Goal: Task Accomplishment & Management: Use online tool/utility

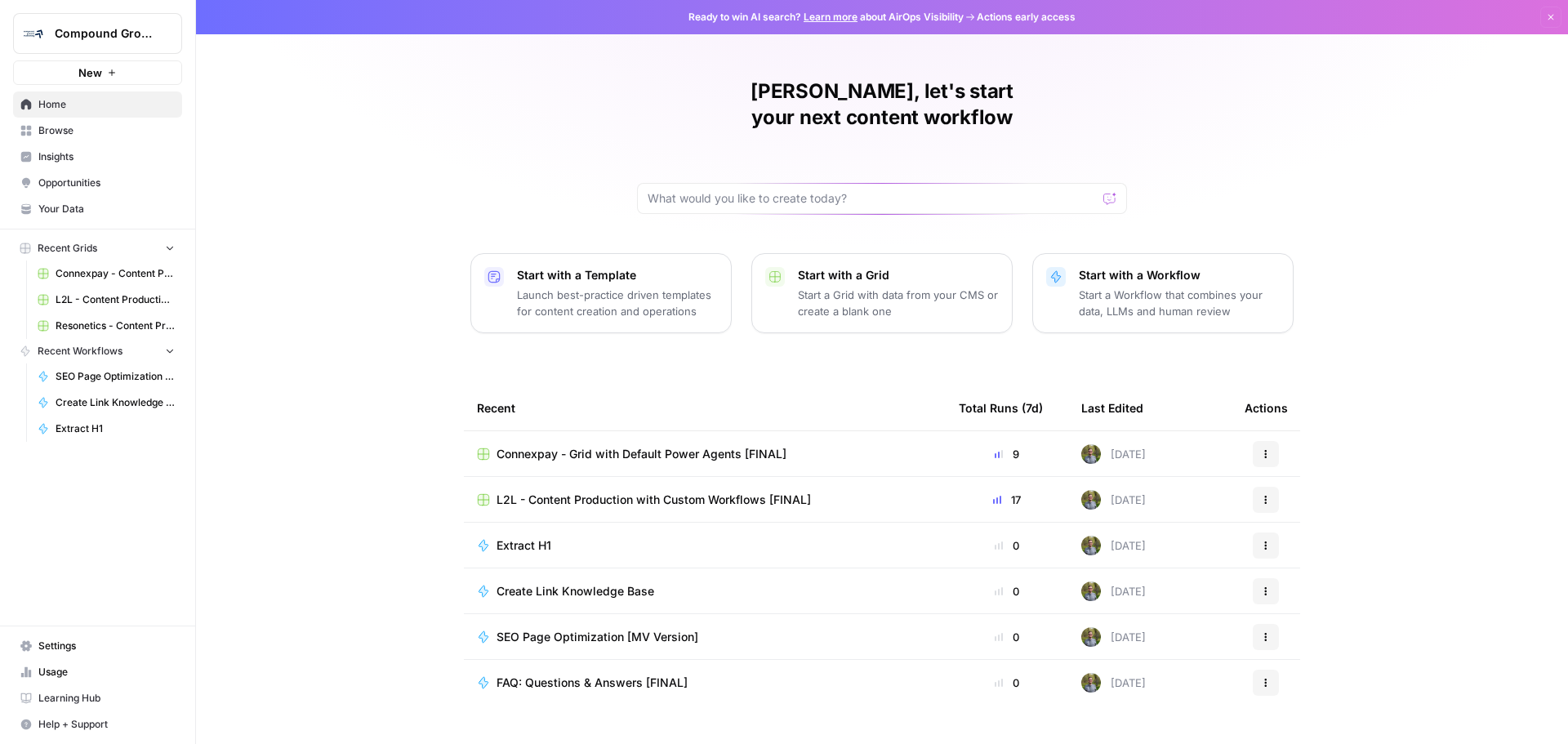
click at [97, 74] on span "New" at bounding box center [90, 73] width 24 height 17
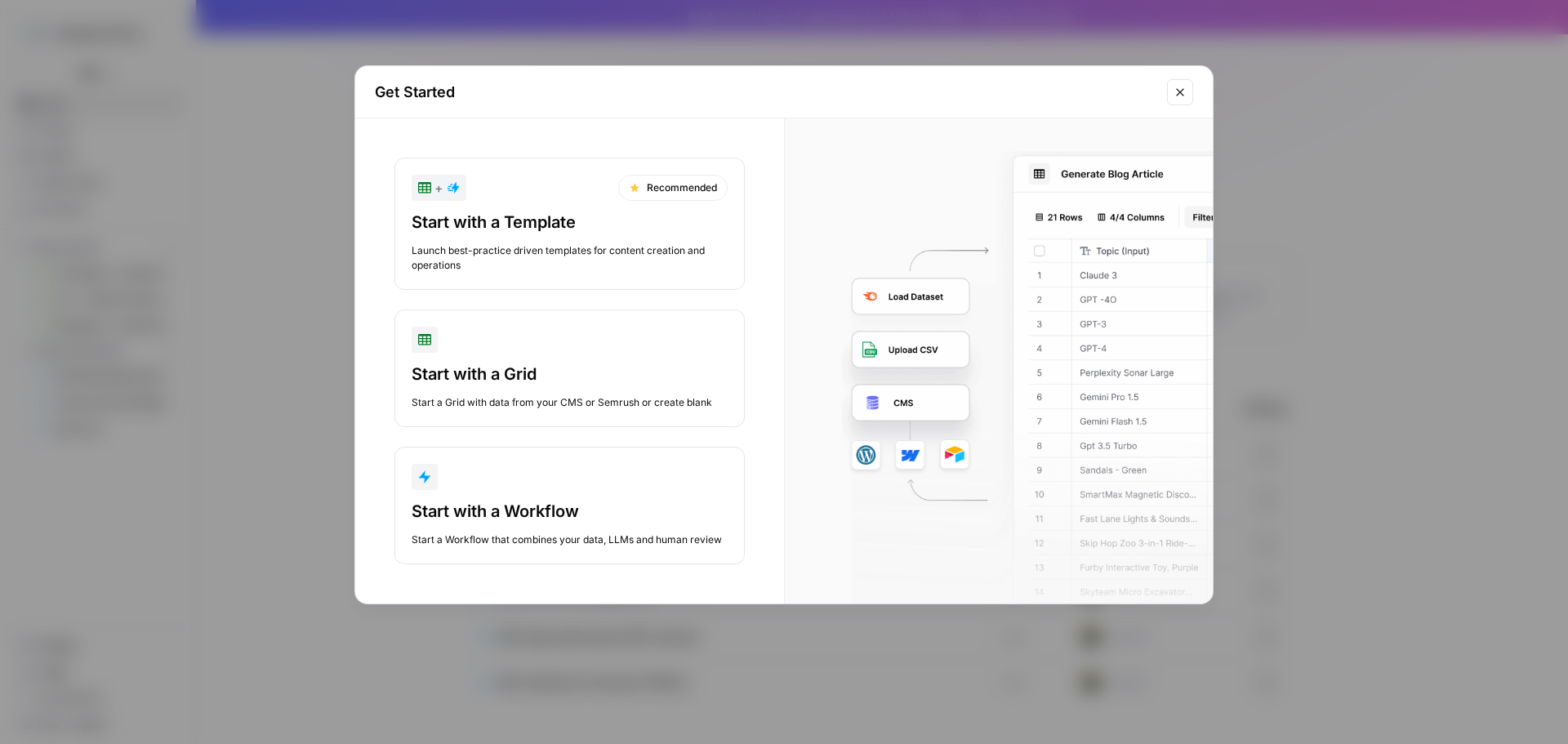
click at [569, 373] on div "Start with a Grid" at bounding box center [569, 374] width 316 height 23
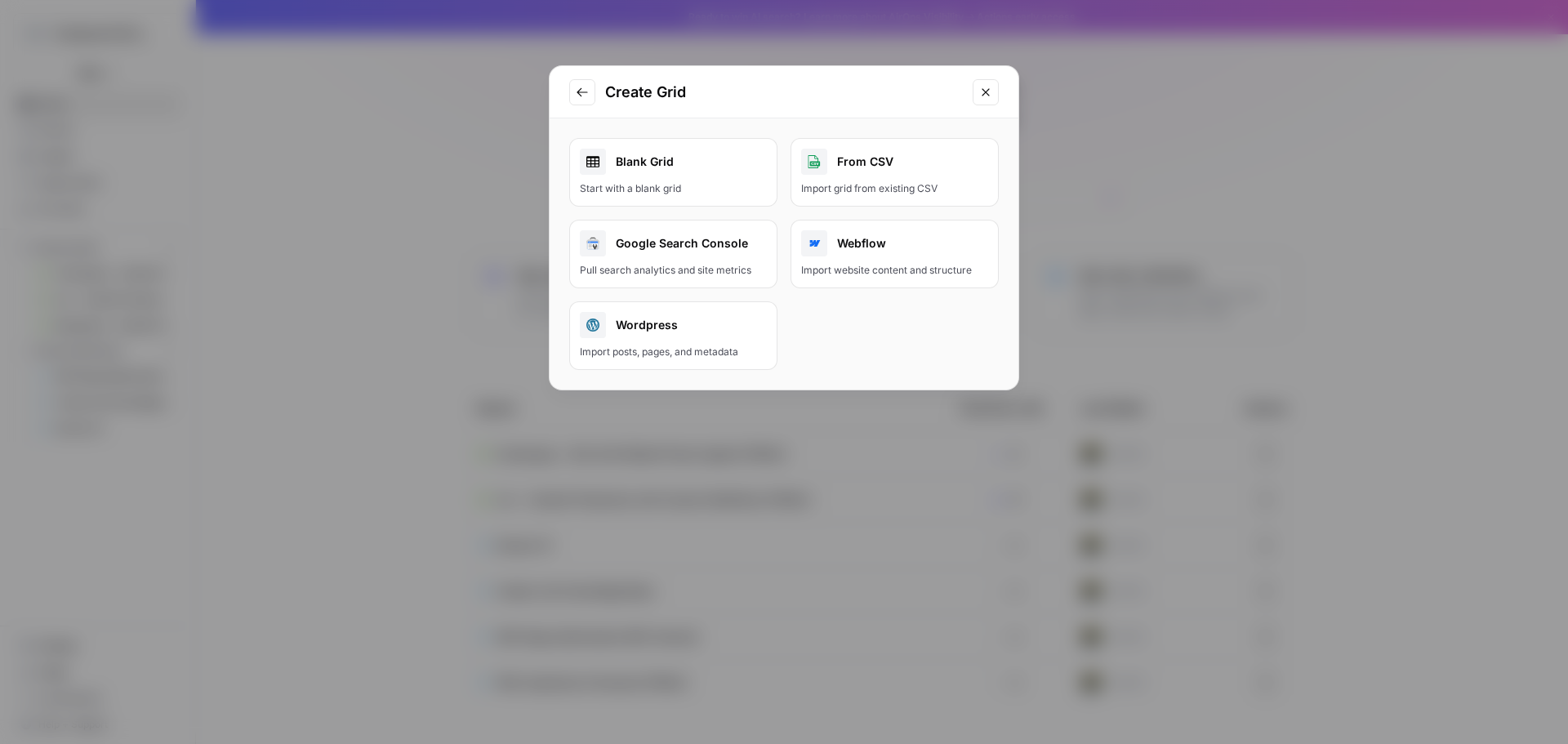
click at [691, 188] on div "Start with a blank grid" at bounding box center [673, 189] width 187 height 15
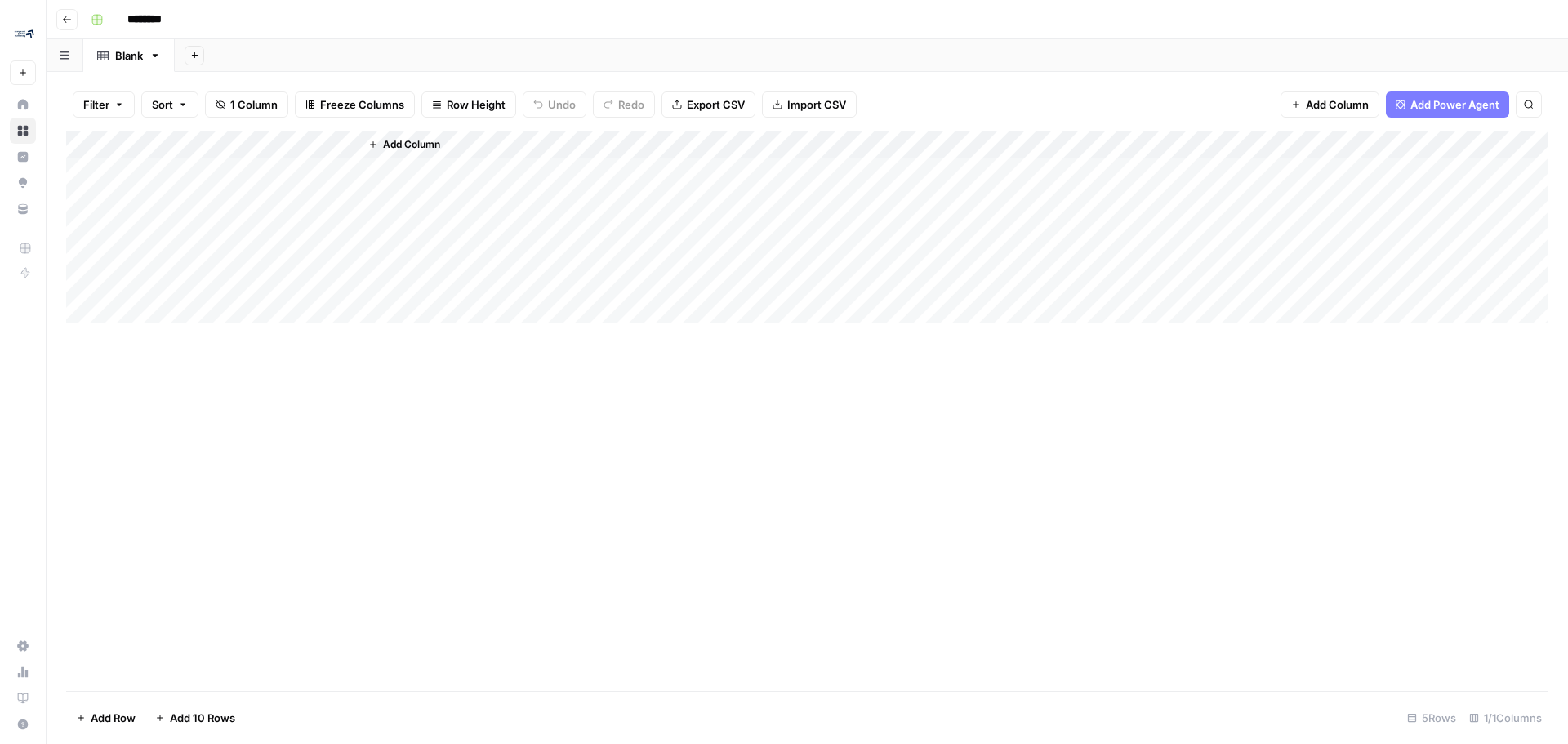
click at [161, 23] on input "********" at bounding box center [165, 19] width 91 height 26
type input "**********"
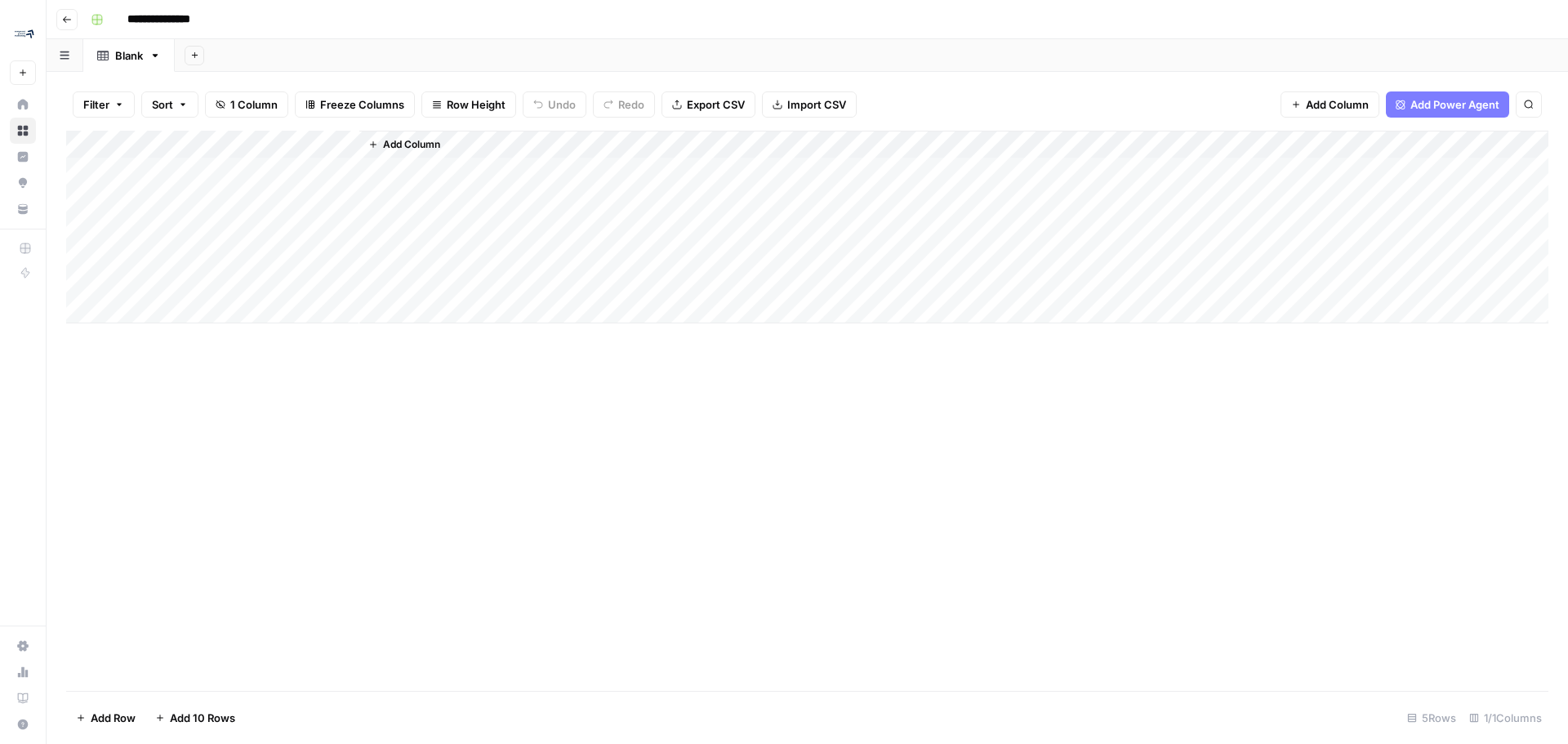
click at [191, 147] on div "Add Column" at bounding box center [807, 227] width 1482 height 192
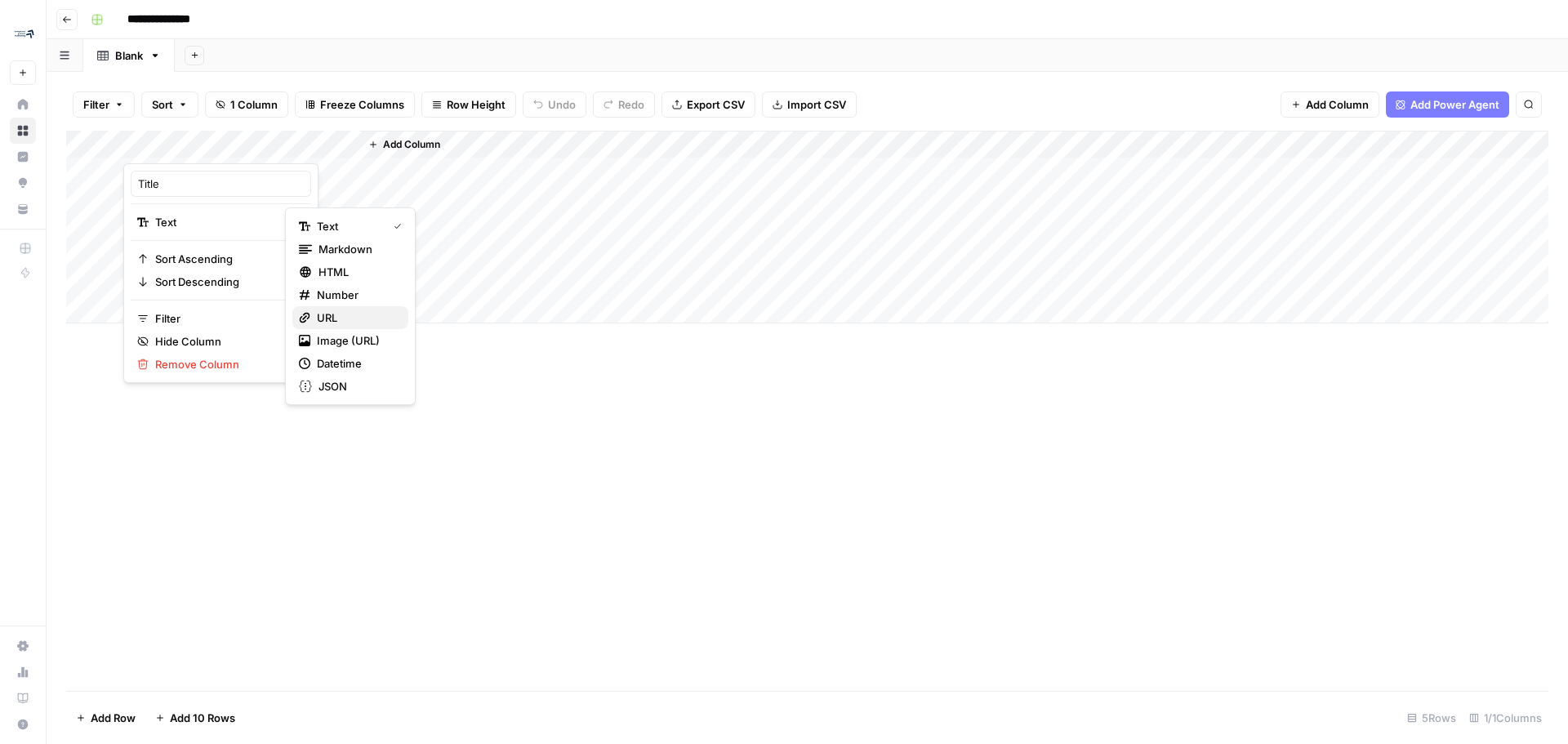
click at [321, 317] on span "URL" at bounding box center [355, 318] width 78 height 17
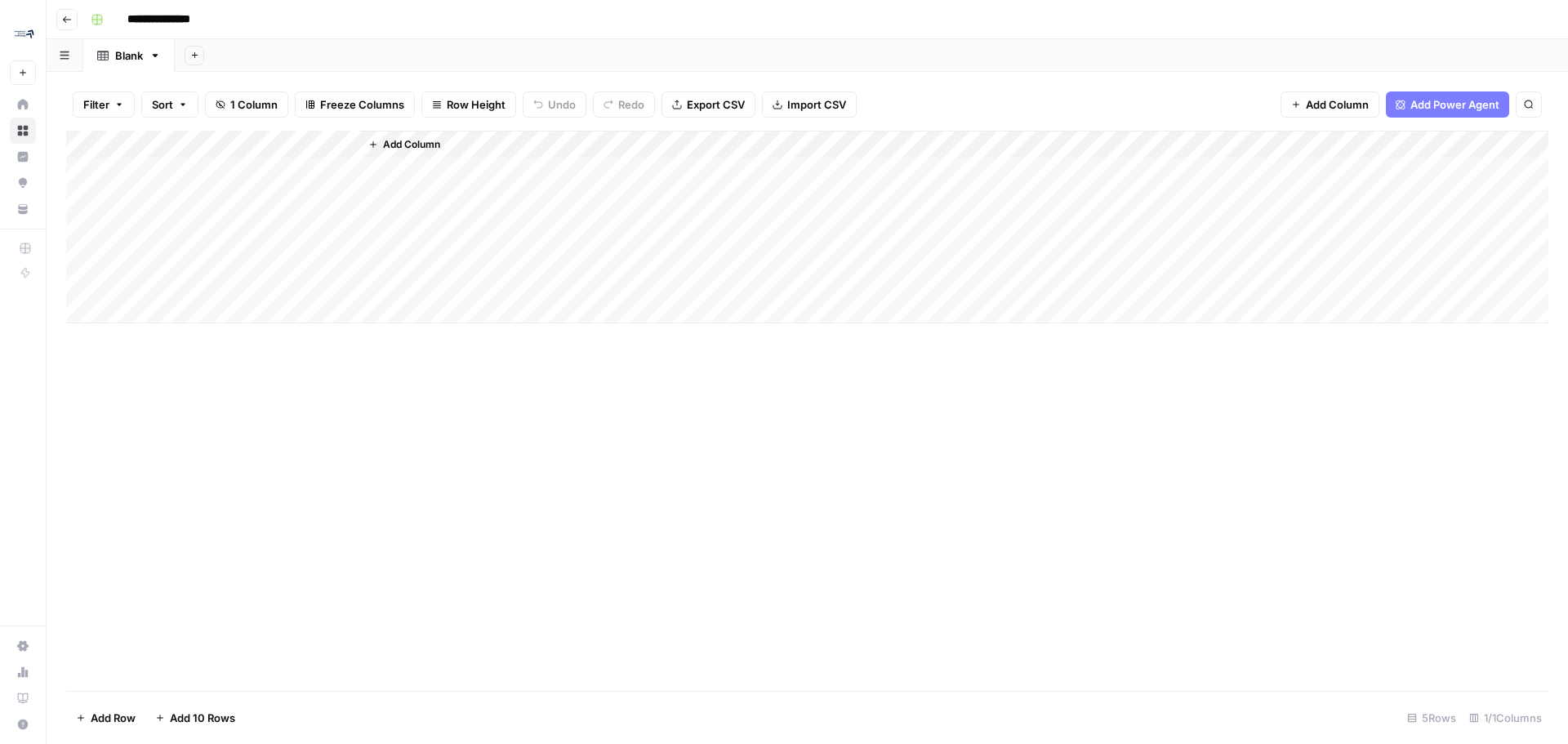
click at [466, 546] on div "Add Column" at bounding box center [807, 411] width 1482 height 560
click at [415, 145] on span "Add Column" at bounding box center [412, 145] width 57 height 15
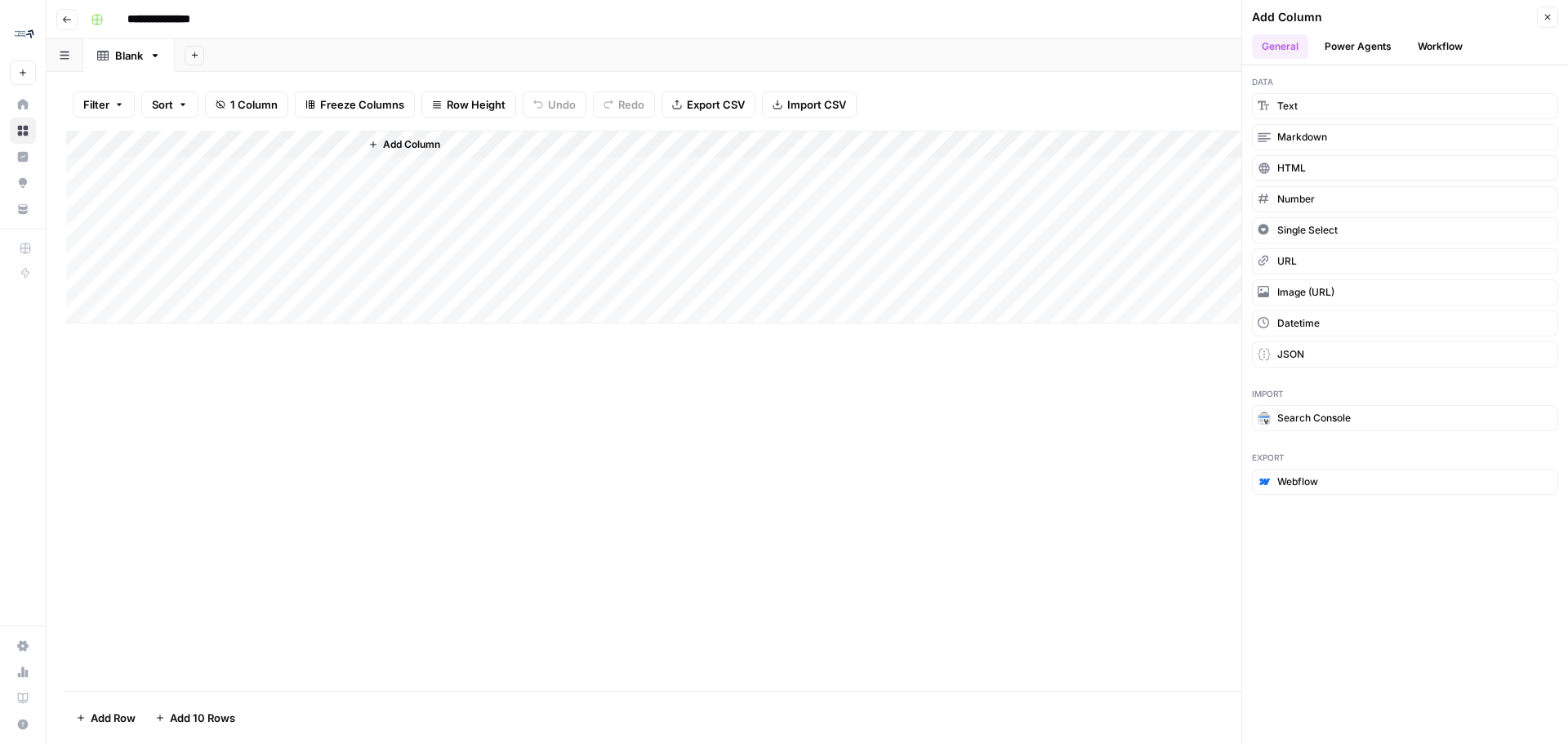
click at [563, 515] on div "Add Column" at bounding box center [807, 411] width 1482 height 560
click at [1557, 18] on button "Close" at bounding box center [1547, 17] width 21 height 21
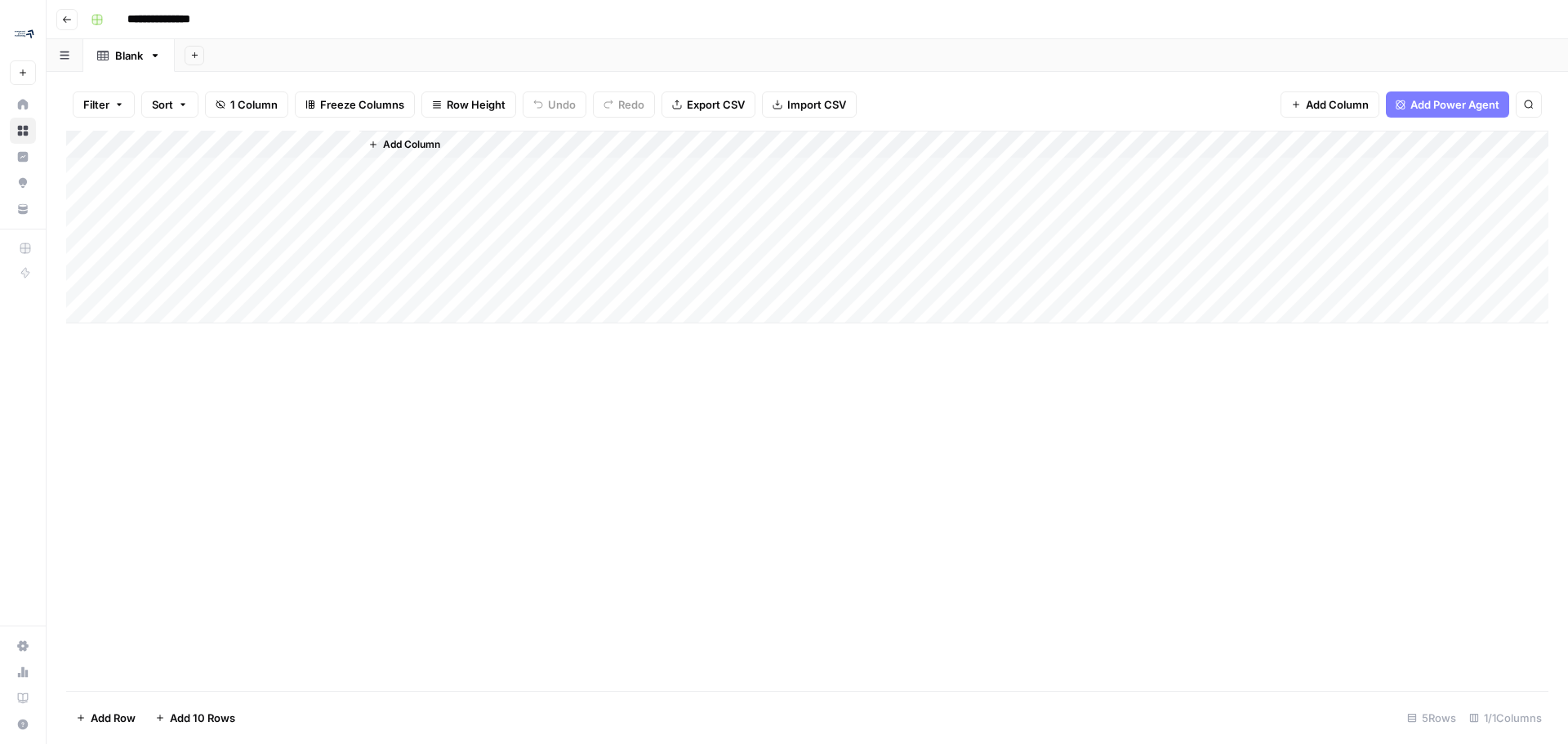
click at [421, 150] on span "Add Column" at bounding box center [412, 145] width 57 height 15
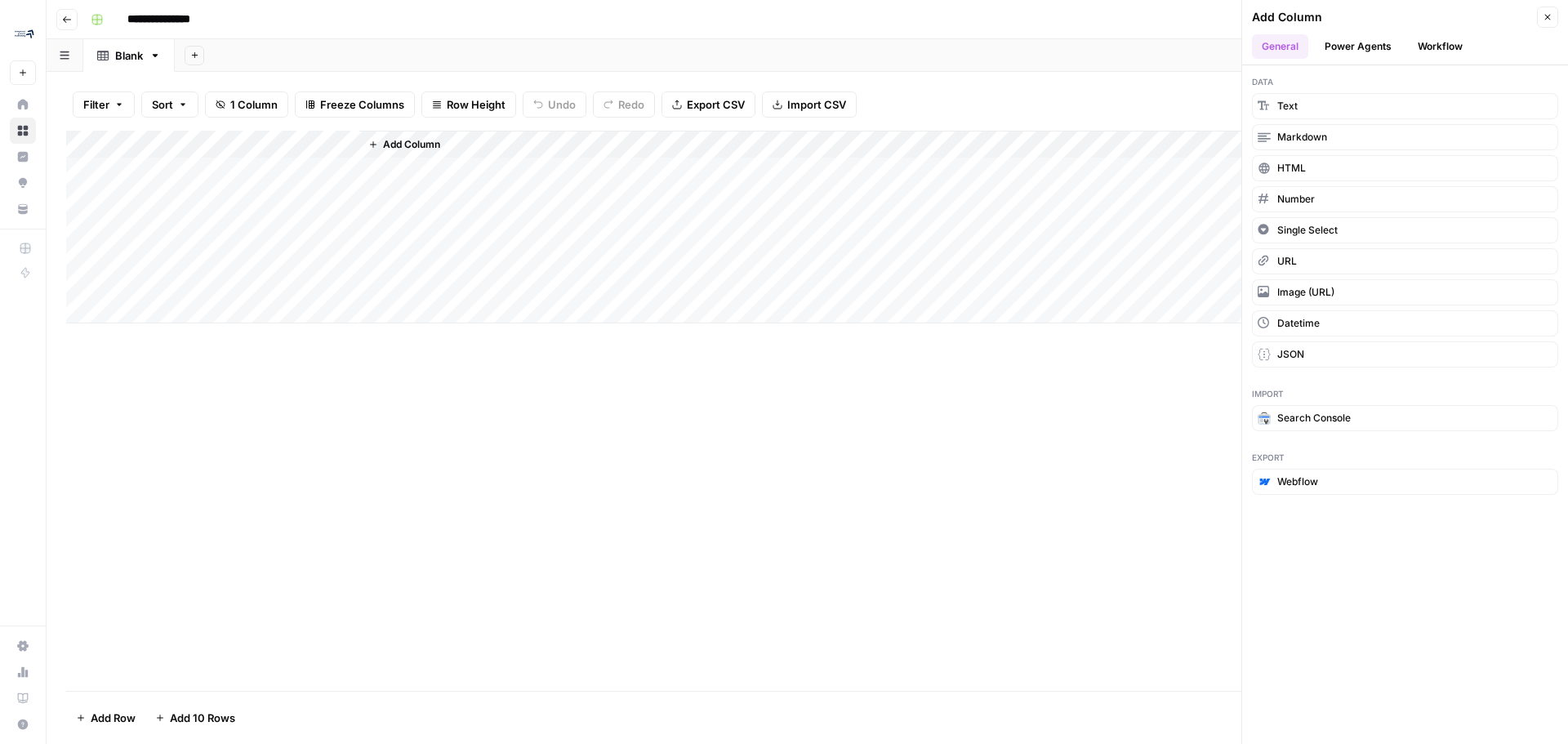
click at [1452, 52] on button "Workflow" at bounding box center [1440, 46] width 64 height 25
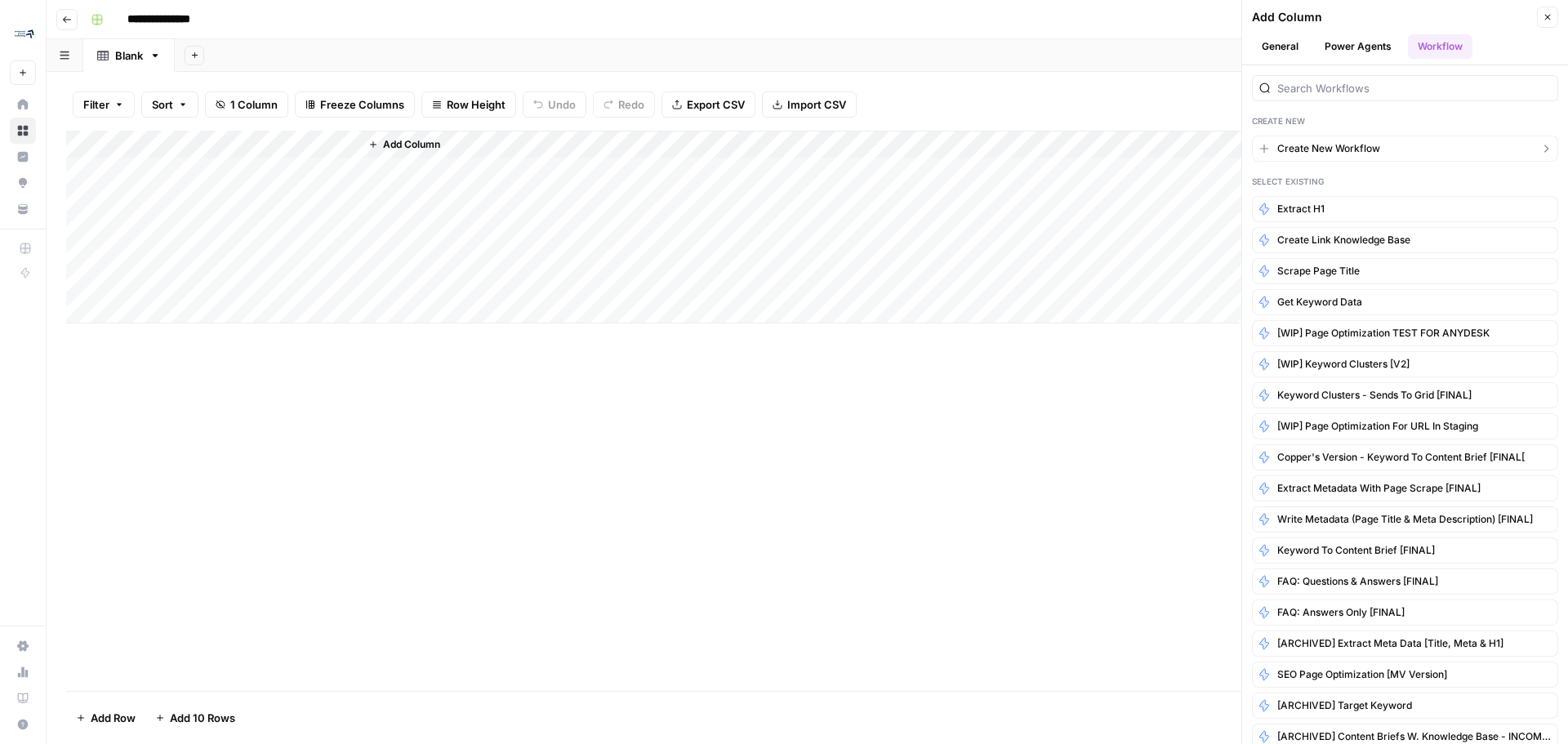
click at [1423, 149] on button "Create New Workflow" at bounding box center [1405, 148] width 307 height 26
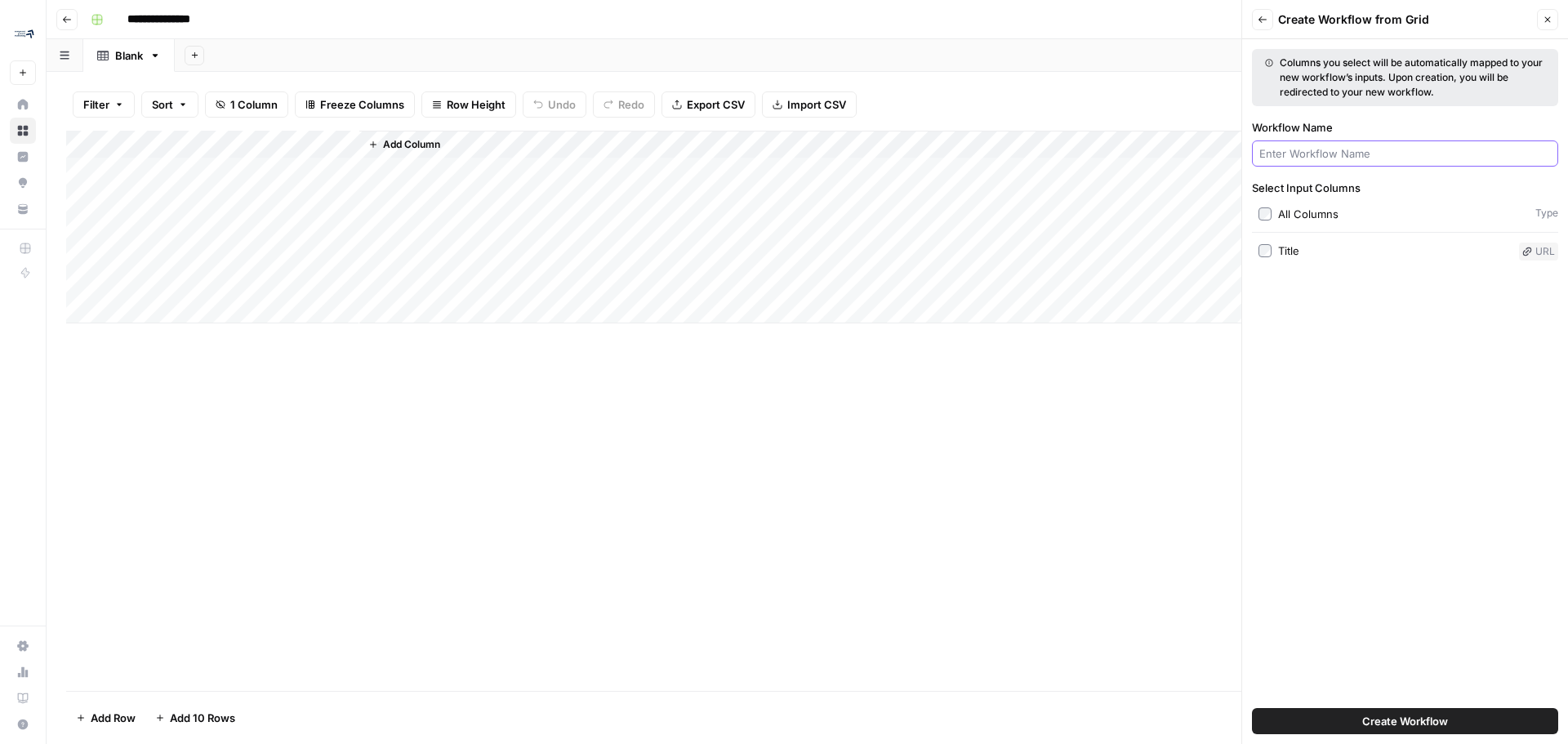
click at [1423, 149] on input "Workflow Name" at bounding box center [1405, 154] width 292 height 17
type input "Create Page Category from URL"
click at [1389, 722] on span "Create Workflow" at bounding box center [1405, 721] width 86 height 17
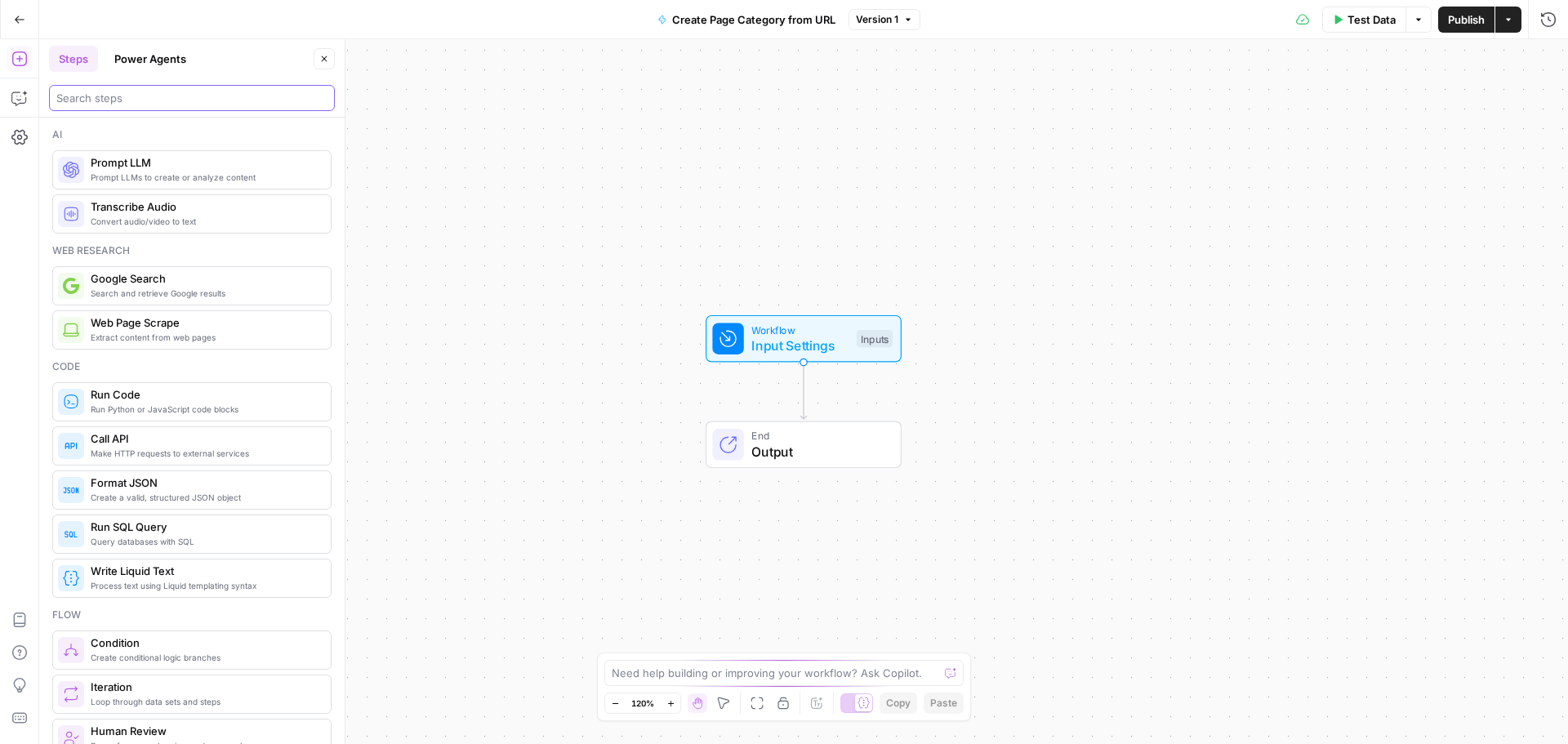
click at [235, 96] on input "search" at bounding box center [192, 99] width 271 height 17
click at [705, 667] on textarea at bounding box center [774, 673] width 327 height 17
type textarea "I want to create a Page Category column and Text field input based on the URL's…"
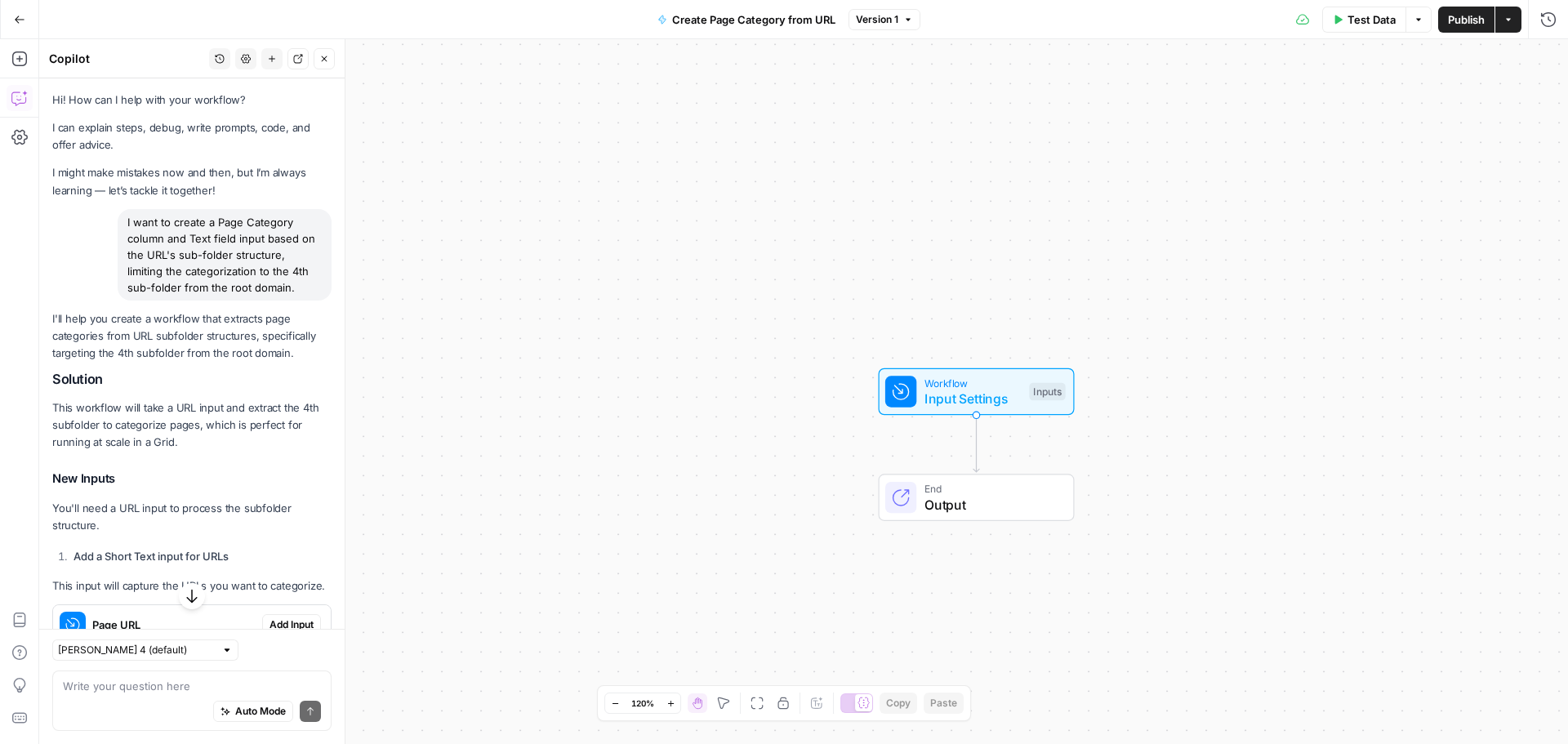
click at [209, 275] on div "I want to create a Page Category column and Text field input based on the URL's…" at bounding box center [225, 254] width 214 height 91
click at [214, 239] on div "I want to create a Page Category column and Text field input based on the URL's…" at bounding box center [225, 254] width 214 height 91
click at [187, 291] on div "I want to create a Page Category column and Text field input based on the URL's…" at bounding box center [225, 254] width 214 height 91
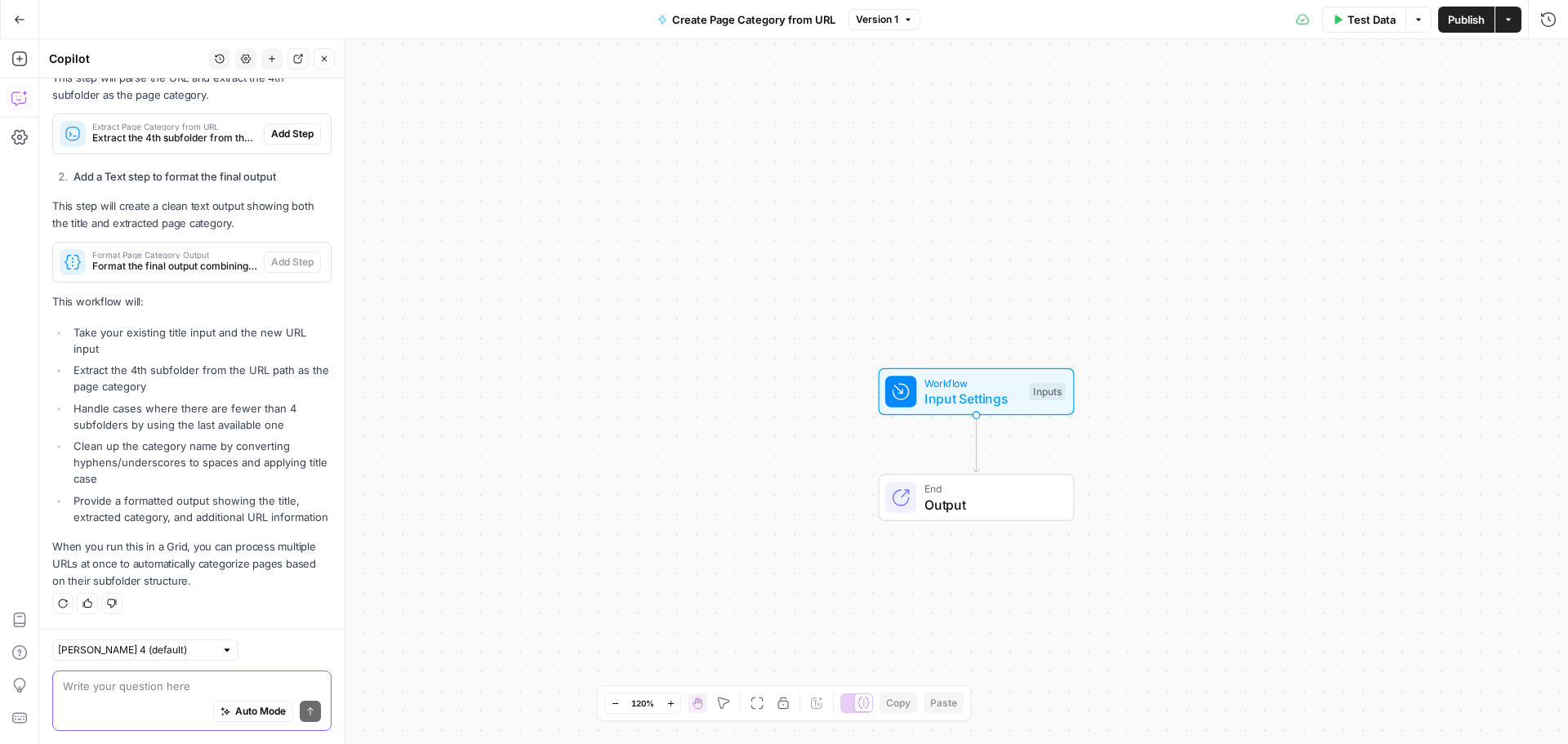
click at [167, 691] on textarea at bounding box center [192, 686] width 258 height 17
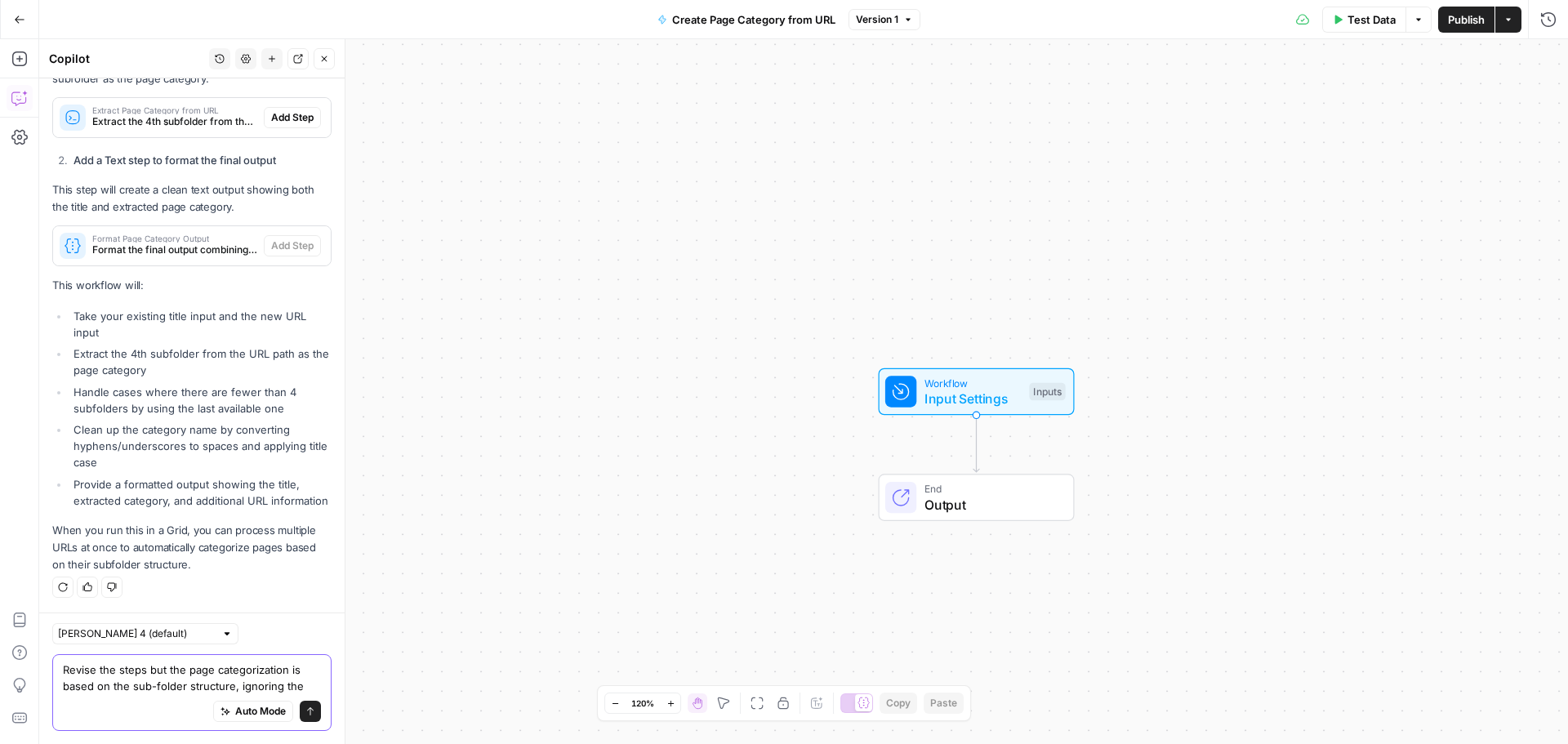
scroll to position [719, 0]
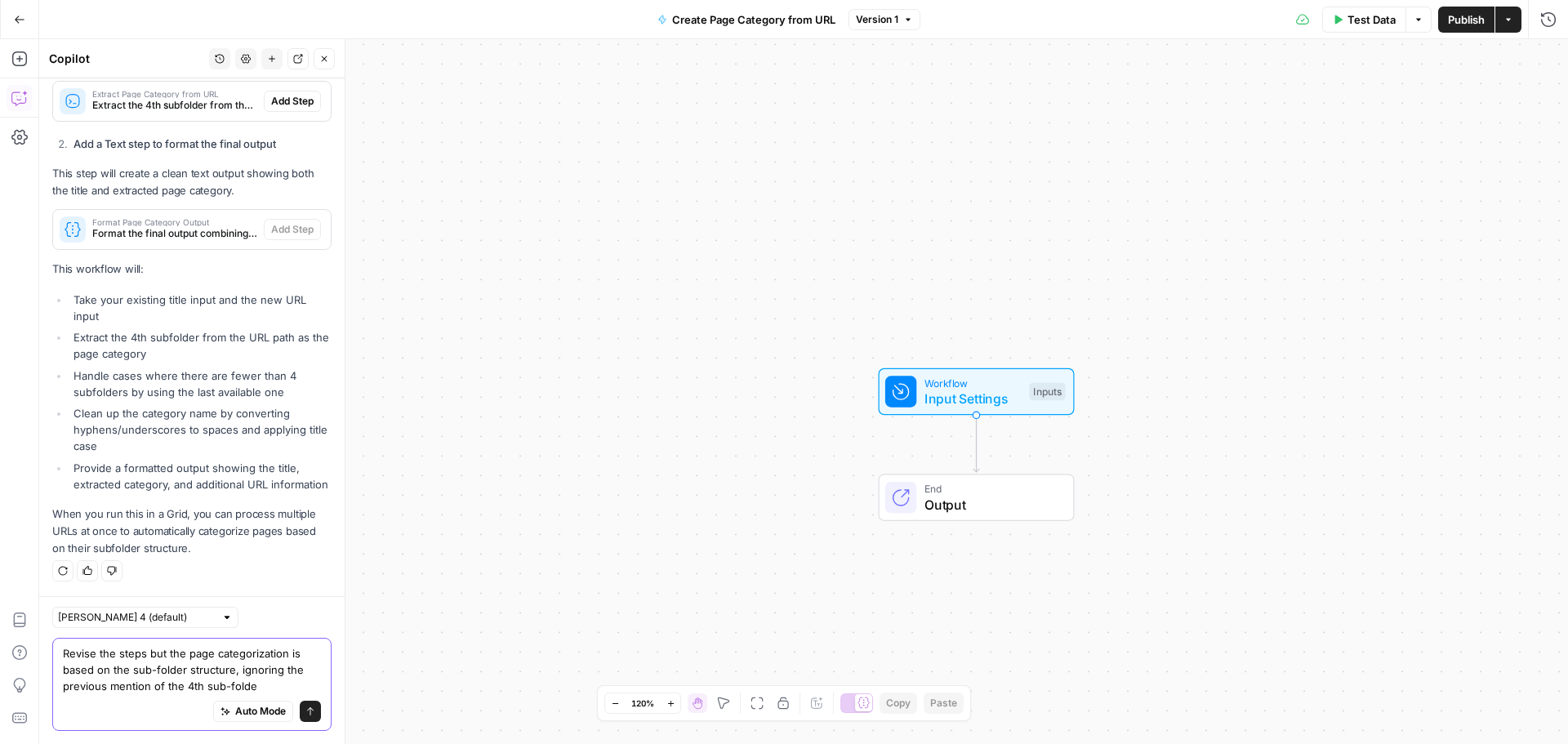
type textarea "Revise the steps but the page categorization is based on the sub-folder structu…"
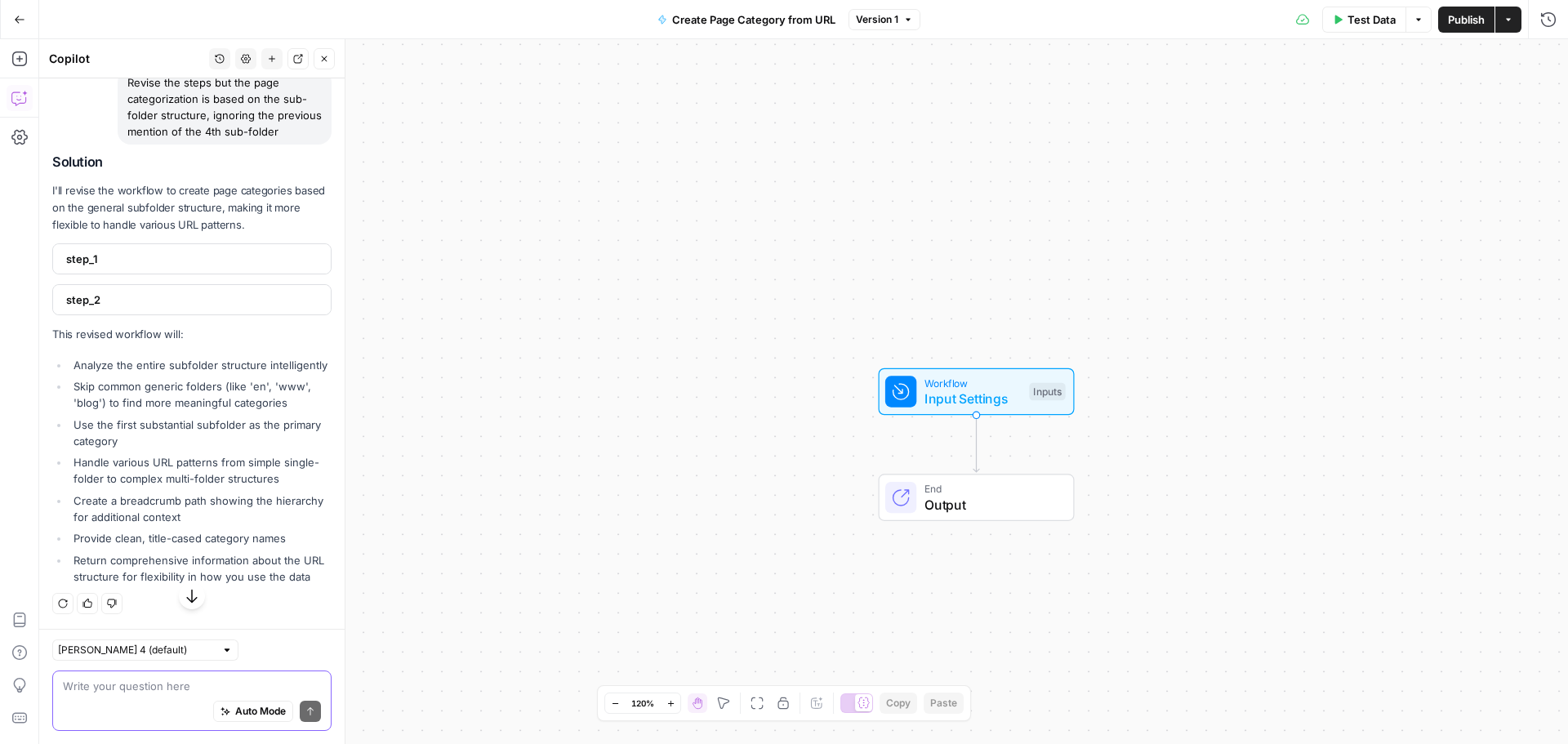
scroll to position [1265, 0]
click at [103, 696] on div "Auto Mode Send" at bounding box center [192, 712] width 258 height 36
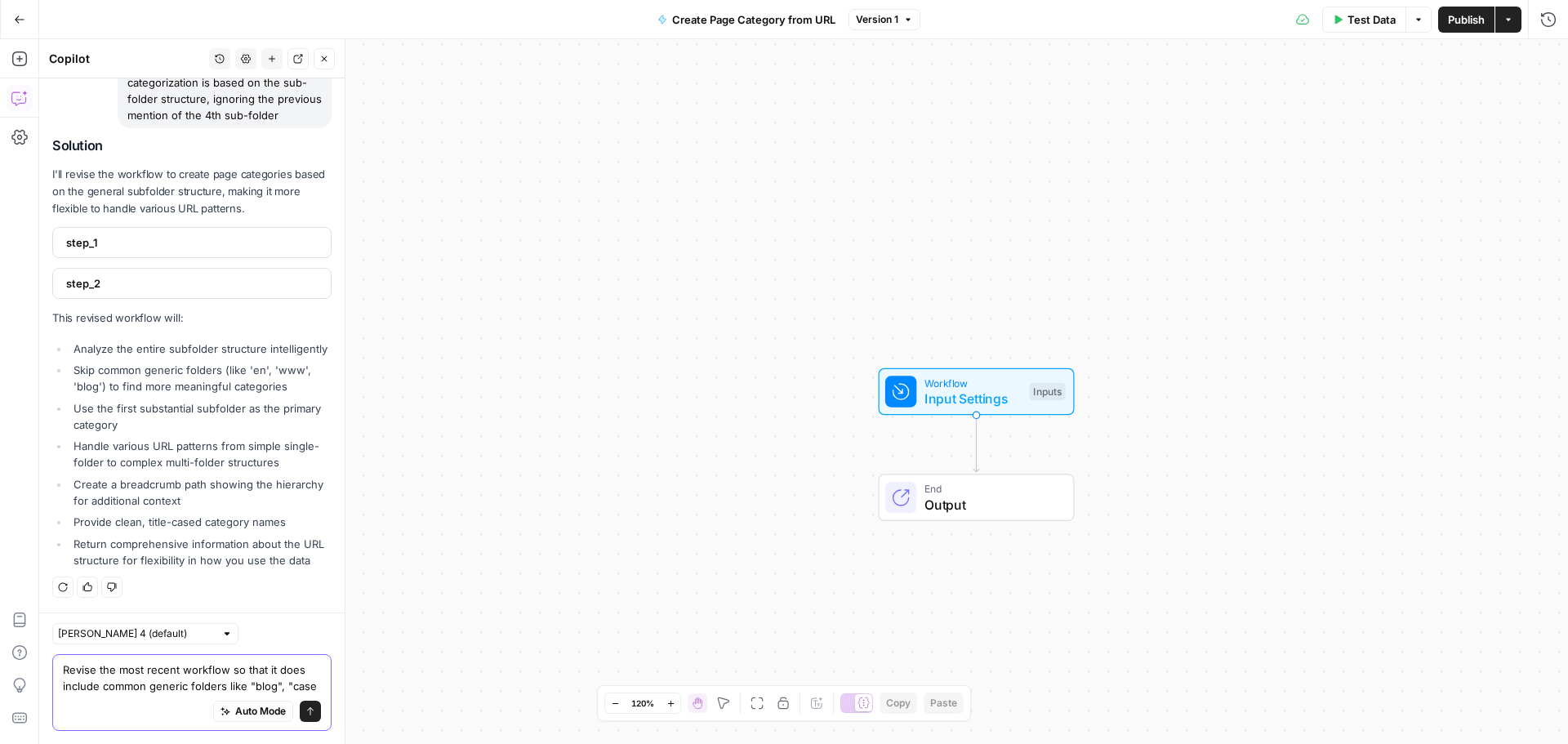
scroll to position [1297, 0]
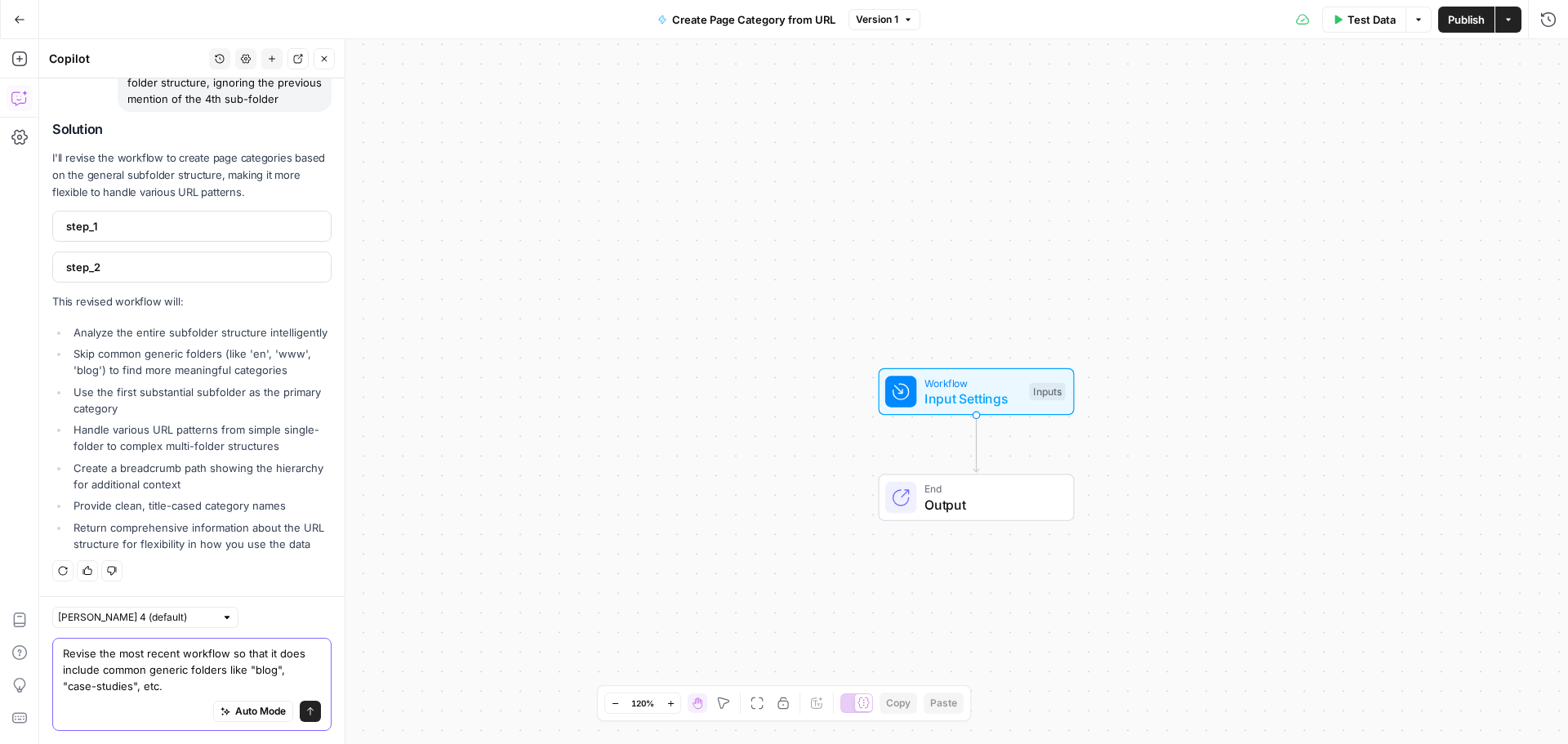
type textarea "Revise the most recent workflow so that it does include common generic folders …"
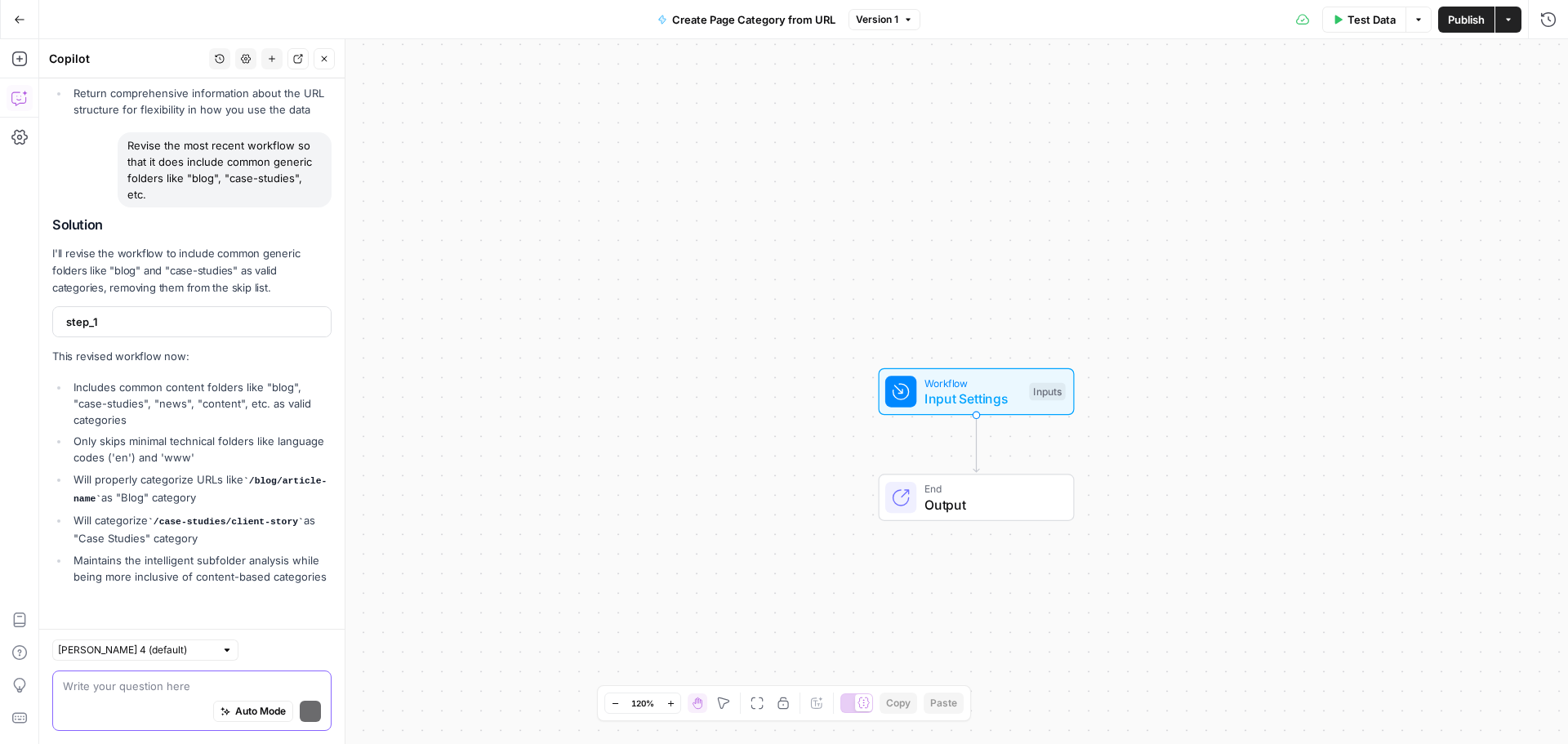
scroll to position [1747, 0]
click at [198, 314] on span "step_1" at bounding box center [191, 322] width 249 height 17
click at [184, 314] on span "step_1" at bounding box center [191, 321] width 249 height 17
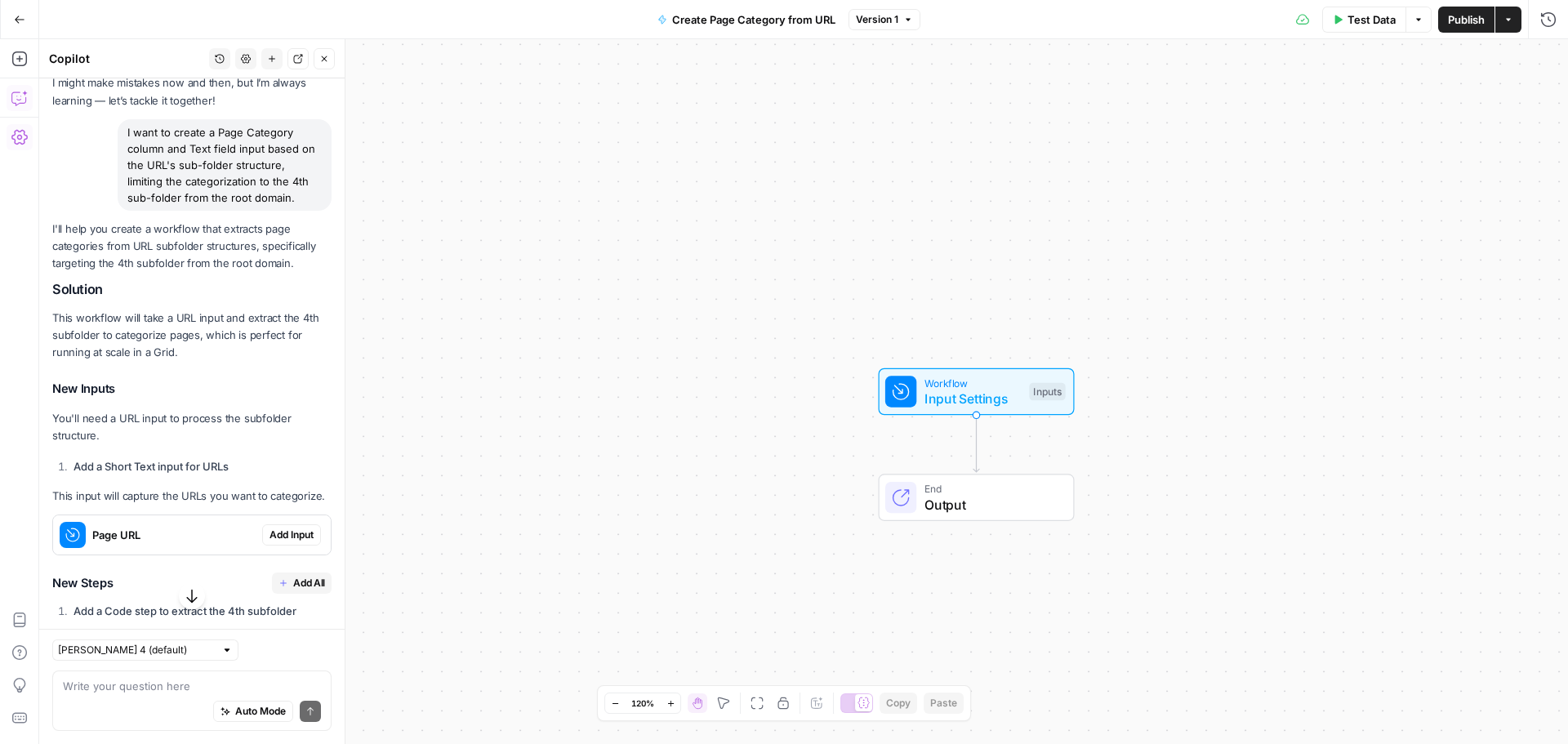
scroll to position [113, 0]
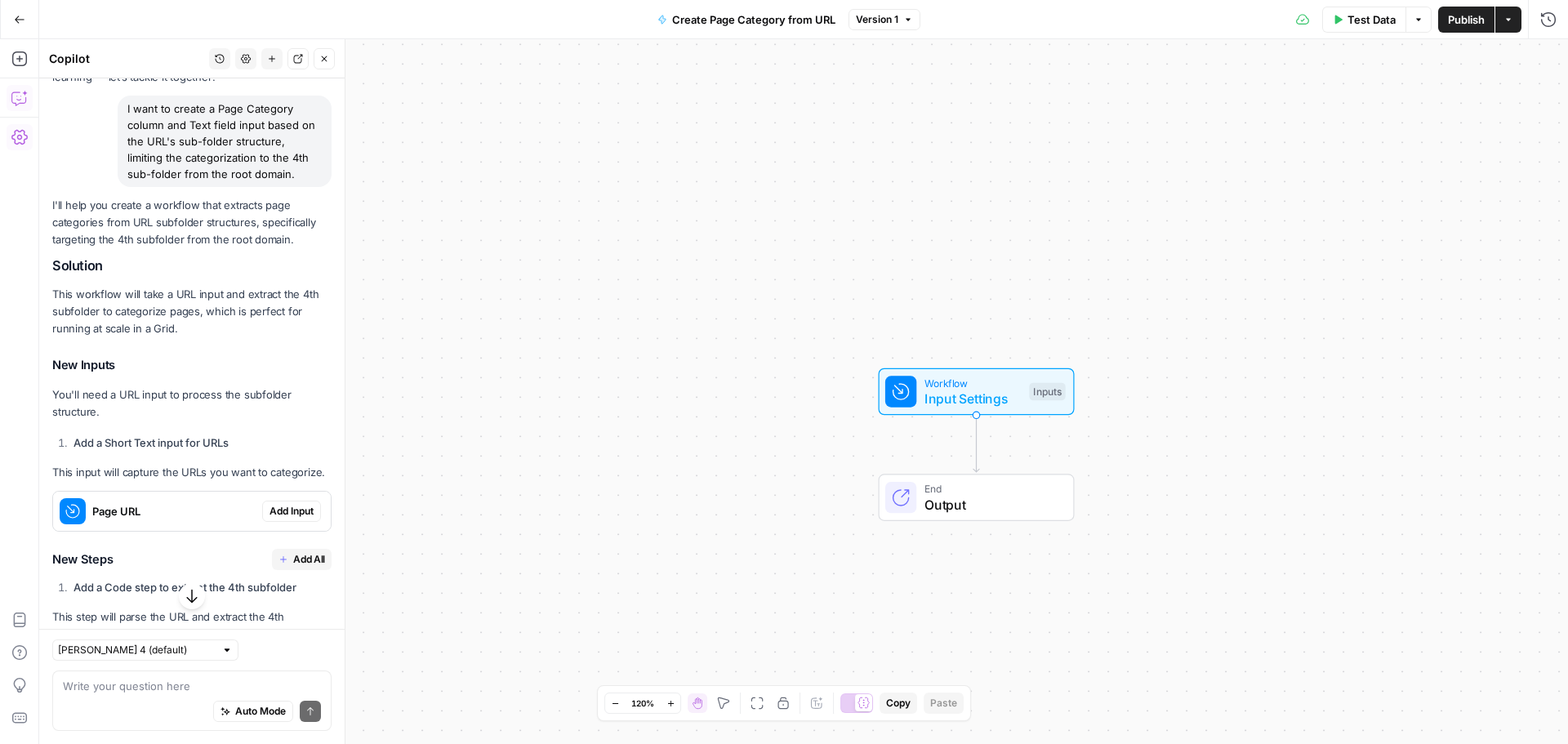
click at [282, 518] on span "Add Input" at bounding box center [292, 511] width 44 height 15
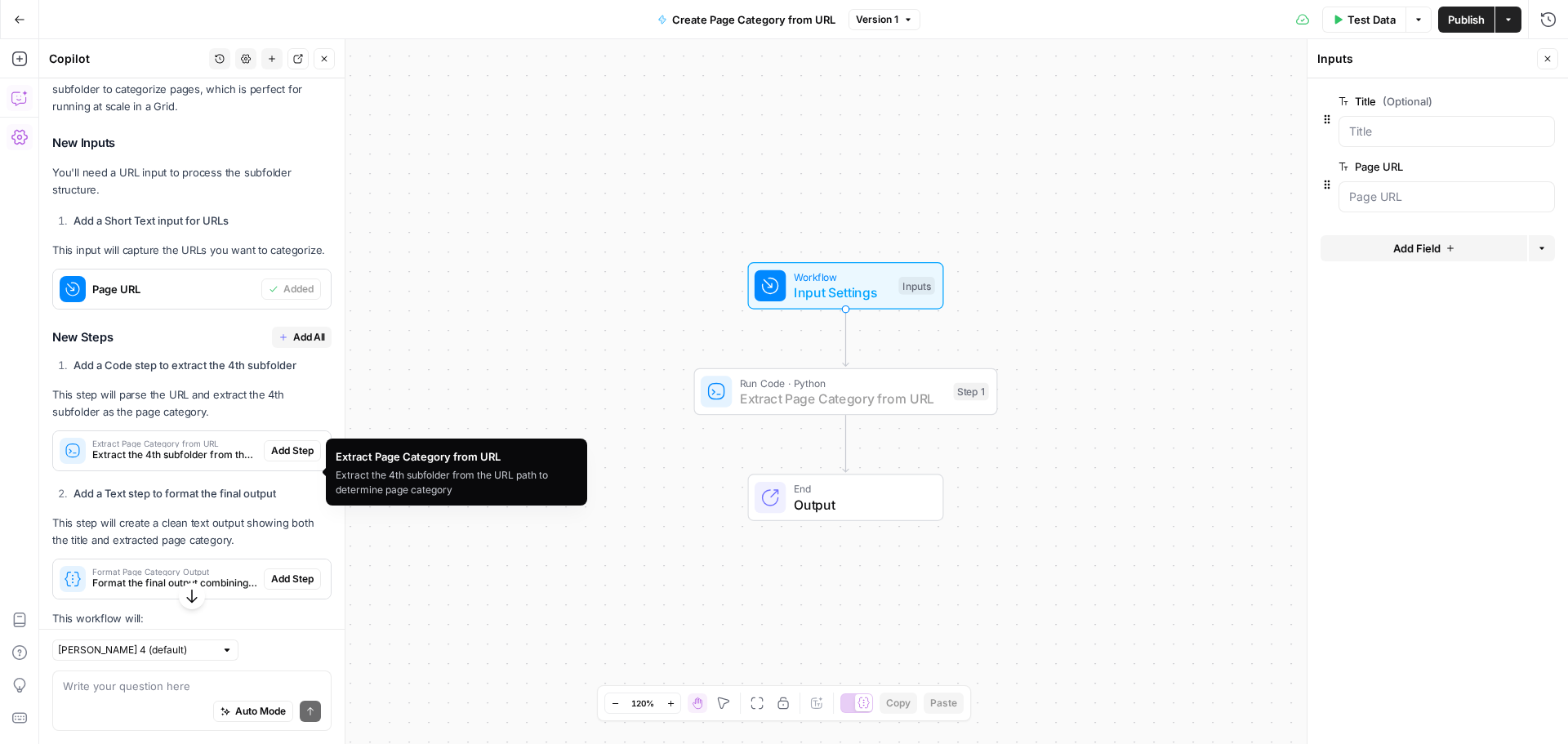
scroll to position [358, 0]
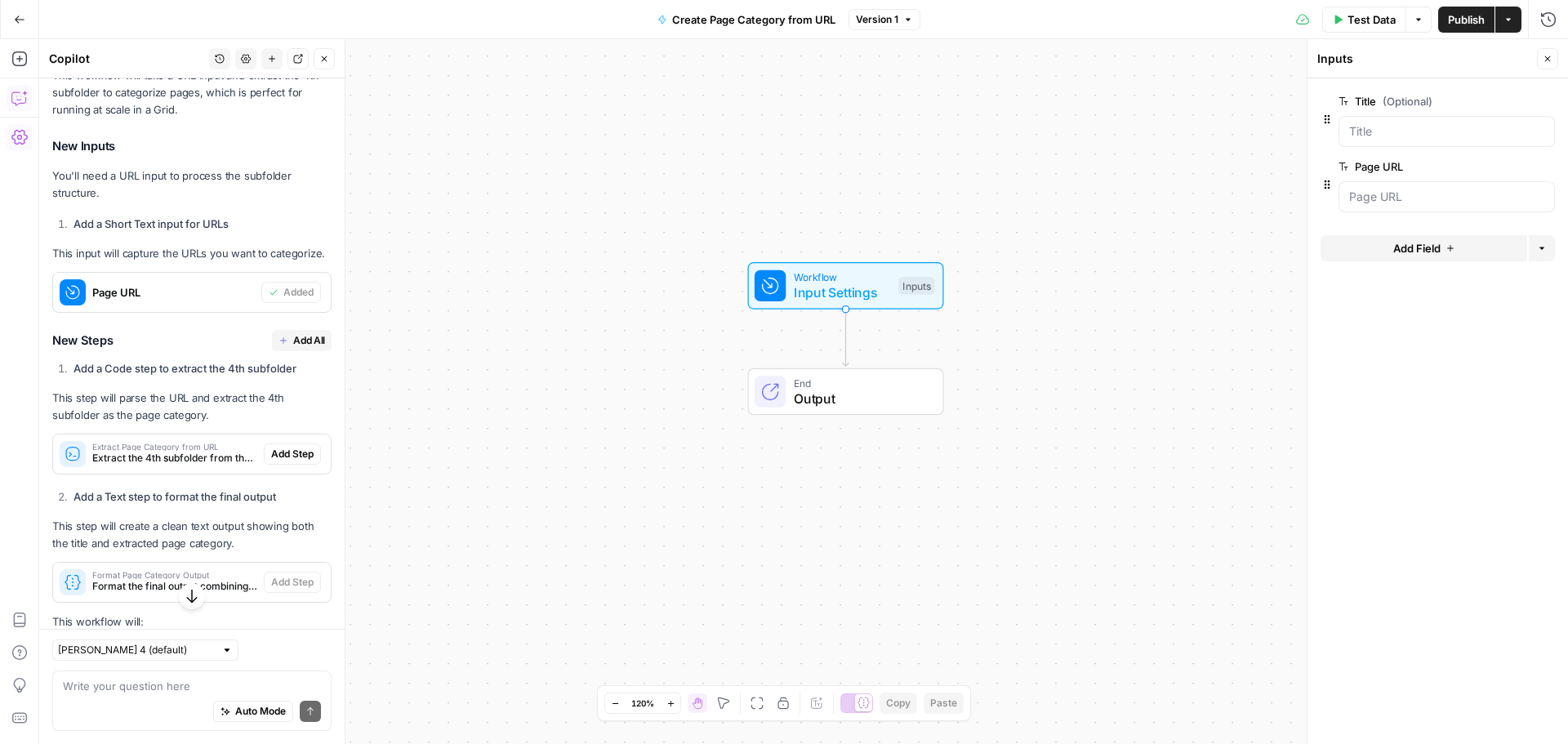
click at [297, 348] on span "Add All" at bounding box center [308, 341] width 32 height 15
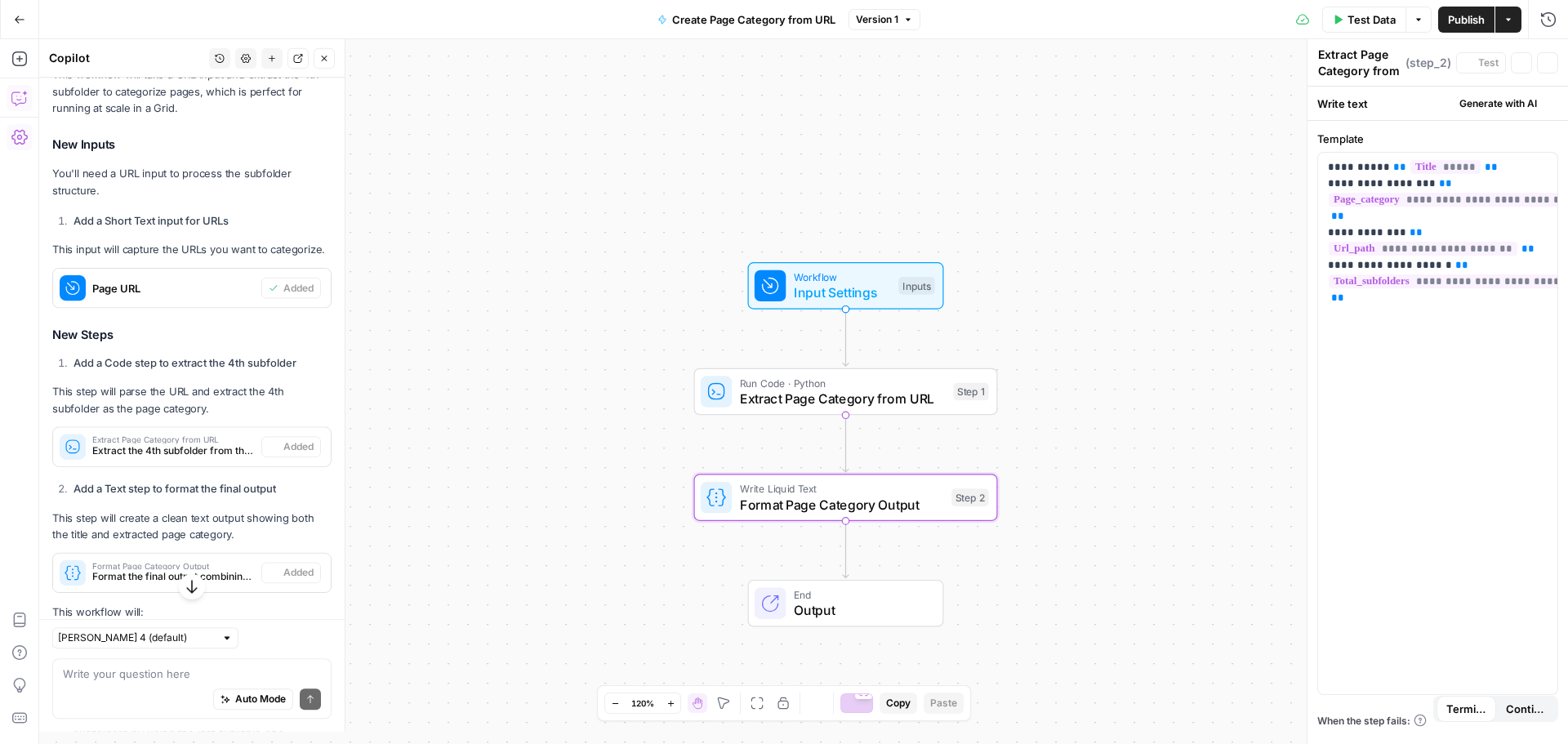
type textarea "Format Page Category Output"
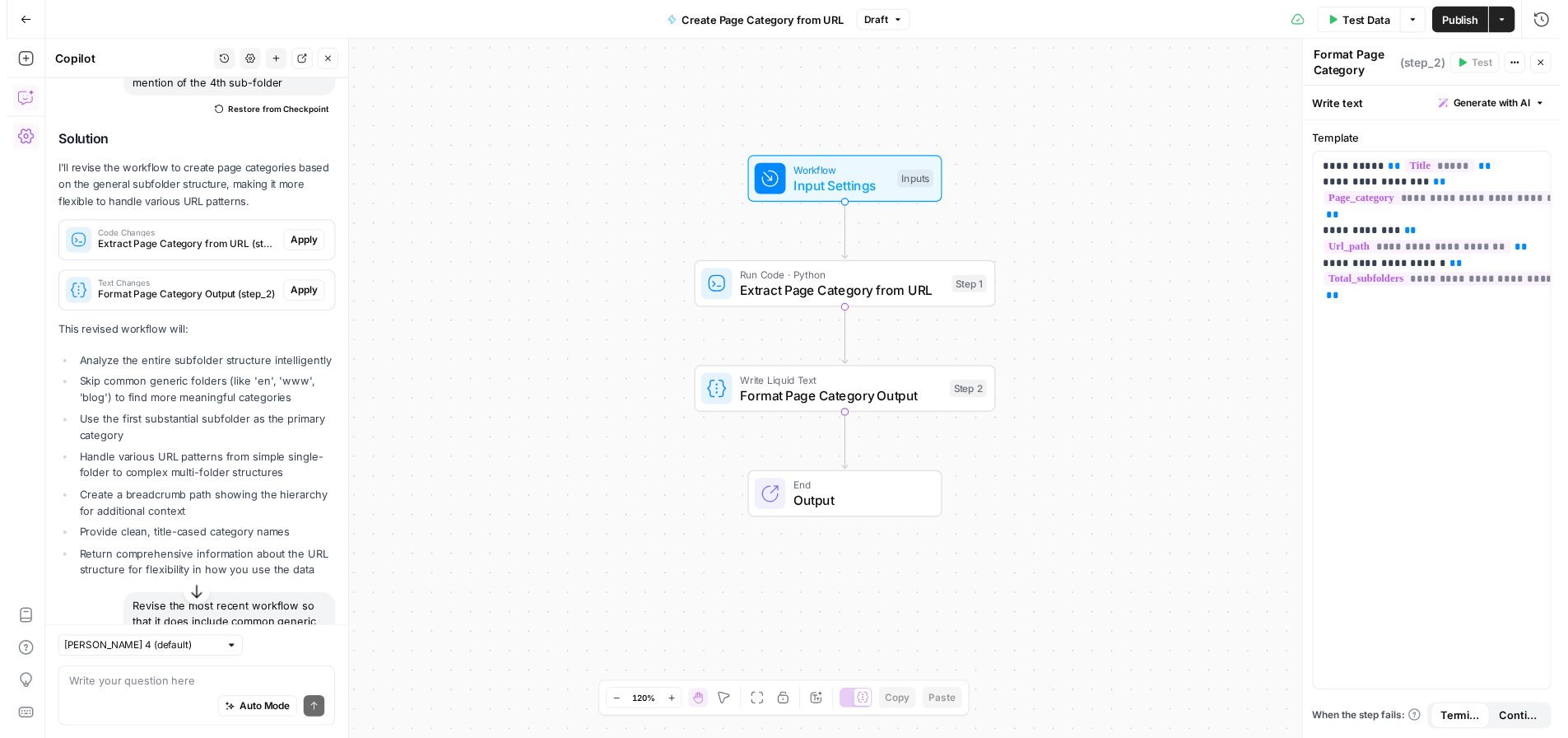
scroll to position [1350, 0]
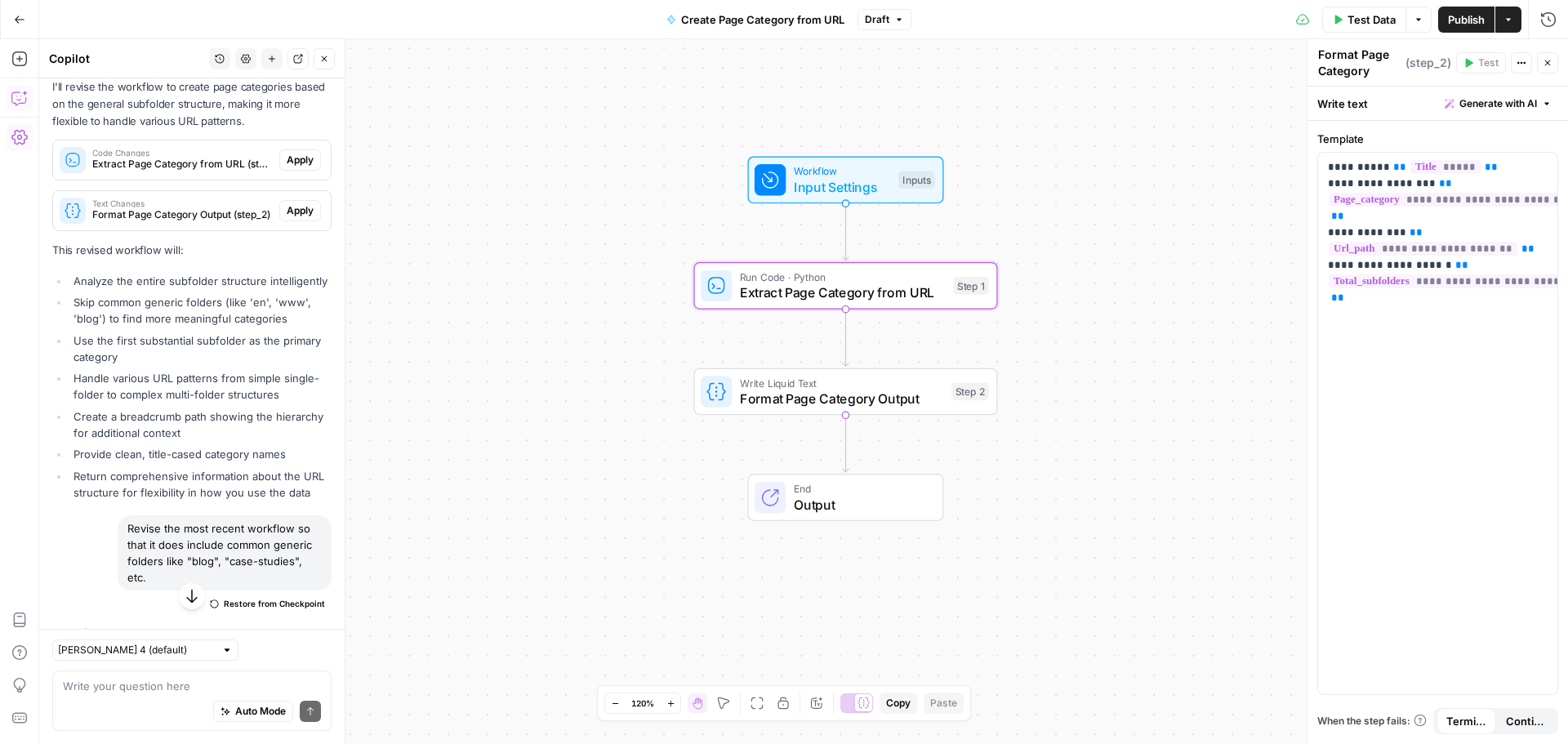
click at [296, 168] on span "Apply" at bounding box center [299, 160] width 27 height 15
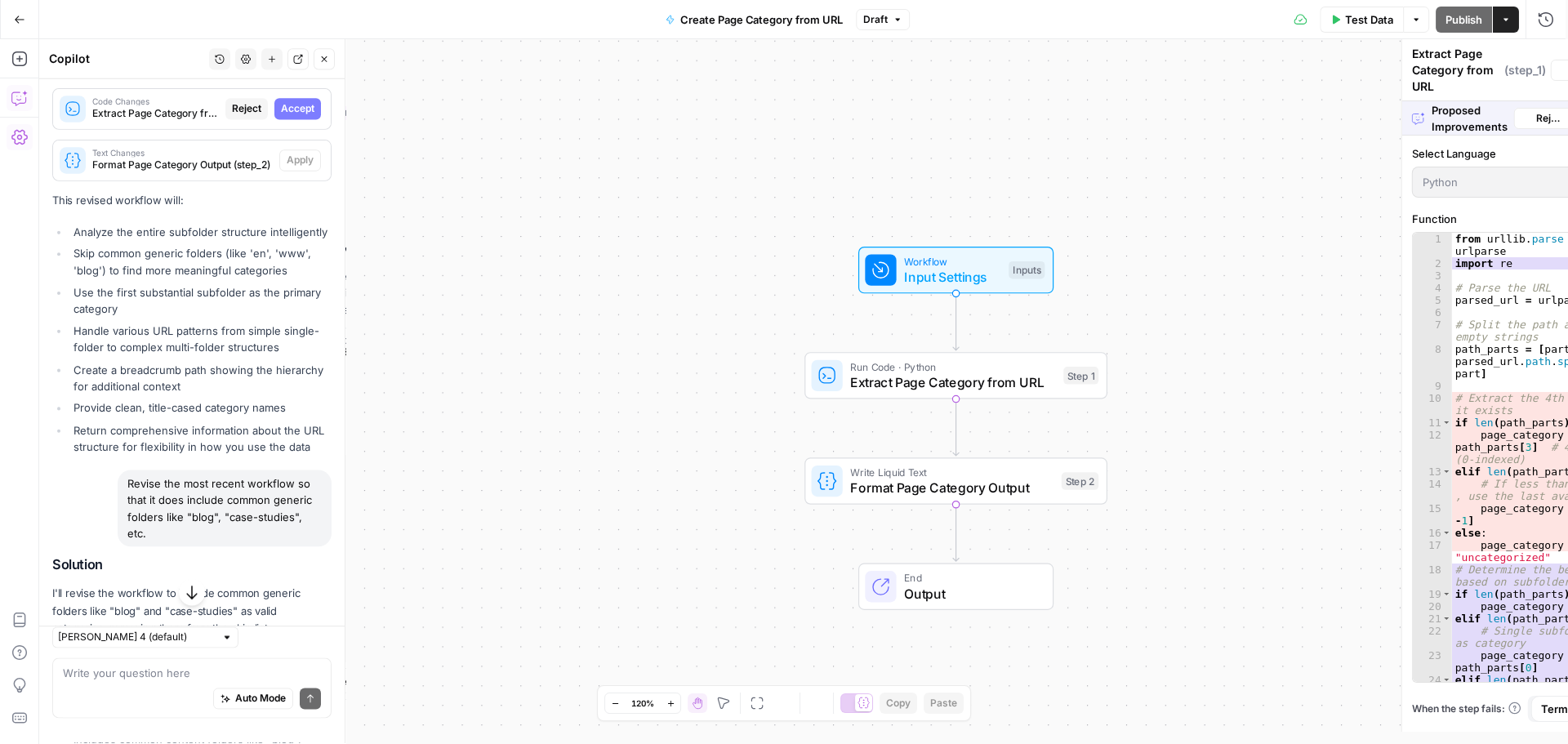
scroll to position [1312, 0]
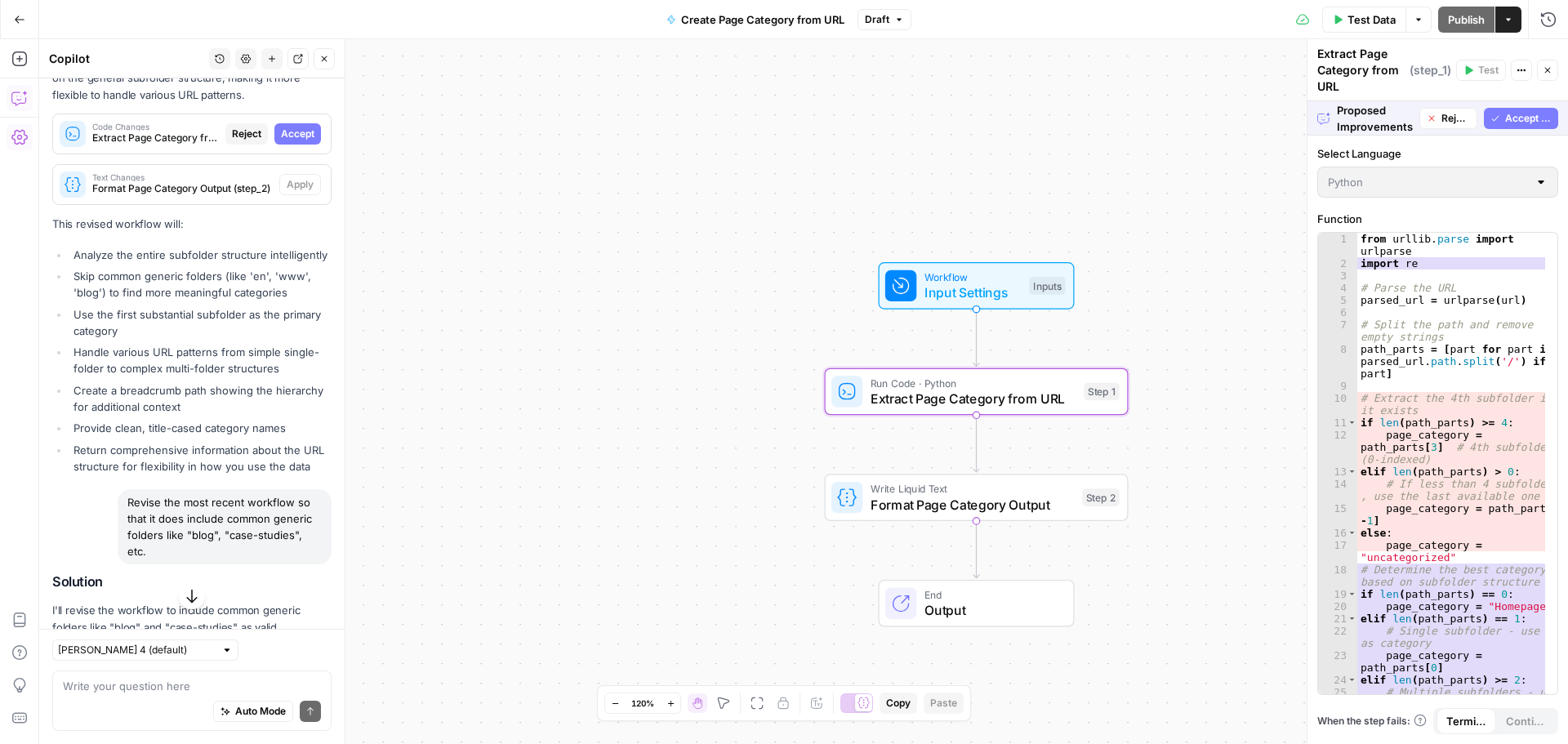
click at [300, 145] on button "Accept" at bounding box center [297, 134] width 47 height 21
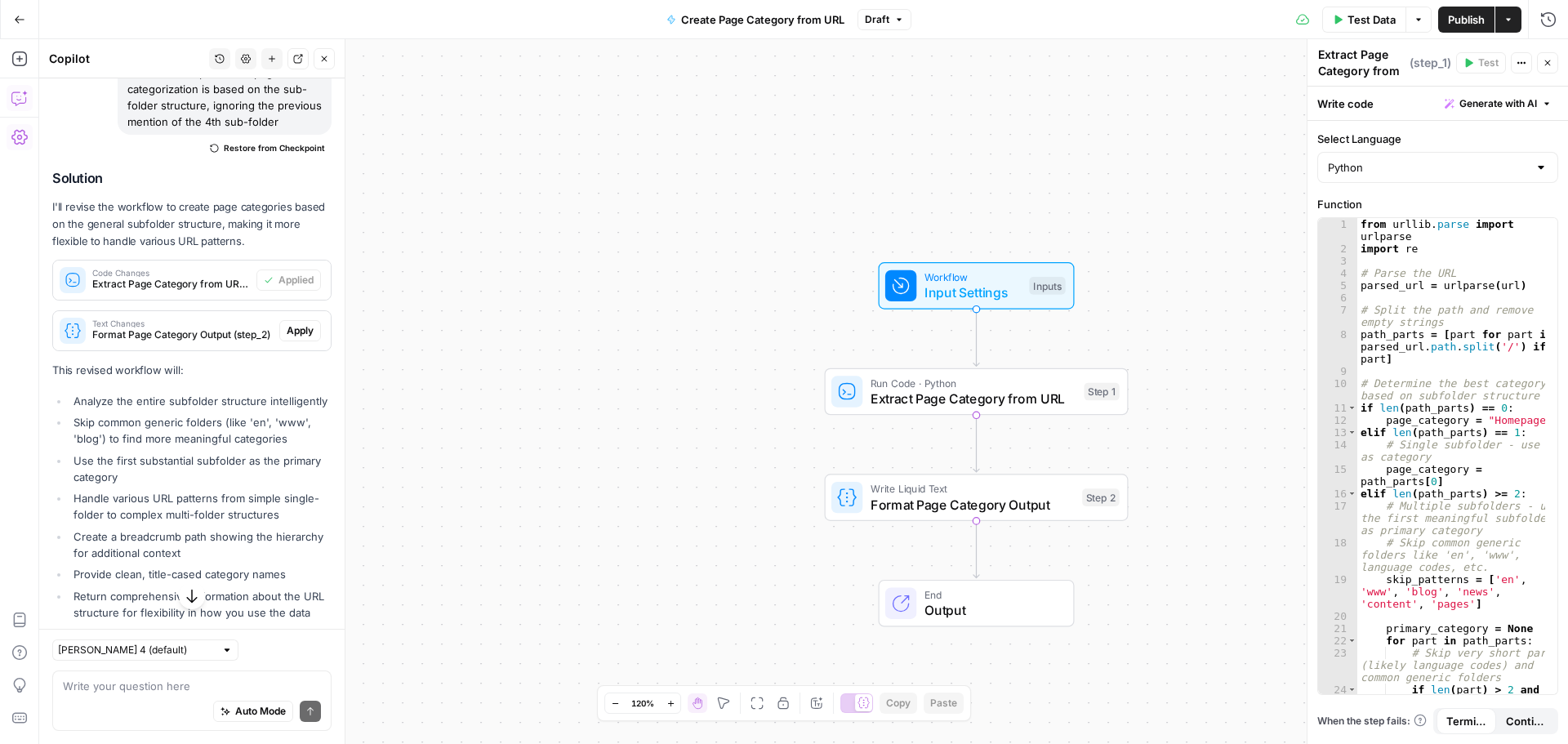
scroll to position [1202, 0]
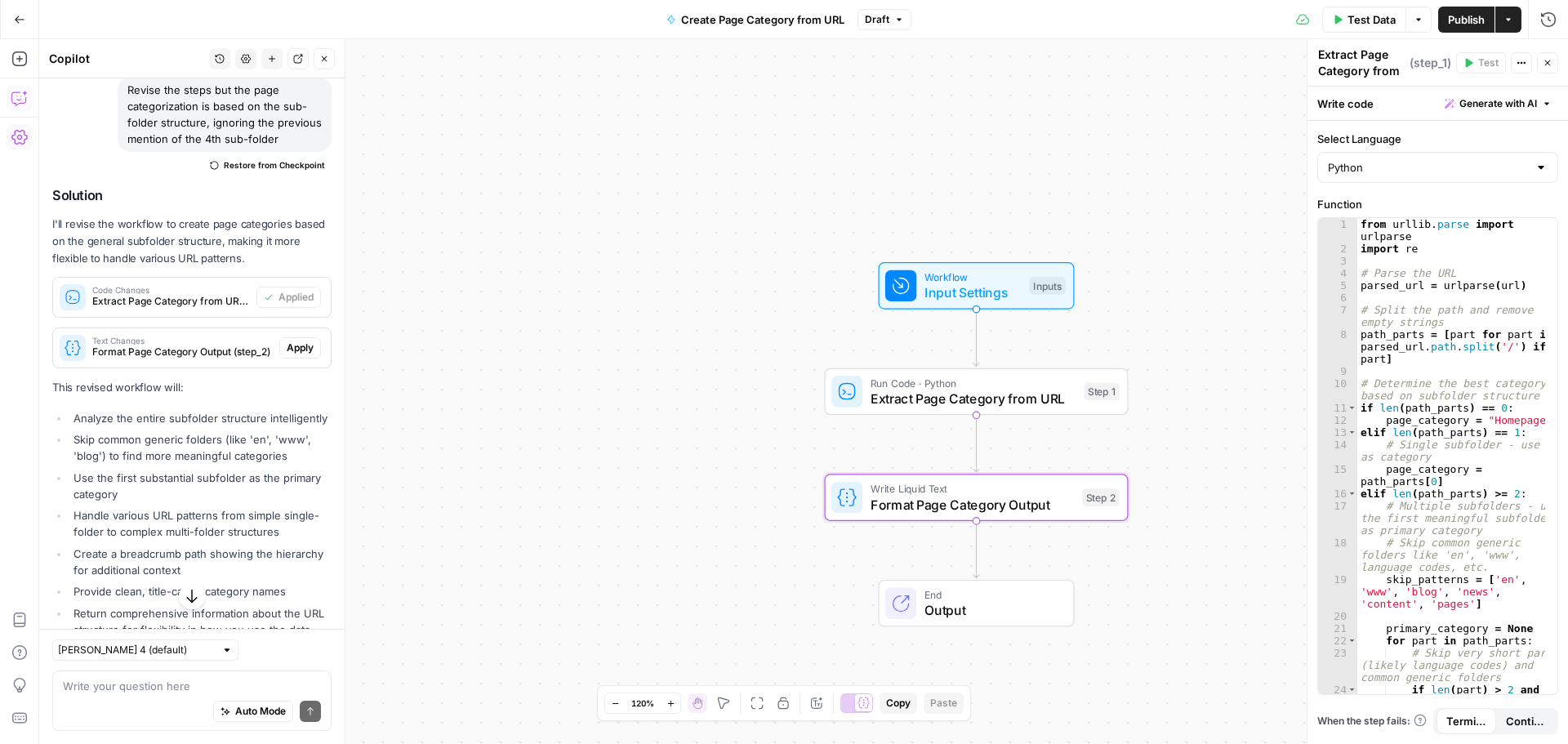
click at [299, 355] on span "Apply" at bounding box center [299, 348] width 27 height 15
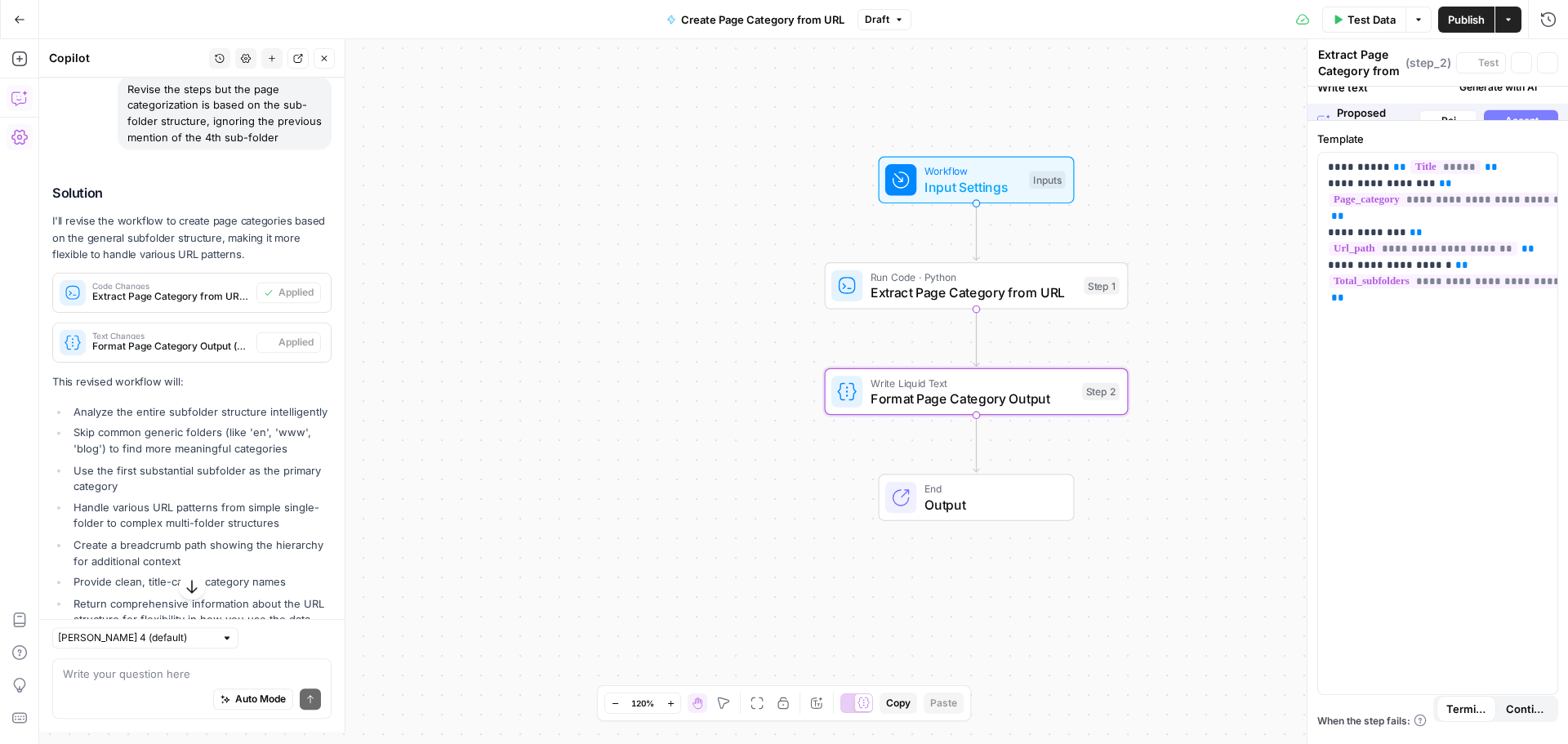
type textarea "Format Page Category Output"
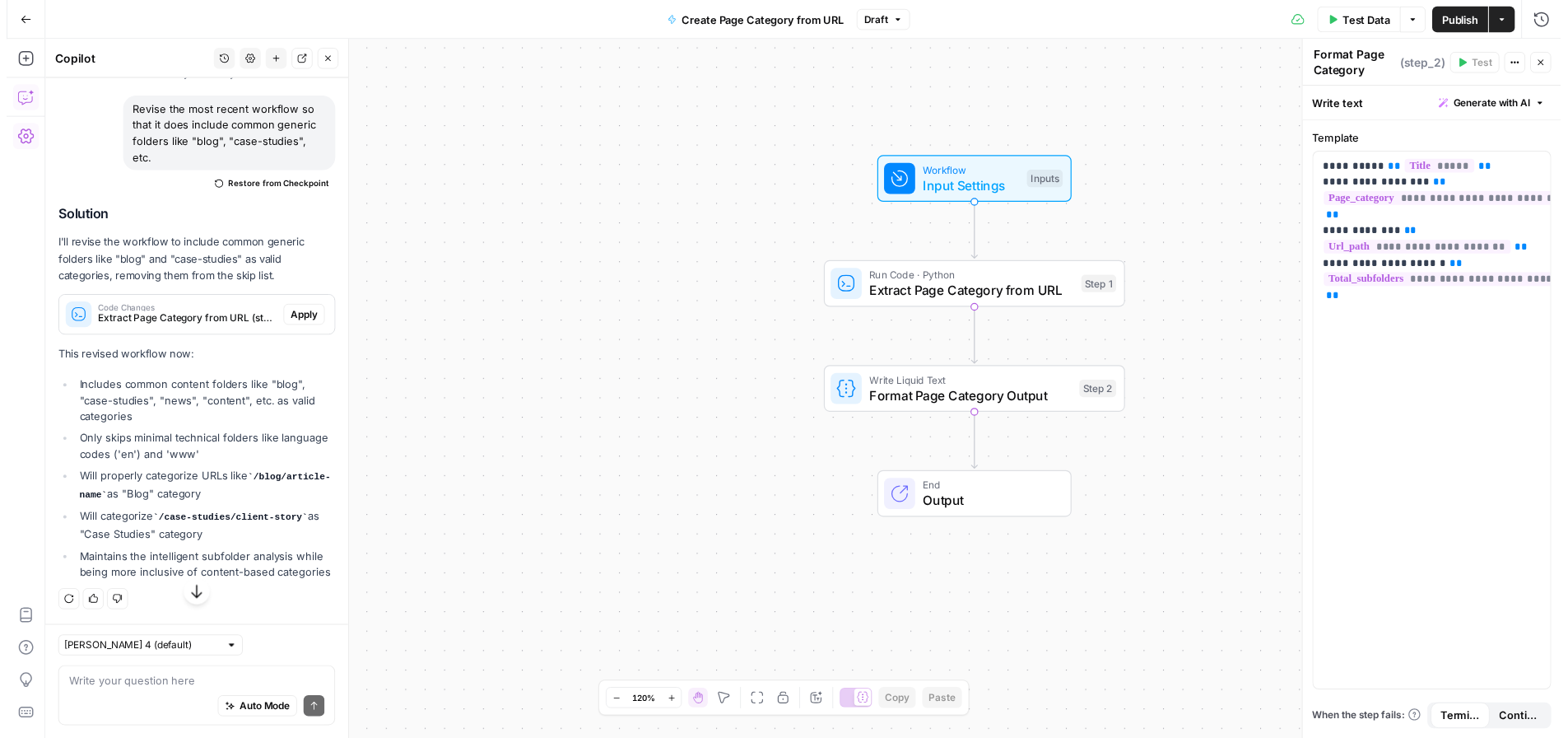
scroll to position [1870, 0]
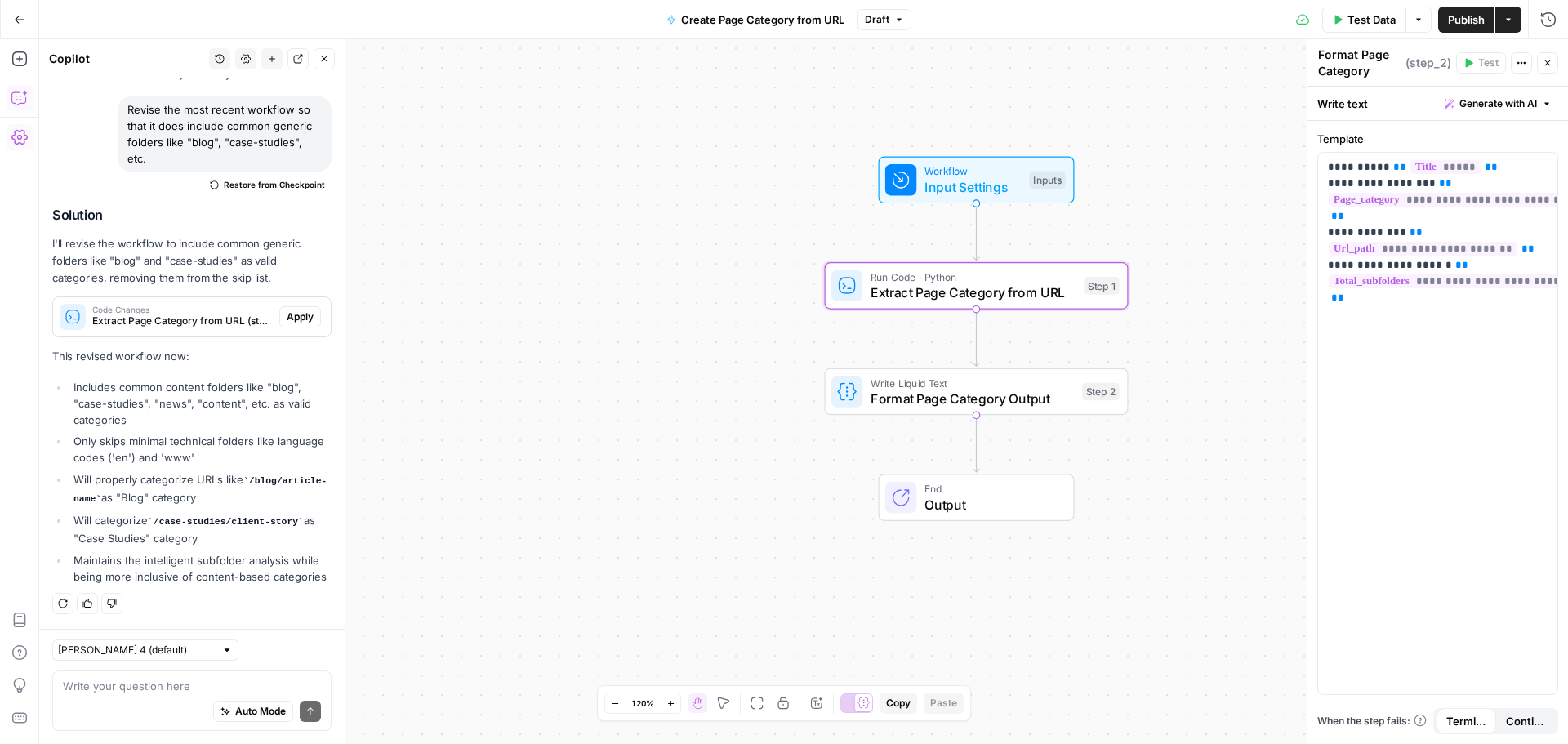
click at [286, 309] on span "Apply" at bounding box center [299, 317] width 27 height 15
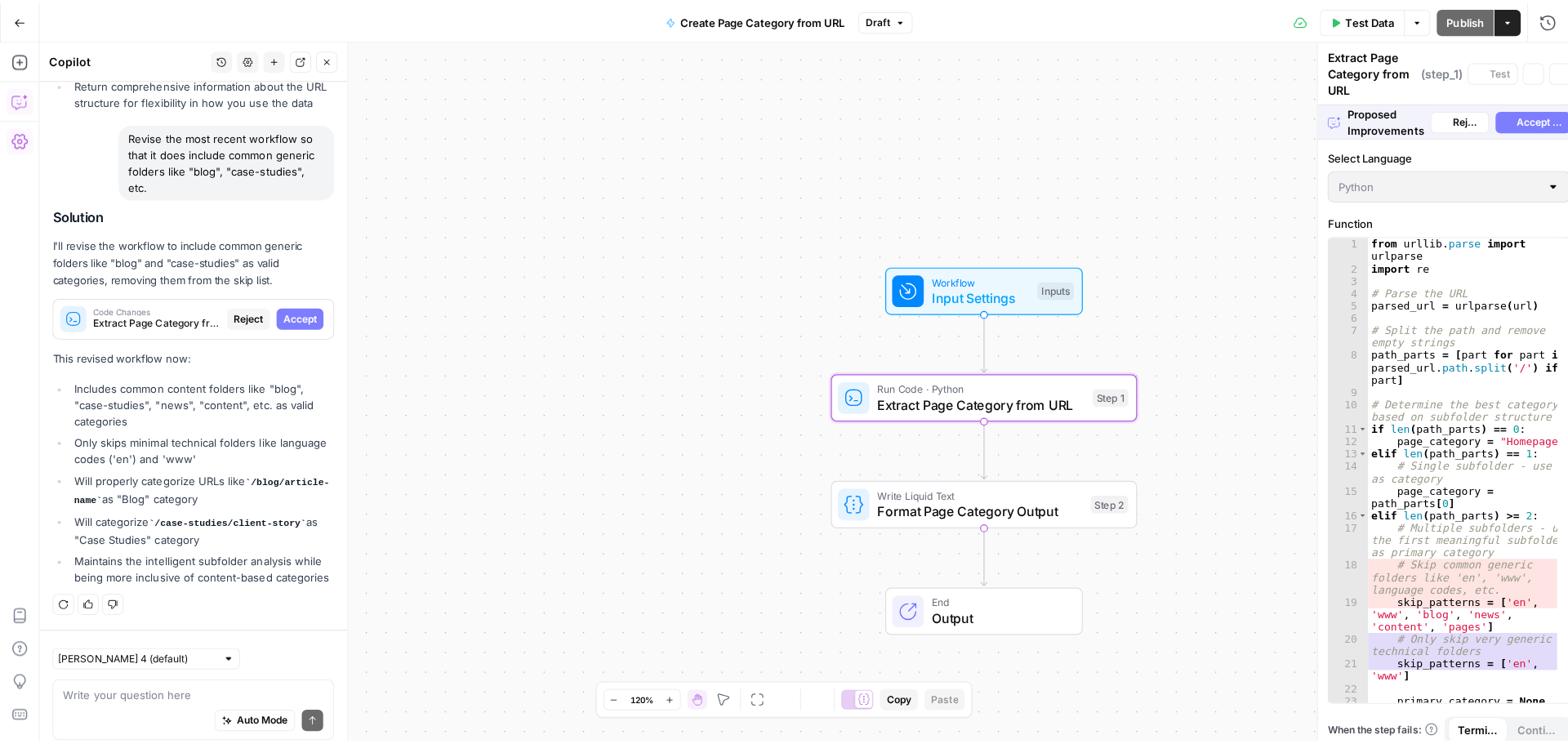
scroll to position [1776, 0]
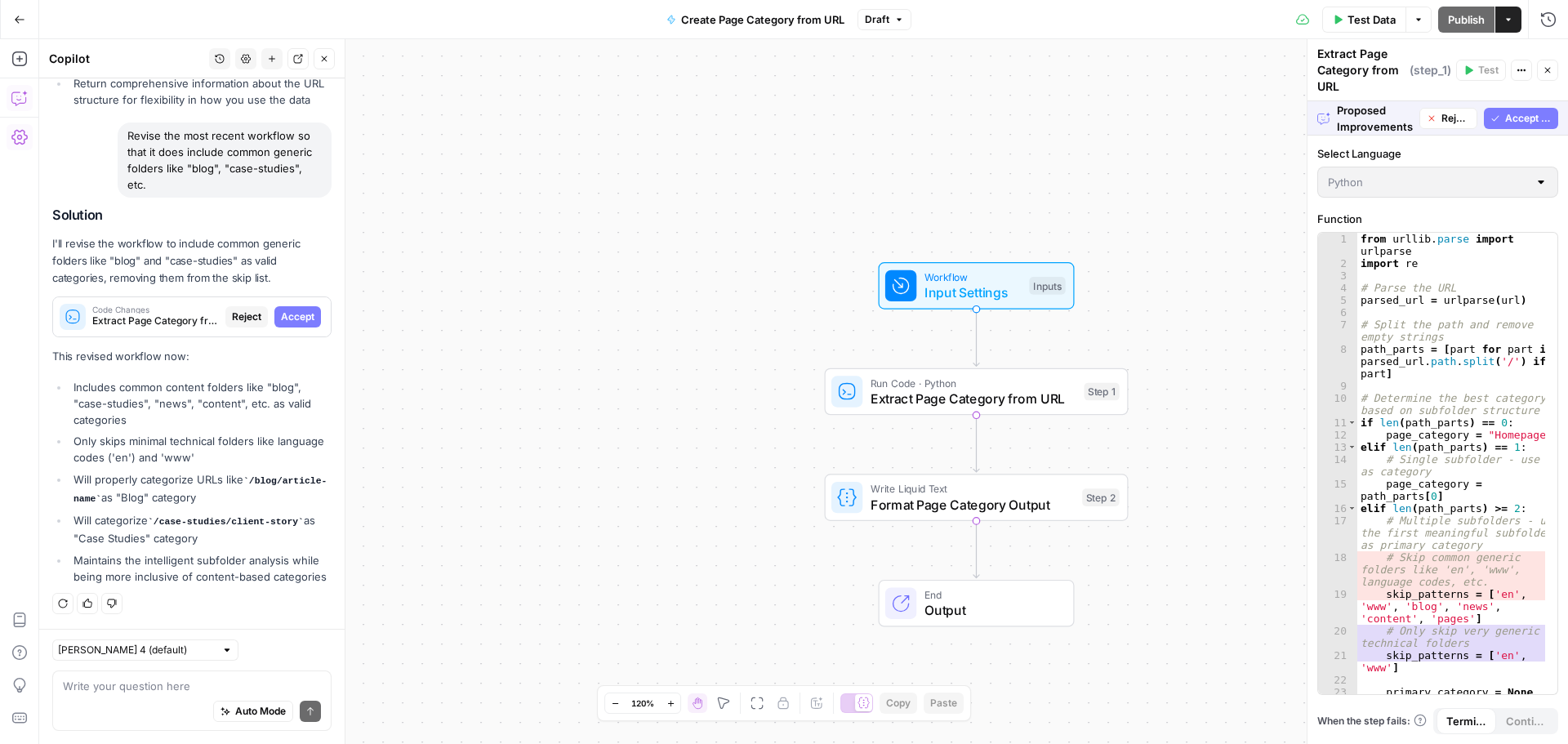
click at [1550, 112] on span "Accept All" at bounding box center [1528, 119] width 47 height 15
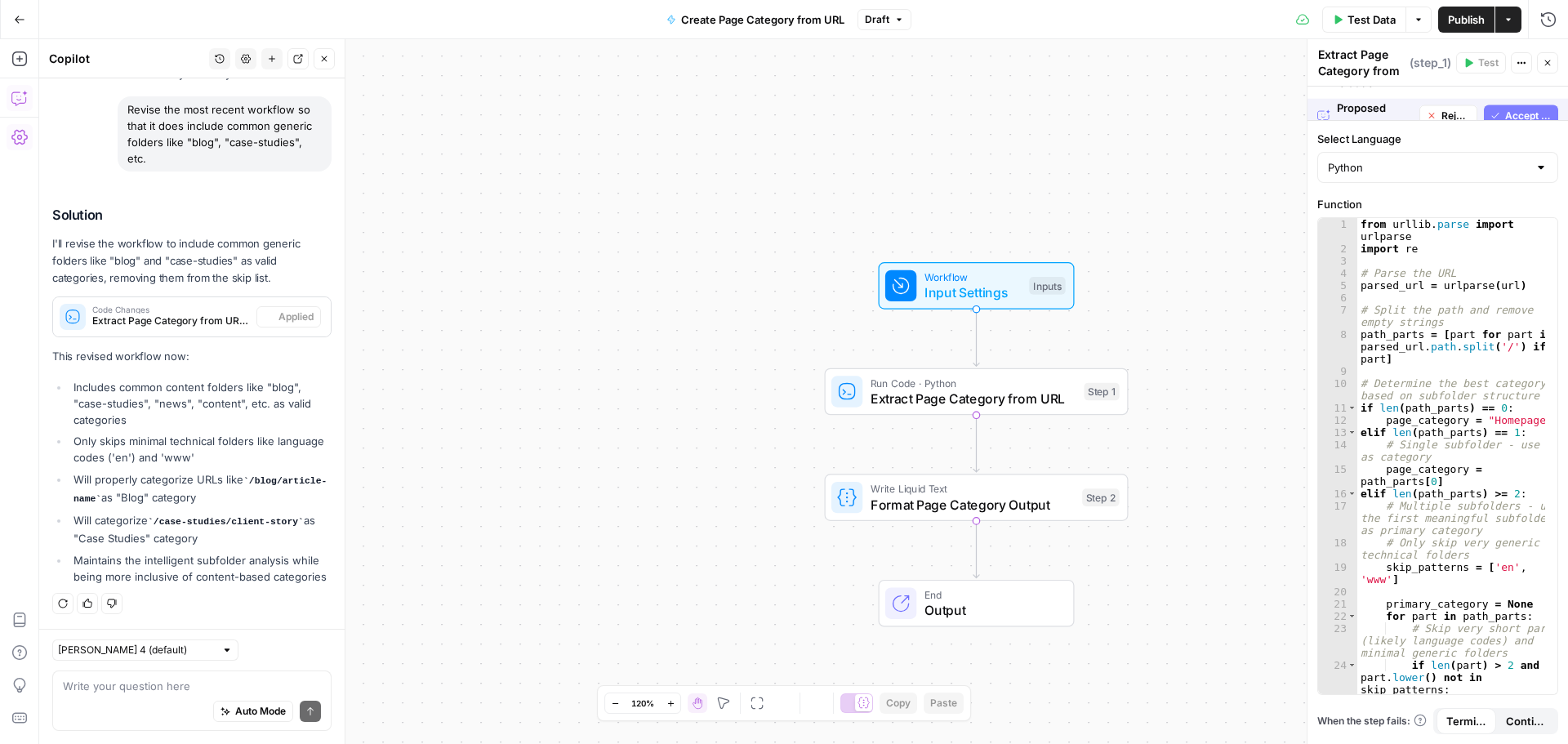
scroll to position [1854, 0]
click at [1515, 27] on button "Actions" at bounding box center [1508, 19] width 26 height 26
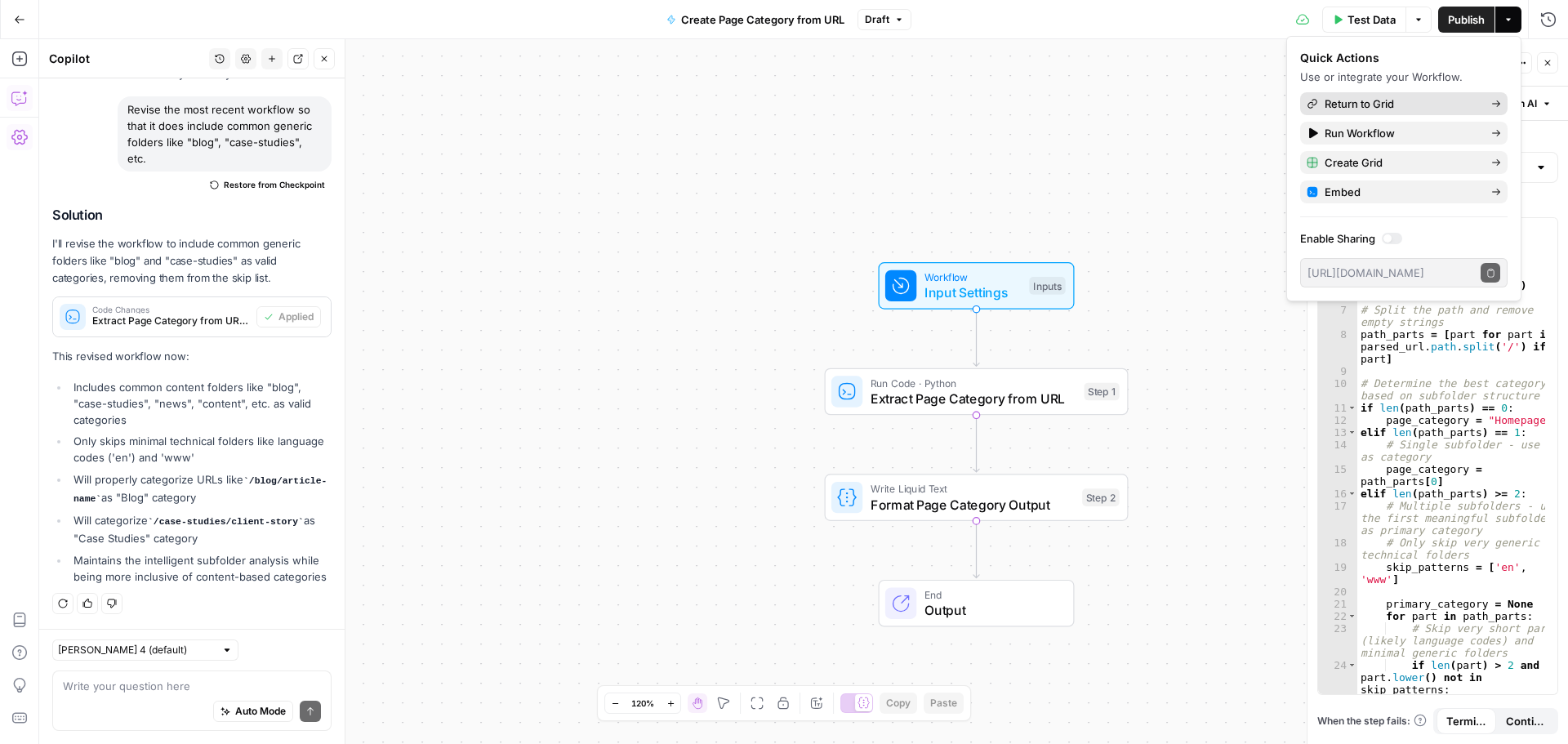
click at [1434, 102] on span "Return to Grid" at bounding box center [1401, 104] width 154 height 17
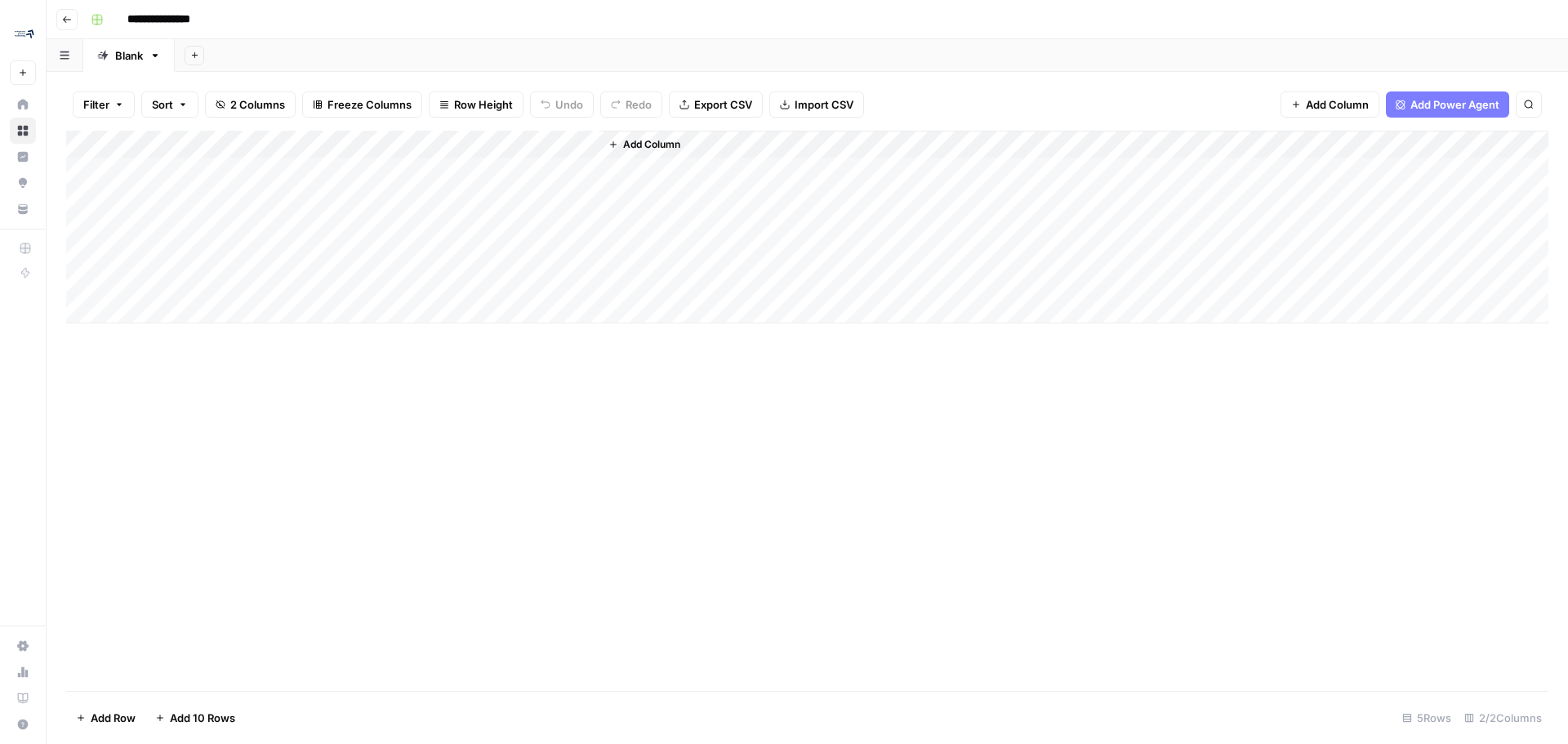
click at [192, 173] on div "Add Column" at bounding box center [807, 227] width 1482 height 192
click at [192, 173] on input at bounding box center [260, 175] width 261 height 19
click at [273, 503] on div "Add Column" at bounding box center [807, 411] width 1482 height 560
click at [203, 176] on div "Add Column" at bounding box center [807, 227] width 1482 height 192
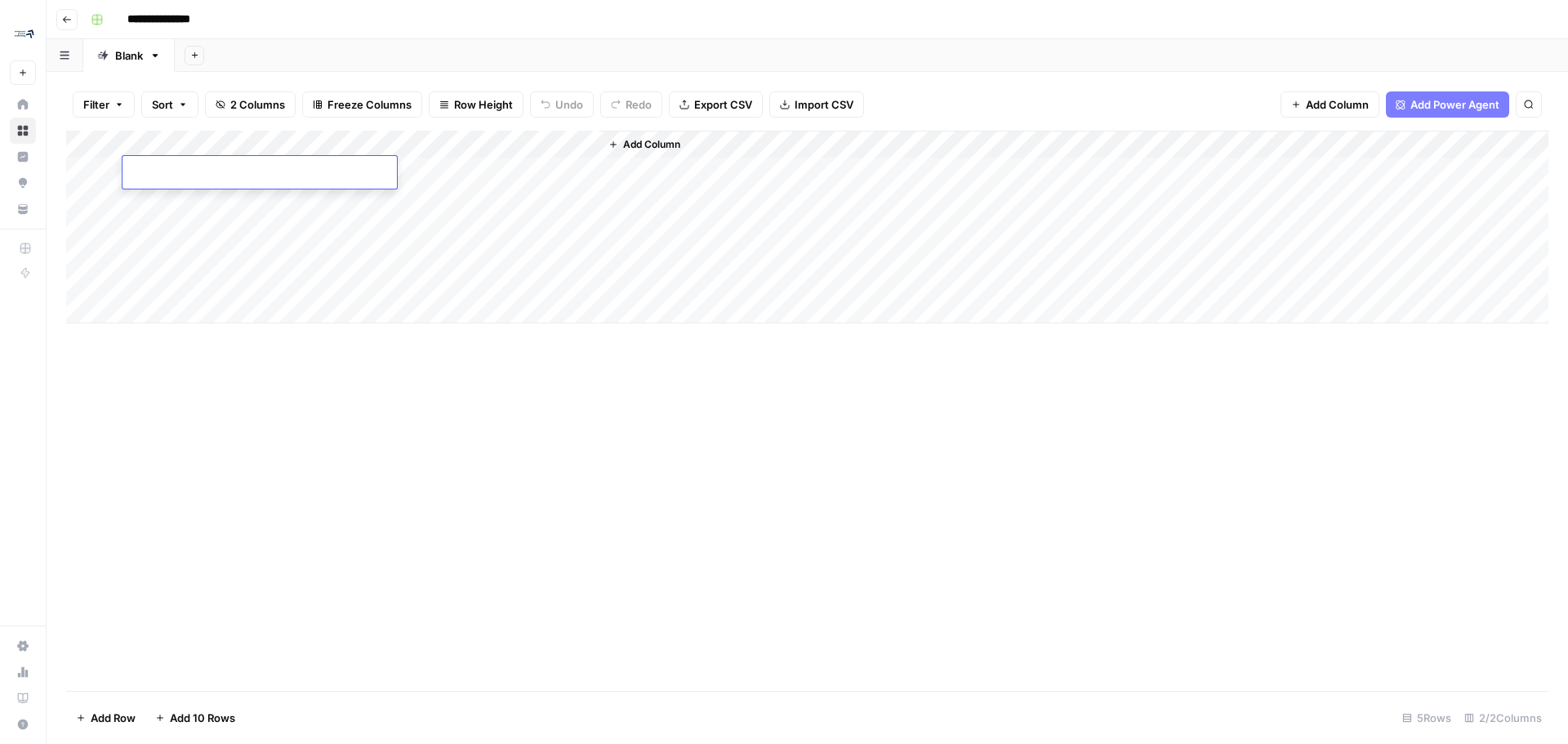
type input "**********"
drag, startPoint x: 238, startPoint y: 449, endPoint x: 270, endPoint y: 303, distance: 149.5
click at [239, 447] on div "Add Column" at bounding box center [807, 411] width 1482 height 560
click at [331, 183] on div "Add Column" at bounding box center [807, 227] width 1482 height 192
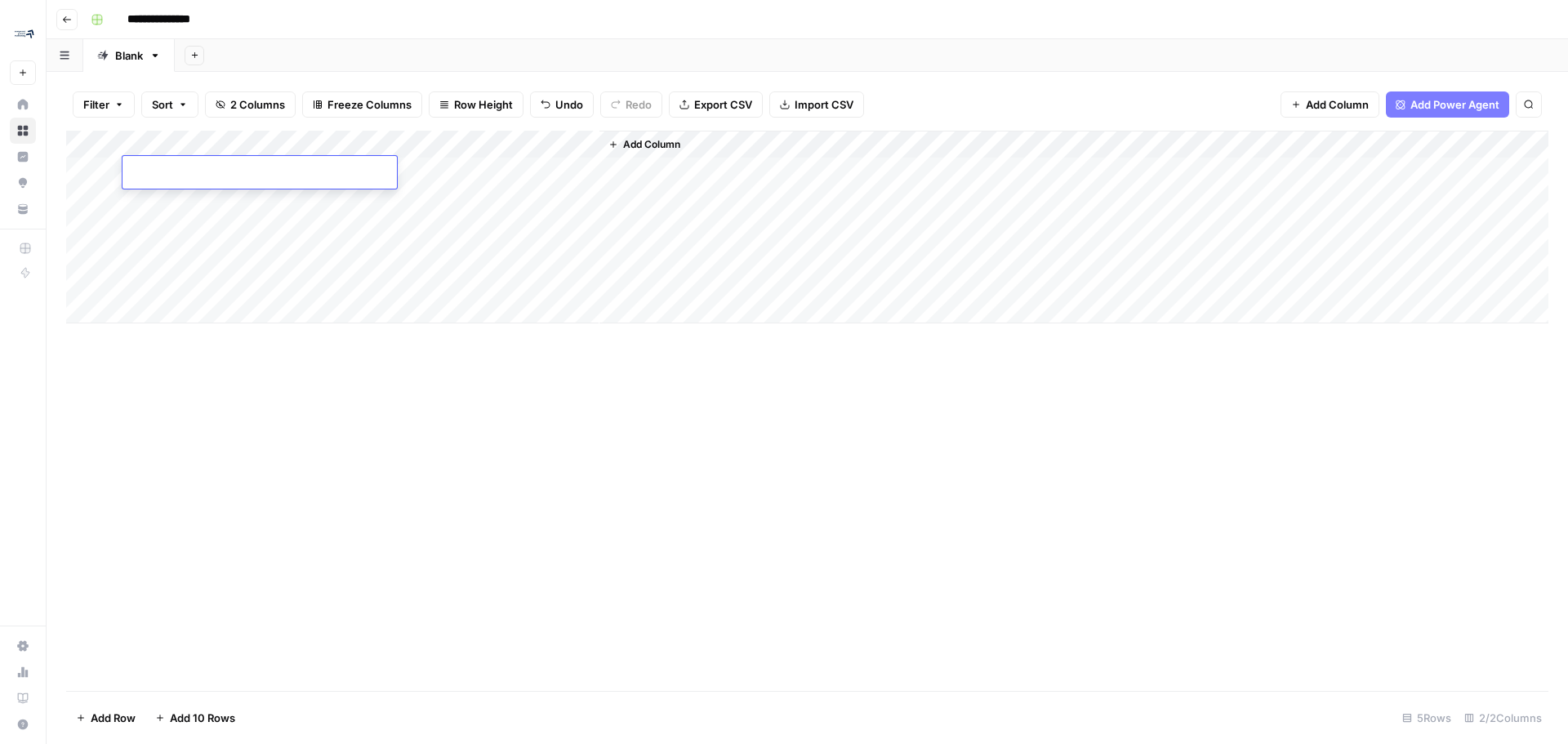
scroll to position [0, 0]
click at [669, 558] on div "Add Column" at bounding box center [807, 411] width 1482 height 560
click at [792, 110] on button "Import CSV" at bounding box center [817, 104] width 95 height 26
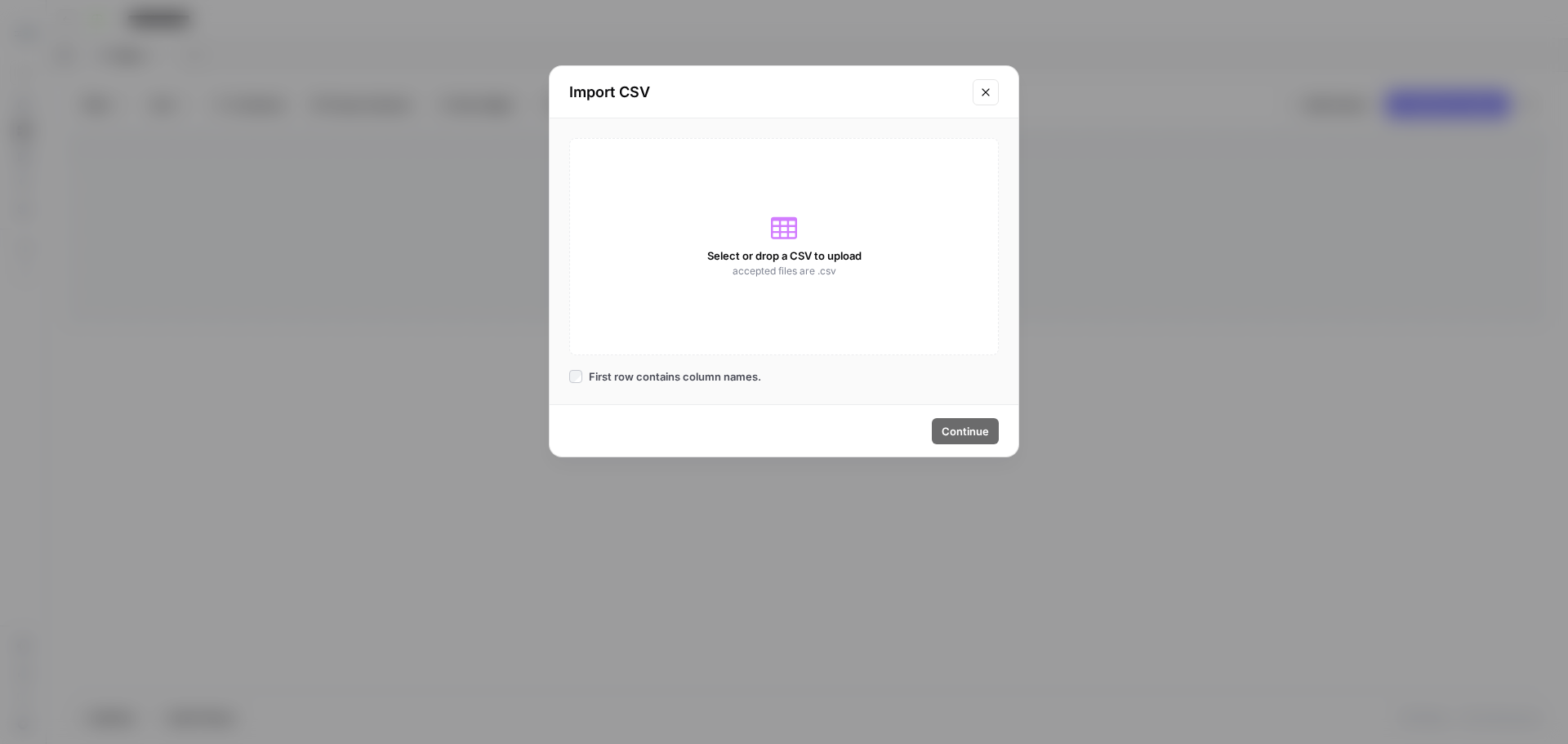
click at [813, 237] on div "Select or drop a CSV to upload accepted files are .csv" at bounding box center [784, 247] width 430 height 217
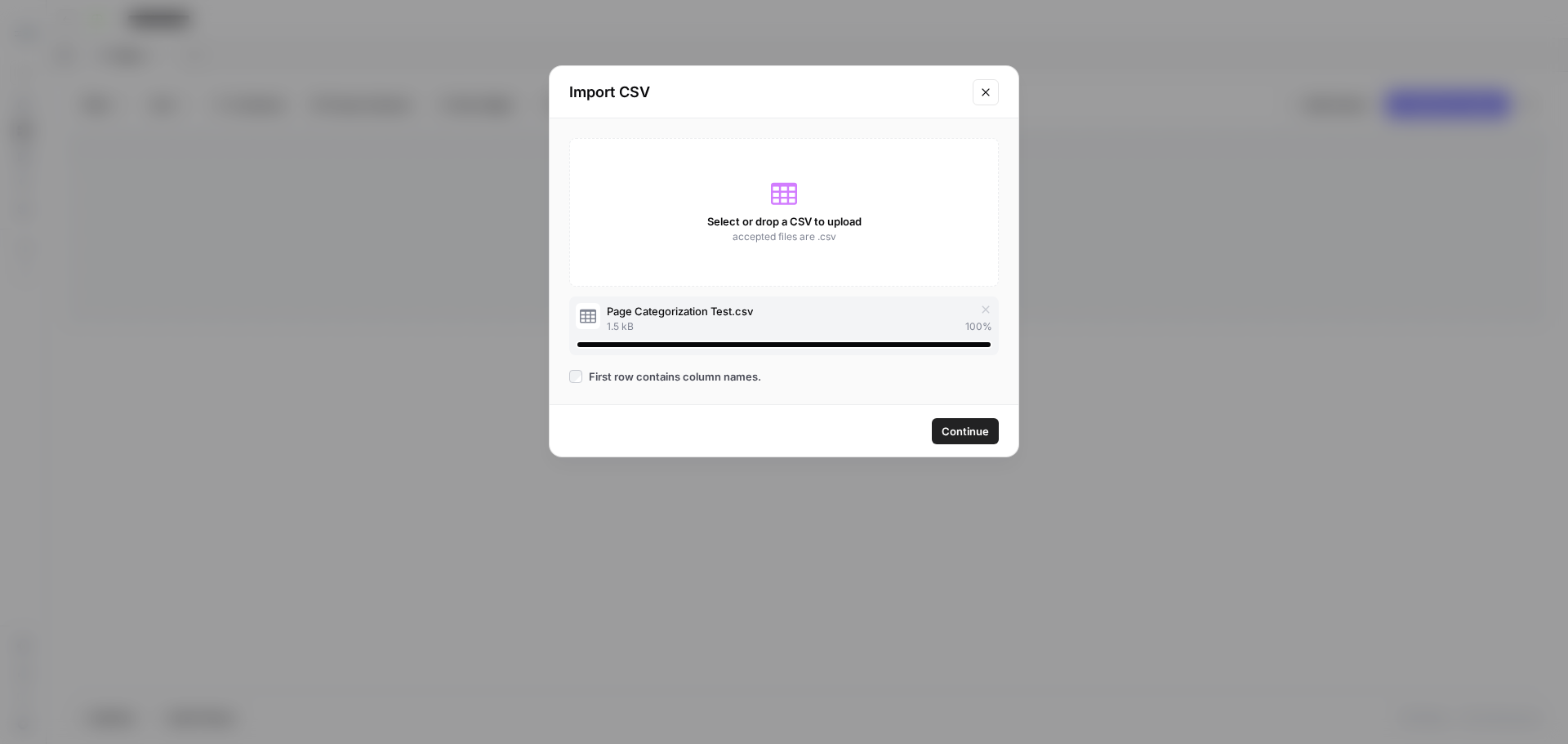
click at [979, 436] on span "Continue" at bounding box center [965, 431] width 47 height 17
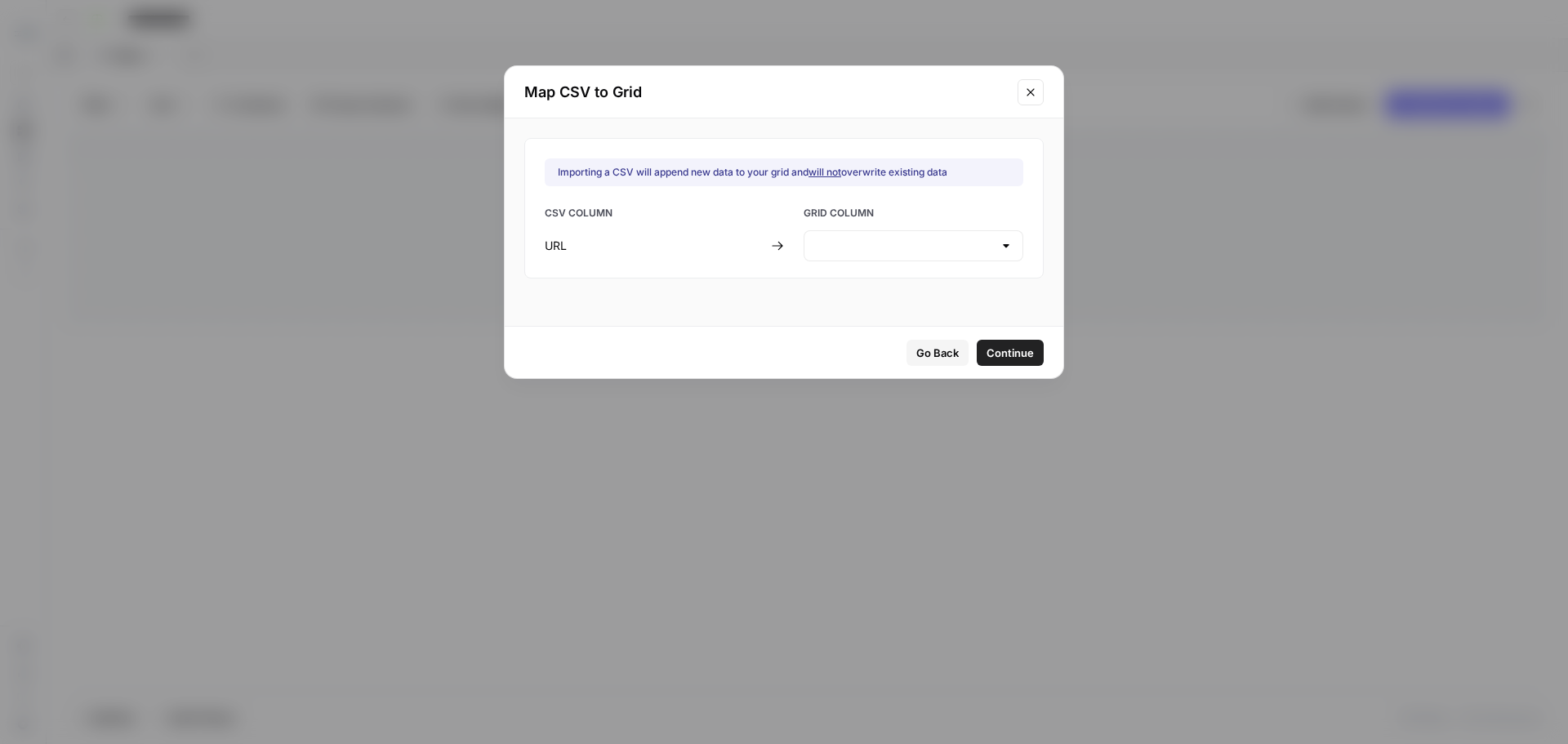
type input "Create new column"
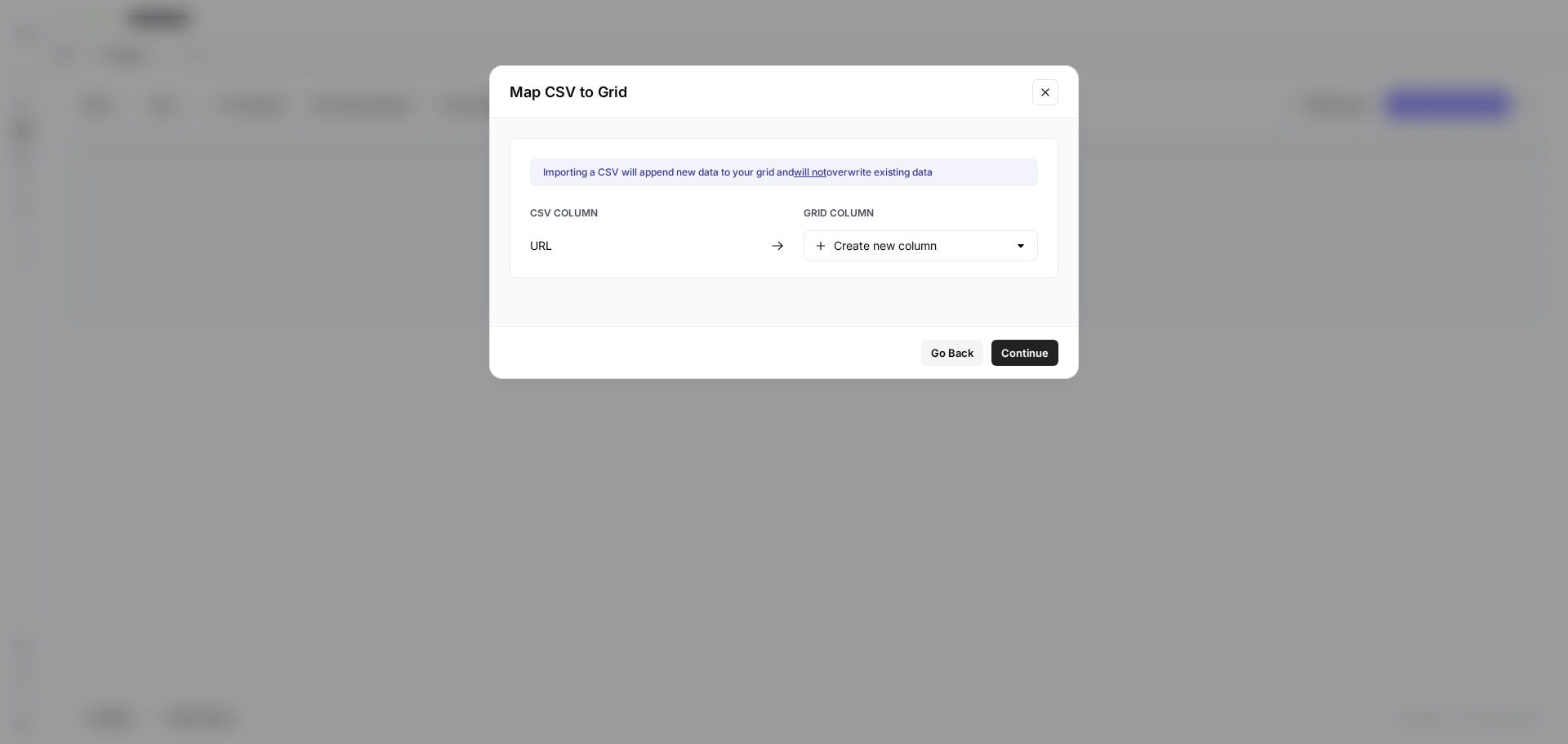
click at [995, 253] on div "Create new column" at bounding box center [921, 246] width 235 height 31
click at [895, 296] on button "Title" at bounding box center [912, 286] width 202 height 23
type input "Title"
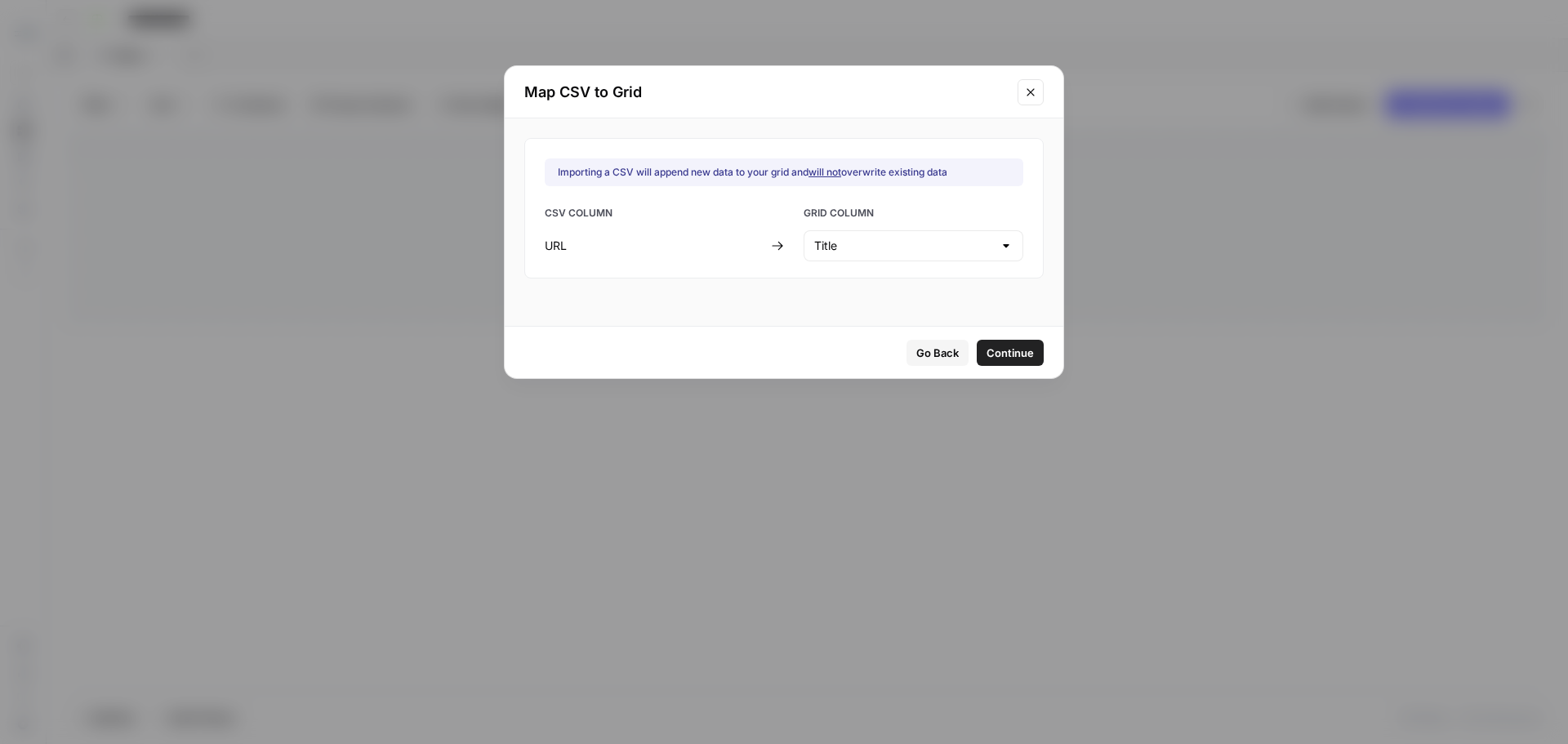
click at [987, 349] on span "Continue" at bounding box center [1010, 353] width 47 height 17
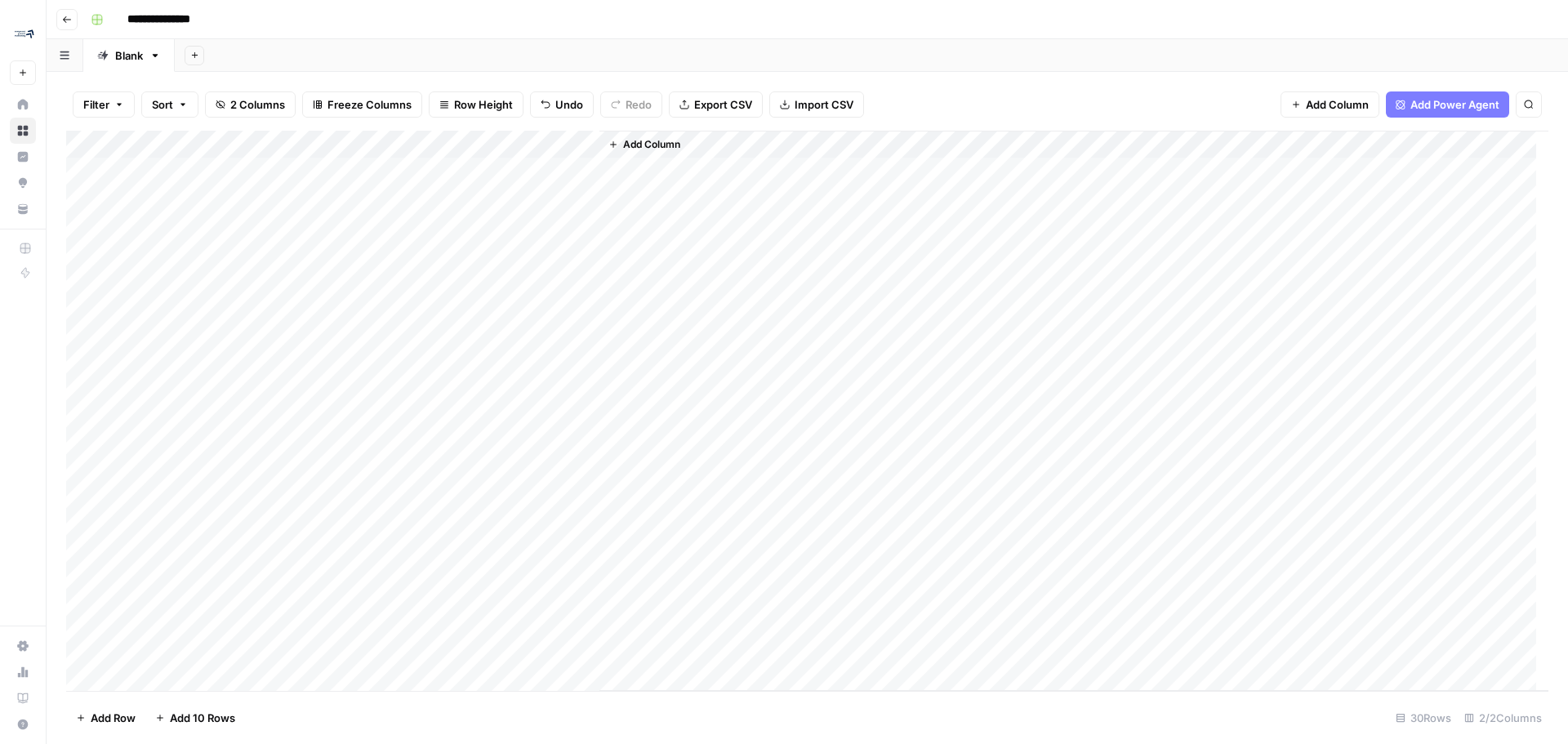
click at [190, 143] on div "Add Column" at bounding box center [807, 411] width 1482 height 560
click at [203, 181] on input "Title" at bounding box center [221, 184] width 166 height 17
type input "T"
type input "URL"
click at [938, 360] on div "Add Column" at bounding box center [1074, 411] width 949 height 560
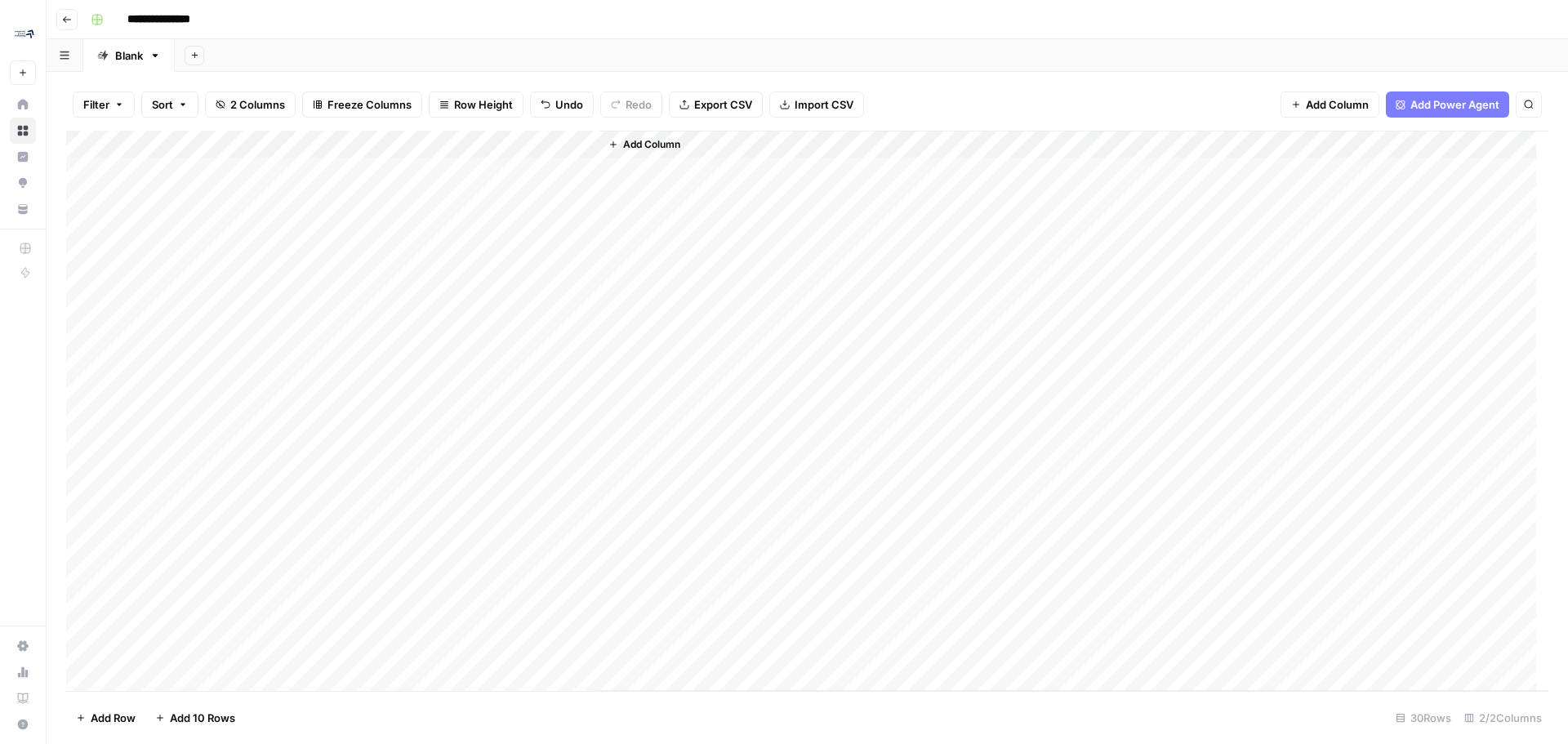
click at [215, 172] on div "Add Column" at bounding box center [807, 411] width 1482 height 560
click at [192, 285] on div "Add Column" at bounding box center [807, 411] width 1482 height 560
click at [637, 350] on div "Add Column" at bounding box center [1074, 411] width 949 height 560
click at [76, 171] on div "Add Column" at bounding box center [807, 411] width 1482 height 560
click at [81, 167] on div "Add Column" at bounding box center [807, 411] width 1482 height 560
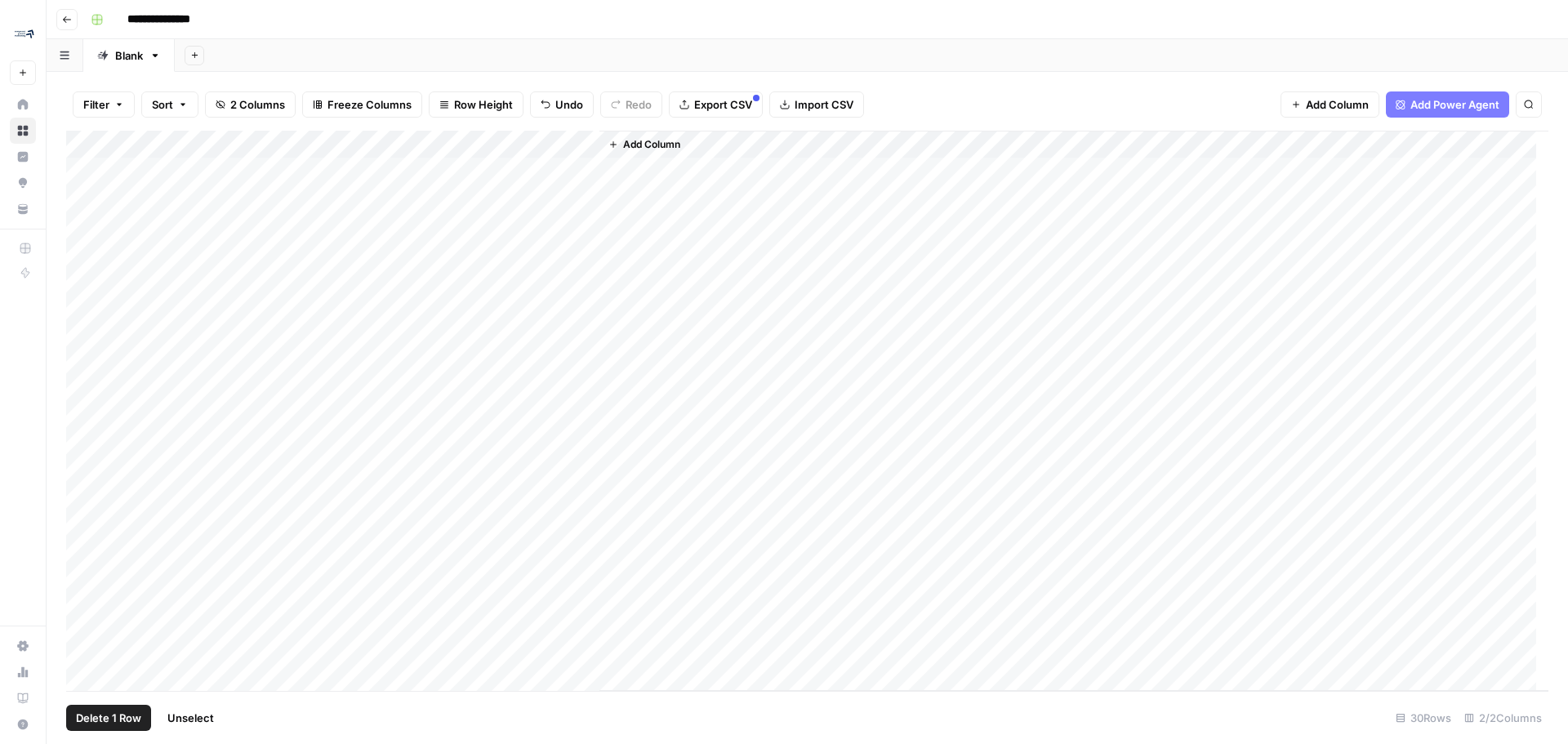
click at [89, 195] on div "Add Column" at bounding box center [807, 411] width 1482 height 560
click at [83, 232] on div "Add Column" at bounding box center [807, 411] width 1482 height 560
click at [82, 250] on div "Add Column" at bounding box center [807, 411] width 1482 height 560
click at [84, 281] on div "Add Column" at bounding box center [807, 411] width 1482 height 560
click at [97, 717] on span "Delete 5 Rows" at bounding box center [111, 718] width 73 height 17
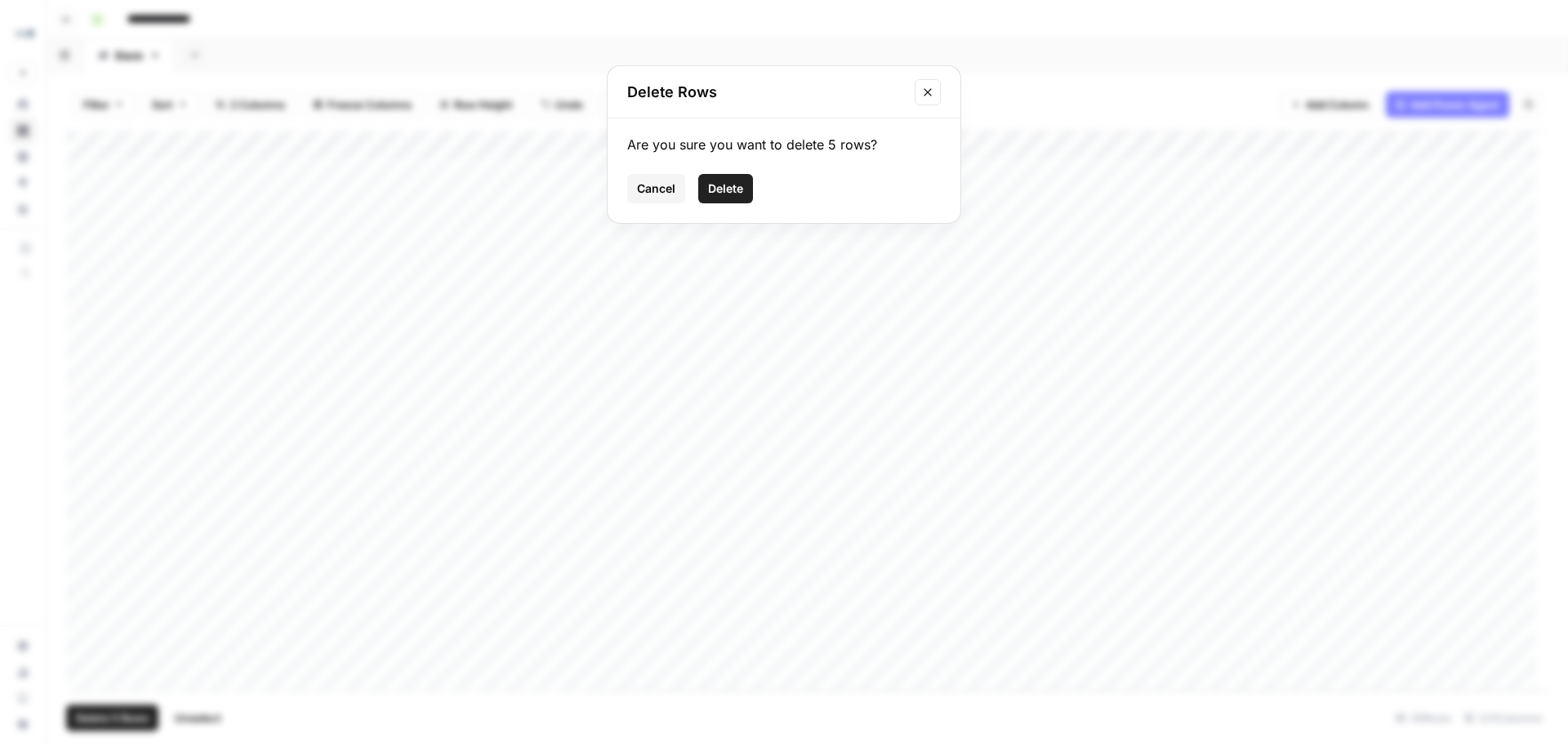
click at [734, 185] on span "Delete" at bounding box center [726, 189] width 35 height 17
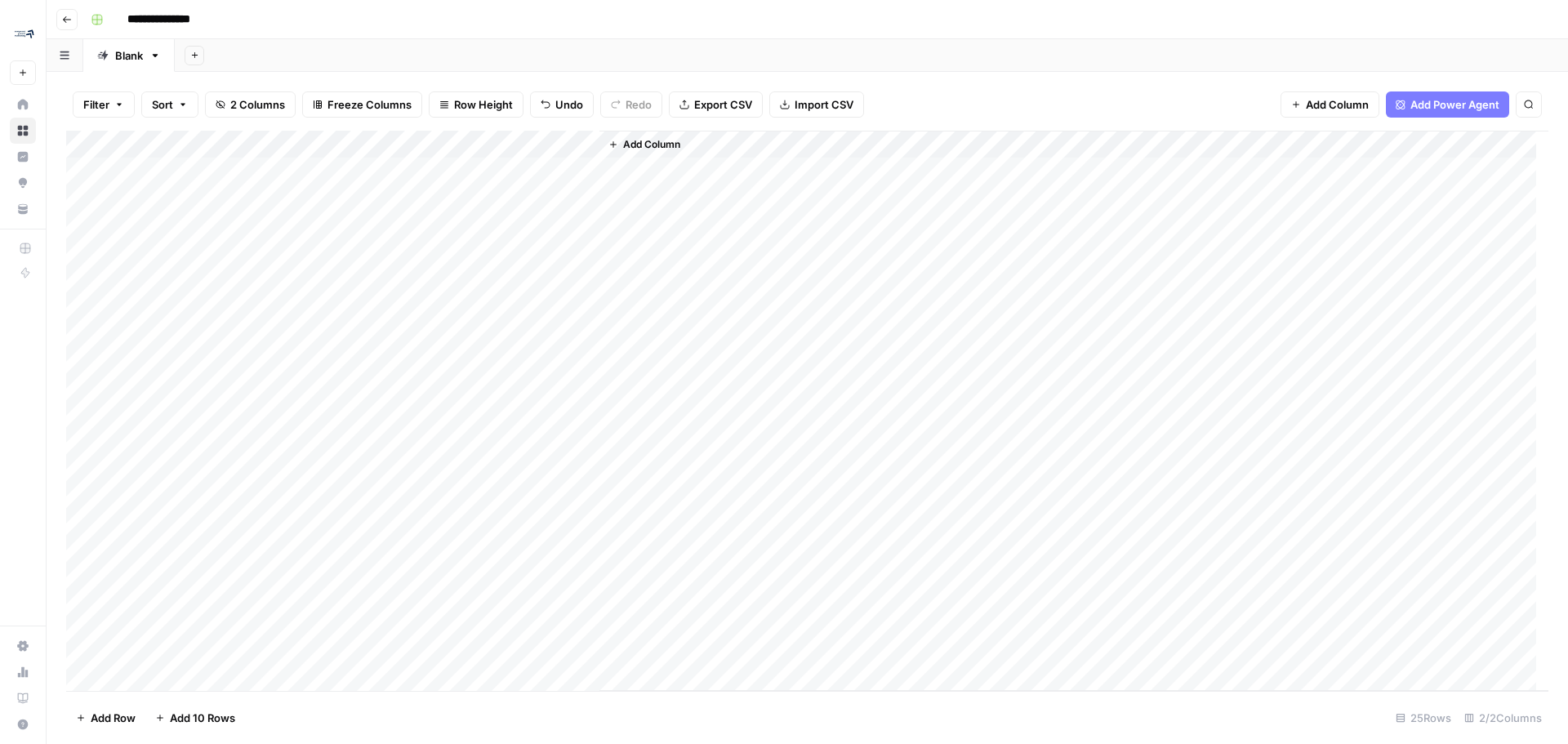
click at [473, 199] on div "Add Column" at bounding box center [807, 411] width 1482 height 560
click at [564, 197] on div "Add Column" at bounding box center [807, 411] width 1482 height 560
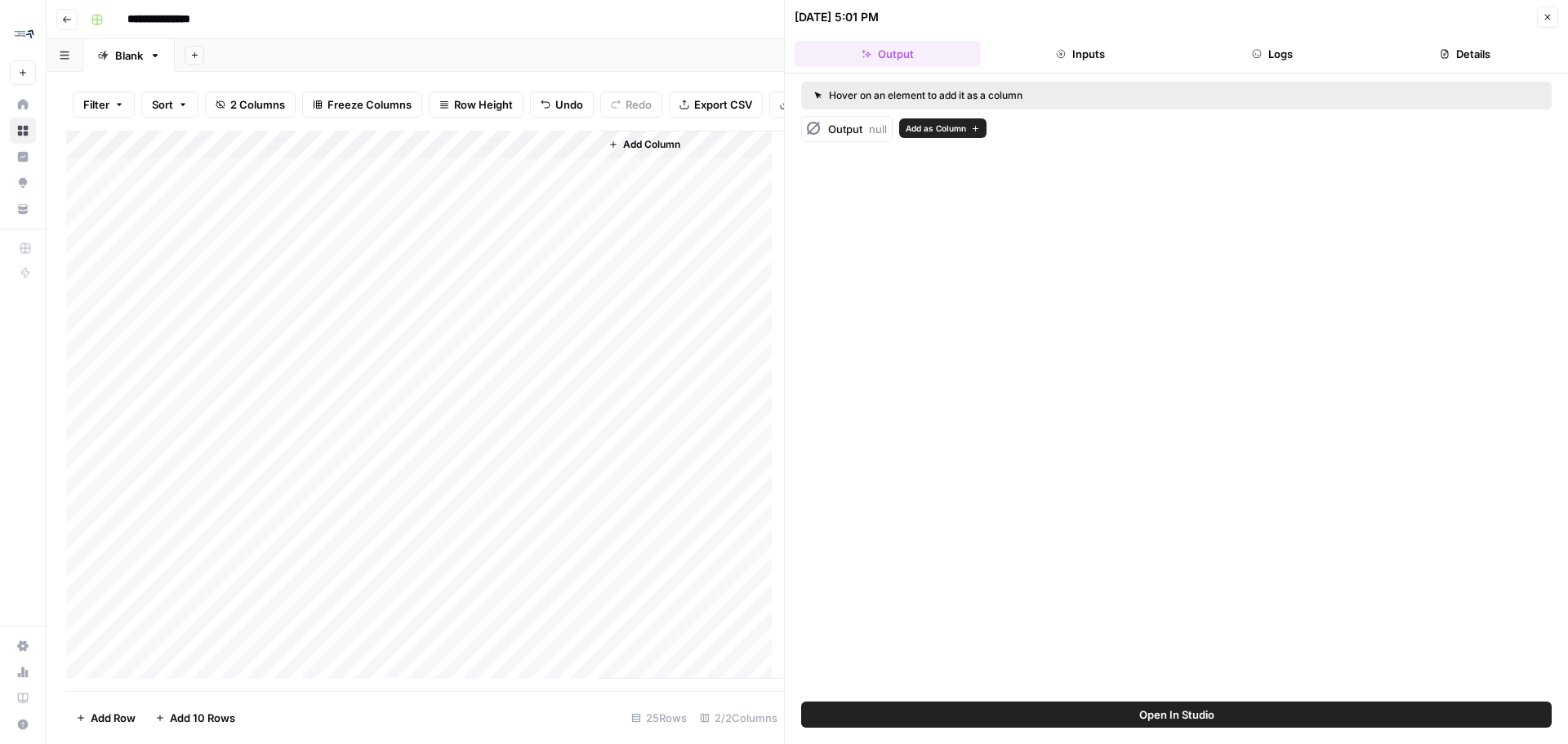
click at [841, 131] on span "Output" at bounding box center [844, 129] width 34 height 13
click at [878, 134] on span "null" at bounding box center [878, 129] width 18 height 13
click at [562, 208] on div "Add Column" at bounding box center [425, 404] width 718 height 548
click at [1086, 52] on button "Inputs" at bounding box center [1080, 53] width 186 height 26
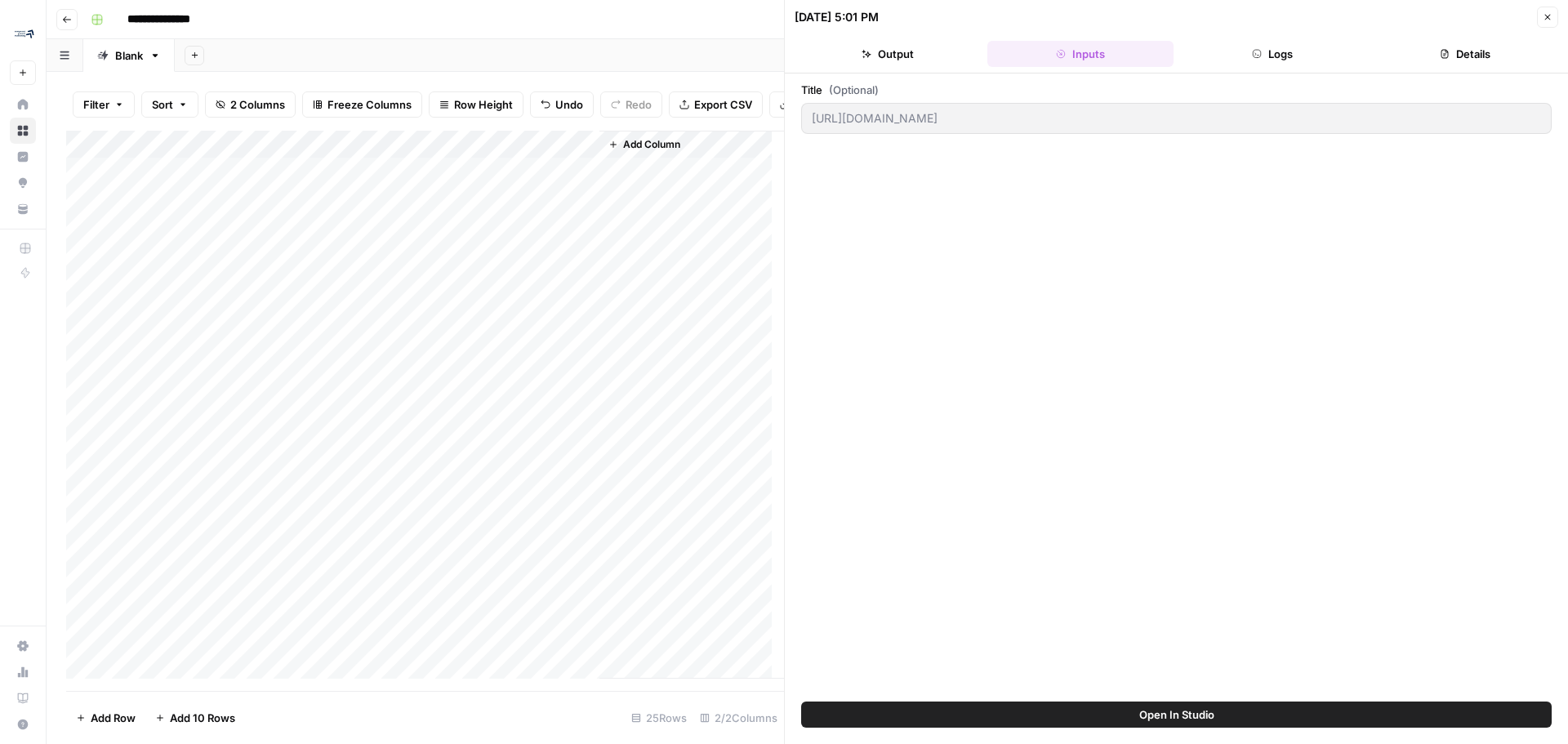
click at [1555, 18] on button "Close" at bounding box center [1547, 17] width 21 height 21
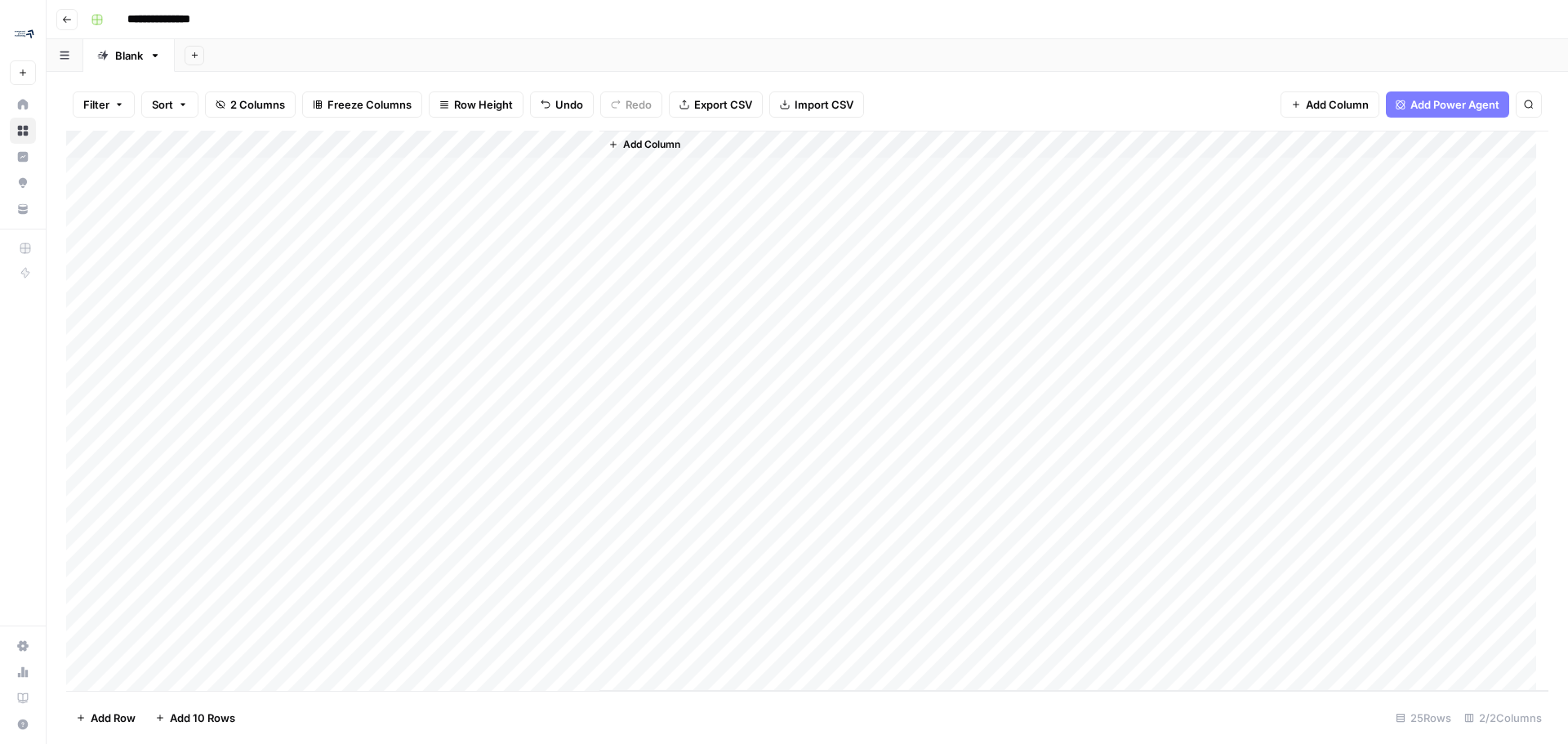
click at [562, 147] on div "Add Column" at bounding box center [807, 411] width 1482 height 560
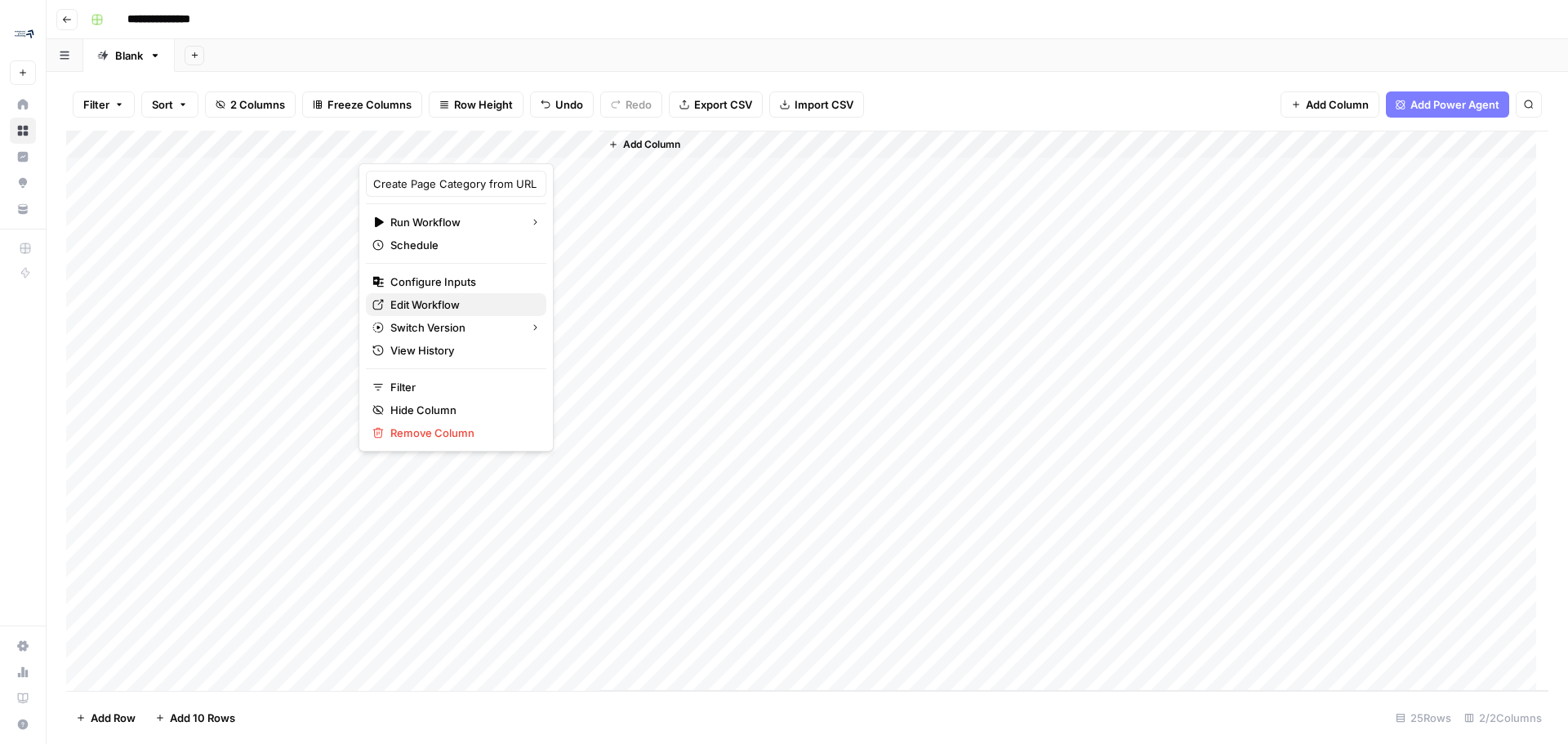
click at [467, 304] on span "Edit Workflow" at bounding box center [461, 305] width 143 height 17
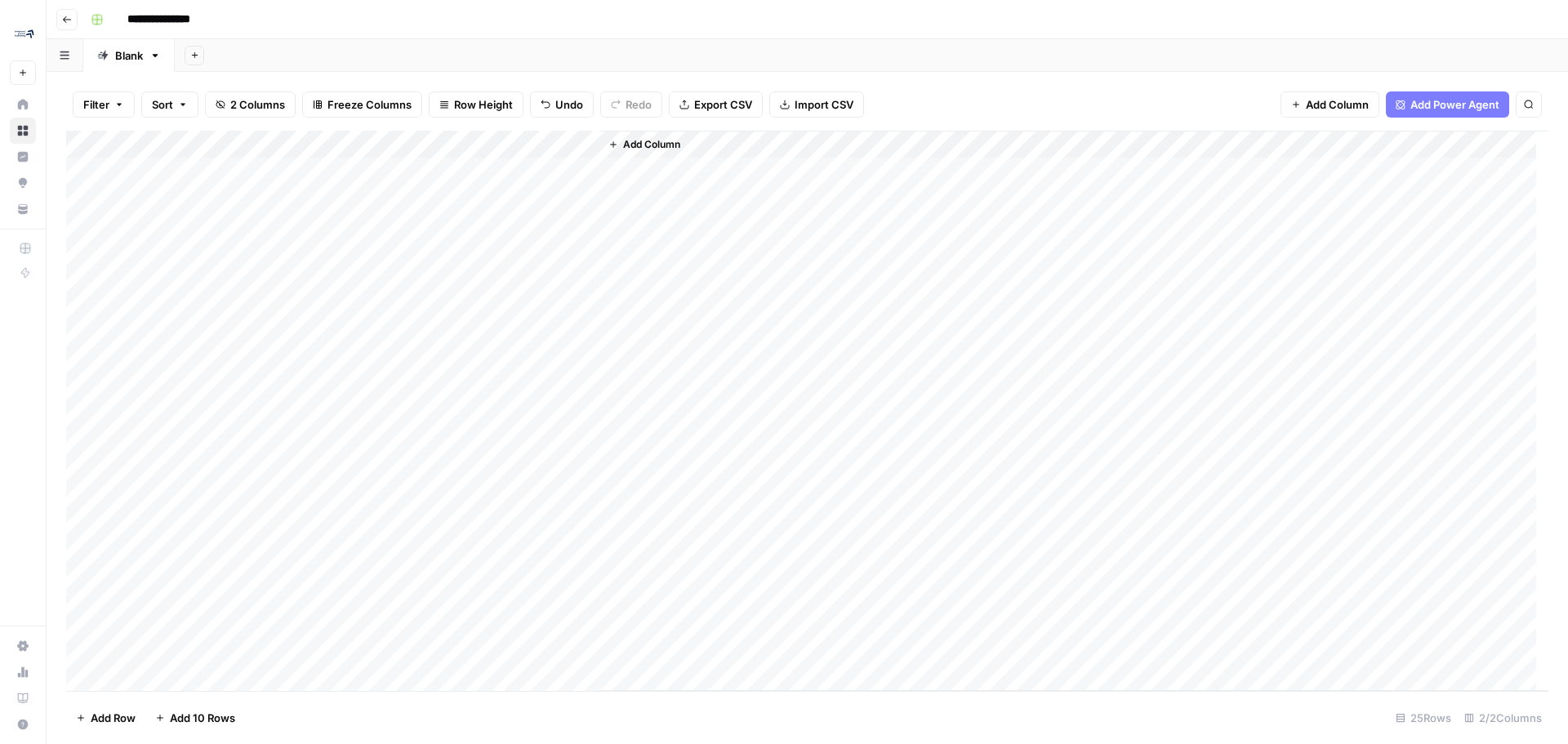
click at [1074, 92] on div "Filter Sort 2 Columns Freeze Columns Row Height Undo Redo Export CSV Import CSV…" at bounding box center [807, 104] width 1482 height 52
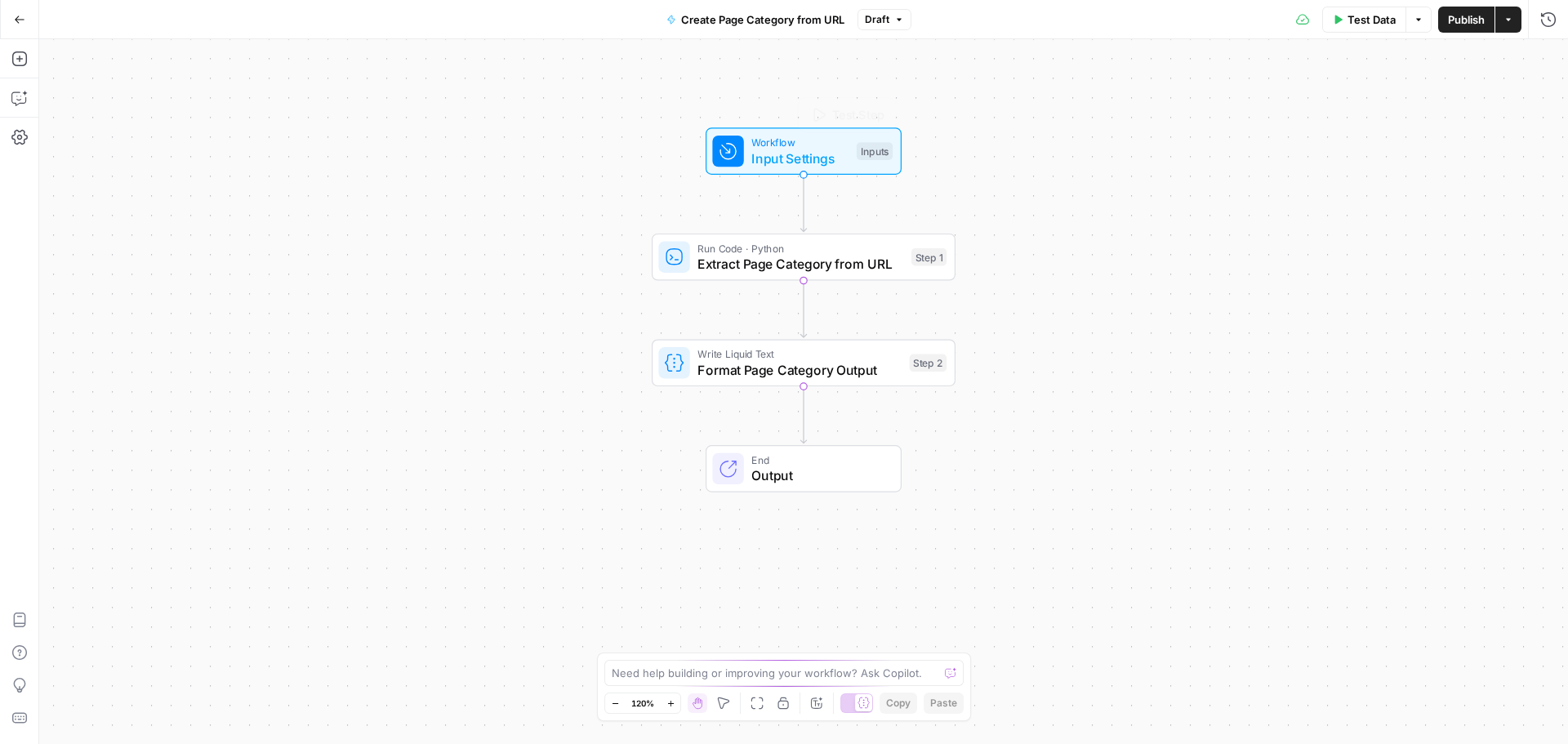
click at [827, 148] on span "Input Settings" at bounding box center [800, 157] width 98 height 19
click at [835, 119] on span "Test Step" at bounding box center [858, 114] width 52 height 18
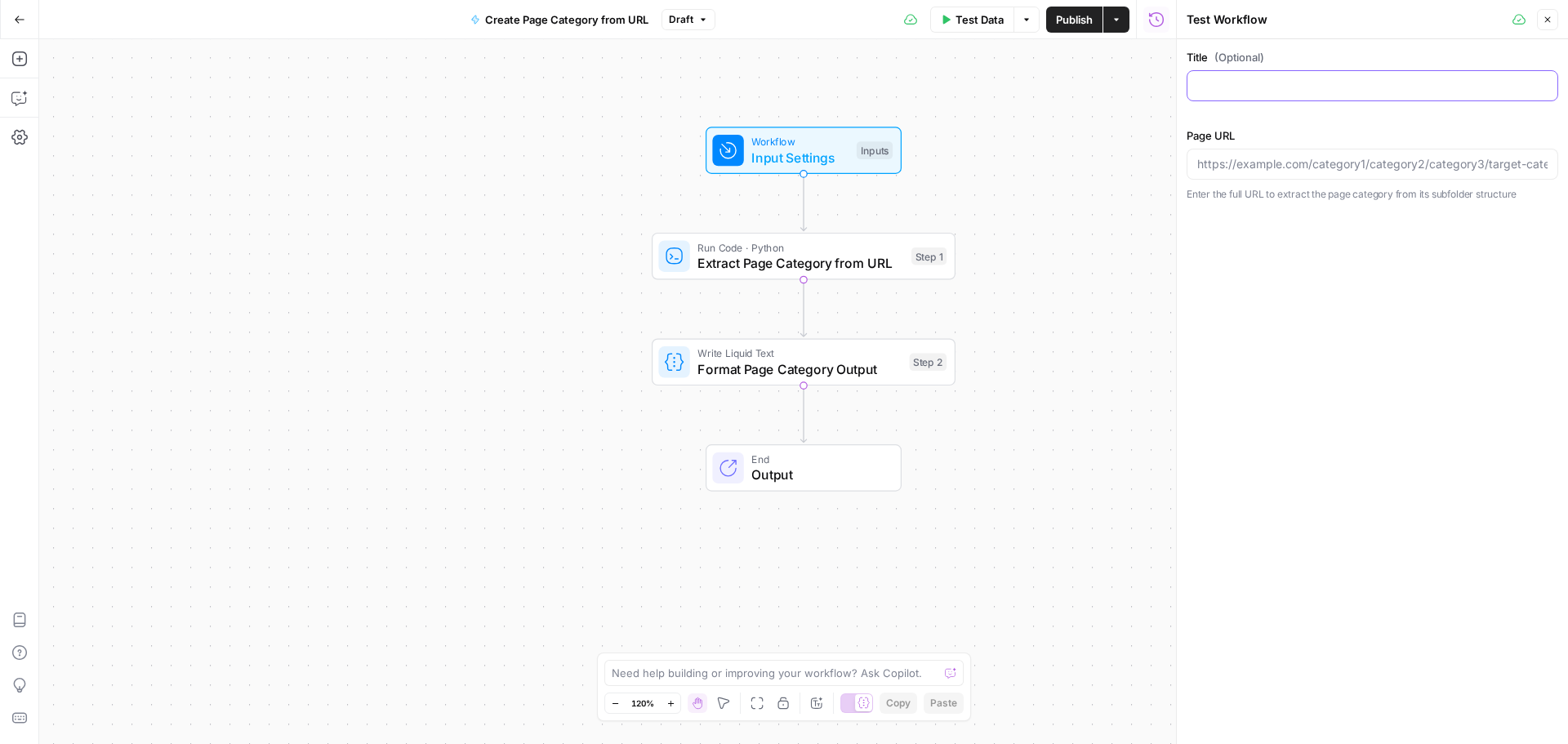
click at [1342, 90] on input "Title (Optional)" at bounding box center [1372, 86] width 351 height 17
click at [1340, 175] on div at bounding box center [1373, 164] width 372 height 31
paste input "https://earnix.com/our-solutions/industry/banking/deposits-and-savings/"
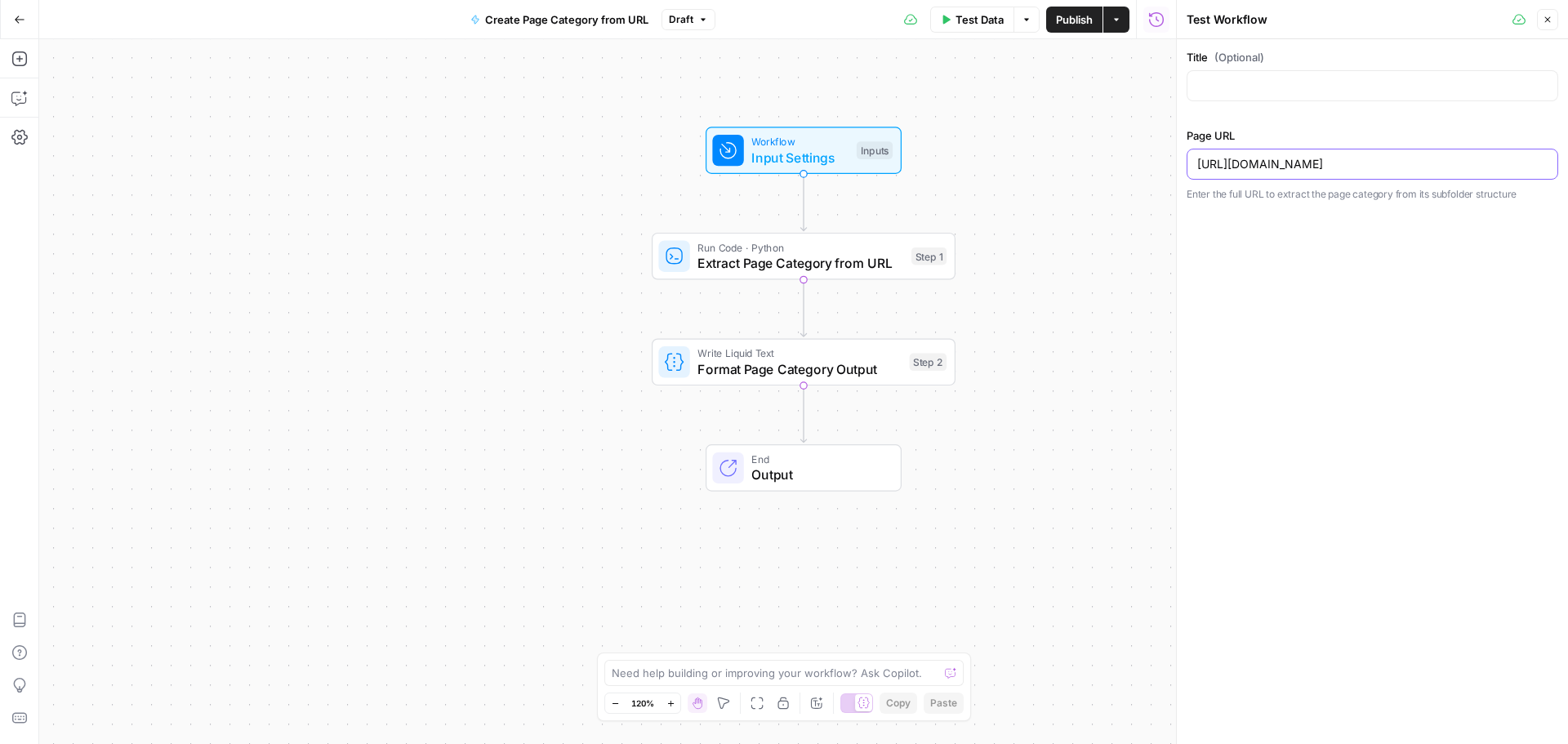
scroll to position [0, 44]
type input "https://earnix.com/our-solutions/industry/banking/deposits-and-savings/"
click at [861, 113] on span "Test Step" at bounding box center [858, 114] width 52 height 18
click at [914, 223] on span "Test" at bounding box center [926, 221] width 24 height 18
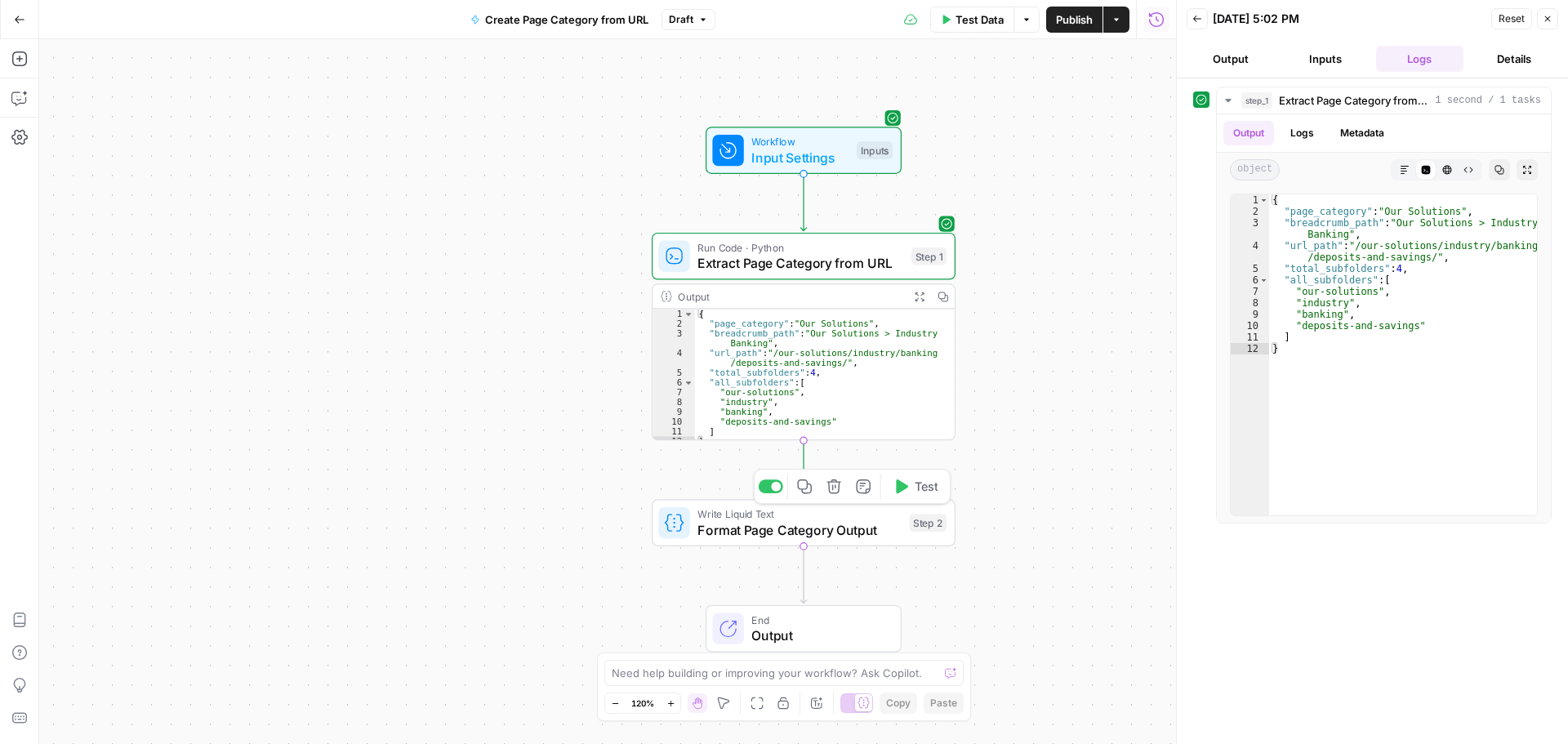
click at [914, 483] on span "Test" at bounding box center [926, 487] width 24 height 18
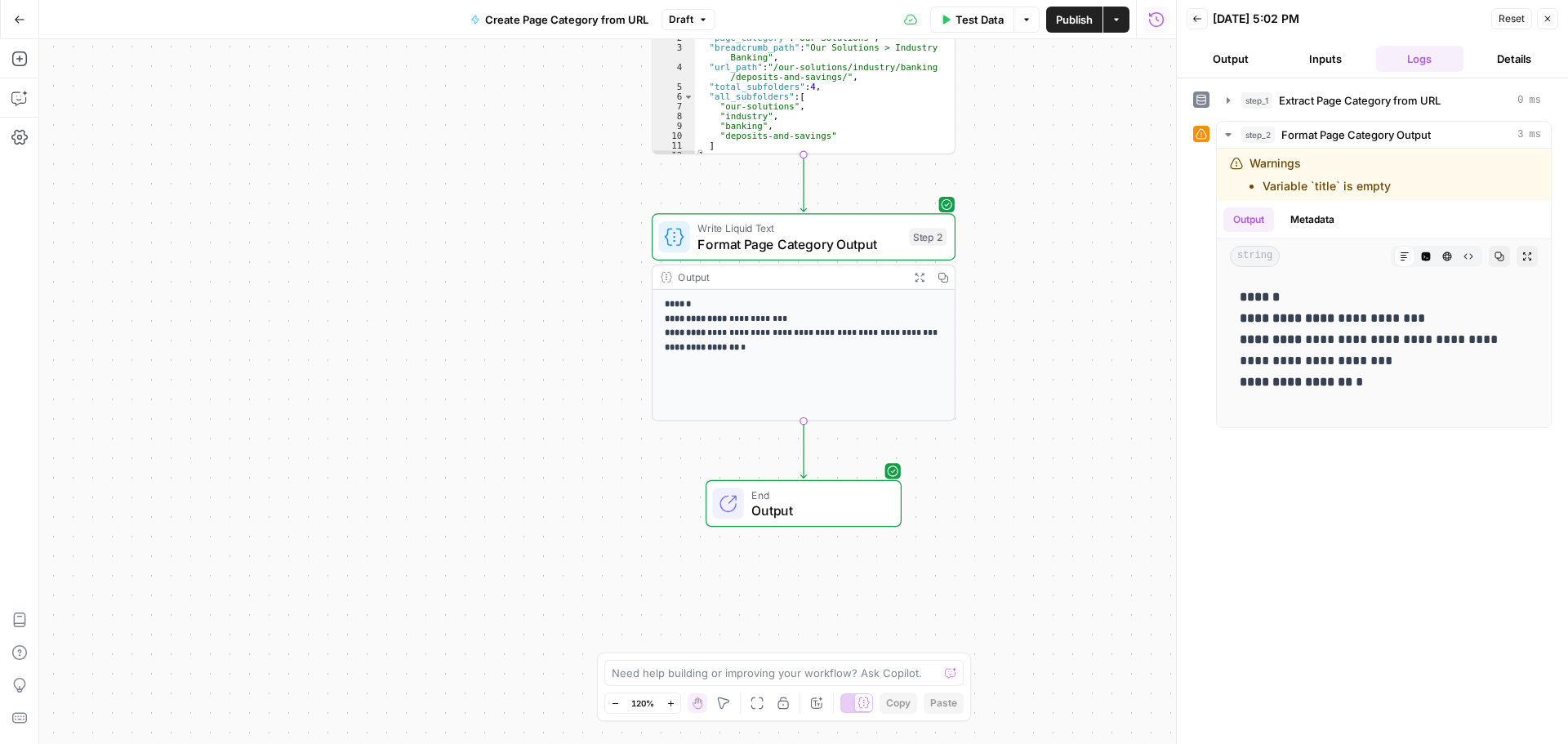
click at [864, 510] on span "Output" at bounding box center [818, 510] width 134 height 19
click at [1229, 61] on button "Output" at bounding box center [1231, 59] width 88 height 26
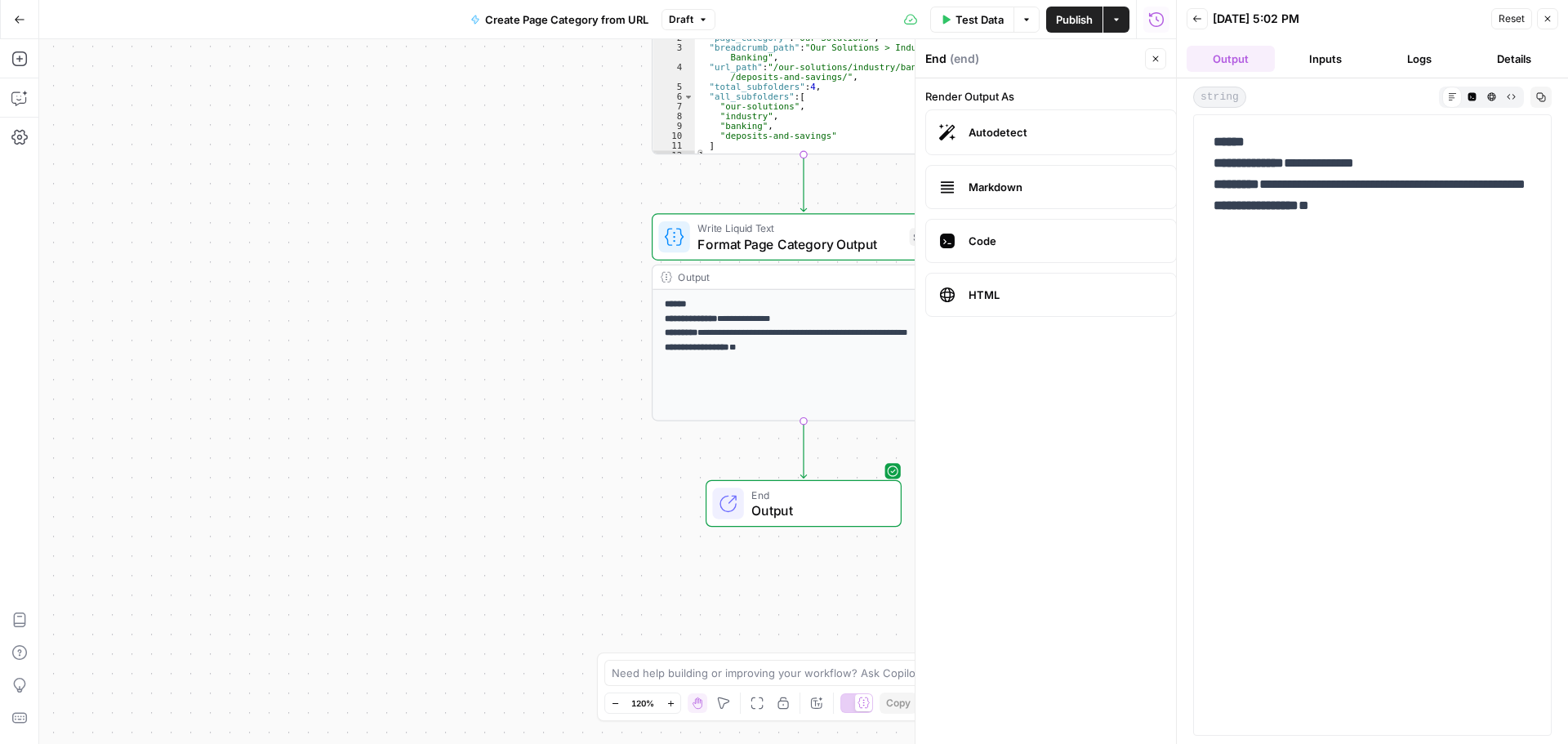
click at [1054, 179] on span "Markdown" at bounding box center [1065, 187] width 194 height 17
click at [1059, 124] on span "Autodetect" at bounding box center [1065, 133] width 194 height 17
click at [886, 216] on div "Copy step Delete step Add Note Test" at bounding box center [853, 201] width 197 height 35
click at [896, 235] on span "Format Page Category Output" at bounding box center [800, 244] width 204 height 19
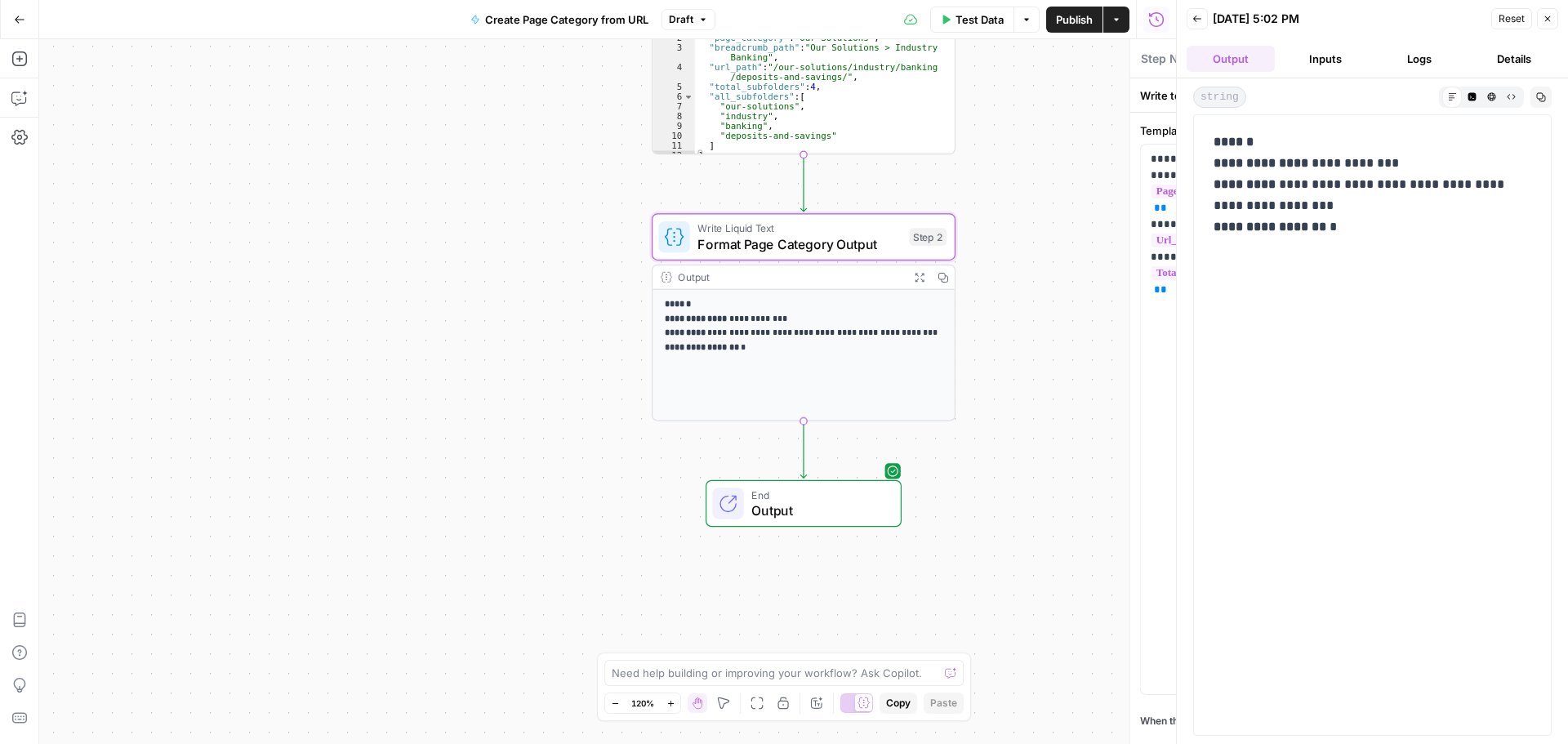
type textarea "Format Page Category Output"
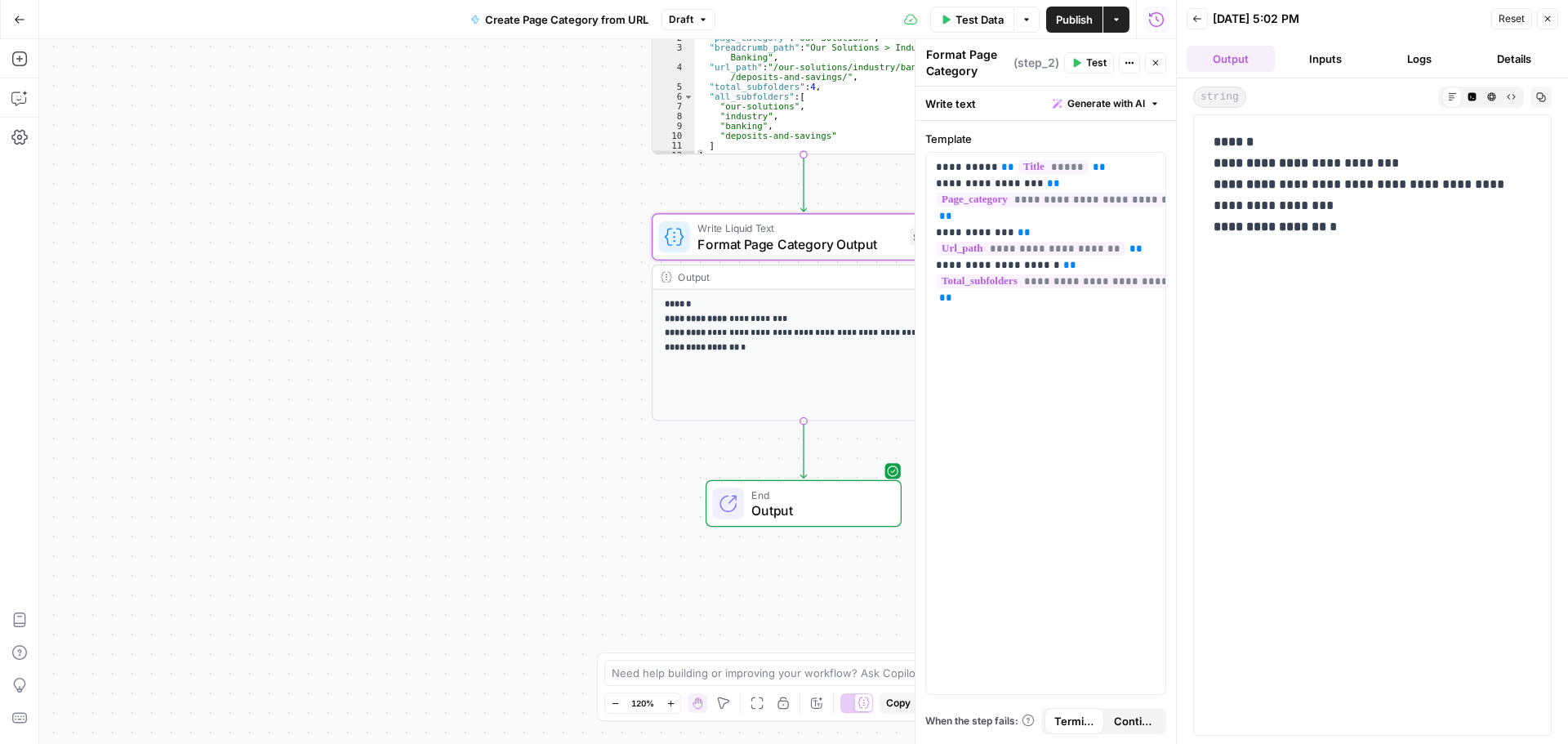
click at [1555, 23] on button "Close" at bounding box center [1547, 18] width 21 height 21
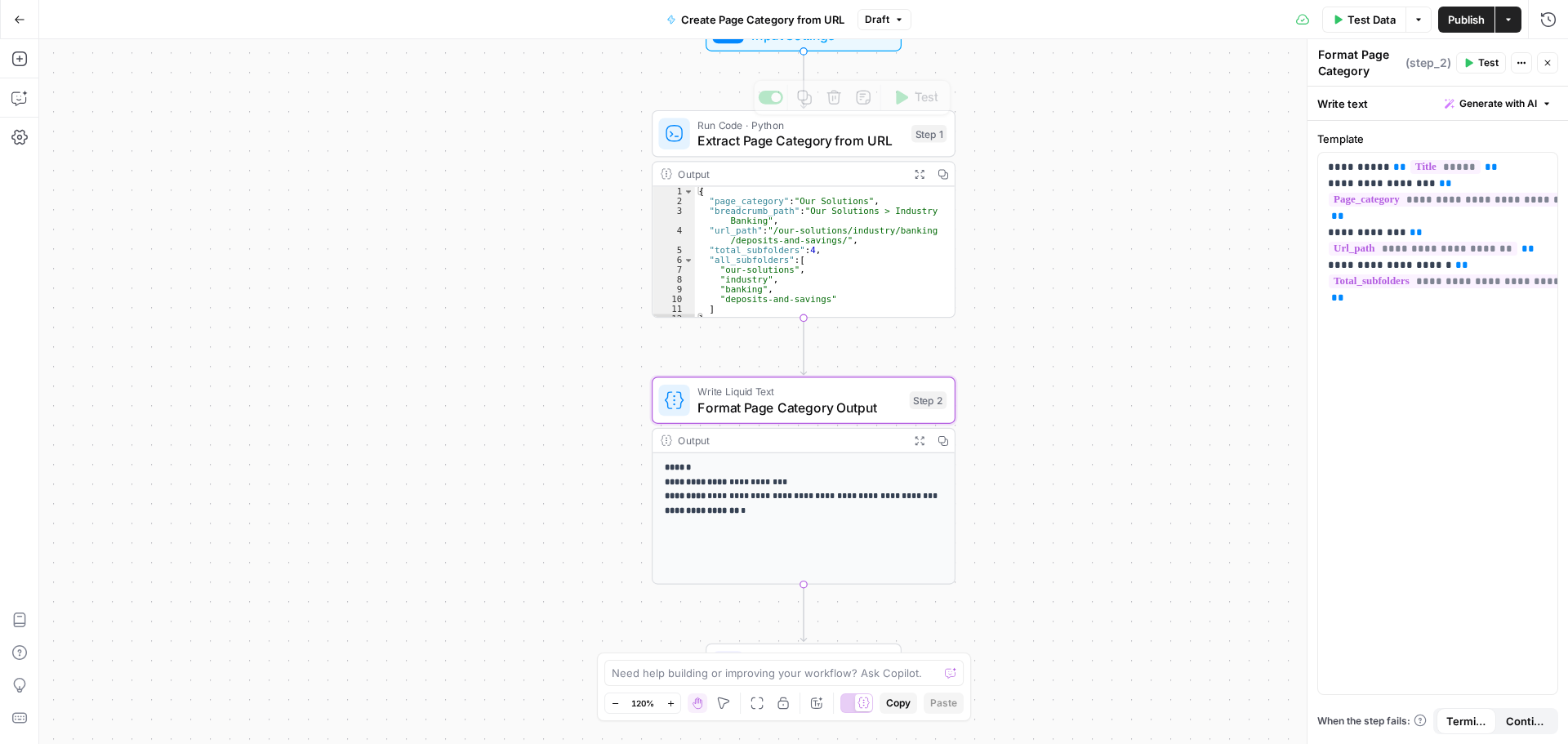
click at [862, 134] on span "Extract Page Category from URL" at bounding box center [801, 140] width 206 height 19
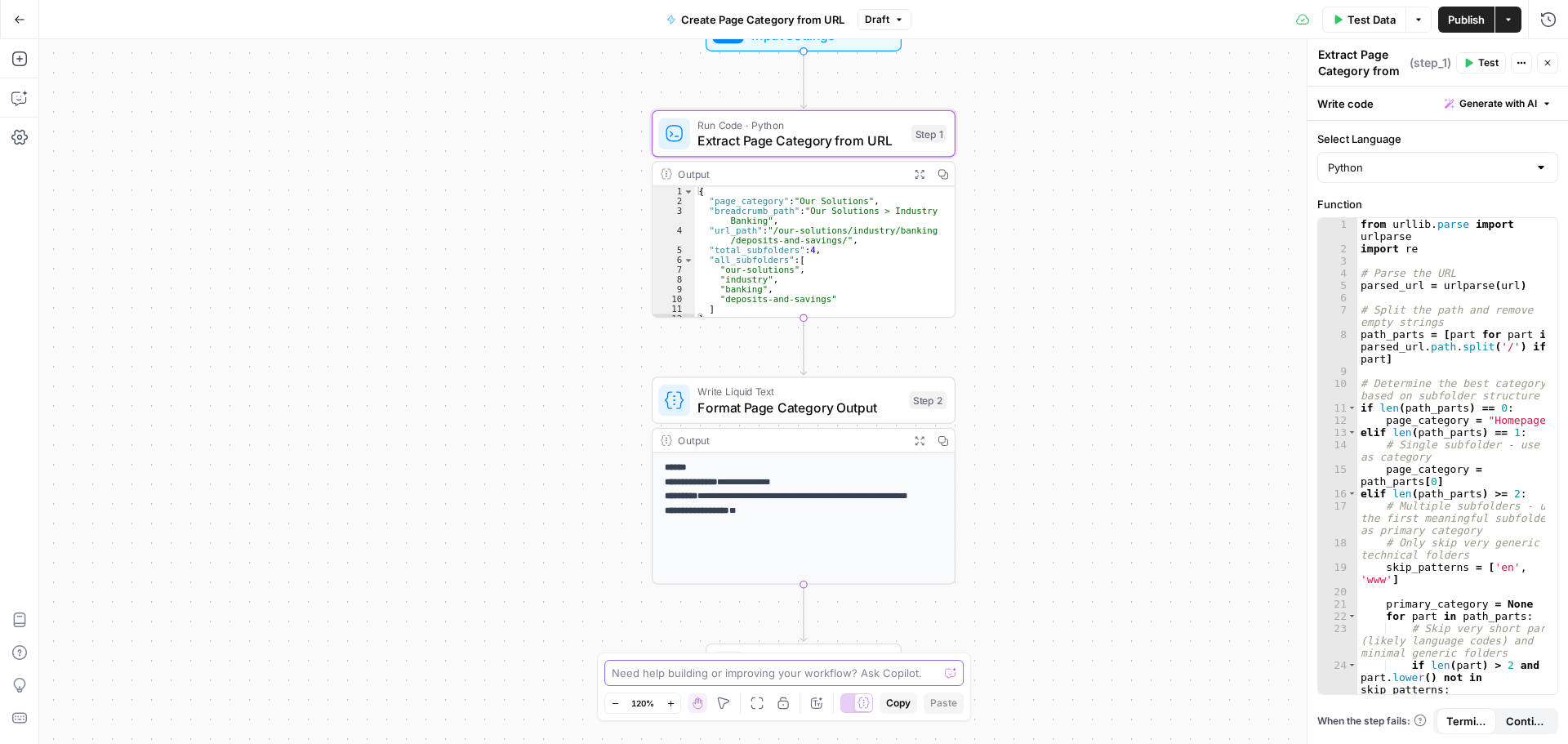
click at [784, 667] on textarea at bounding box center [774, 673] width 327 height 17
type textarea "There needs to be a step between"
click at [19, 104] on icon "button" at bounding box center [17, 99] width 14 height 13
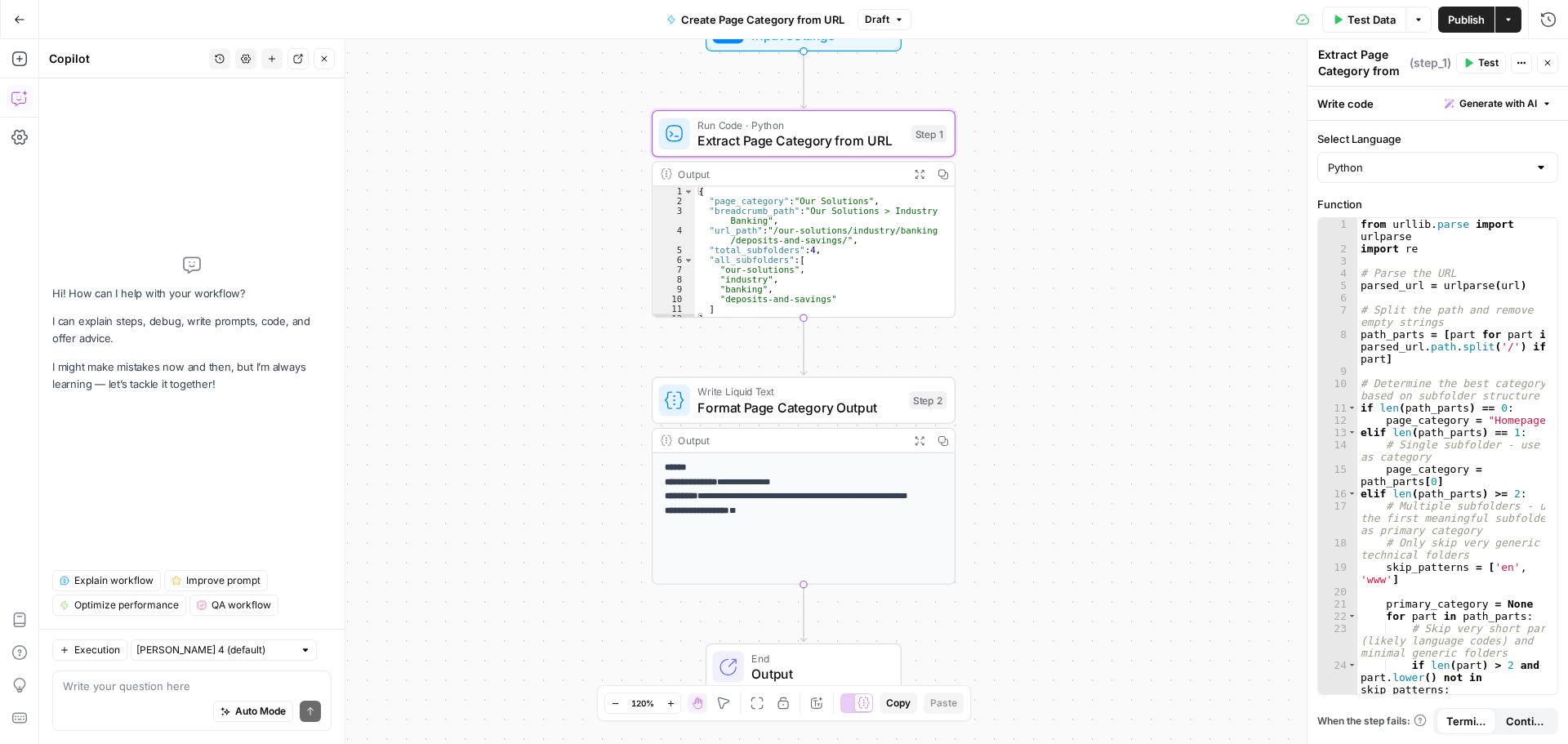
click at [151, 697] on div "Auto Mode Send" at bounding box center [192, 712] width 258 height 36
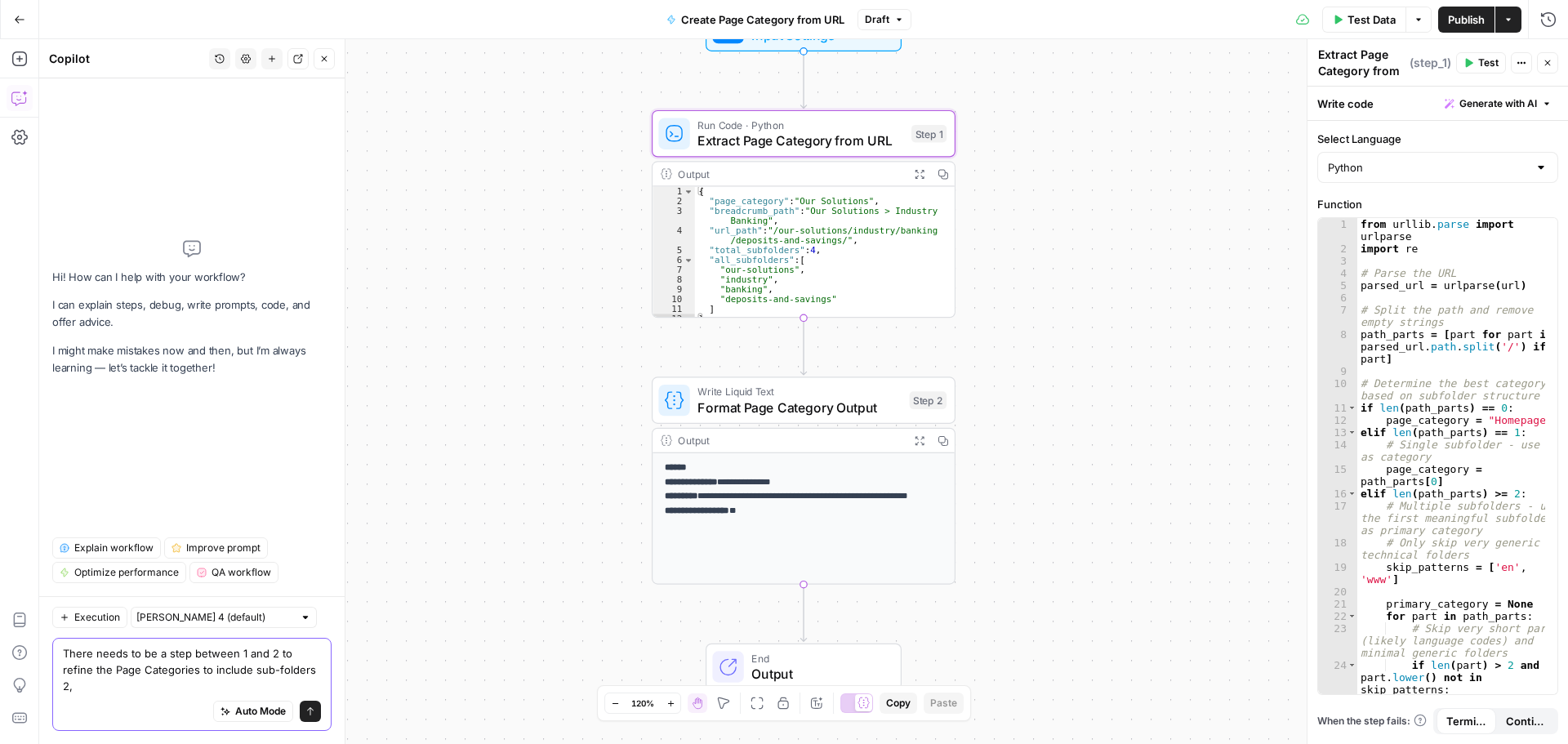
type textarea "There needs to be a step between 1 and 2 to refine the Page Categories to inclu…"
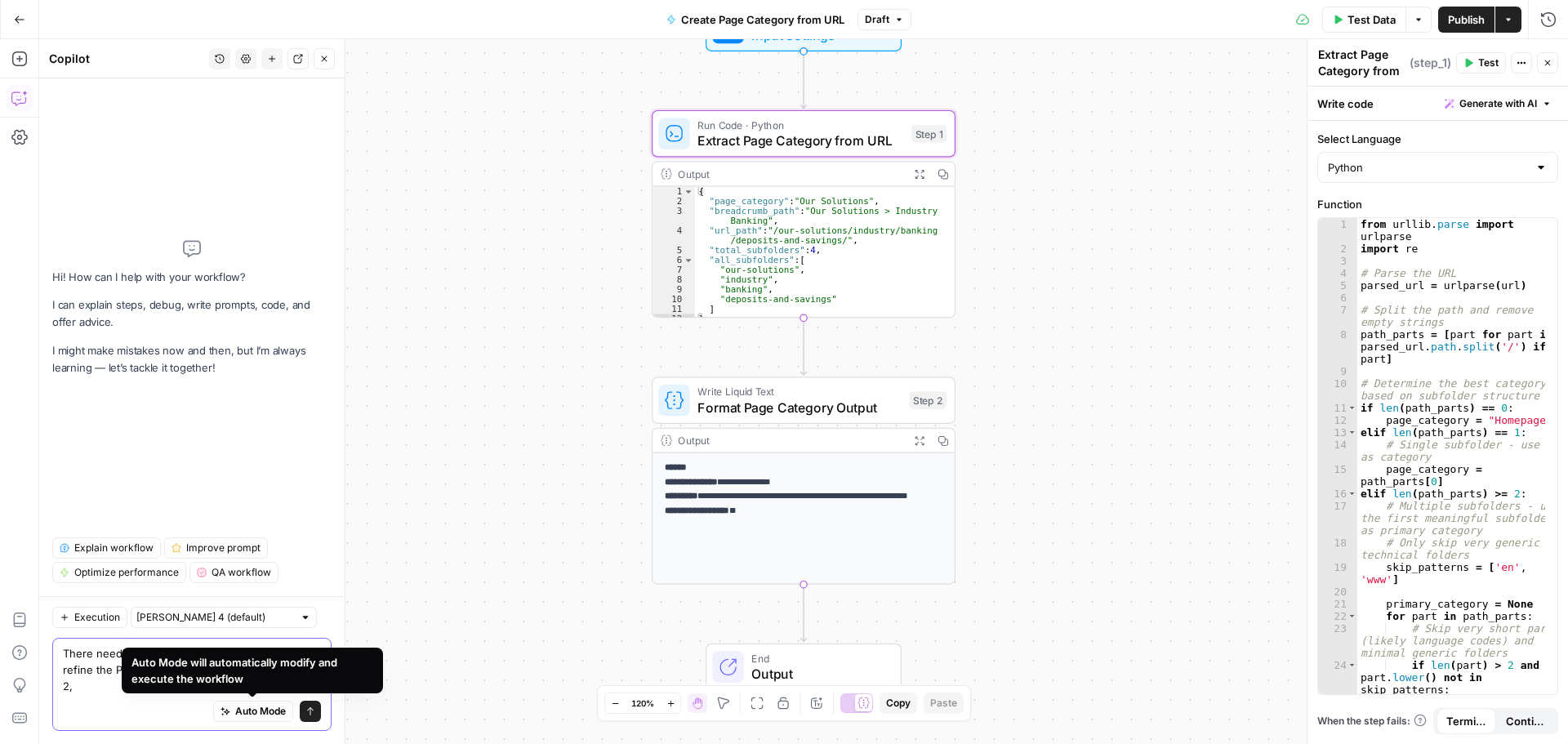
click at [75, 689] on textarea "There needs to be a step between 1 and 2 to refine the Page Categories to inclu…" at bounding box center [192, 669] width 258 height 49
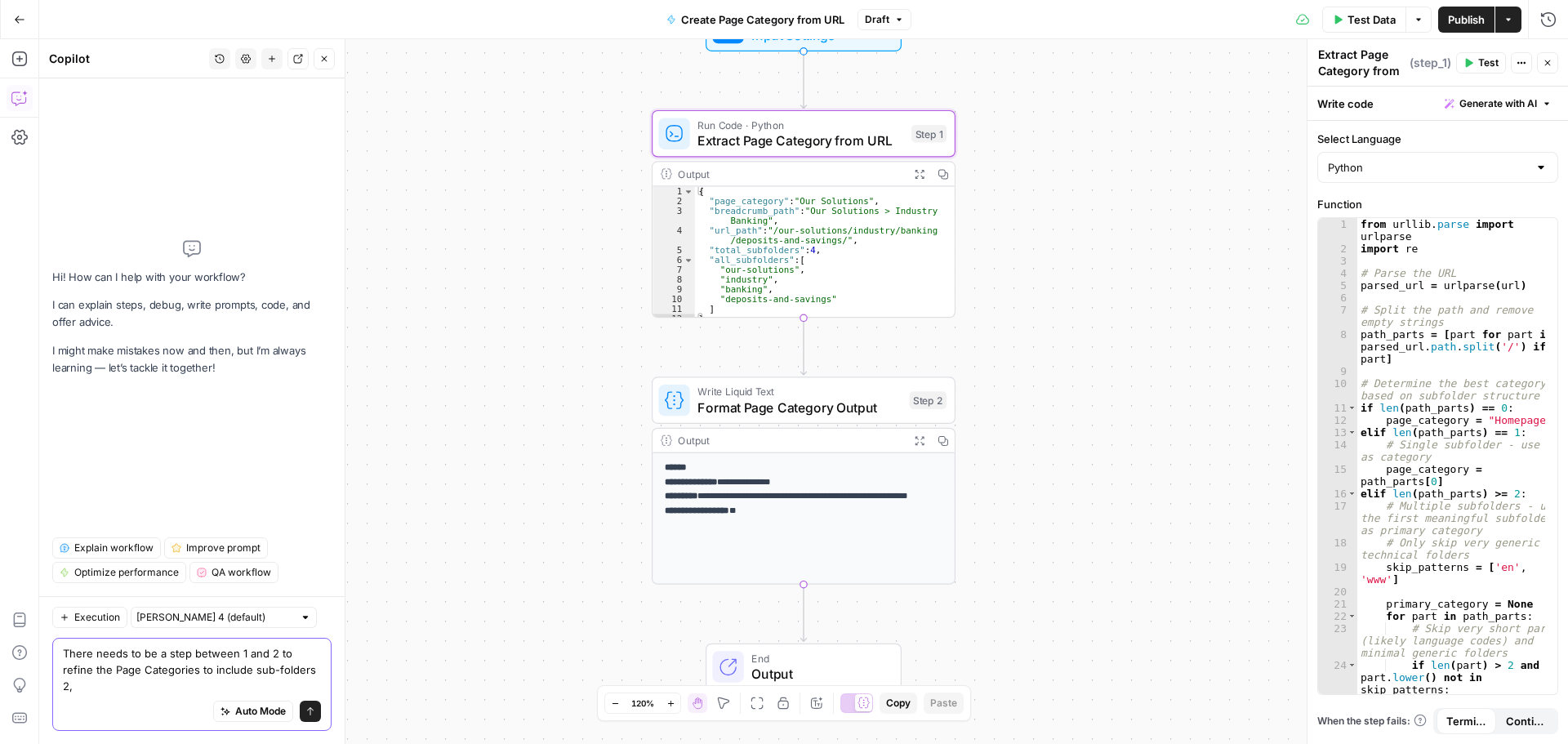
click at [298, 686] on textarea "There needs to be a step between 1 and 2 to refine the Page Categories to inclu…" at bounding box center [192, 669] width 258 height 49
type textarea "There needs to be a step between 1 and 2 to refine the Page Categories to inclu…"
click at [311, 720] on button "Send" at bounding box center [310, 711] width 21 height 21
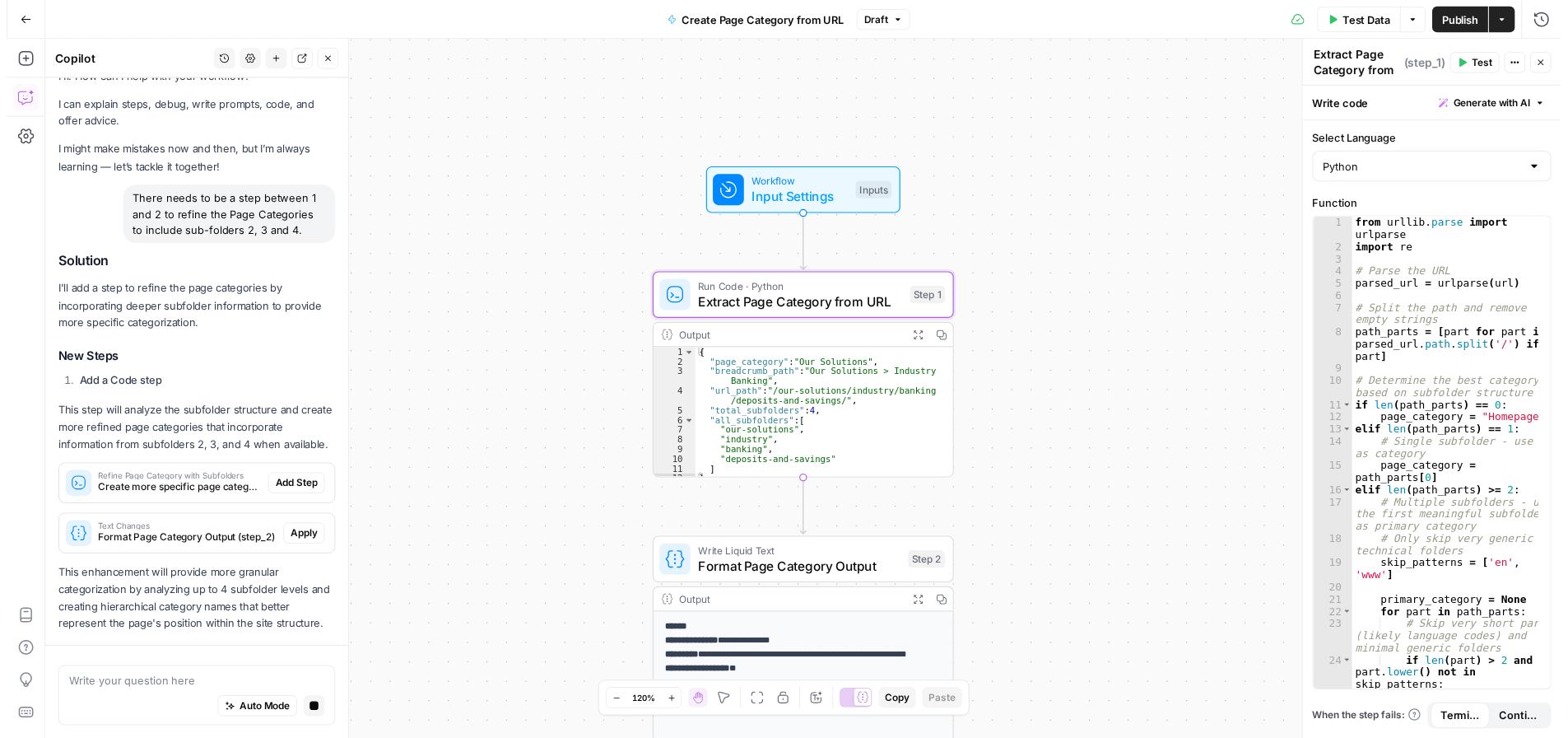
scroll to position [77, 0]
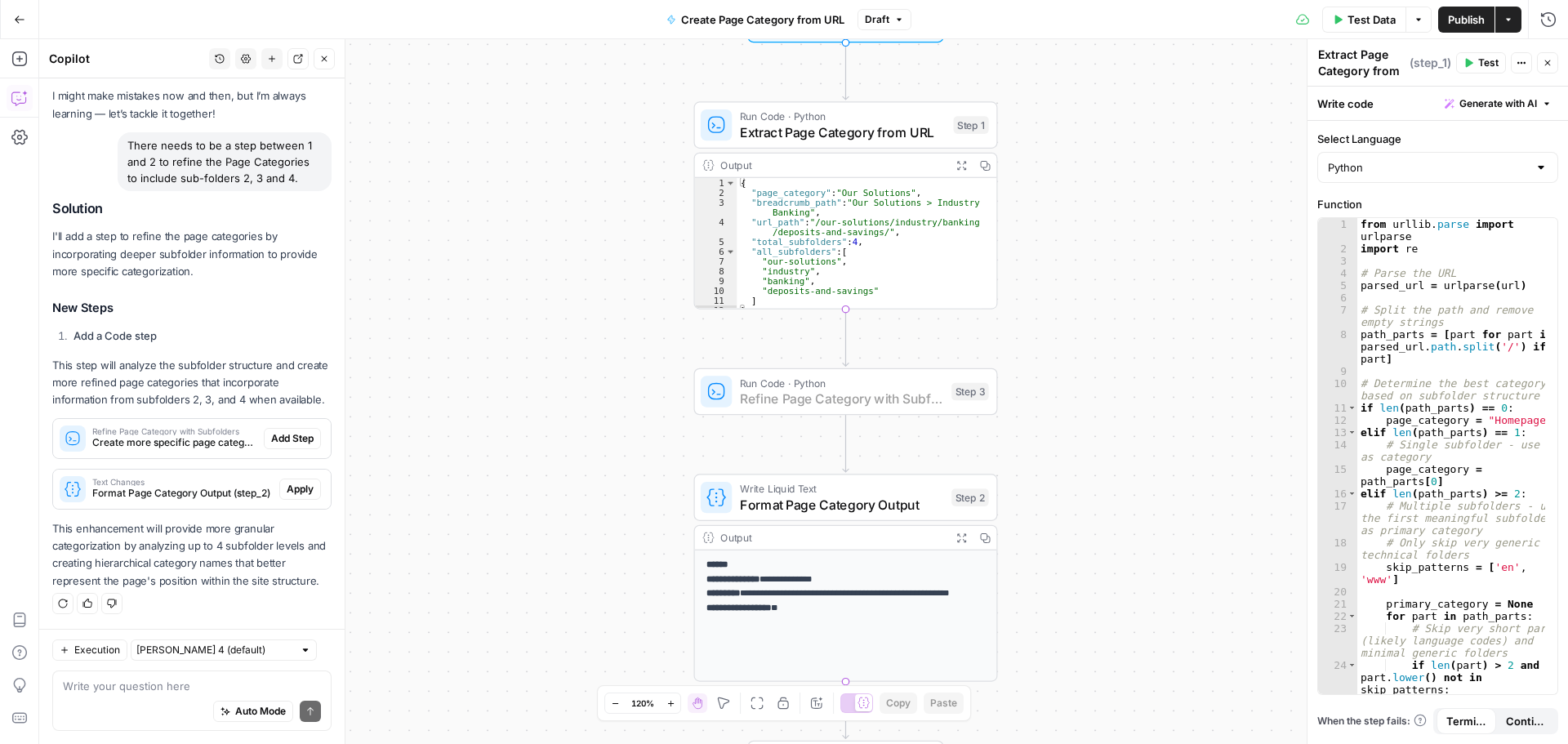
click at [295, 435] on span "Add Step" at bounding box center [292, 438] width 42 height 15
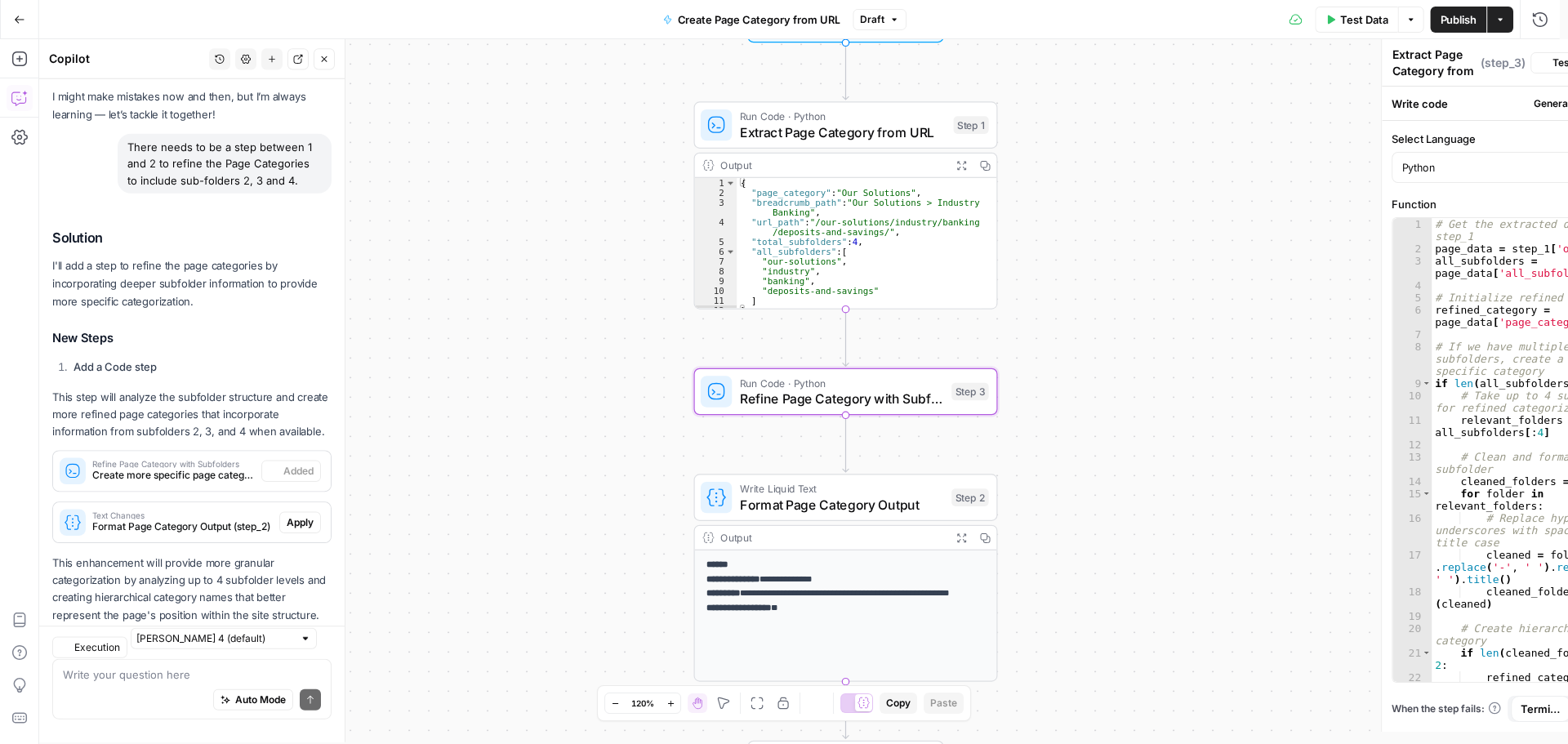
type textarea "Refine Page Category with Subfolders"
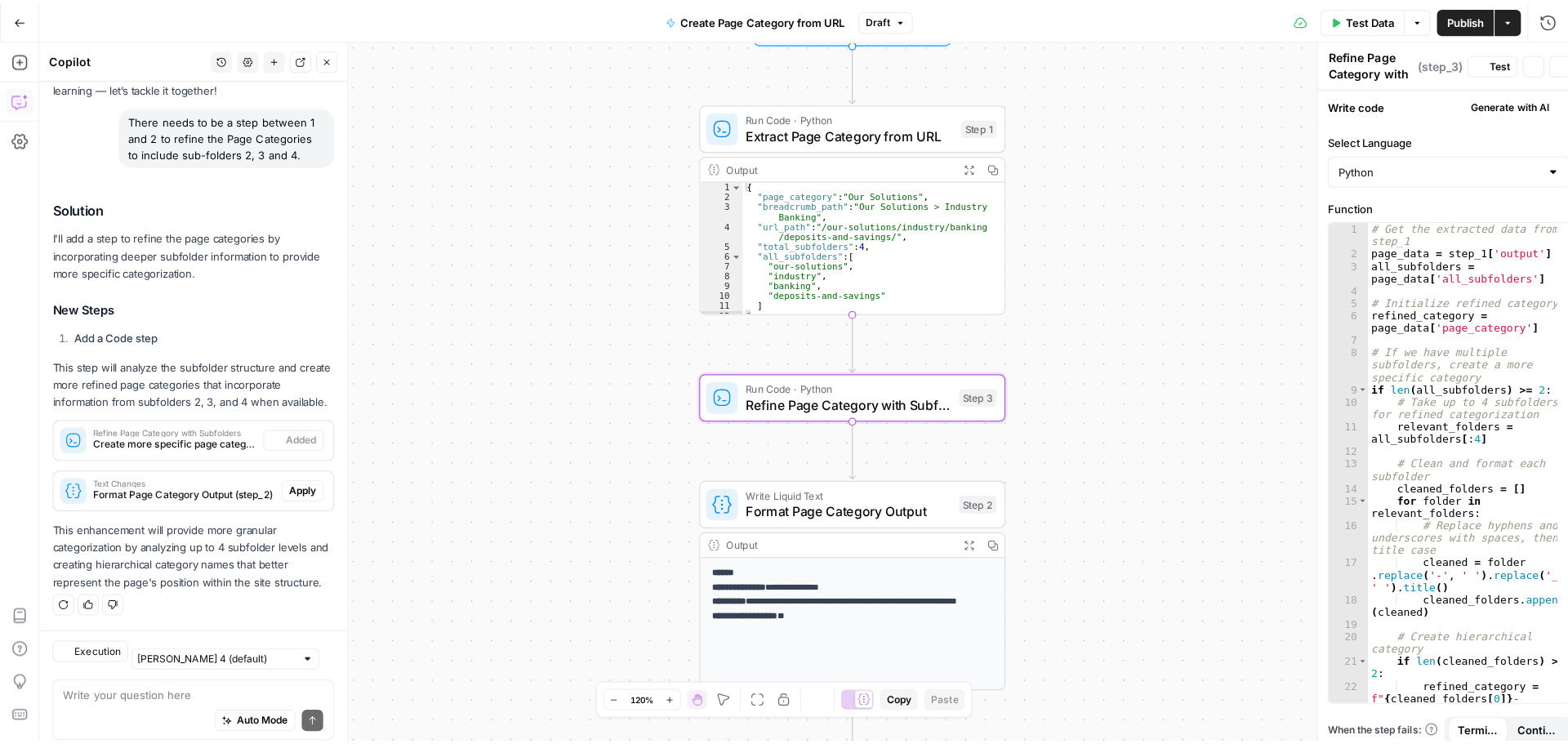
scroll to position [103, 0]
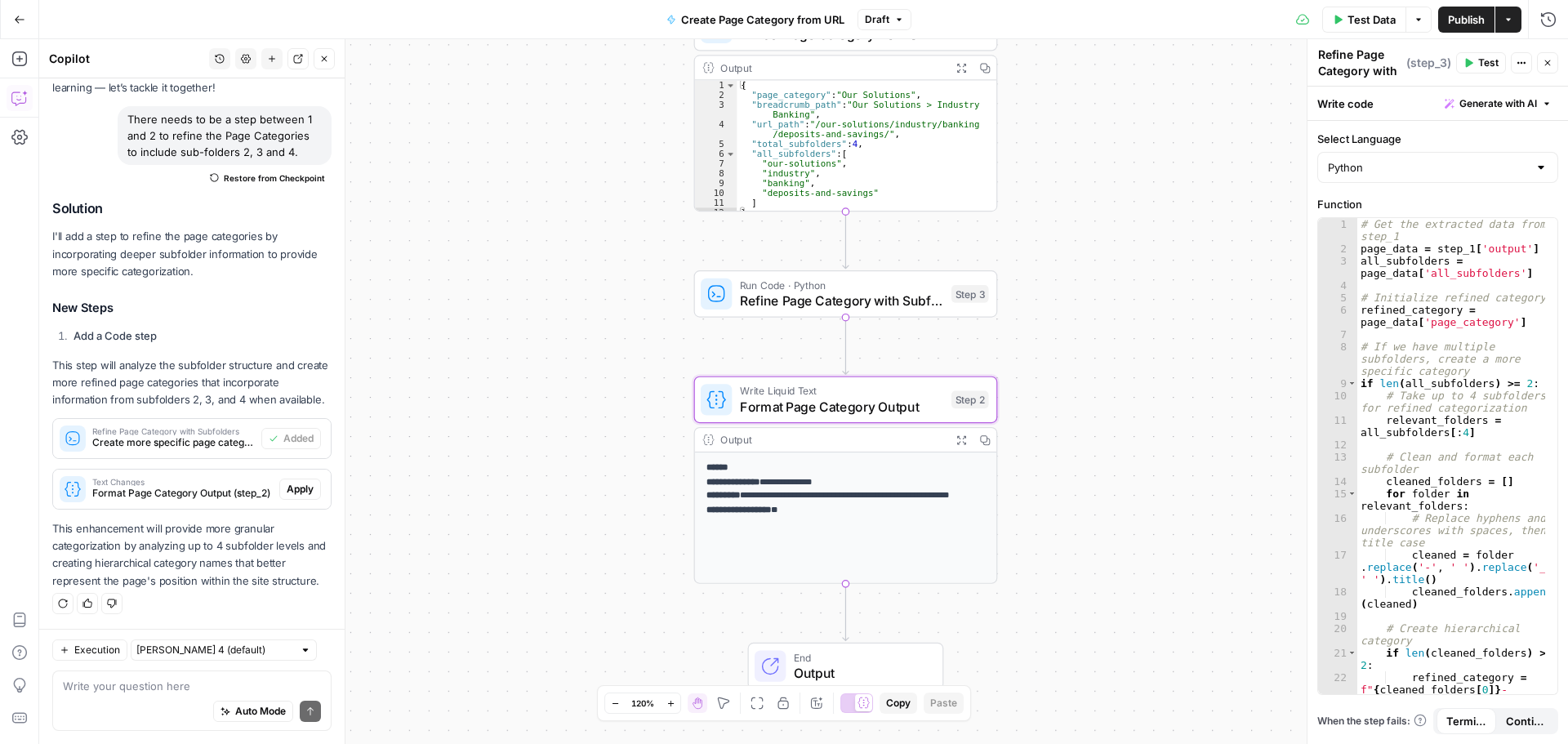
click at [294, 493] on span "Apply" at bounding box center [299, 489] width 27 height 15
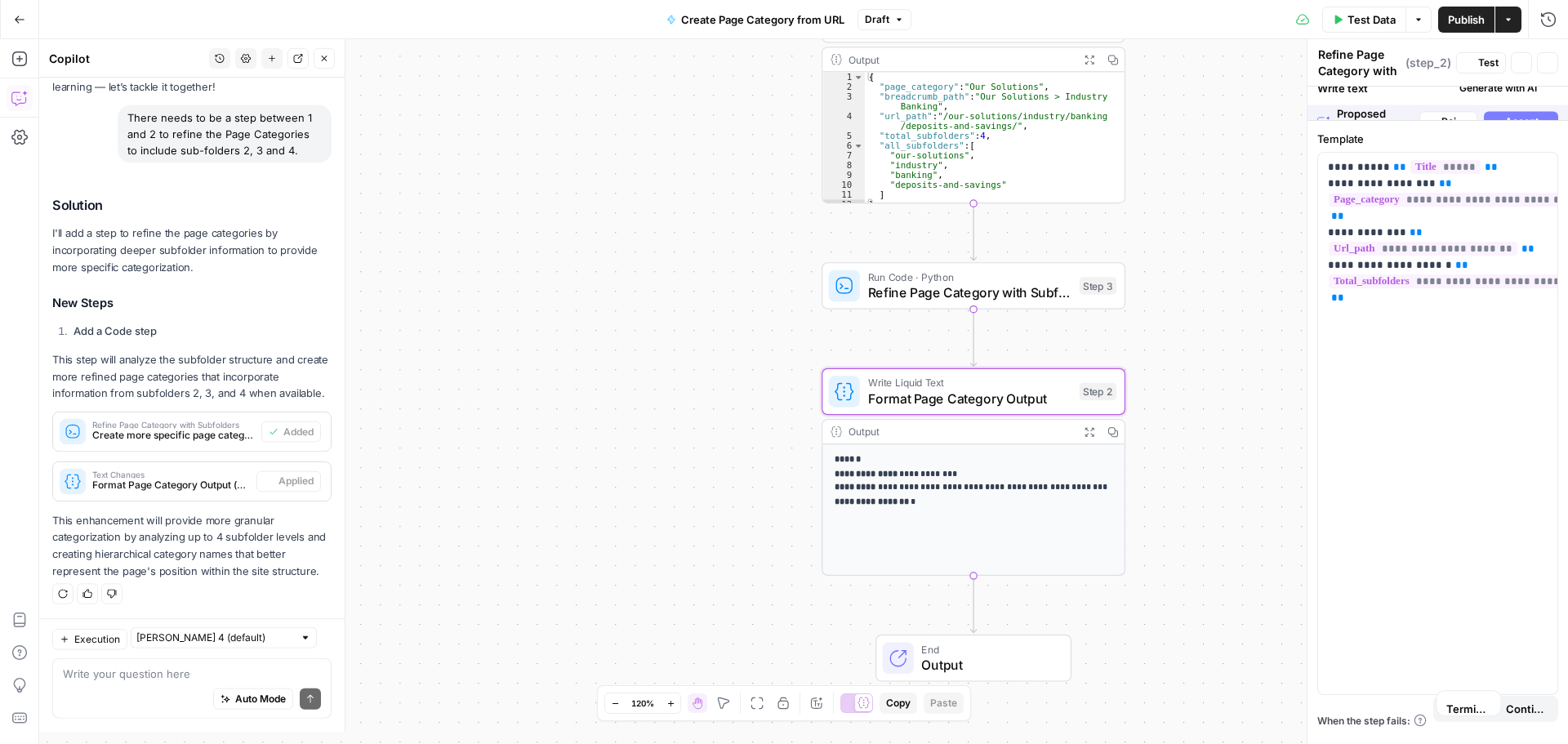
type textarea "Format Page Category Output"
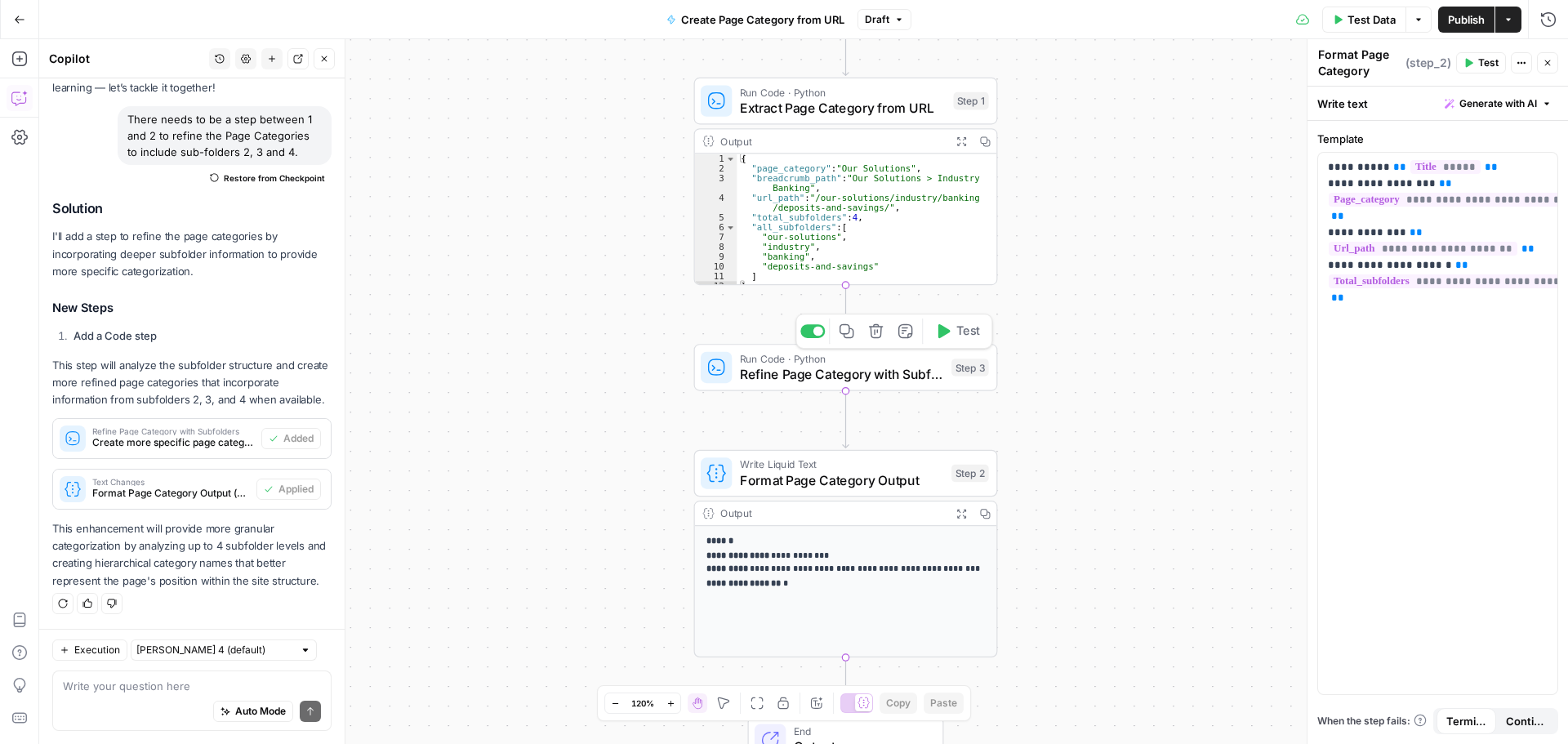
click at [958, 336] on span "Test" at bounding box center [969, 331] width 24 height 18
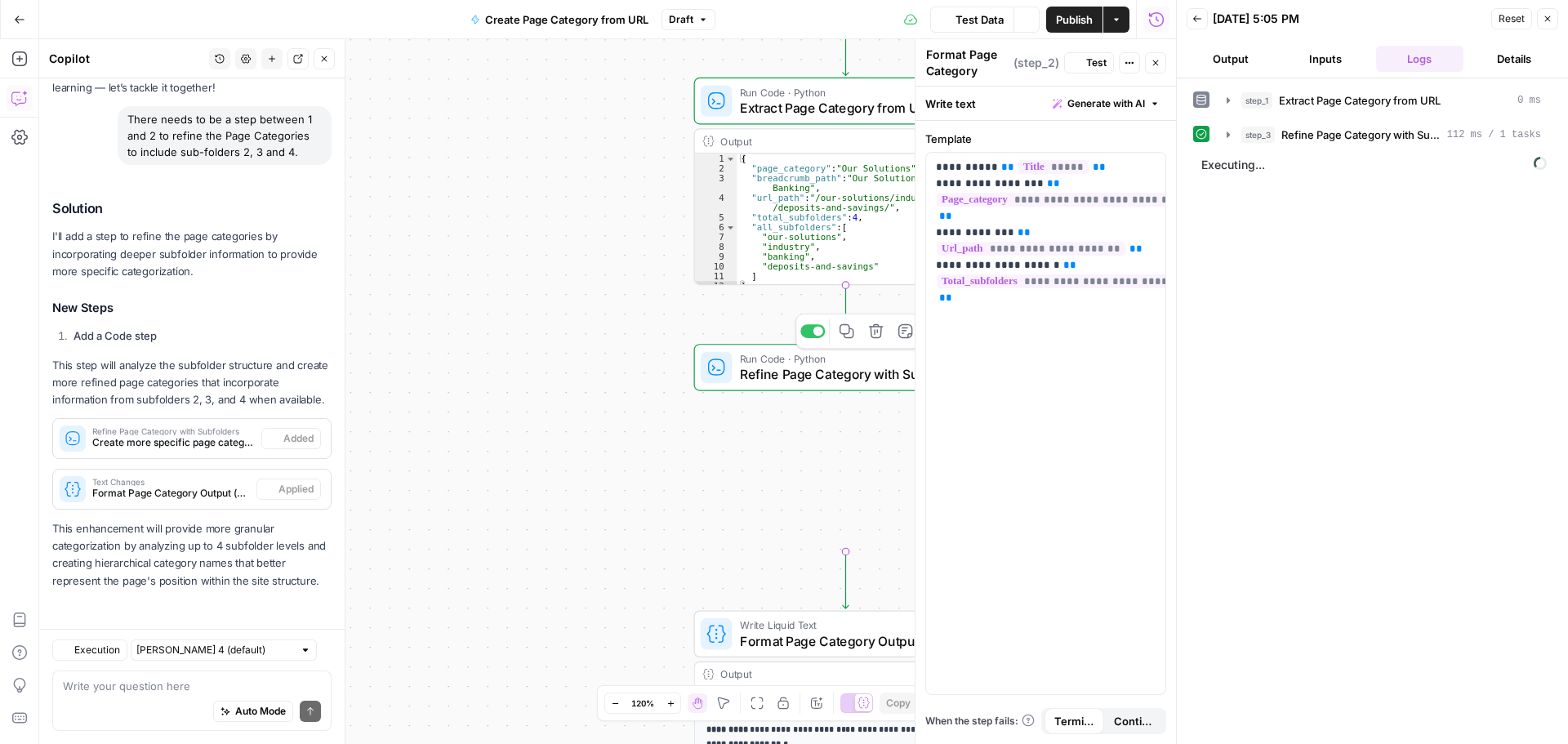
scroll to position [103, 0]
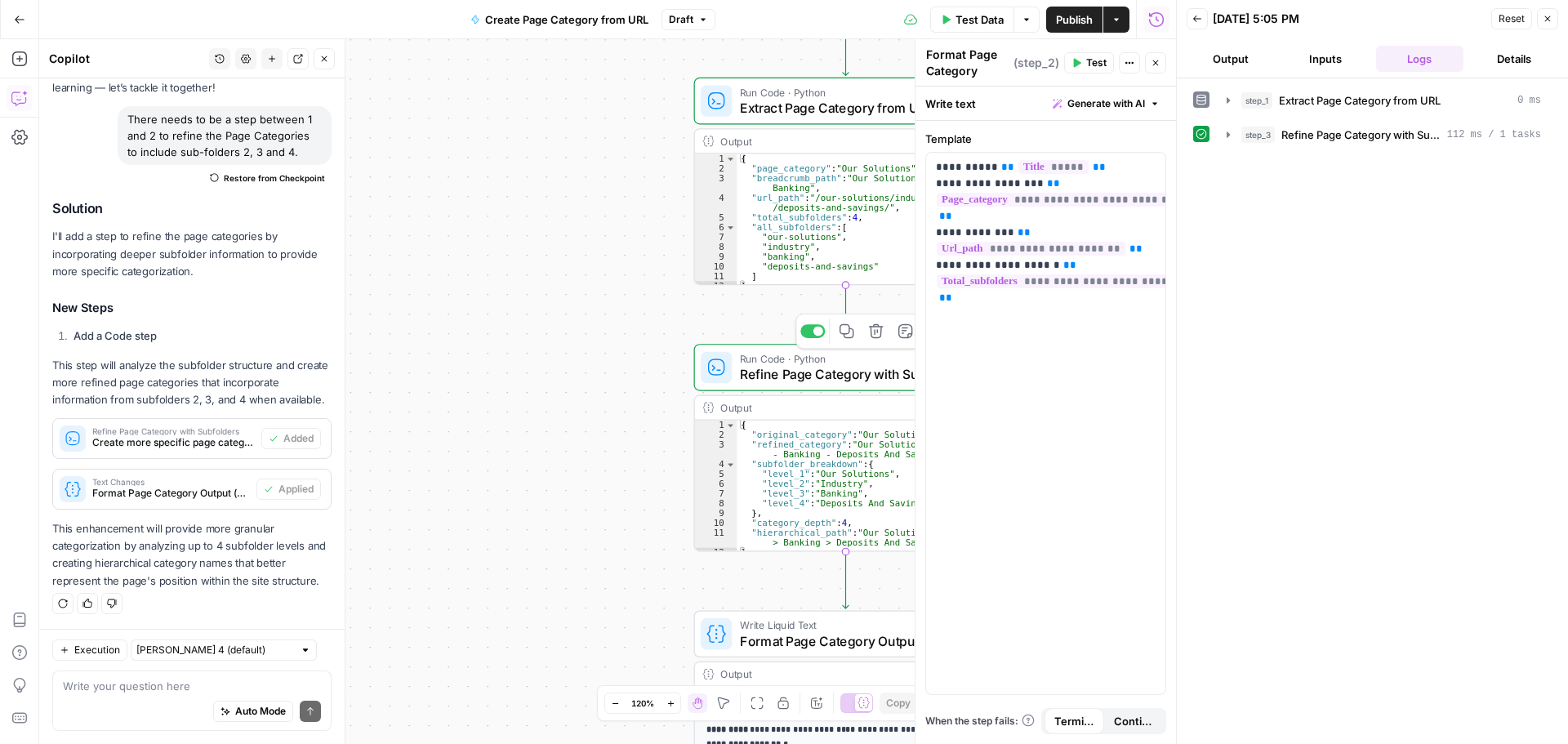
click at [1550, 21] on icon "button" at bounding box center [1548, 18] width 10 height 10
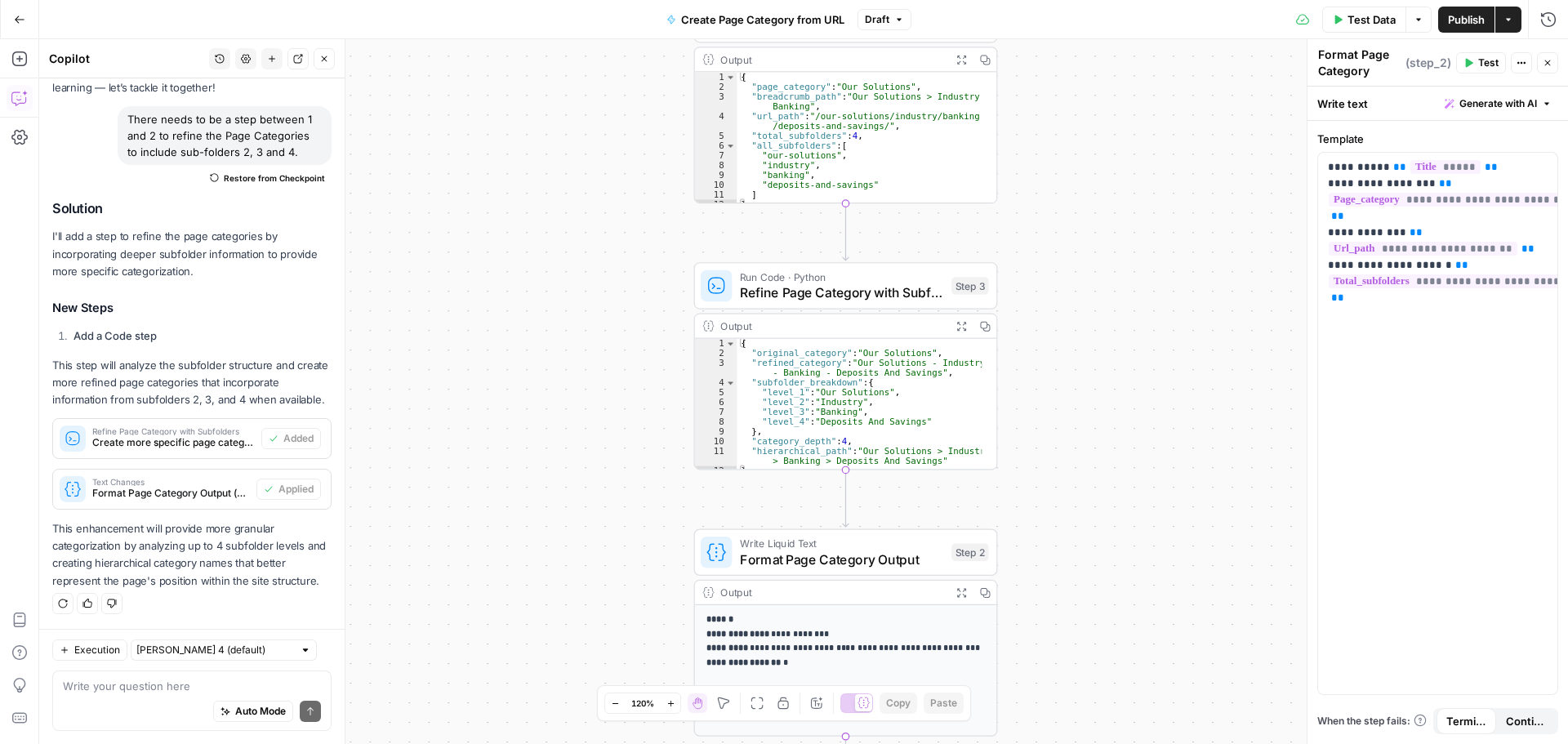
type textarea "**********"
click at [911, 378] on div "{ "original_category" : "Our Solutions" , "refined_category" : "Our Solutions -…" at bounding box center [859, 413] width 245 height 150
click at [1549, 66] on icon "button" at bounding box center [1548, 63] width 10 height 10
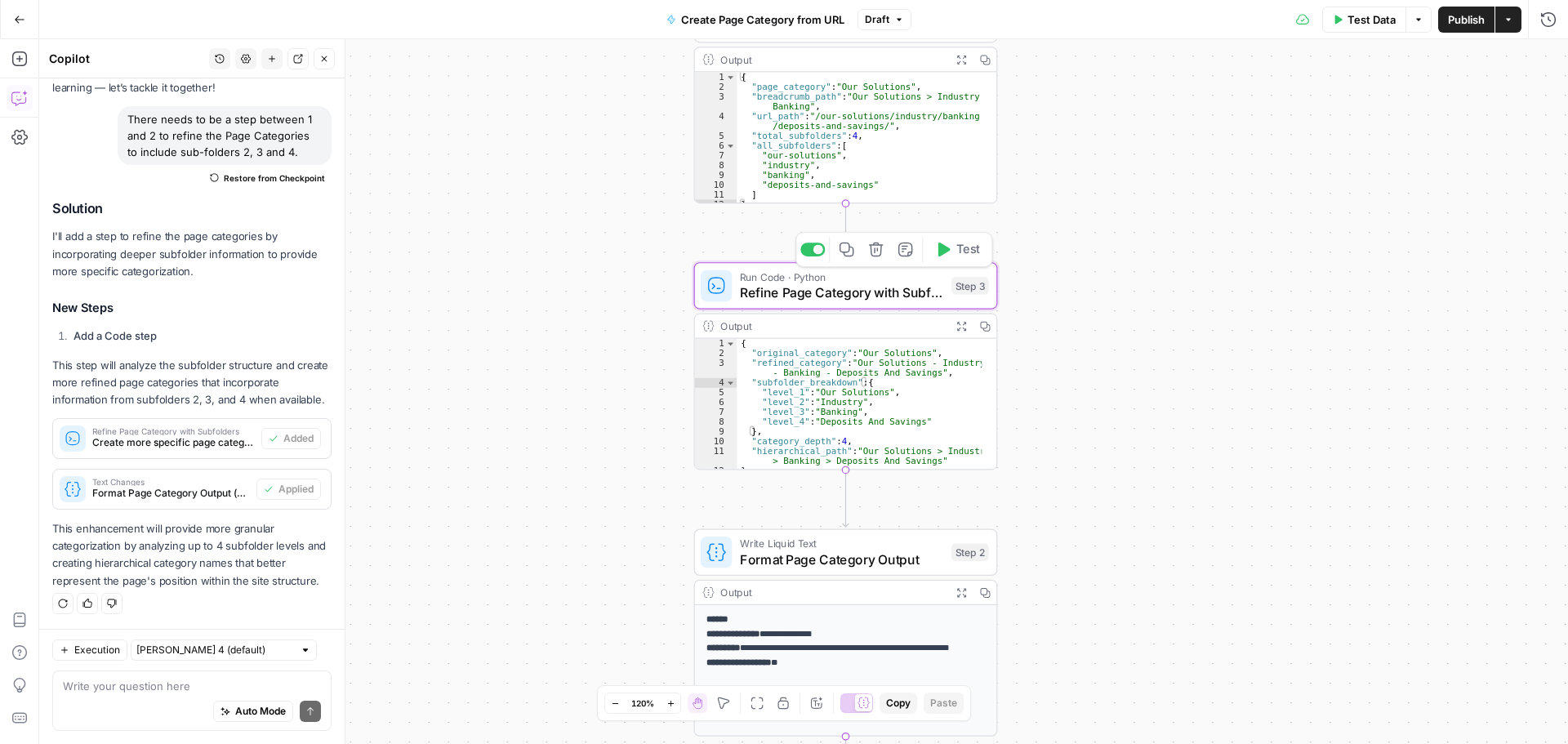
click at [958, 257] on span "Test" at bounding box center [969, 250] width 24 height 18
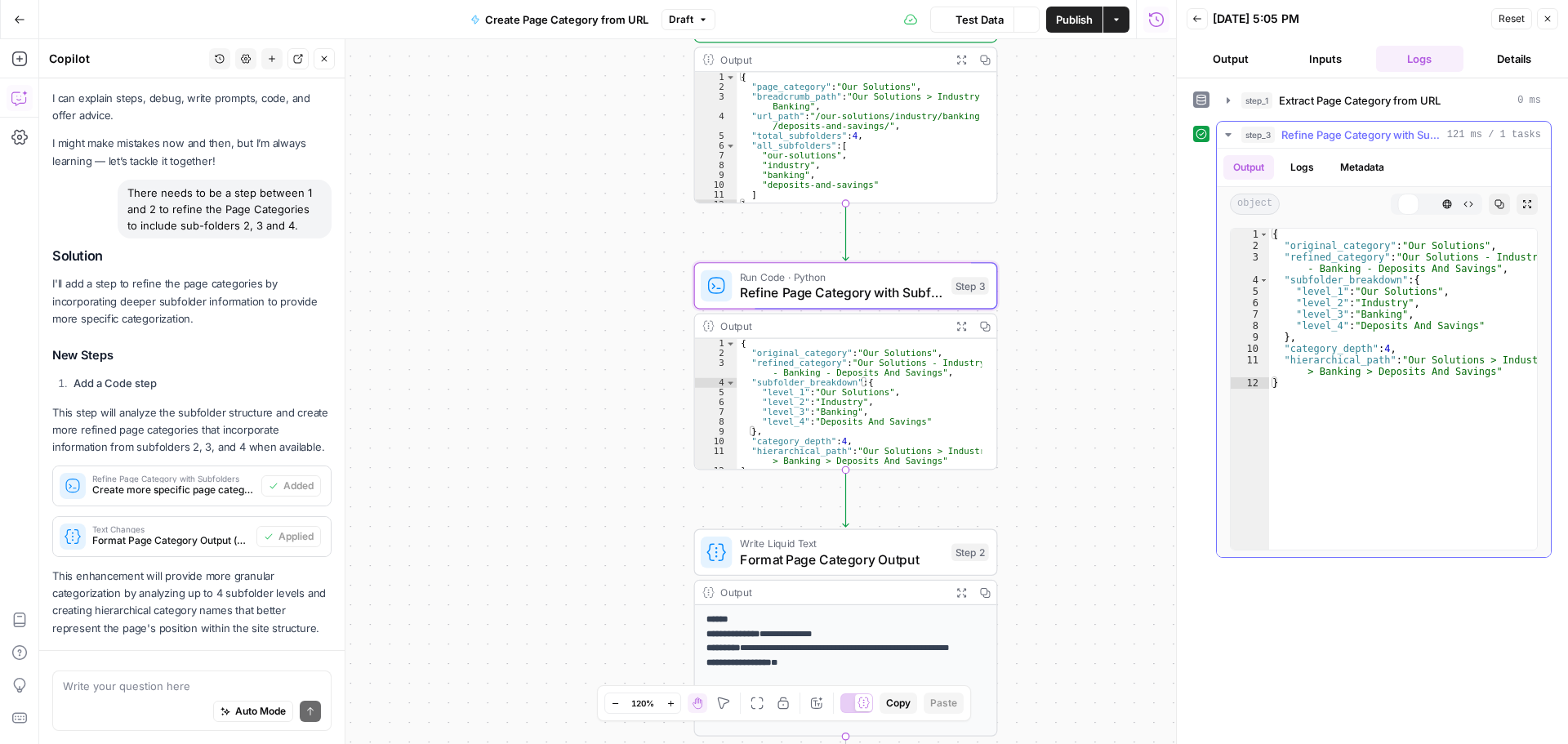
scroll to position [103, 0]
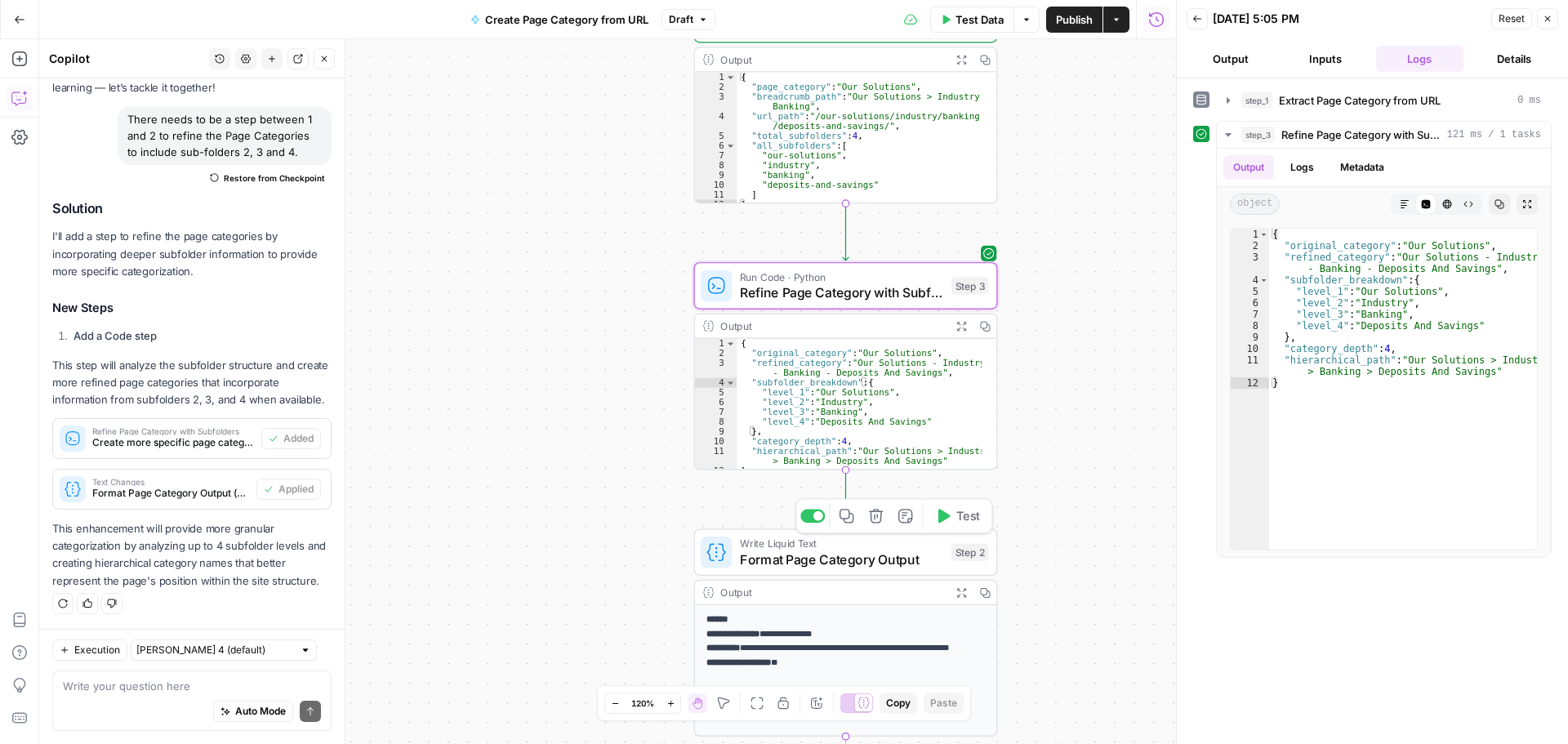
click at [958, 515] on span "Test" at bounding box center [969, 517] width 24 height 18
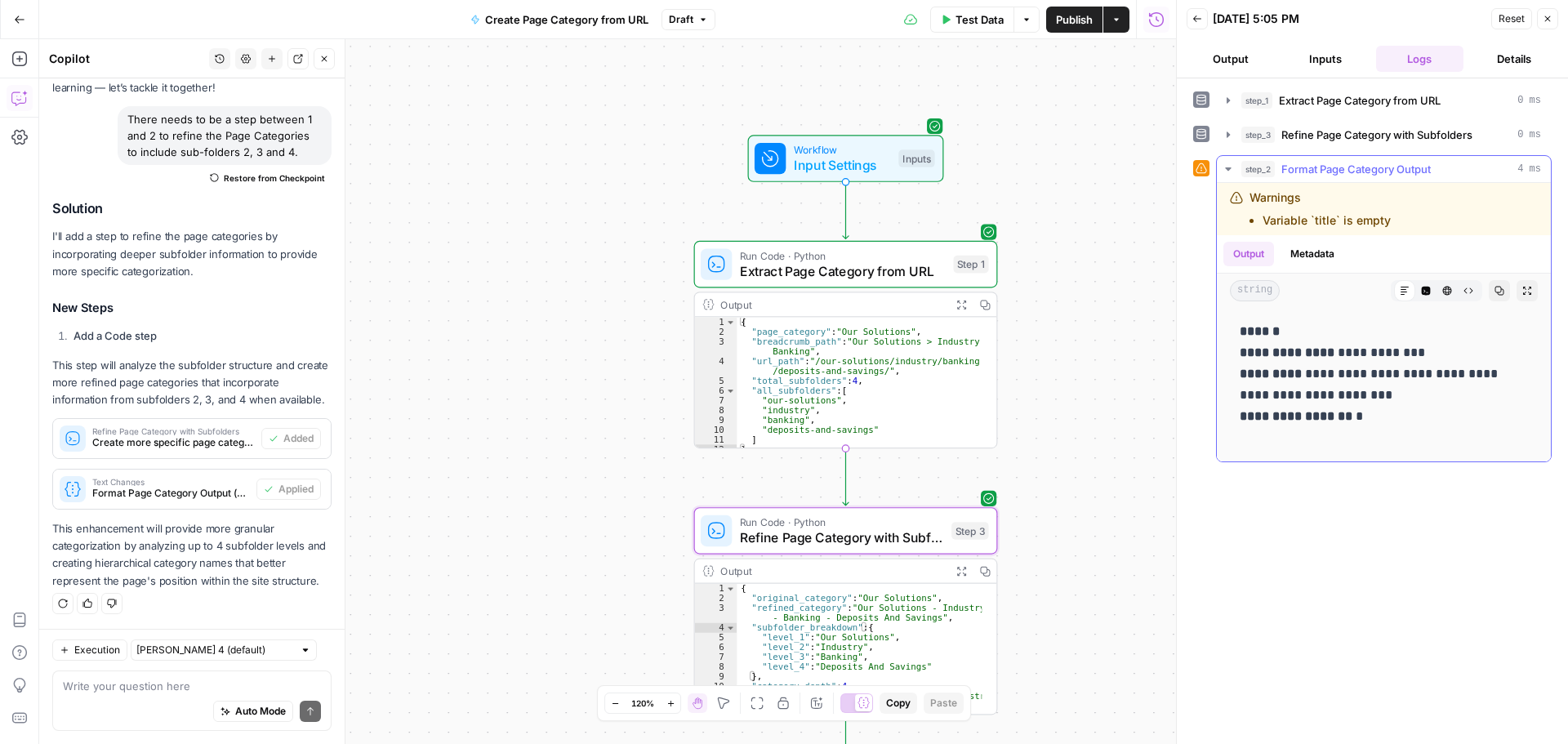
click at [1311, 192] on div "Warnings Variable `title` is empty" at bounding box center [1319, 209] width 141 height 40
click at [1353, 98] on span "Extract Page Category from URL" at bounding box center [1360, 100] width 162 height 17
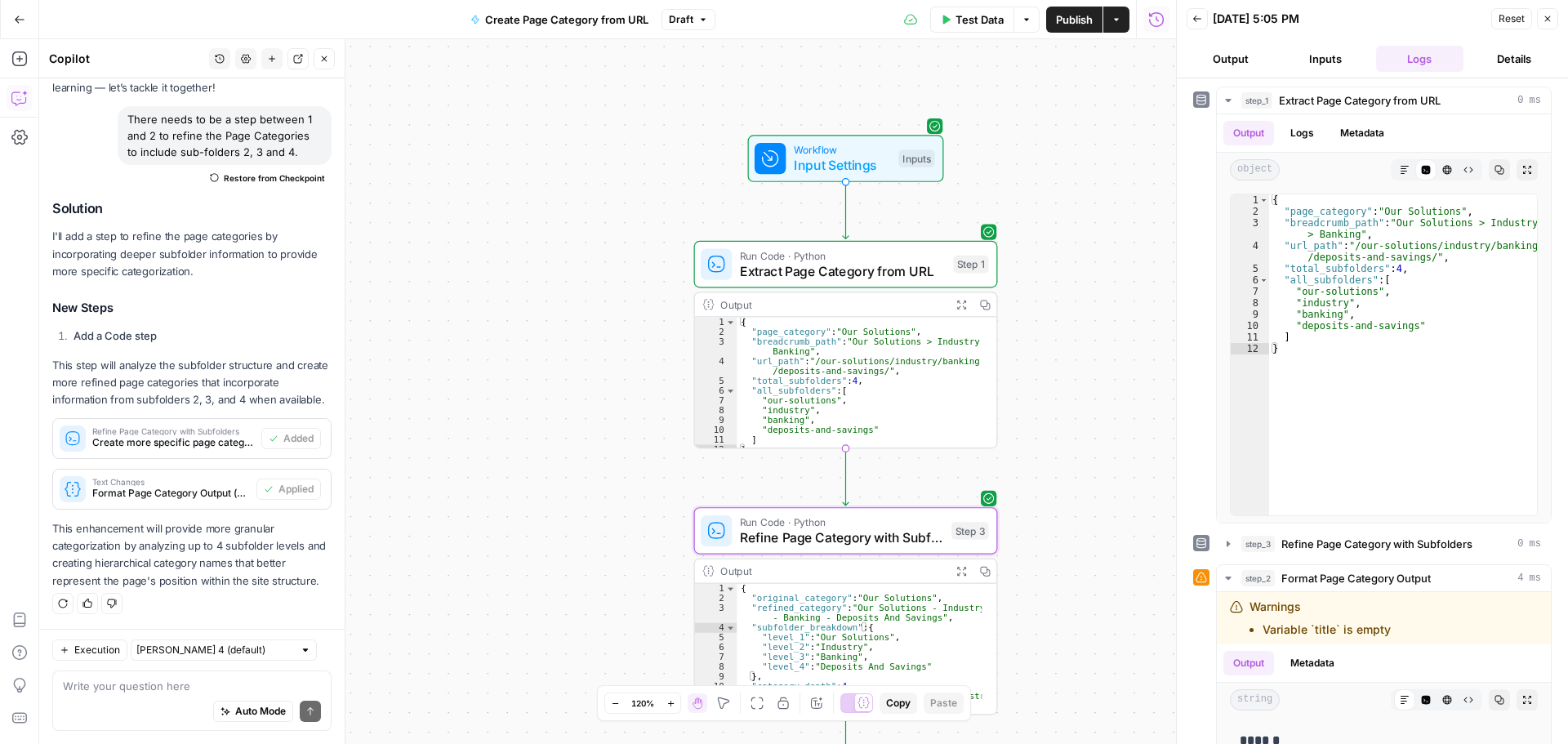
click at [1509, 20] on span "Reset" at bounding box center [1512, 18] width 26 height 15
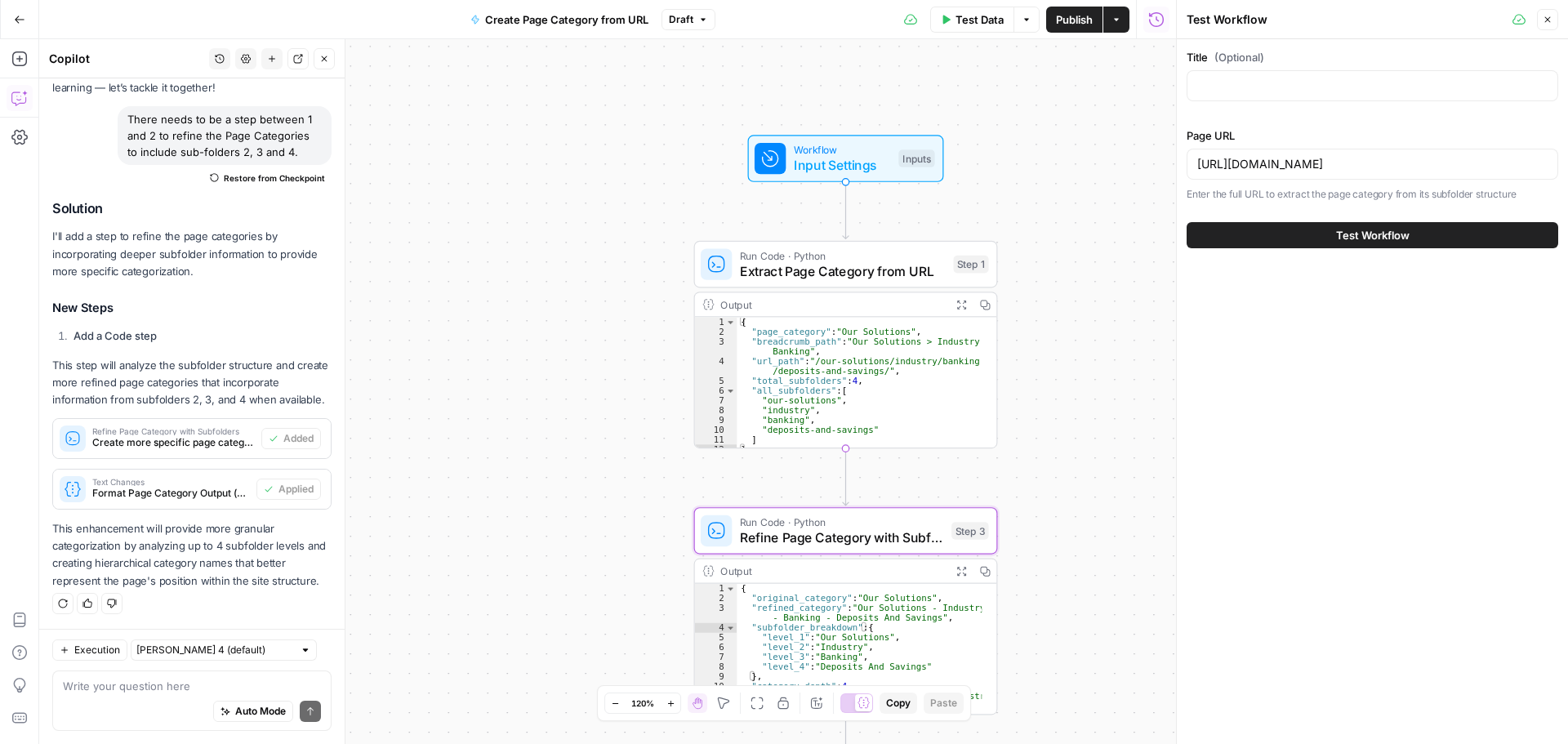
click at [1221, 238] on button "Test Workflow" at bounding box center [1373, 235] width 372 height 26
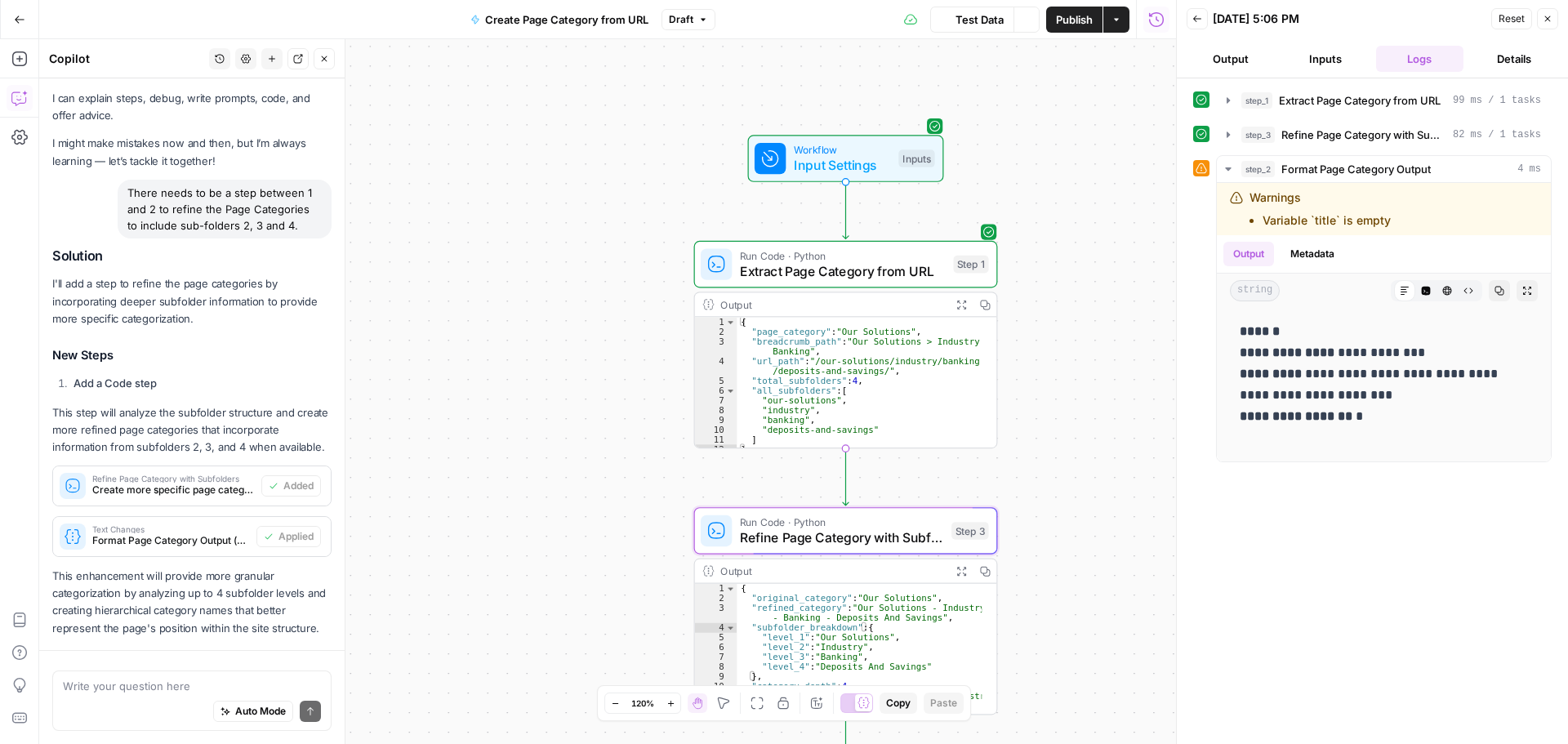
scroll to position [103, 0]
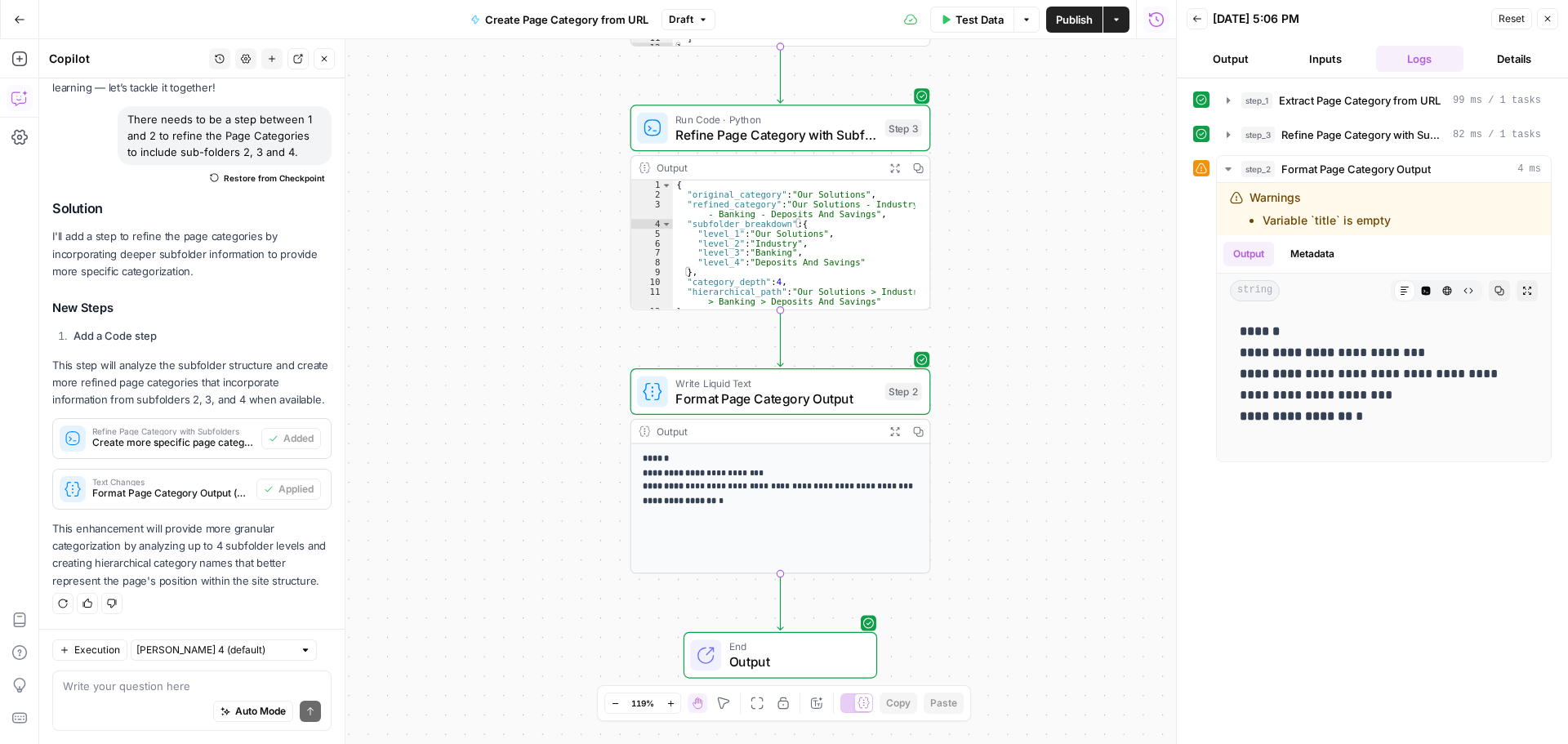
click at [148, 694] on div "Auto Mode Send" at bounding box center [192, 712] width 258 height 36
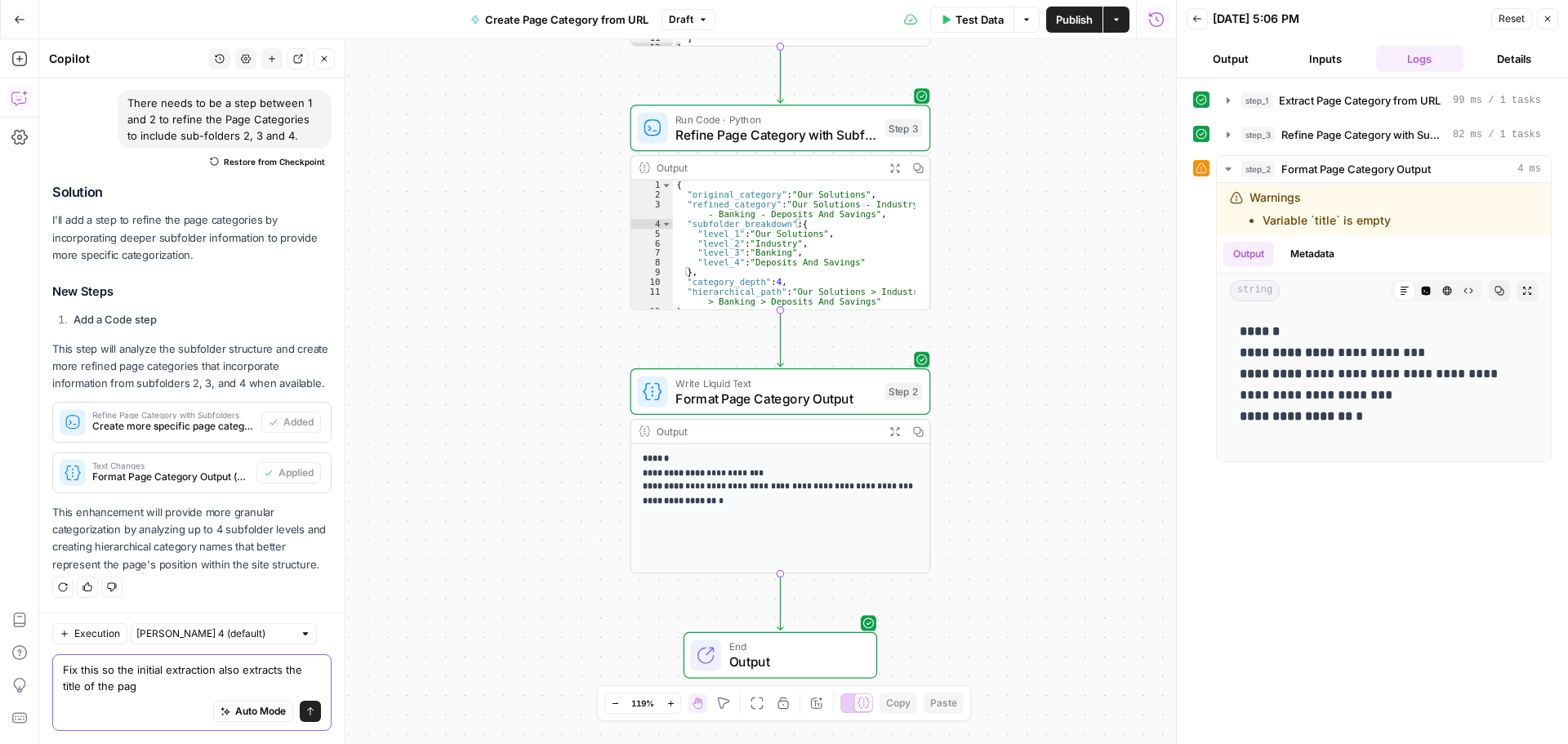
type textarea "Fix this so the initial extraction also extracts the title of the page"
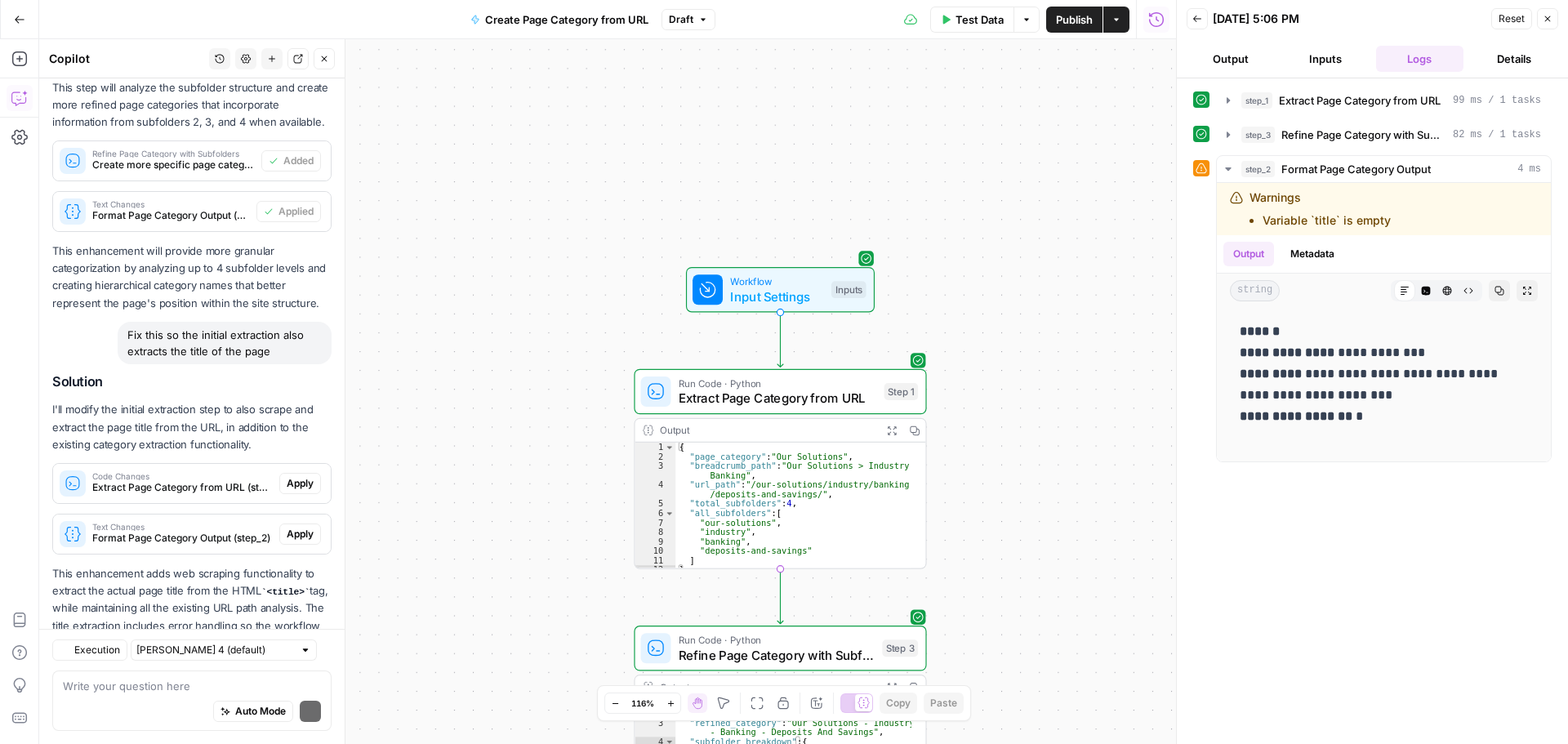
scroll to position [459, 0]
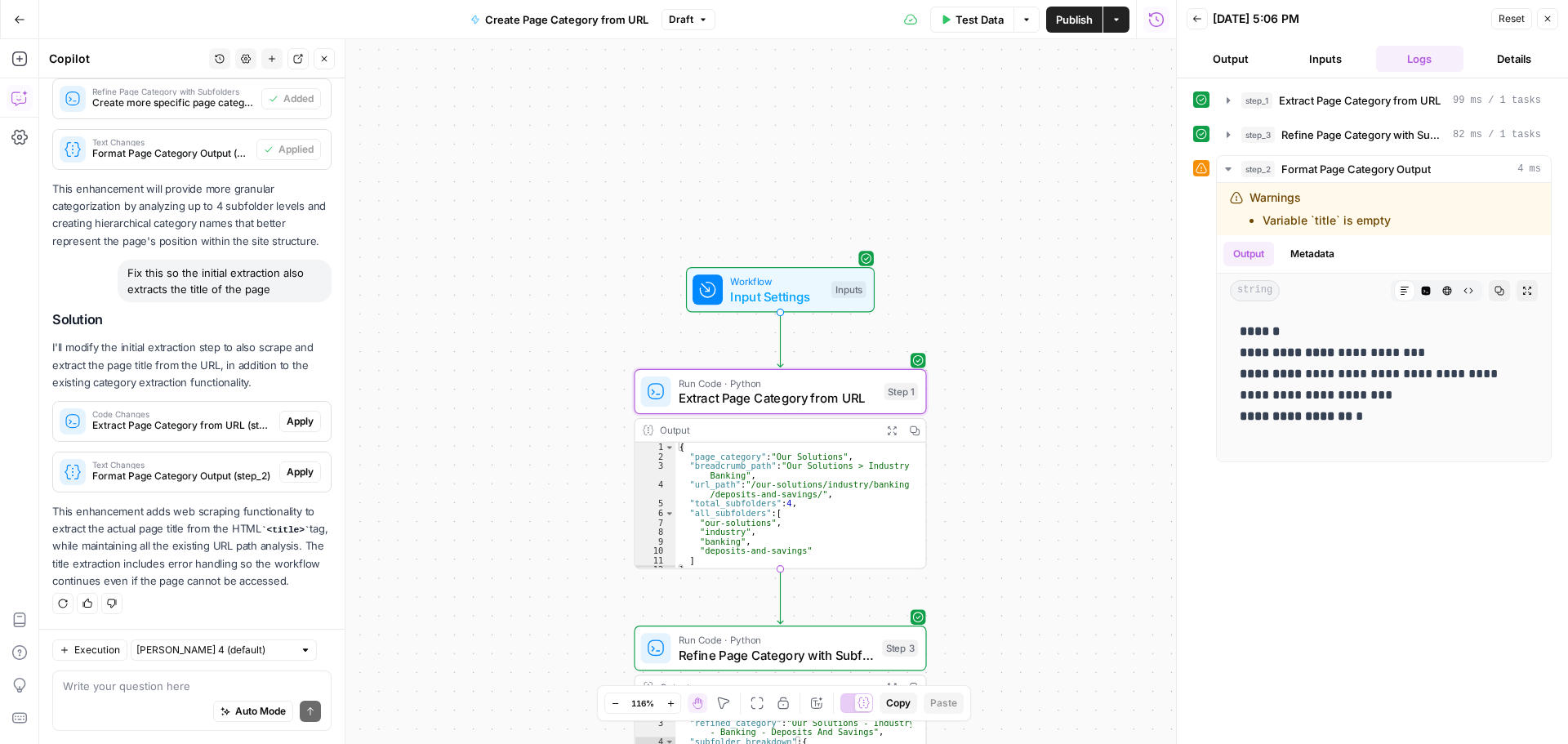
click at [286, 414] on span "Apply" at bounding box center [299, 422] width 27 height 15
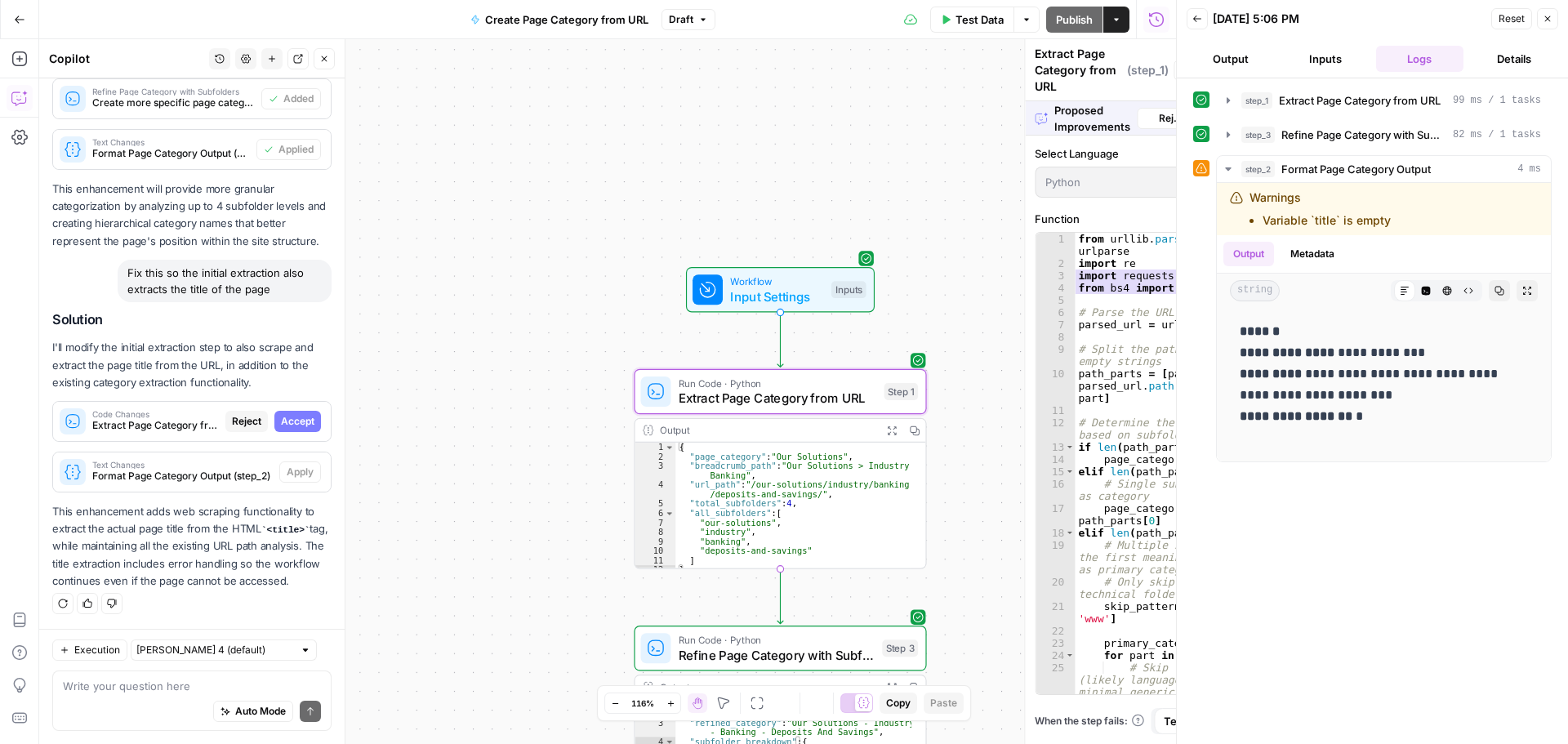
scroll to position [434, 0]
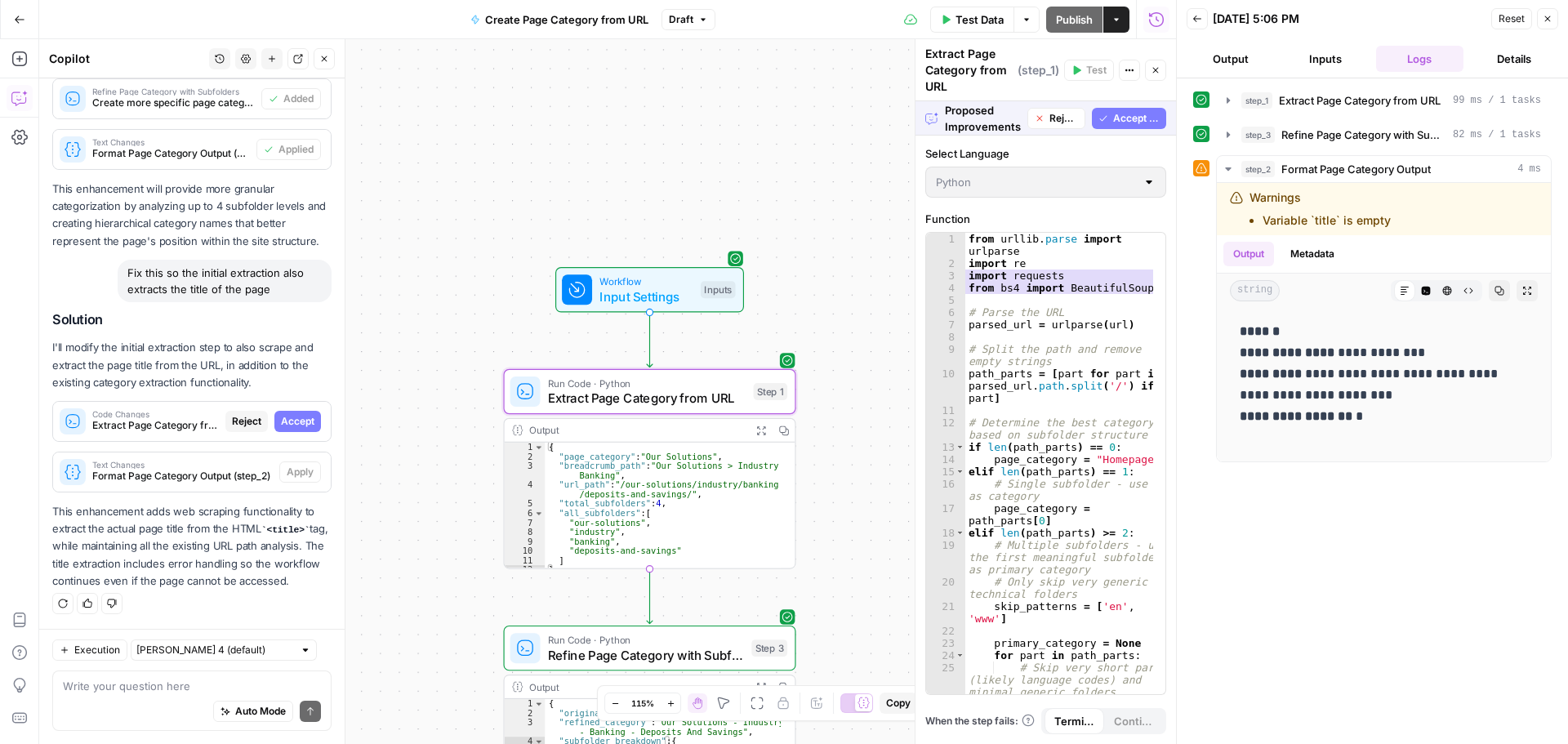
click at [281, 414] on span "Accept" at bounding box center [297, 422] width 33 height 15
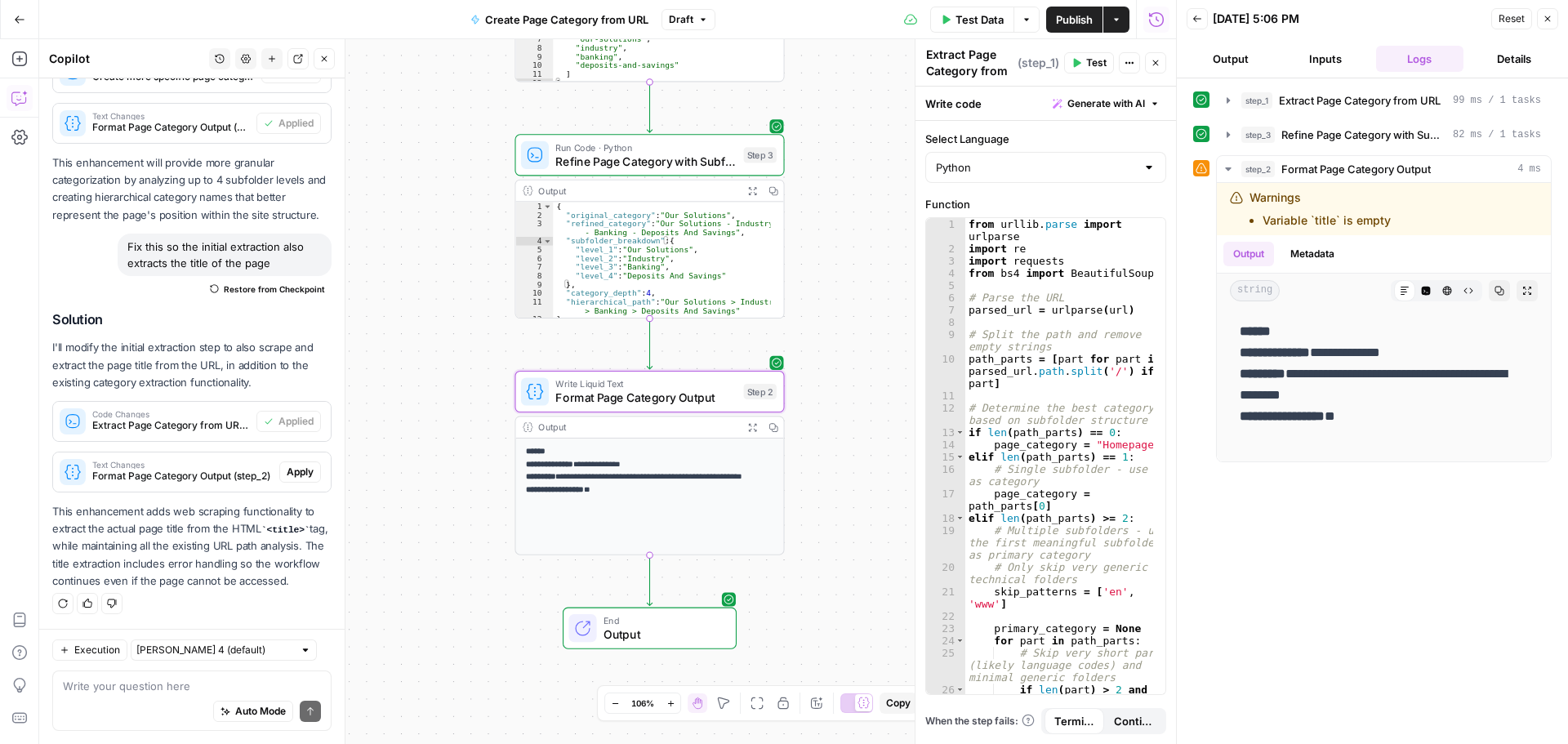
click at [289, 465] on span "Apply" at bounding box center [299, 472] width 27 height 15
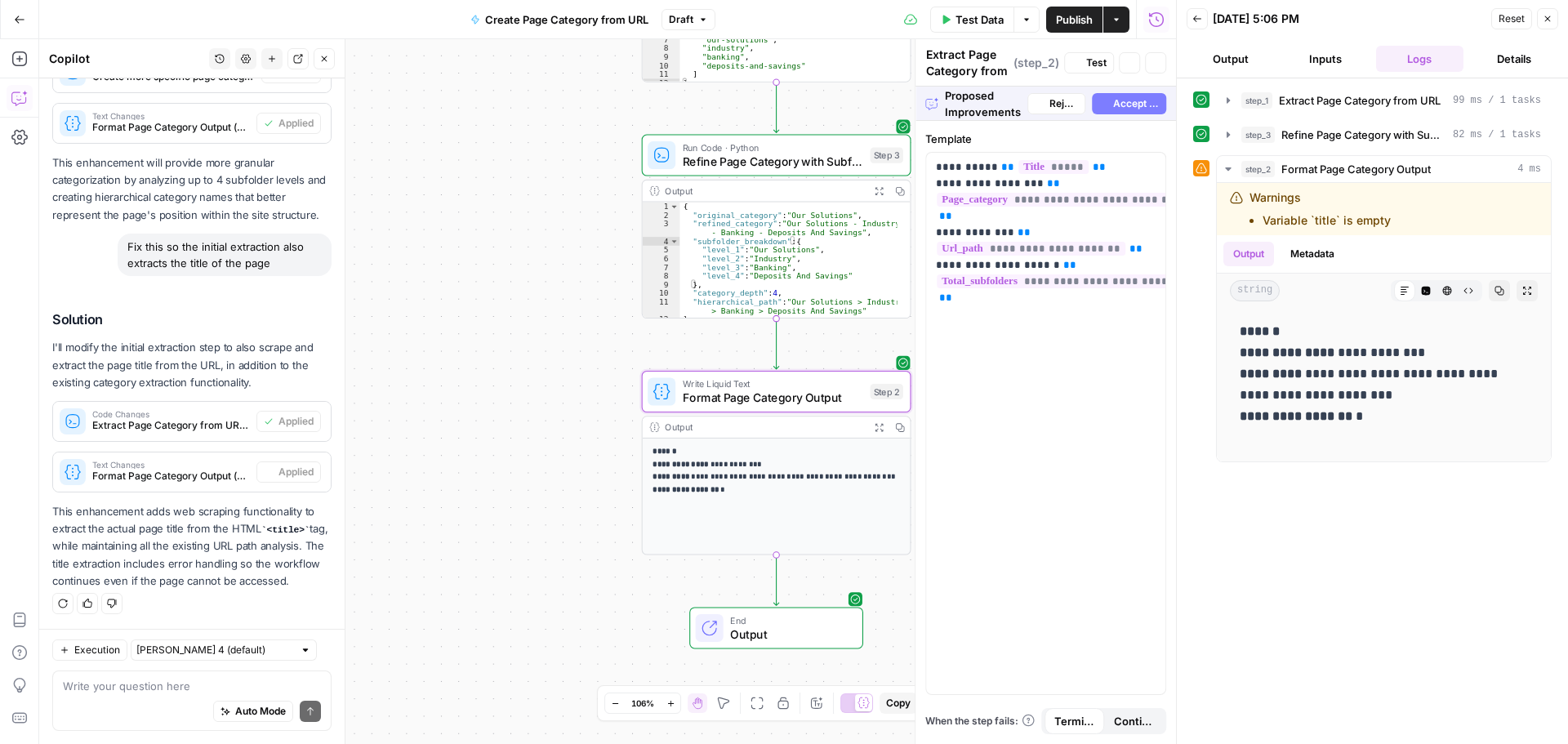
type textarea "Format Page Category Output"
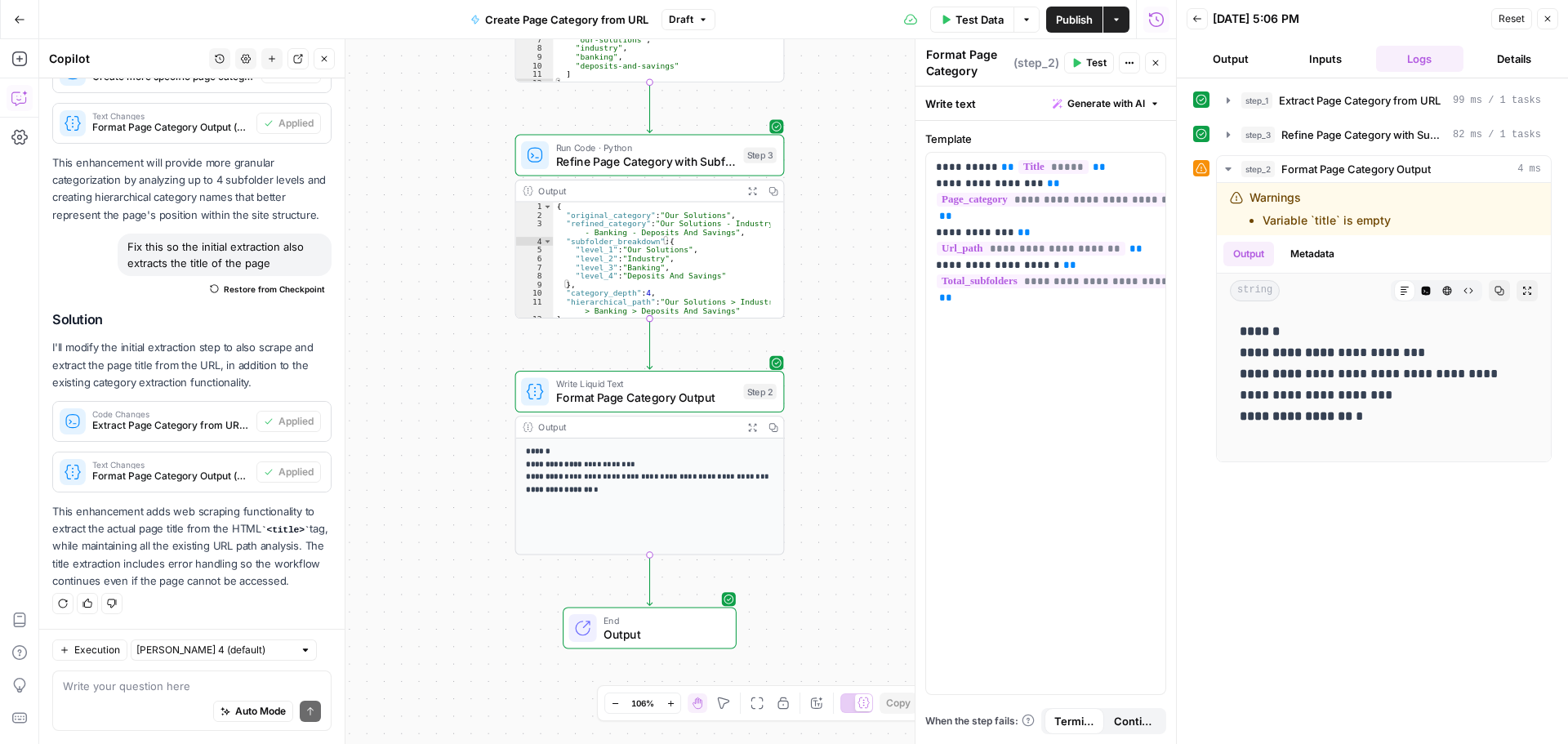
click at [1546, 13] on button "Close" at bounding box center [1547, 18] width 21 height 21
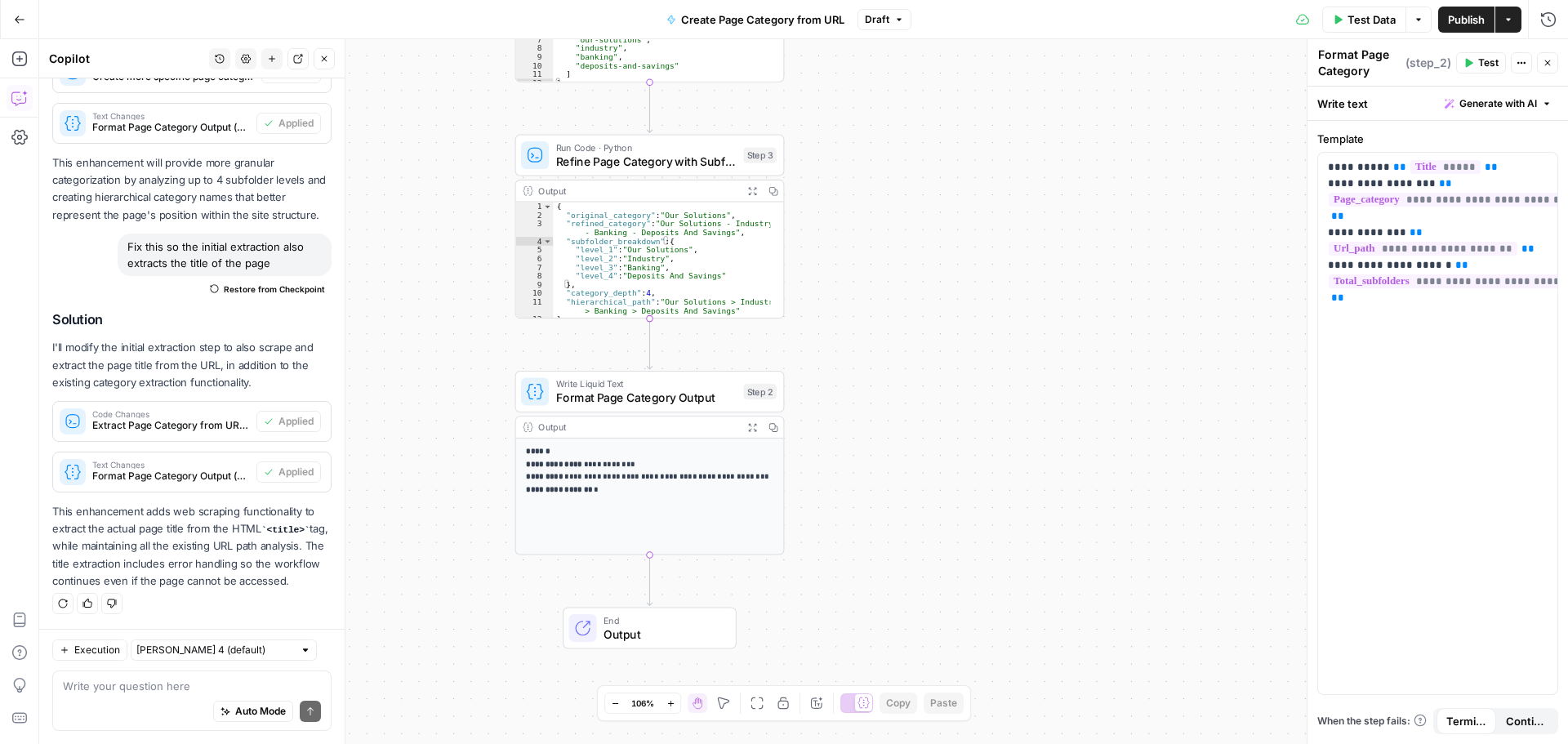
click at [1543, 59] on icon "button" at bounding box center [1548, 63] width 10 height 10
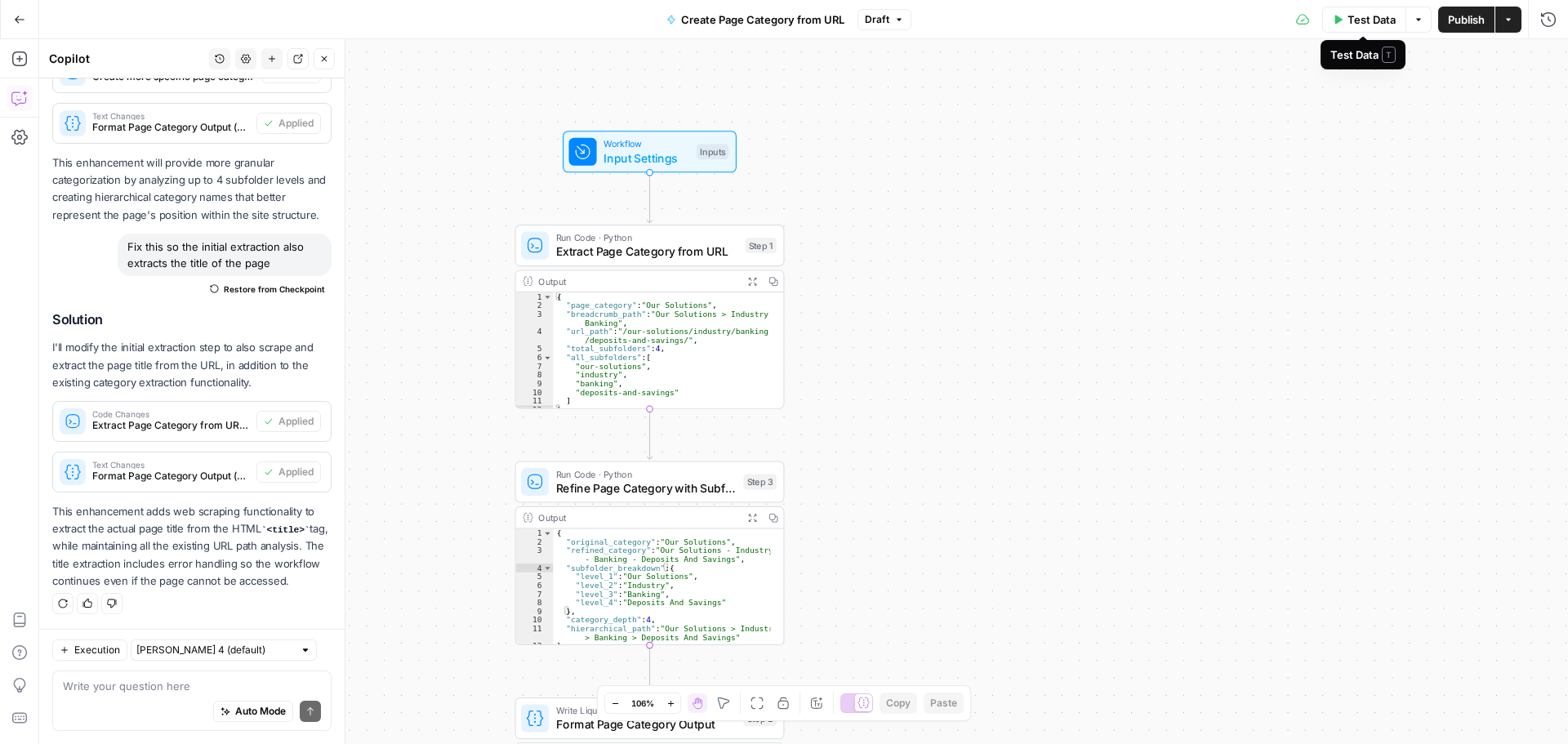
click at [1371, 17] on span "Test Data" at bounding box center [1372, 19] width 48 height 17
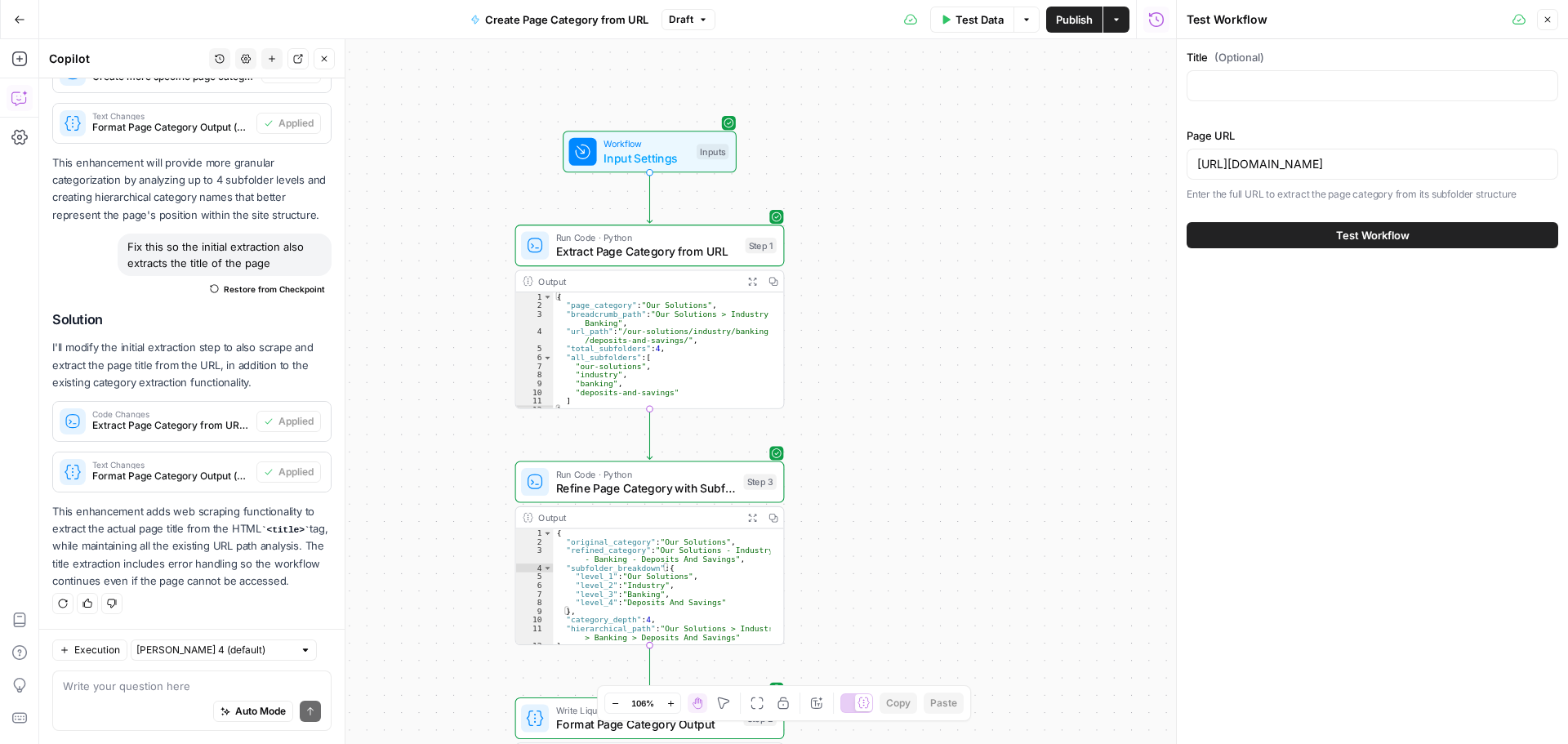
click at [1330, 232] on button "Test Workflow" at bounding box center [1373, 235] width 372 height 26
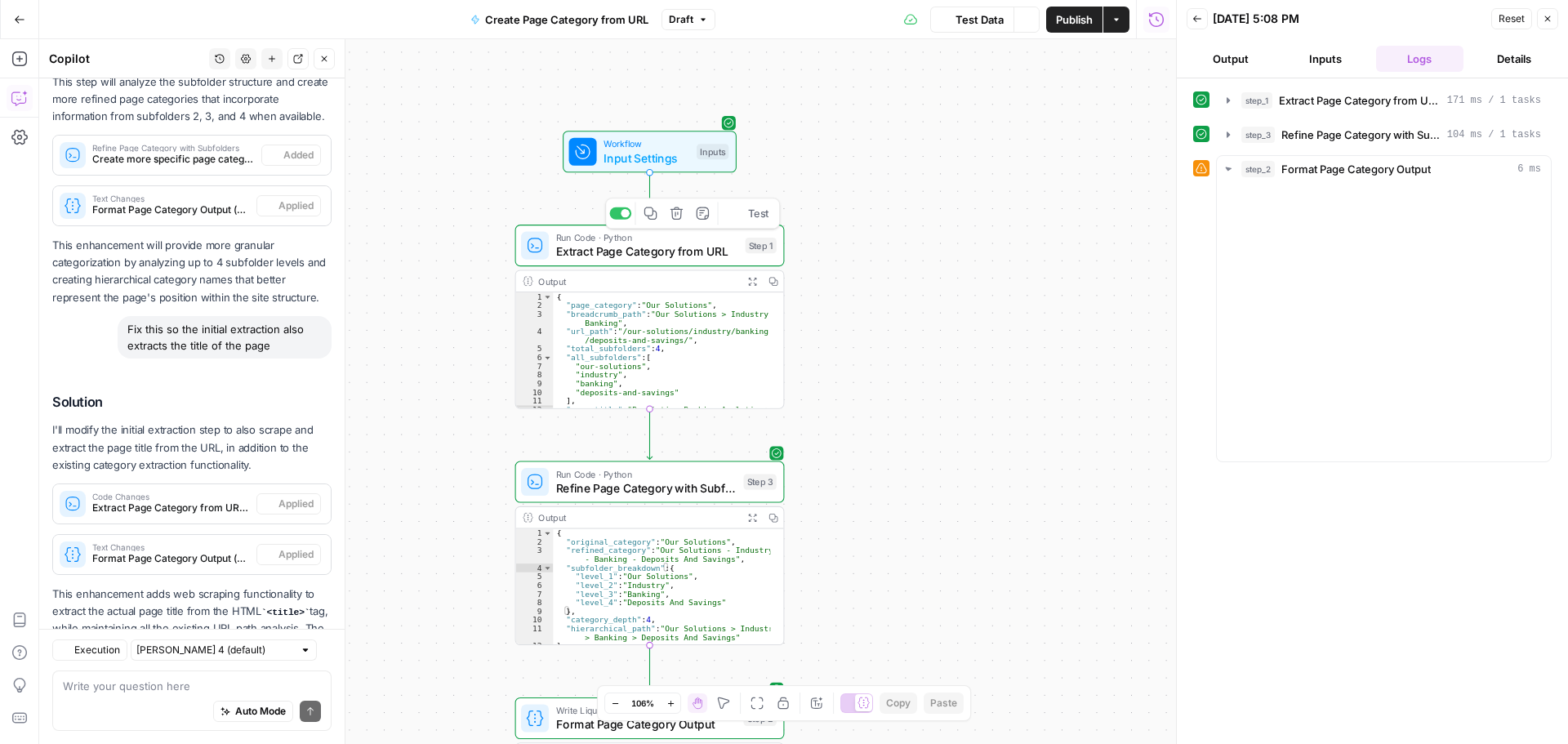
scroll to position [486, 0]
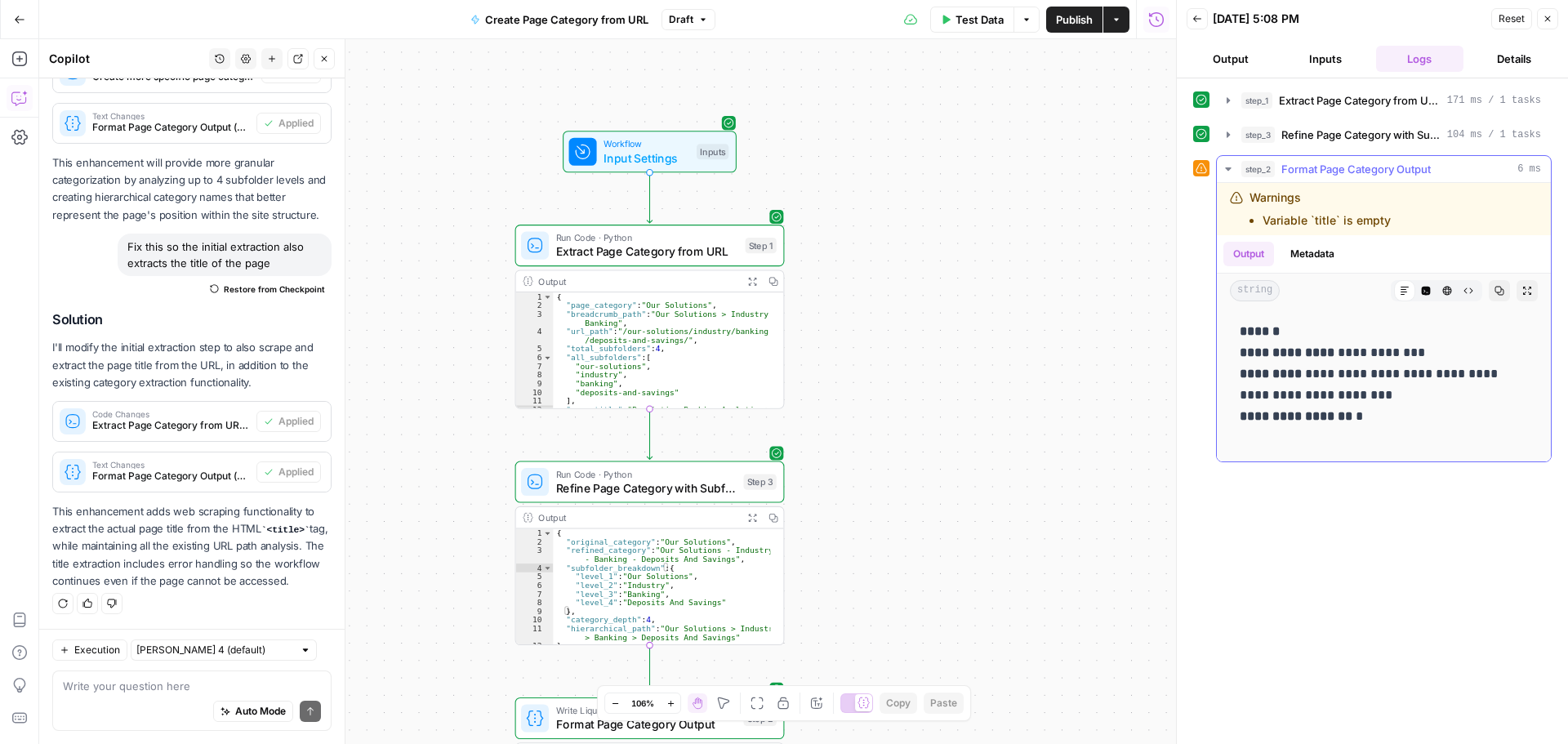
click at [1311, 162] on span "Format Page Category Output" at bounding box center [1356, 169] width 149 height 17
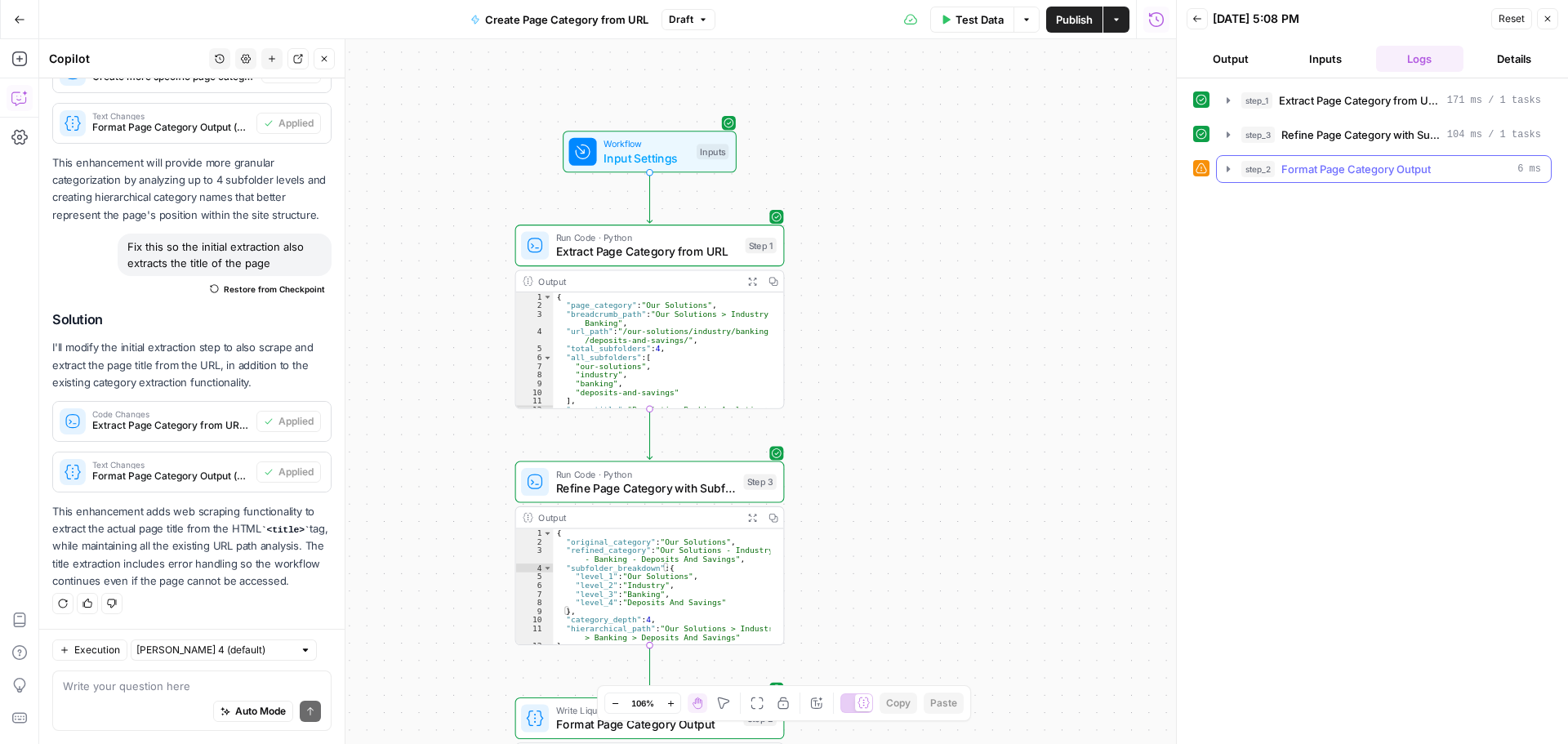
click at [1343, 165] on span "Format Page Category Output" at bounding box center [1356, 169] width 149 height 17
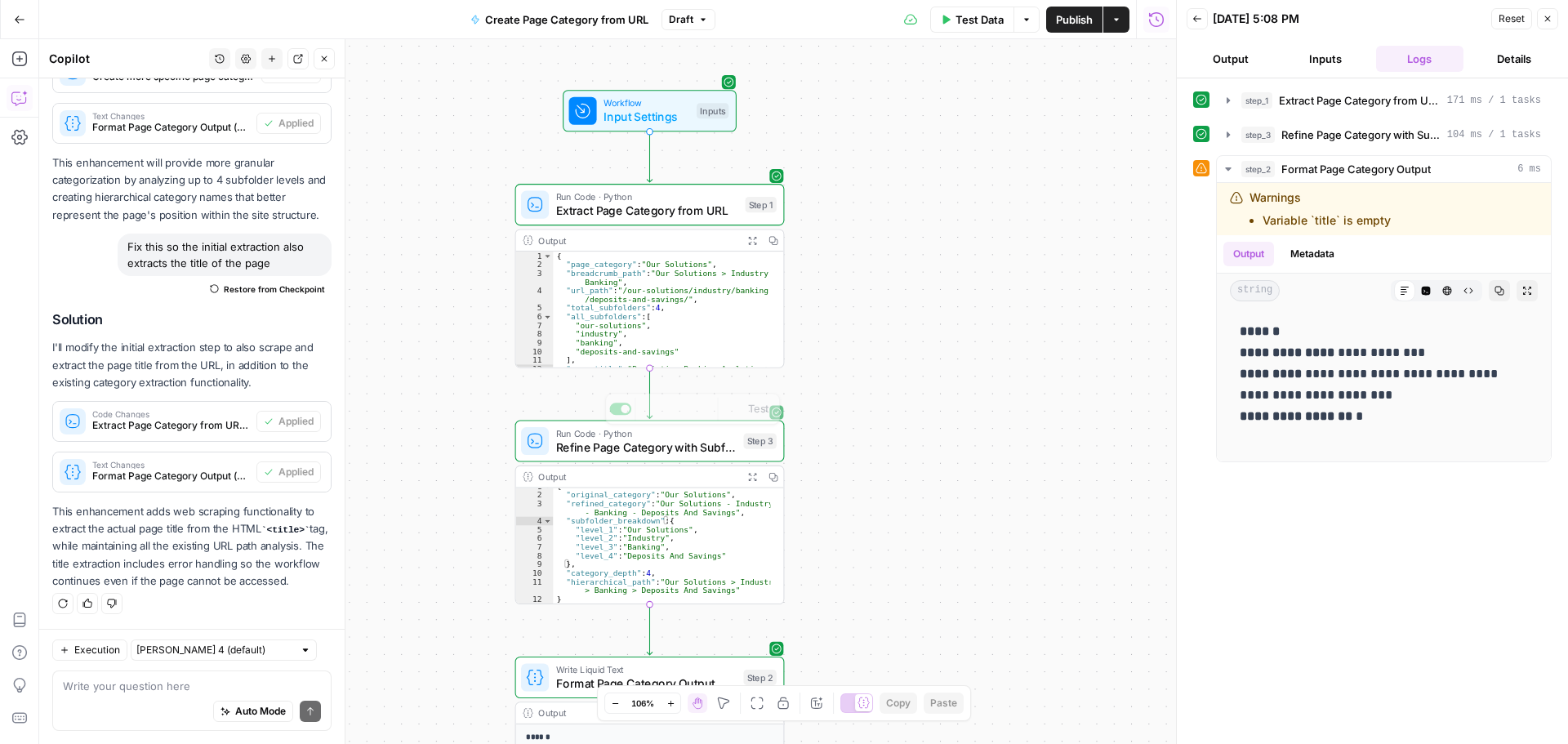
scroll to position [6, 0]
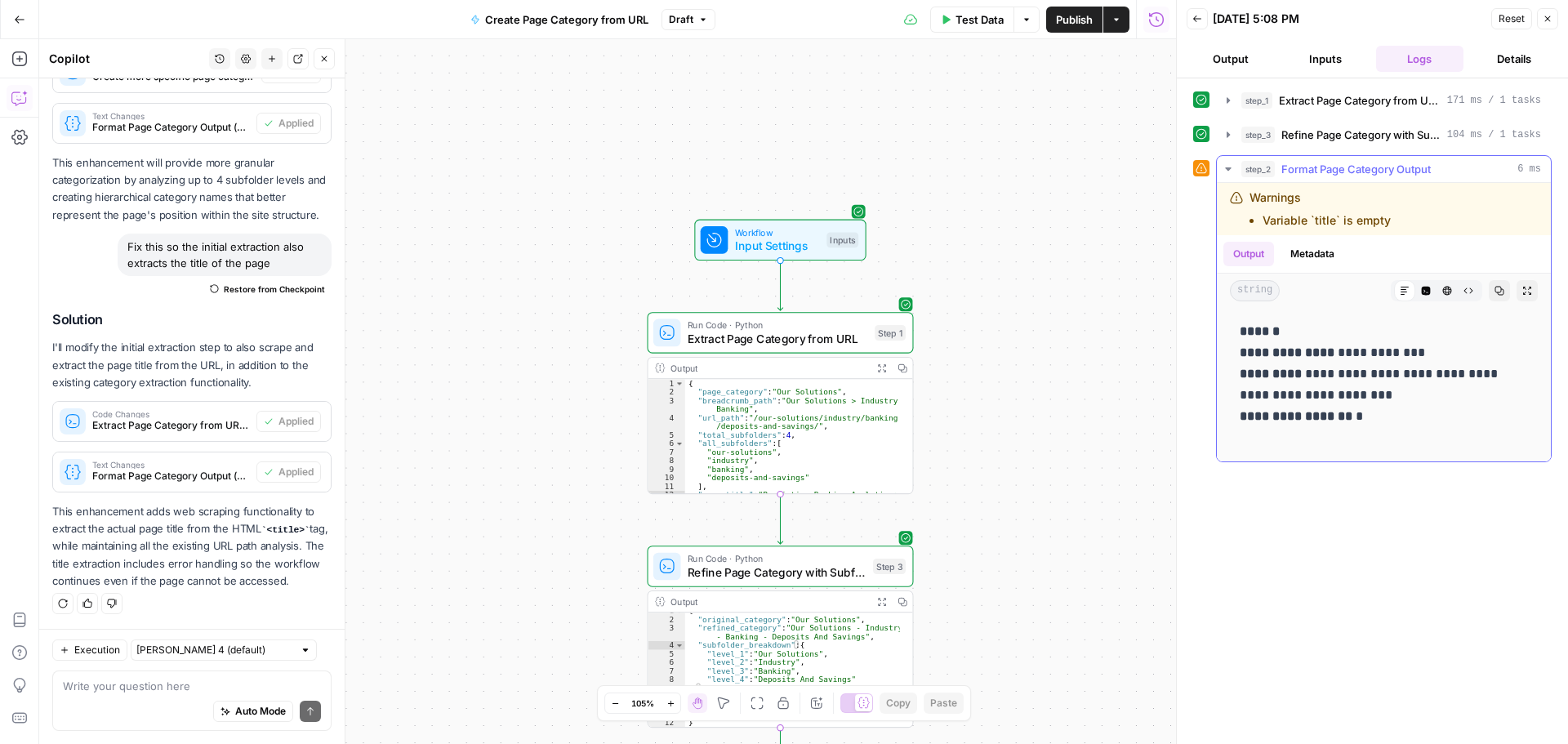
click at [1348, 165] on span "Format Page Category Output" at bounding box center [1356, 169] width 149 height 17
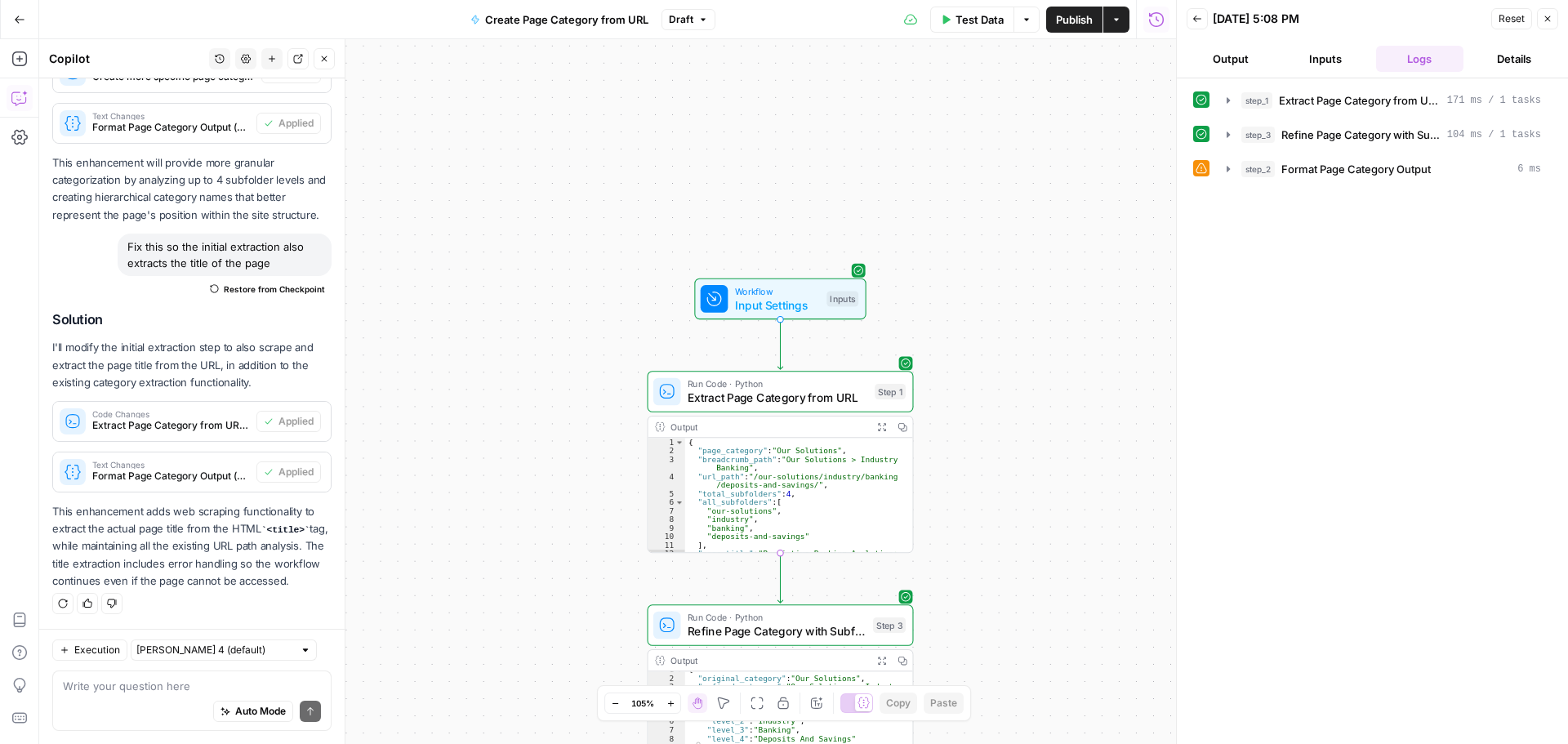
scroll to position [30, 0]
click at [138, 698] on div "Auto Mode Send" at bounding box center [192, 712] width 258 height 36
type textarea "Fix step 2"
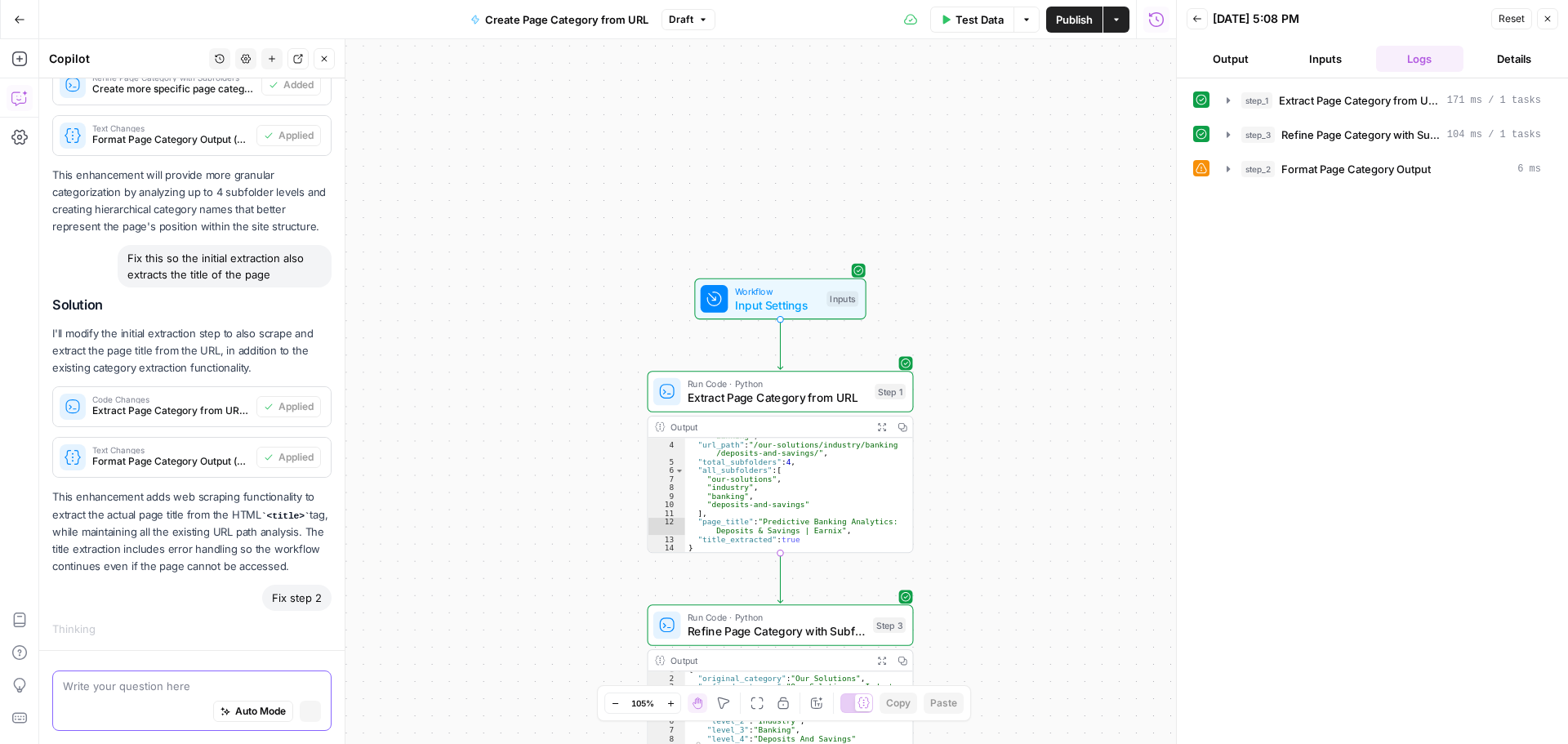
scroll to position [443, 0]
click at [1335, 132] on span "Refine Page Category with Subfolders" at bounding box center [1361, 134] width 159 height 17
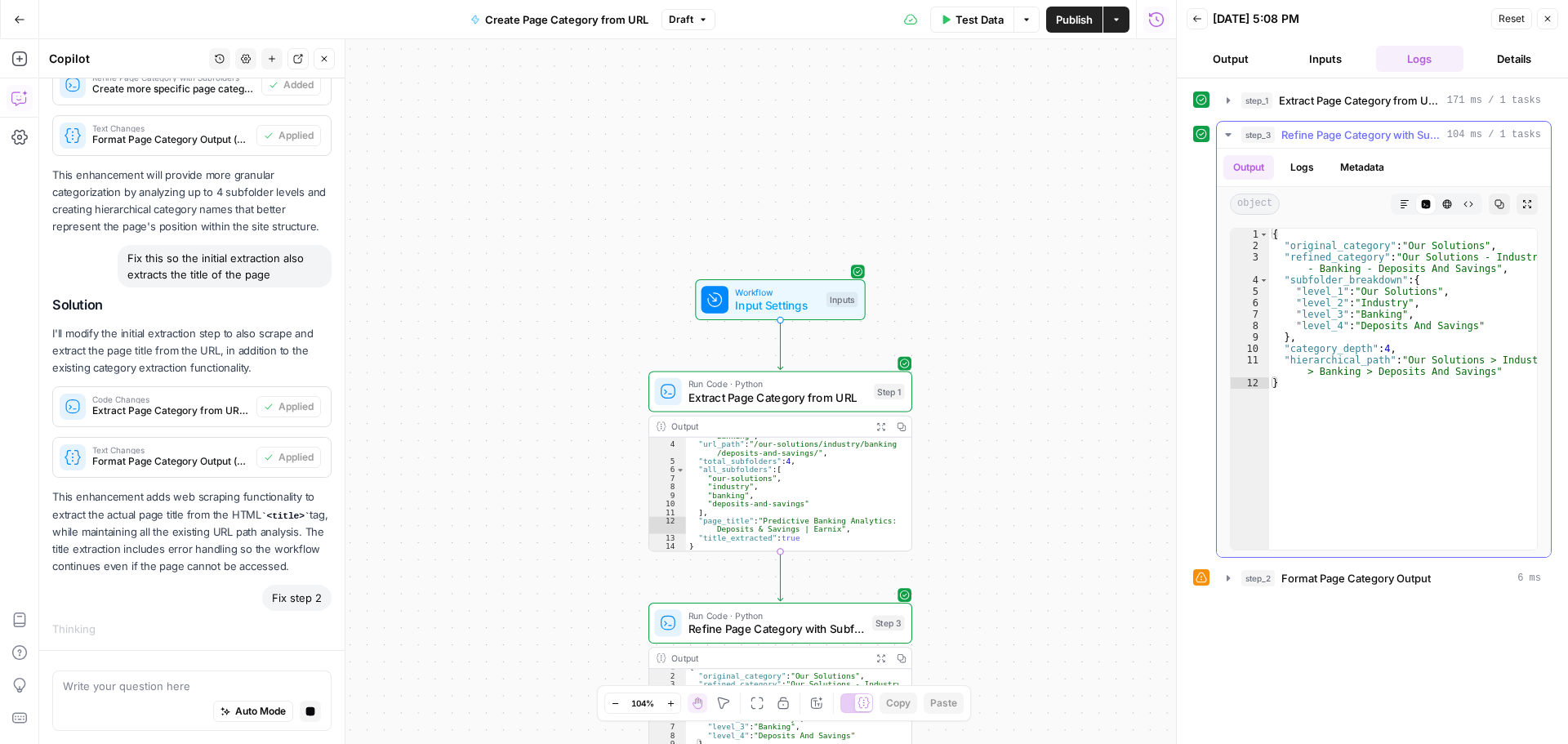
click at [1229, 133] on icon "button" at bounding box center [1228, 134] width 13 height 13
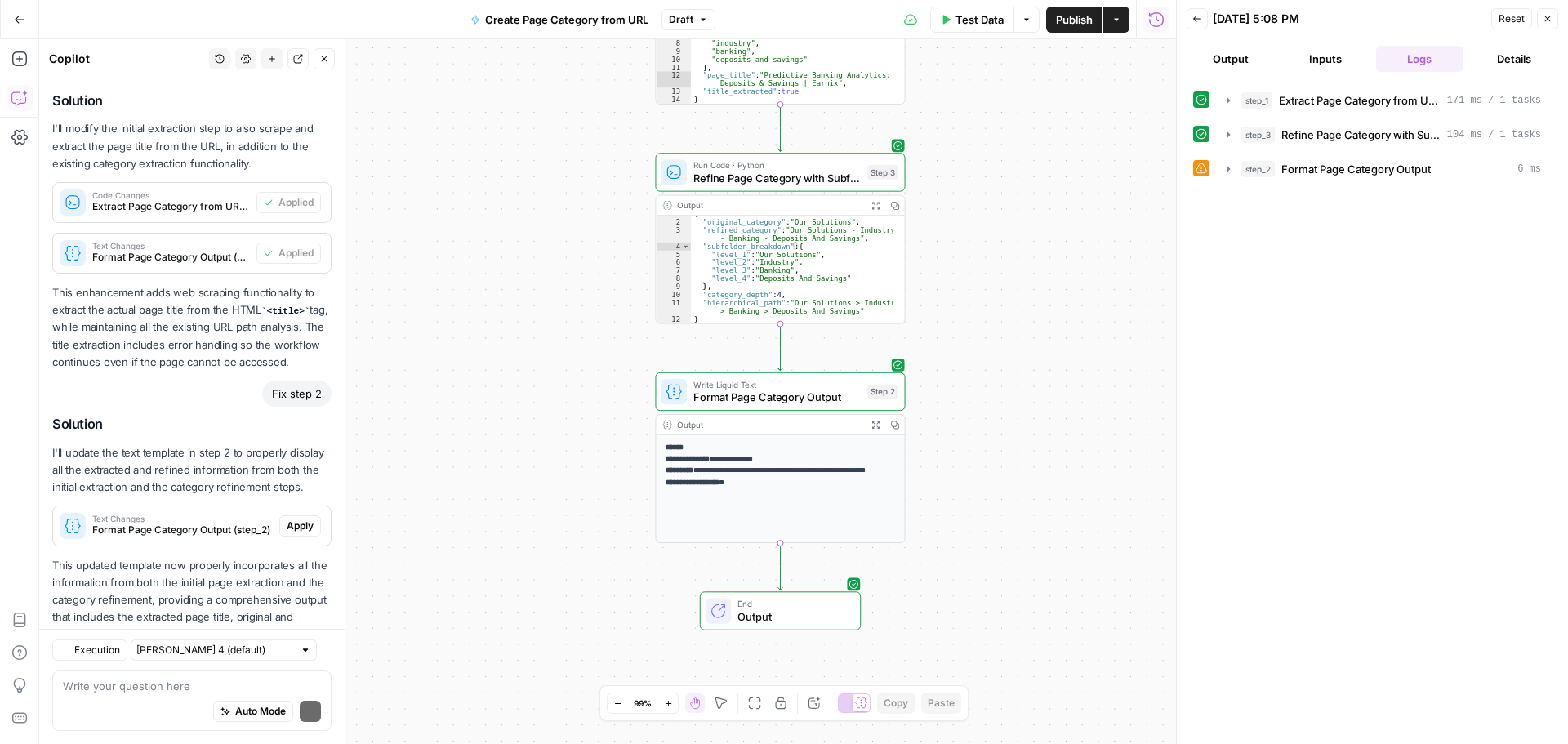
scroll to position [793, 0]
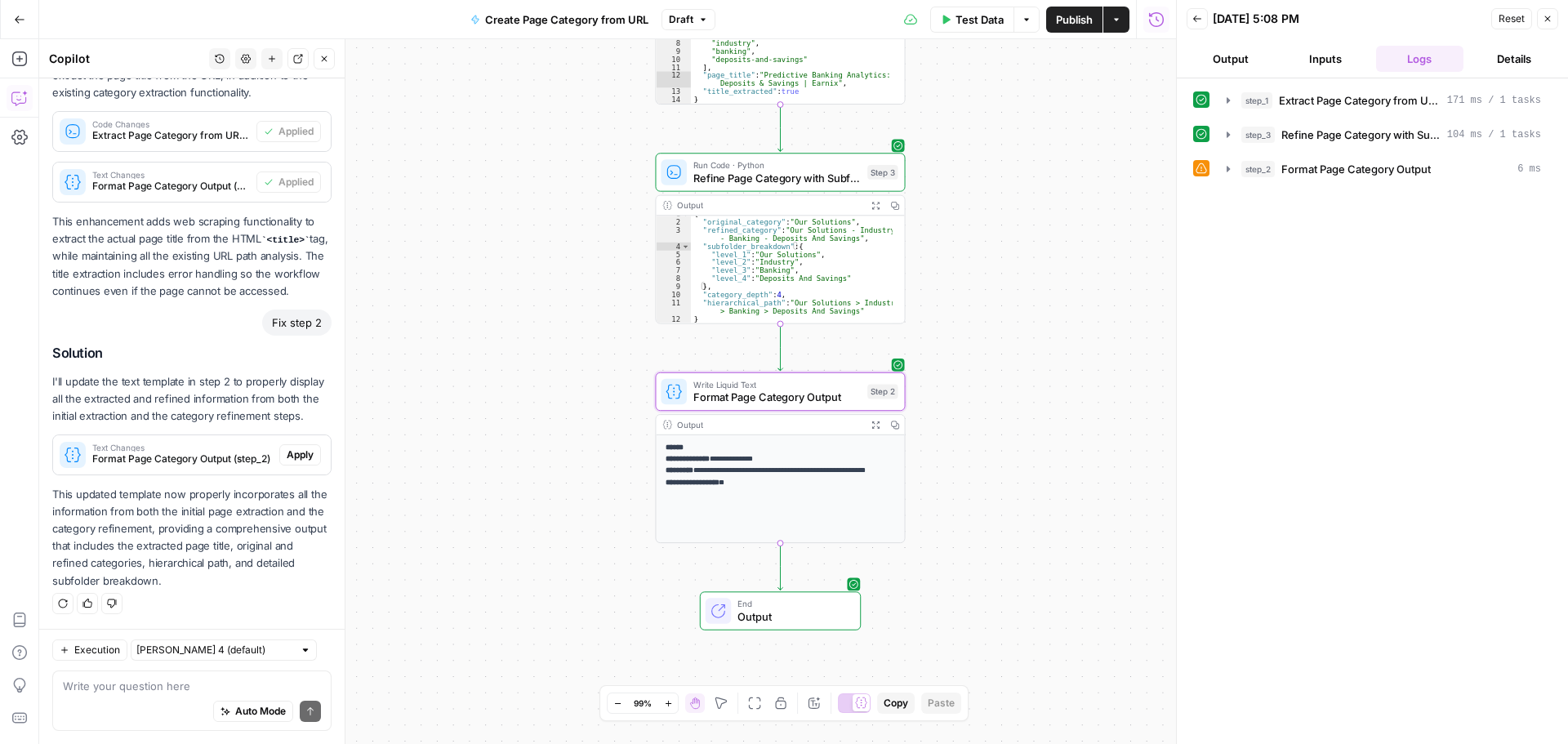
click at [293, 457] on span "Apply" at bounding box center [299, 455] width 27 height 15
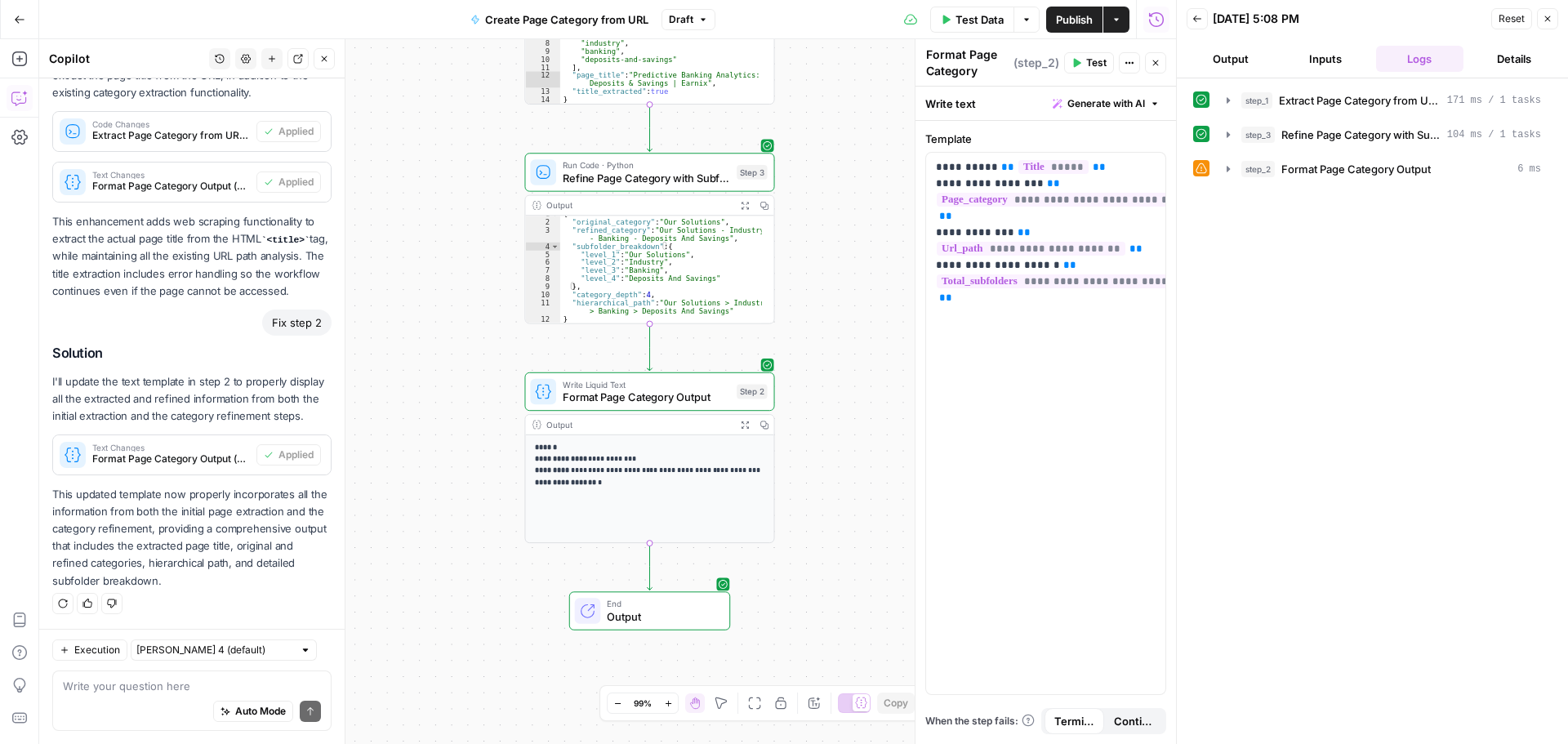
click at [1086, 68] on button "Test" at bounding box center [1089, 63] width 50 height 21
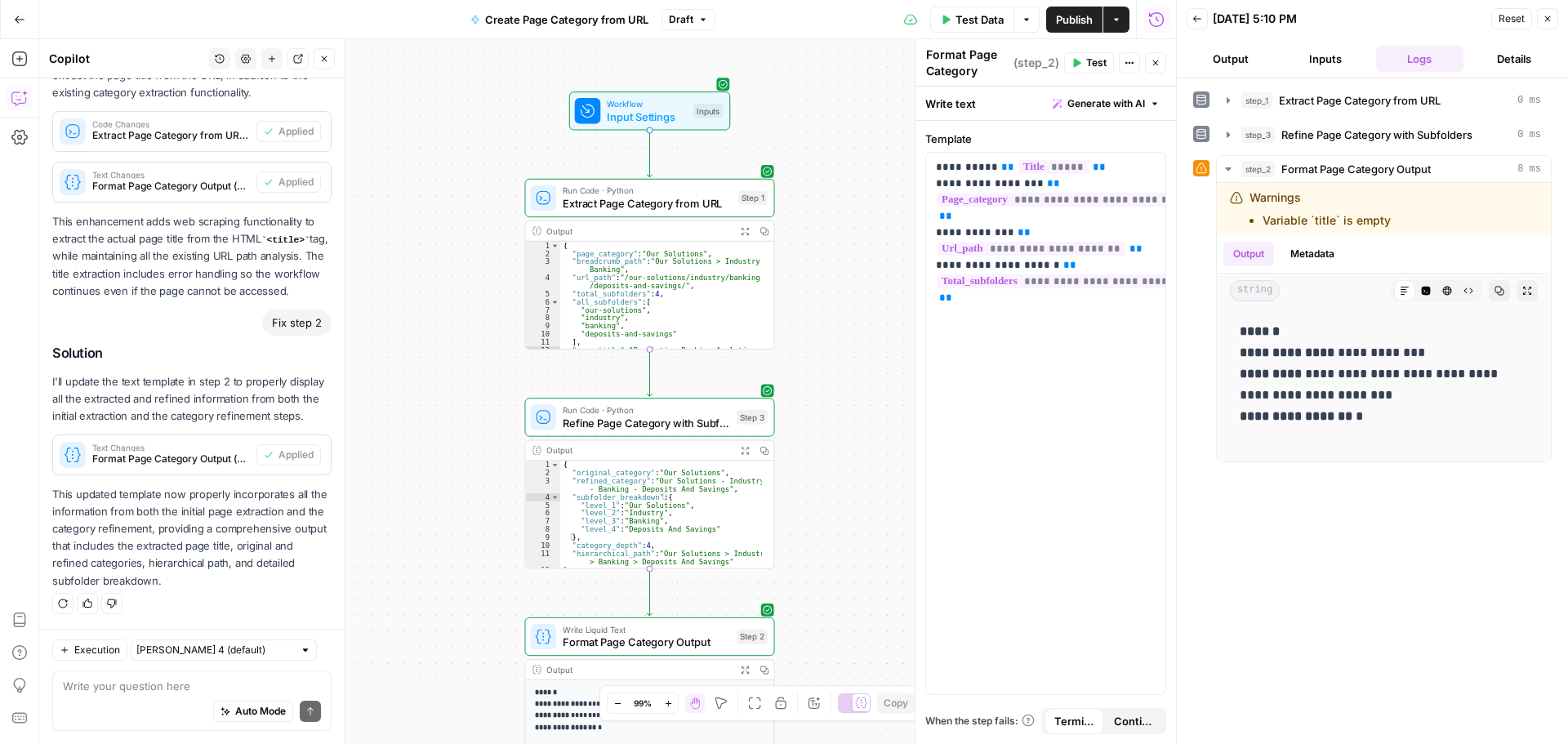
scroll to position [0, 0]
click at [686, 199] on span "Extract Page Category from URL" at bounding box center [647, 203] width 169 height 17
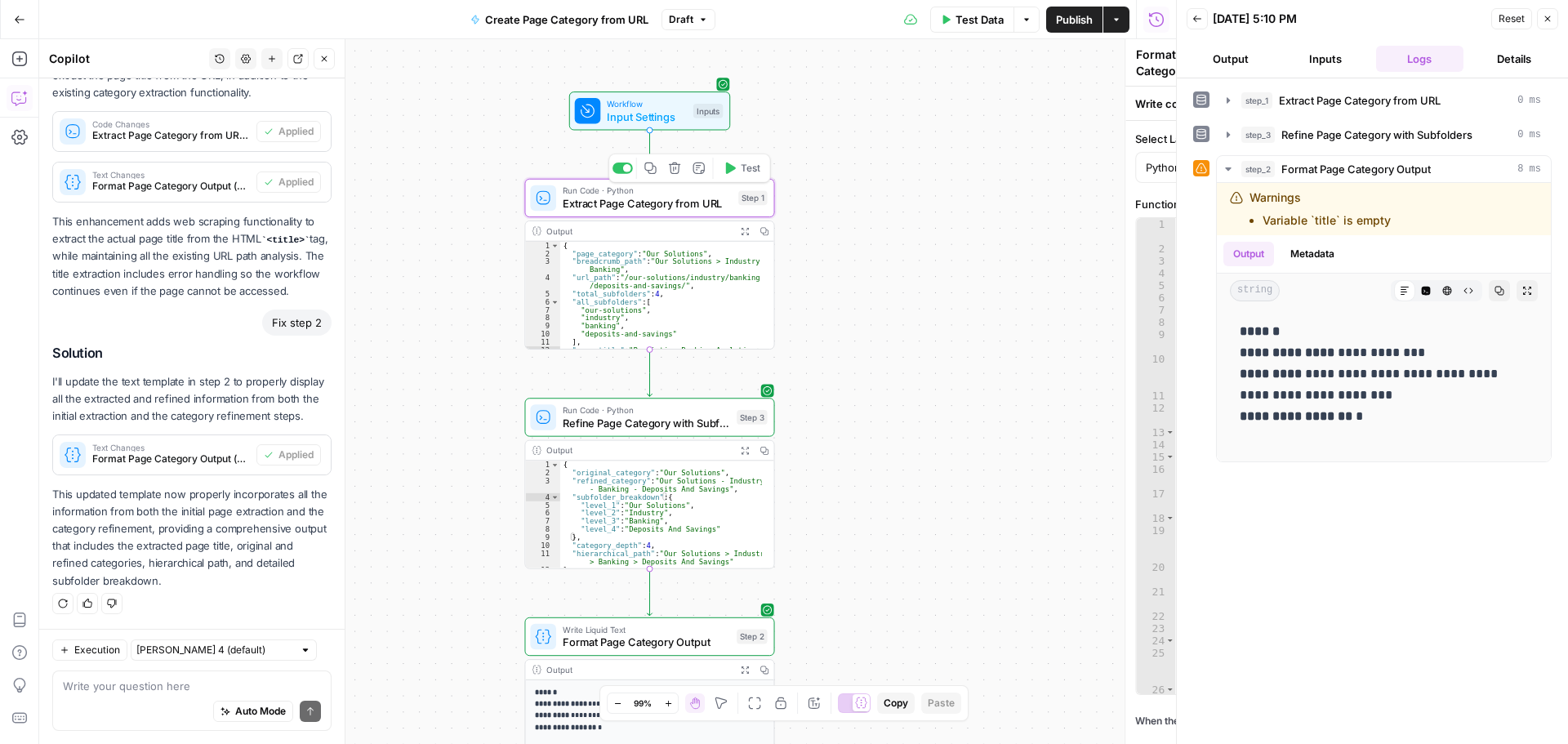
type textarea "Extract Page Category from URL"
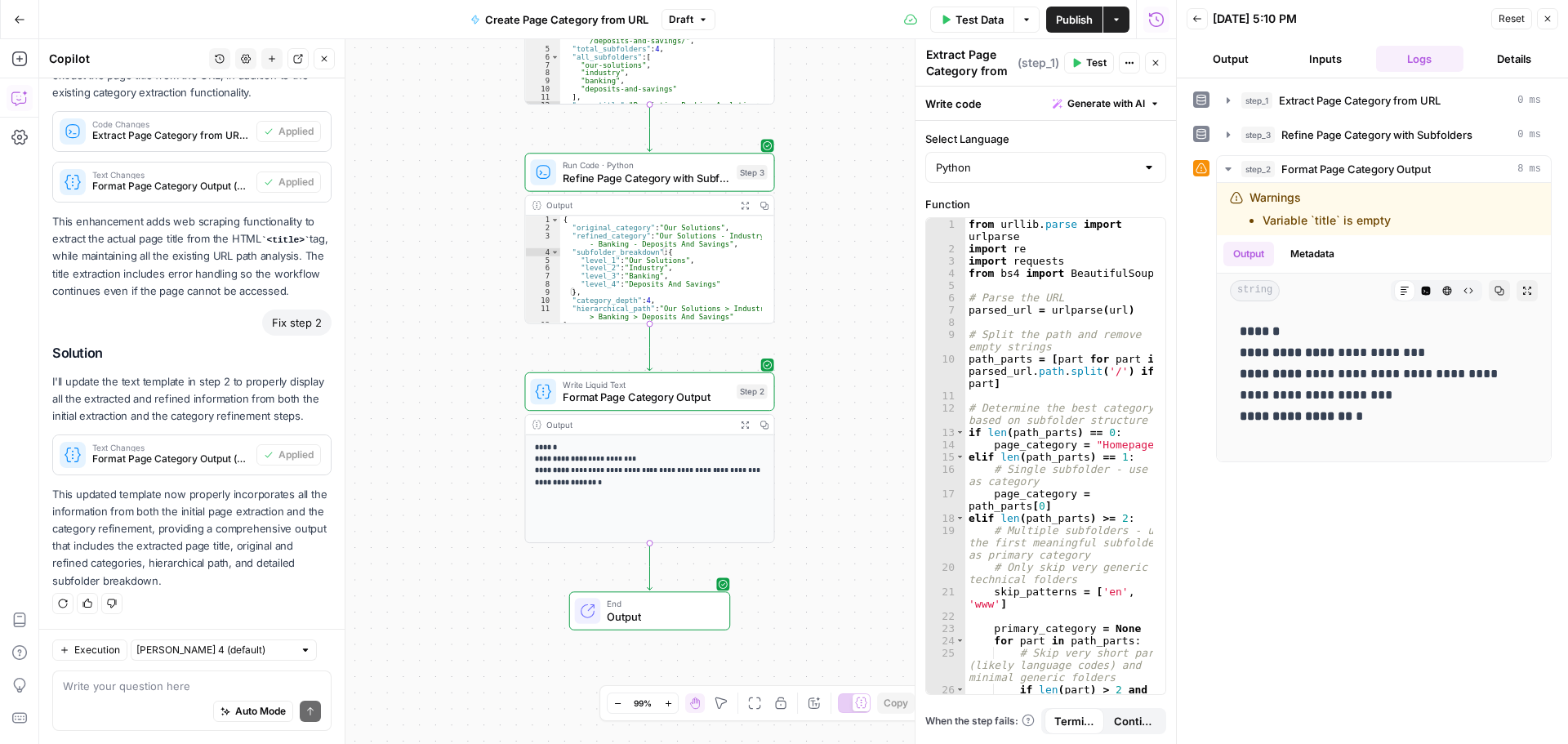
click at [141, 676] on div "Write your question here Auto Mode Send" at bounding box center [192, 701] width 279 height 61
type textarea "p"
type textarea "Step 1 should also include an extraction of the Title"
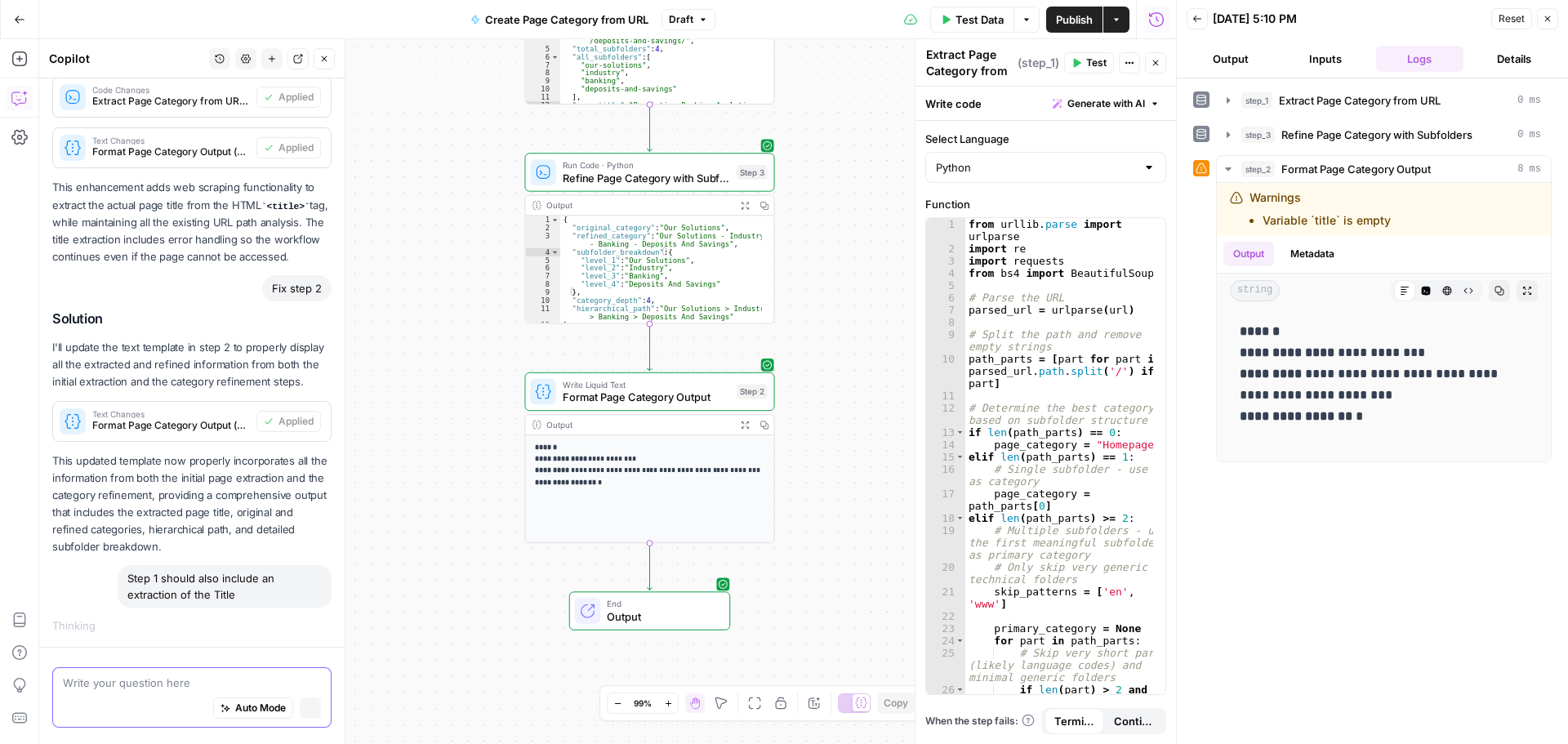
scroll to position [766, 0]
click at [1552, 17] on button "Close" at bounding box center [1547, 18] width 21 height 21
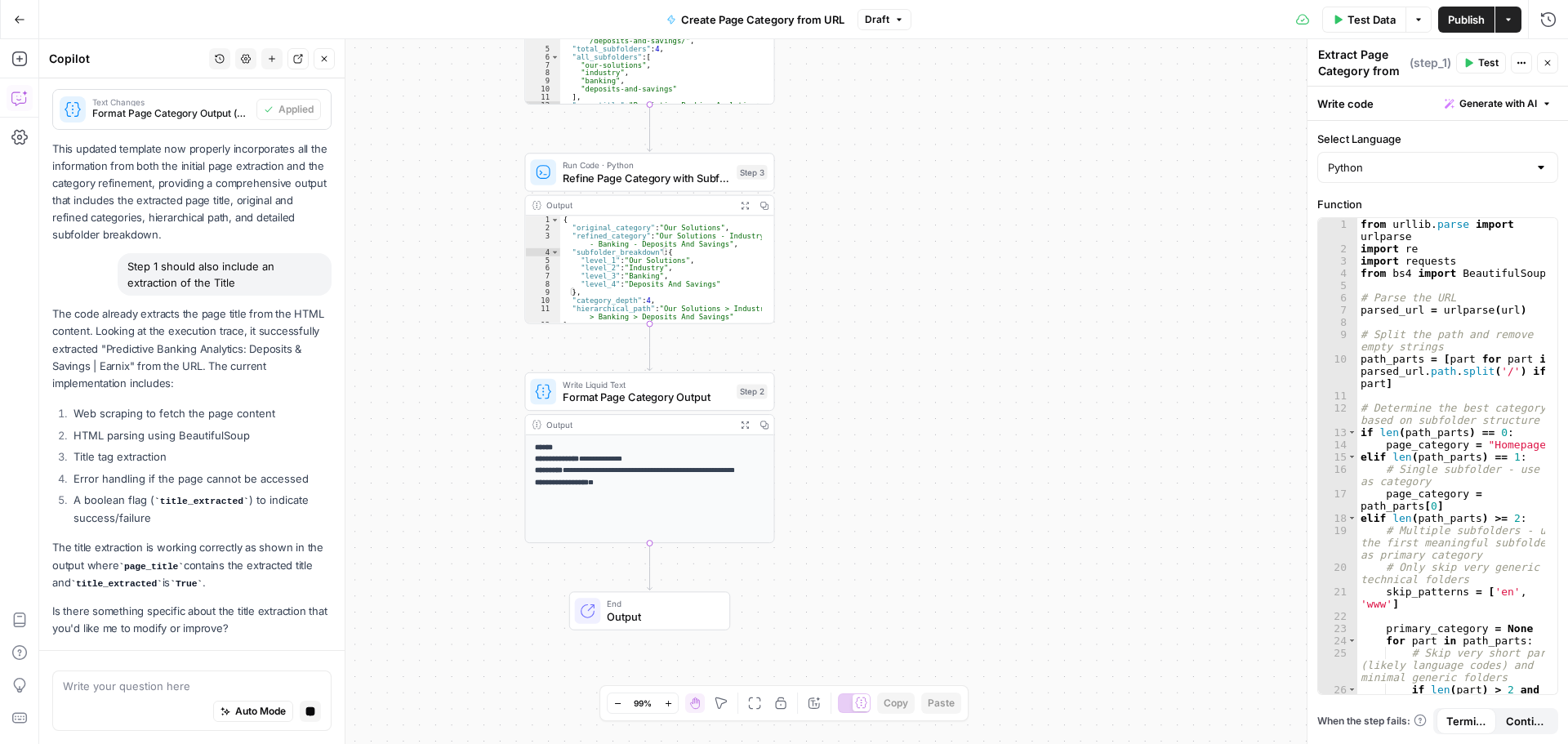
scroll to position [1186, 0]
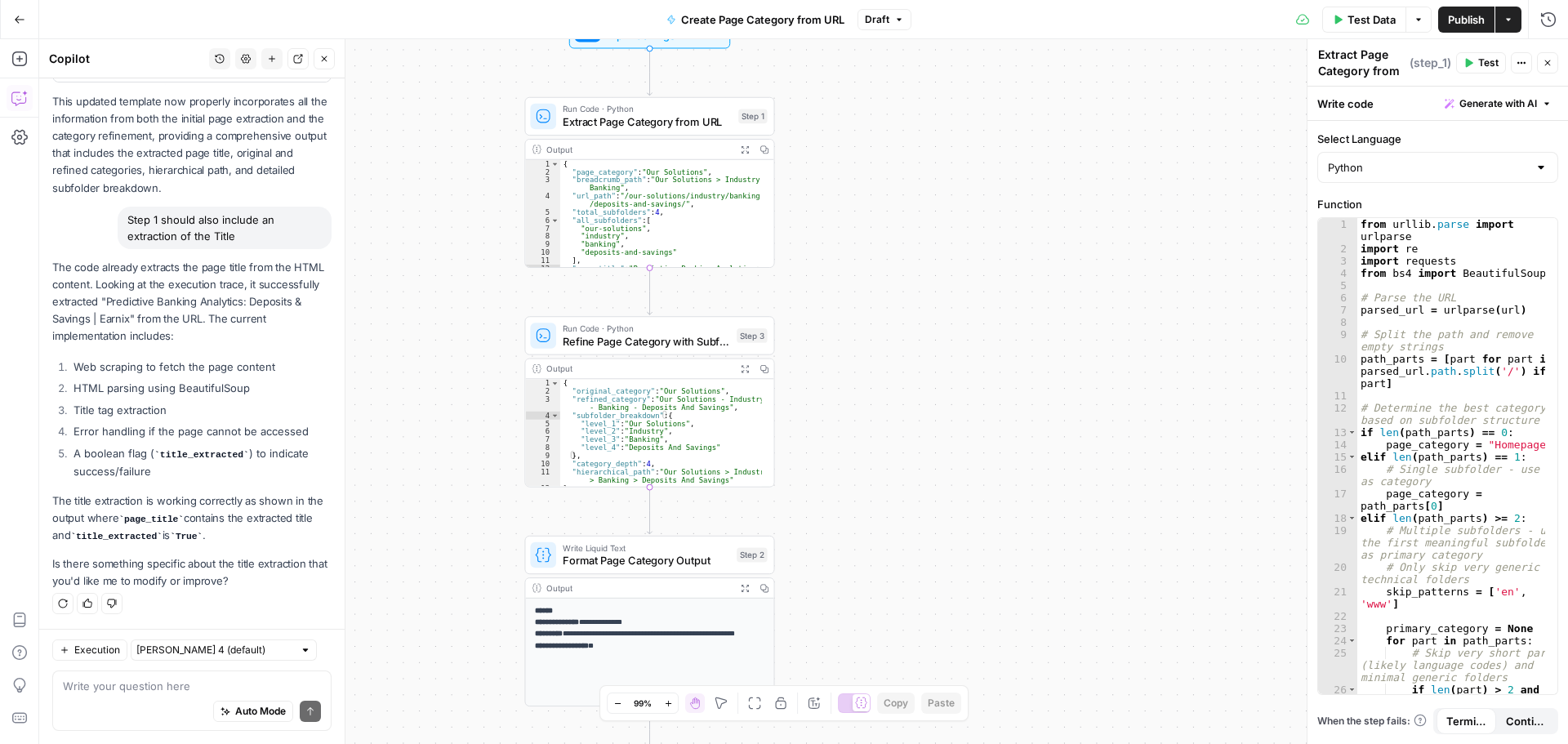
click at [1554, 65] on div "Run History E" at bounding box center [1514, 54] width 96 height 29
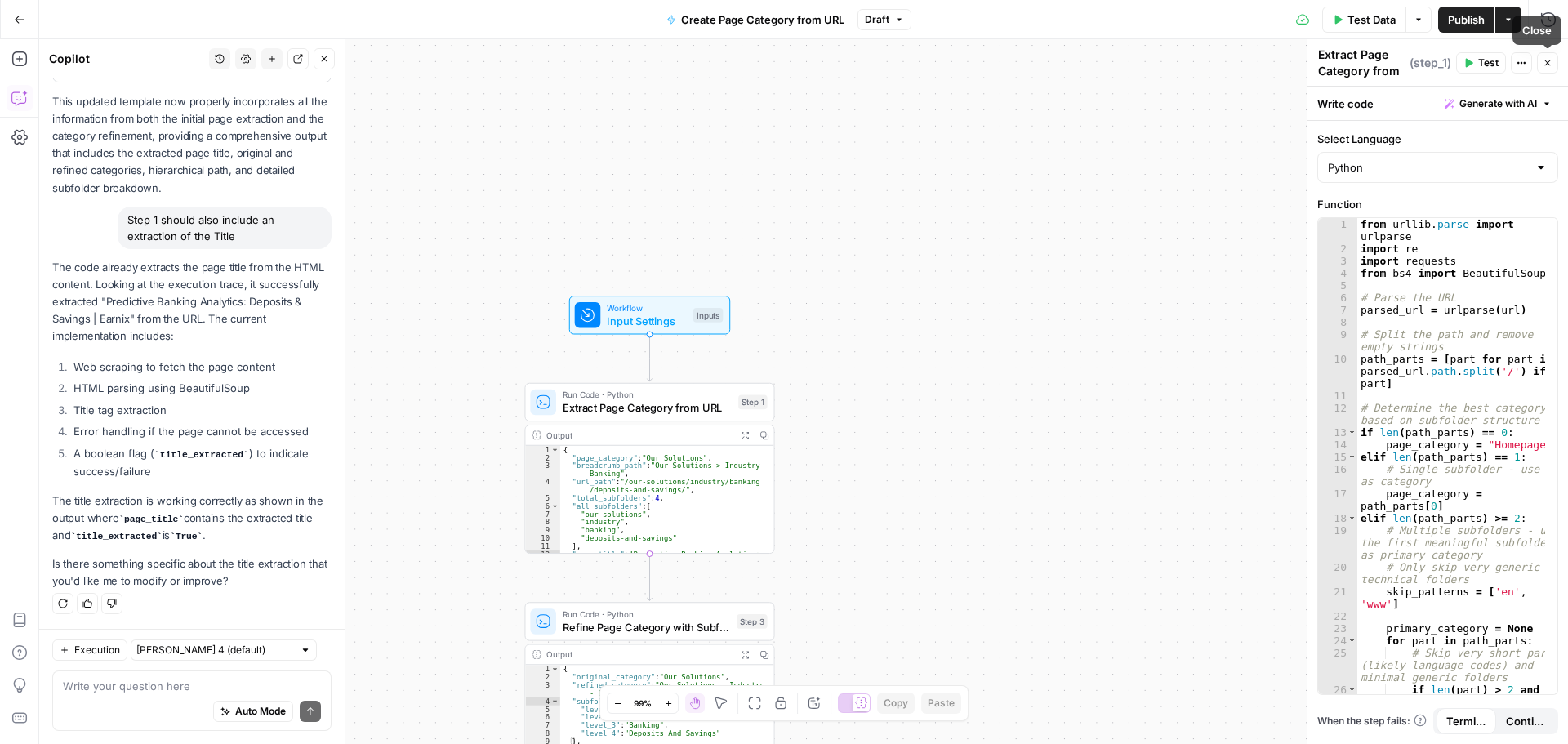
click at [1551, 60] on icon "button" at bounding box center [1548, 63] width 10 height 10
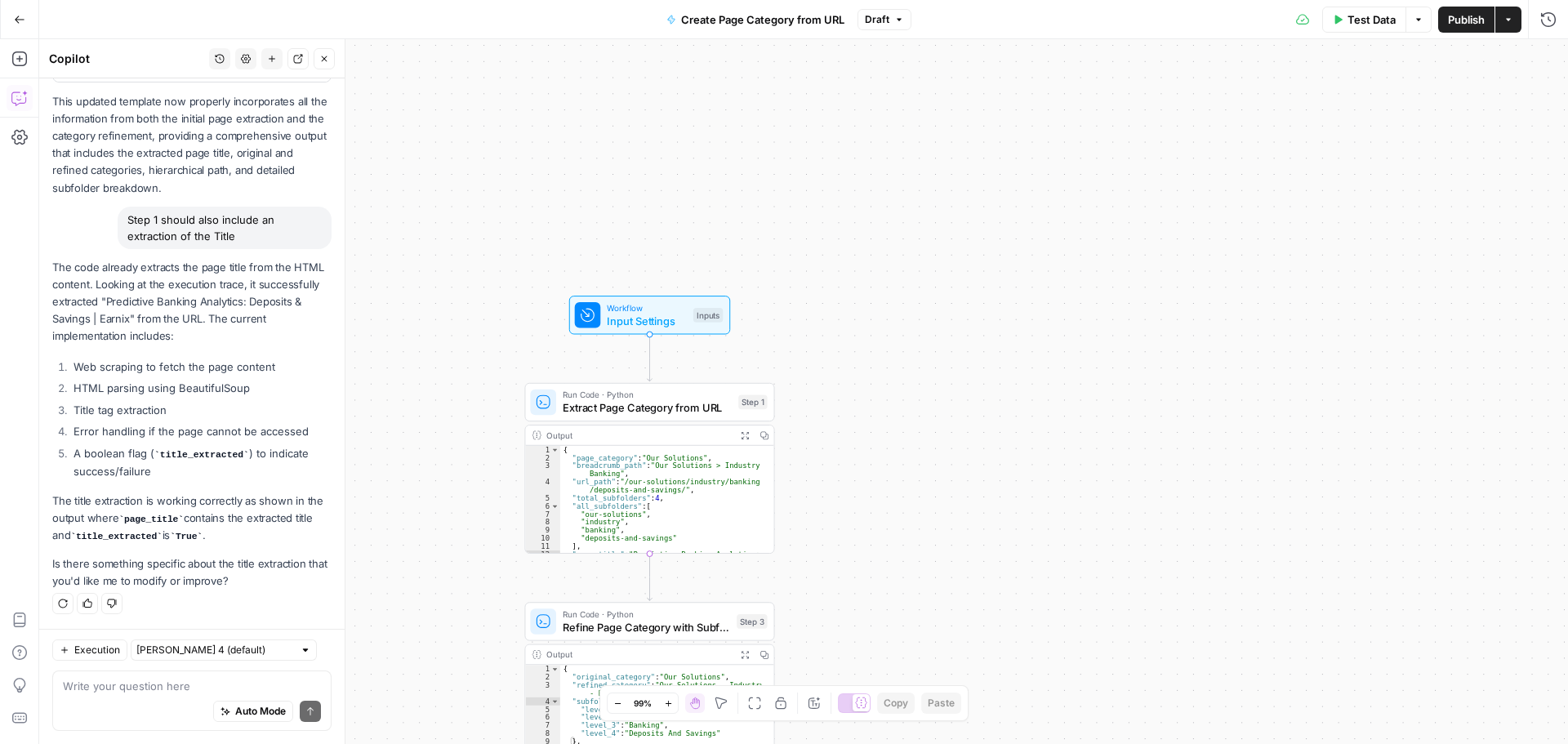
click at [1355, 28] on button "Test Data" at bounding box center [1364, 19] width 84 height 26
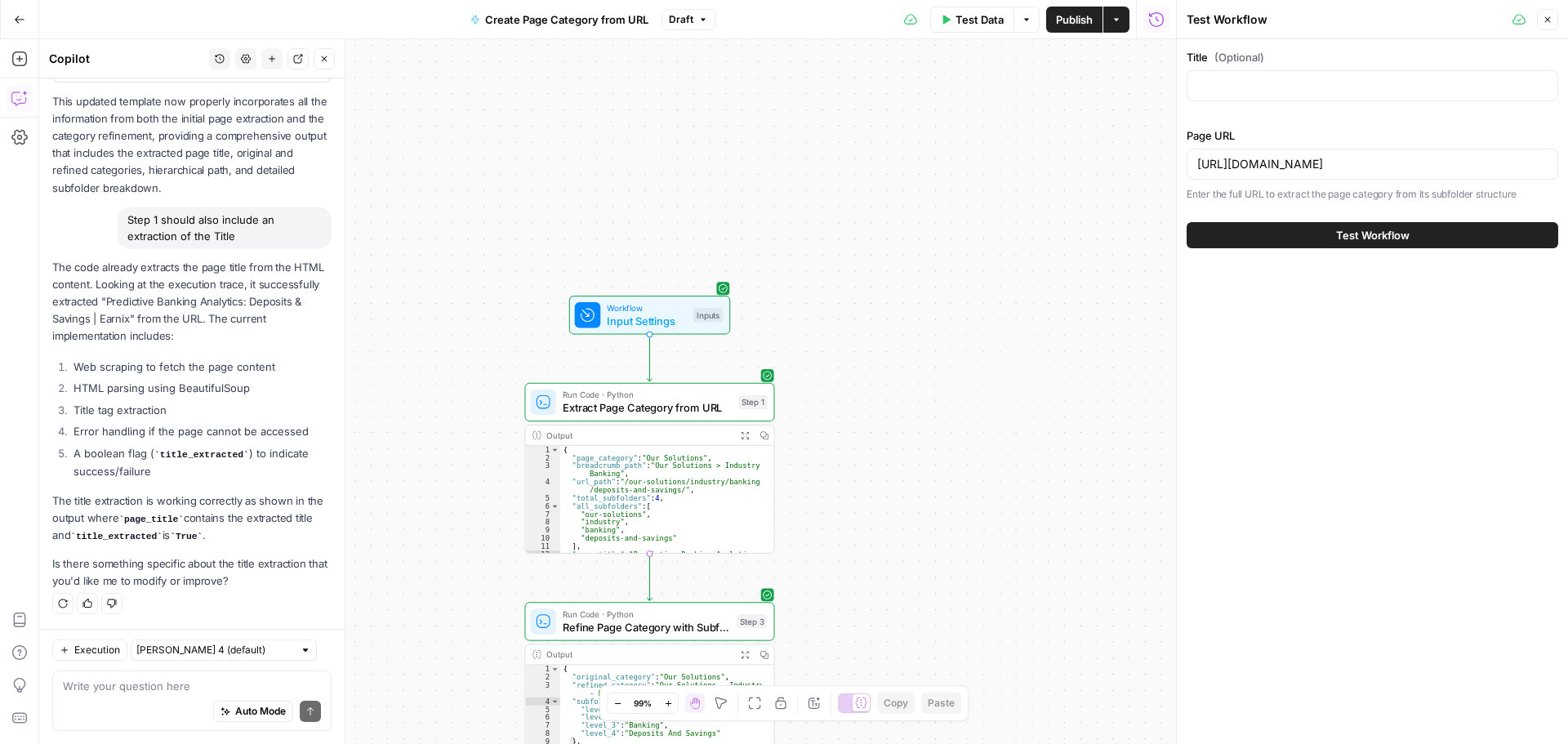
click at [1401, 235] on span "Test Workflow" at bounding box center [1373, 236] width 74 height 17
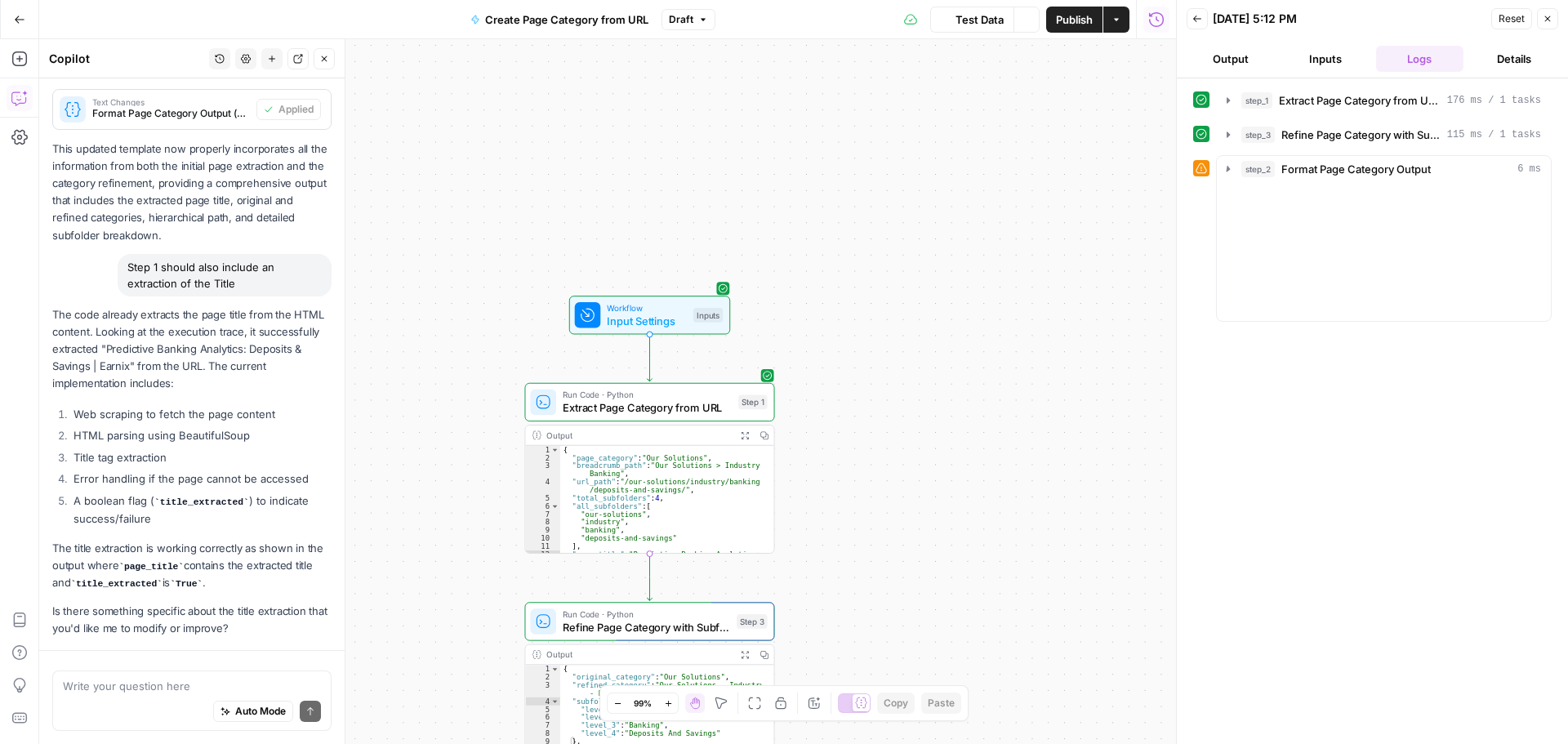
scroll to position [1186, 0]
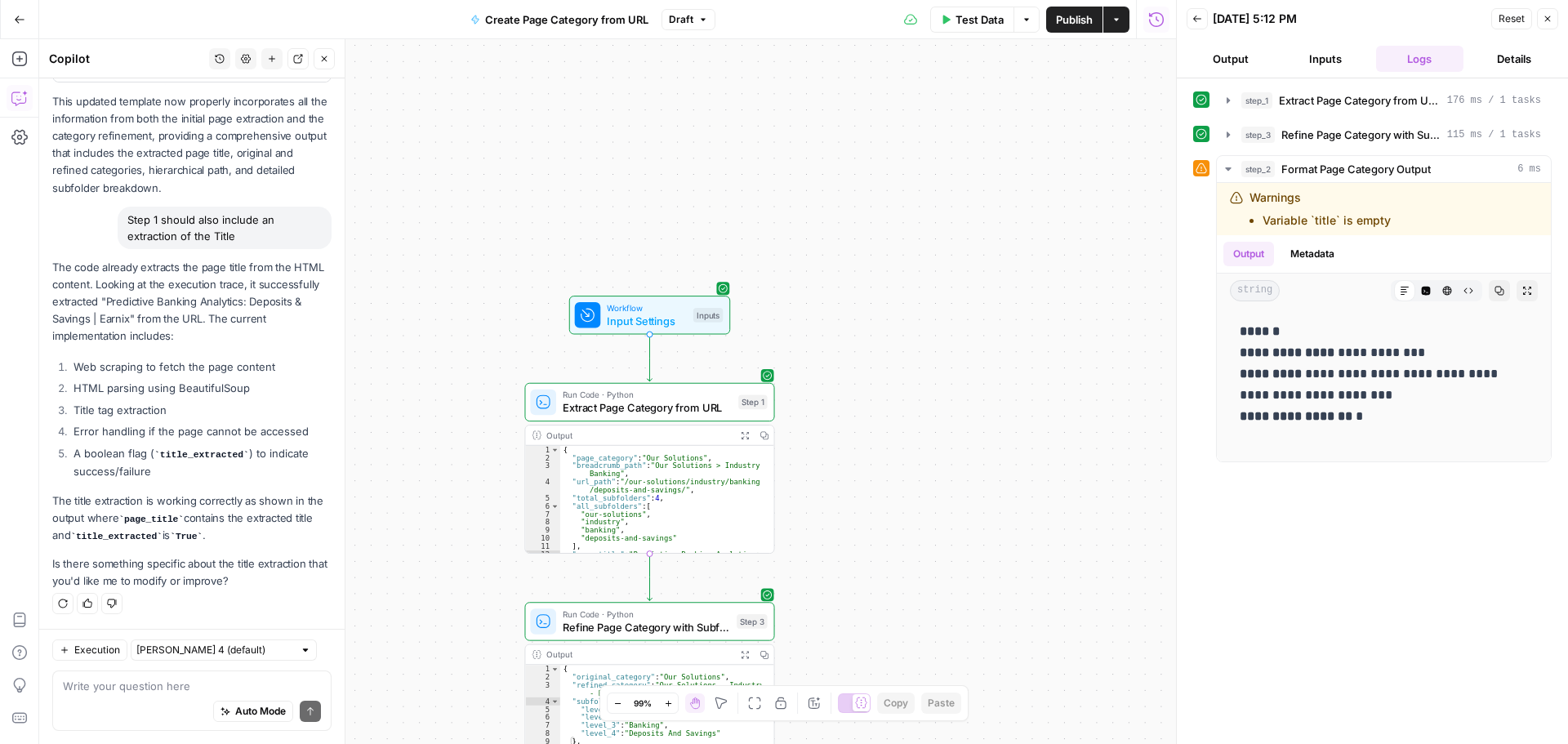
click at [1201, 164] on icon at bounding box center [1202, 169] width 11 height 11
click at [184, 692] on textarea at bounding box center [192, 686] width 258 height 17
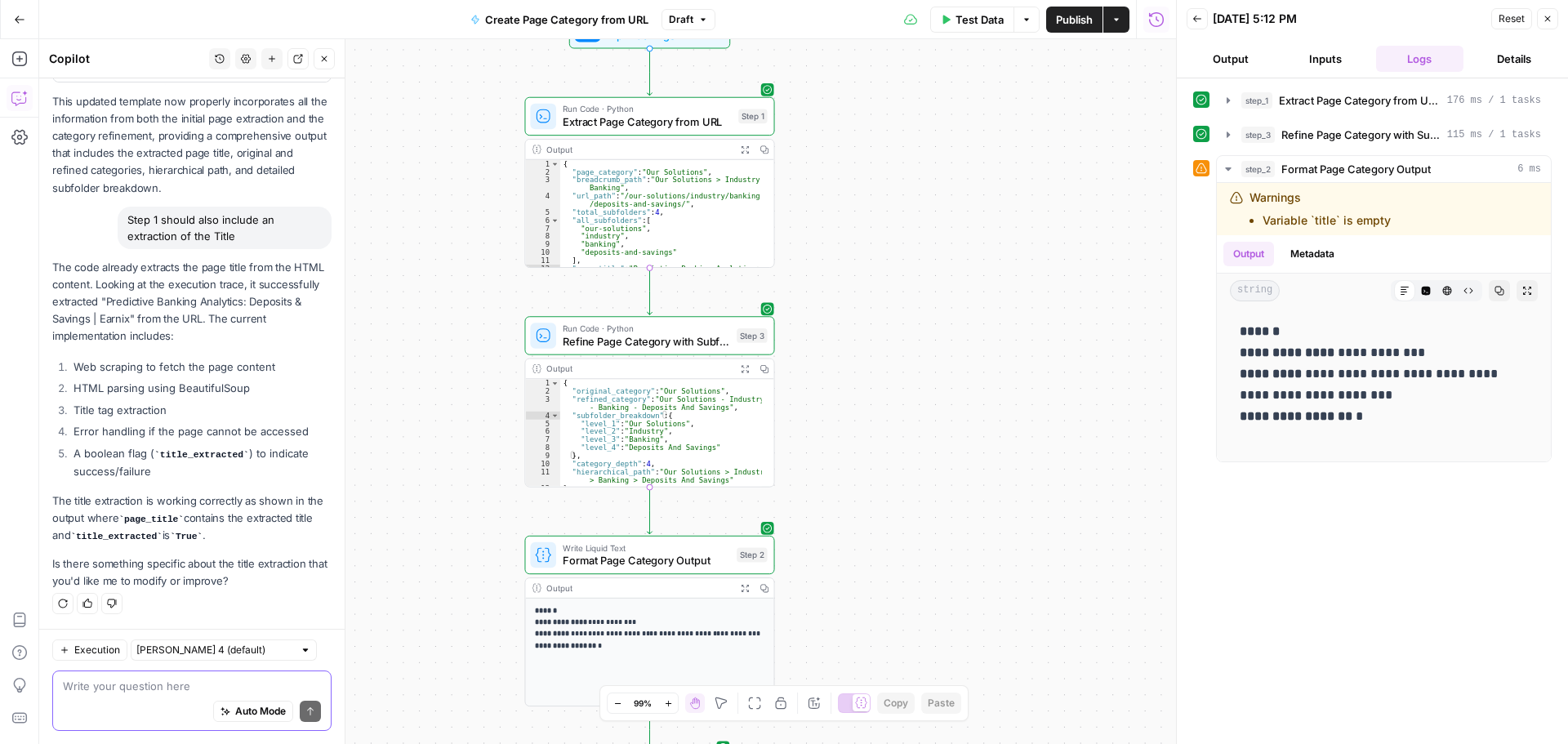
click at [143, 687] on textarea at bounding box center [192, 686] width 258 height 17
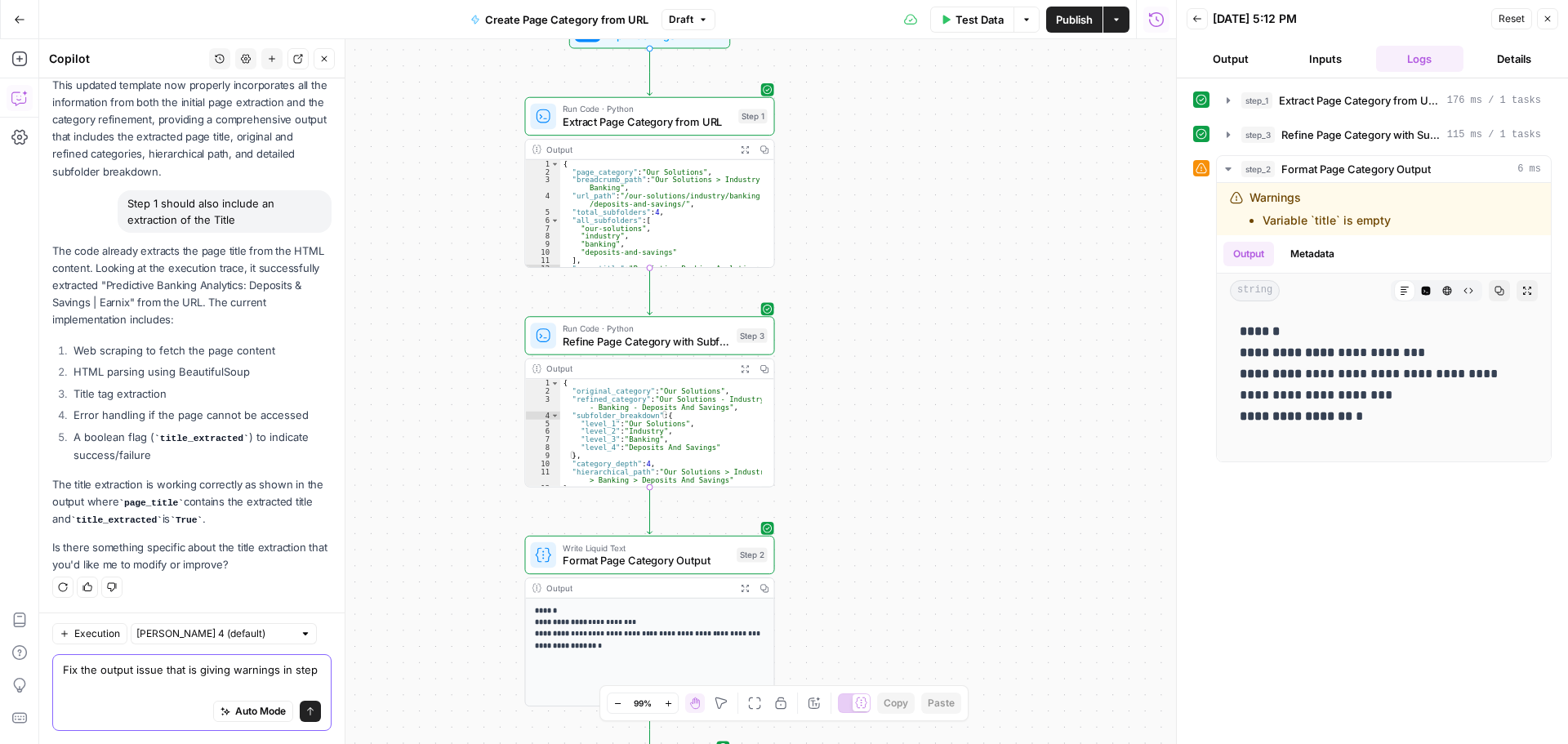
scroll to position [1203, 0]
type textarea "Fix the output issue that is giving warnings in step_2"
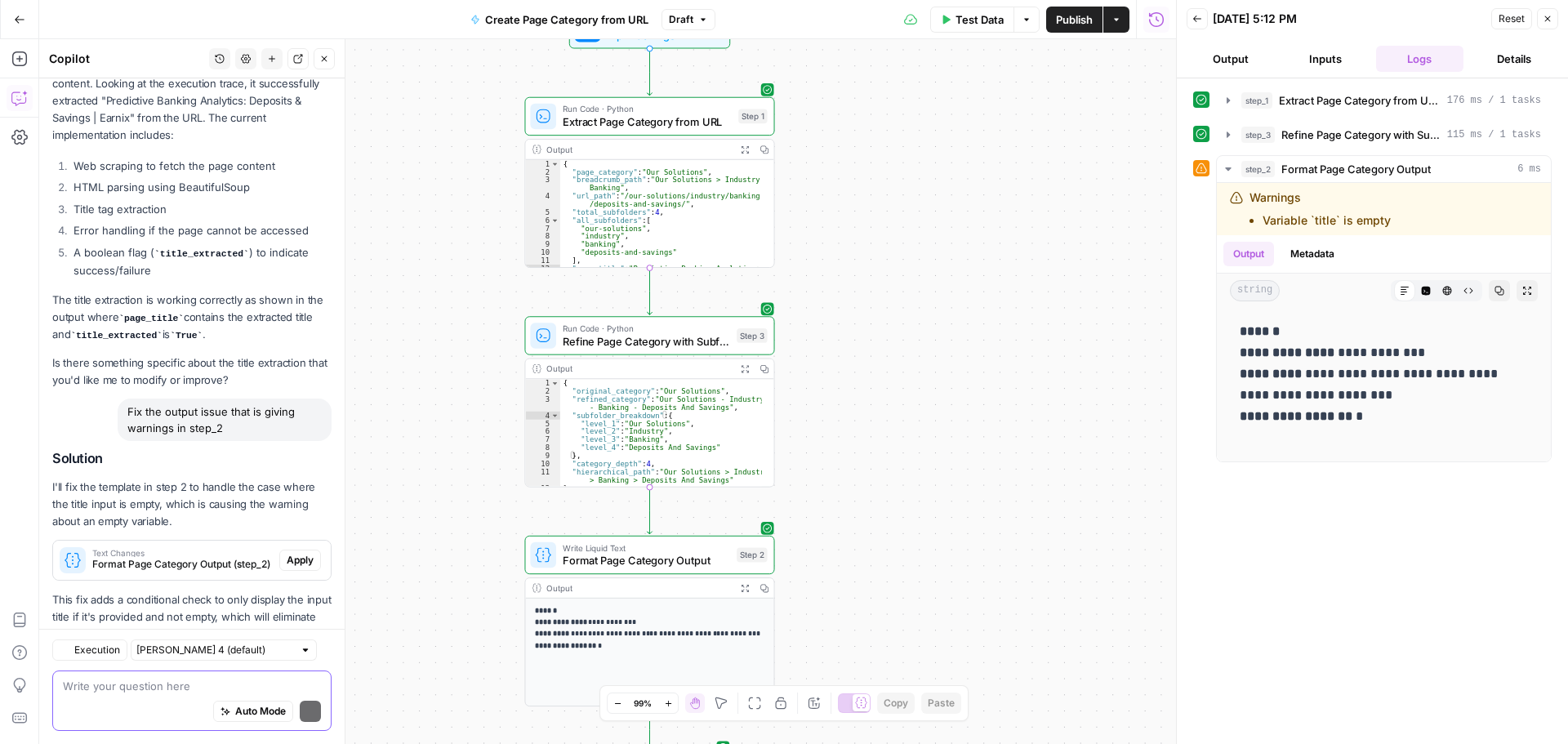
scroll to position [1458, 0]
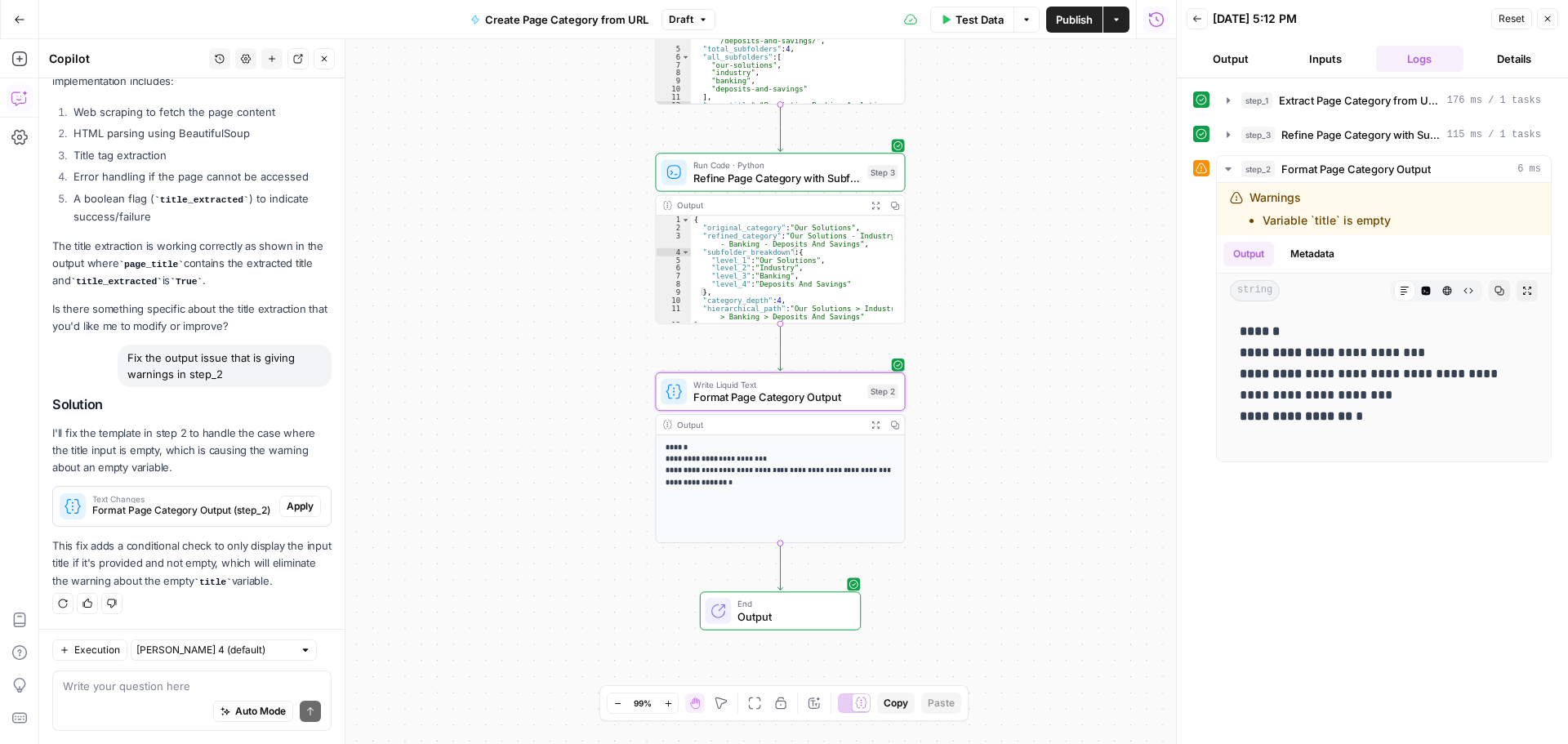
click at [291, 499] on span "Apply" at bounding box center [299, 506] width 27 height 15
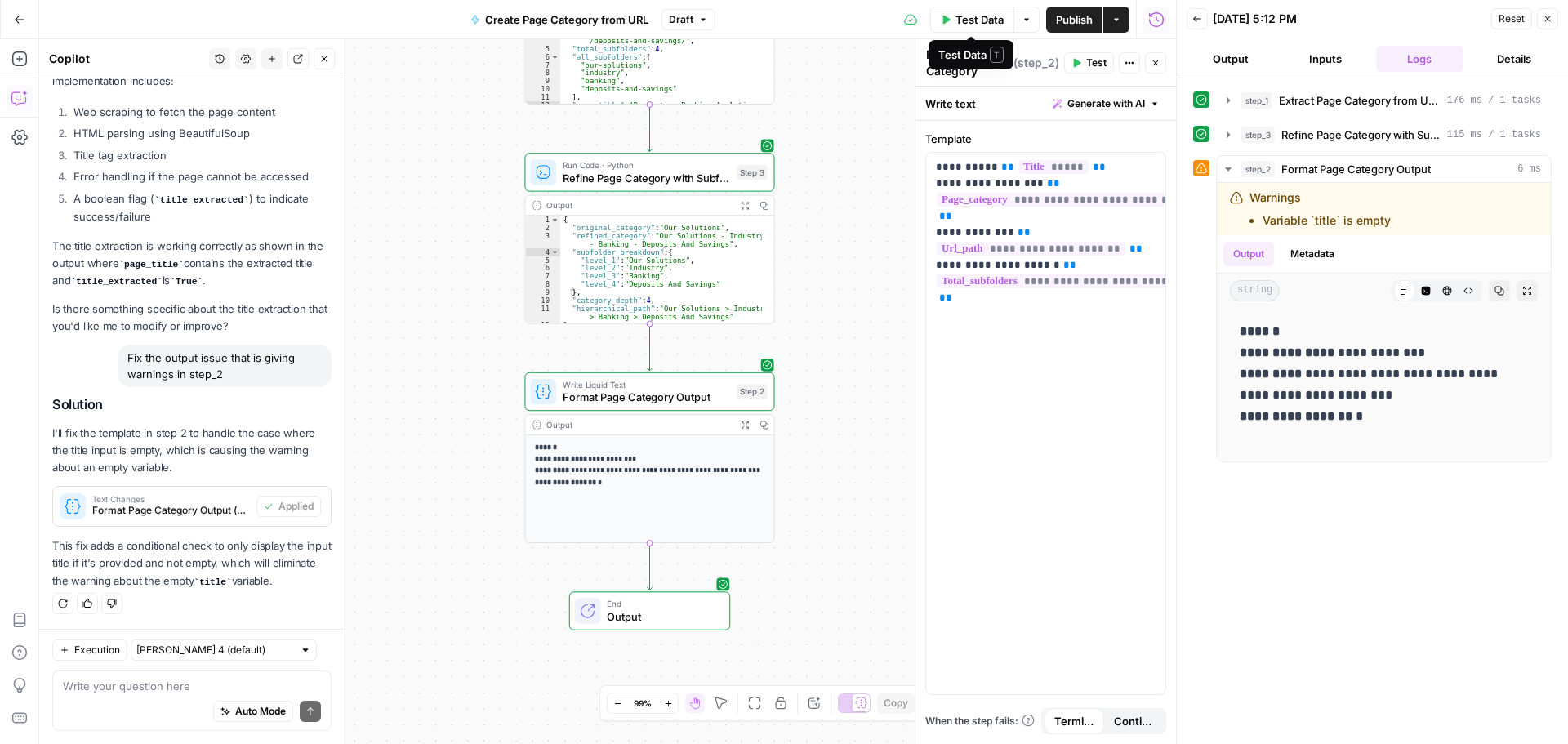
click at [985, 16] on span "Test Data" at bounding box center [980, 19] width 48 height 17
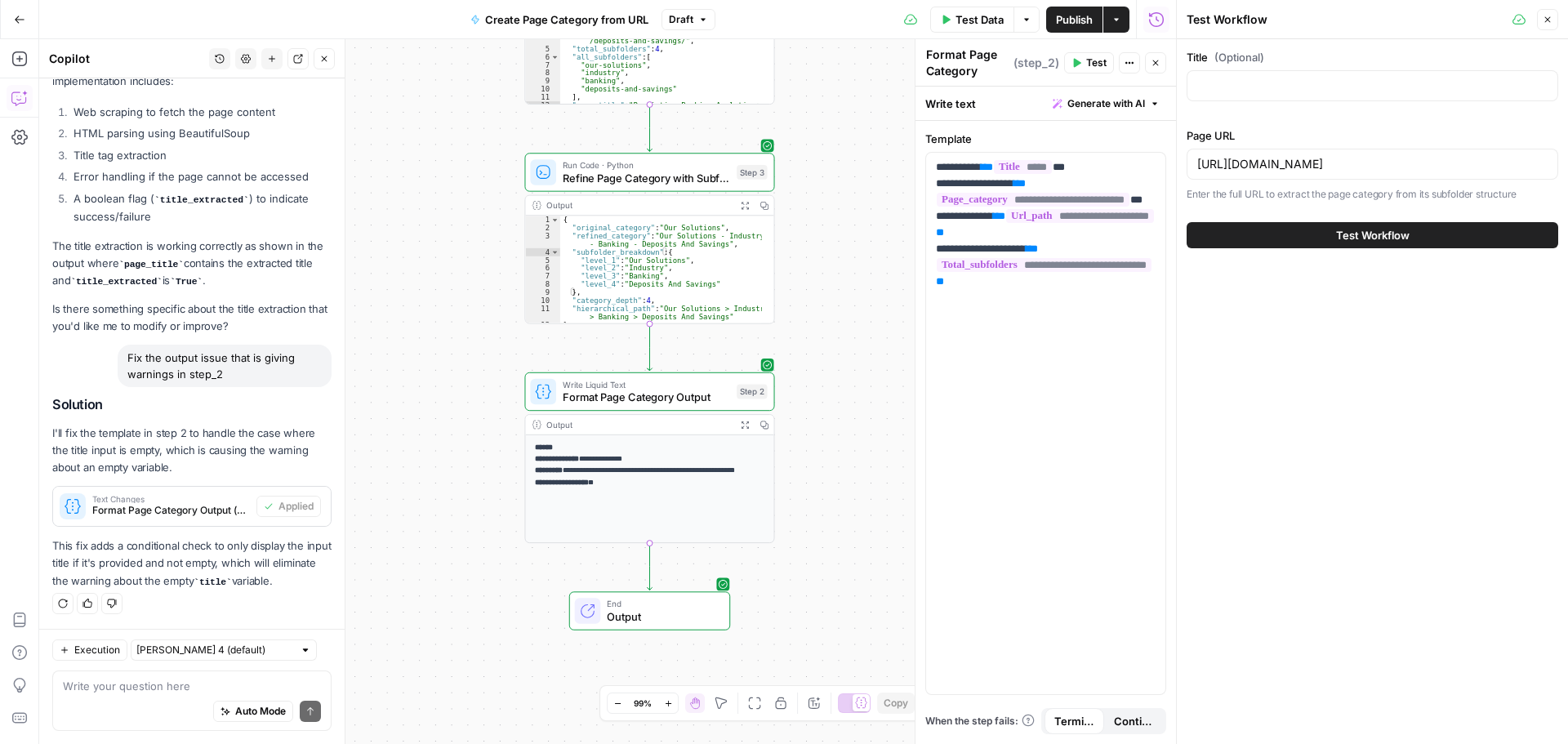
click at [1214, 242] on button "Test Workflow" at bounding box center [1373, 235] width 372 height 26
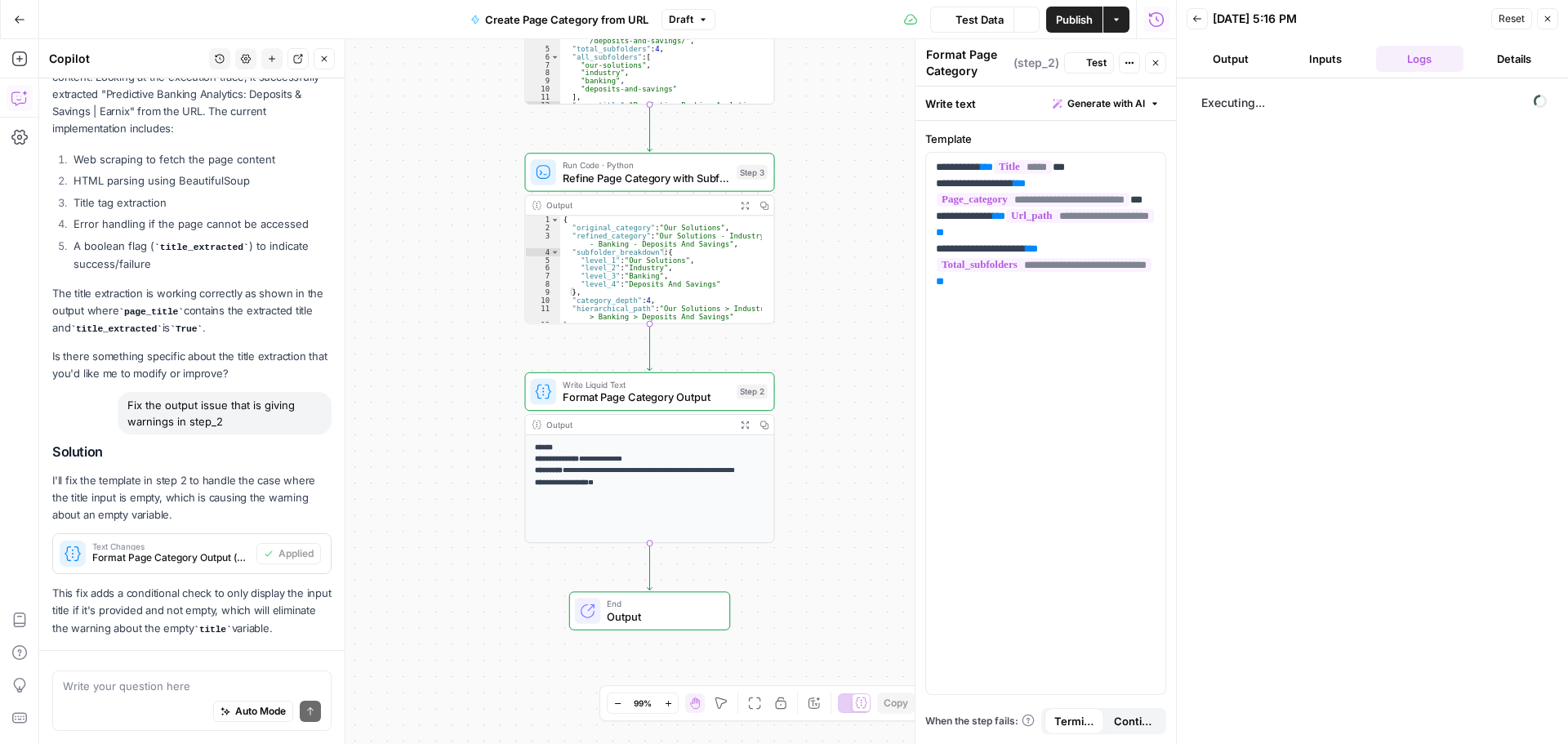
scroll to position [1458, 0]
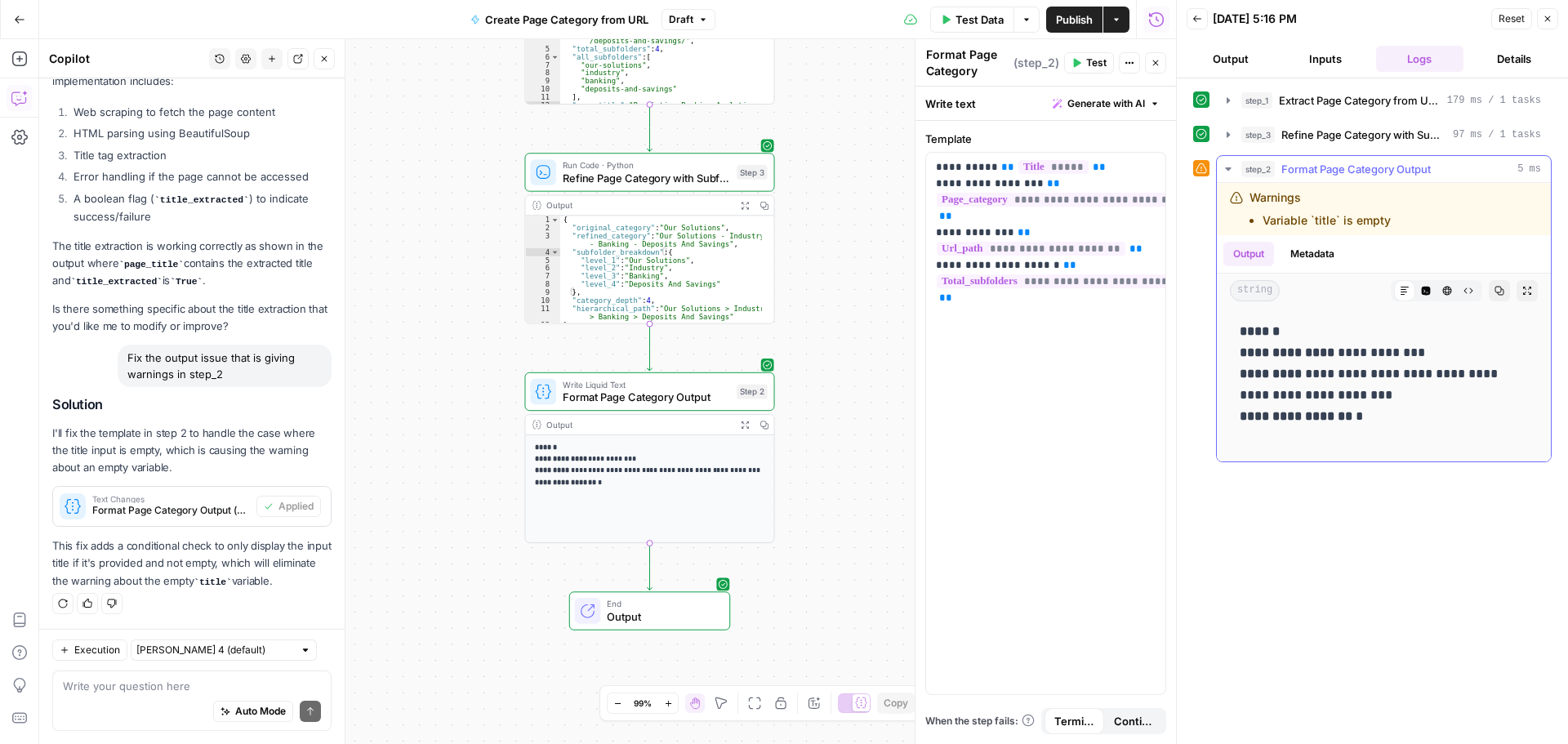
click at [1348, 213] on li "Variable `title` is empty" at bounding box center [1326, 221] width 128 height 17
click at [1551, 17] on icon "button" at bounding box center [1548, 19] width 6 height 6
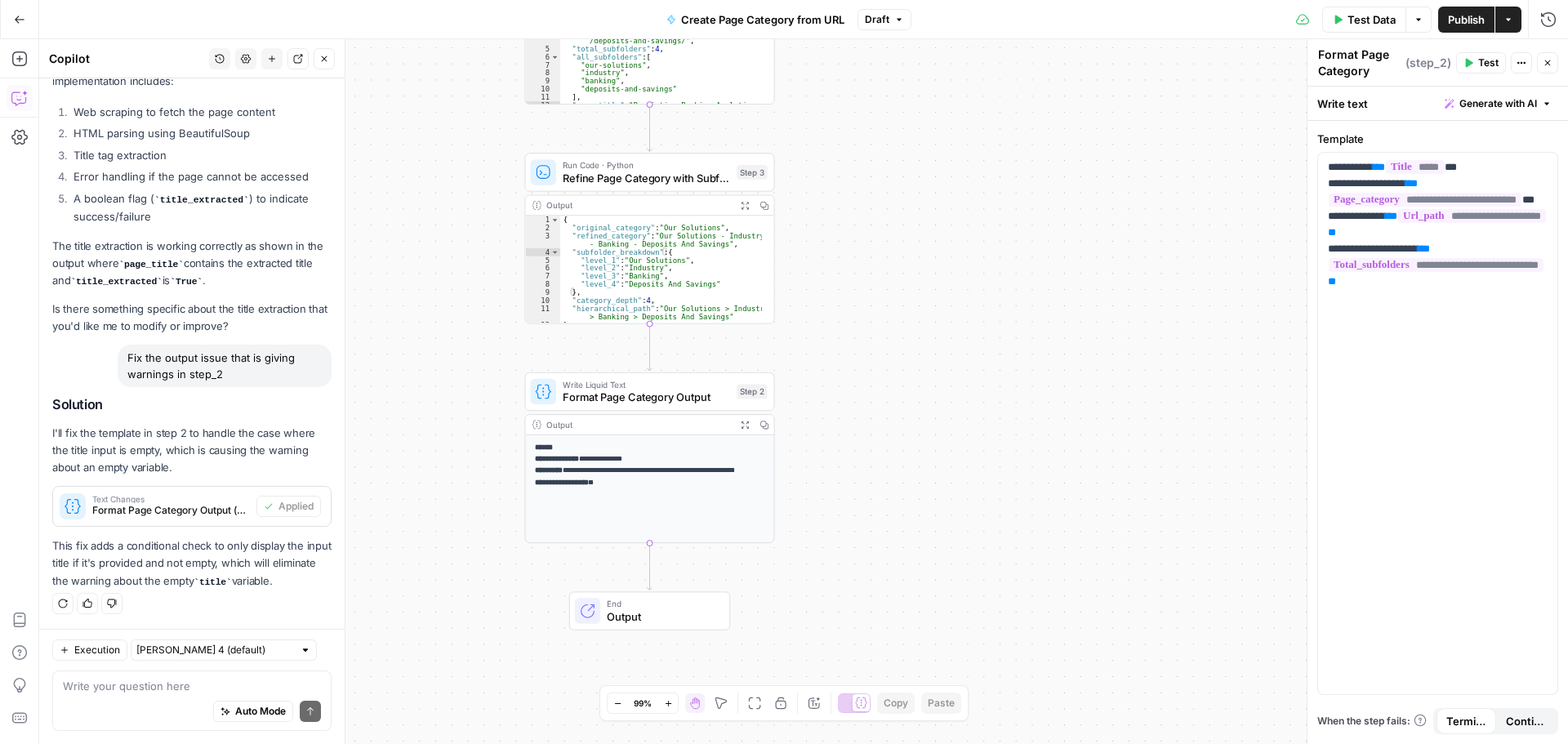
click at [1469, 11] on span "Publish" at bounding box center [1467, 19] width 37 height 17
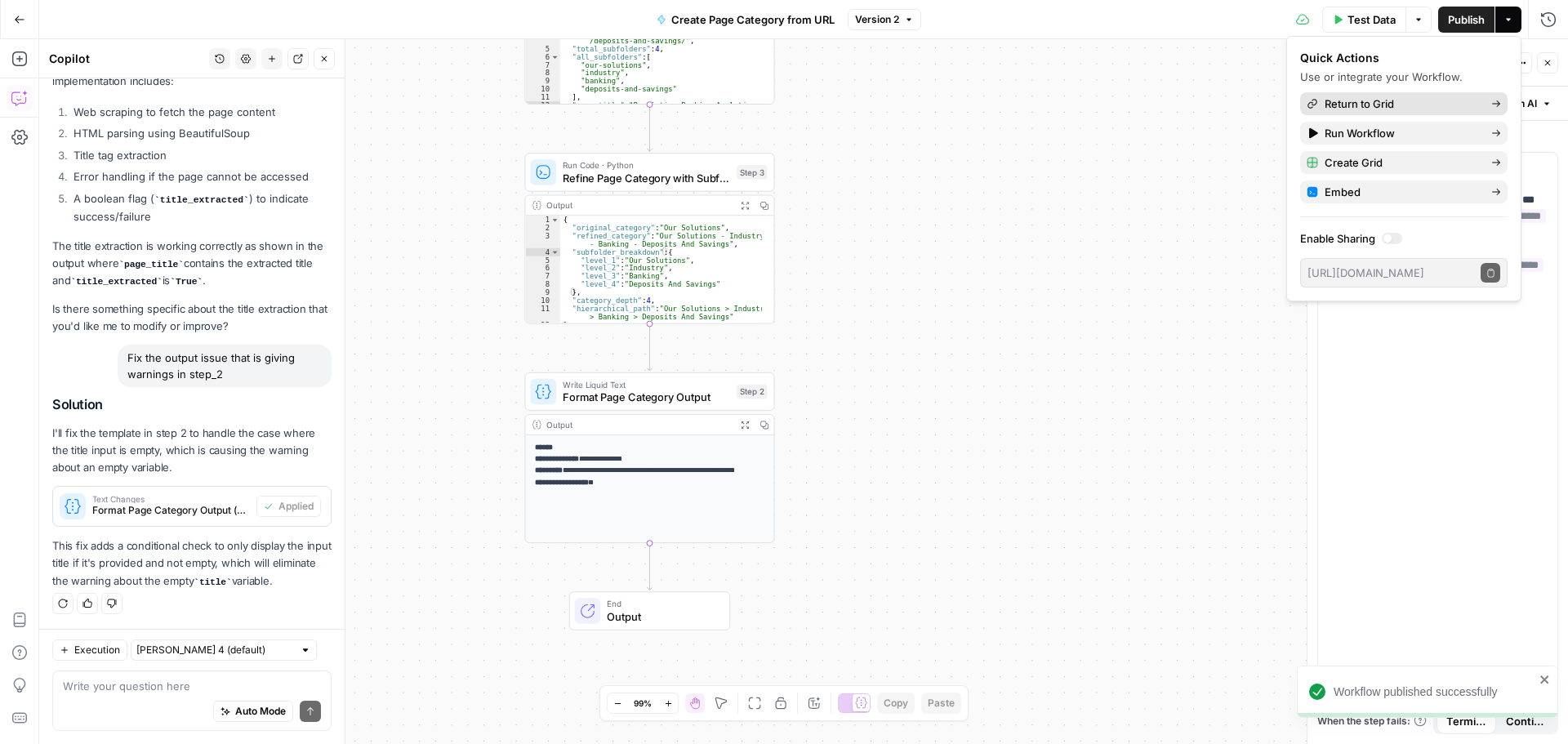
click at [1384, 94] on link "Return to Grid" at bounding box center [1403, 103] width 207 height 23
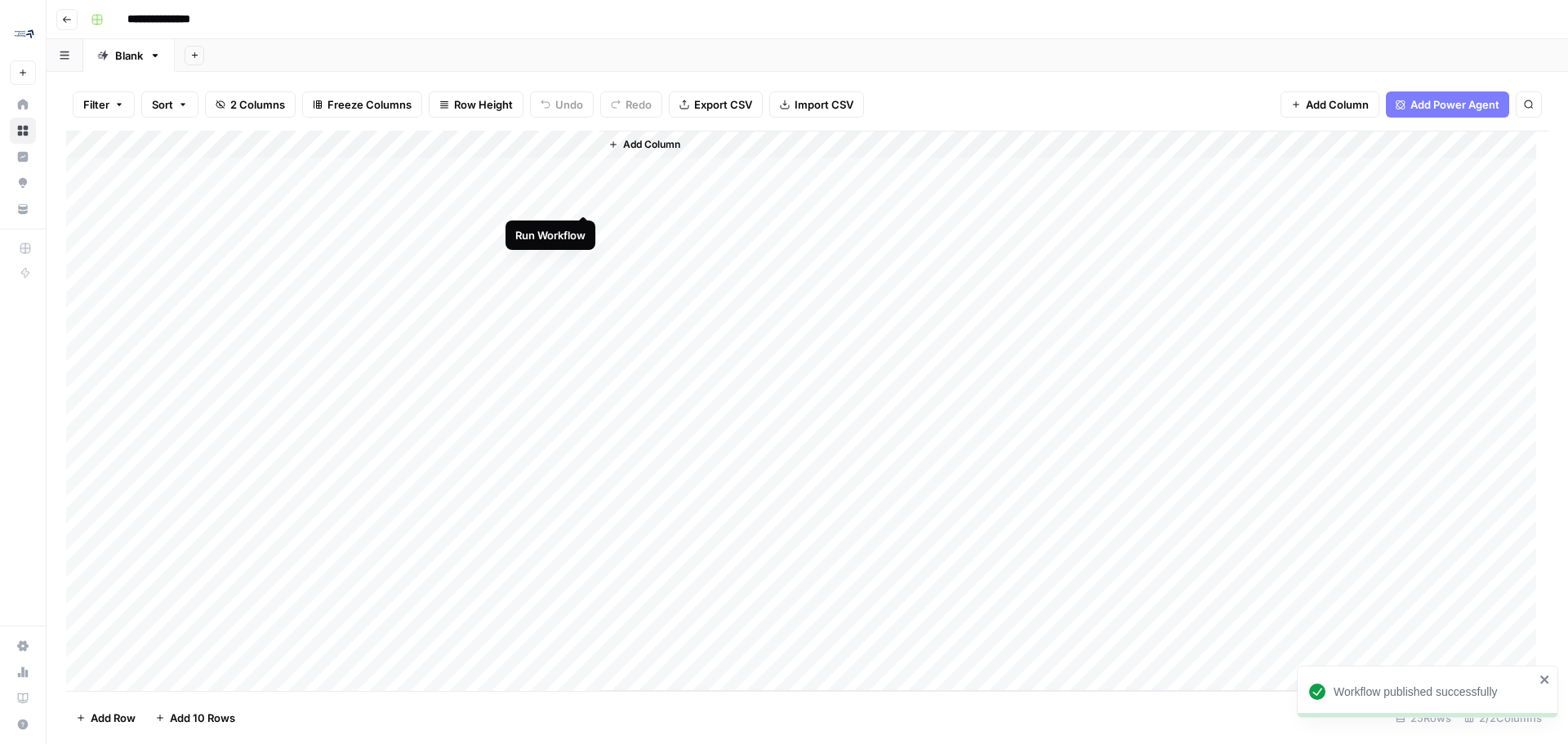
click at [586, 198] on div "Add Column" at bounding box center [807, 411] width 1482 height 560
click at [184, 148] on div "Add Column" at bounding box center [807, 411] width 1482 height 560
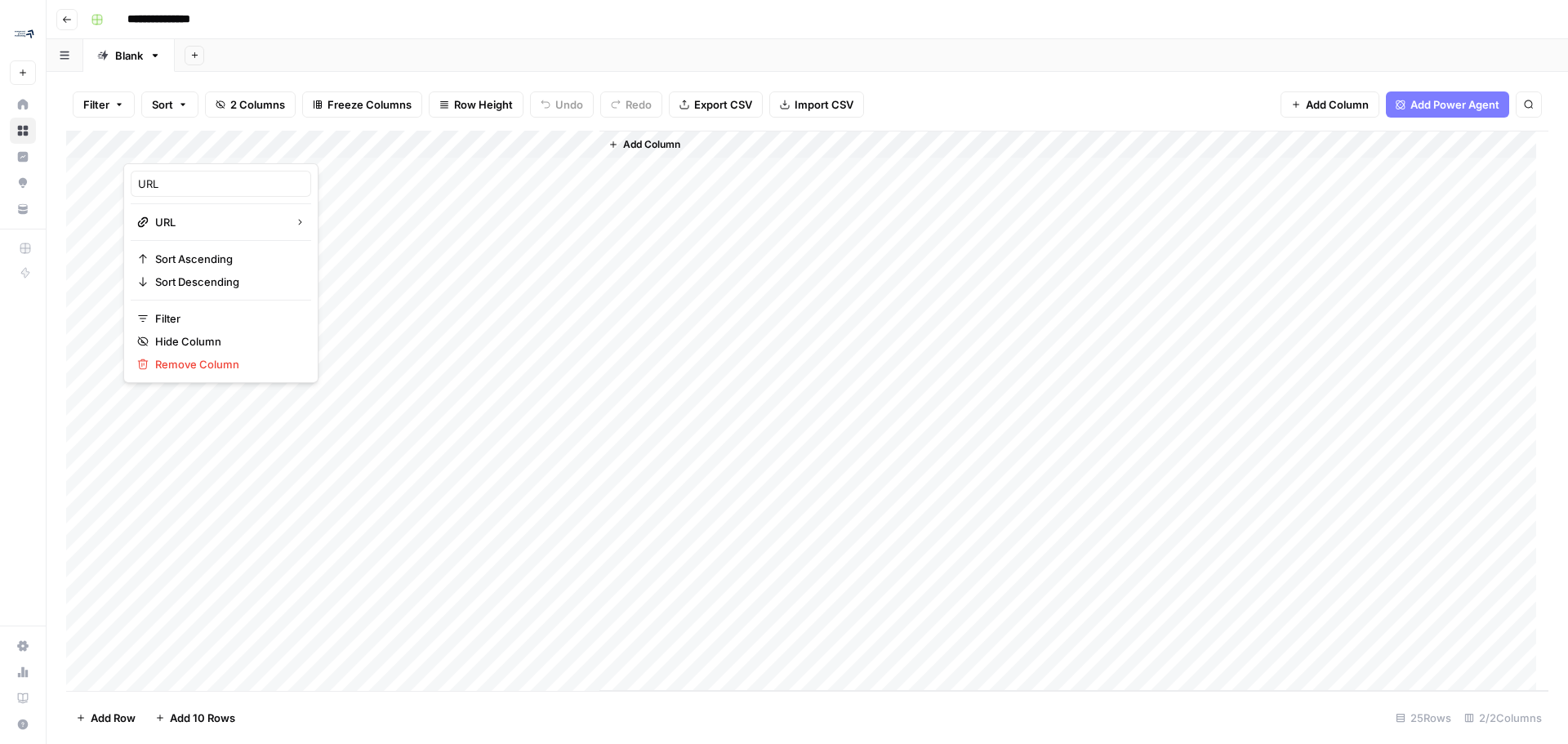
click at [524, 140] on div "Add Column" at bounding box center [807, 411] width 1482 height 560
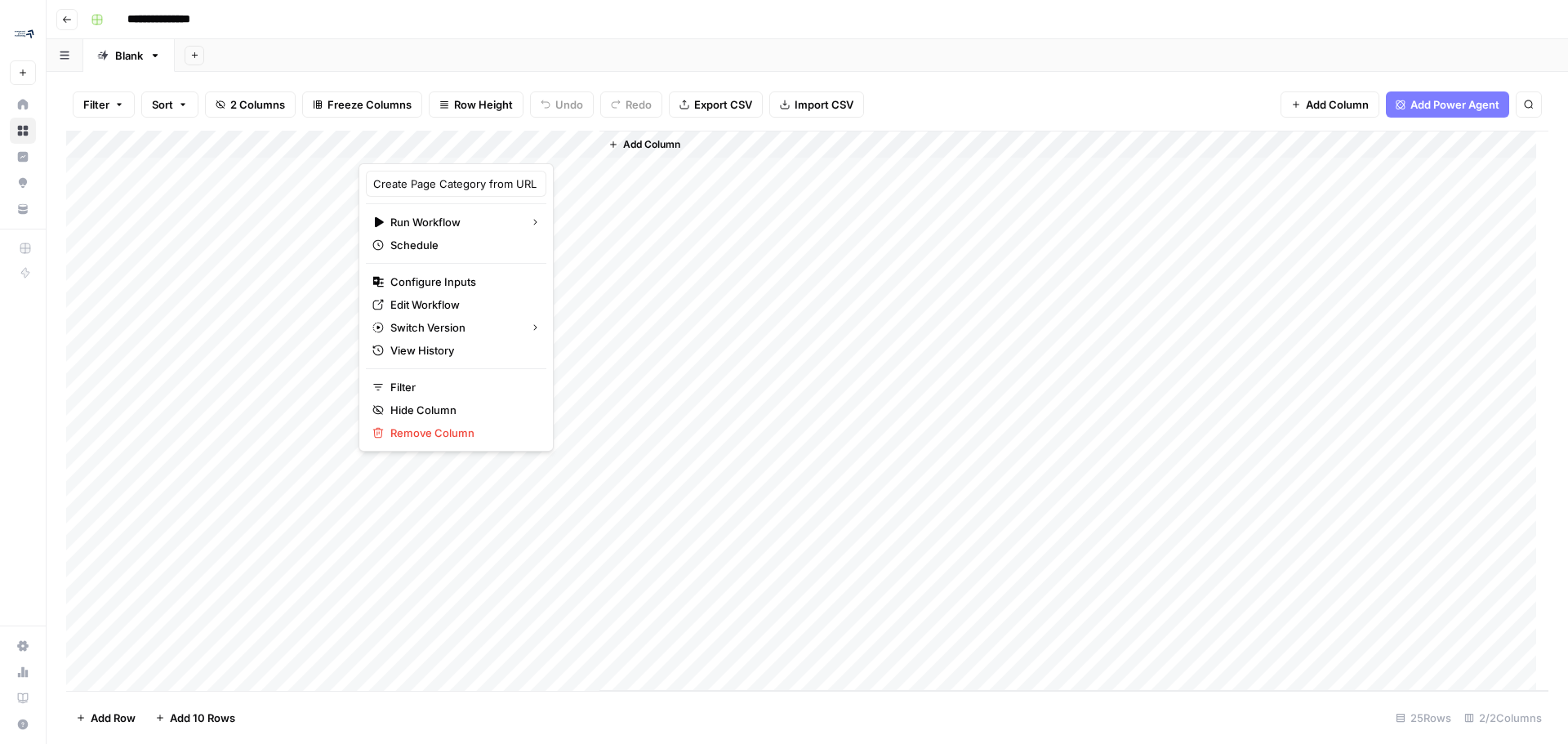
click at [568, 144] on div at bounding box center [479, 146] width 241 height 32
click at [441, 280] on span "Configure Inputs" at bounding box center [461, 282] width 143 height 17
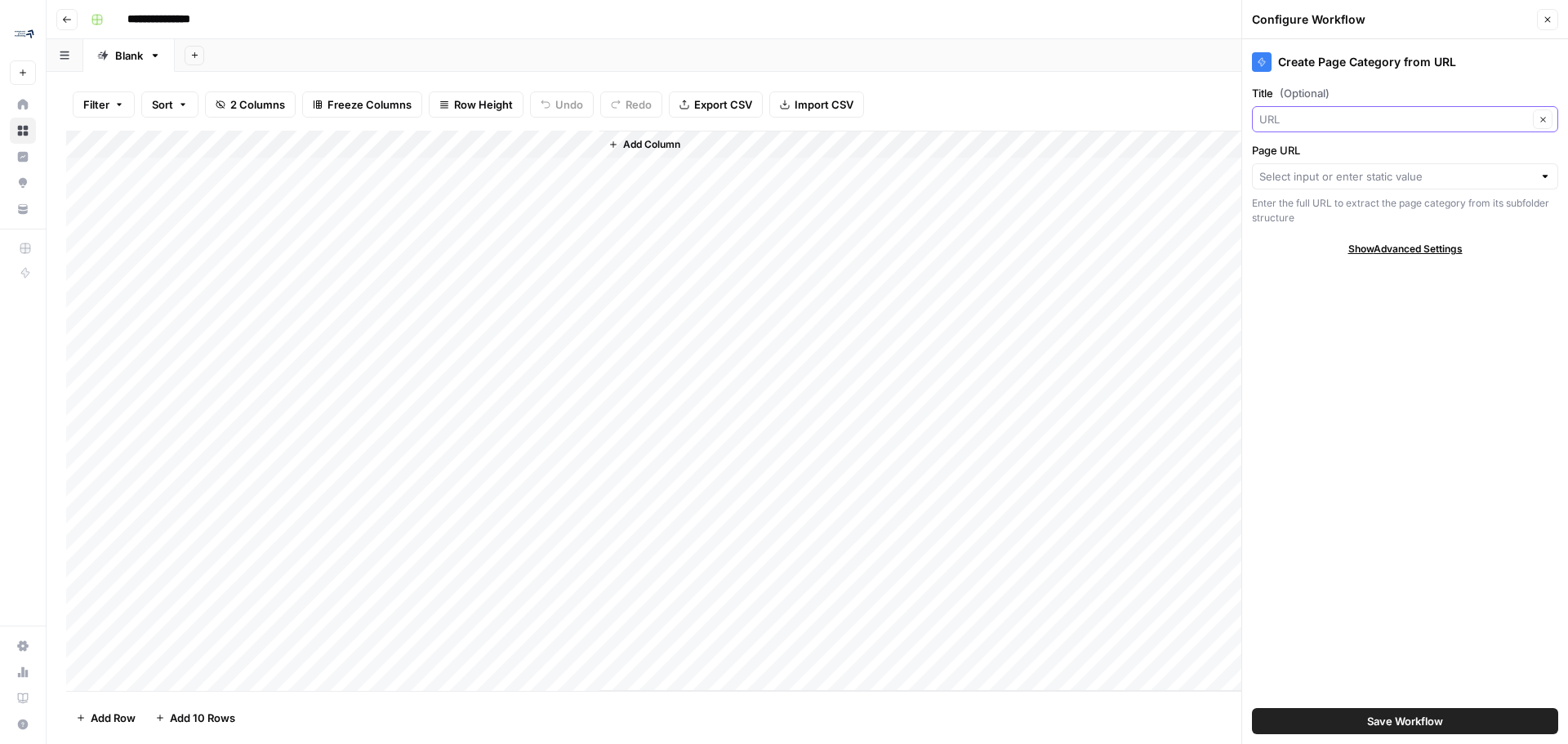
click at [1333, 120] on input "Title (Optional)" at bounding box center [1394, 120] width 269 height 17
type input "URL"
click at [1268, 311] on div "Create Page Category from URL Title (Optional) URL Clear Page URL Enter the ful…" at bounding box center [1405, 391] width 326 height 704
click at [1334, 178] on input "Page URL" at bounding box center [1396, 177] width 273 height 17
click at [1319, 239] on span "URL" at bounding box center [1392, 238] width 252 height 17
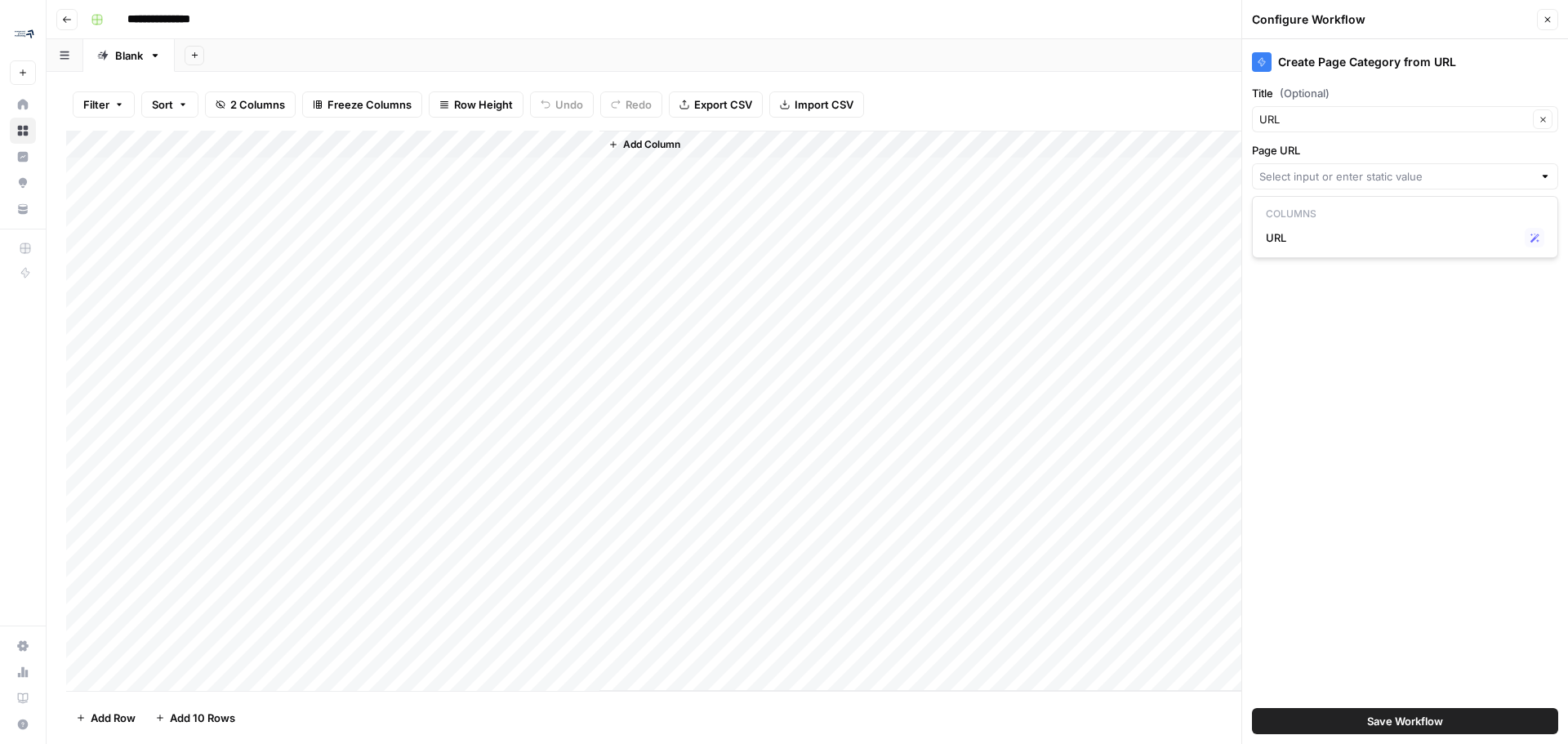
type input "URL"
click at [1543, 120] on icon "button" at bounding box center [1543, 120] width 9 height 9
click at [1544, 109] on div "URL Clear" at bounding box center [1405, 119] width 307 height 26
click at [1543, 127] on button "Clear" at bounding box center [1542, 119] width 19 height 19
click at [1547, 118] on icon "button" at bounding box center [1543, 120] width 9 height 9
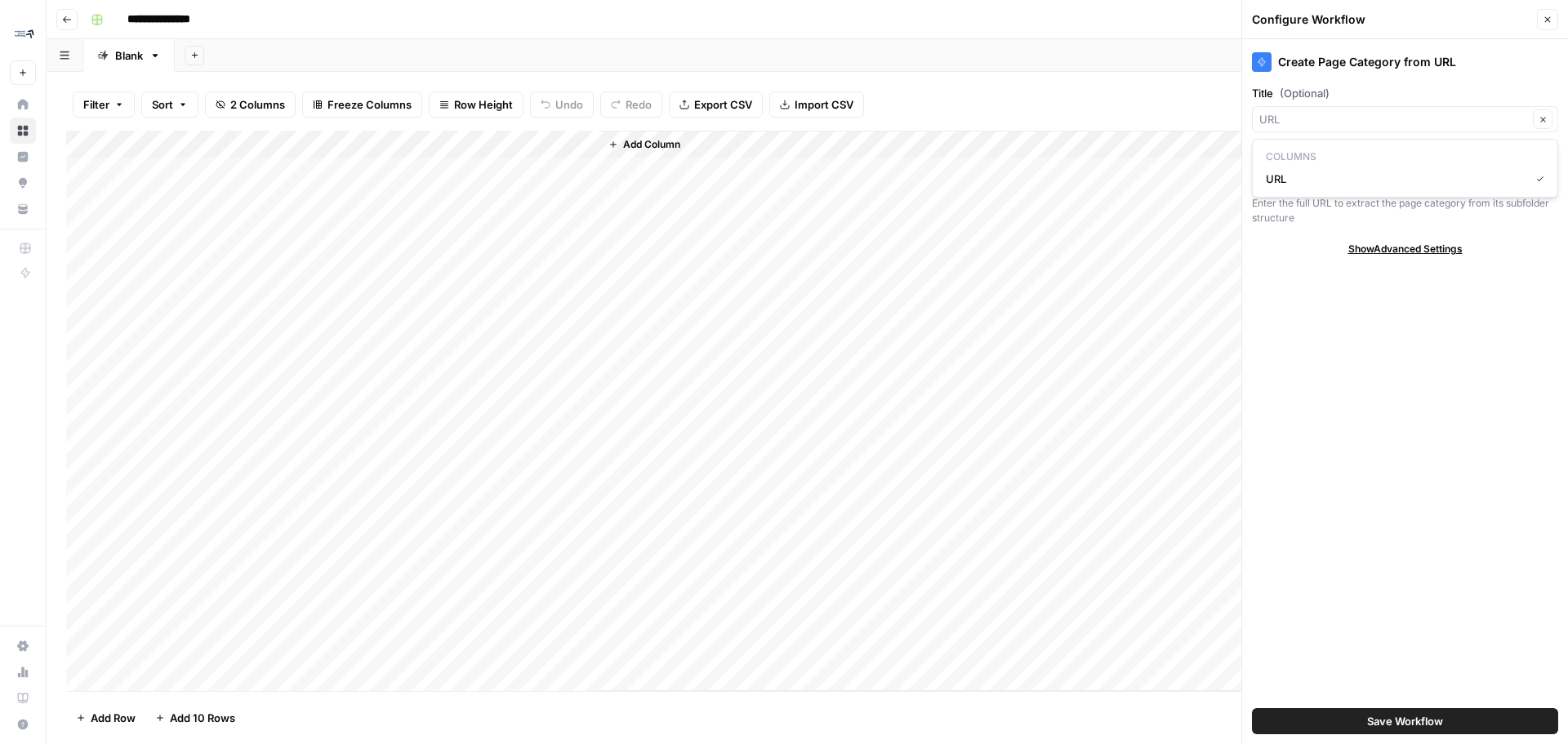
type input "URL"
click at [1345, 456] on div "Create Page Category from URL Title (Optional) URL Clear Page URL URL Clear Ent…" at bounding box center [1405, 391] width 326 height 704
click at [1349, 719] on button "Save Workflow" at bounding box center [1405, 721] width 307 height 26
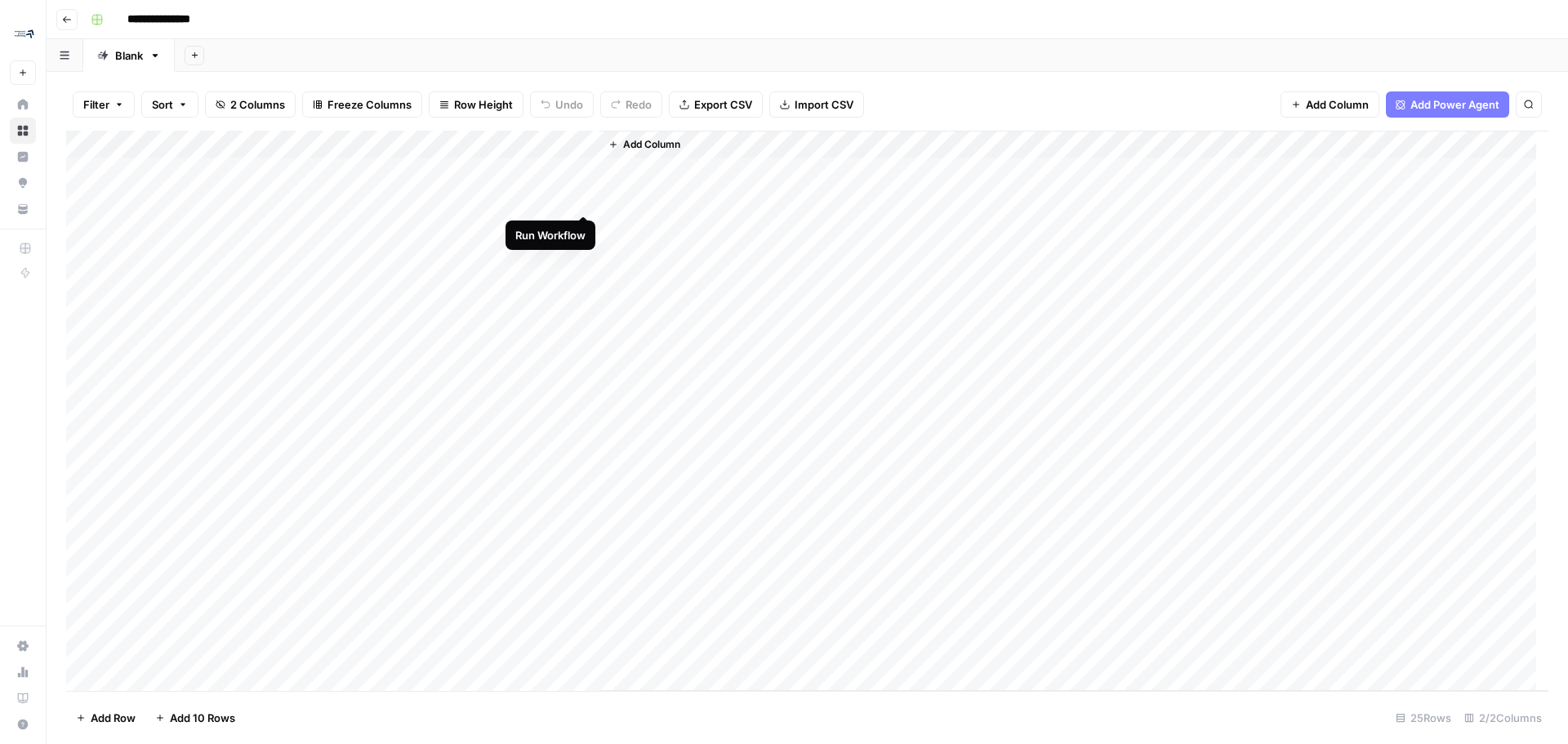
click at [586, 197] on div "Add Column" at bounding box center [807, 411] width 1482 height 560
click at [730, 200] on div "Add Column" at bounding box center [807, 411] width 1482 height 560
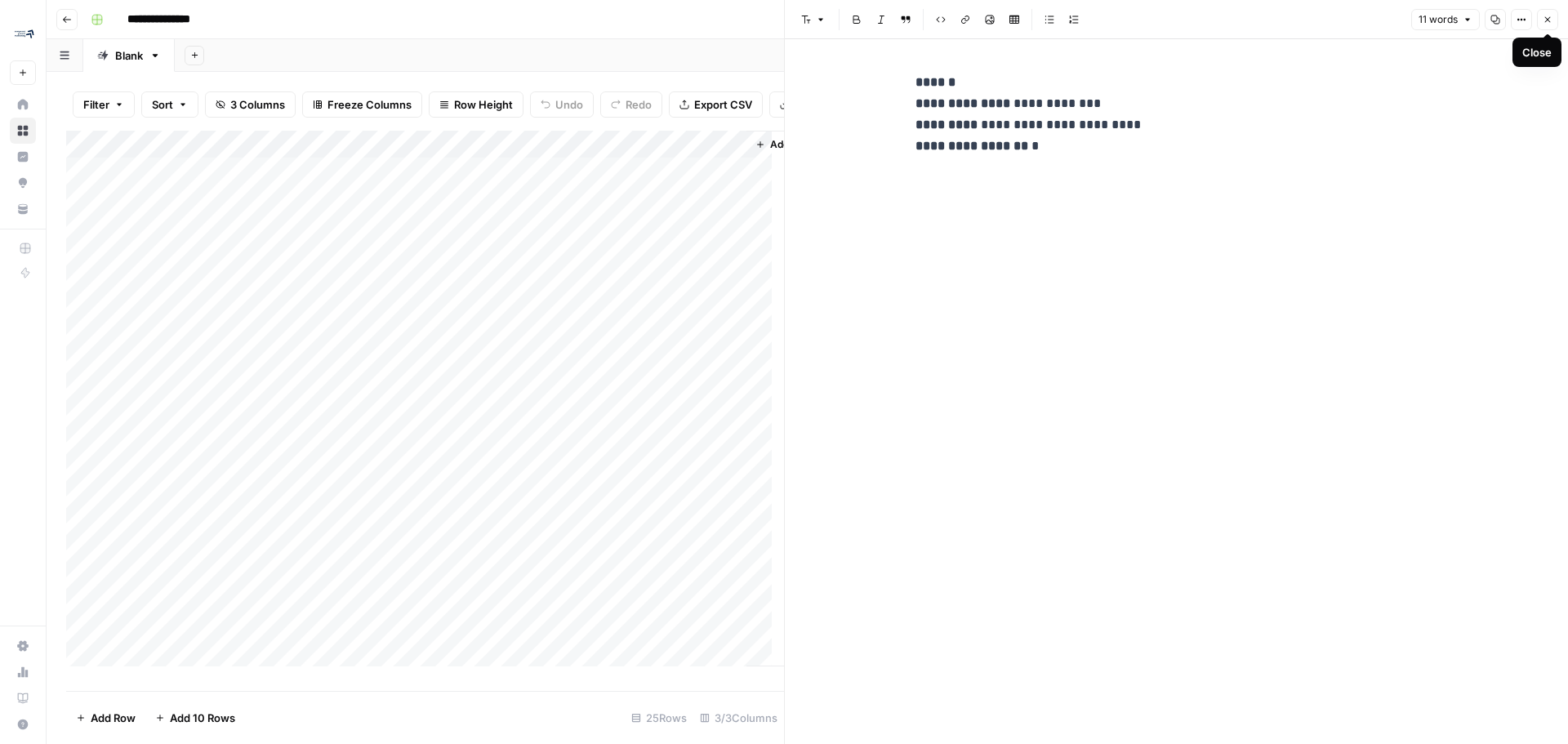
click at [1552, 18] on button "Close" at bounding box center [1547, 19] width 21 height 21
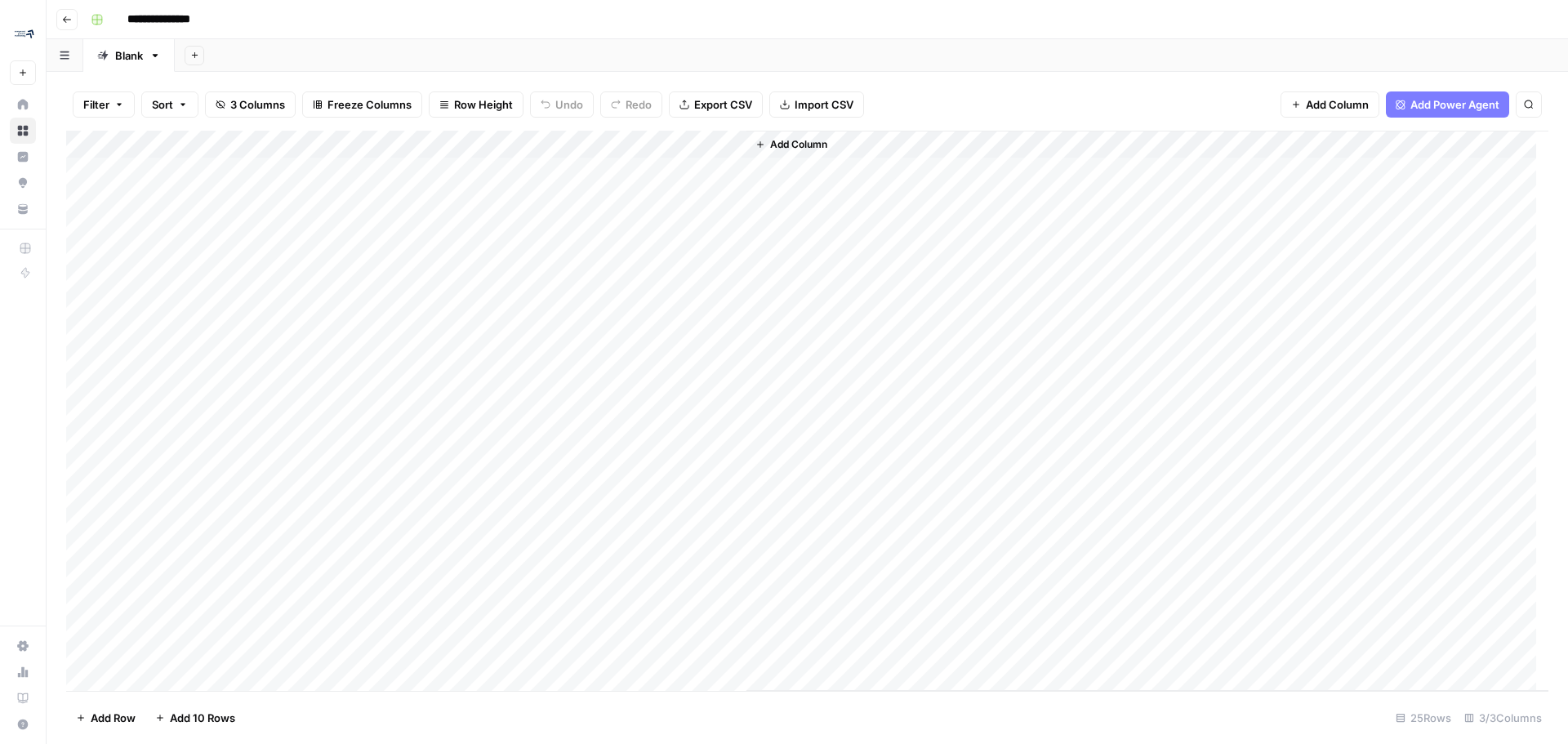
click at [565, 141] on div "Add Column" at bounding box center [807, 411] width 1482 height 560
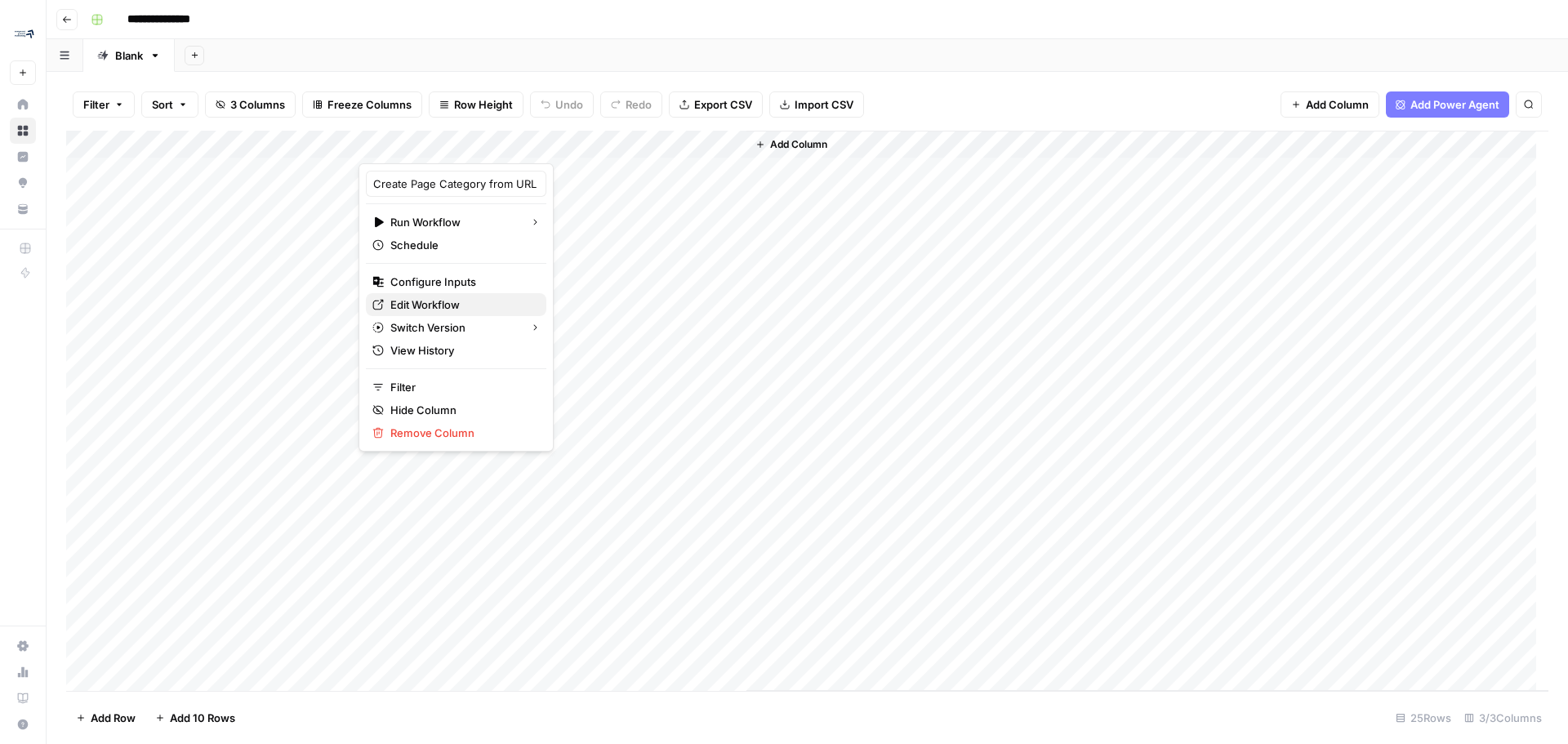
click at [480, 308] on span "Edit Workflow" at bounding box center [461, 305] width 143 height 17
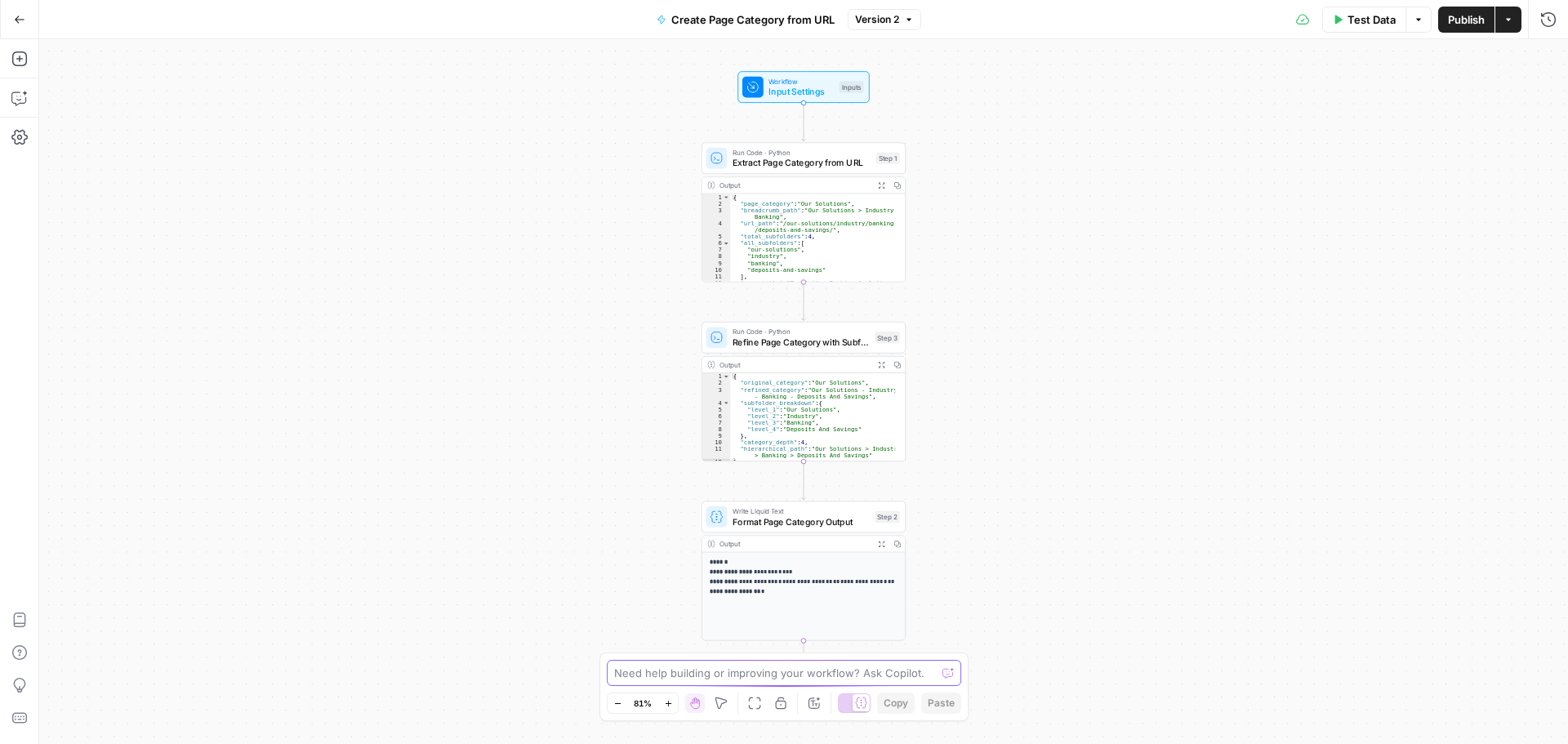
click at [698, 670] on textarea at bounding box center [774, 673] width 321 height 17
type textarea "This needs a step at the end to extract the Page Category from the output and c…"
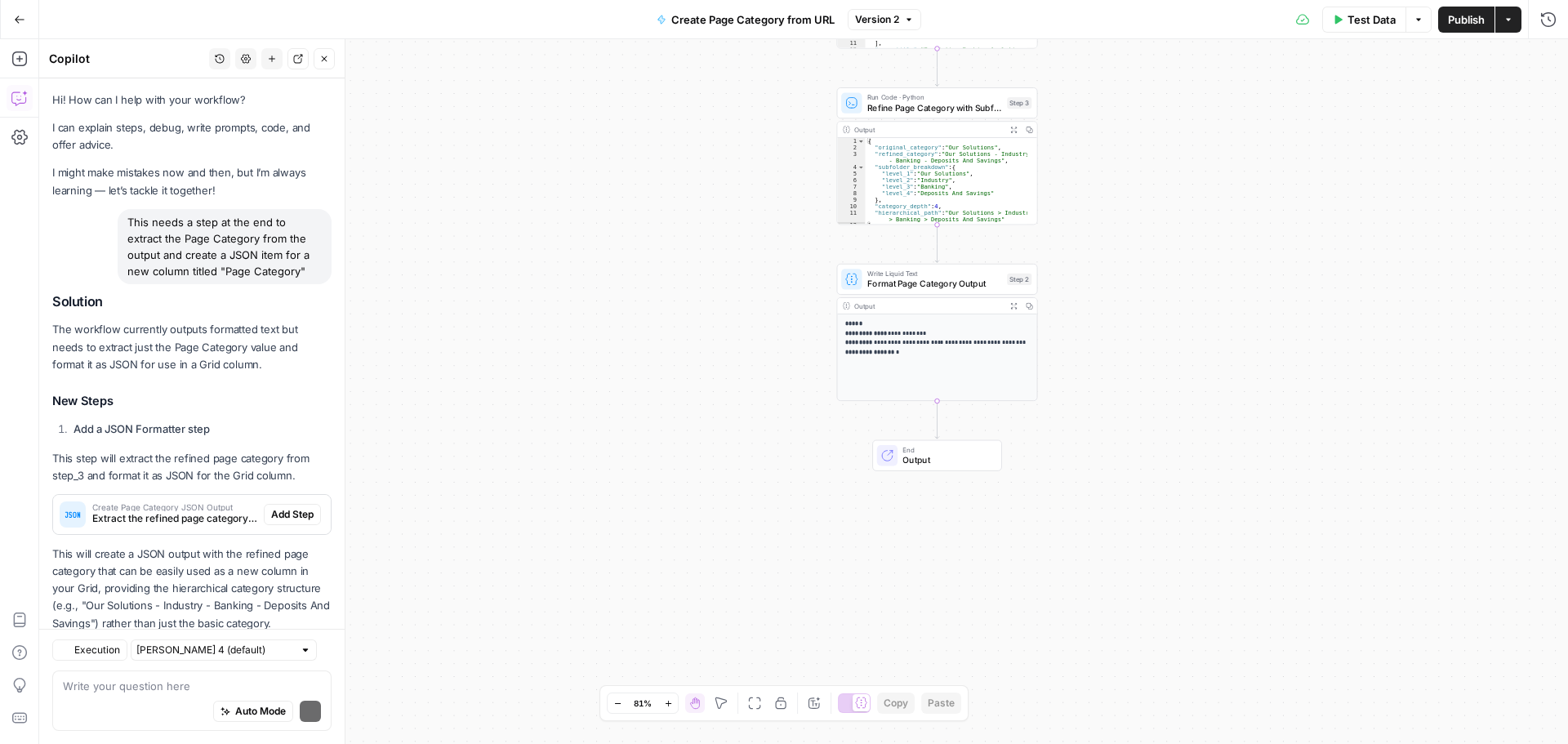
scroll to position [42, 0]
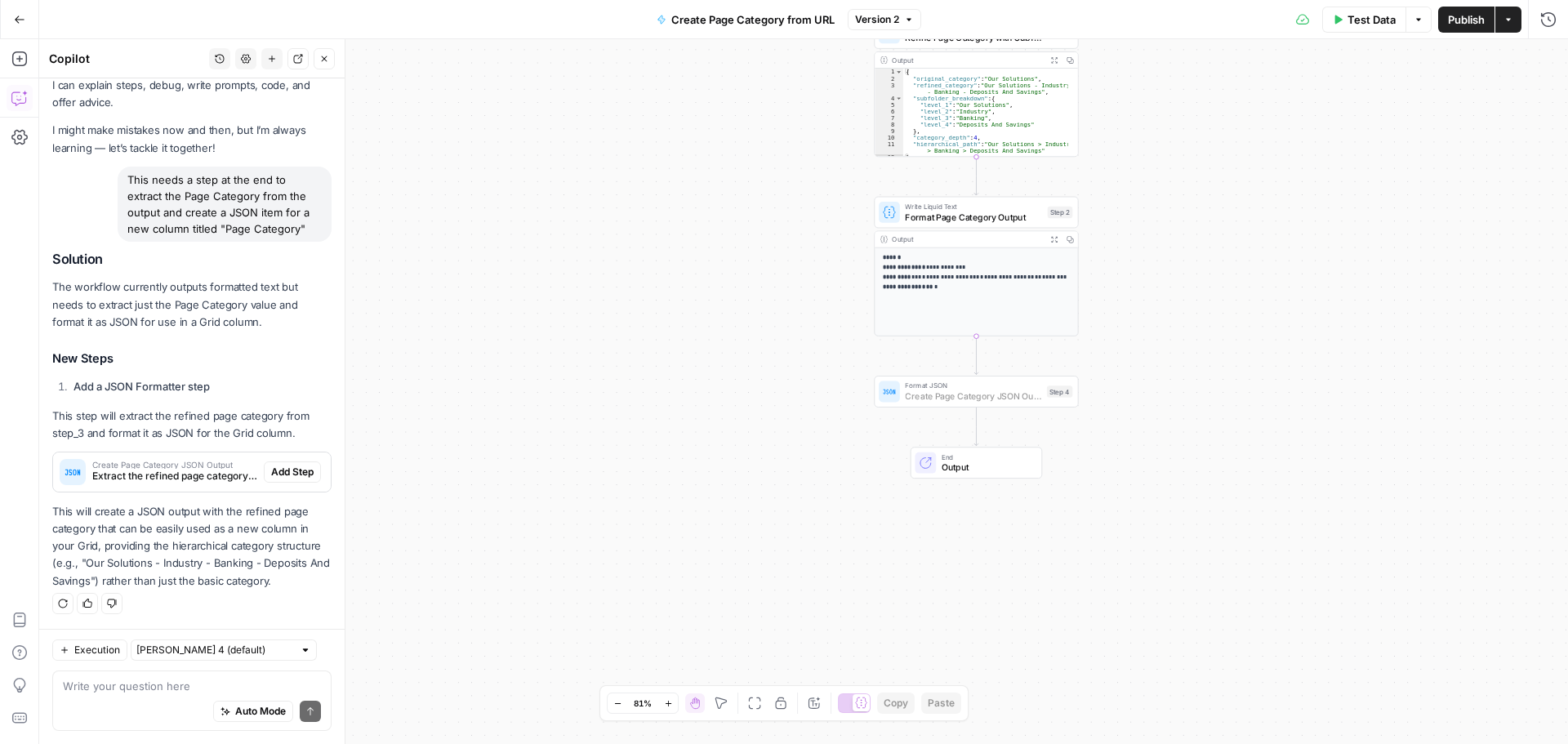
click at [285, 467] on span "Add Step" at bounding box center [292, 472] width 42 height 15
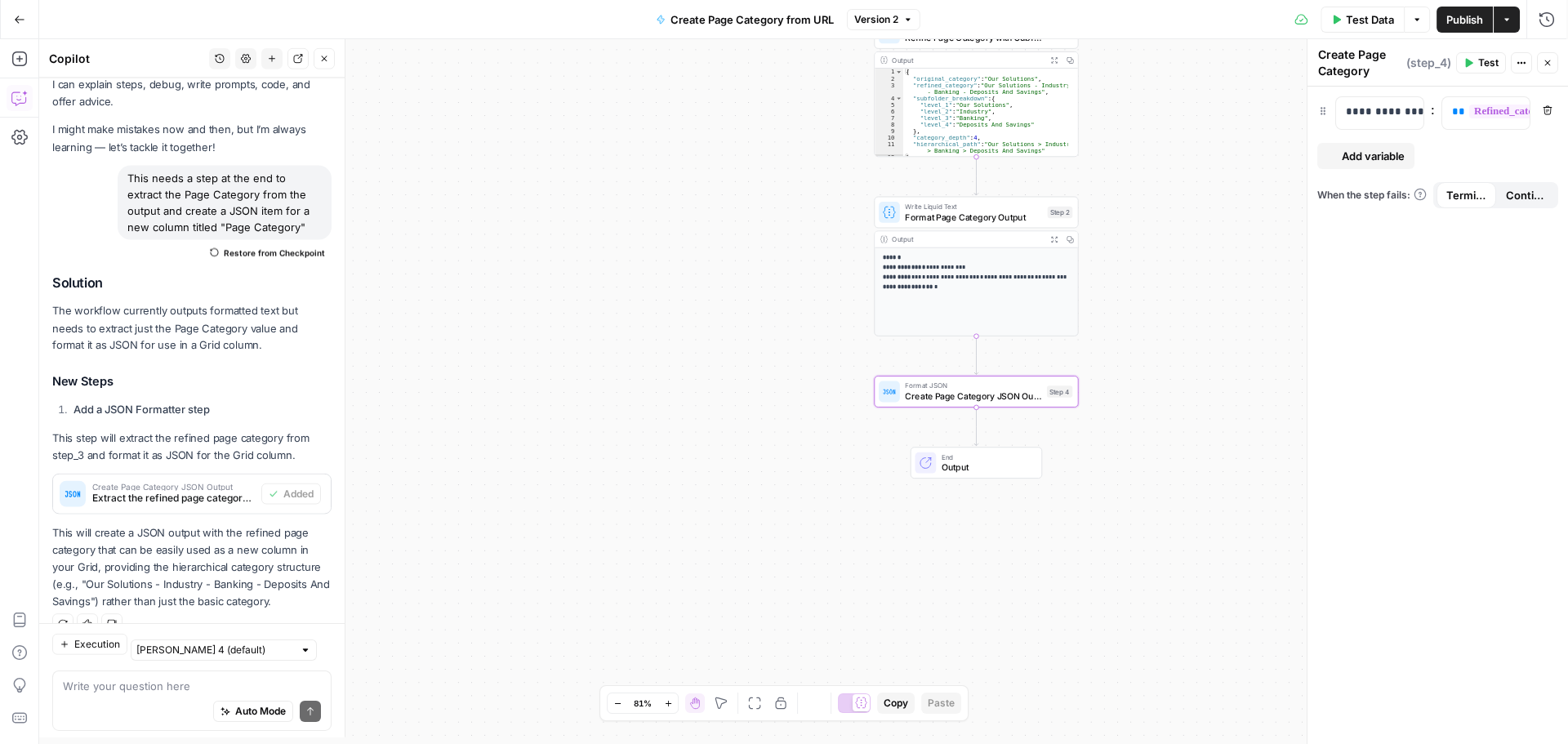
scroll to position [69, 0]
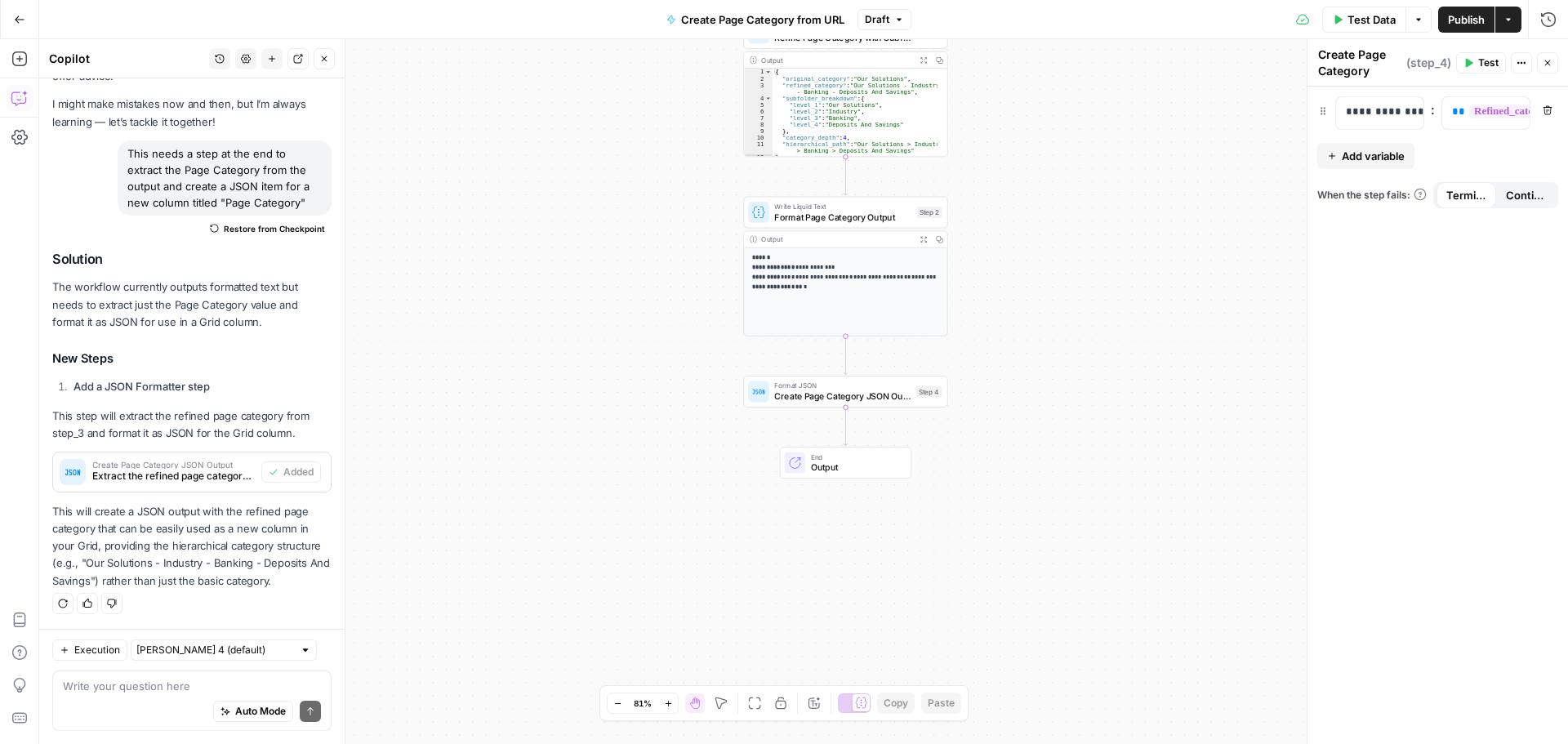
click at [888, 25] on span "Draft" at bounding box center [877, 19] width 25 height 15
click at [1095, 364] on div "Workflow Input Settings Inputs Run Code · Python Extract Page Category from URL…" at bounding box center [804, 391] width 1528 height 704
click at [29, 20] on button "Go Back" at bounding box center [19, 19] width 29 height 29
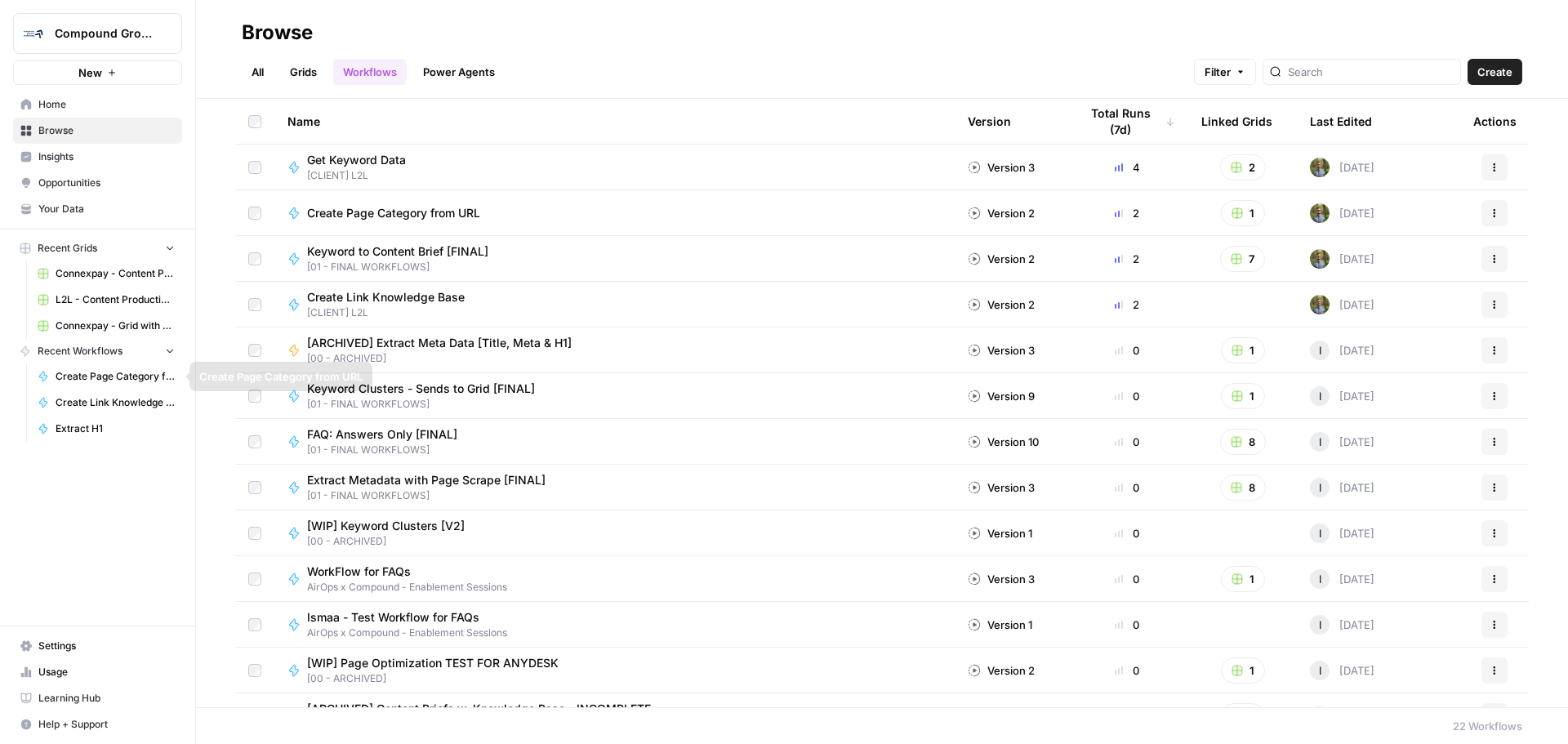
click at [101, 386] on link "Create Page Category from URL" at bounding box center [106, 377] width 152 height 26
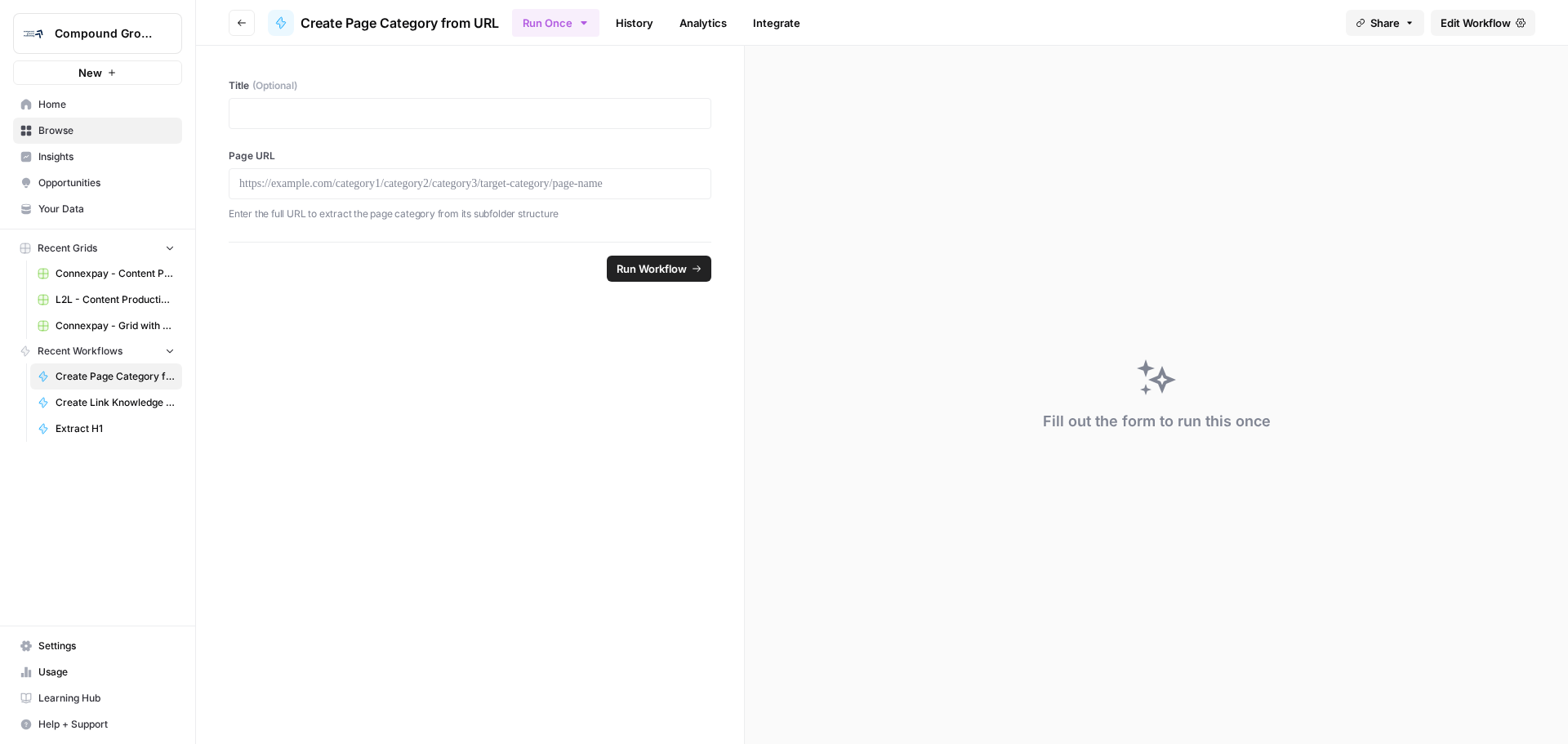
click at [53, 137] on span "Browse" at bounding box center [107, 131] width 136 height 15
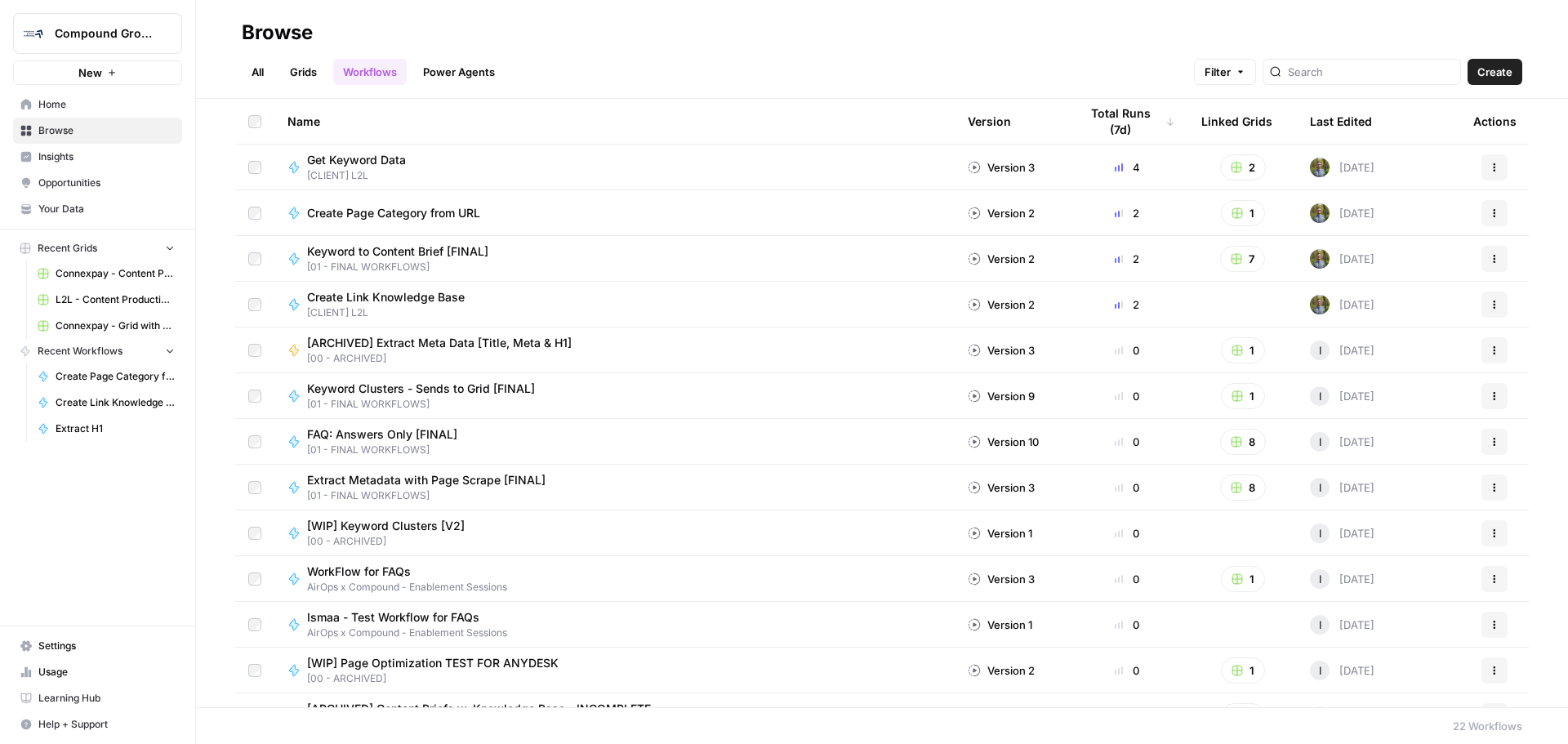
click at [289, 72] on link "Grids" at bounding box center [303, 72] width 47 height 26
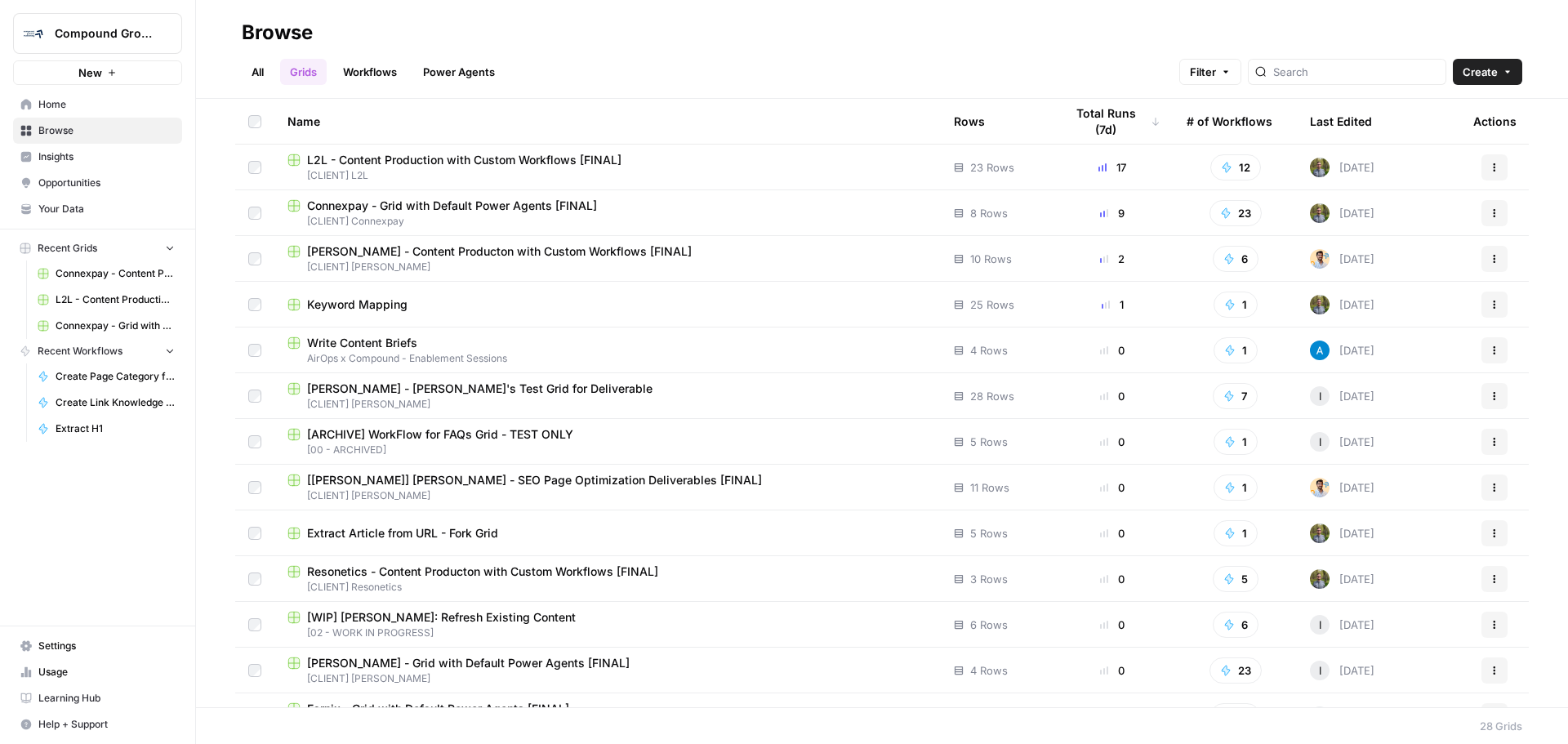
click at [346, 305] on span "Keyword Mapping" at bounding box center [357, 305] width 100 height 17
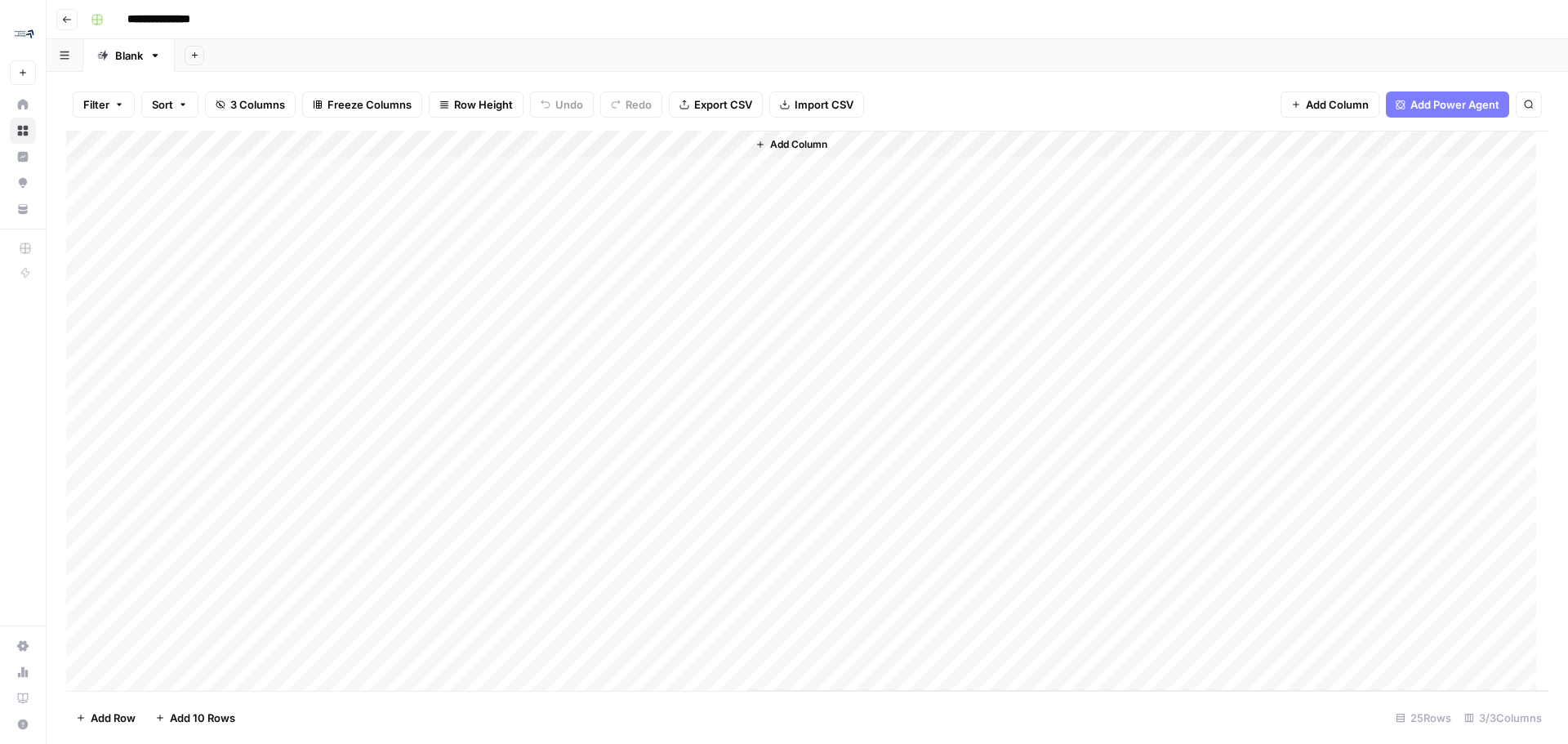
click at [735, 145] on div "Add Column" at bounding box center [807, 411] width 1482 height 560
click at [668, 304] on span "Remove Column" at bounding box center [702, 305] width 143 height 17
click at [762, 157] on div "Cancel Delete" at bounding box center [784, 169] width 314 height 29
click at [724, 163] on span "Delete" at bounding box center [726, 169] width 35 height 17
click at [566, 142] on div "Add Column" at bounding box center [807, 411] width 1482 height 560
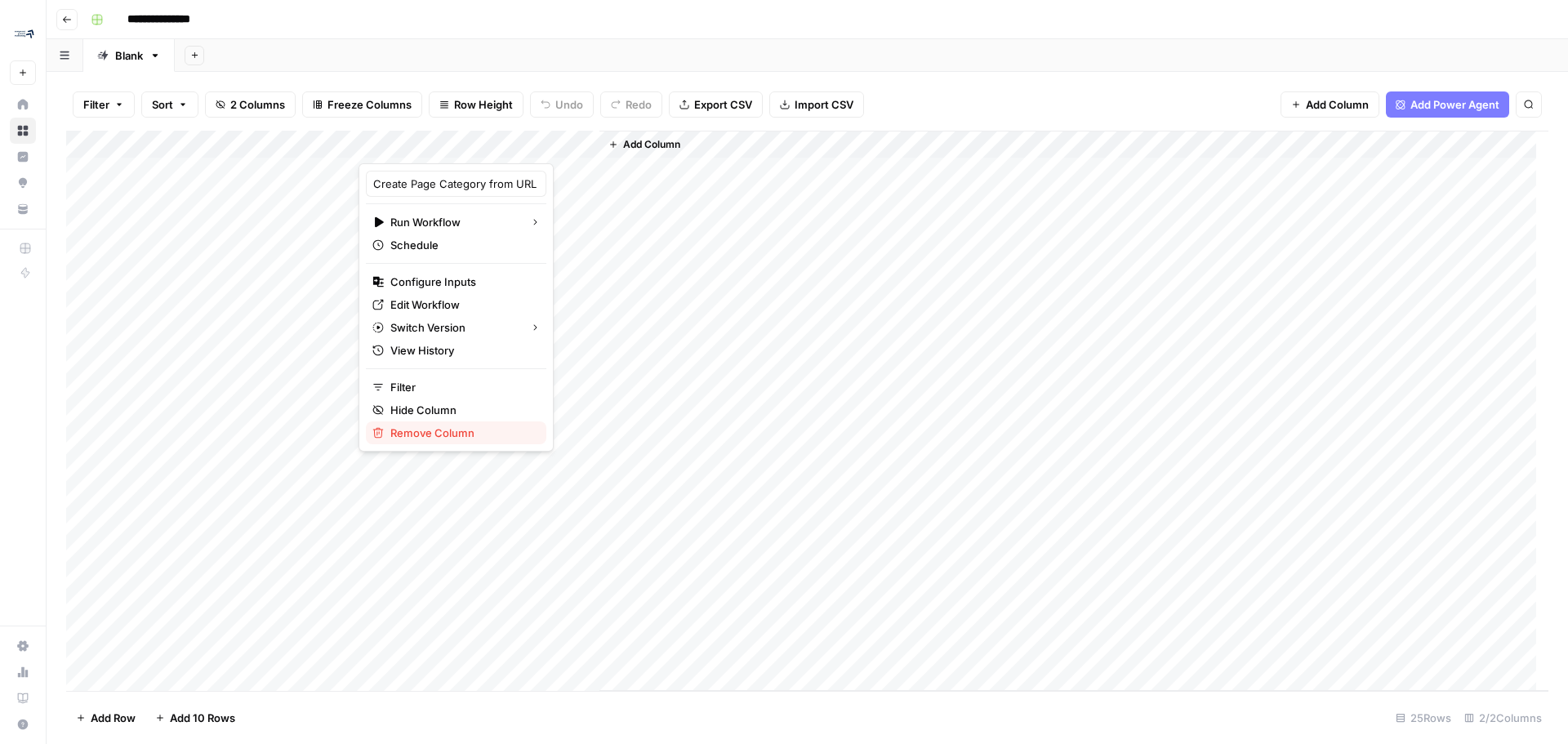
click at [461, 443] on button "Remove Column" at bounding box center [456, 433] width 180 height 23
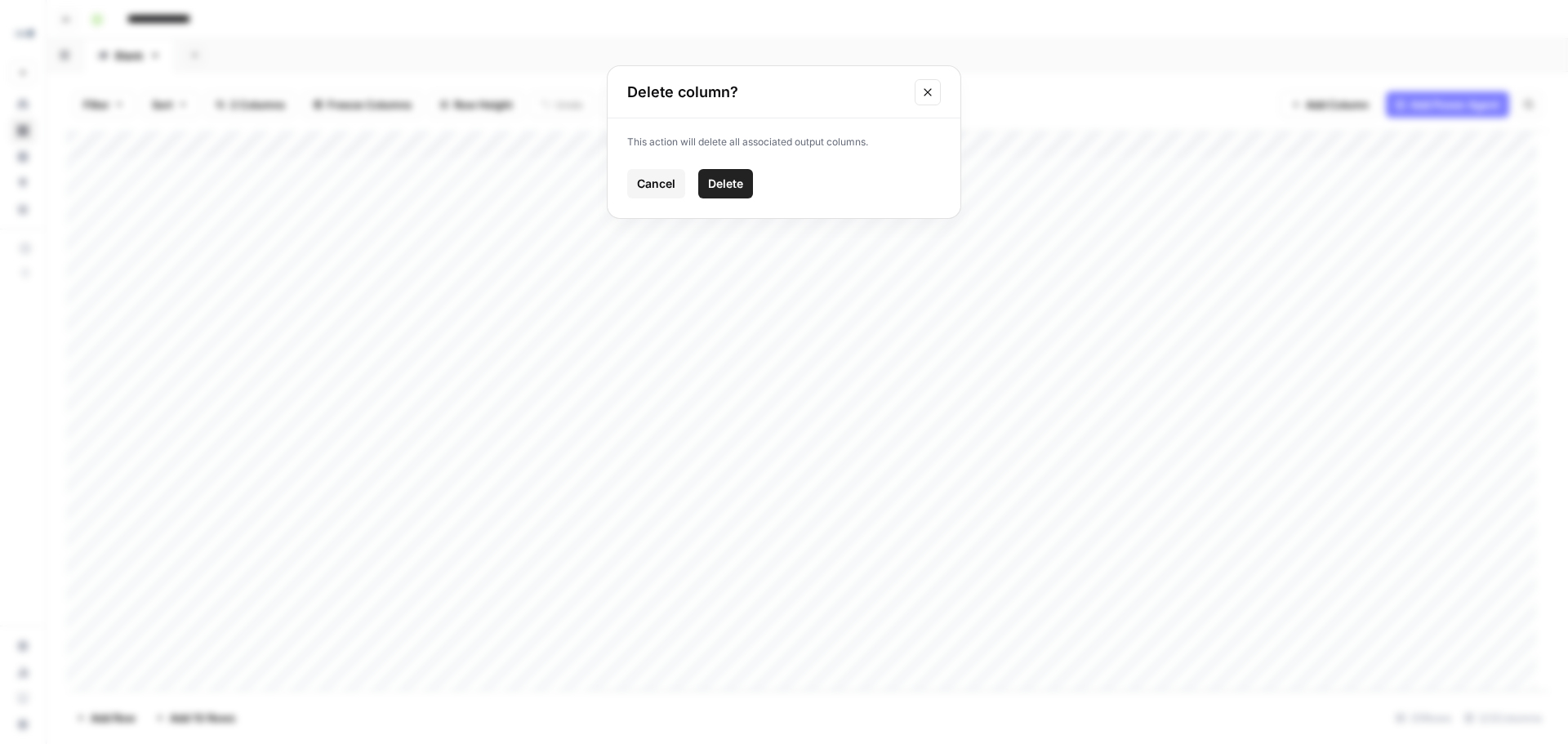
click at [747, 184] on button "Delete" at bounding box center [725, 184] width 54 height 29
click at [158, 52] on link "Blank" at bounding box center [128, 55] width 91 height 32
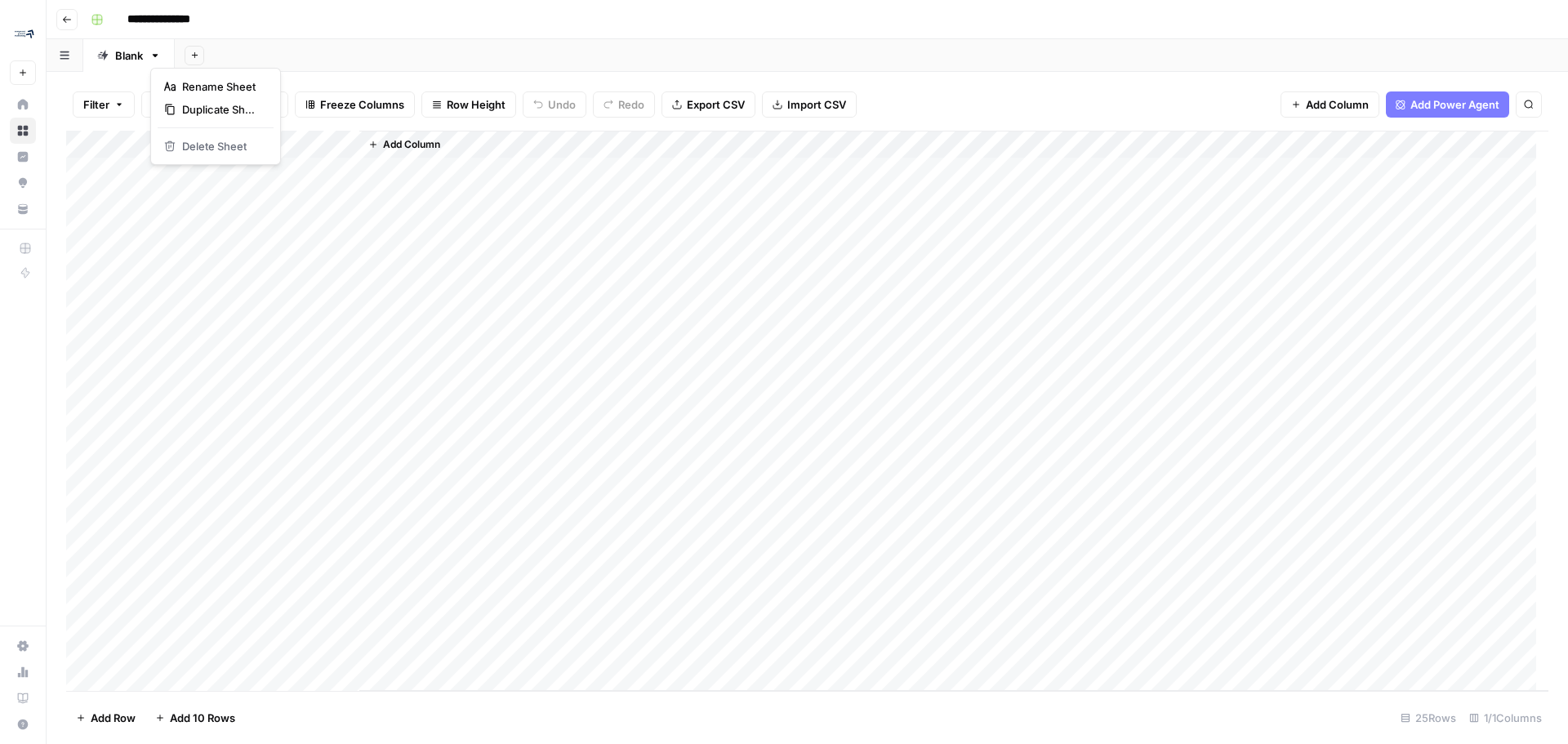
click at [153, 52] on icon "button" at bounding box center [155, 55] width 11 height 11
click at [199, 77] on button "Rename Sheet" at bounding box center [215, 87] width 116 height 23
type input "*"
type input "**********"
click at [440, 47] on div "Add Sheet" at bounding box center [900, 55] width 1336 height 32
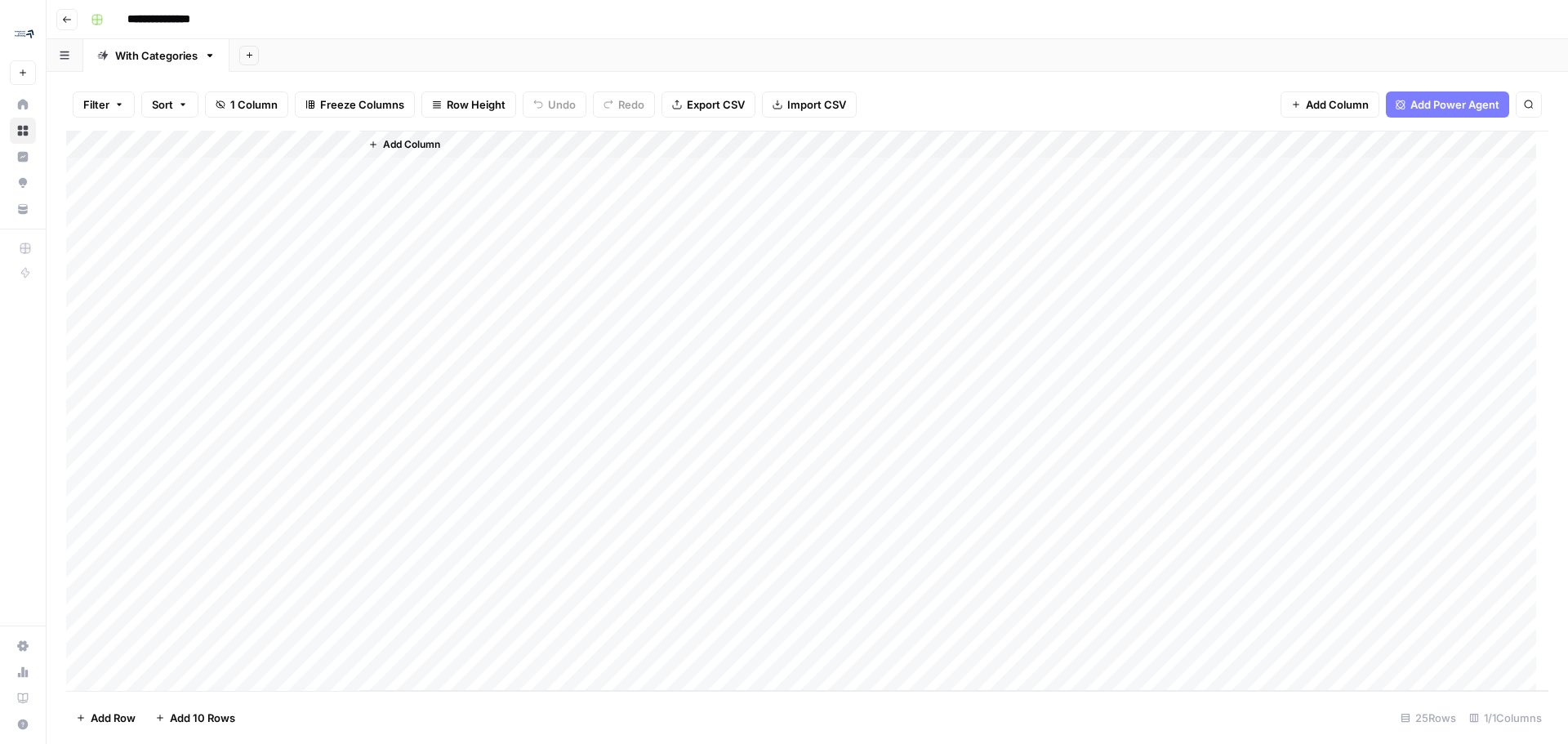
click at [421, 144] on span "Add Column" at bounding box center [412, 145] width 57 height 15
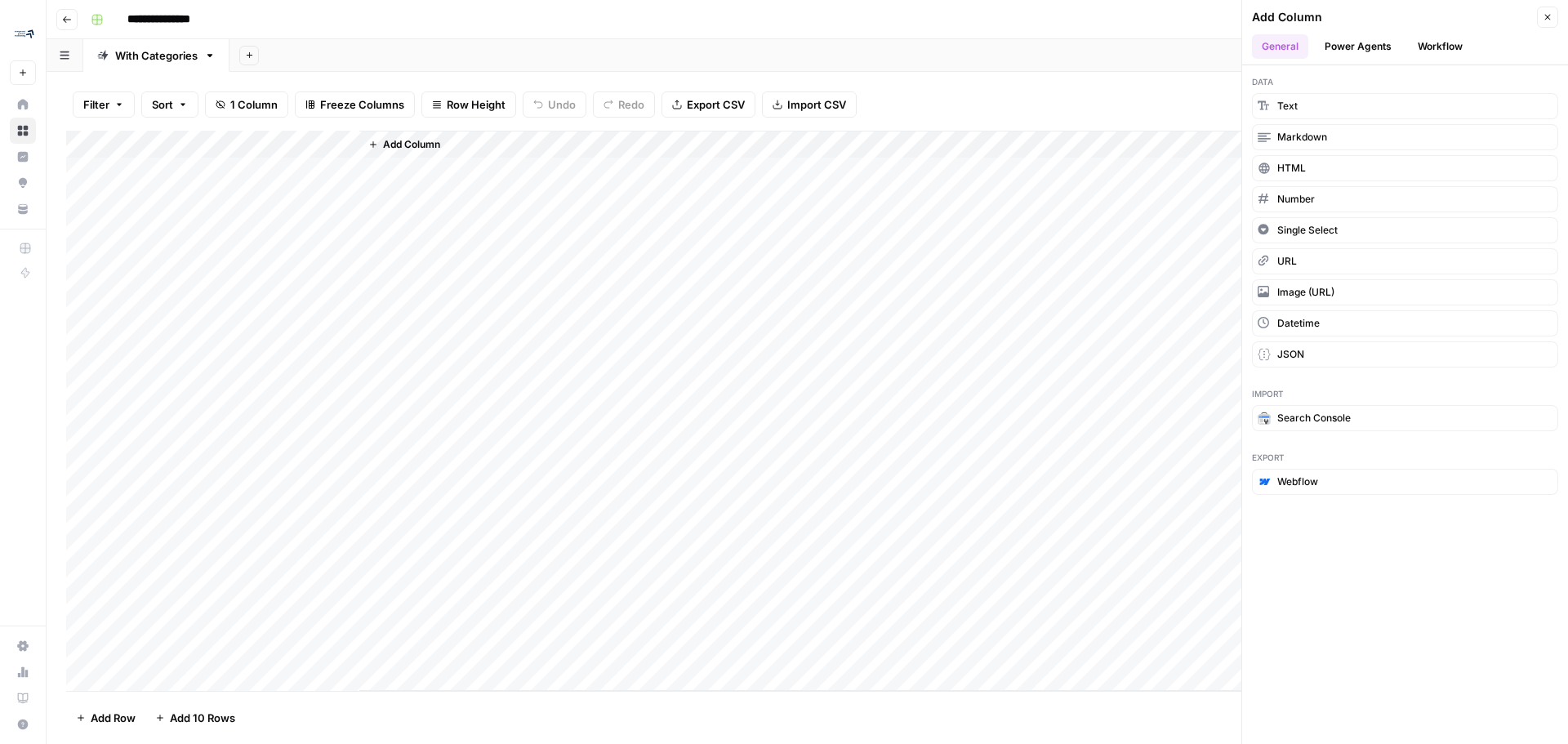
click at [1459, 51] on button "Workflow" at bounding box center [1440, 46] width 64 height 25
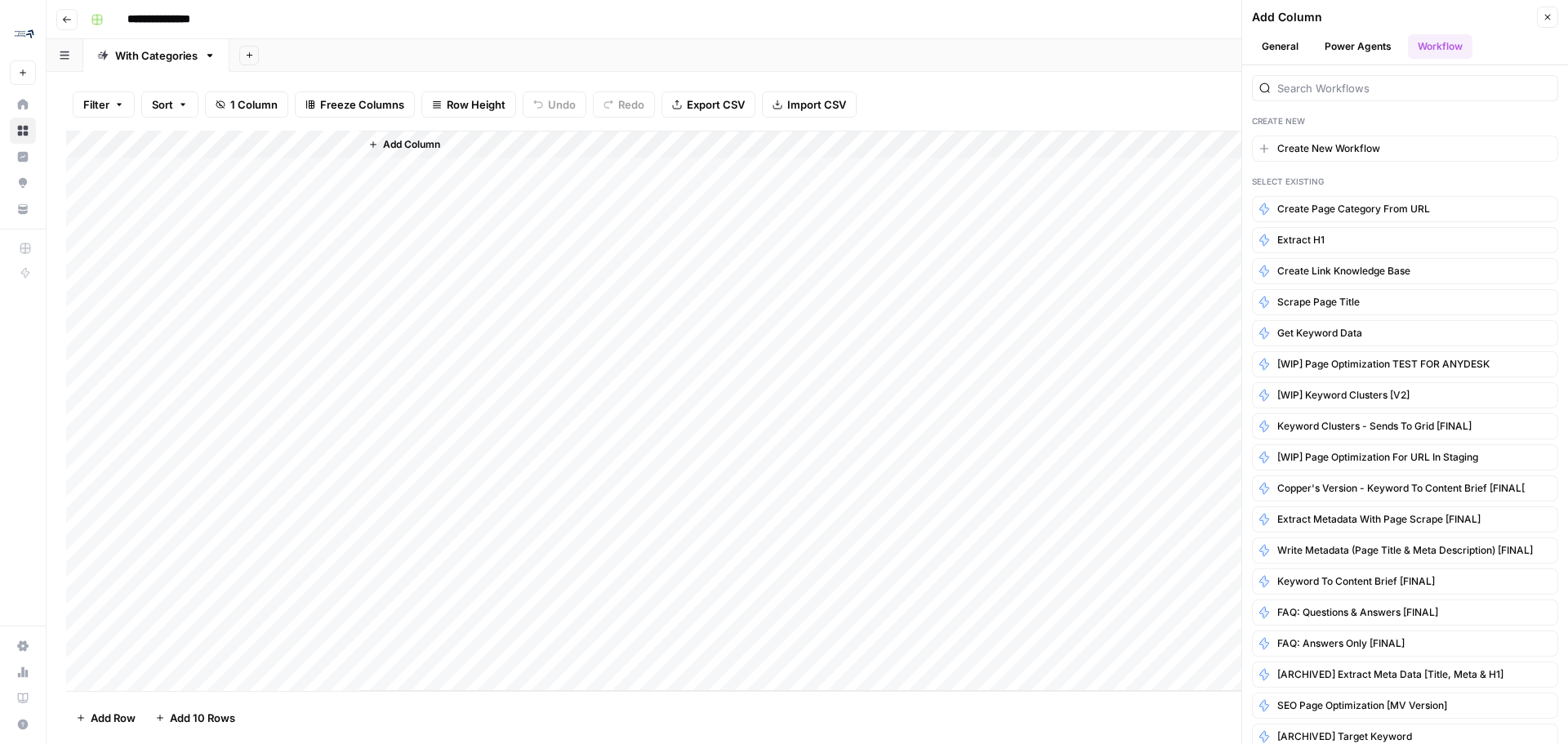
click at [1550, 17] on icon "button" at bounding box center [1548, 17] width 10 height 10
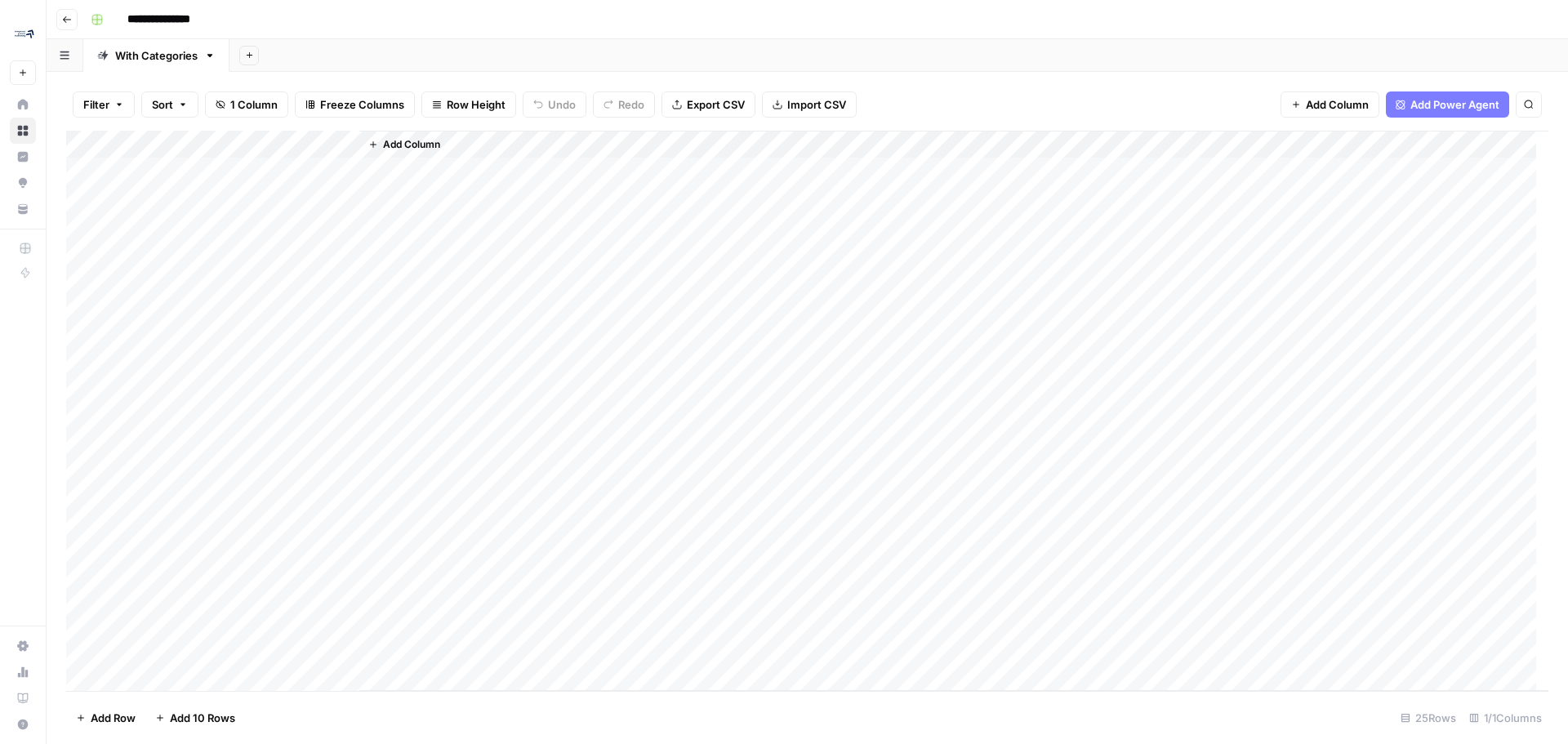
click at [384, 148] on span "Add Column" at bounding box center [412, 145] width 57 height 15
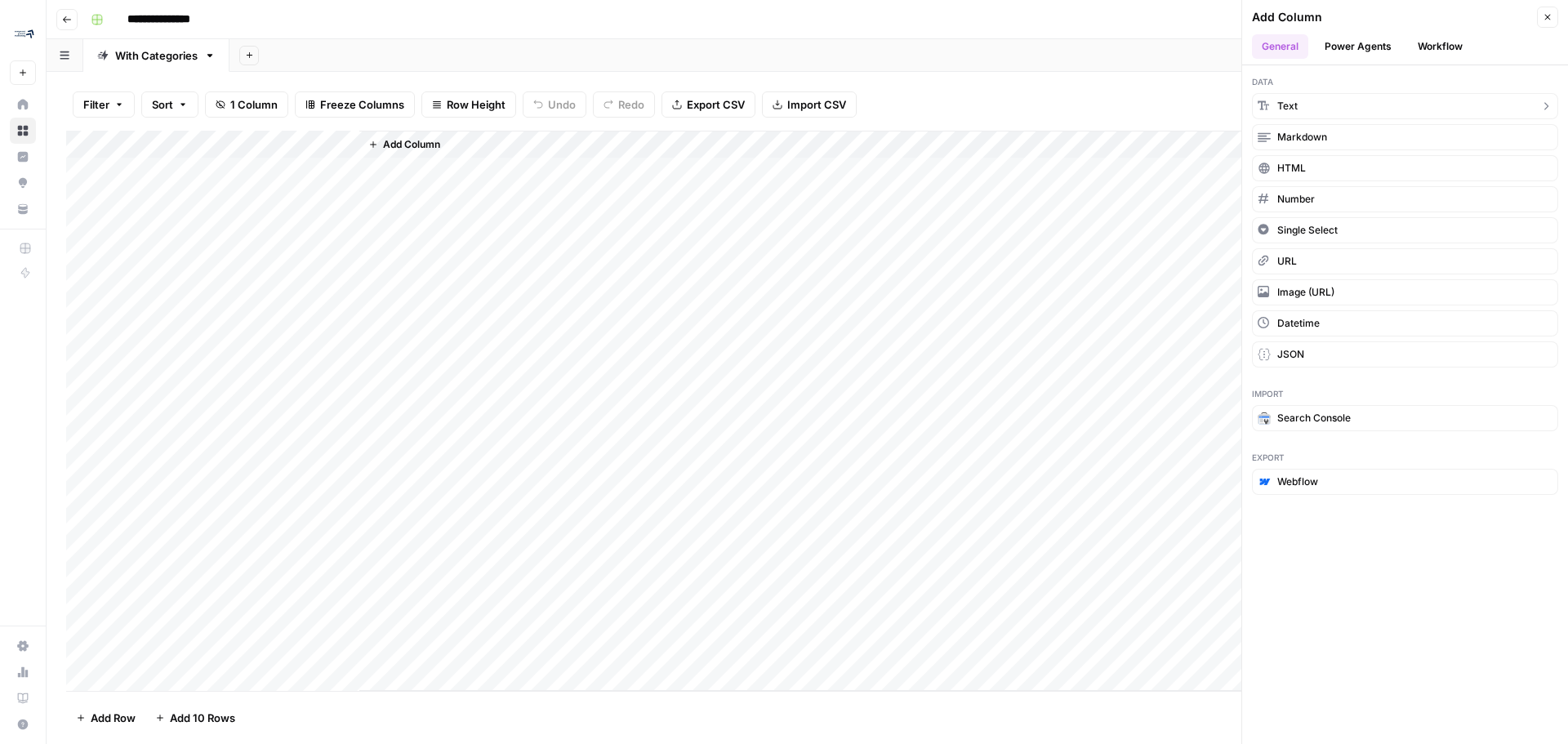
click at [1309, 99] on button "Text" at bounding box center [1405, 106] width 307 height 26
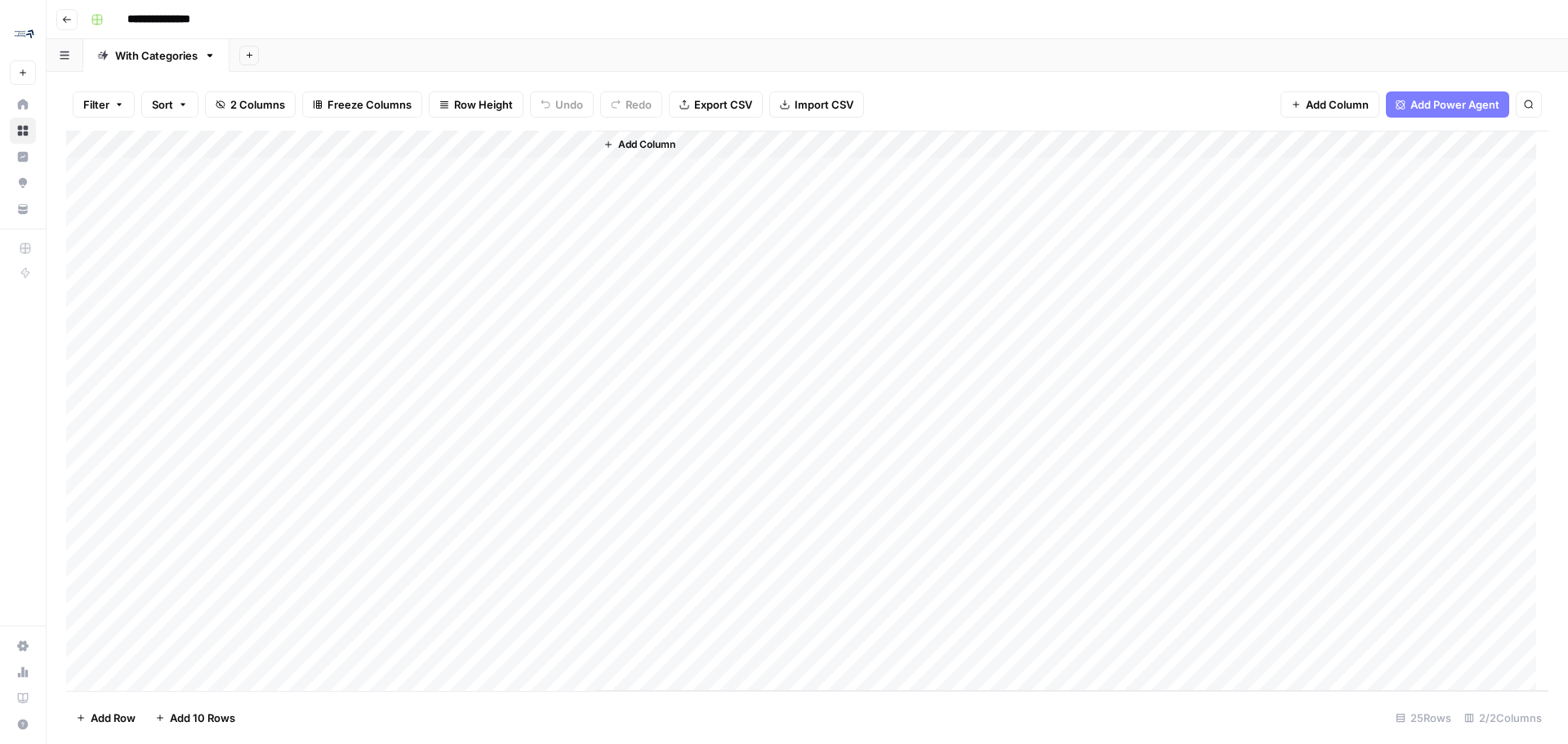
click at [402, 139] on div "Add Column" at bounding box center [807, 411] width 1482 height 560
drag, startPoint x: 446, startPoint y: 183, endPoint x: 373, endPoint y: 184, distance: 73.0
click at [373, 184] on input "New Column" at bounding box center [456, 184] width 166 height 17
type input "Page Category"
click at [450, 32] on header "**********" at bounding box center [807, 19] width 1522 height 40
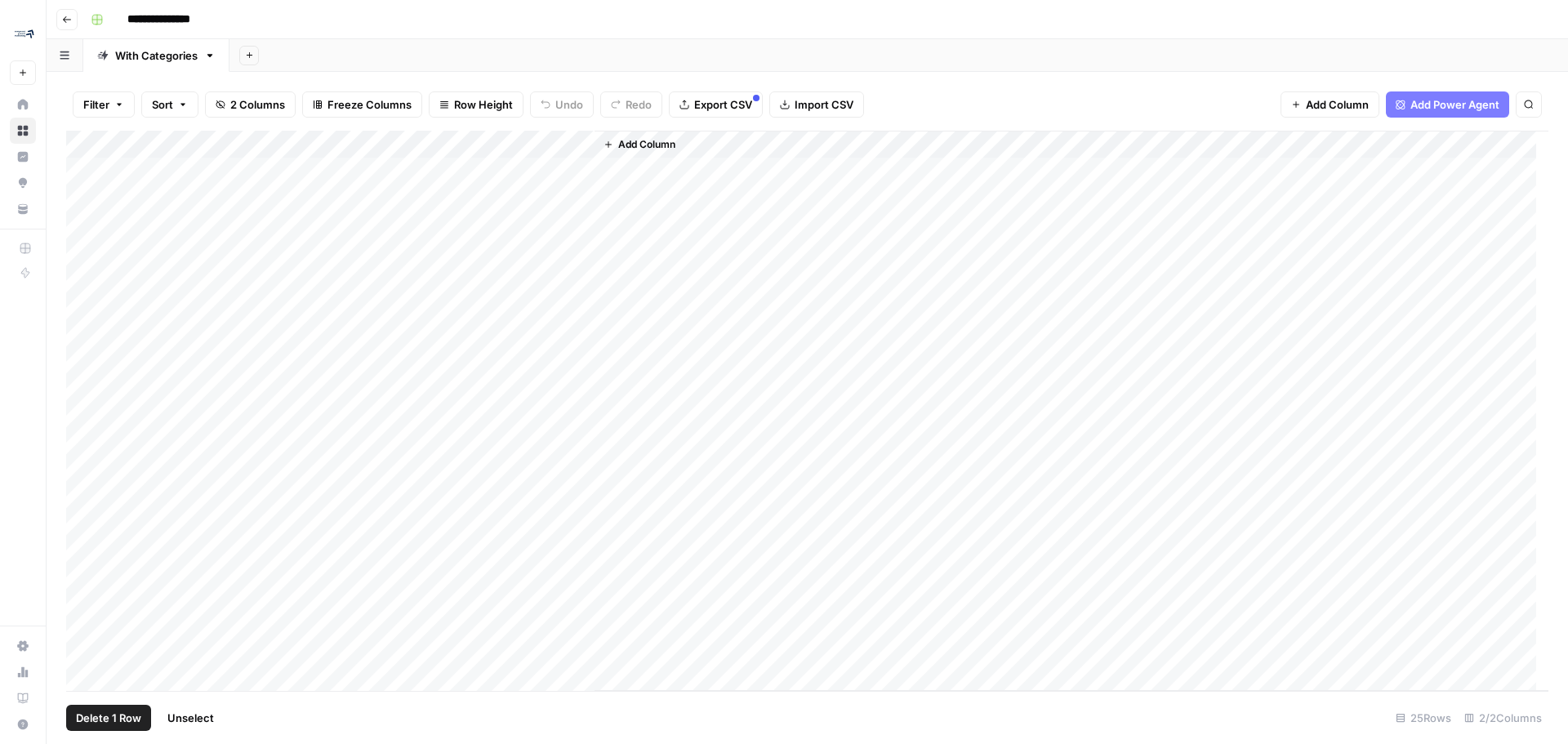
click at [87, 170] on div "Add Column" at bounding box center [807, 411] width 1482 height 560
drag, startPoint x: 89, startPoint y: 647, endPoint x: 80, endPoint y: 647, distance: 9.0
click at [80, 647] on div "Add Column" at bounding box center [807, 411] width 1482 height 560
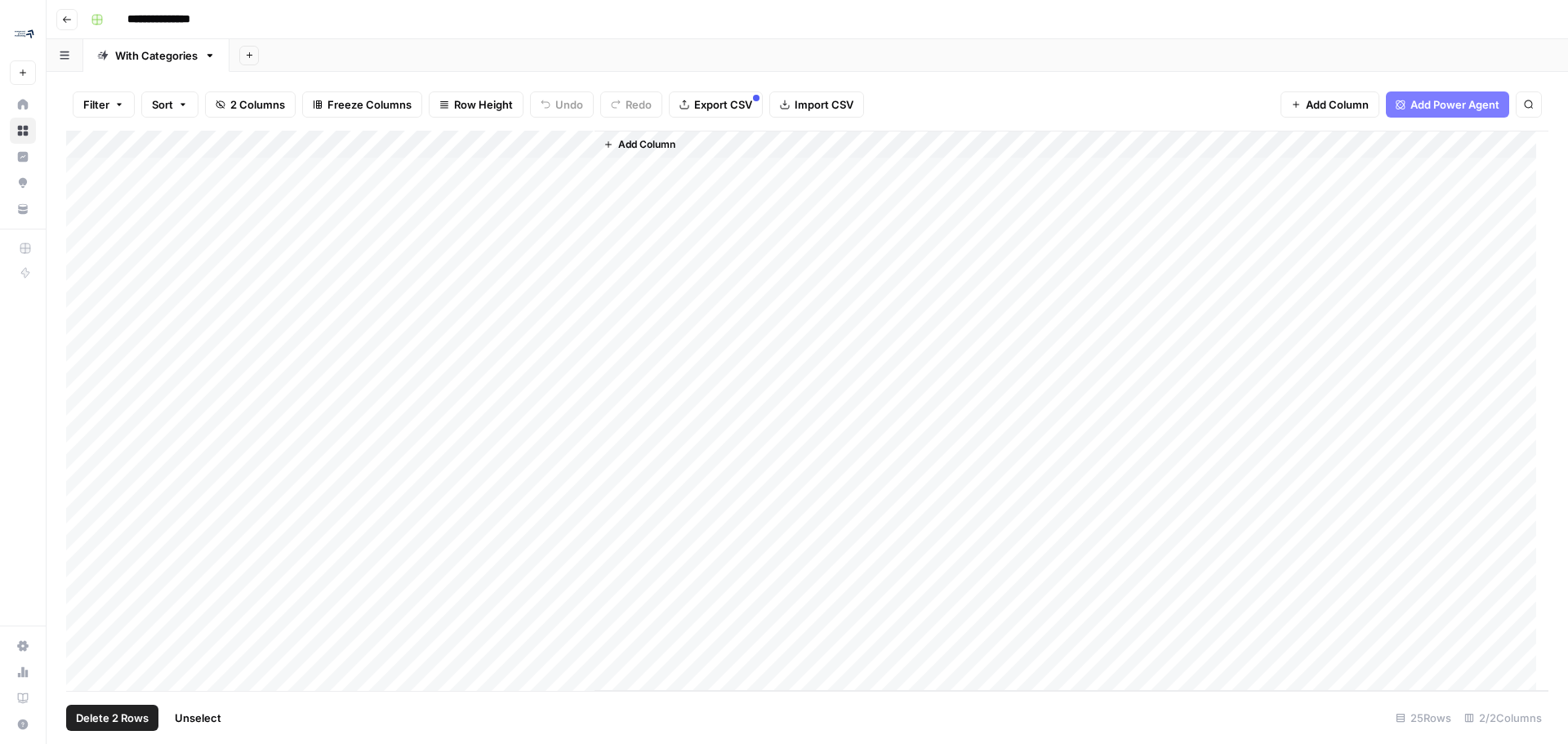
click at [99, 138] on div "Add Column" at bounding box center [807, 411] width 1482 height 560
click at [92, 717] on span "Delete 25 Rows" at bounding box center [115, 718] width 79 height 17
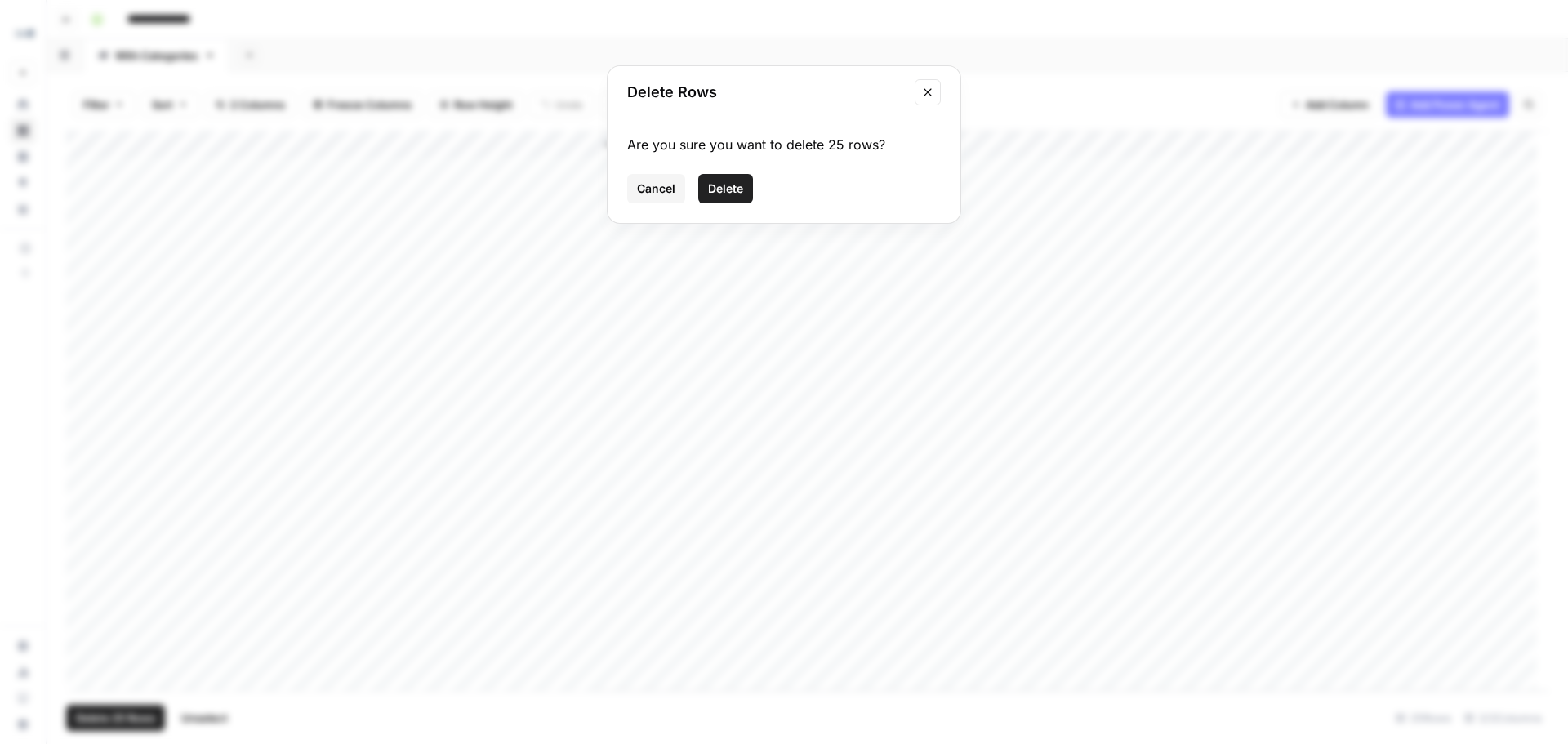
click at [737, 187] on span "Delete" at bounding box center [726, 189] width 35 height 17
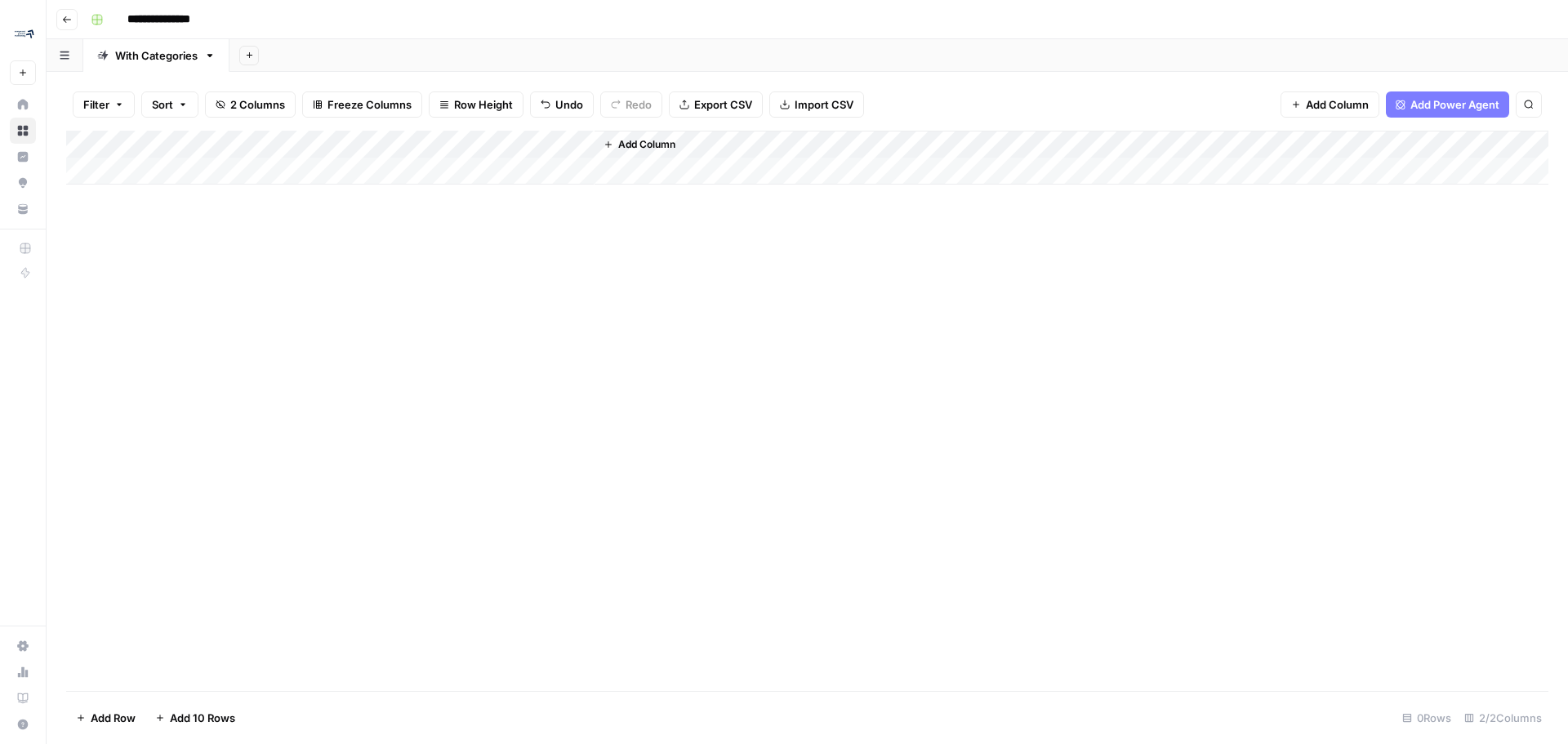
click at [475, 141] on div "Add Column" at bounding box center [807, 157] width 1482 height 54
drag, startPoint x: 459, startPoint y: 183, endPoint x: 360, endPoint y: 190, distance: 99.2
click at [360, 190] on div "New Column Text Sort Ascending Sort Descending Filter Hide Column Remove Column" at bounding box center [456, 273] width 195 height 220
type input "Page Categro"
click at [459, 141] on div "Add Column" at bounding box center [807, 157] width 1482 height 54
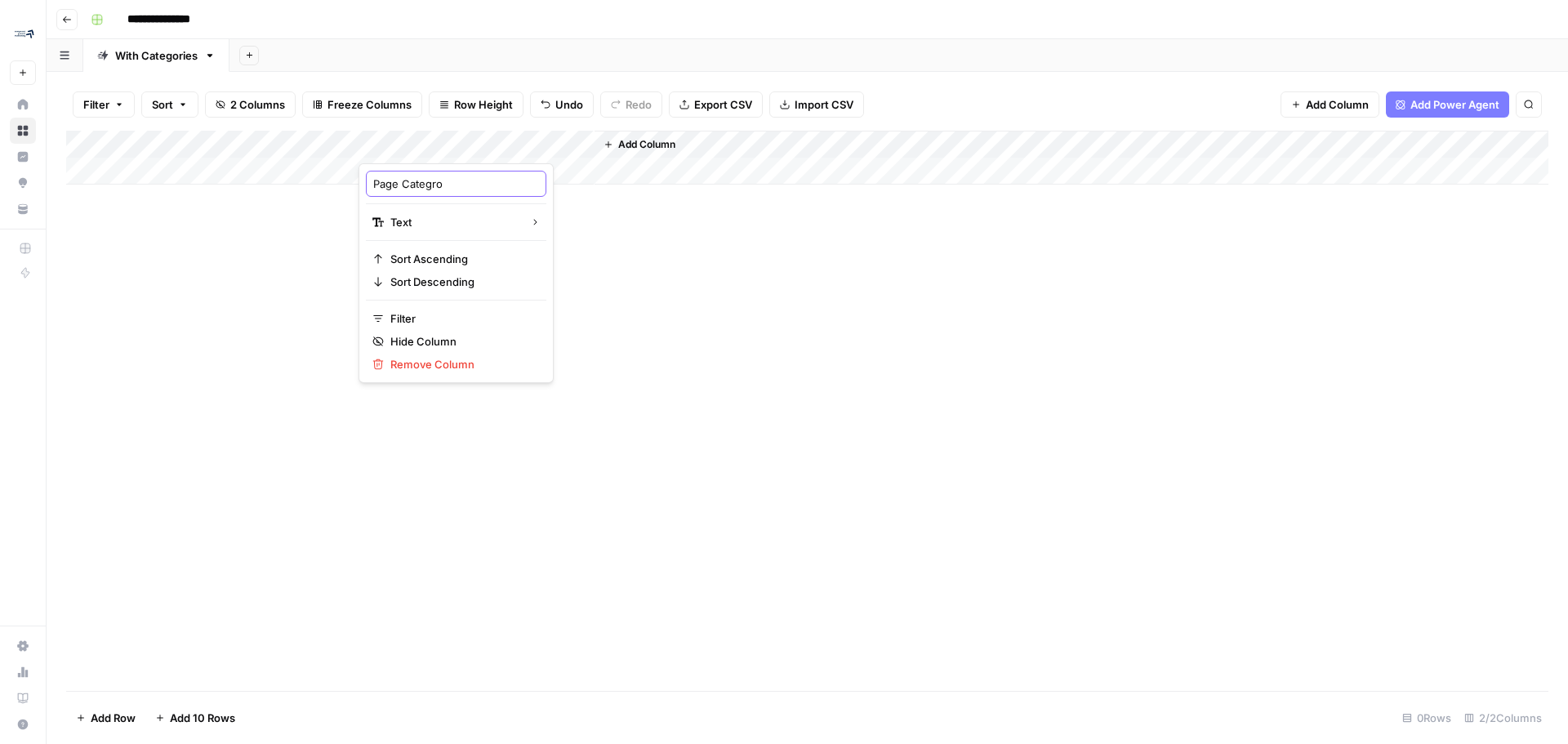
click at [459, 188] on input "Page Categro" at bounding box center [456, 184] width 166 height 17
type input "Page Category"
click at [647, 140] on span "Add Column" at bounding box center [646, 145] width 57 height 15
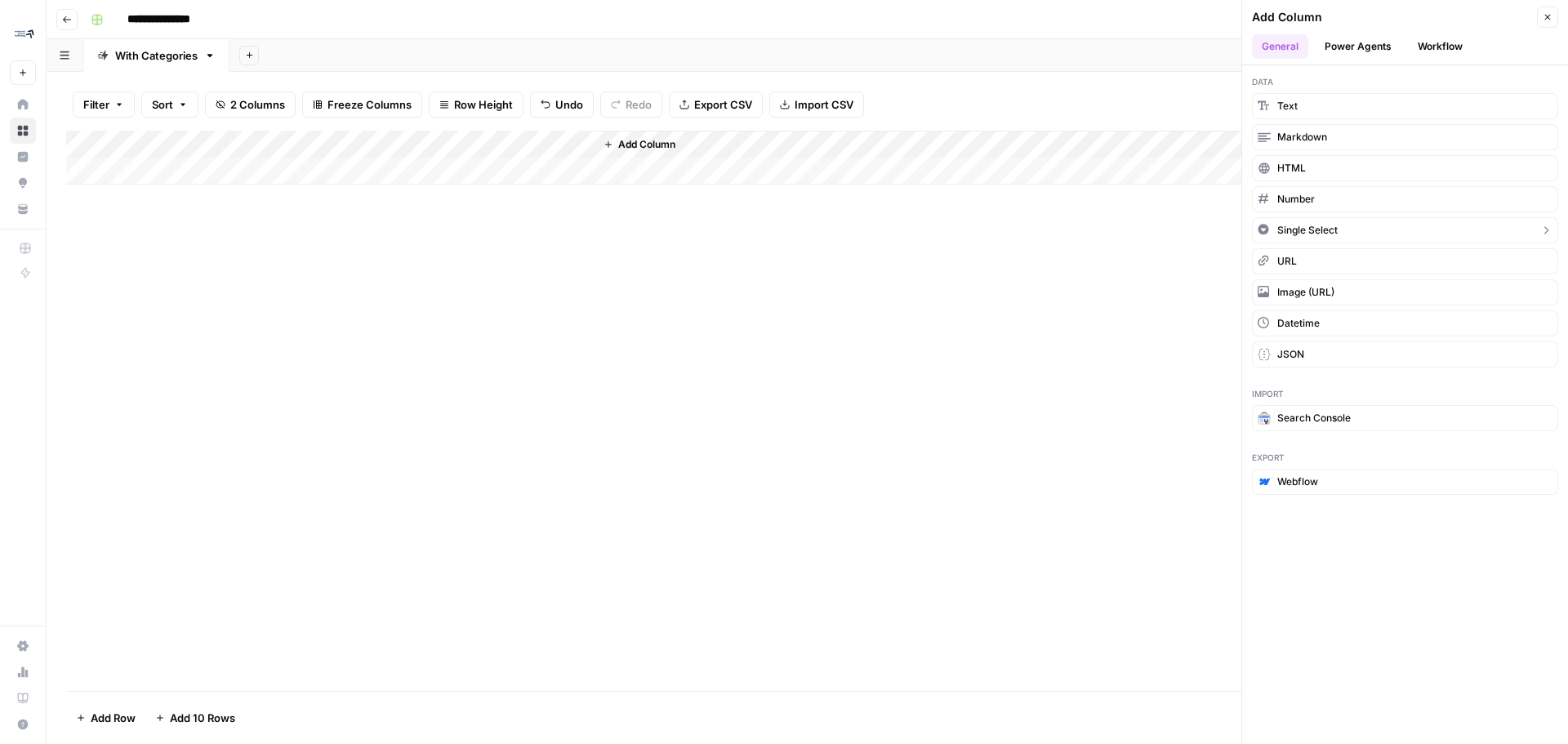
click at [1332, 237] on span "Single Select" at bounding box center [1307, 230] width 61 height 15
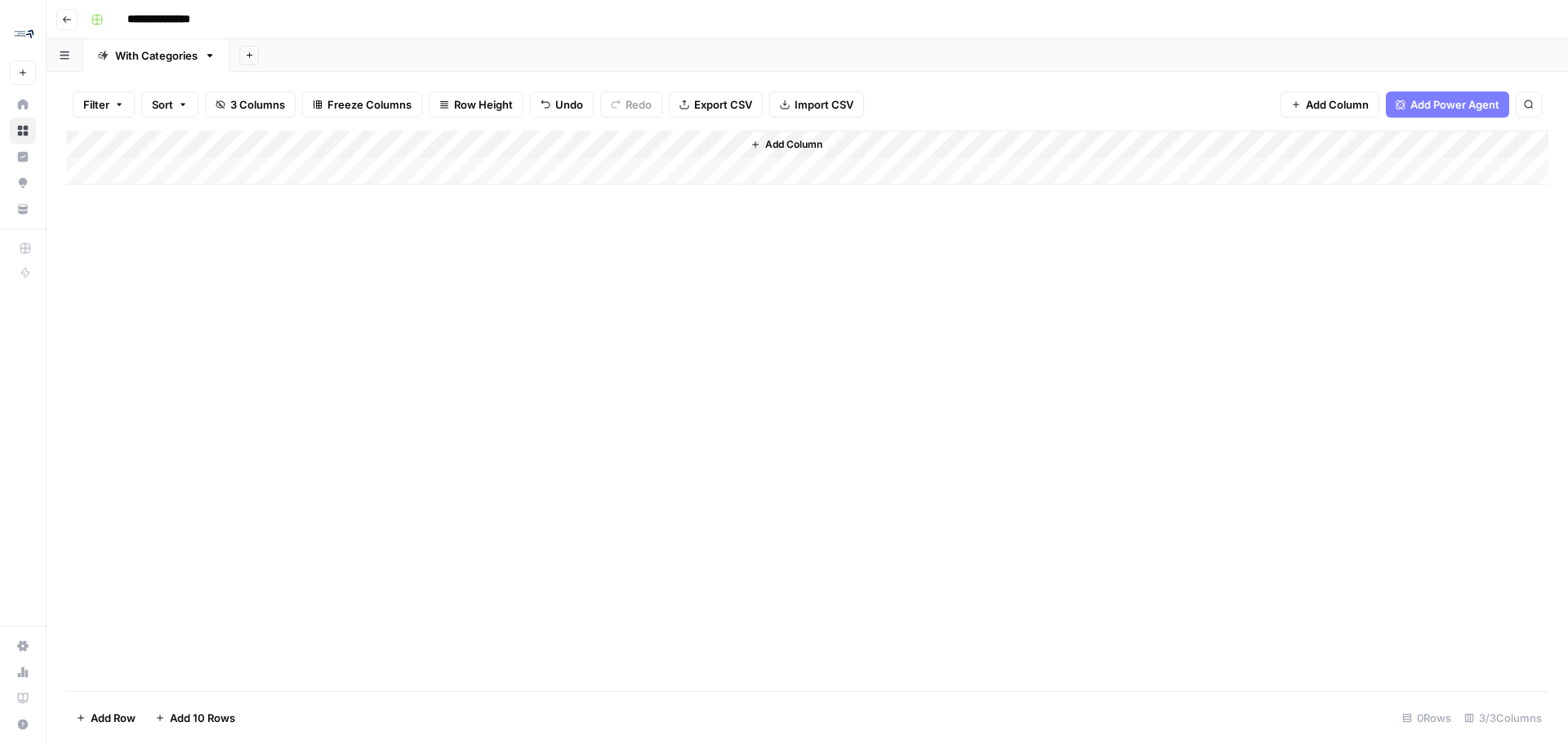
click at [650, 142] on div "Add Column" at bounding box center [807, 157] width 1482 height 54
drag, startPoint x: 683, startPoint y: 186, endPoint x: 605, endPoint y: 184, distance: 78.0
click at [605, 184] on div "New Column" at bounding box center [708, 183] width 214 height 26
type input "O"
type input "Index Page"
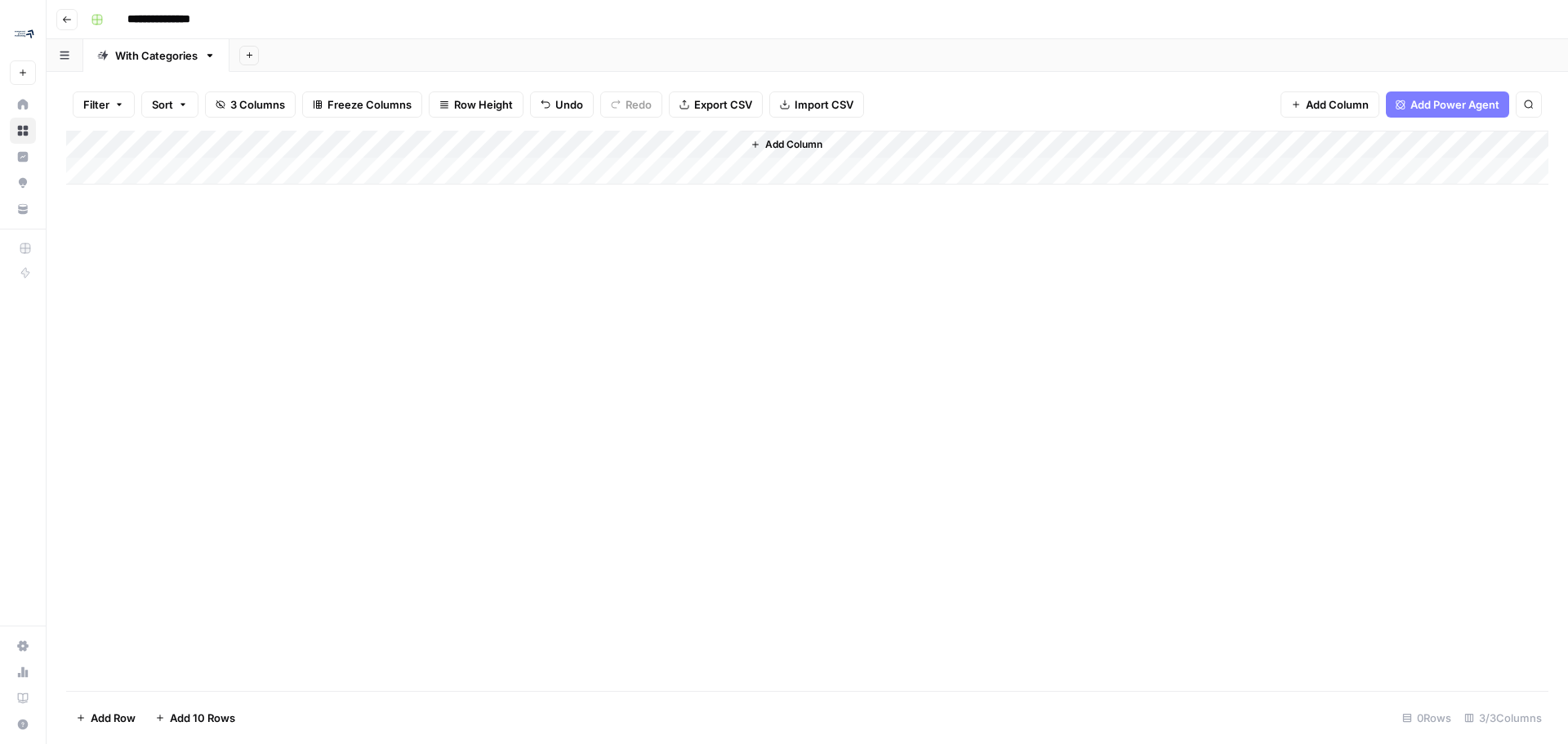
click at [672, 148] on div "Add Column" at bounding box center [807, 157] width 1482 height 54
click at [680, 238] on input "Add Option" at bounding box center [724, 242] width 166 height 17
type input "Y"
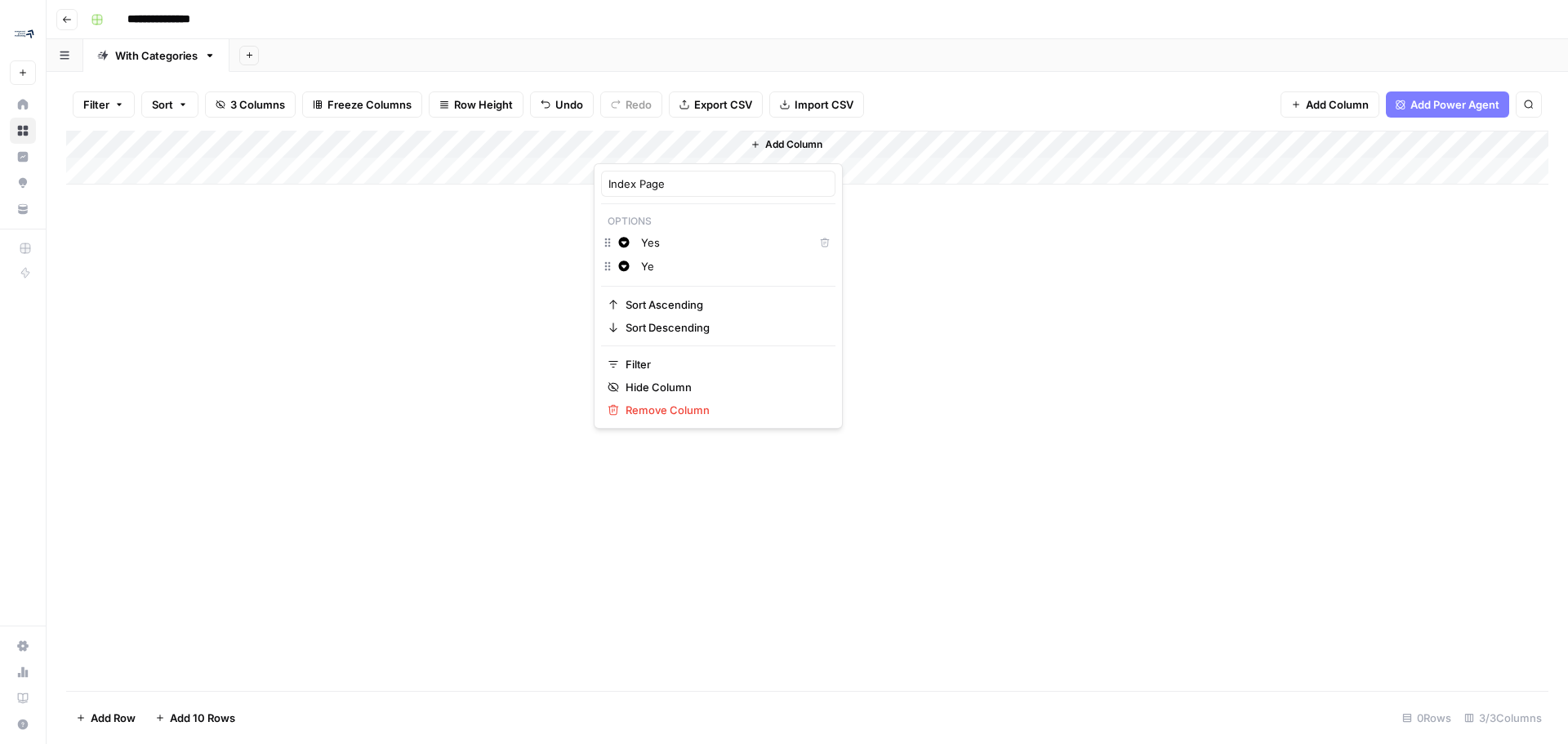
type input "Y"
type input "No"
click at [350, 517] on div "Add Column" at bounding box center [807, 411] width 1482 height 560
click at [662, 176] on div "Add Column" at bounding box center [807, 157] width 1482 height 54
click at [716, 405] on div "Add Column" at bounding box center [807, 411] width 1482 height 560
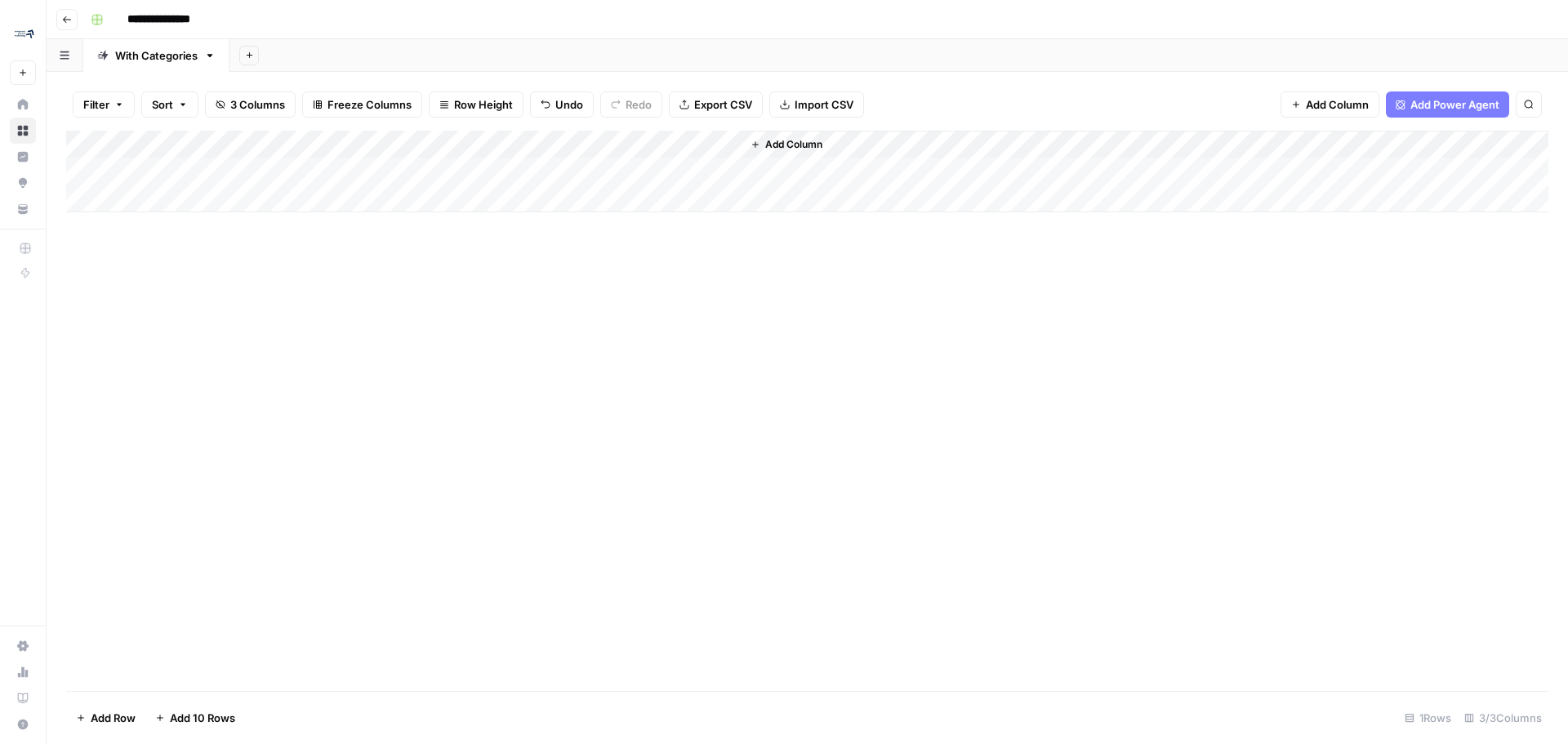
click at [819, 99] on span "Import CSV" at bounding box center [824, 105] width 59 height 17
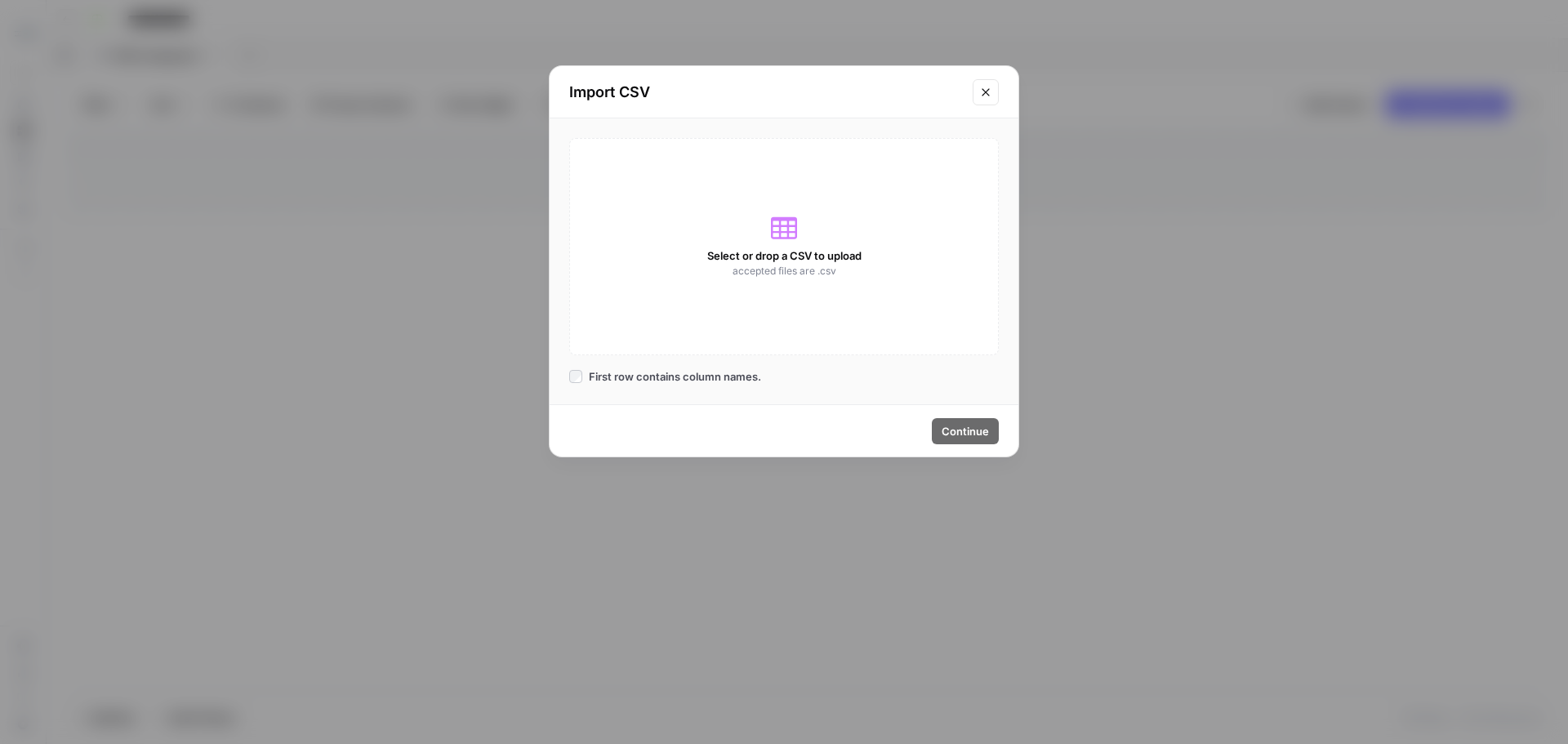
click at [743, 227] on div "Select or drop a CSV to upload accepted files are .csv" at bounding box center [784, 247] width 430 height 217
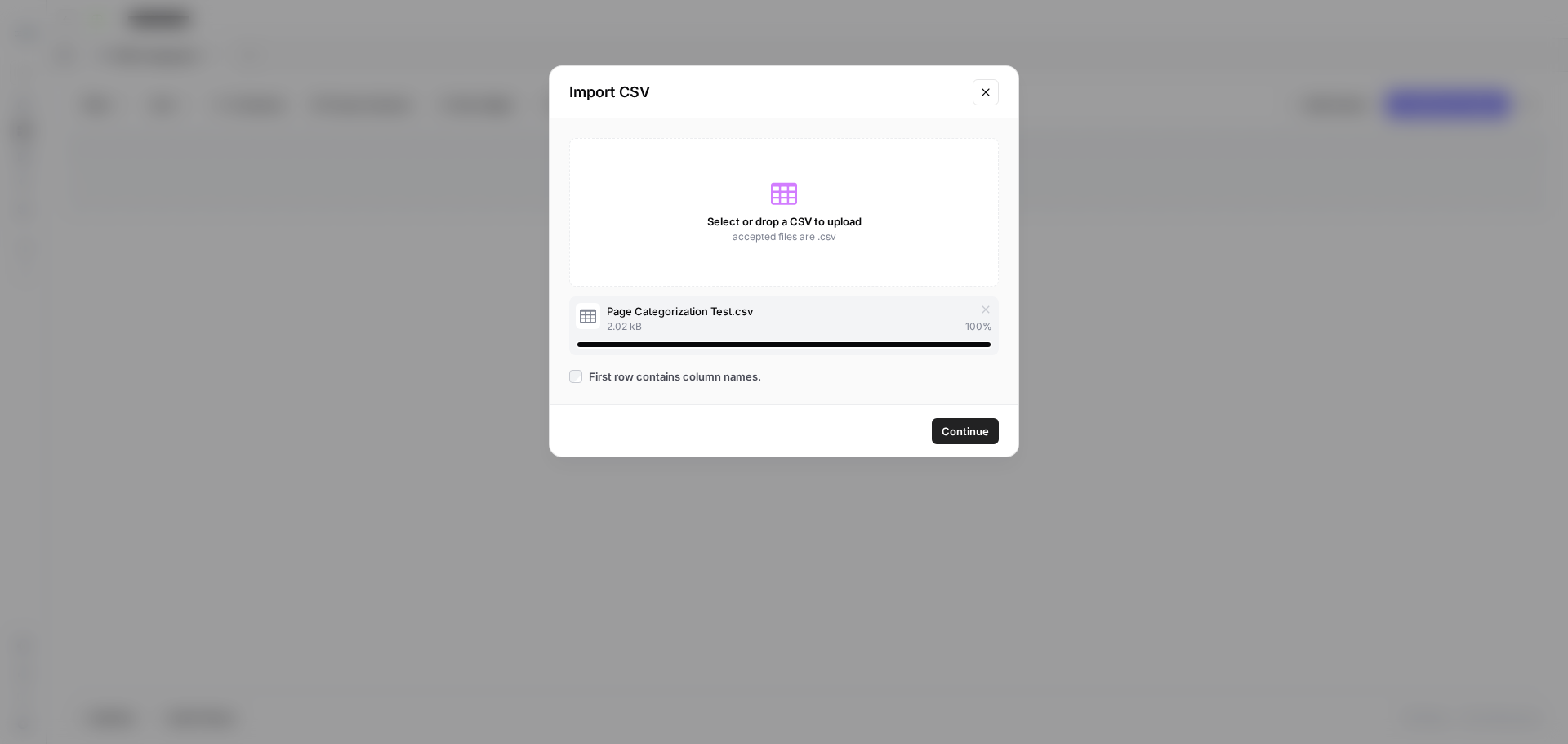
click at [972, 437] on span "Continue" at bounding box center [965, 431] width 47 height 17
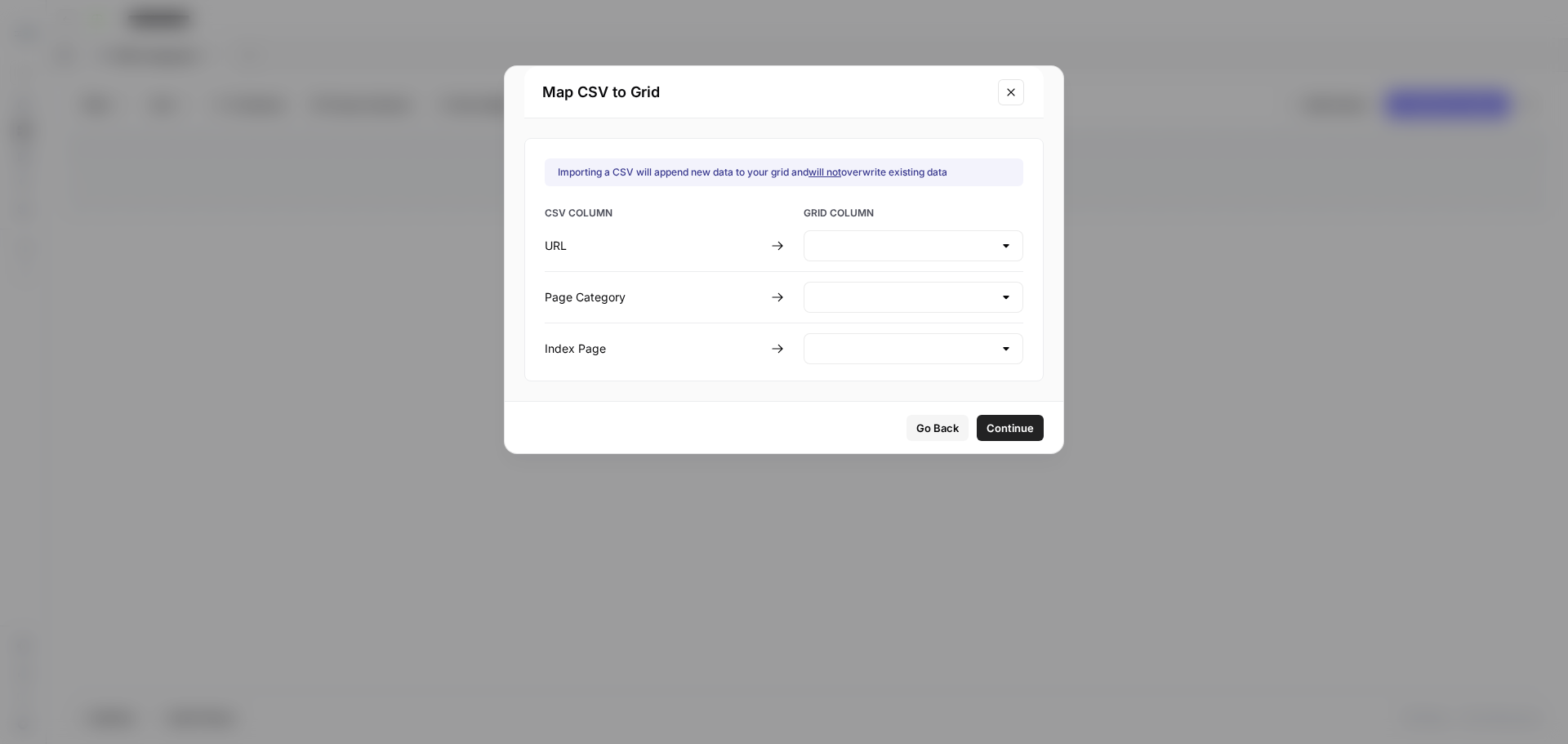
type input "Create new column"
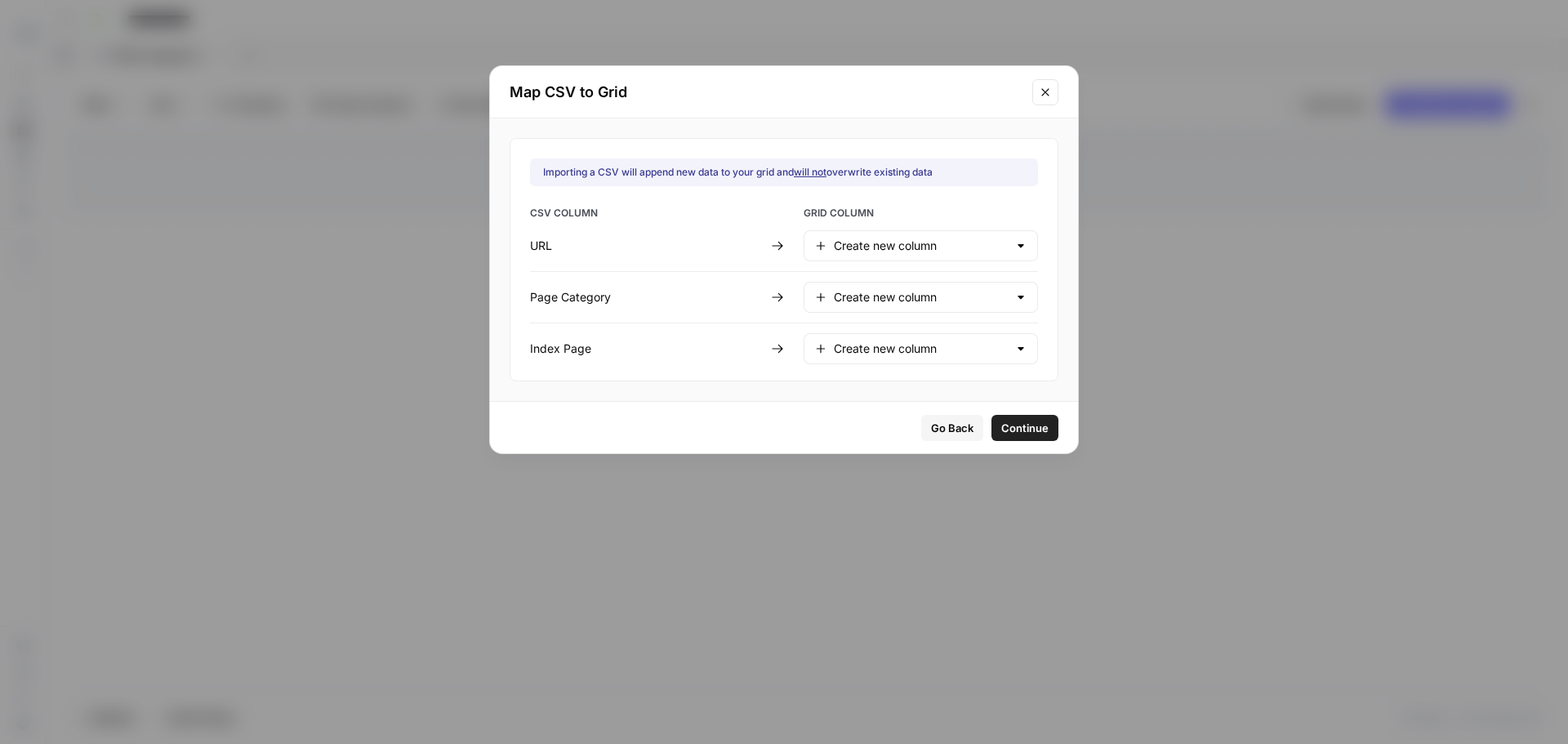
click at [970, 258] on div "Create new column" at bounding box center [921, 246] width 235 height 31
click at [840, 291] on span "URL" at bounding box center [917, 286] width 164 height 17
type input "URL"
click at [981, 294] on input "text" at bounding box center [921, 297] width 174 height 17
click at [942, 365] on span "Page Category" at bounding box center [917, 361] width 164 height 17
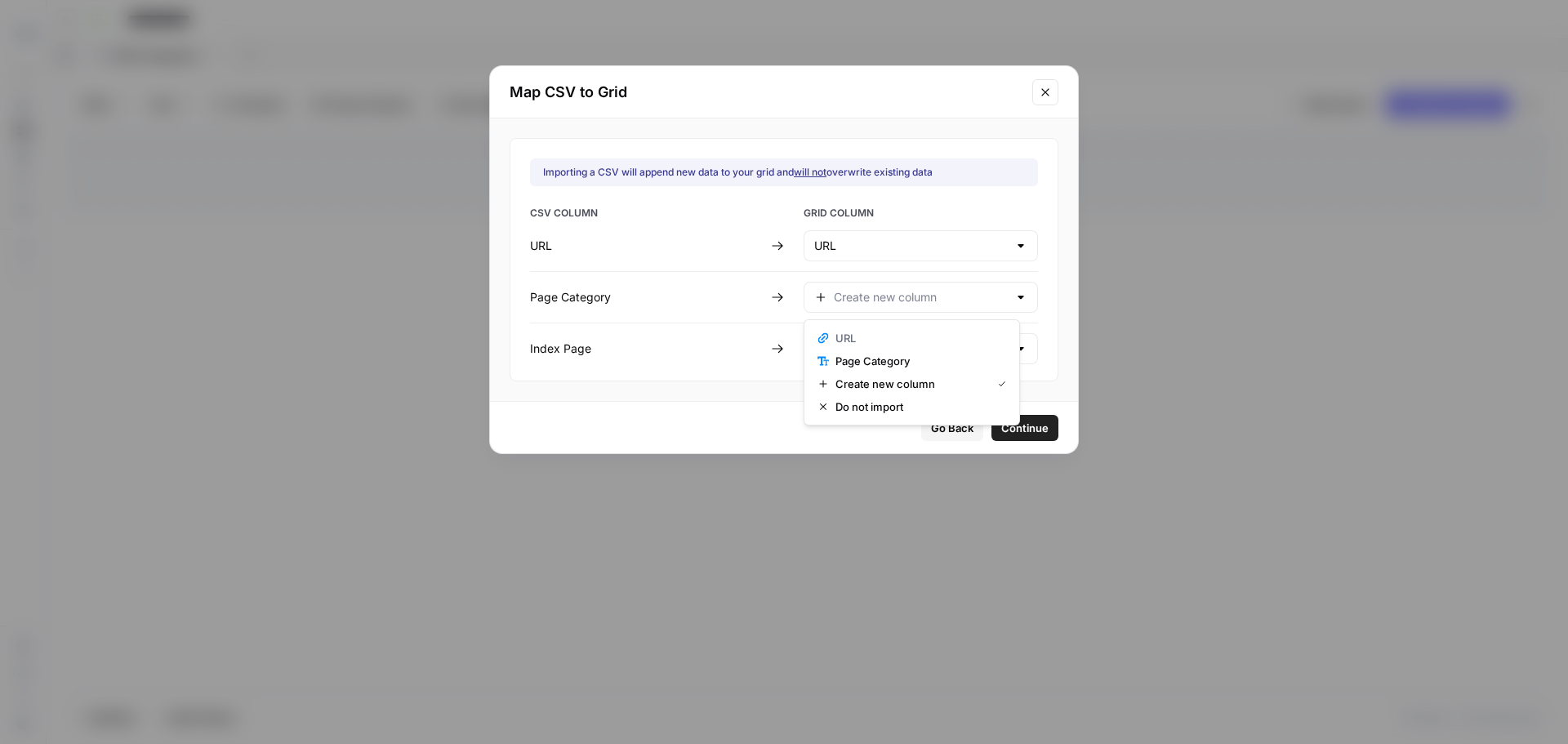
type input "Page Category"
drag, startPoint x: 1022, startPoint y: 346, endPoint x: 1010, endPoint y: 351, distance: 13.0
click at [1016, 349] on div "Importing a CSV will append new data to your grid and will not overwrite existi…" at bounding box center [784, 260] width 549 height 243
click at [1015, 350] on div at bounding box center [1021, 349] width 13 height 17
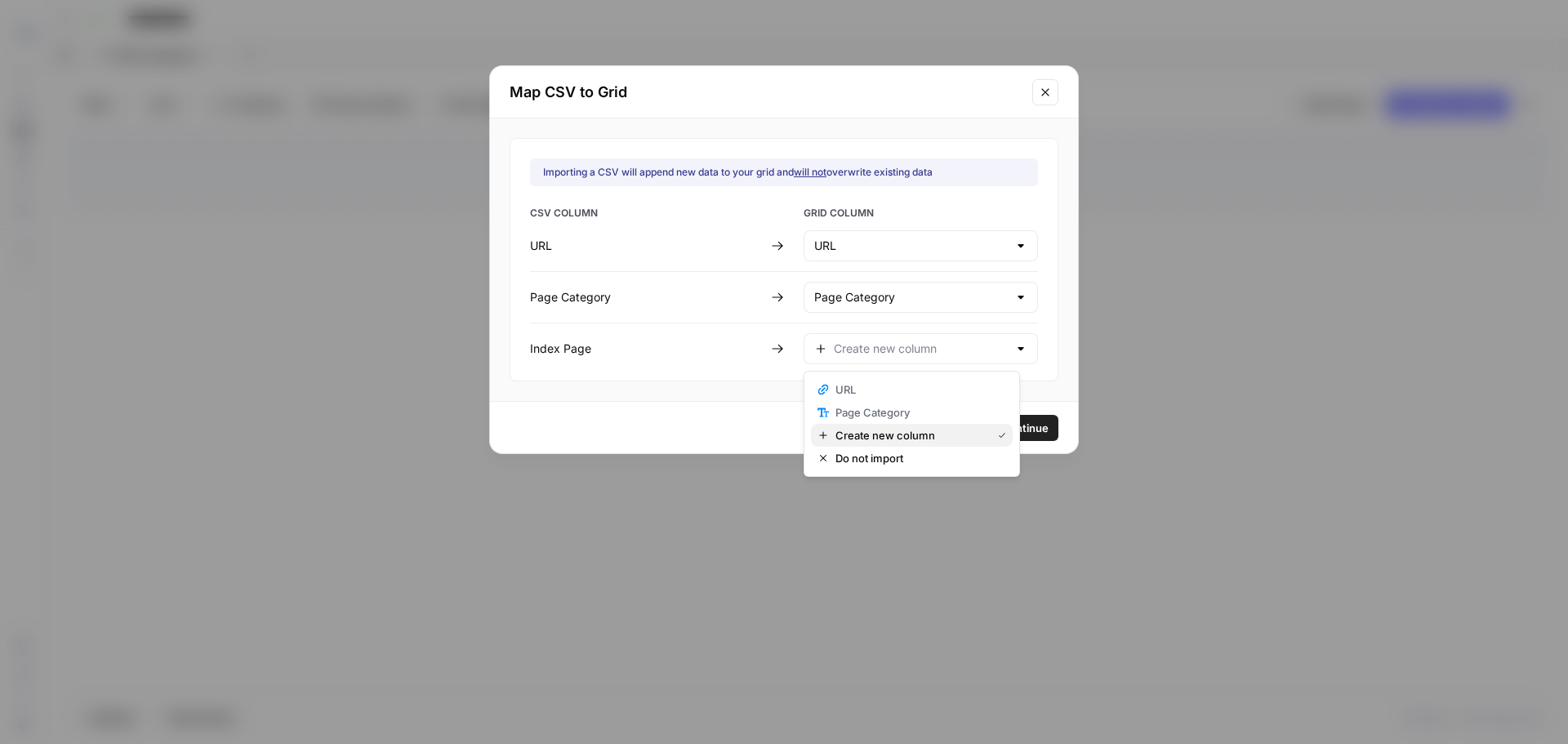
click at [903, 439] on span "Create new column" at bounding box center [910, 436] width 149 height 17
type input "Create new column"
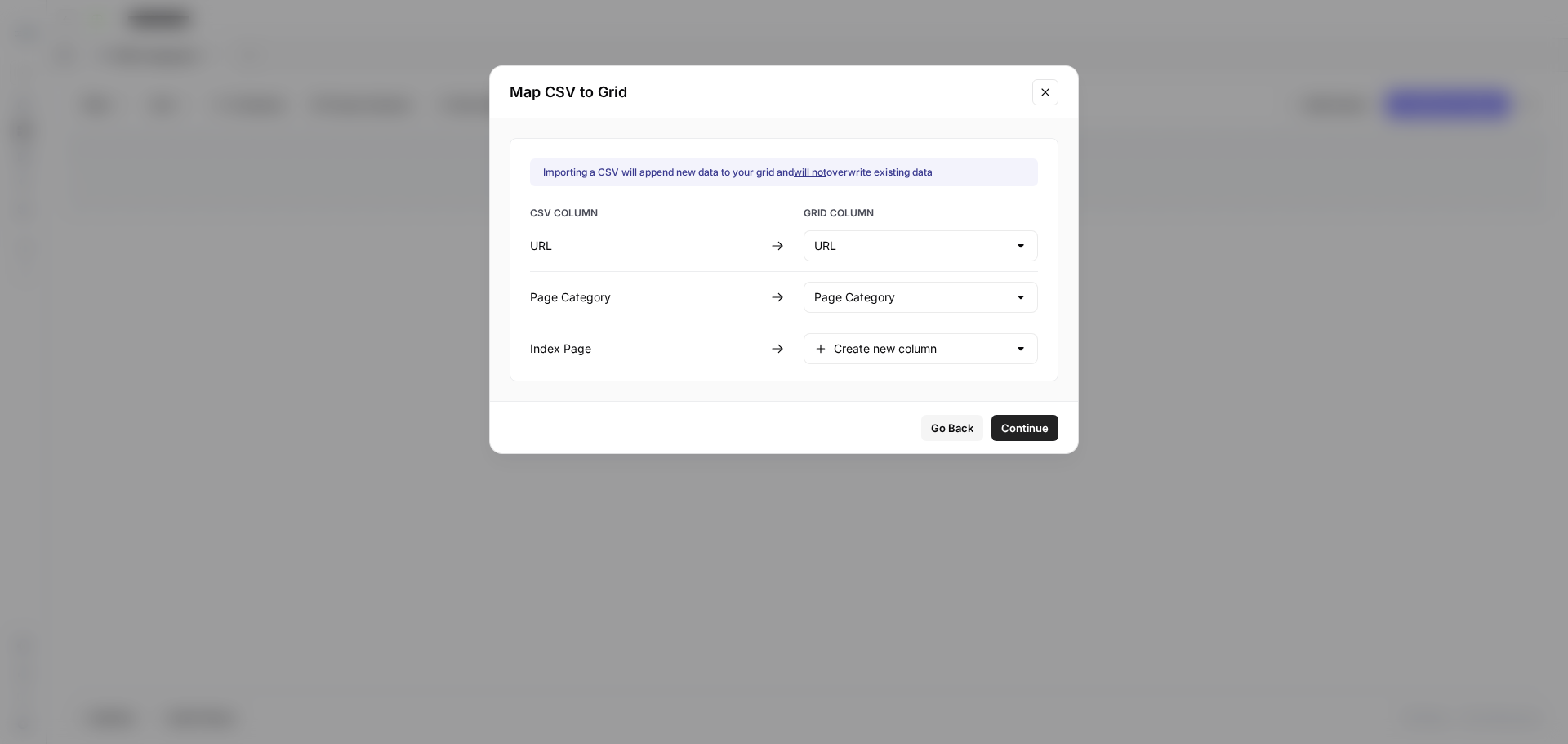
click at [1023, 425] on span "Continue" at bounding box center [1024, 428] width 47 height 17
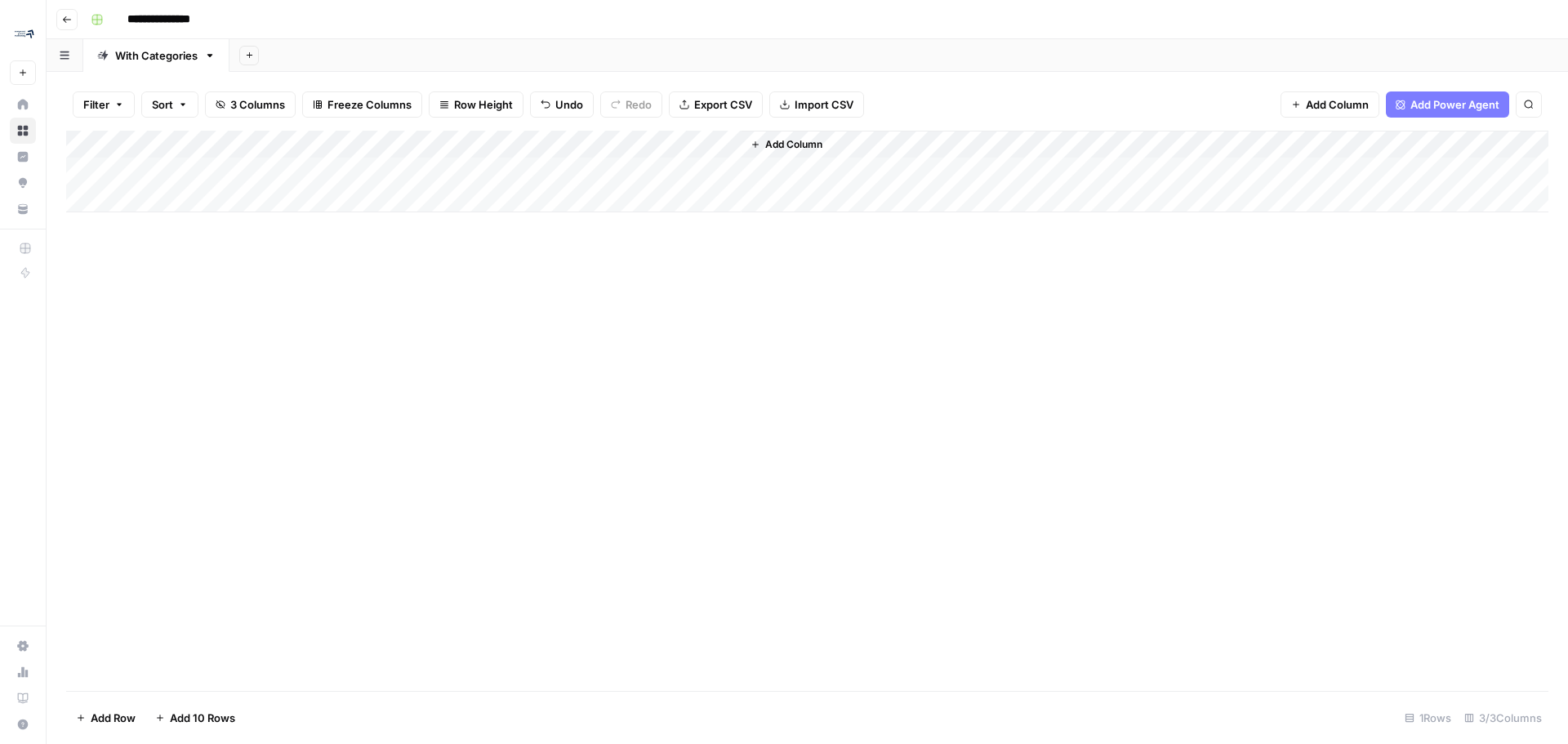
click at [266, 141] on div "Add Column" at bounding box center [807, 171] width 1482 height 82
click at [456, 456] on div "Add Column" at bounding box center [807, 411] width 1482 height 560
click at [791, 147] on span "Add Column" at bounding box center [794, 145] width 57 height 15
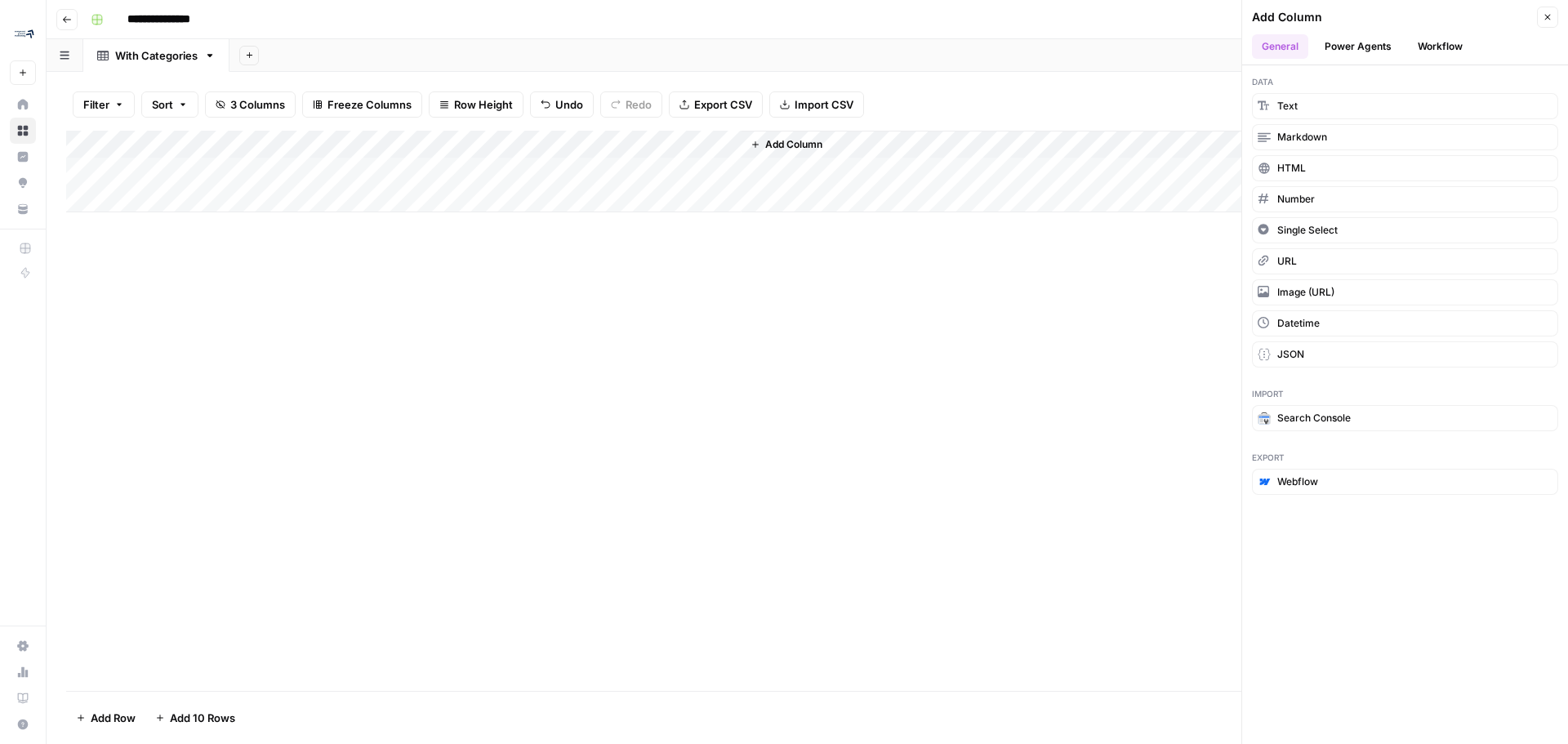
click at [1551, 16] on icon "button" at bounding box center [1548, 17] width 10 height 10
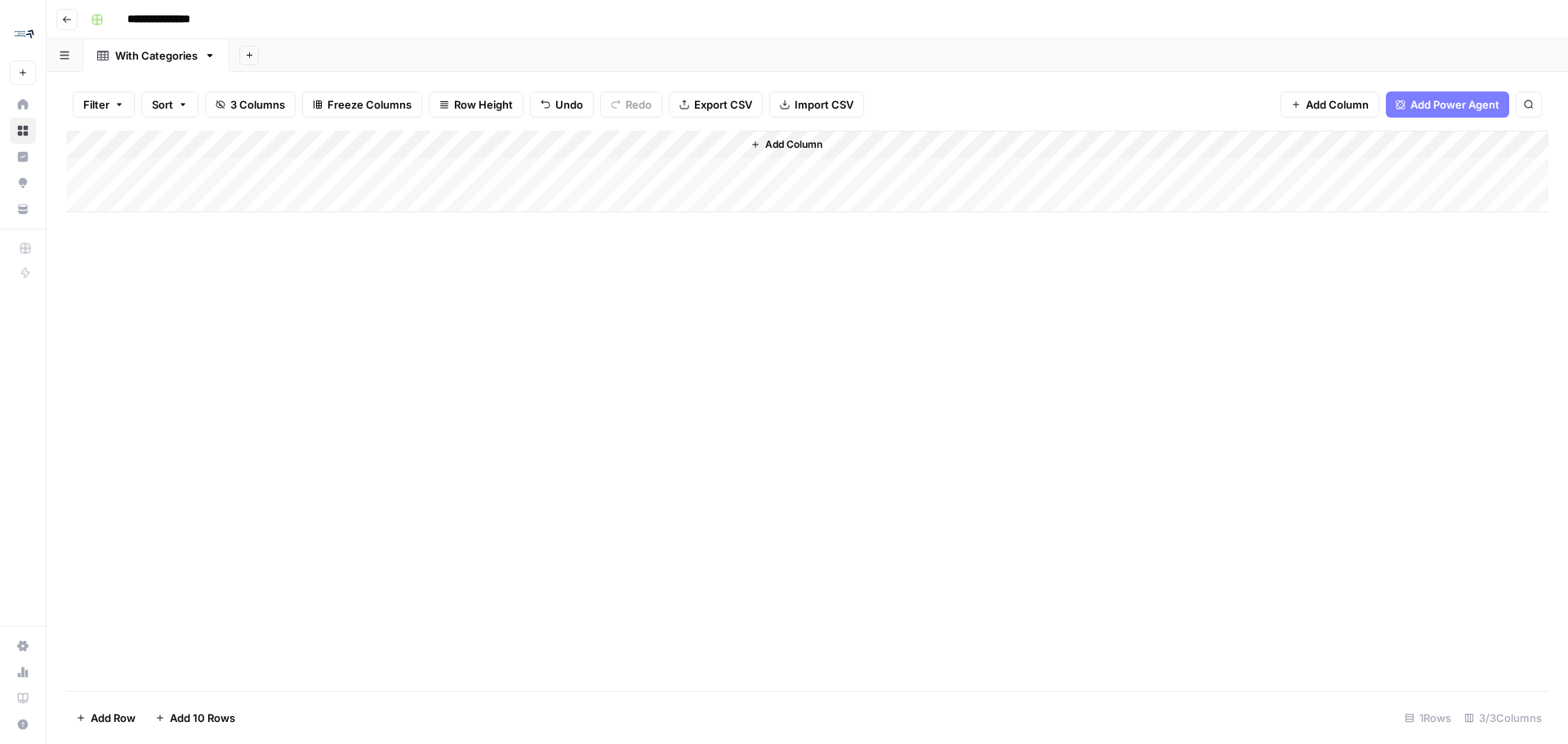
click at [821, 98] on span "Import CSV" at bounding box center [824, 105] width 59 height 17
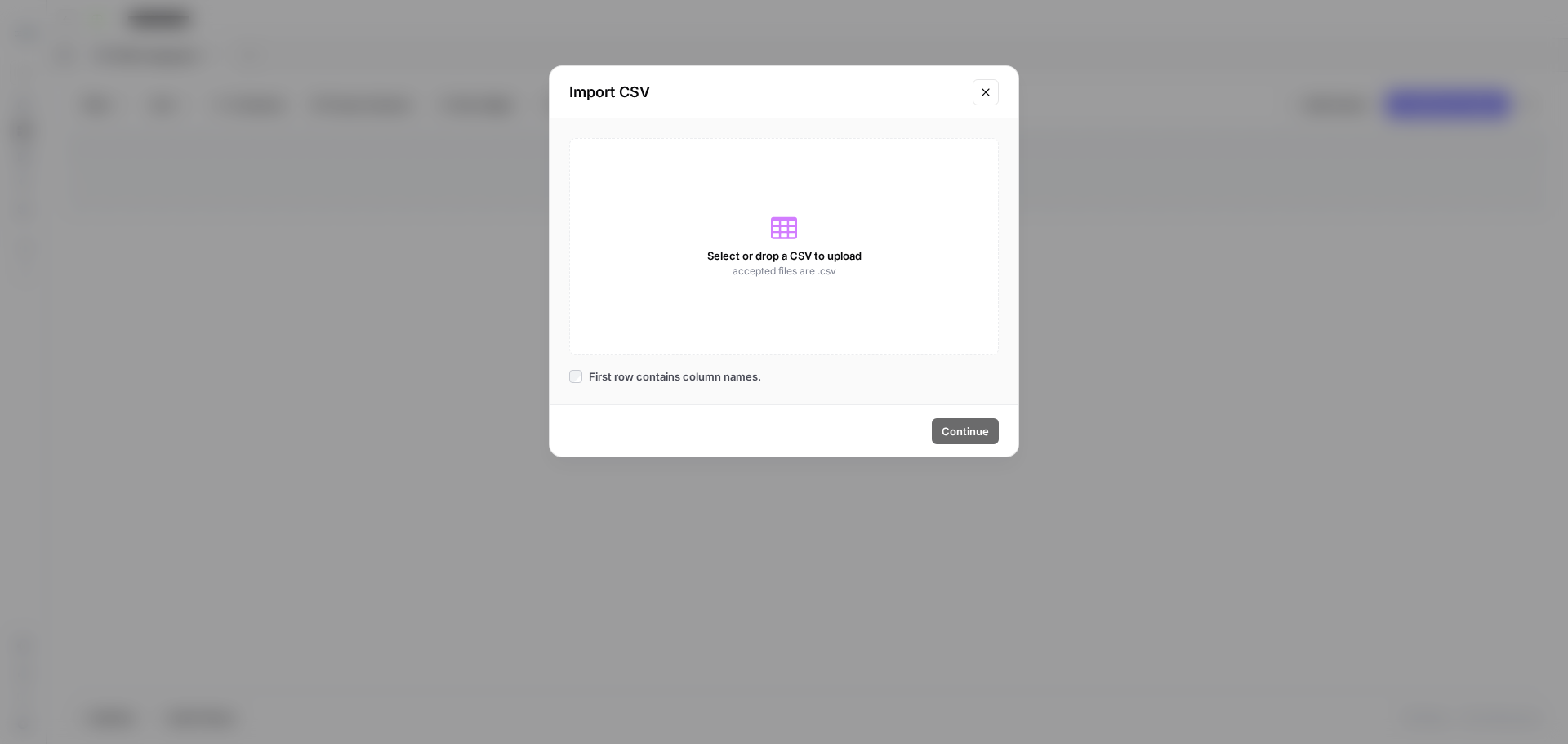
click at [764, 296] on div "Select or drop a CSV to upload accepted files are .csv" at bounding box center [784, 247] width 430 height 217
click at [988, 99] on button "Close modal" at bounding box center [985, 92] width 26 height 26
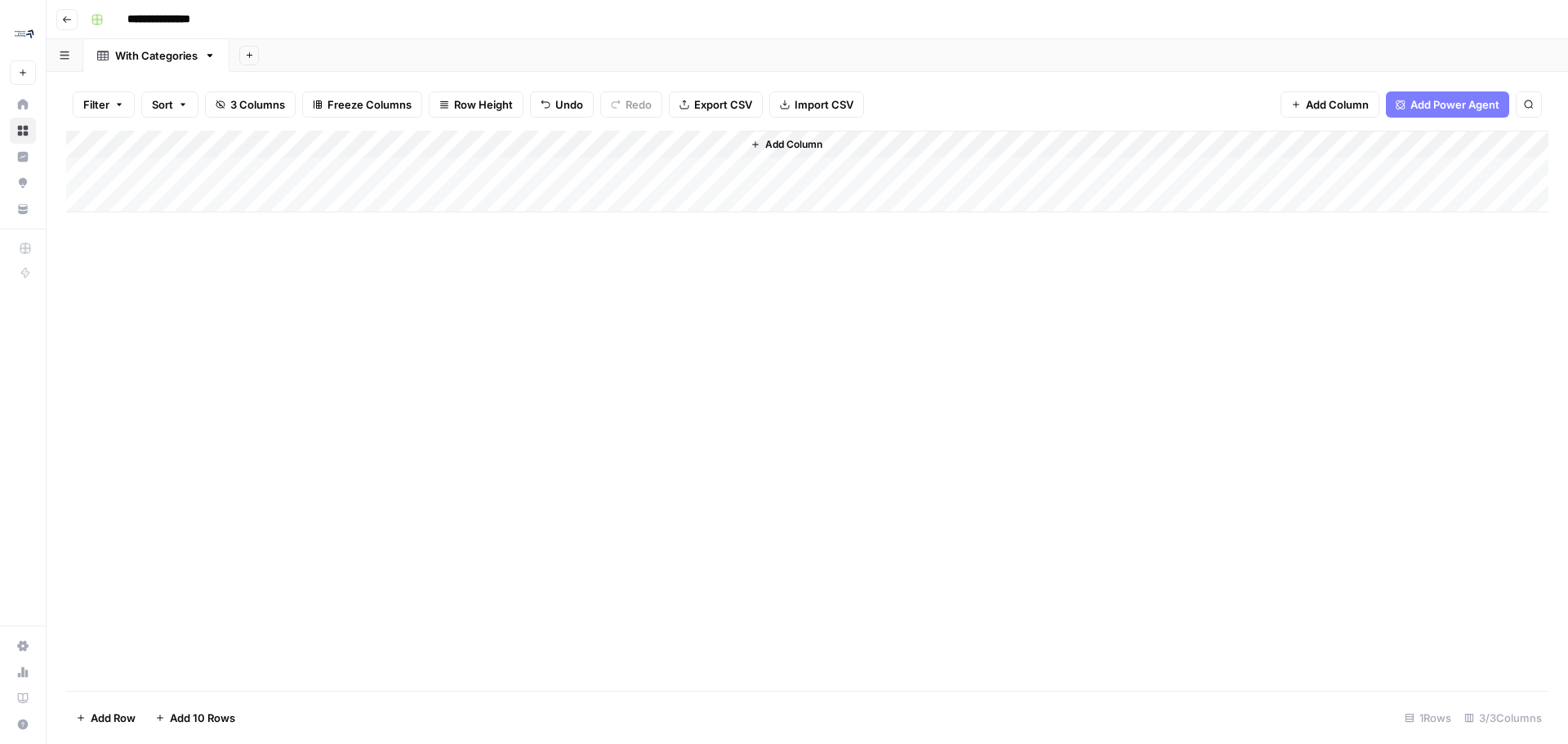
click at [734, 142] on div "Add Column" at bounding box center [807, 171] width 1482 height 82
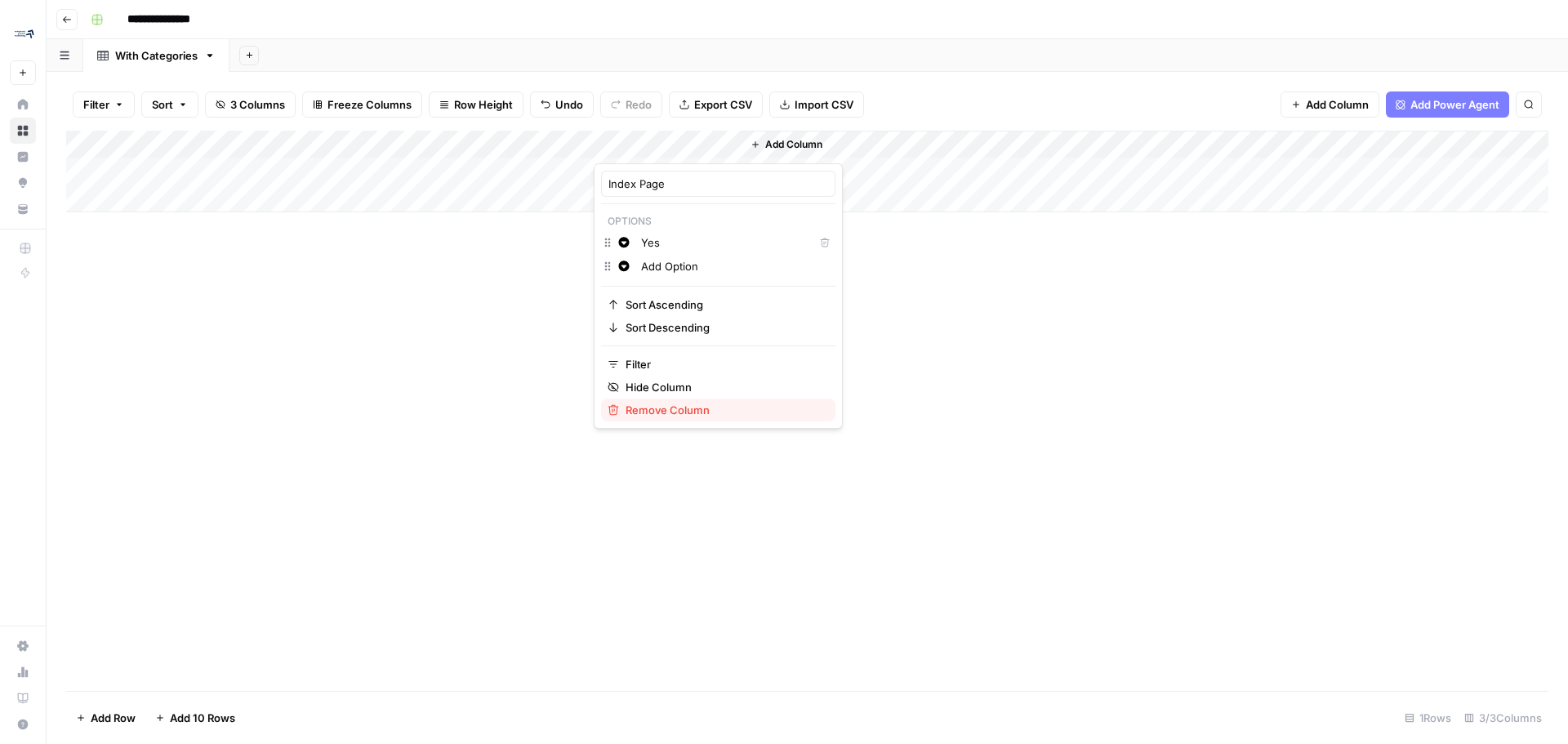
click at [668, 413] on span "Remove Column" at bounding box center [724, 410] width 197 height 17
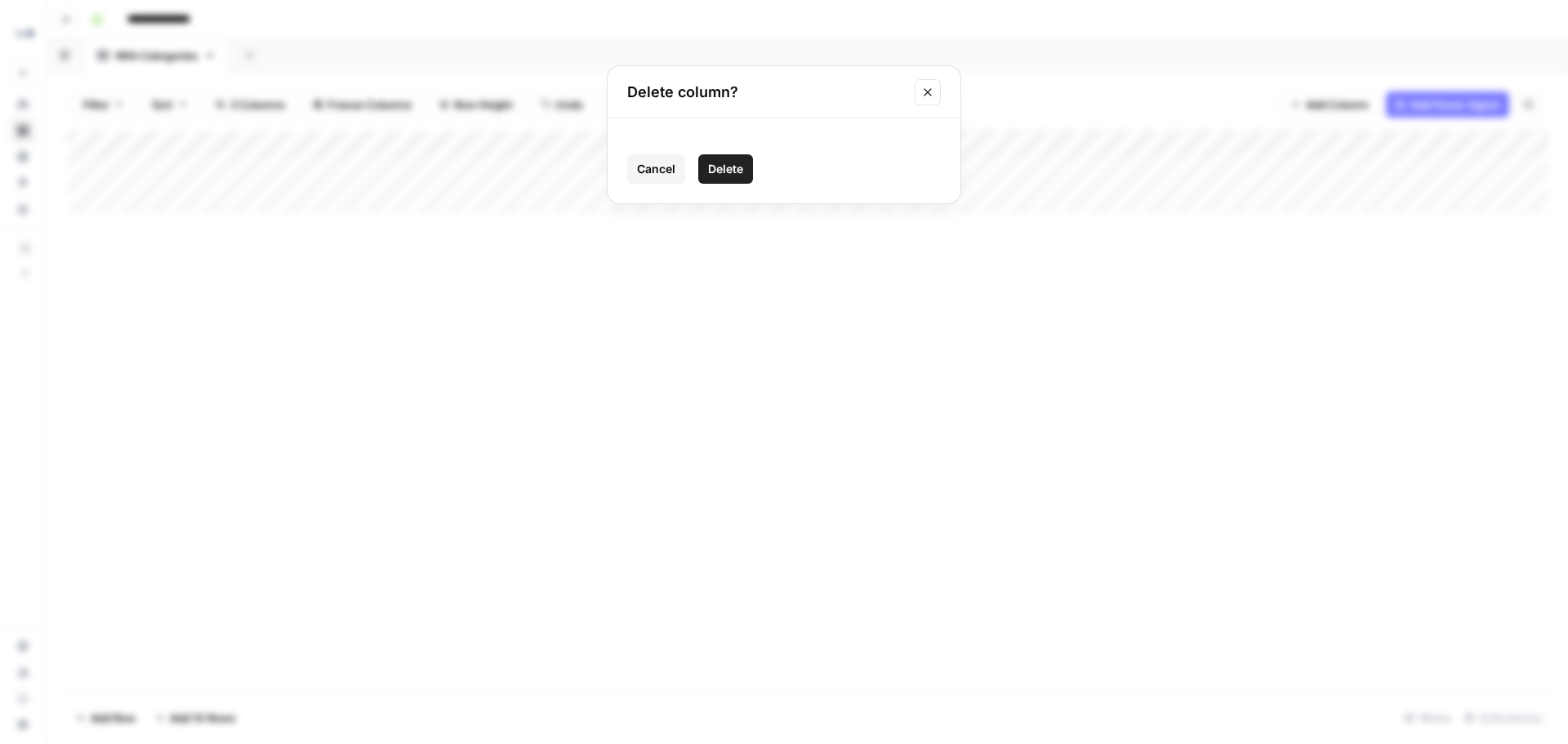
click at [736, 172] on span "Delete" at bounding box center [726, 169] width 35 height 17
click at [850, 108] on span "Import CSV" at bounding box center [824, 105] width 59 height 17
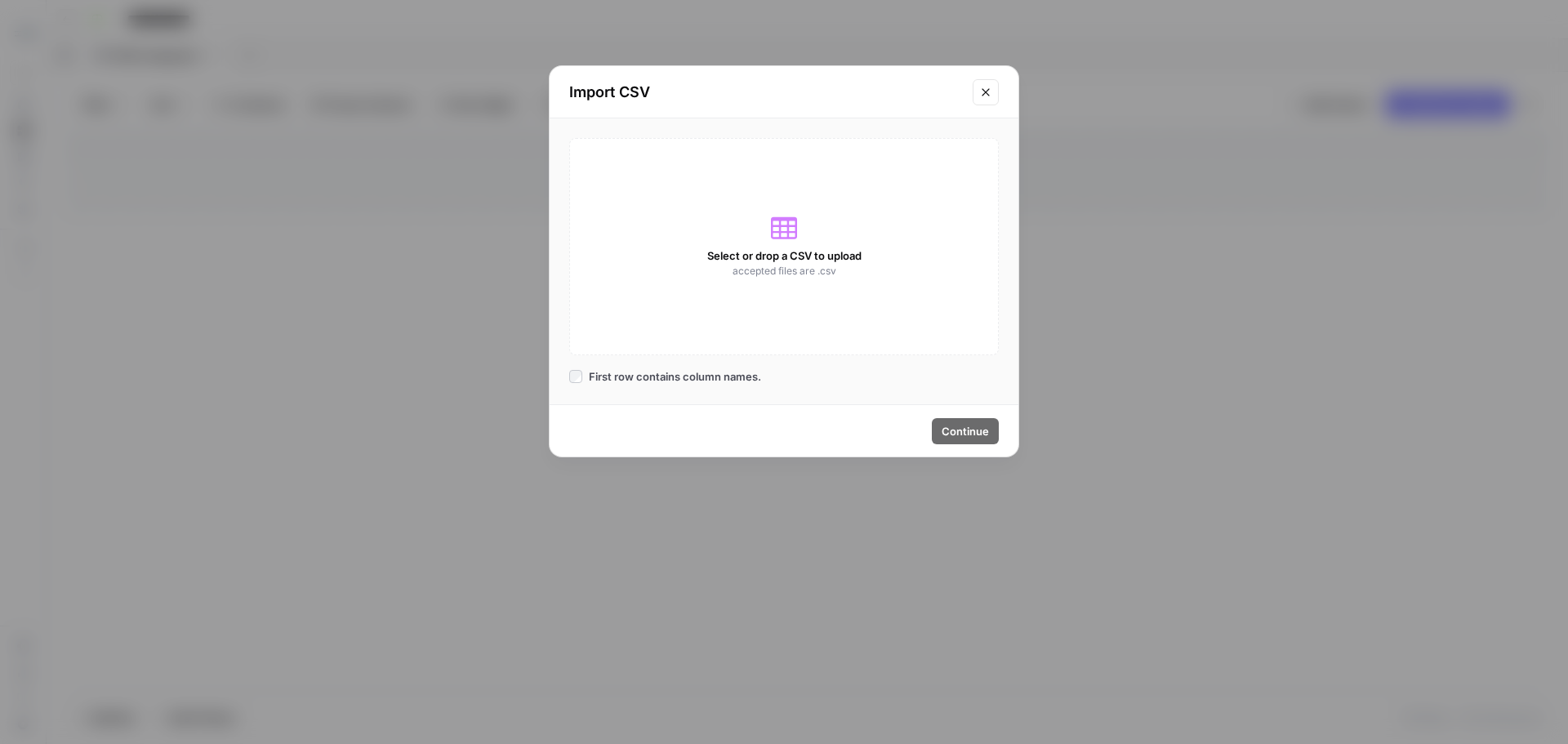
click at [828, 238] on div "Select or drop a CSV to upload accepted files are .csv" at bounding box center [784, 247] width 430 height 217
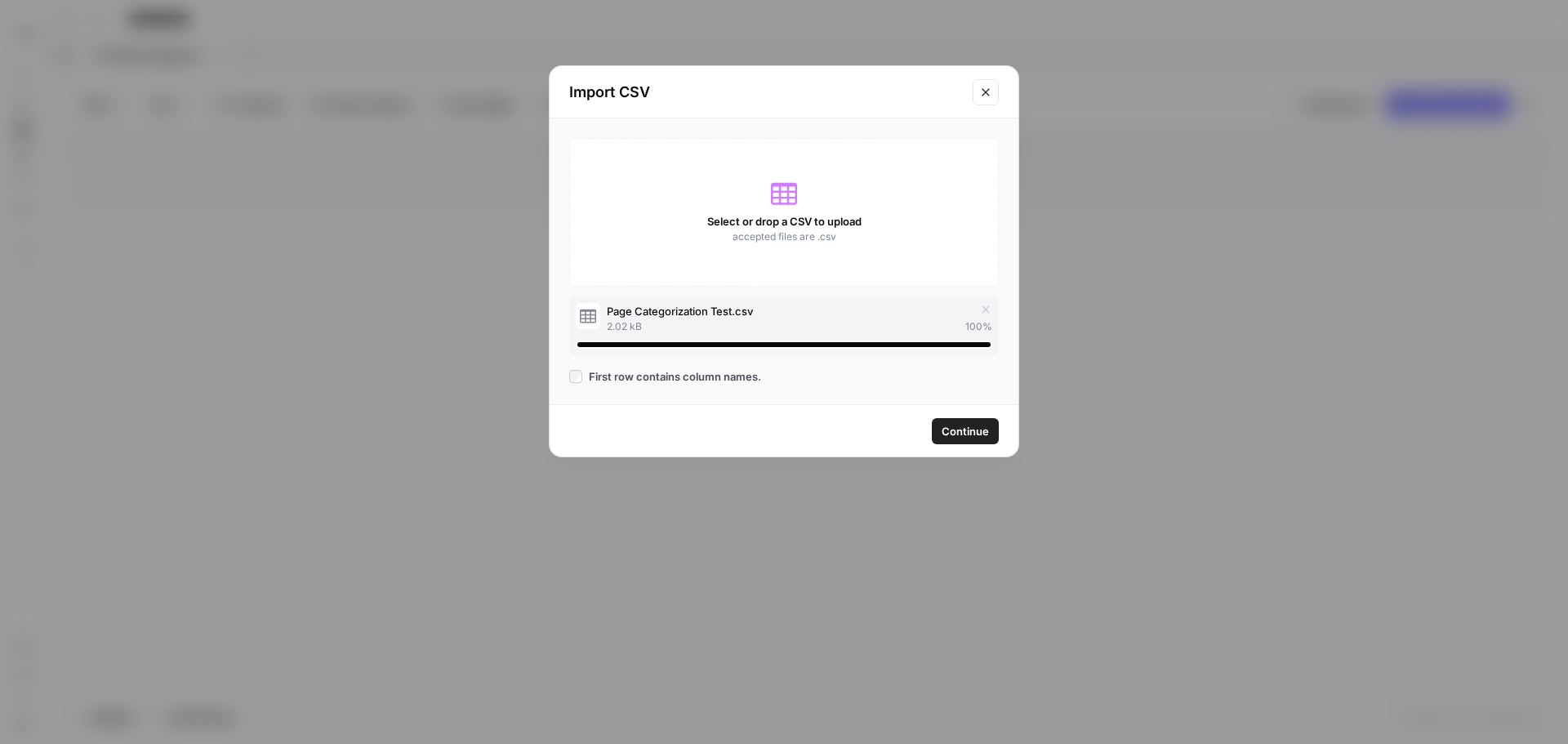
click at [969, 434] on span "Continue" at bounding box center [965, 431] width 47 height 17
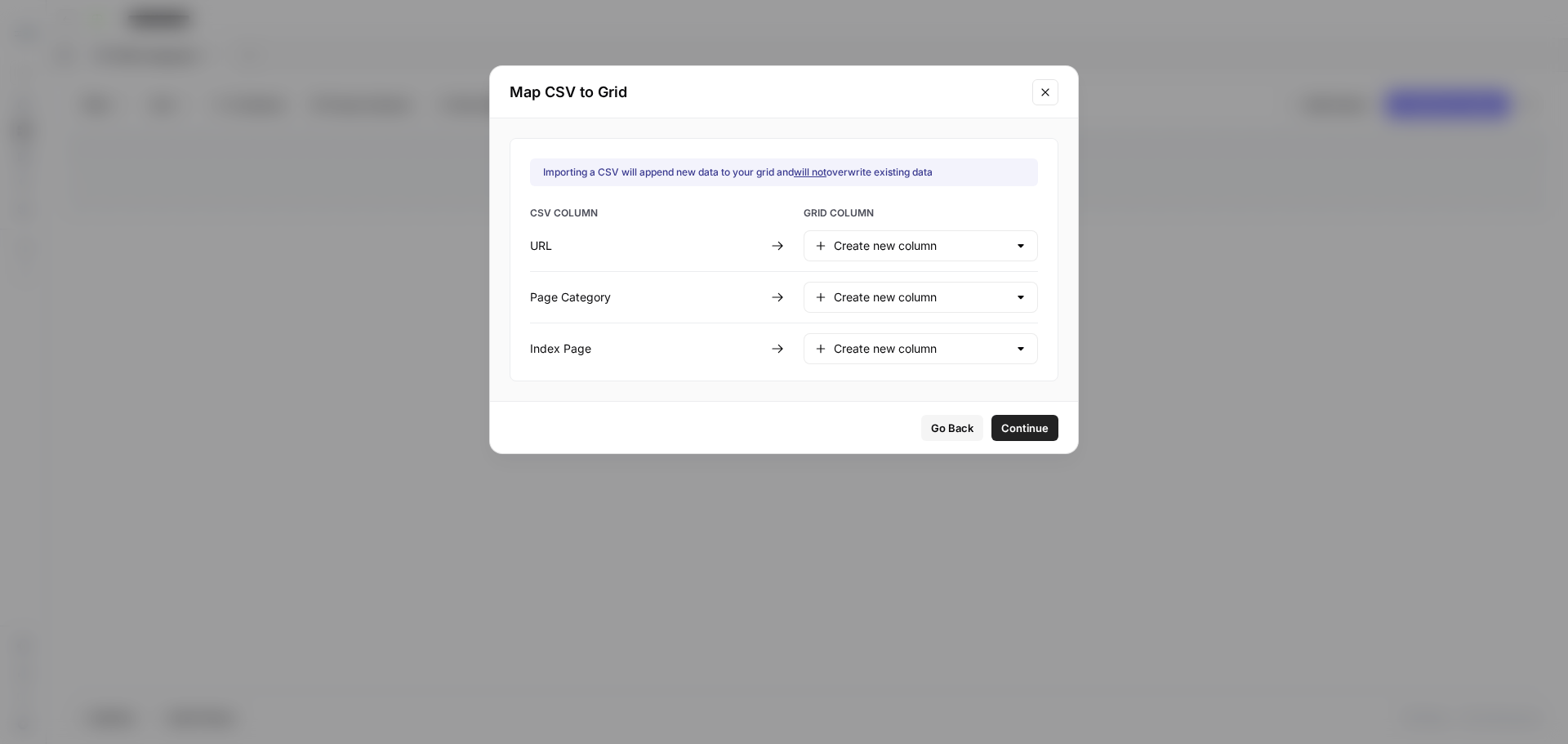
click at [1015, 238] on div at bounding box center [1021, 246] width 13 height 17
click at [947, 282] on span "URL" at bounding box center [917, 286] width 164 height 17
type input "URL"
click at [1015, 302] on div at bounding box center [1021, 297] width 13 height 17
click at [926, 366] on span "Page Category" at bounding box center [917, 361] width 164 height 17
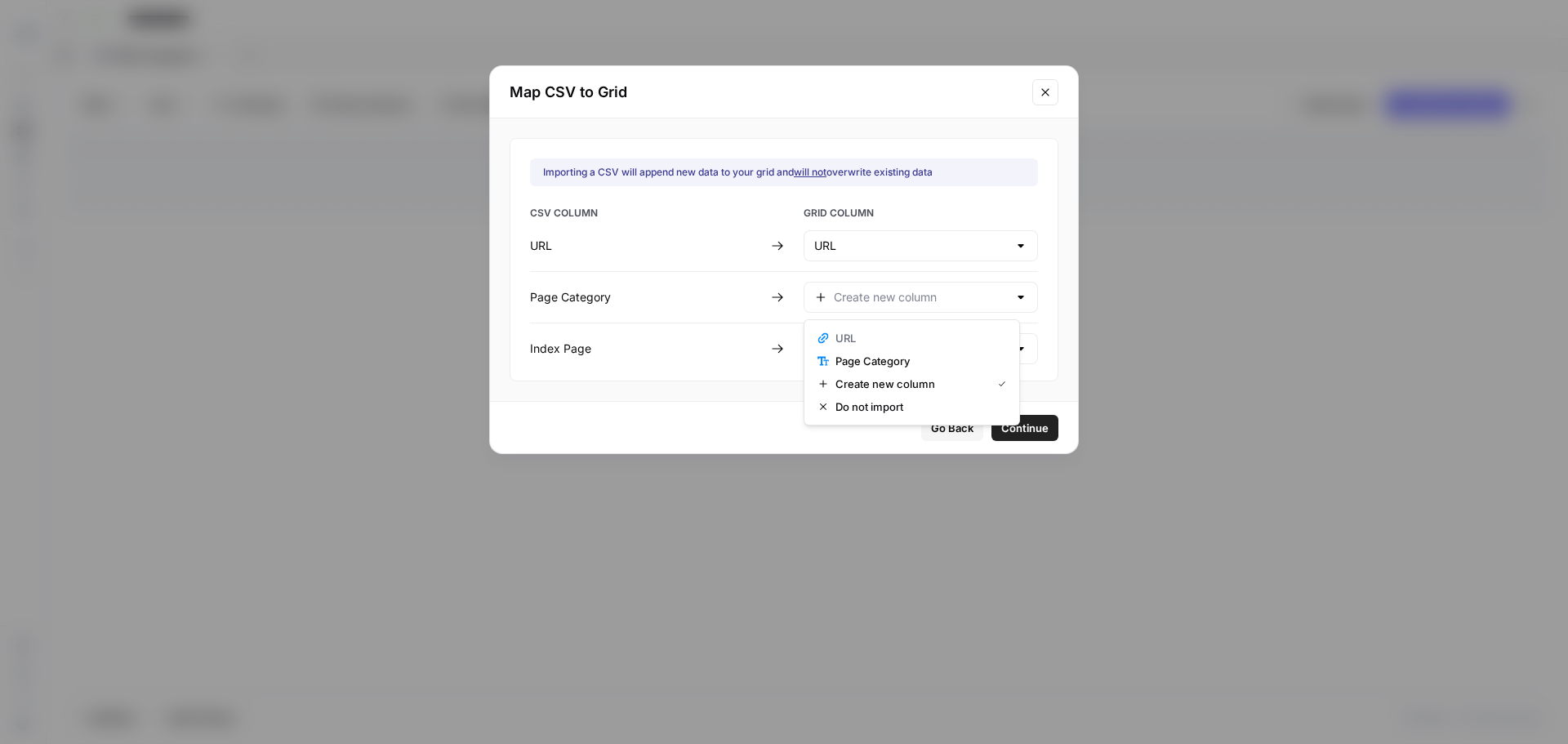
type input "Page Category"
click at [987, 335] on div "Create new column" at bounding box center [921, 349] width 235 height 31
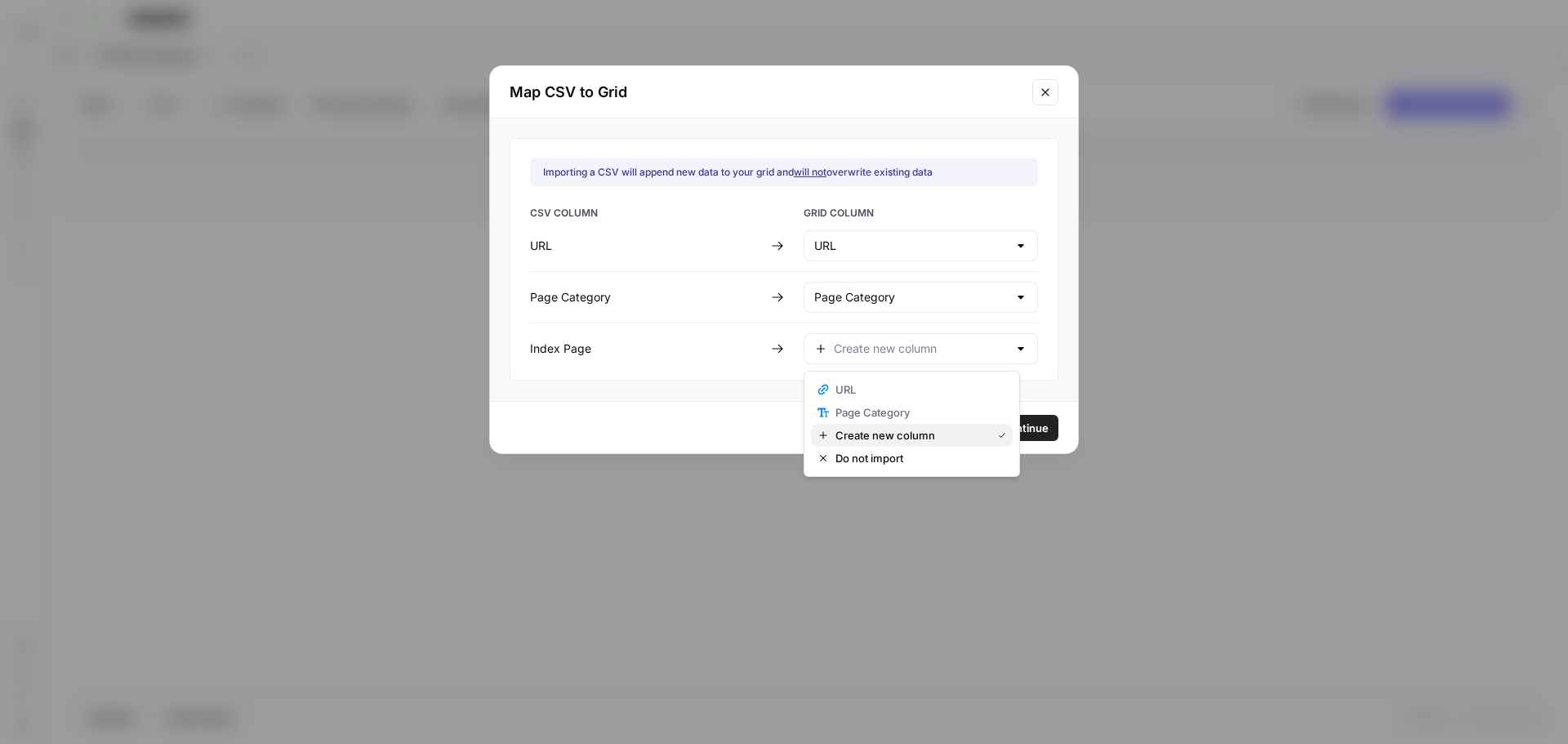
click at [900, 433] on span "Create new column" at bounding box center [910, 436] width 149 height 17
type input "Create new column"
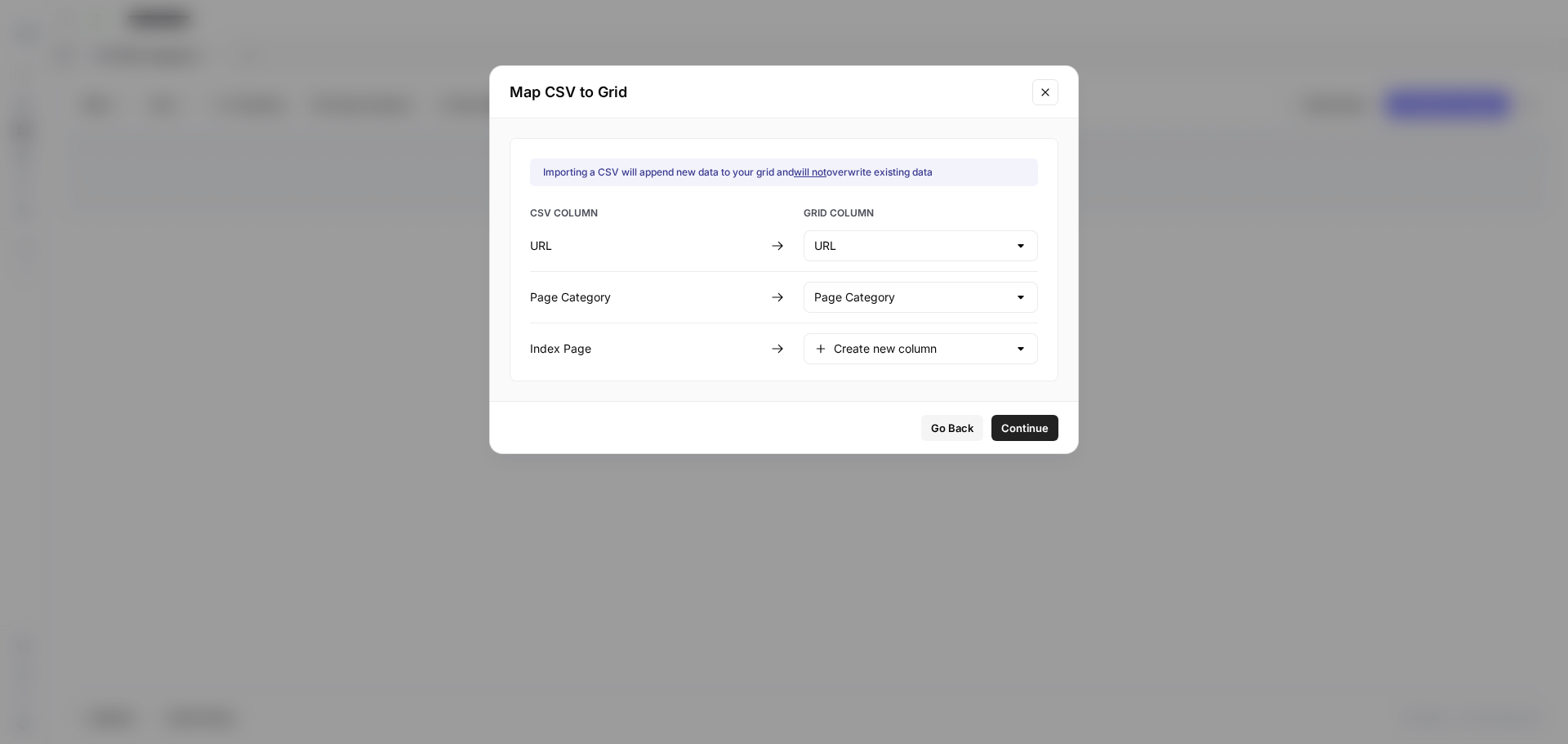
click at [1019, 437] on button "Continue" at bounding box center [1025, 428] width 67 height 26
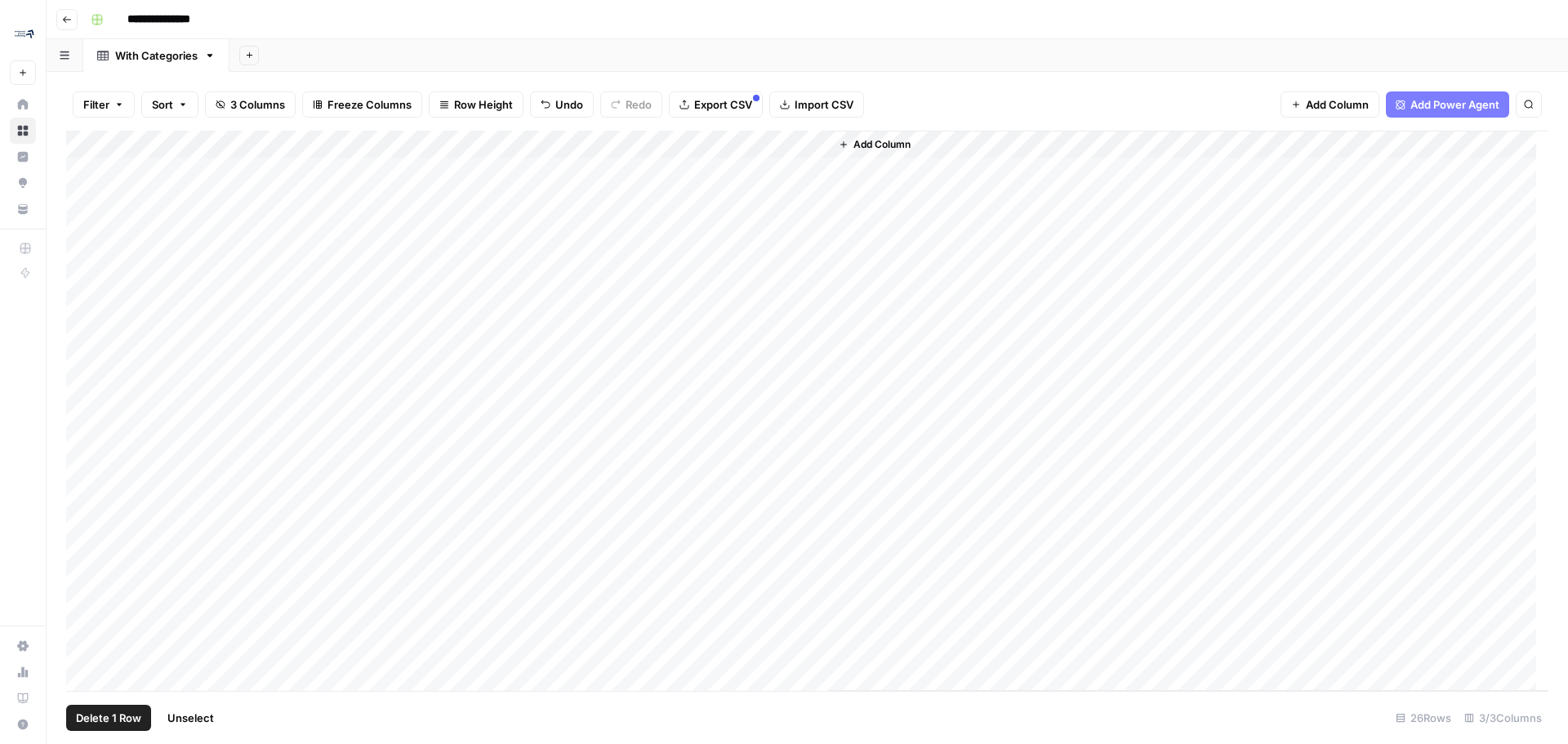
click at [84, 171] on div "Add Column" at bounding box center [807, 411] width 1482 height 560
click at [87, 719] on span "Delete 1 Row" at bounding box center [108, 718] width 65 height 17
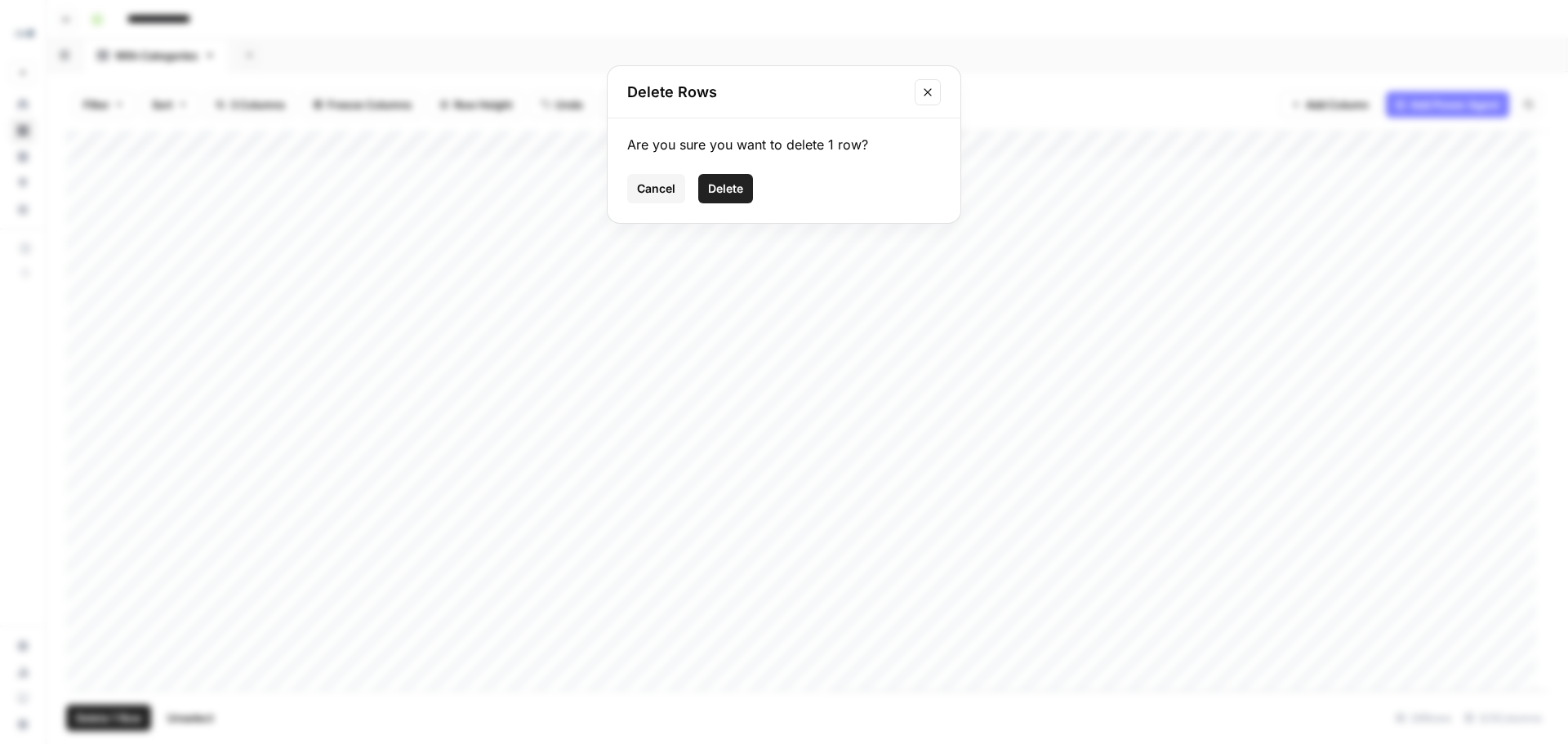
click at [726, 192] on span "Delete" at bounding box center [726, 189] width 35 height 17
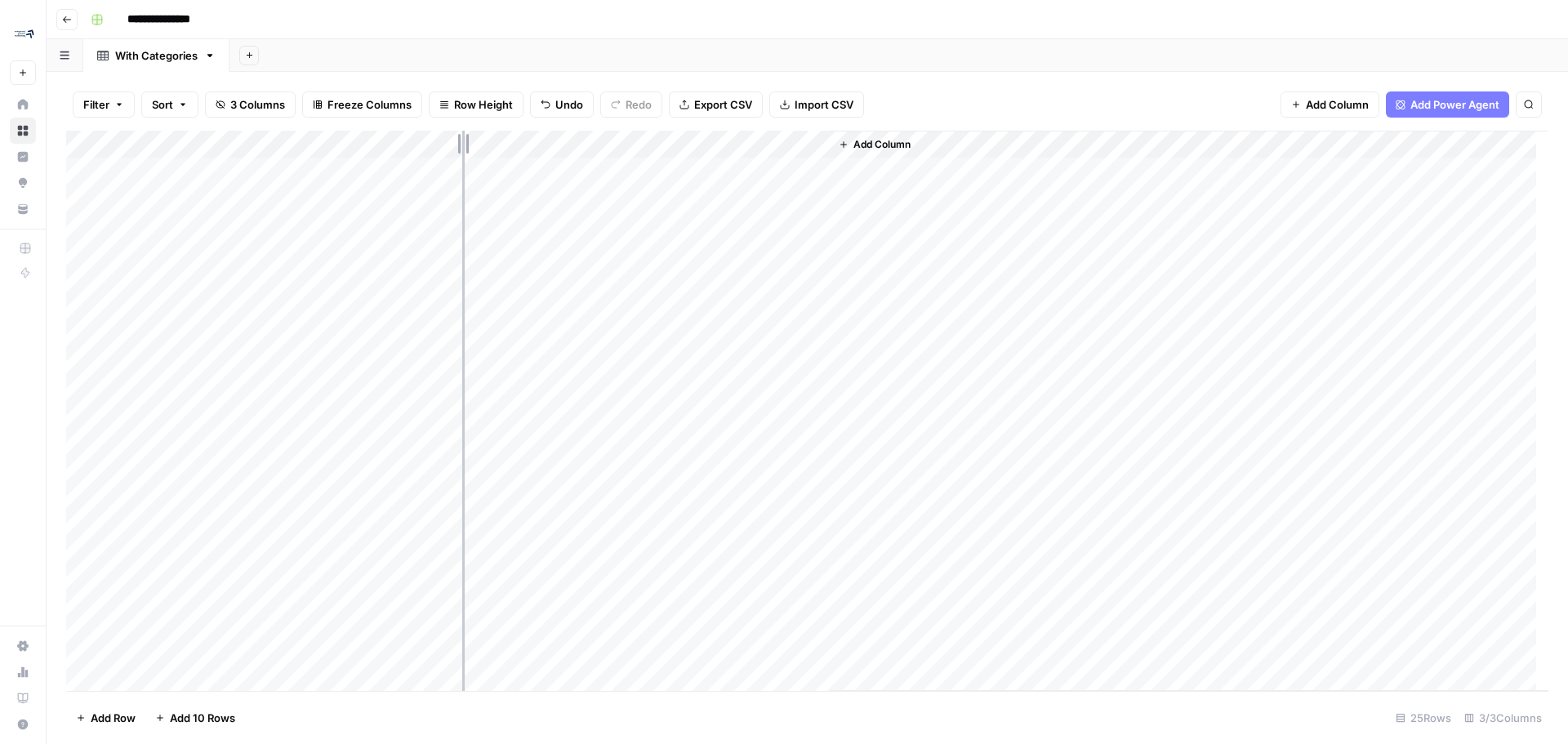
drag, startPoint x: 362, startPoint y: 145, endPoint x: 485, endPoint y: 142, distance: 123.0
click at [485, 142] on div "Add Column" at bounding box center [807, 411] width 1482 height 560
click at [378, 716] on footer "Add Row Add 10 Rows 25 Rows 3/3 Columns" at bounding box center [807, 717] width 1482 height 53
click at [1016, 151] on span "Add Column" at bounding box center [1008, 145] width 57 height 15
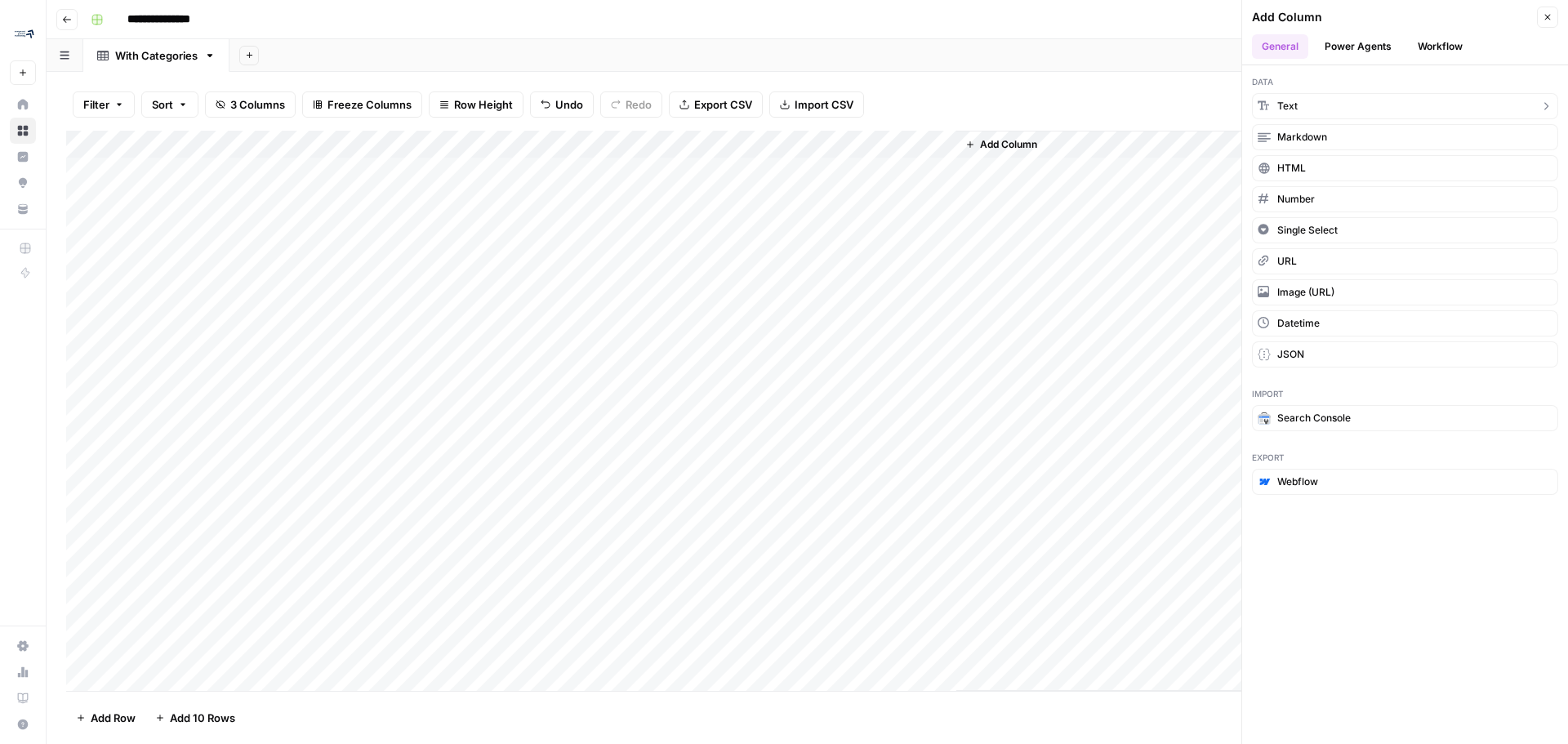
click at [1309, 99] on button "Text" at bounding box center [1405, 106] width 307 height 26
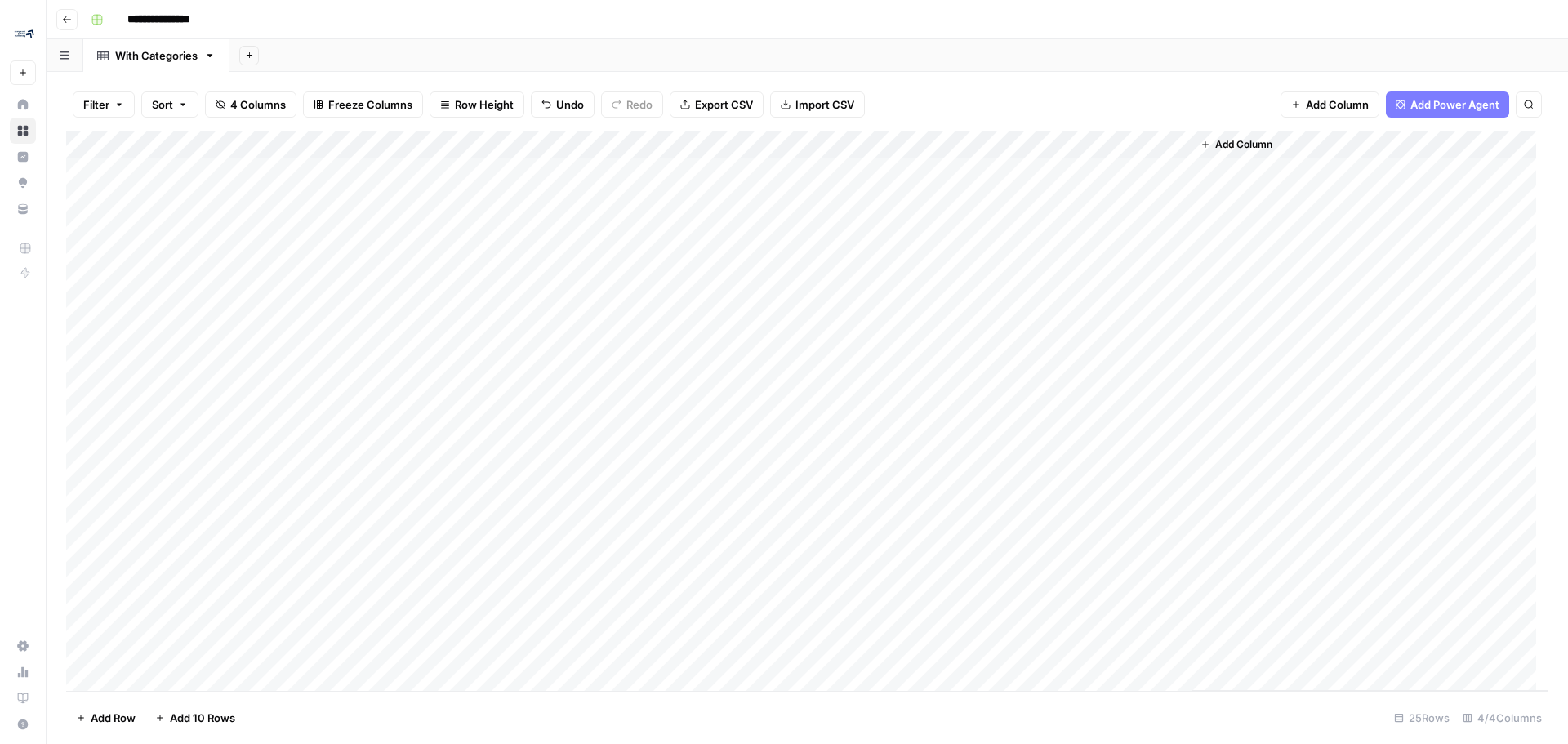
click at [1179, 145] on div "Add Column" at bounding box center [807, 411] width 1482 height 560
click at [1022, 365] on span "Remove Column" at bounding box center [1058, 365] width 143 height 17
click at [729, 164] on span "Delete" at bounding box center [726, 169] width 35 height 17
click at [1011, 148] on span "Add Column" at bounding box center [1008, 145] width 57 height 15
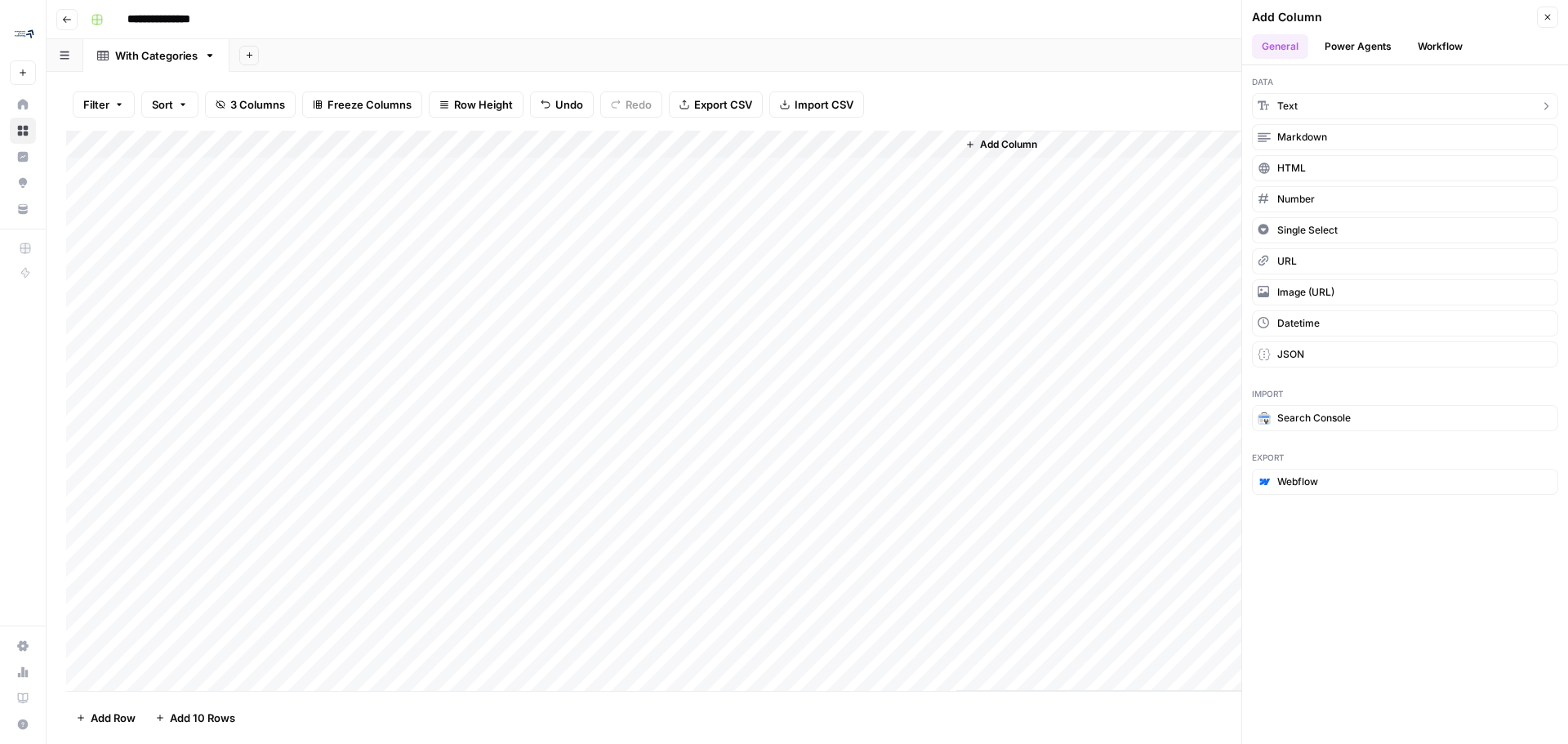
click at [1419, 115] on button "Text" at bounding box center [1405, 106] width 307 height 26
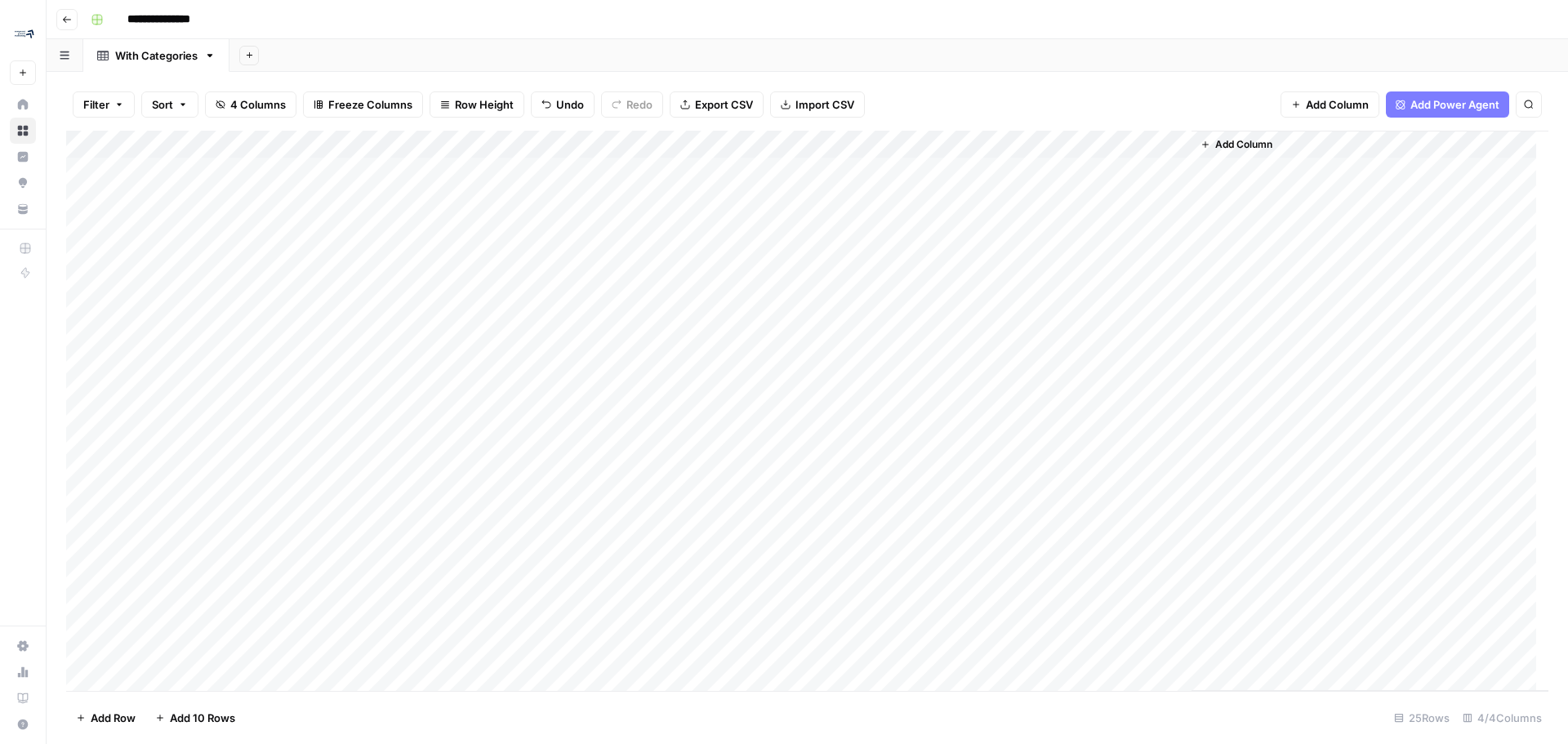
click at [1009, 148] on div "Add Column" at bounding box center [807, 411] width 1482 height 560
drag, startPoint x: 1035, startPoint y: 187, endPoint x: 958, endPoint y: 177, distance: 77.6
click at [958, 177] on div "New Column Text Sort Ascending Sort Descending Filter Hide Column Remove Column" at bounding box center [1053, 273] width 195 height 220
type input "Existing Keyword Target"
click at [83, 283] on div "Add Column" at bounding box center [807, 411] width 1482 height 560
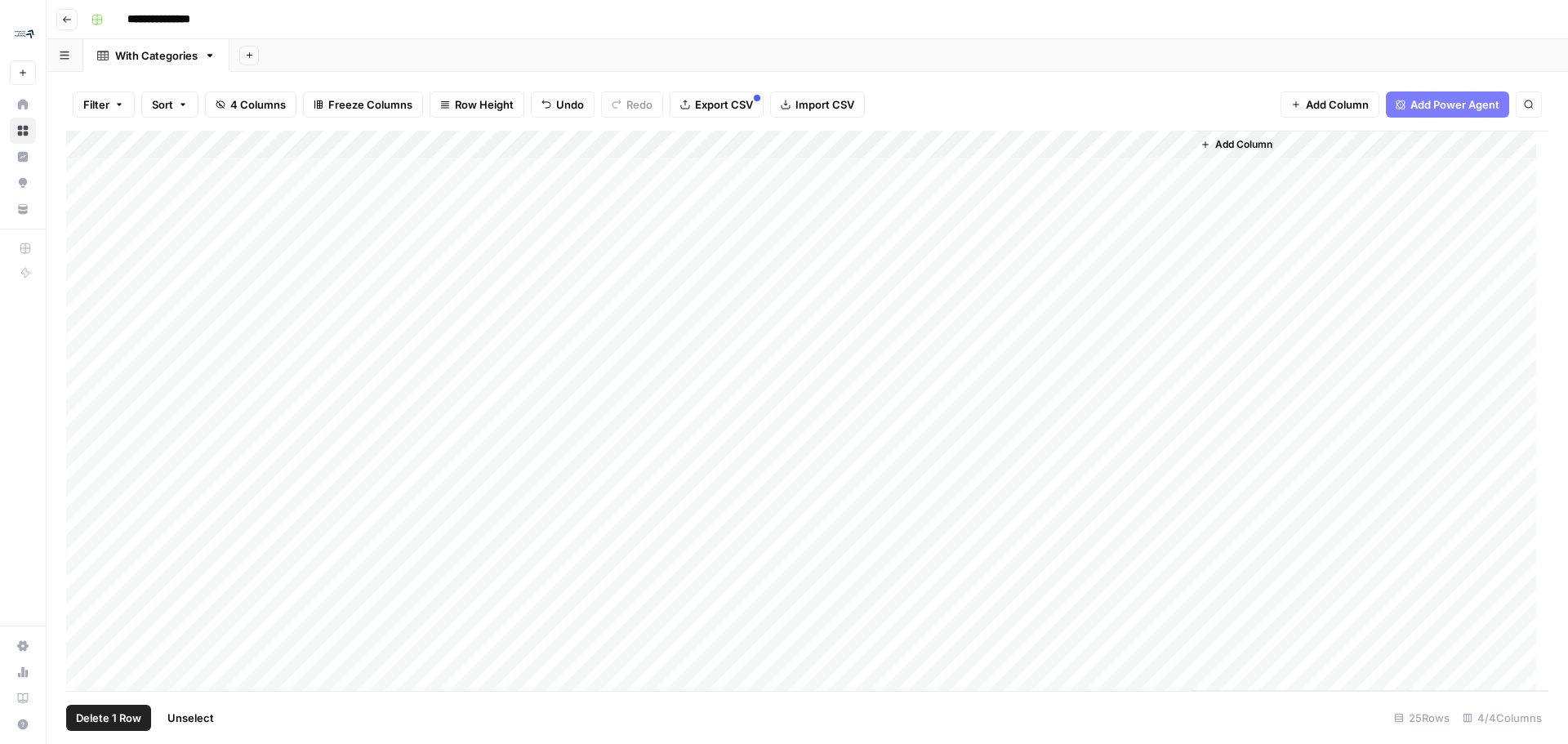
click at [96, 715] on span "Delete 1 Row" at bounding box center [108, 718] width 65 height 17
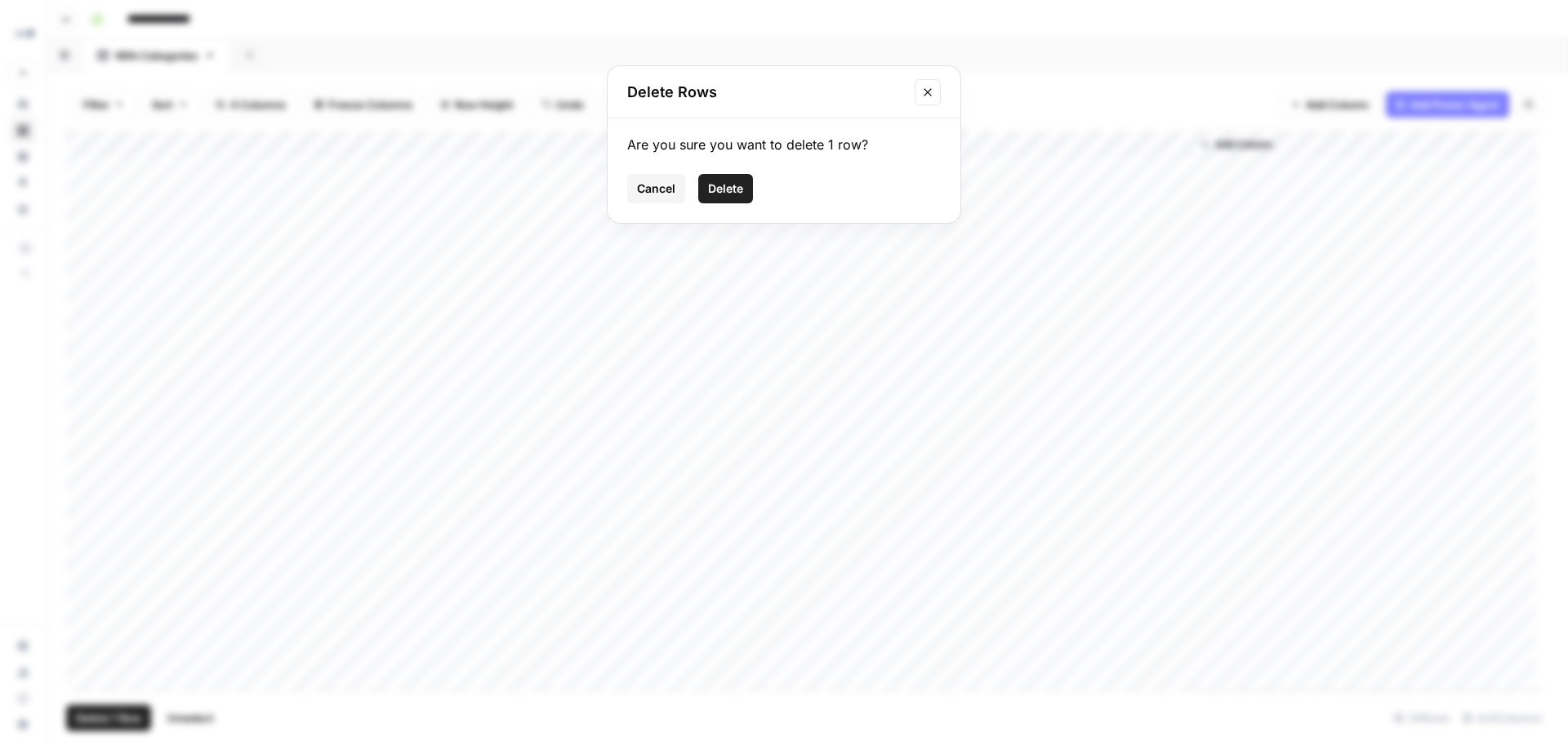
click at [734, 185] on span "Delete" at bounding box center [726, 189] width 35 height 17
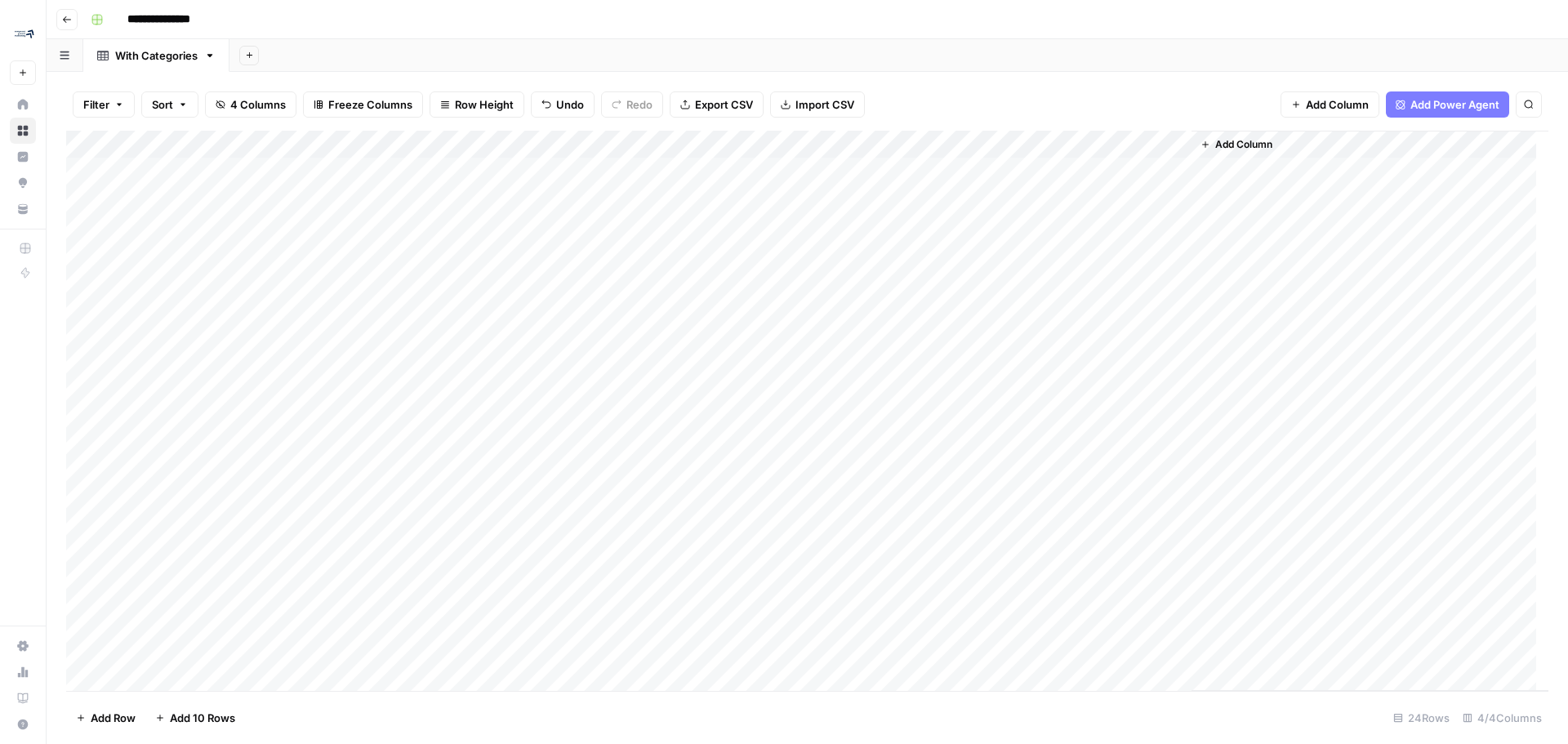
click at [1001, 254] on div "Add Column" at bounding box center [807, 411] width 1482 height 560
click at [83, 476] on div "Add Column" at bounding box center [807, 411] width 1482 height 560
click at [120, 722] on span "Delete 1 Row" at bounding box center [108, 718] width 65 height 17
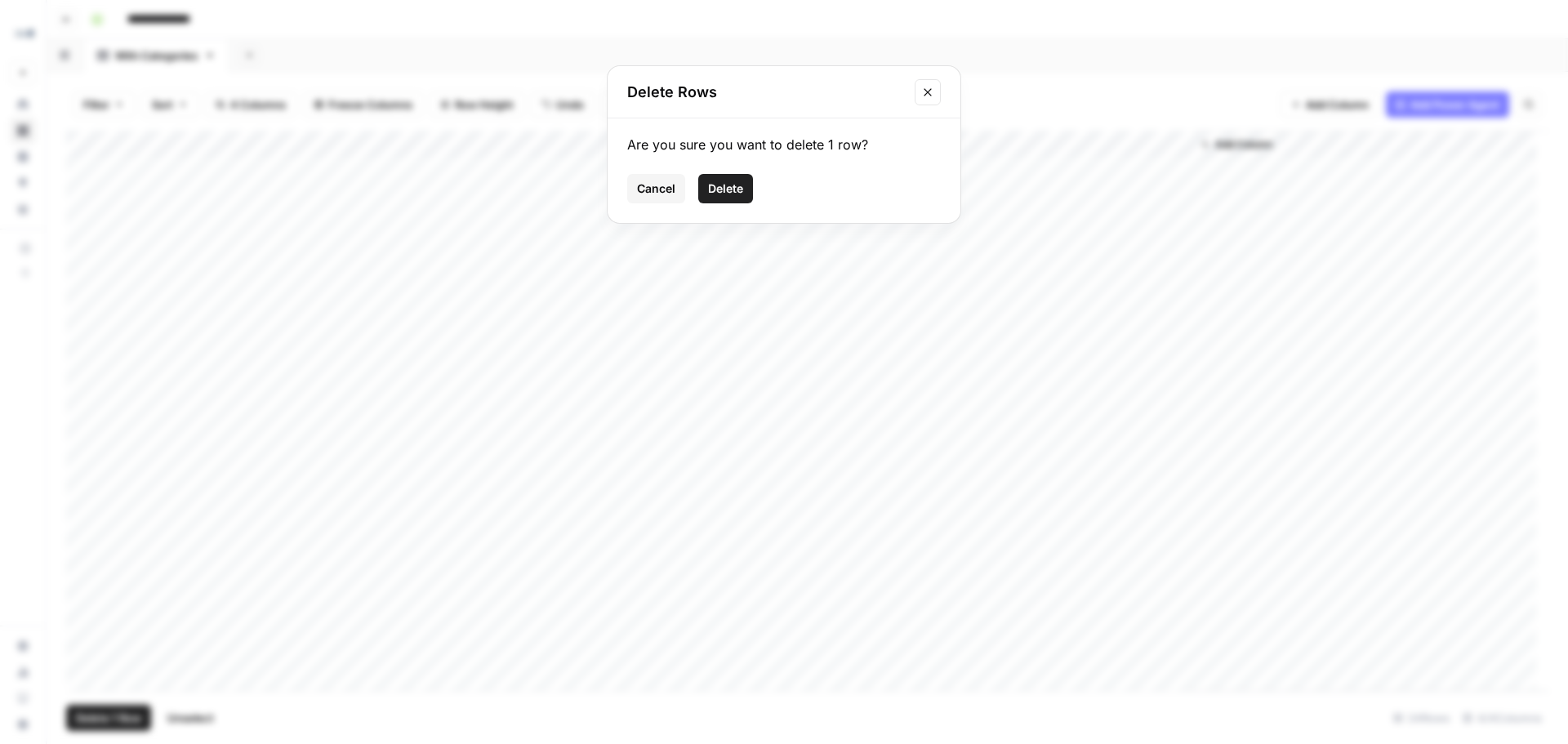
click at [725, 177] on button "Delete" at bounding box center [725, 189] width 54 height 29
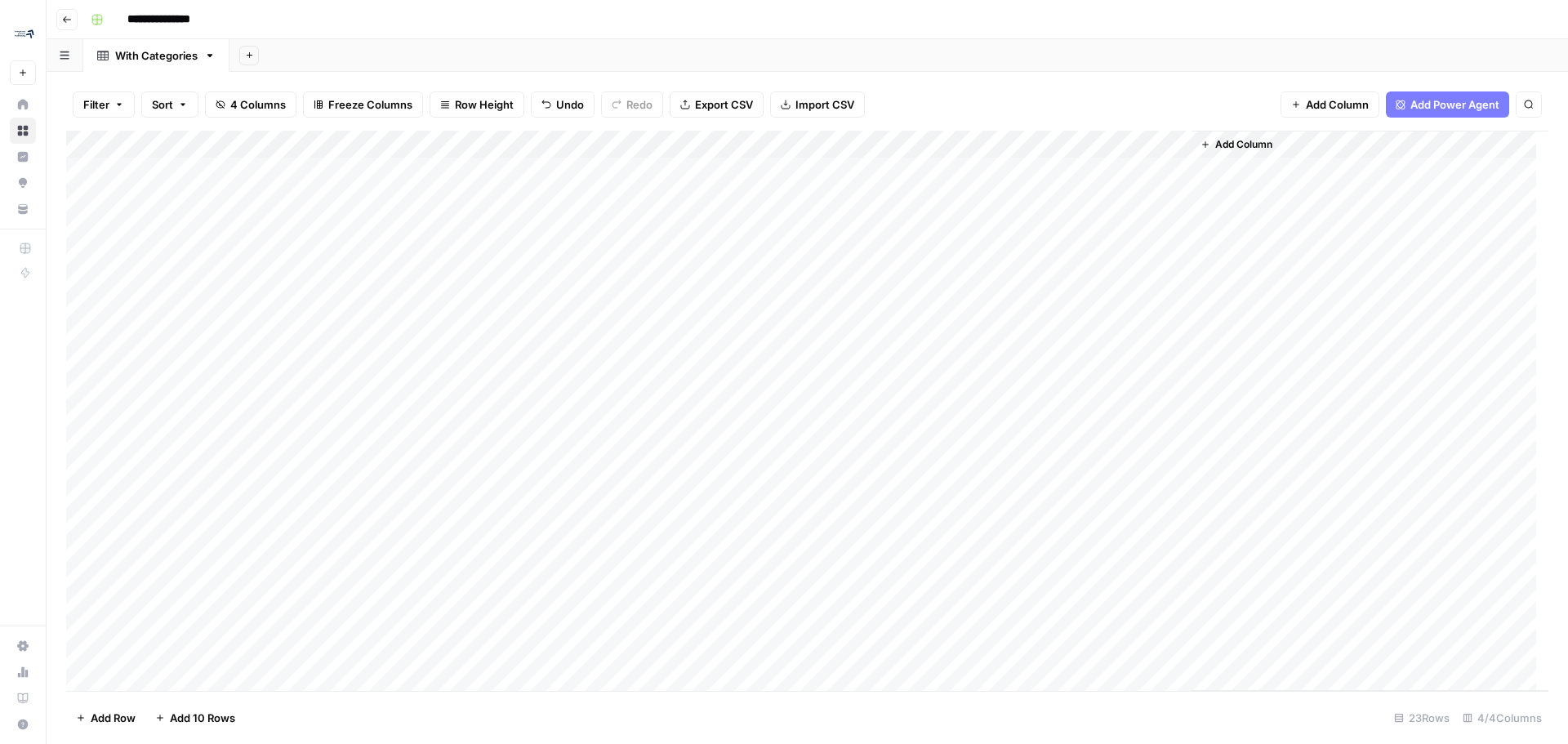
click at [1030, 451] on div "Add Column" at bounding box center [807, 411] width 1482 height 560
click at [1109, 474] on div "Add Column" at bounding box center [807, 411] width 1482 height 560
type textarea "**********"
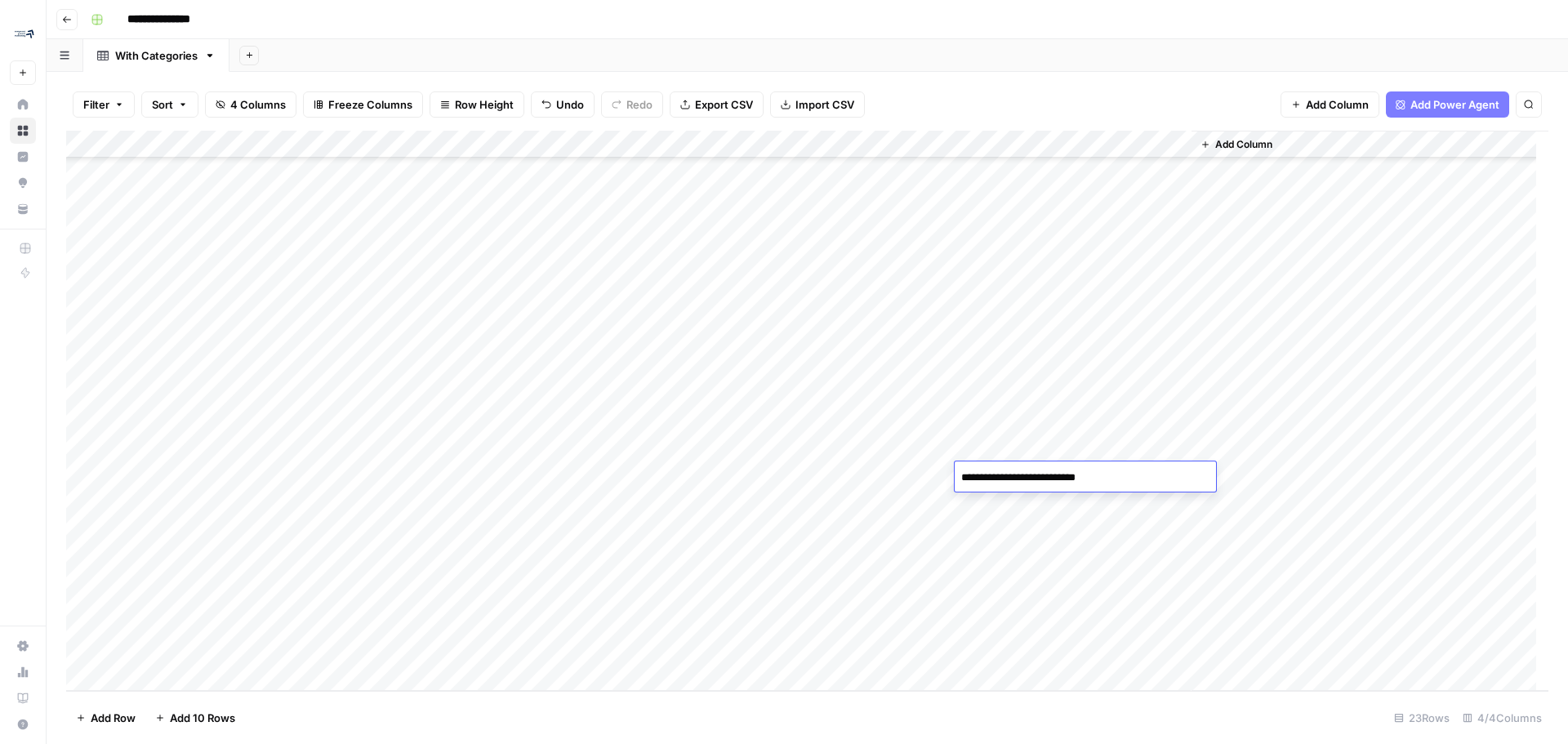
click at [1049, 542] on div "Add Column" at bounding box center [807, 411] width 1482 height 560
click at [1009, 592] on div "Add Column" at bounding box center [807, 411] width 1482 height 560
click at [1058, 621] on div "Add Column" at bounding box center [807, 411] width 1482 height 560
click at [1251, 143] on span "Add Column" at bounding box center [1244, 145] width 57 height 15
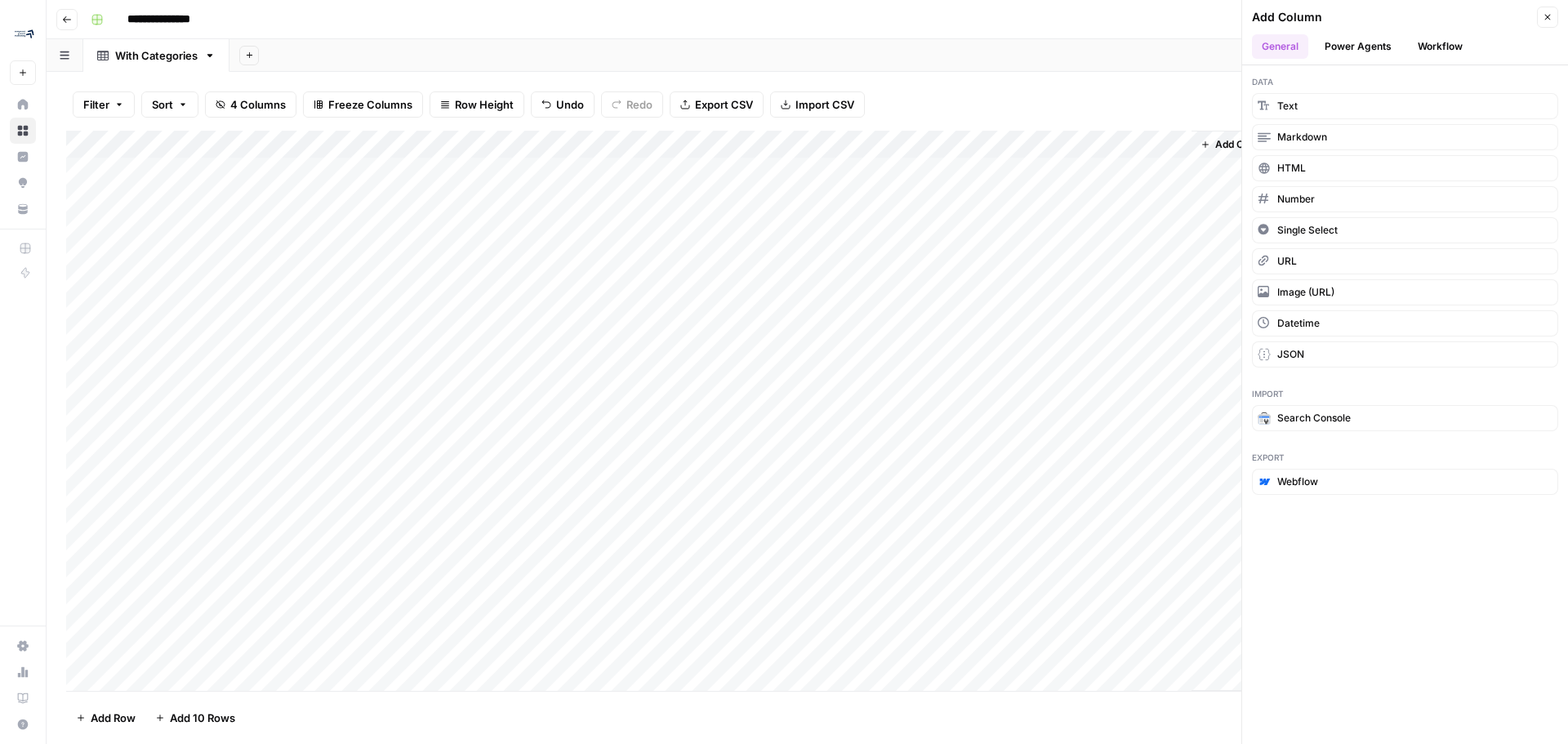
click at [1383, 69] on div "Data Text Markdown HTML Number Single Select URL Image (URL) Datetime JSON" at bounding box center [1405, 221] width 326 height 312
click at [1370, 62] on header "Add Column Close General Power Agents Workflow" at bounding box center [1405, 32] width 326 height 65
click at [1355, 54] on button "Power Agents" at bounding box center [1358, 46] width 87 height 25
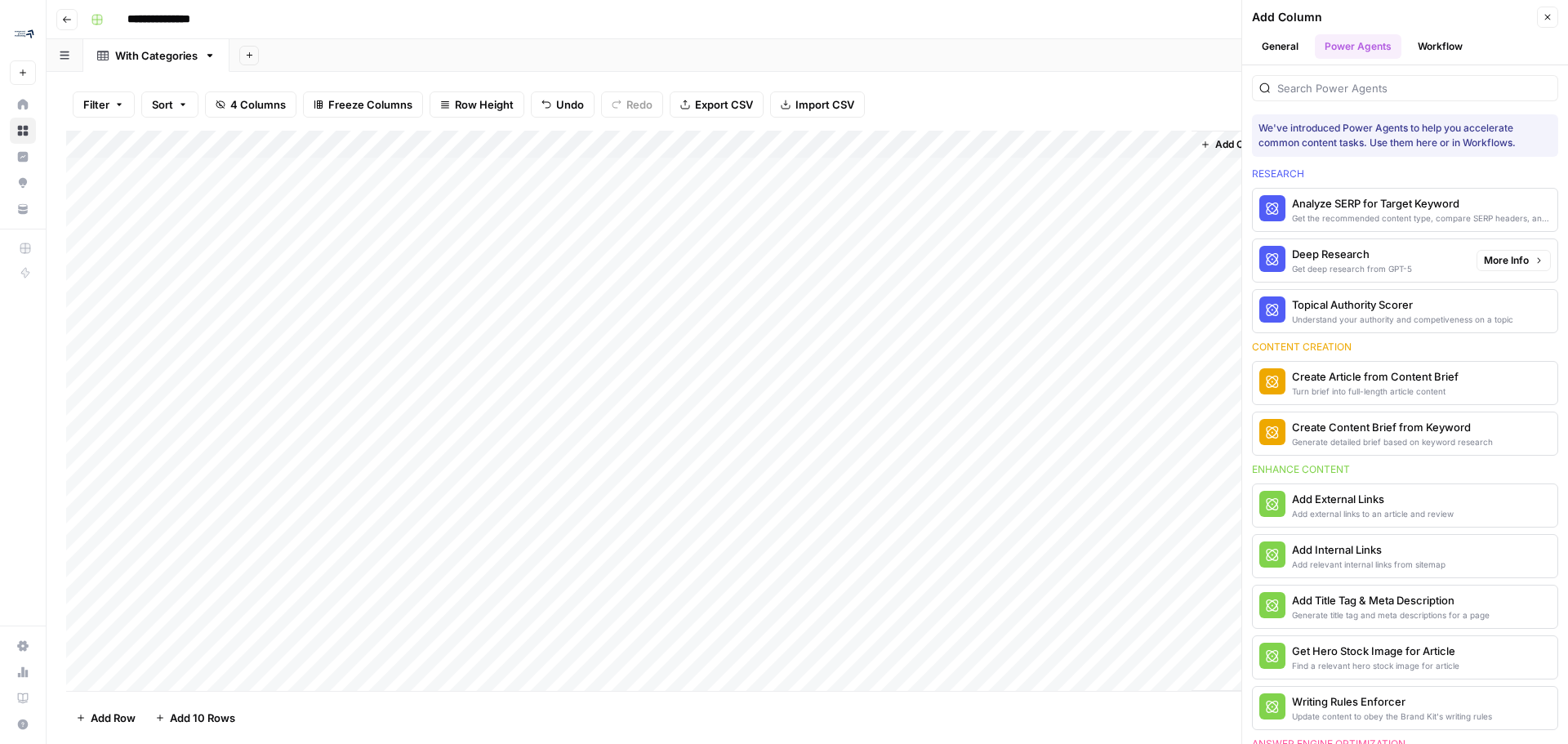
click at [1505, 258] on span "More Info" at bounding box center [1506, 261] width 45 height 15
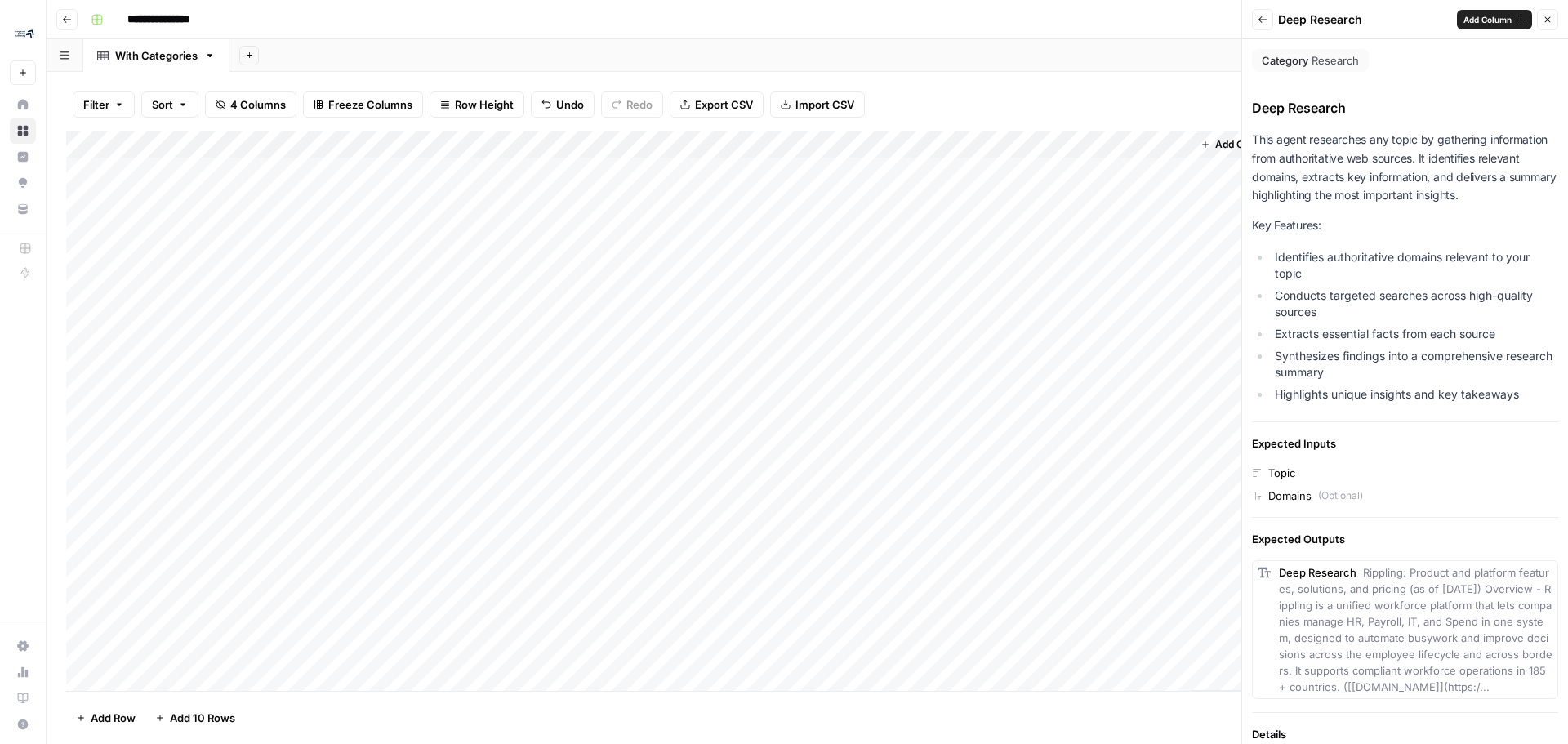
click at [1248, 16] on header "Back Deep Research Add Column Close" at bounding box center [1405, 19] width 326 height 40
click at [1263, 15] on icon "button" at bounding box center [1262, 19] width 10 height 10
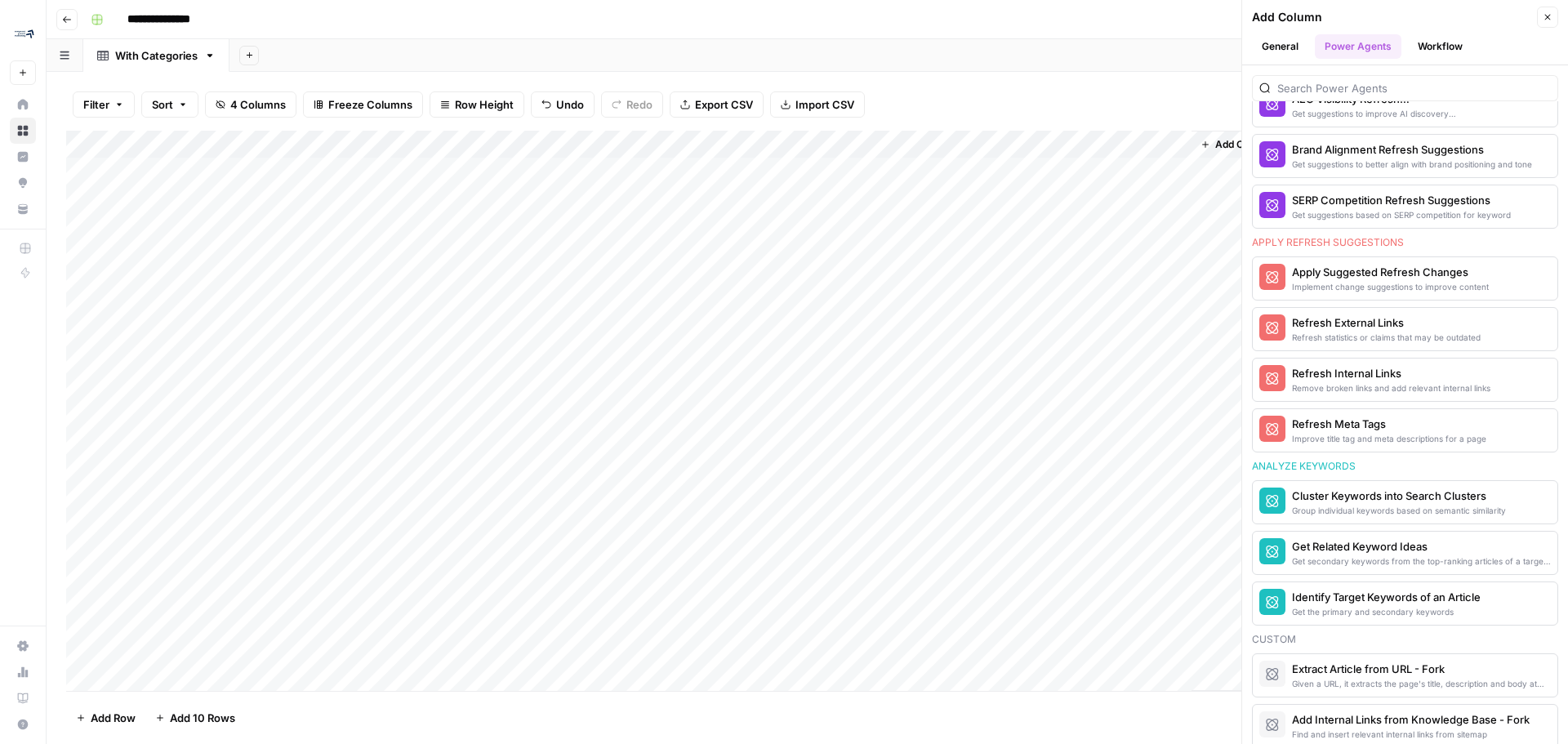
scroll to position [980, 0]
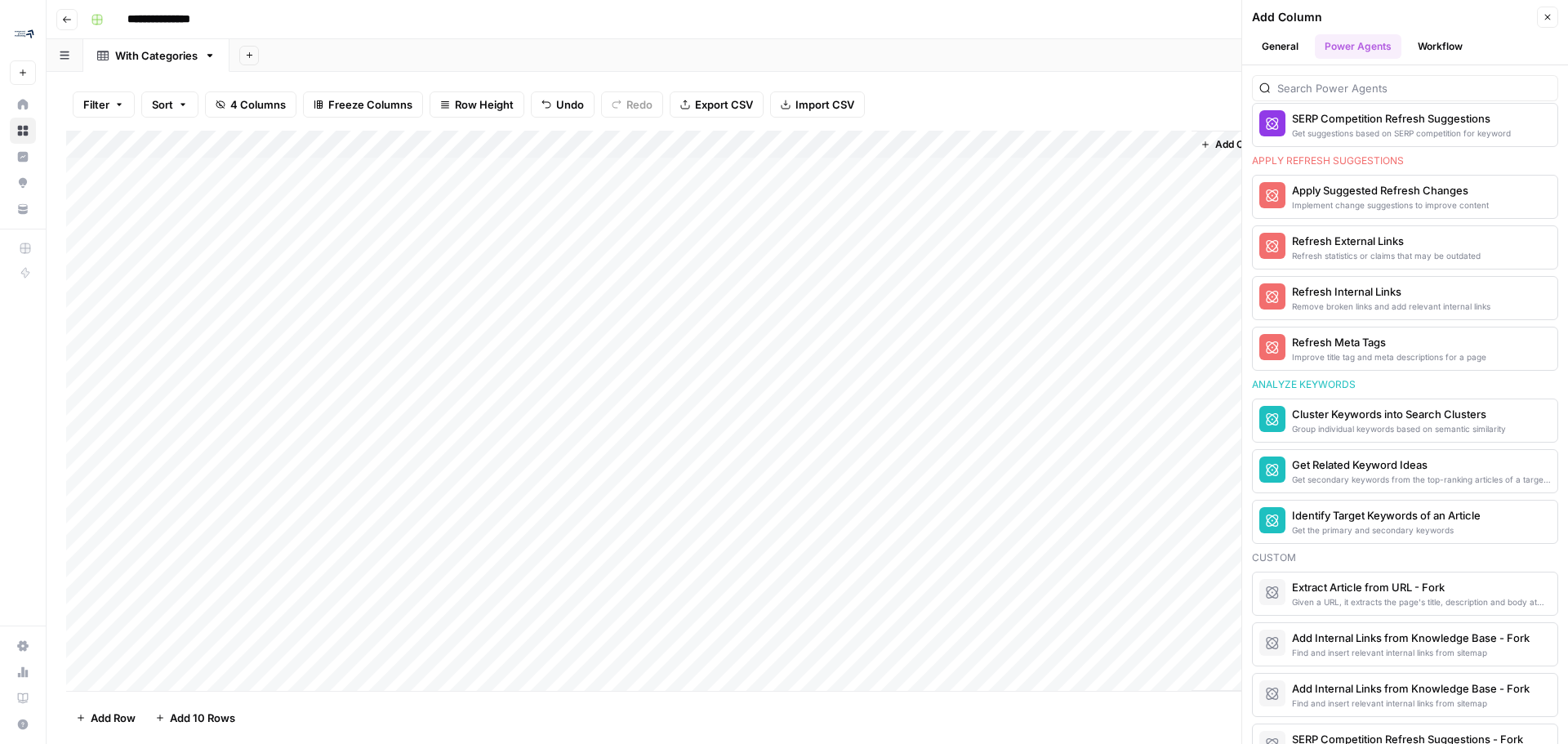
click at [1428, 46] on button "Workflow" at bounding box center [1440, 46] width 64 height 25
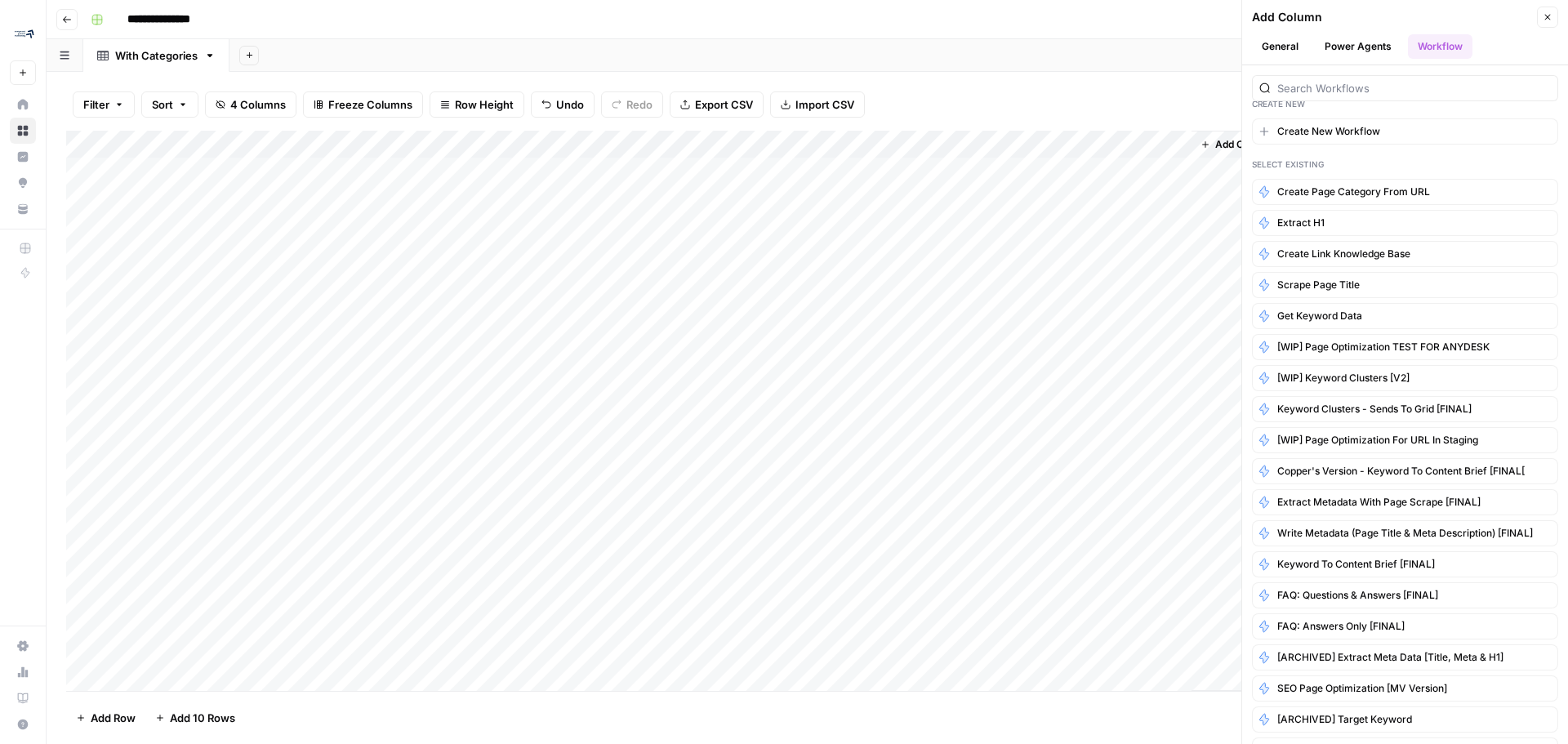
scroll to position [0, 0]
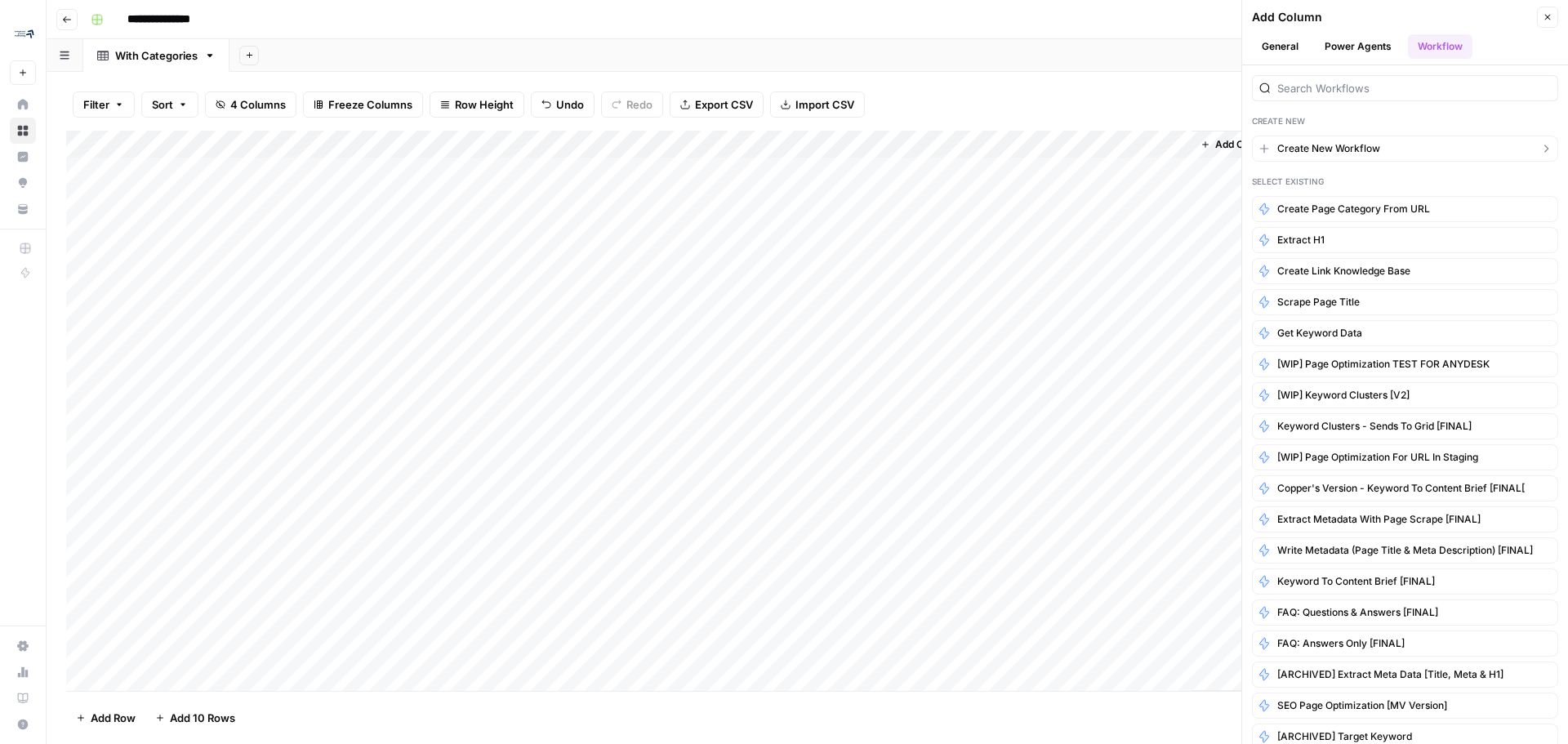
click at [1372, 139] on button "Create New Workflow" at bounding box center [1405, 148] width 307 height 26
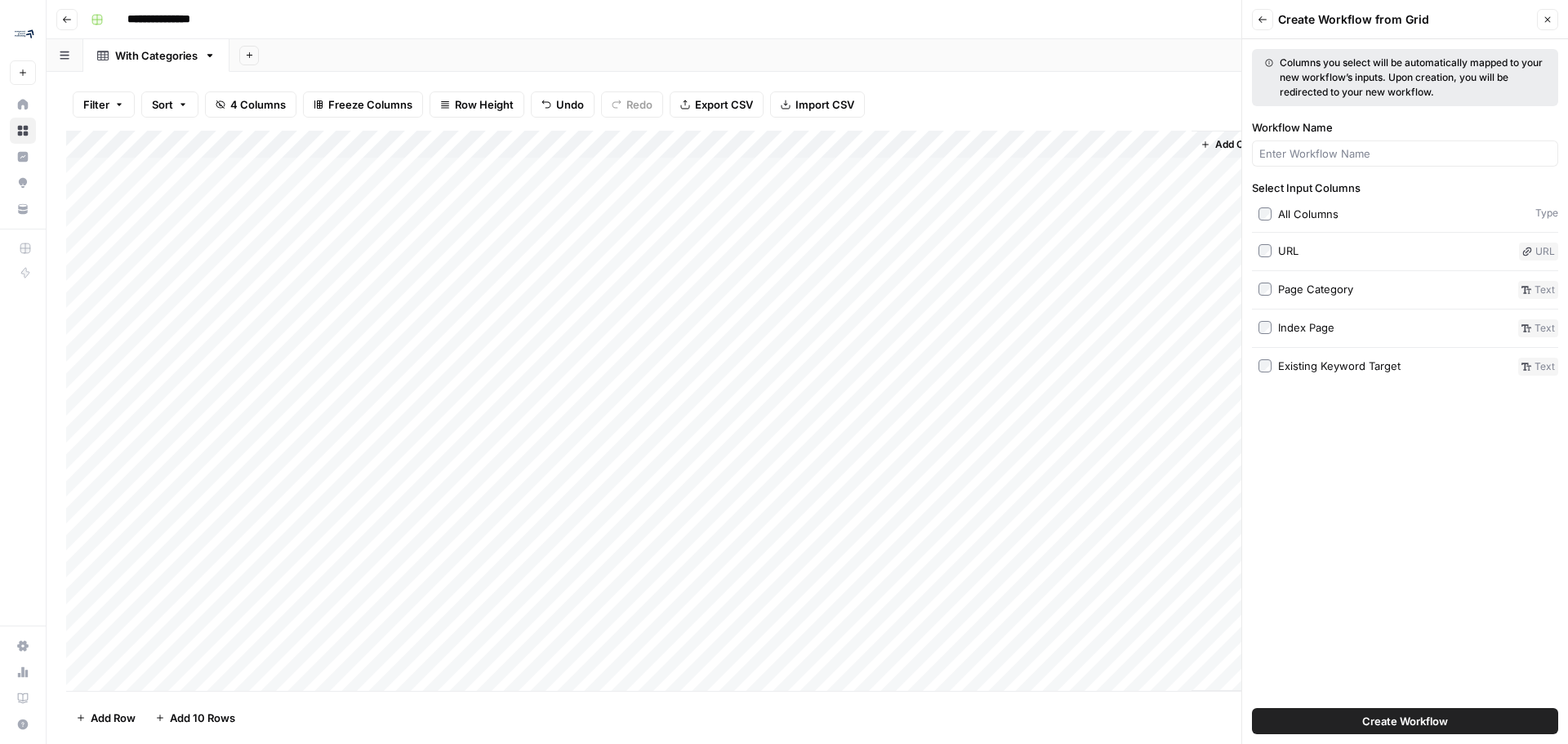
click at [1268, 220] on label "All Columns" at bounding box center [1394, 215] width 271 height 17
click at [1313, 157] on input "Workflow Name" at bounding box center [1405, 154] width 292 height 17
type input "K"
type input "Recommend Keyword Target"
click at [1330, 716] on button "Create Workflow" at bounding box center [1405, 721] width 307 height 26
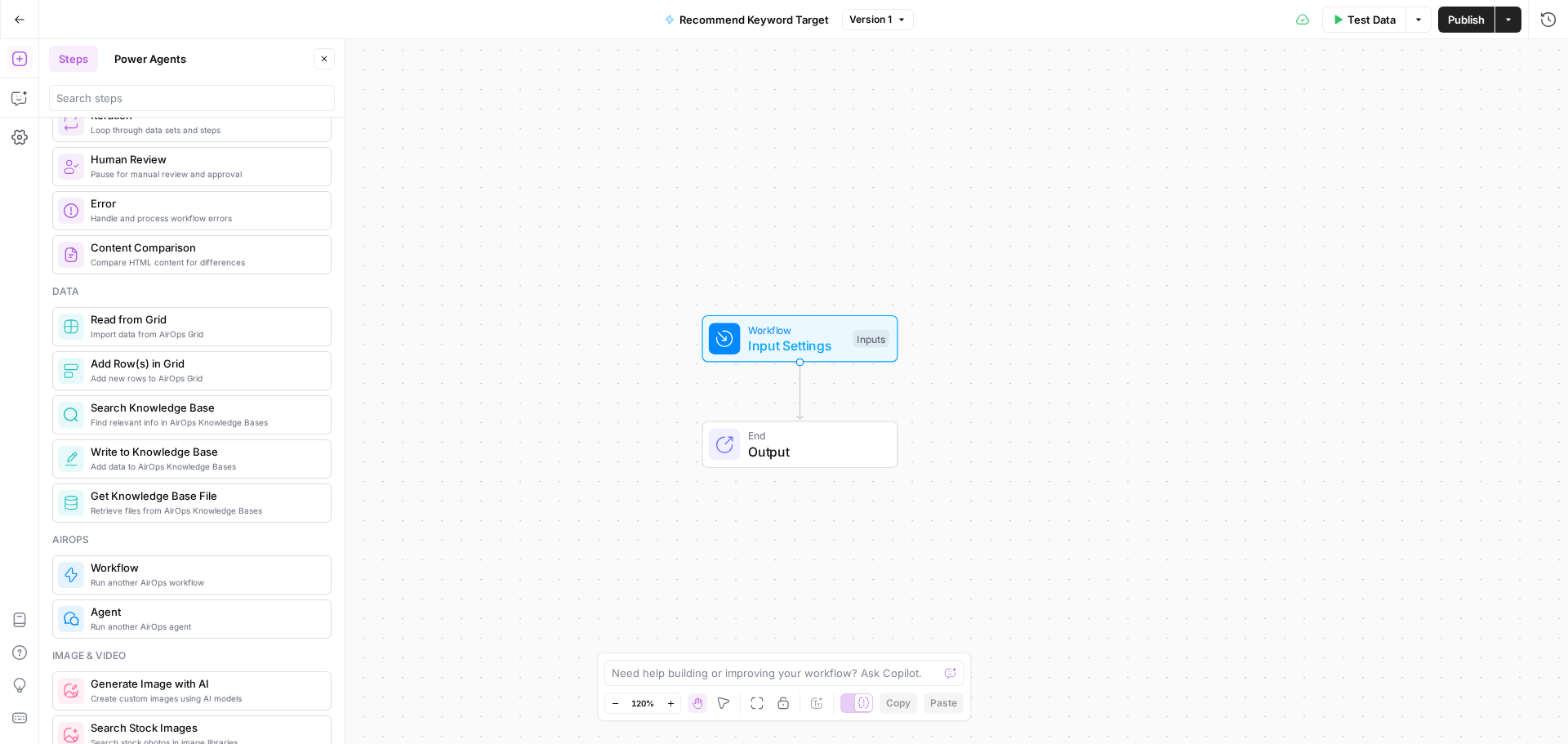
scroll to position [490, 0]
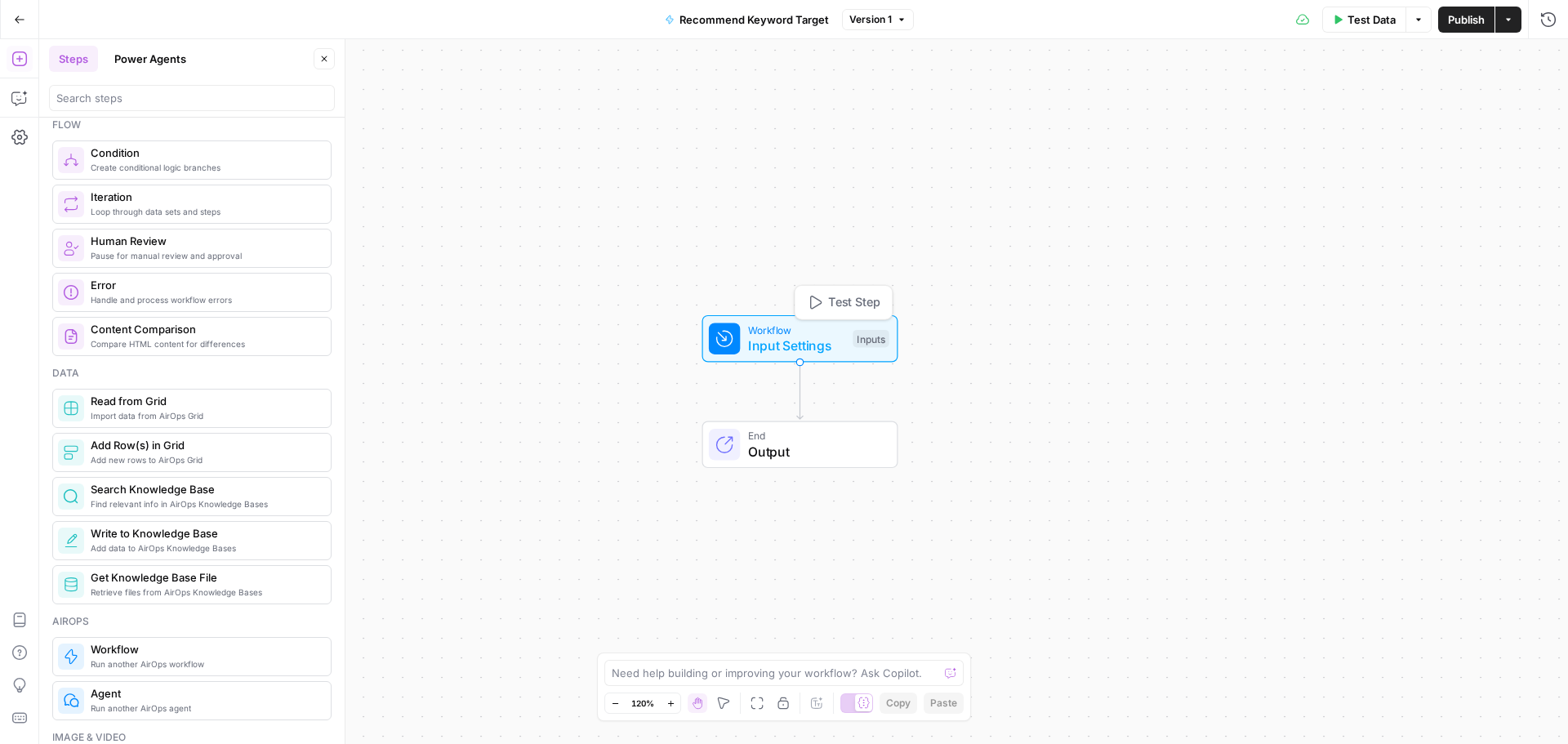
click at [829, 336] on span "Input Settings" at bounding box center [797, 345] width 98 height 19
click at [1432, 121] on div at bounding box center [1446, 132] width 216 height 31
click at [1496, 94] on button "edit field" at bounding box center [1501, 100] width 63 height 19
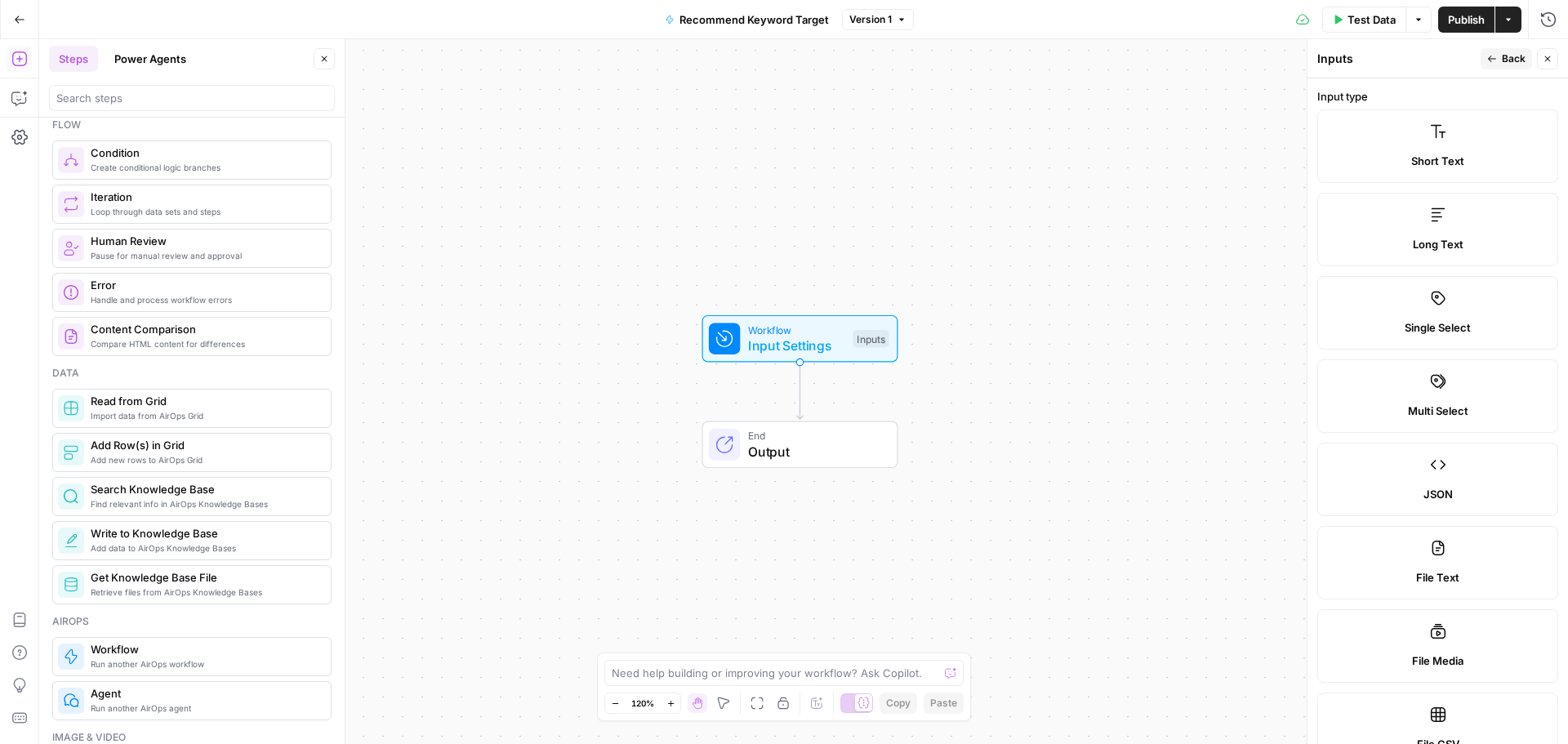
click at [1486, 79] on form "Input type Short Text Long Text Single Select Multi Select JSON File Text File …" at bounding box center [1437, 411] width 261 height 666
click at [1496, 58] on icon "button" at bounding box center [1492, 59] width 10 height 10
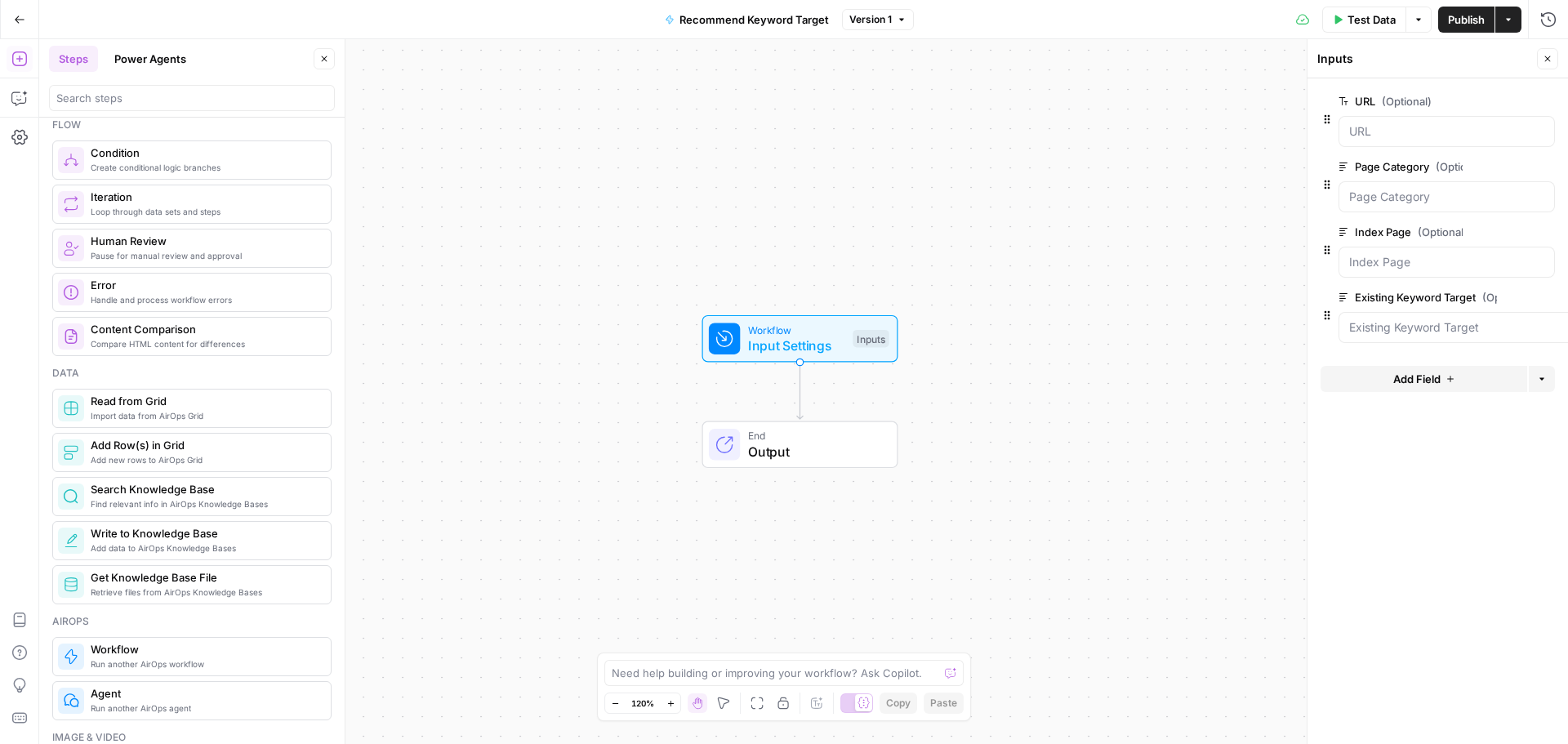
click at [1543, 56] on icon "button" at bounding box center [1548, 59] width 10 height 10
click at [698, 668] on textarea at bounding box center [774, 673] width 327 height 17
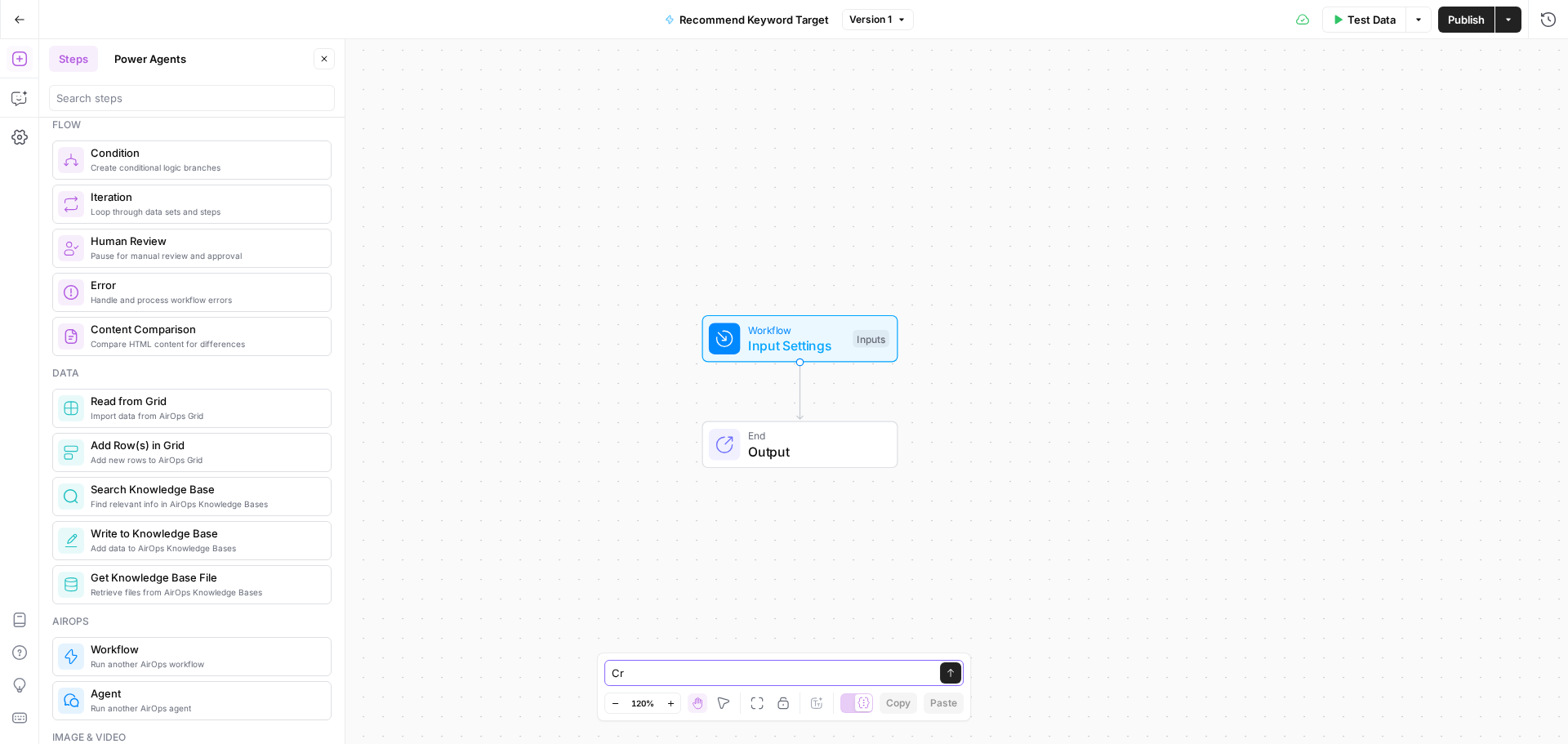
type textarea "C"
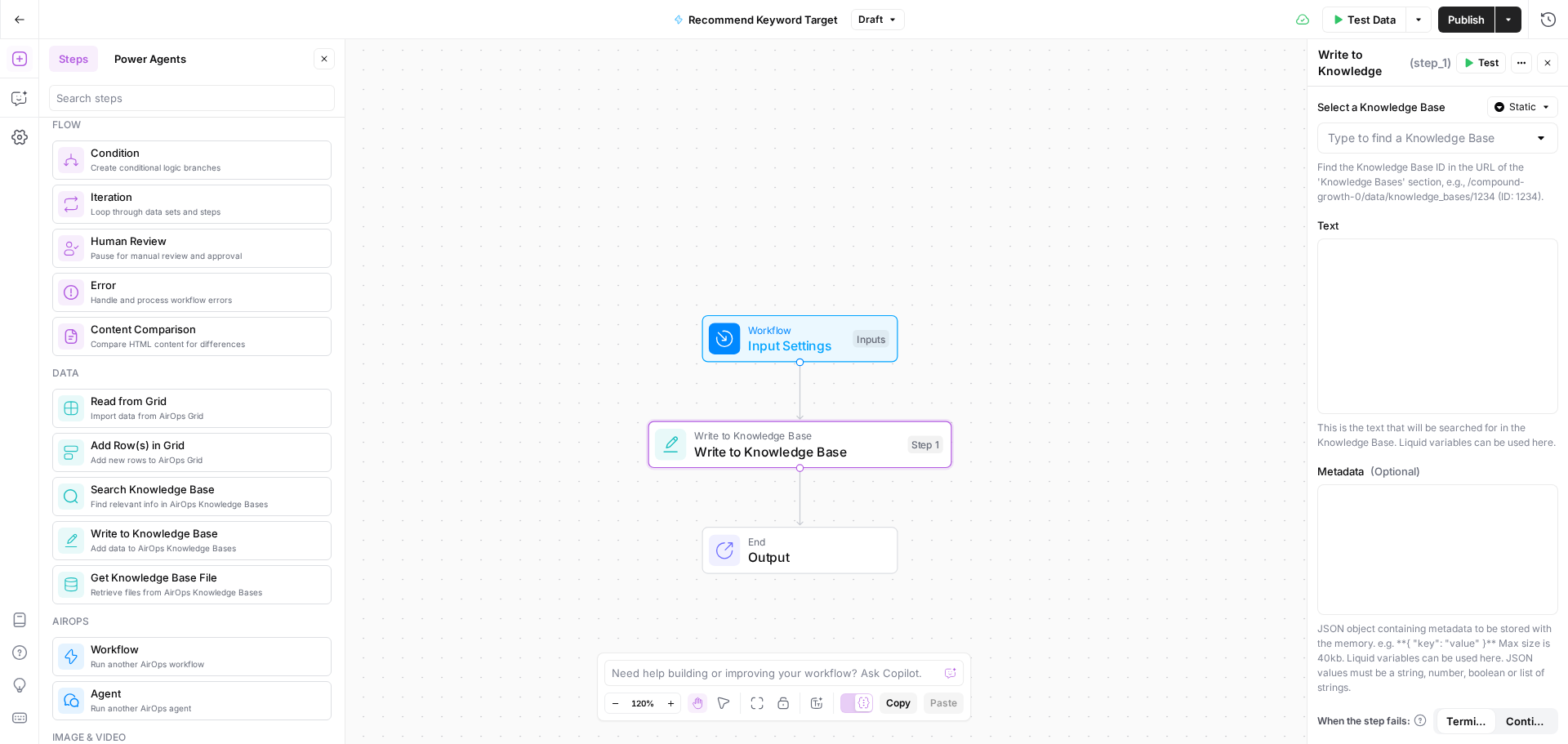
click at [1539, 134] on div at bounding box center [1541, 138] width 13 height 17
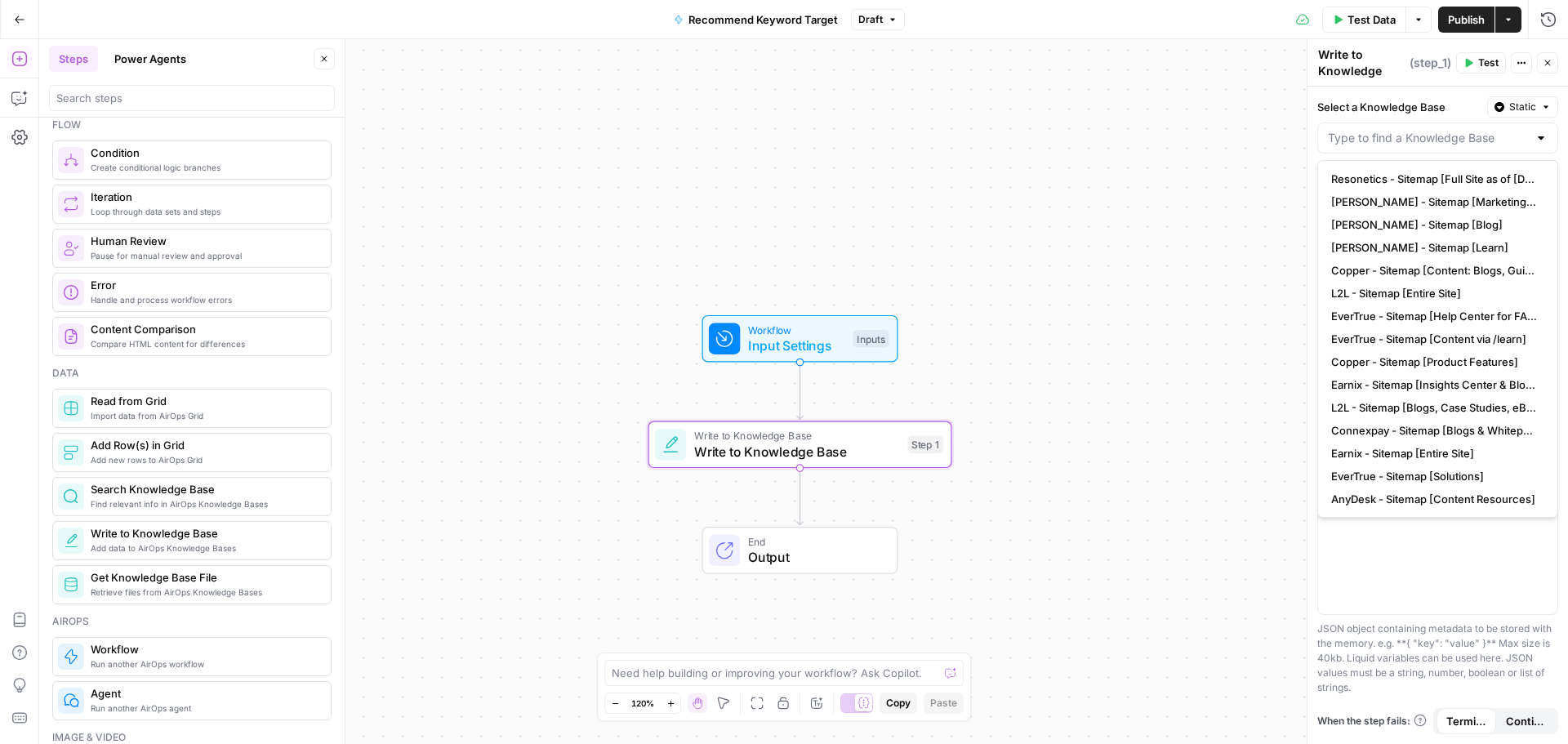
click at [1423, 152] on div at bounding box center [1438, 138] width 241 height 31
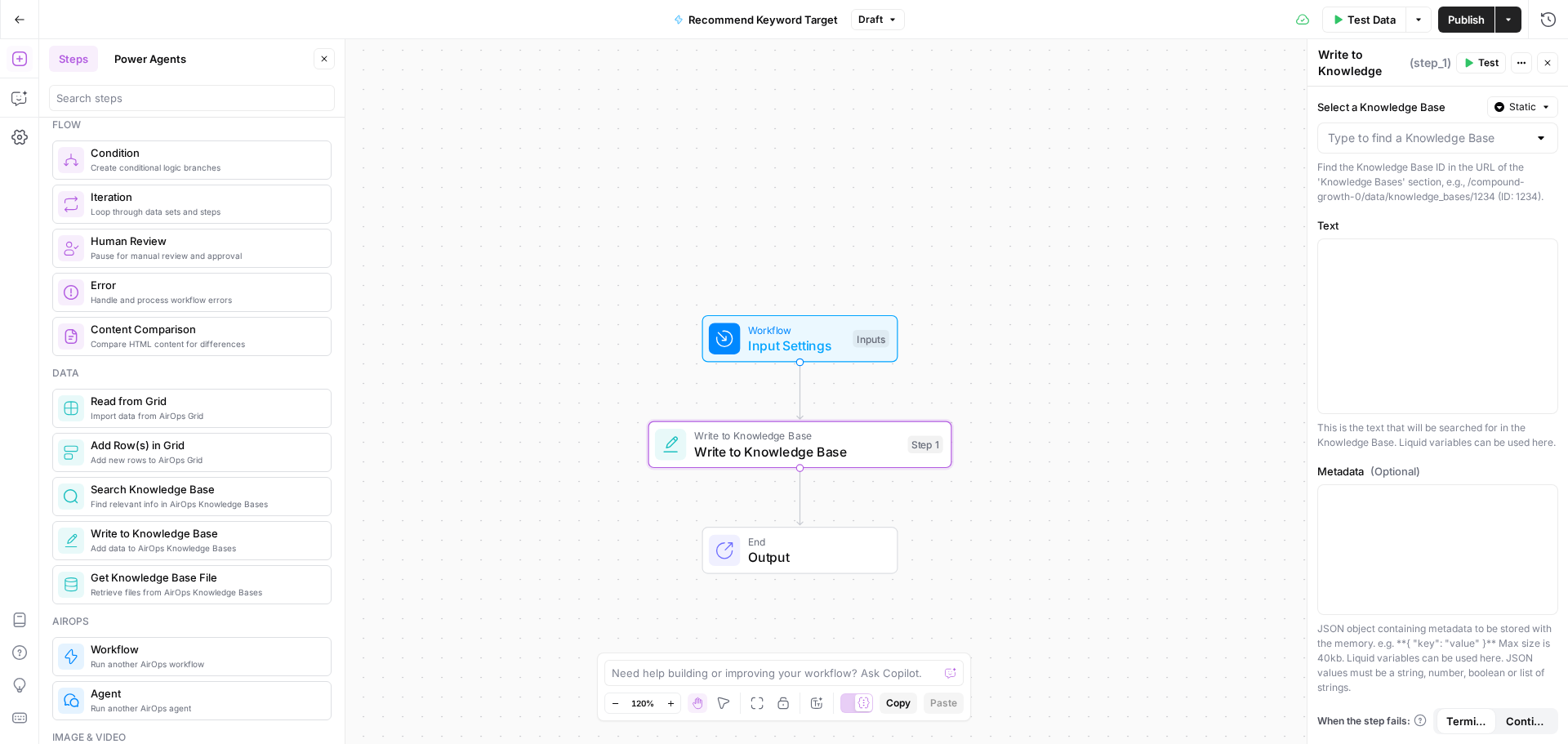
click at [1423, 99] on label "Select a Knowledge Base" at bounding box center [1399, 107] width 163 height 17
click at [1423, 130] on input "Select a Knowledge Base" at bounding box center [1427, 138] width 200 height 17
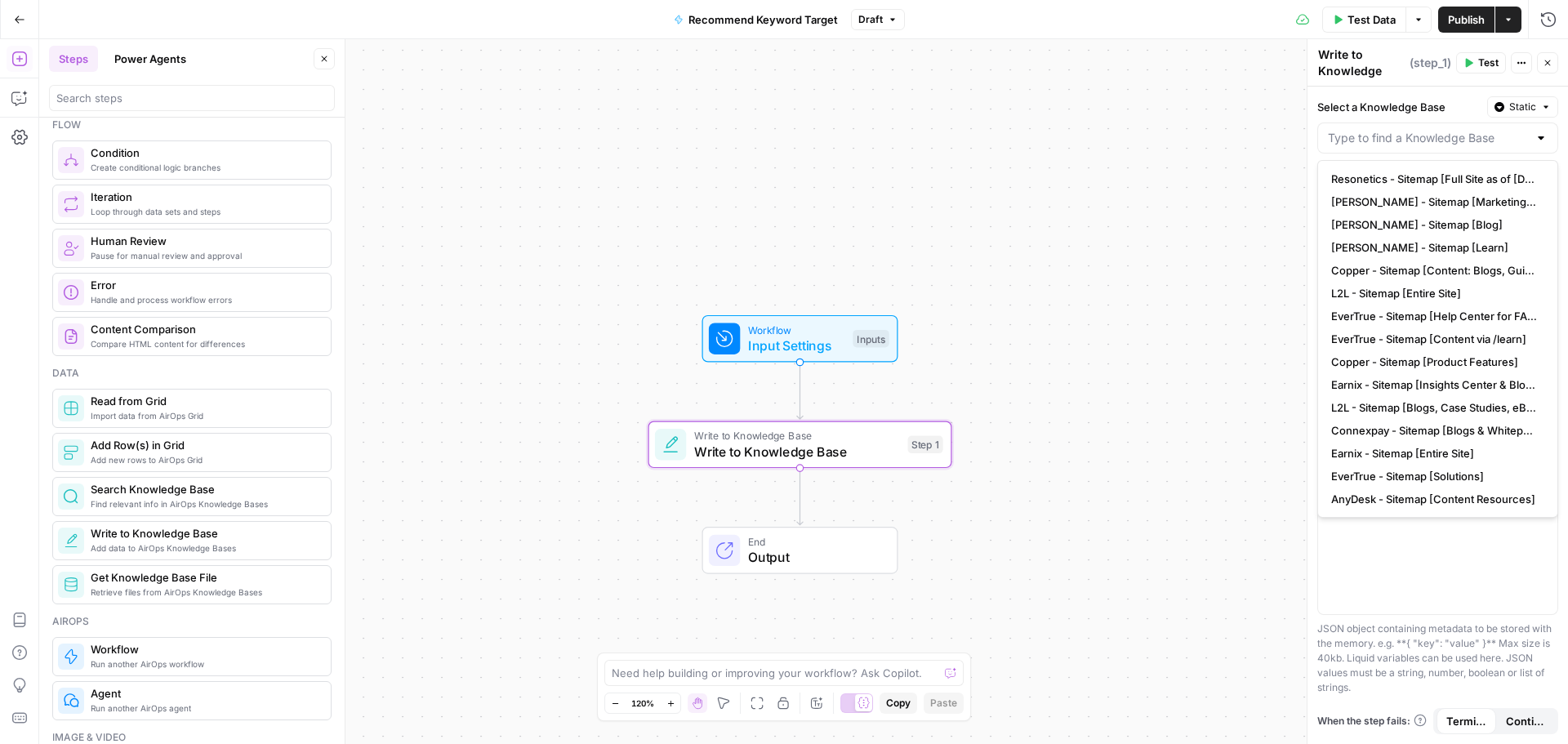
drag, startPoint x: 1059, startPoint y: 548, endPoint x: 1106, endPoint y: 569, distance: 51.5
click at [1059, 548] on div "Workflow Input Settings Inputs Write to Knowledge Base Write to Knowledge Base …" at bounding box center [804, 391] width 1528 height 704
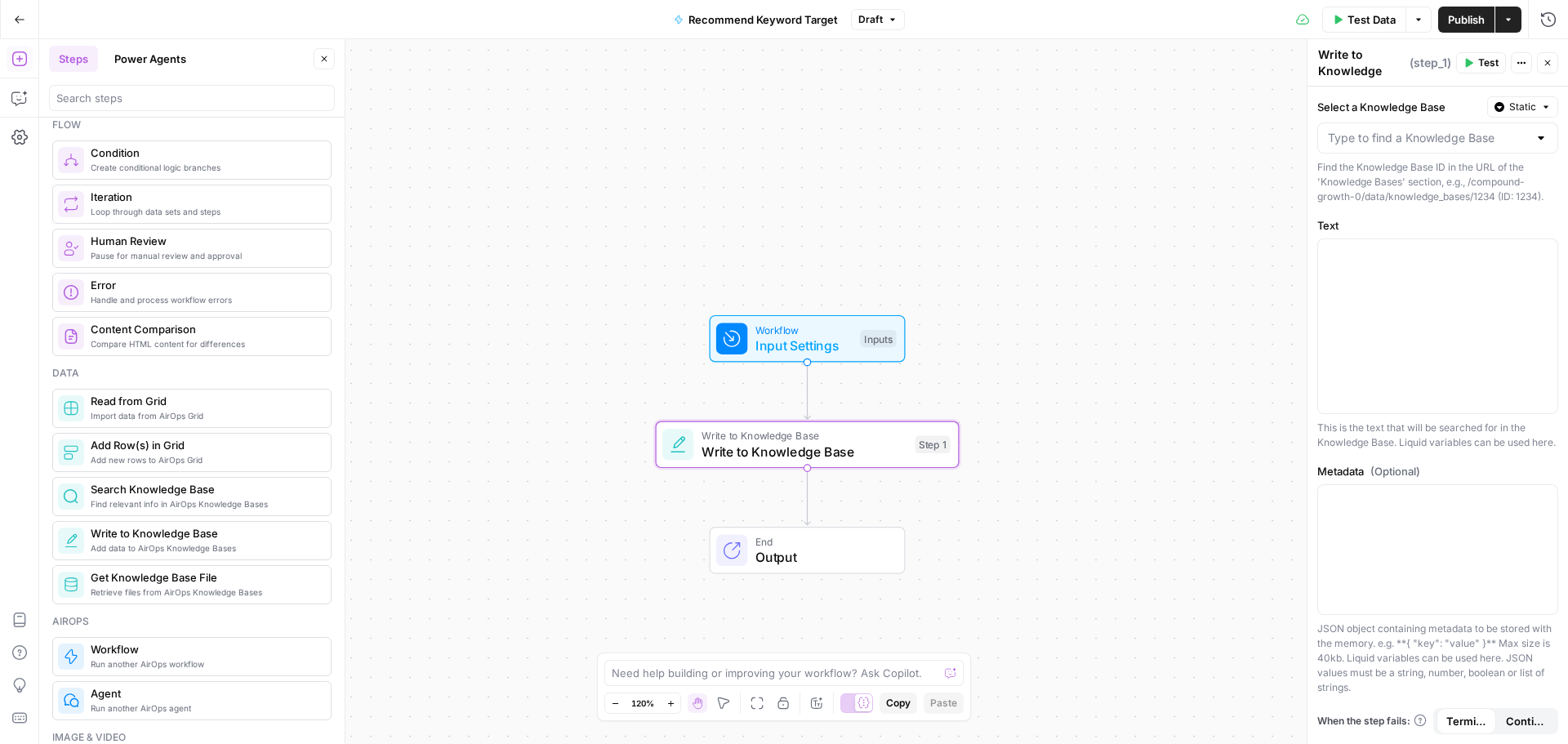
click at [1549, 141] on div at bounding box center [1438, 138] width 241 height 31
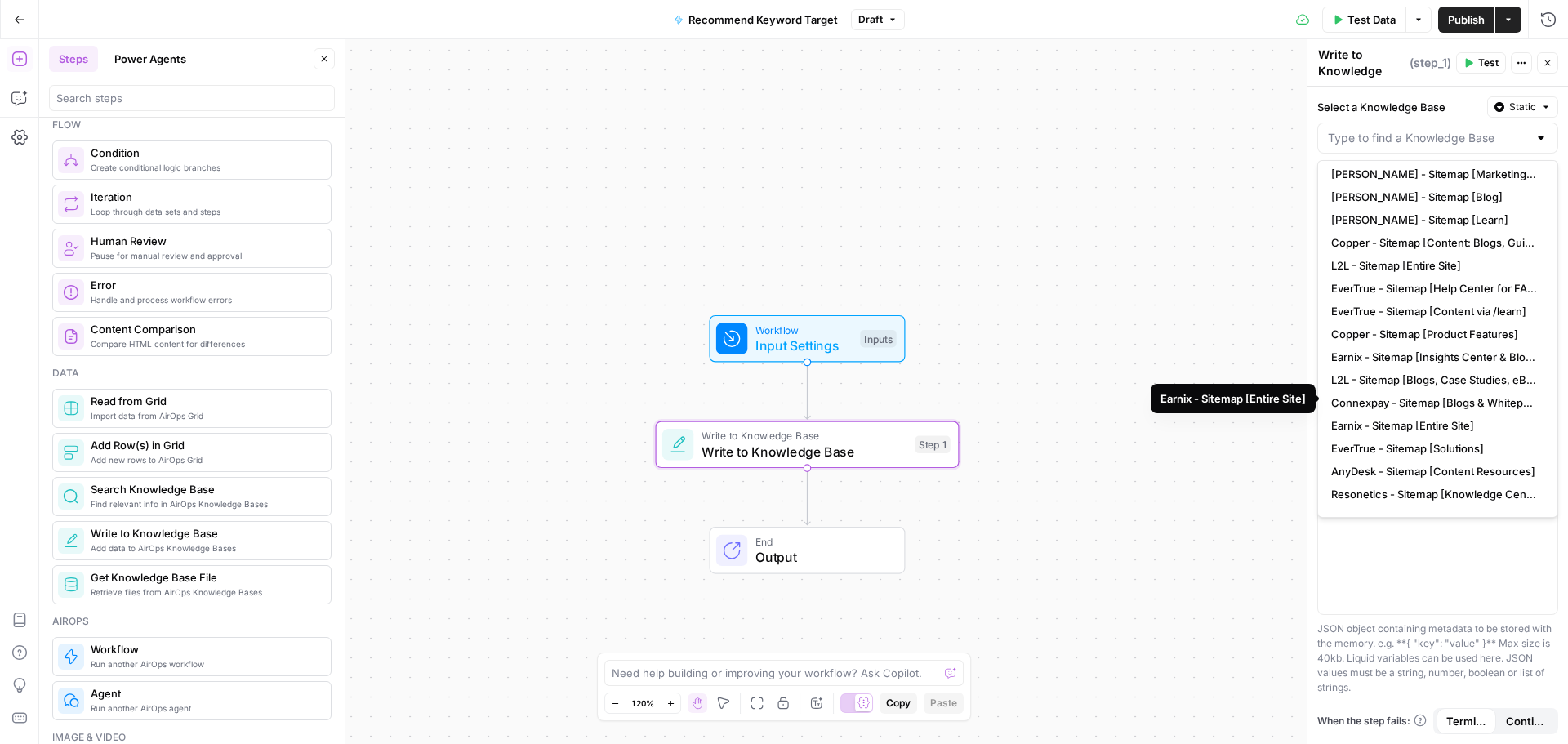
scroll to position [0, 0]
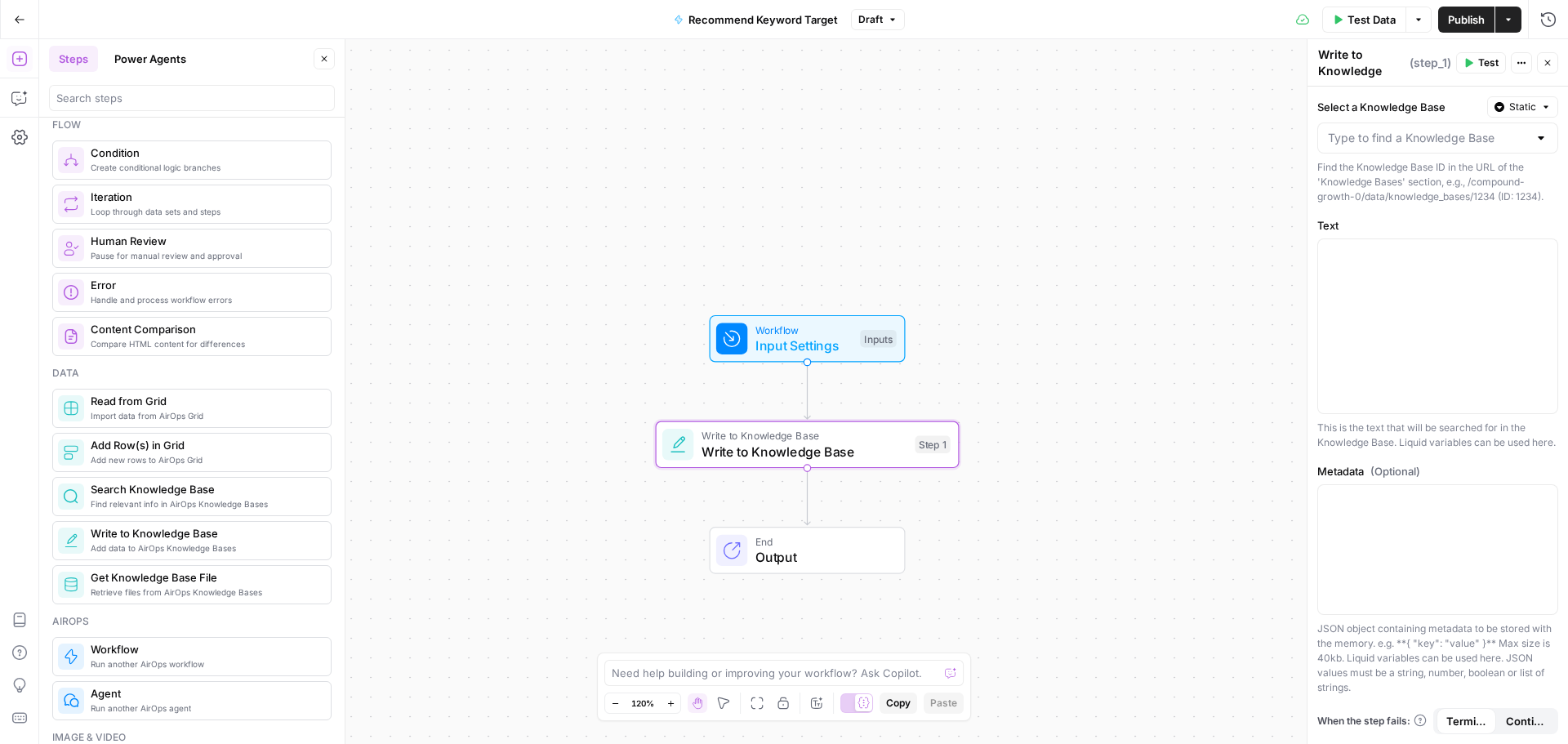
click at [1268, 271] on div "Workflow Input Settings Inputs Write to Knowledge Base Write to Knowledge Base …" at bounding box center [804, 391] width 1528 height 704
click at [1493, 262] on p at bounding box center [1437, 254] width 220 height 17
click at [1537, 255] on button "Variables Menu" at bounding box center [1542, 254] width 13 height 13
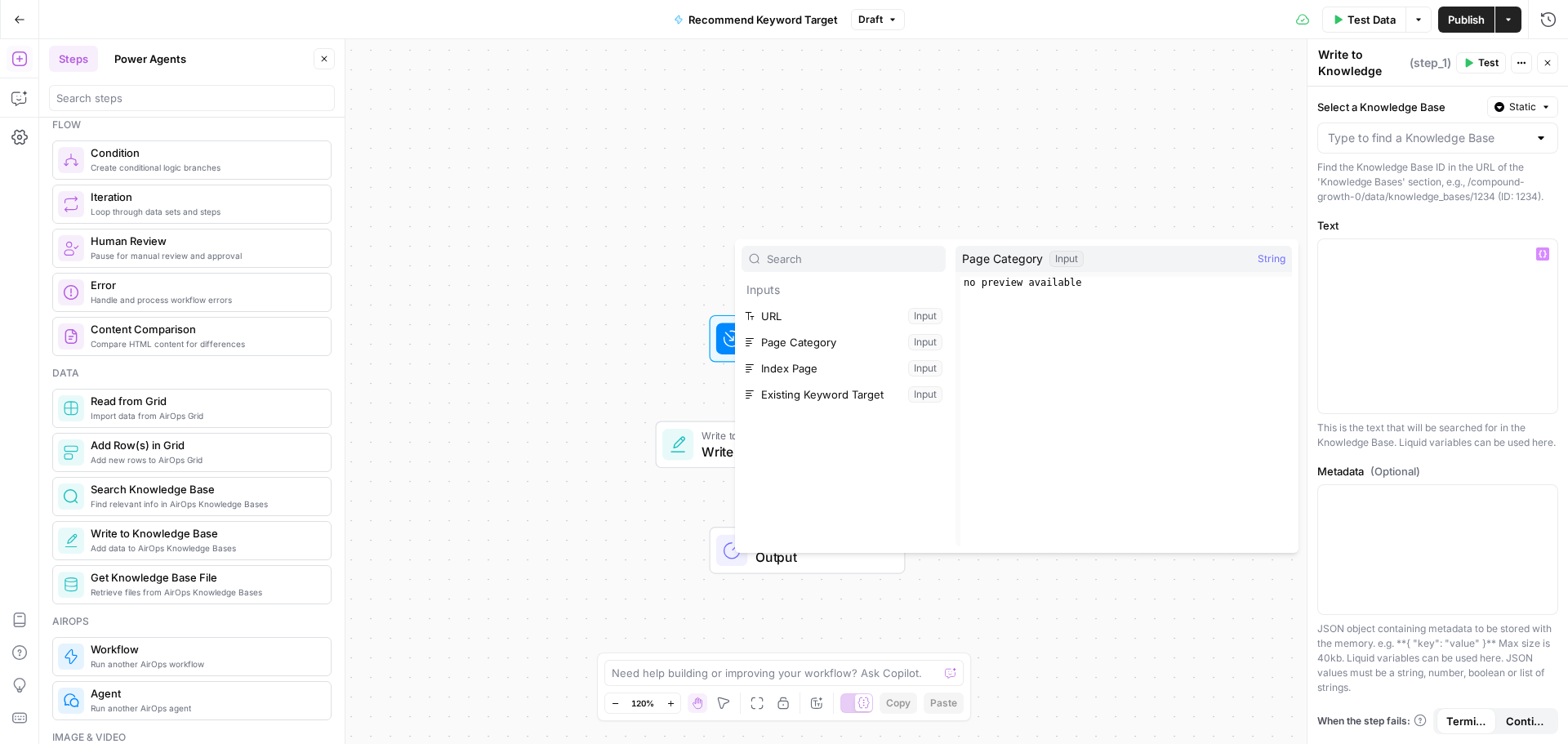
click at [1142, 141] on div "Workflow Input Settings Inputs Write to Knowledge Base Write to Knowledge Base …" at bounding box center [804, 391] width 1528 height 704
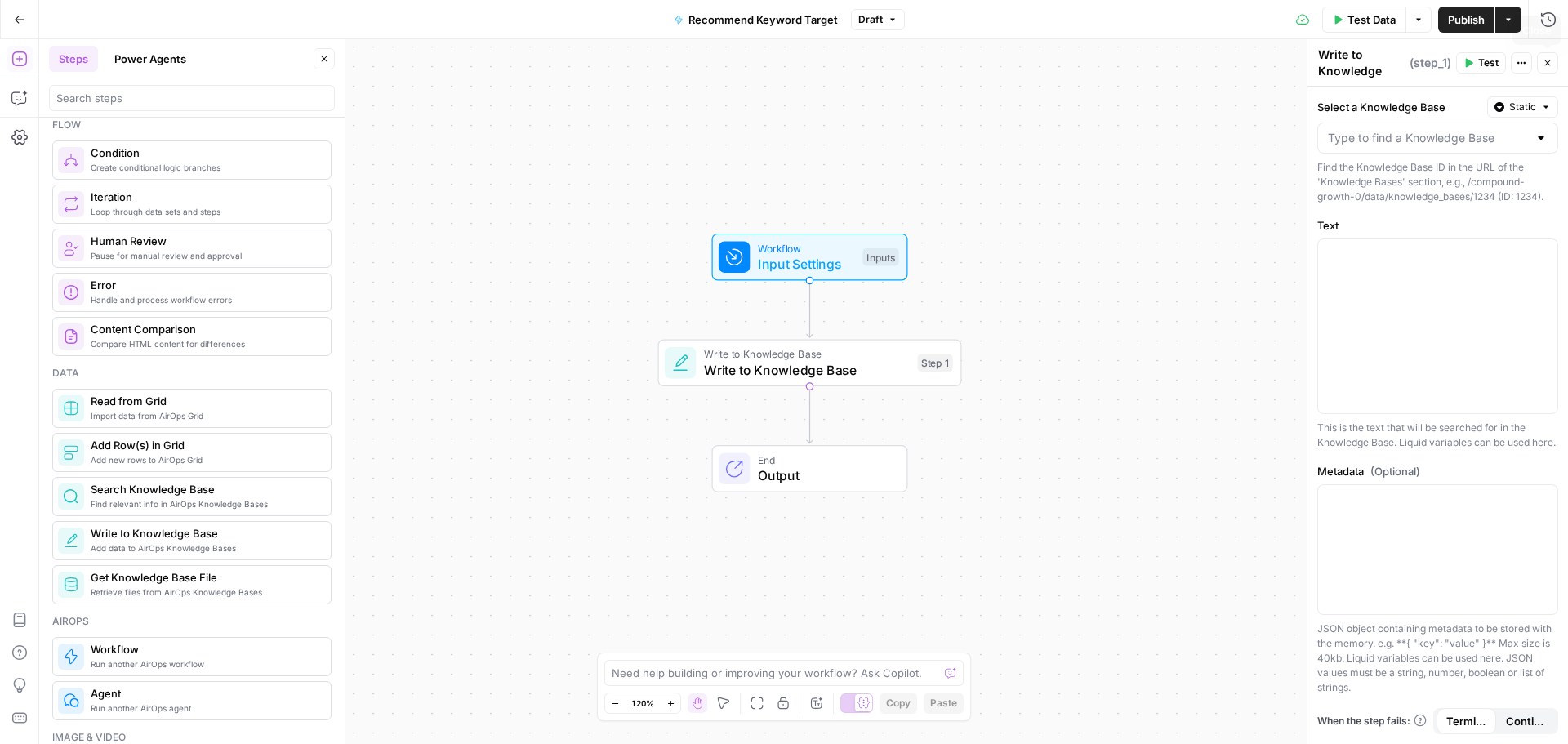
click at [1551, 58] on icon "button" at bounding box center [1548, 63] width 10 height 10
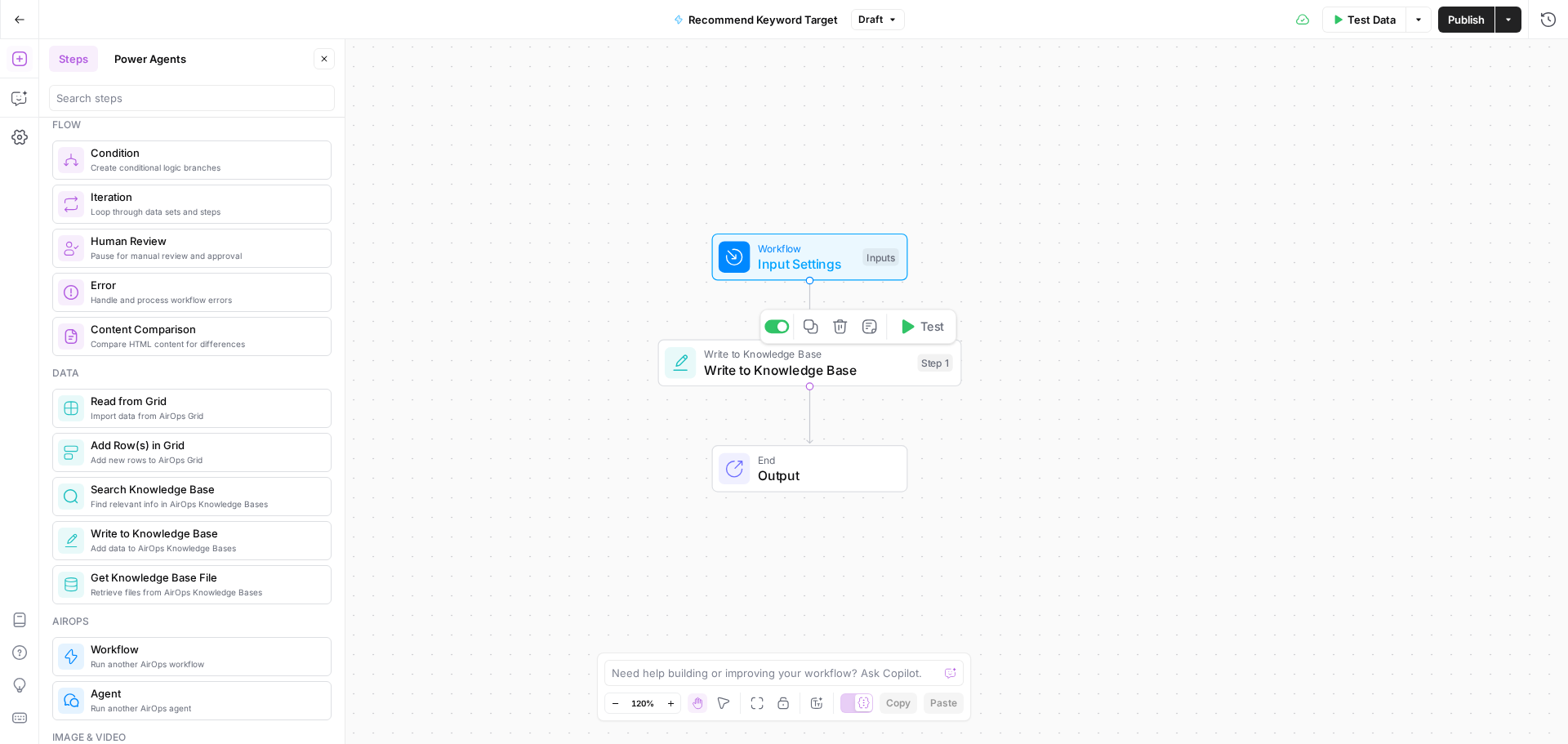
click at [834, 319] on icon "button" at bounding box center [840, 326] width 16 height 16
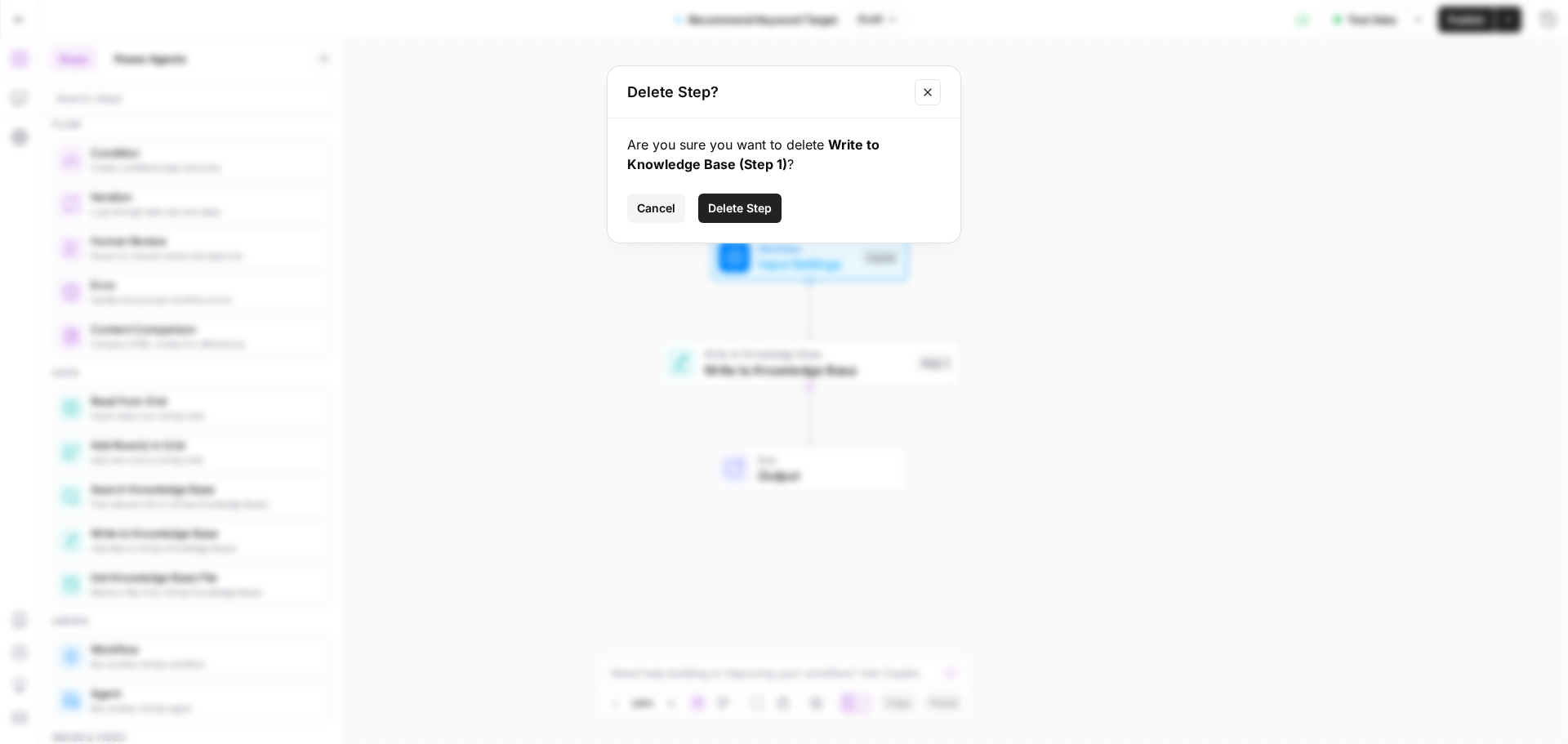
click at [723, 210] on span "Delete Step" at bounding box center [739, 208] width 64 height 17
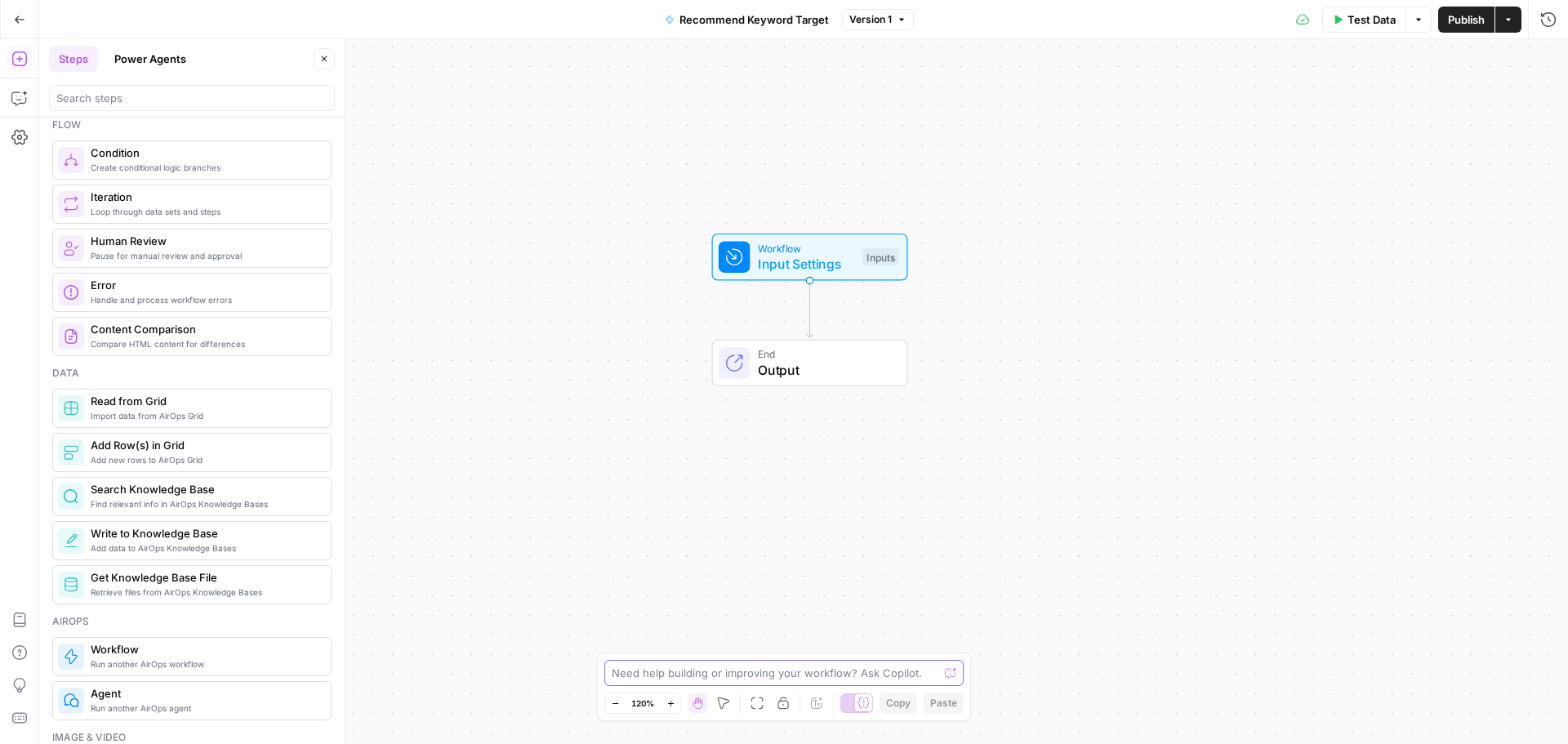
click at [695, 671] on textarea at bounding box center [774, 673] width 327 height 17
type textarea "Create a knowledge base named "Initial Keyword Mapping from inputs"
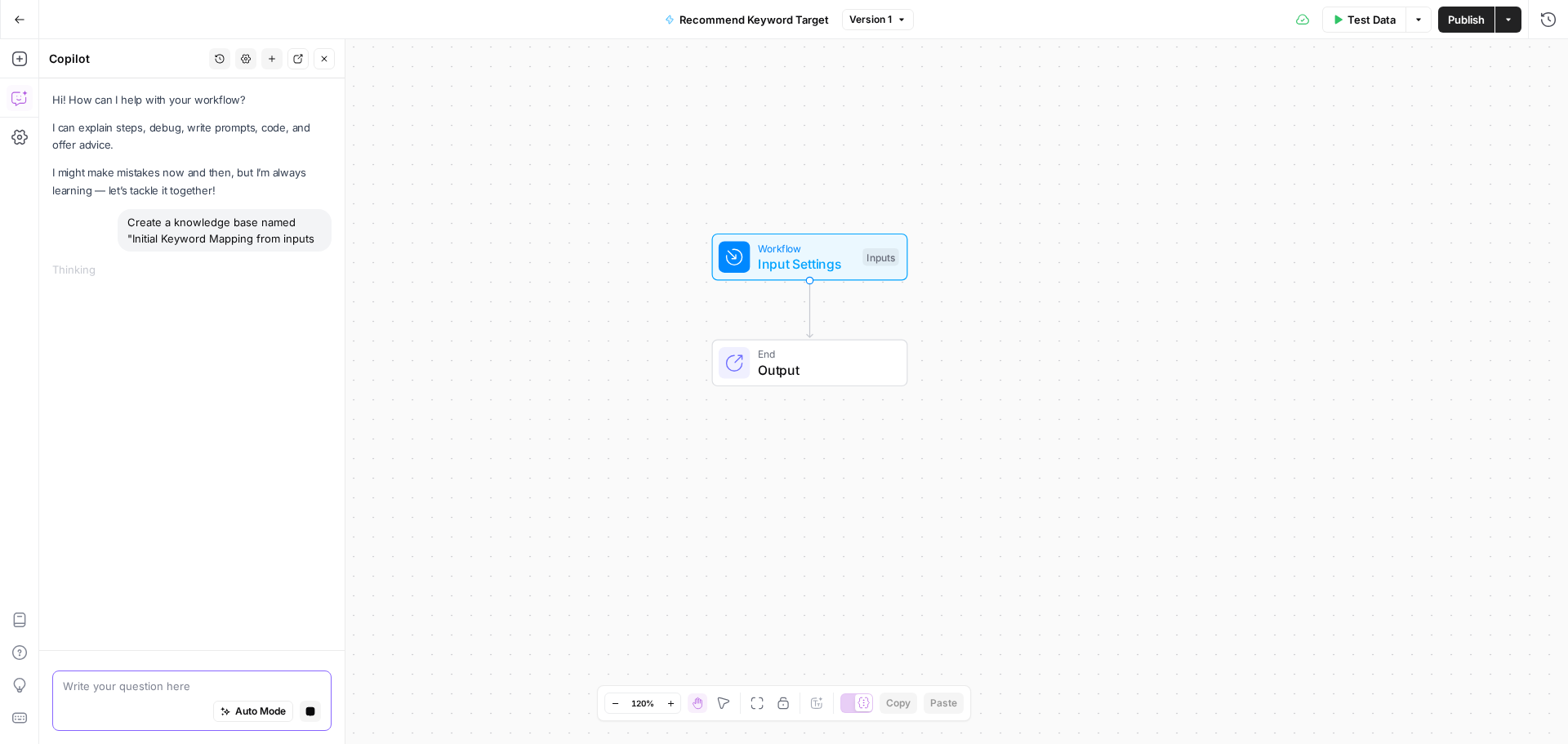
click at [314, 714] on icon "button" at bounding box center [311, 712] width 9 height 9
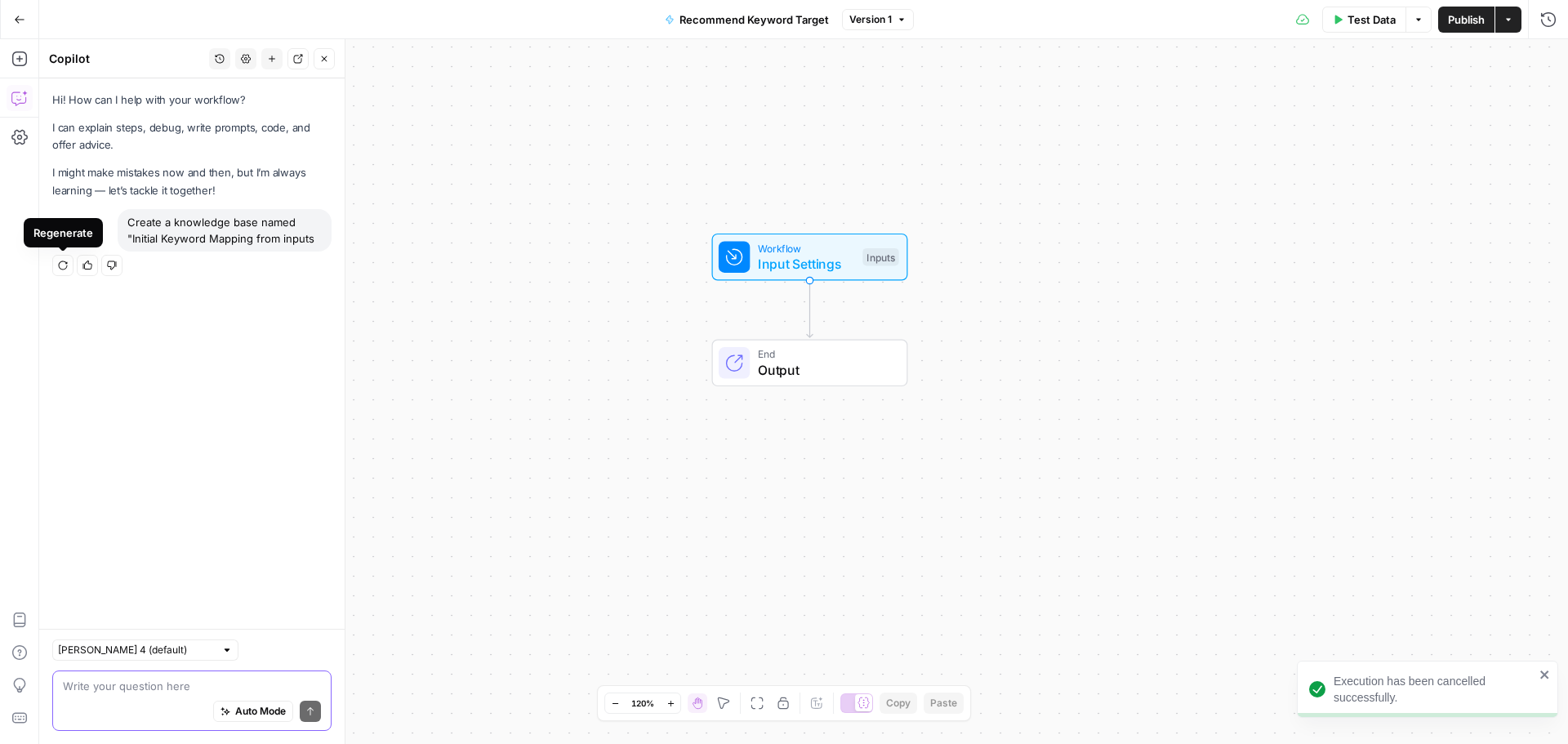
click at [275, 199] on div "Hi! How can I help with your workflow? I can explain steps, debug, write prompt…" at bounding box center [192, 354] width 306 height 551
click at [274, 238] on div "Create a knowledge base named "Initial Keyword Mapping from inputs" at bounding box center [225, 230] width 214 height 42
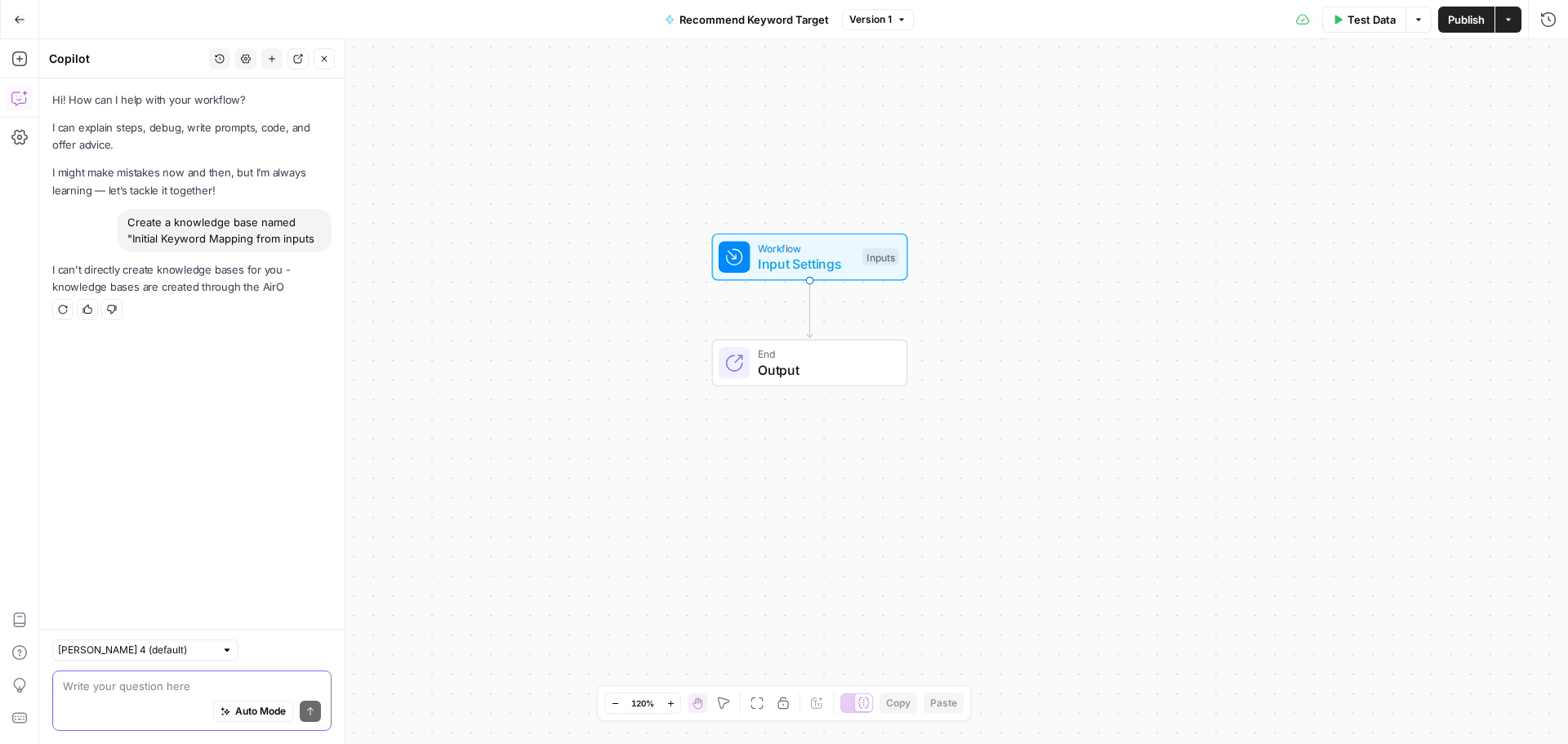
drag, startPoint x: 318, startPoint y: 238, endPoint x: 121, endPoint y: 218, distance: 198.0
click at [121, 218] on div "Create a knowledge base named "Initial Keyword Mapping from inputs" at bounding box center [225, 230] width 214 height 42
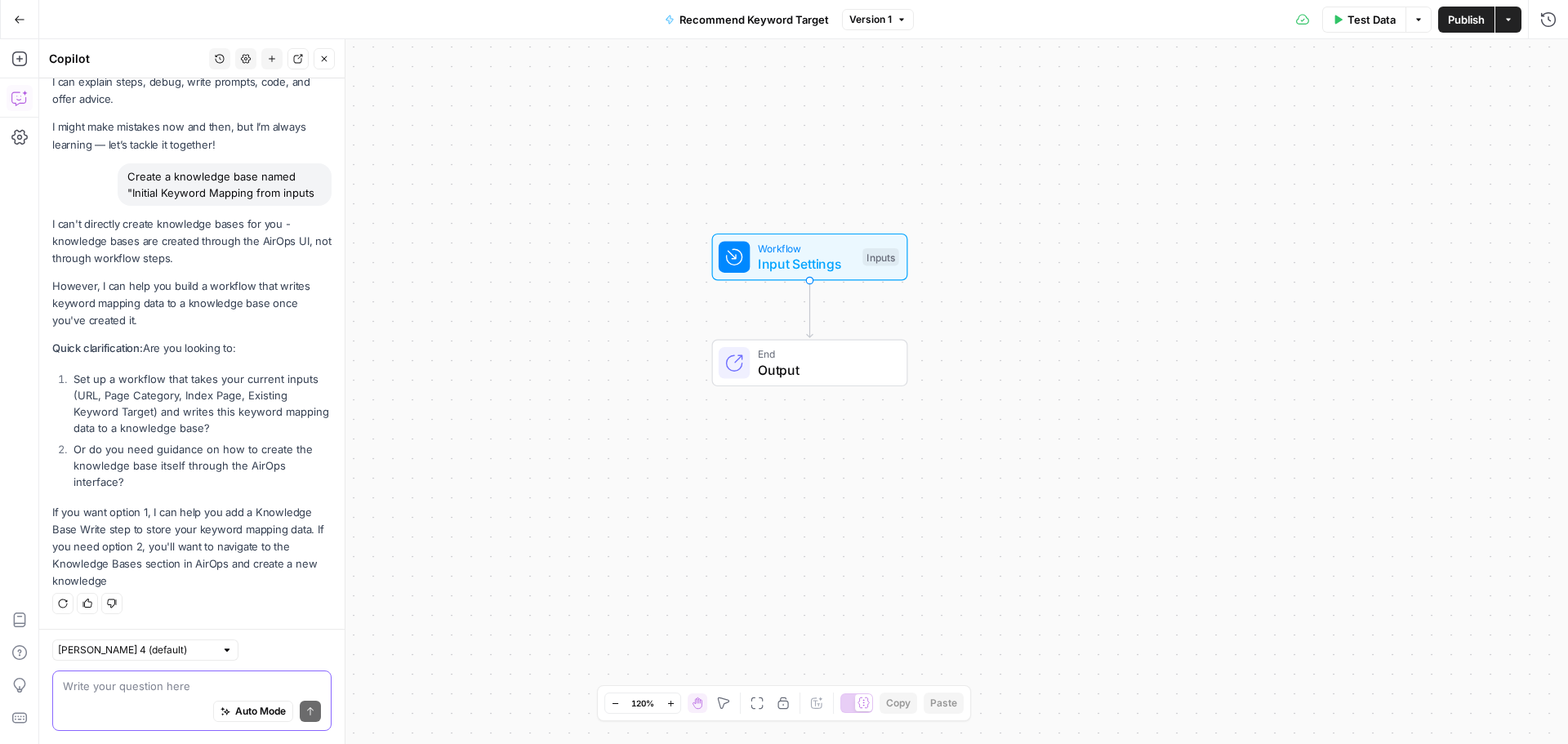
scroll to position [90, 0]
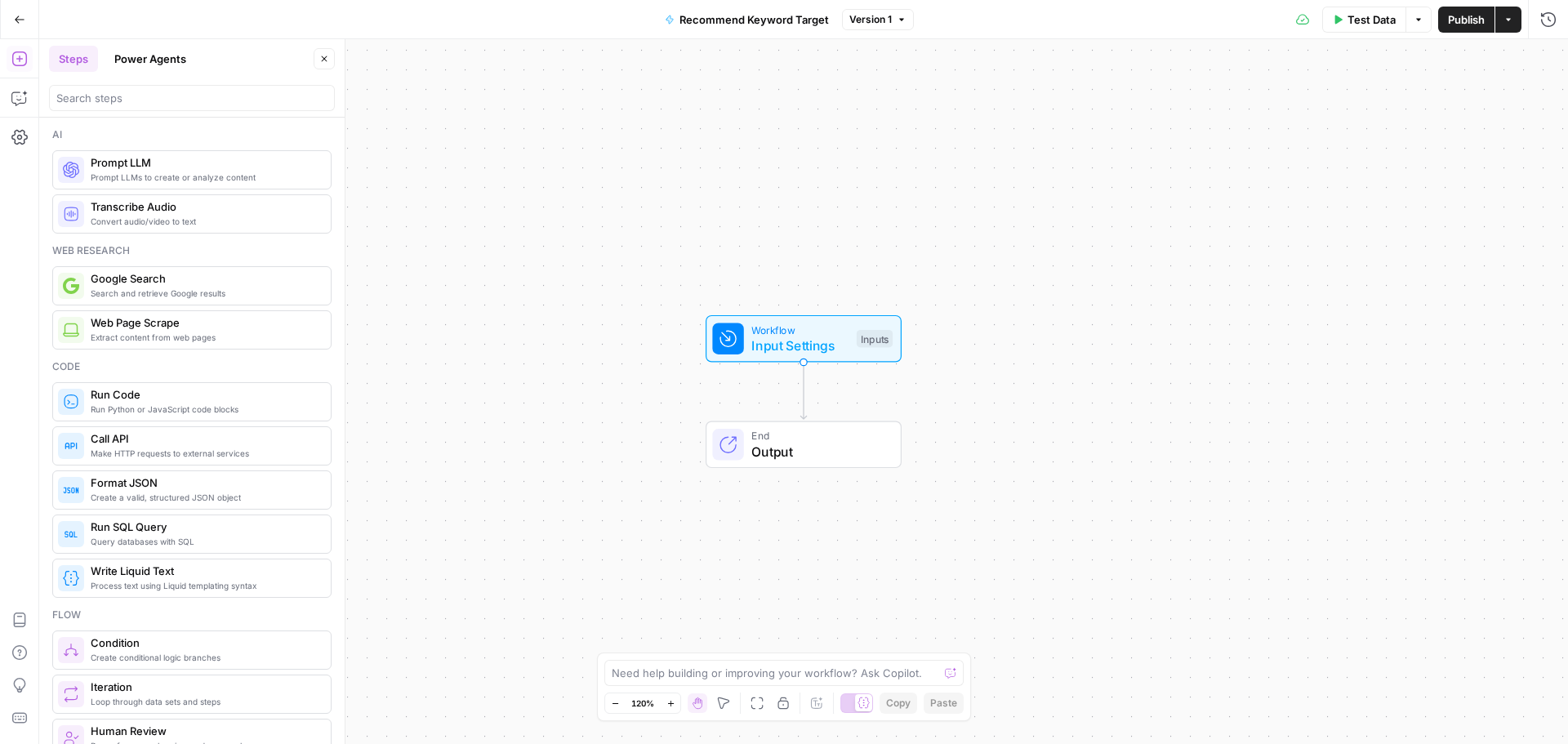
click at [8, 18] on button "Go Back" at bounding box center [19, 19] width 29 height 29
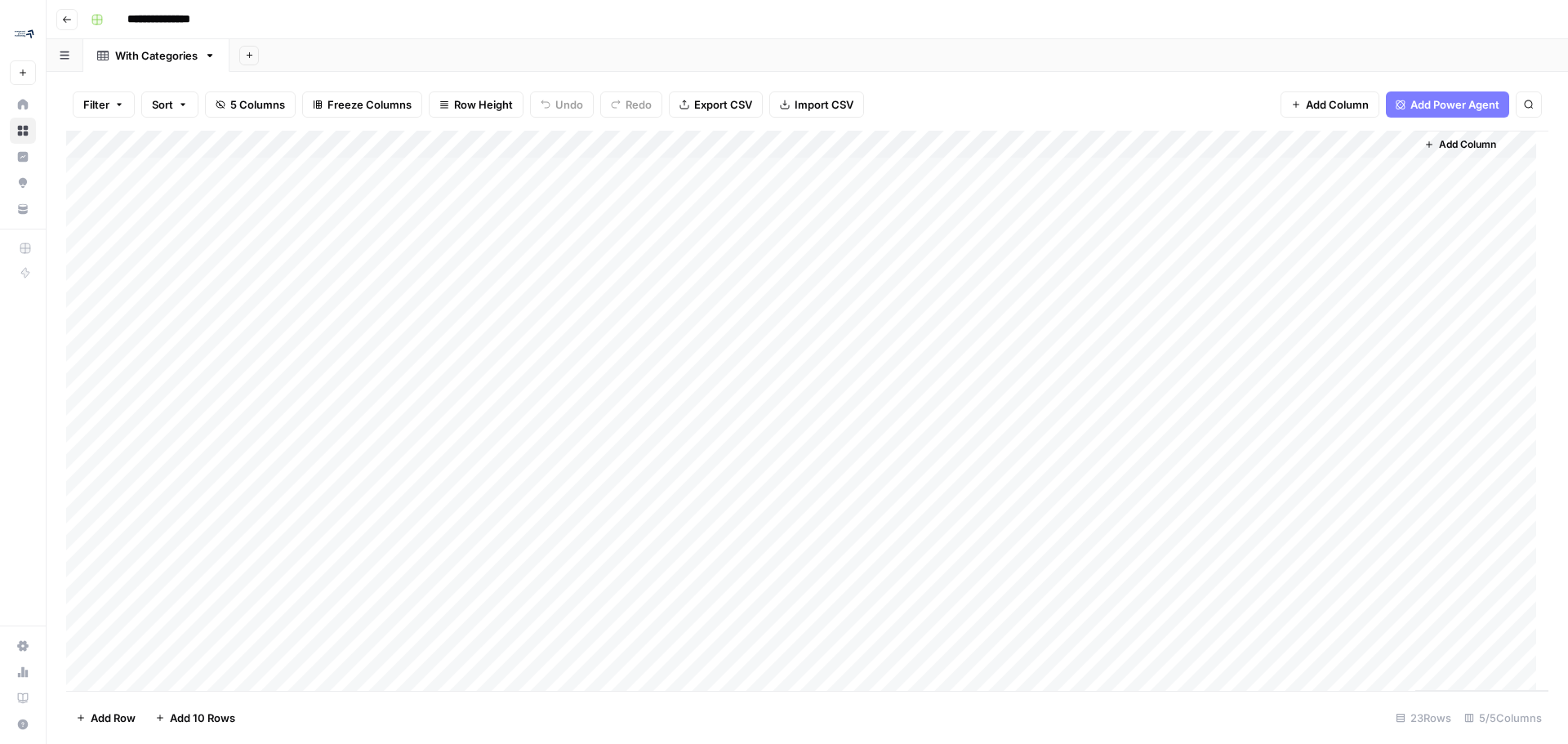
click at [1177, 148] on div "Add Column" at bounding box center [807, 411] width 1482 height 560
click at [1051, 363] on span "Remove Column" at bounding box center [1058, 365] width 143 height 17
click at [709, 193] on span "Delete" at bounding box center [726, 199] width 35 height 17
click at [1225, 83] on div "Filter Sort 4 Columns Freeze Columns Row Height Undo Redo Export CSV Import CSV…" at bounding box center [807, 104] width 1482 height 52
click at [1140, 153] on div "Add Column" at bounding box center [807, 411] width 1482 height 560
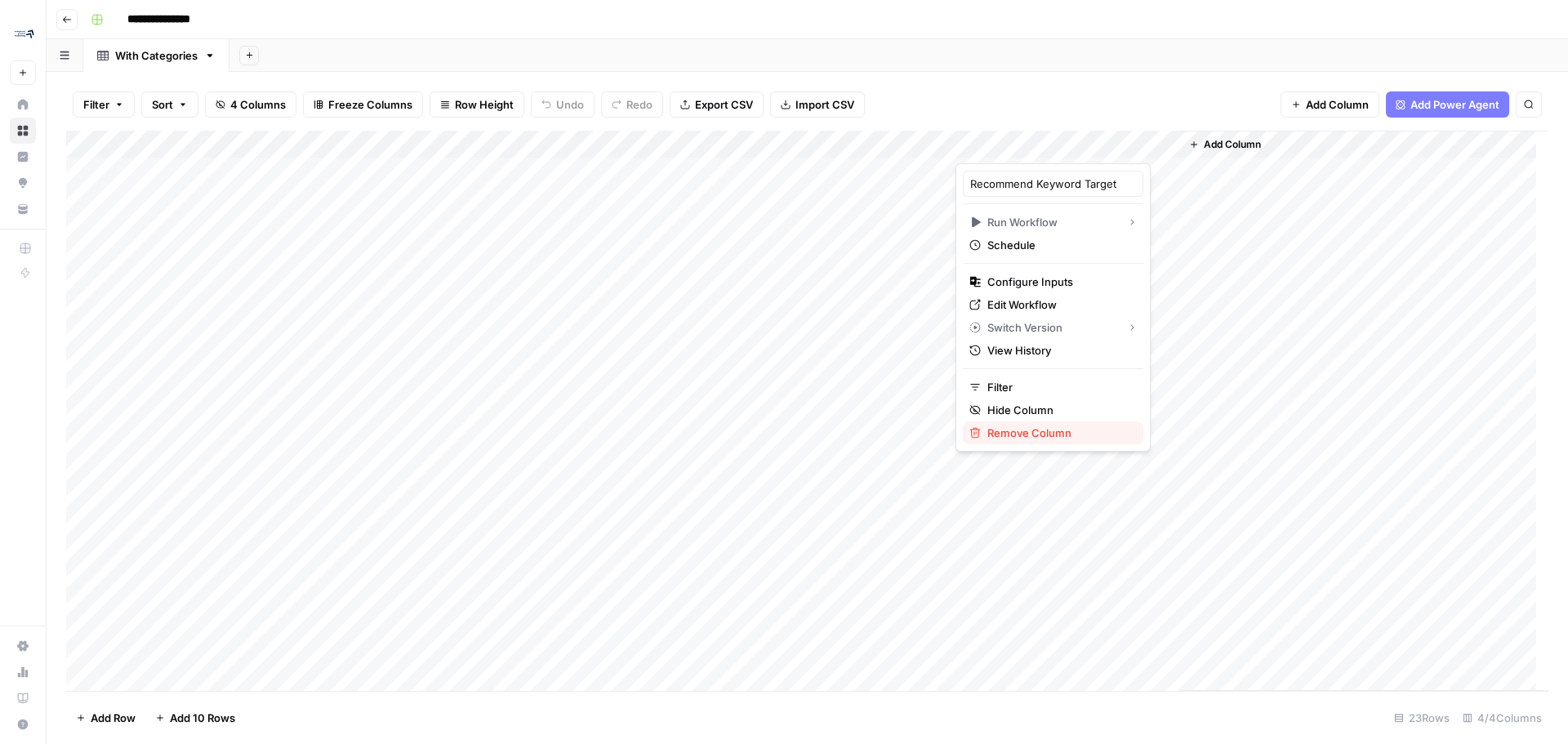
click at [1071, 426] on span "Remove Column" at bounding box center [1058, 433] width 143 height 17
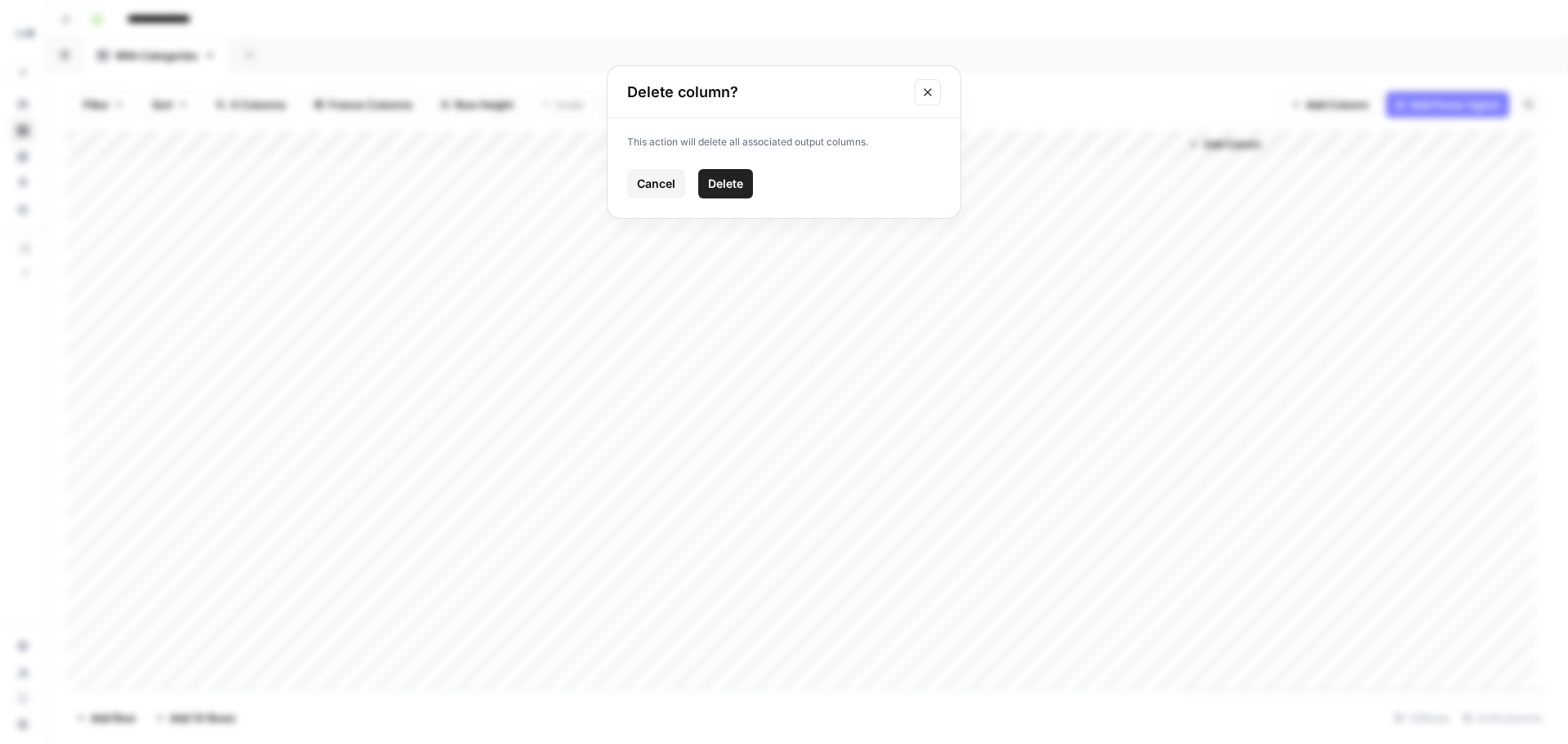
click at [706, 192] on button "Delete" at bounding box center [725, 184] width 54 height 29
click at [947, 143] on div "Add Column" at bounding box center [807, 411] width 1482 height 560
drag, startPoint x: 1094, startPoint y: 6, endPoint x: 965, endPoint y: 109, distance: 165.1
click at [965, 109] on div "Filter Sort 3 Columns Freeze Columns Row Height Undo Redo Export CSV Import CSV…" at bounding box center [807, 104] width 1482 height 52
click at [96, 143] on div "Add Column" at bounding box center [807, 411] width 1482 height 560
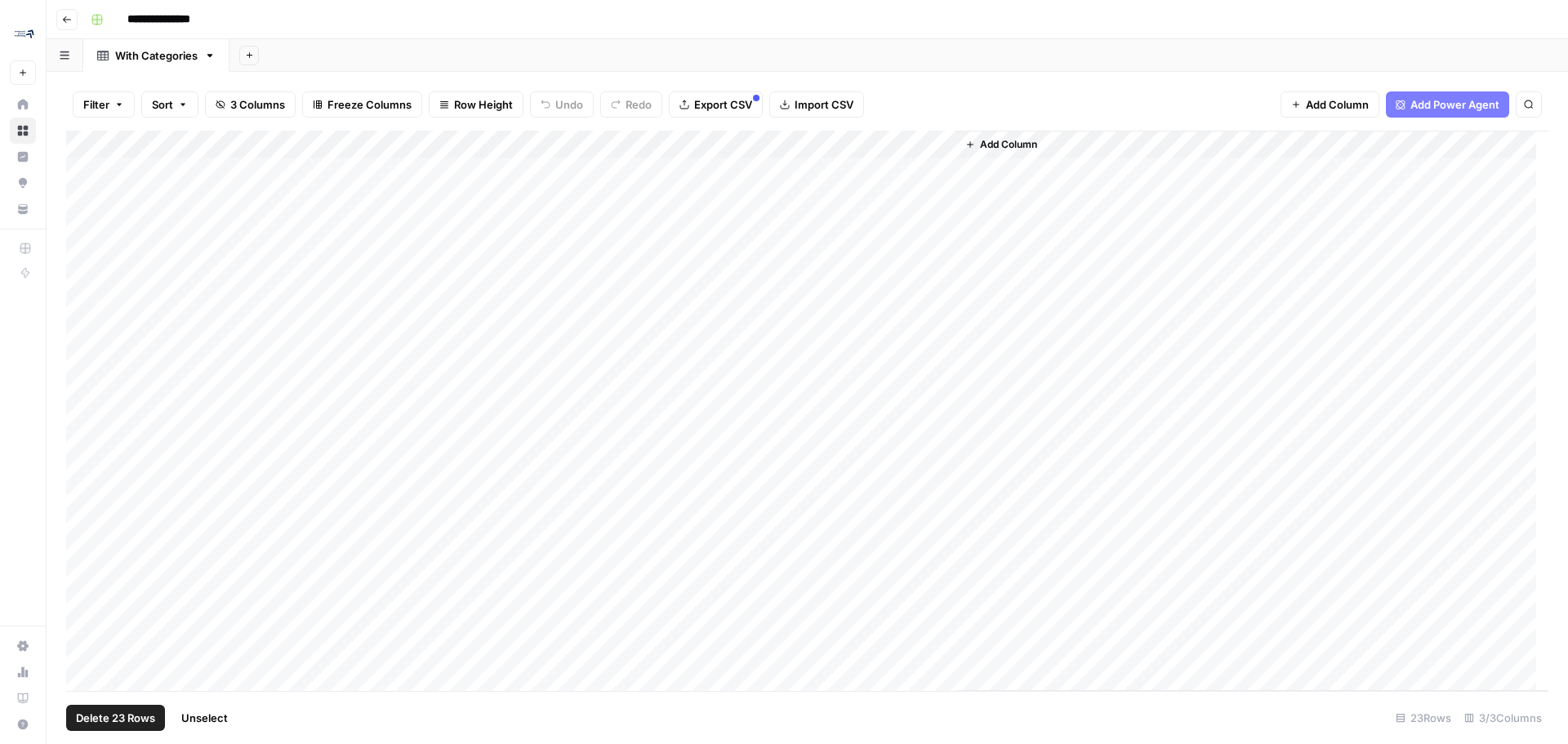
click at [95, 715] on span "Delete 23 Rows" at bounding box center [115, 718] width 79 height 17
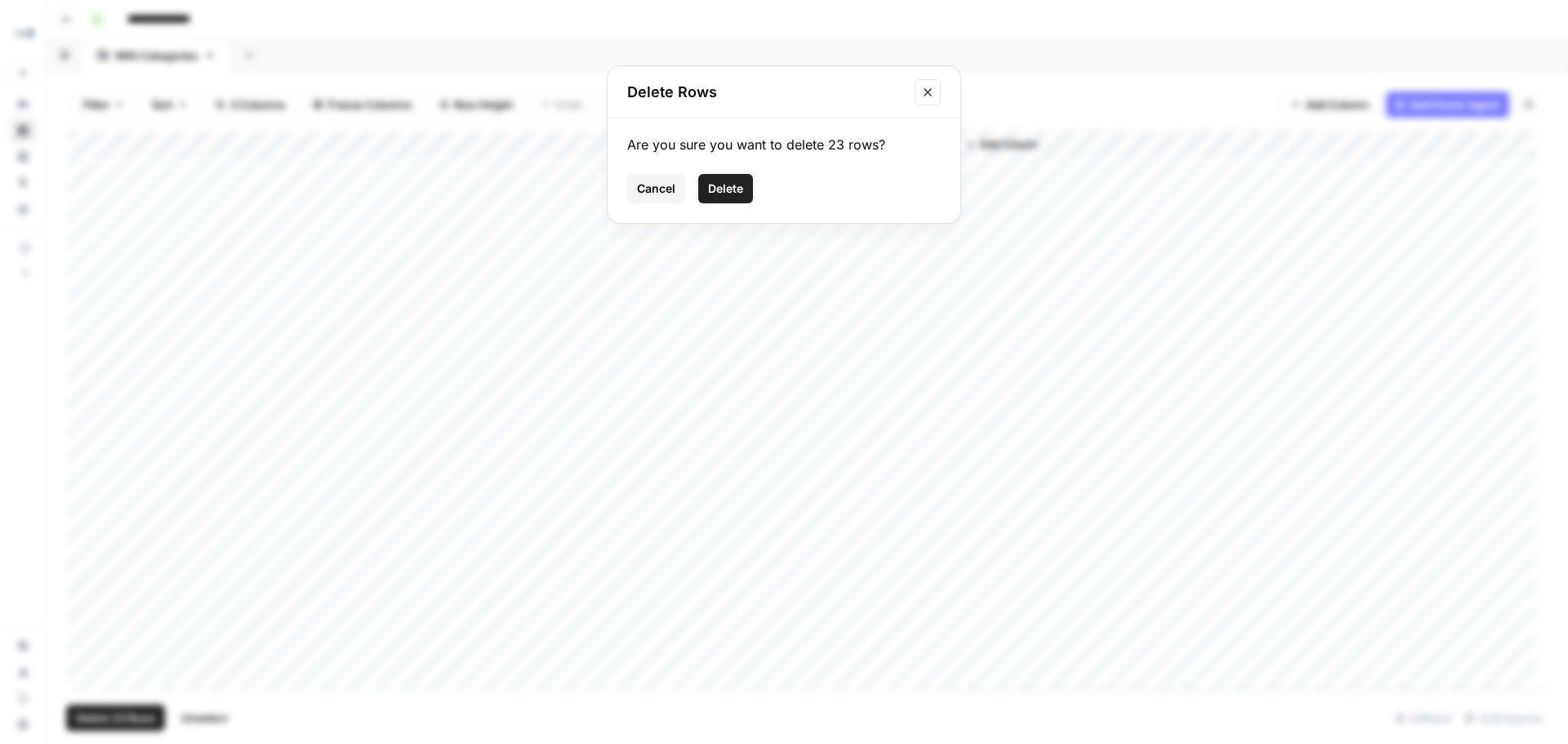
click at [729, 192] on span "Delete" at bounding box center [726, 189] width 35 height 17
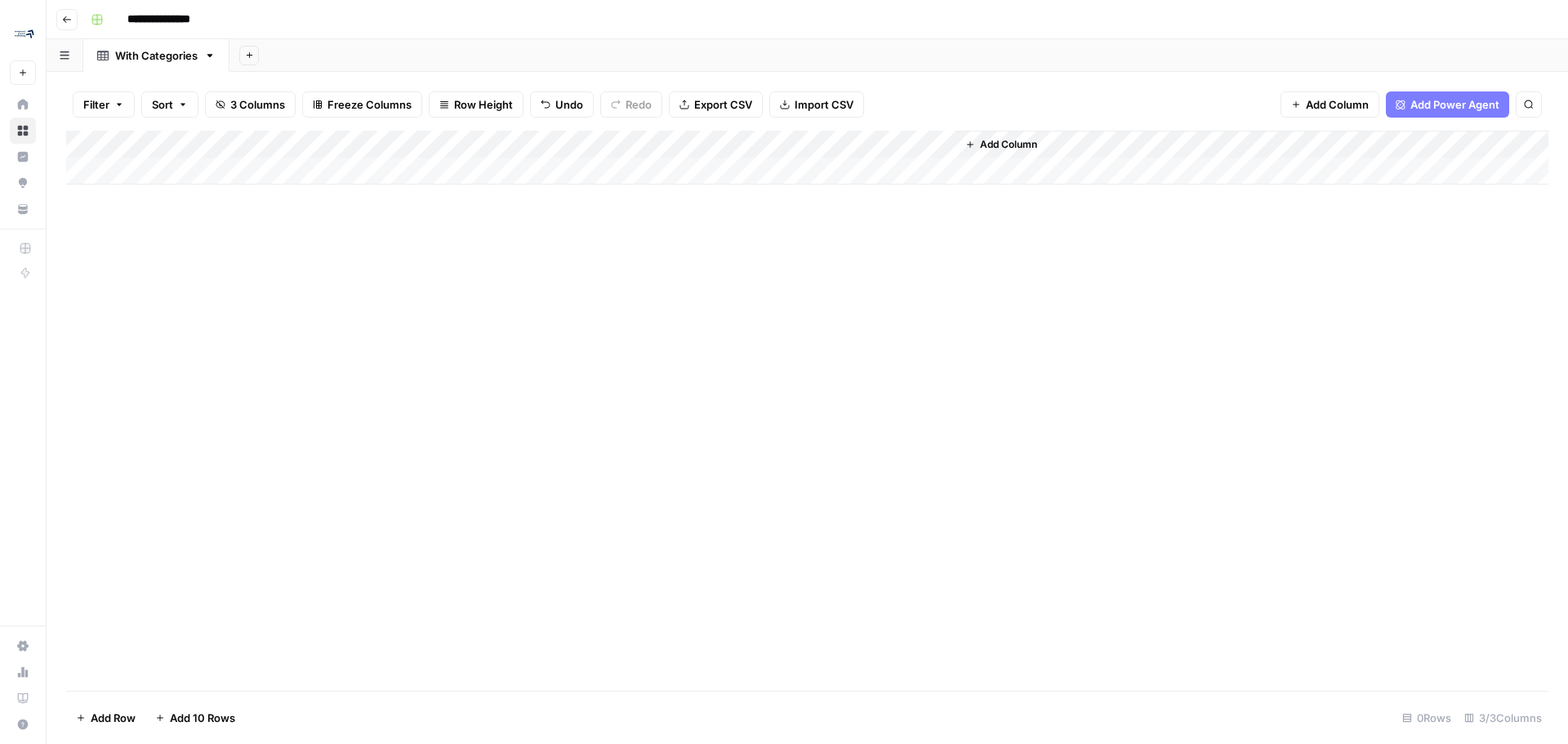
click at [1007, 148] on span "Add Column" at bounding box center [1008, 145] width 57 height 15
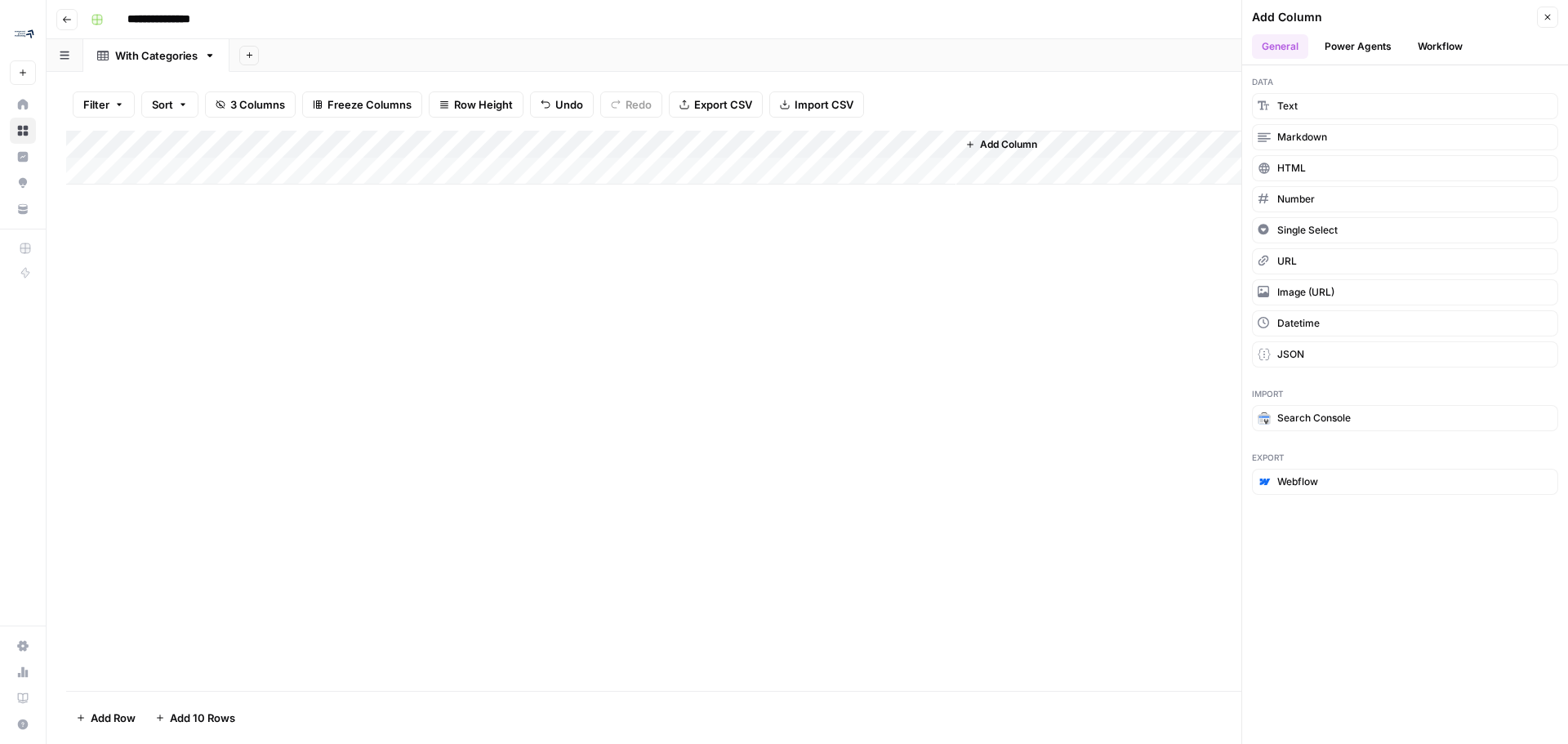
click at [1450, 51] on button "Workflow" at bounding box center [1440, 46] width 64 height 25
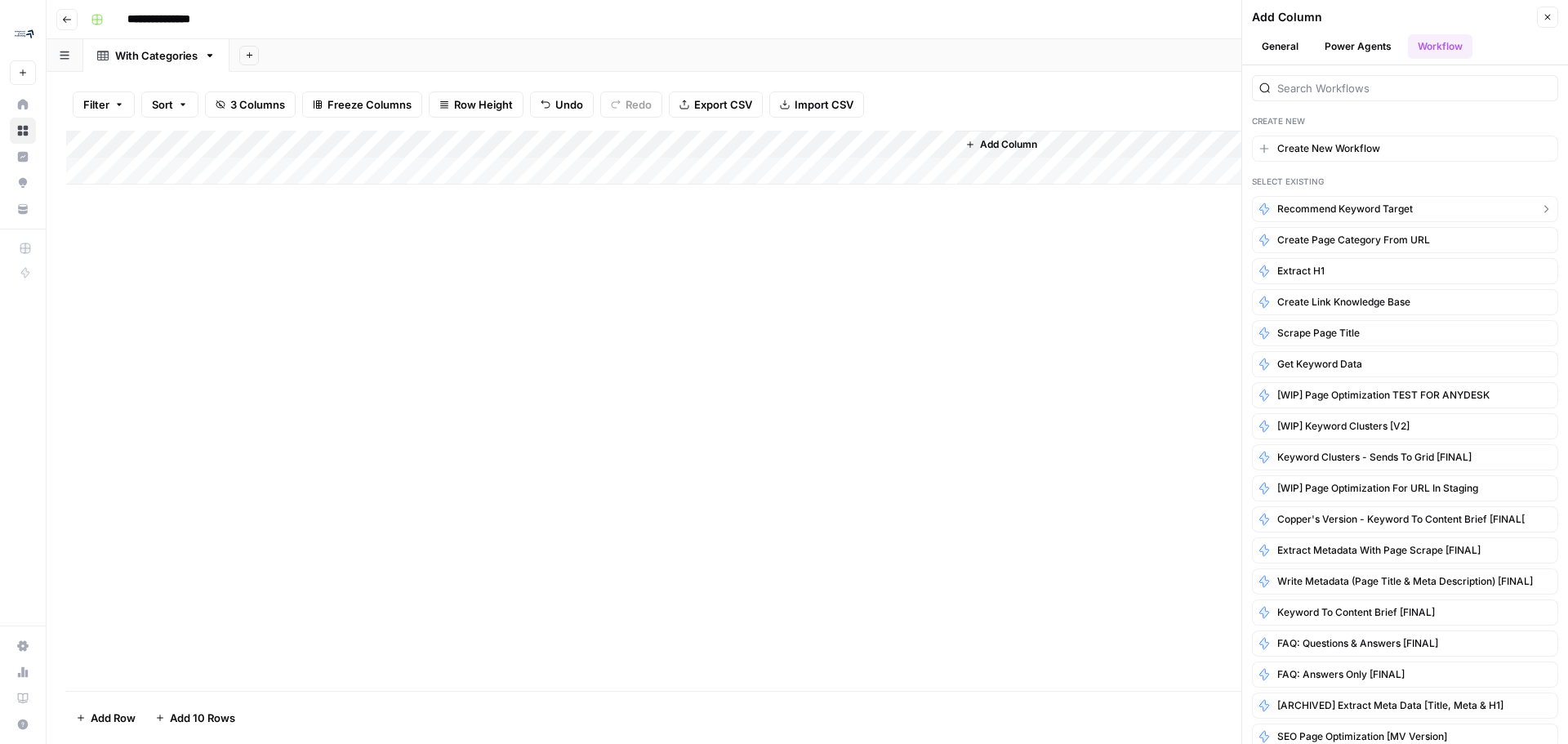
click at [1398, 206] on span "Recommend Keyword Target" at bounding box center [1344, 209] width 135 height 15
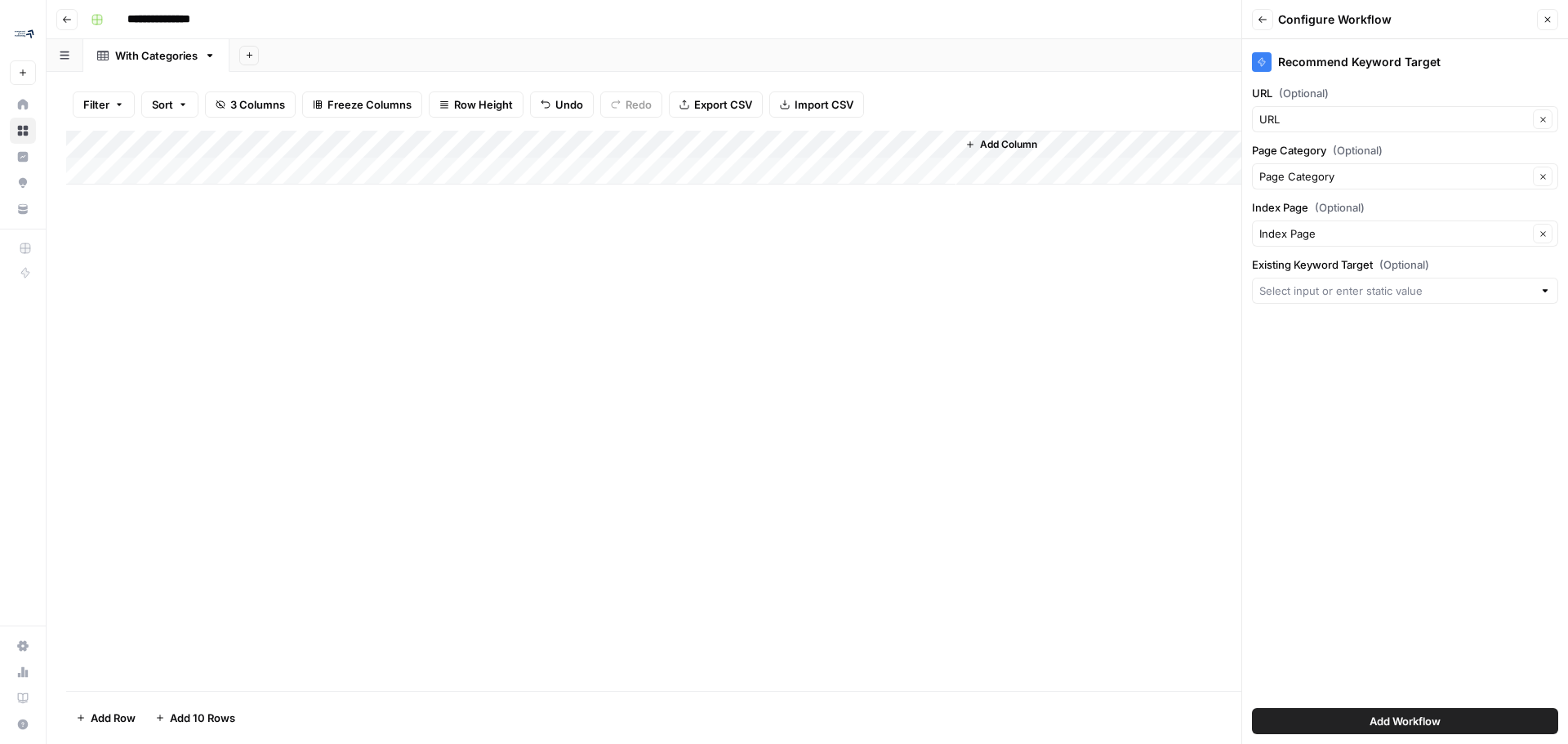
click at [1410, 709] on button "Add Workflow" at bounding box center [1405, 721] width 307 height 26
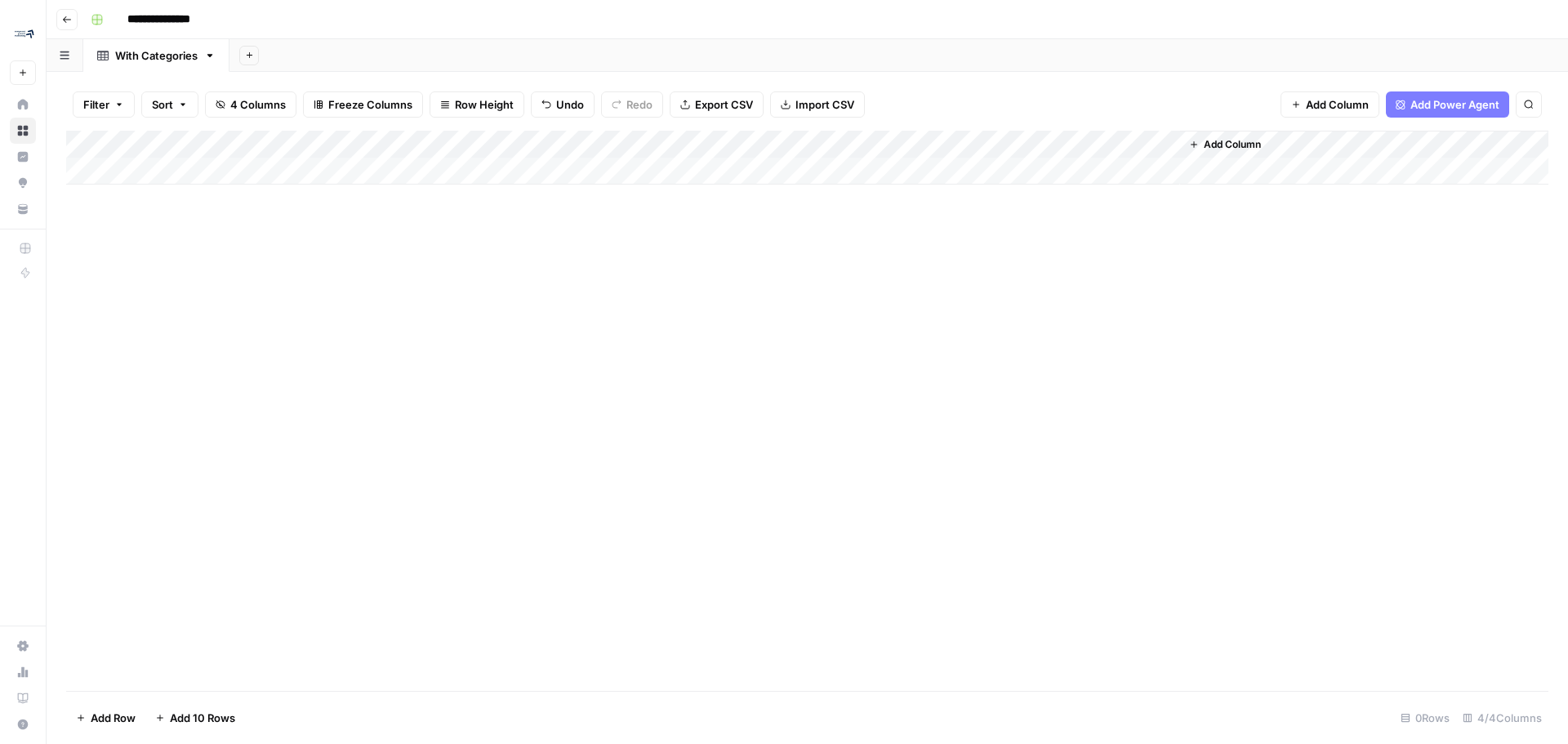
click at [1146, 143] on div "Add Column" at bounding box center [807, 157] width 1482 height 54
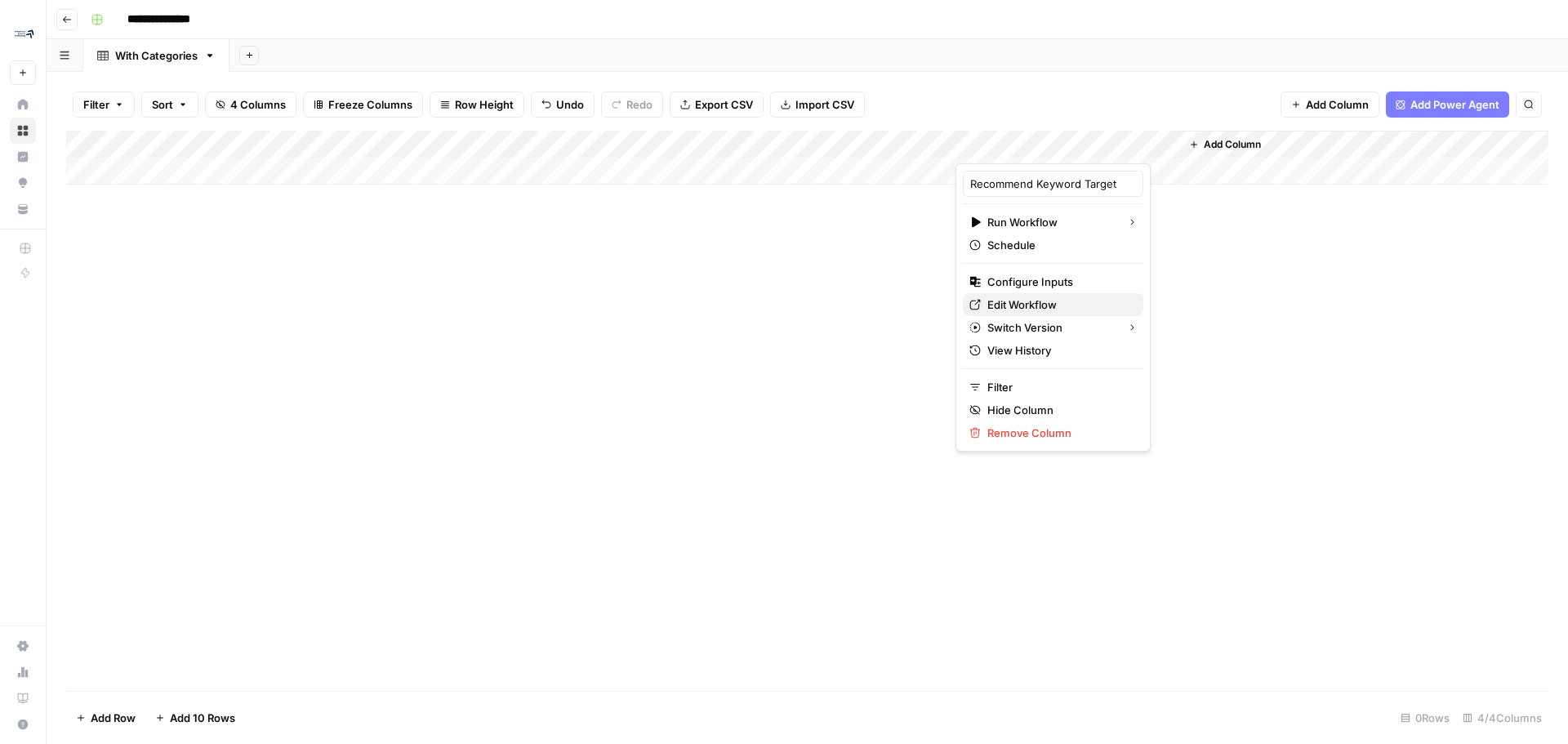
click at [1044, 305] on span "Edit Workflow" at bounding box center [1058, 305] width 143 height 17
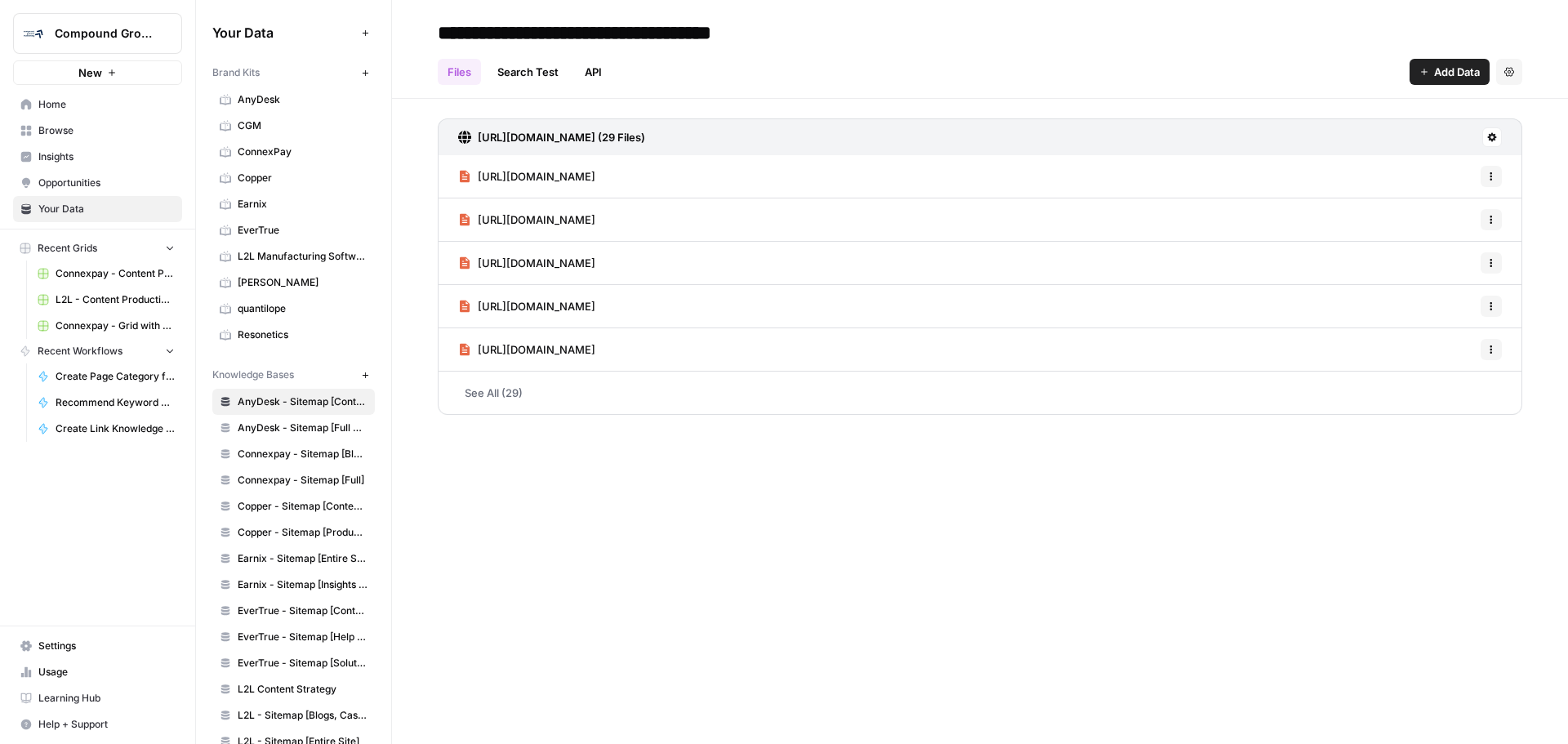
click at [272, 200] on span "Earnix" at bounding box center [302, 204] width 130 height 15
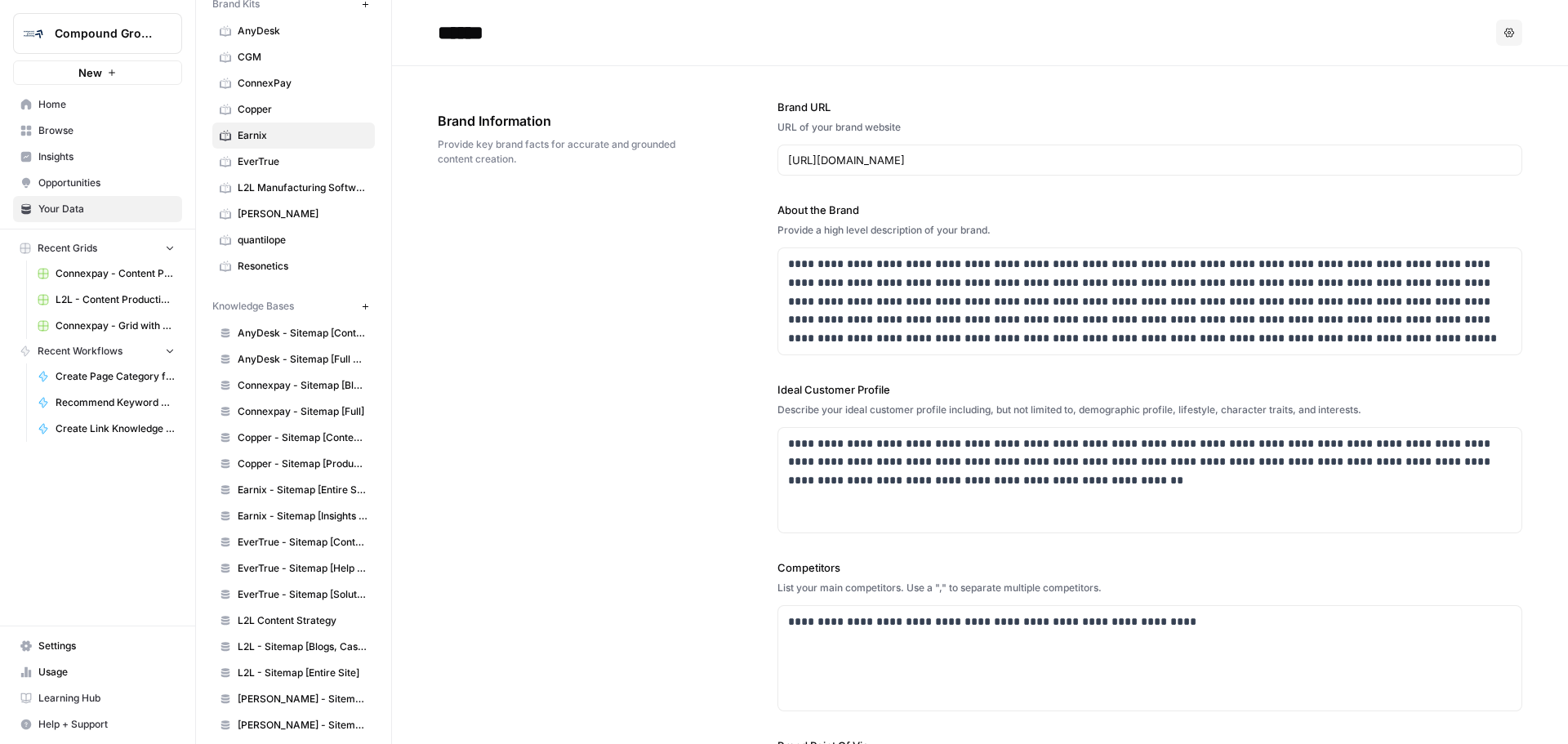
scroll to position [161, 0]
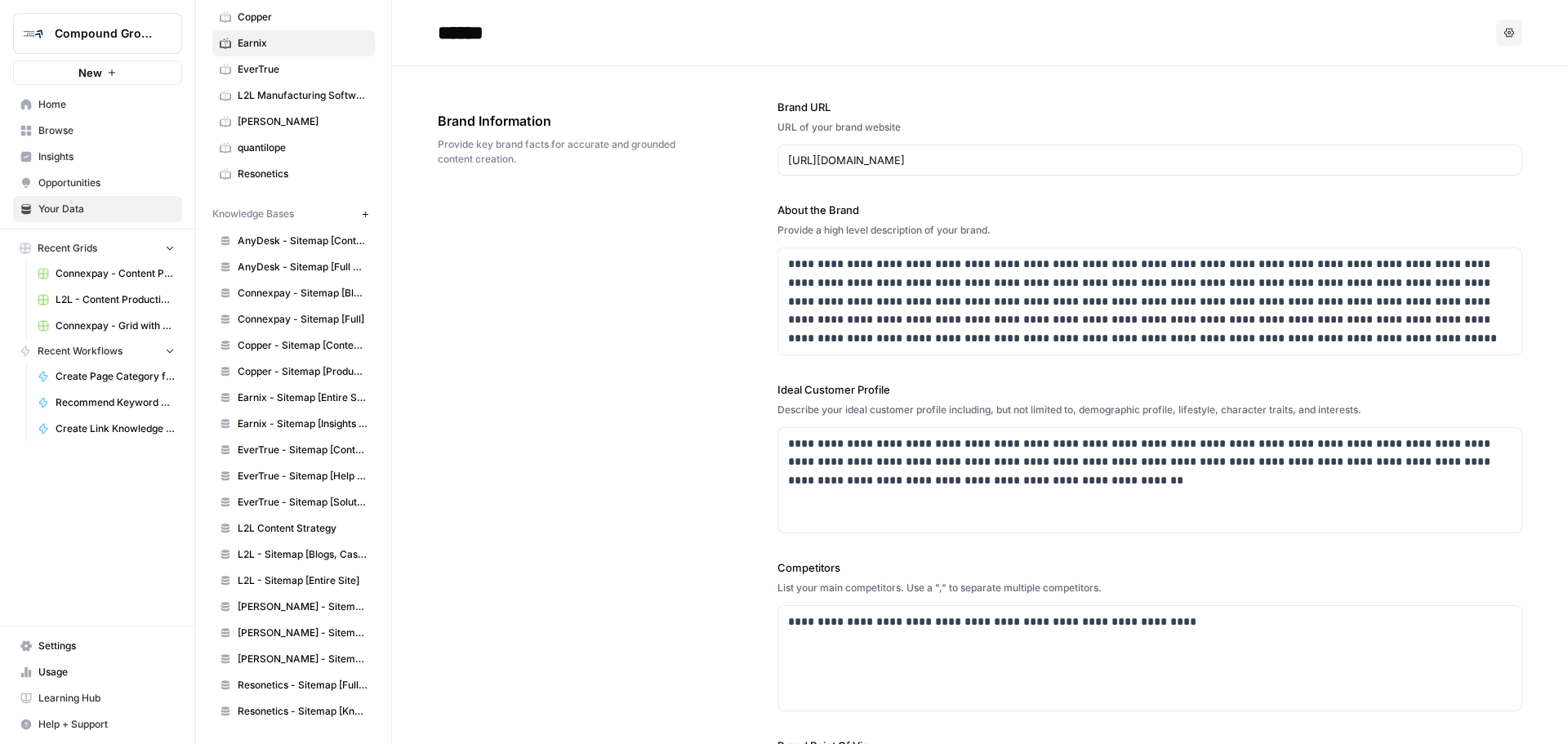
click at [250, 218] on span "Knowledge Bases" at bounding box center [253, 214] width 82 height 15
click at [355, 219] on button "New" at bounding box center [365, 214] width 19 height 19
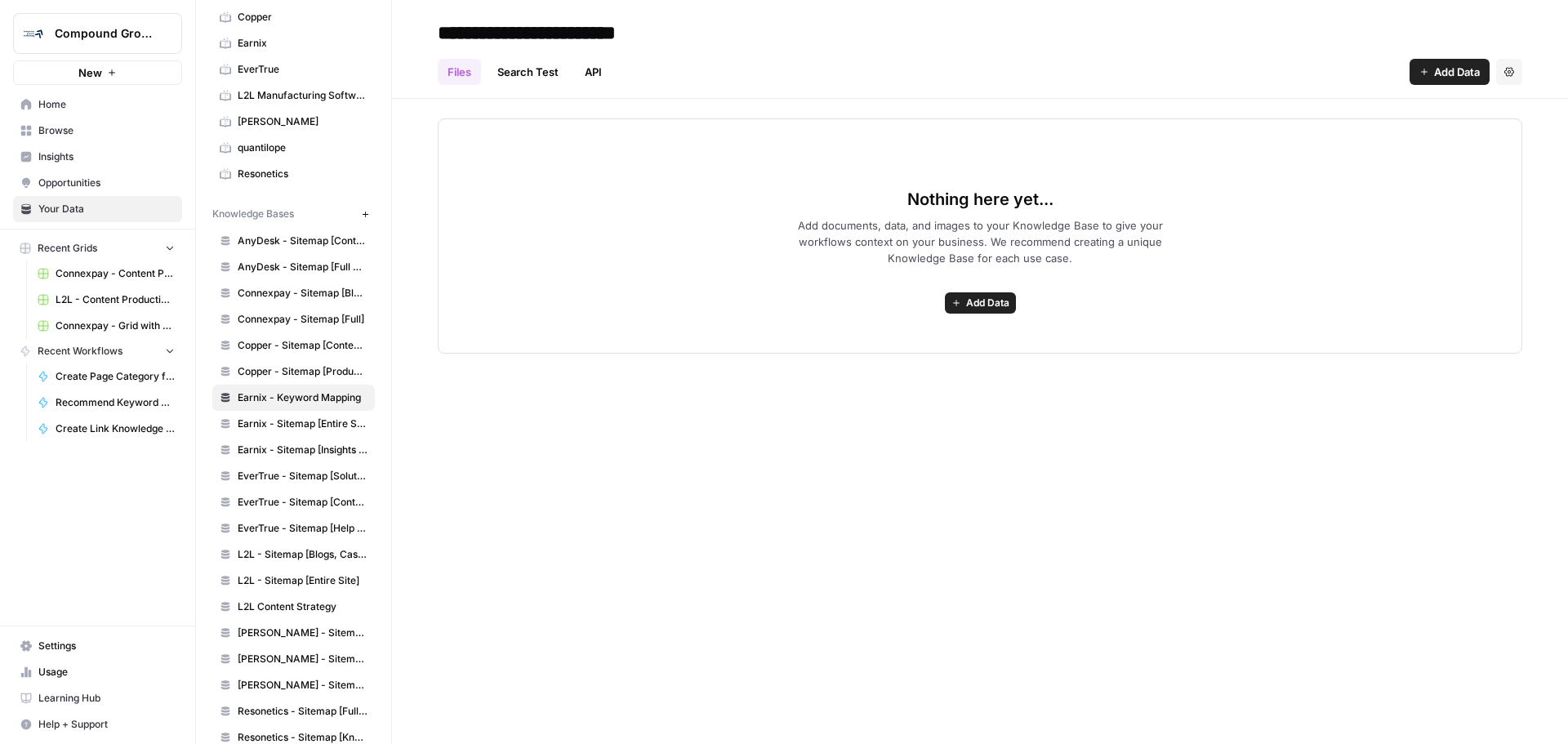
type input "**********"
click at [738, 598] on div "**********" at bounding box center [980, 372] width 1176 height 744
click at [987, 301] on span "Add Data" at bounding box center [987, 303] width 43 height 15
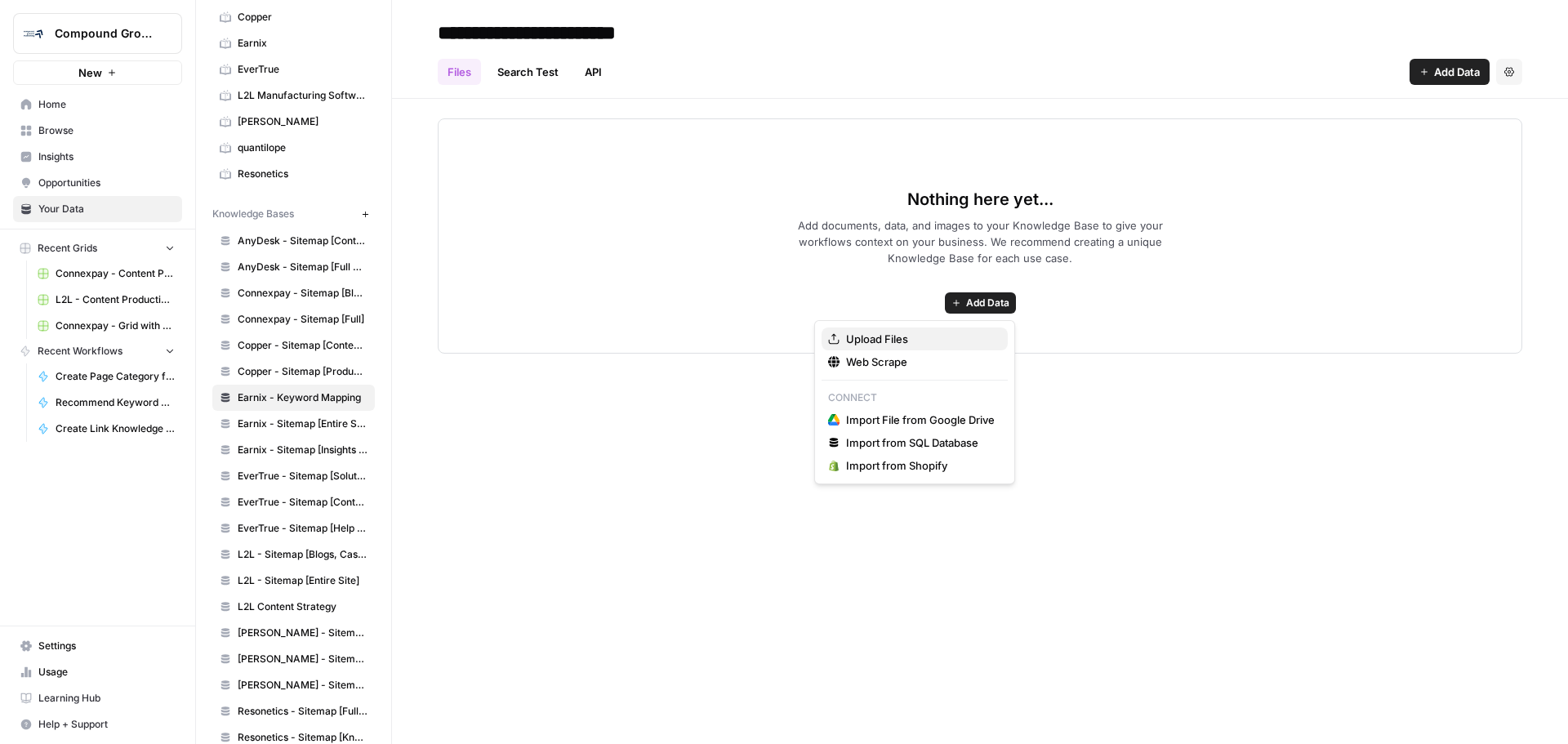
click at [908, 328] on button "Upload Files" at bounding box center [914, 339] width 186 height 23
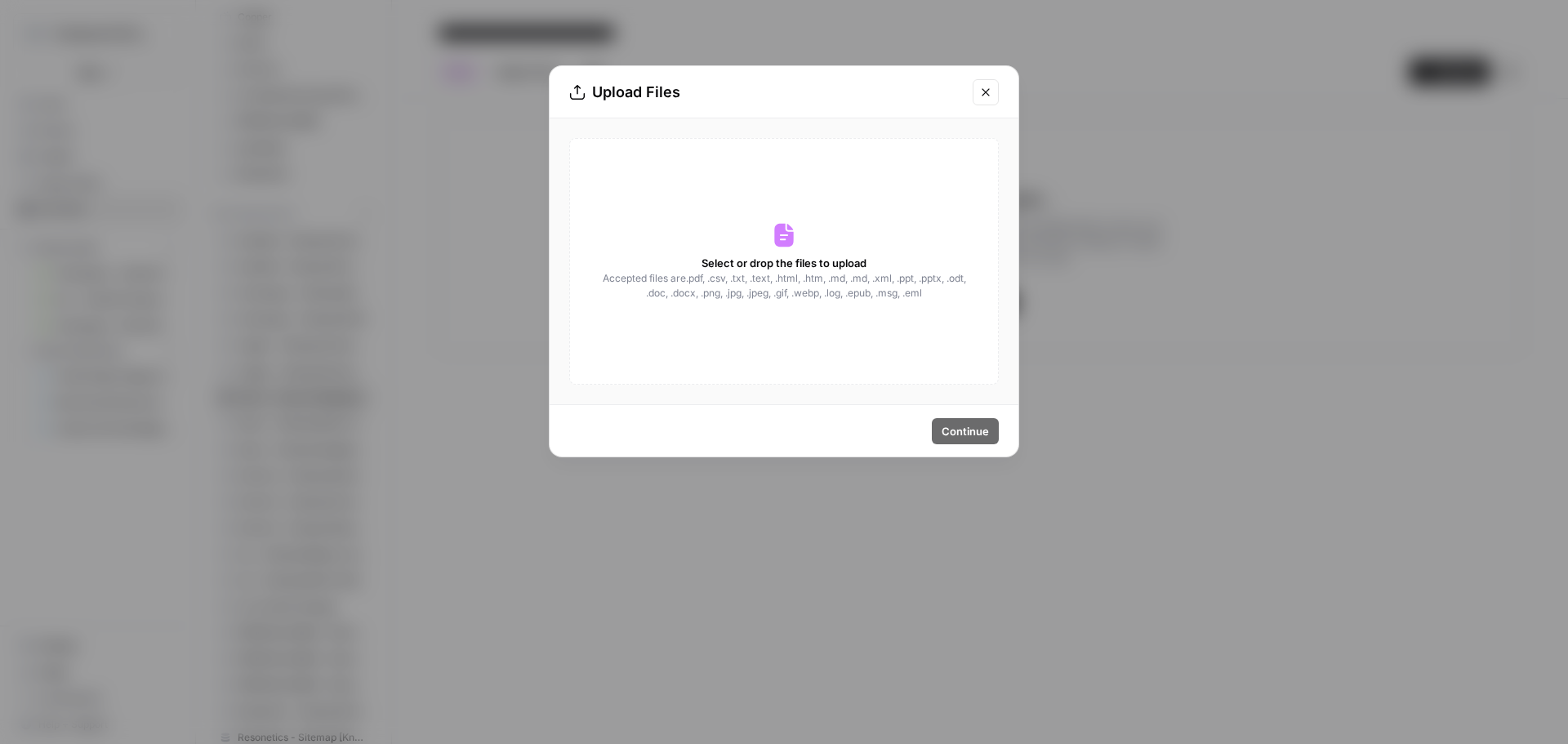
click at [828, 312] on div "Select or drop the files to upload Accepted files are .pdf, .csv, .txt, .text, …" at bounding box center [784, 262] width 430 height 247
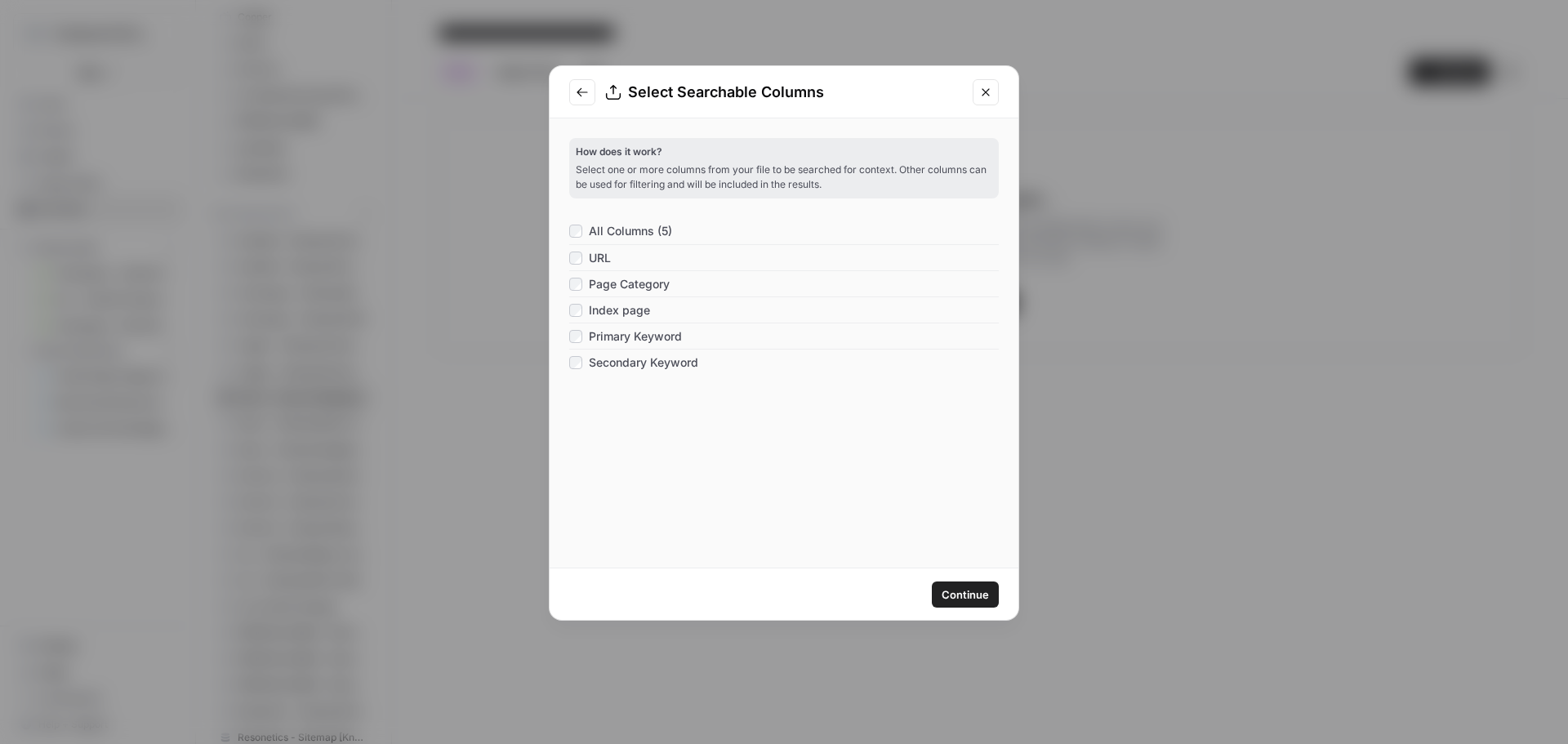
click at [987, 589] on span "Continue" at bounding box center [965, 595] width 47 height 17
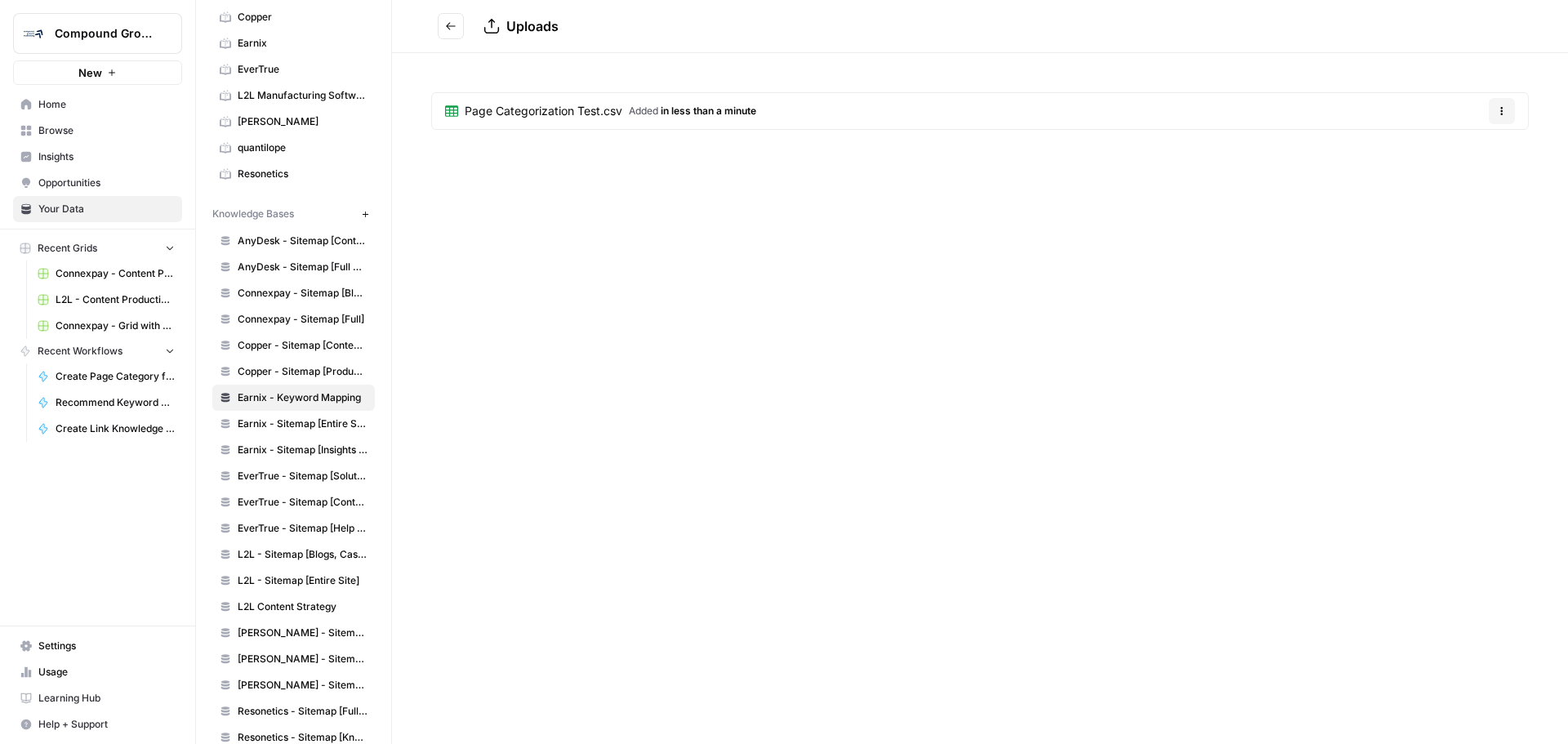
click at [445, 25] on button "Go back" at bounding box center [450, 26] width 26 height 26
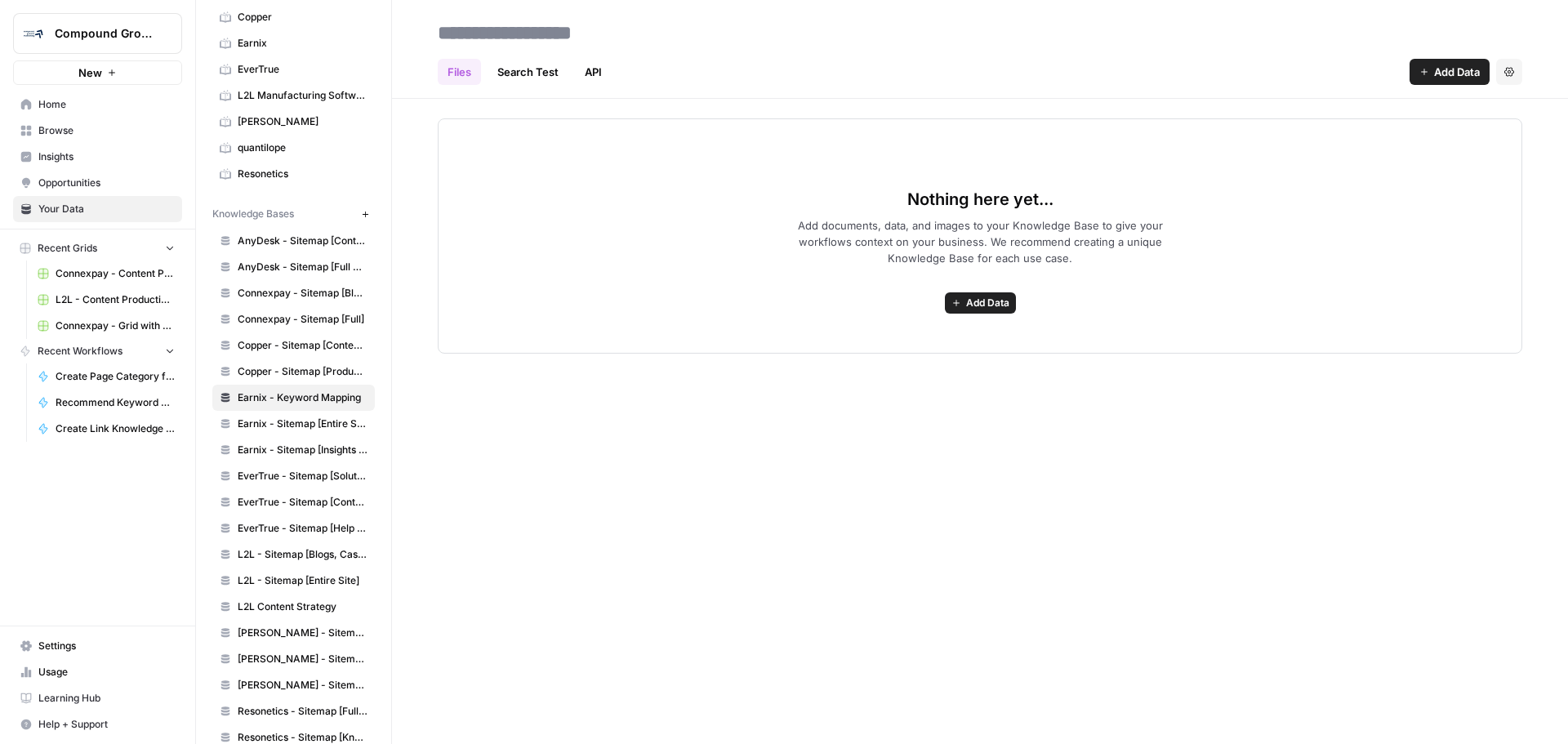
click at [516, 76] on link "Search Test" at bounding box center [528, 72] width 81 height 26
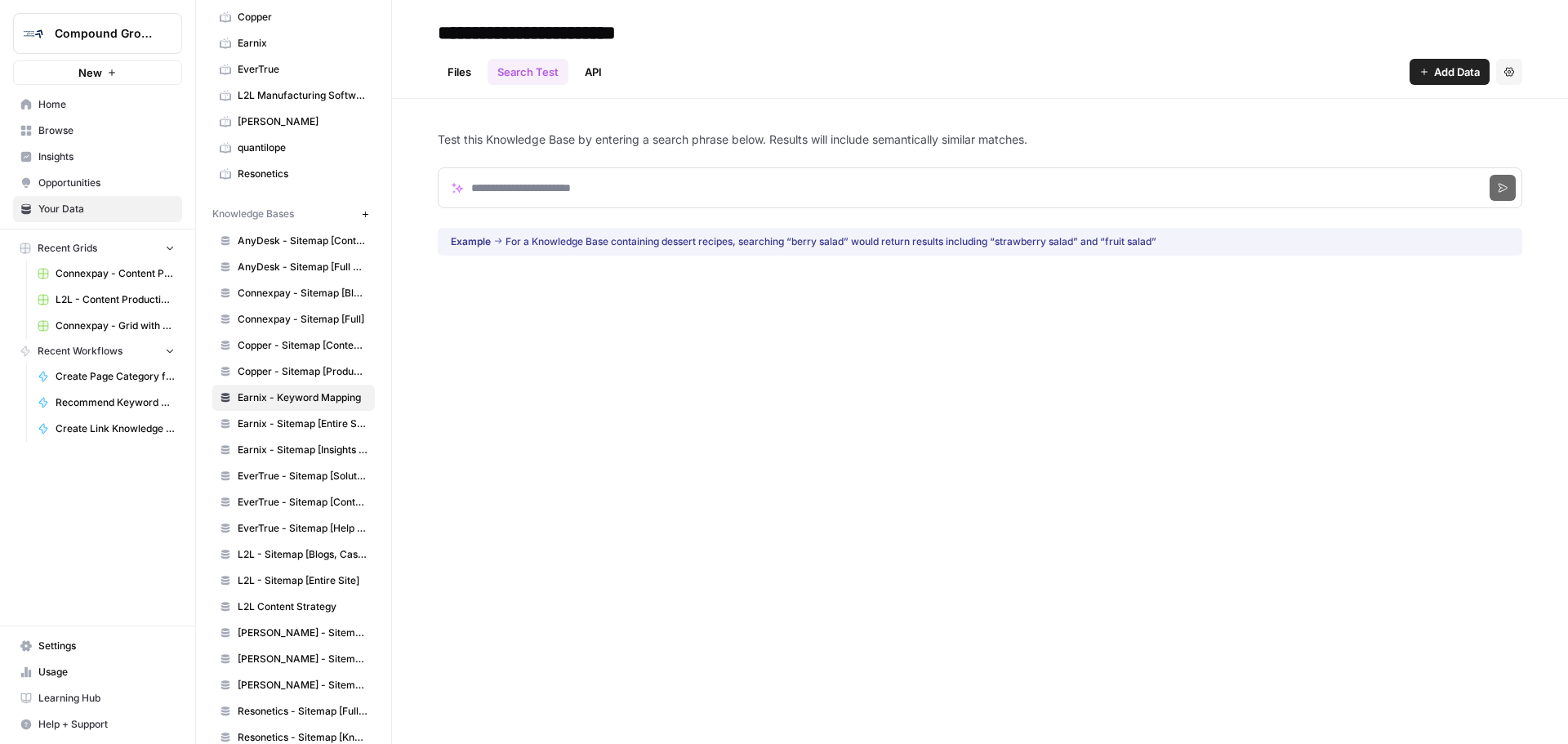
click at [468, 74] on link "Files" at bounding box center [459, 72] width 43 height 26
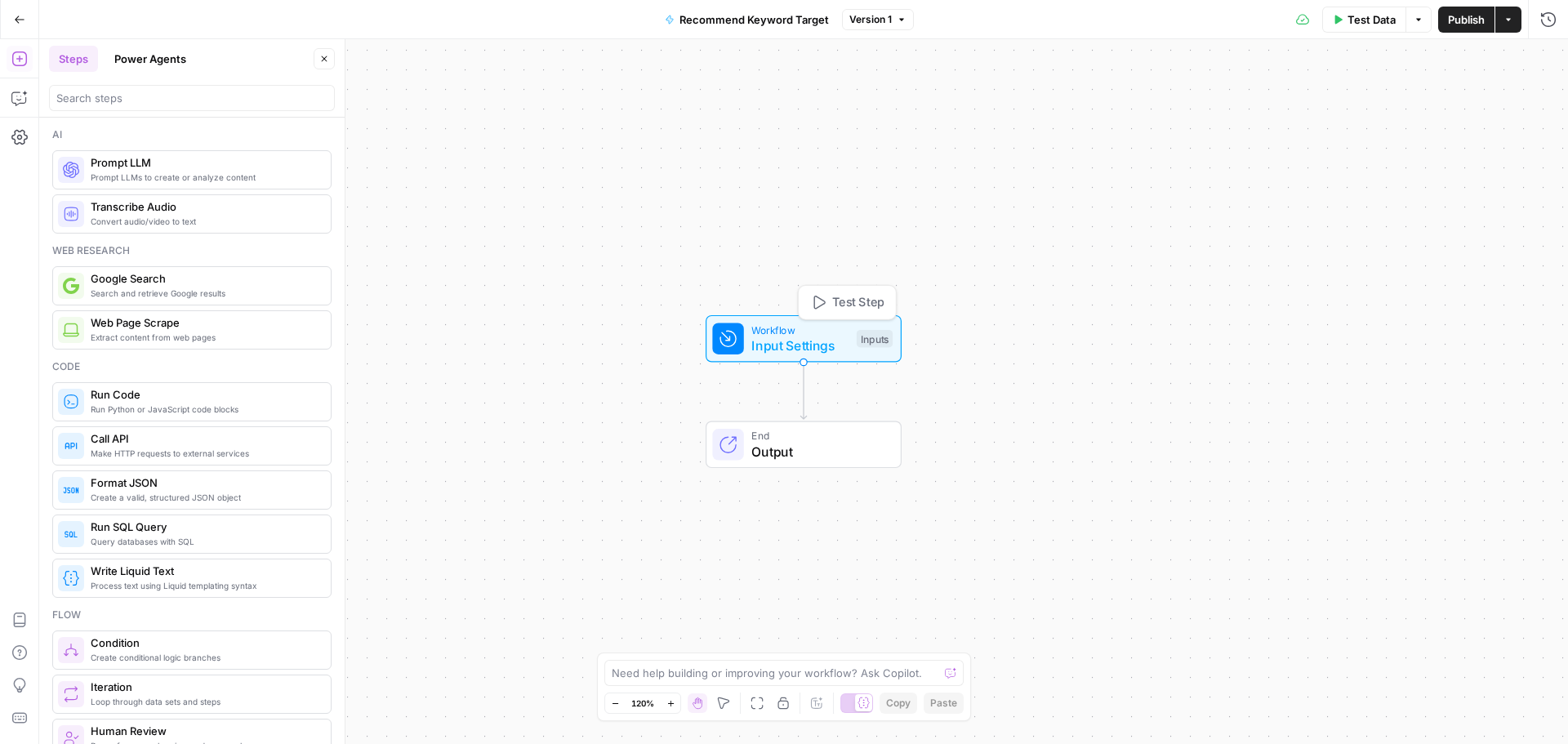
click at [832, 333] on span "Workflow" at bounding box center [800, 329] width 98 height 16
click at [1558, 292] on button "edit field" at bounding box center [1535, 296] width 63 height 19
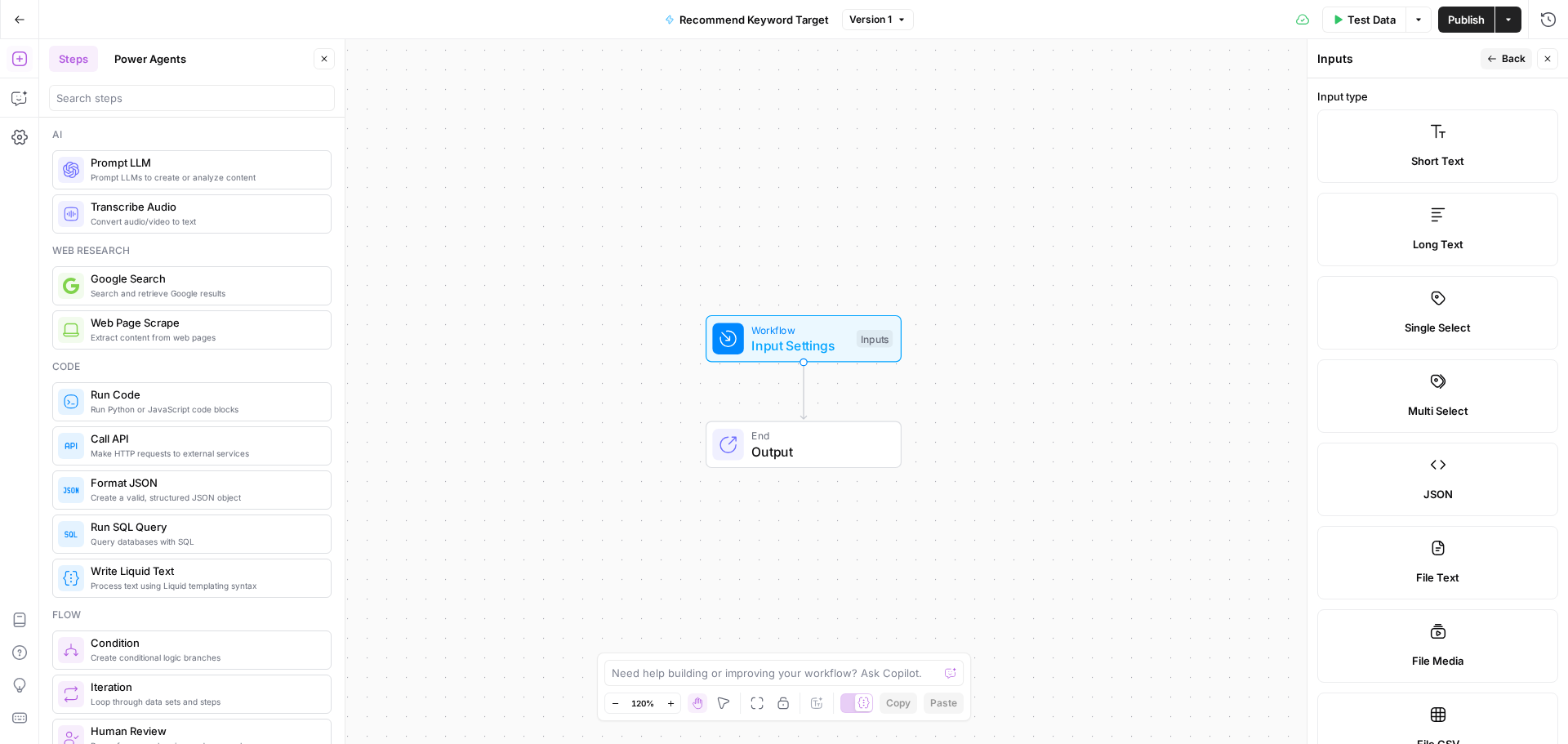
click at [1494, 58] on icon "button" at bounding box center [1492, 59] width 10 height 10
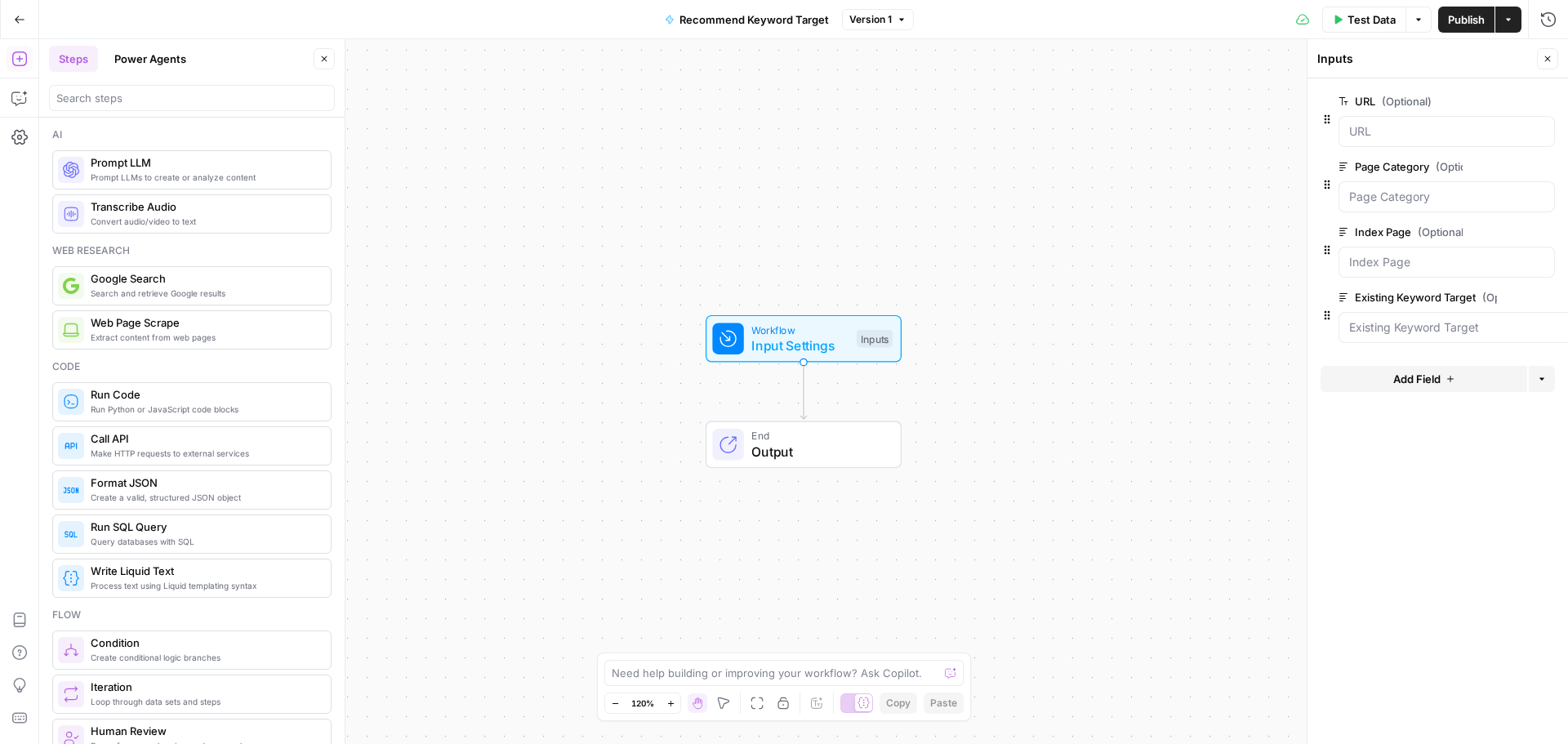
click at [1343, 301] on icon at bounding box center [1343, 297] width 10 height 10
click at [1349, 320] on Target "Existing Keyword Target (Optional)" at bounding box center [1463, 328] width 229 height 17
drag, startPoint x: 1333, startPoint y: 296, endPoint x: 1331, endPoint y: 257, distance: 39.1
click at [1331, 257] on div "URL (Optional) edit field Delete group Page Category (Optional) edit field Dele…" at bounding box center [1424, 218] width 235 height 268
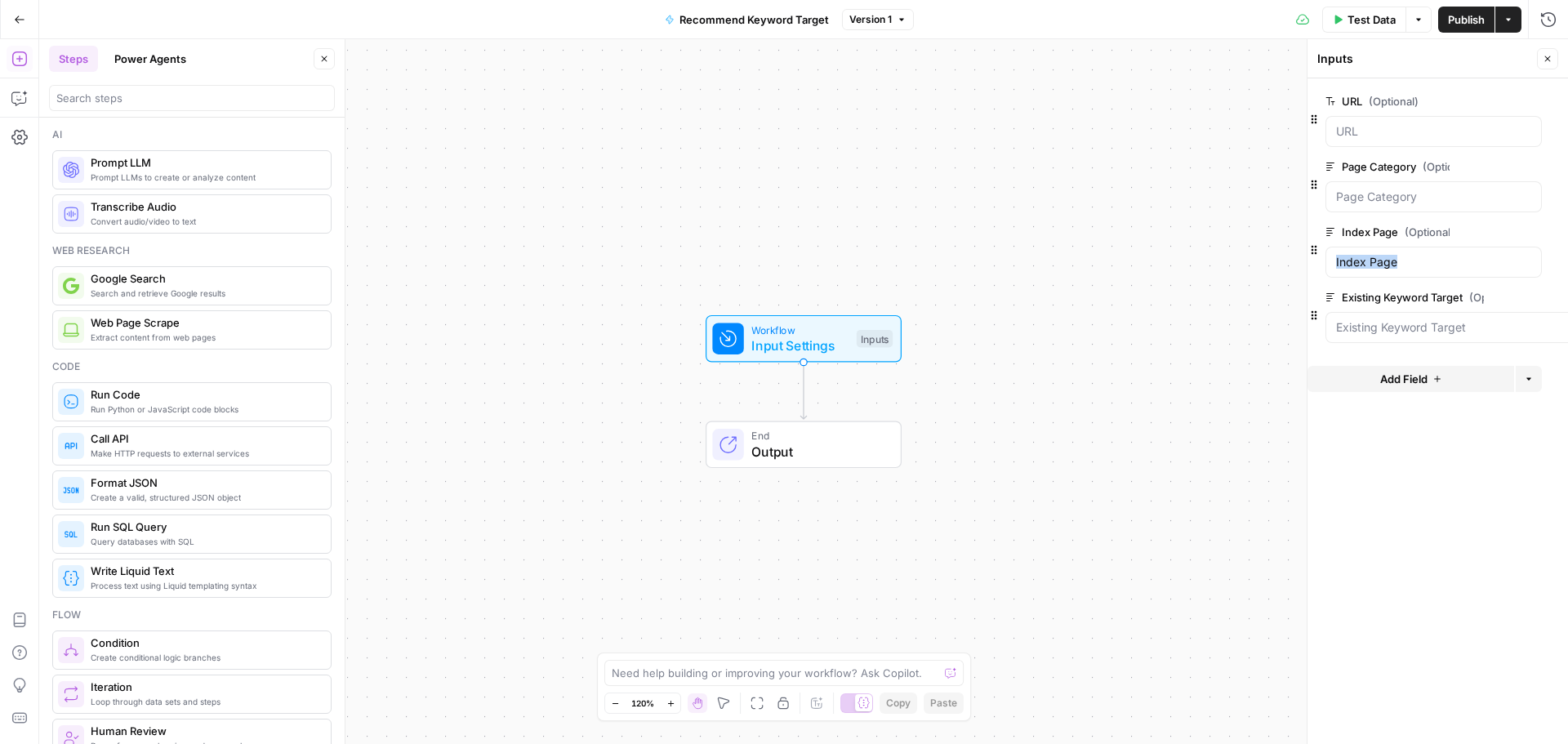
click at [1565, 296] on icon "button" at bounding box center [1567, 297] width 9 height 9
click at [1430, 301] on button "Add Field" at bounding box center [1423, 313] width 206 height 26
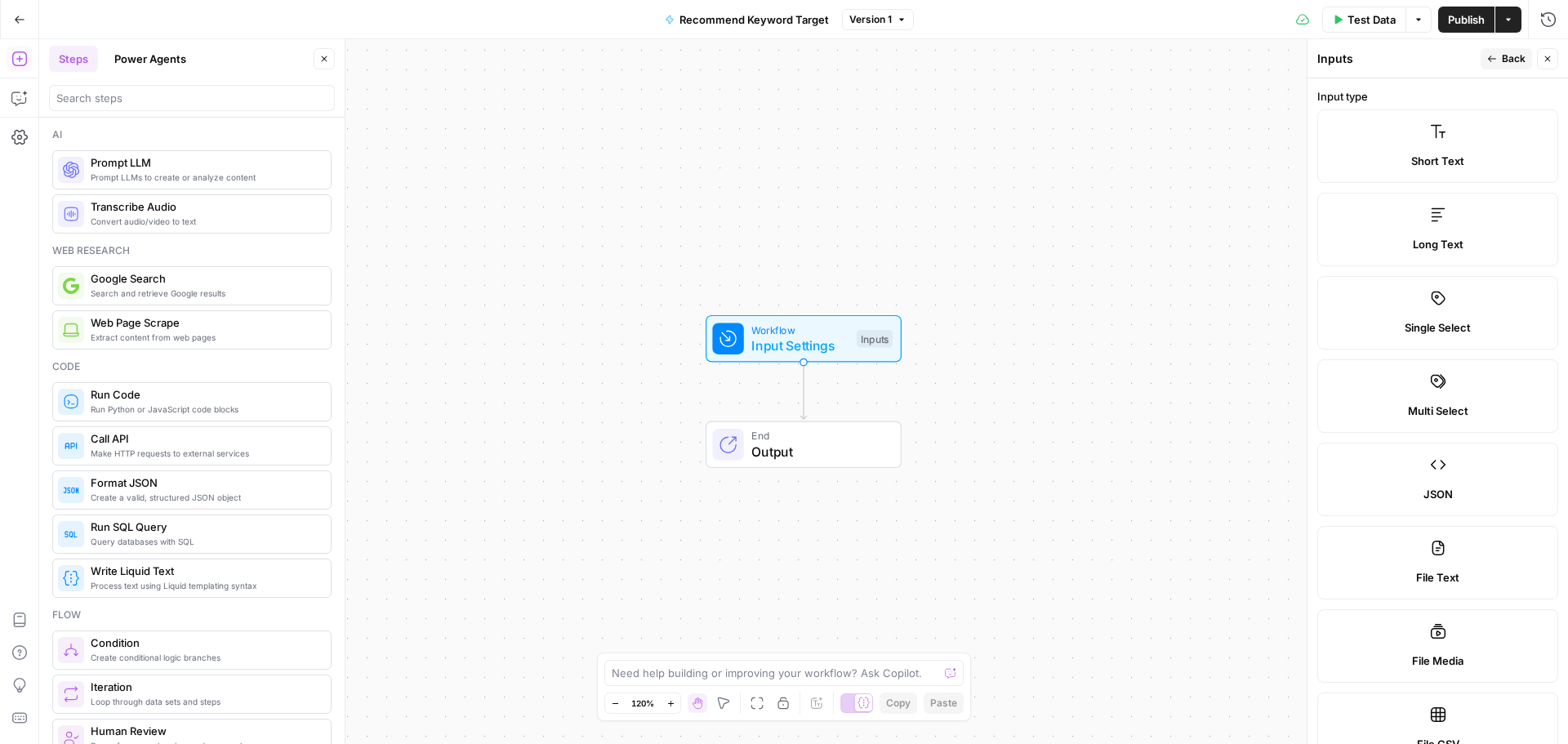
click at [1416, 57] on div "Inputs" at bounding box center [1397, 59] width 158 height 17
drag, startPoint x: 1240, startPoint y: 308, endPoint x: 1235, endPoint y: 364, distance: 56.2
click at [1235, 364] on div "Workflow Input Settings Inputs End Output" at bounding box center [804, 391] width 1528 height 704
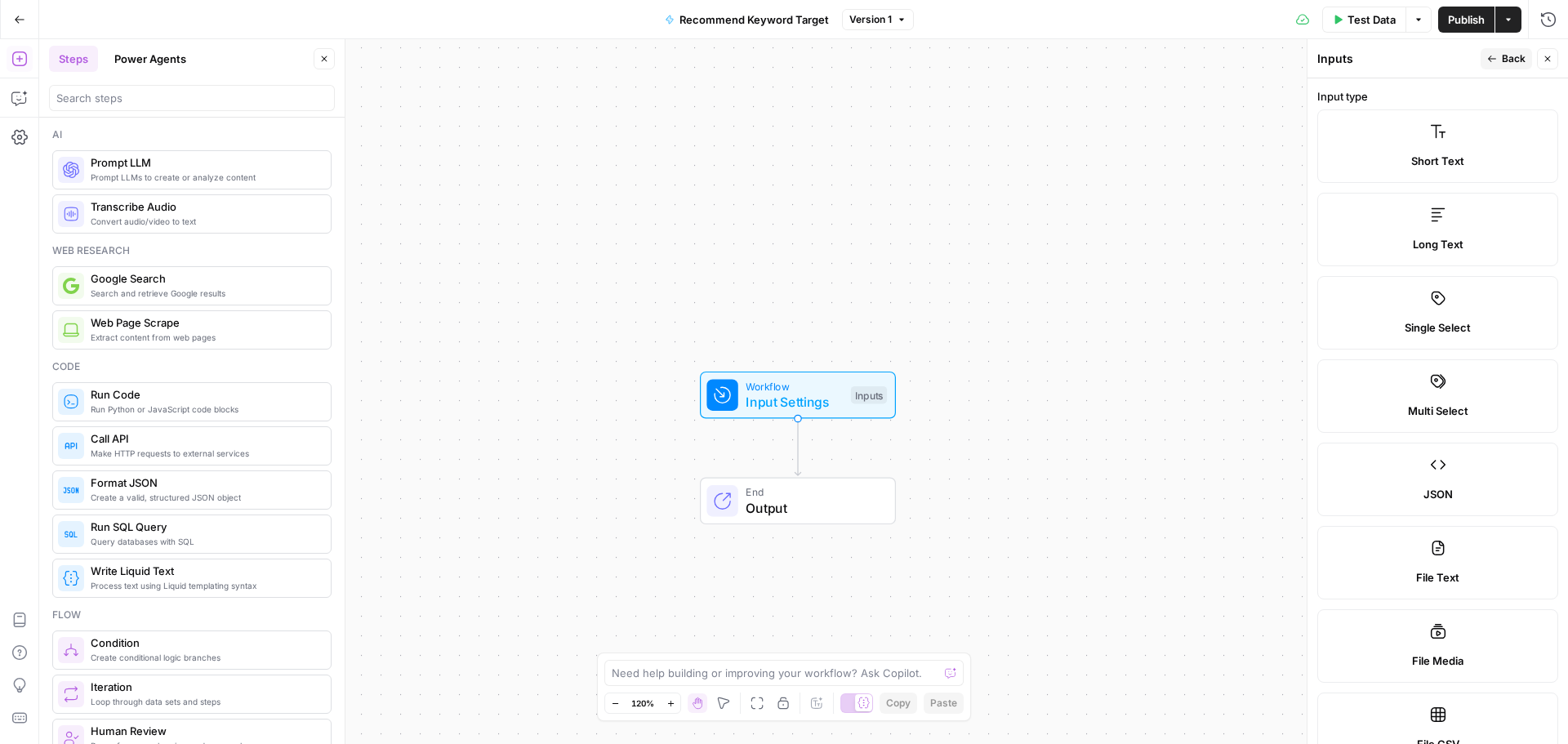
click at [1462, 147] on label "Short Text" at bounding box center [1438, 146] width 241 height 74
click at [1460, 156] on div "Short Text" at bounding box center [1438, 161] width 214 height 17
click at [1496, 54] on icon "button" at bounding box center [1492, 59] width 10 height 10
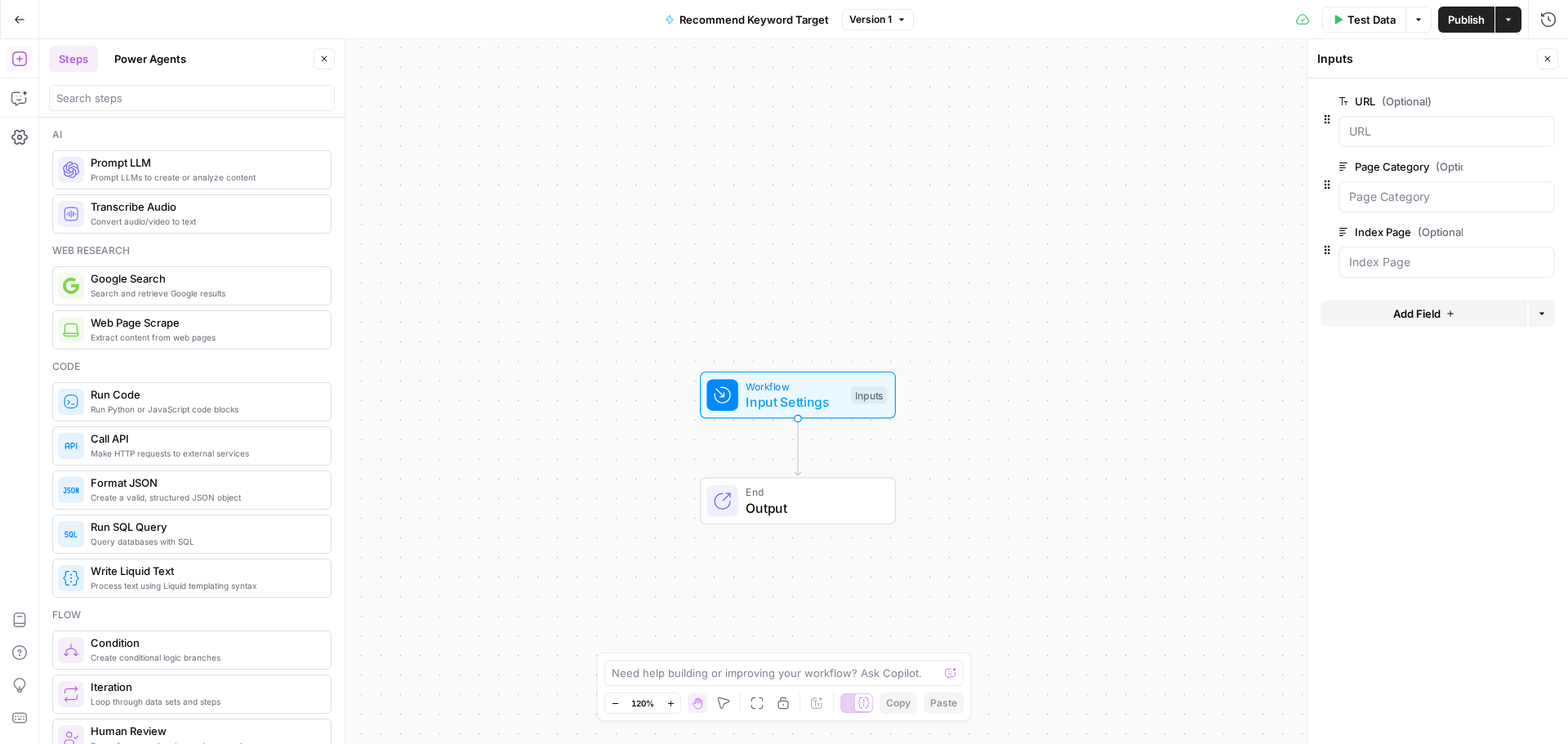
click at [1513, 20] on button "Actions" at bounding box center [1508, 19] width 26 height 26
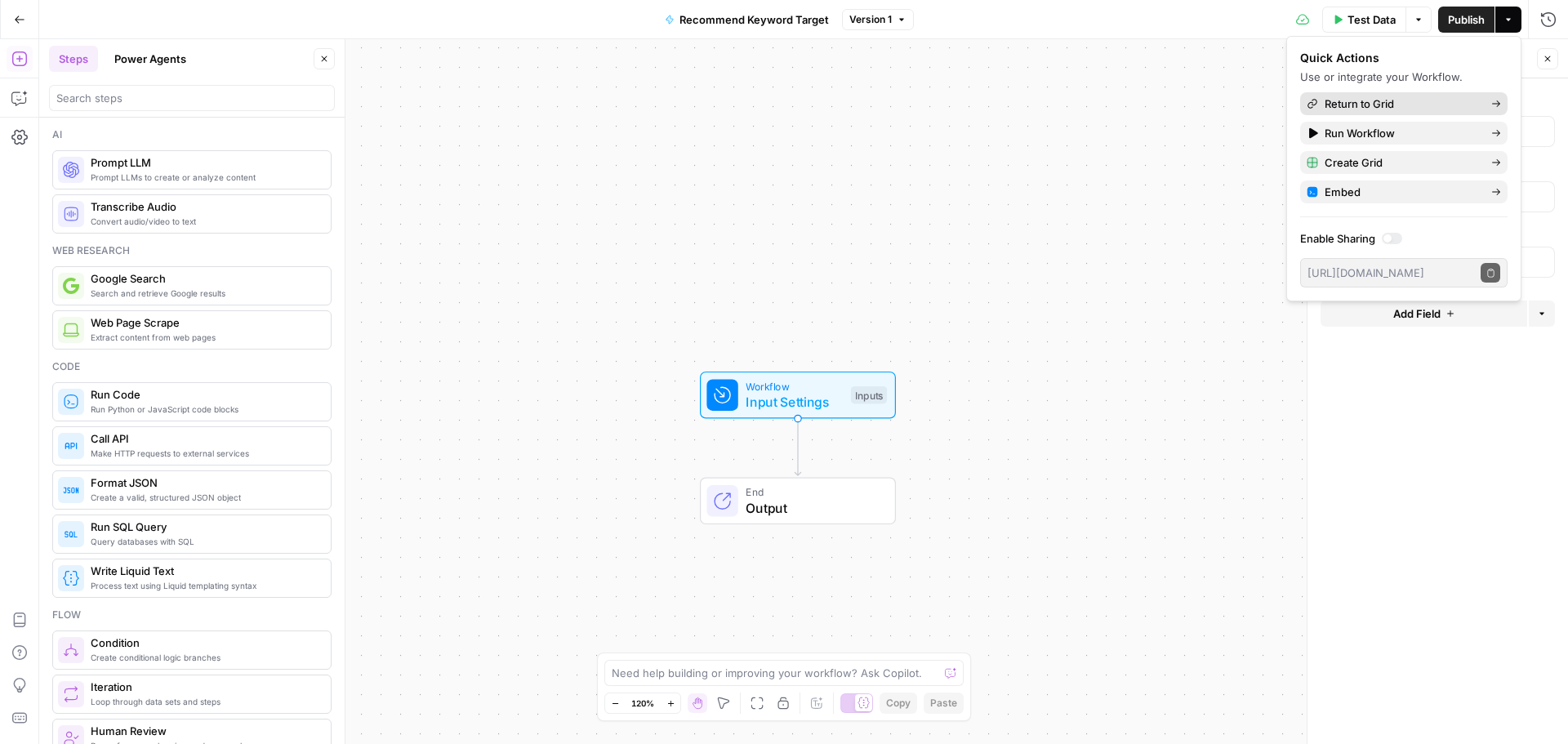
click at [1414, 107] on span "Return to Grid" at bounding box center [1401, 104] width 154 height 17
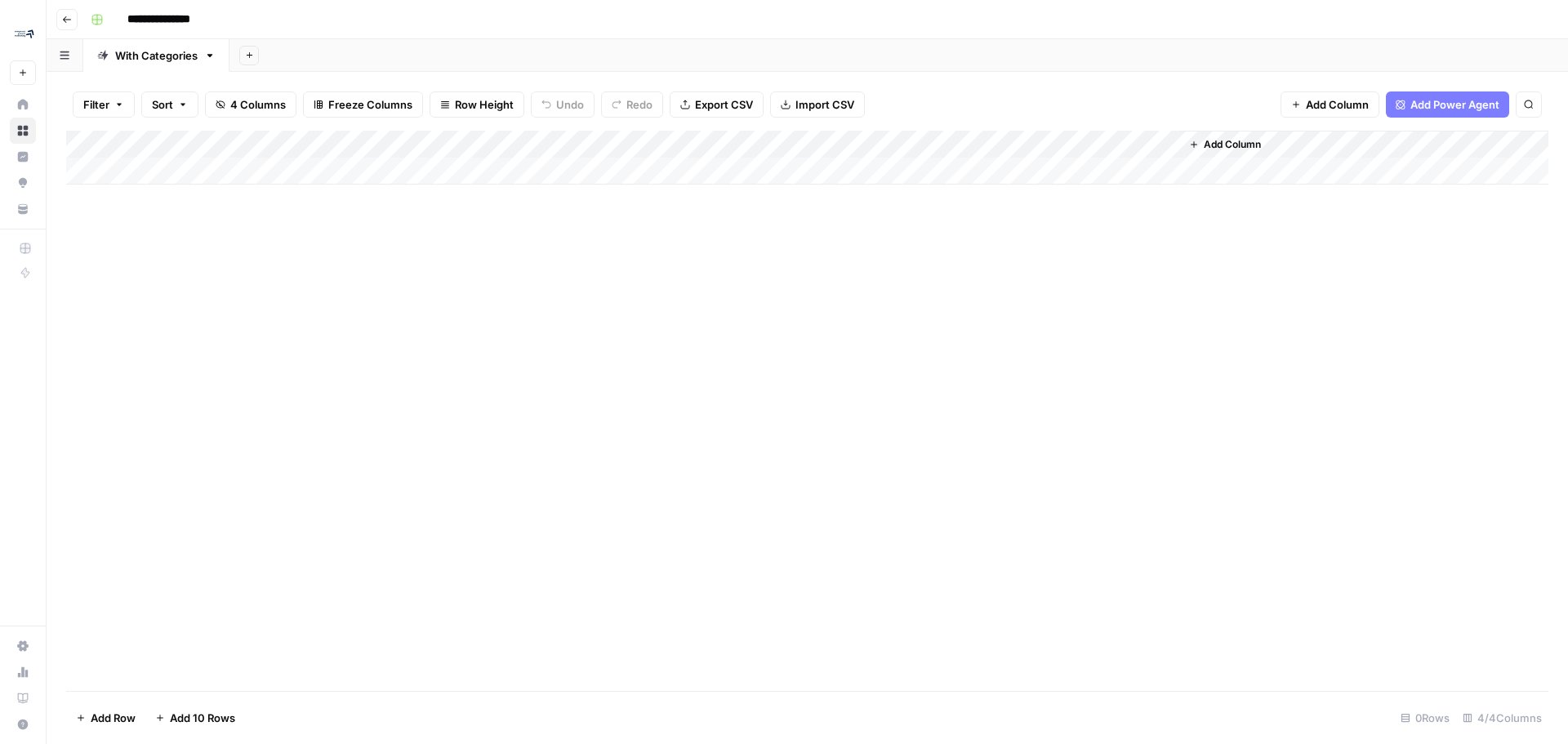
click at [1218, 141] on span "Add Column" at bounding box center [1232, 145] width 57 height 15
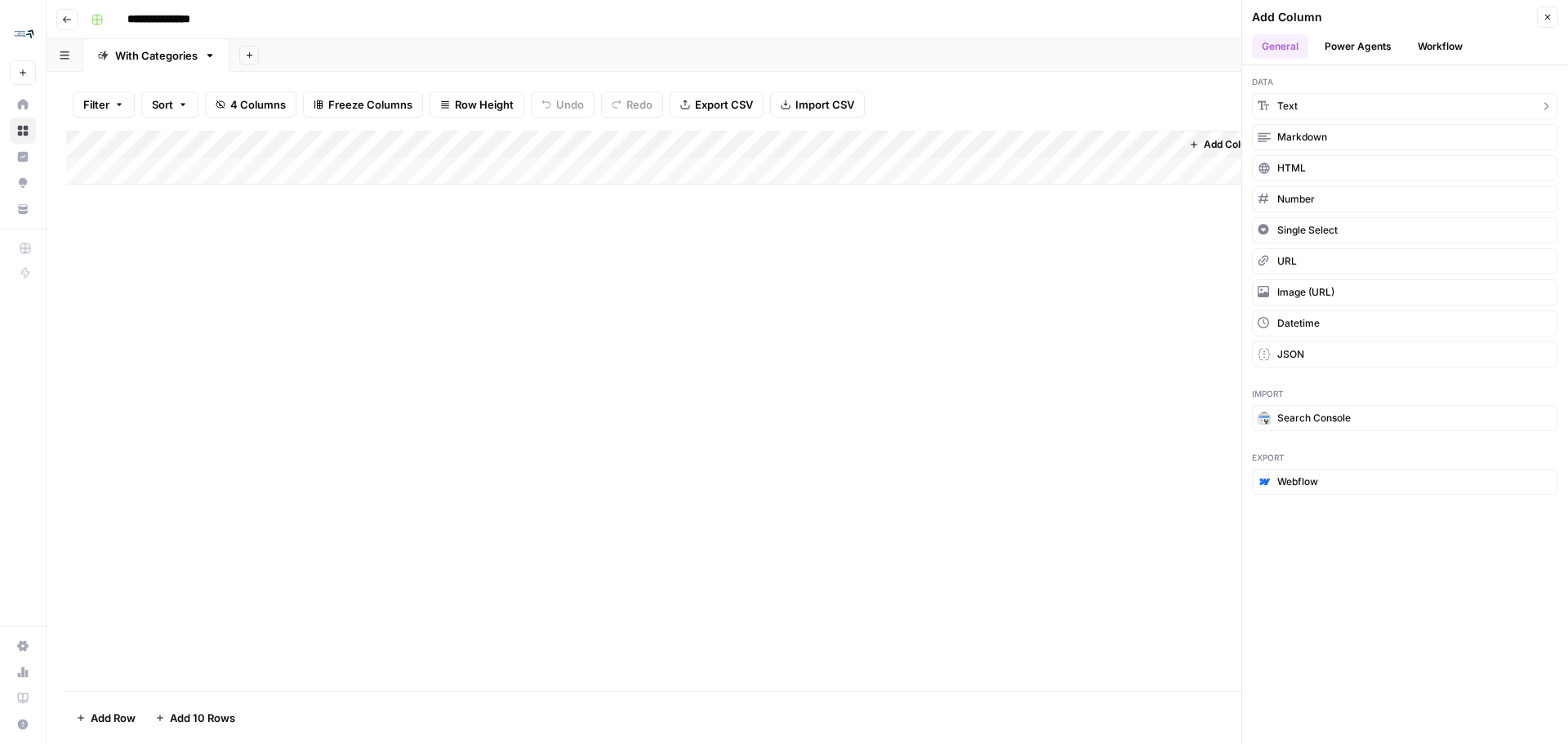
click at [1327, 99] on button "Text" at bounding box center [1405, 106] width 307 height 26
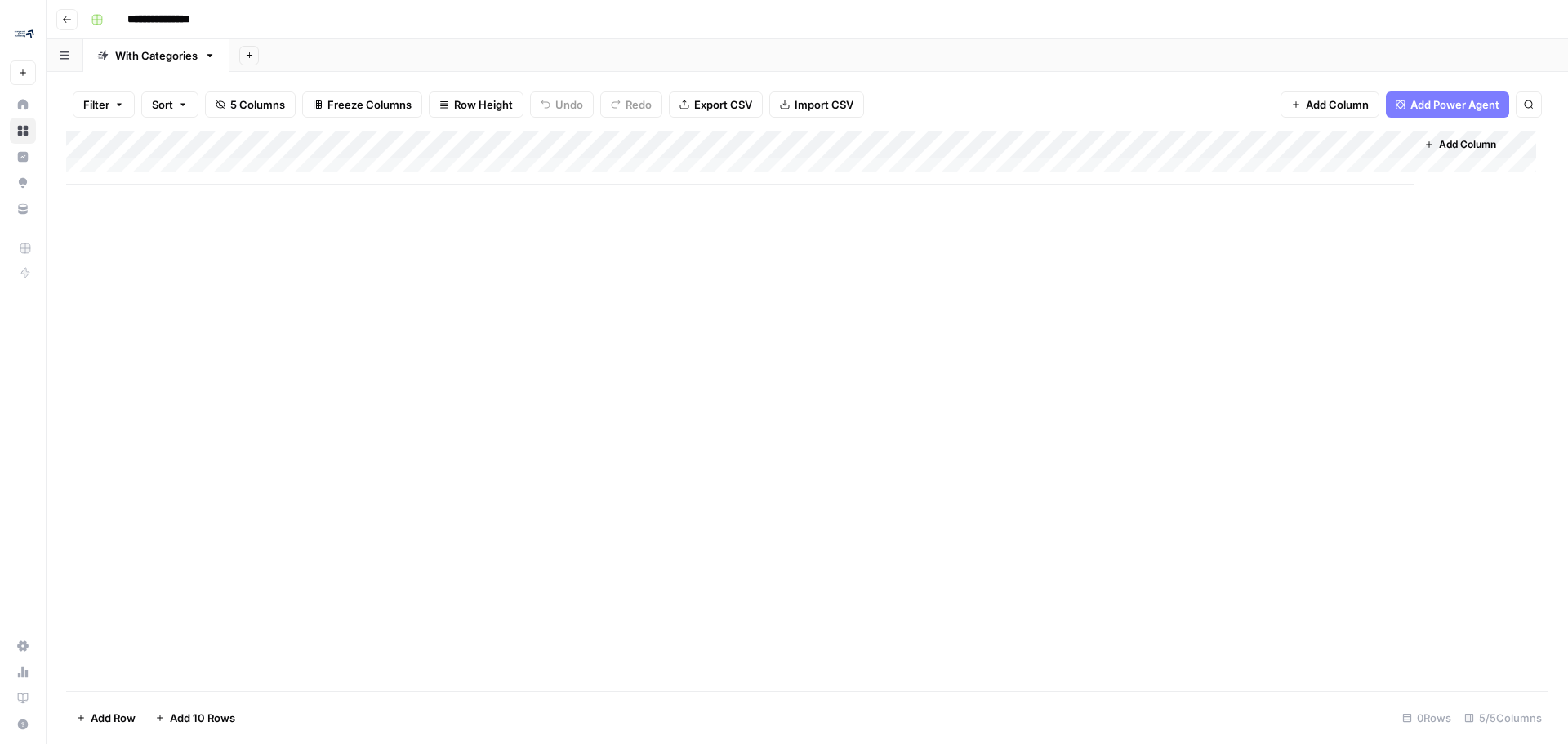
drag, startPoint x: 1247, startPoint y: 141, endPoint x: 1058, endPoint y: 145, distance: 189.0
click at [1058, 145] on div "Add Column" at bounding box center [807, 157] width 1482 height 54
click at [994, 143] on div "Add Column" at bounding box center [807, 157] width 1482 height 54
drag, startPoint x: 1039, startPoint y: 180, endPoint x: 973, endPoint y: 184, distance: 66.1
click at [973, 184] on input "New Column" at bounding box center [1053, 184] width 166 height 17
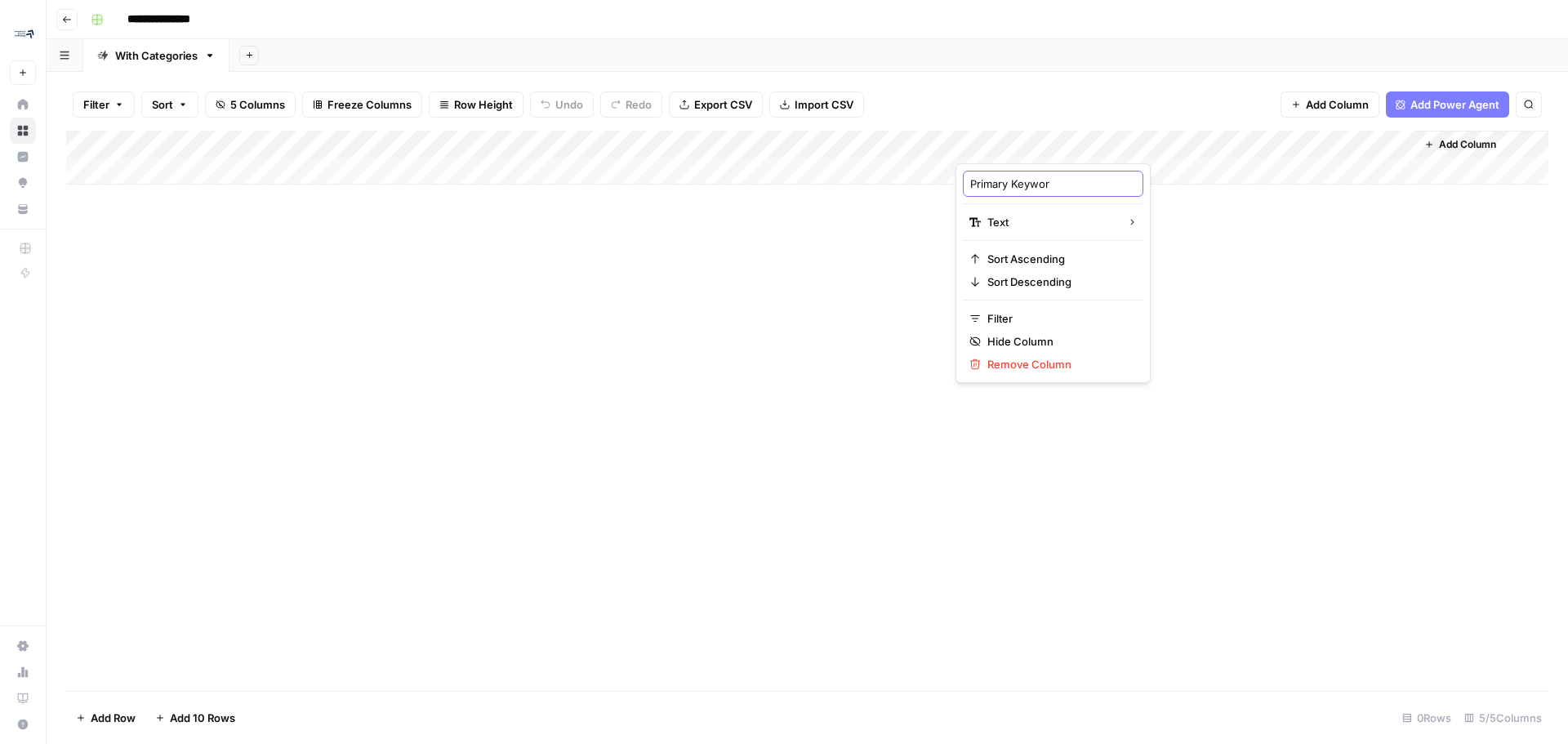
type input "Primary Keyword"
click at [1318, 469] on div "Add Column" at bounding box center [807, 411] width 1482 height 560
click at [1182, 142] on div "Add Column" at bounding box center [807, 157] width 1482 height 54
drag, startPoint x: 1249, startPoint y: 331, endPoint x: 1339, endPoint y: 184, distance: 172.4
click at [1249, 331] on div "Add Column" at bounding box center [807, 411] width 1482 height 560
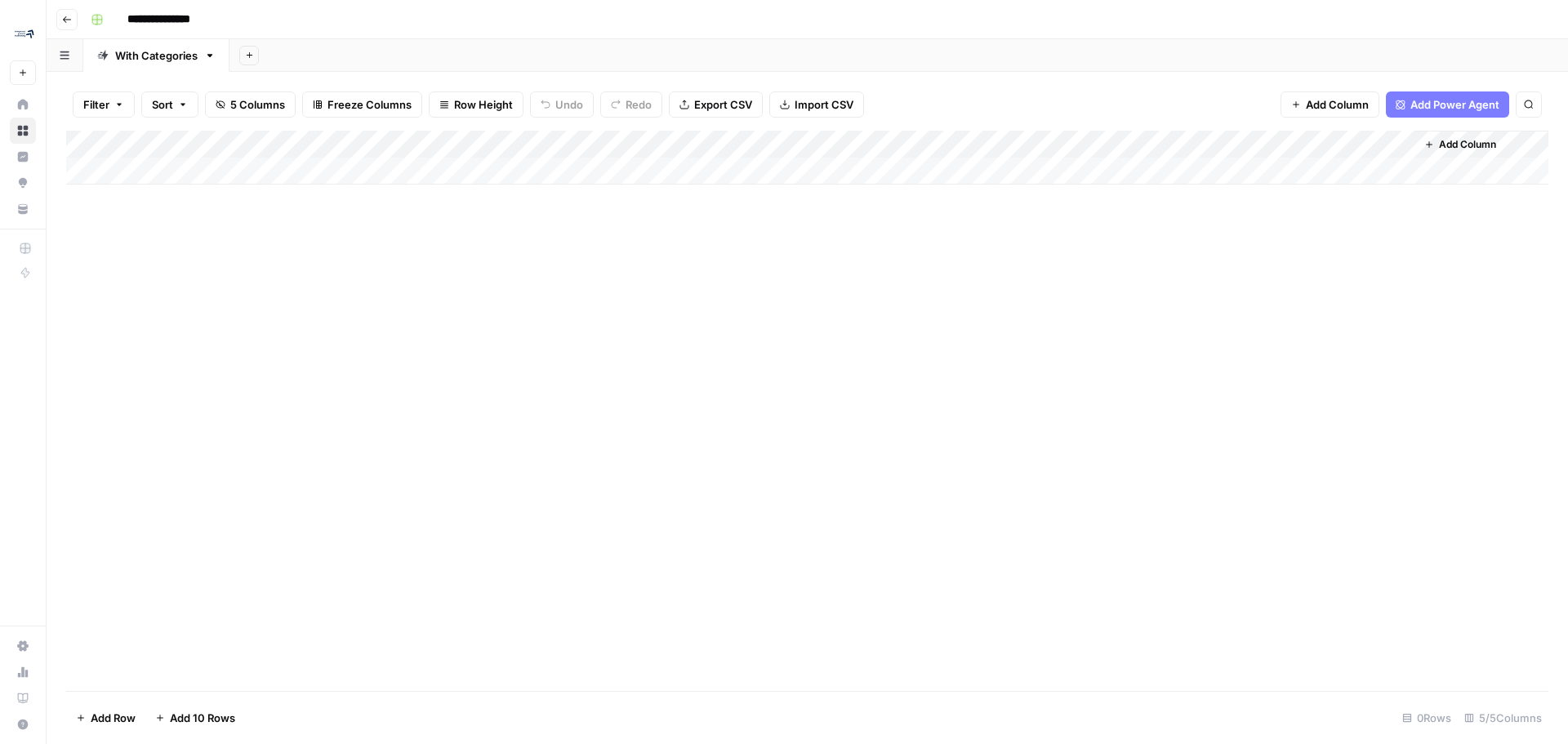
click at [1469, 160] on div "Add Column" at bounding box center [1481, 157] width 134 height 54
click at [1471, 148] on span "Add Column" at bounding box center [1468, 145] width 57 height 15
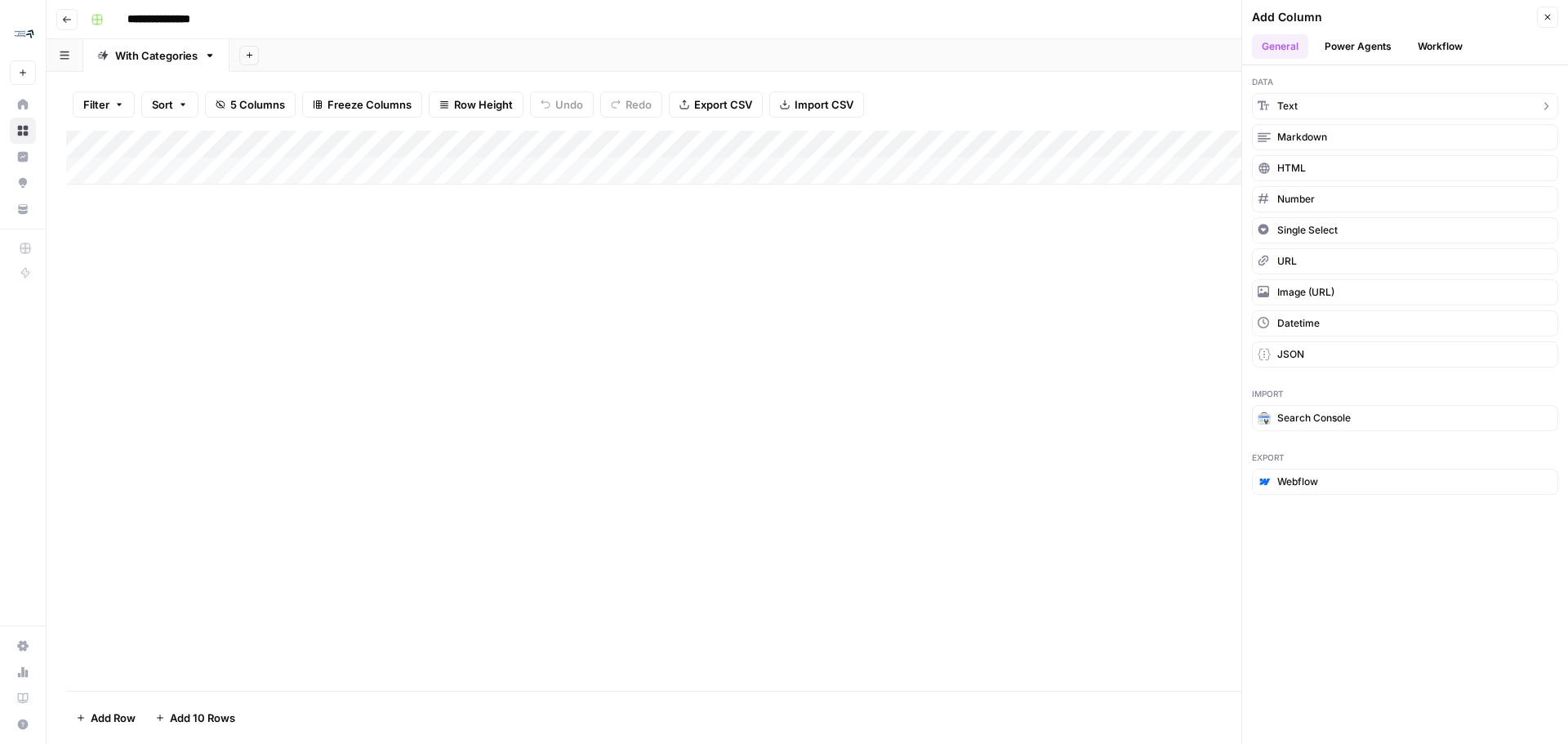
click at [1312, 101] on button "Text" at bounding box center [1405, 106] width 307 height 26
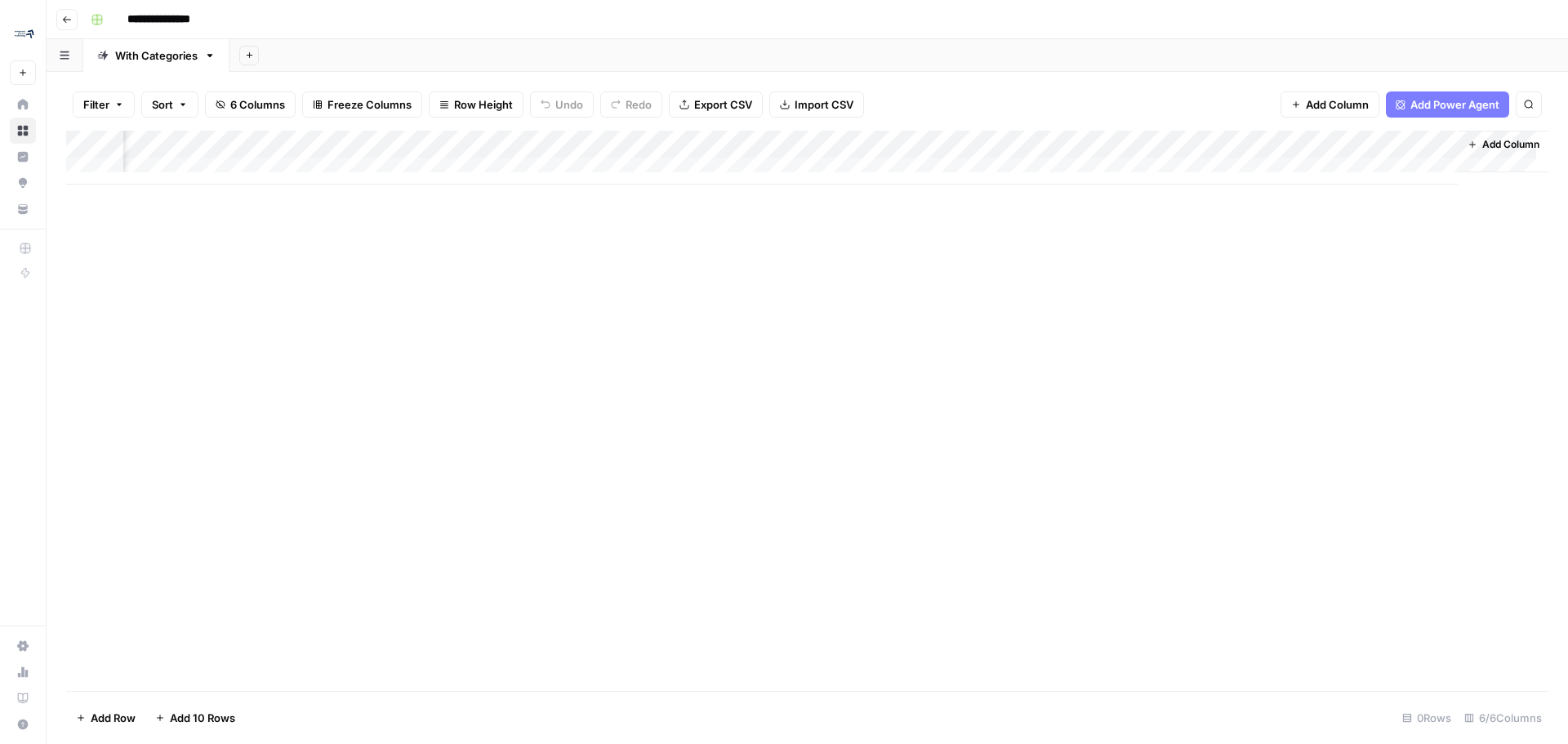
scroll to position [0, 205]
drag, startPoint x: 1280, startPoint y: 150, endPoint x: 1002, endPoint y: 145, distance: 278.0
click at [1002, 145] on div "Add Column" at bounding box center [807, 157] width 1482 height 54
click at [1086, 134] on div "Add Column" at bounding box center [807, 157] width 1482 height 54
drag, startPoint x: 1093, startPoint y: 182, endPoint x: 971, endPoint y: 181, distance: 122.0
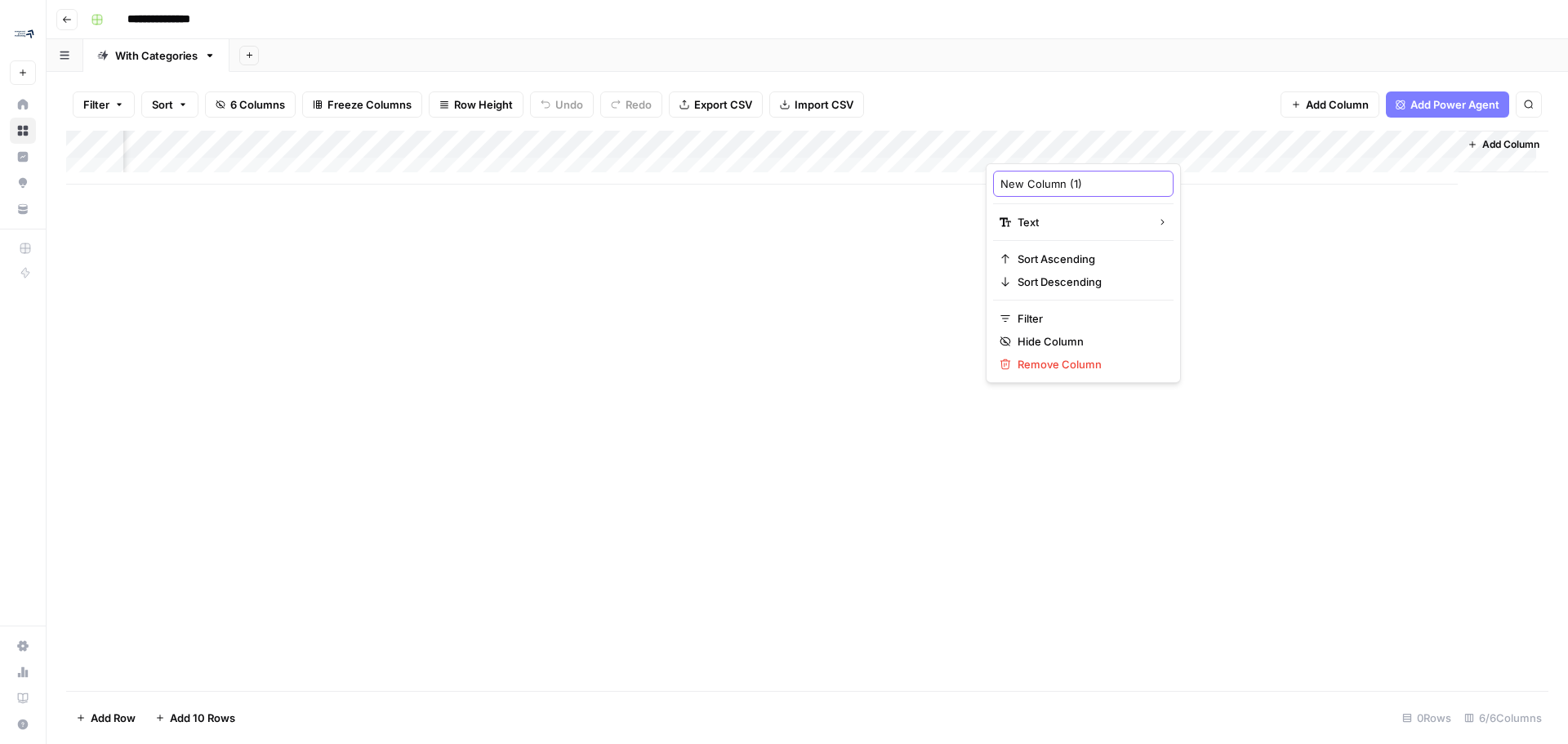
click at [971, 181] on body "**********" at bounding box center [784, 372] width 1568 height 744
click at [1049, 183] on input "New Column (1)" at bounding box center [1084, 184] width 166 height 17
type input "Secondary Keyword"
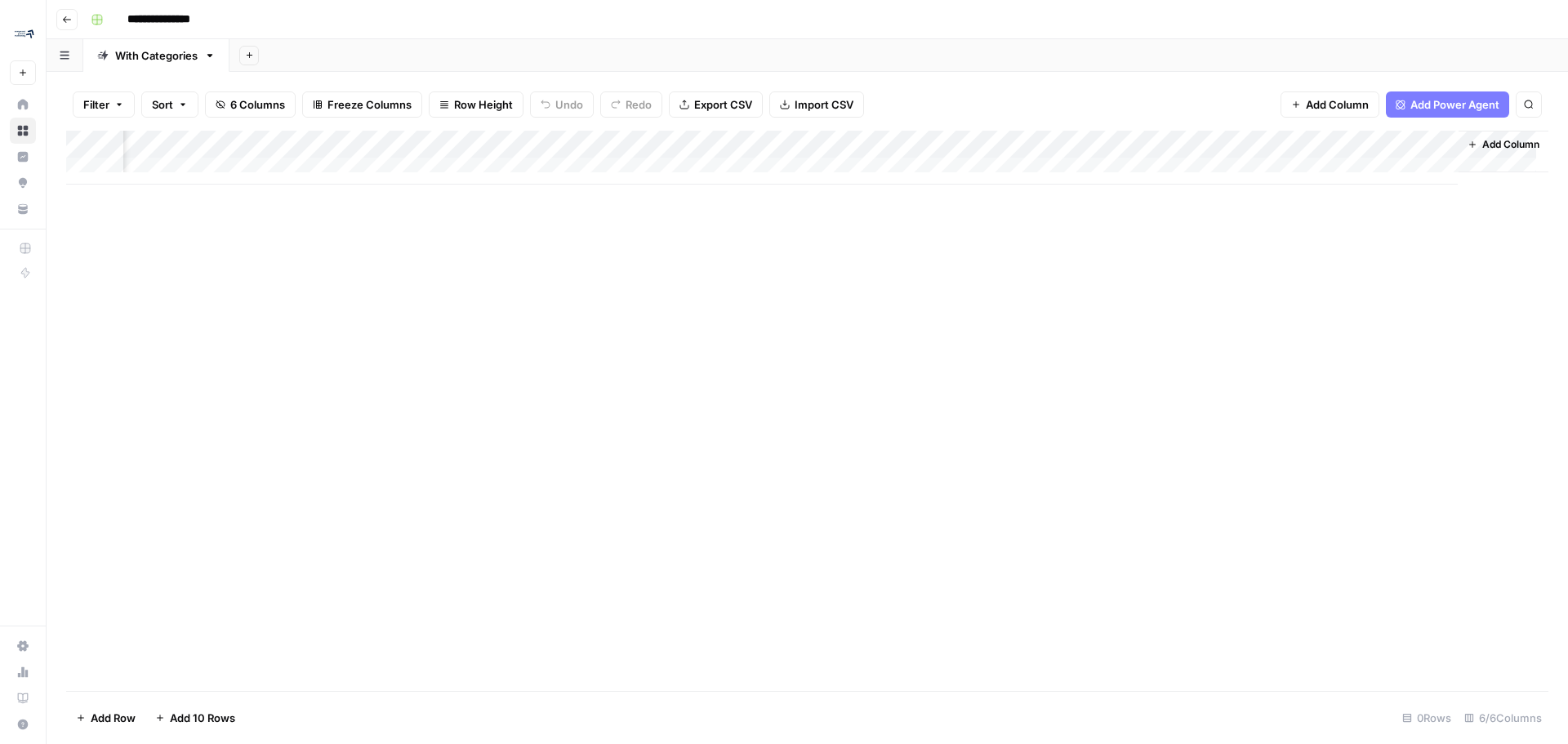
click at [1353, 374] on div "Add Column" at bounding box center [807, 411] width 1482 height 560
click at [827, 87] on div "Filter Sort 6 Columns Freeze Columns Row Height Undo Redo Export CSV Import CSV…" at bounding box center [807, 104] width 1482 height 52
click at [824, 110] on span "Import CSV" at bounding box center [824, 105] width 59 height 17
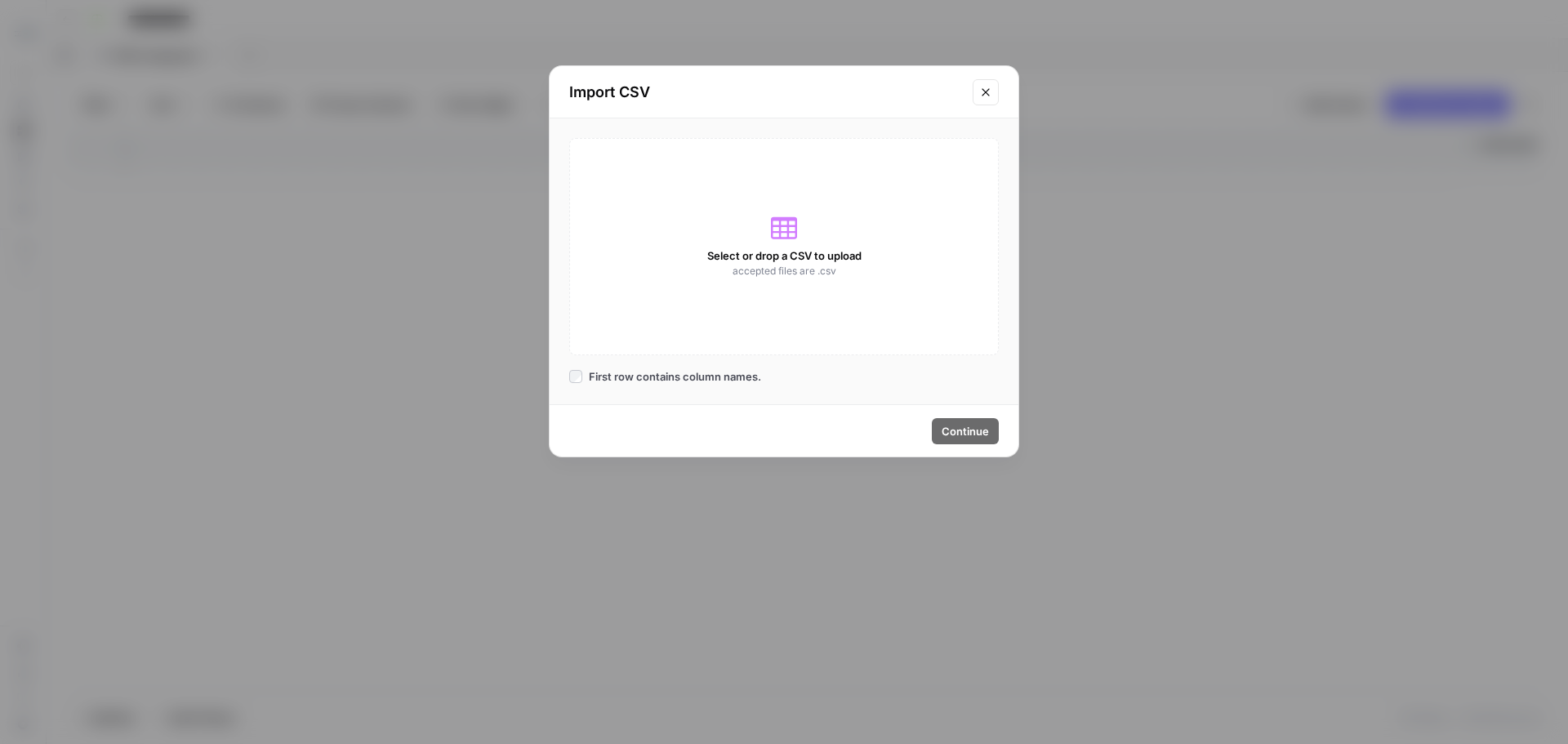
click at [776, 258] on span "Select or drop a CSV to upload" at bounding box center [784, 256] width 155 height 17
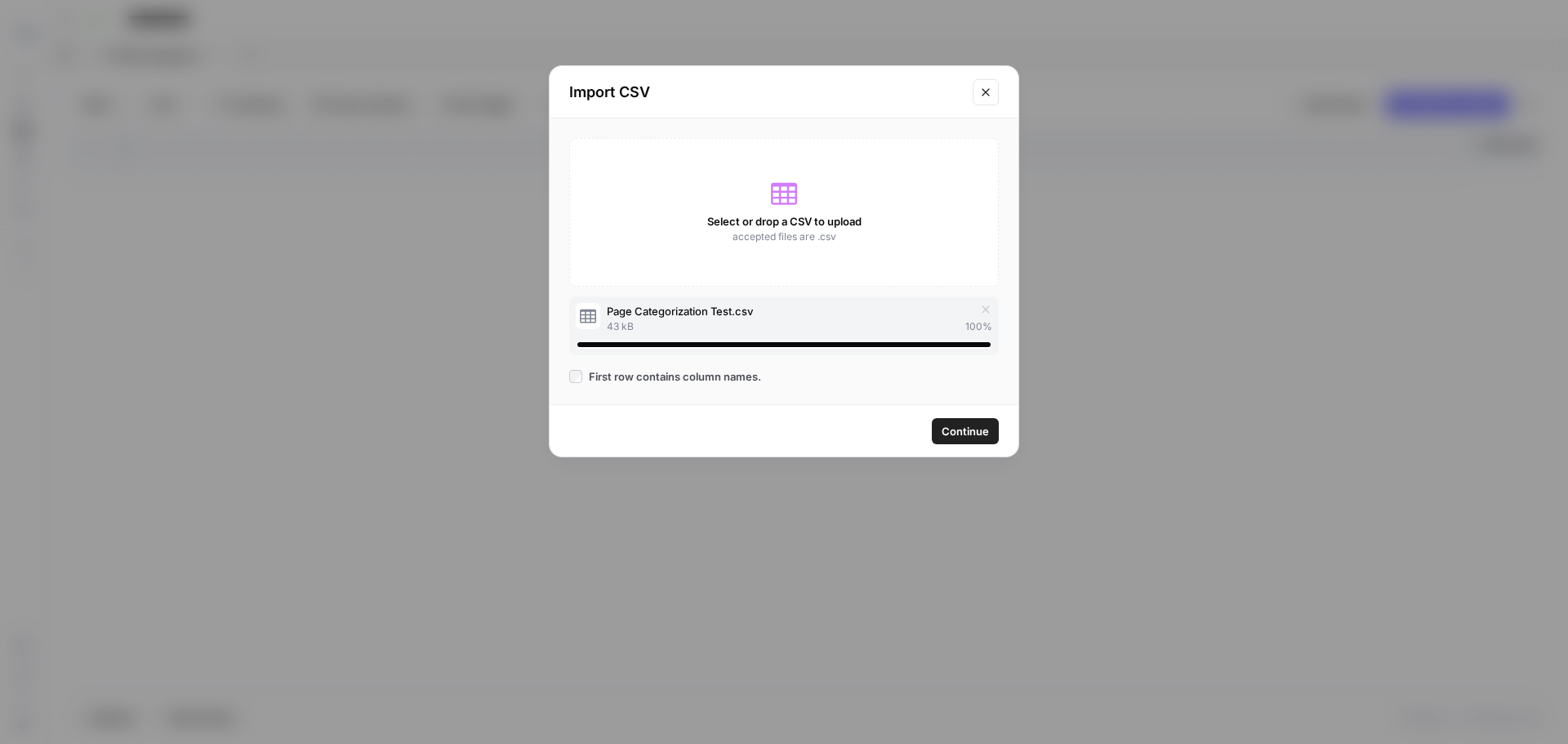
click at [967, 422] on button "Continue" at bounding box center [965, 431] width 67 height 26
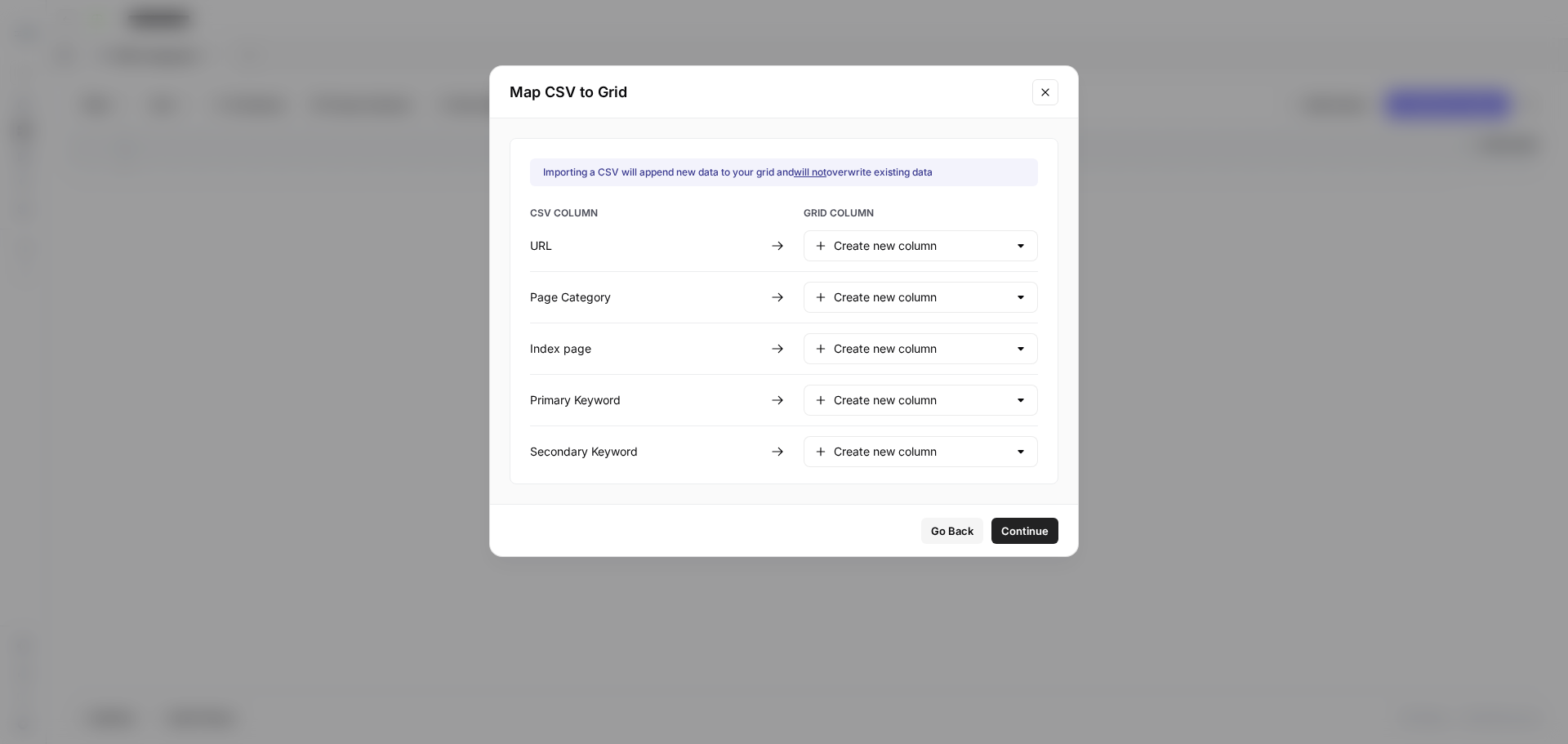
click at [935, 256] on div "Create new column" at bounding box center [921, 246] width 235 height 31
click at [868, 283] on span "URL" at bounding box center [917, 286] width 164 height 17
type input "URL"
click at [942, 296] on input "text" at bounding box center [921, 297] width 174 height 17
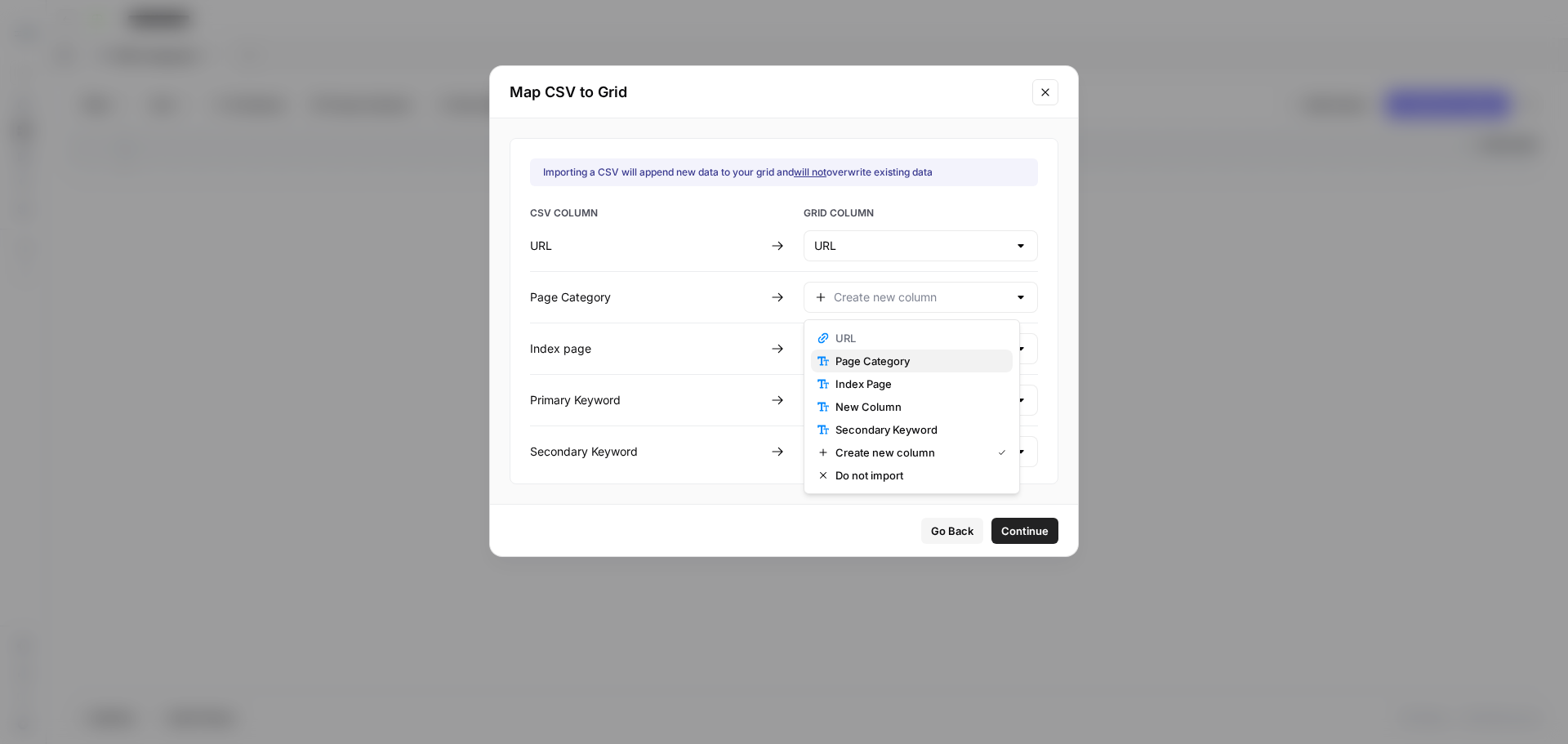
click at [932, 362] on span "Page Category" at bounding box center [917, 361] width 164 height 17
type input "Page Category"
click at [944, 346] on input "text" at bounding box center [921, 349] width 174 height 17
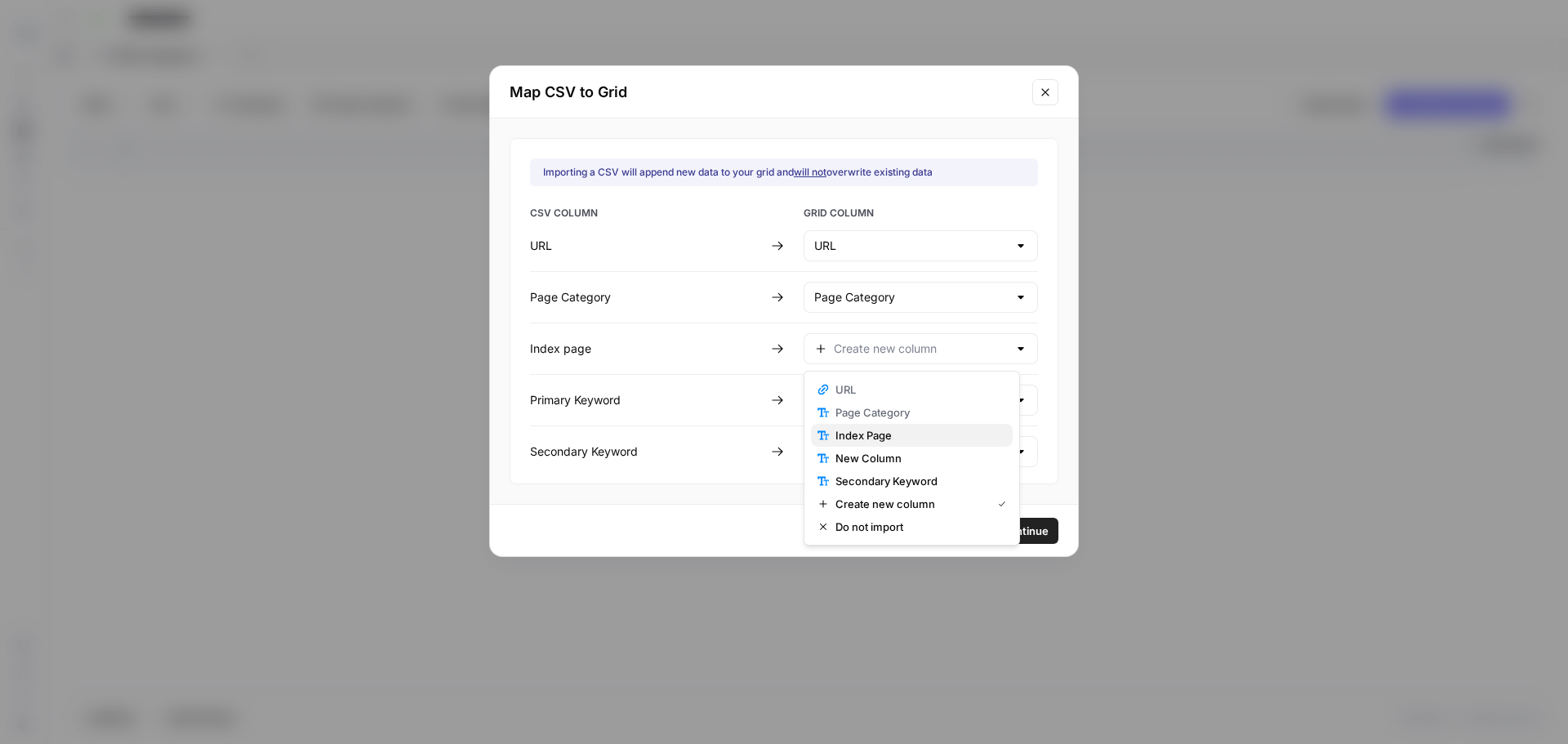
click at [923, 433] on span "Index Page" at bounding box center [917, 436] width 164 height 17
type input "Index Page"
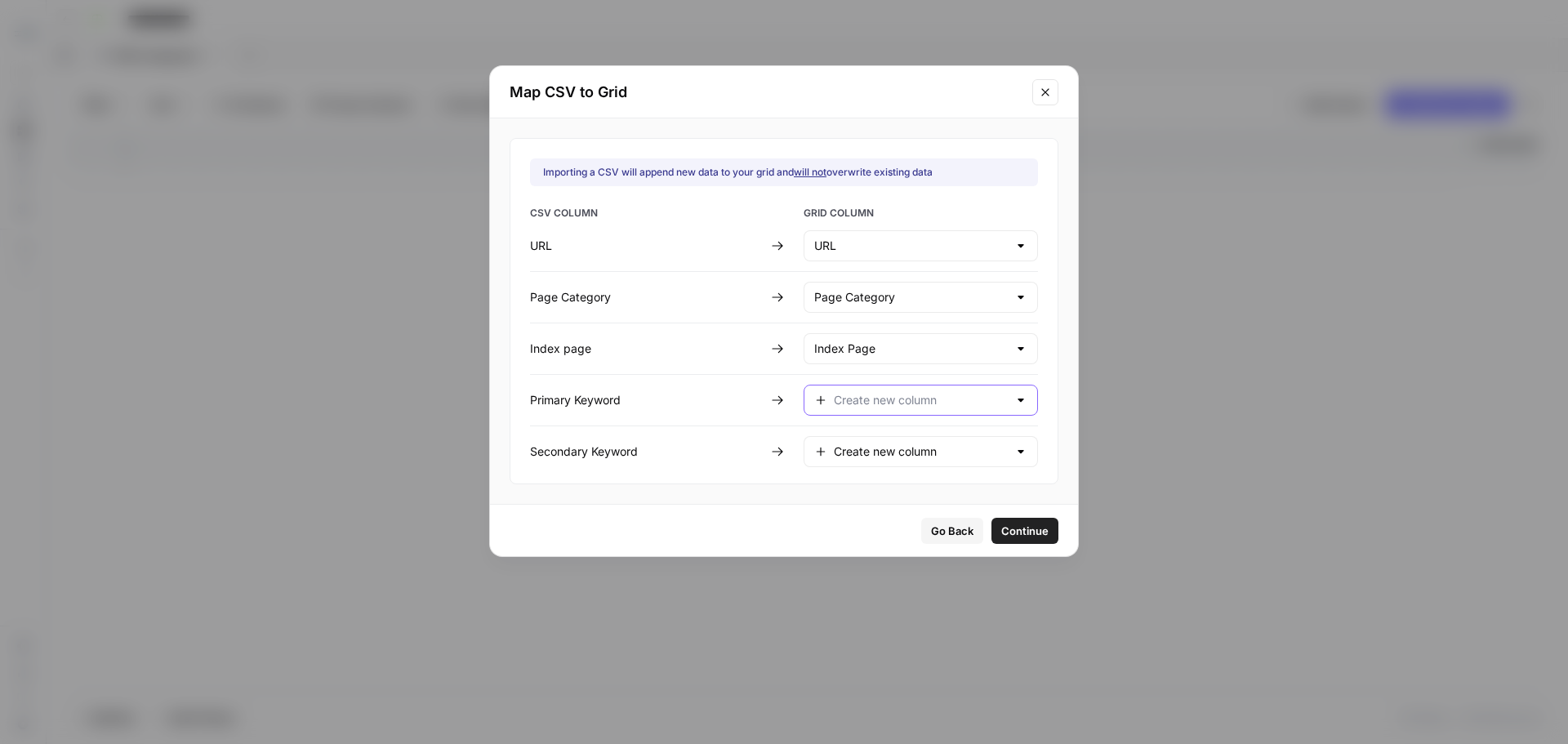
click at [973, 402] on input "text" at bounding box center [921, 401] width 174 height 17
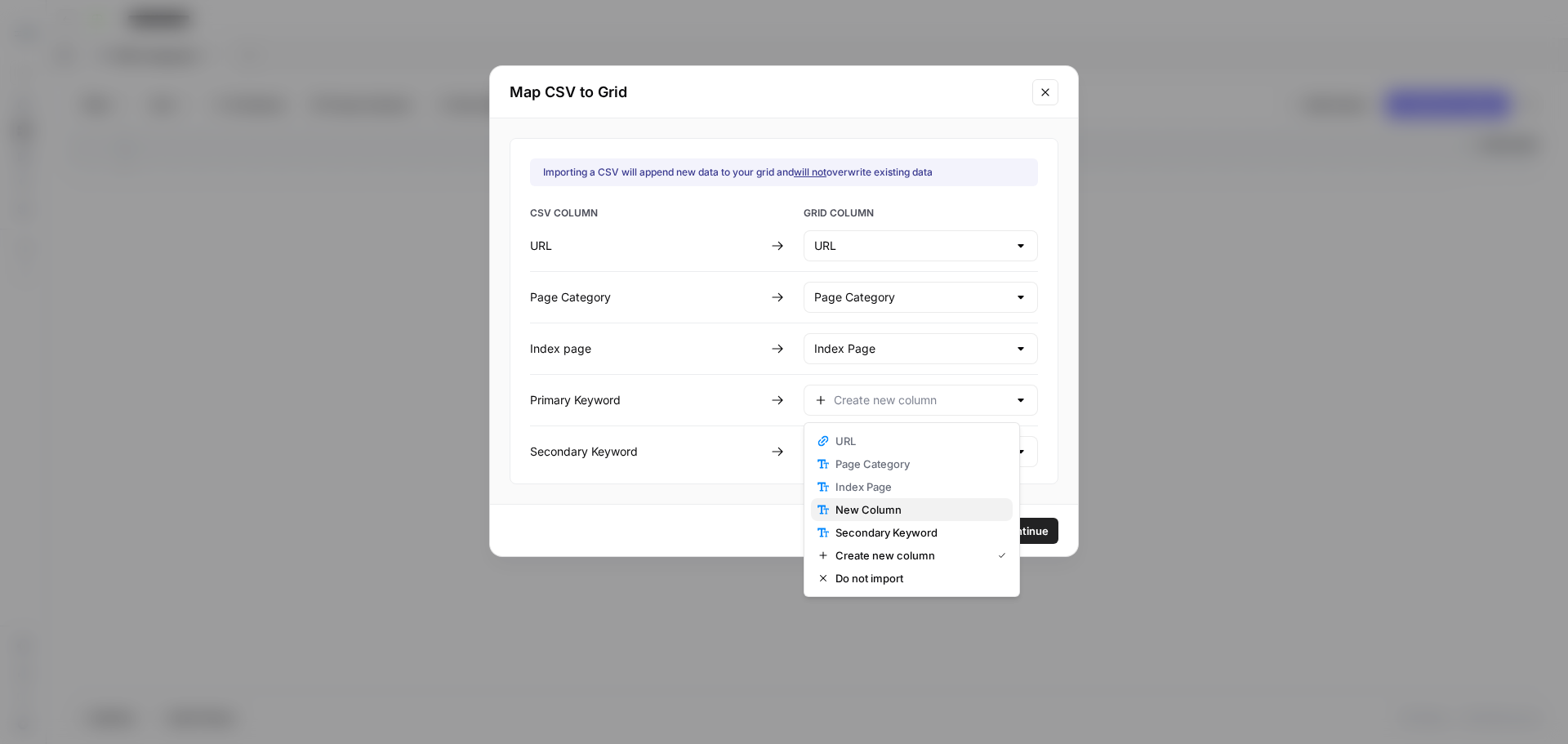
click at [930, 509] on span "New Column" at bounding box center [917, 510] width 164 height 17
type input "New Column"
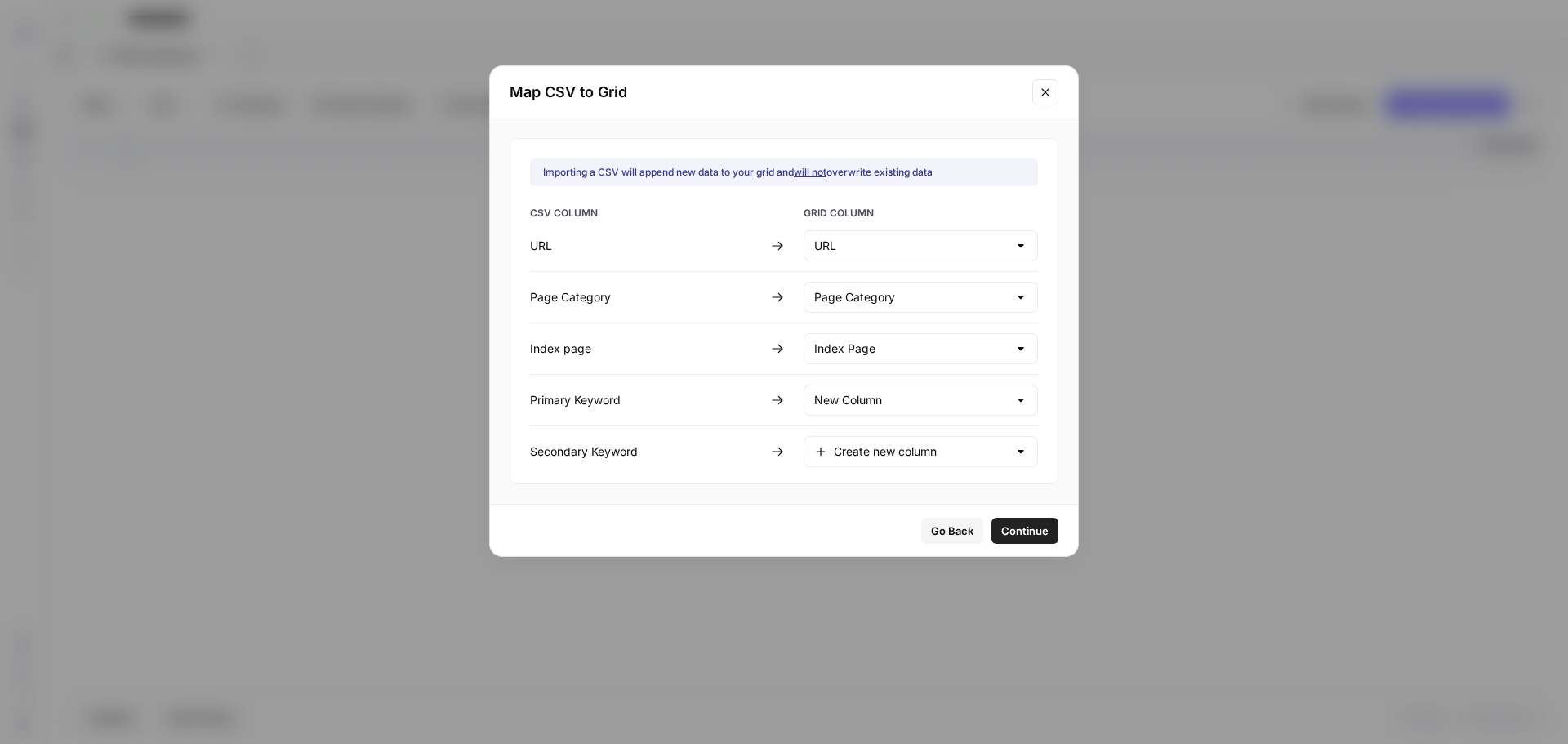
click at [923, 464] on div "Create new column" at bounding box center [921, 452] width 235 height 31
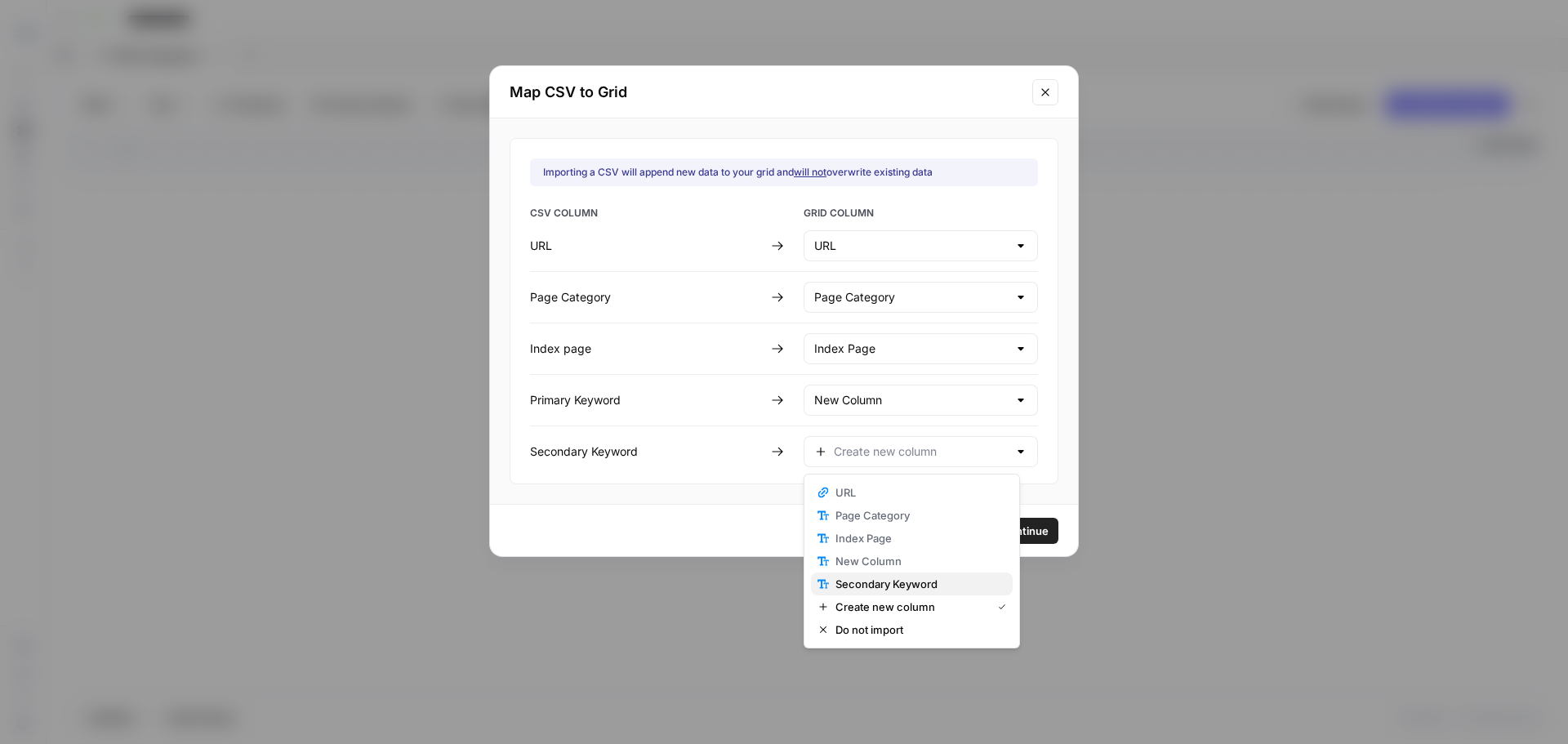
click at [916, 587] on span "Secondary Keyword" at bounding box center [917, 584] width 164 height 17
type input "Secondary Keyword"
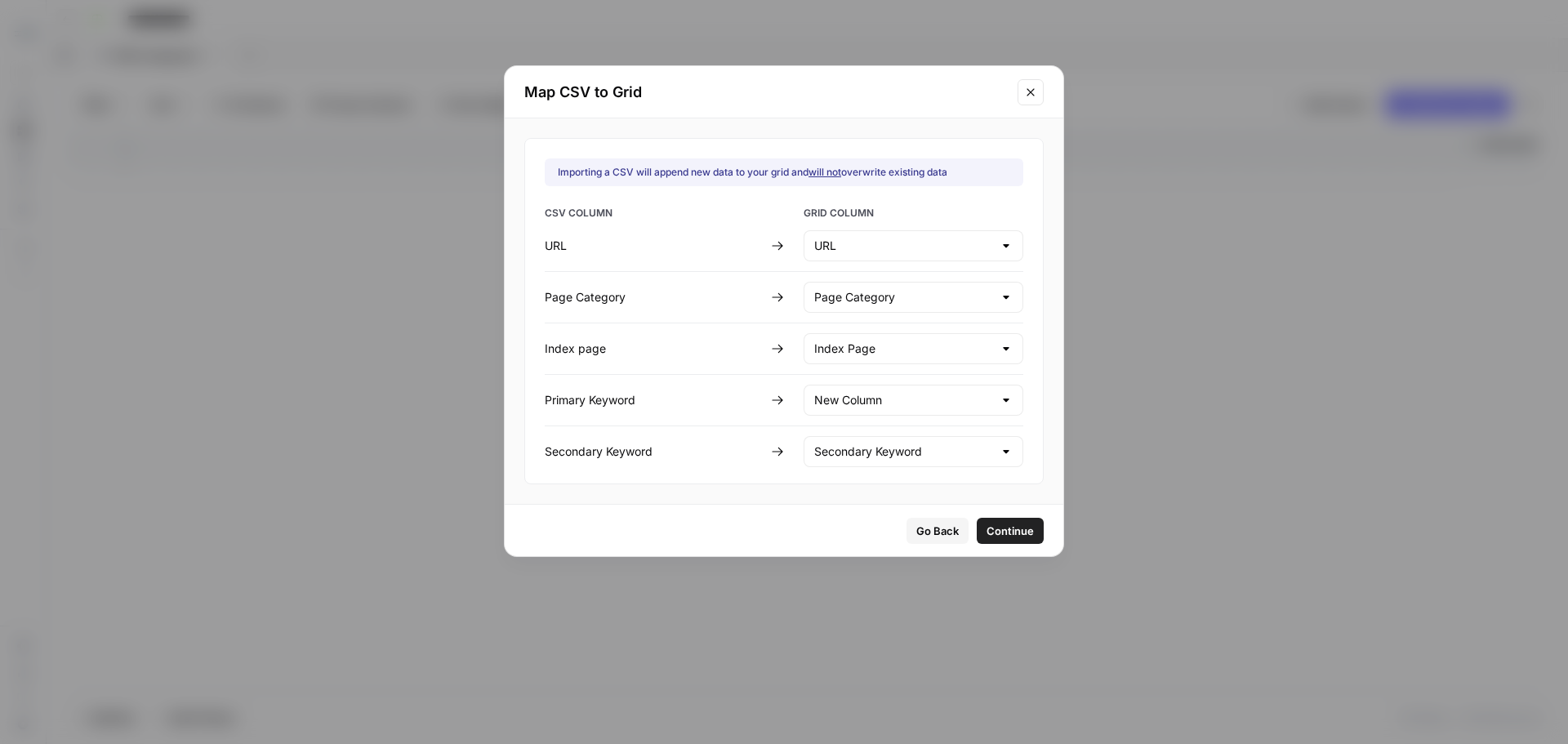
click at [1001, 528] on span "Continue" at bounding box center [1010, 531] width 47 height 17
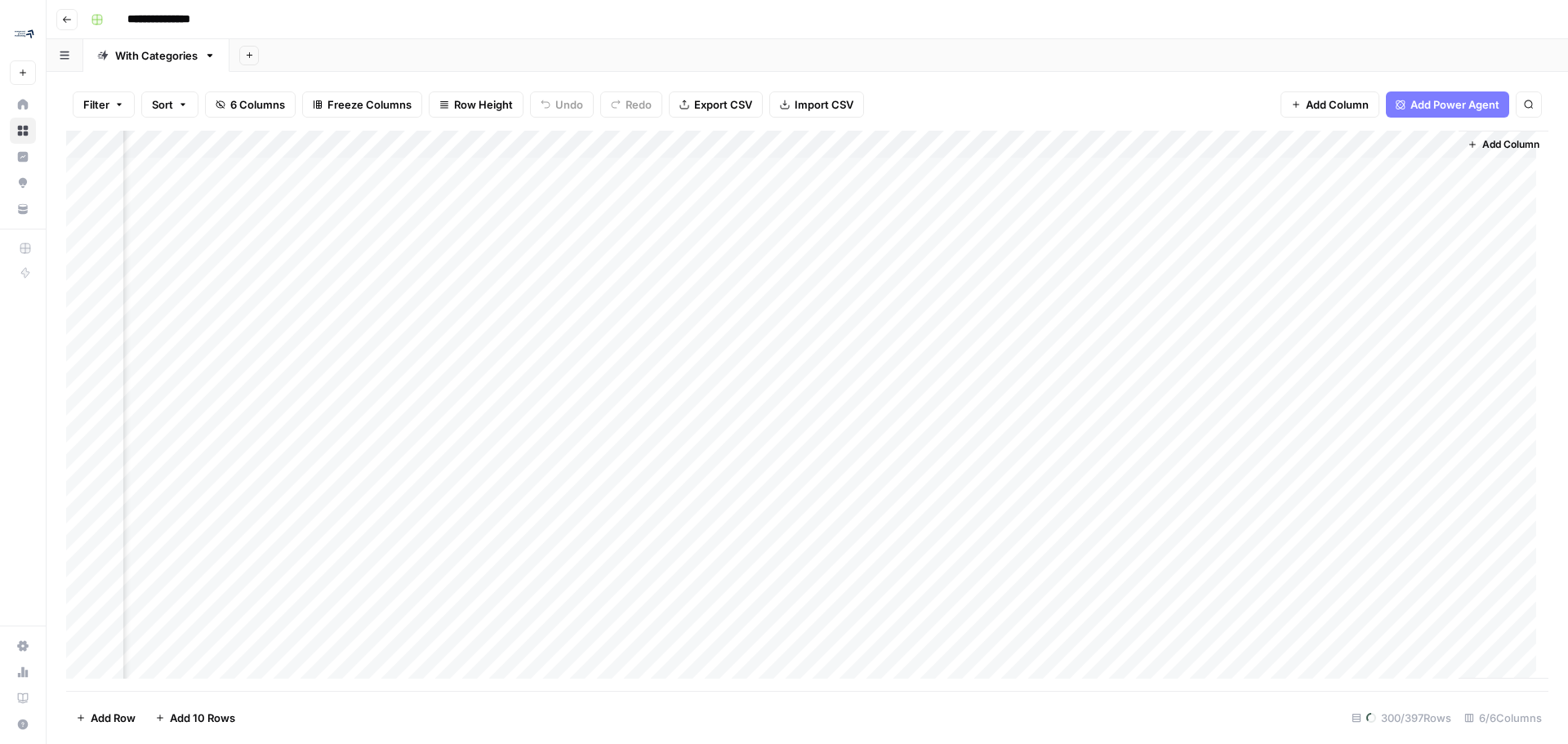
click at [817, 140] on div "Add Column" at bounding box center [807, 411] width 1482 height 560
drag, startPoint x: 830, startPoint y: 184, endPoint x: 762, endPoint y: 188, distance: 68.1
click at [762, 188] on div "New Column" at bounding box center [848, 183] width 180 height 26
type input "Primary Keyword"
click at [1035, 41] on div "Add Sheet" at bounding box center [899, 55] width 1339 height 32
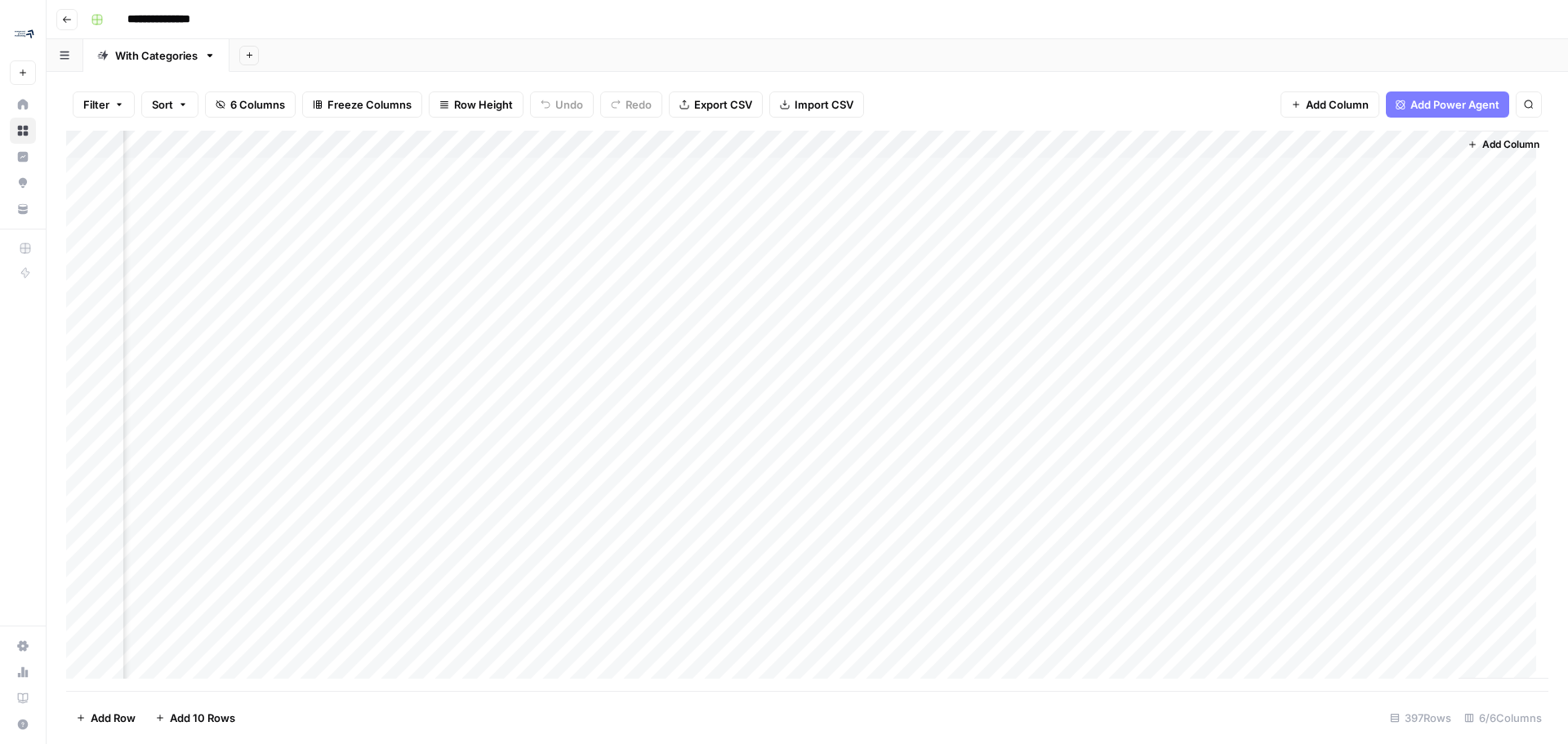
click at [807, 142] on div "Add Column" at bounding box center [807, 411] width 1482 height 560
drag, startPoint x: 848, startPoint y: 184, endPoint x: 761, endPoint y: 192, distance: 87.4
click at [760, 192] on div "New Column" at bounding box center [848, 183] width 180 height 26
type input "Primary Keyword"
click at [1409, 144] on div "Add Column" at bounding box center [807, 411] width 1482 height 560
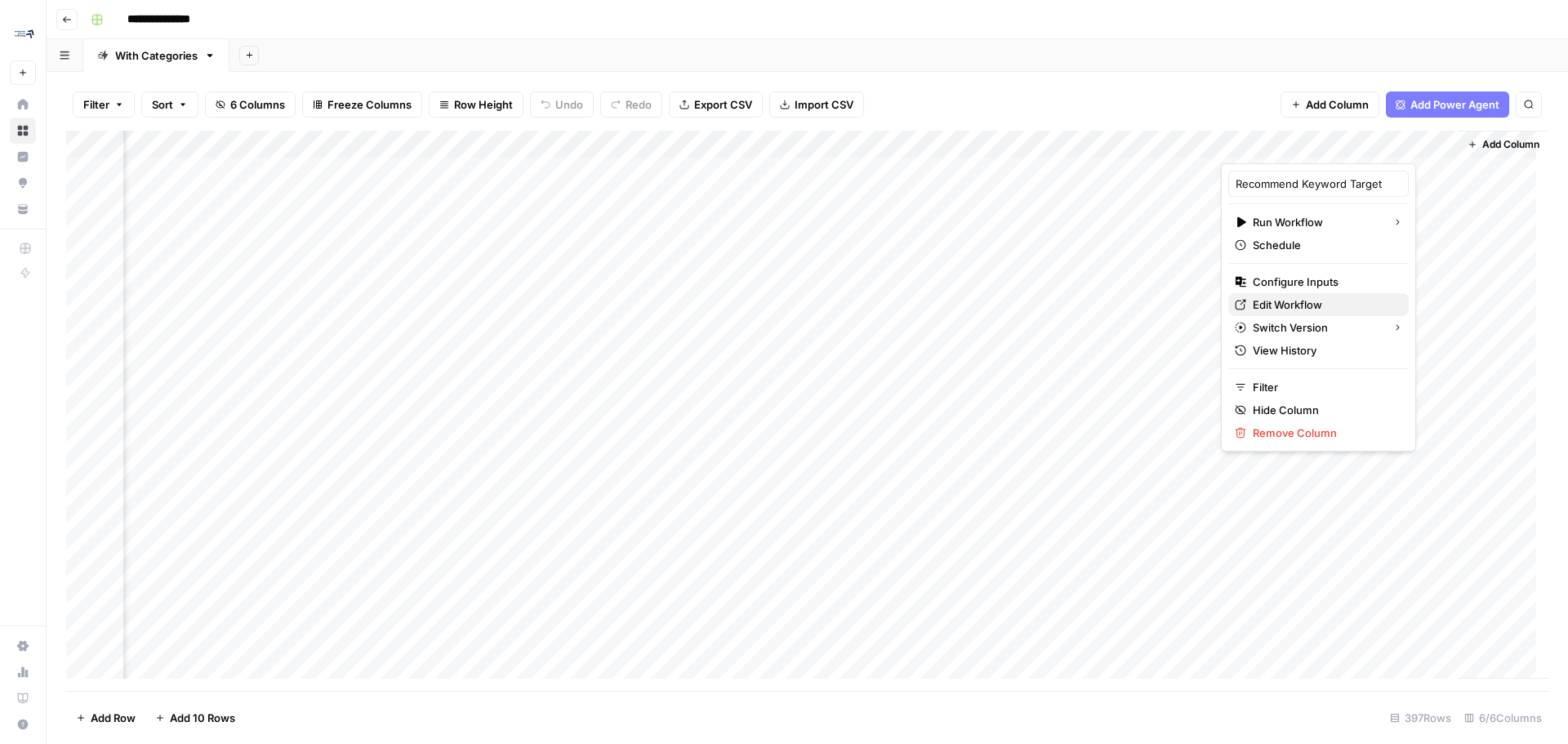
click at [1318, 297] on span "Edit Workflow" at bounding box center [1324, 305] width 143 height 17
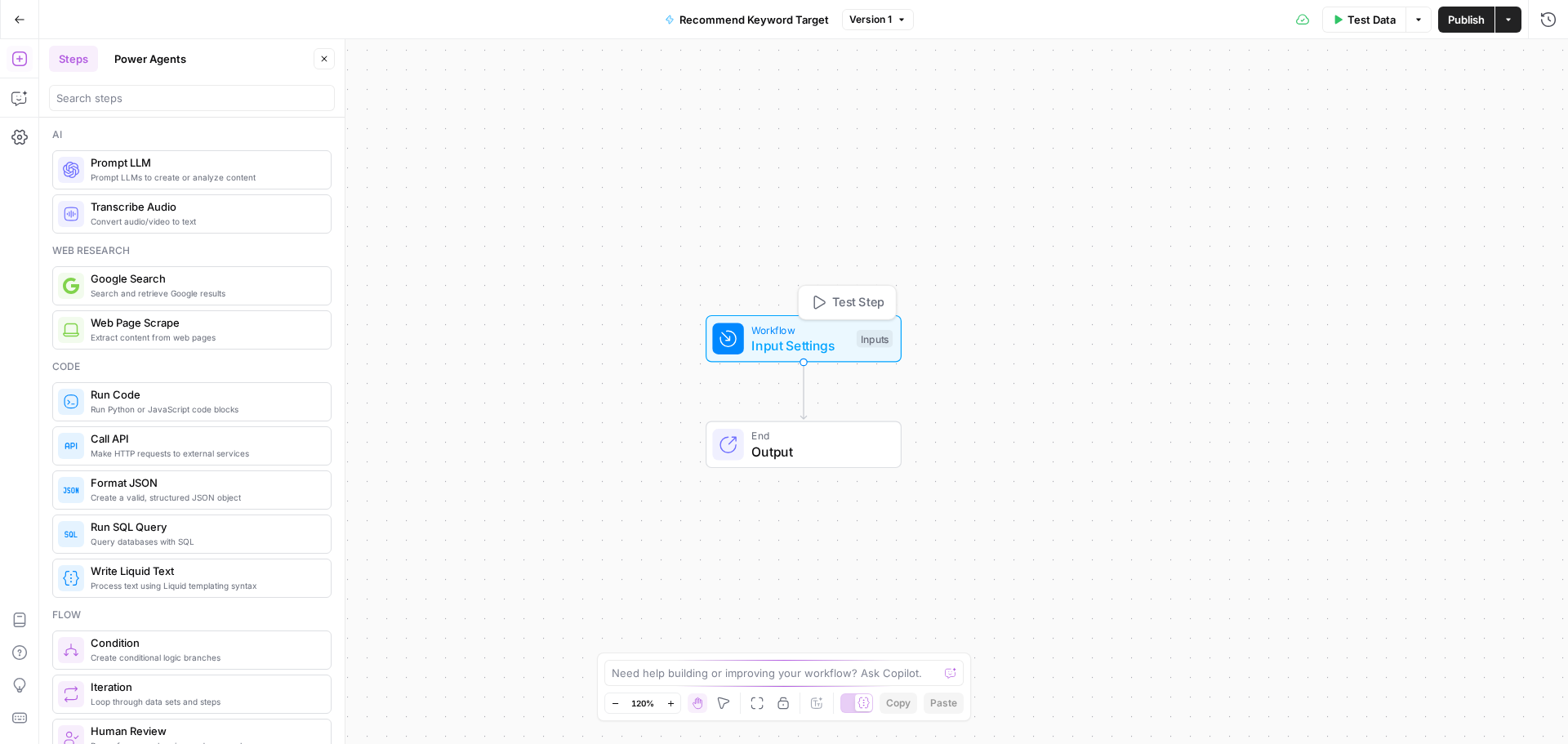
click at [832, 331] on span "Workflow" at bounding box center [800, 329] width 98 height 16
click at [1461, 314] on button "Add Field" at bounding box center [1423, 313] width 206 height 26
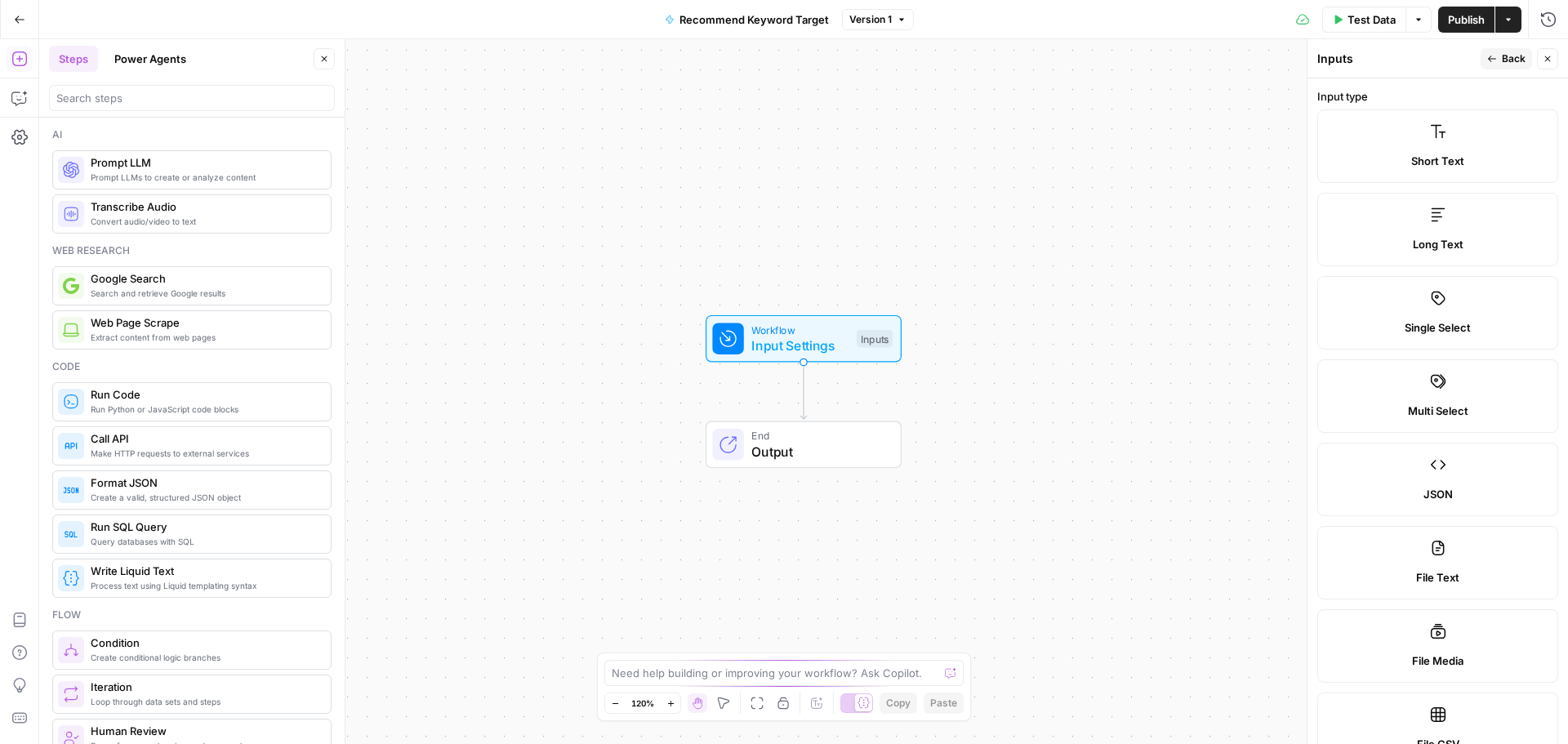
click at [1422, 135] on label "Short Text" at bounding box center [1438, 146] width 241 height 74
click at [1485, 56] on button "Back" at bounding box center [1506, 58] width 52 height 21
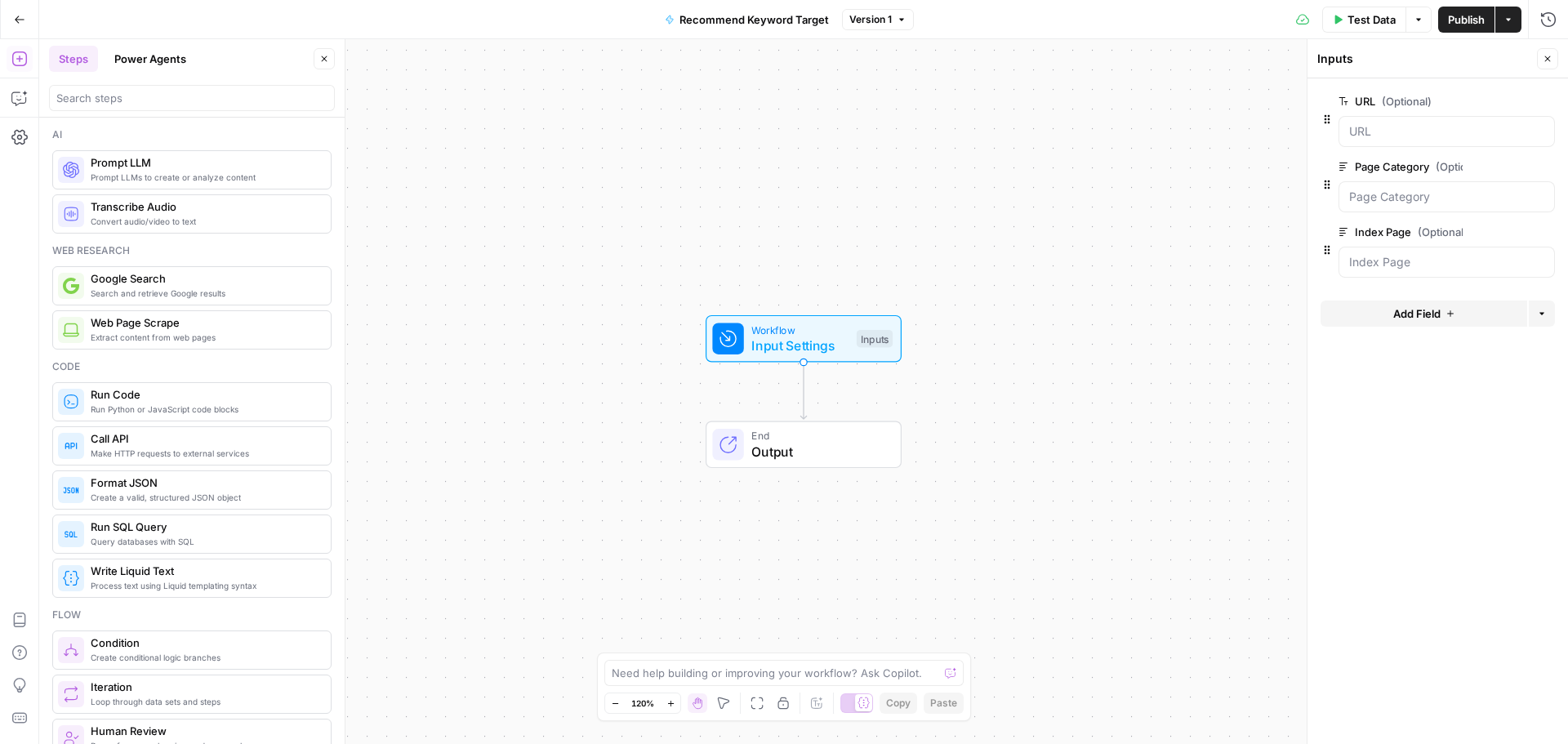
click at [1420, 315] on span "Add Field" at bounding box center [1416, 314] width 47 height 17
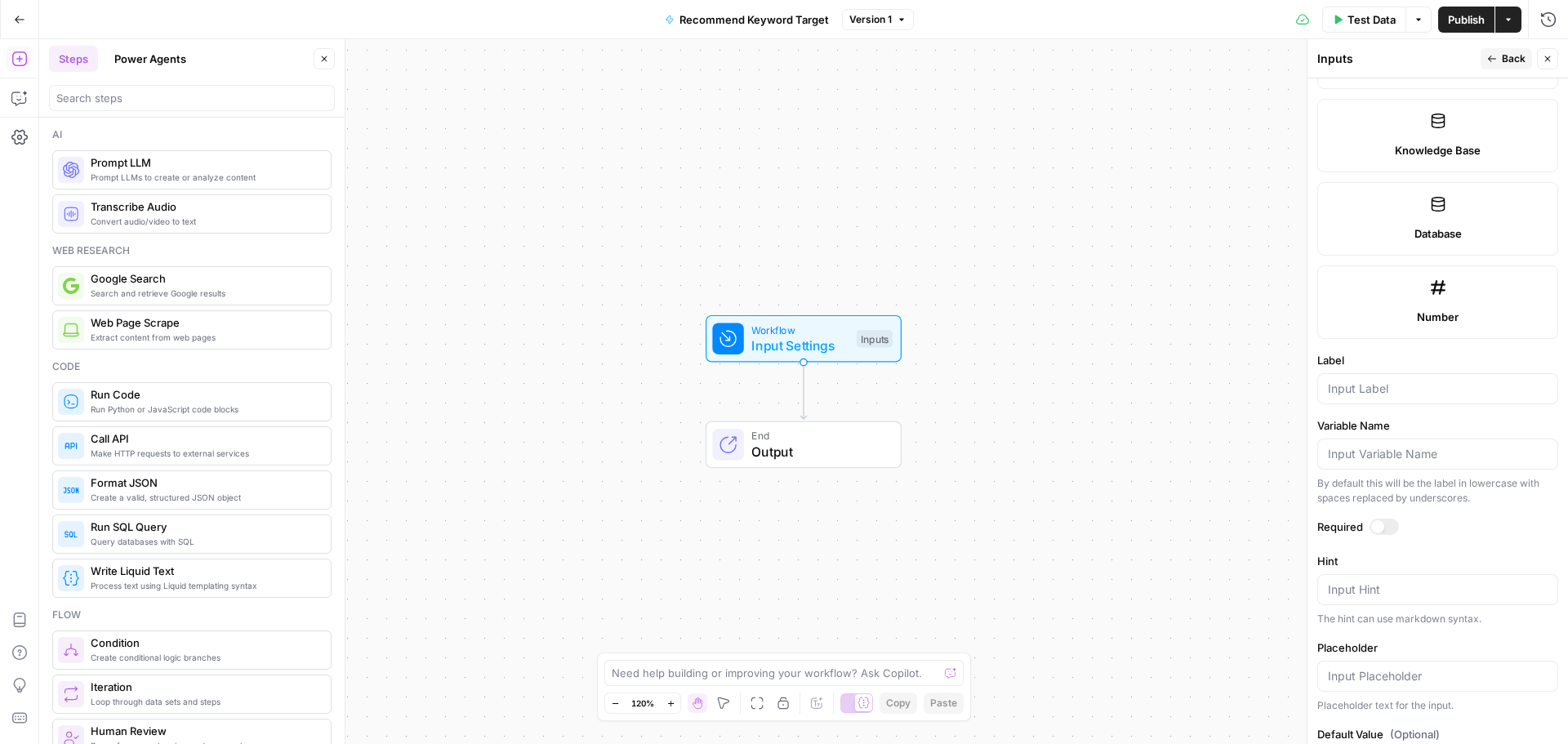
scroll to position [828, 0]
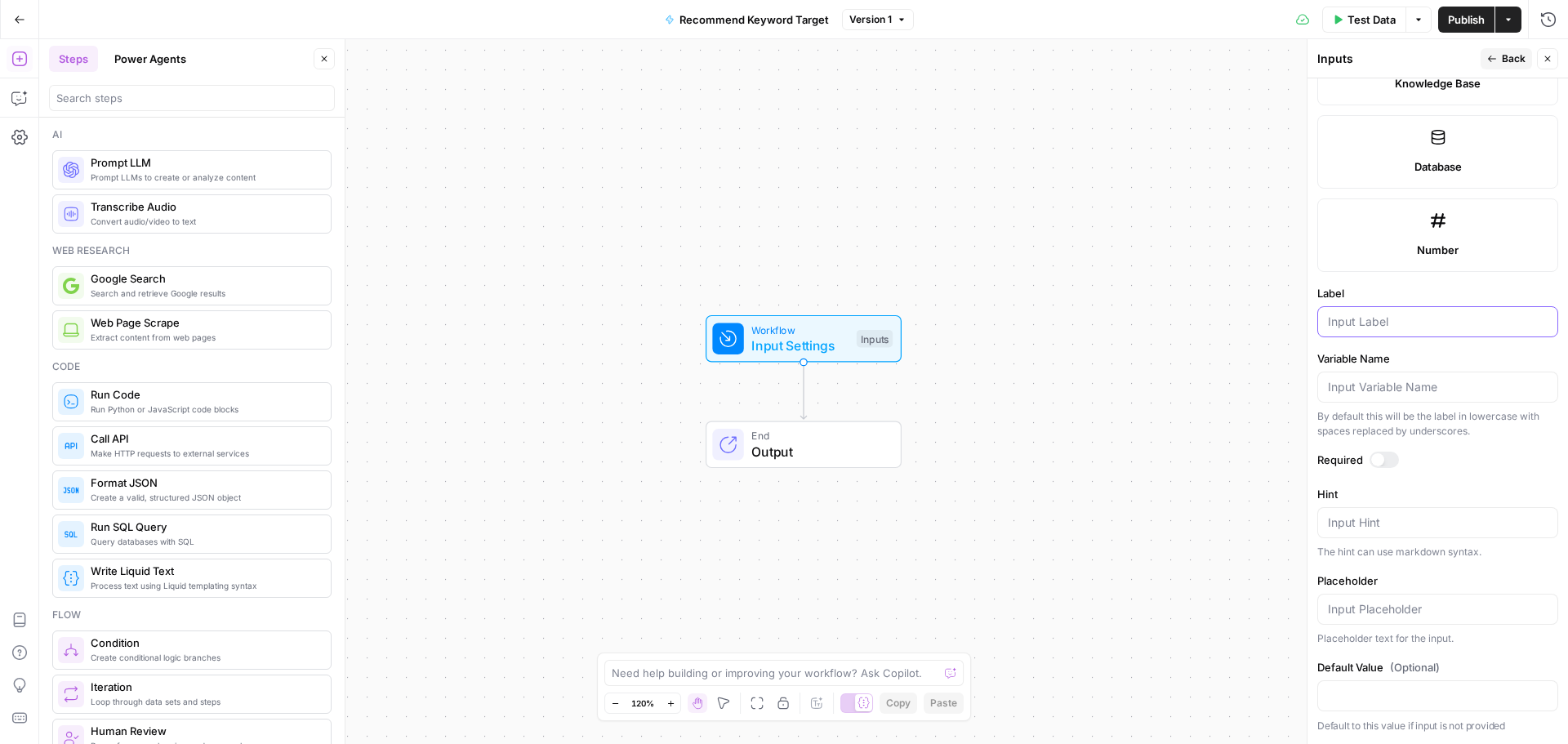
click at [1403, 321] on input "Label" at bounding box center [1437, 322] width 220 height 17
type input "Primary Keyword"
click at [1502, 61] on span "Back" at bounding box center [1514, 59] width 24 height 15
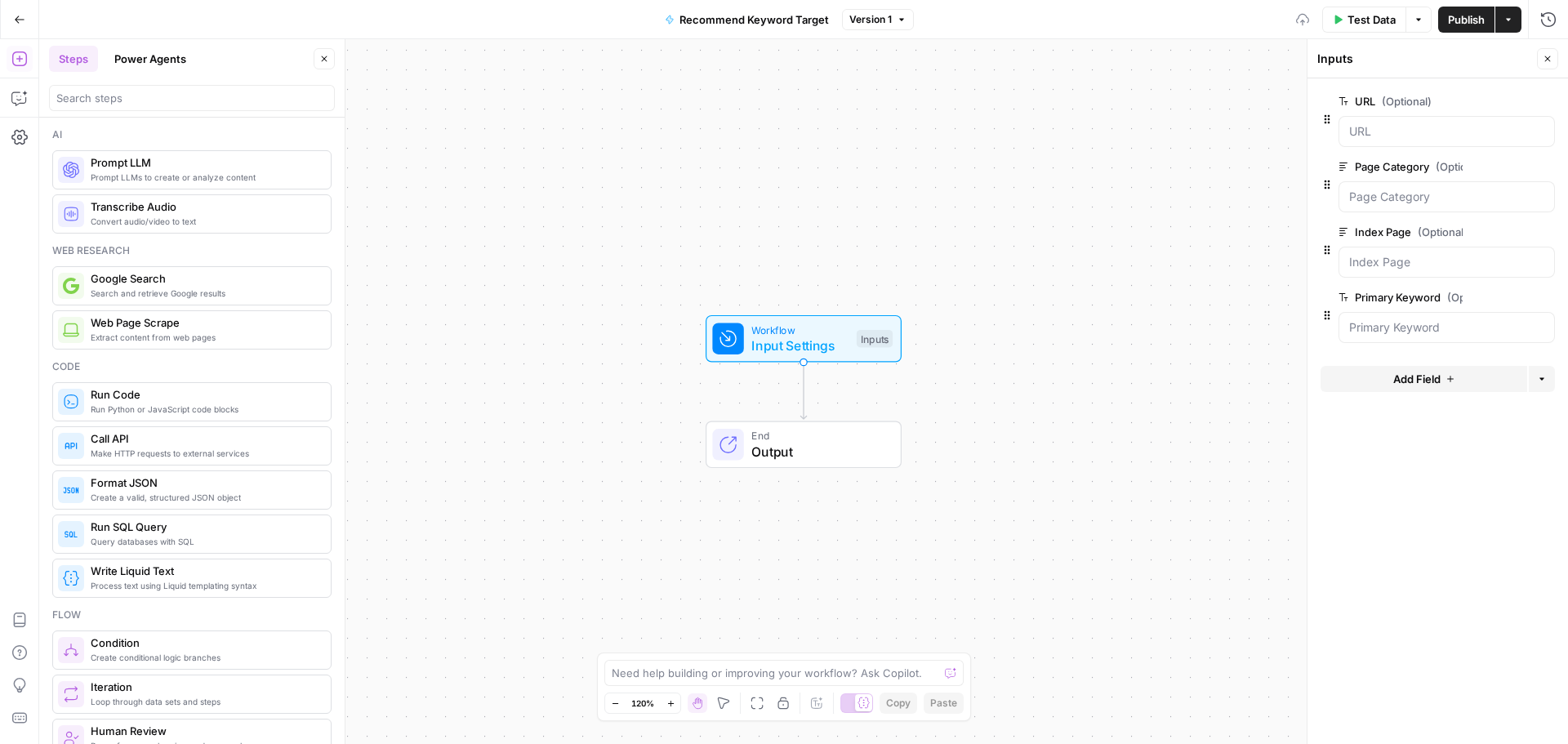
click at [1439, 378] on span "Add Field" at bounding box center [1416, 379] width 47 height 17
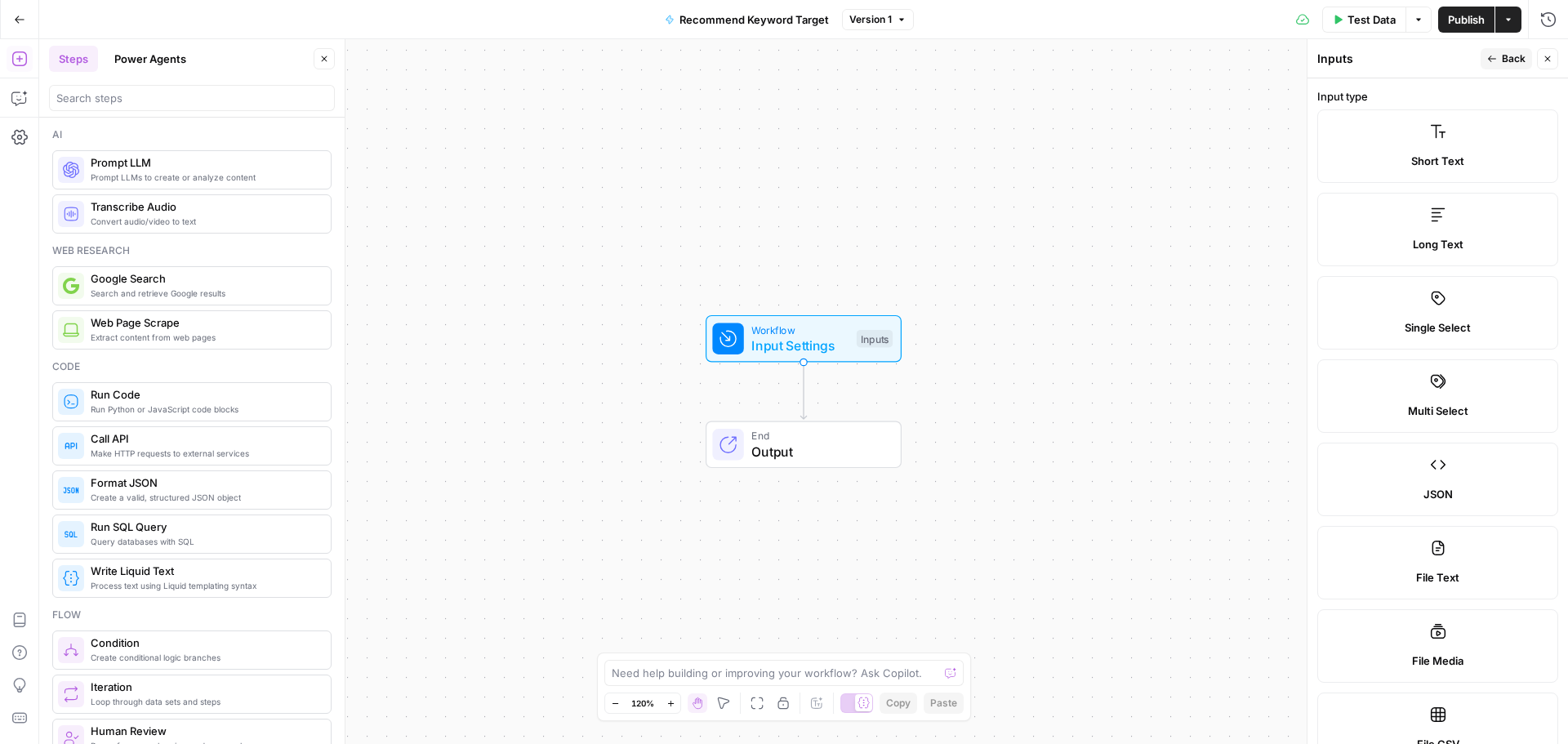
click at [1426, 178] on label "Short Text" at bounding box center [1438, 146] width 241 height 74
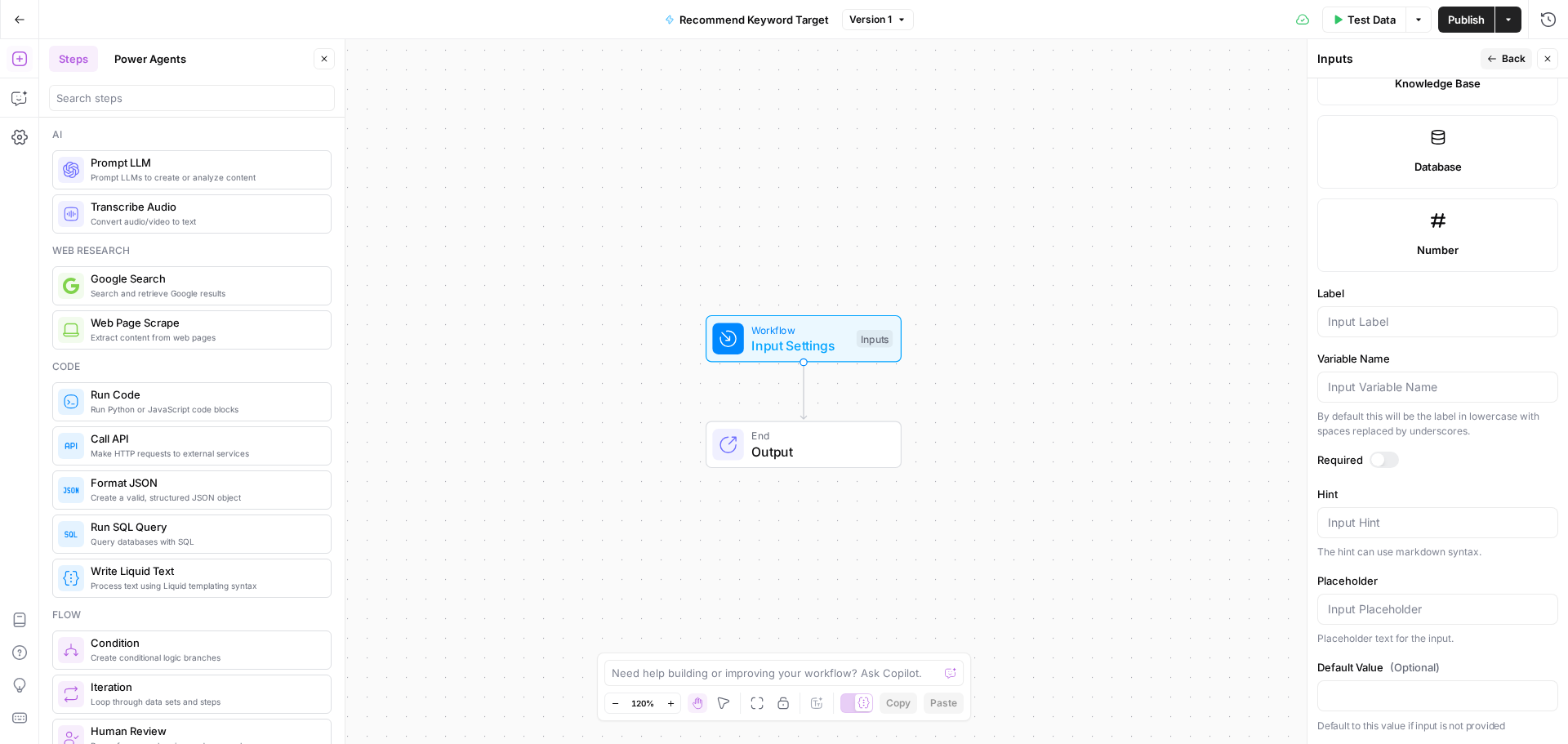
drag, startPoint x: 1392, startPoint y: 349, endPoint x: 1399, endPoint y: 323, distance: 26.9
click at [1392, 347] on form "Input type Short Text Long Text Single Select Multi Select JSON File Text File …" at bounding box center [1437, 411] width 261 height 666
click at [1399, 323] on input "Label" at bounding box center [1437, 322] width 220 height 17
type input "Secondary Keyword"
click at [1488, 57] on icon "button" at bounding box center [1492, 59] width 10 height 10
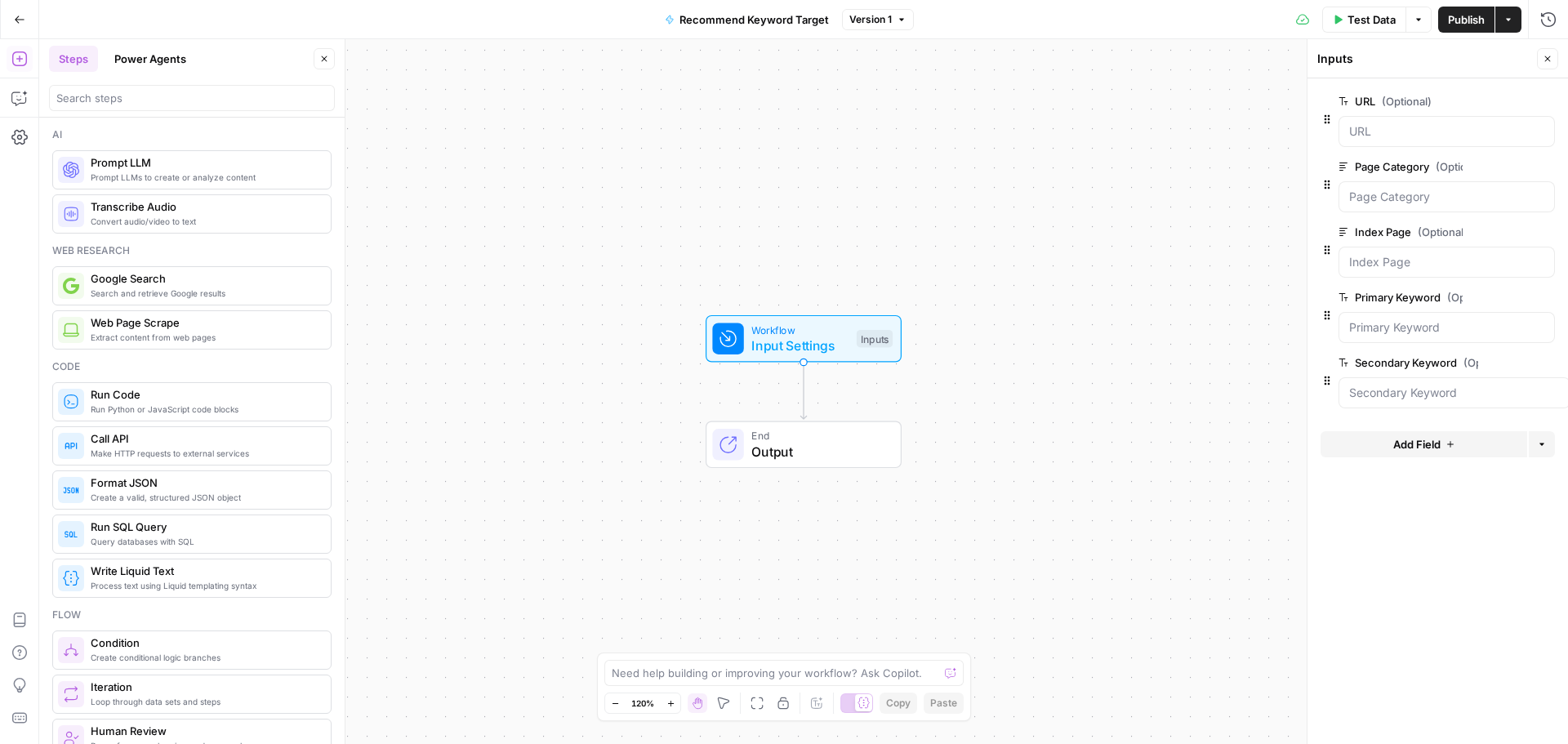
click at [1424, 445] on span "Add Field" at bounding box center [1416, 445] width 47 height 17
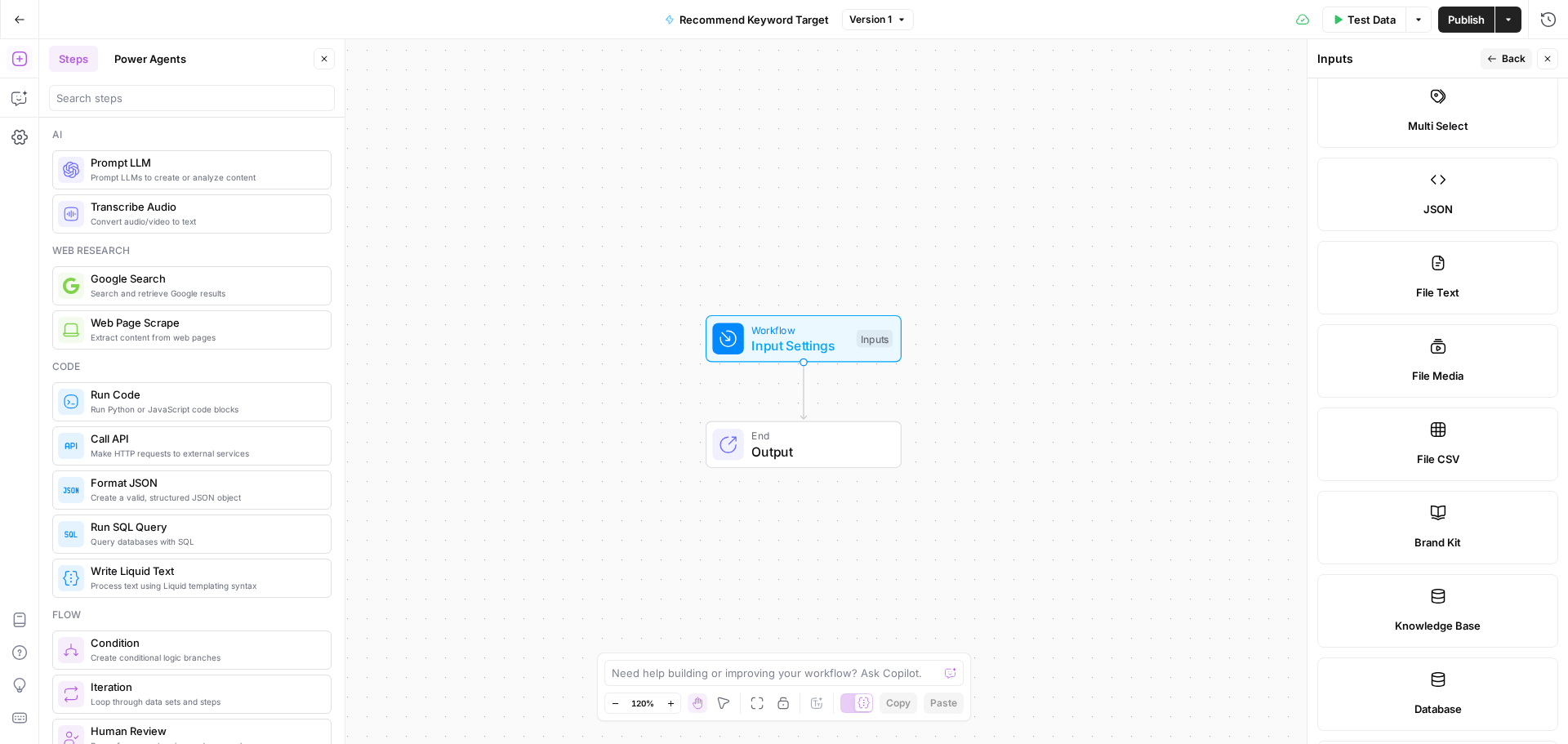
scroll to position [327, 0]
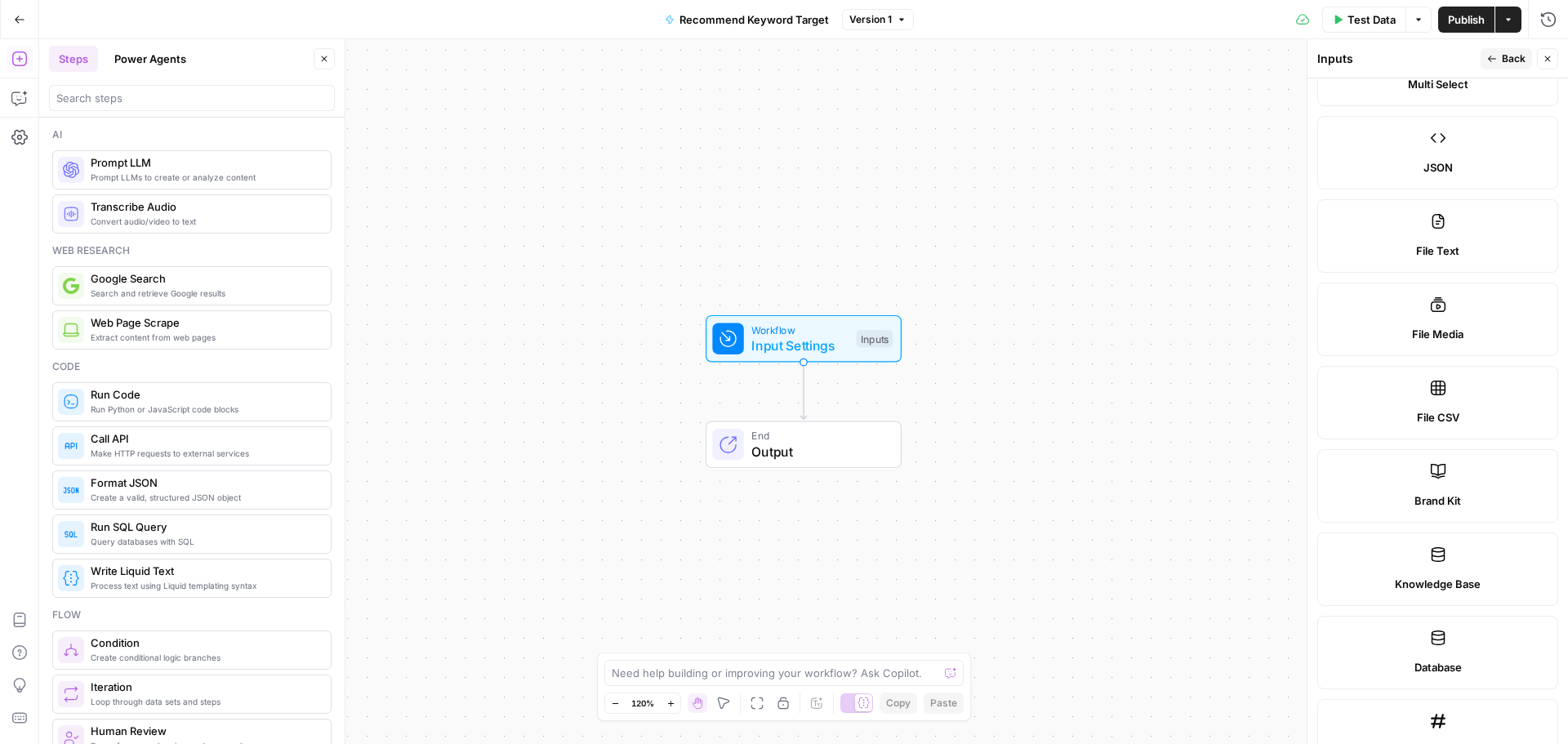
click at [1466, 582] on span "Knowledge Base" at bounding box center [1437, 584] width 86 height 17
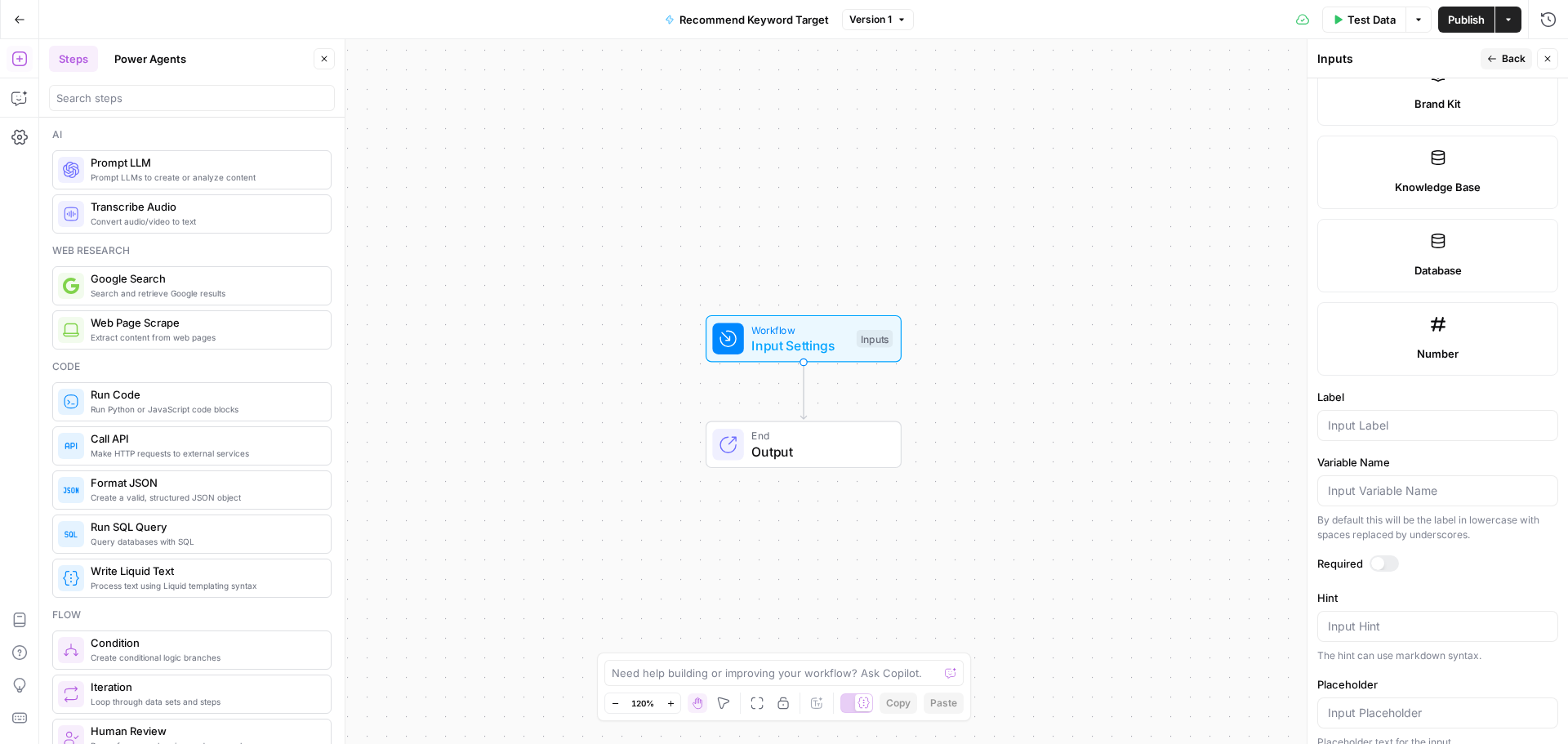
scroll to position [735, 0]
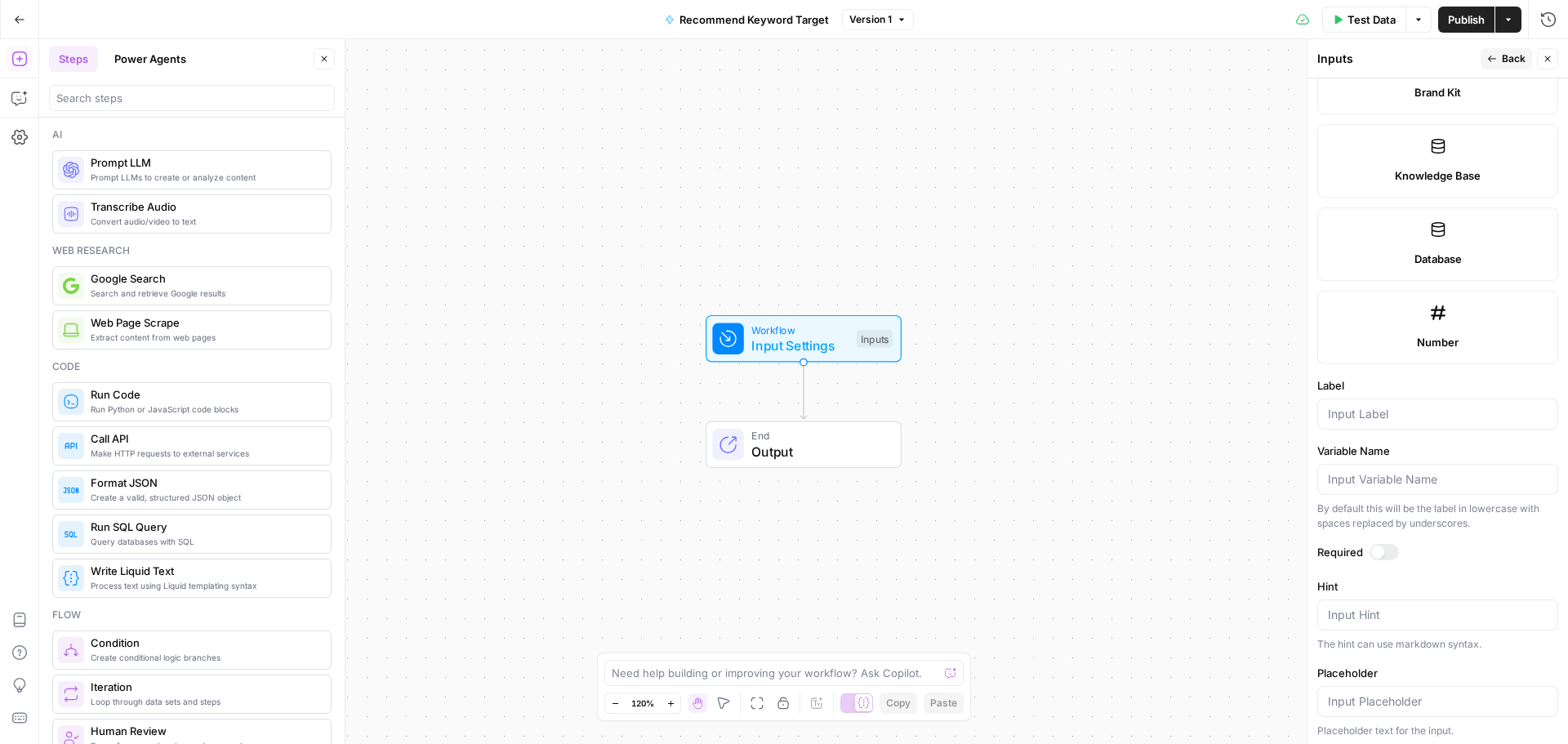
click at [1399, 424] on div at bounding box center [1438, 414] width 241 height 31
type input "K"
type input "Initial Keyword Mapping file"
click at [1382, 558] on div at bounding box center [1385, 552] width 29 height 17
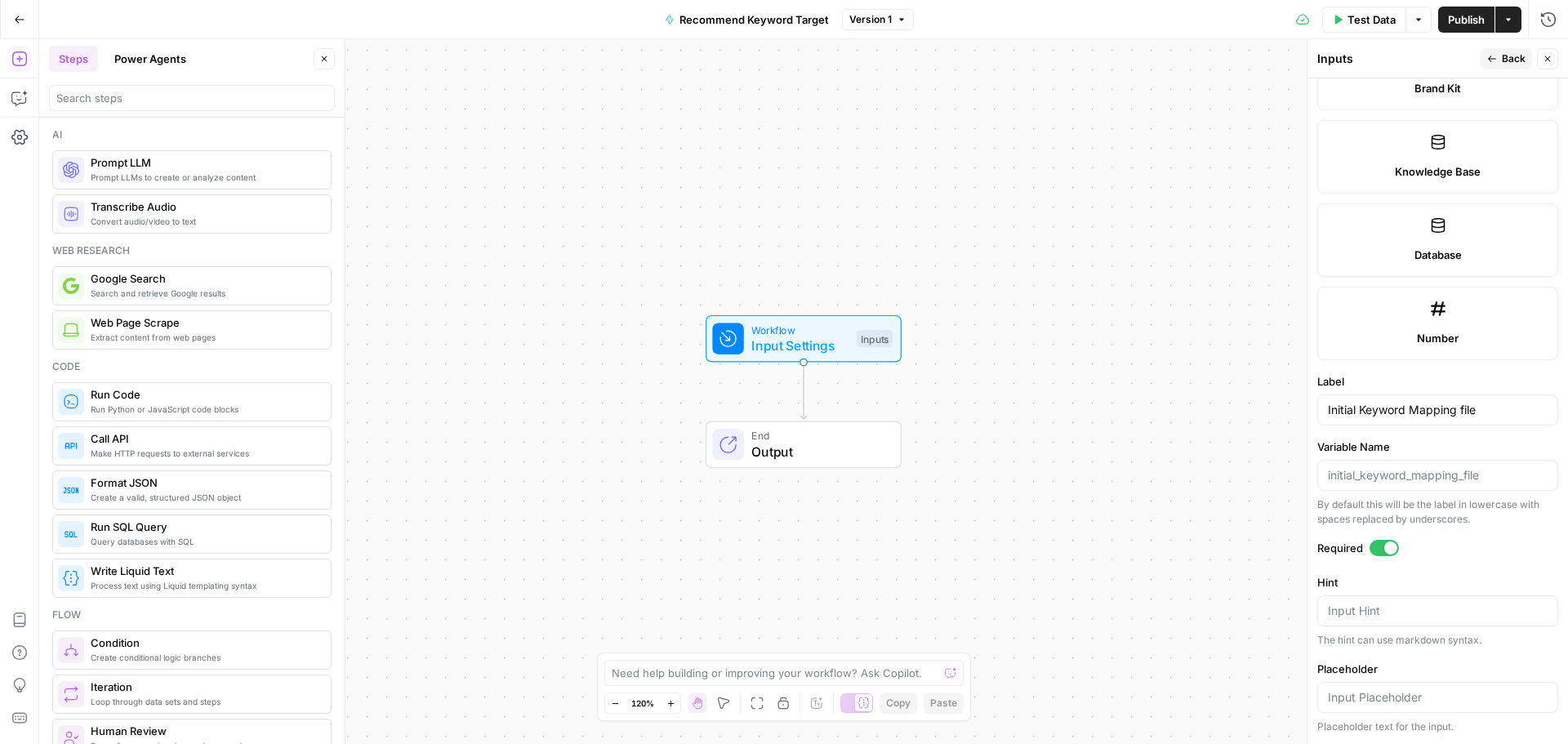
click at [1499, 64] on button "Back" at bounding box center [1506, 58] width 52 height 21
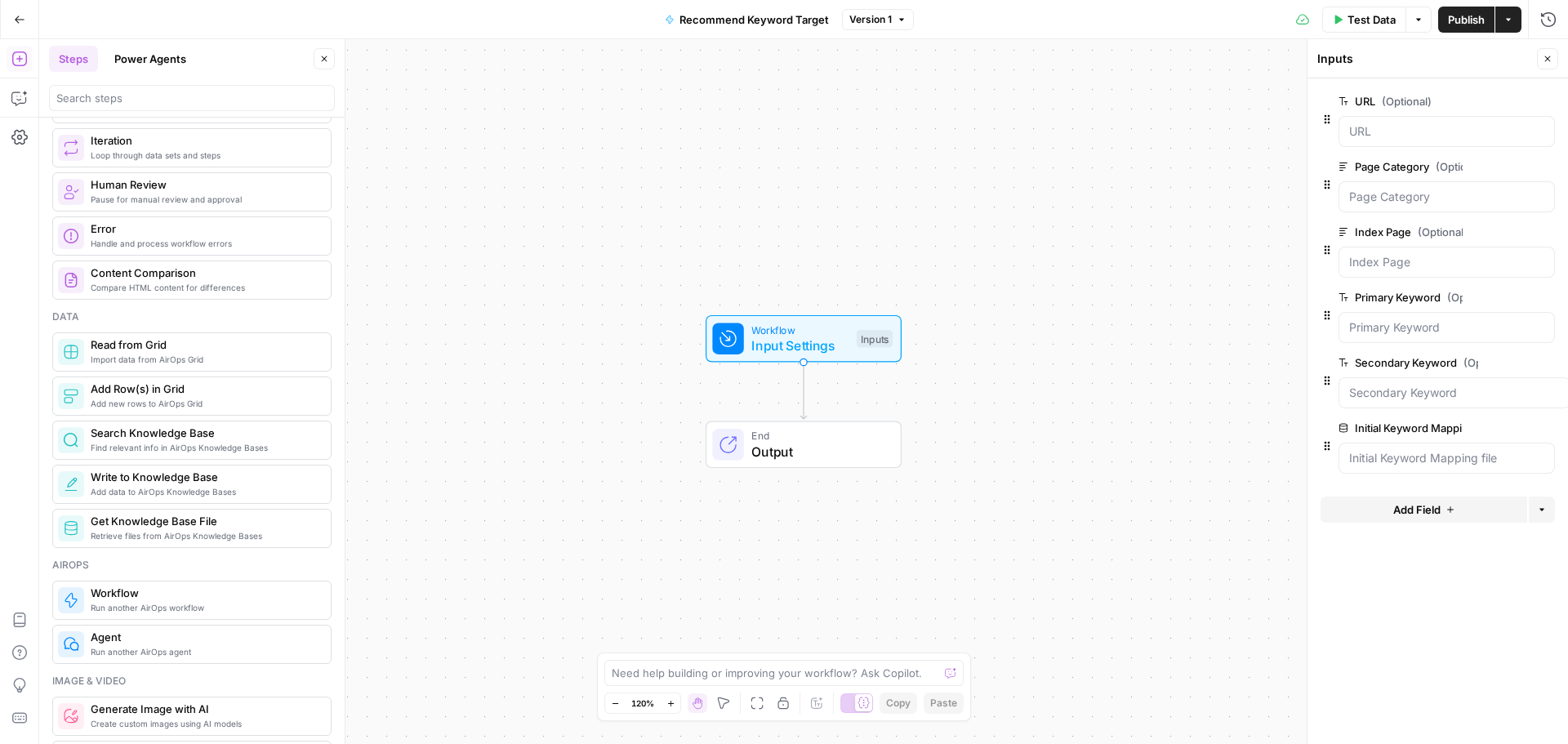
scroll to position [0, 0]
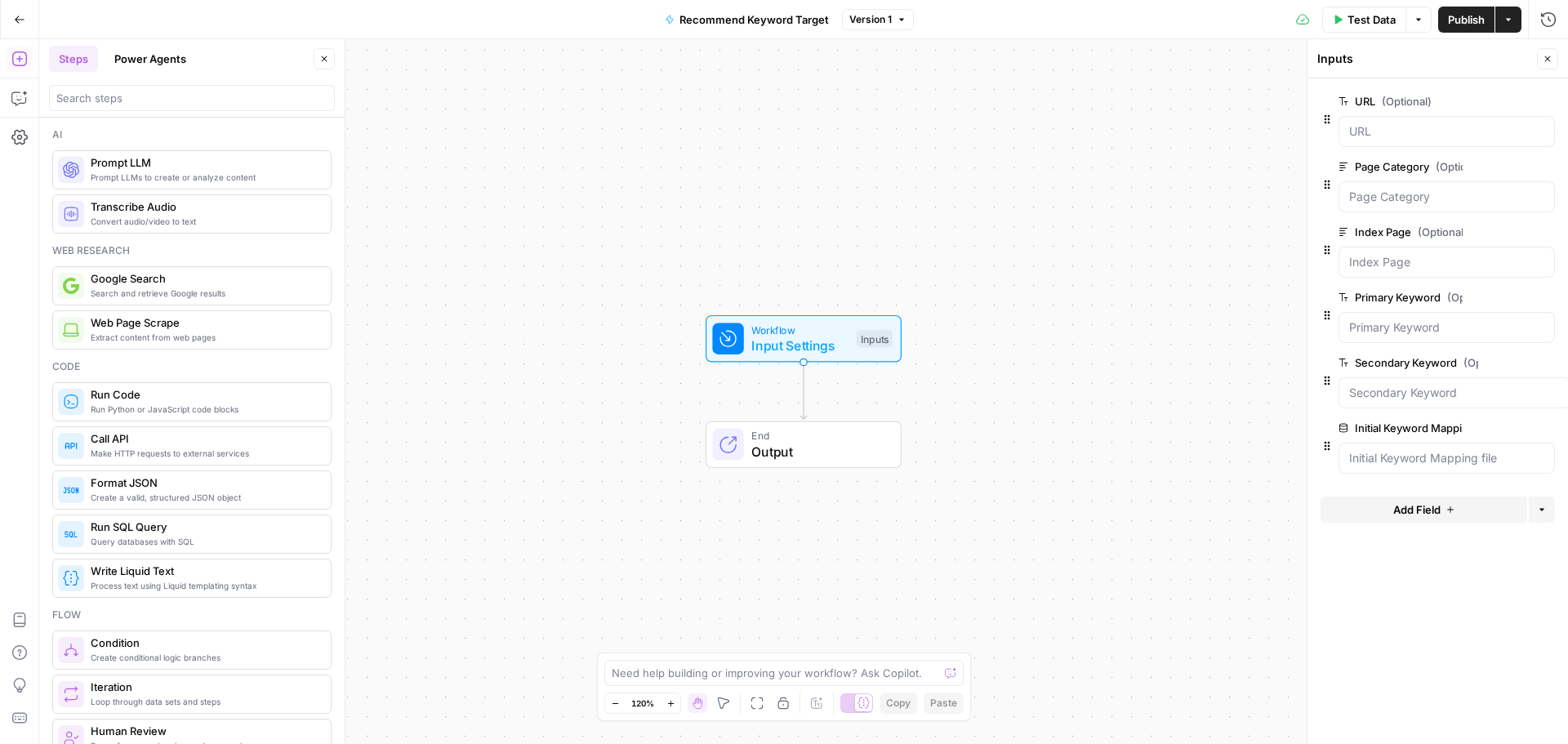
click at [141, 57] on button "Power Agents" at bounding box center [150, 59] width 91 height 26
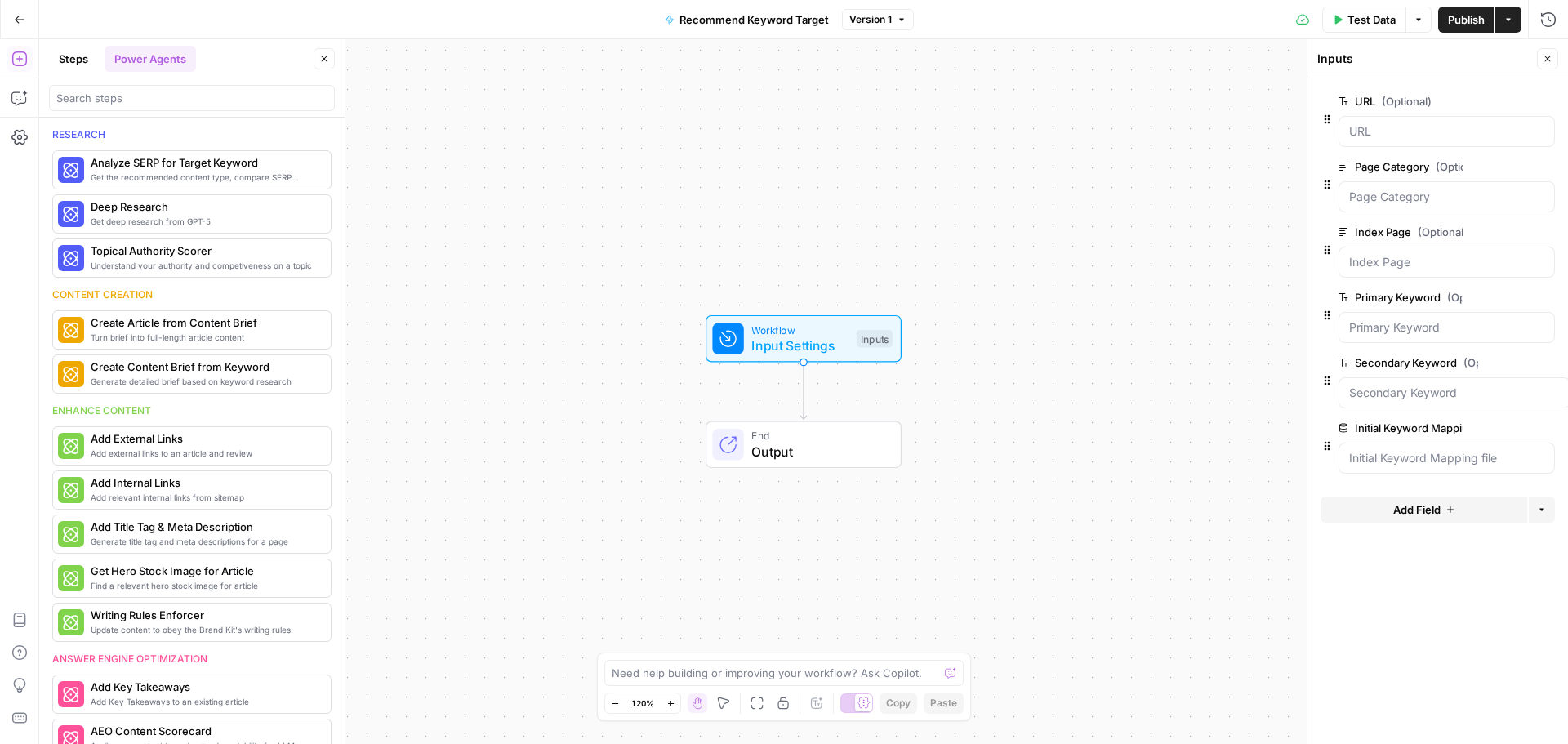
click at [75, 60] on button "Steps" at bounding box center [73, 59] width 49 height 26
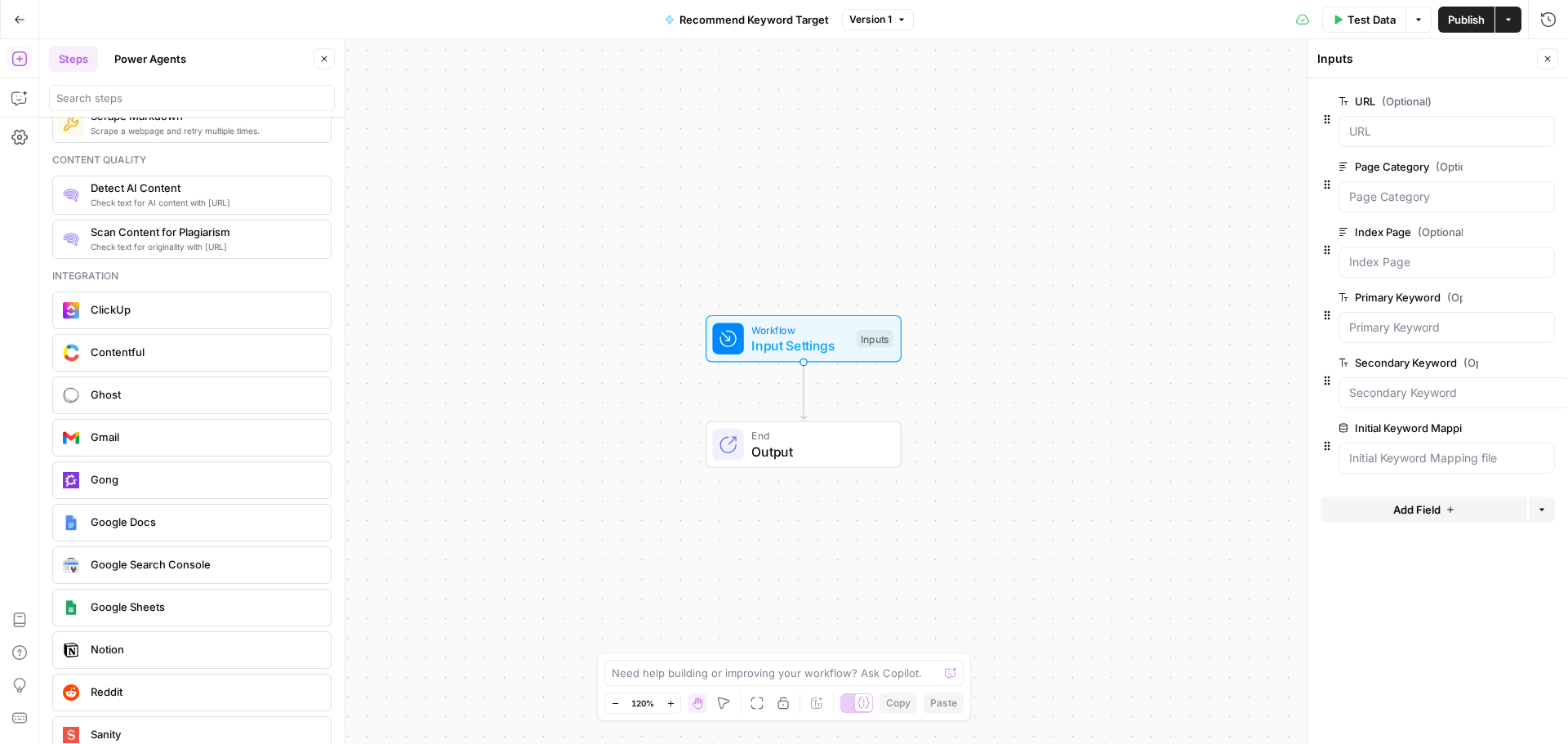
scroll to position [3150, 0]
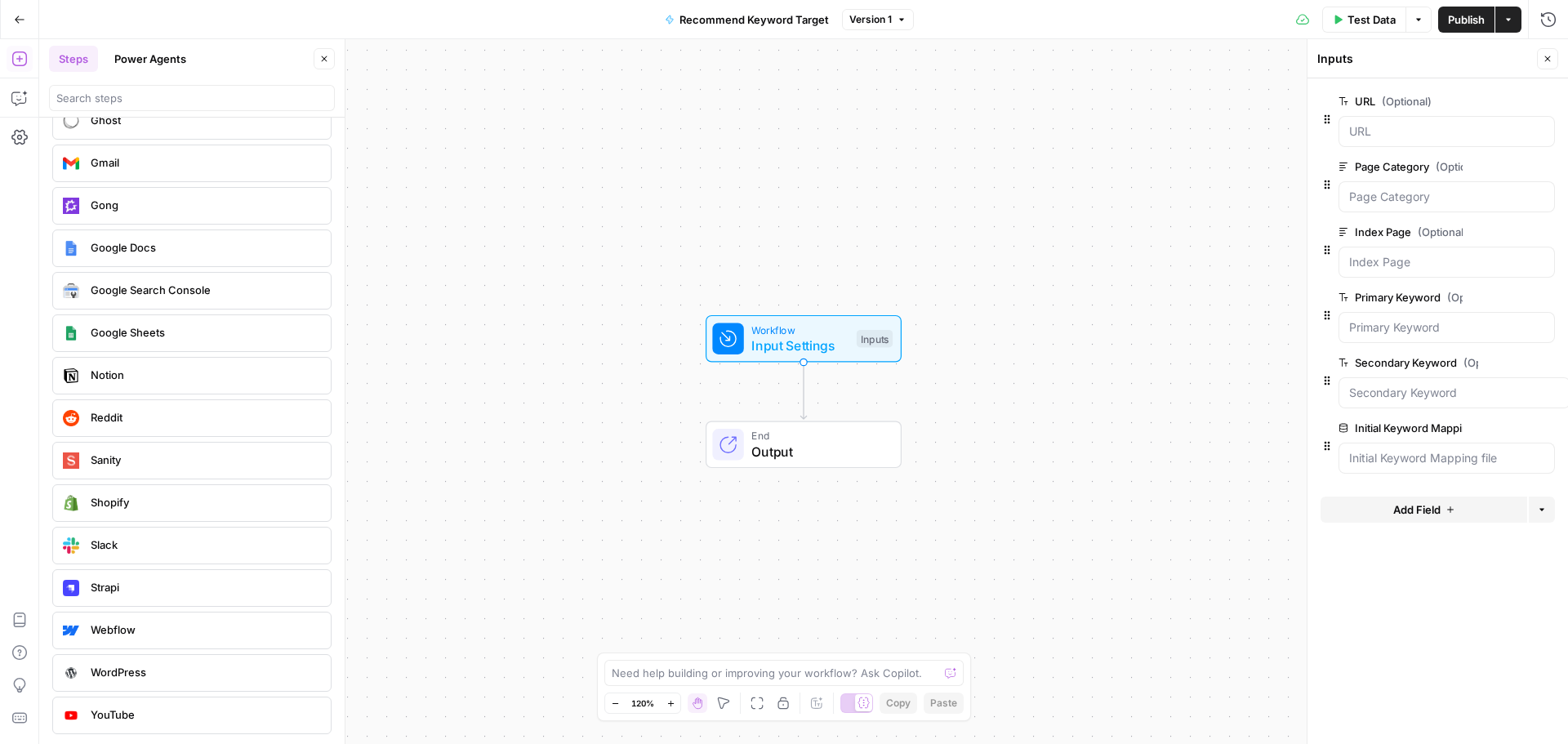
click at [491, 329] on div "Workflow Input Settings Inputs End Output" at bounding box center [804, 391] width 1528 height 704
click at [764, 671] on textarea at bounding box center [774, 673] width 327 height 17
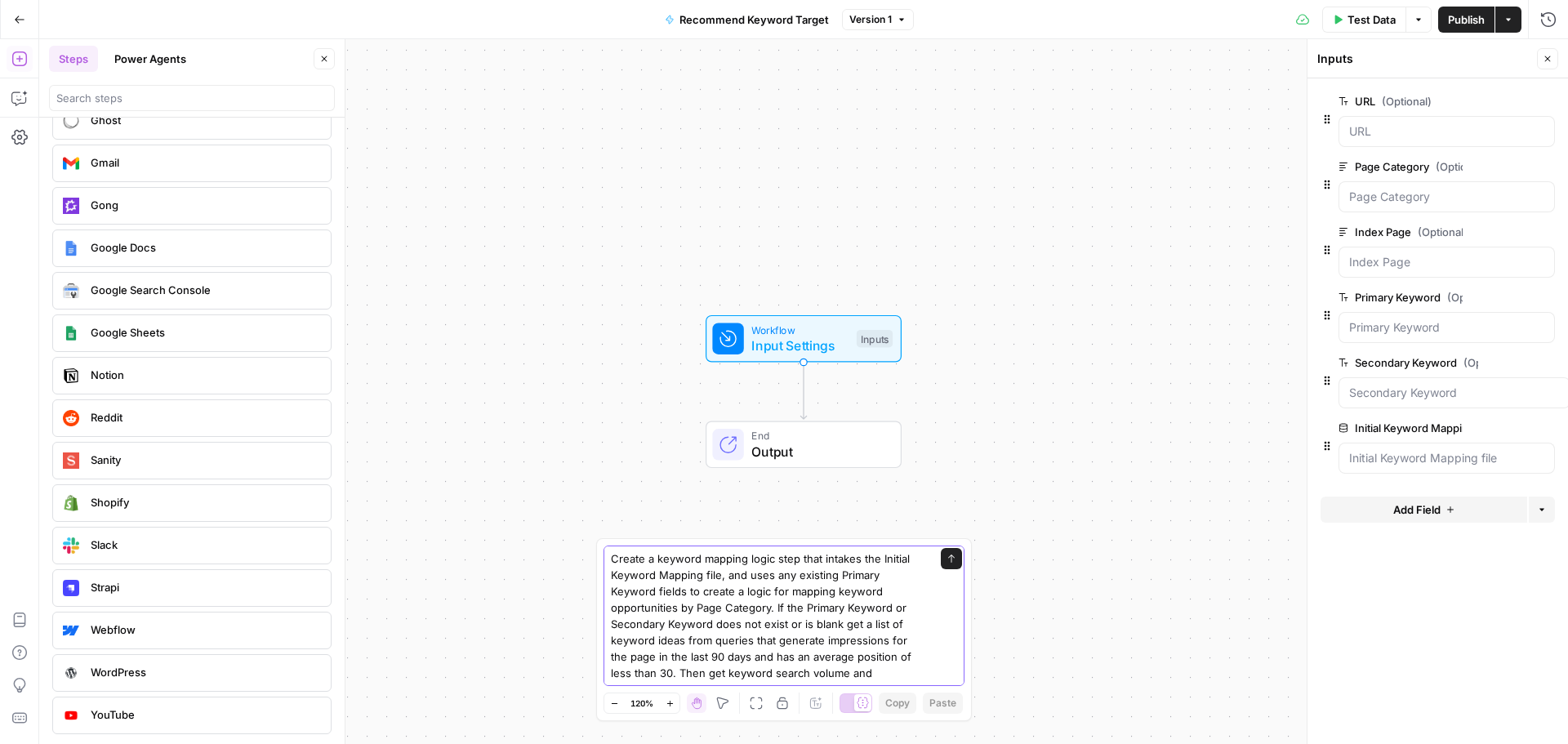
drag, startPoint x: 691, startPoint y: 610, endPoint x: 816, endPoint y: 638, distance: 128.1
click at [816, 638] on textarea "Create a keyword mapping logic step that intakes the Initial Keyword Mapping fi…" at bounding box center [767, 624] width 314 height 147
click at [866, 665] on textarea "Create a keyword mapping logic step that intakes the Initial Keyword Mapping fi…" at bounding box center [767, 624] width 314 height 147
click at [734, 622] on textarea "Create a keyword mapping logic step that intakes the Initial Keyword Mapping fi…" at bounding box center [767, 624] width 314 height 147
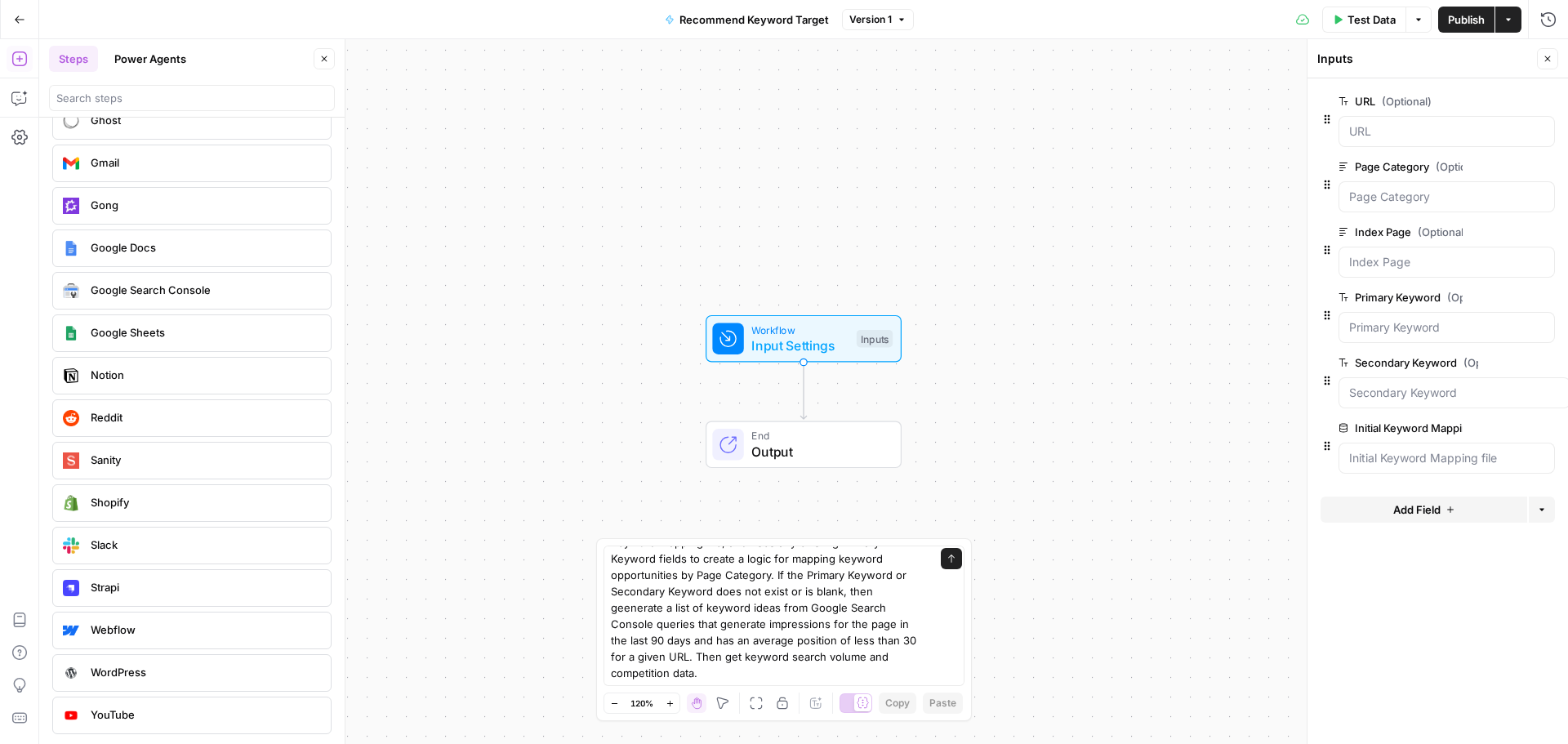
click at [719, 691] on div "Create a keyword mapping logic step that intakes the Initial Keyword Mapping fi…" at bounding box center [784, 630] width 376 height 183
click at [723, 670] on textarea "Create a keyword mapping logic step that intakes the Initial Keyword Mapping fi…" at bounding box center [767, 599] width 314 height 163
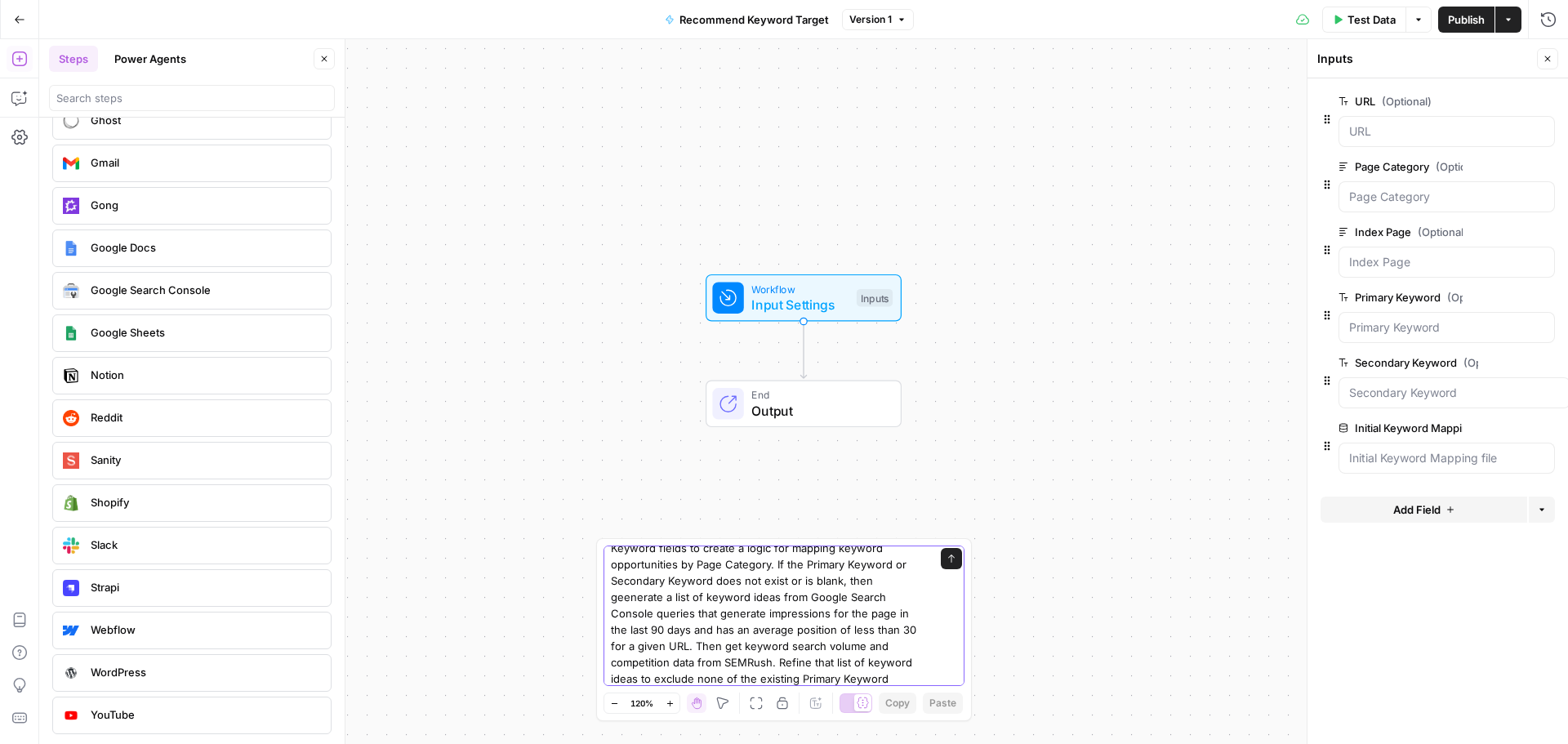
click at [889, 674] on textarea "Create a keyword mapping logic step that intakes the Initial Keyword Mapping fi…" at bounding box center [767, 605] width 314 height 196
type textarea "Create a keyword mapping logic step that intakes the Initial Keyword Mapping fi…"
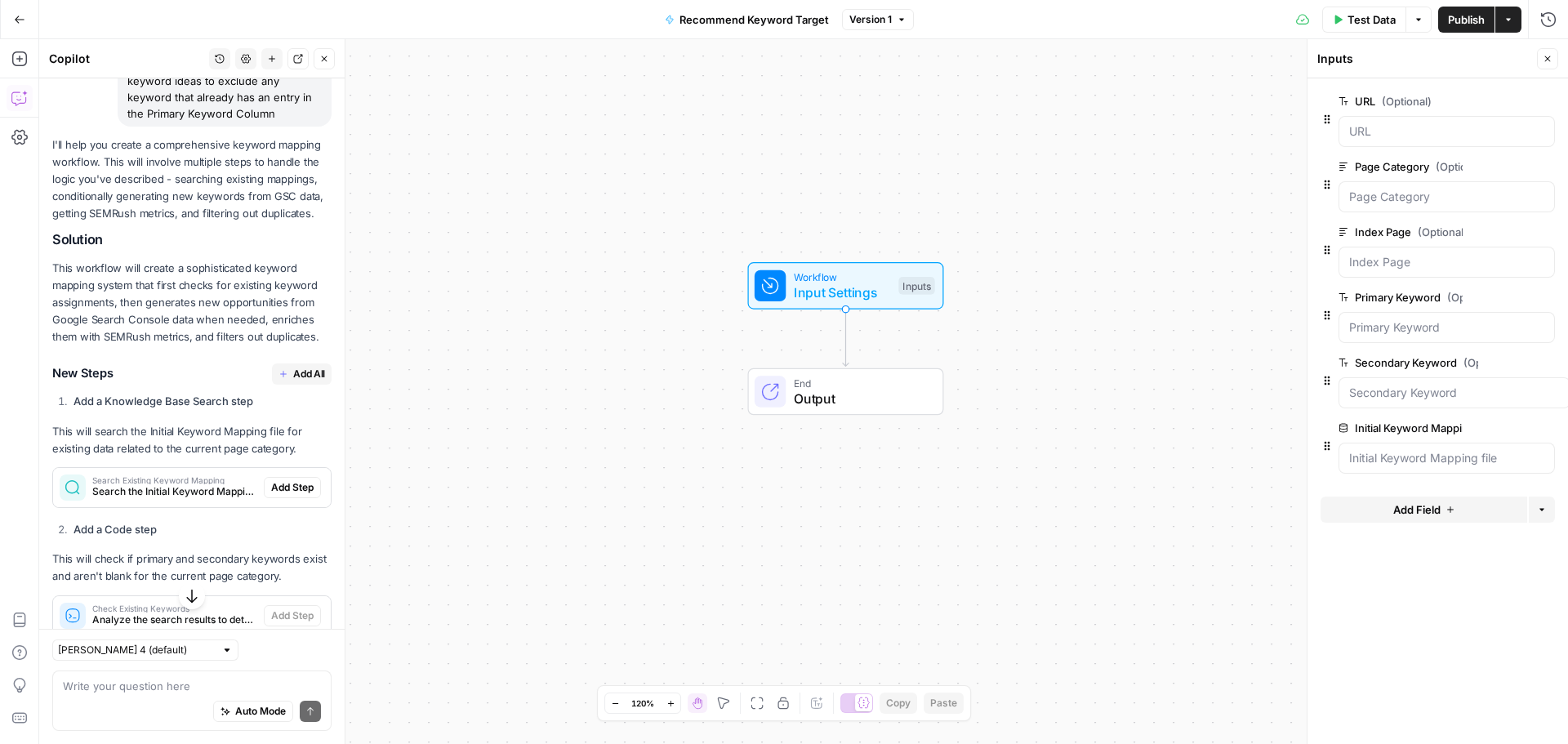
scroll to position [495, 0]
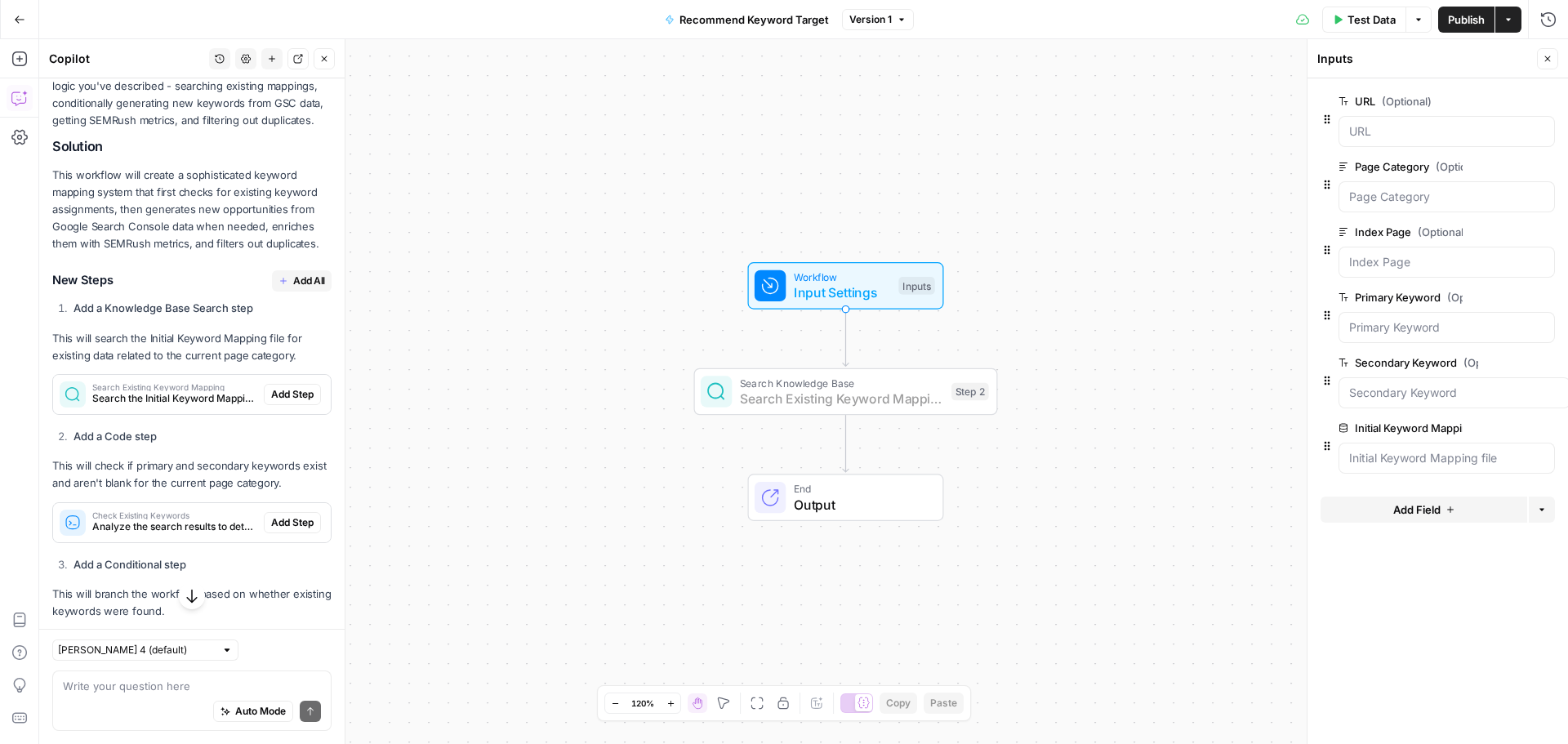
drag, startPoint x: 293, startPoint y: 406, endPoint x: 429, endPoint y: 415, distance: 136.3
click at [293, 401] on span "Add Step" at bounding box center [292, 394] width 42 height 15
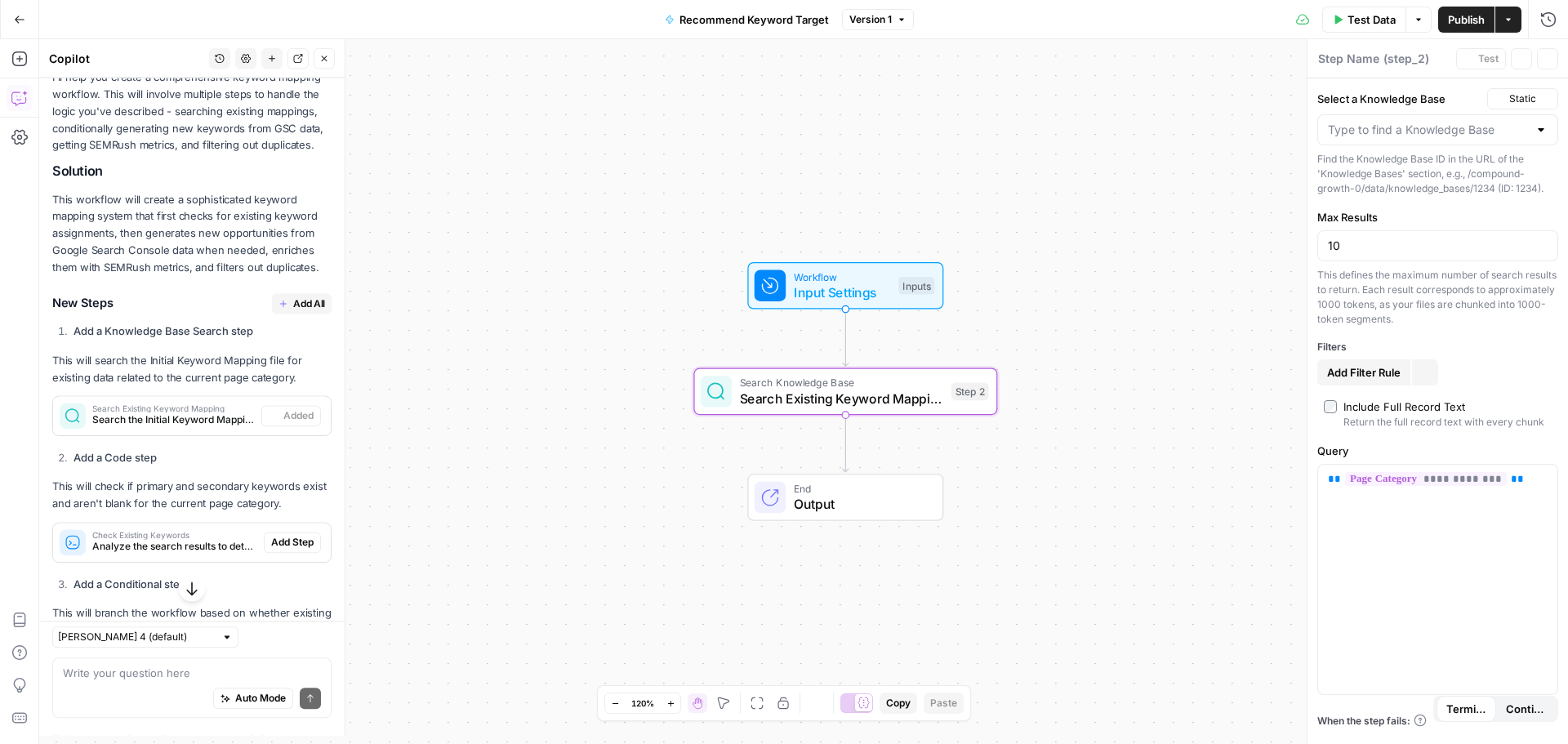
type textarea "Search Existing Keyword Mapping"
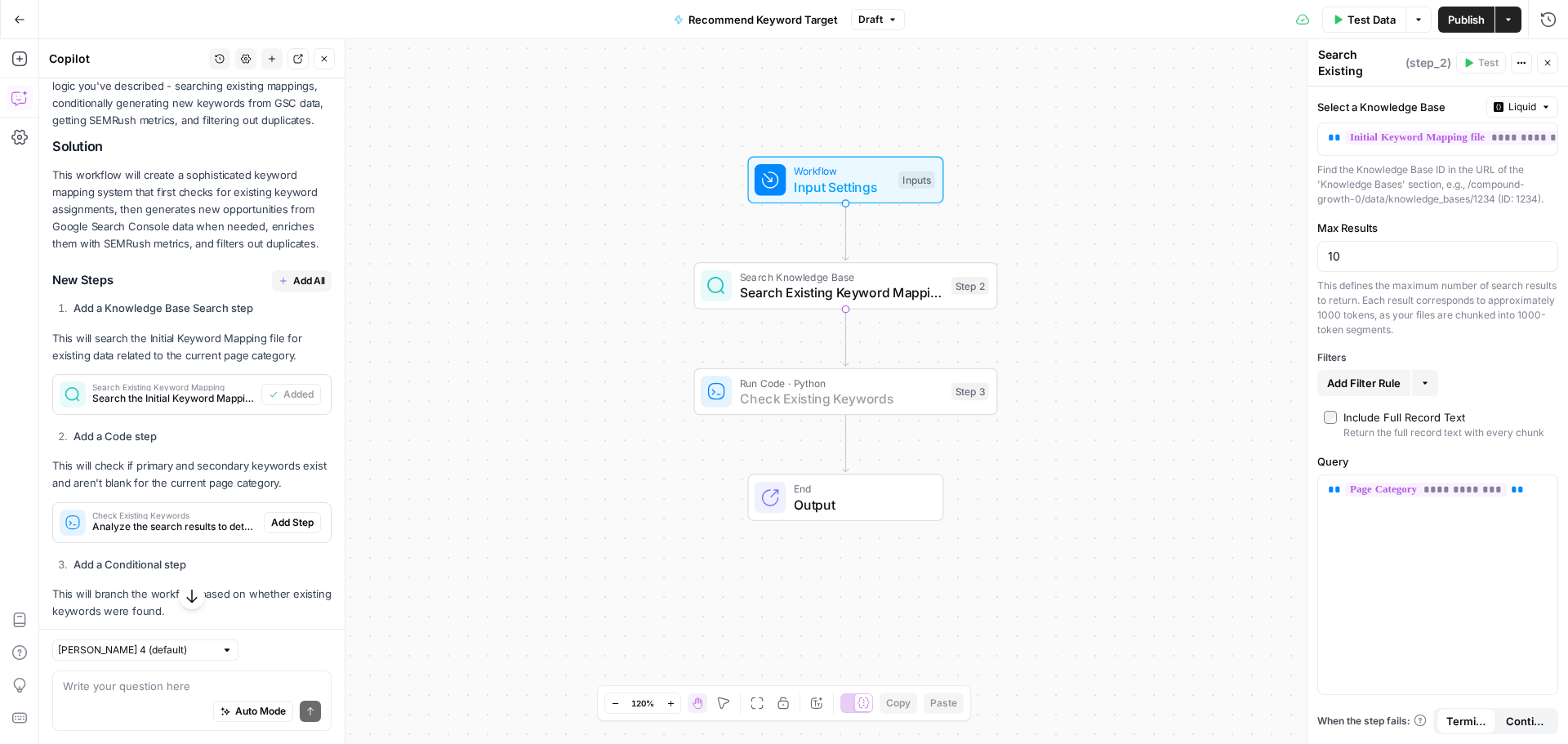
click at [288, 530] on span "Add Step" at bounding box center [292, 523] width 42 height 15
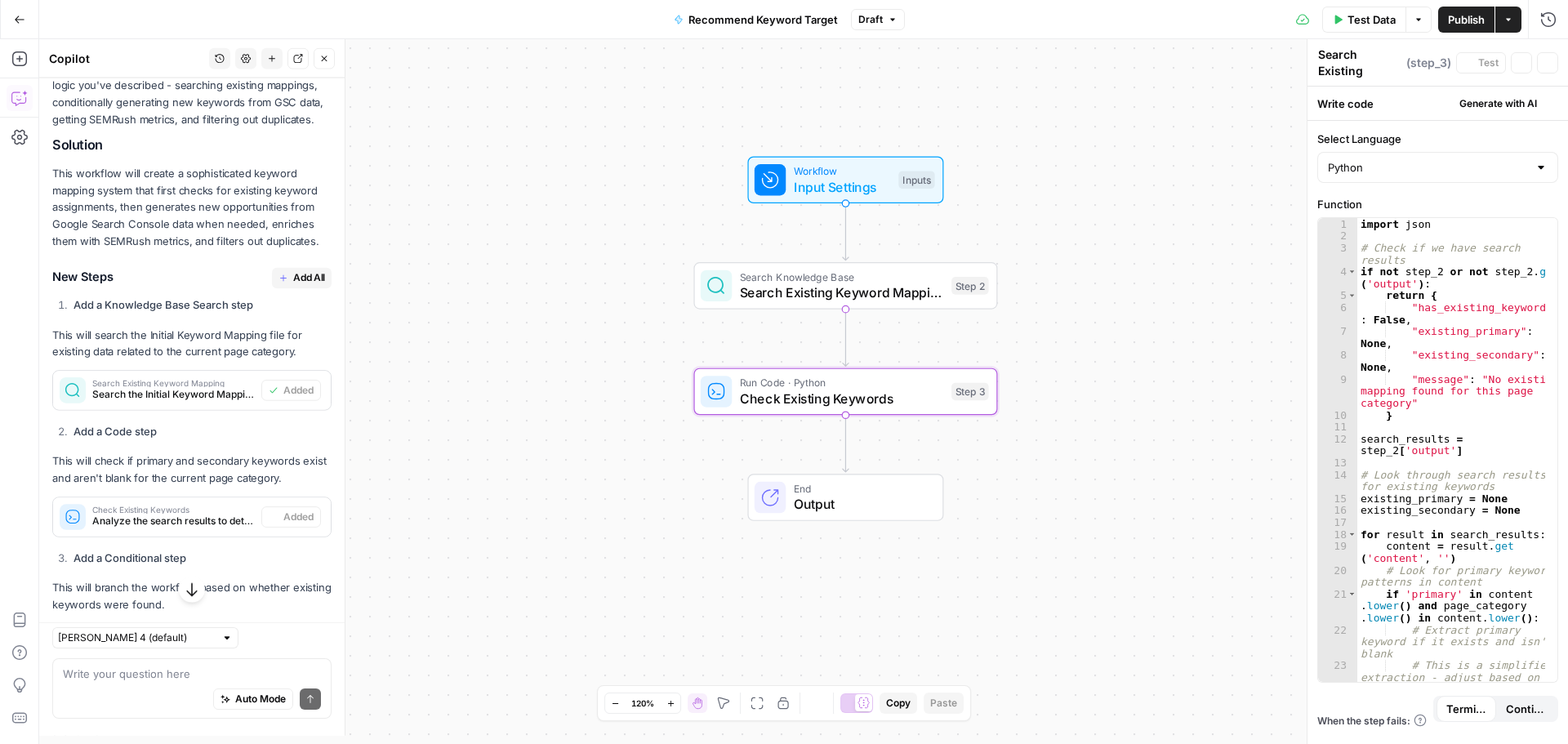
type textarea "Check Existing Keywords"
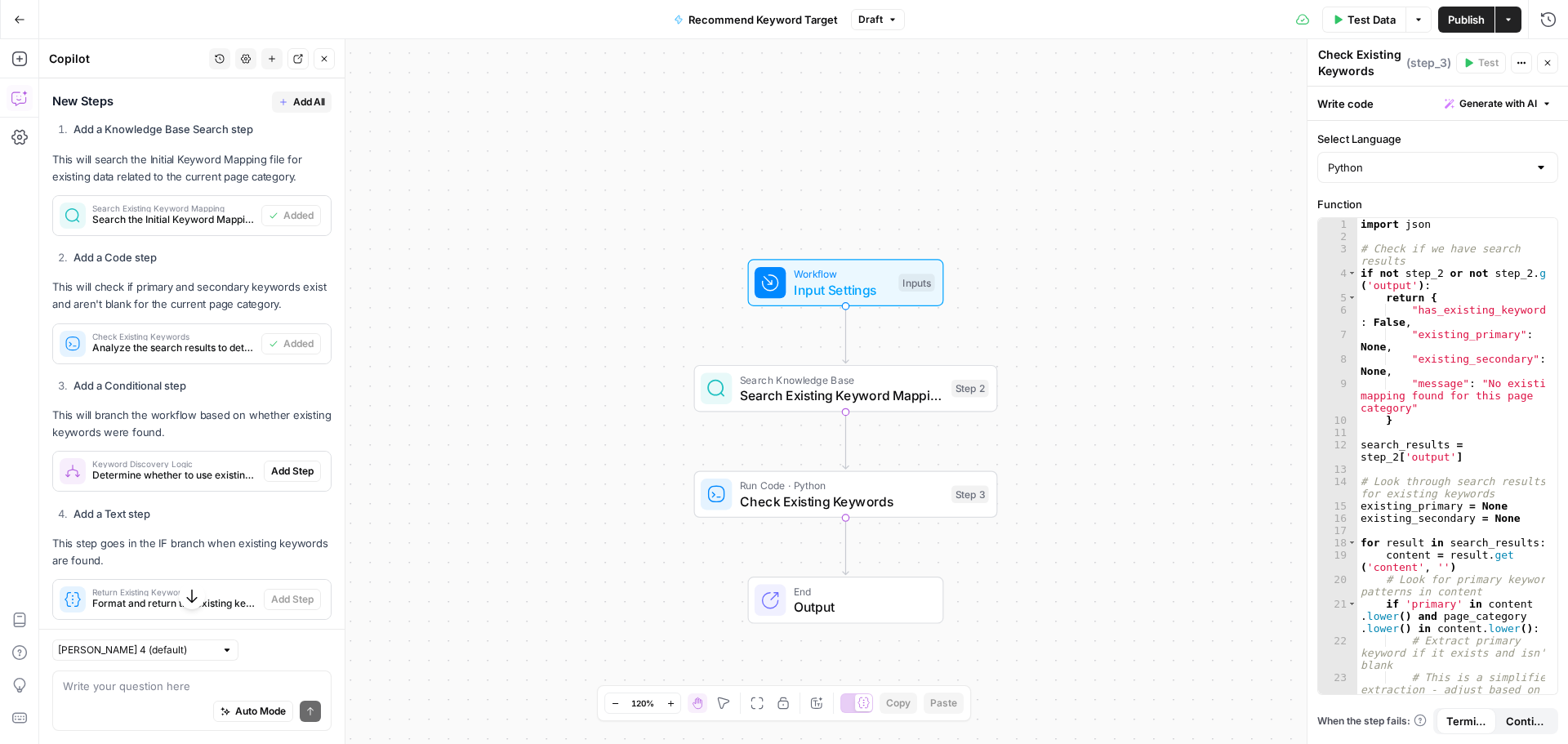
scroll to position [767, 0]
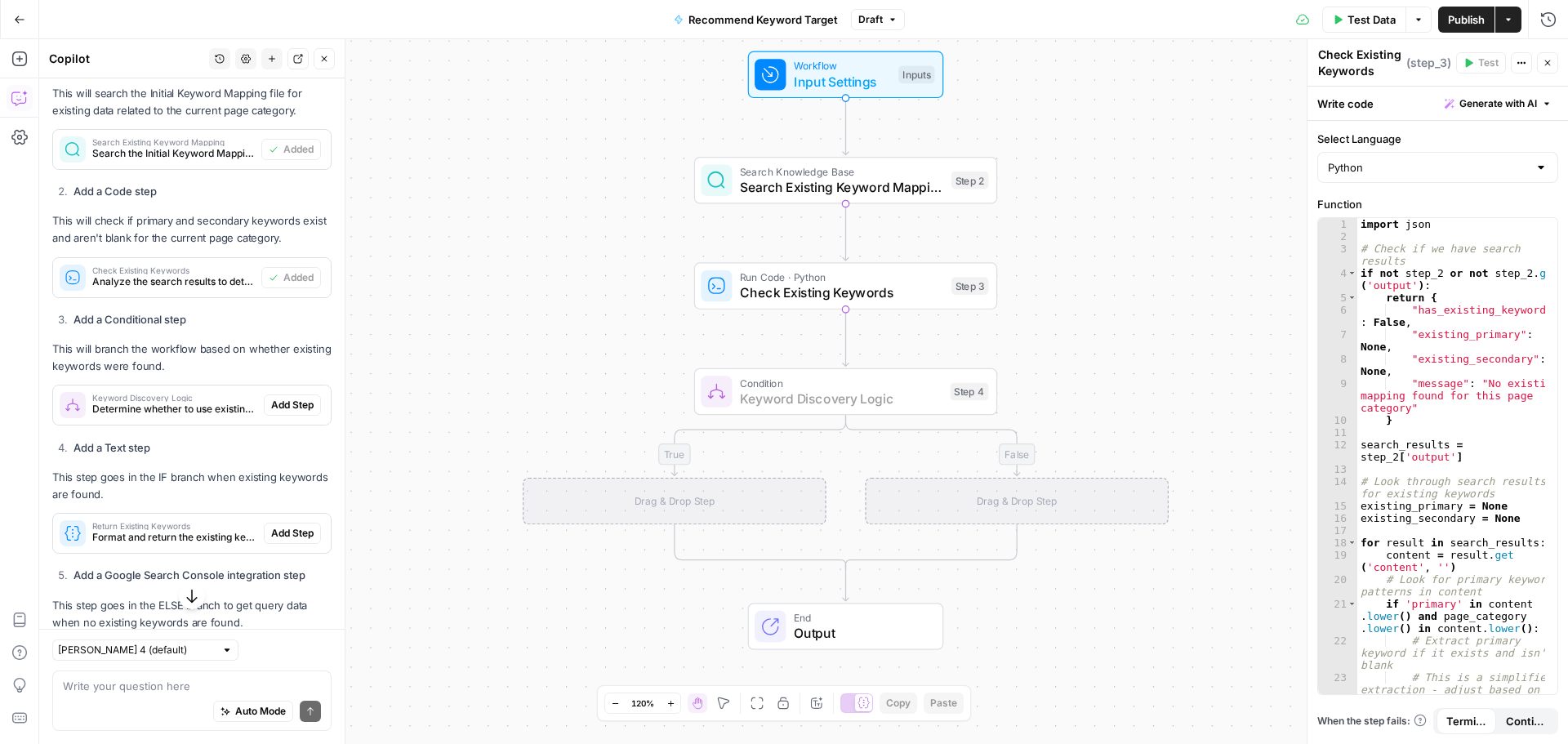
click at [299, 413] on span "Add Step" at bounding box center [292, 405] width 42 height 15
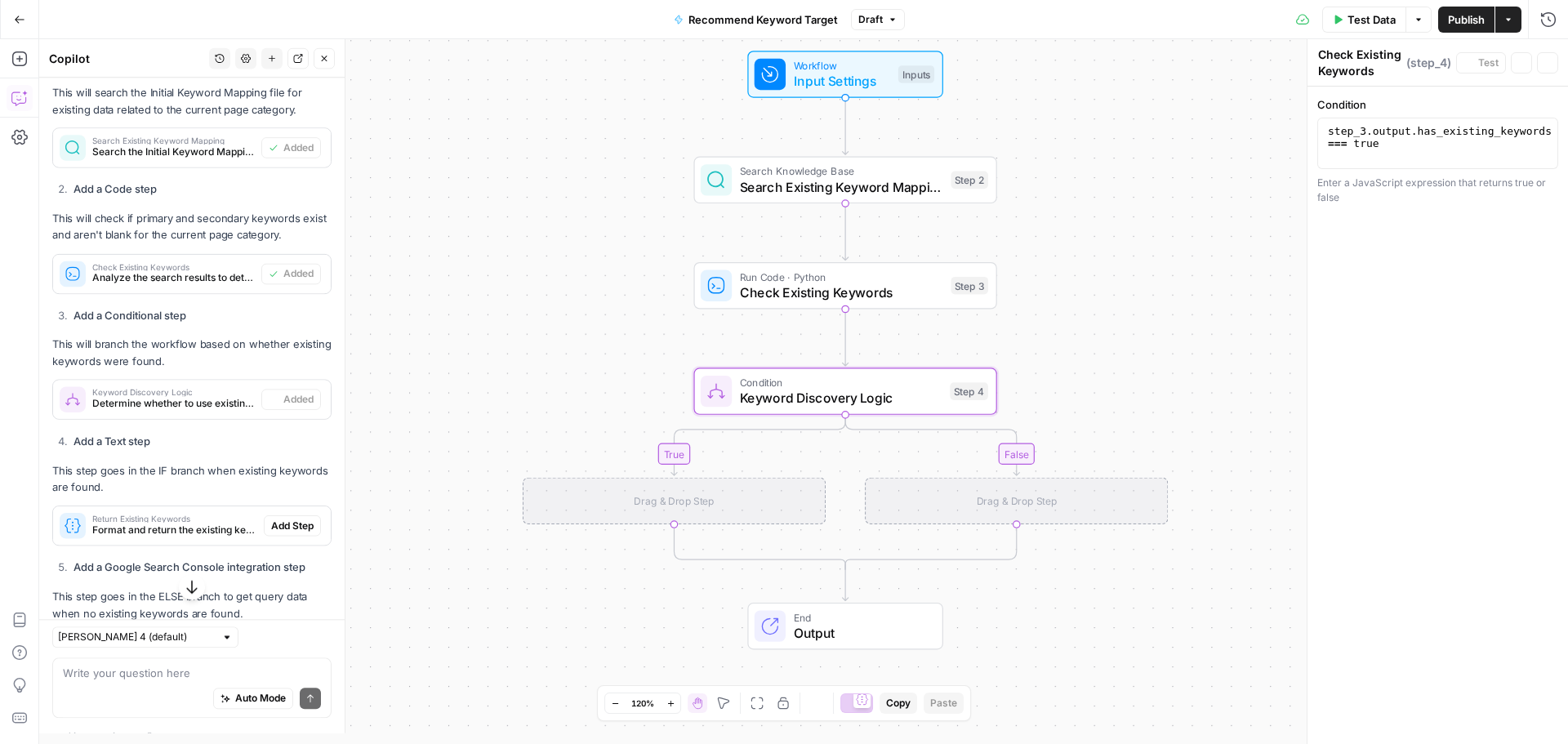
type textarea "Keyword Discovery Logic"
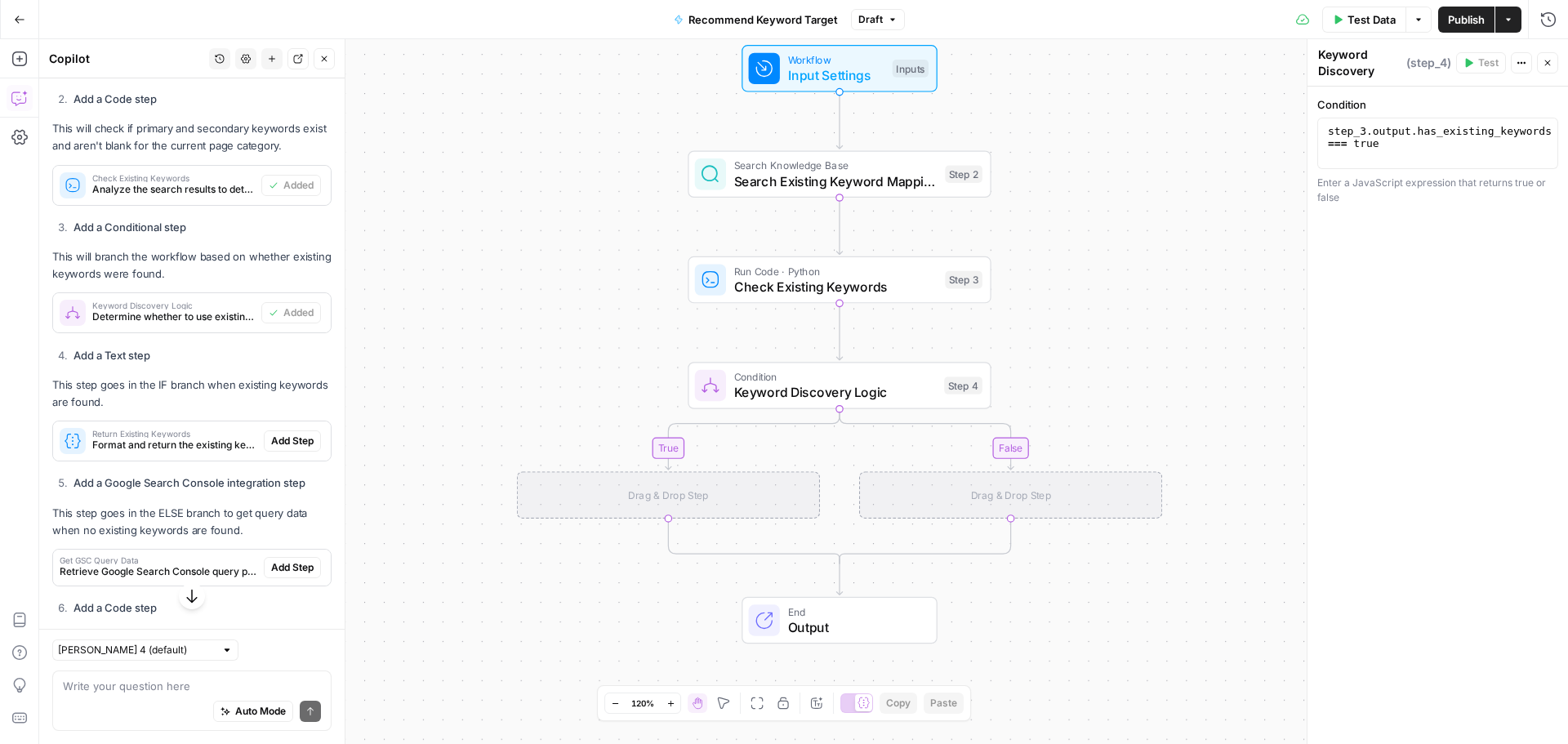
scroll to position [930, 0]
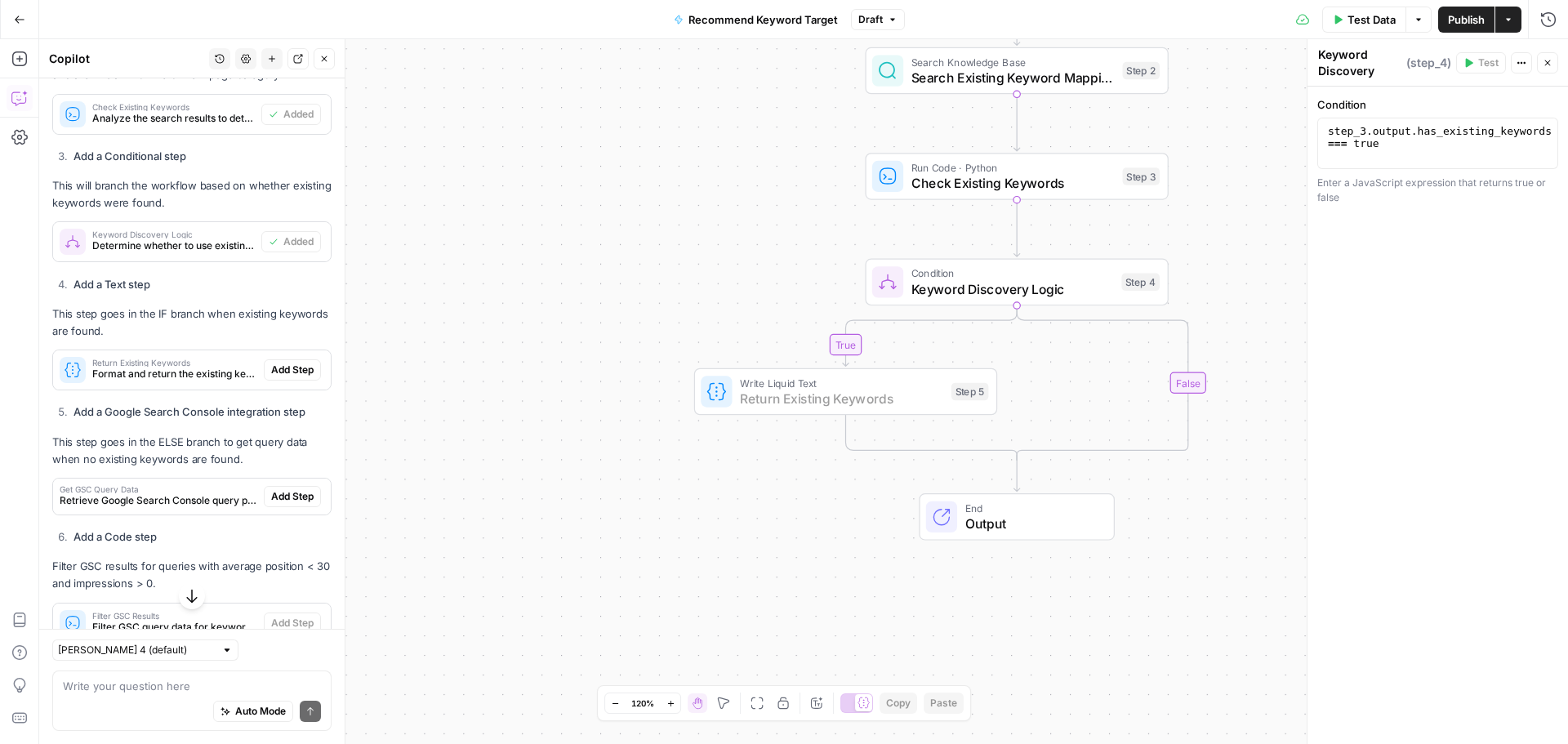
click at [271, 378] on span "Add Step" at bounding box center [292, 370] width 42 height 15
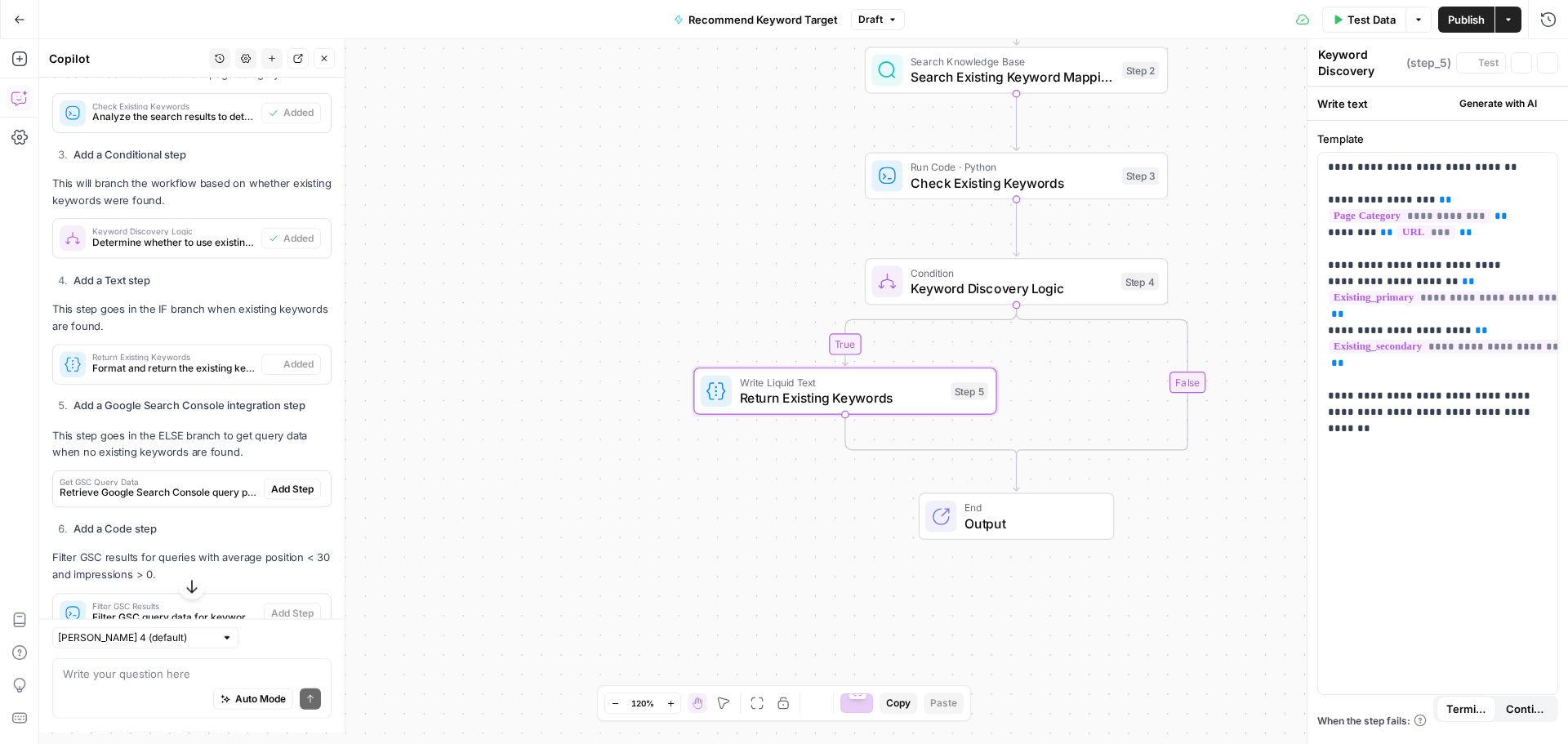
type textarea "Return Existing Keywords"
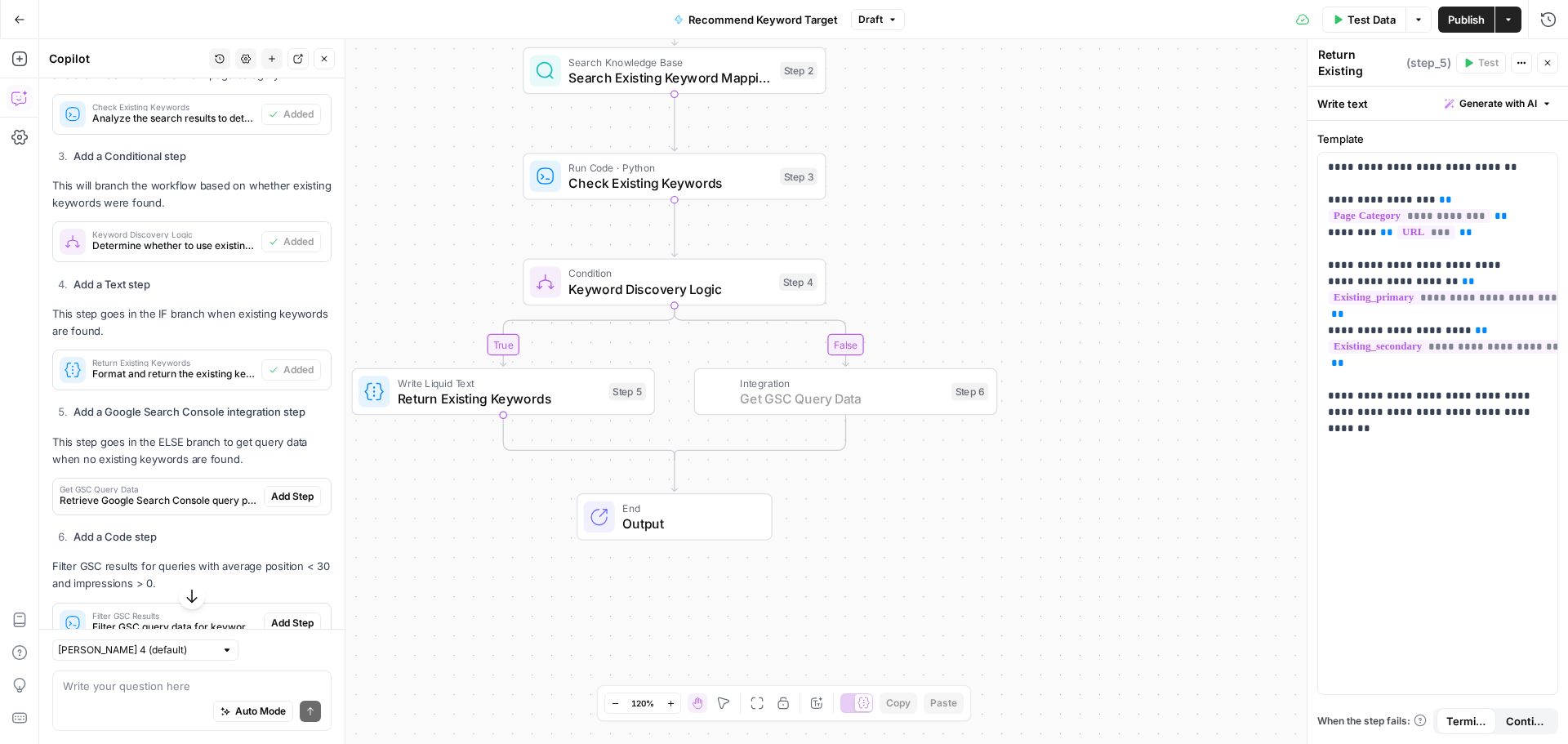
click at [296, 504] on span "Add Step" at bounding box center [292, 496] width 42 height 15
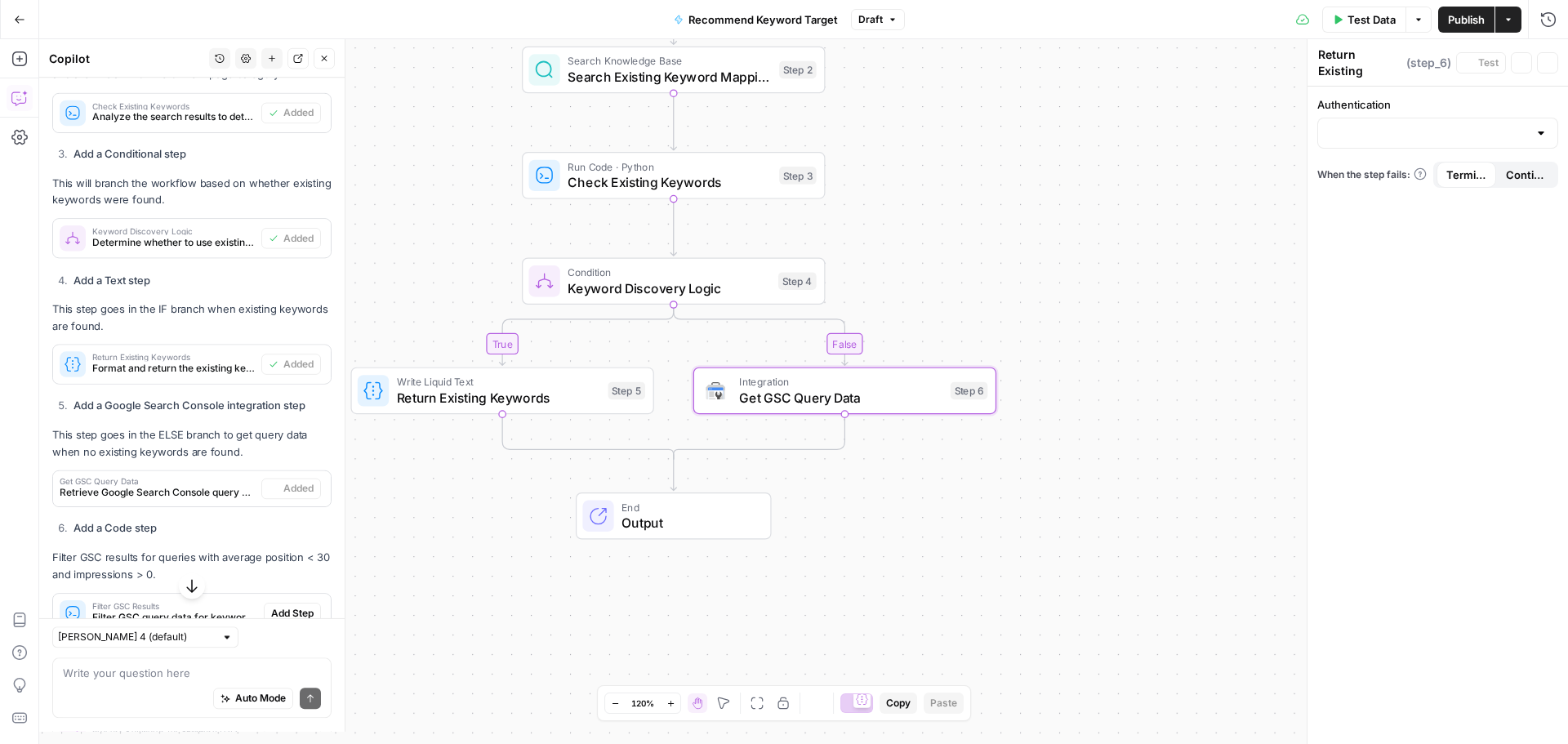
type textarea "Get GSC Query Data"
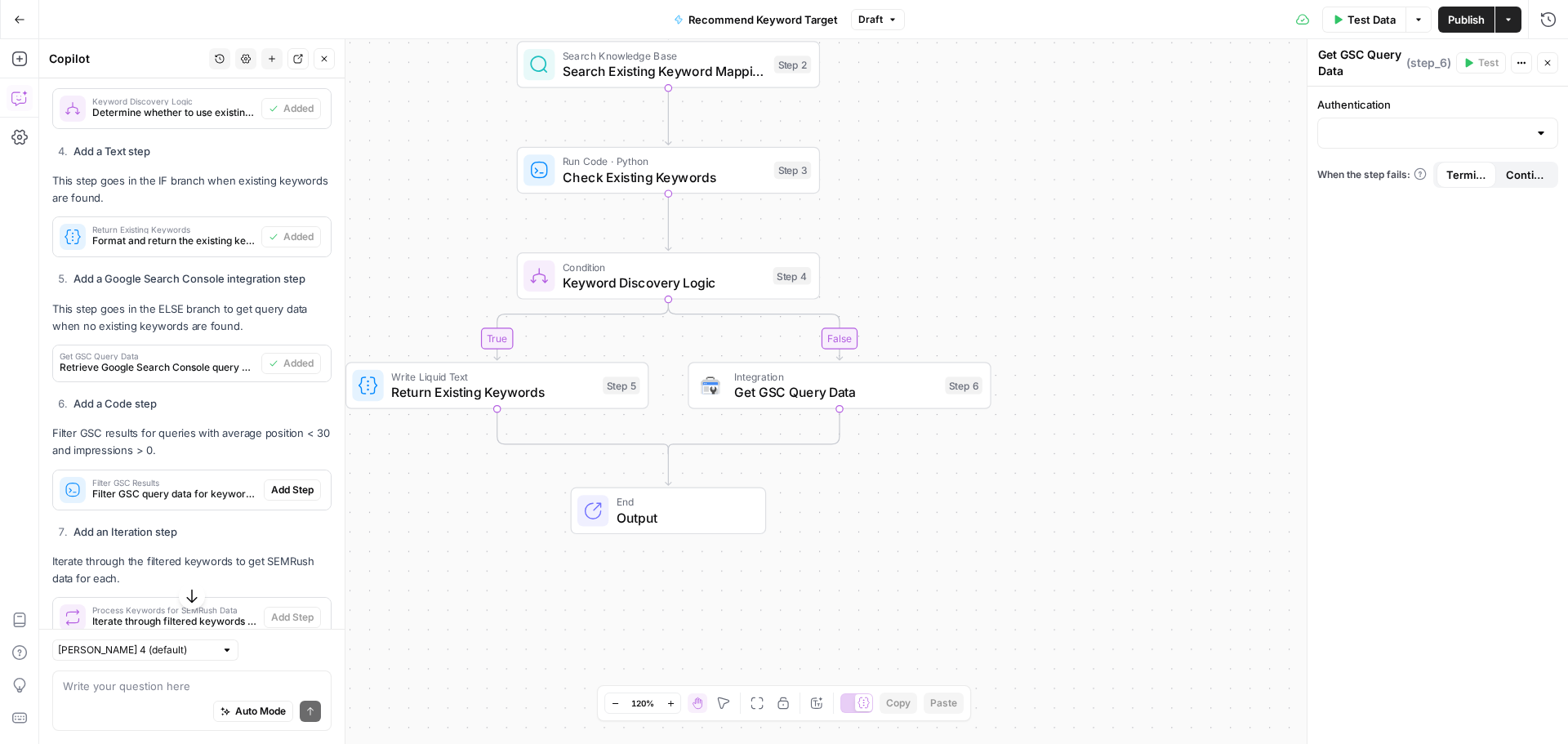
scroll to position [1094, 0]
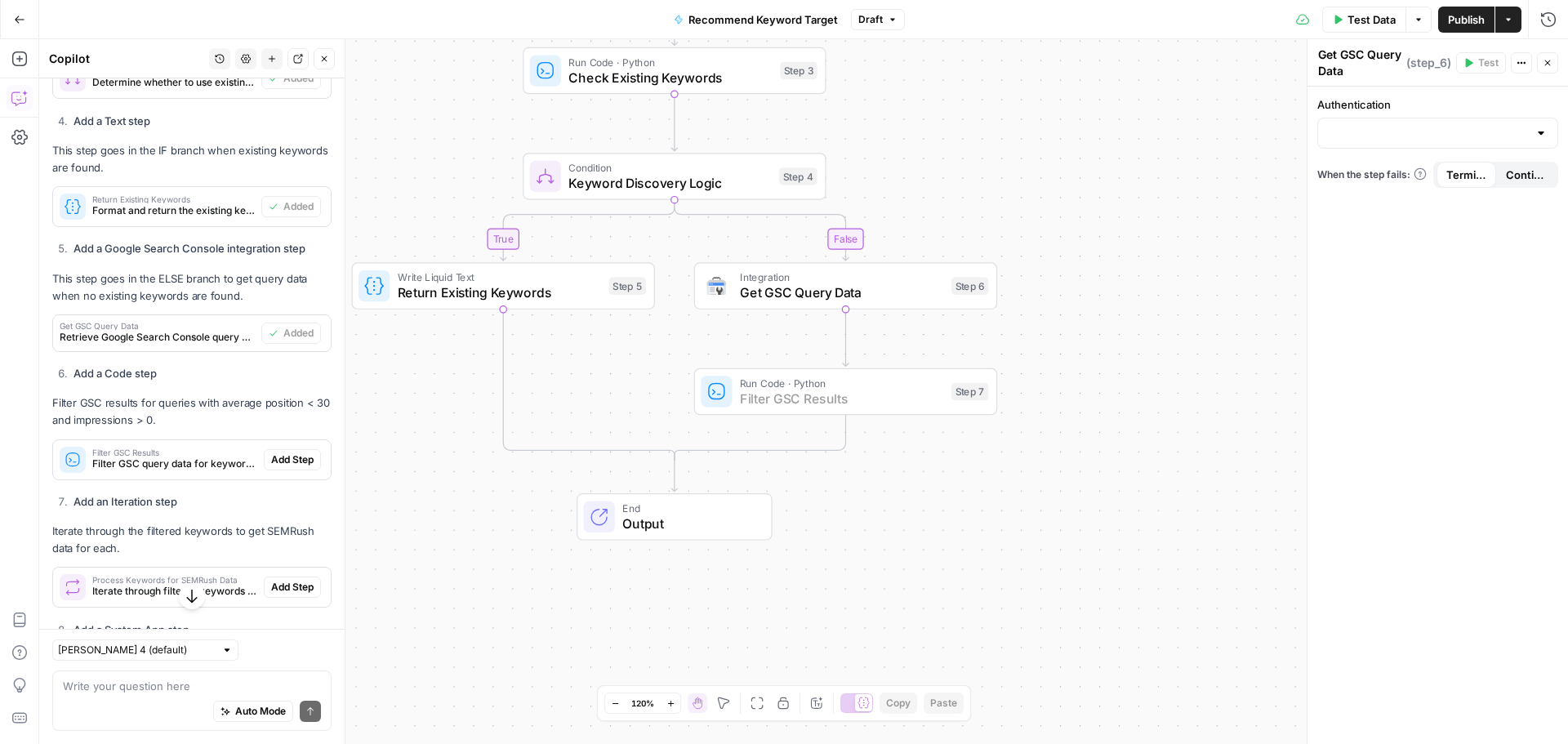
click at [288, 467] on span "Add Step" at bounding box center [292, 459] width 42 height 15
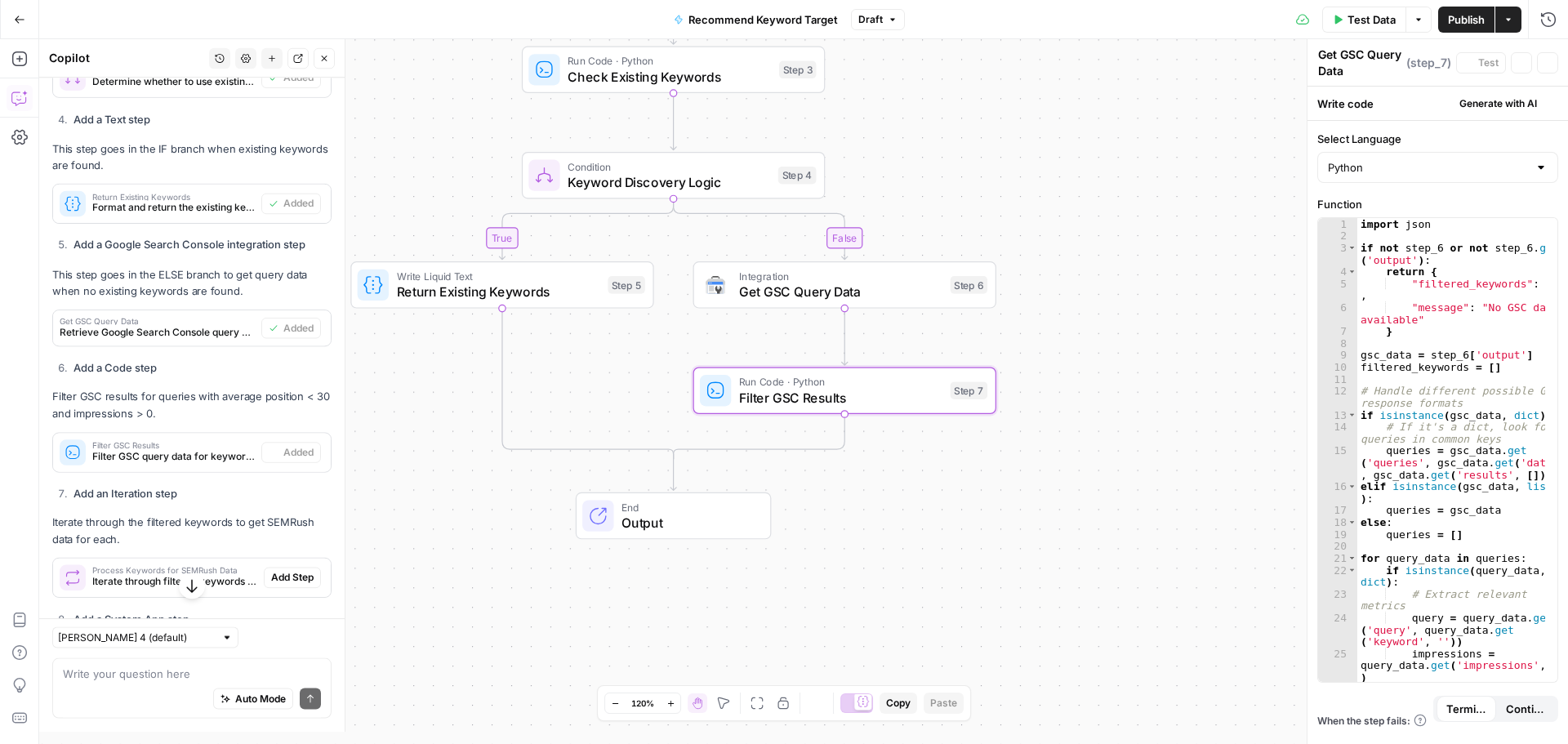
type textarea "Filter GSC Results"
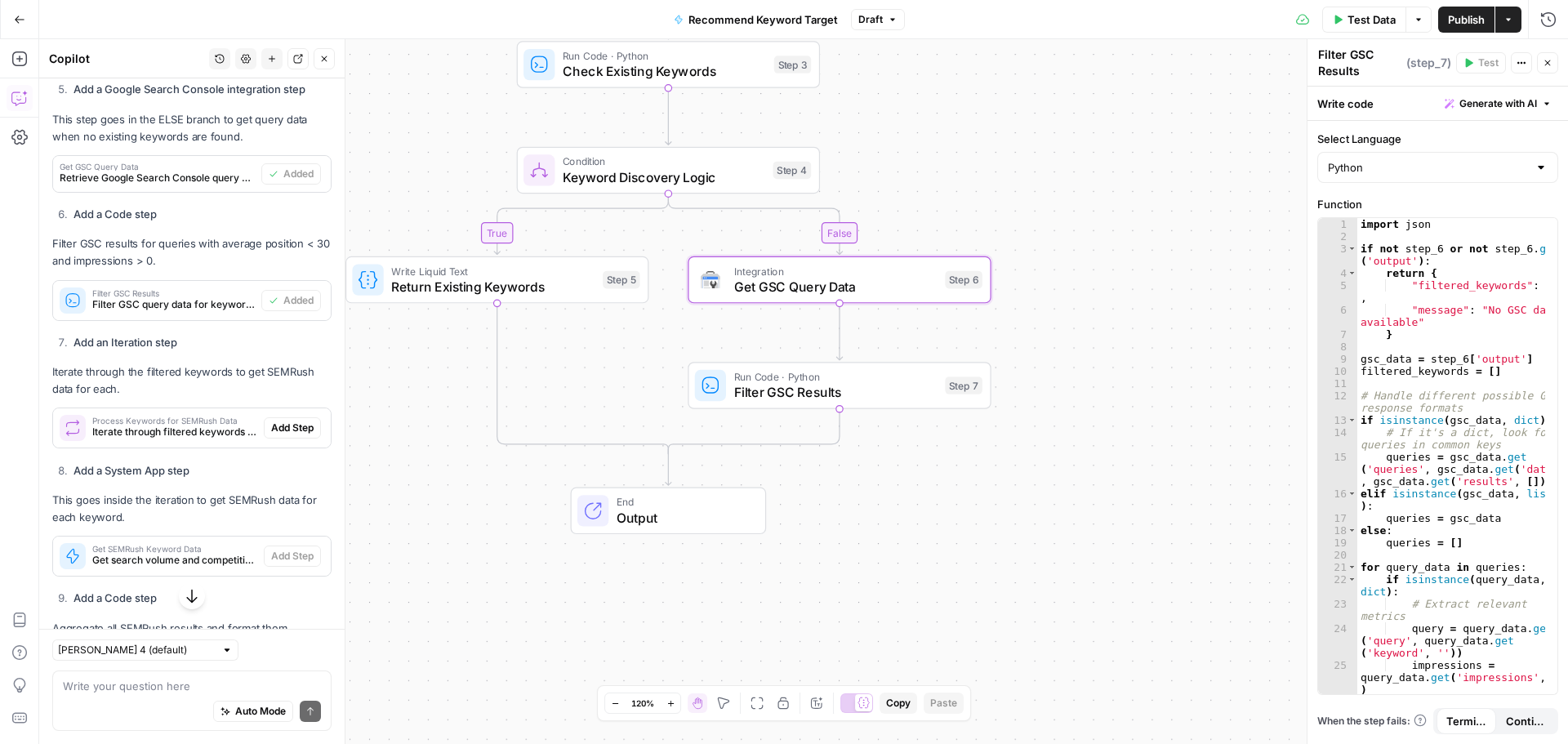
scroll to position [1257, 0]
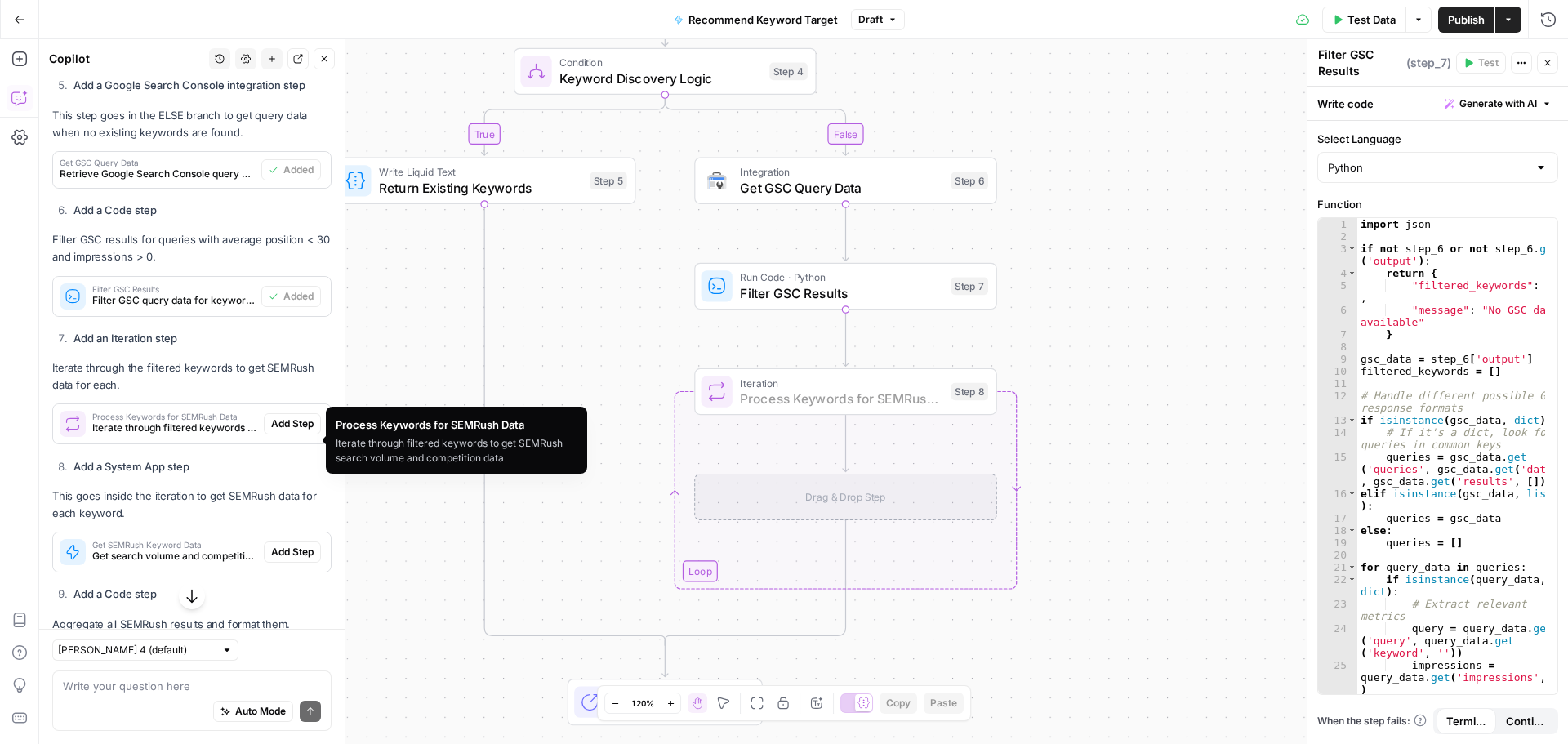
click at [292, 431] on span "Add Step" at bounding box center [292, 424] width 42 height 15
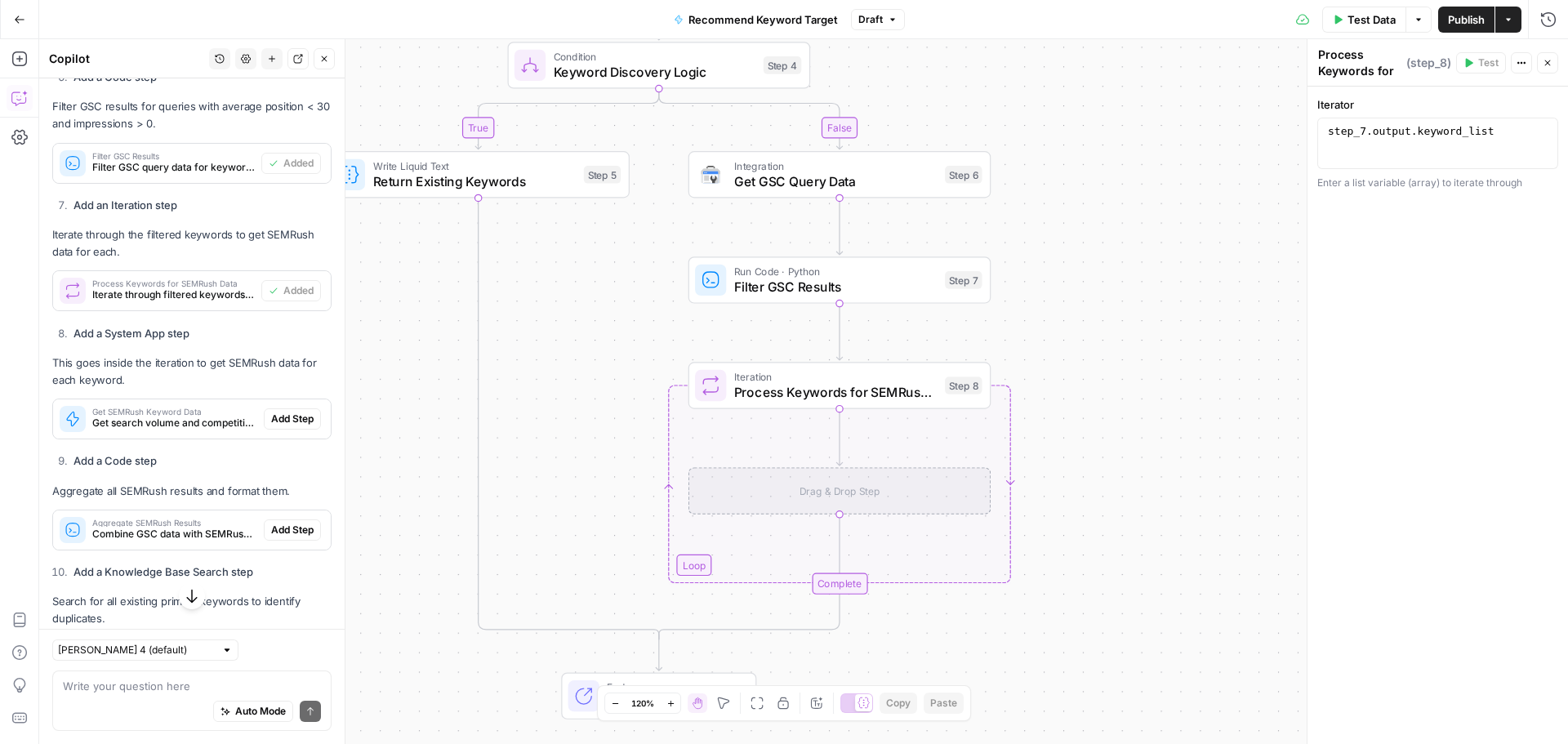
scroll to position [1421, 0]
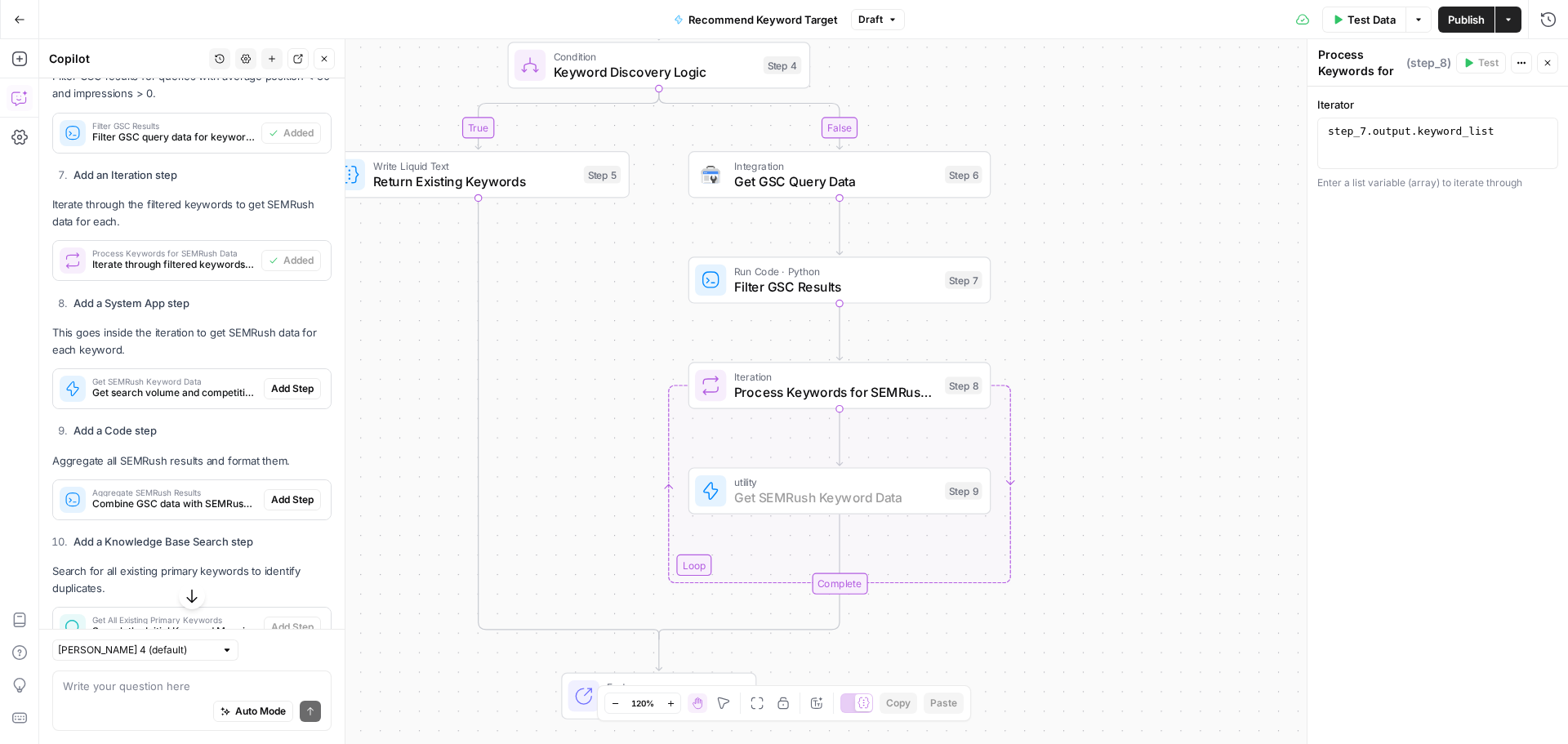
click at [298, 396] on span "Add Step" at bounding box center [292, 389] width 42 height 15
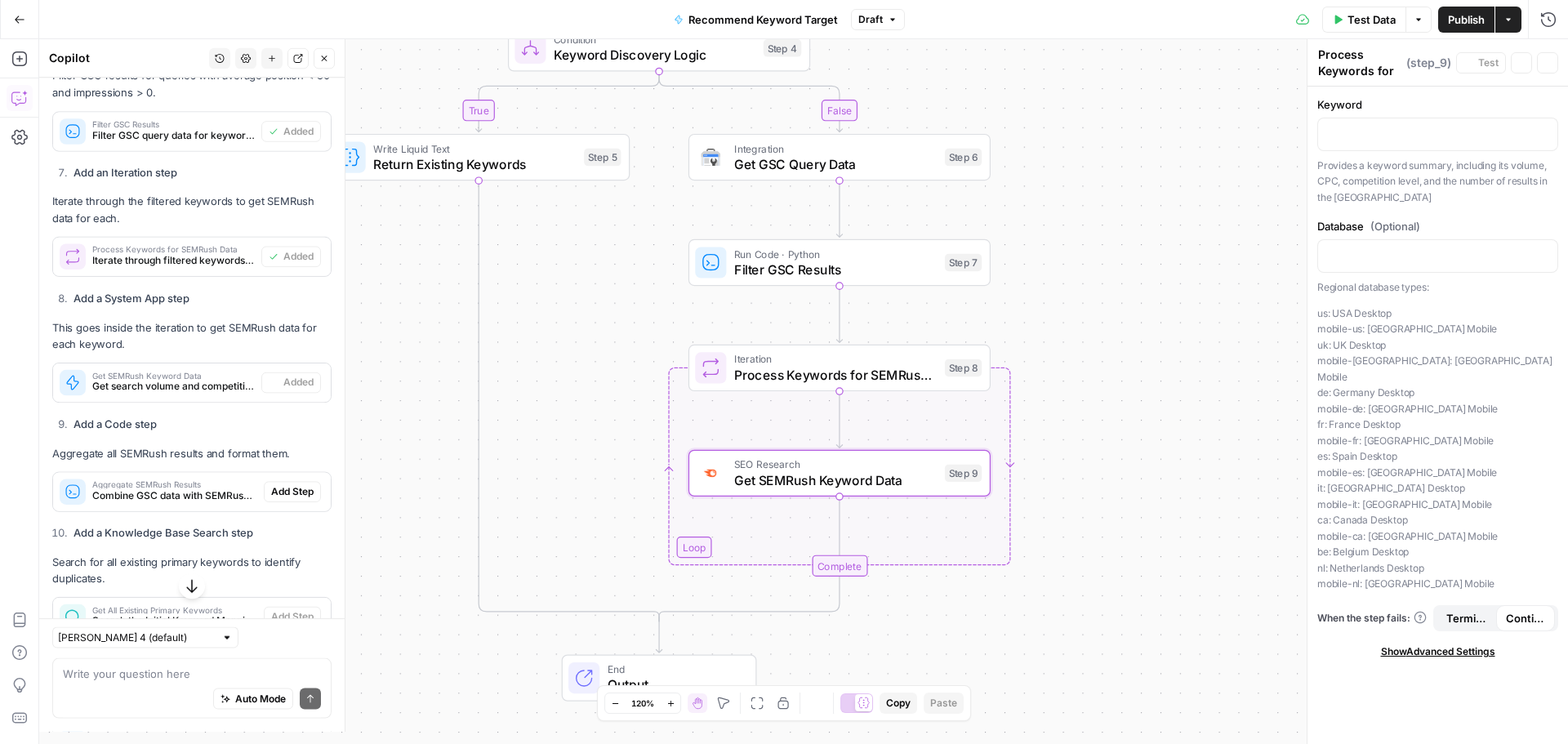
type textarea "Get SEMRush Keyword Data"
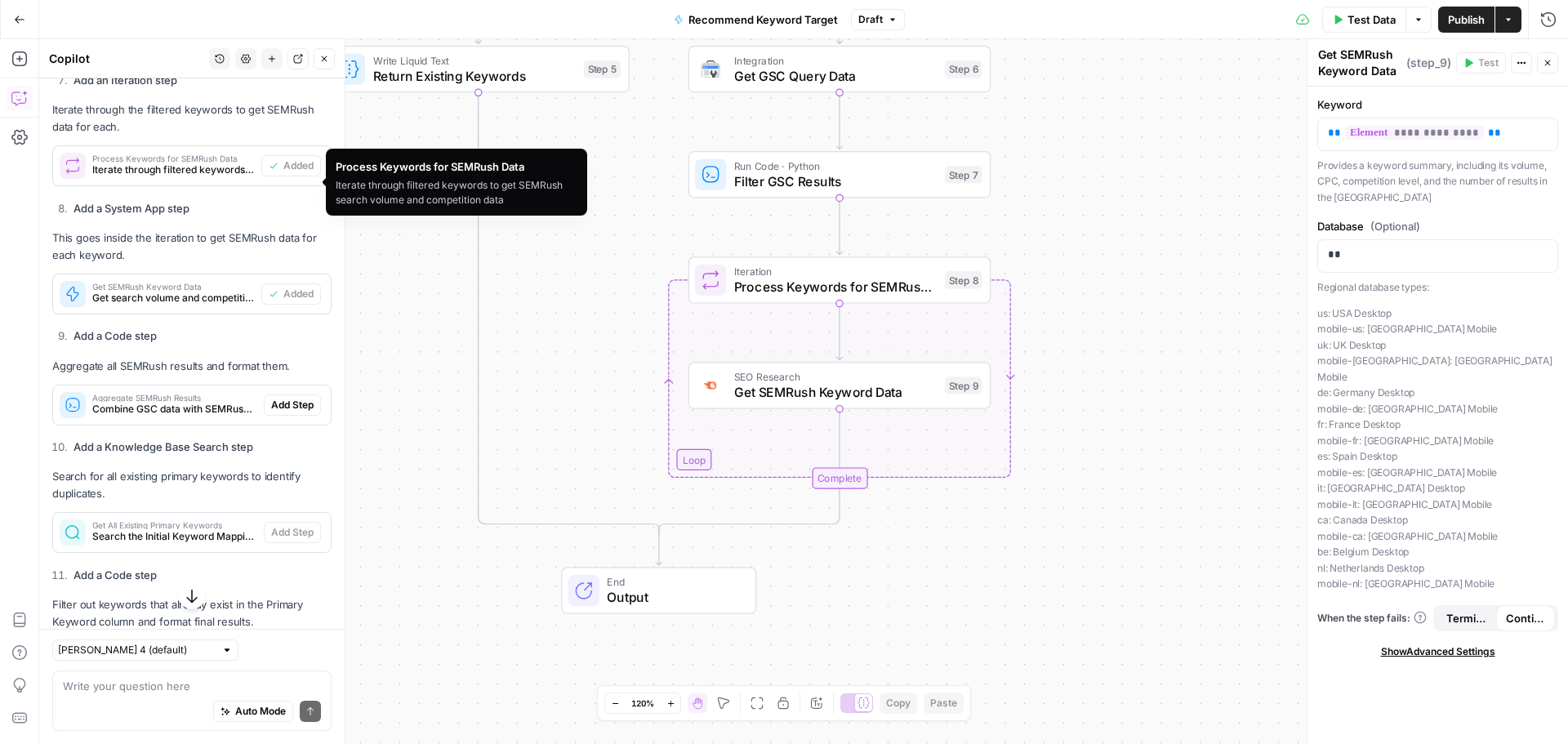
scroll to position [1584, 0]
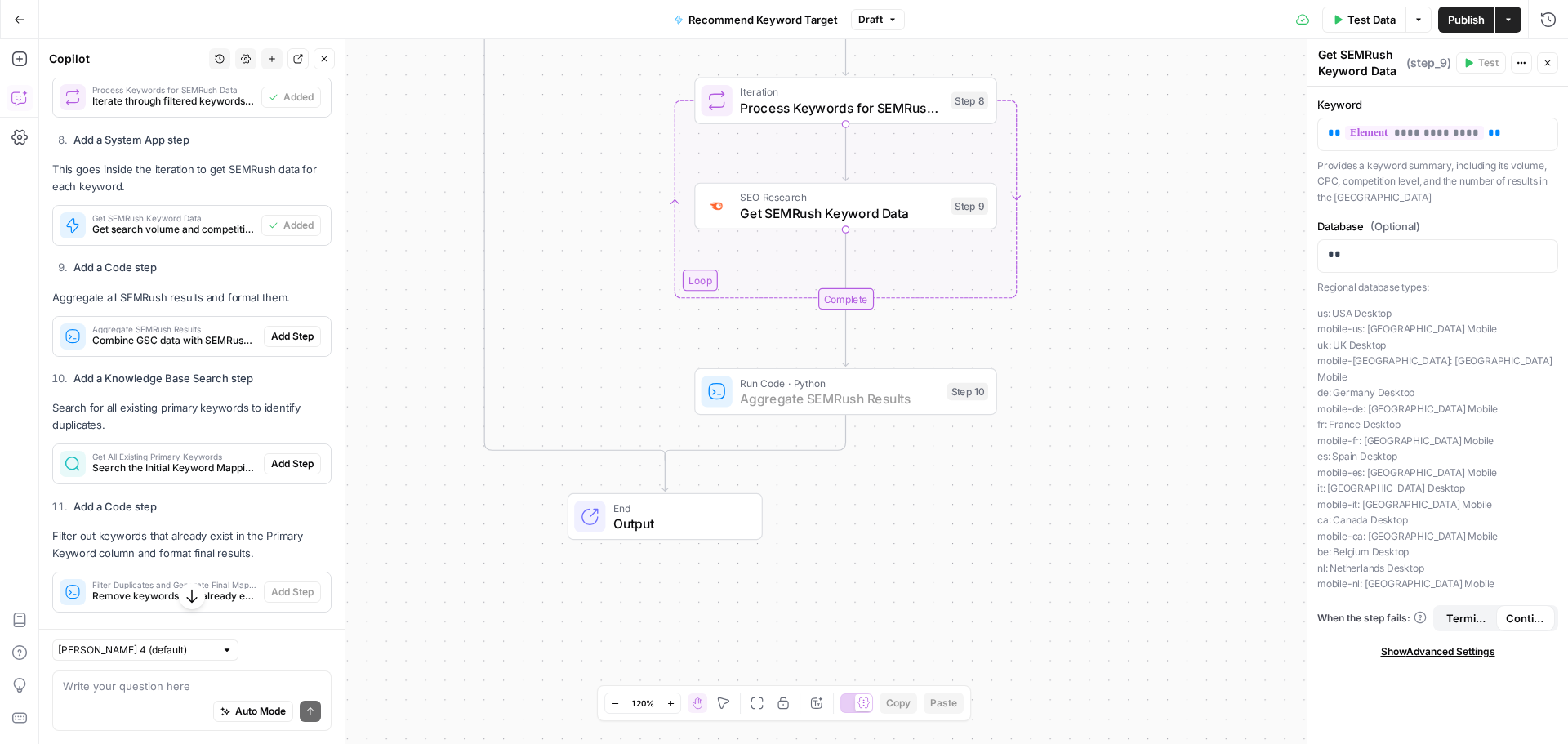
click at [289, 343] on span "Add Step" at bounding box center [292, 336] width 42 height 15
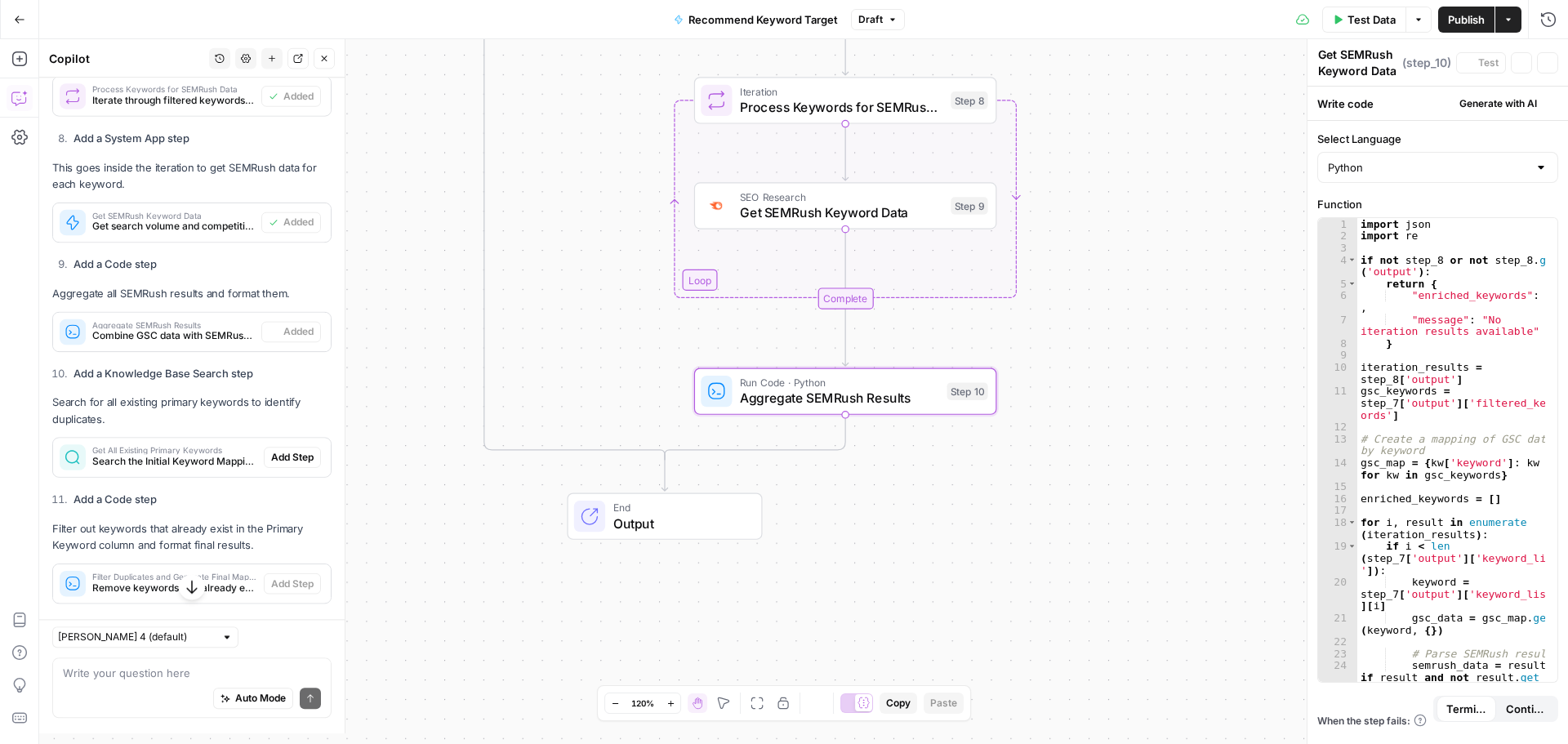
type textarea "Aggregate SEMRush Results"
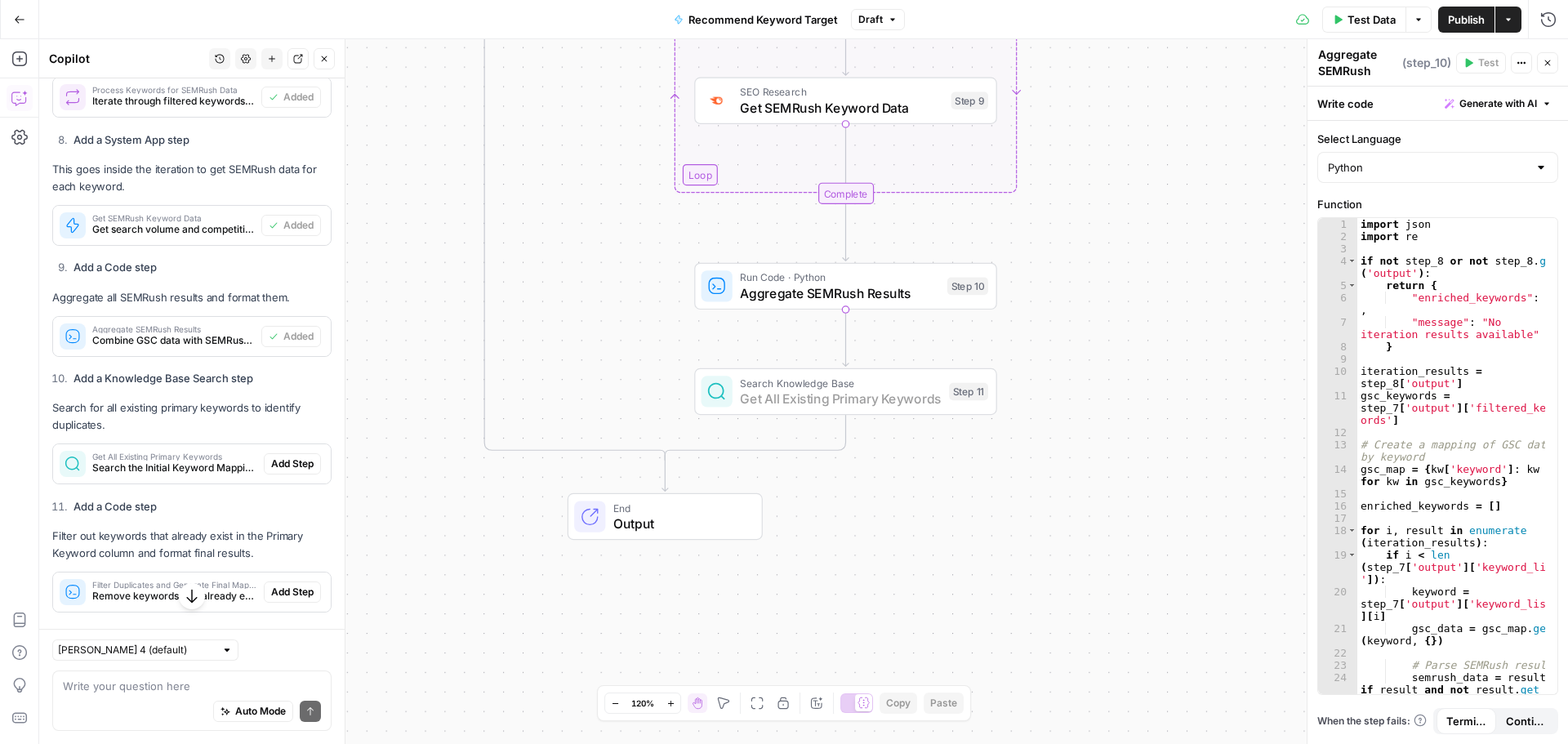
click at [284, 471] on span "Add Step" at bounding box center [292, 464] width 42 height 15
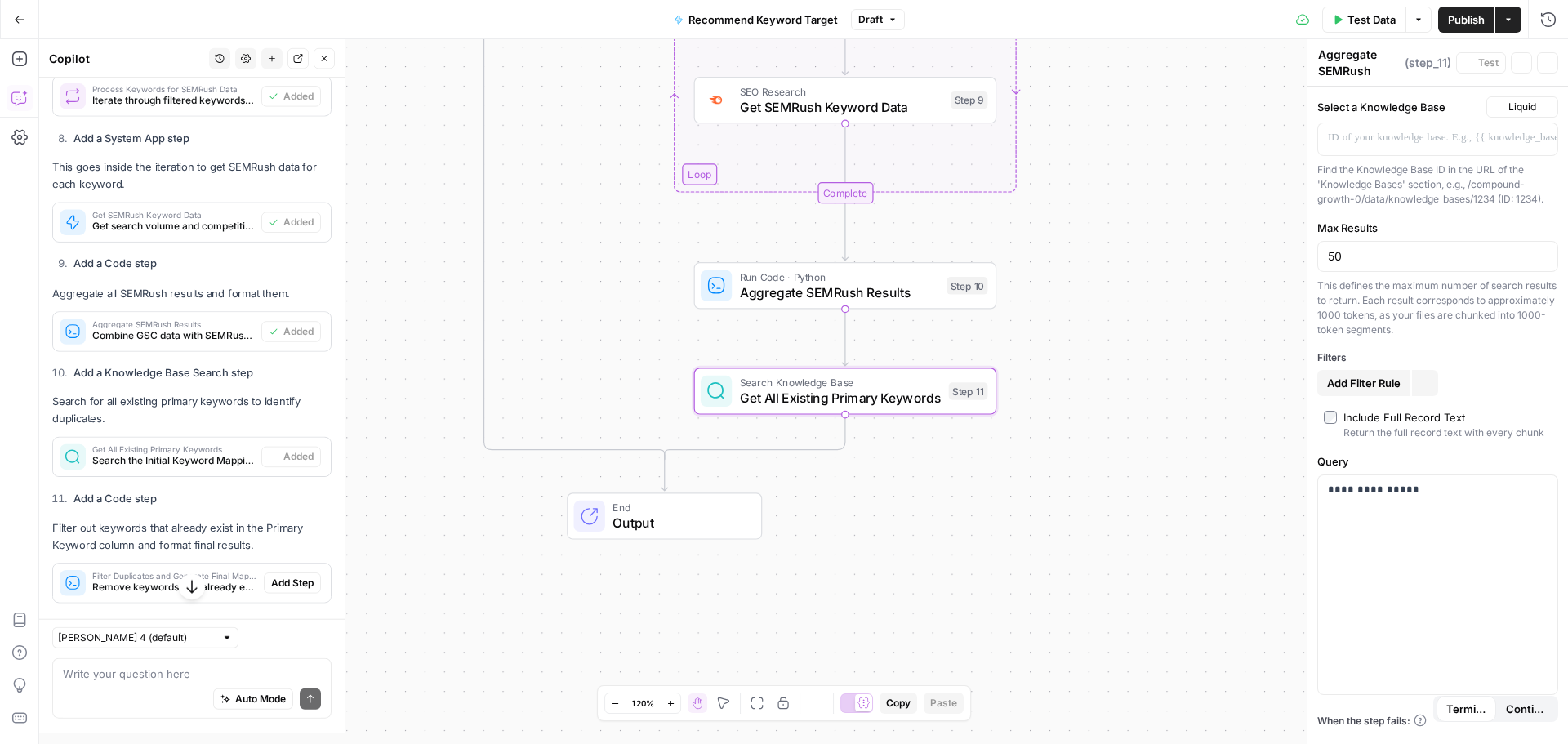
type textarea "Get All Existing Primary Keywords"
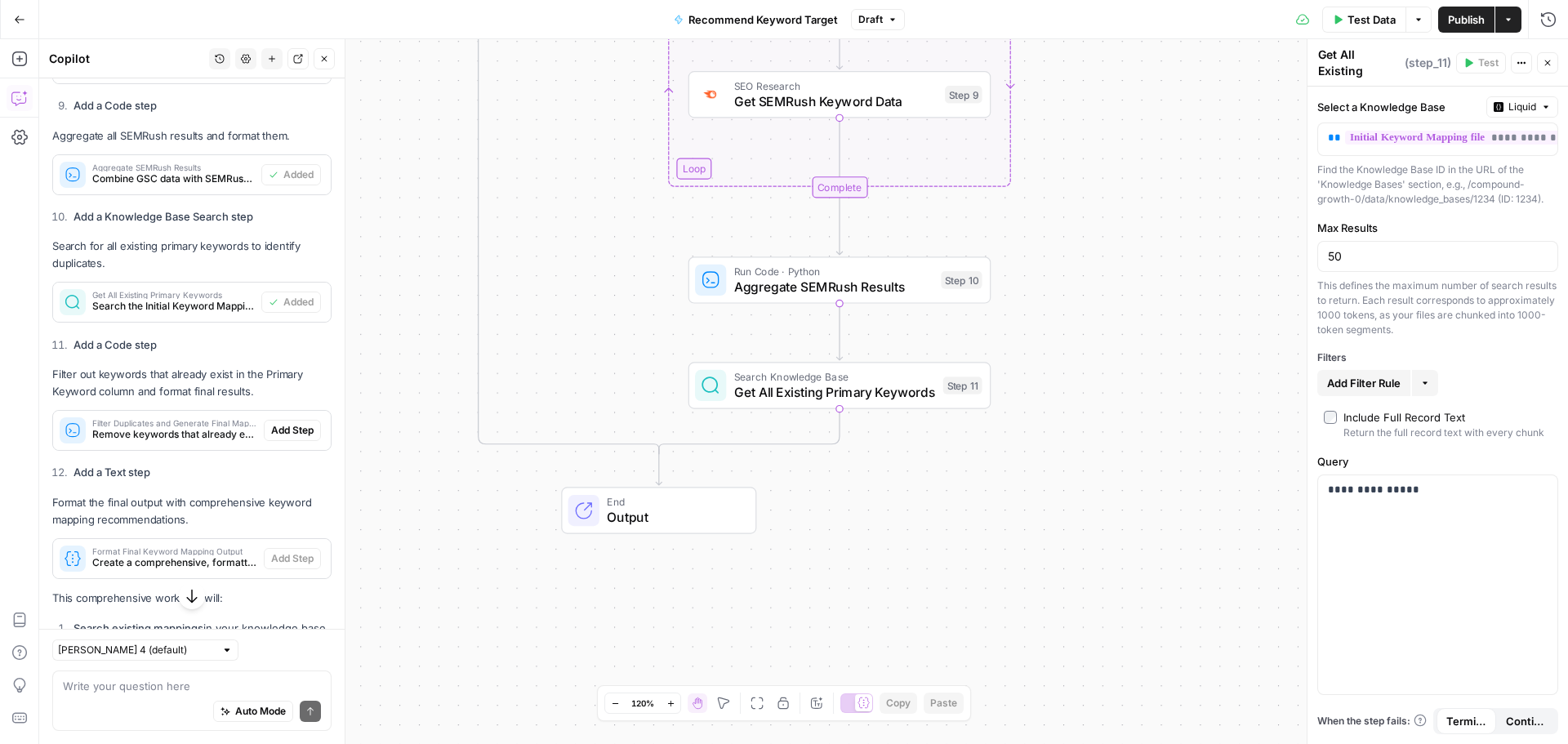
scroll to position [1747, 0]
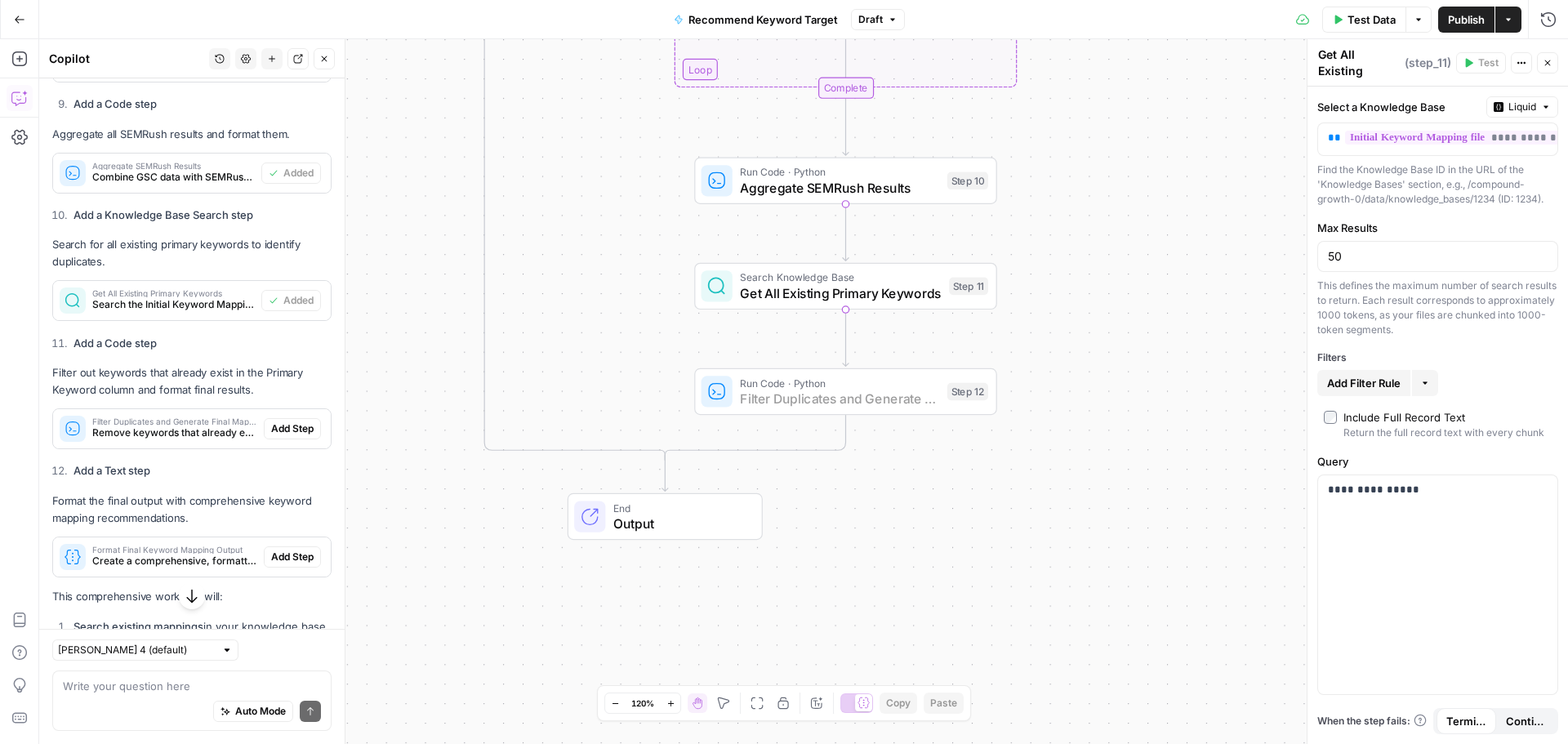
click at [298, 436] on span "Add Step" at bounding box center [292, 429] width 42 height 15
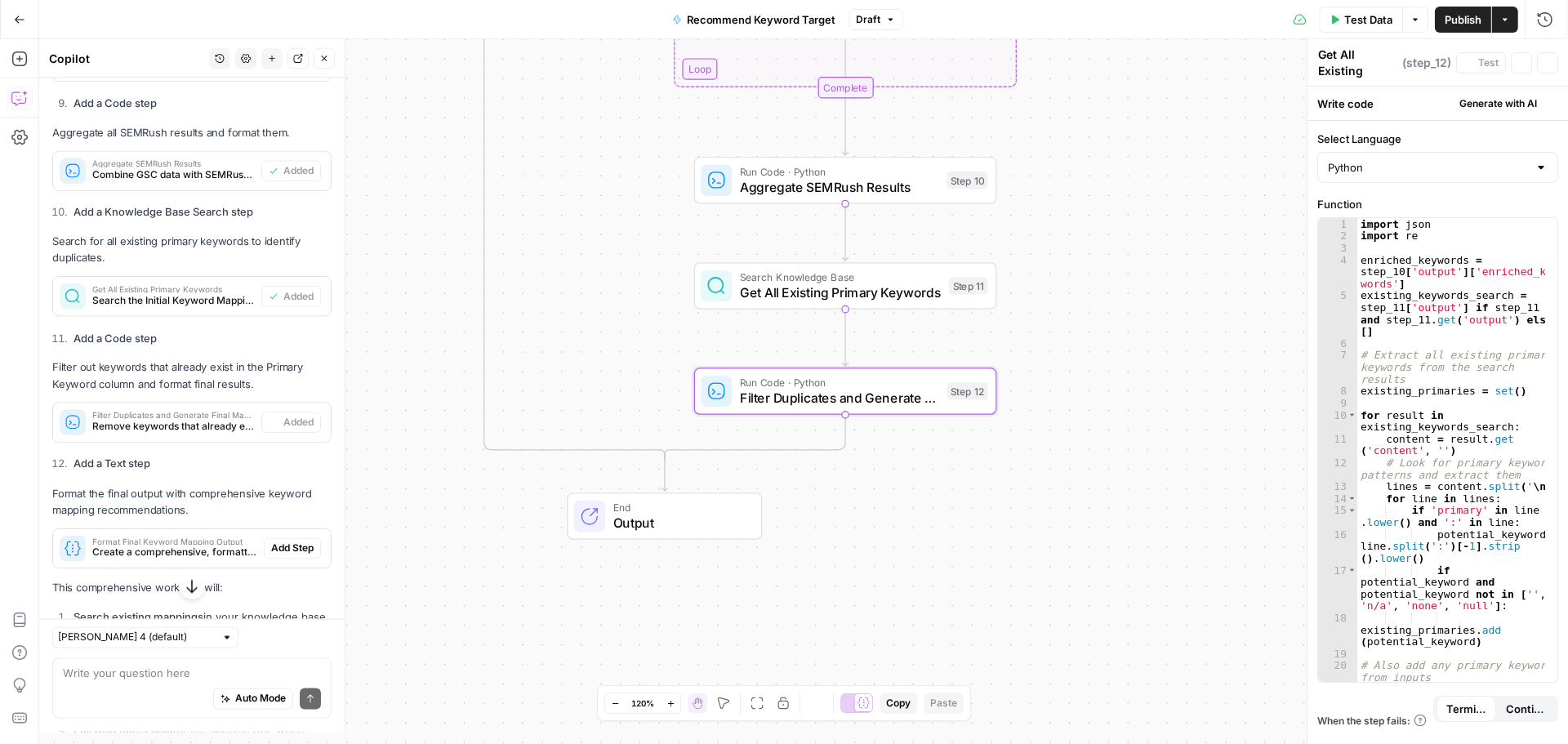
type textarea "Filter Duplicates and Generate Final Mapping"
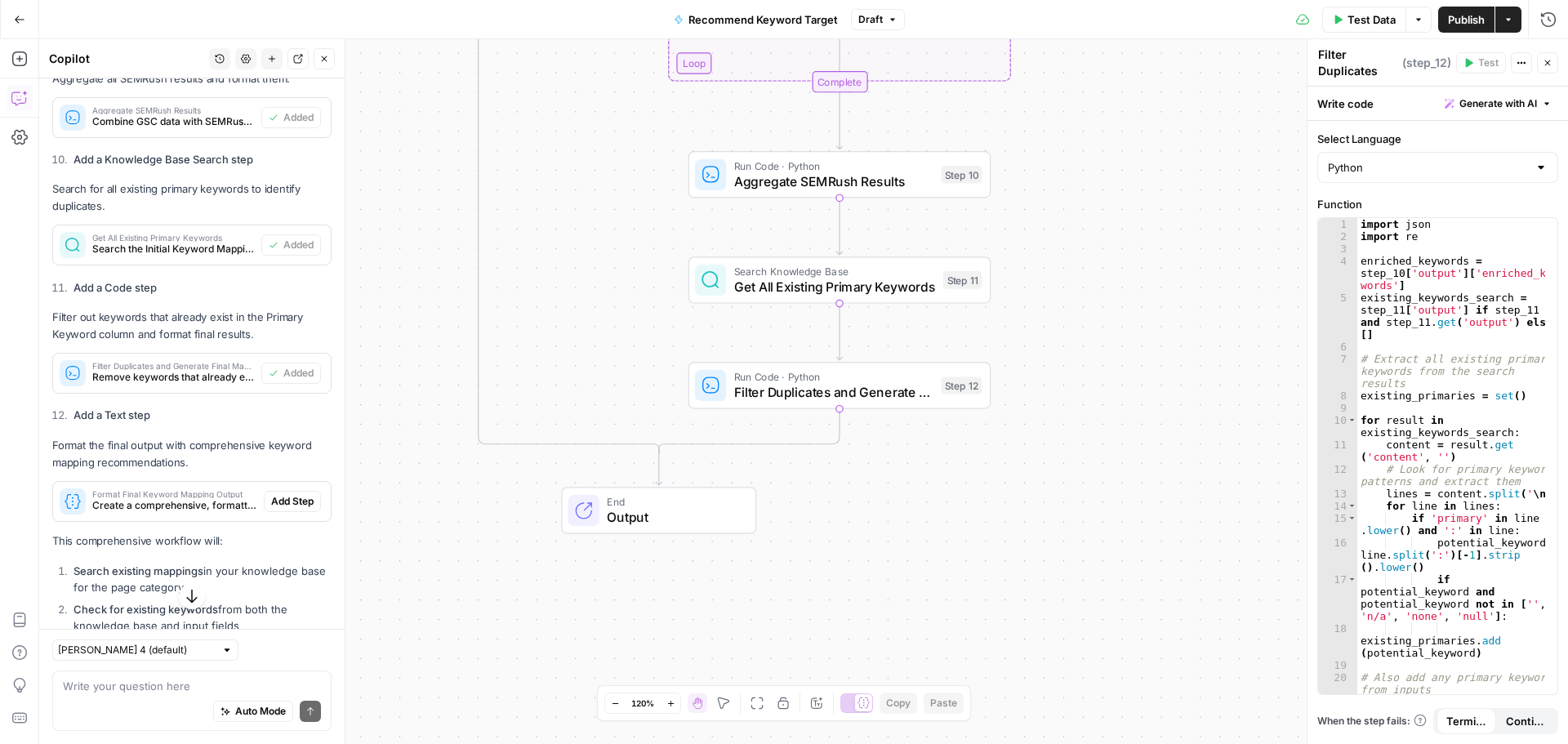
scroll to position [1911, 0]
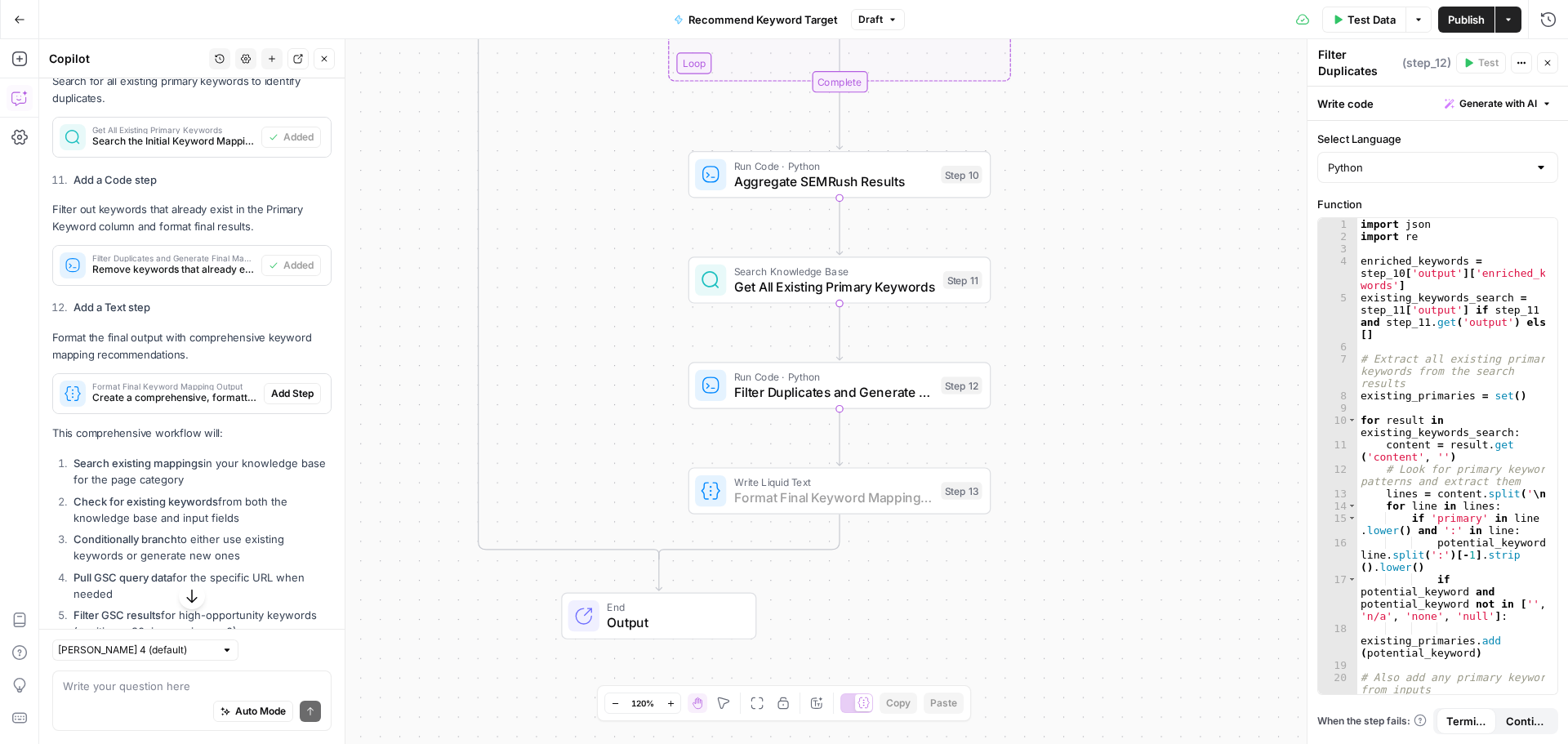
click at [286, 401] on span "Add Step" at bounding box center [292, 394] width 42 height 15
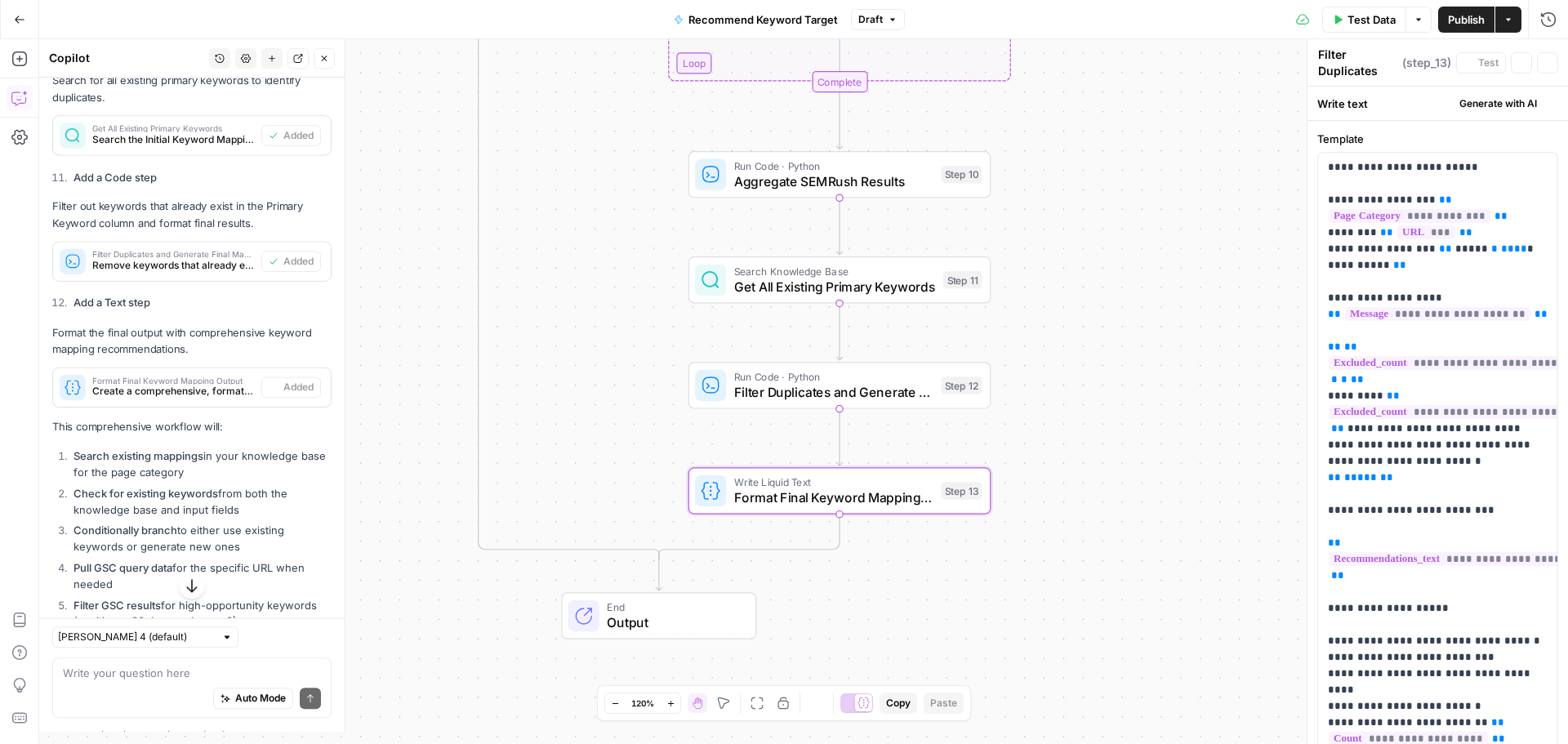
type textarea "Format Final Keyword Mapping Output"
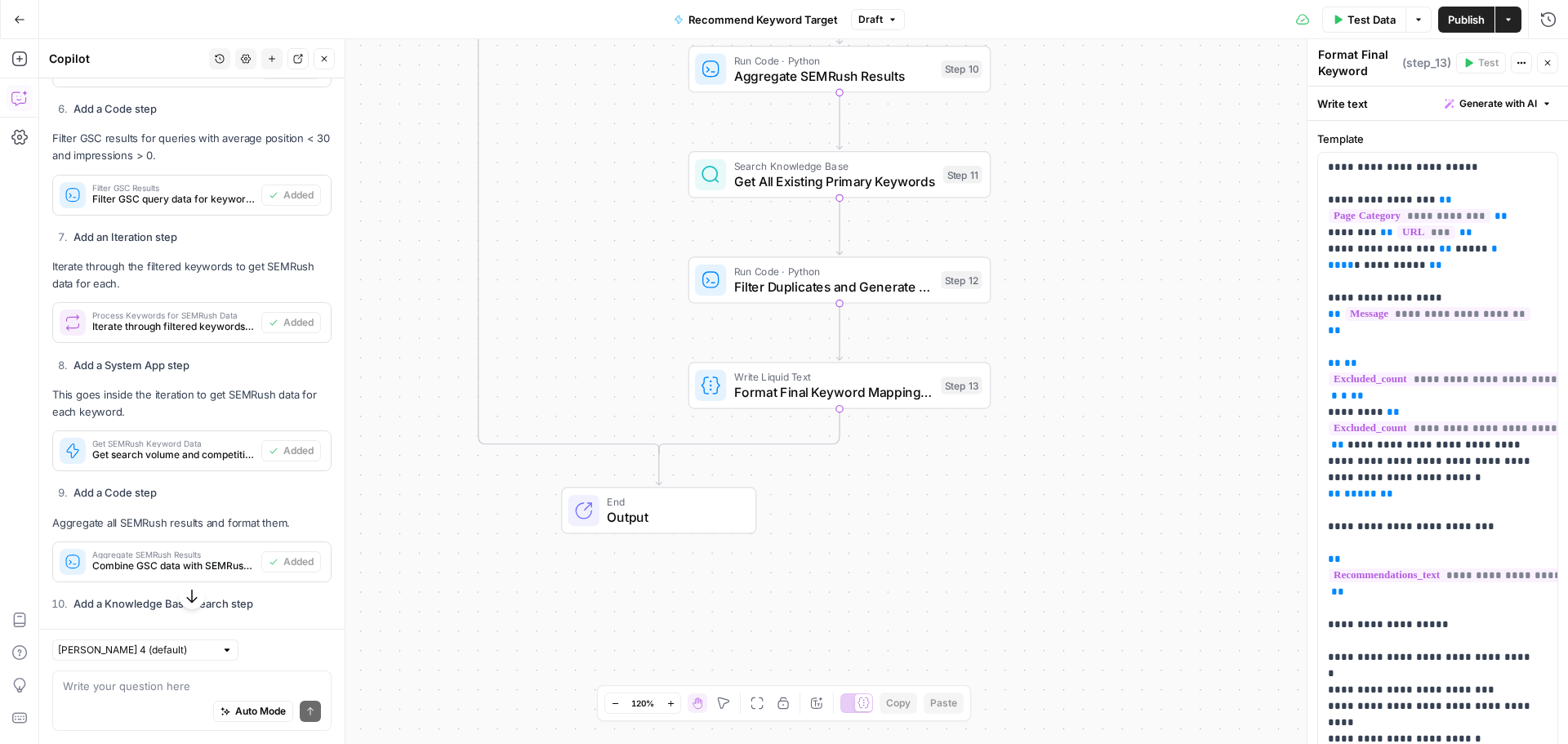
scroll to position [1175, 0]
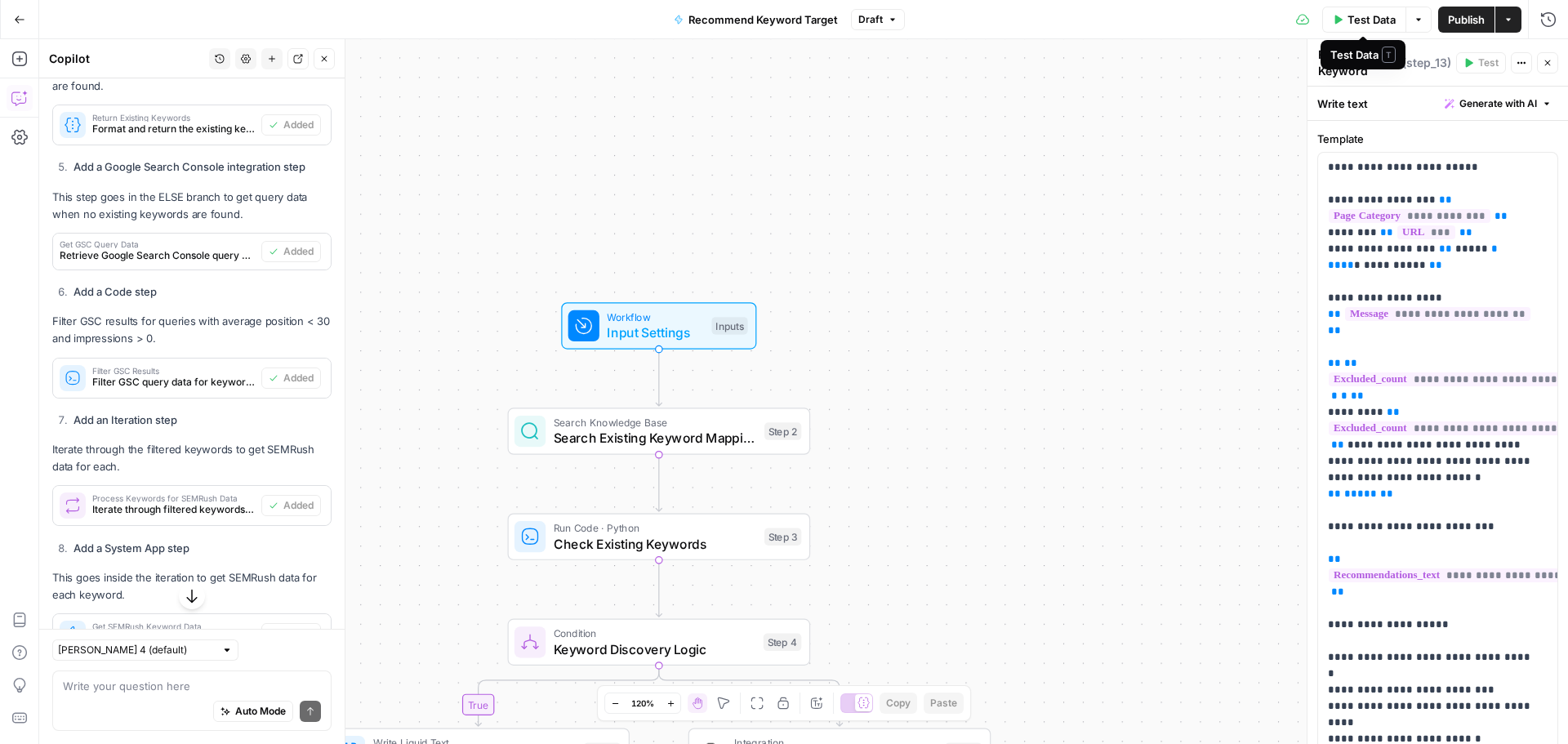
click at [1423, 19] on button "Options" at bounding box center [1419, 19] width 26 height 26
click at [1123, 221] on div "true false Workflow Input Settings Inputs Search Knowledge Base Search Existing…" at bounding box center [804, 391] width 1528 height 704
click at [689, 320] on span "Workflow" at bounding box center [655, 317] width 97 height 16
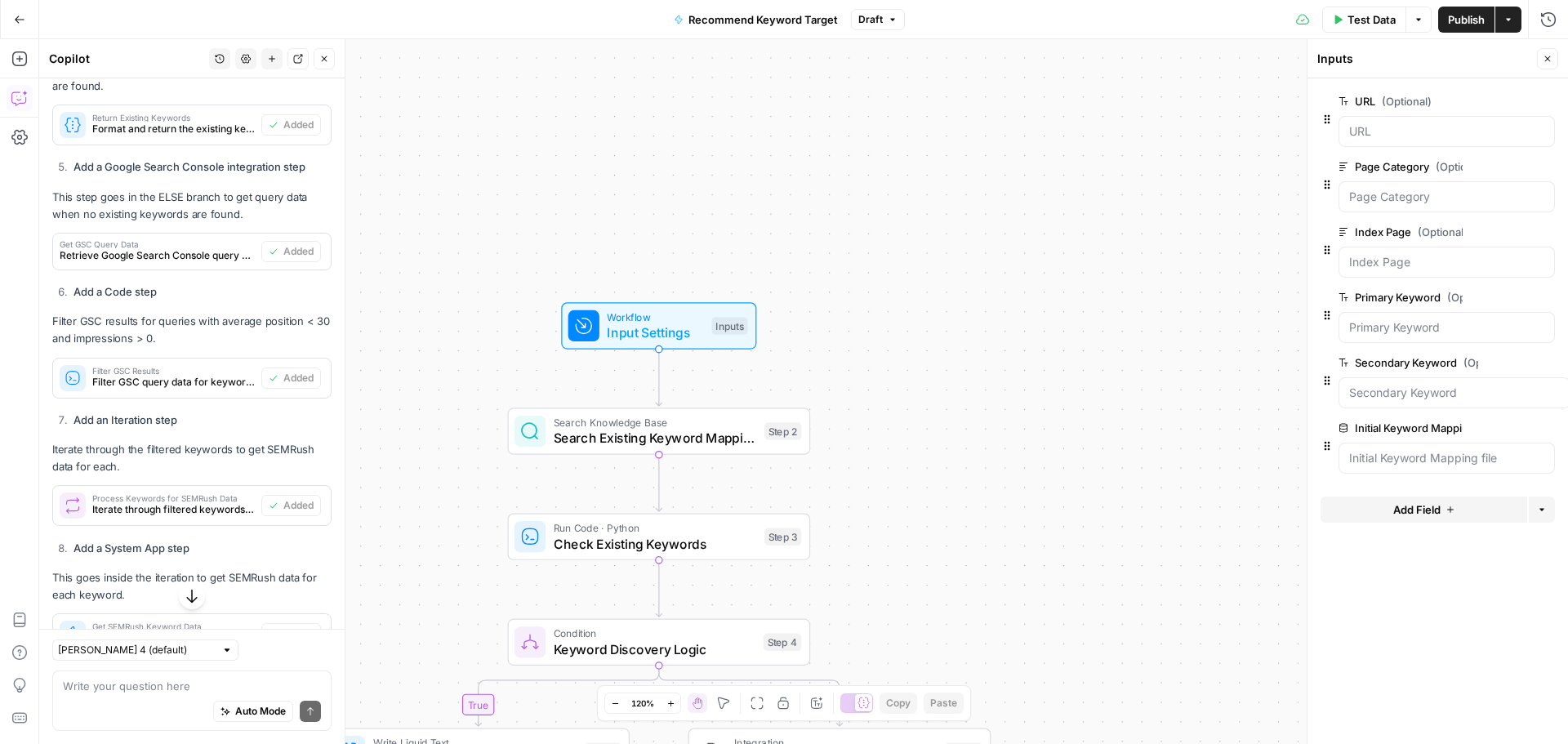
click at [1431, 16] on div "Test Data Options Publish Actions Run History" at bounding box center [1237, 19] width 664 height 39
click at [1416, 31] on button "Options" at bounding box center [1419, 19] width 26 height 26
click at [1364, 13] on span "Test Data" at bounding box center [1372, 19] width 48 height 17
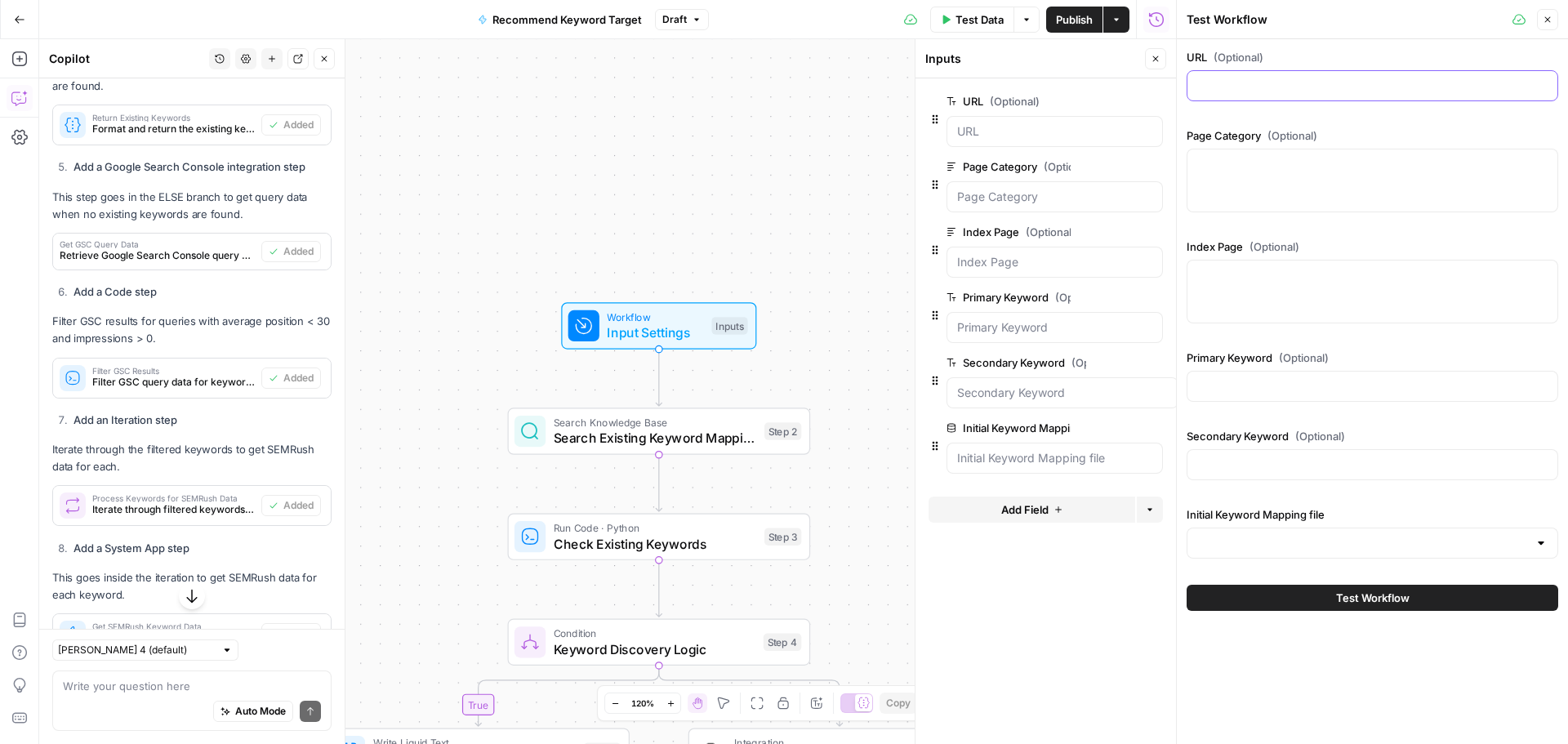
click at [1305, 87] on input "URL (Optional)" at bounding box center [1372, 86] width 351 height 17
click at [1219, 123] on div "URL (Optional) Page Category (Optional) Index Page (Optional) Primary Keyword (…" at bounding box center [1373, 307] width 372 height 517
click at [1063, 22] on span "Publish" at bounding box center [1074, 19] width 37 height 17
click at [1546, 17] on icon "button" at bounding box center [1548, 19] width 10 height 10
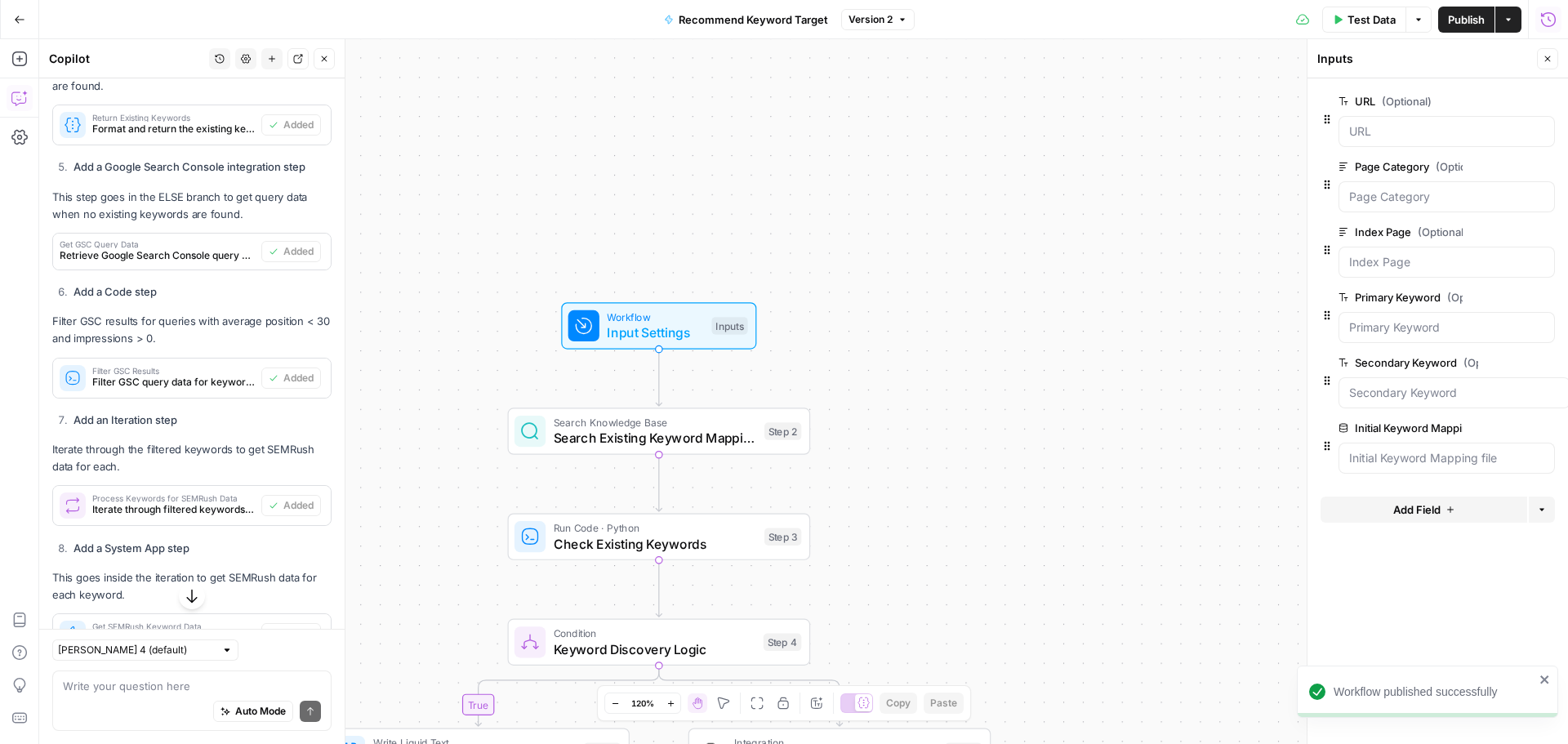
click at [1510, 22] on icon "button" at bounding box center [1508, 19] width 10 height 10
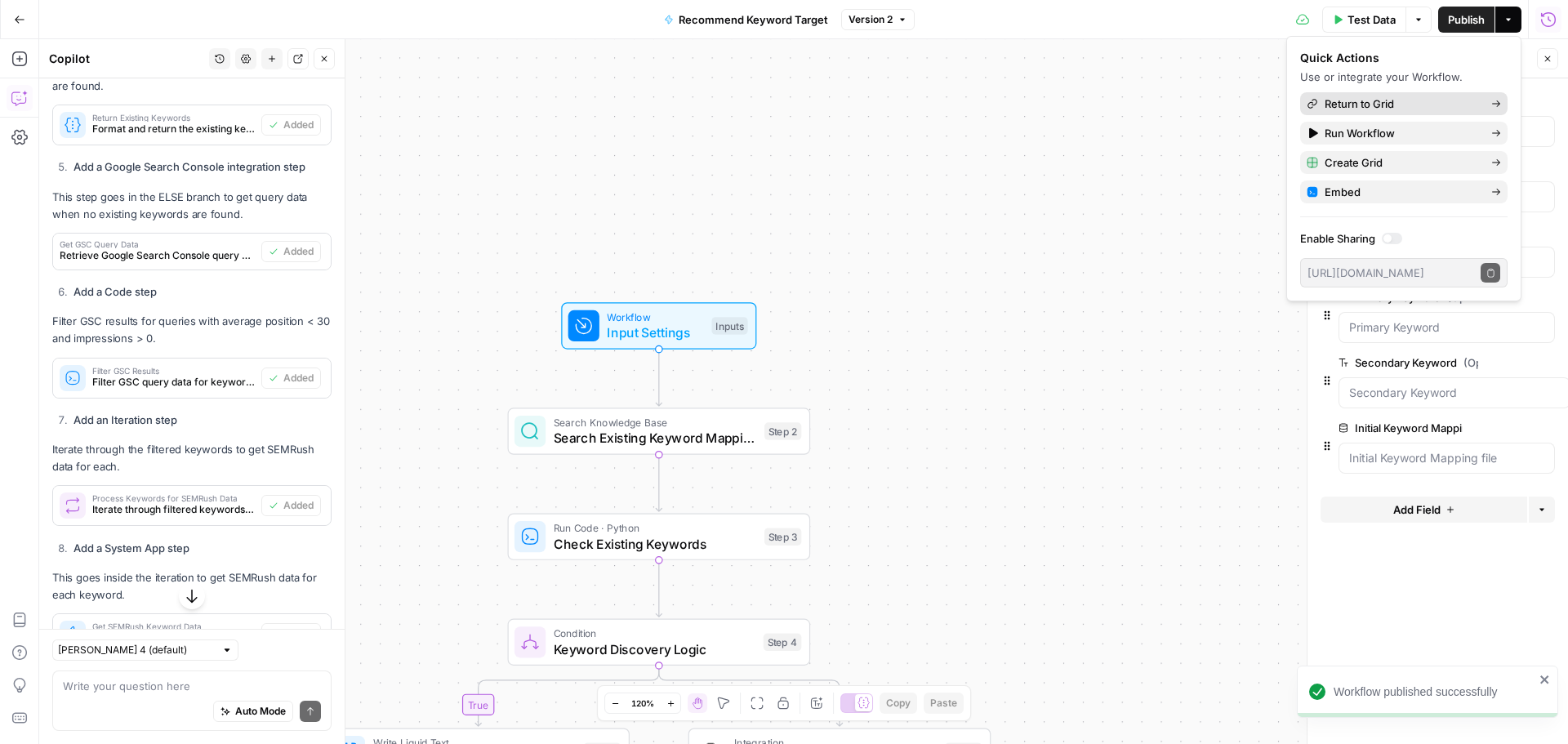
click at [1372, 97] on span "Return to Grid" at bounding box center [1401, 104] width 154 height 17
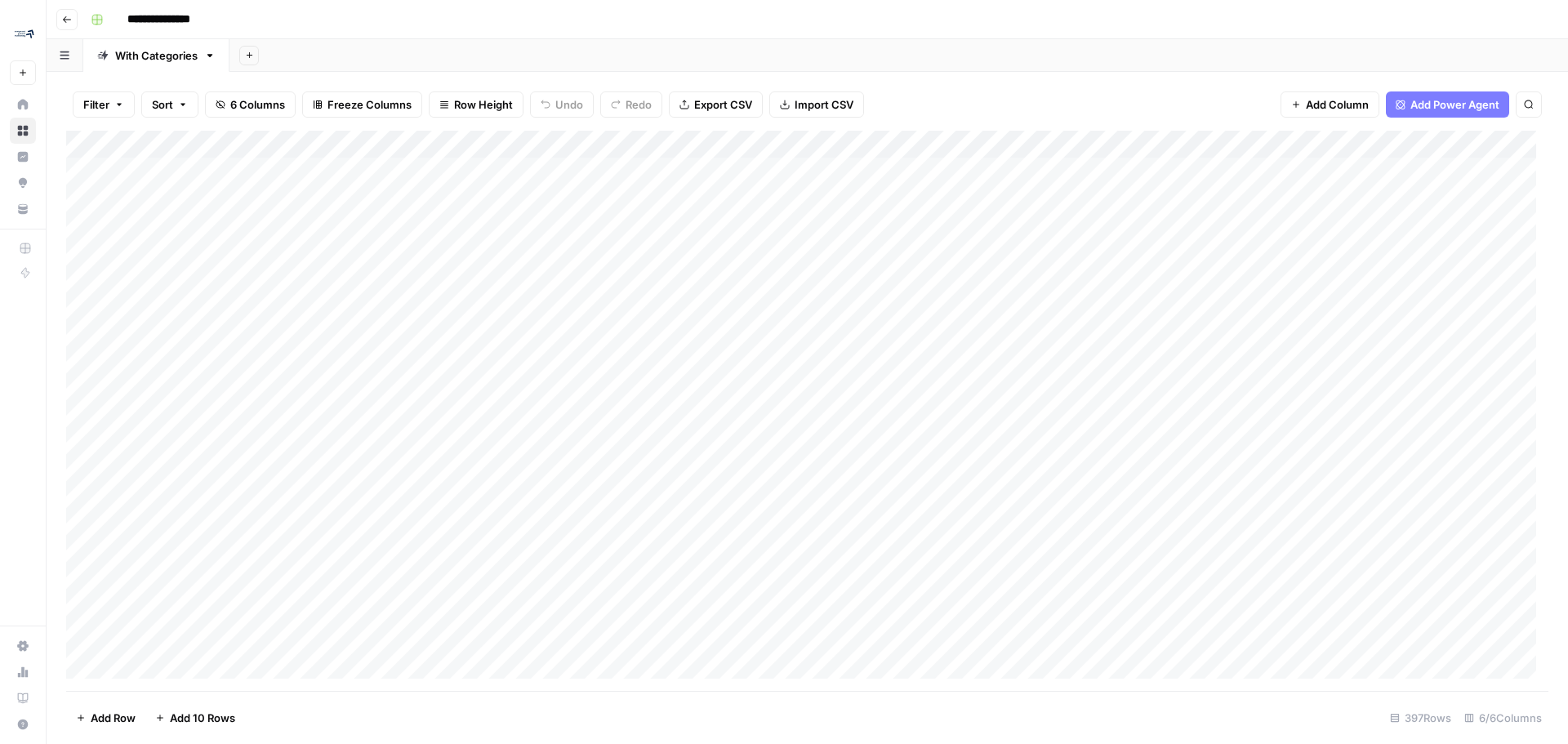
click at [340, 148] on div "Add Column" at bounding box center [807, 411] width 1482 height 560
click at [197, 320] on span "Filter" at bounding box center [226, 319] width 143 height 17
type input "URL"
click at [445, 181] on div "is equal to" at bounding box center [456, 191] width 238 height 31
click at [431, 271] on span "contains" at bounding box center [419, 277] width 180 height 17
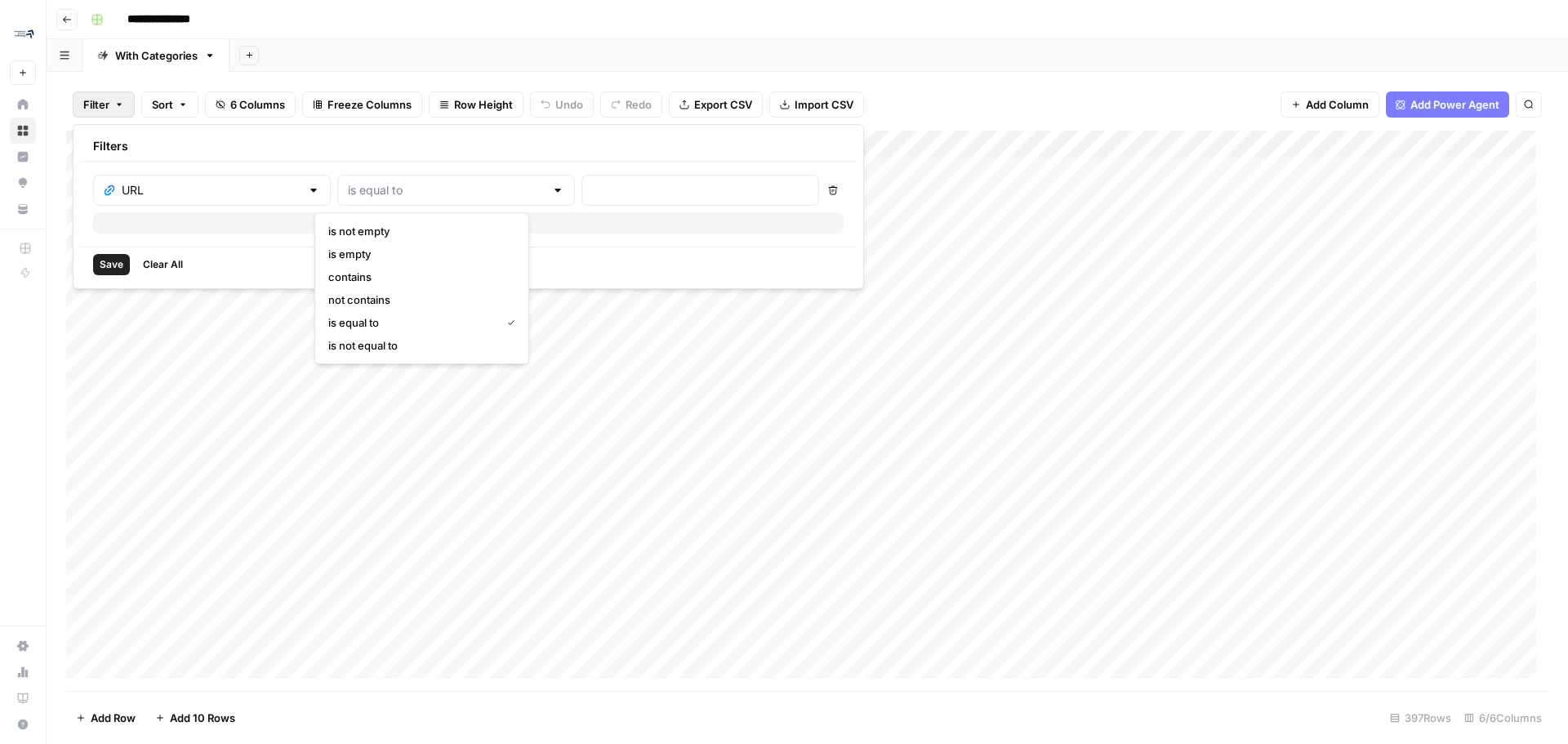
type input "contains"
click at [592, 197] on input "text" at bounding box center [700, 191] width 216 height 17
type input "Solution"
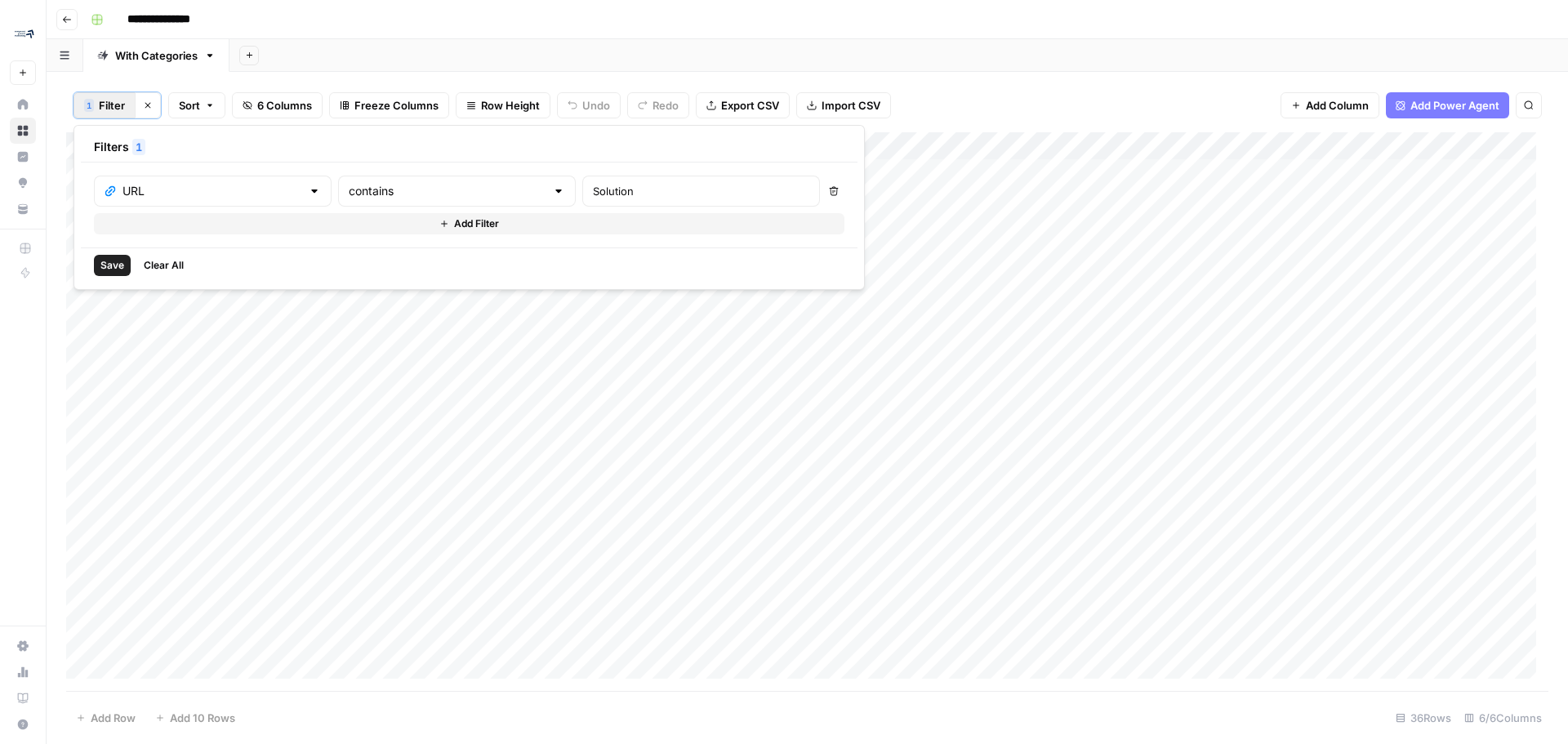
click at [482, 233] on button "Add Filter" at bounding box center [469, 224] width 750 height 21
click at [219, 227] on input "text" at bounding box center [203, 228] width 197 height 17
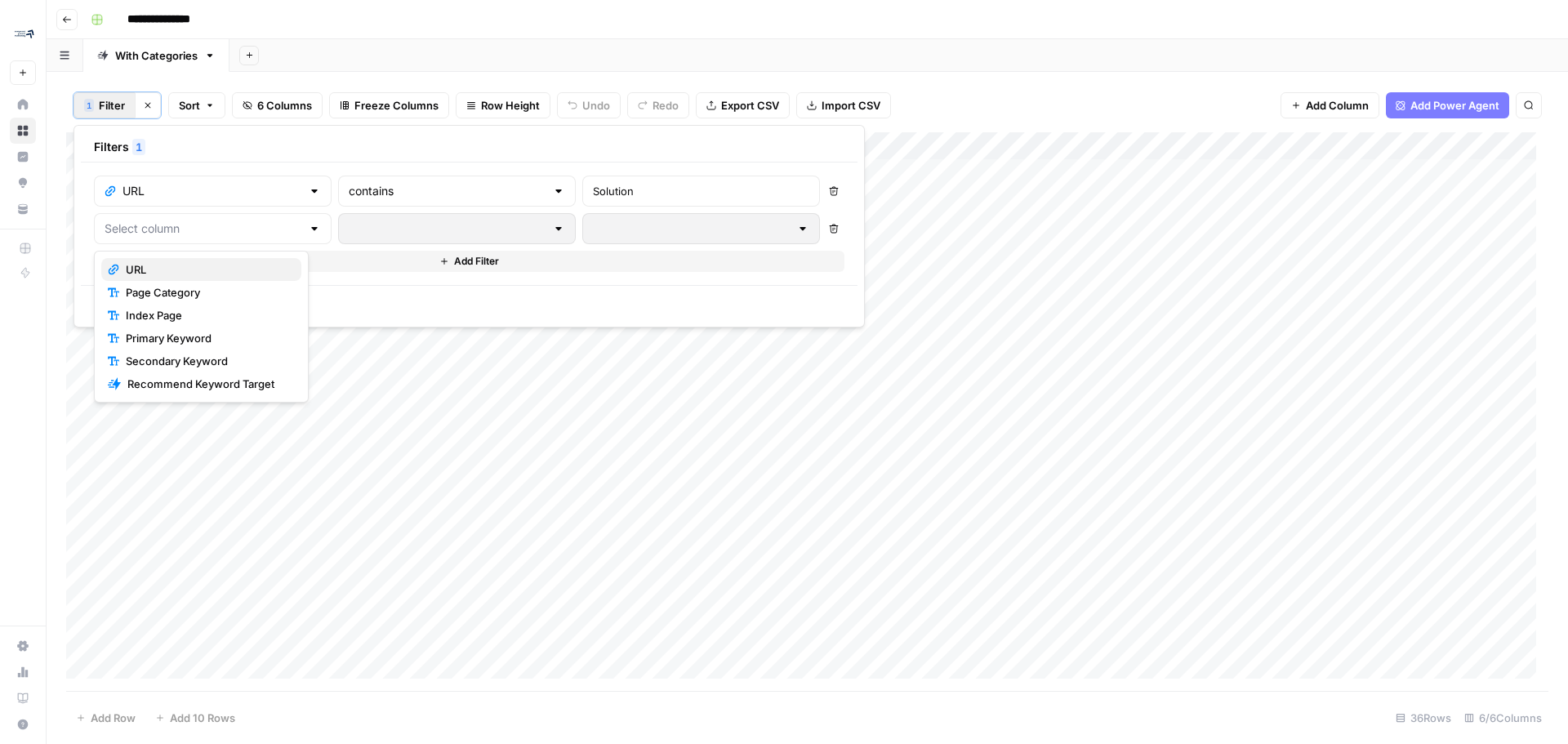
click at [214, 268] on span "URL" at bounding box center [207, 270] width 163 height 17
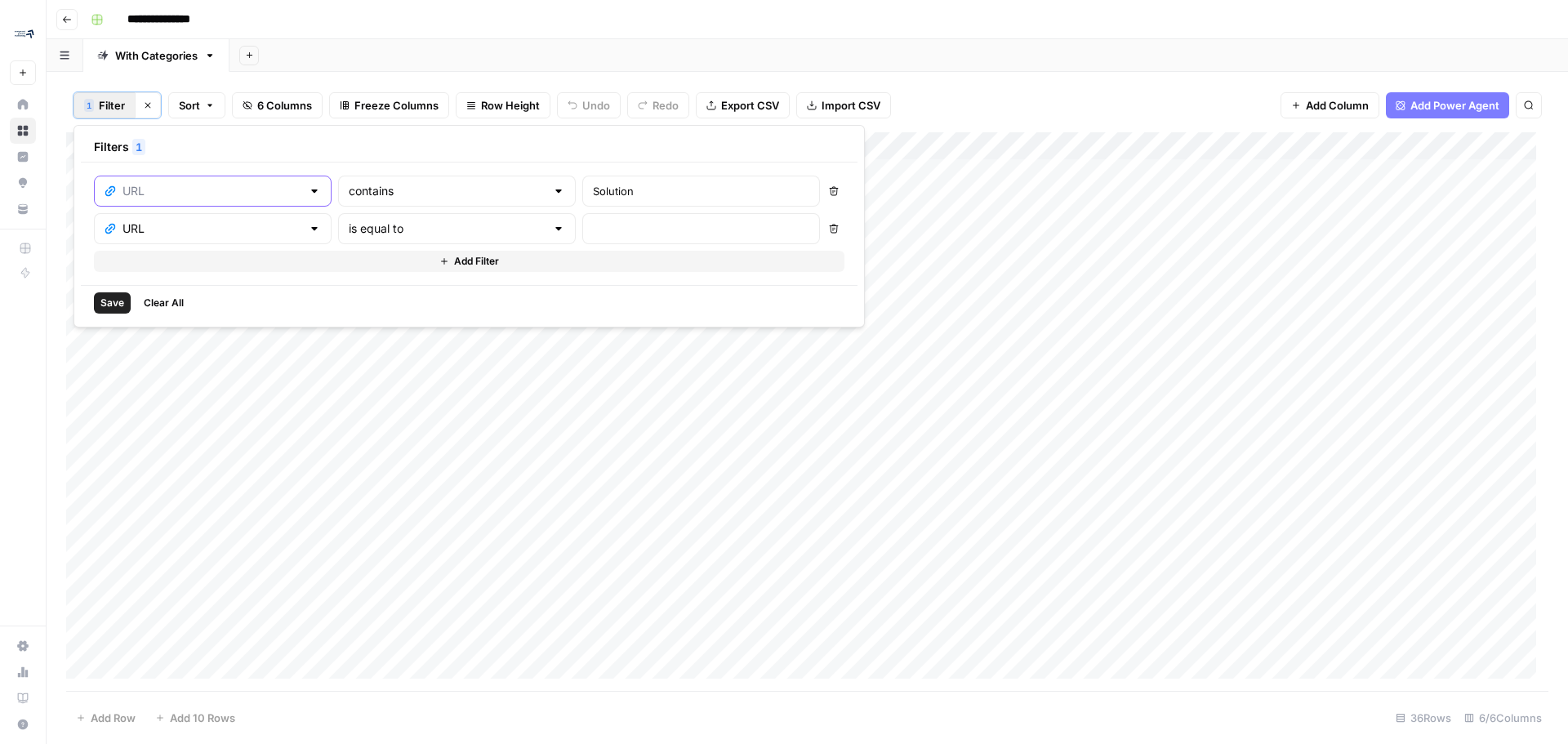
click at [250, 198] on input "text" at bounding box center [212, 192] width 179 height 17
click at [215, 256] on span "Page Category" at bounding box center [207, 255] width 163 height 17
click at [552, 185] on div at bounding box center [559, 192] width 13 height 17
click at [423, 269] on button "contains" at bounding box center [422, 277] width 200 height 23
type input "contains"
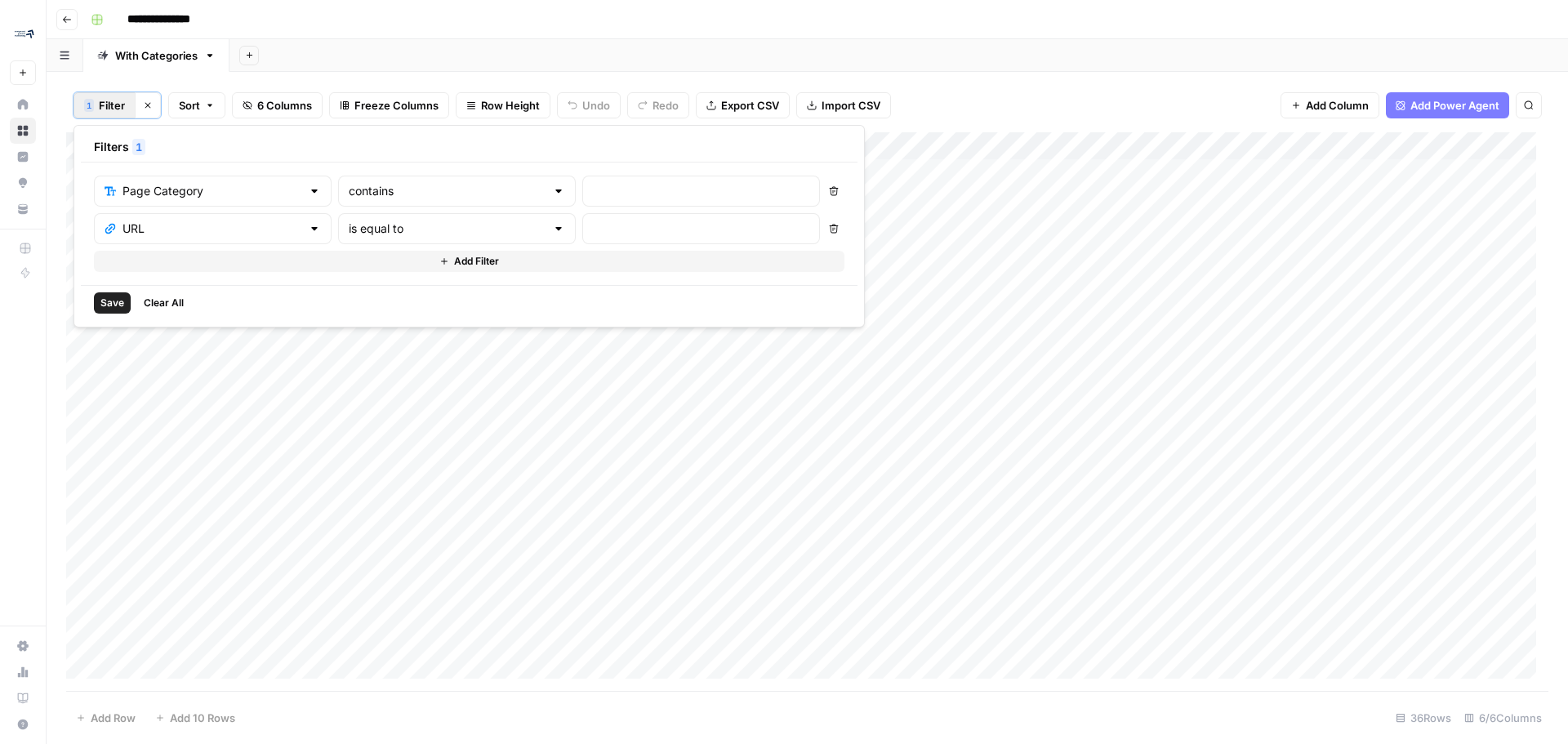
click at [552, 196] on div at bounding box center [559, 192] width 13 height 17
type input "contains"
click at [616, 194] on input "text" at bounding box center [701, 192] width 216 height 17
type input "Solutio"
click at [437, 201] on div "contains" at bounding box center [457, 192] width 238 height 31
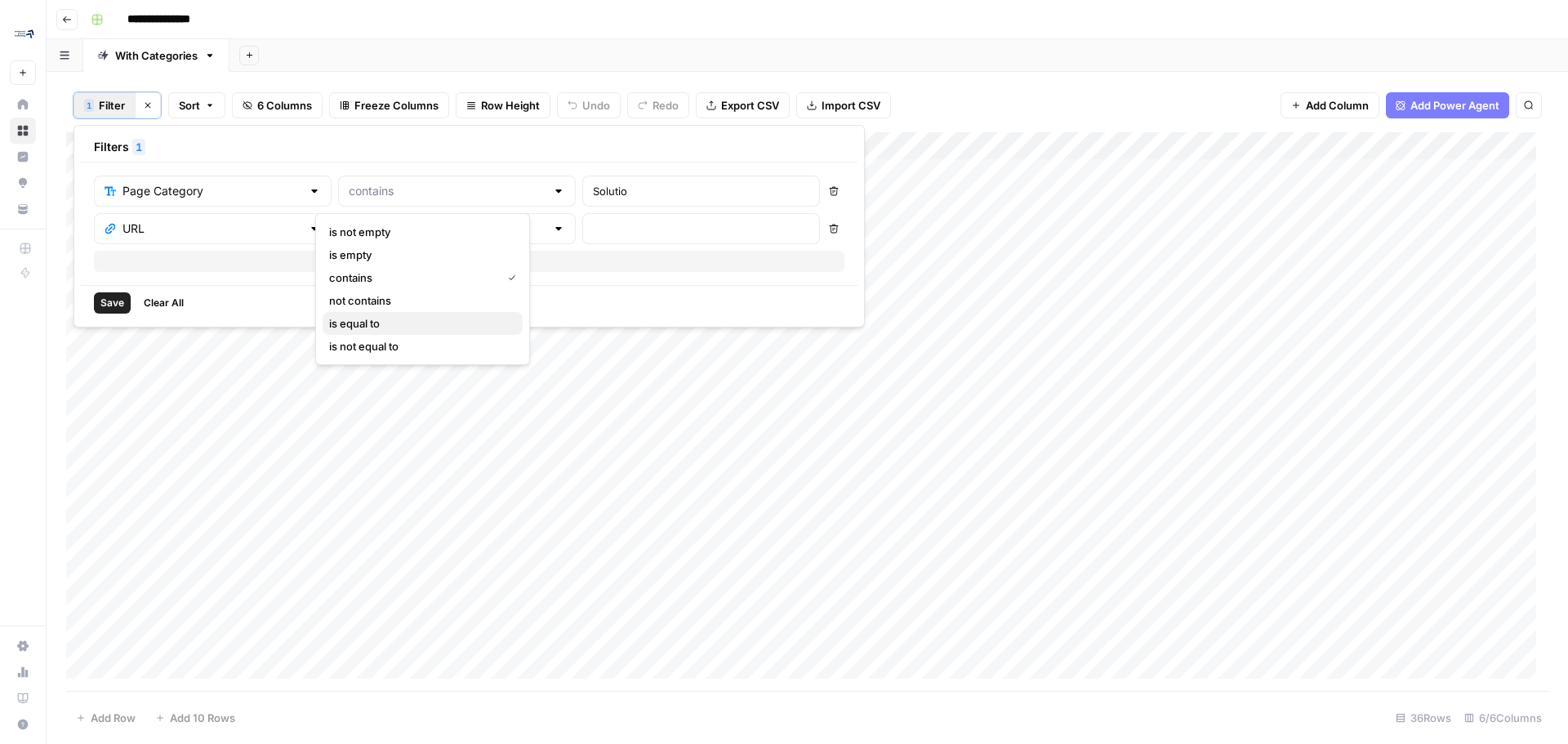
click at [437, 319] on span "is equal to" at bounding box center [419, 323] width 180 height 17
type input "is equal to"
click at [714, 194] on input "Solutio" at bounding box center [701, 192] width 216 height 17
click at [642, 188] on input "Solutio" at bounding box center [701, 192] width 216 height 17
click at [498, 190] on input "text" at bounding box center [447, 192] width 197 height 17
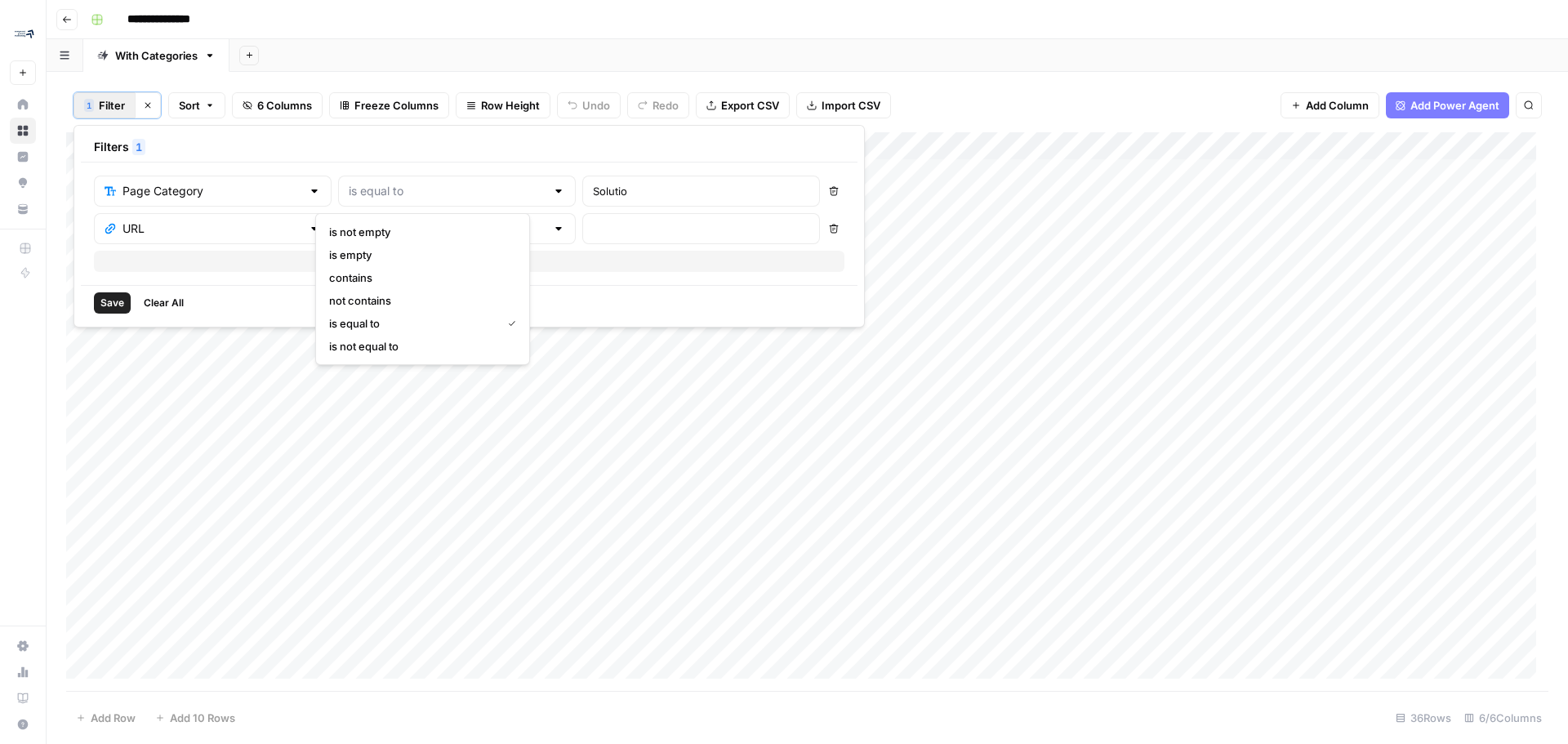
type input "is equal to"
click at [621, 266] on button "Add Filter" at bounding box center [469, 261] width 750 height 21
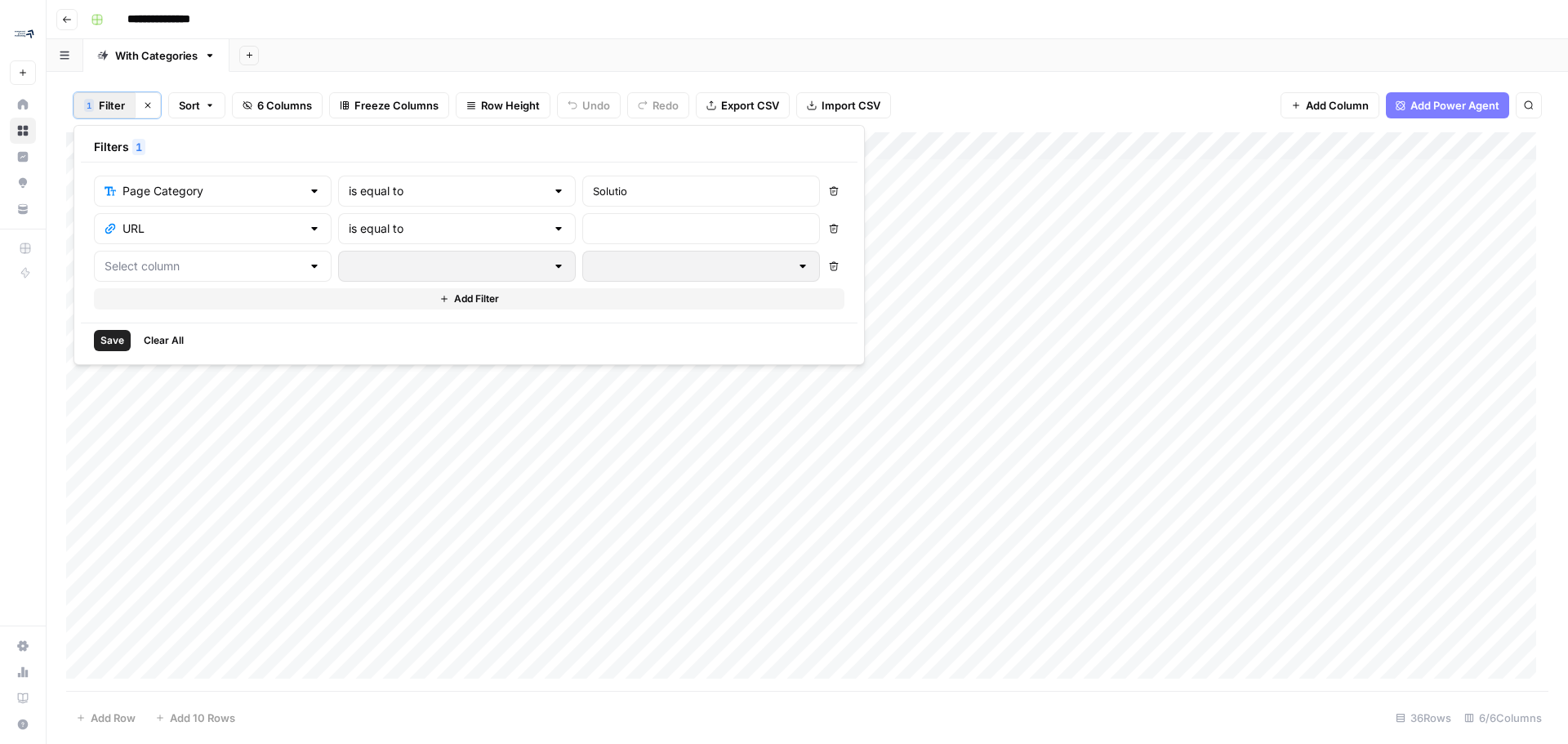
click at [433, 206] on div "is equal to" at bounding box center [457, 192] width 238 height 31
click at [387, 278] on span "contains" at bounding box center [419, 278] width 180 height 17
type input "contains"
click at [407, 227] on input "text" at bounding box center [447, 228] width 197 height 17
click at [397, 346] on button "not contains" at bounding box center [422, 338] width 200 height 23
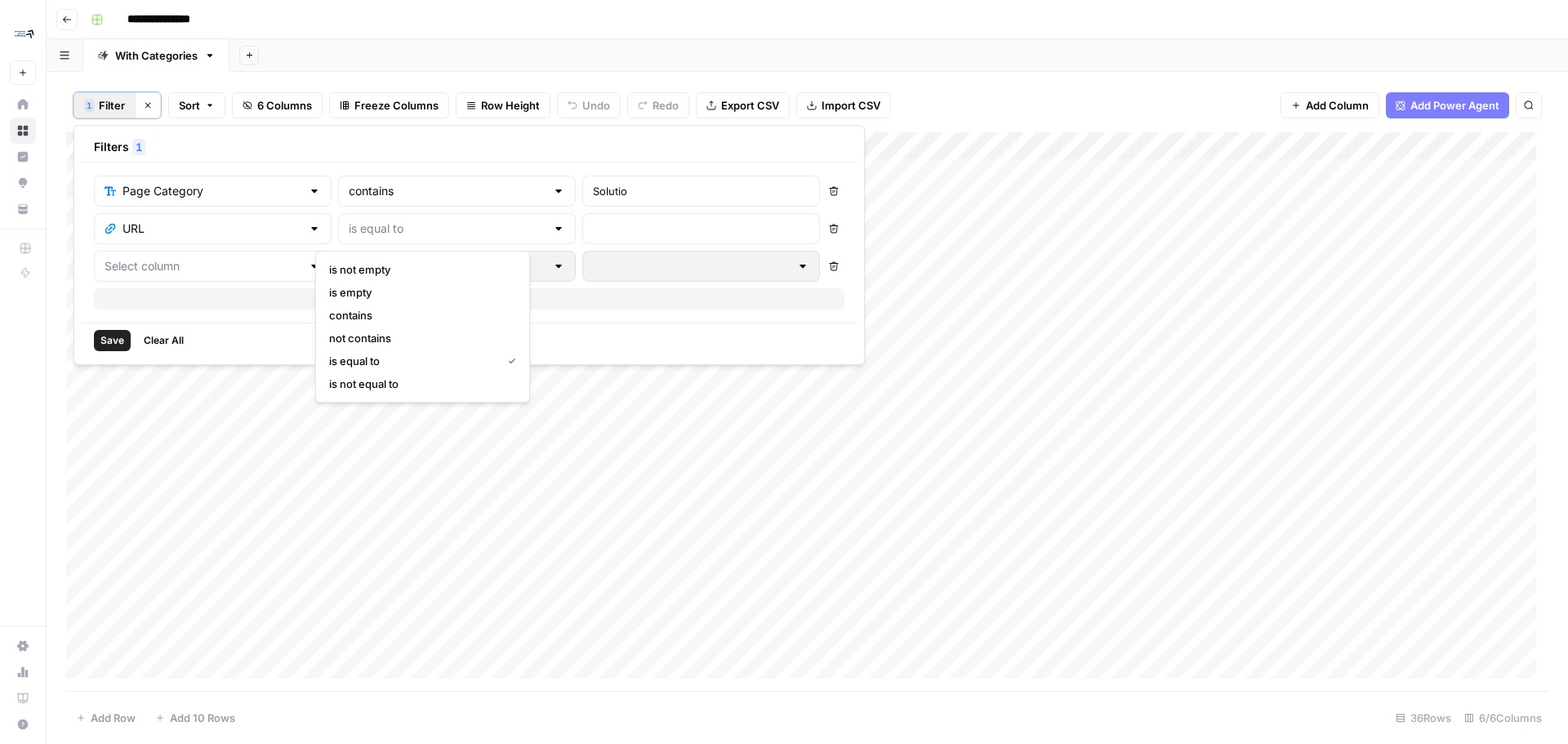
type input "not contains"
click at [593, 233] on input "text" at bounding box center [701, 228] width 216 height 17
type input "blog"
click at [237, 266] on input "text" at bounding box center [203, 266] width 197 height 17
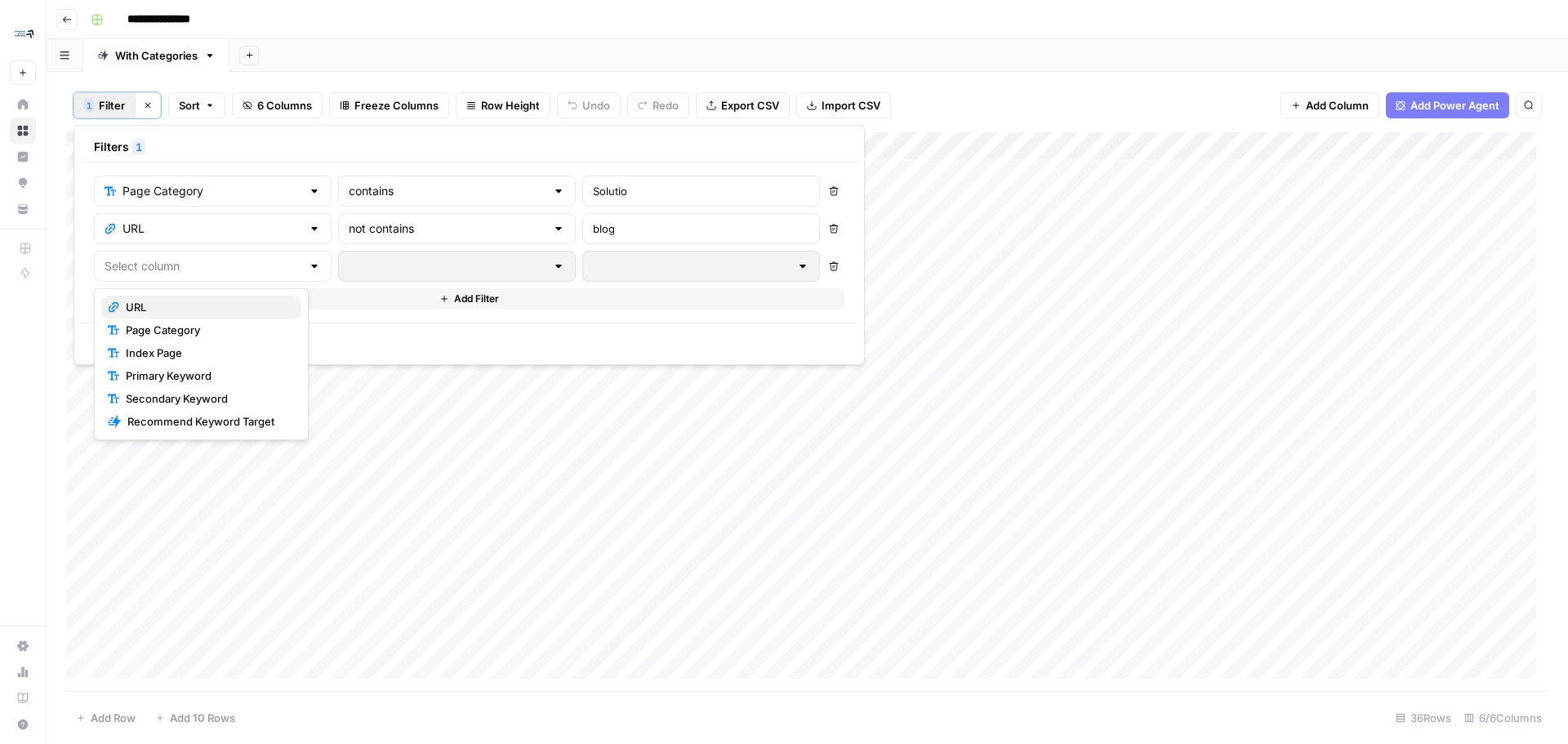
click at [179, 308] on span "URL" at bounding box center [207, 308] width 163 height 17
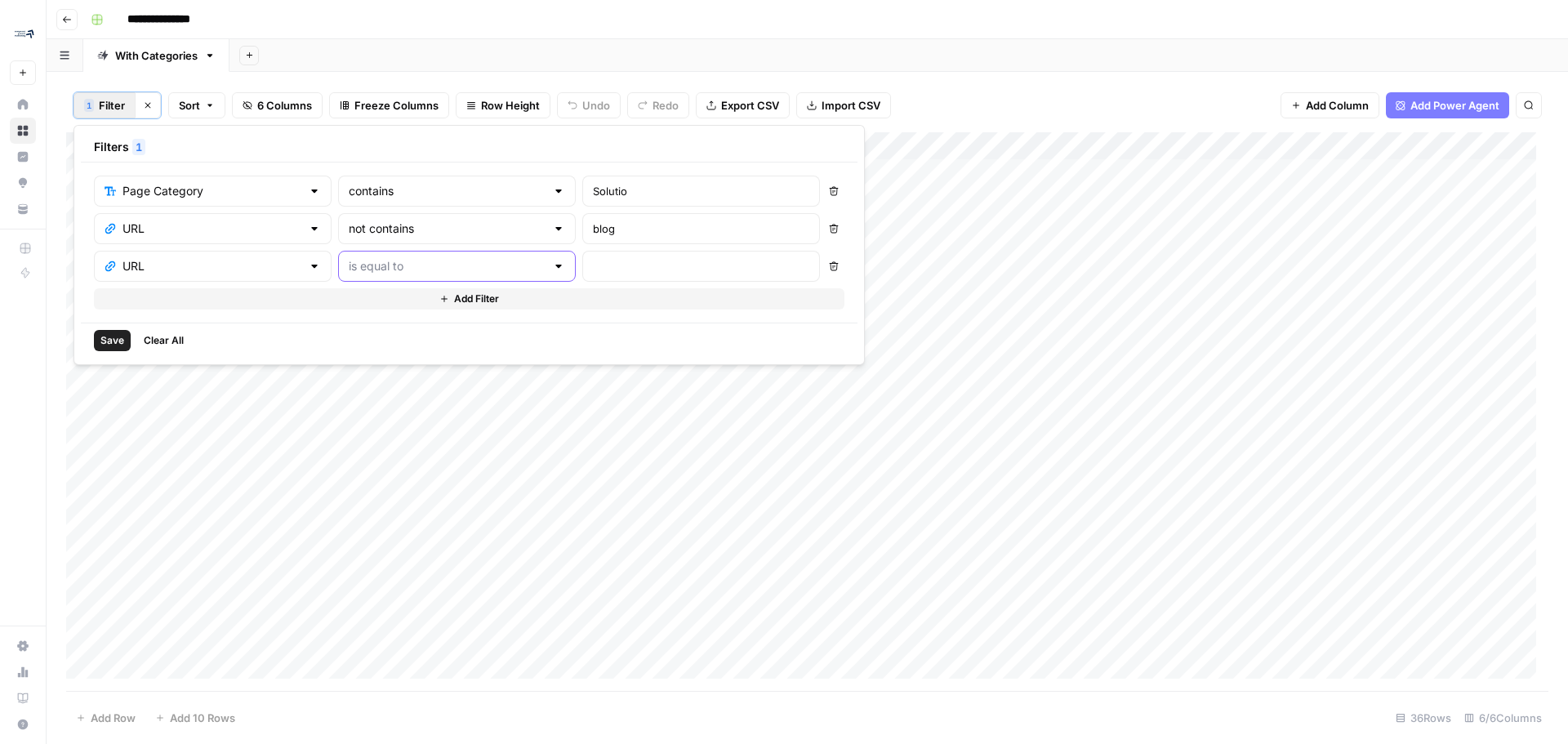
click at [458, 264] on input "text" at bounding box center [447, 266] width 197 height 17
click at [405, 372] on span "not contains" at bounding box center [419, 376] width 180 height 17
type input "not contains"
click at [621, 265] on input "text" at bounding box center [701, 266] width 216 height 17
type input "insights-center"
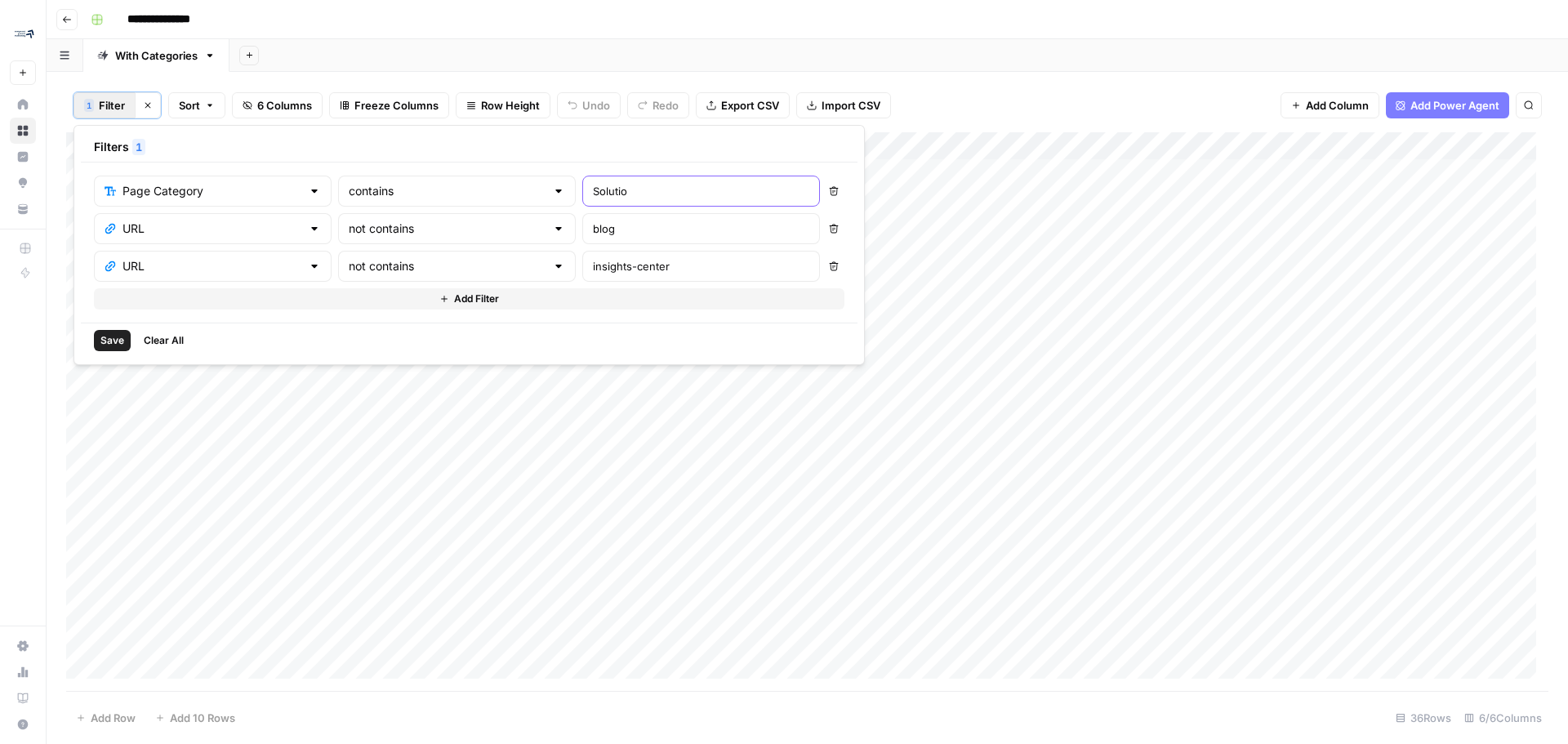
click at [618, 196] on input "Solutio" at bounding box center [701, 192] width 216 height 17
type input "Solution"
click at [106, 337] on span "Save" at bounding box center [112, 341] width 24 height 15
click at [454, 145] on div "Add Column" at bounding box center [807, 354] width 1482 height 443
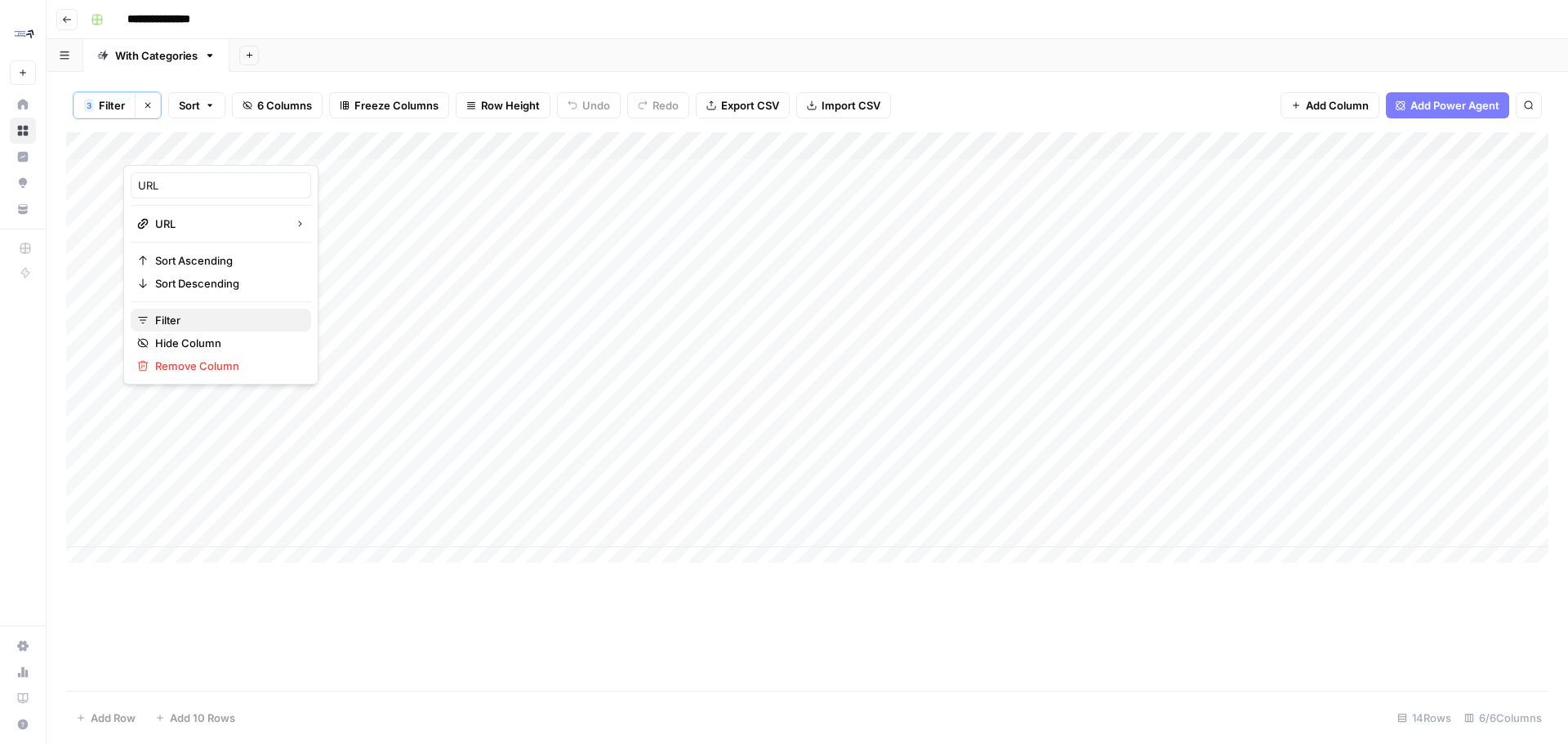
click at [192, 325] on span "Filter" at bounding box center [226, 320] width 143 height 17
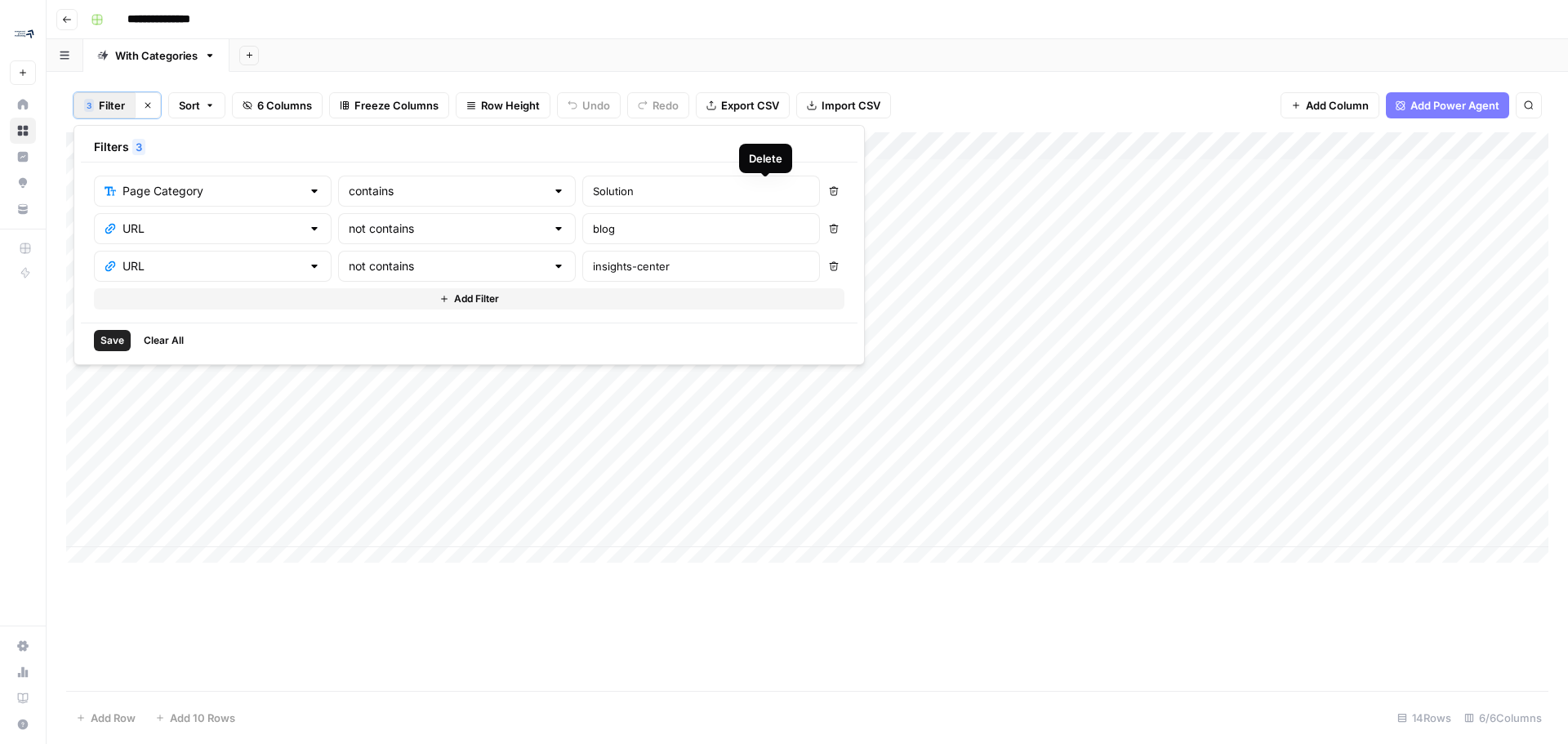
click at [823, 184] on button "Delete" at bounding box center [833, 191] width 21 height 21
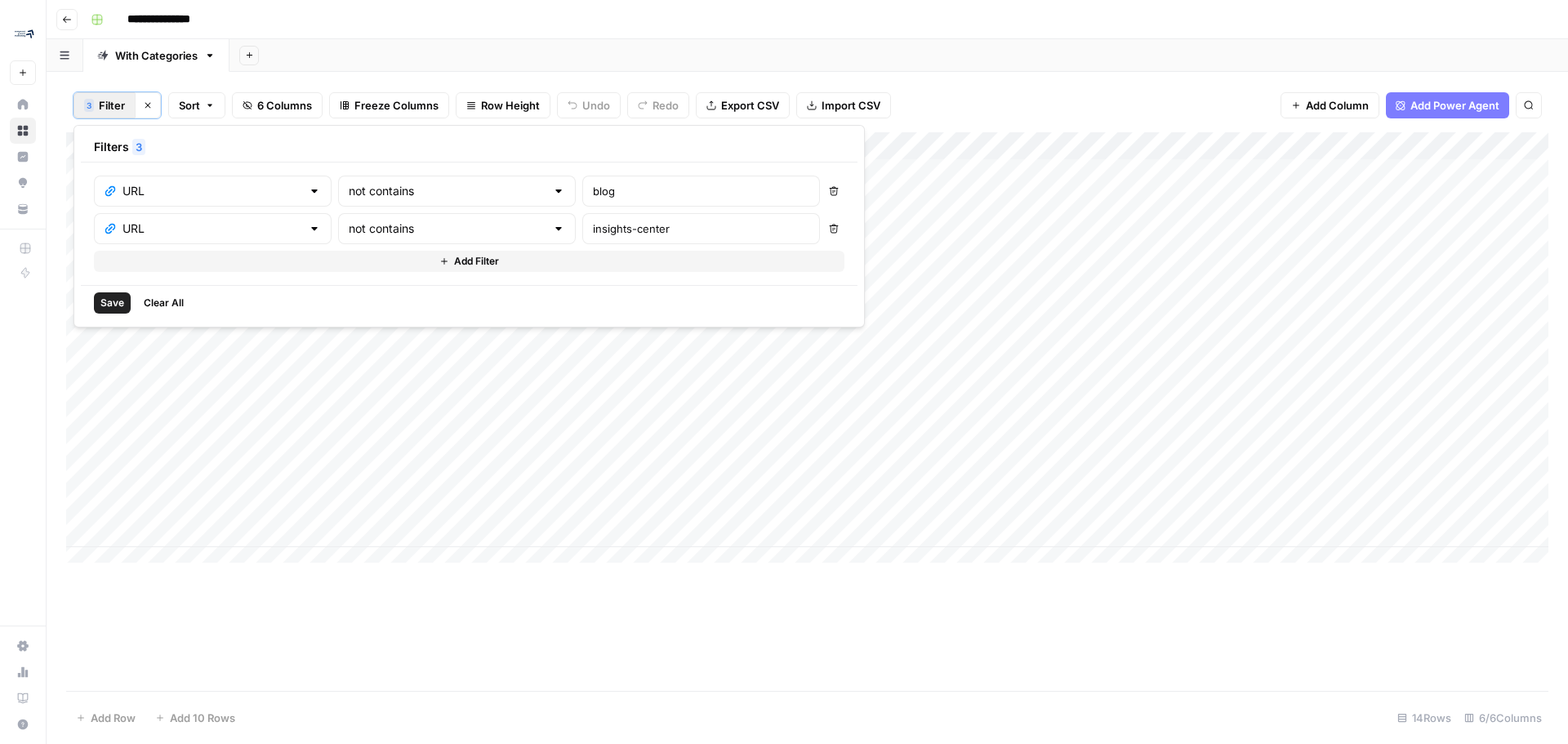
click at [830, 191] on icon "button" at bounding box center [834, 192] width 9 height 9
click at [823, 196] on button "Delete" at bounding box center [833, 191] width 21 height 21
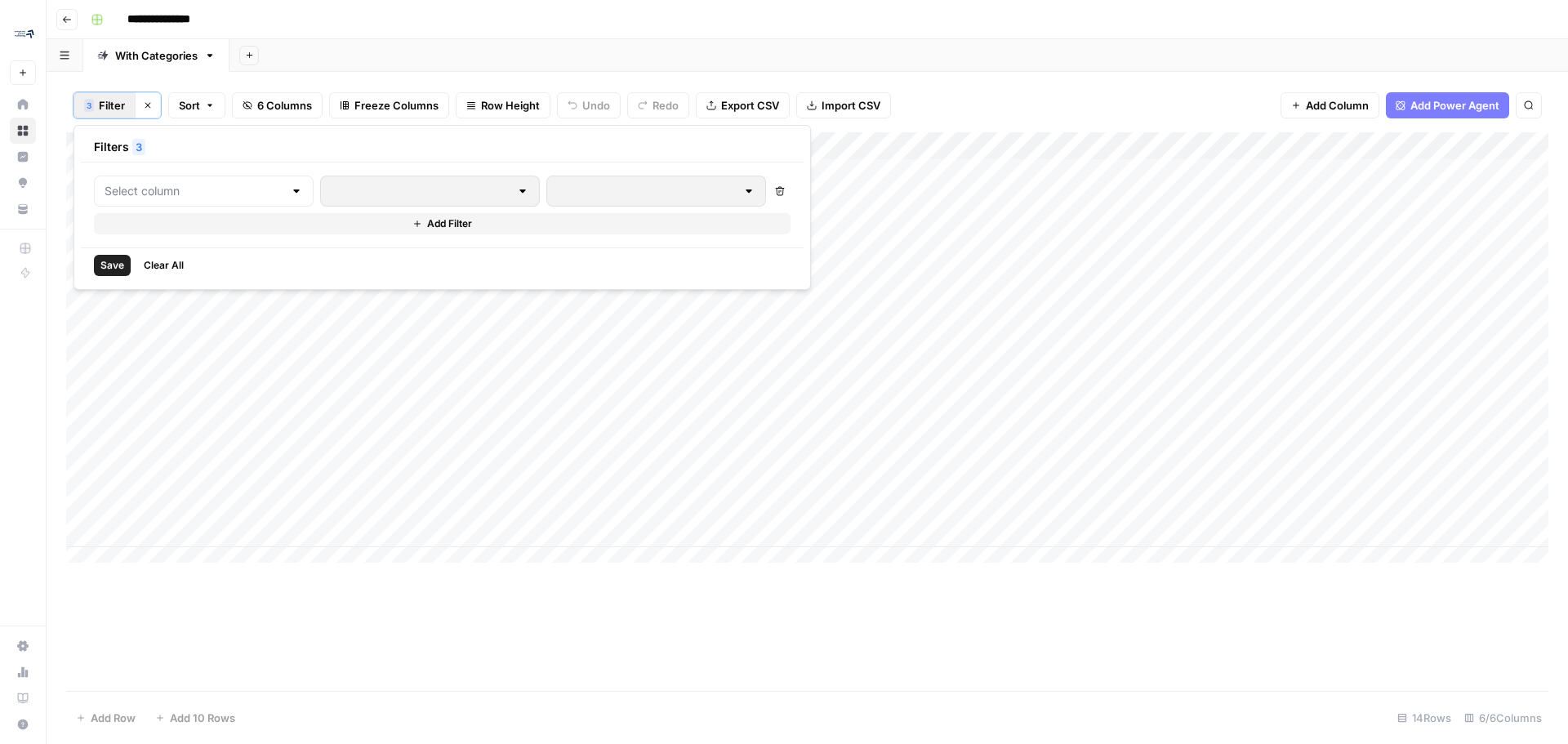
click at [172, 261] on span "Clear All" at bounding box center [163, 265] width 40 height 15
click at [1160, 55] on div "Add Sheet" at bounding box center [899, 55] width 1339 height 32
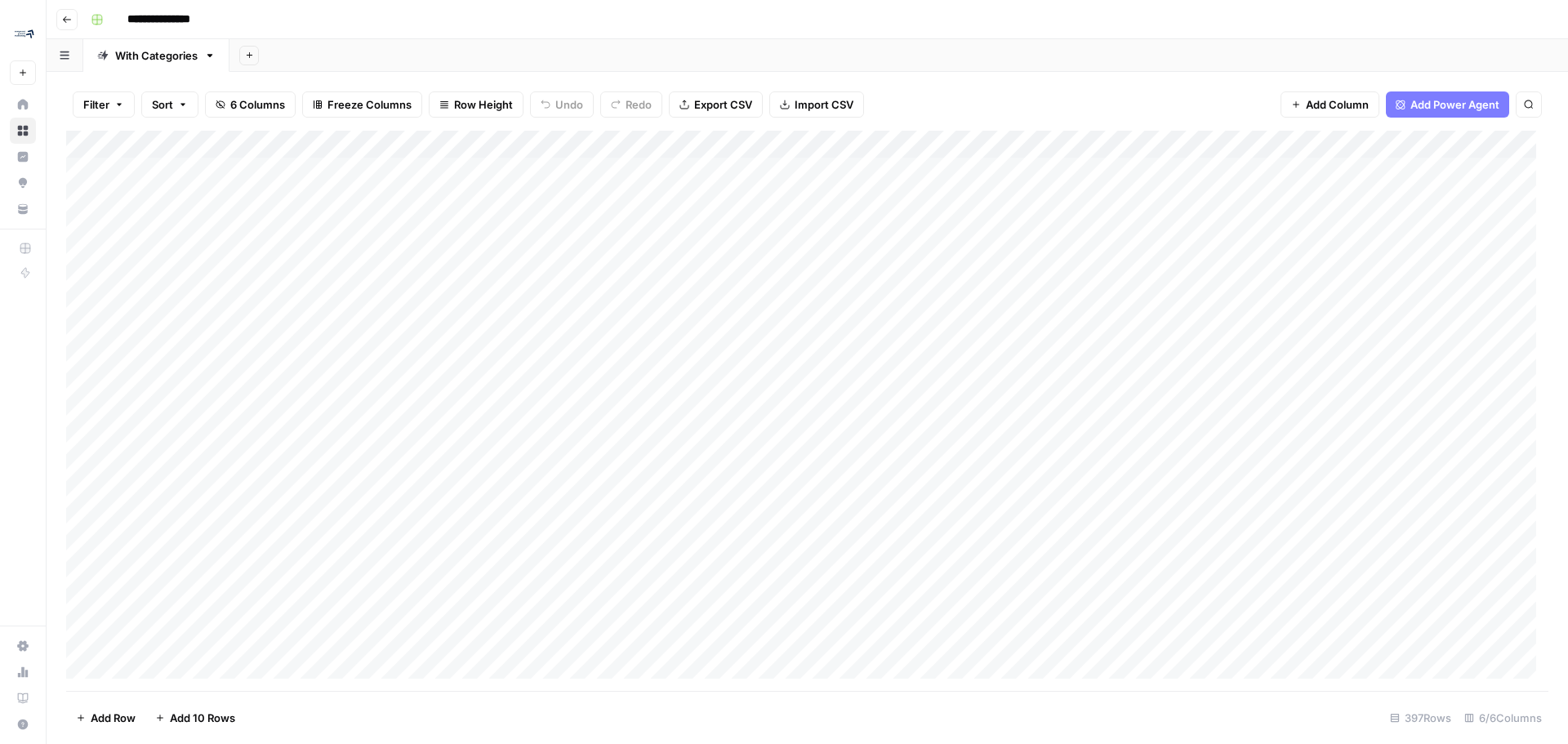
click at [117, 103] on icon "button" at bounding box center [119, 104] width 10 height 10
click at [239, 187] on input "text" at bounding box center [193, 191] width 179 height 17
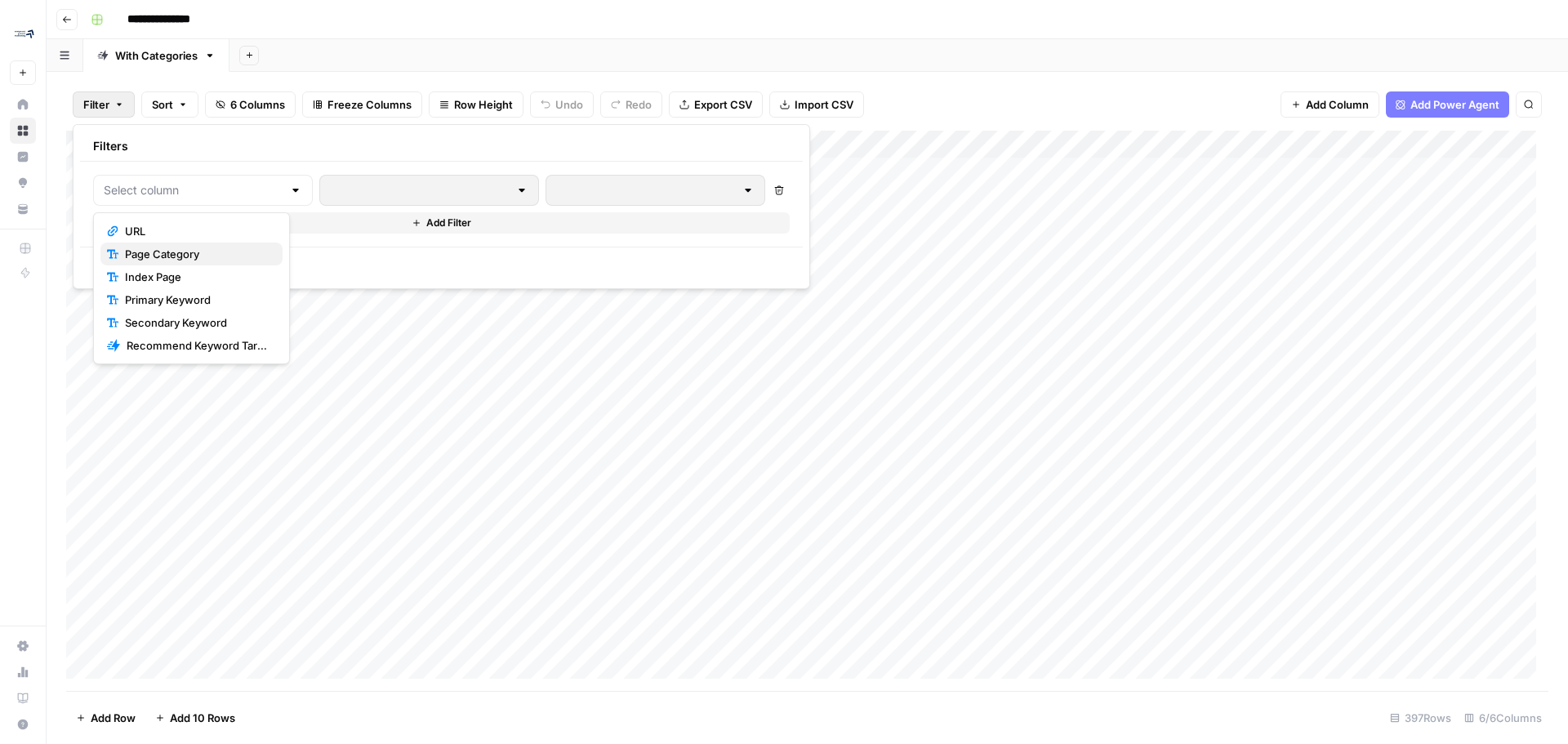
click at [177, 258] on span "Page Category" at bounding box center [197, 254] width 145 height 17
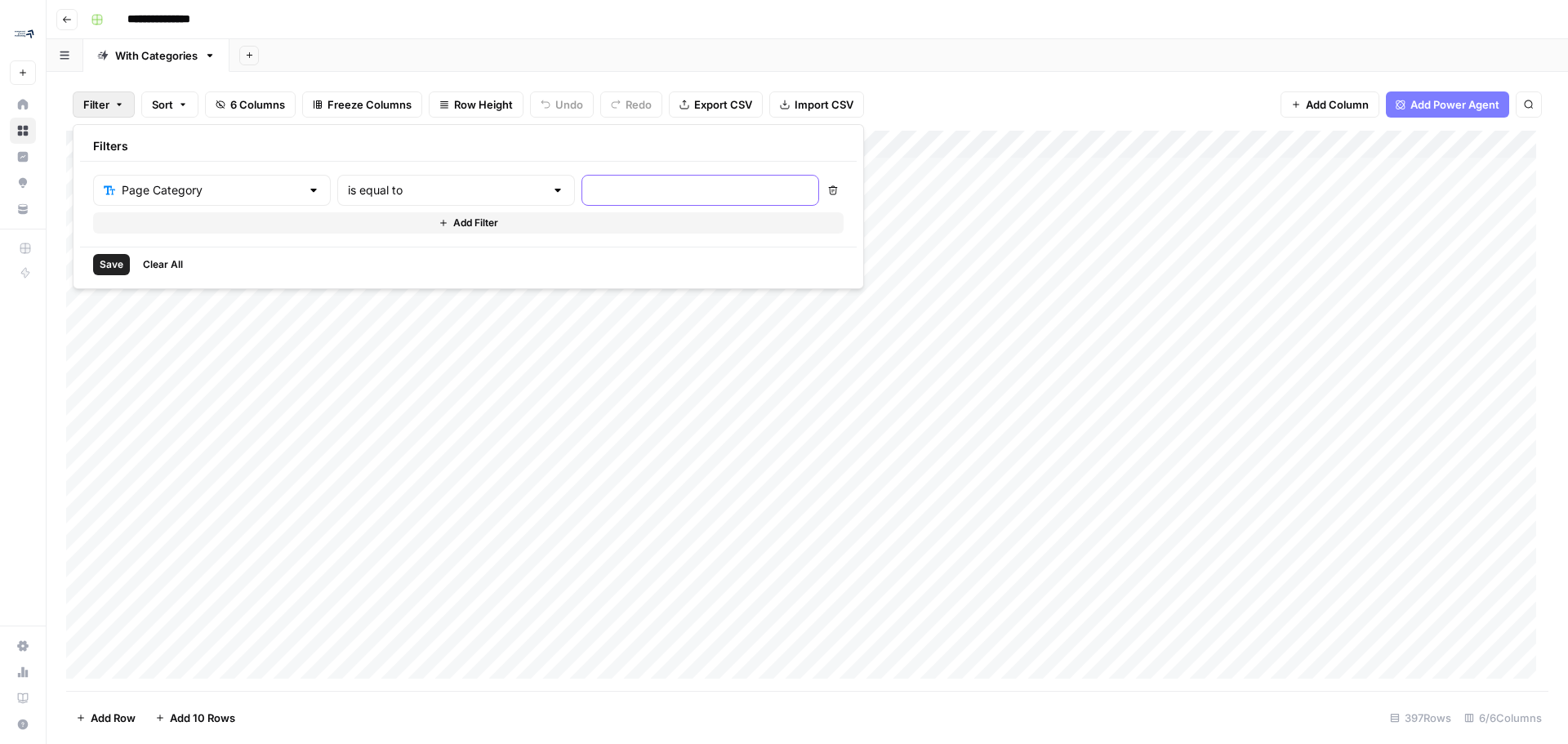
click at [657, 185] on input "text" at bounding box center [700, 191] width 216 height 17
click at [459, 177] on div "is equal to" at bounding box center [456, 191] width 238 height 31
click at [394, 272] on span "contains" at bounding box center [419, 277] width 180 height 17
type input "contains"
click at [592, 184] on input "text" at bounding box center [700, 191] width 216 height 17
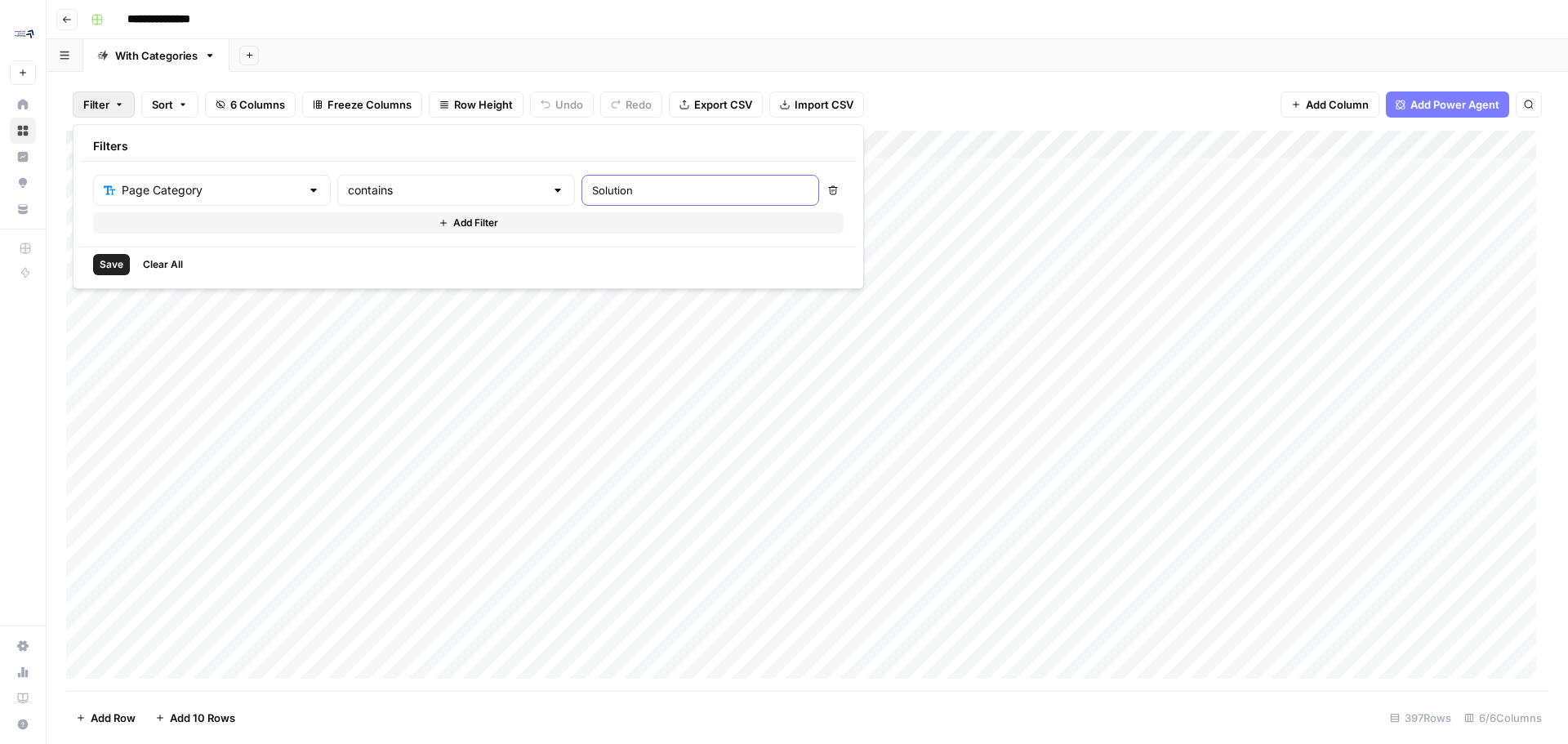
type input "Solution"
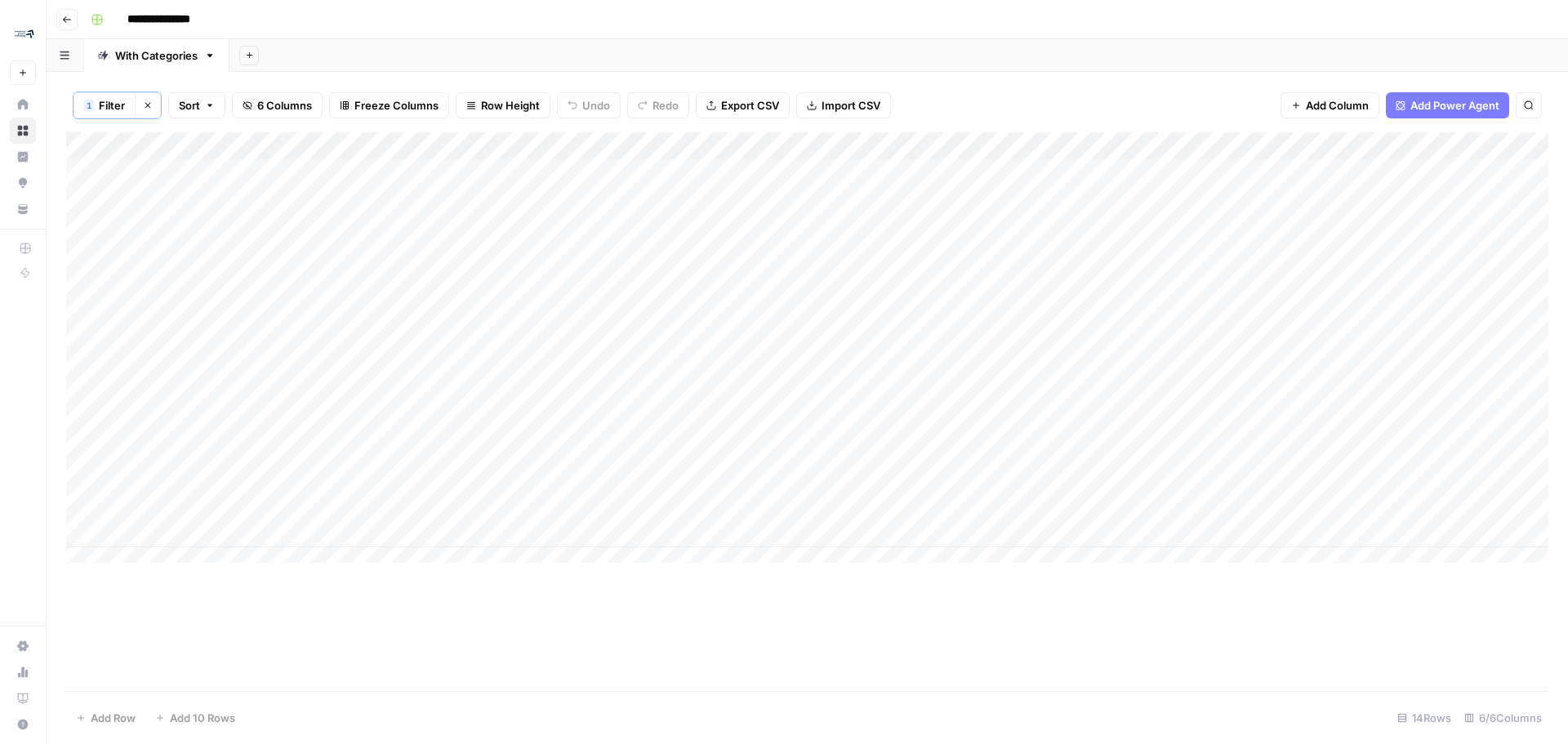
drag, startPoint x: 424, startPoint y: 682, endPoint x: 444, endPoint y: 623, distance: 62.3
click at [424, 681] on div "Add Column" at bounding box center [807, 412] width 1482 height 559
click at [112, 105] on span "Filter" at bounding box center [111, 106] width 26 height 17
click at [205, 214] on button "Add Filter" at bounding box center [469, 224] width 750 height 21
click at [177, 227] on input "text" at bounding box center [203, 228] width 197 height 17
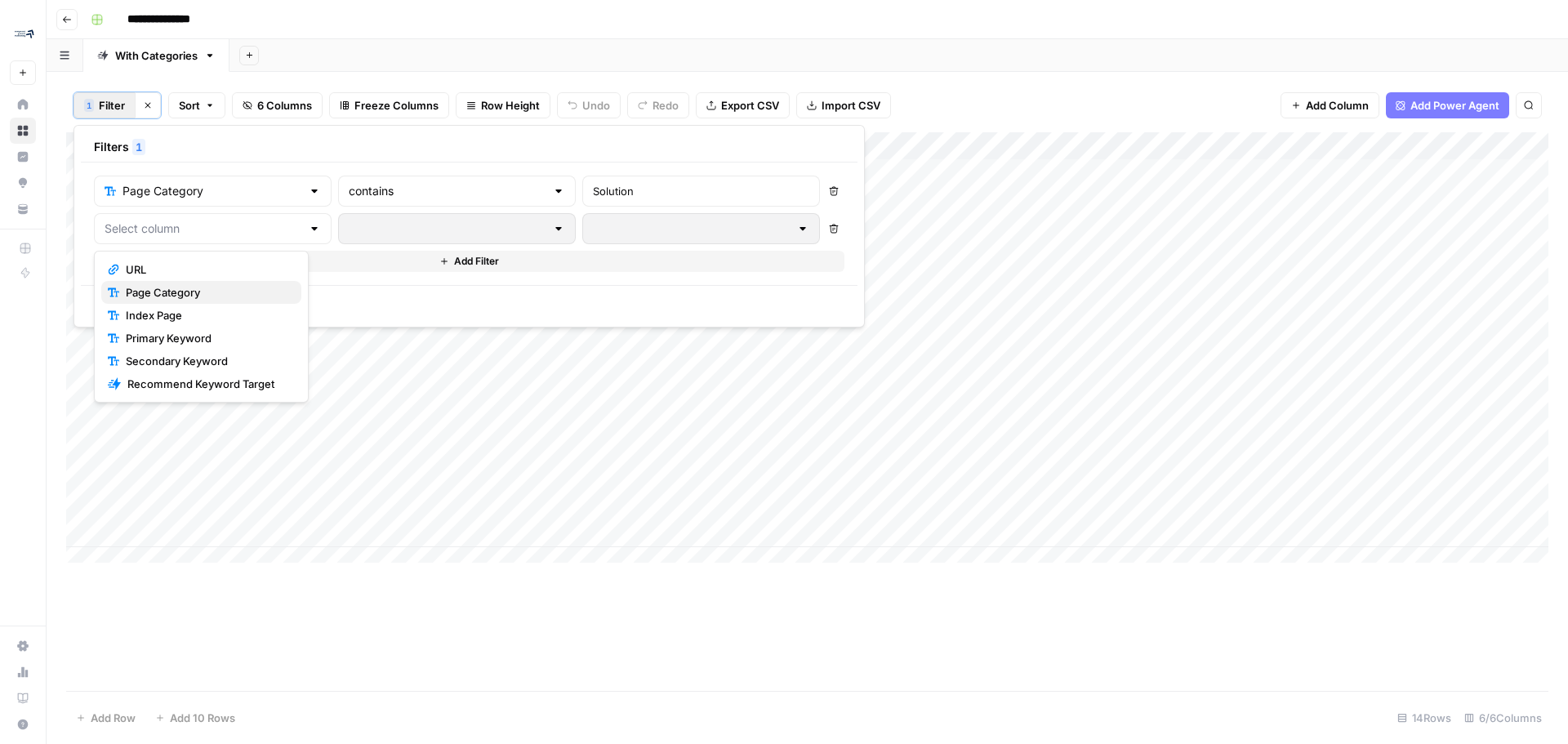
click at [192, 290] on span "Page Category" at bounding box center [207, 293] width 163 height 17
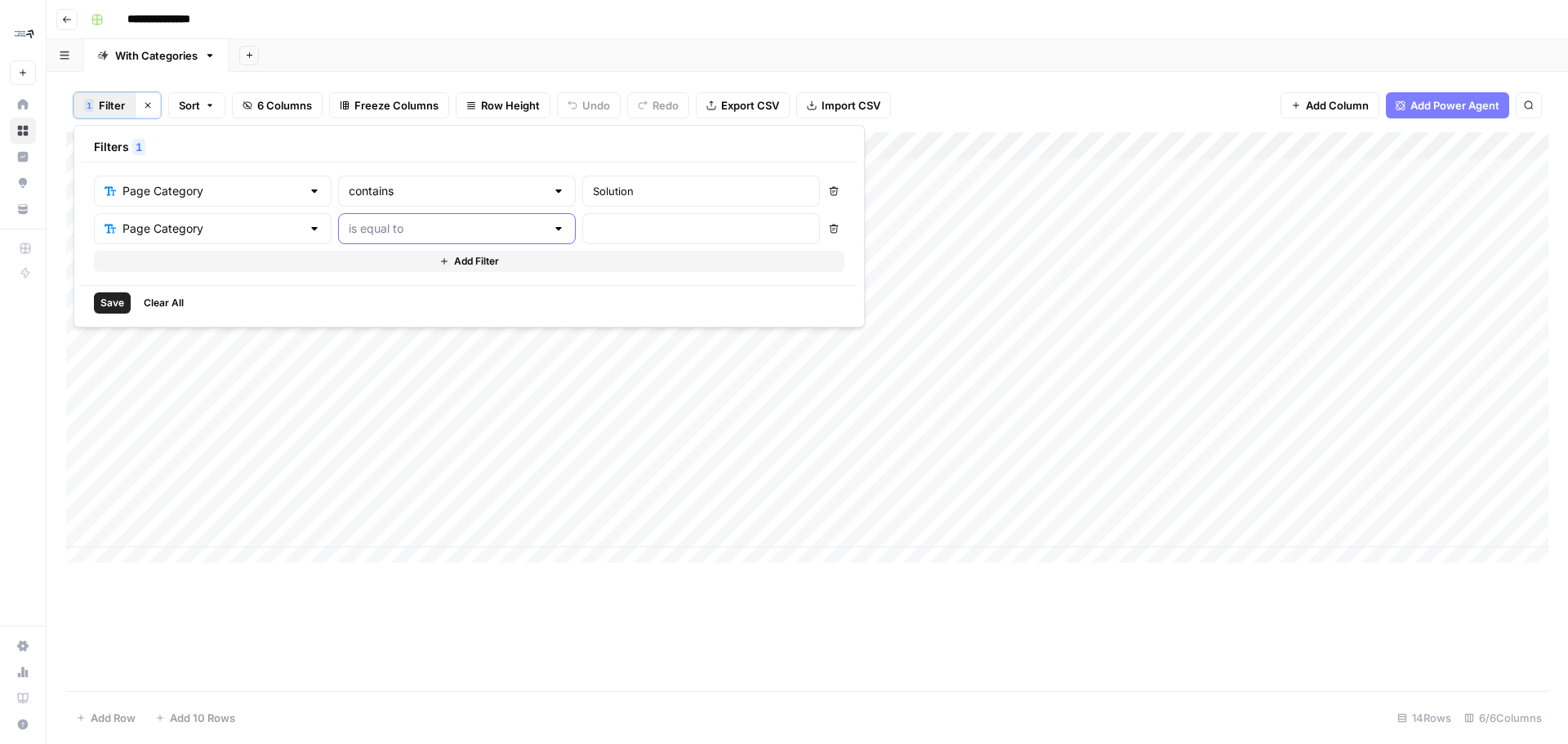
click at [421, 227] on input "text" at bounding box center [447, 228] width 197 height 17
click at [381, 318] on span "contains" at bounding box center [419, 316] width 180 height 17
type input "contains"
click at [587, 219] on div at bounding box center [701, 229] width 238 height 31
type input "Product"
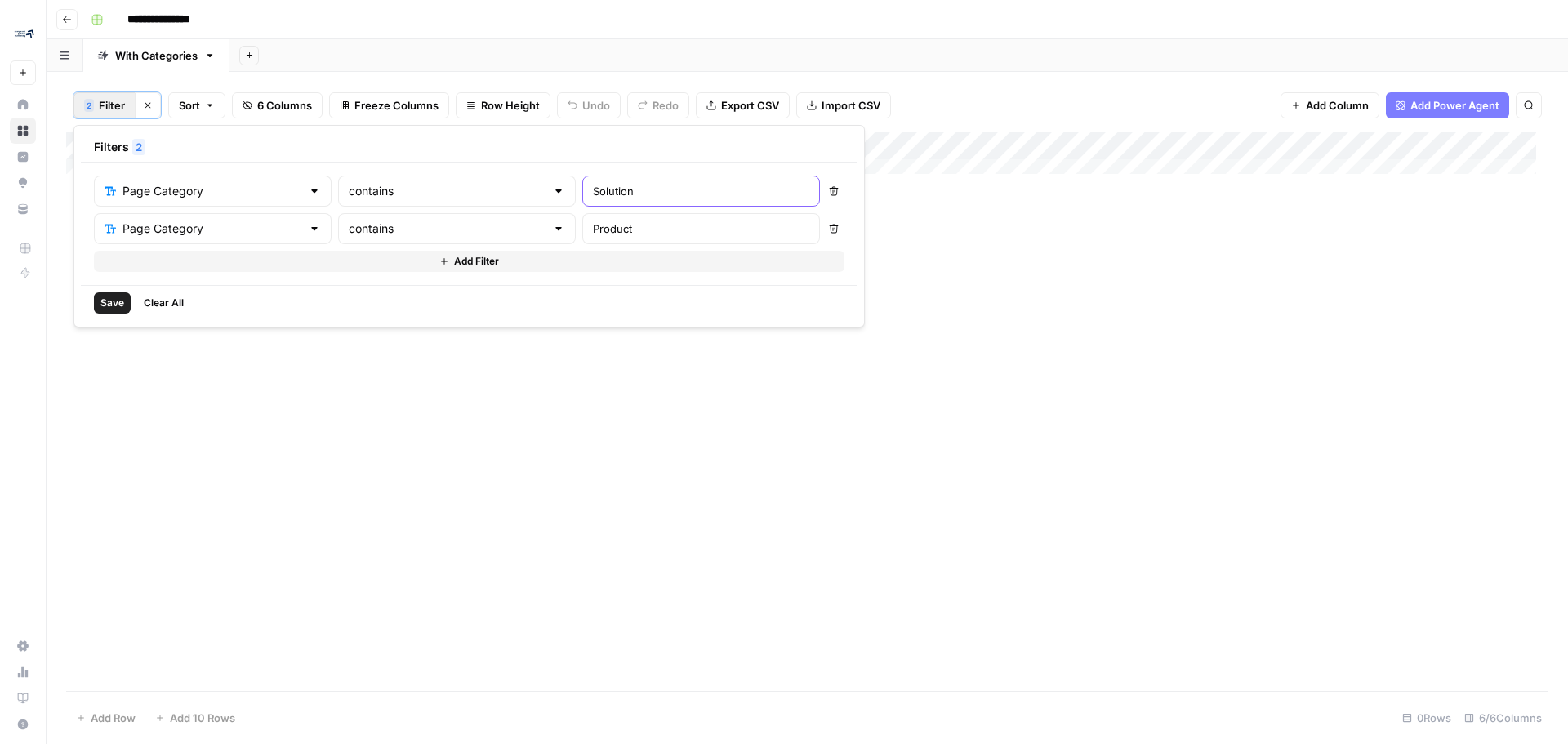
click at [625, 198] on input "Solution" at bounding box center [701, 192] width 216 height 17
type input "Solution, Product"
click at [830, 228] on icon "button" at bounding box center [834, 229] width 9 height 9
click at [111, 262] on span "Save" at bounding box center [112, 265] width 24 height 15
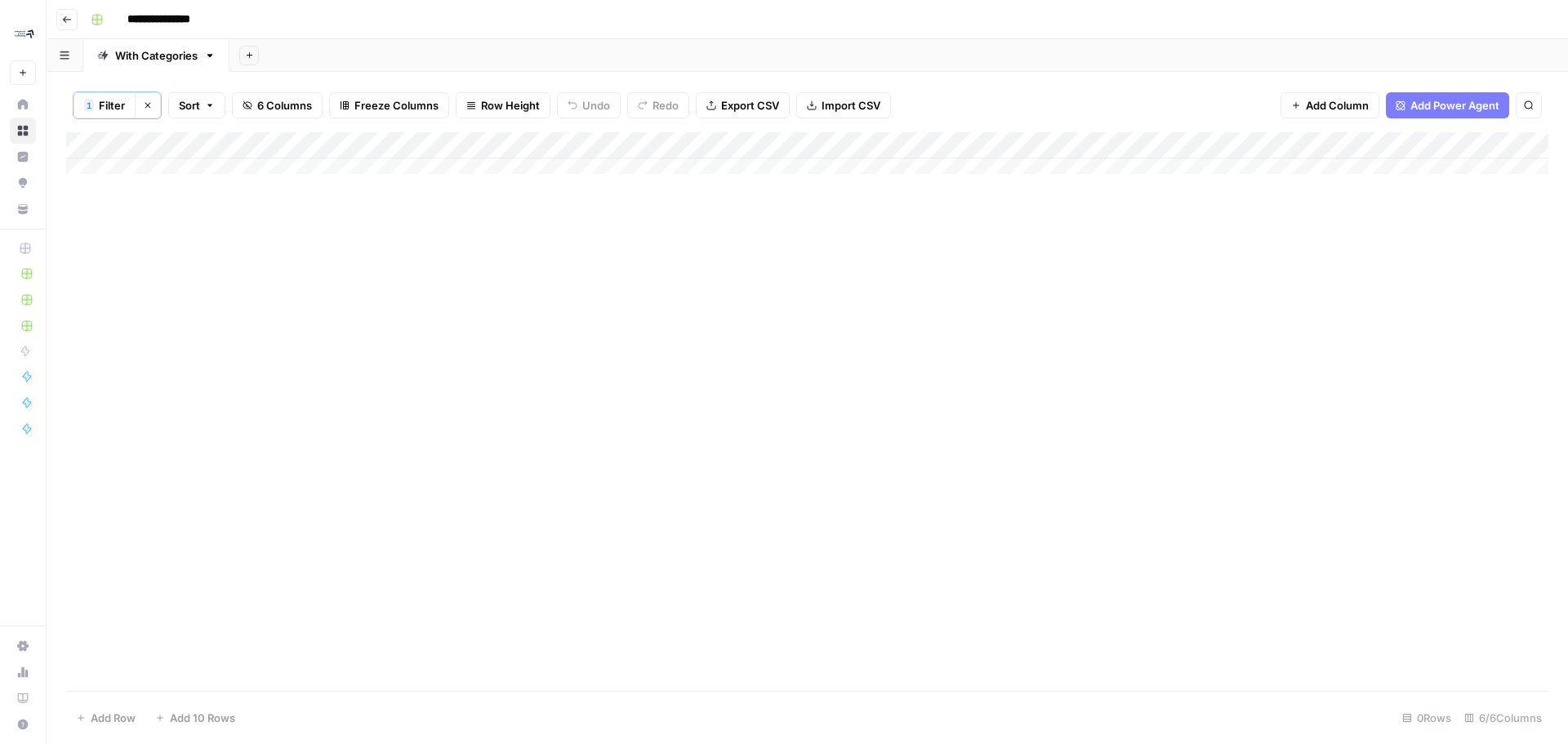
click at [112, 105] on span "Filter" at bounding box center [111, 106] width 26 height 17
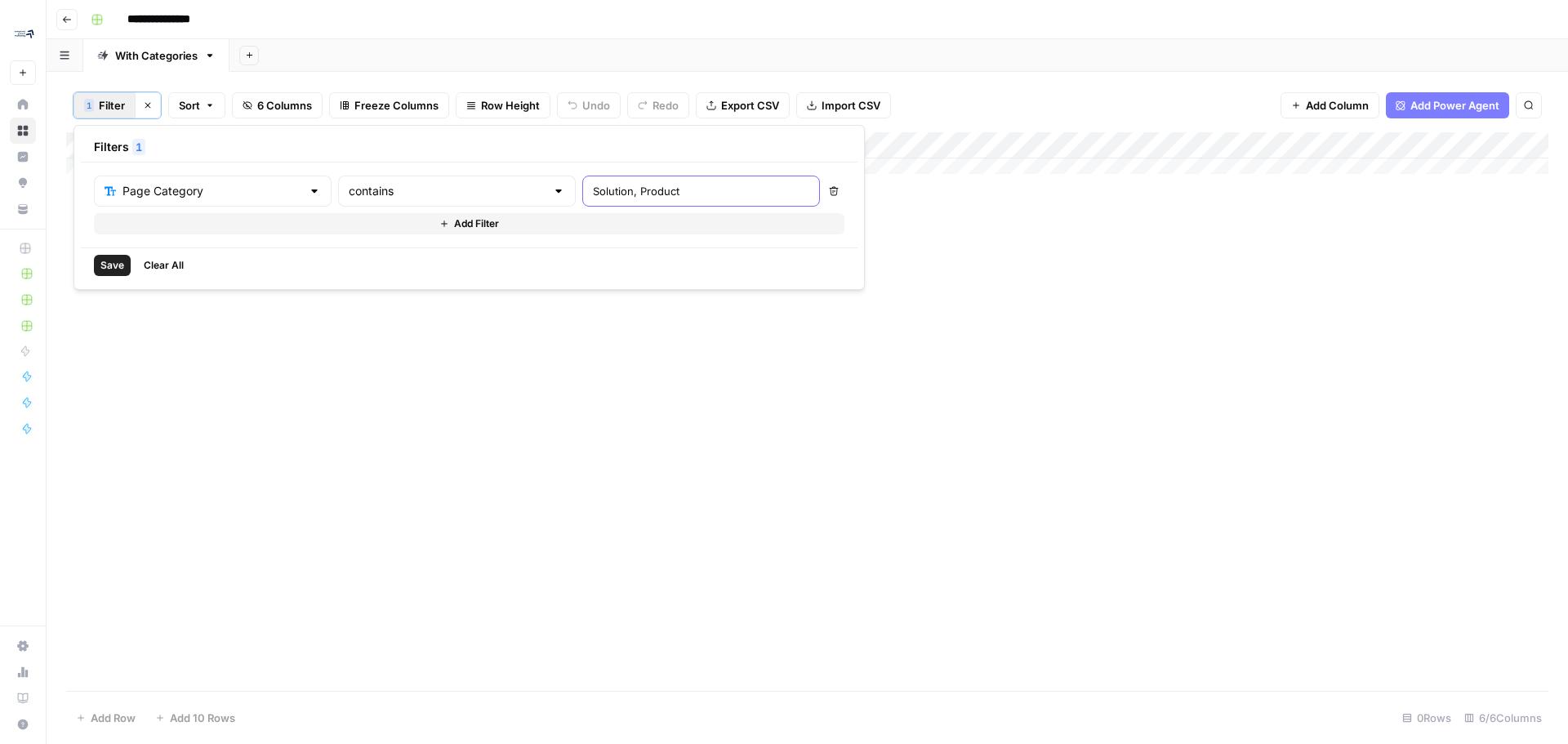
click at [663, 198] on input "Solution, Product" at bounding box center [701, 192] width 216 height 17
click at [600, 191] on input "Solution, Product" at bounding box center [701, 192] width 216 height 17
type input "Solution|Product"
drag, startPoint x: 628, startPoint y: 192, endPoint x: 488, endPoint y: 198, distance: 140.1
click at [488, 198] on div "Page Category contains Solution|Product" at bounding box center [457, 192] width 726 height 31
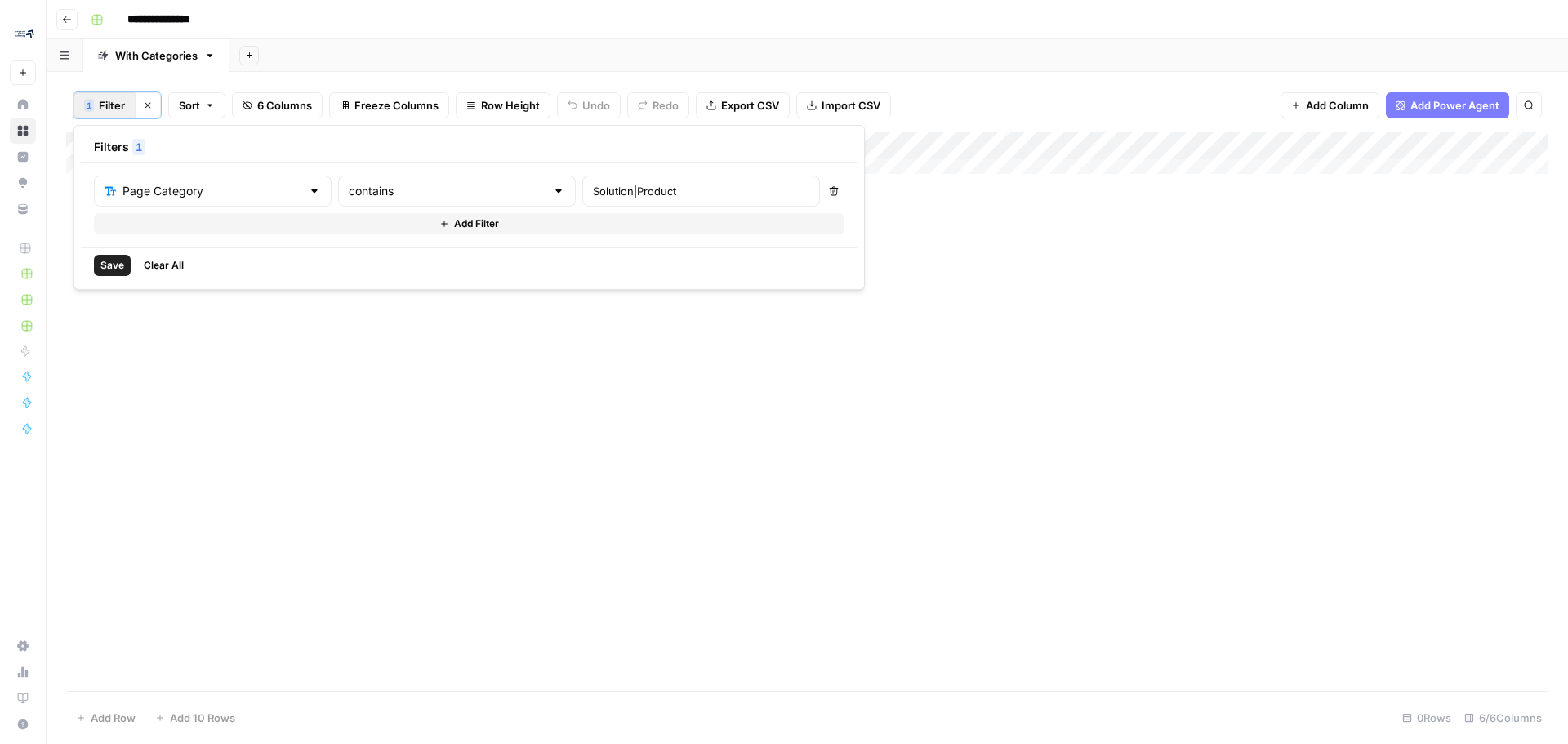
click at [823, 197] on button "Delete" at bounding box center [833, 191] width 21 height 21
click at [151, 277] on div "Save Clear All" at bounding box center [442, 265] width 723 height 35
click at [154, 269] on span "Clear All" at bounding box center [163, 265] width 40 height 15
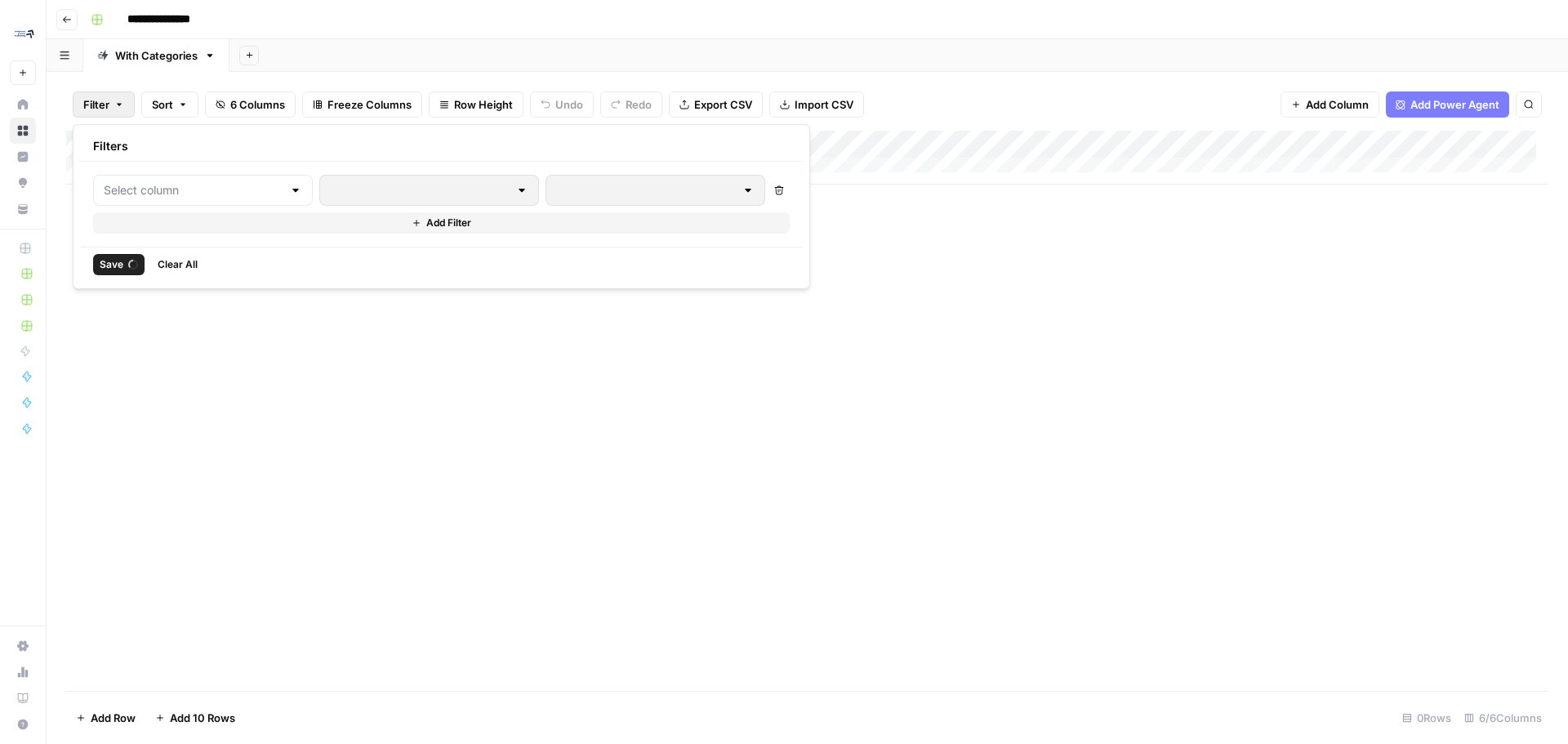
click at [110, 271] on span "Save" at bounding box center [111, 264] width 24 height 15
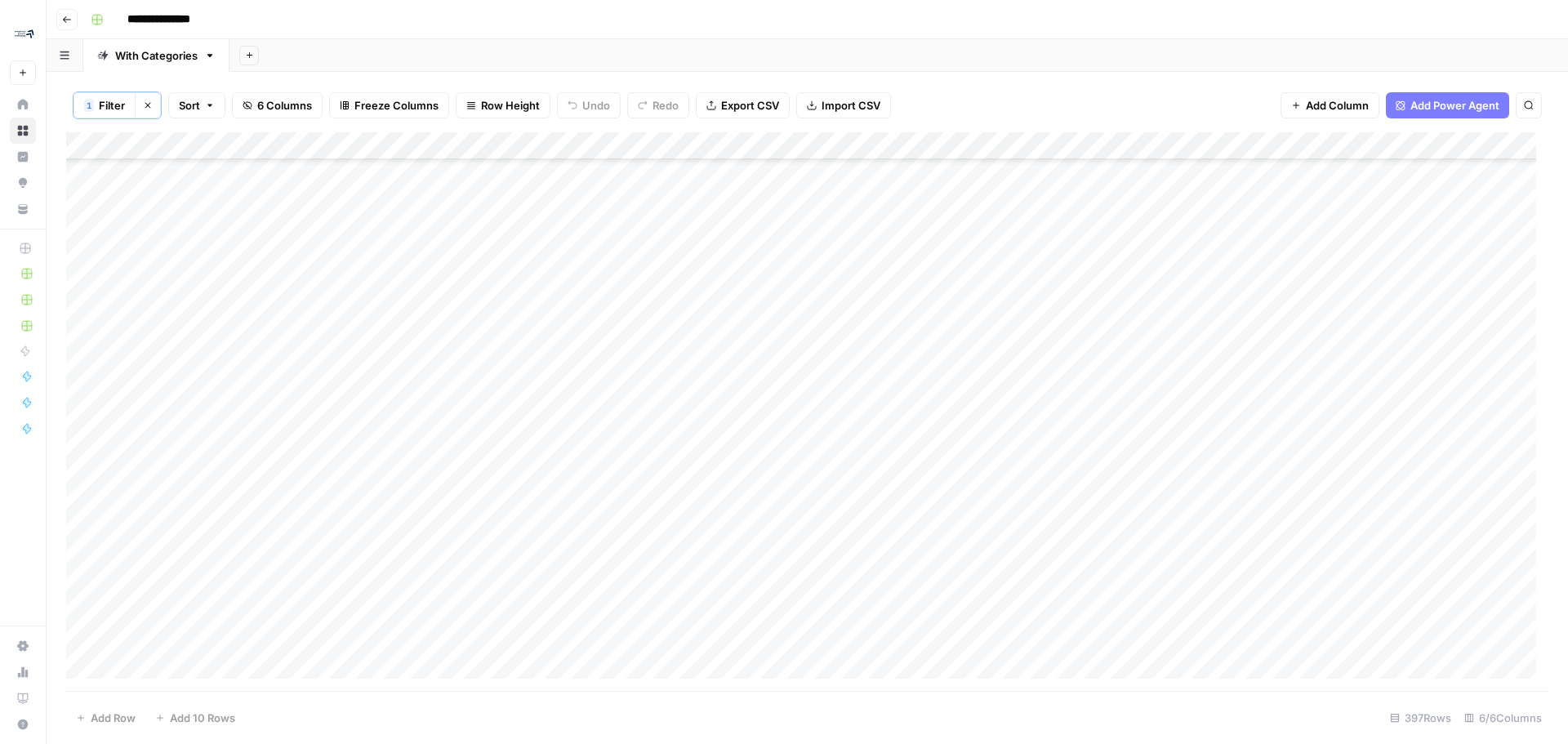
scroll to position [8902, 0]
click at [710, 148] on div "Add Column" at bounding box center [807, 412] width 1482 height 559
click at [530, 324] on span "Filter" at bounding box center [587, 320] width 143 height 17
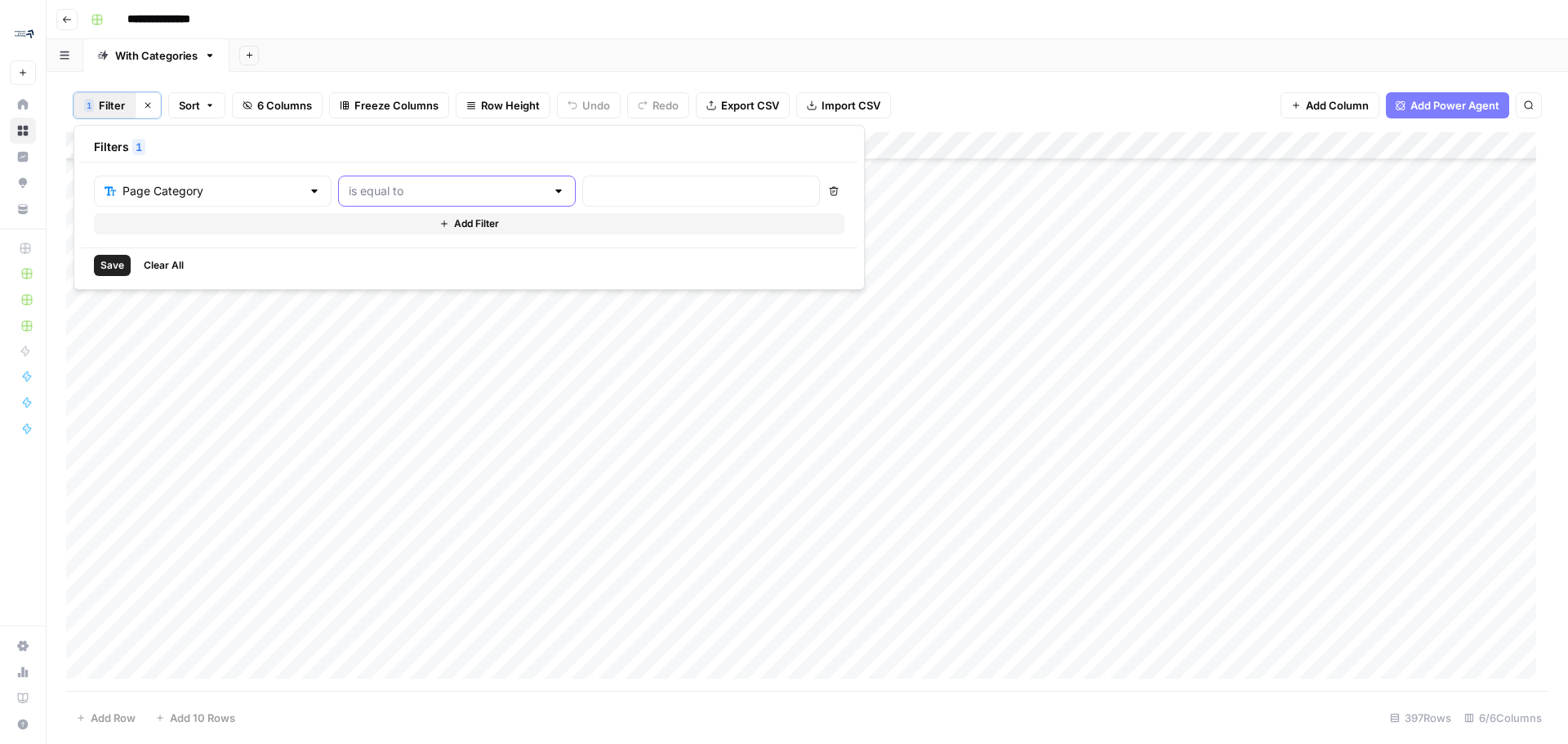
click at [459, 192] on input "text" at bounding box center [447, 192] width 197 height 17
click at [392, 276] on span "contains" at bounding box center [419, 278] width 180 height 17
type input "contains"
click at [633, 195] on input "text" at bounding box center [701, 192] width 216 height 17
type input "Solutions"
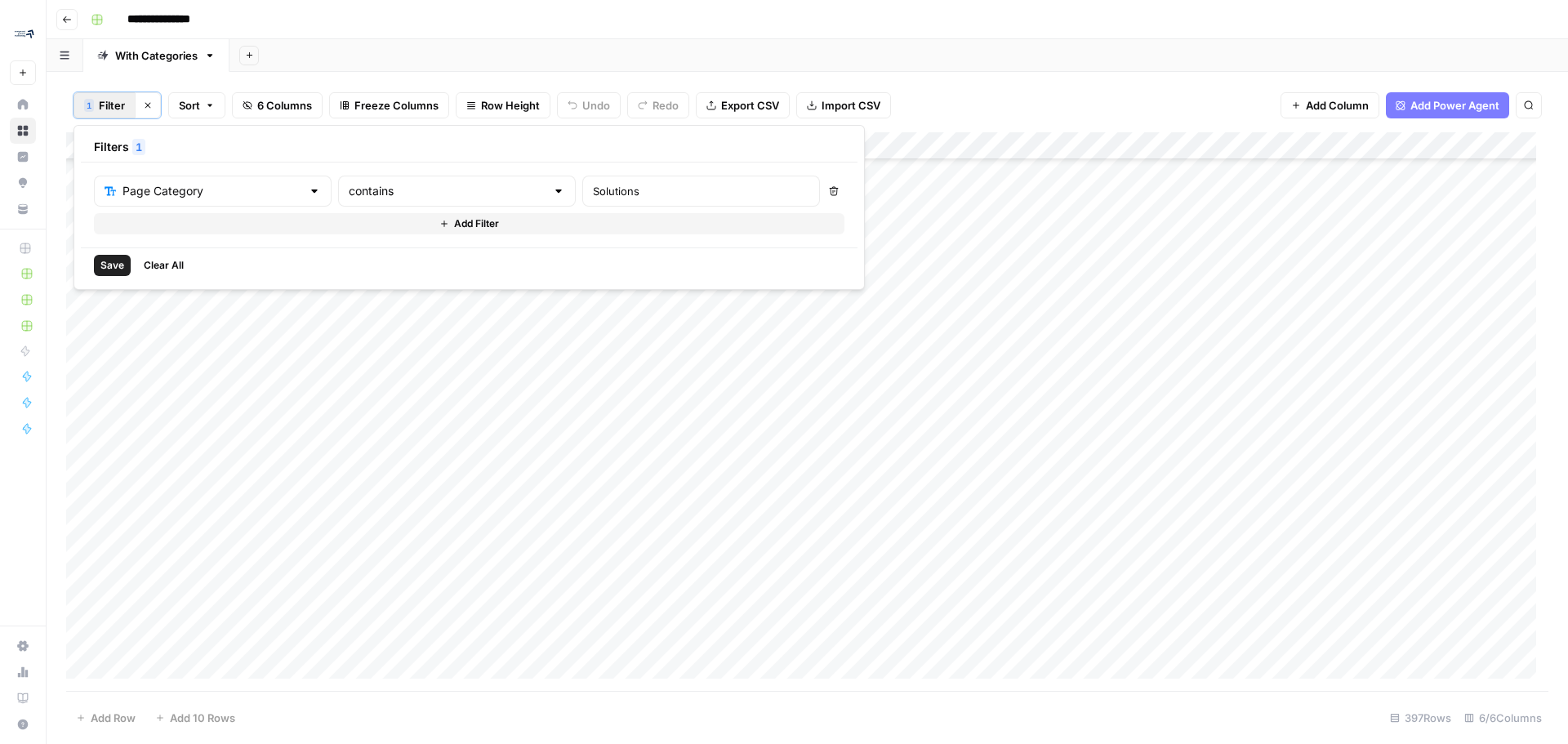
click at [99, 257] on button "Save" at bounding box center [112, 265] width 37 height 21
click at [1521, 145] on span "Add Column" at bounding box center [1511, 146] width 57 height 15
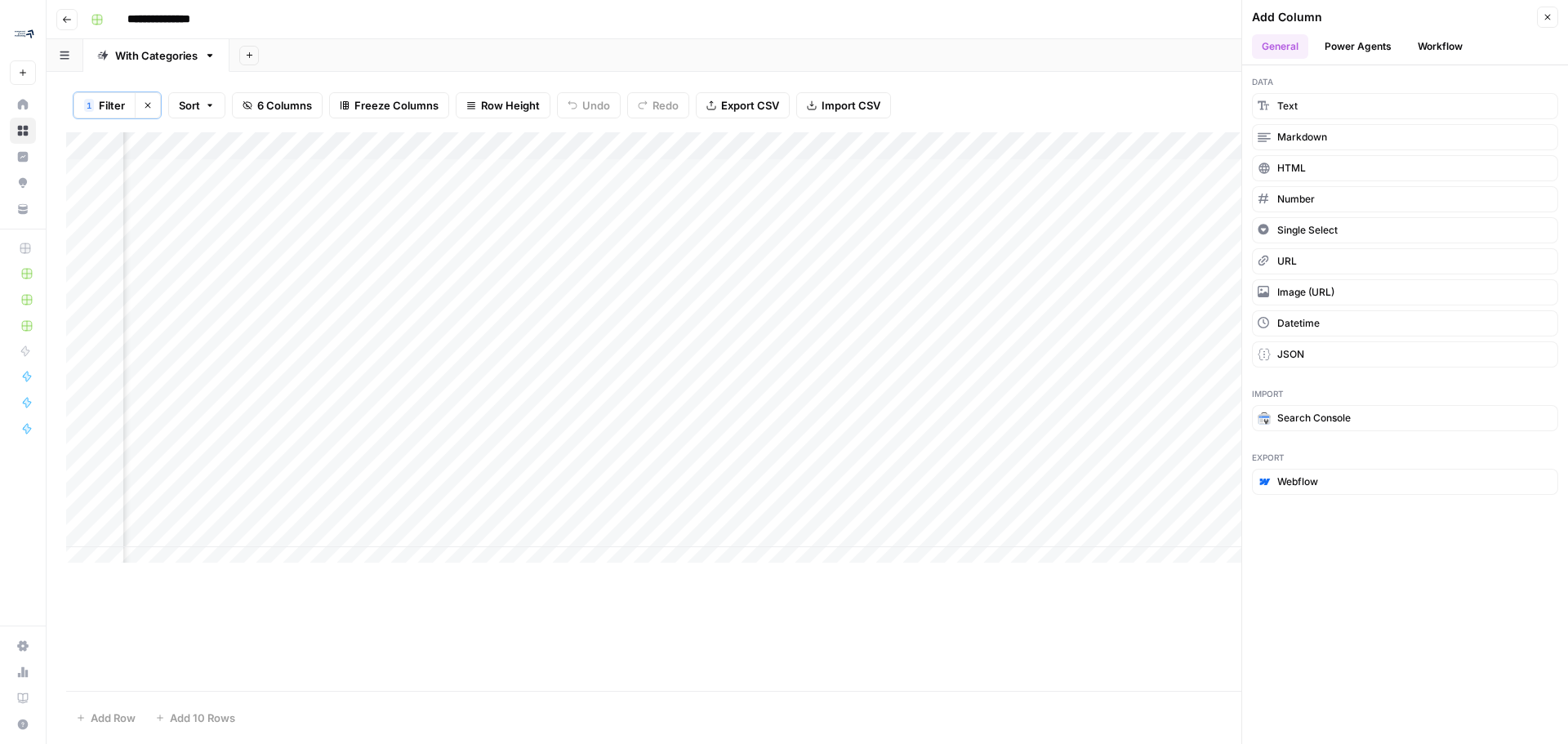
scroll to position [0, 429]
click at [1541, 20] on button "Close" at bounding box center [1547, 17] width 21 height 21
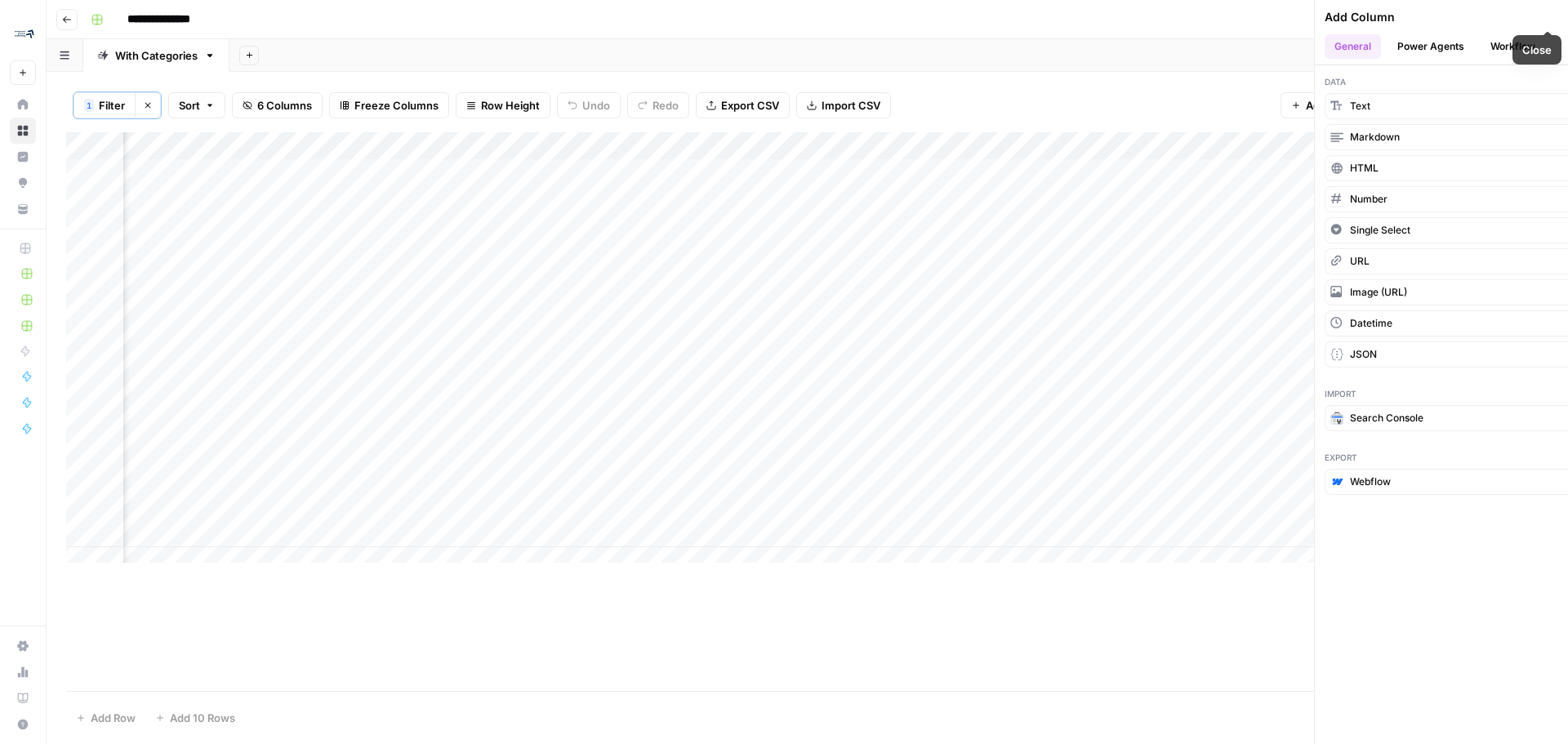
scroll to position [0, 192]
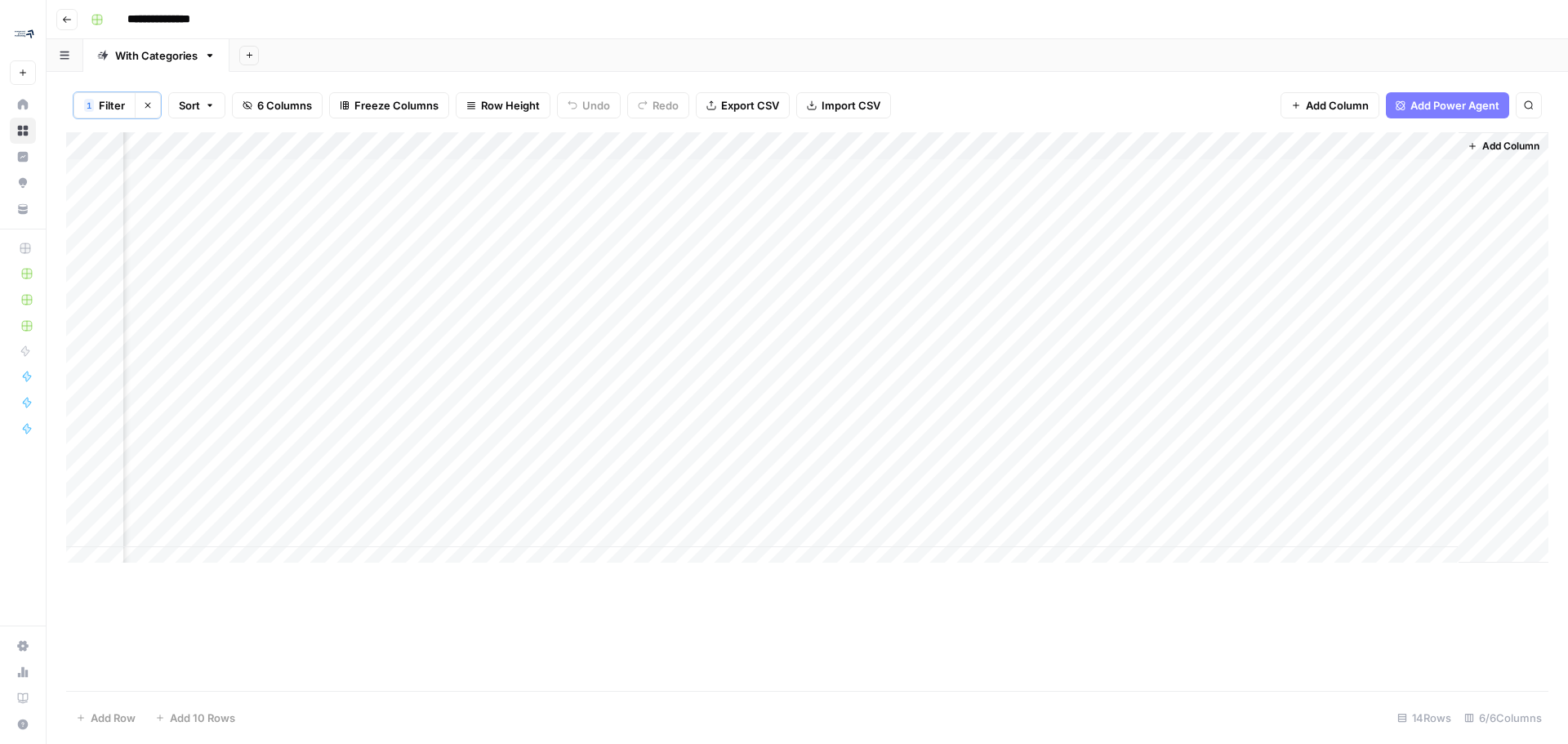
click at [1357, 202] on div "Add Column" at bounding box center [807, 354] width 1482 height 443
click at [1423, 145] on div "Add Column" at bounding box center [807, 354] width 1482 height 443
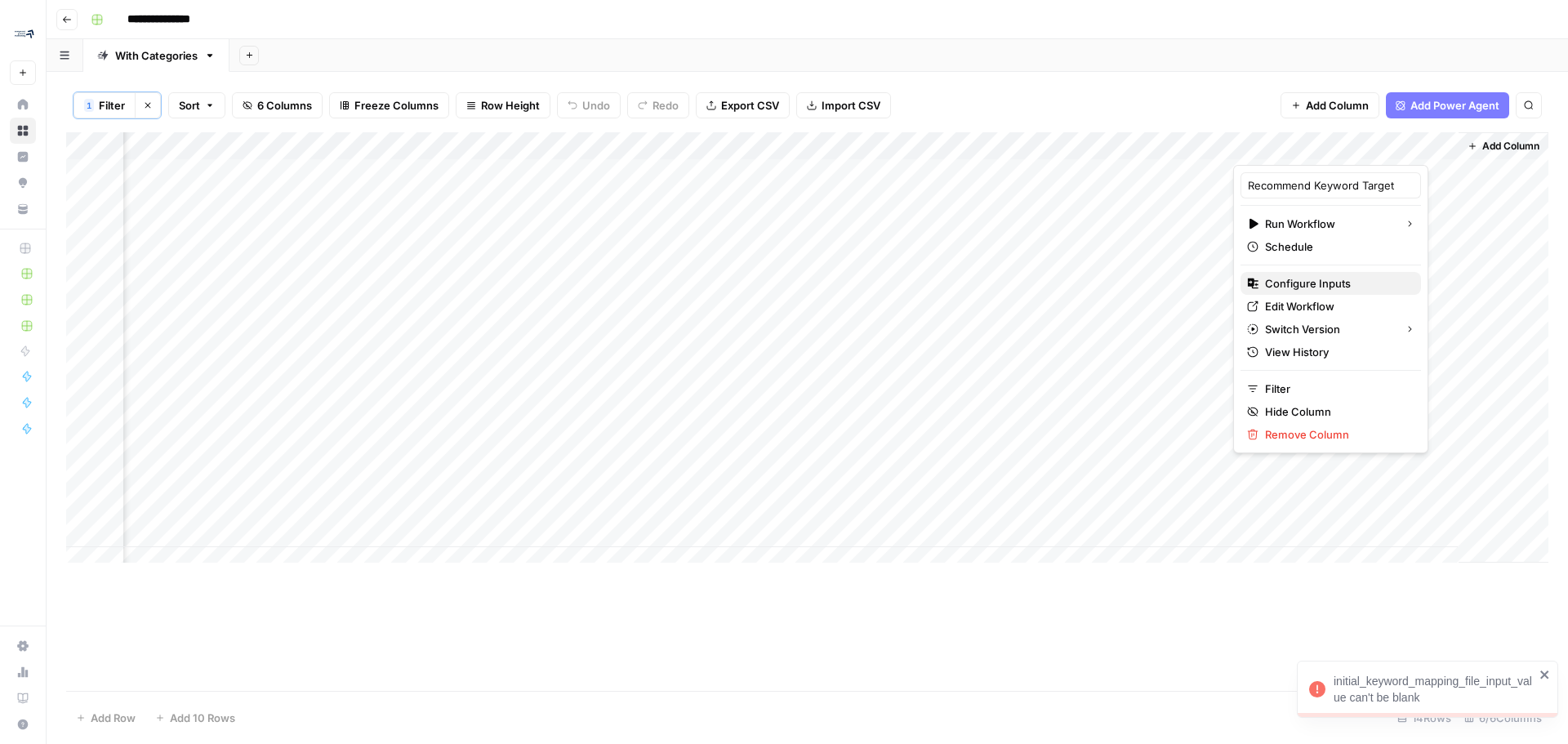
click at [1327, 292] on button "Configure Inputs" at bounding box center [1330, 283] width 180 height 23
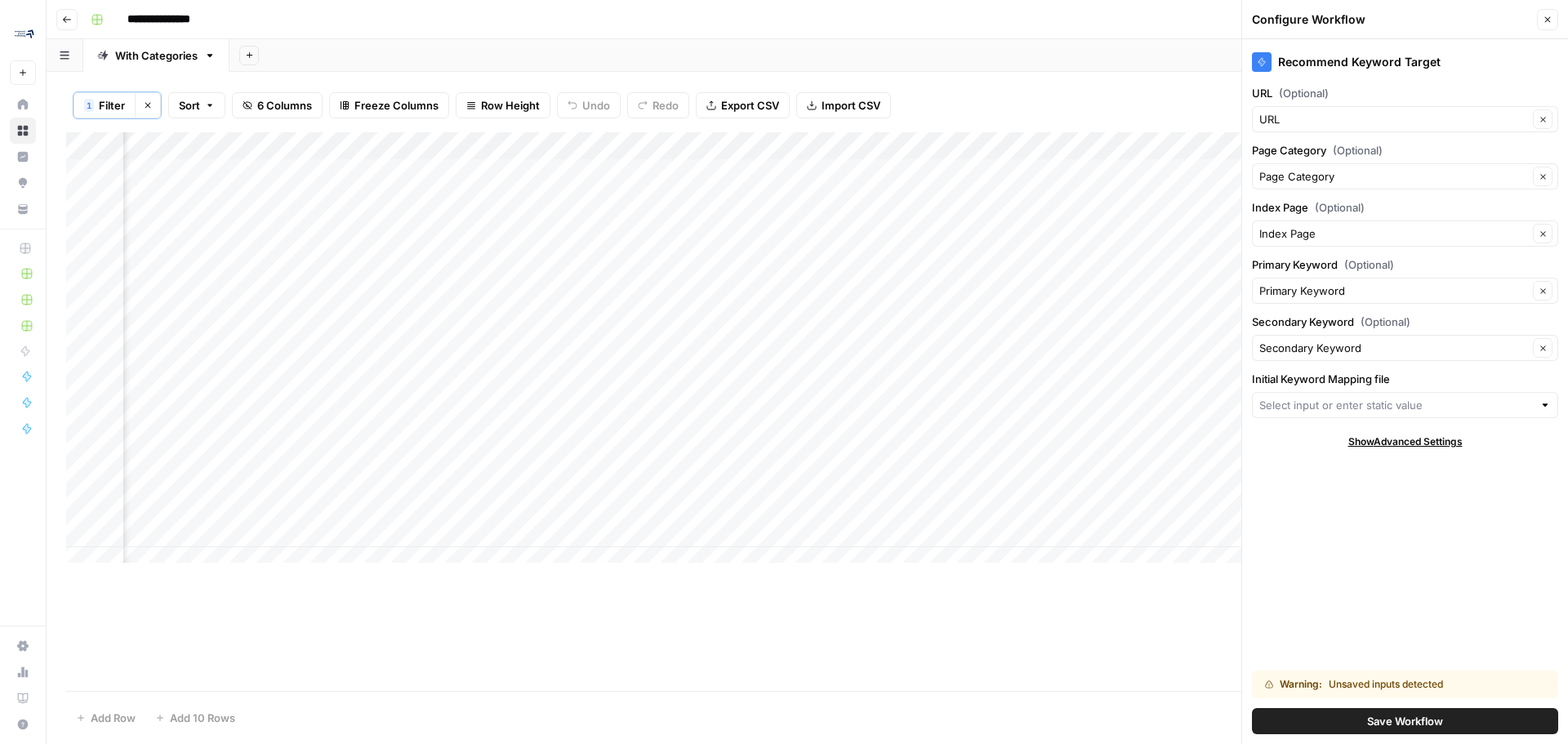
click at [1450, 421] on div "Recommend Keyword Target URL (Optional) URL Clear Page Category (Optional) Page…" at bounding box center [1405, 391] width 326 height 704
click at [1501, 404] on input "Initial Keyword Mapping file" at bounding box center [1396, 405] width 273 height 17
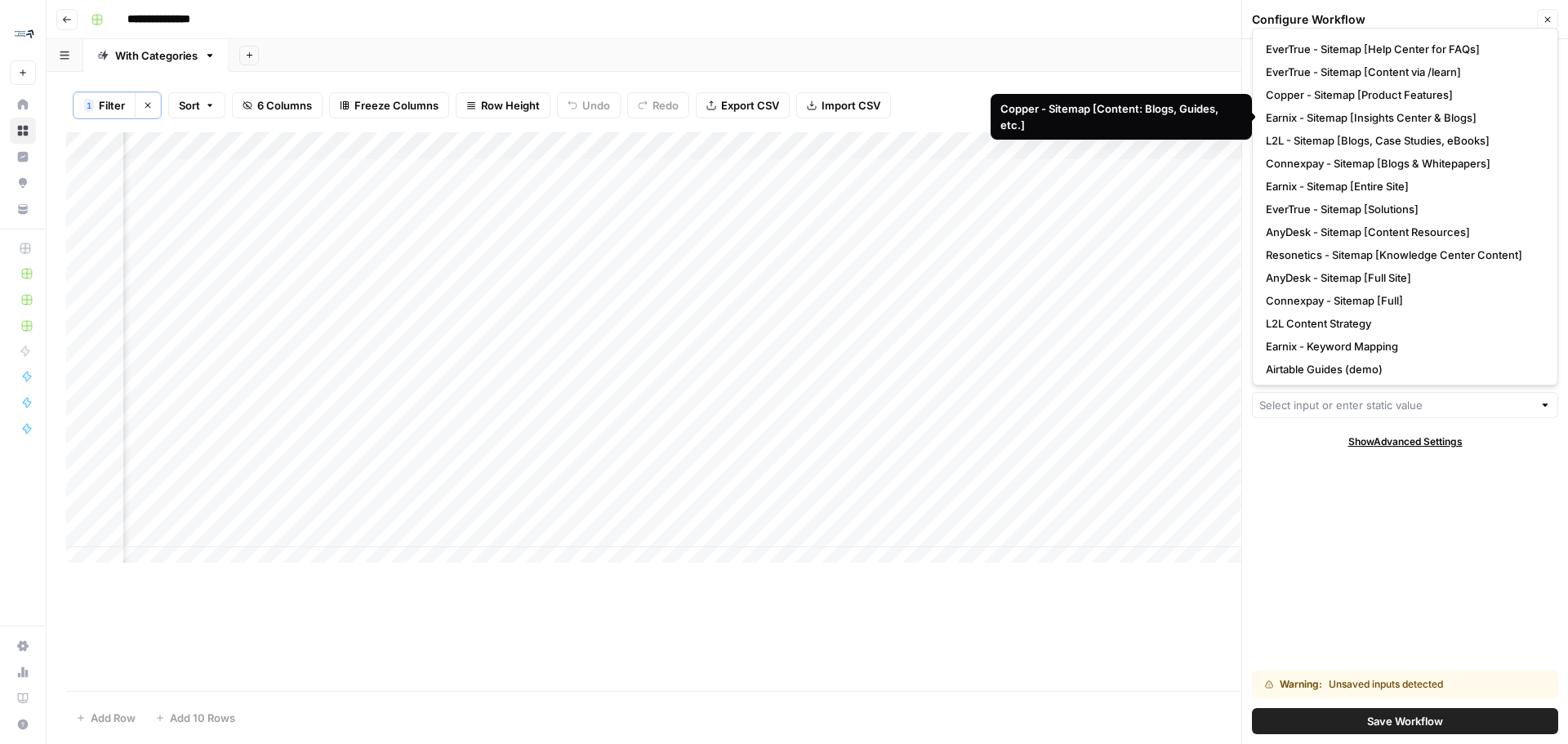
scroll to position [137, 0]
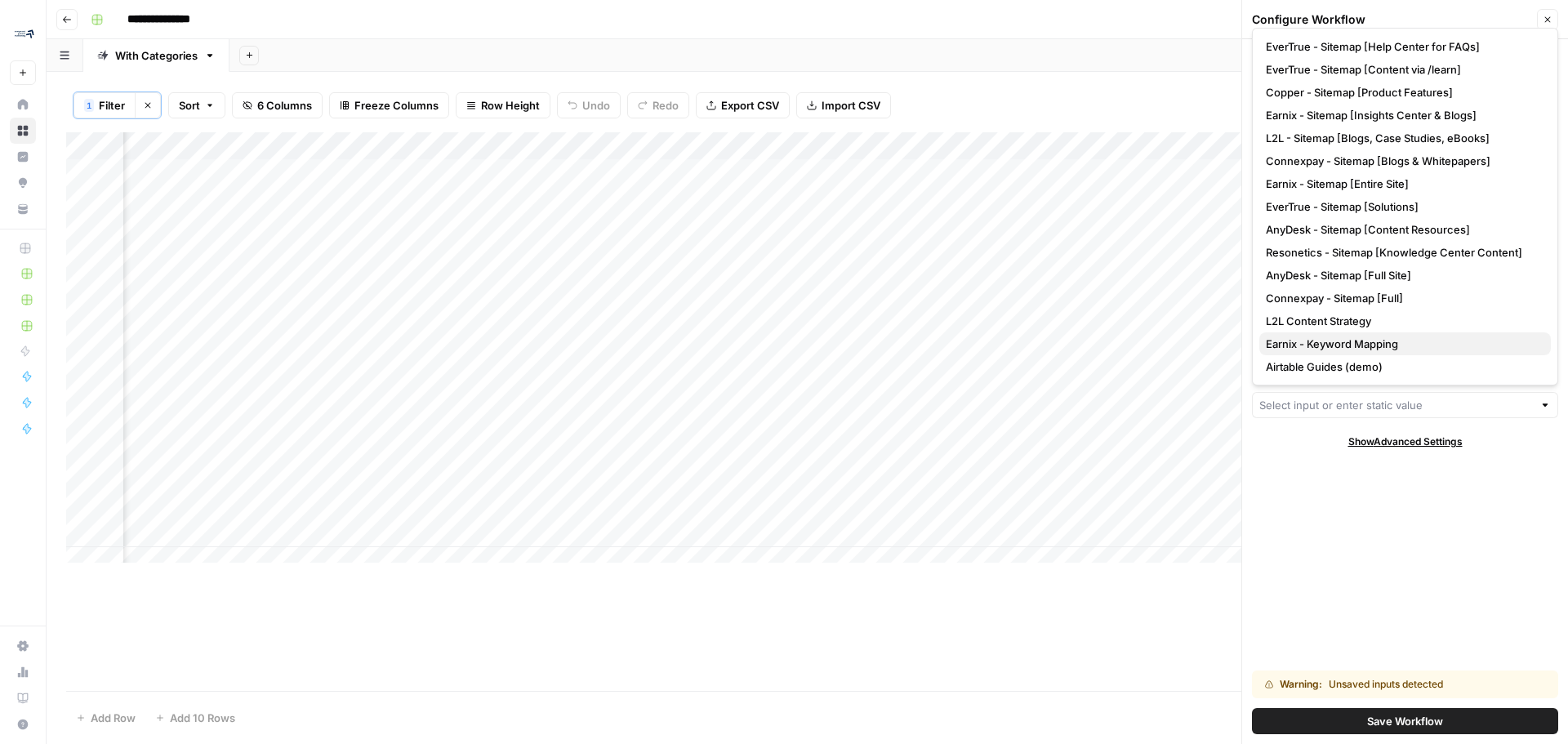
click at [1401, 344] on span "Earnix - Keyword Mapping" at bounding box center [1401, 344] width 272 height 17
type input "Earnix - Keyword Mapping"
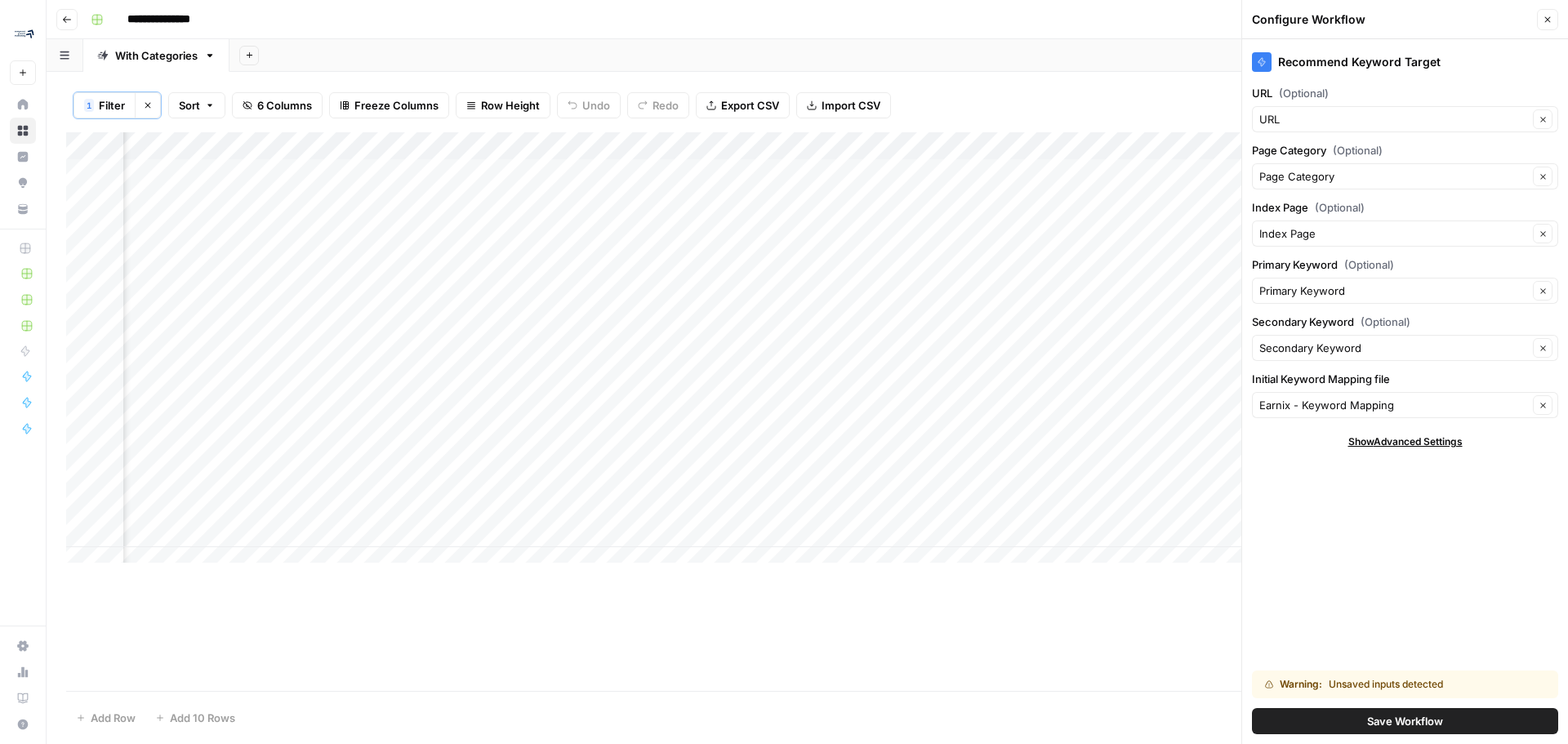
click at [1330, 726] on button "Save Workflow" at bounding box center [1405, 721] width 307 height 26
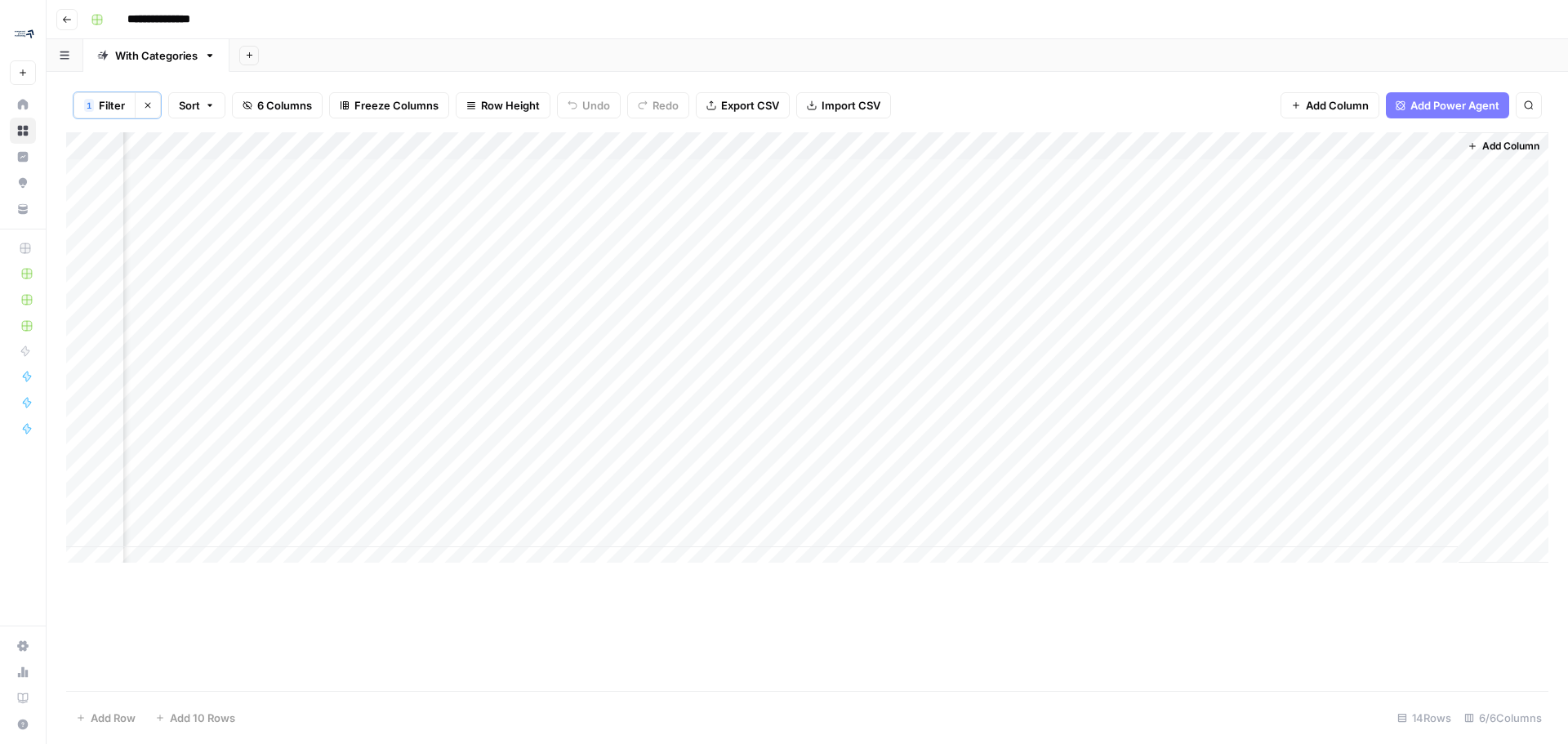
click at [1501, 148] on span "Add Column" at bounding box center [1511, 146] width 57 height 15
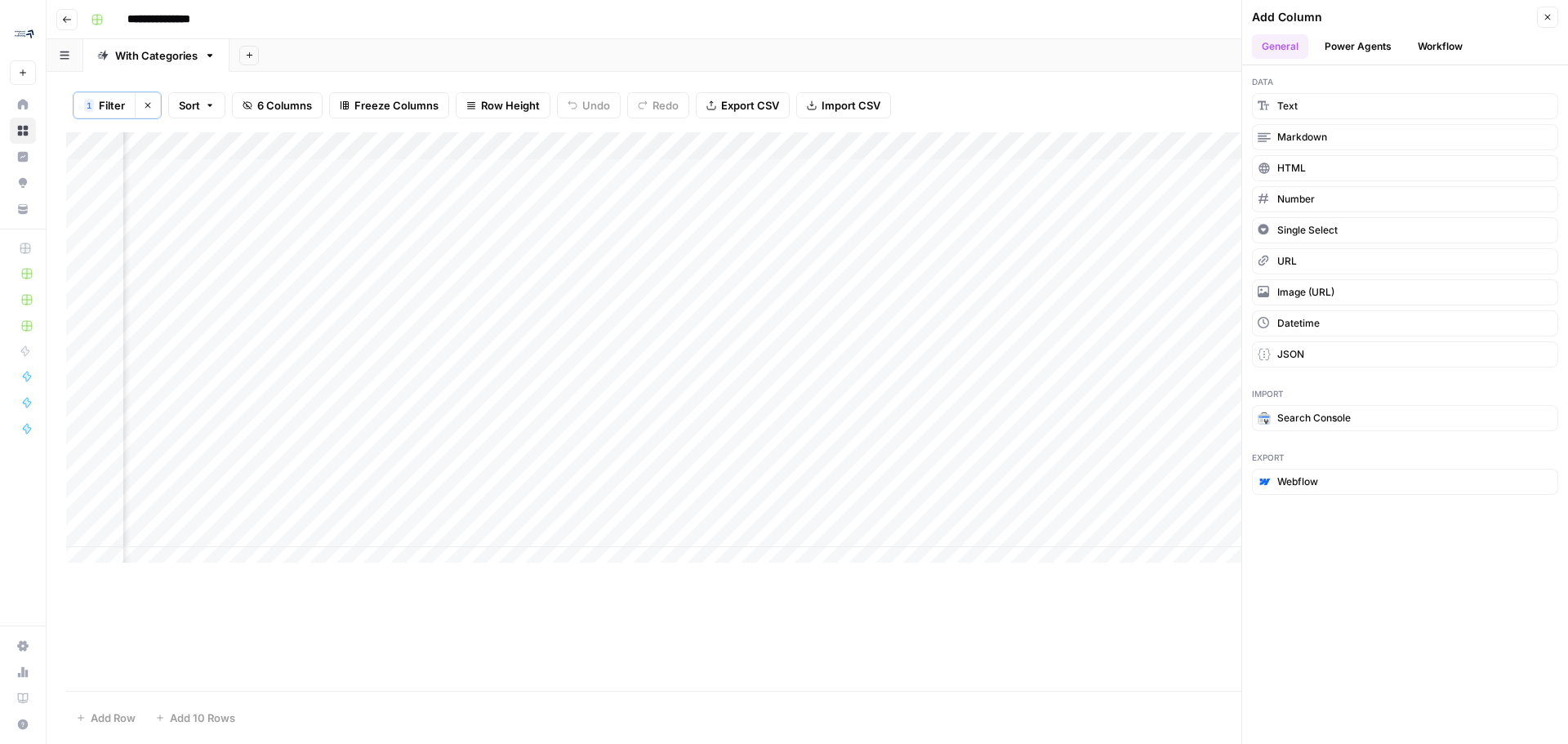
click at [1445, 54] on button "Workflow" at bounding box center [1440, 46] width 64 height 25
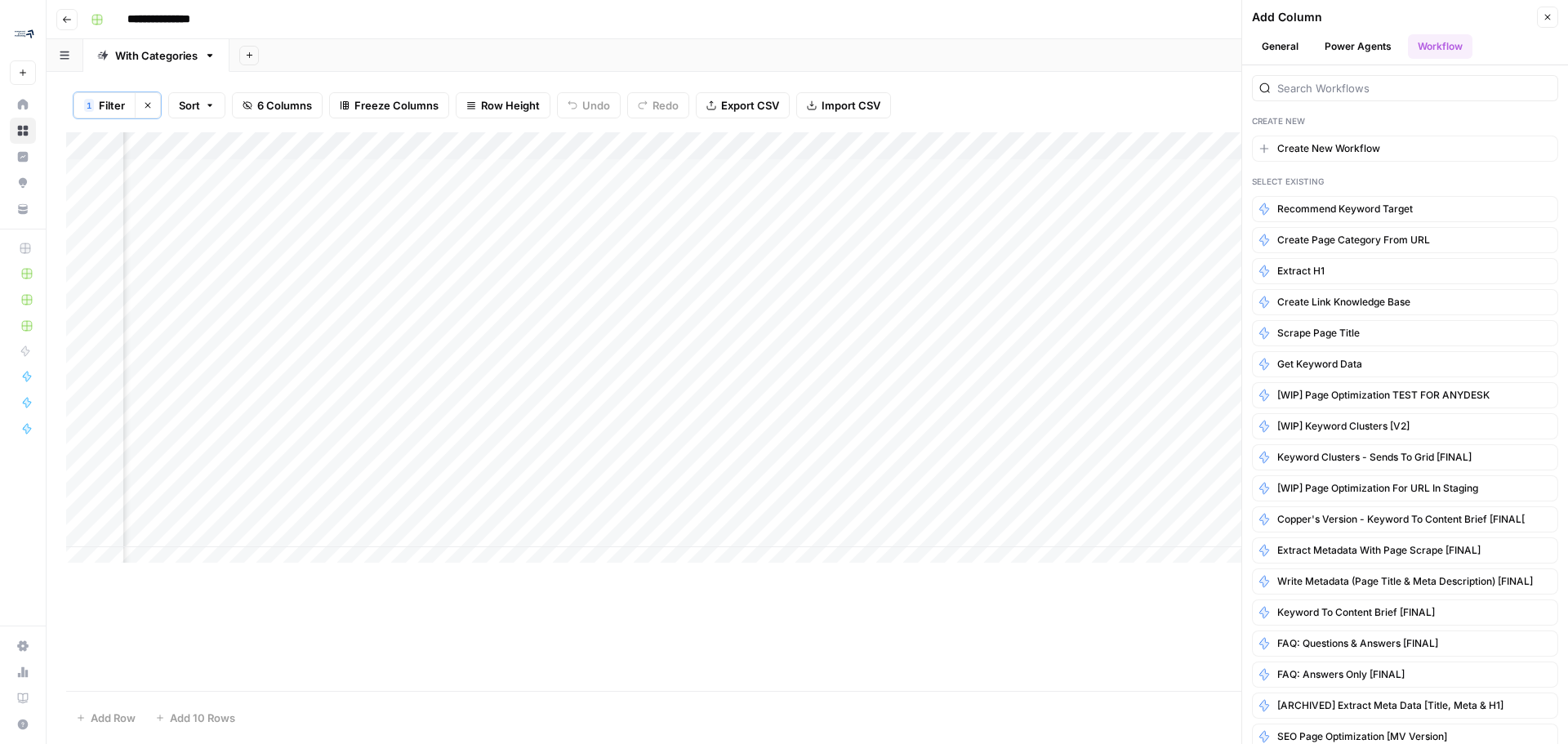
click at [1376, 40] on button "Power Agents" at bounding box center [1358, 46] width 87 height 25
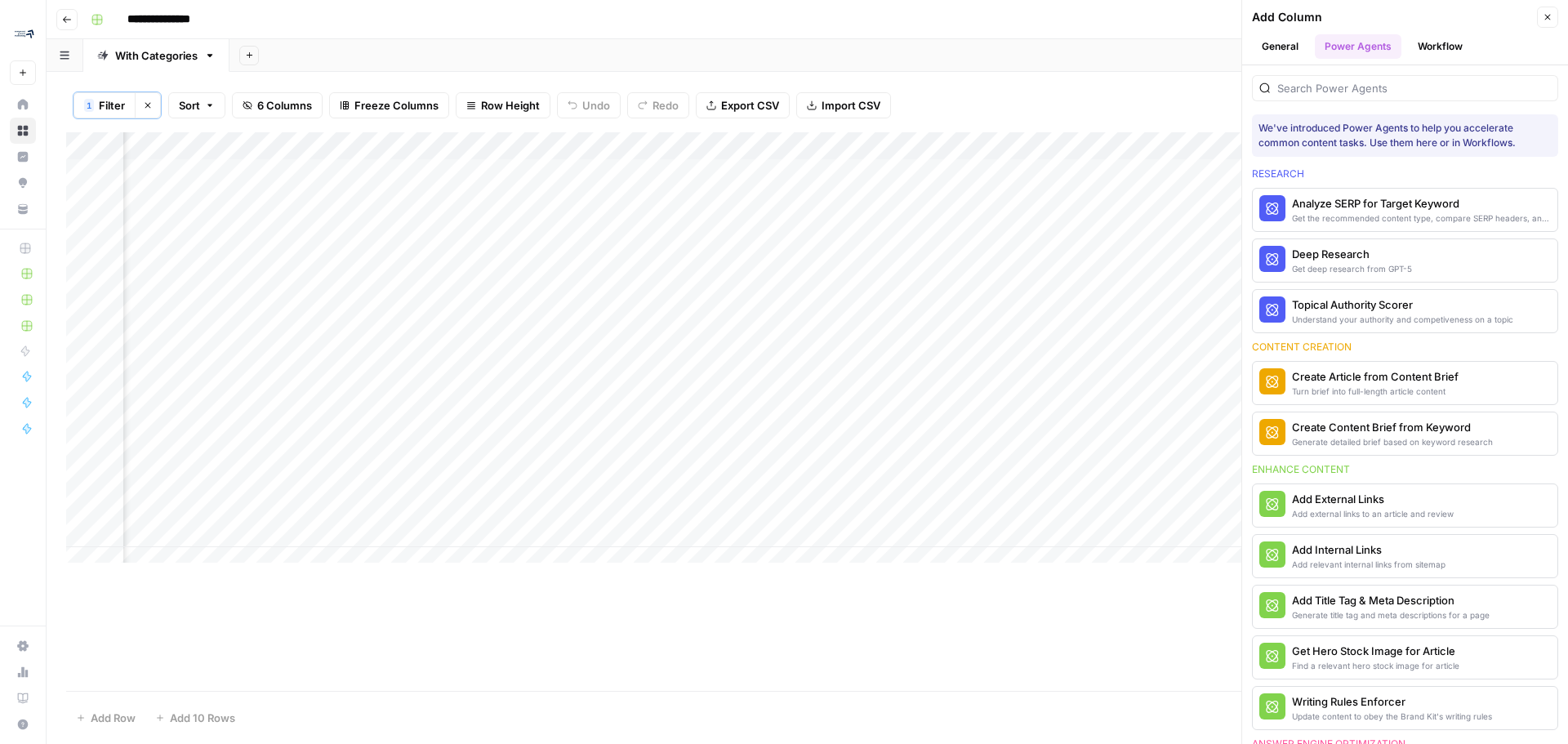
click at [1442, 42] on button "Workflow" at bounding box center [1440, 46] width 64 height 25
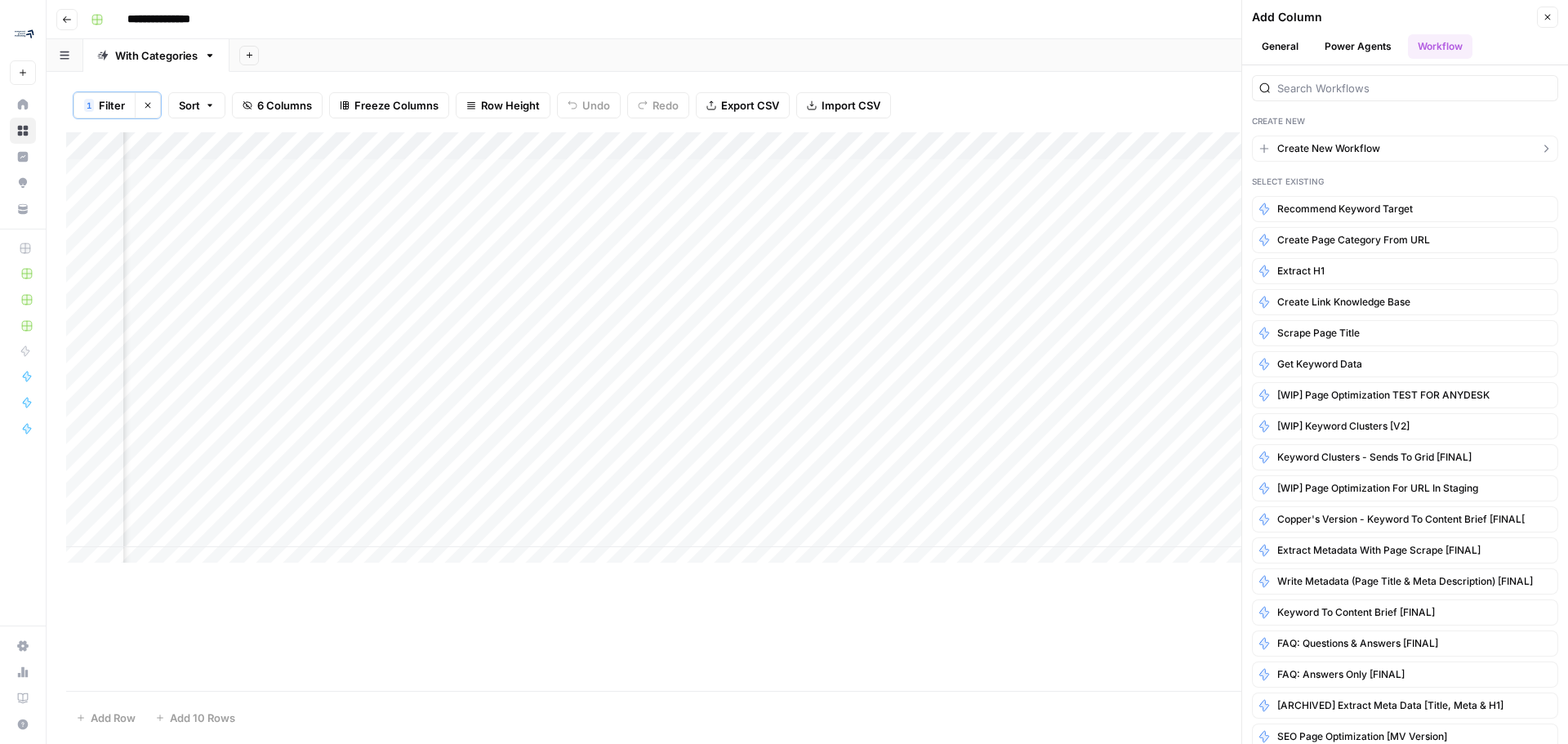
click at [1395, 153] on button "Create New Workflow" at bounding box center [1405, 148] width 307 height 26
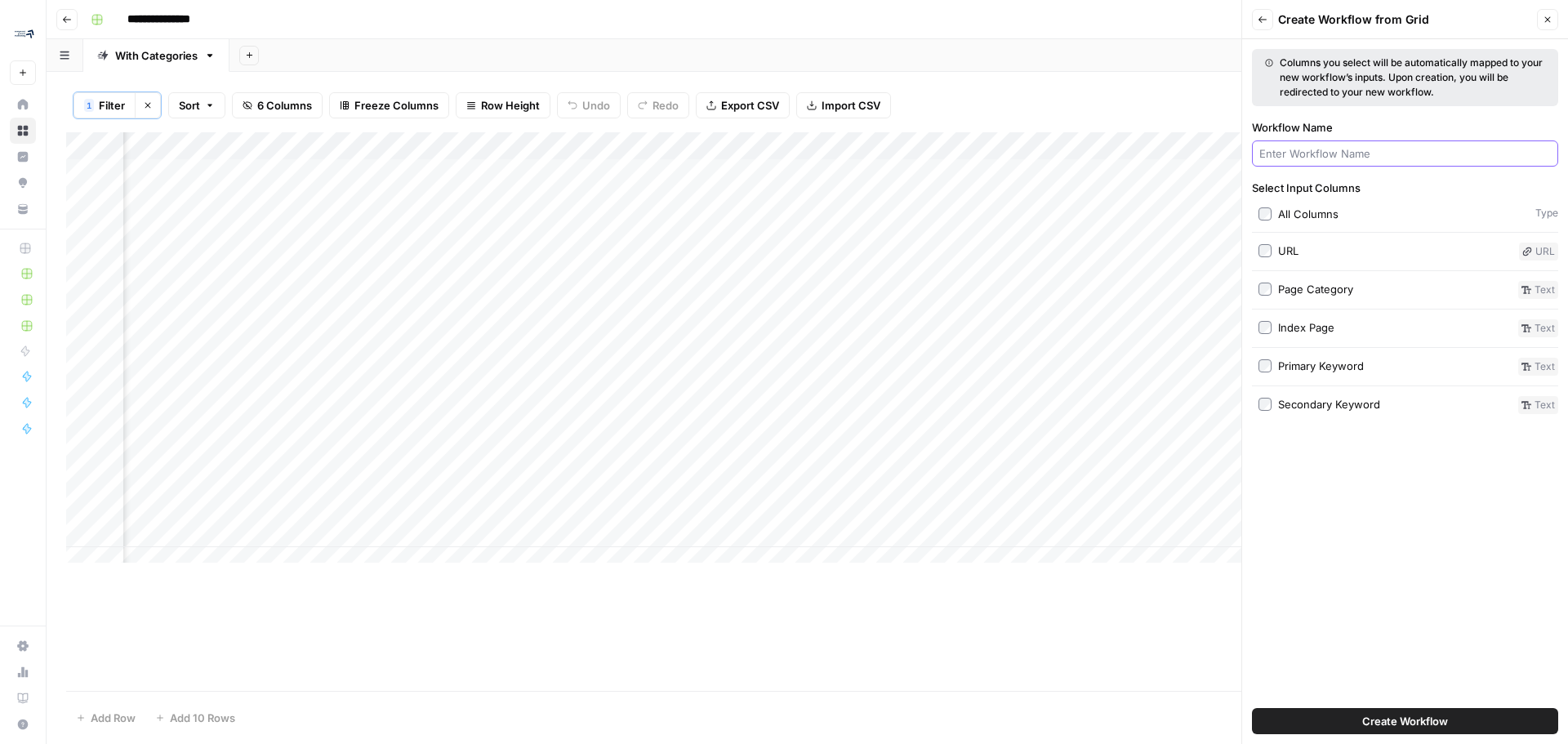
click at [1418, 145] on input "Workflow Name" at bounding box center [1405, 154] width 292 height 17
type input "Write"
click at [1256, 10] on button "Back" at bounding box center [1262, 19] width 21 height 21
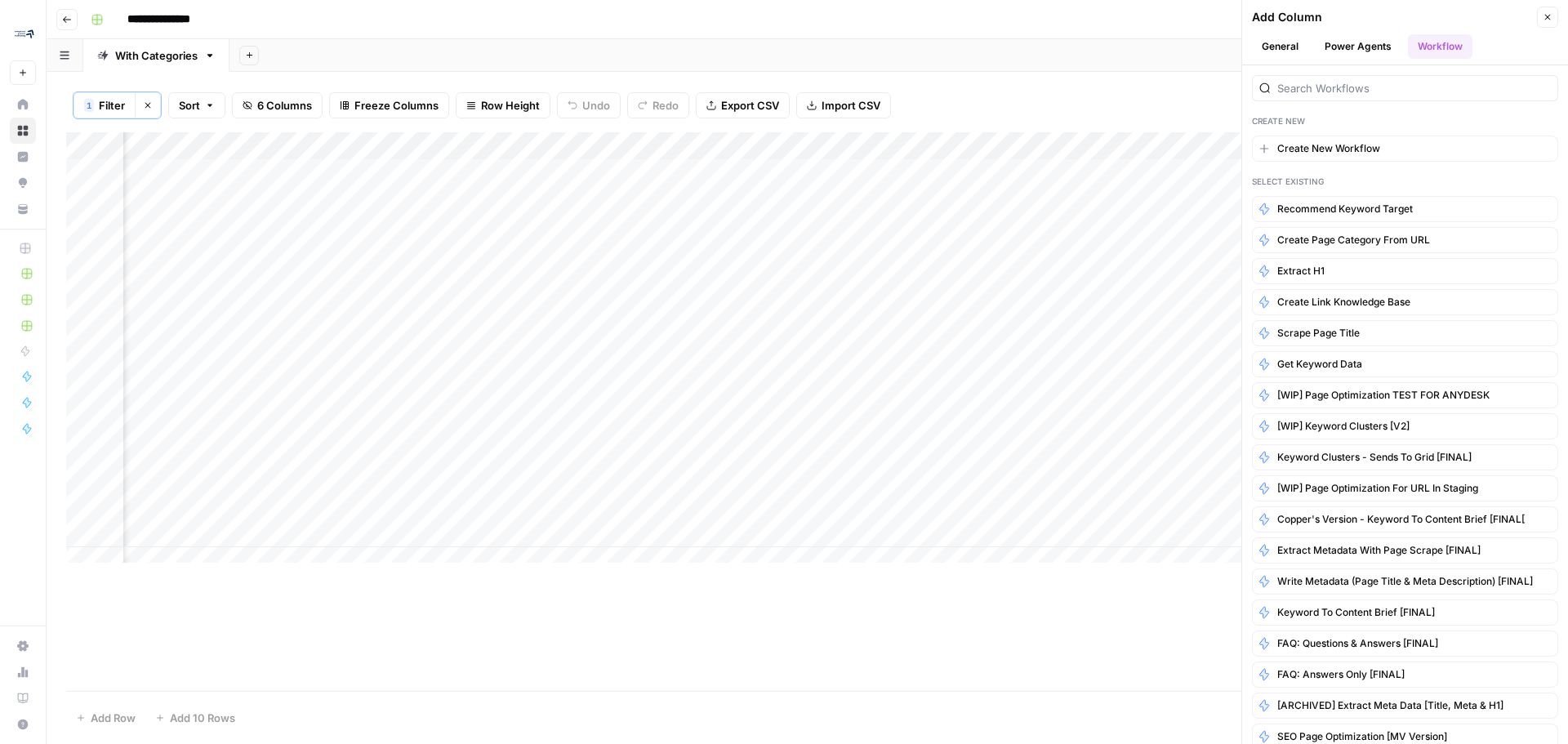
click at [1549, 13] on button "Close" at bounding box center [1547, 17] width 21 height 21
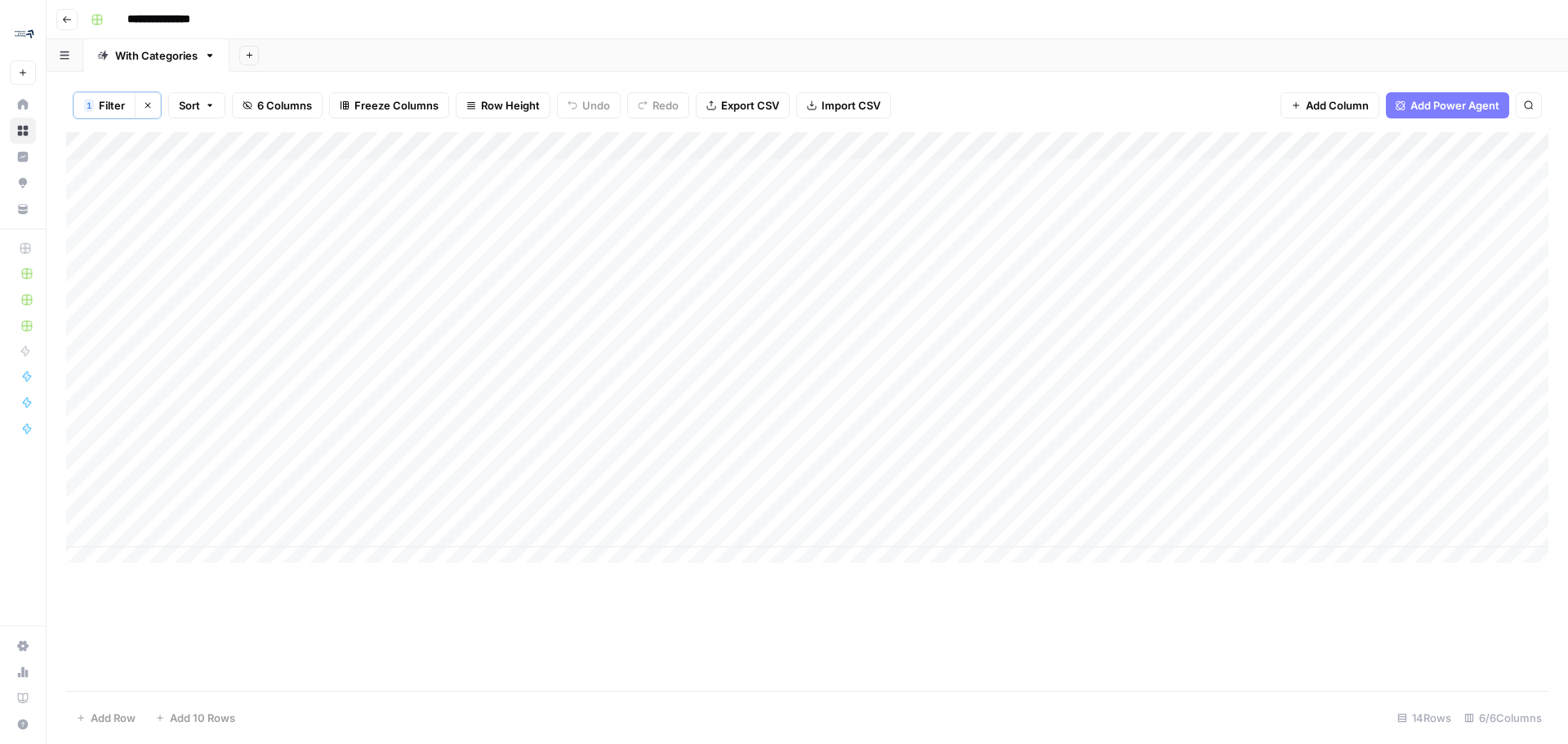
scroll to position [0, 0]
click at [1459, 227] on div "Add Column" at bounding box center [807, 354] width 1482 height 443
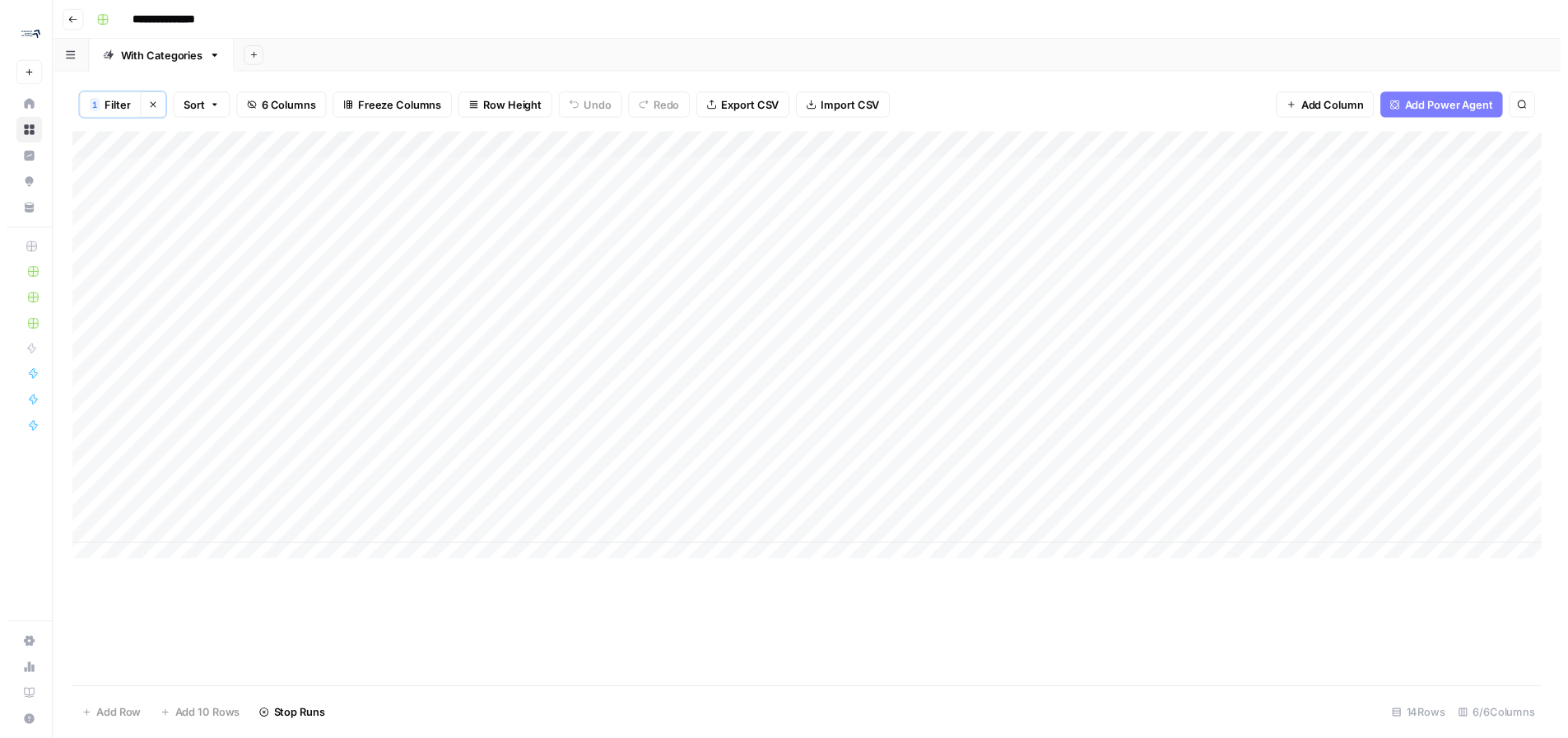
scroll to position [0, 194]
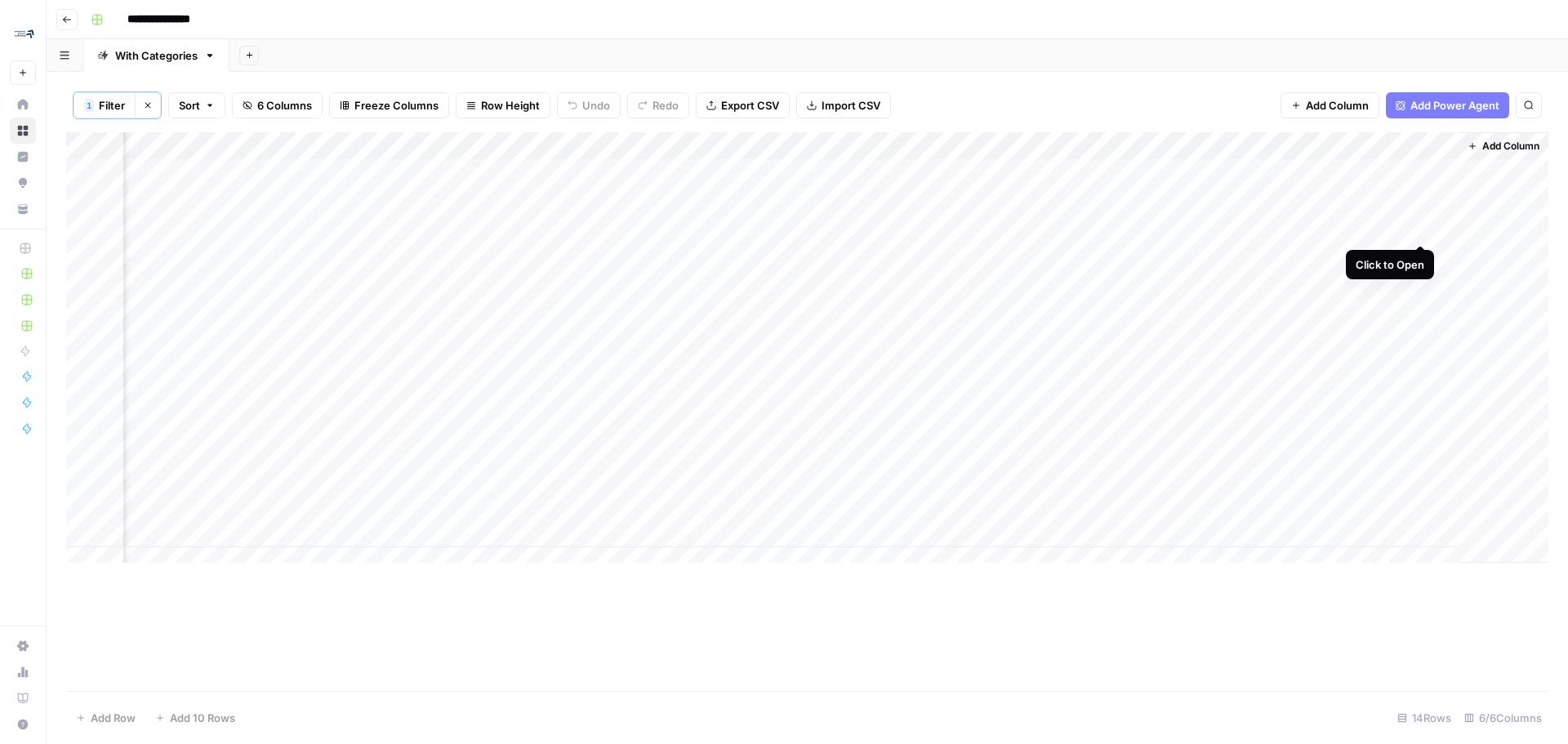
click at [1423, 227] on div "Add Column" at bounding box center [807, 354] width 1482 height 443
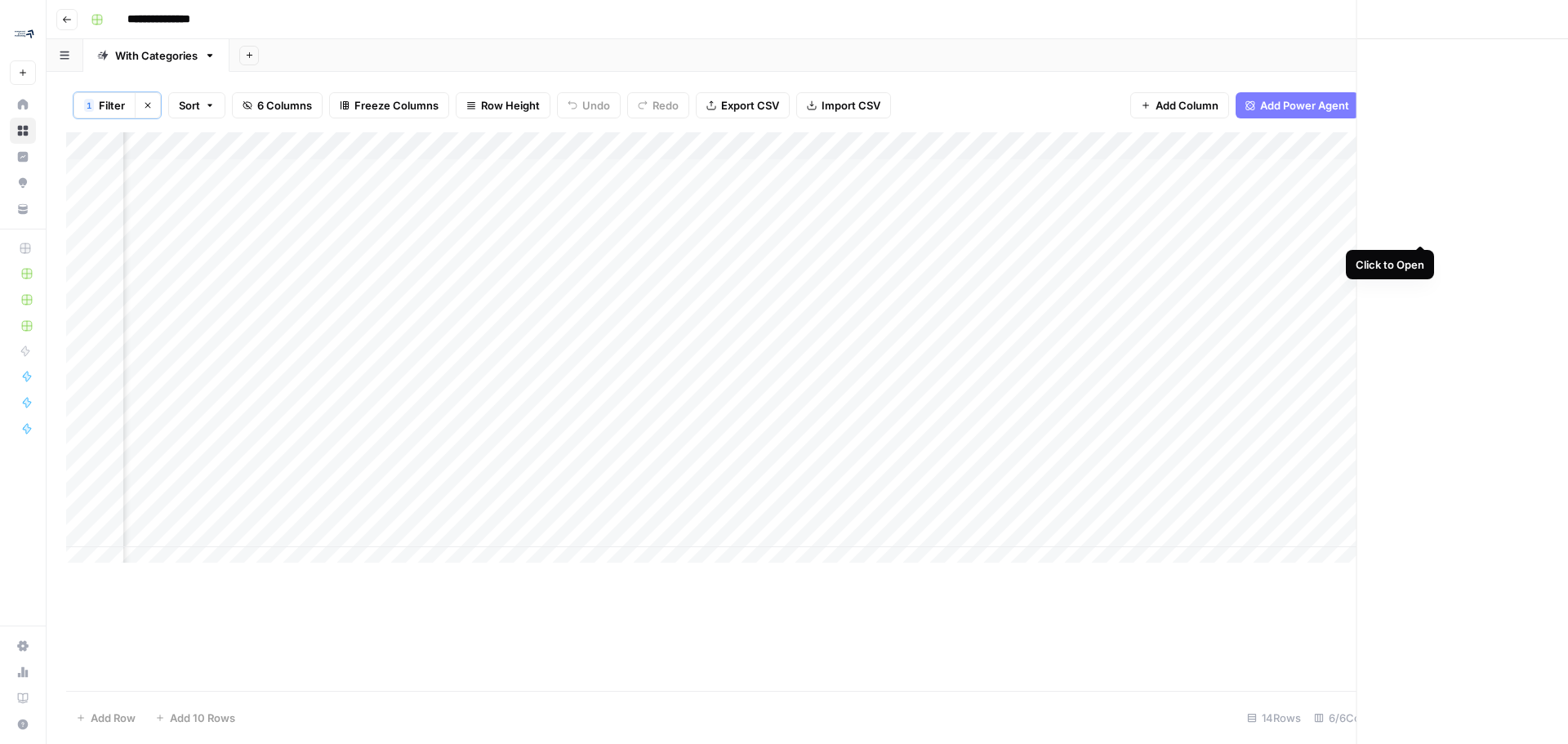
scroll to position [0, 185]
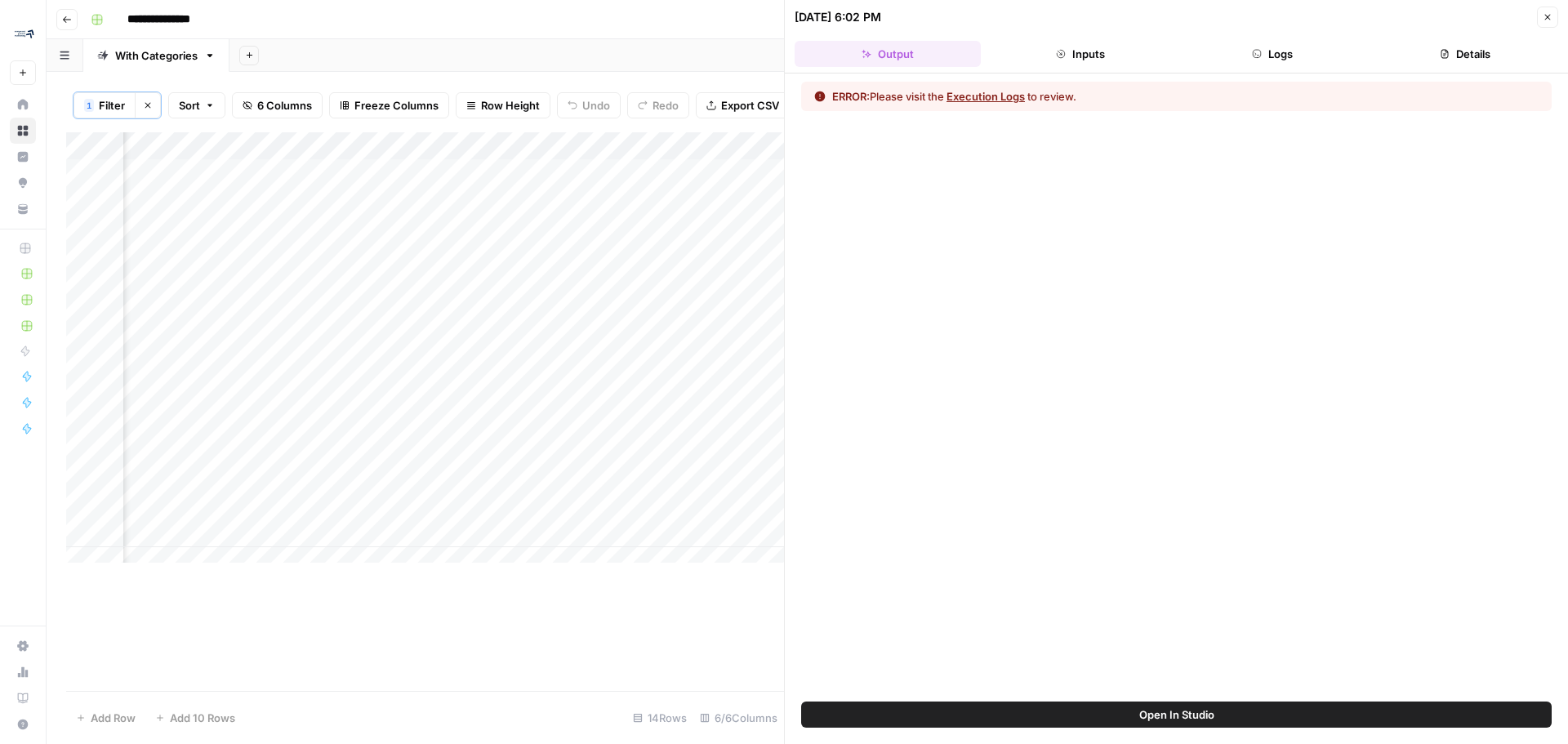
click at [1006, 98] on button "Execution Logs" at bounding box center [985, 97] width 78 height 17
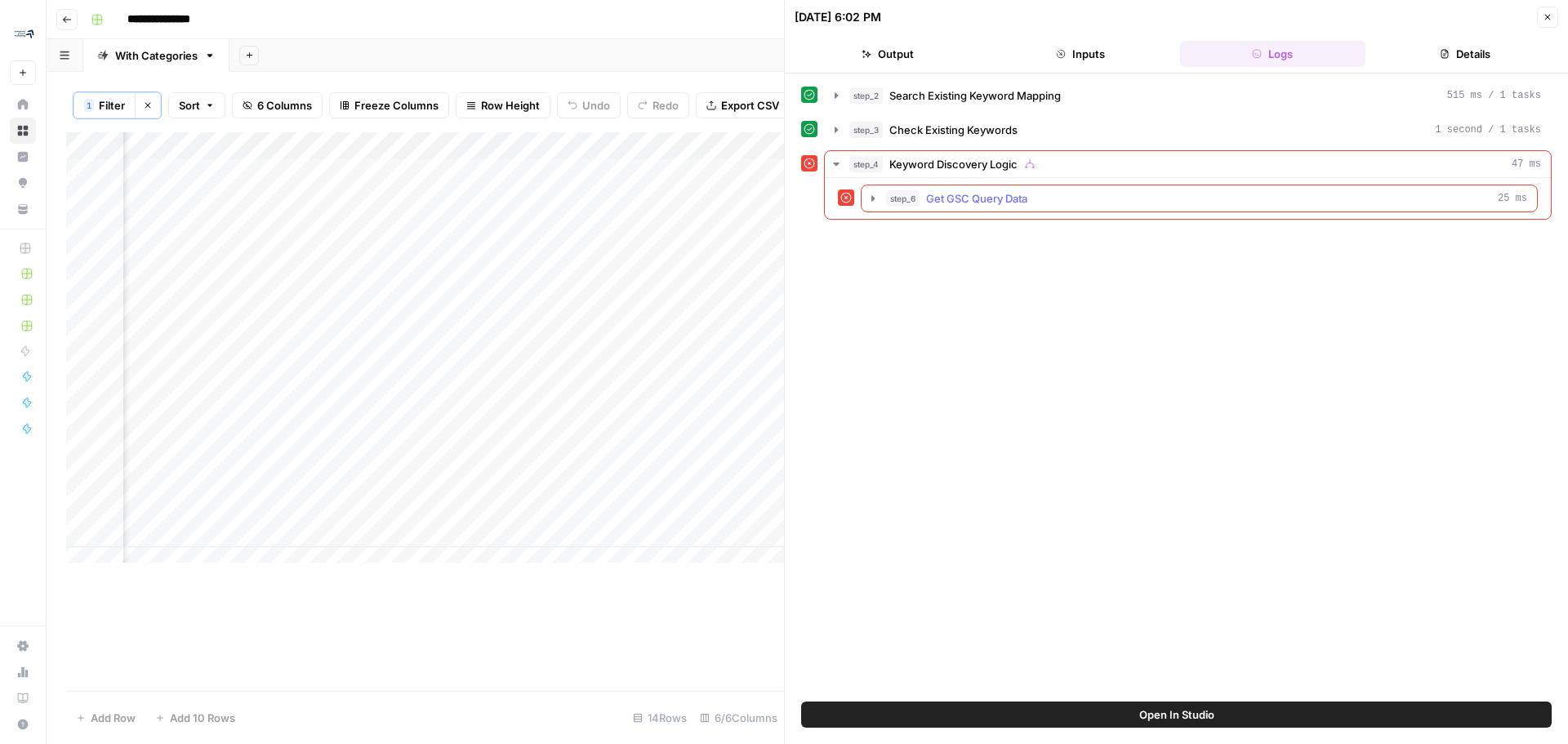
click at [870, 195] on icon "button" at bounding box center [873, 198] width 13 height 13
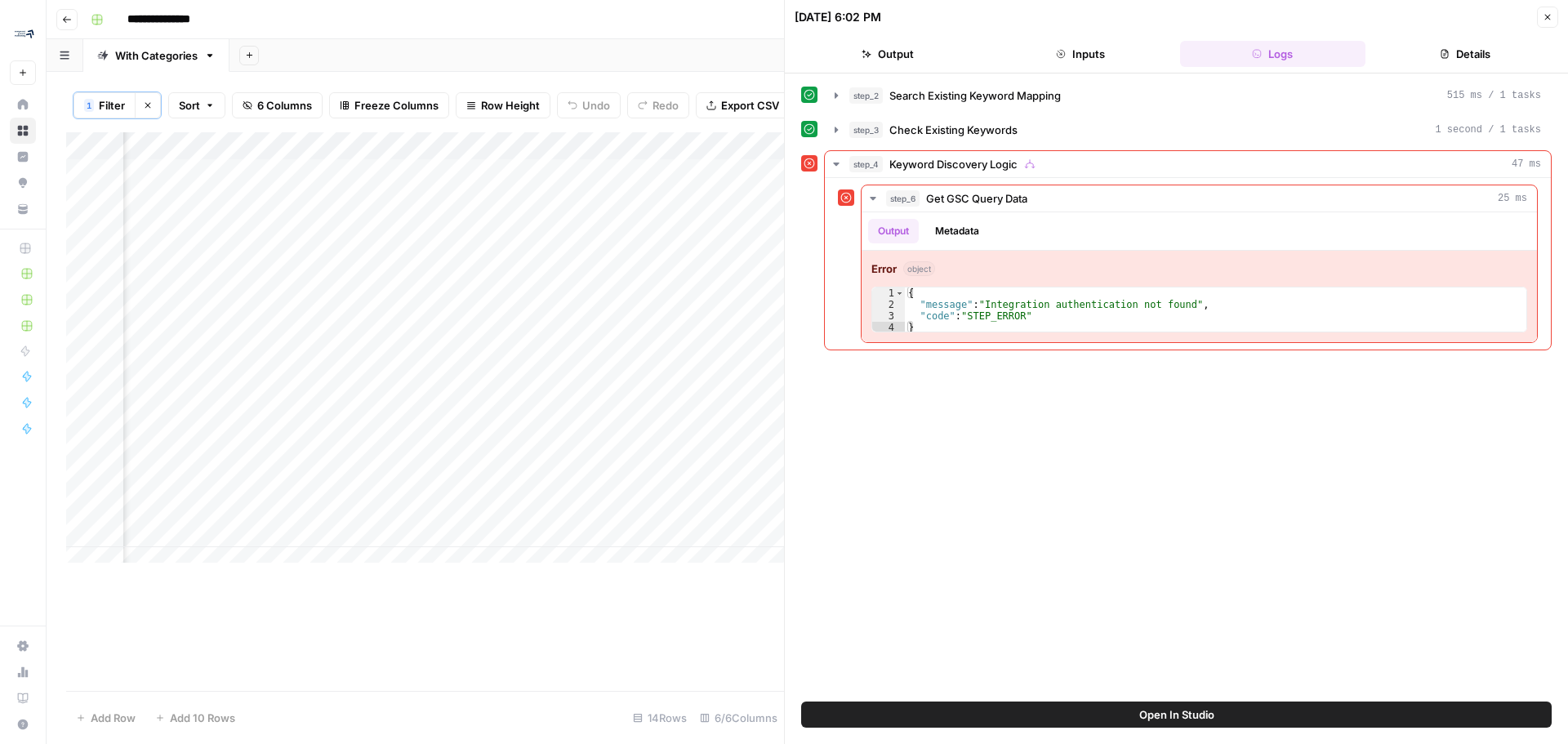
click at [1545, 16] on icon "button" at bounding box center [1548, 17] width 10 height 10
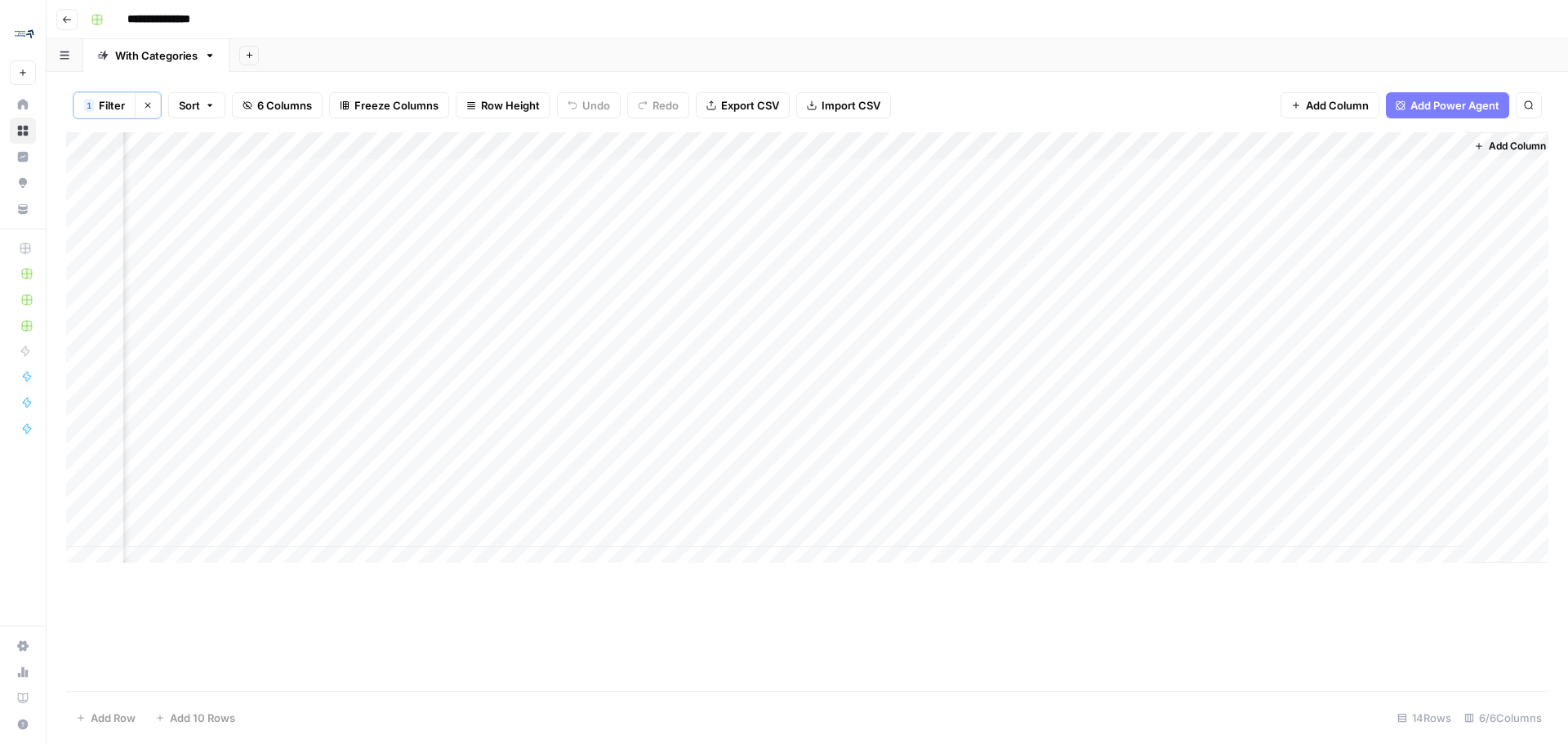
scroll to position [0, 173]
click at [1444, 148] on div "Add Column" at bounding box center [807, 354] width 1482 height 443
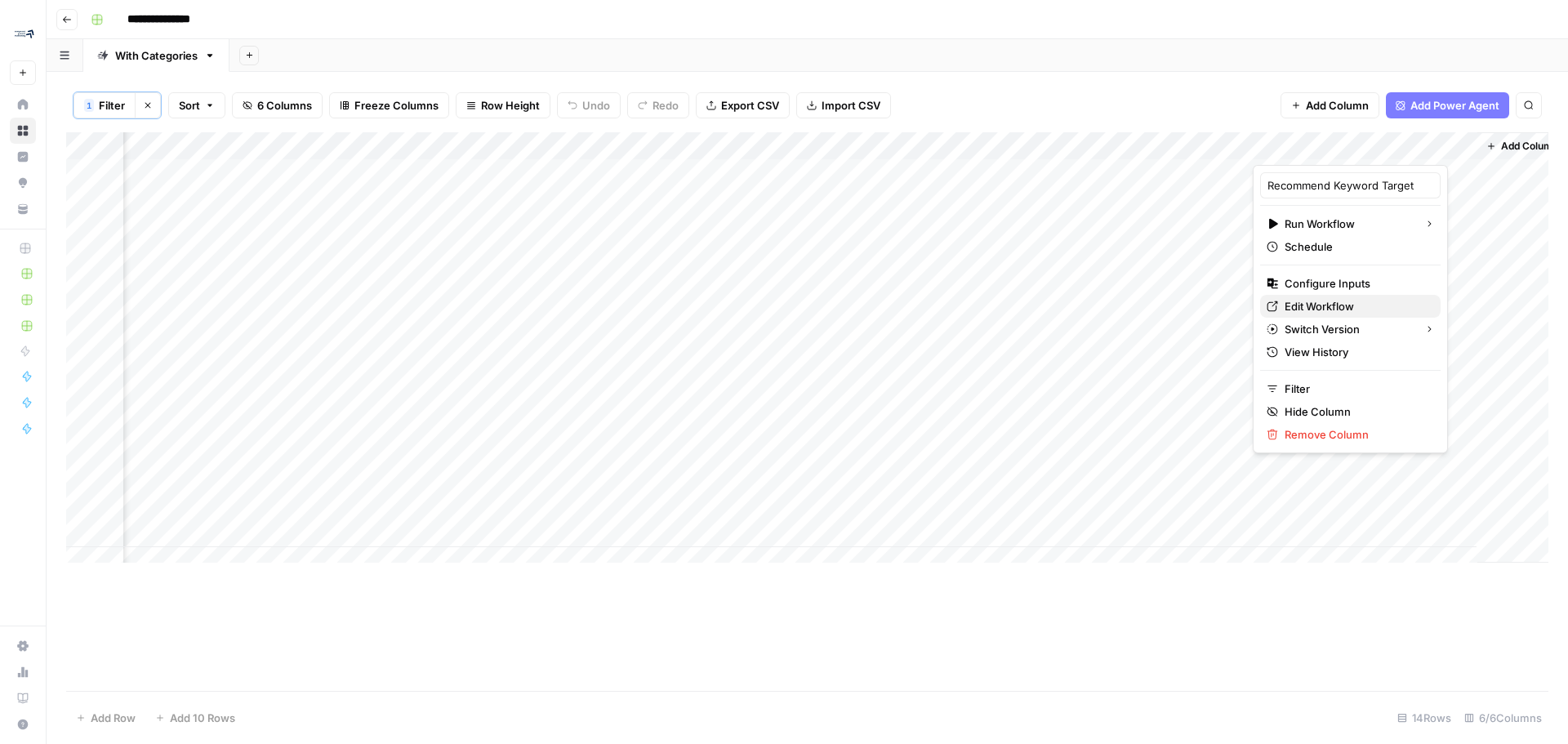
click at [1349, 306] on span "Edit Workflow" at bounding box center [1355, 307] width 143 height 17
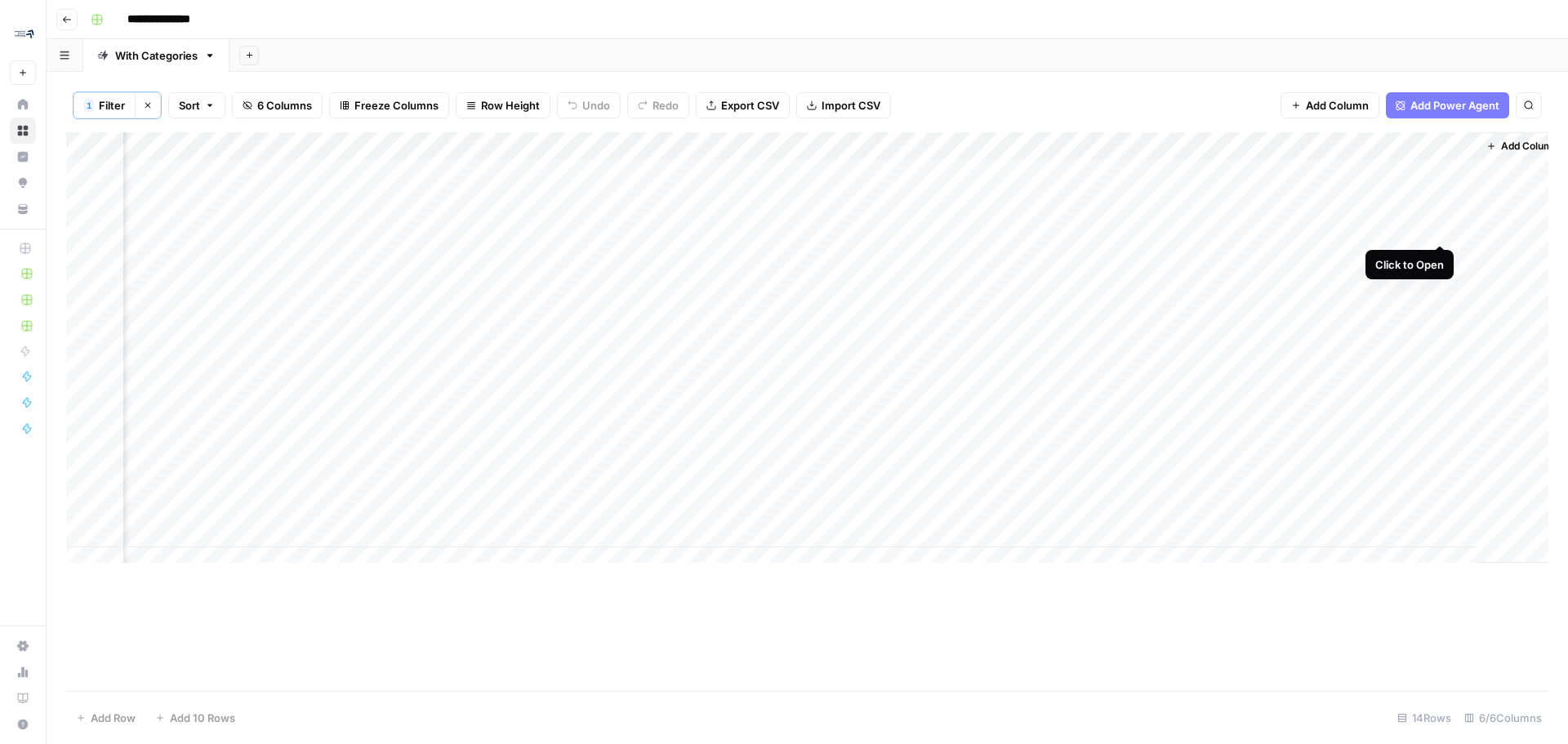
click at [1438, 226] on div "Add Column" at bounding box center [807, 354] width 1482 height 443
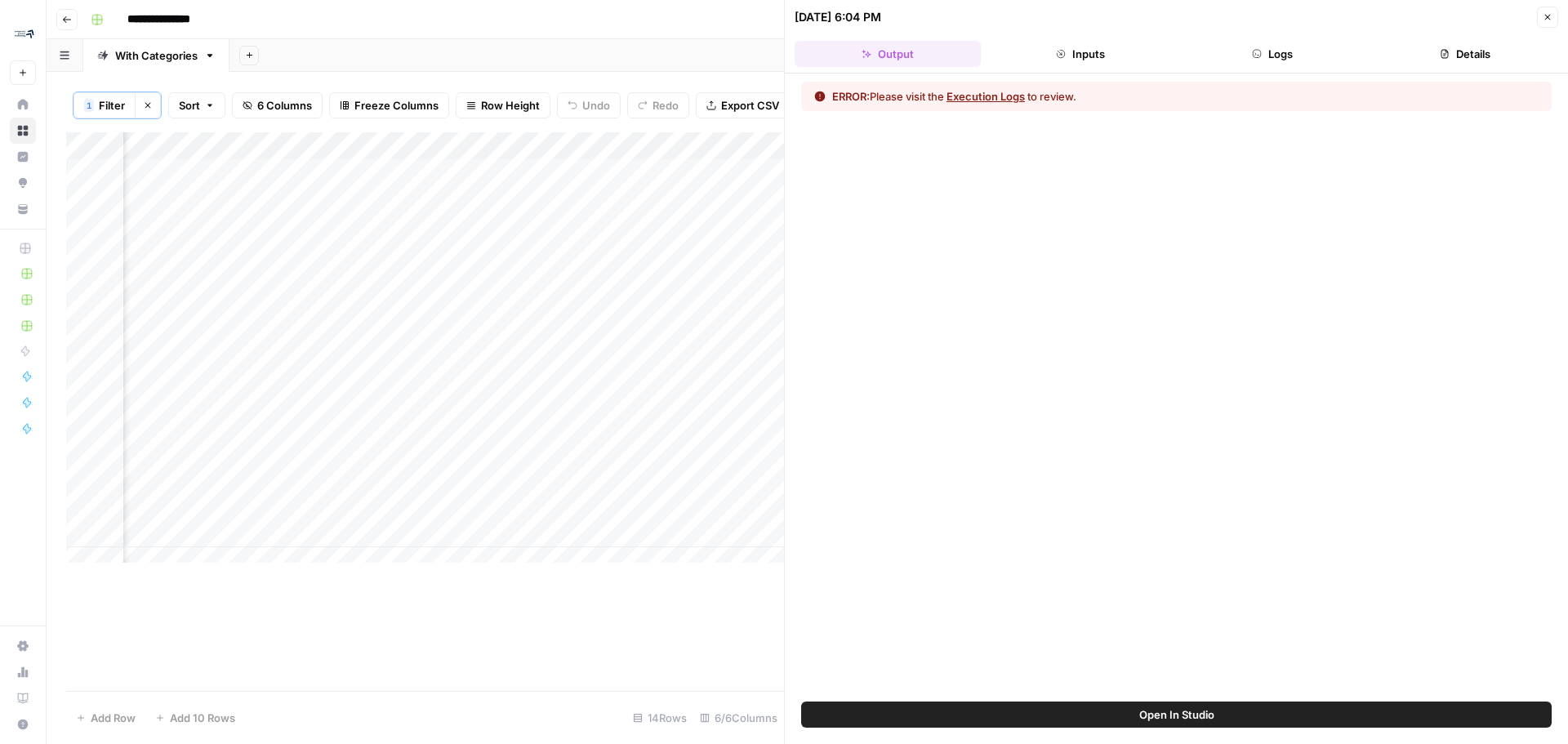
click at [1115, 62] on button "Inputs" at bounding box center [1080, 53] width 186 height 26
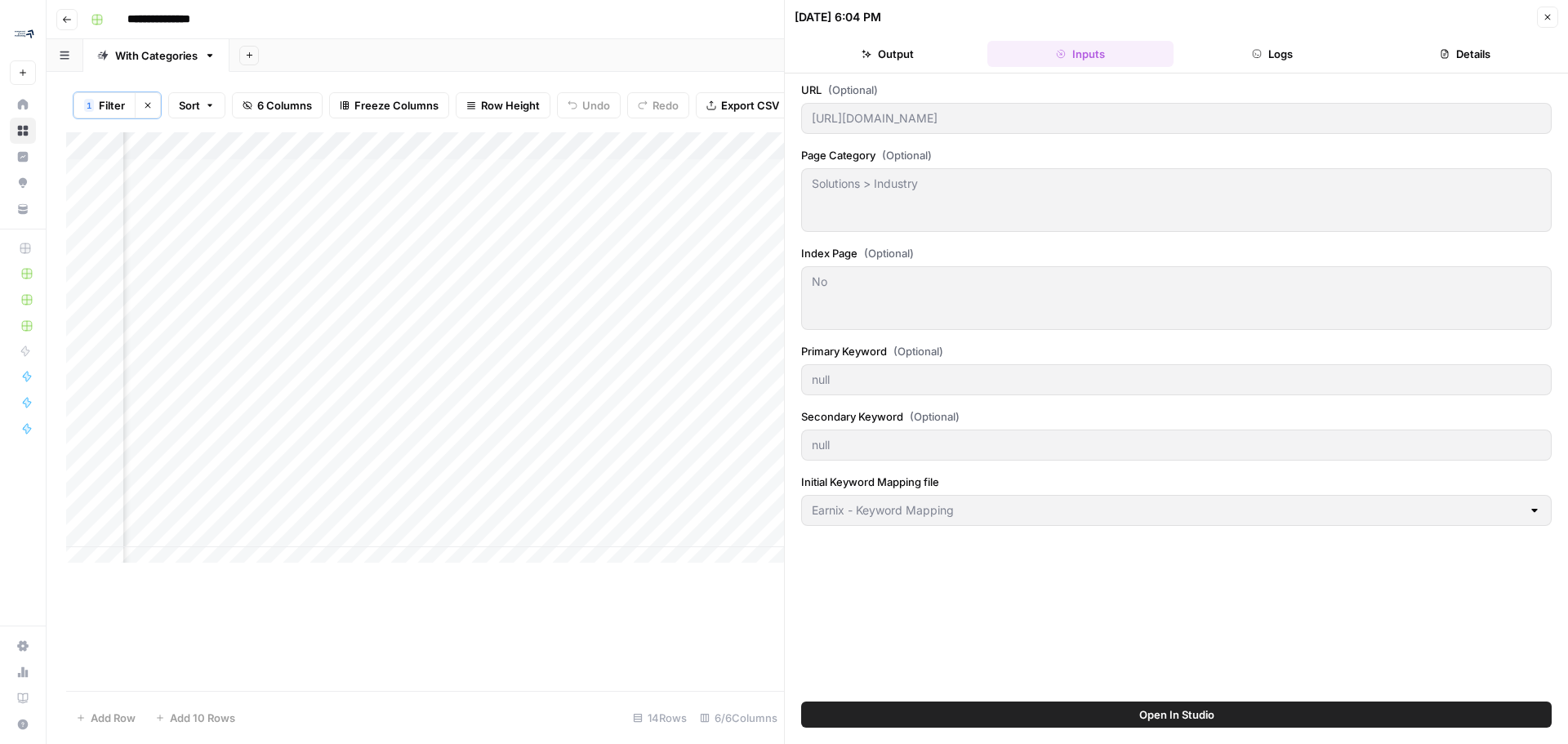
click at [879, 62] on button "Output" at bounding box center [888, 53] width 186 height 26
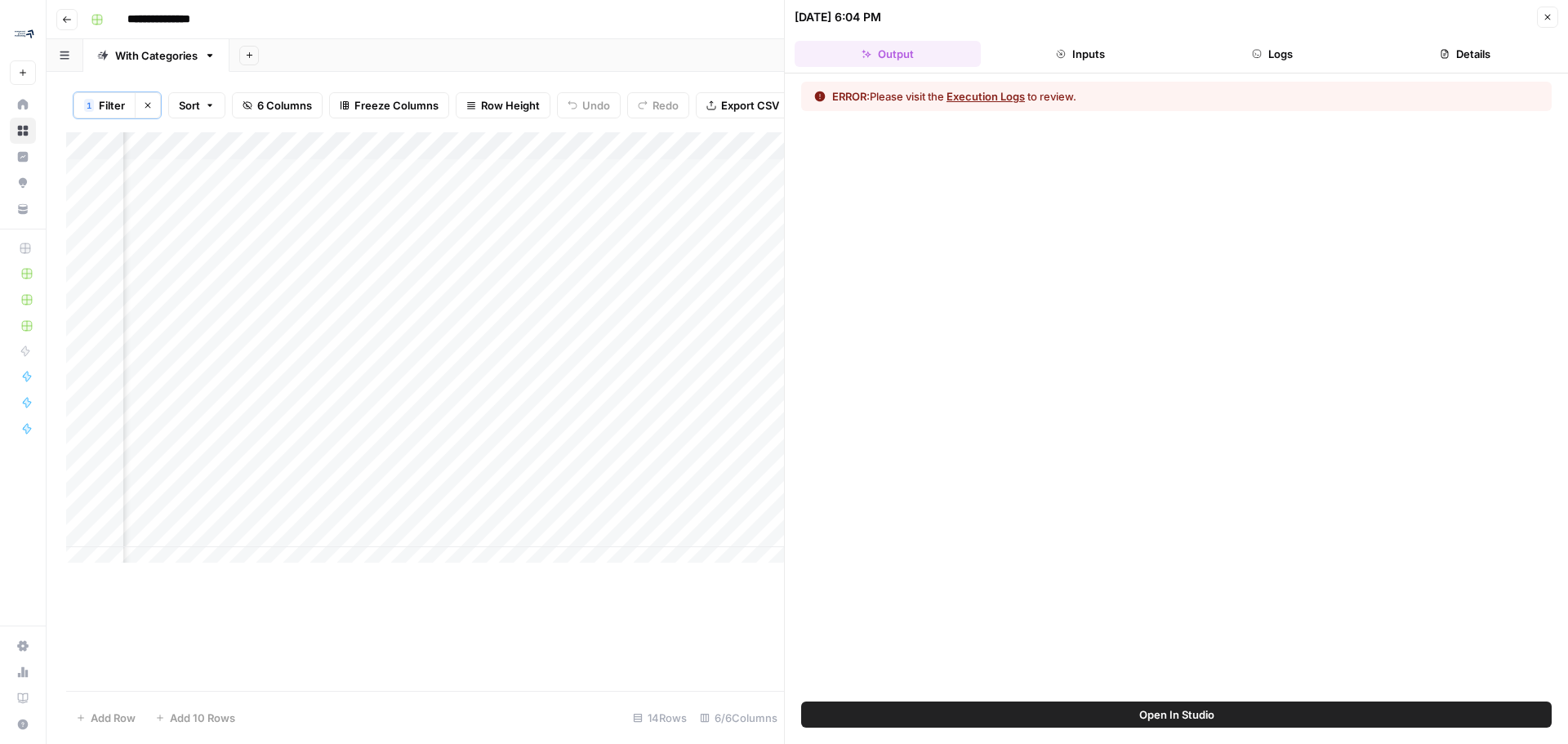
click at [1301, 76] on div "ERROR: Please visit the Execution Logs to review." at bounding box center [1176, 388] width 784 height 628
click at [1277, 45] on button "Logs" at bounding box center [1273, 53] width 186 height 26
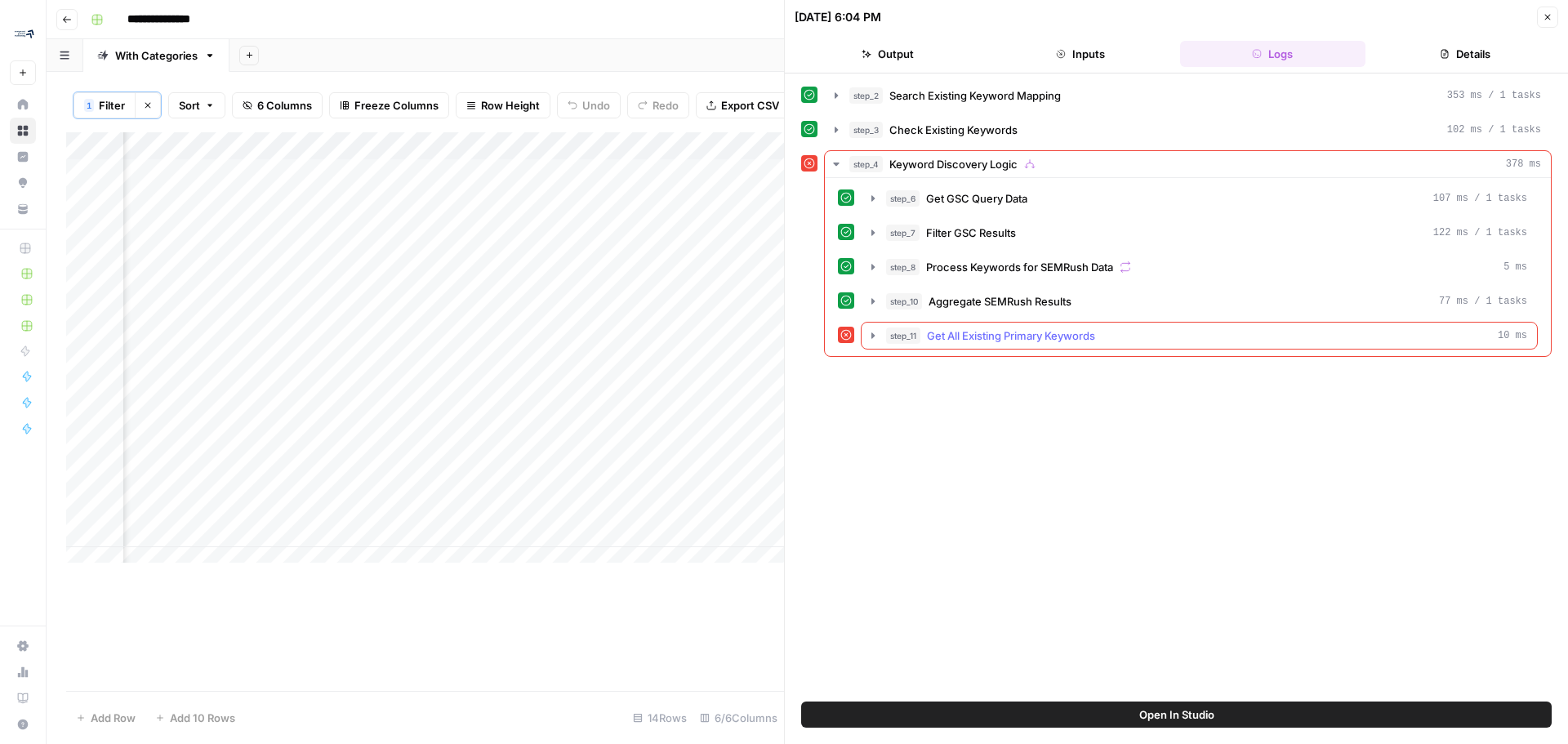
click at [867, 339] on icon "button" at bounding box center [873, 335] width 13 height 13
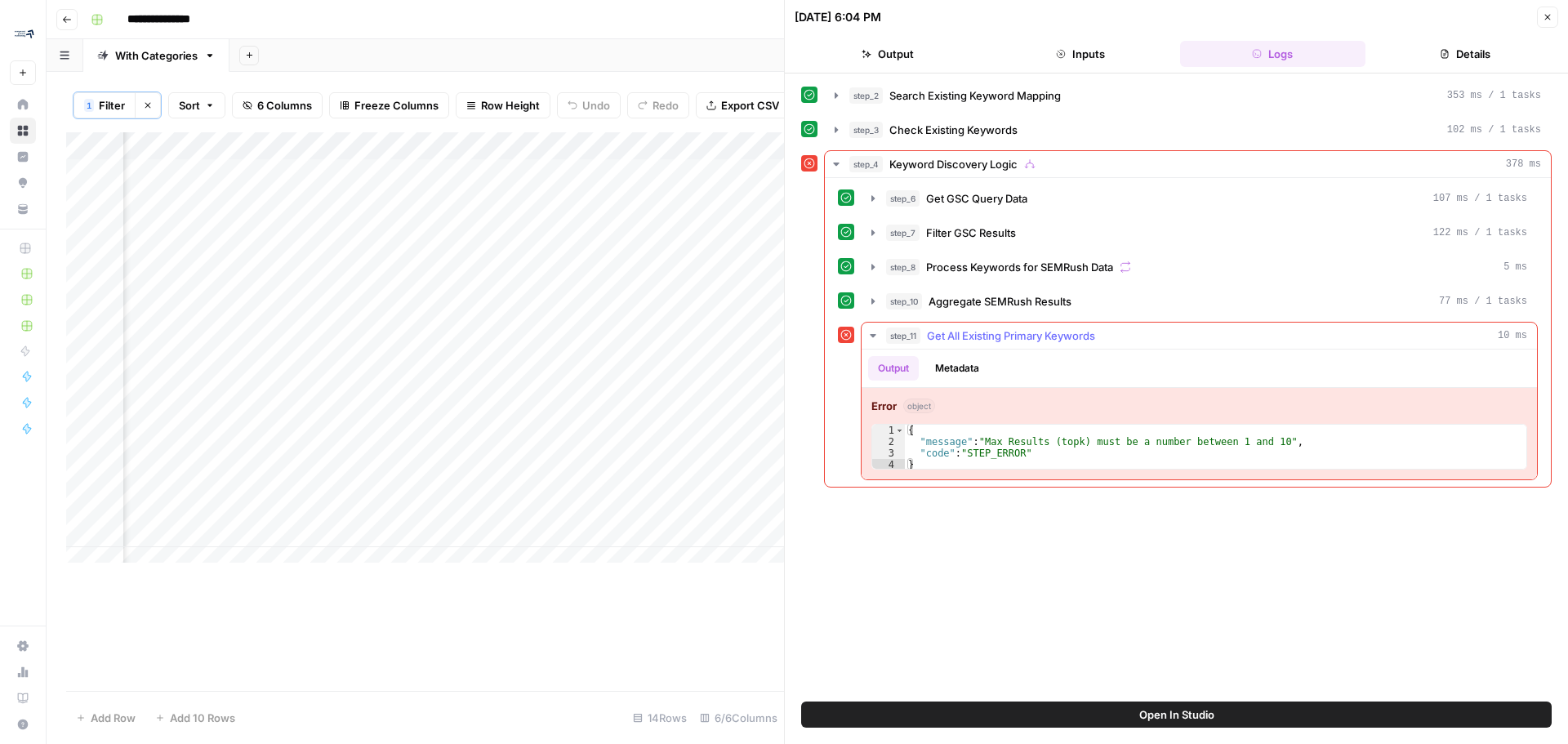
click at [875, 331] on icon "button" at bounding box center [873, 335] width 13 height 13
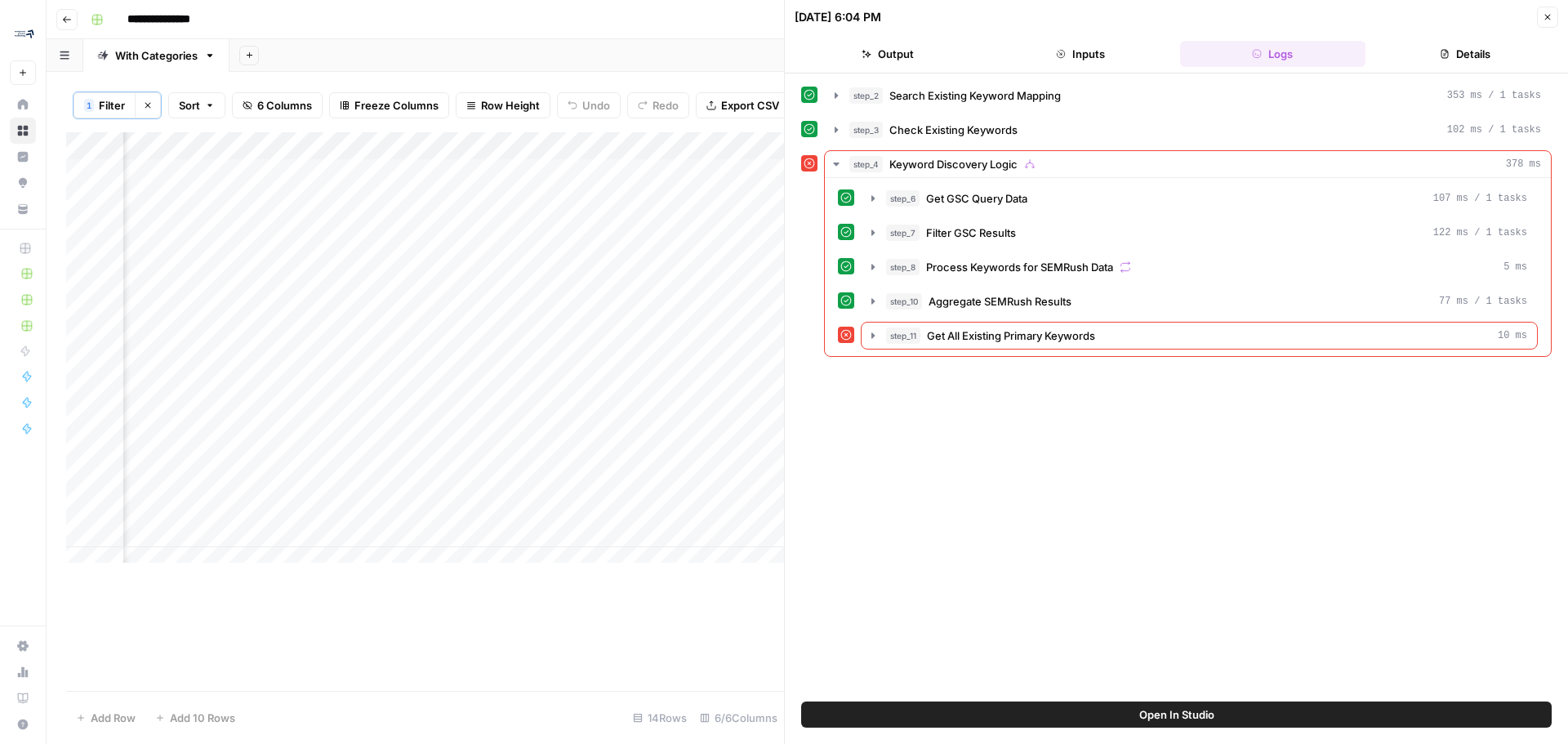
click at [1190, 707] on span "Open In Studio" at bounding box center [1177, 715] width 75 height 17
click at [199, 236] on div "Add Column" at bounding box center [425, 354] width 718 height 443
click at [237, 240] on div "Add Column" at bounding box center [425, 354] width 718 height 443
click at [237, 240] on div "**********" at bounding box center [132, 244] width 365 height 28
click at [899, 55] on button "Output" at bounding box center [888, 53] width 186 height 26
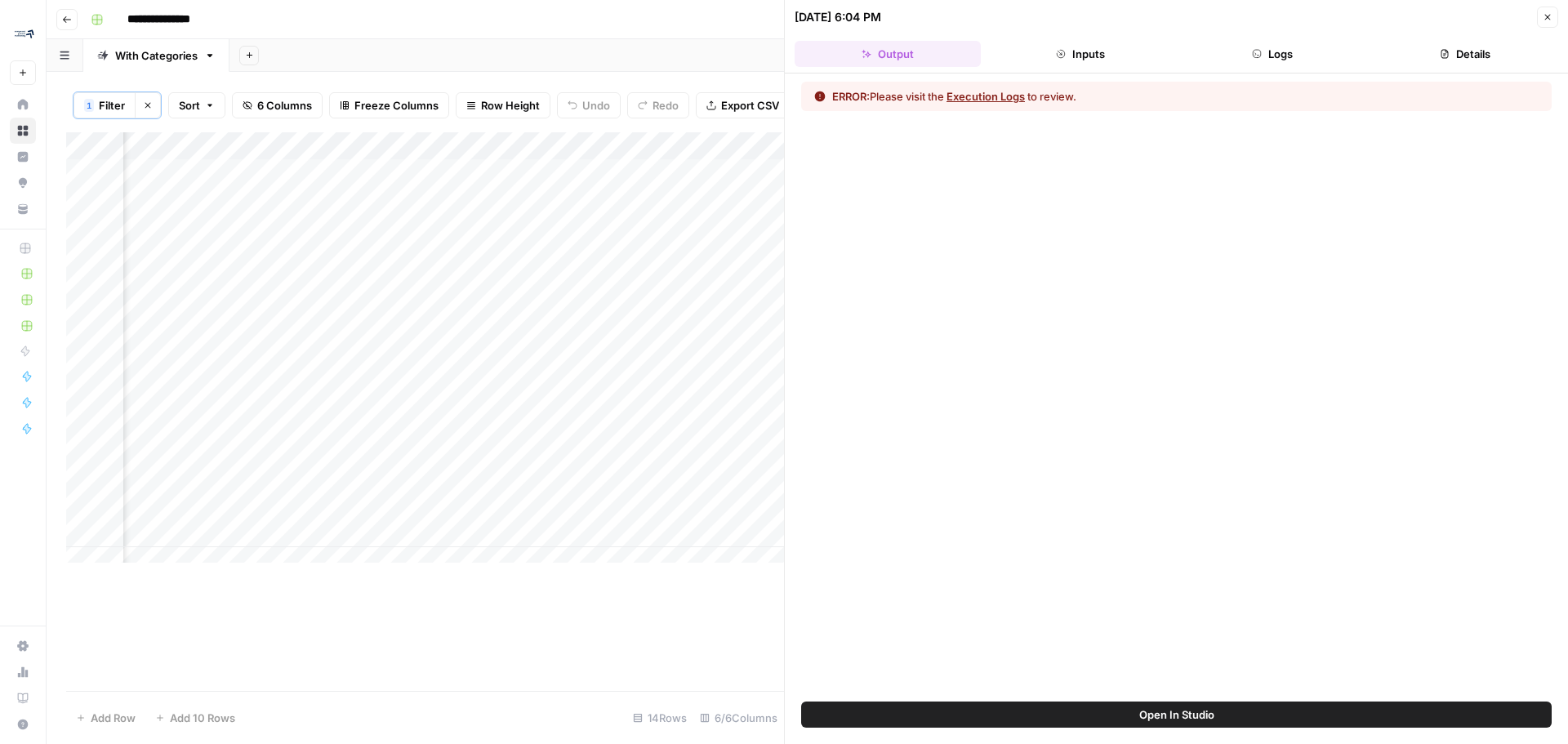
click at [1554, 17] on button "Close" at bounding box center [1547, 17] width 21 height 21
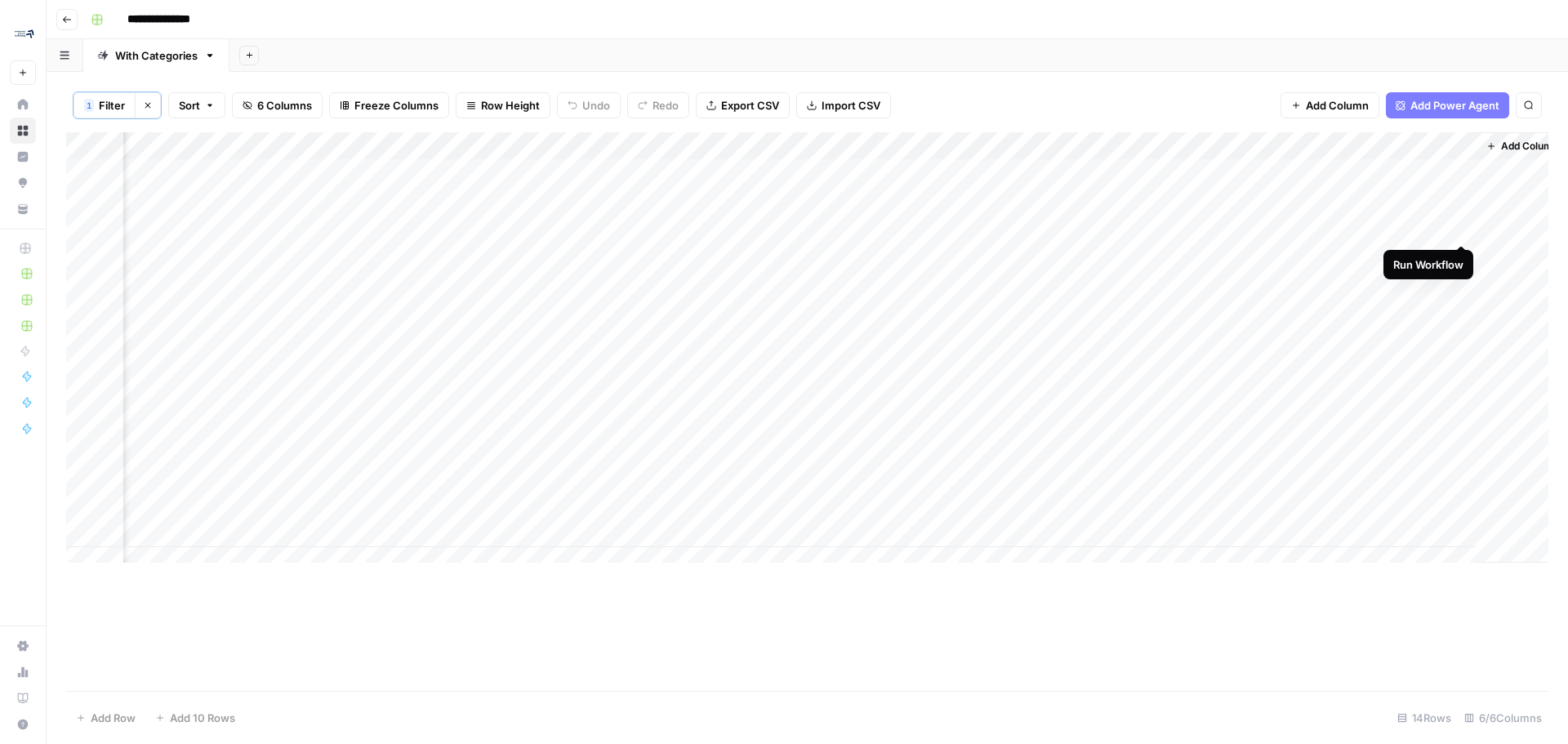
click at [1460, 225] on div "Add Column" at bounding box center [807, 354] width 1482 height 443
click at [1419, 224] on div "Add Column" at bounding box center [807, 354] width 1482 height 443
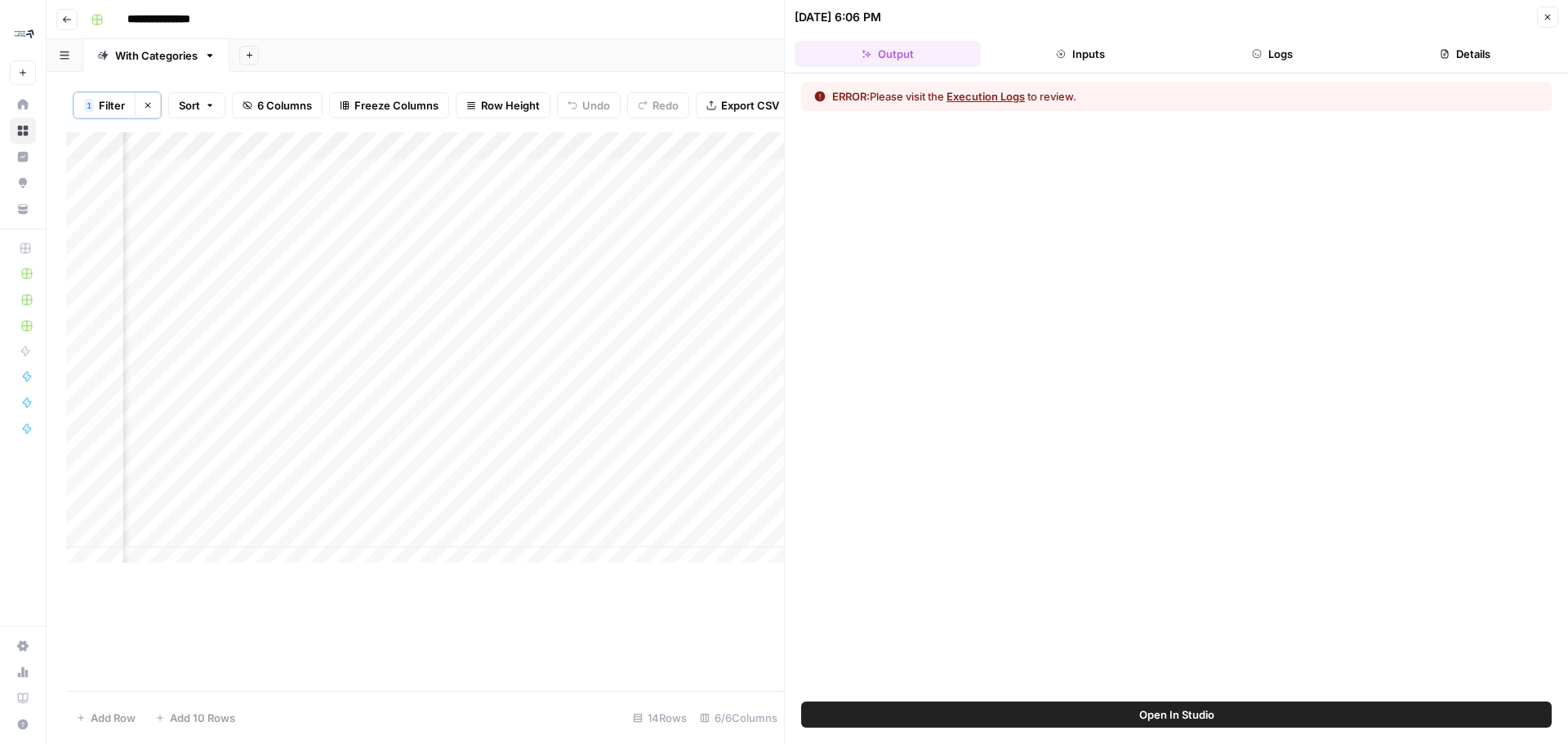
click at [1009, 101] on button "Execution Logs" at bounding box center [985, 97] width 78 height 17
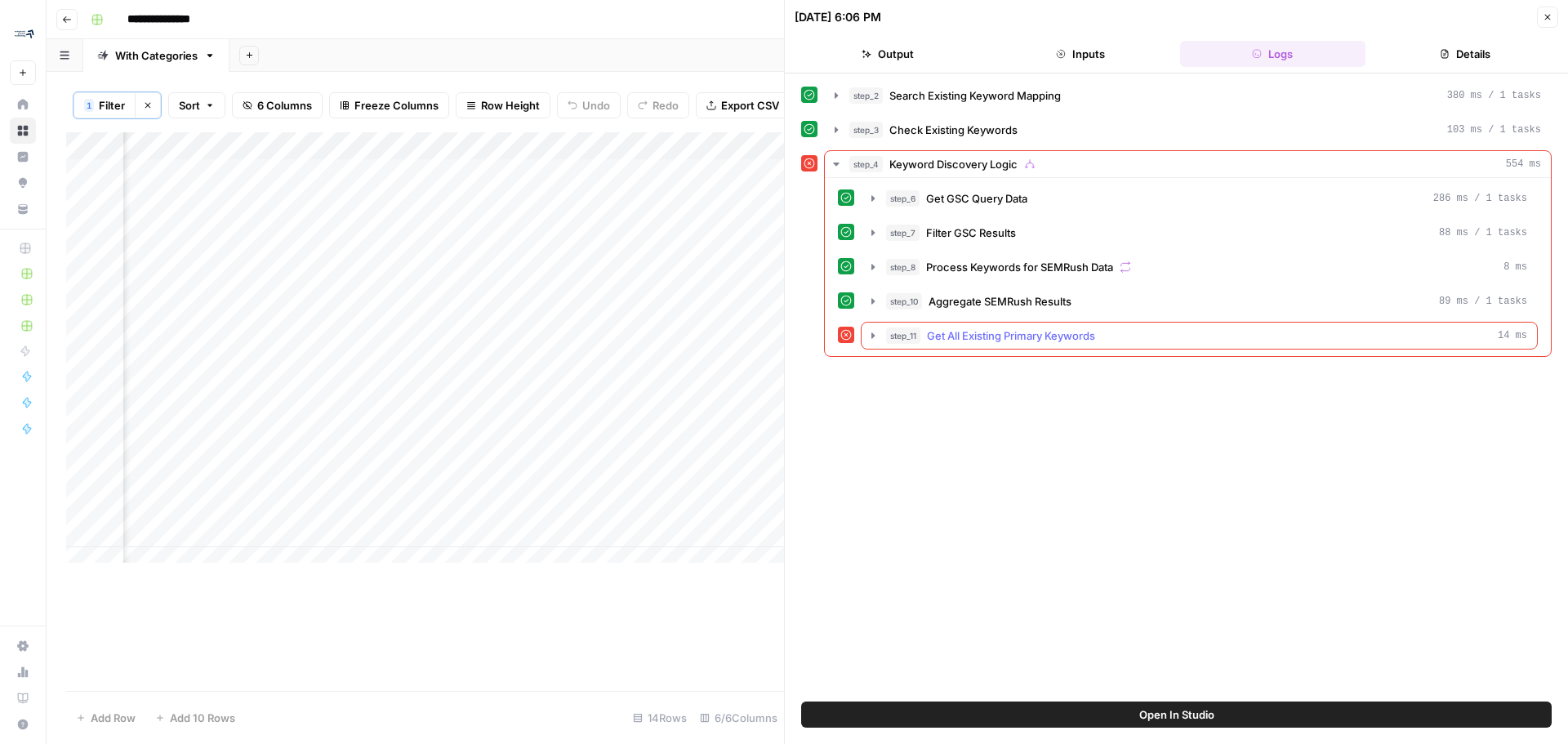
click at [861, 329] on div "step_11 Get All Existing Primary Keywords 14 ms" at bounding box center [1199, 335] width 677 height 28
click at [878, 336] on icon "button" at bounding box center [873, 335] width 13 height 13
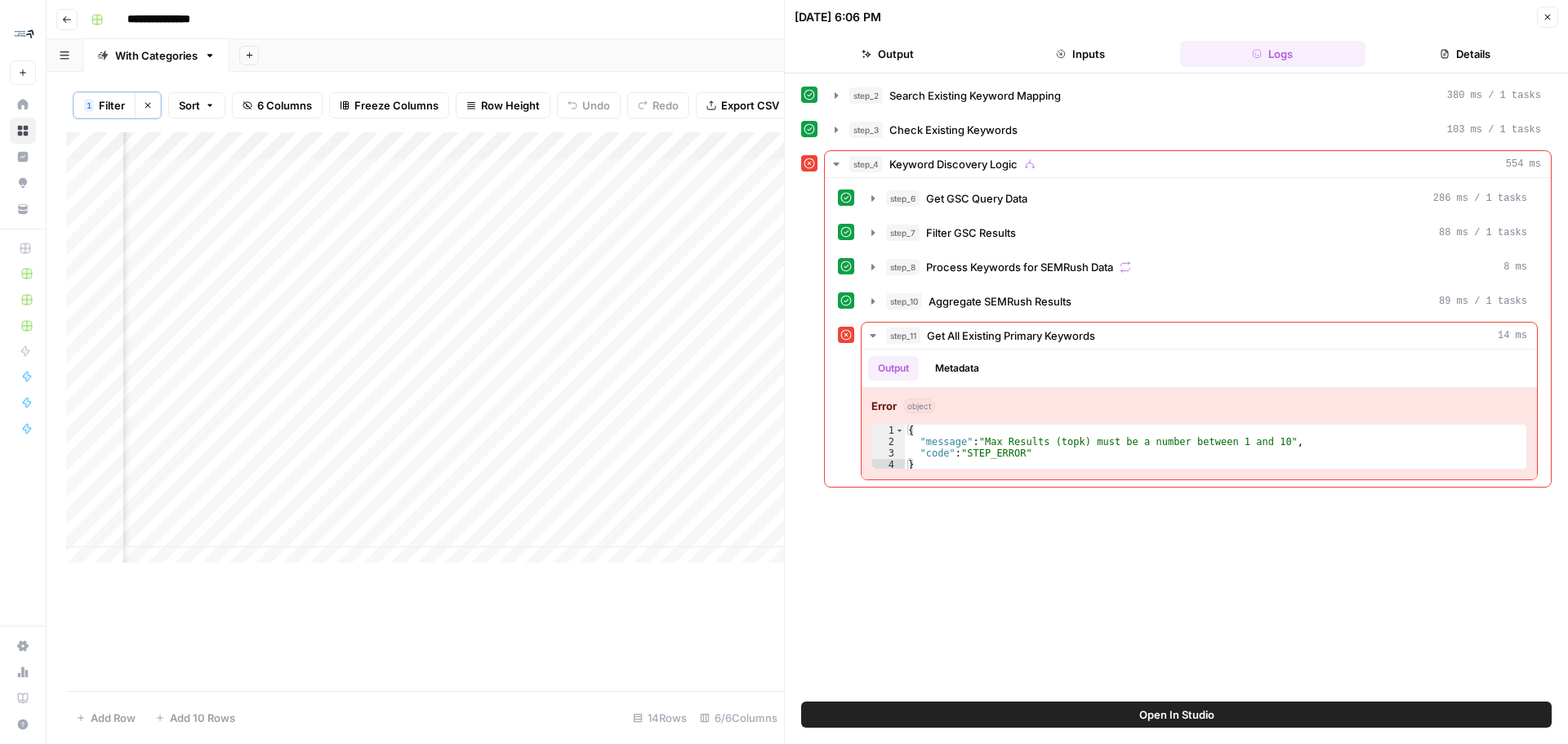
click at [1566, 15] on header "09/29/25 at 6:06 PM Close Output Inputs Logs Details" at bounding box center [1176, 37] width 784 height 74
click at [1557, 20] on button "Close" at bounding box center [1547, 17] width 21 height 21
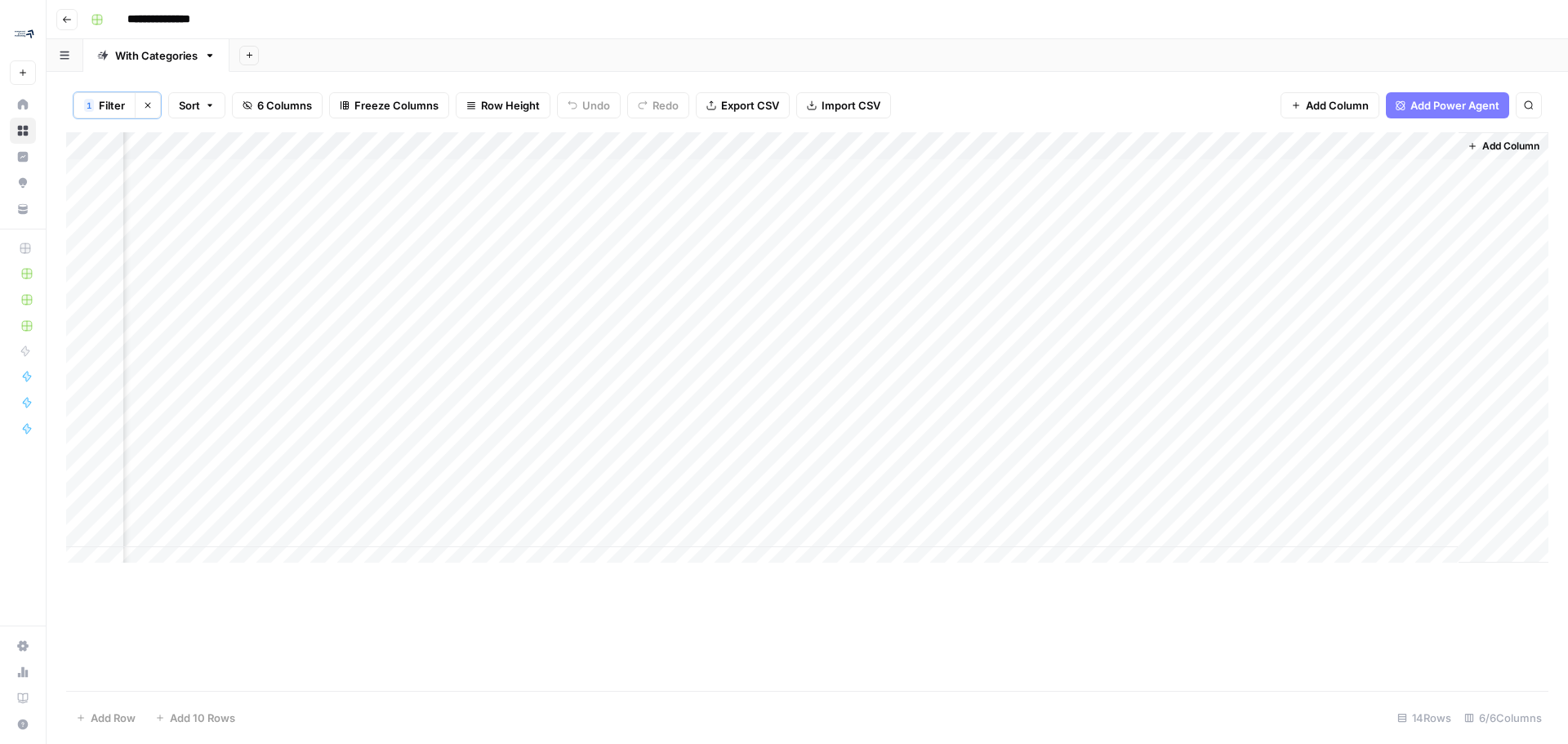
scroll to position [0, 173]
click at [1441, 141] on div "Add Column" at bounding box center [807, 354] width 1482 height 443
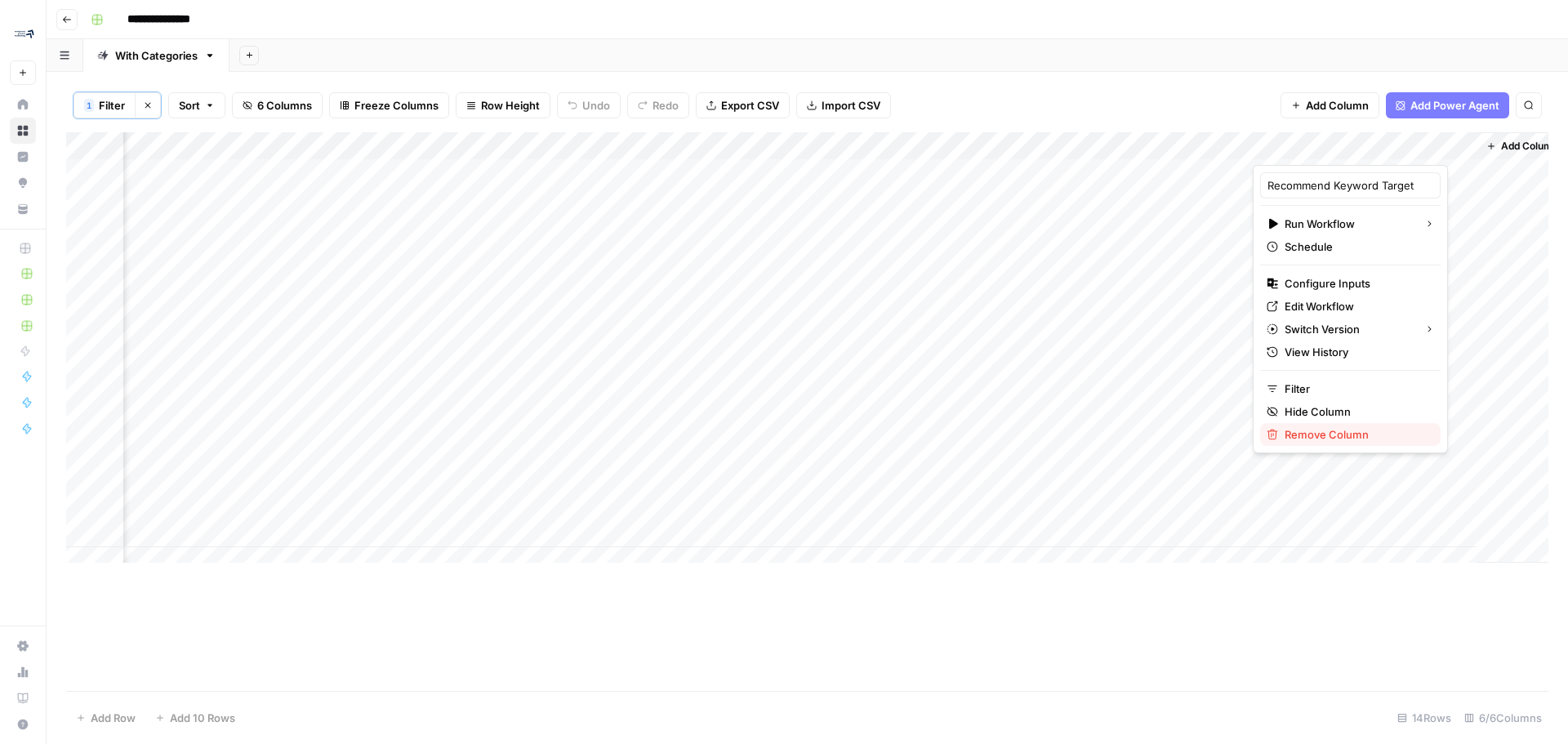
click at [1295, 442] on span "Remove Column" at bounding box center [1355, 435] width 143 height 17
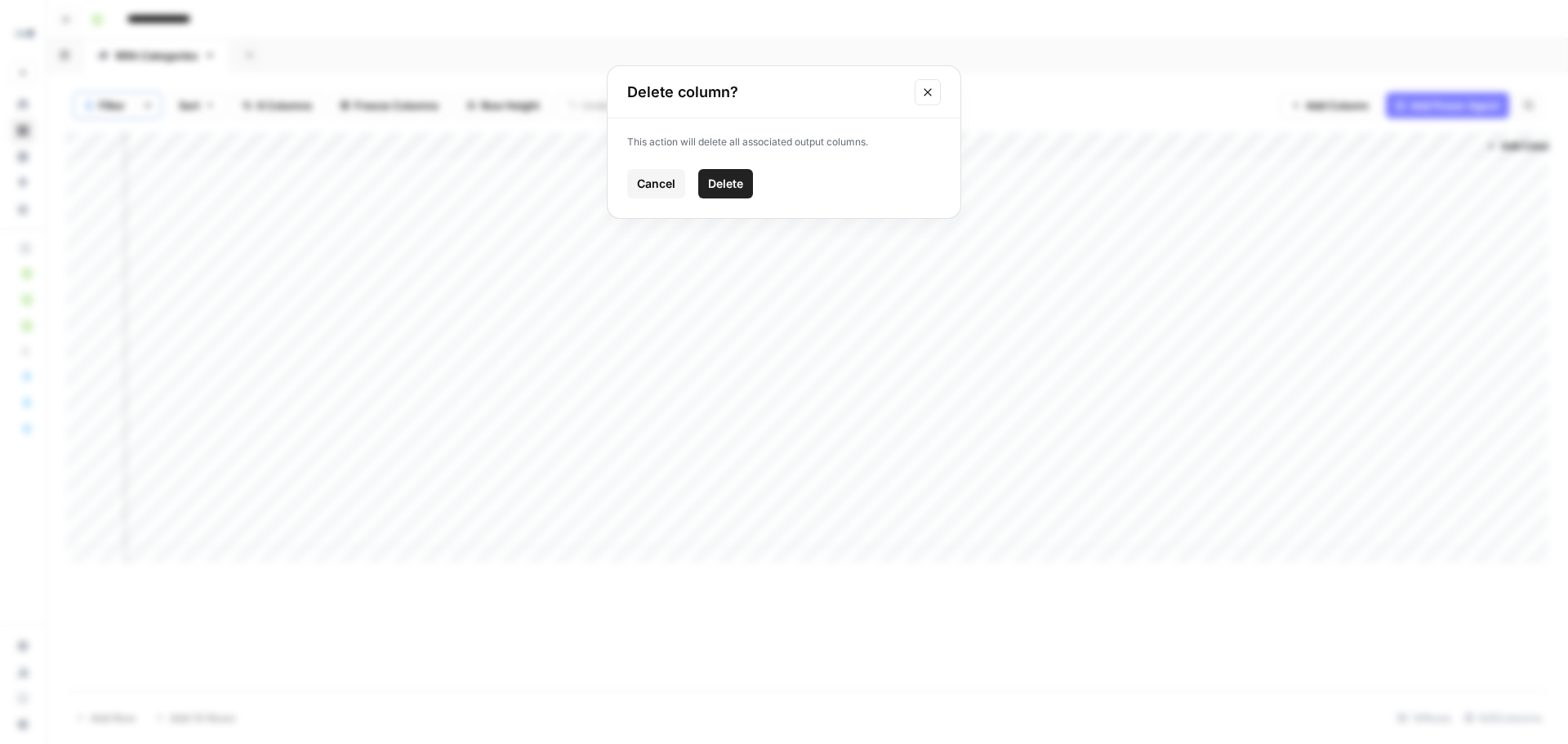
click at [726, 180] on span "Delete" at bounding box center [726, 184] width 35 height 17
click at [1488, 146] on span "Add Column" at bounding box center [1479, 146] width 57 height 15
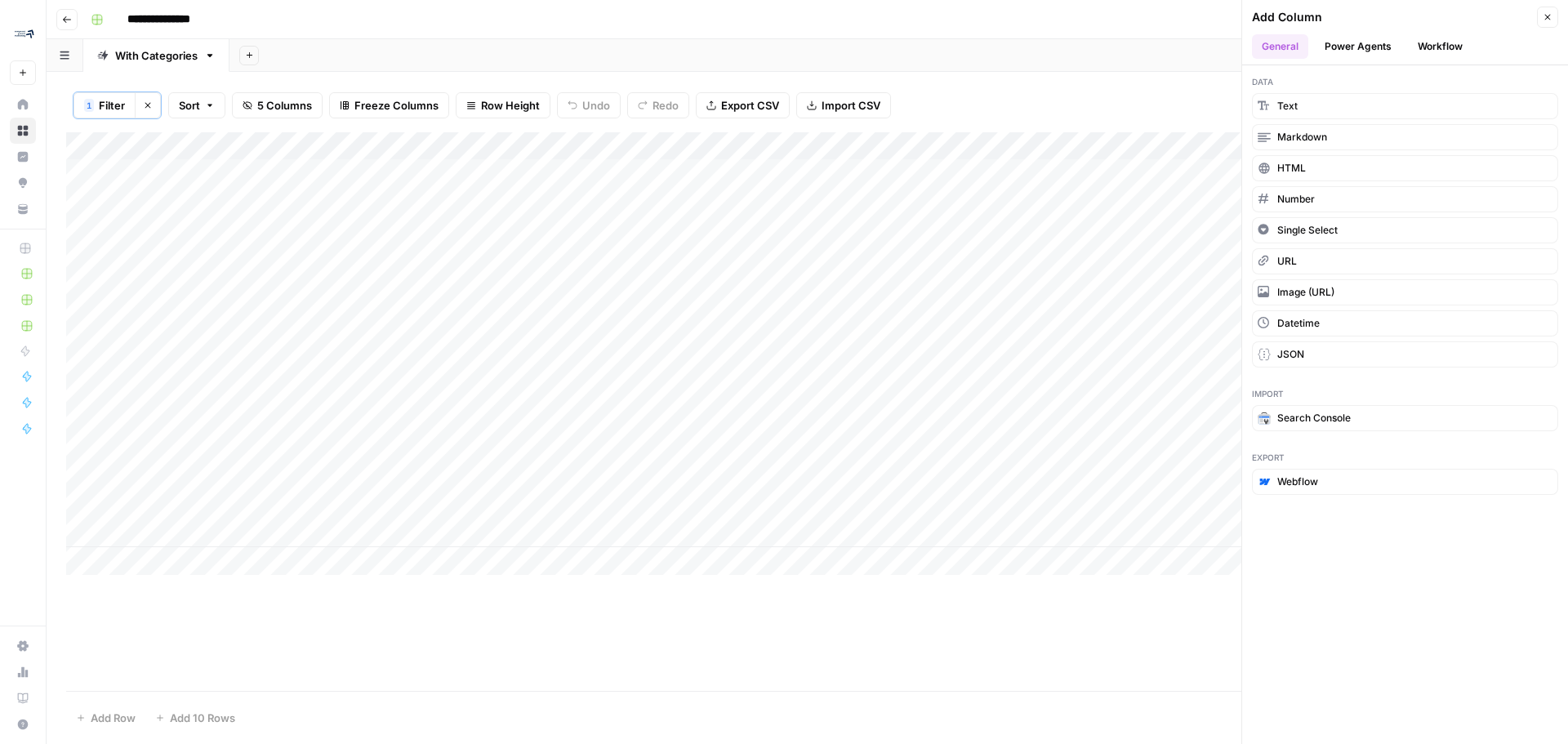
click at [1548, 17] on icon "button" at bounding box center [1548, 17] width 10 height 10
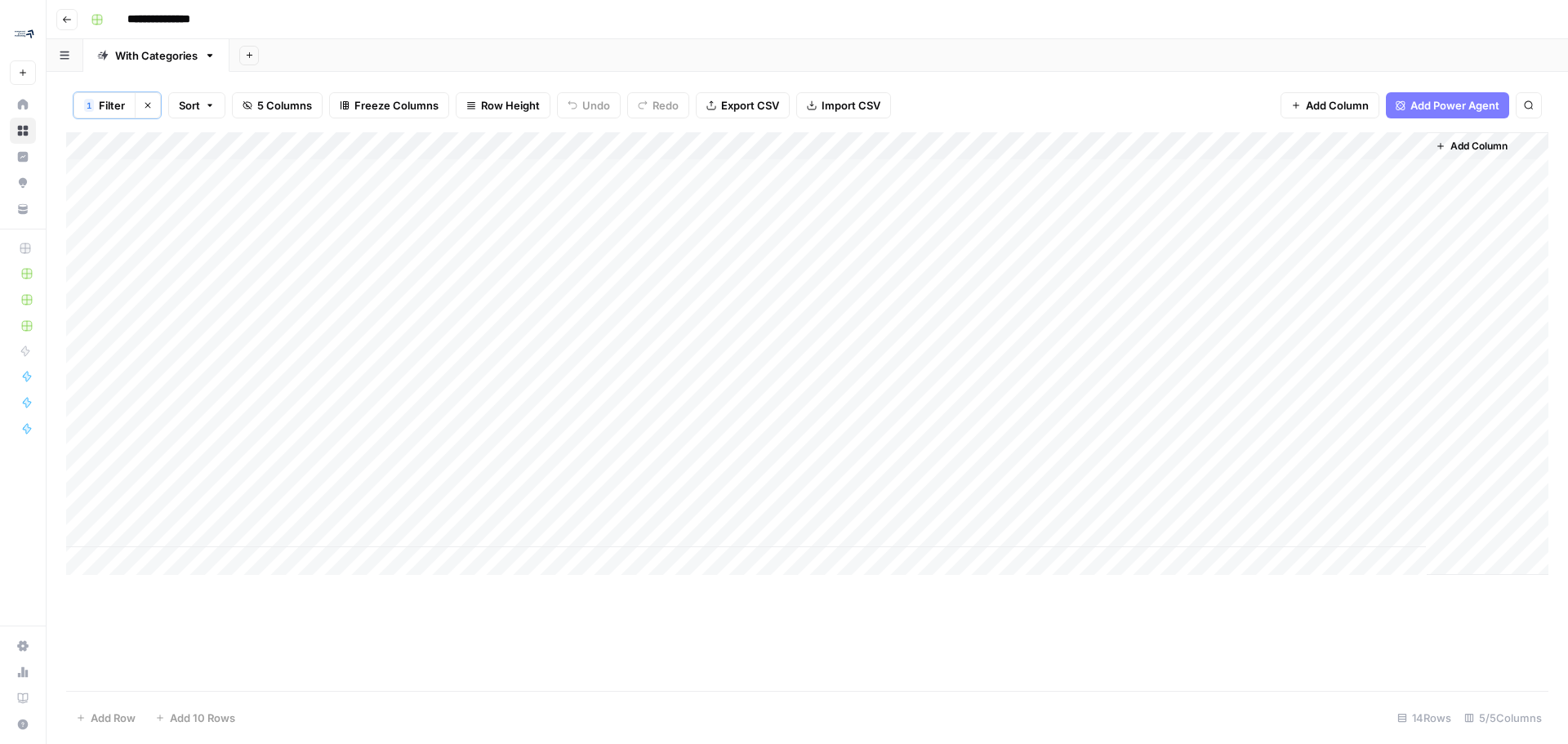
click at [1469, 145] on span "Add Column" at bounding box center [1479, 146] width 57 height 15
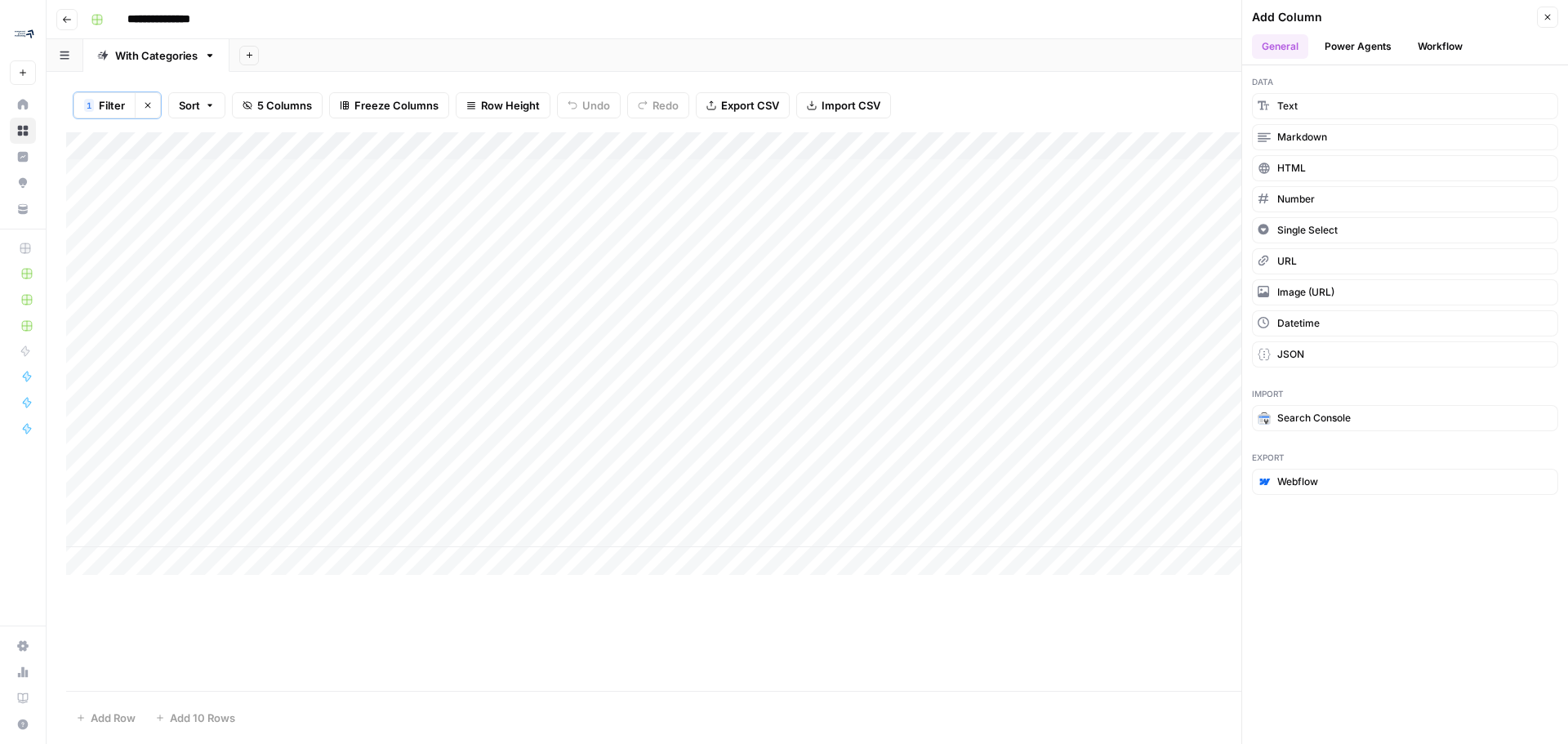
click at [1439, 32] on header "Add Column Close General Power Agents Workflow" at bounding box center [1405, 32] width 326 height 65
click at [1442, 54] on button "Workflow" at bounding box center [1440, 46] width 64 height 25
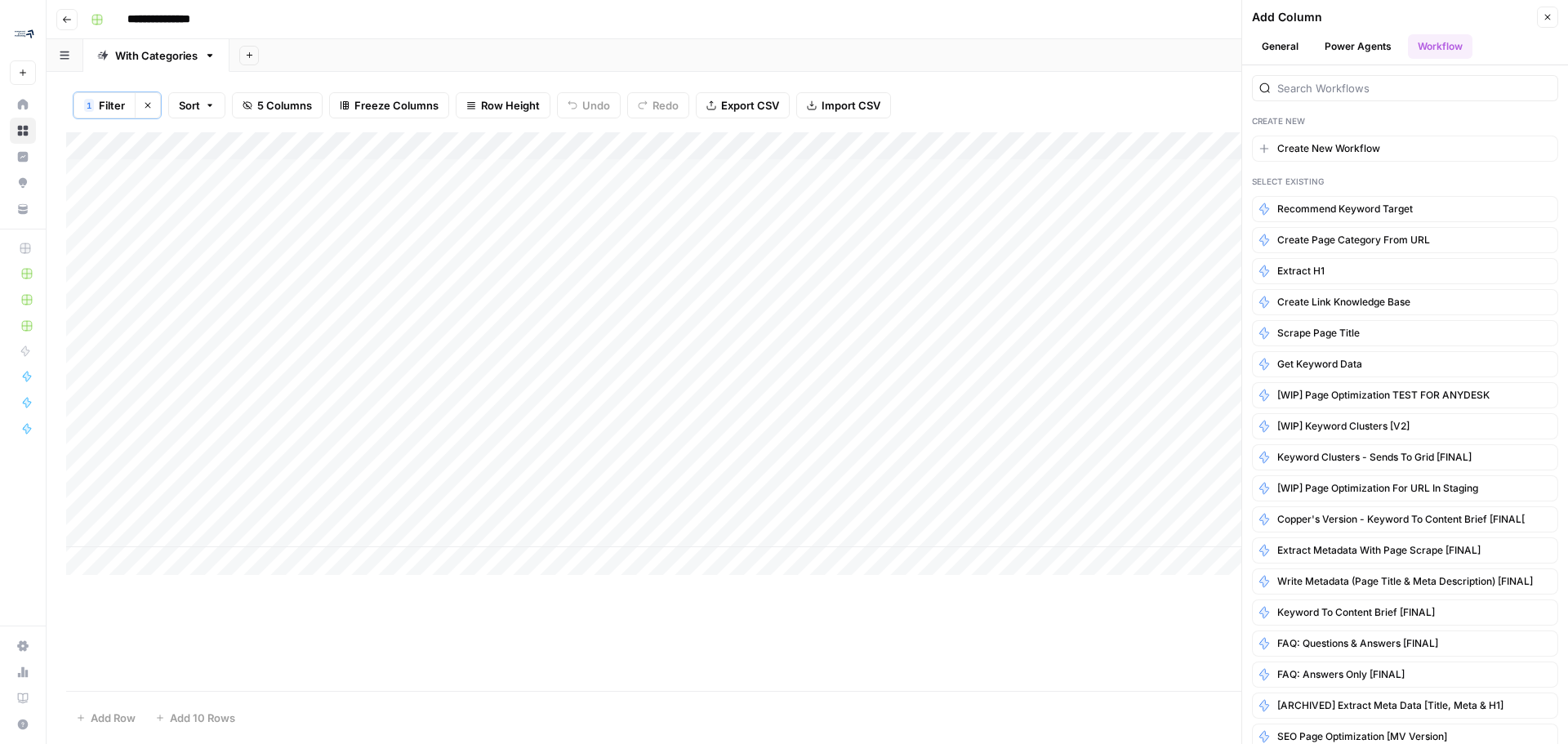
click at [1551, 14] on icon "button" at bounding box center [1548, 17] width 10 height 10
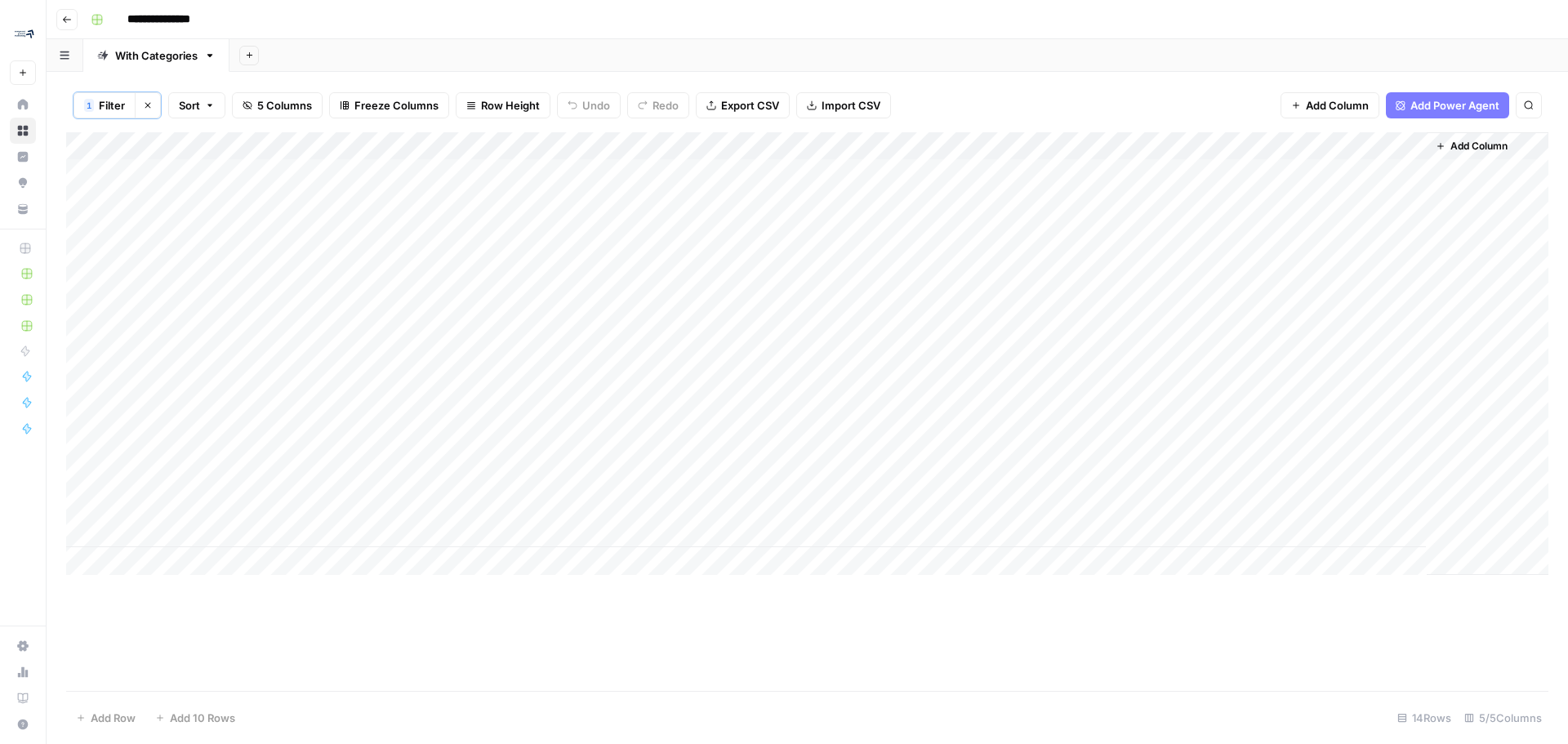
click at [150, 105] on icon "button" at bounding box center [147, 105] width 10 height 10
click at [1121, 144] on div "Add Column" at bounding box center [807, 411] width 1482 height 560
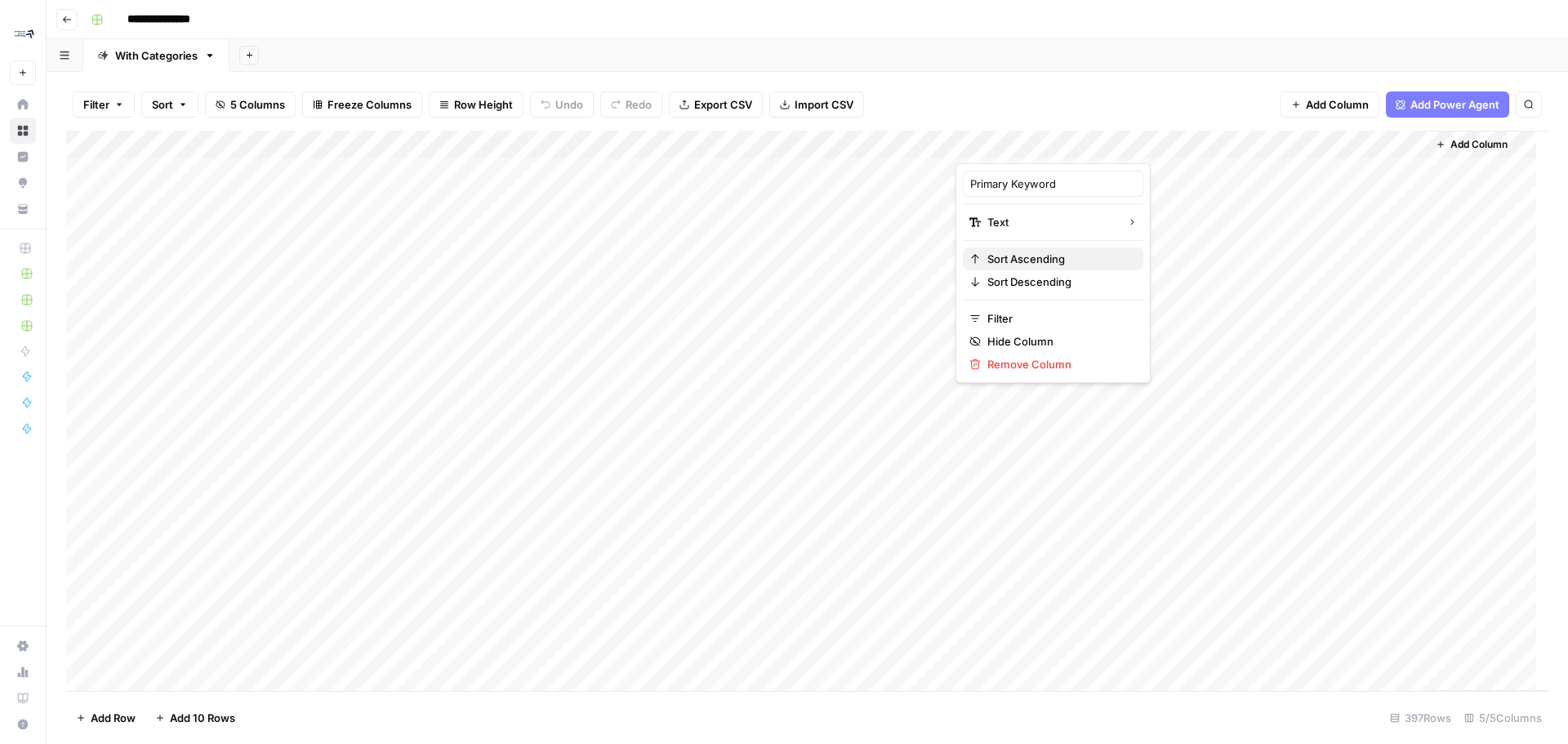
click at [1060, 256] on span "Sort Ascending" at bounding box center [1058, 259] width 143 height 17
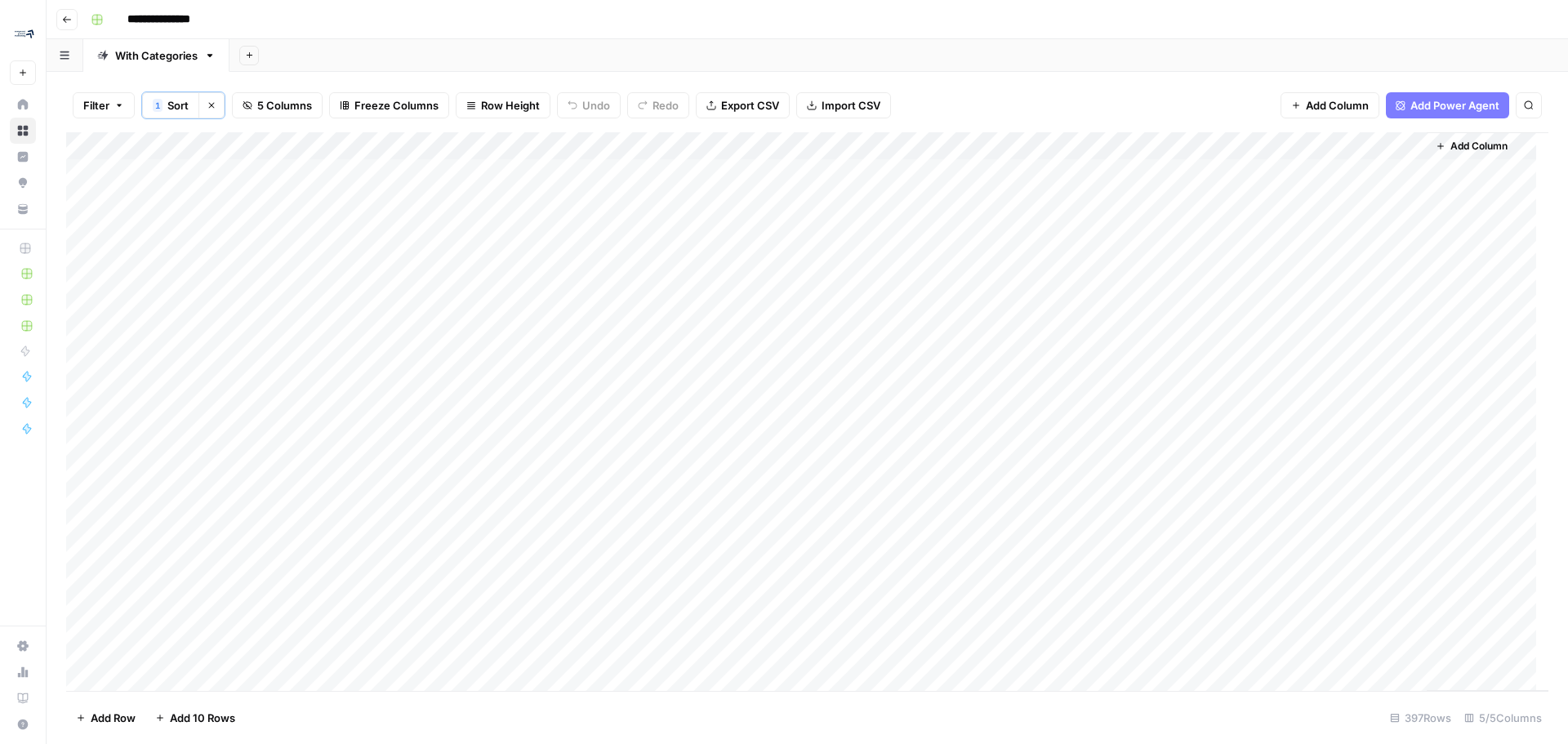
click at [975, 16] on div "**********" at bounding box center [818, 19] width 1468 height 26
click at [1239, 25] on div "**********" at bounding box center [818, 19] width 1468 height 26
click at [997, 99] on div "Filter 1 Sort Clear sorts 5 Columns Freeze Columns Row Height Undo Redo Export …" at bounding box center [807, 105] width 1482 height 54
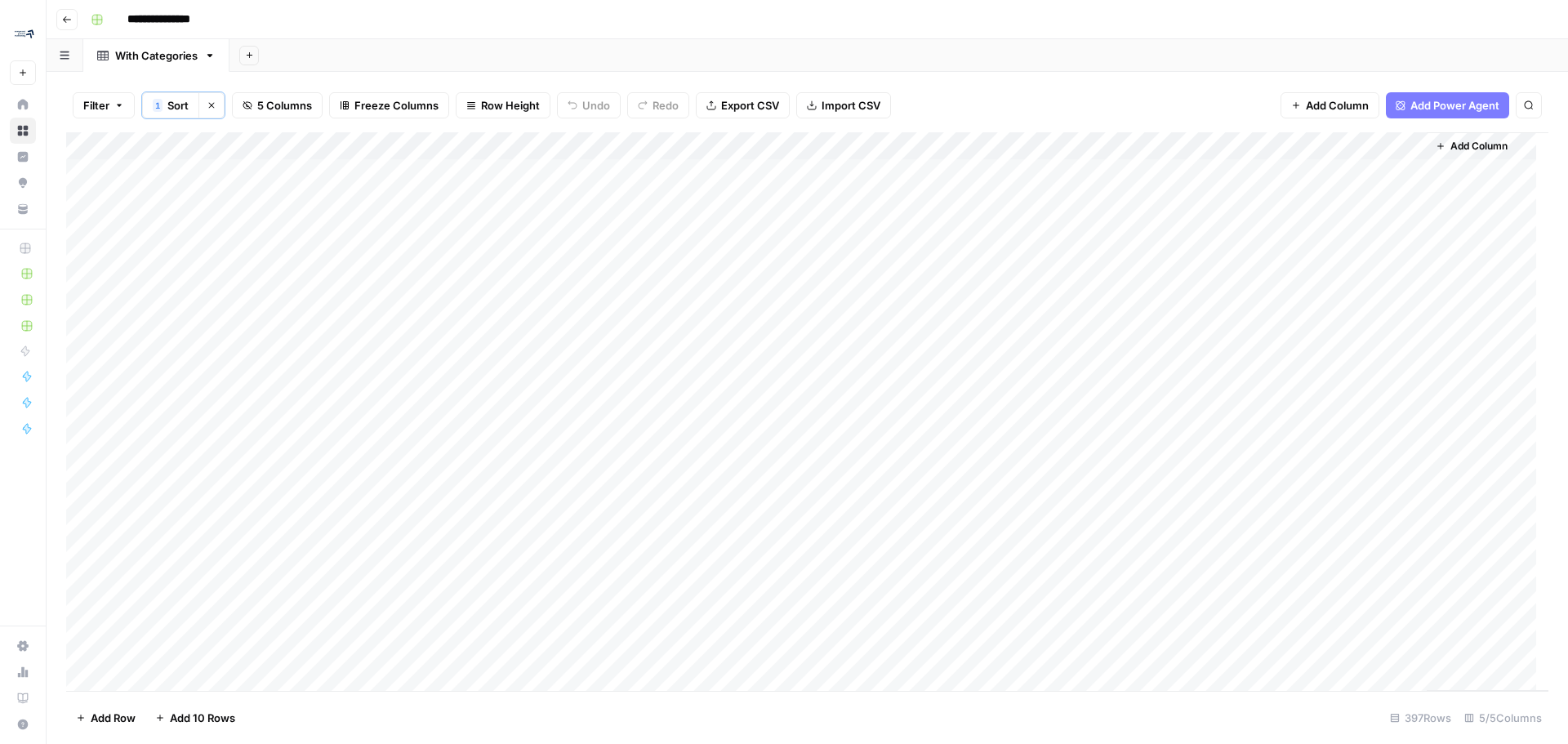
click at [1178, 150] on div "Add Column" at bounding box center [807, 412] width 1482 height 559
click at [1033, 365] on span "Remove Column" at bounding box center [1058, 366] width 143 height 17
drag, startPoint x: 734, startPoint y: 163, endPoint x: 726, endPoint y: 166, distance: 8.5
click at [726, 166] on span "Delete" at bounding box center [726, 169] width 35 height 17
click at [1185, 142] on div "Add Column" at bounding box center [807, 411] width 1482 height 560
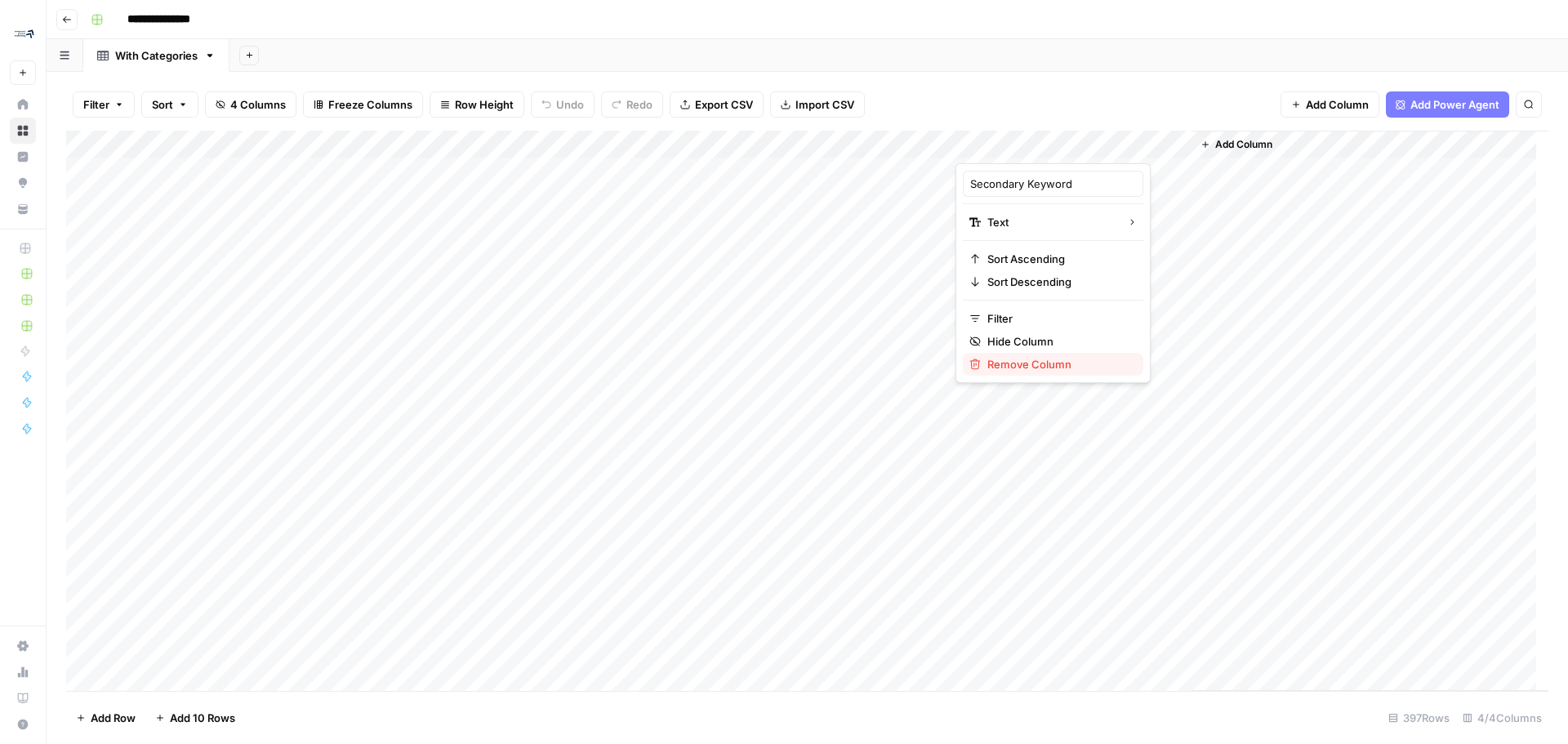
click at [1052, 365] on span "Remove Column" at bounding box center [1058, 365] width 143 height 17
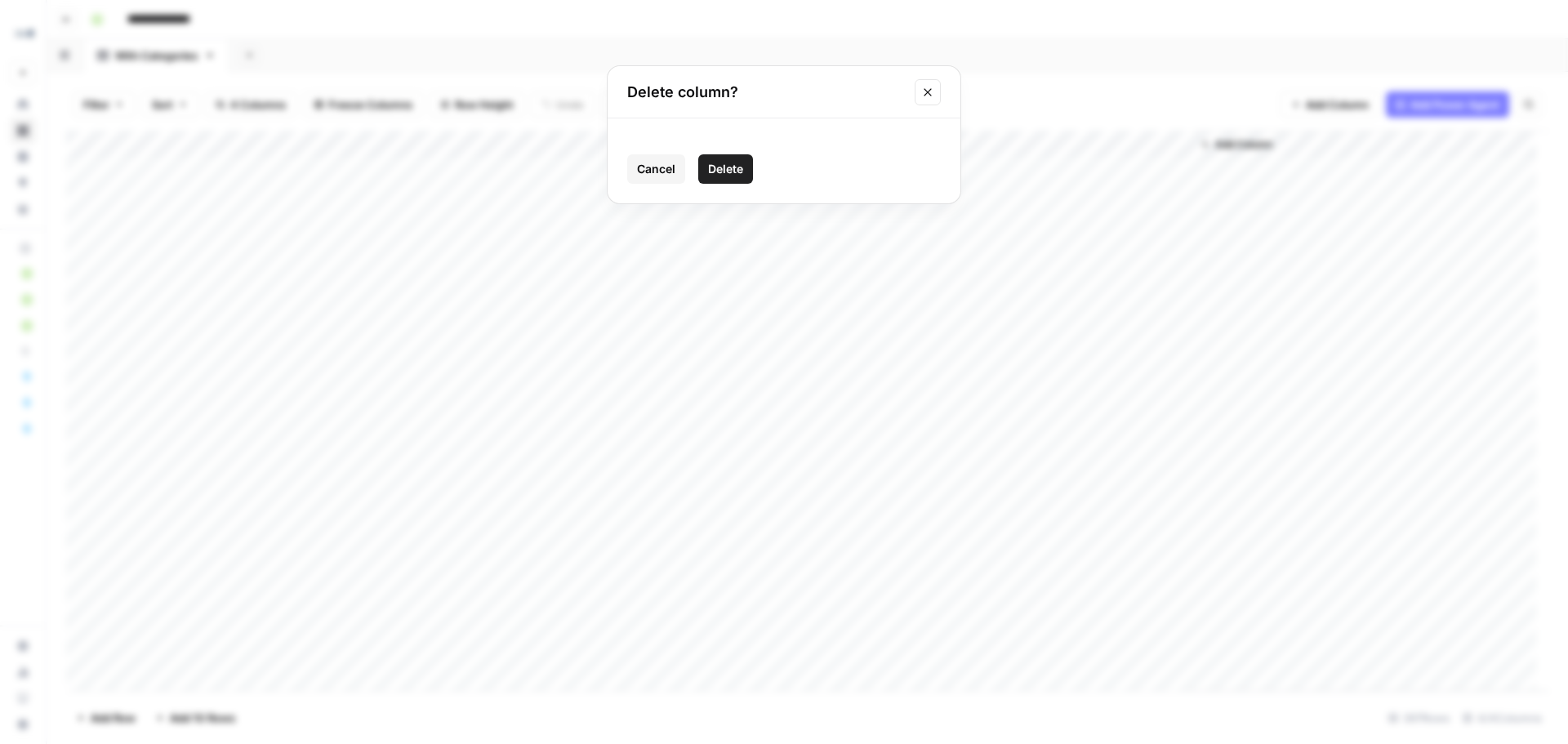
click at [645, 165] on button "Cancel" at bounding box center [656, 169] width 58 height 29
click at [210, 58] on icon "button" at bounding box center [210, 55] width 11 height 11
click at [616, 37] on header "**********" at bounding box center [807, 19] width 1522 height 40
click at [1181, 140] on div "Add Column" at bounding box center [807, 411] width 1482 height 560
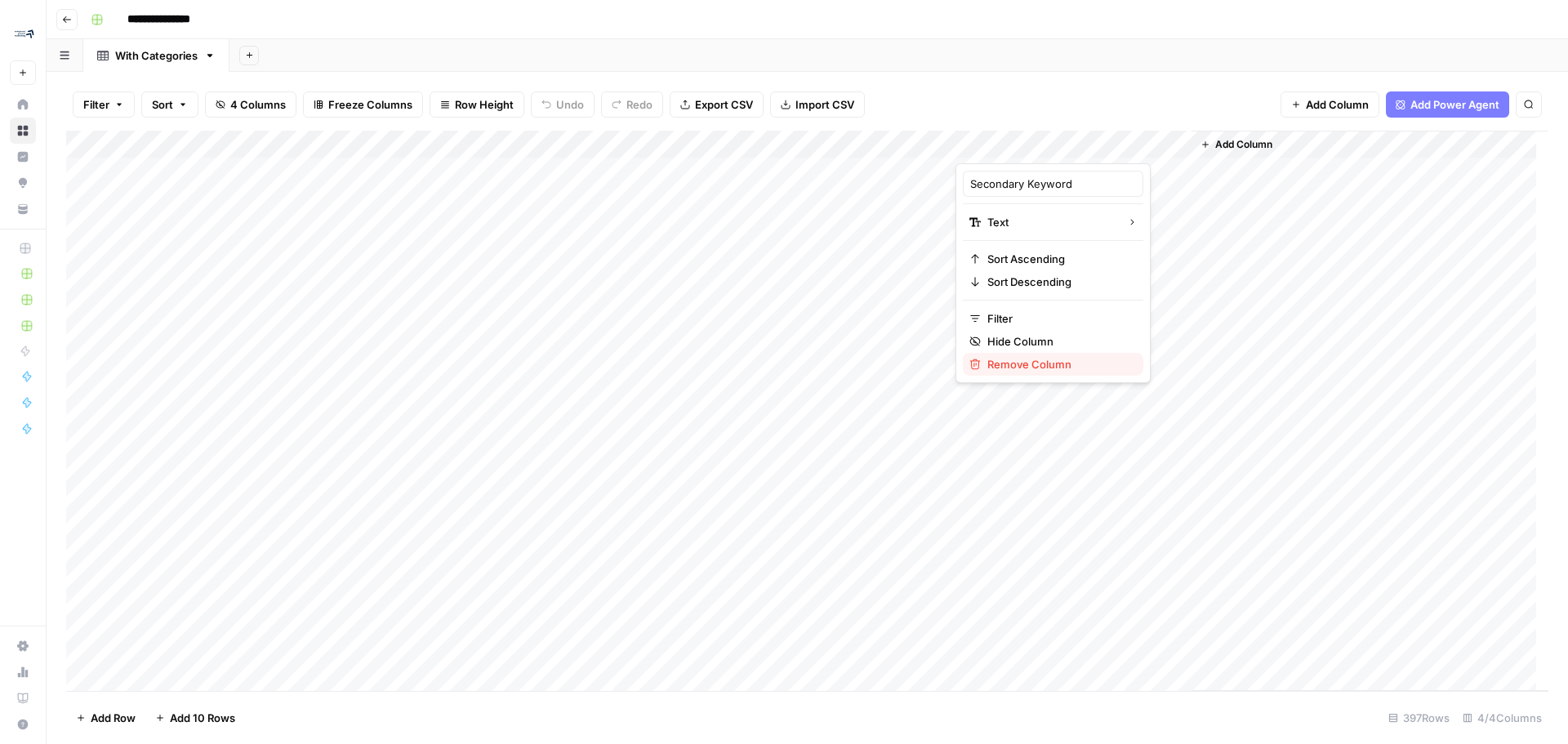
click at [1030, 363] on span "Remove Column" at bounding box center [1058, 365] width 143 height 17
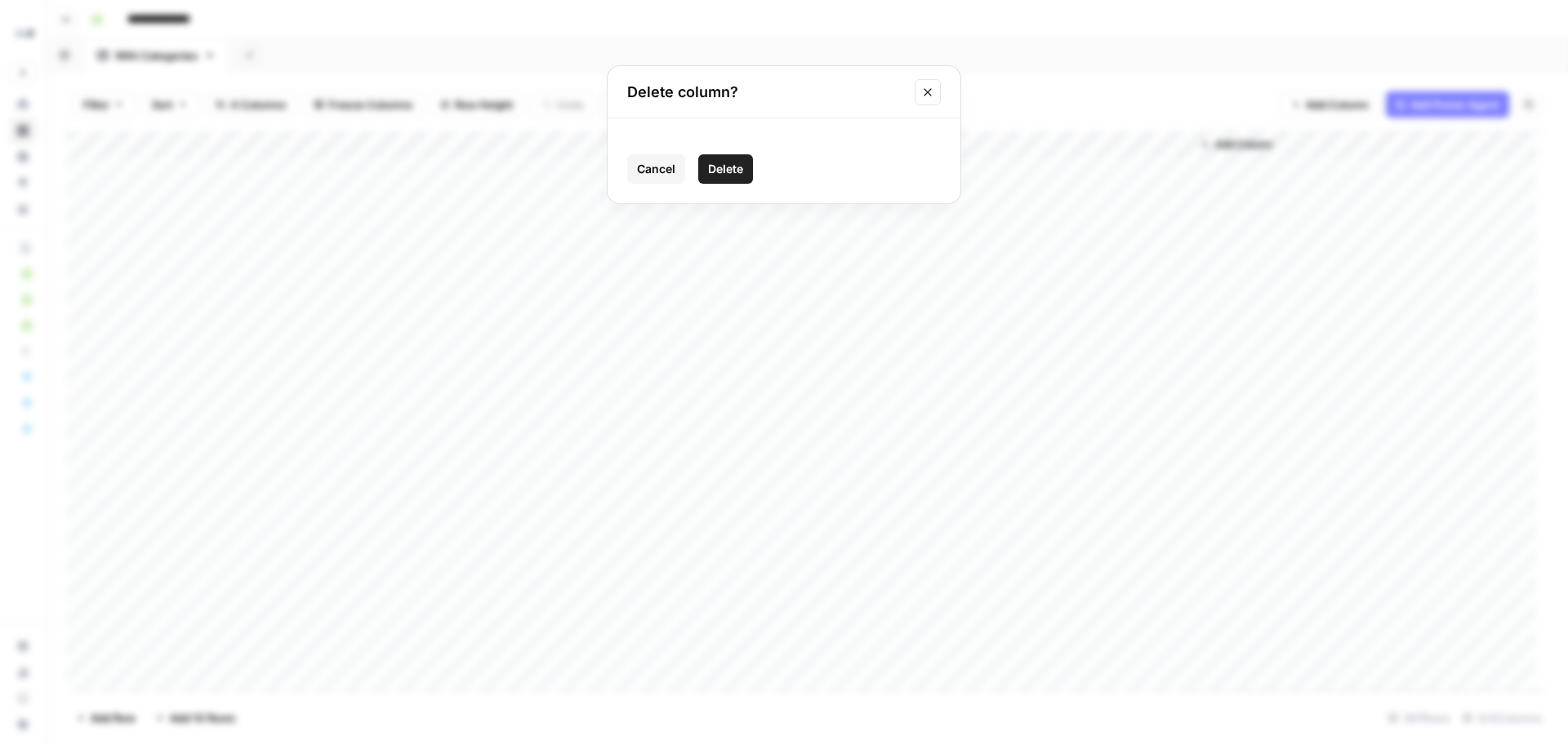
click at [719, 164] on span "Delete" at bounding box center [726, 169] width 35 height 17
click at [991, 145] on span "Add Column" at bounding box center [1008, 145] width 57 height 15
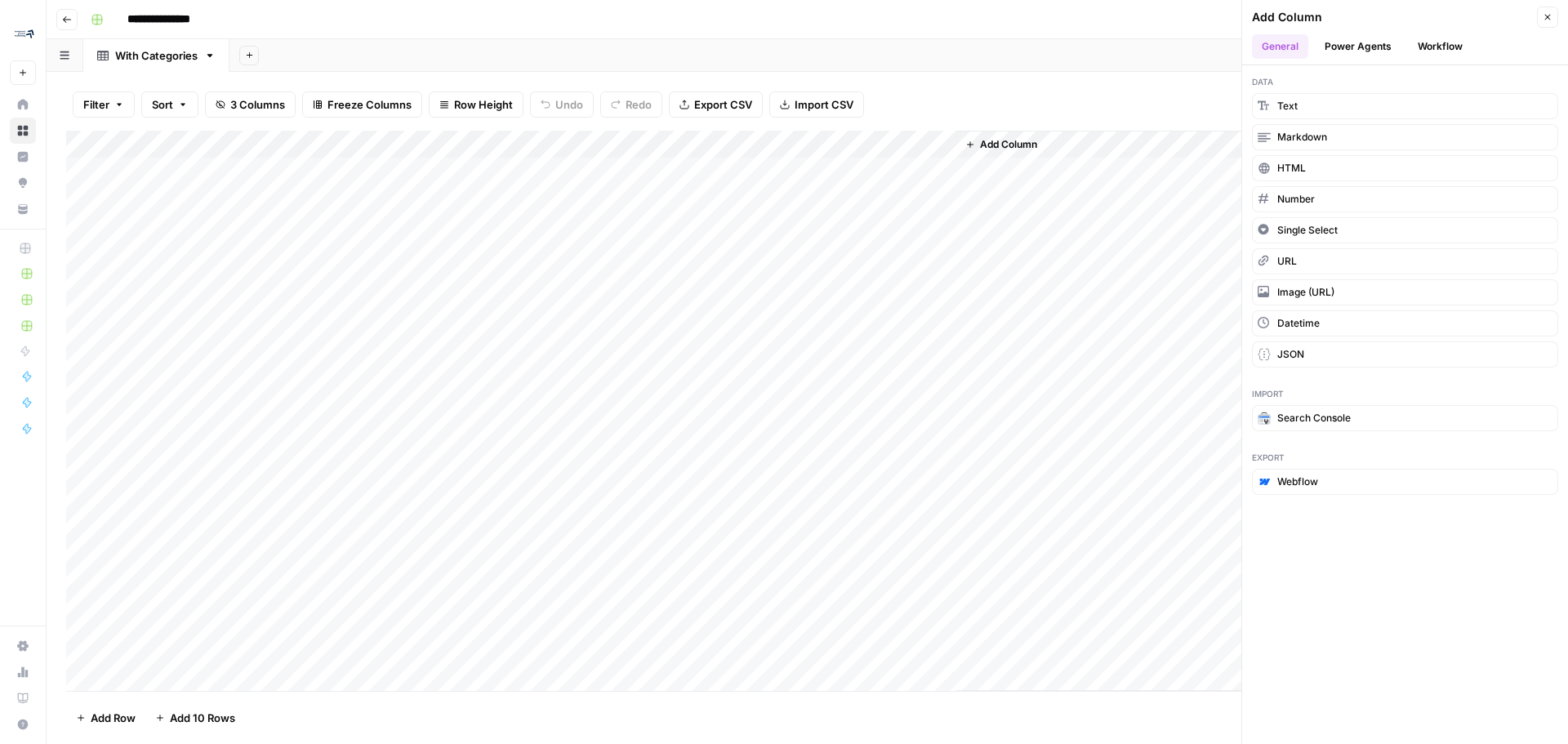
click at [1436, 46] on button "Workflow" at bounding box center [1440, 46] width 64 height 25
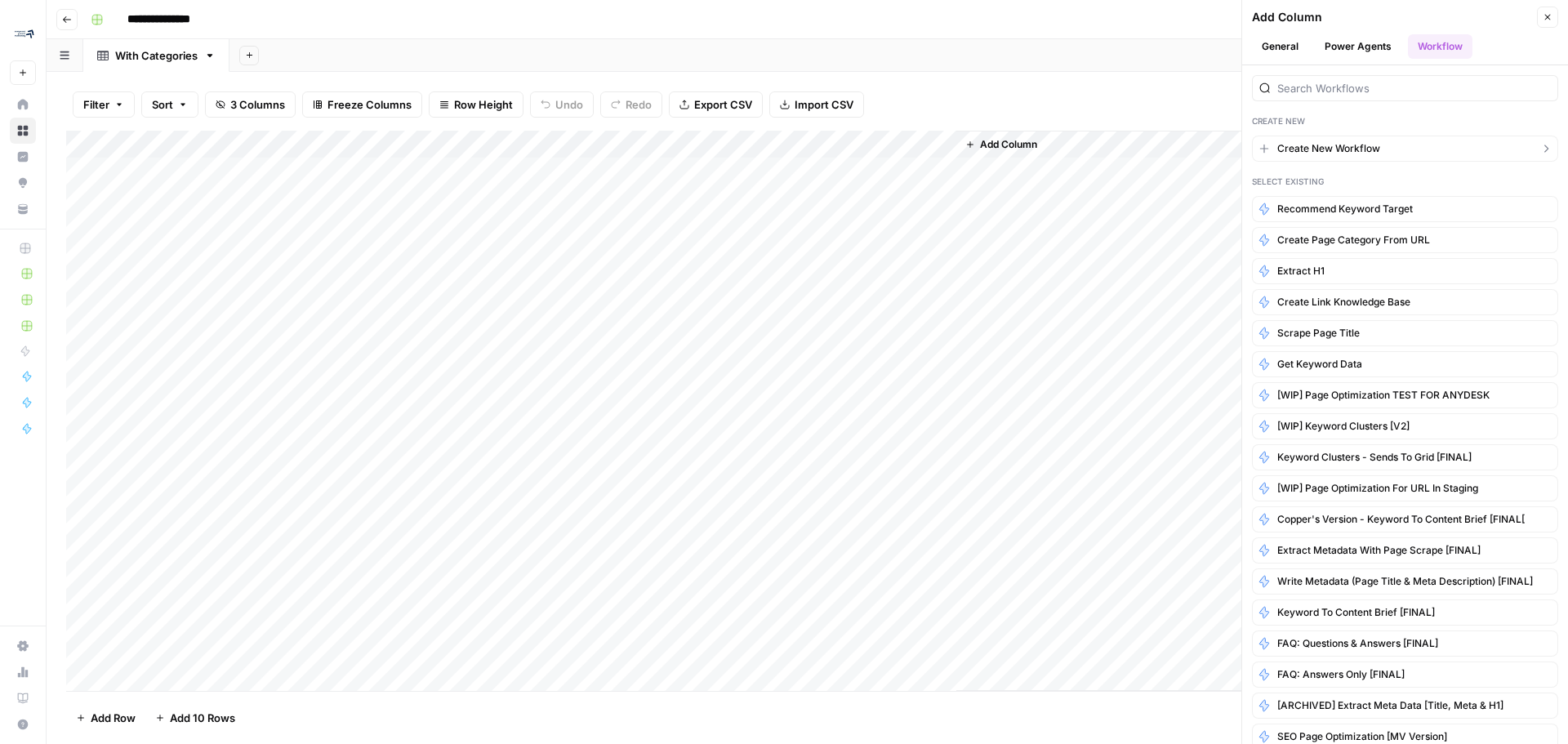
click at [1369, 153] on span "Create New Workflow" at bounding box center [1329, 148] width 103 height 15
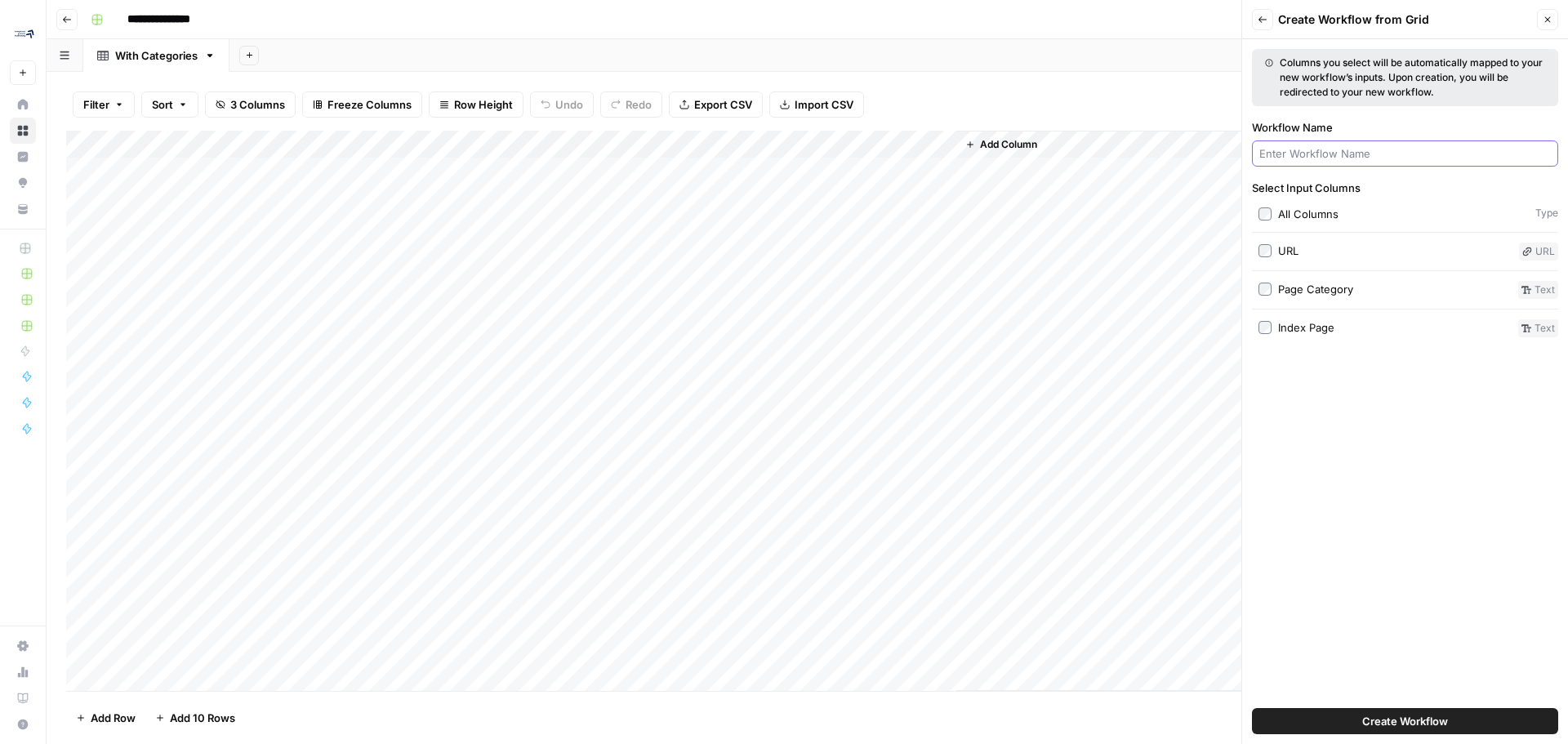
click at [1369, 153] on input "Workflow Name" at bounding box center [1405, 154] width 292 height 17
type input "Get Existing Keyword Recommendations"
click at [1424, 727] on span "Create Workflow" at bounding box center [1405, 721] width 86 height 17
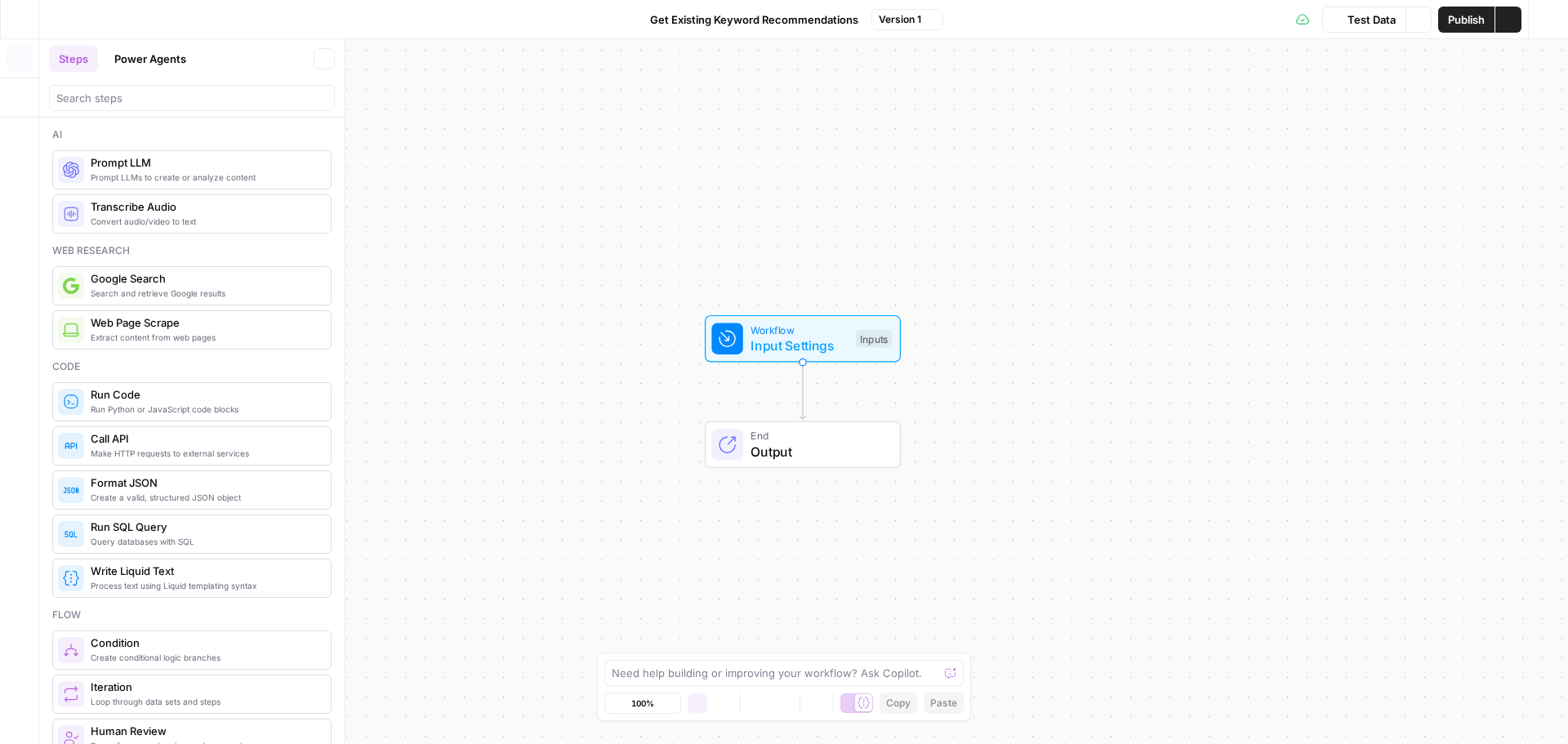
click at [1348, 310] on div "Workflow Input Settings Inputs End Output" at bounding box center [804, 391] width 1528 height 704
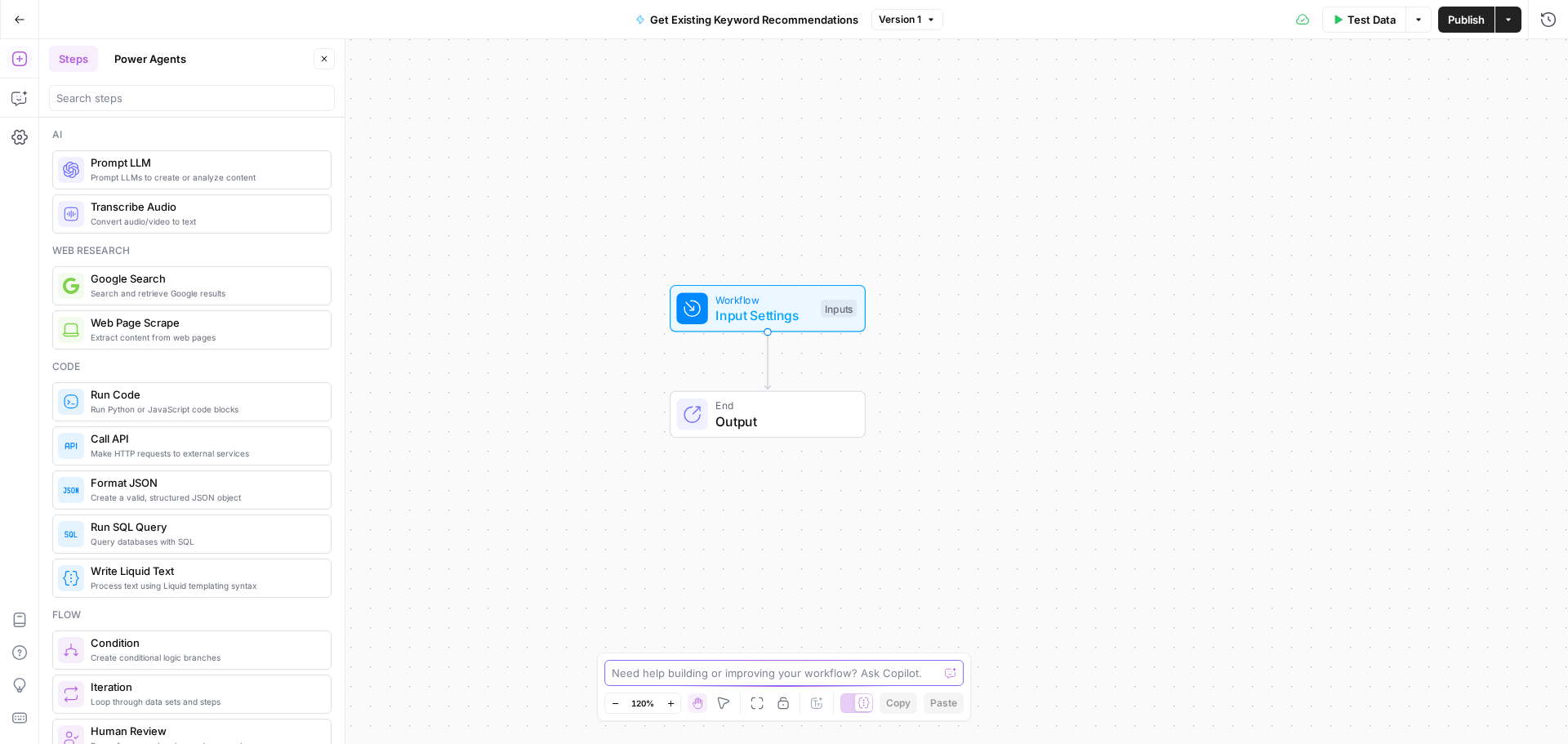
click at [713, 665] on textarea at bounding box center [774, 673] width 327 height 17
type textarea "Scrape a knowledge base for any existing Primary Keyword and Secondary Keyword …"
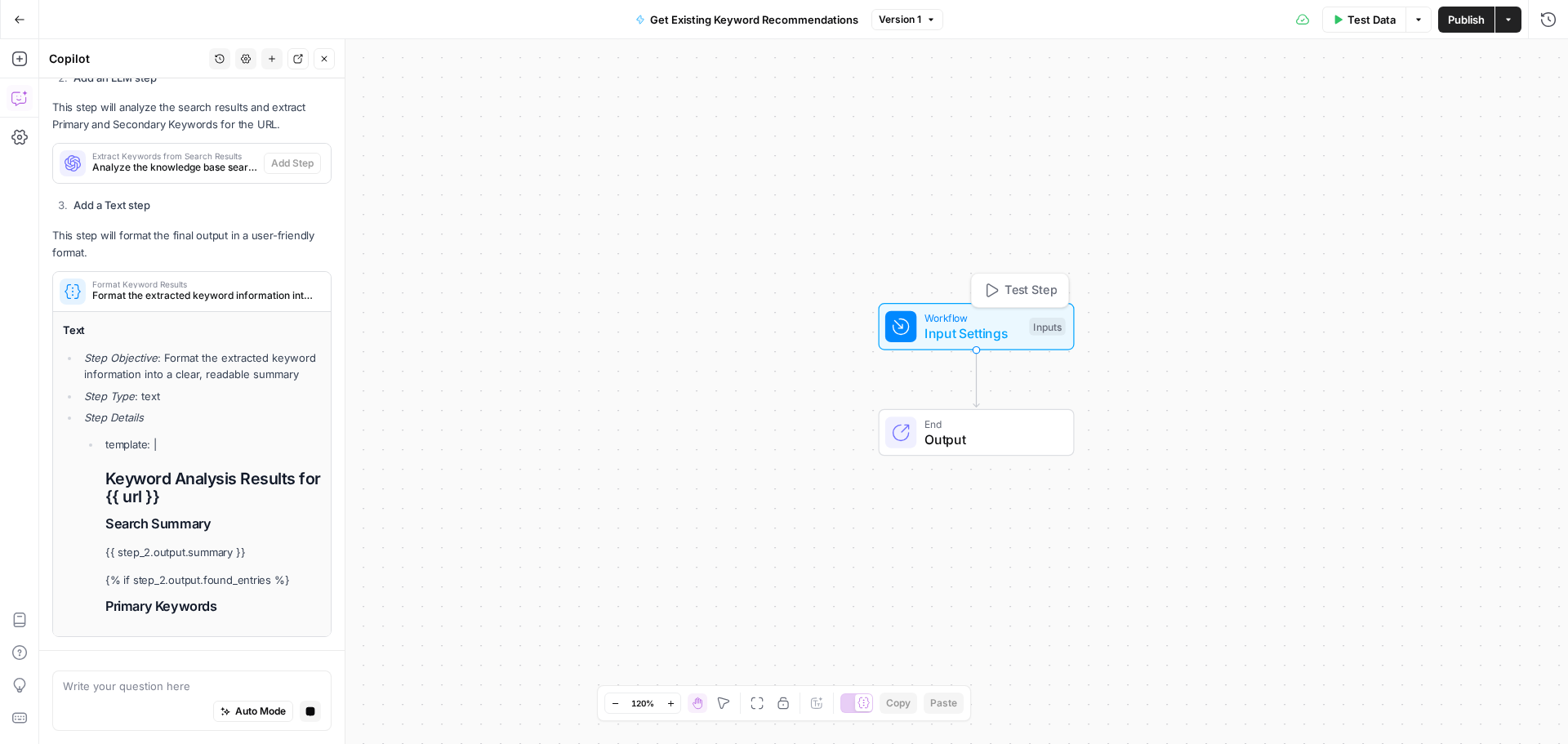
click at [1001, 314] on span "Workflow" at bounding box center [973, 318] width 98 height 16
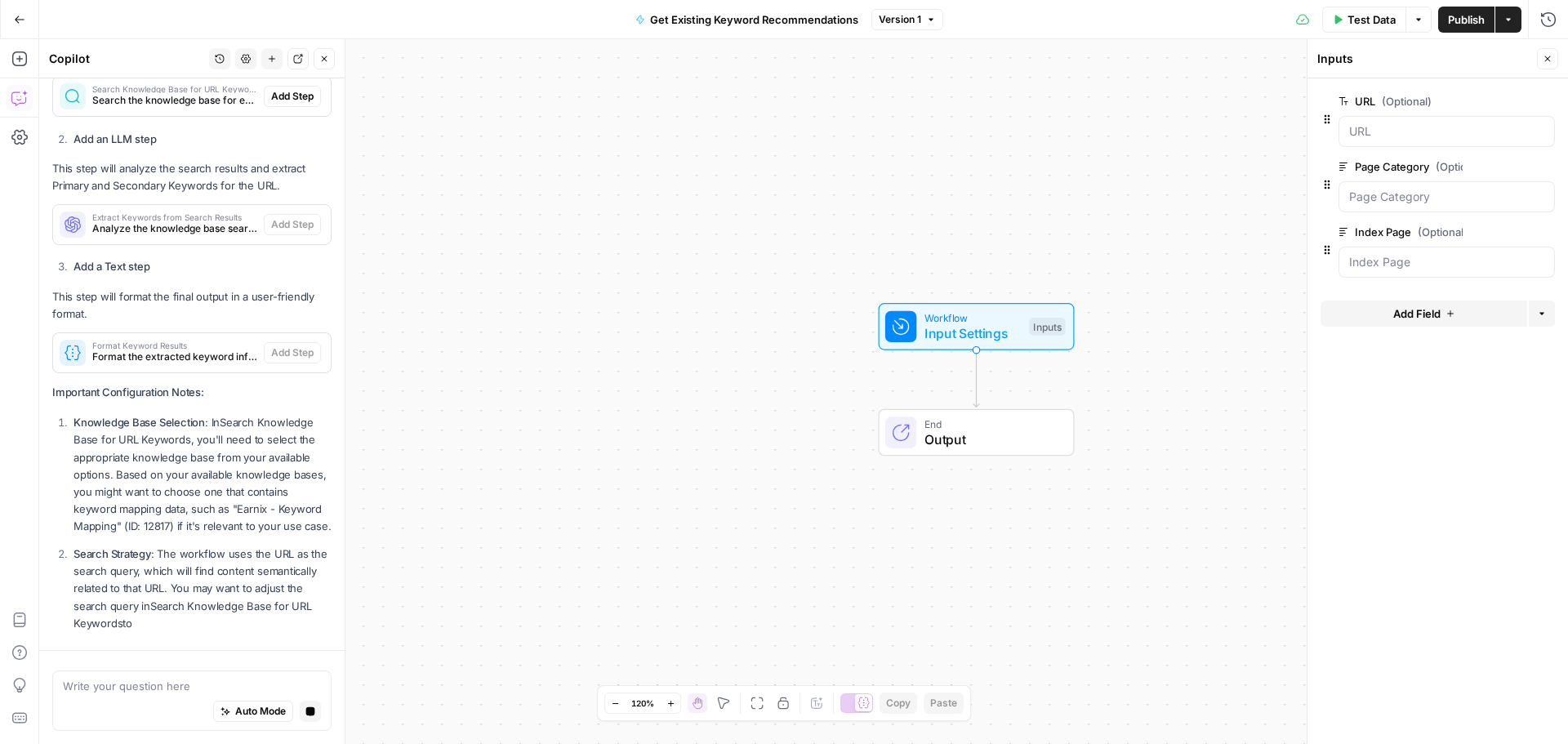
click at [1434, 316] on span "Add Field" at bounding box center [1416, 314] width 47 height 17
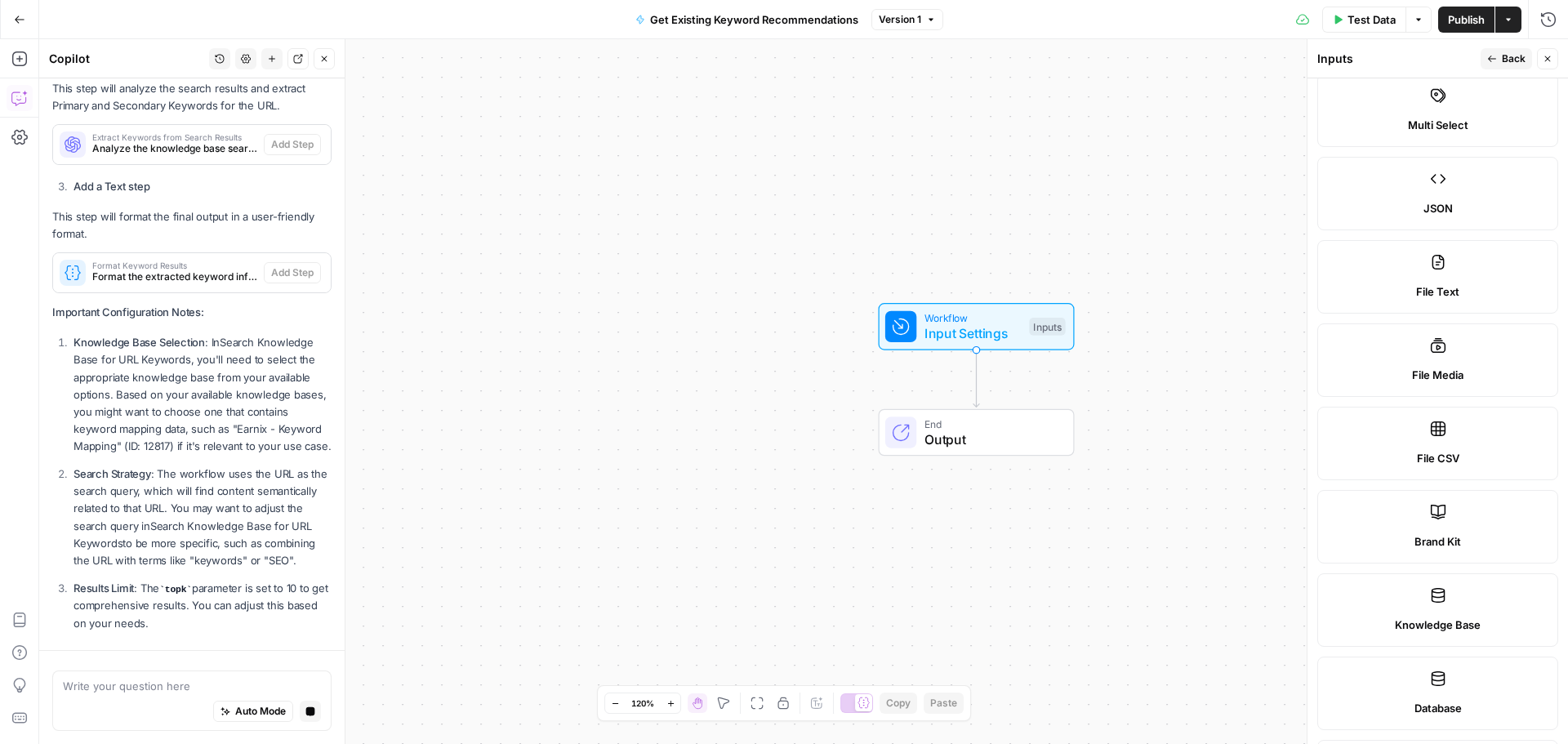
scroll to position [654, 0]
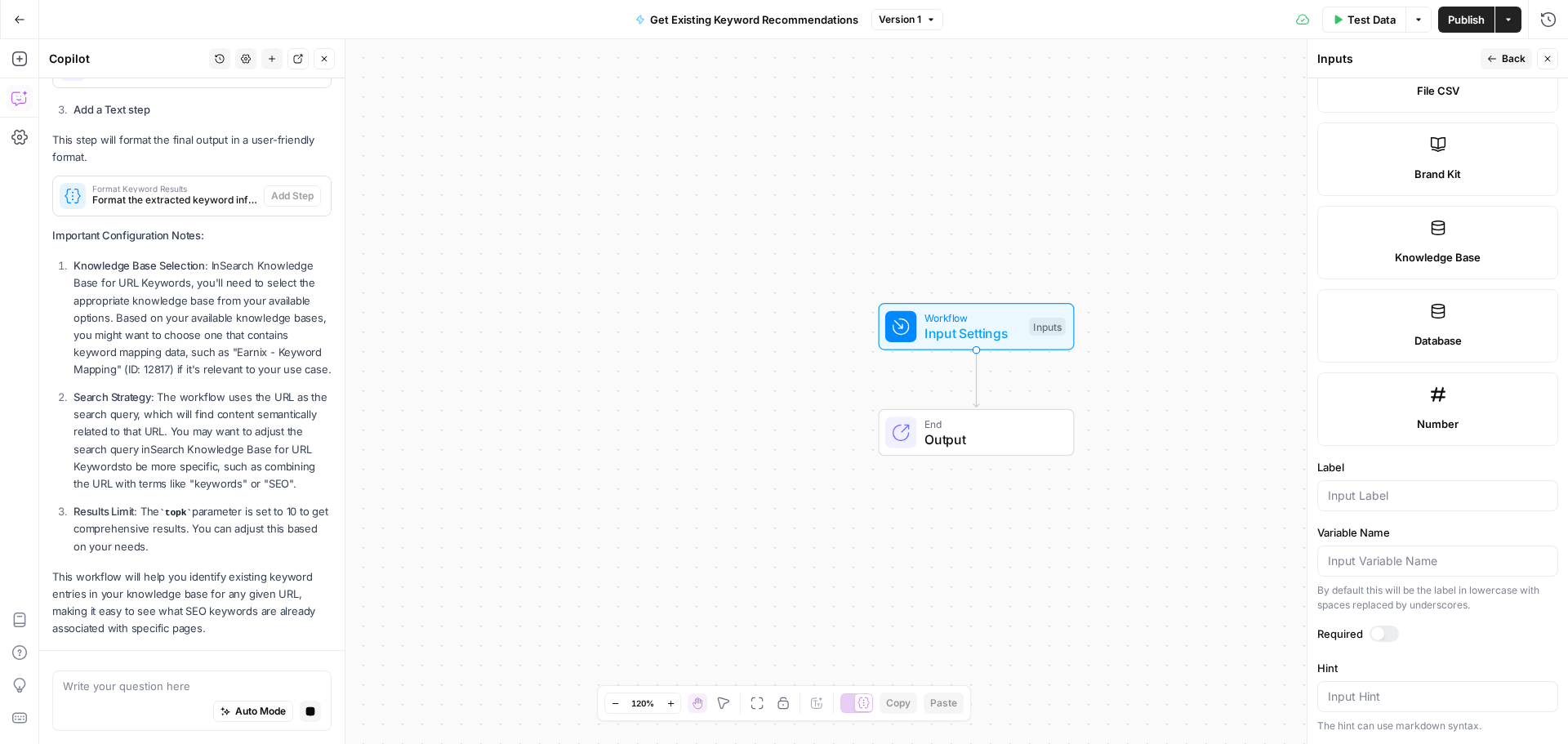
click at [1442, 262] on span "Knowledge Base" at bounding box center [1437, 258] width 86 height 17
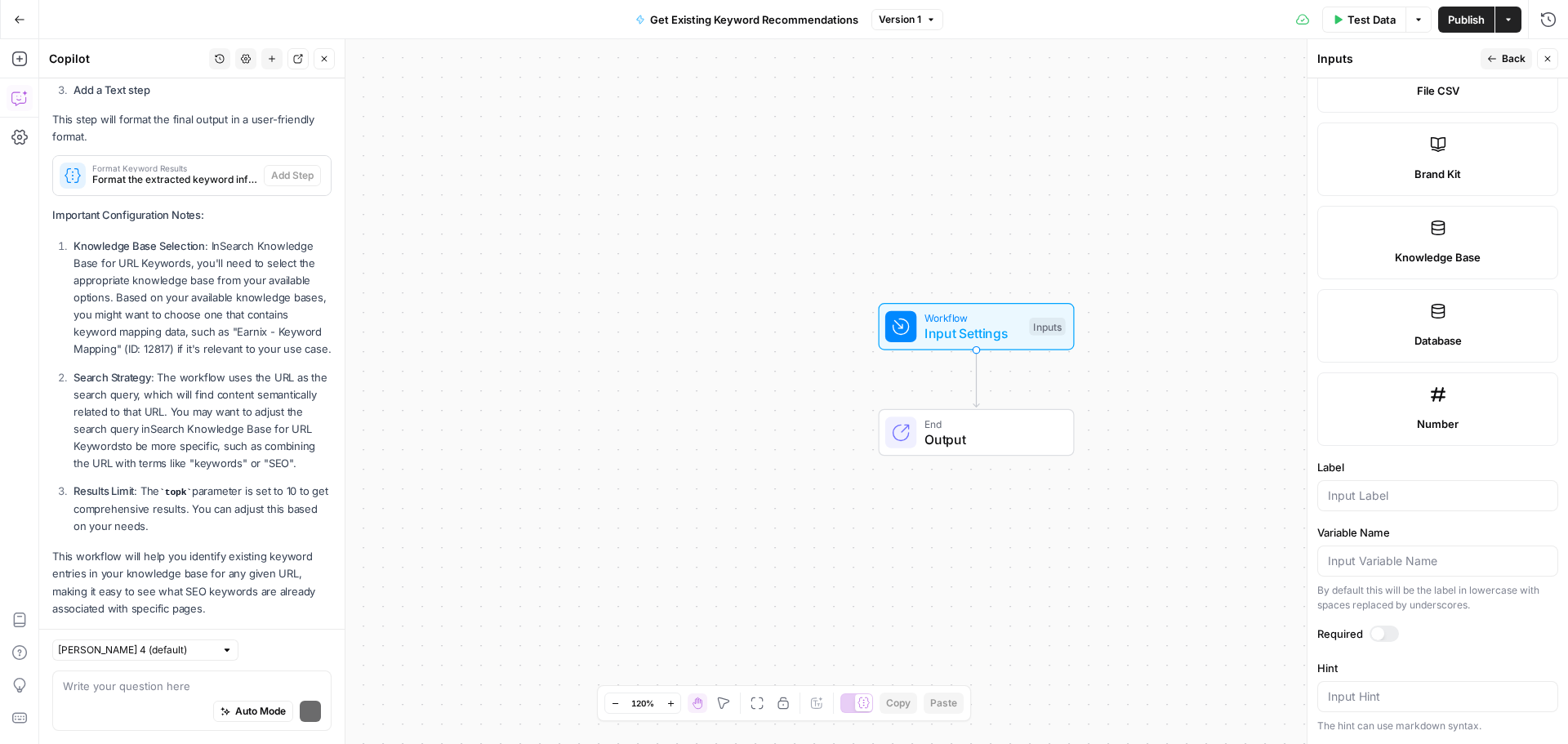
scroll to position [842, 0]
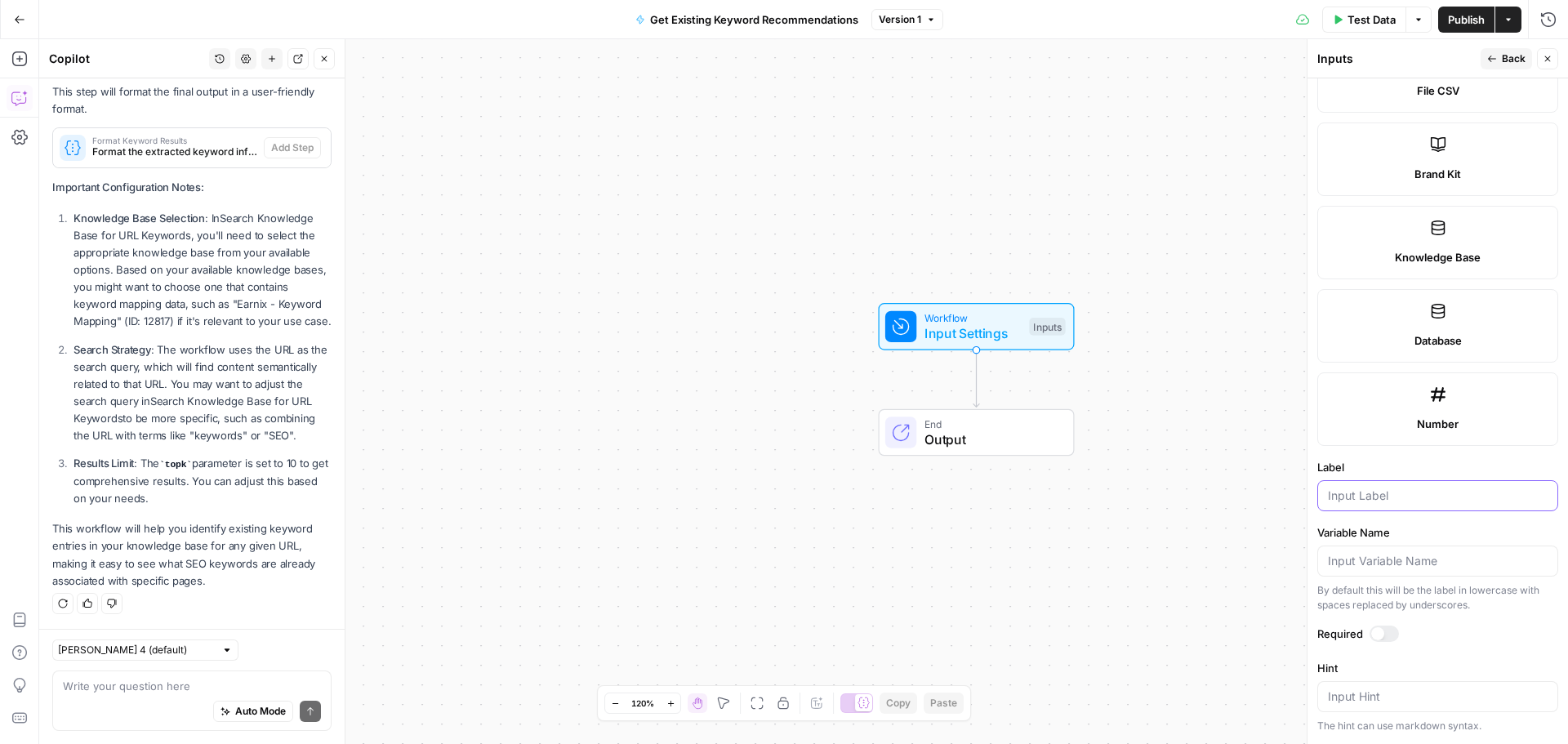
click at [1382, 495] on input "Label" at bounding box center [1437, 496] width 220 height 17
type input "K"
drag, startPoint x: 1376, startPoint y: 491, endPoint x: 1305, endPoint y: 511, distance: 73.8
click at [1307, 511] on div "Inputs Back Close Input type Short Text Long Text Single Select Multi Select JS…" at bounding box center [1437, 391] width 261 height 704
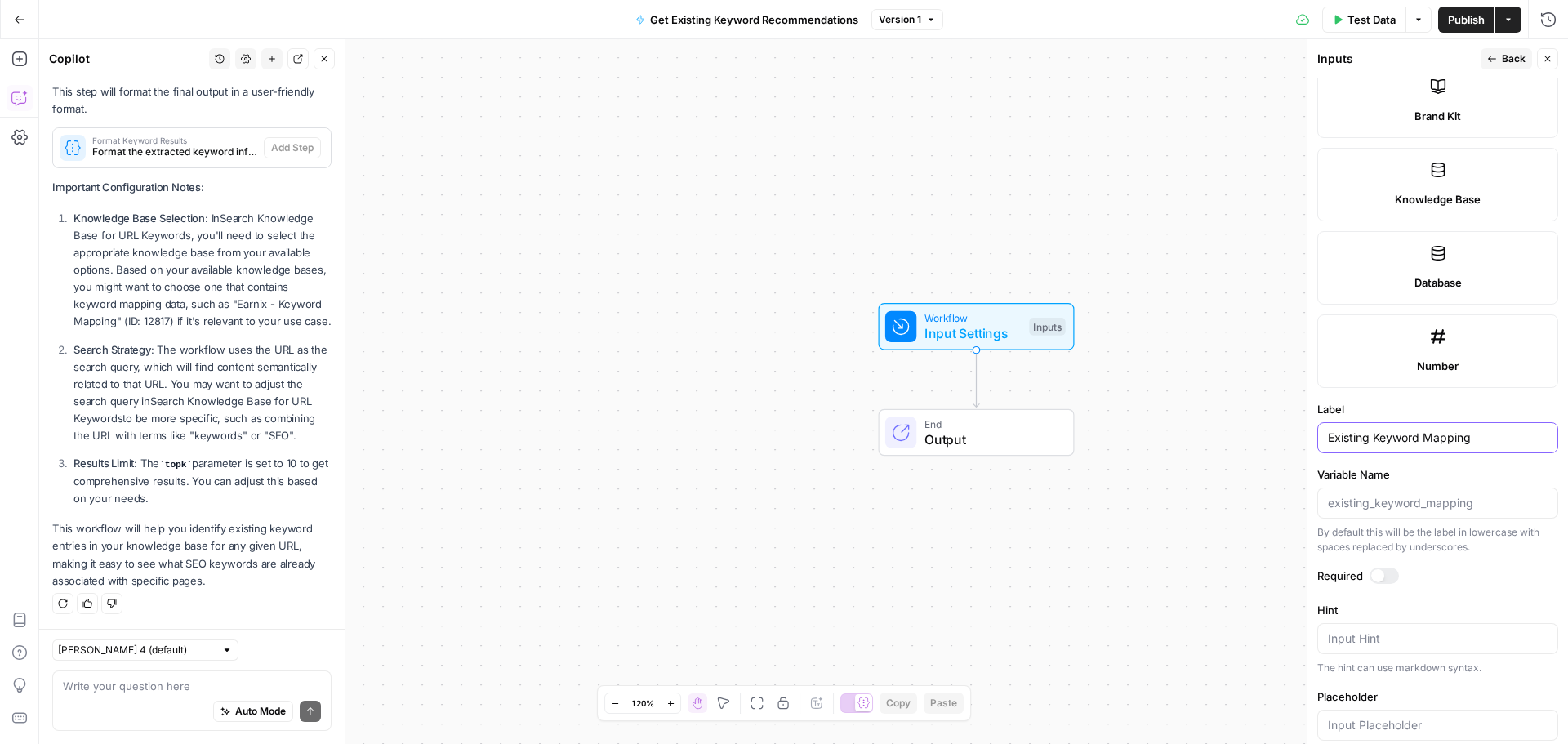
scroll to position [739, 0]
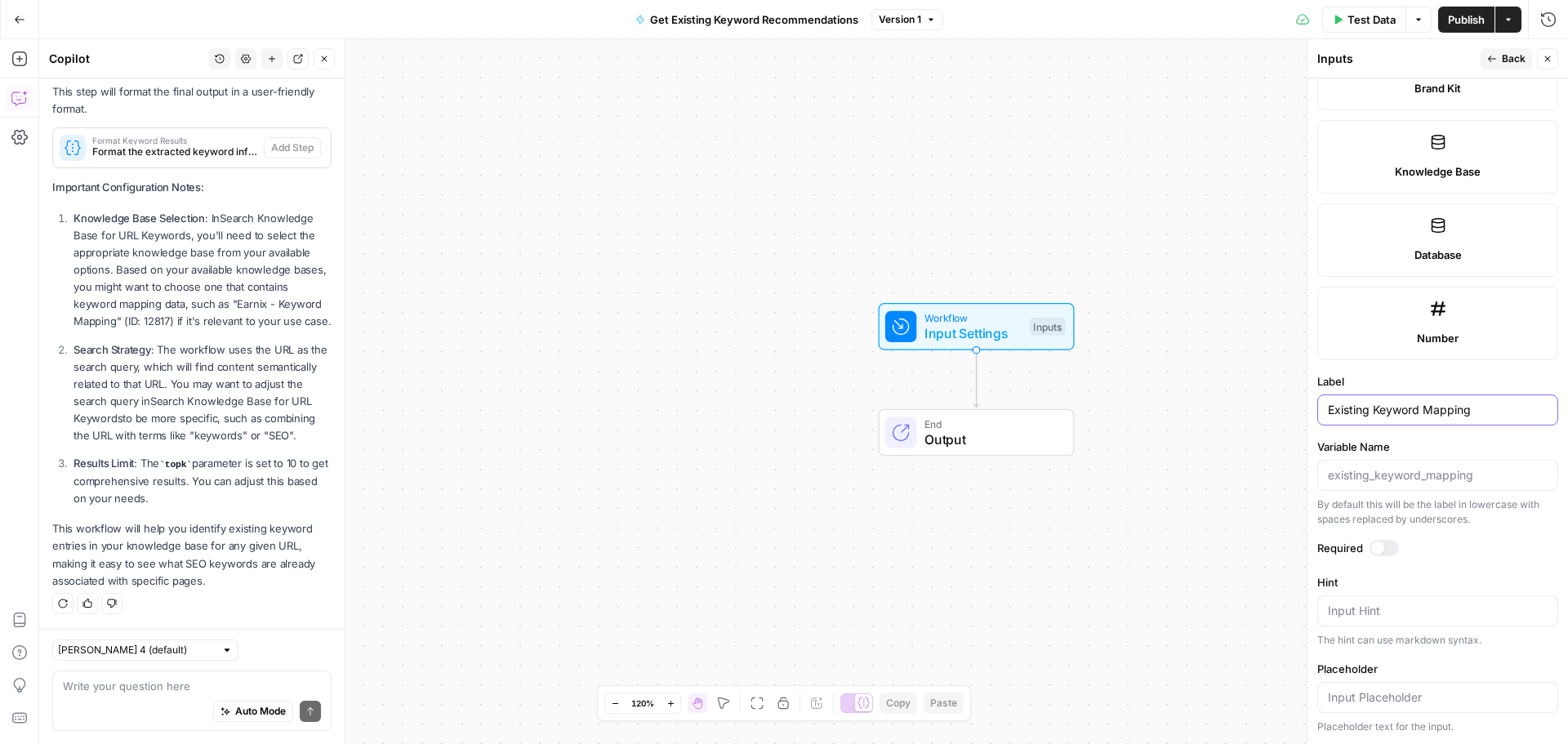
type input "Existing Keyword Mapping"
click at [1504, 58] on div "Run History E" at bounding box center [1514, 55] width 75 height 17
click at [1499, 63] on button "Back" at bounding box center [1506, 58] width 52 height 21
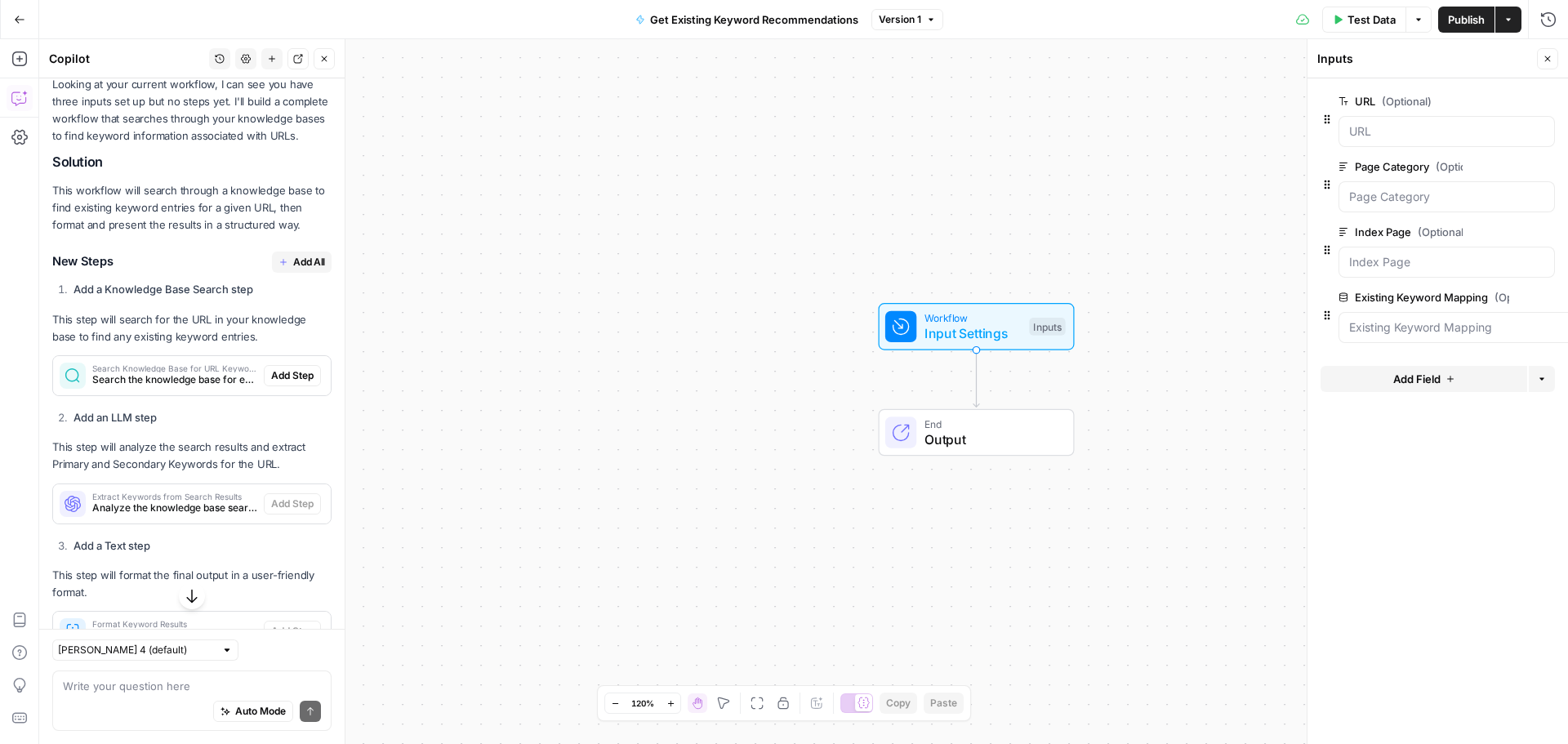
scroll to position [270, 0]
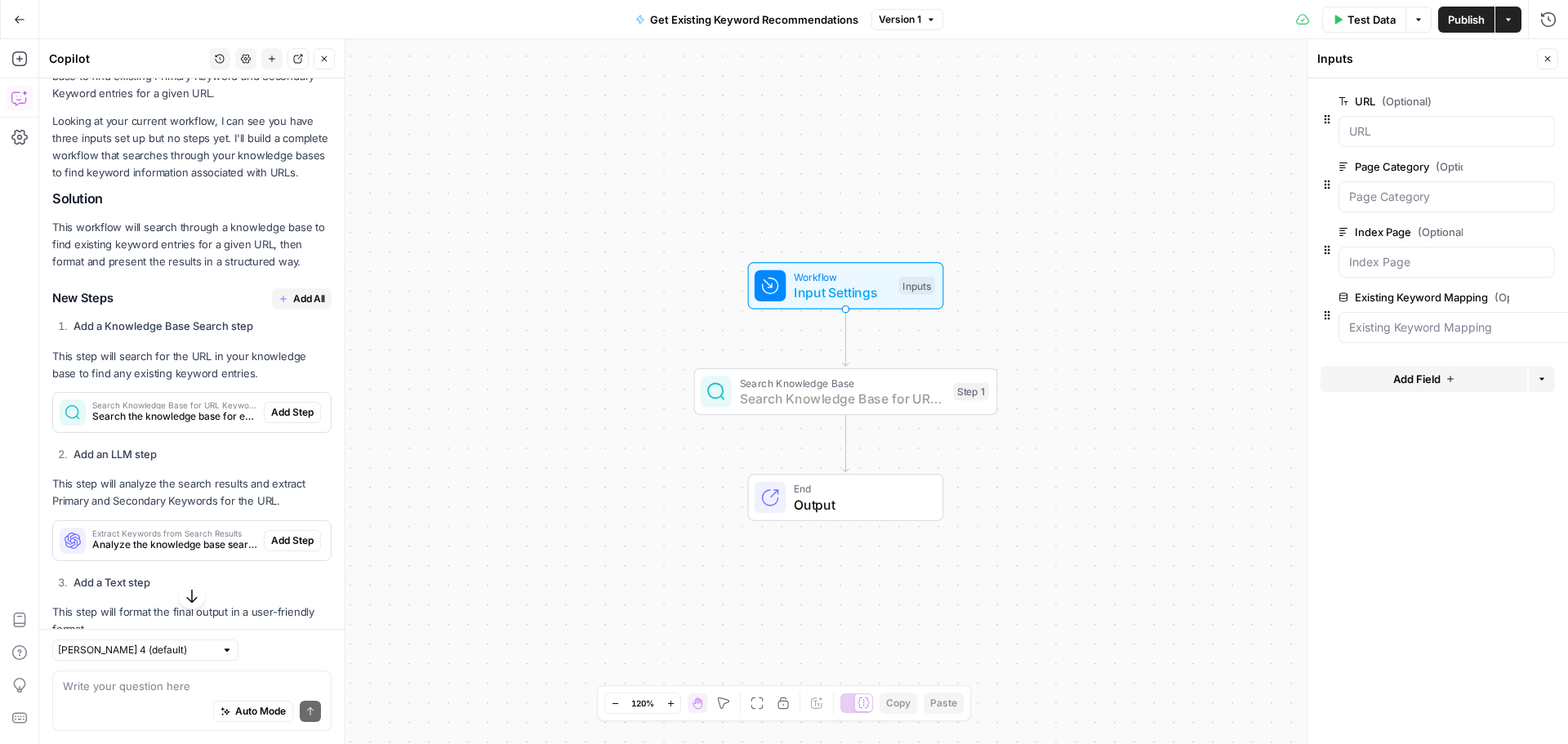
click at [287, 420] on span "Add Step" at bounding box center [292, 413] width 42 height 15
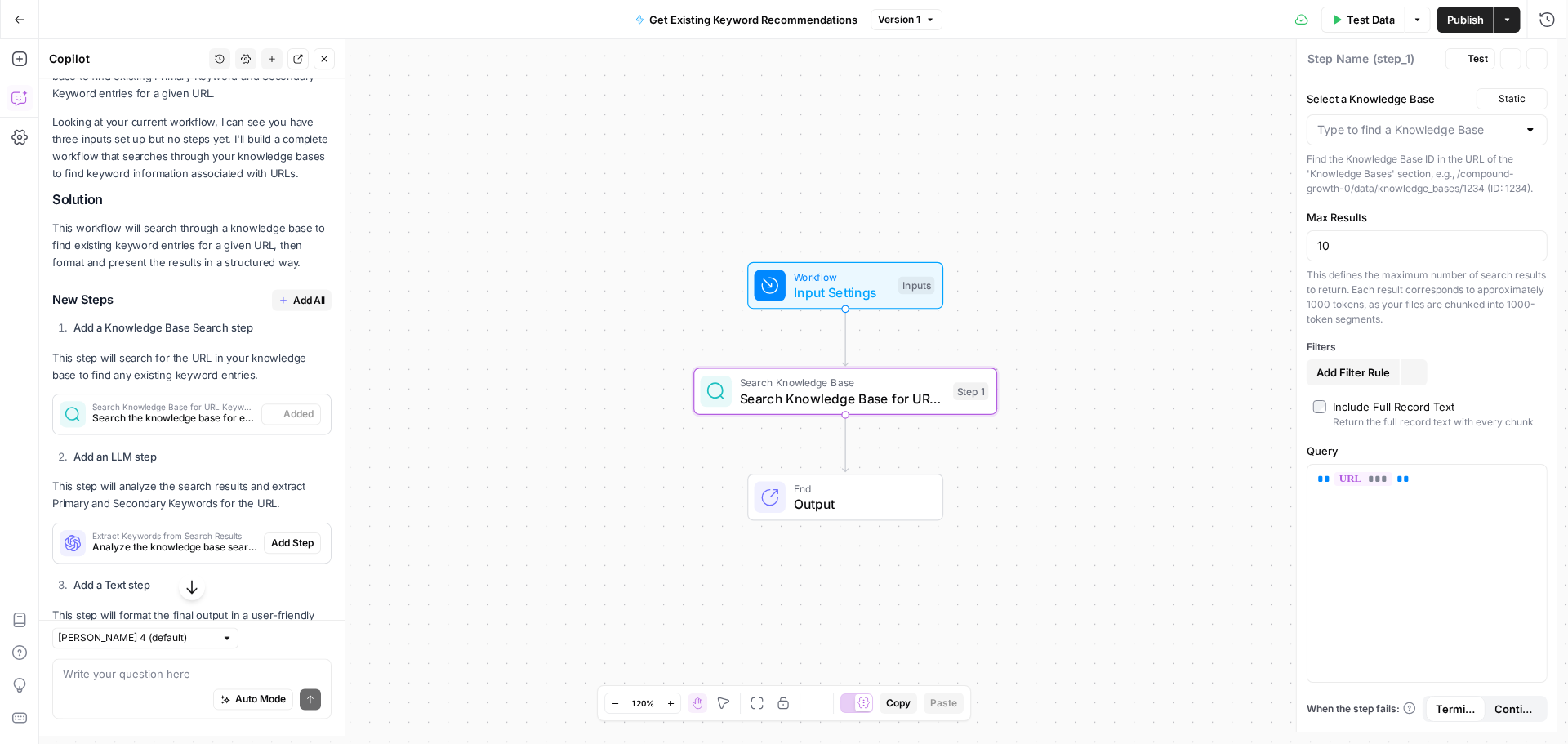
type textarea "Search Knowledge Base for URL Keywords"
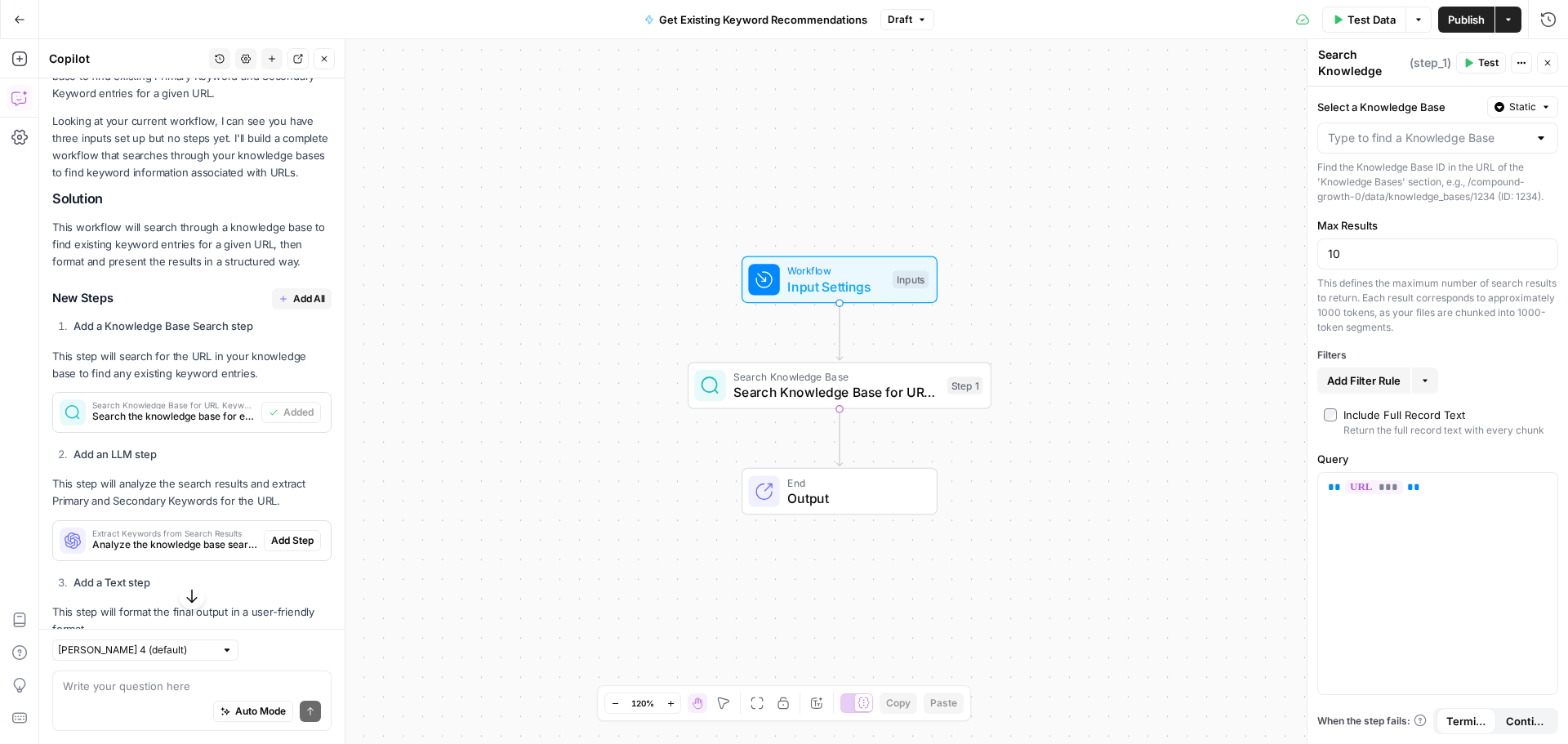
scroll to position [351, 0]
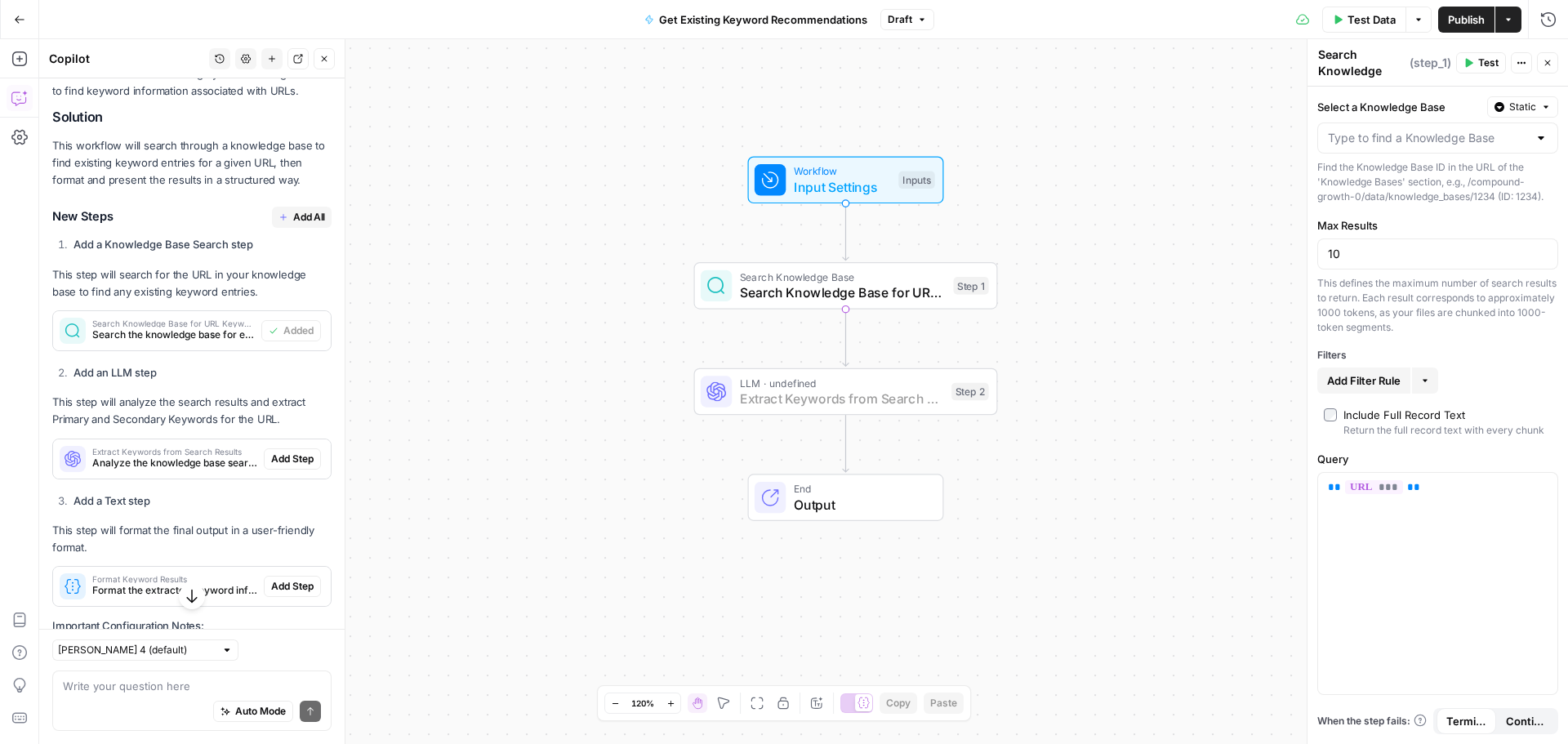
click at [278, 466] on span "Add Step" at bounding box center [292, 459] width 42 height 15
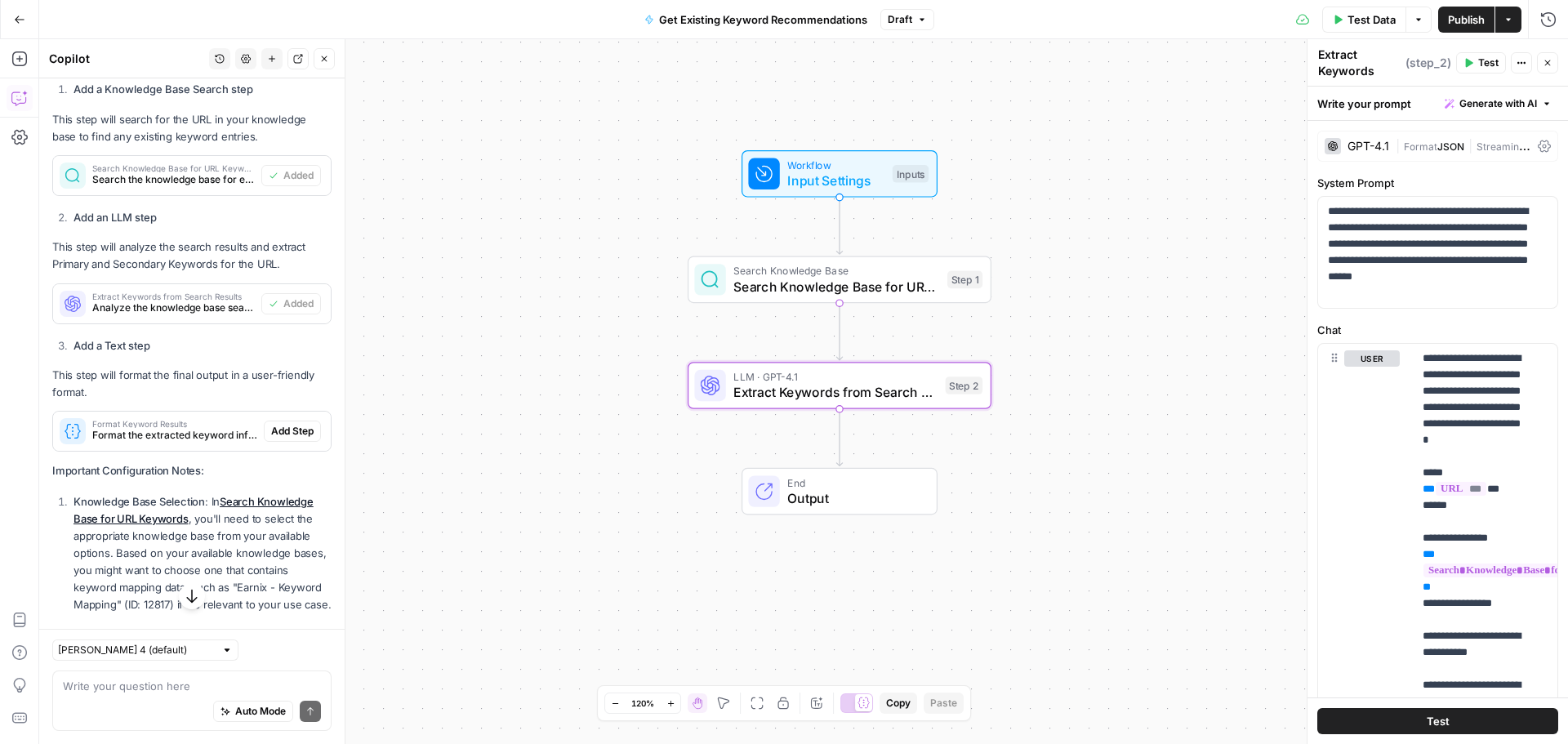
scroll to position [515, 0]
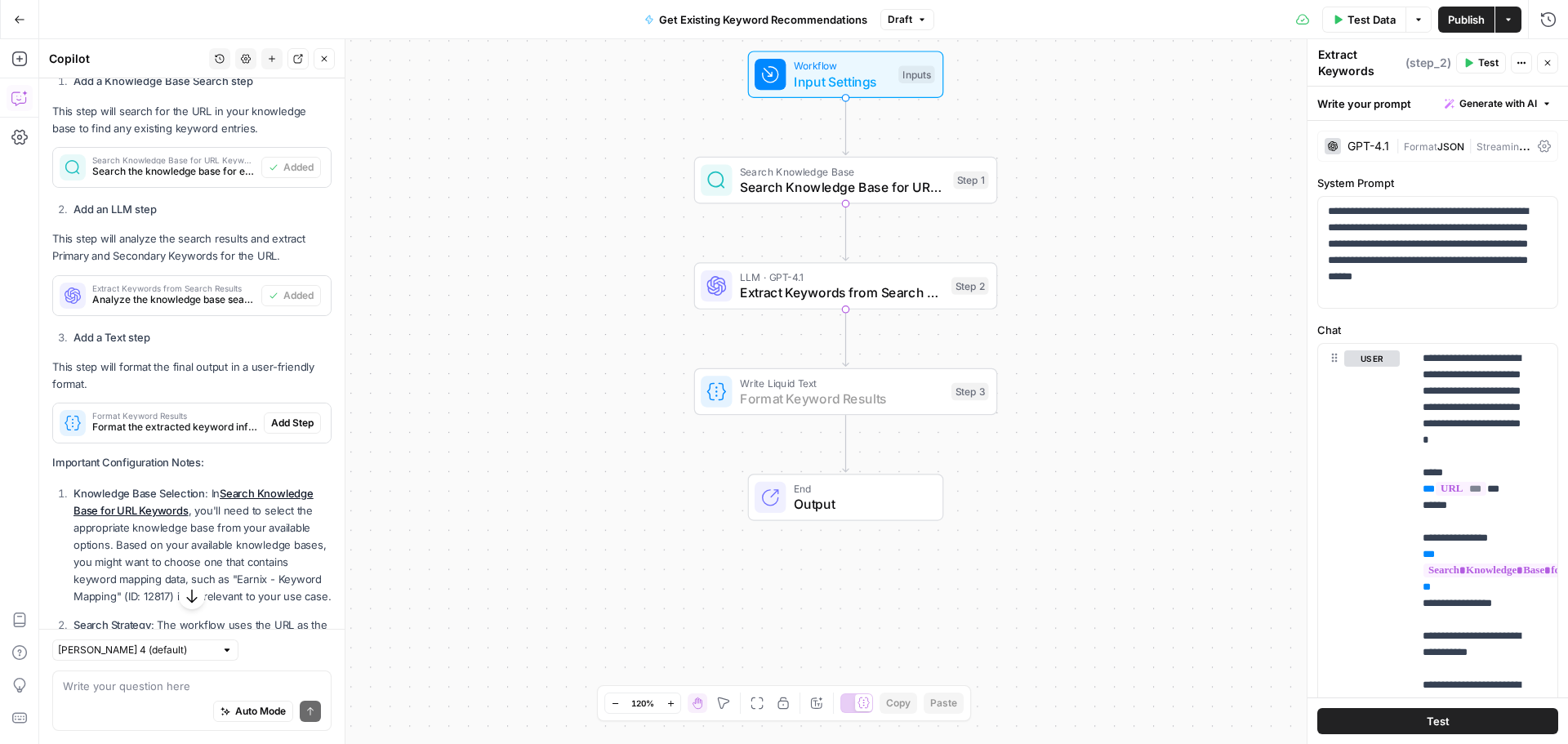
click at [280, 430] on span "Add Step" at bounding box center [292, 423] width 42 height 15
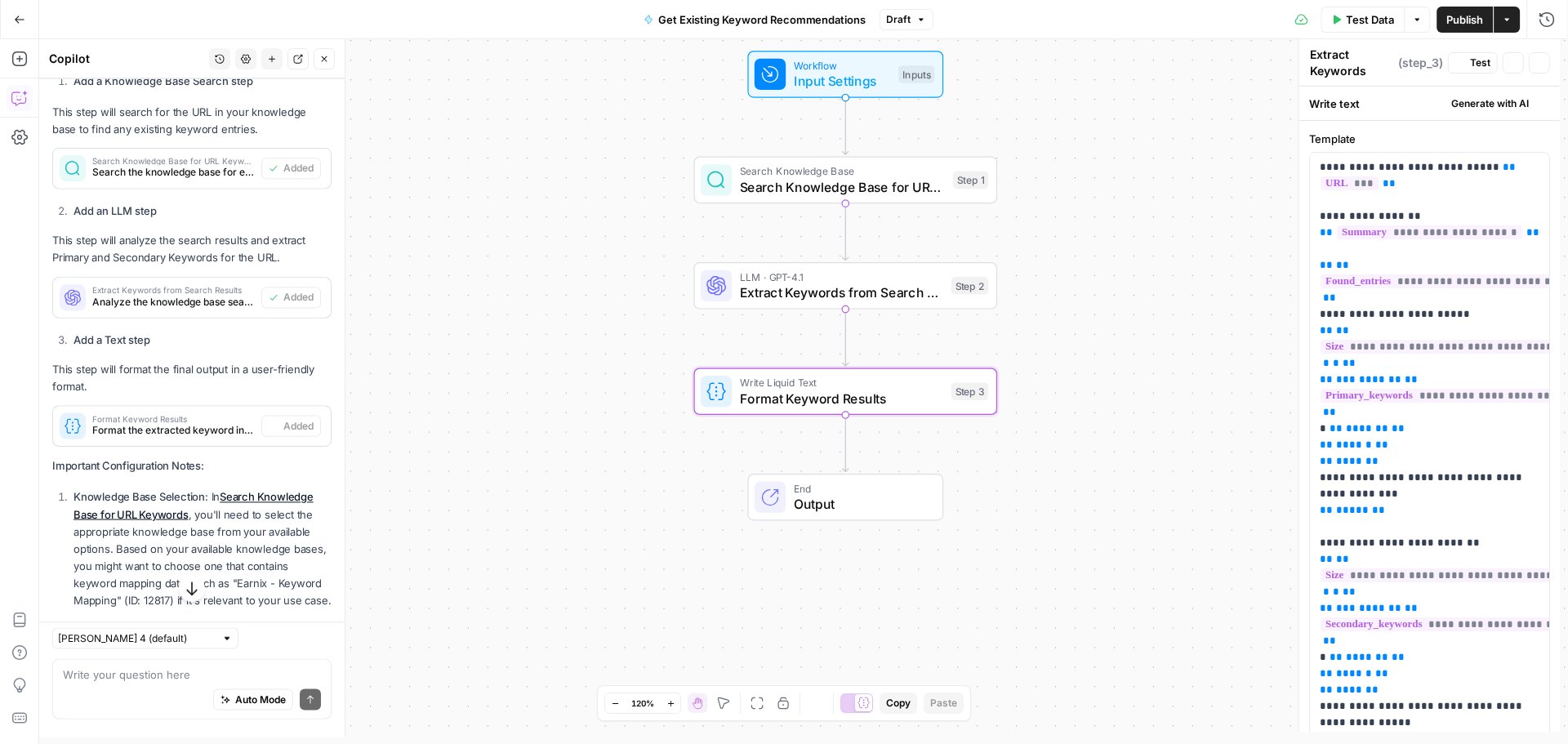
type textarea "Format Keyword Results"
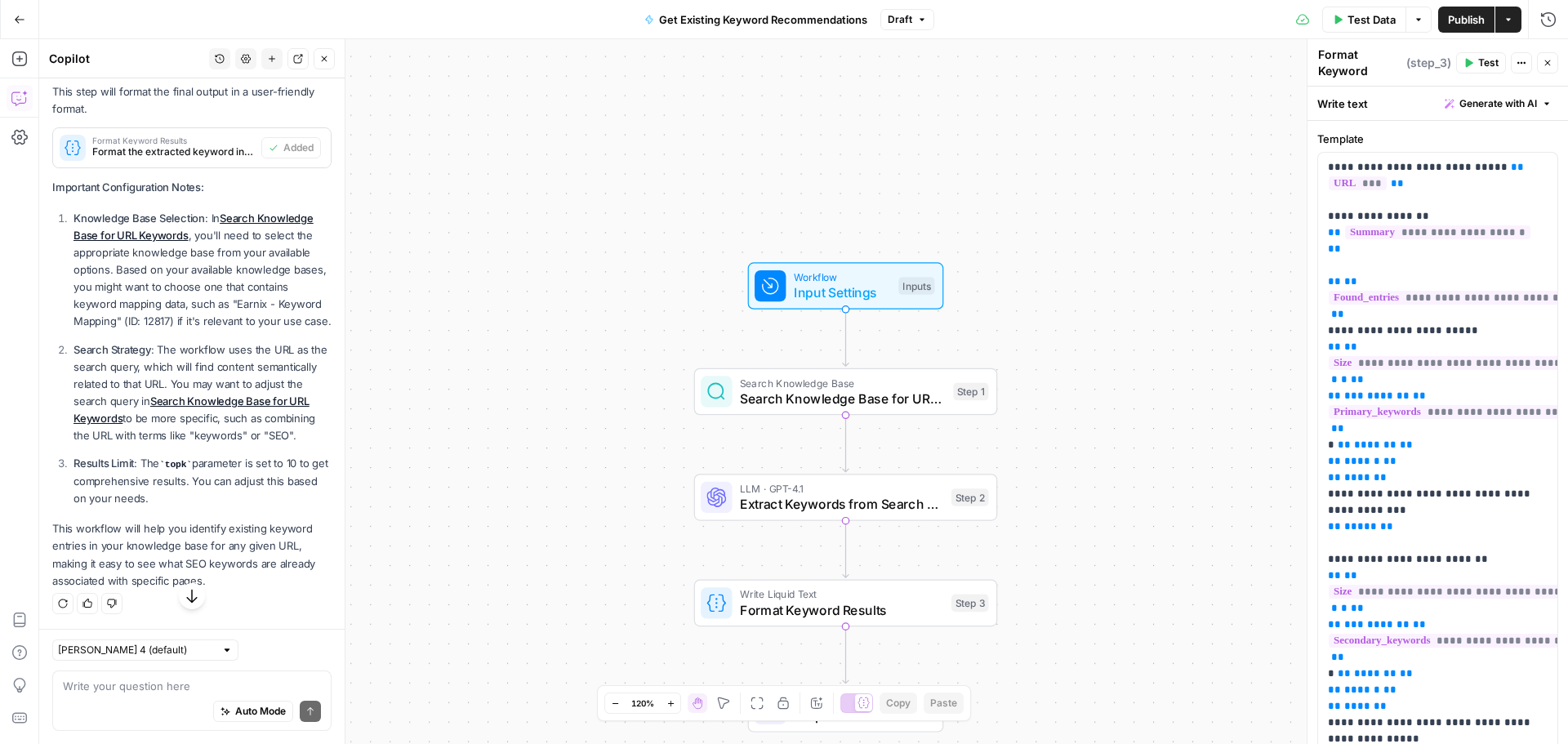
scroll to position [842, 0]
click at [221, 652] on div at bounding box center [226, 650] width 11 height 11
type input "Claude Sonnet 4 (default)"
click at [292, 634] on div "Claude Sonnet 4 (default) Write your question here Auto Mode Send" at bounding box center [192, 686] width 306 height 115
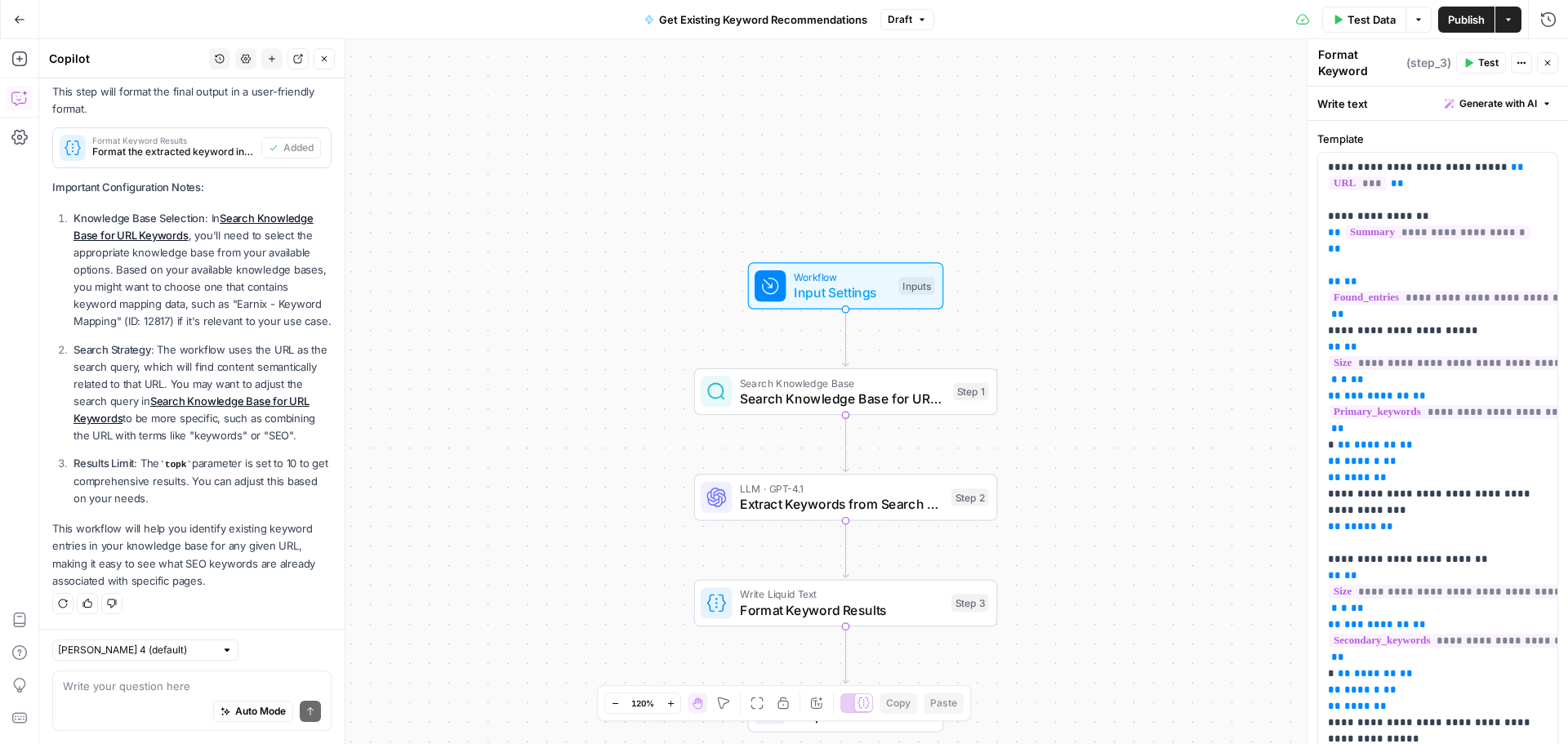
click at [1372, 9] on button "Test Data" at bounding box center [1364, 19] width 84 height 26
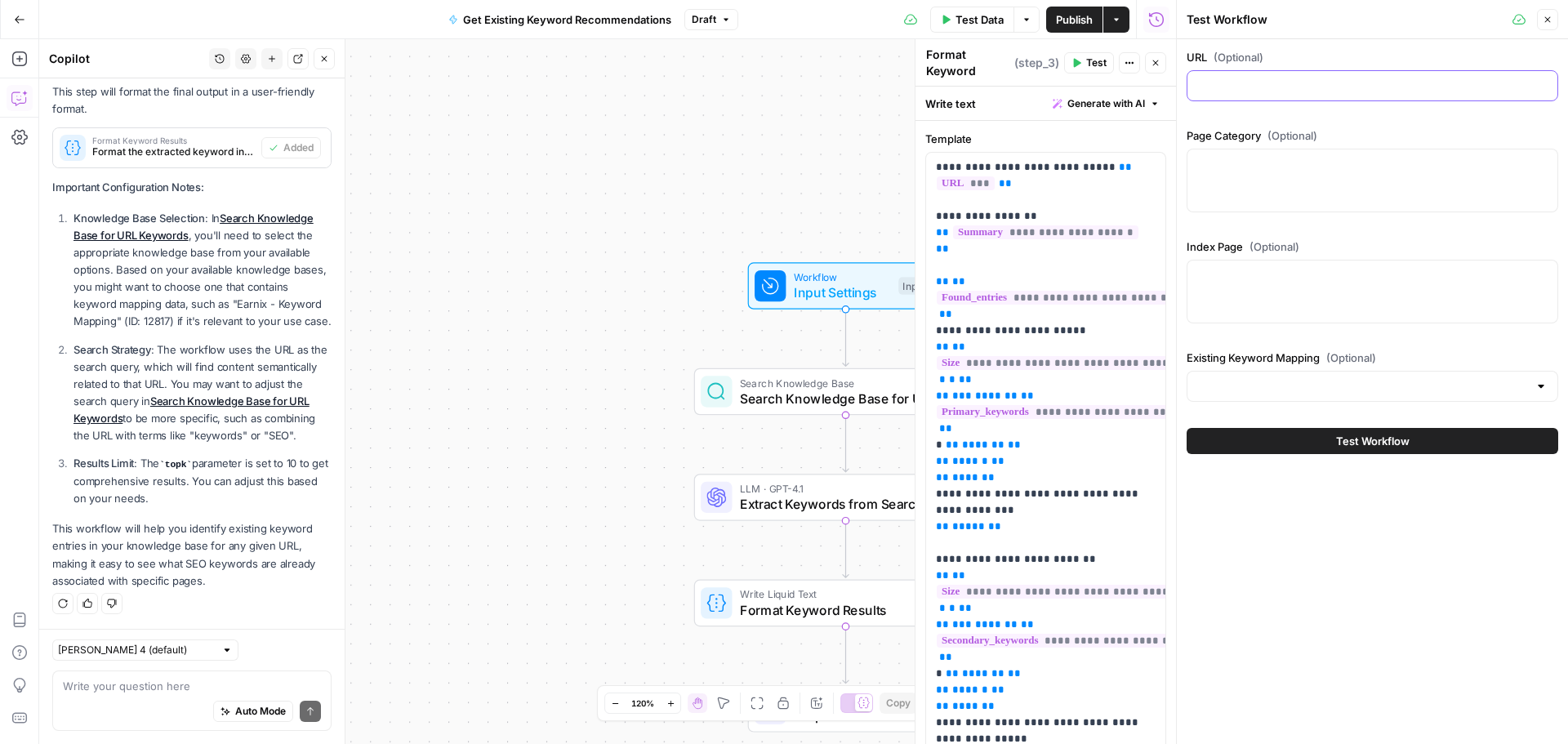
click at [1287, 82] on input "URL (Optional)" at bounding box center [1372, 86] width 351 height 17
paste input "https://earnix.com/our-solutions/industry/banking/auto/"
type input "https://earnix.com/our-solutions/industry/banking/auto/"
click at [1303, 193] on div at bounding box center [1373, 180] width 372 height 64
click at [1312, 178] on div at bounding box center [1373, 180] width 372 height 64
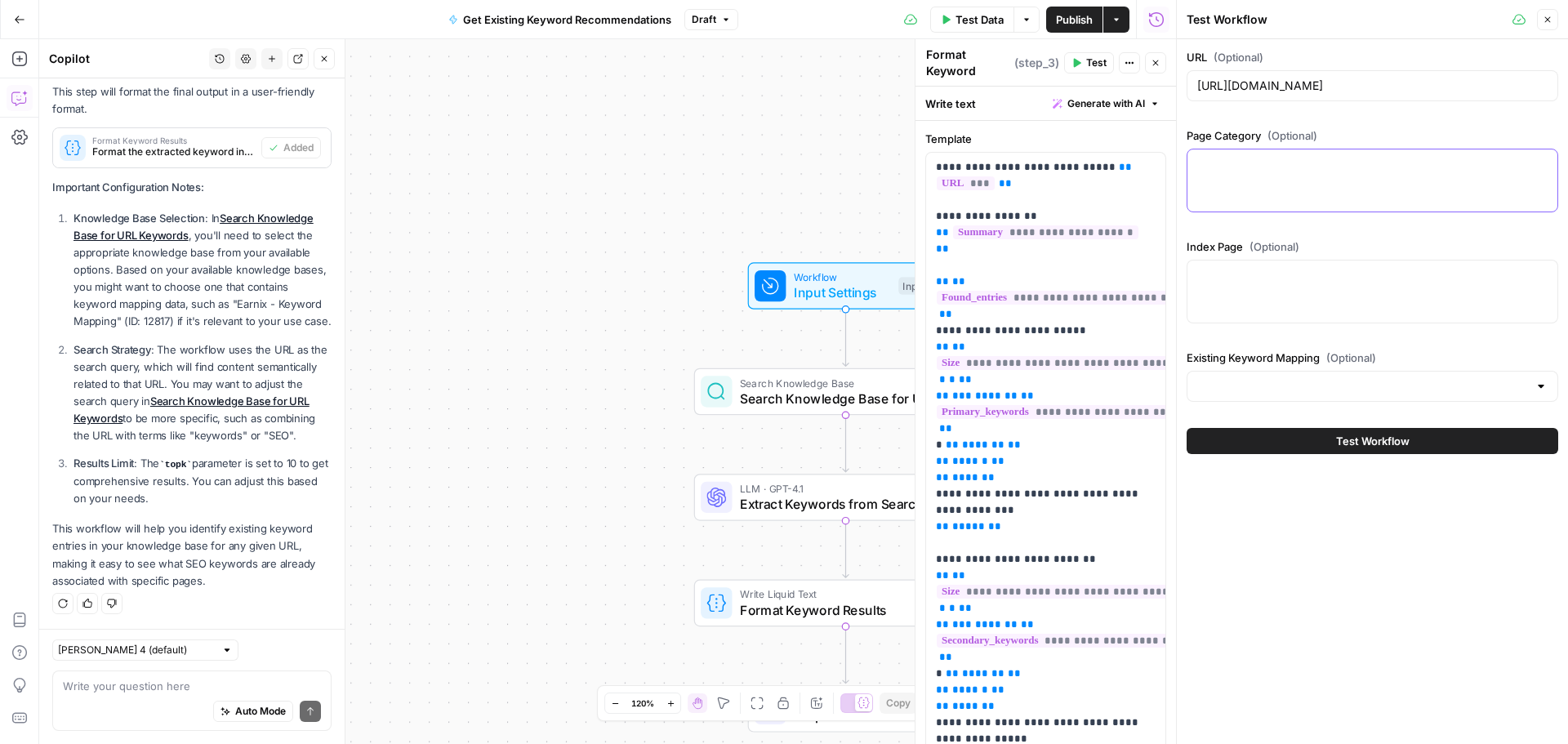
paste textarea "Solutions > Industry"
type textarea "Solutions > Industry"
click at [1355, 300] on div at bounding box center [1373, 291] width 372 height 64
type textarea "Yes"
click at [1538, 389] on div at bounding box center [1541, 387] width 13 height 17
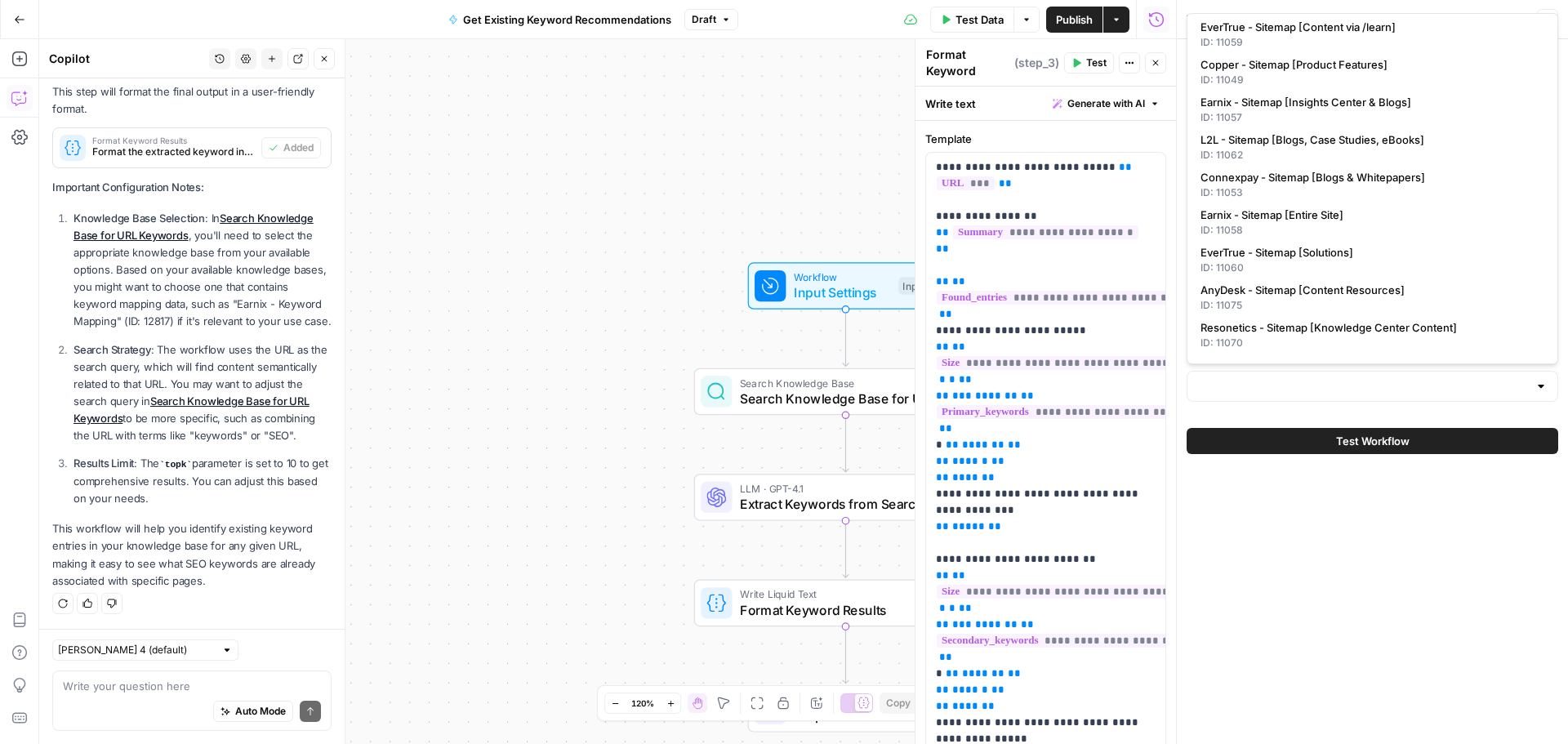
scroll to position [452, 0]
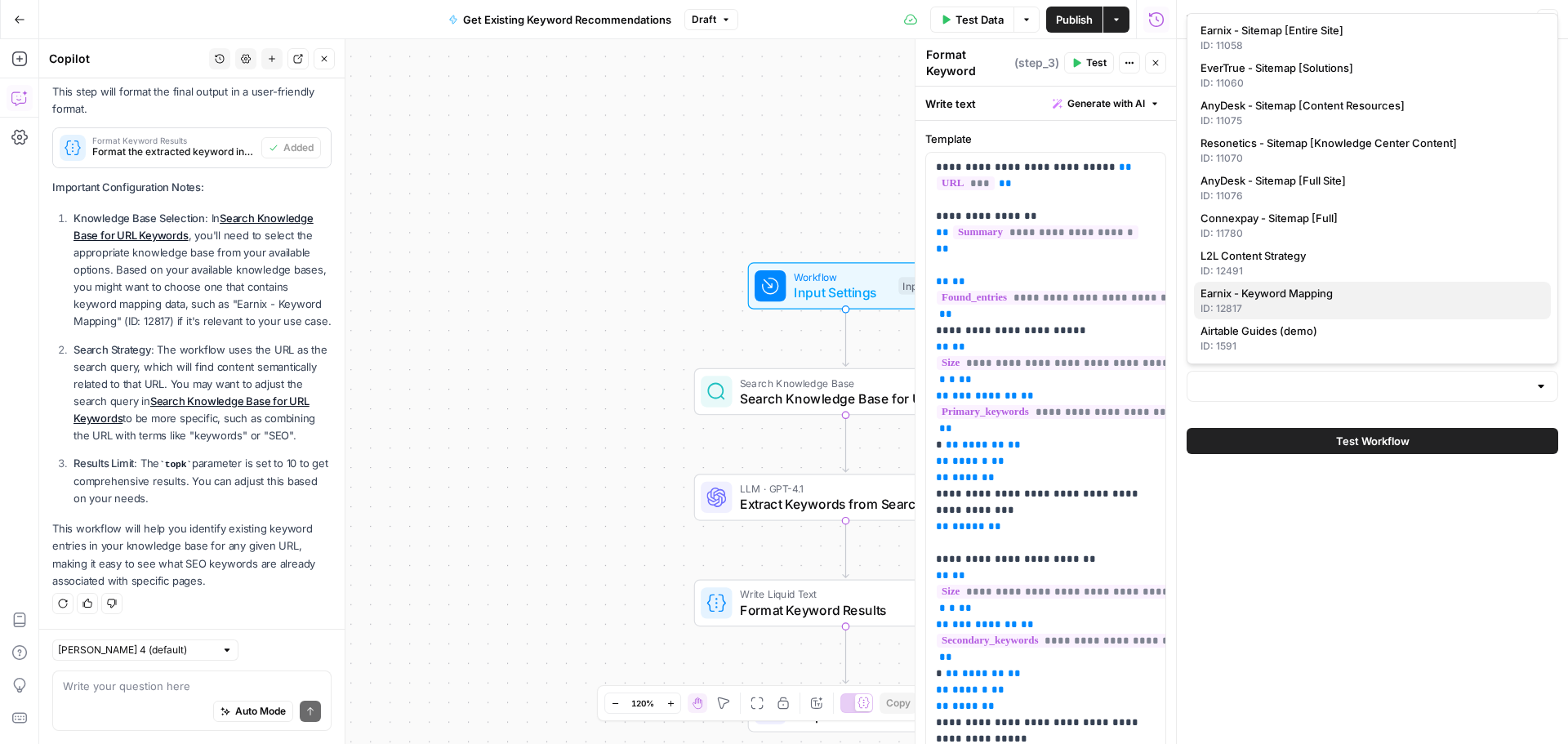
click at [1397, 298] on span "Earnix - Keyword Mapping" at bounding box center [1369, 294] width 337 height 17
type input "Earnix - Keyword Mapping"
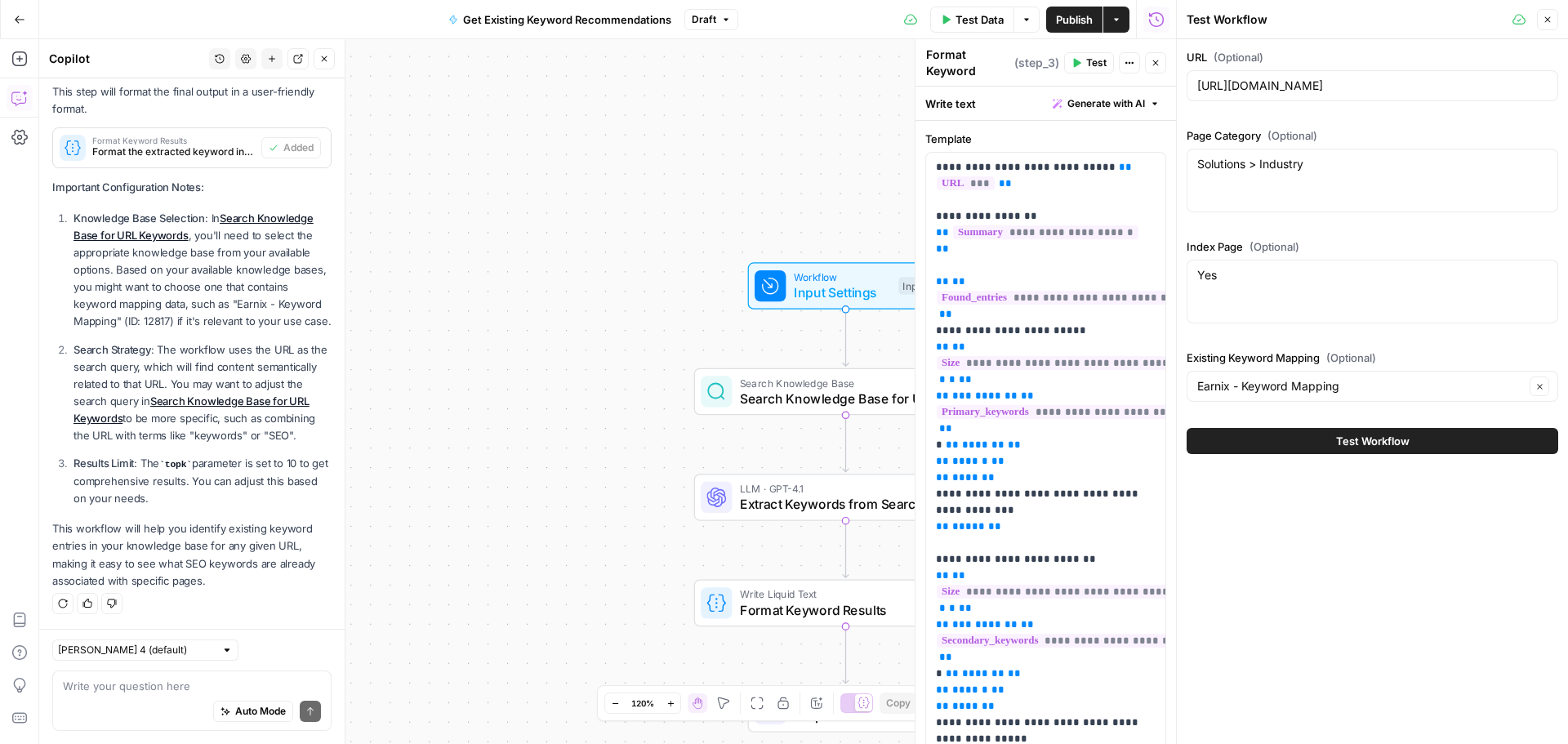
click at [1365, 448] on span "Test Workflow" at bounding box center [1373, 441] width 74 height 17
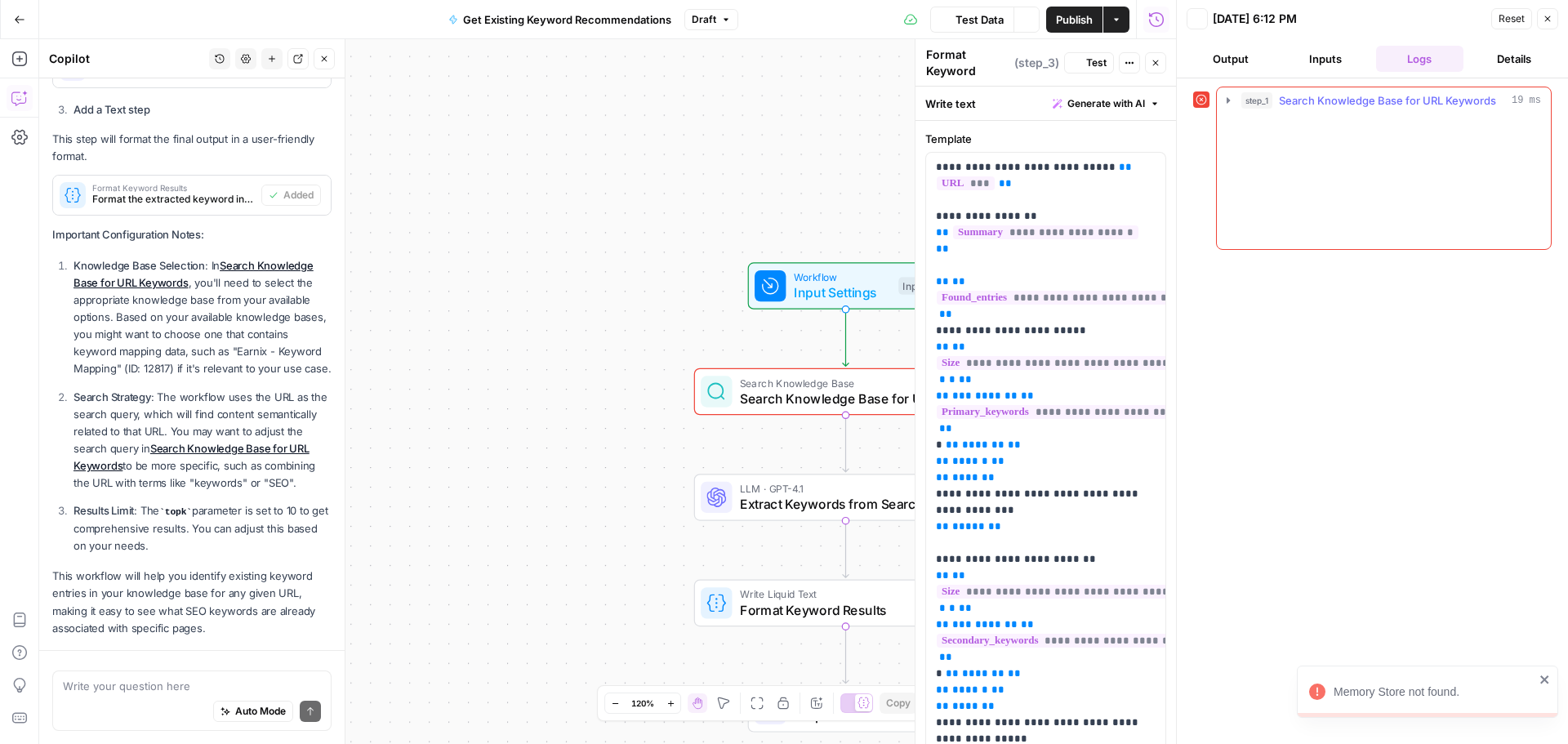
scroll to position [842, 0]
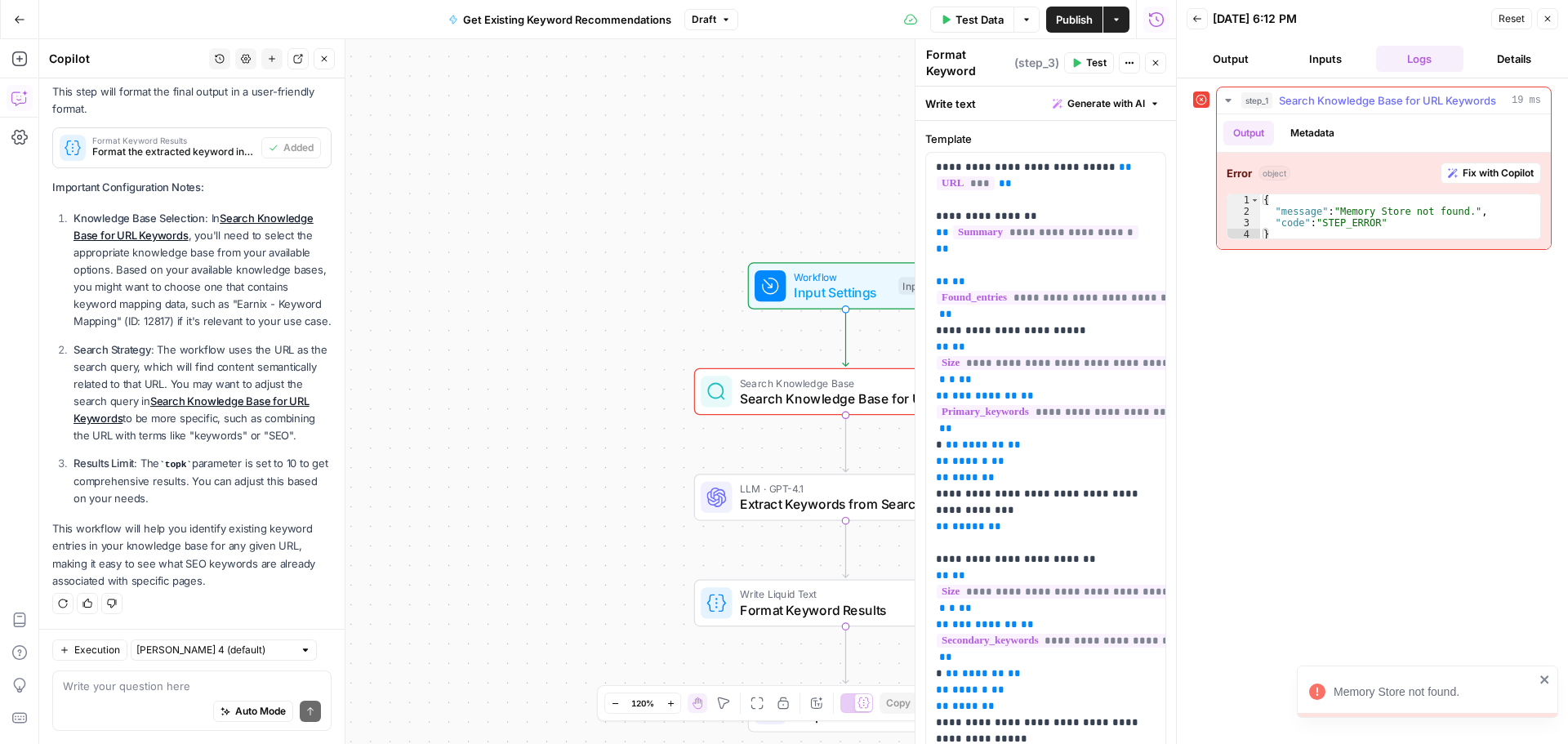
click at [1234, 126] on button "Output" at bounding box center [1249, 133] width 51 height 25
click at [1474, 173] on span "Fix with Copilot" at bounding box center [1498, 173] width 71 height 15
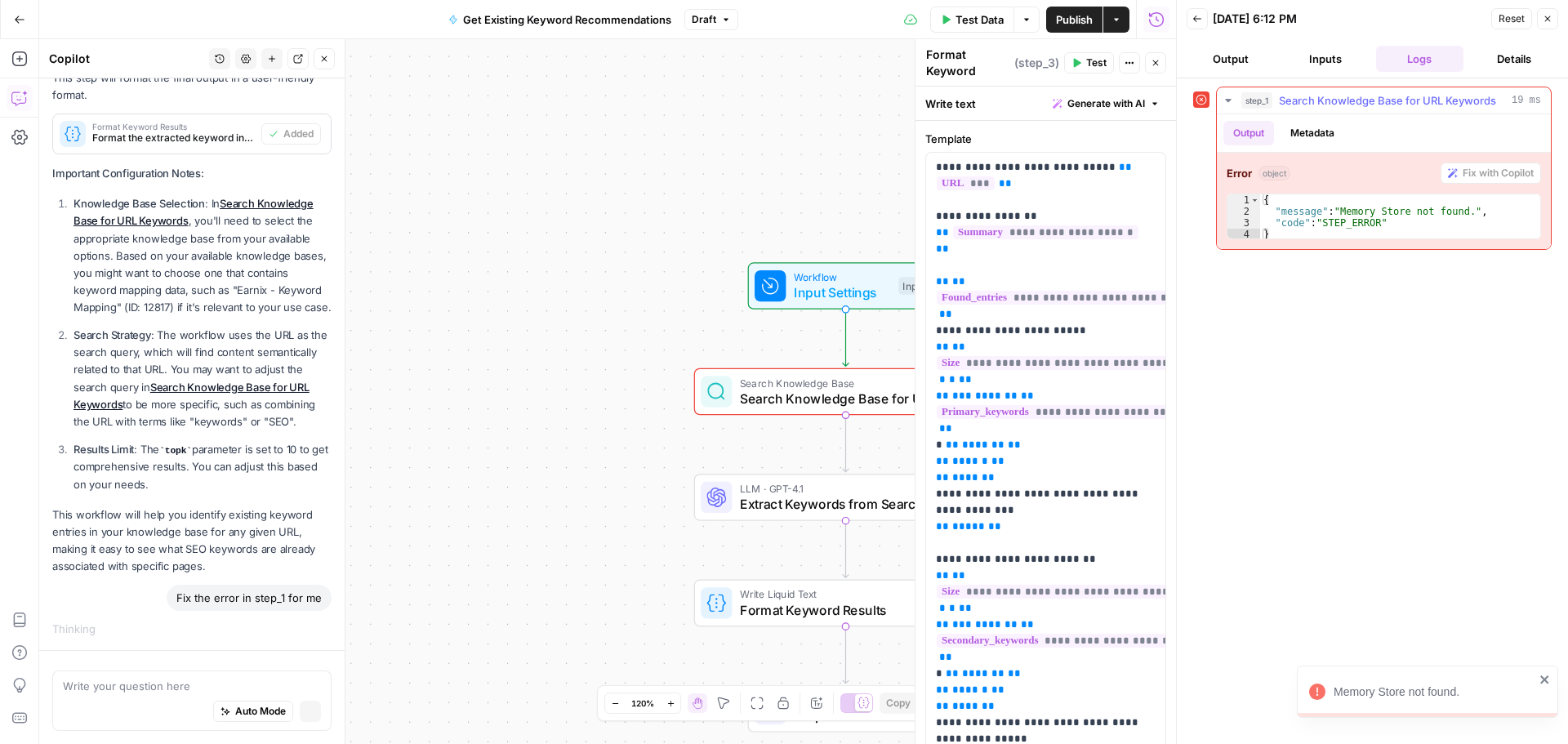
scroll to position [824, 0]
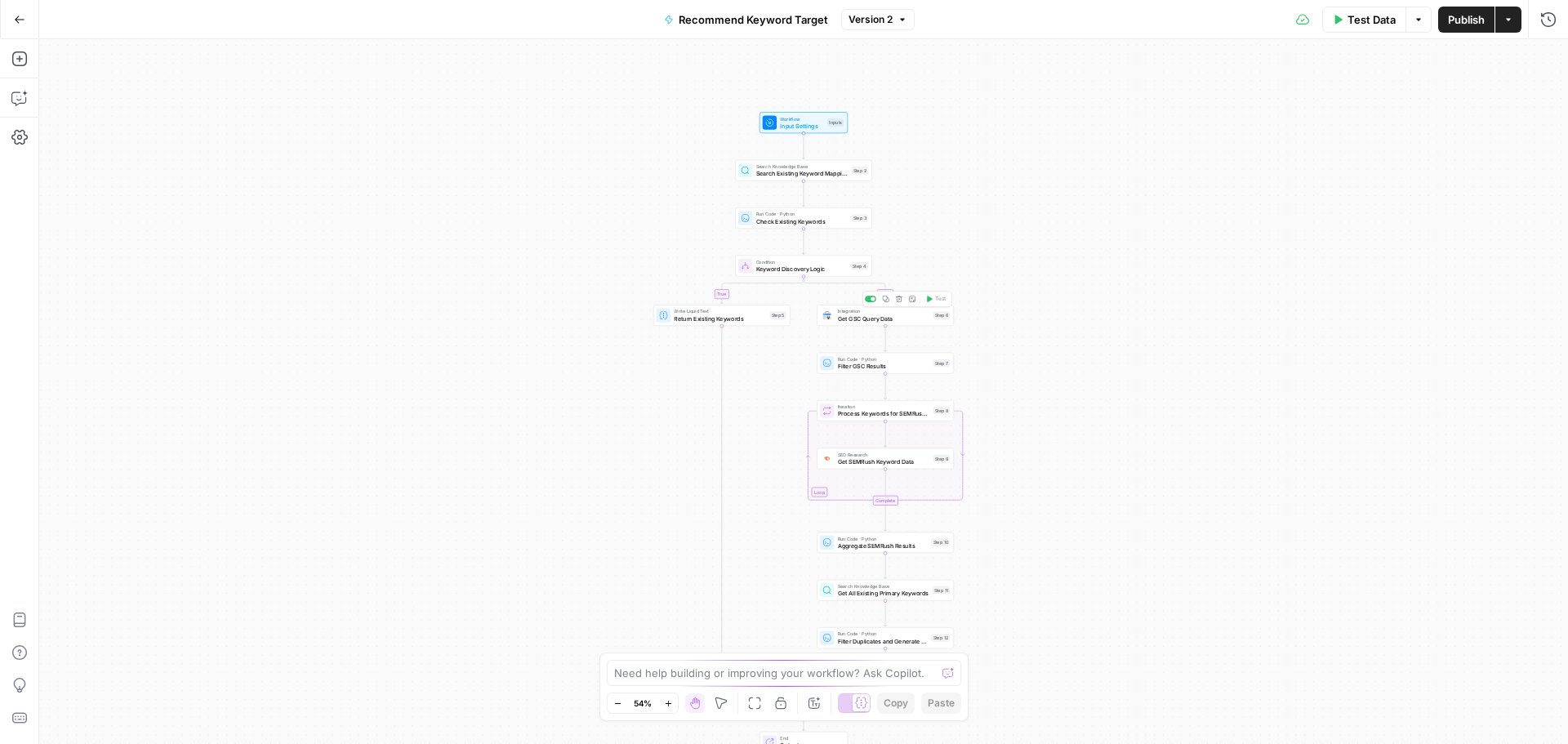
click at [921, 325] on div "Integration Get GSC Query Data Step 6 Copy step Delete step Add Note Test" at bounding box center [885, 315] width 137 height 21
click at [1540, 132] on div at bounding box center [1541, 134] width 13 height 17
click at [1388, 223] on span "﹢ Create New" at bounding box center [1434, 220] width 206 height 17
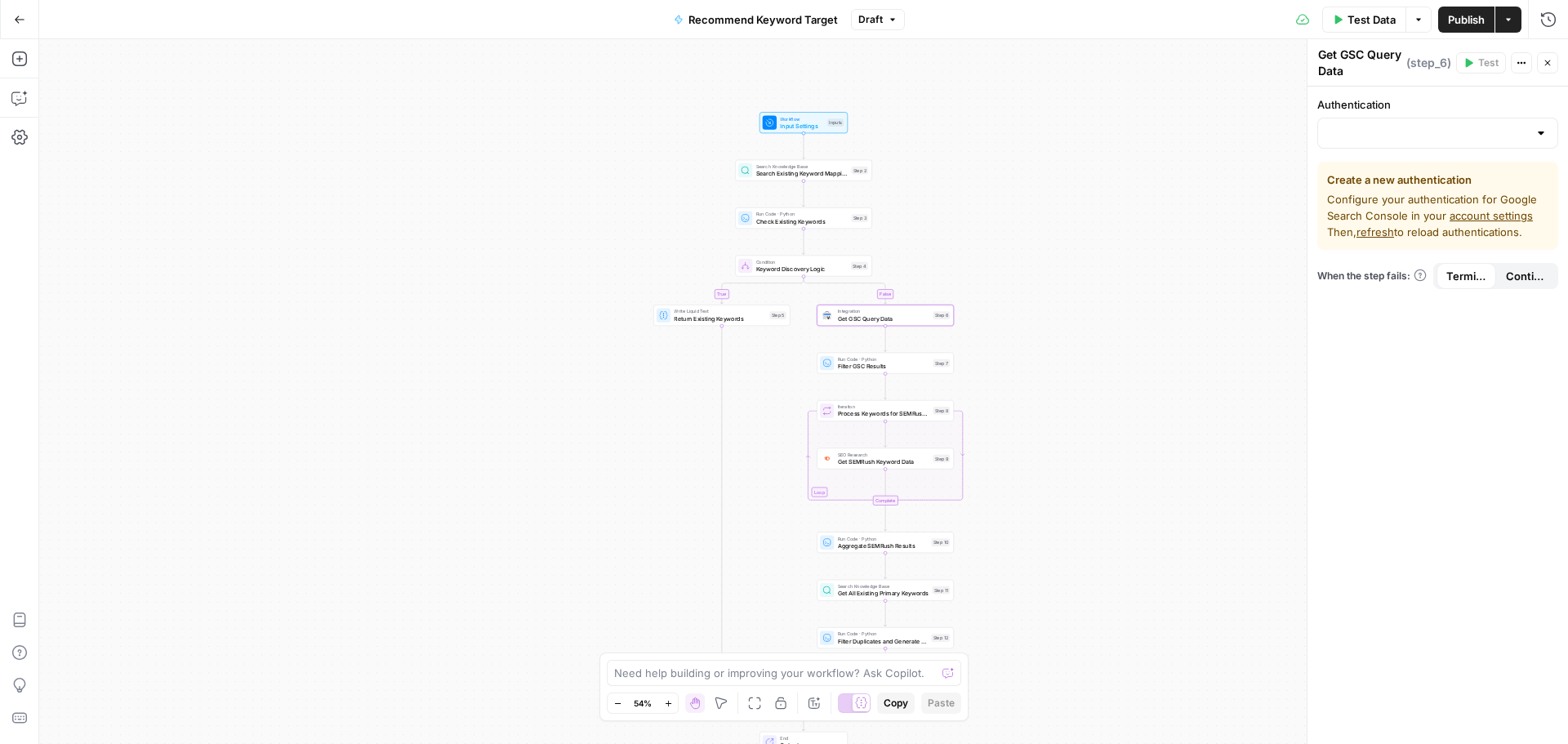
click at [1372, 229] on span "refresh" at bounding box center [1375, 232] width 38 height 13
click at [1384, 230] on span "refresh" at bounding box center [1375, 232] width 38 height 13
click at [1475, 216] on link "account settings" at bounding box center [1491, 215] width 83 height 13
click at [1533, 119] on div at bounding box center [1438, 134] width 241 height 31
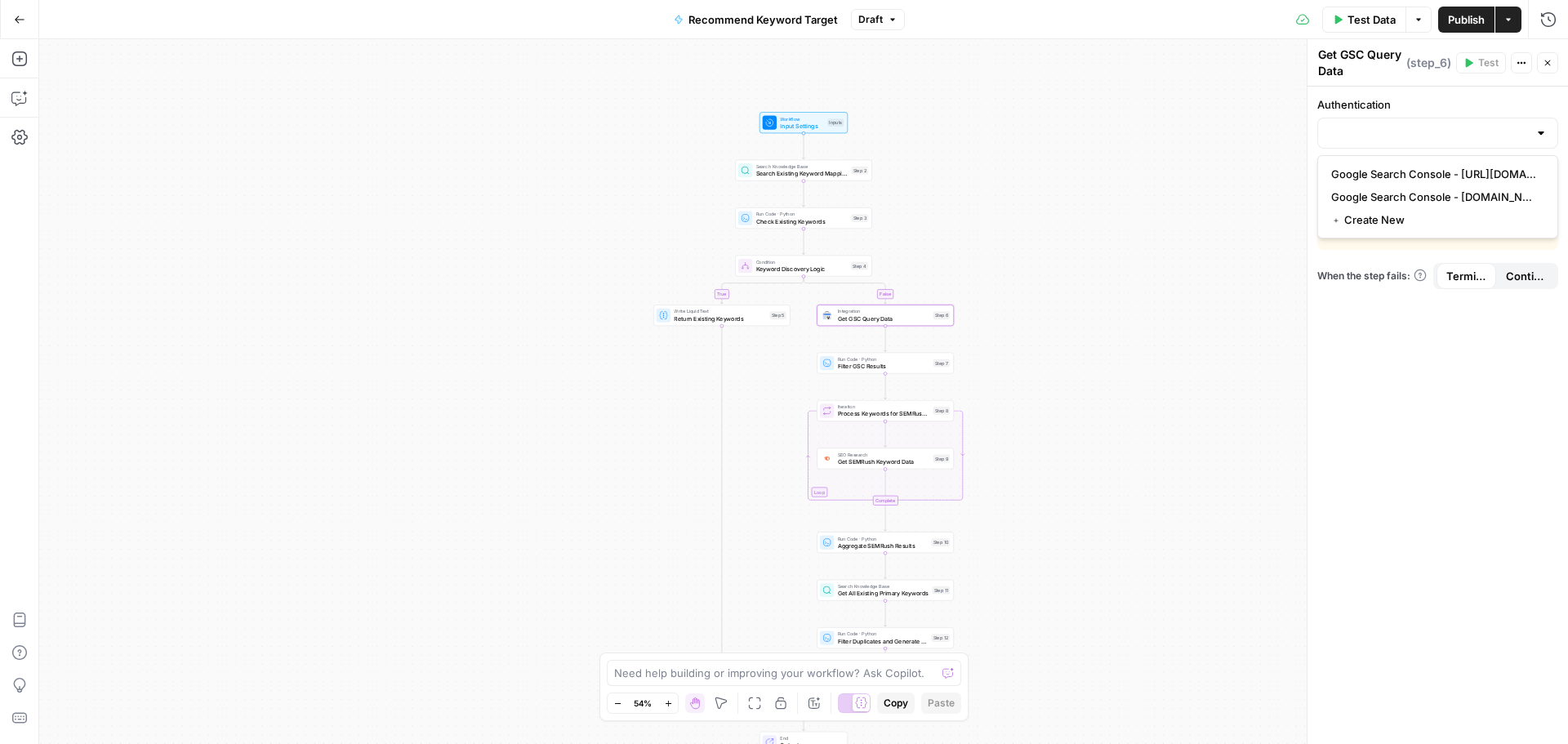
click at [1458, 445] on div "Authentication Create a new authentication Configure your authentication for Go…" at bounding box center [1437, 415] width 261 height 657
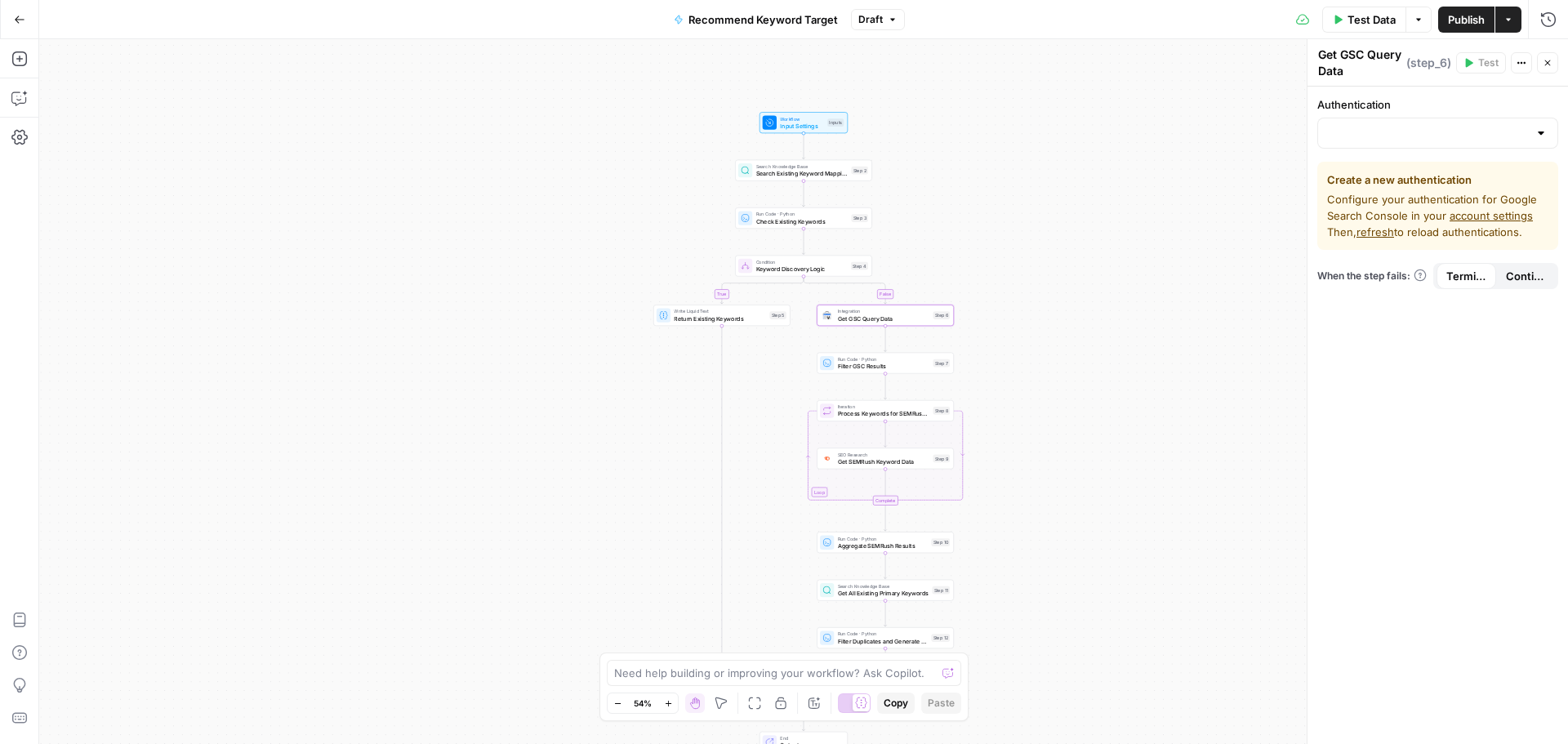
click at [1505, 145] on div at bounding box center [1438, 134] width 241 height 31
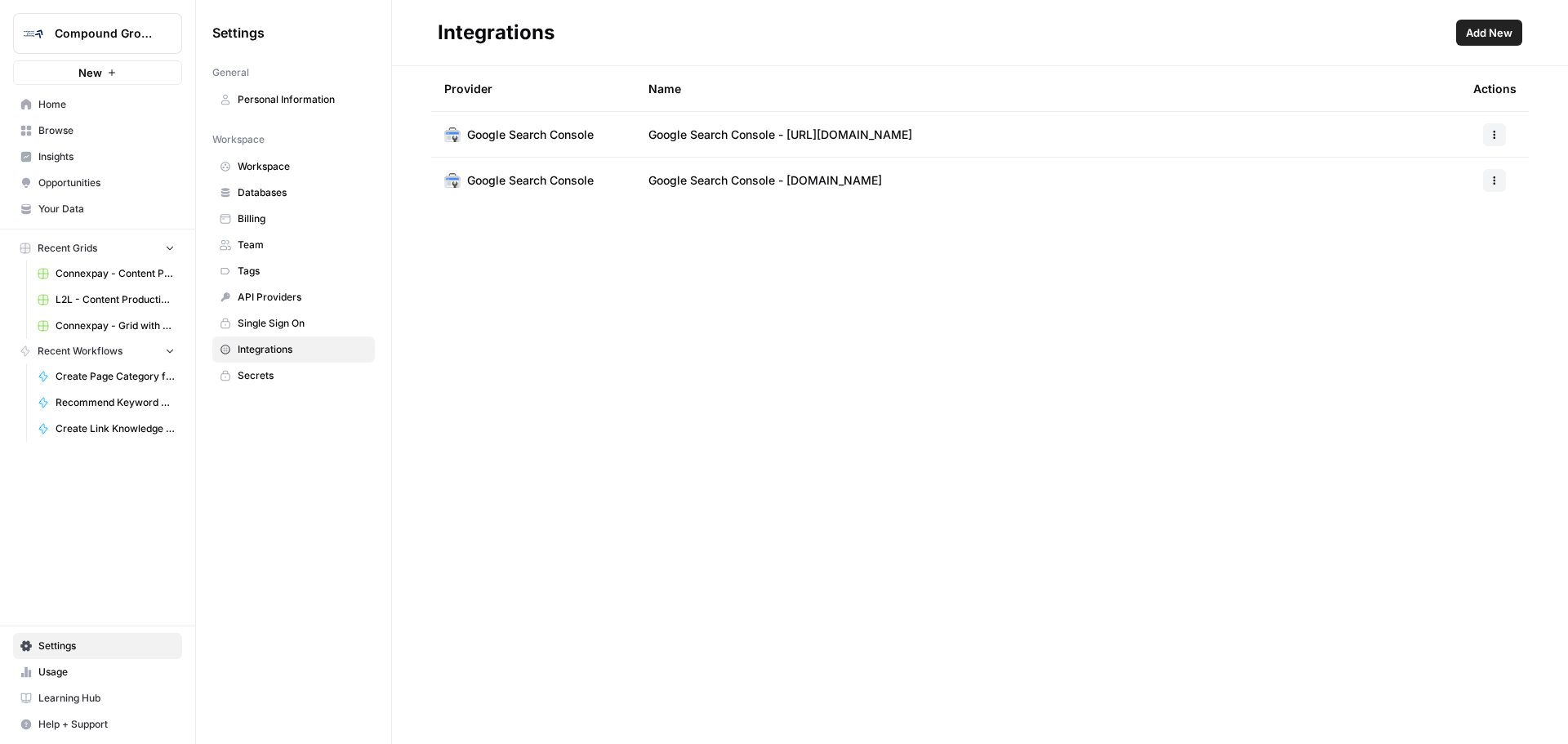
click at [1489, 39] on span "Add New" at bounding box center [1489, 33] width 47 height 17
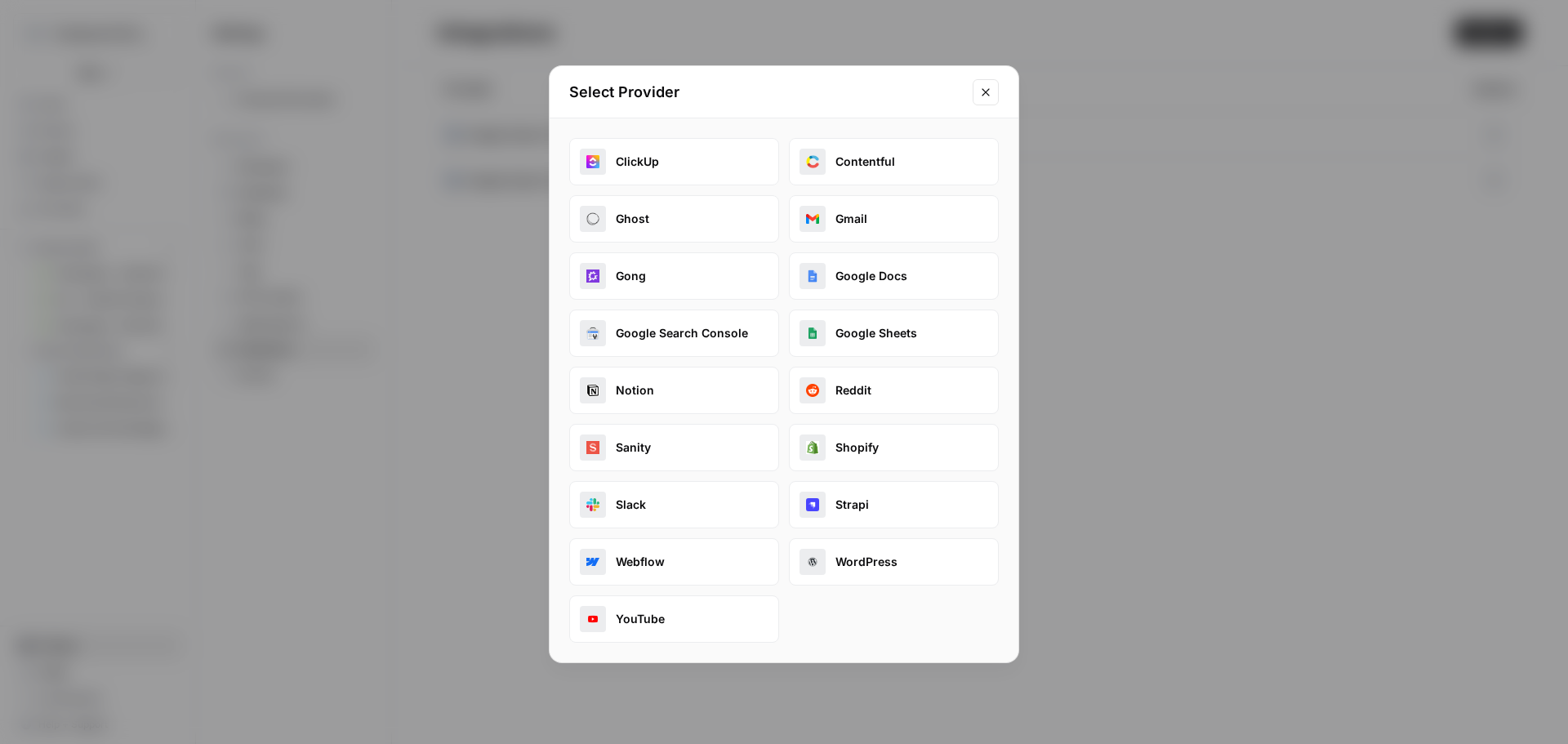
click at [733, 331] on button "Google Search Console" at bounding box center [674, 332] width 210 height 47
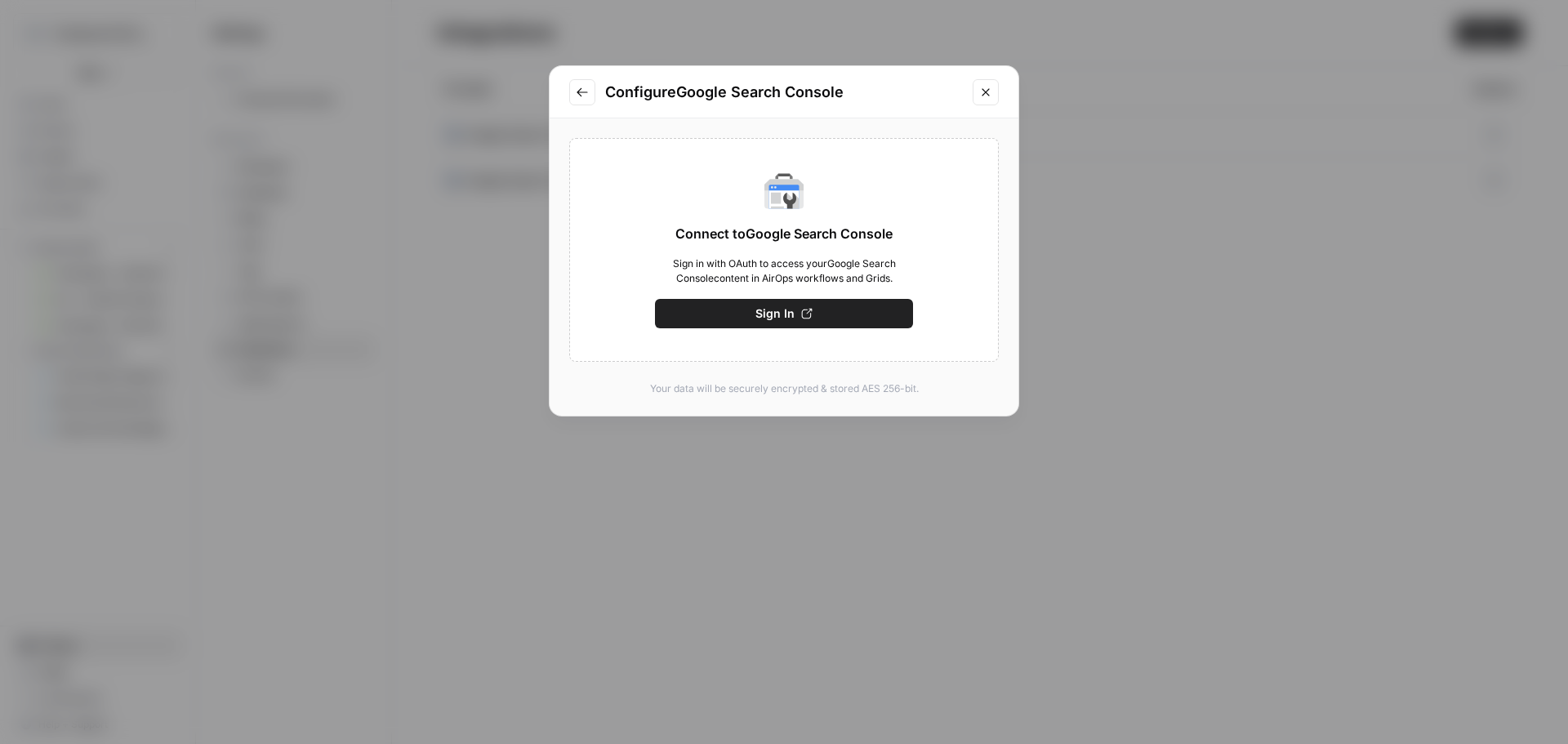
click at [784, 307] on span "Sign In" at bounding box center [774, 314] width 40 height 17
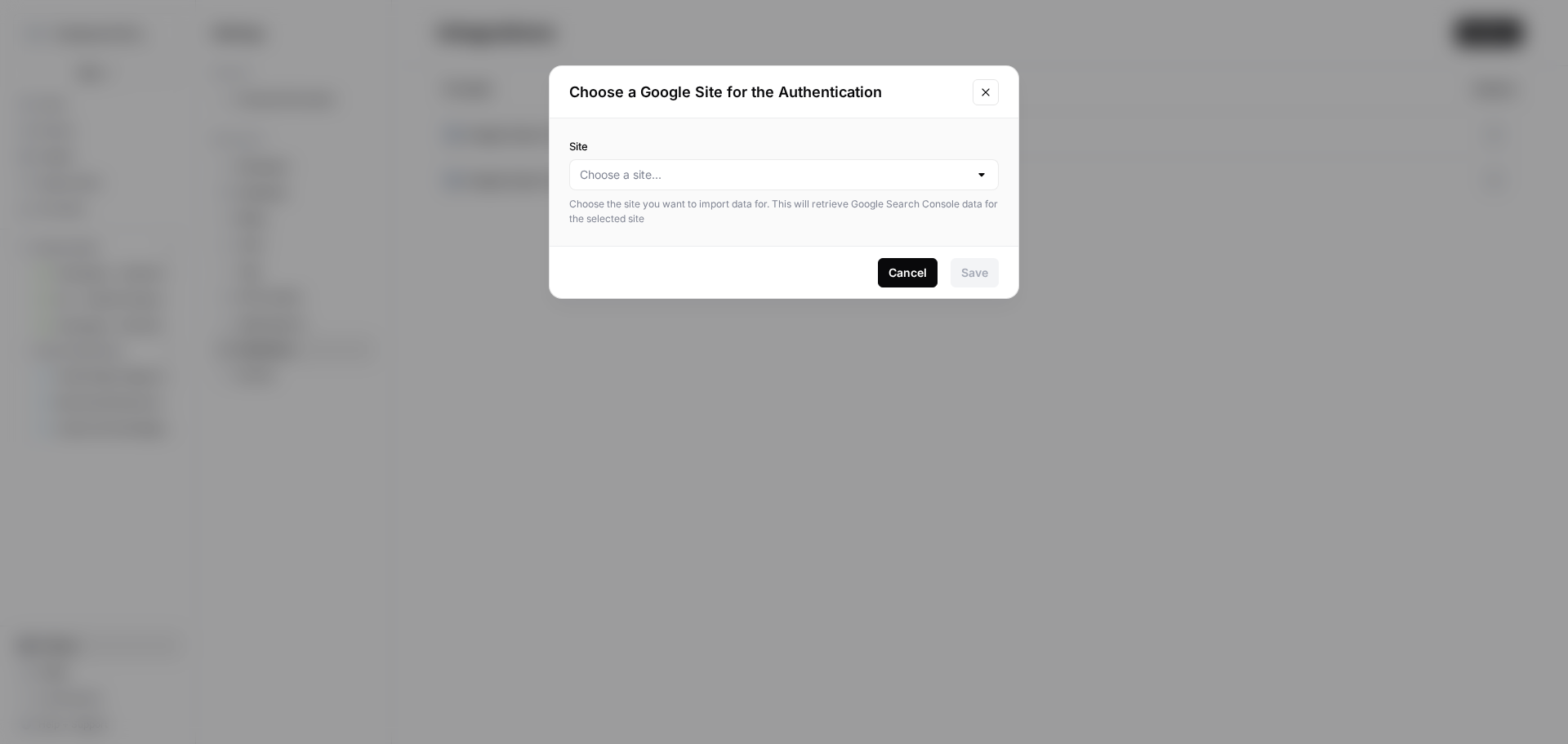
click at [645, 148] on label "Site" at bounding box center [784, 146] width 430 height 17
click at [645, 167] on input "Site" at bounding box center [774, 175] width 389 height 17
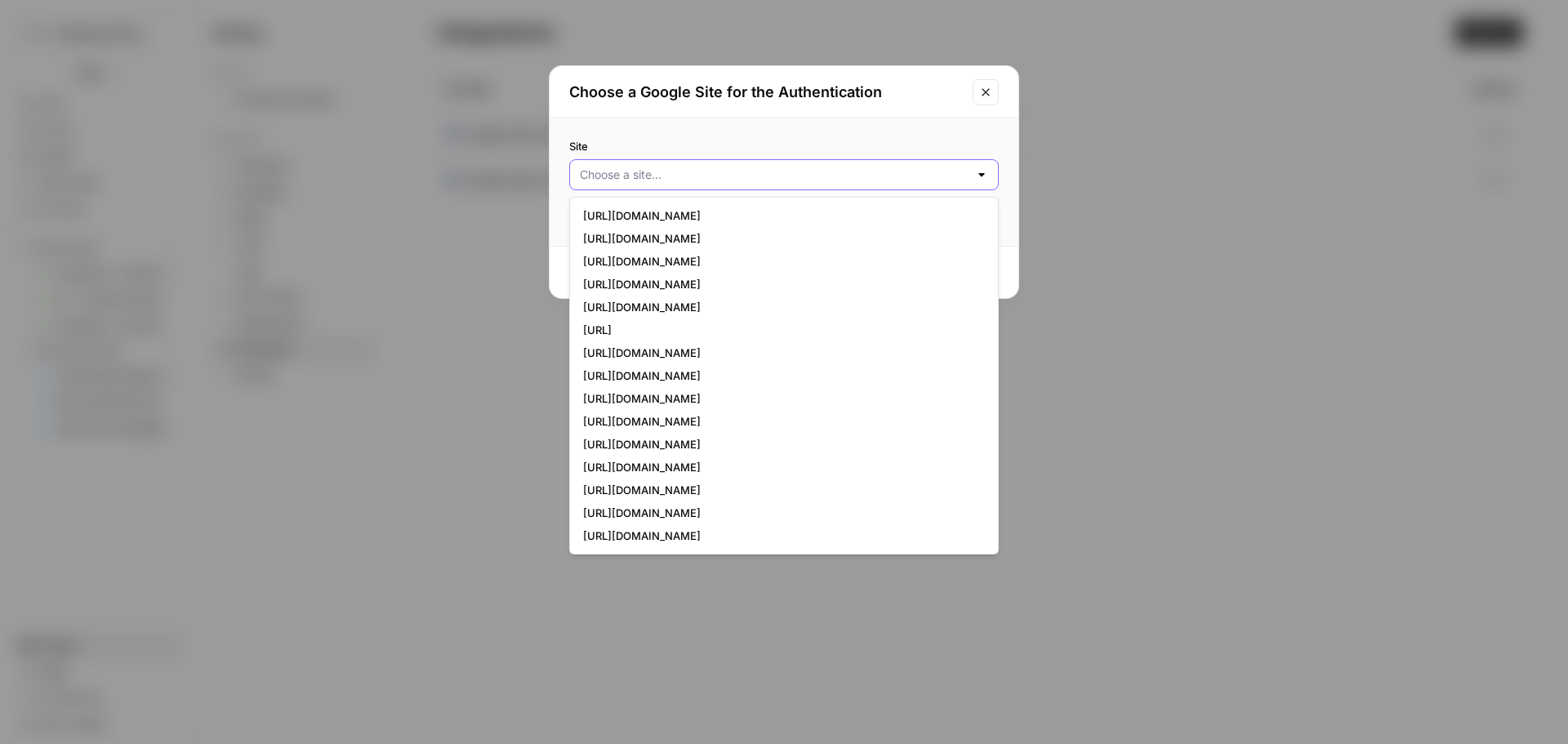
click at [707, 171] on input "Site" at bounding box center [774, 175] width 389 height 17
click at [704, 181] on input "Site" at bounding box center [774, 175] width 389 height 17
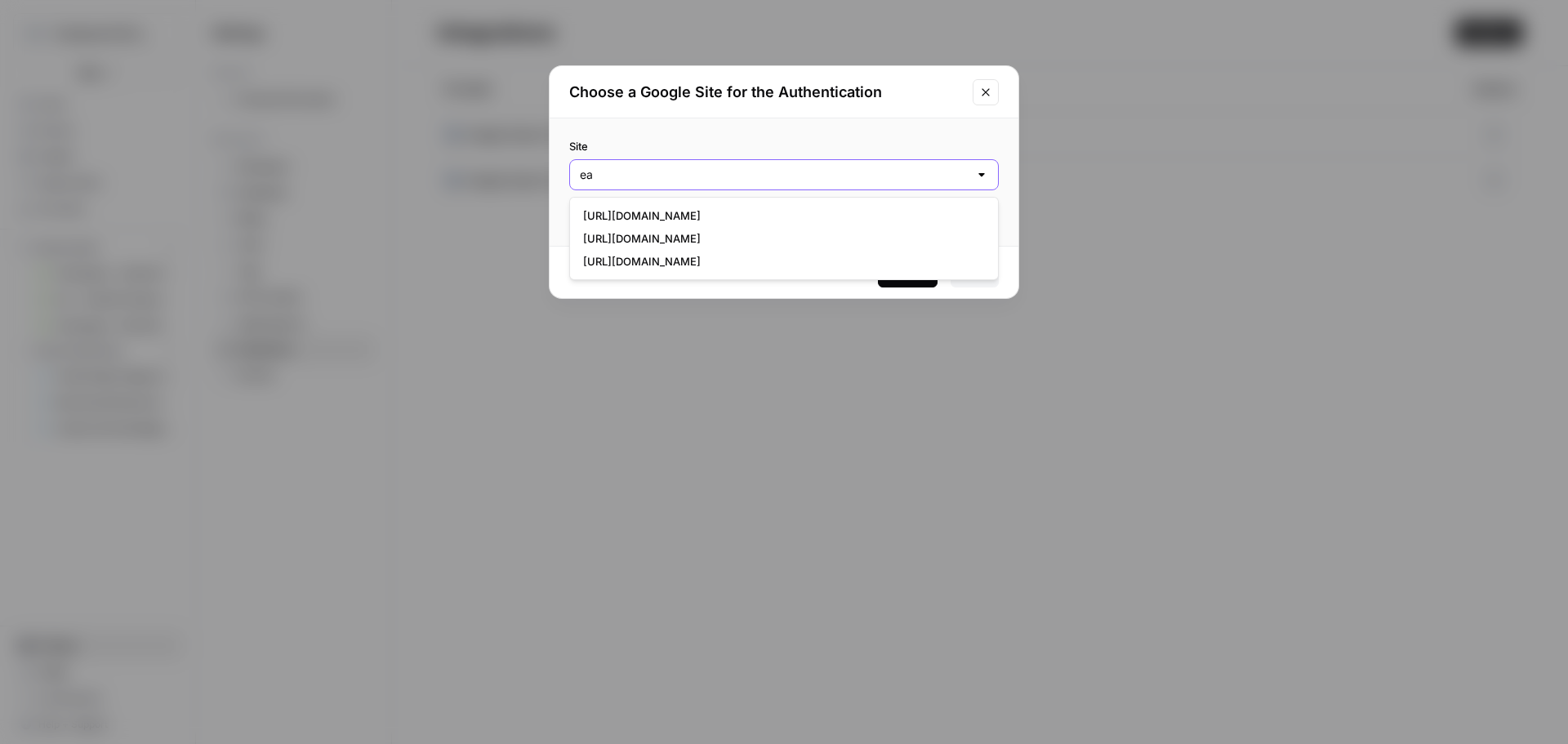
scroll to position [0, 0]
click at [707, 218] on span "[URL][DOMAIN_NAME]" at bounding box center [780, 215] width 395 height 17
type input "[URL][DOMAIN_NAME]"
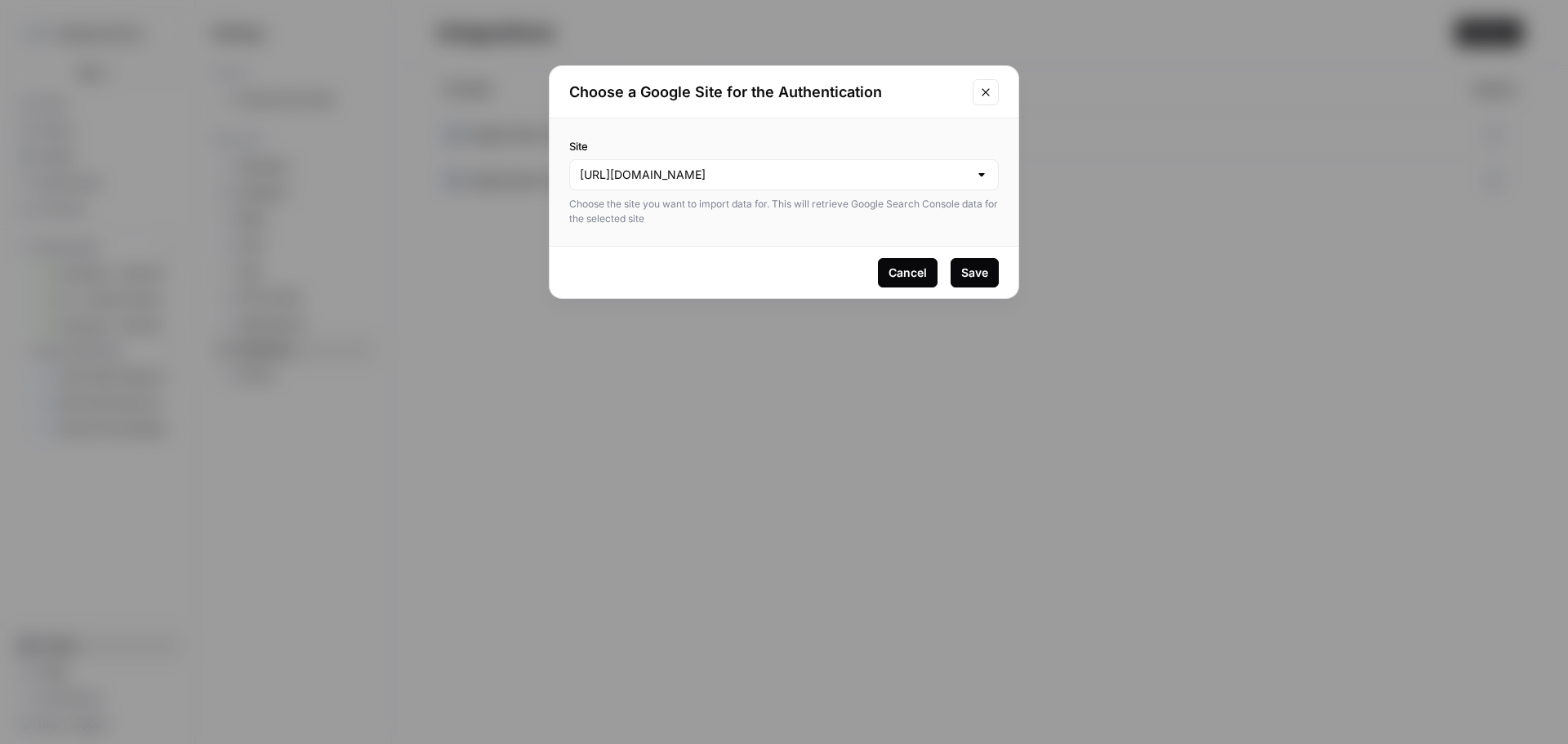
click at [987, 270] on div "Save" at bounding box center [974, 273] width 27 height 17
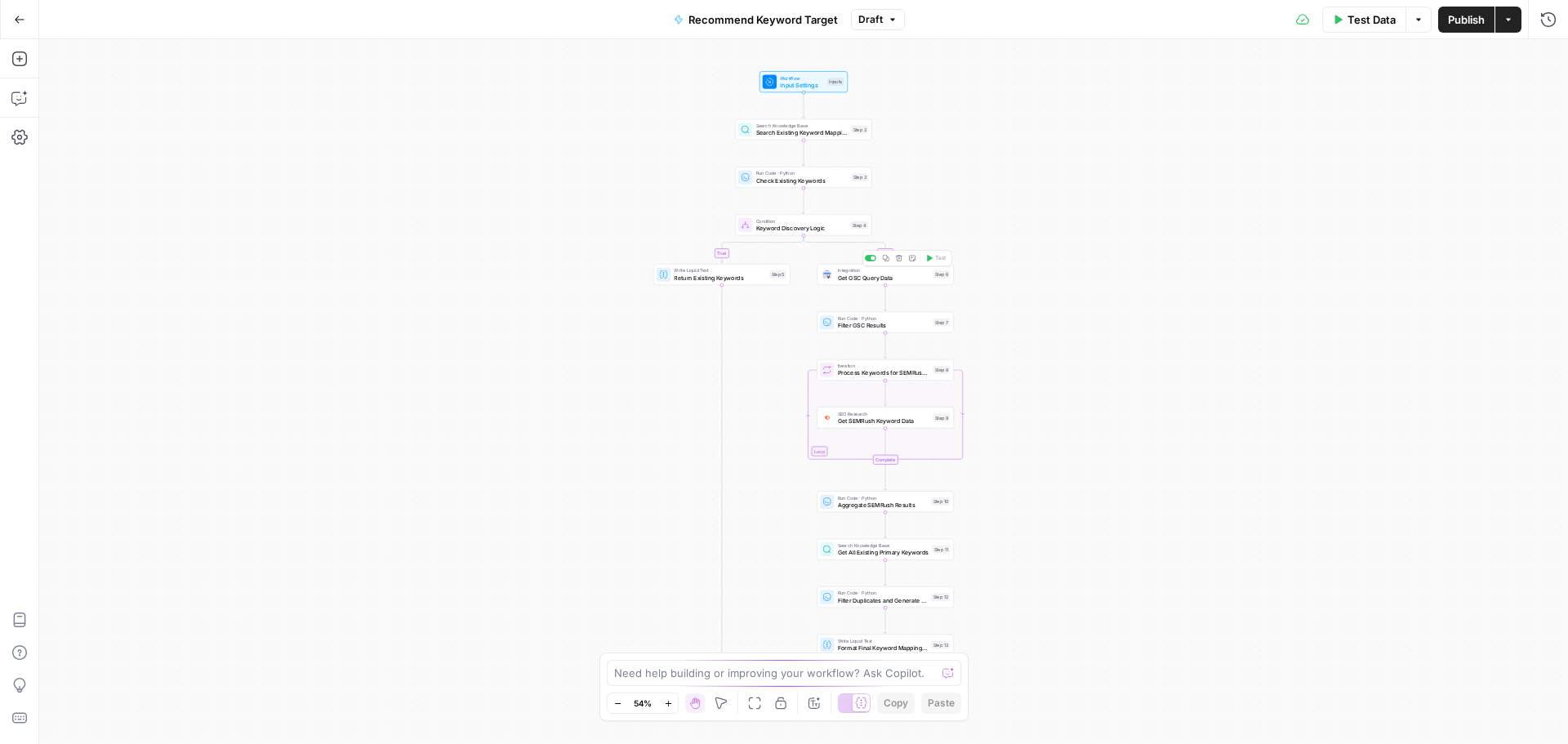
click at [885, 281] on span "Get GSC Query Data" at bounding box center [884, 277] width 92 height 9
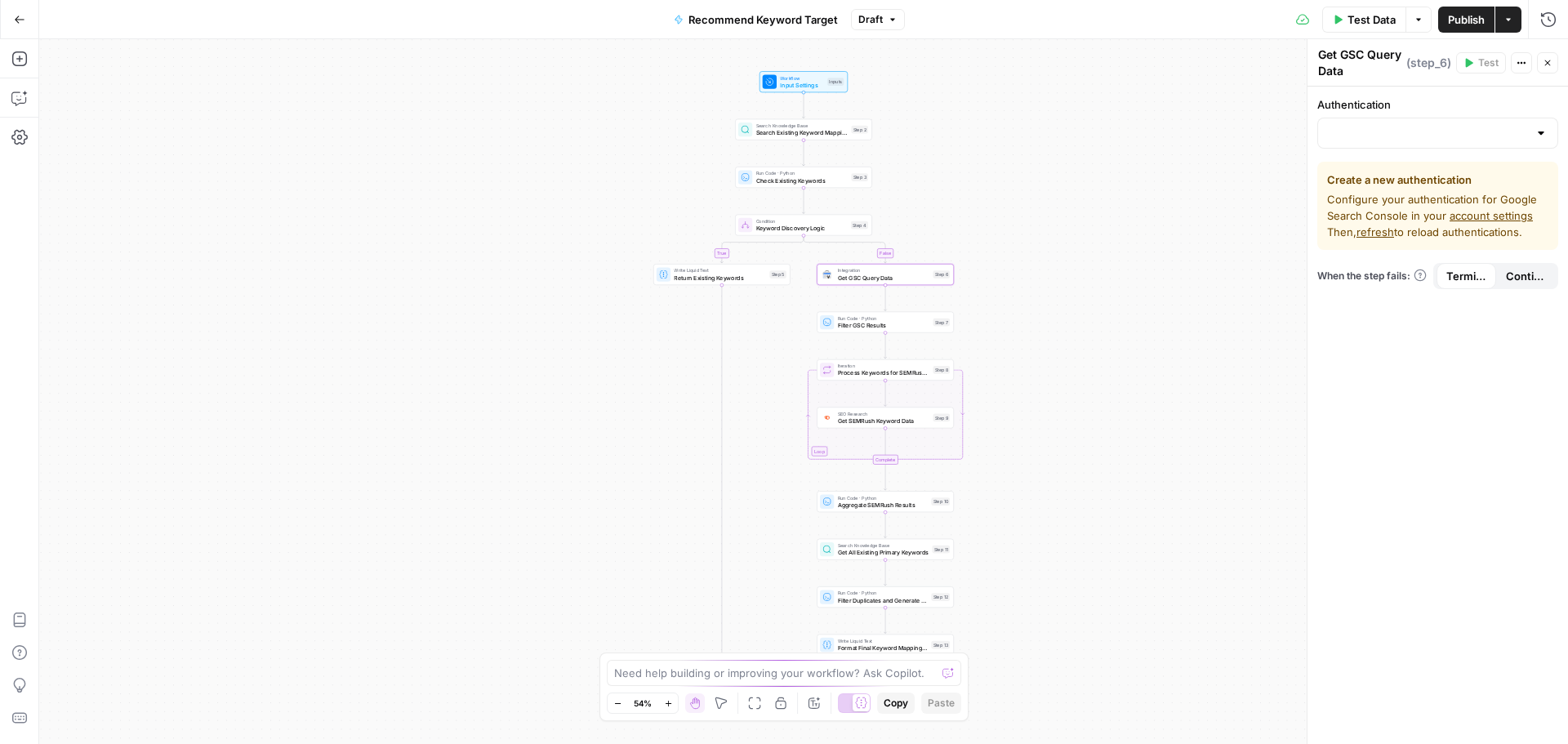
click at [1542, 132] on div at bounding box center [1541, 134] width 13 height 17
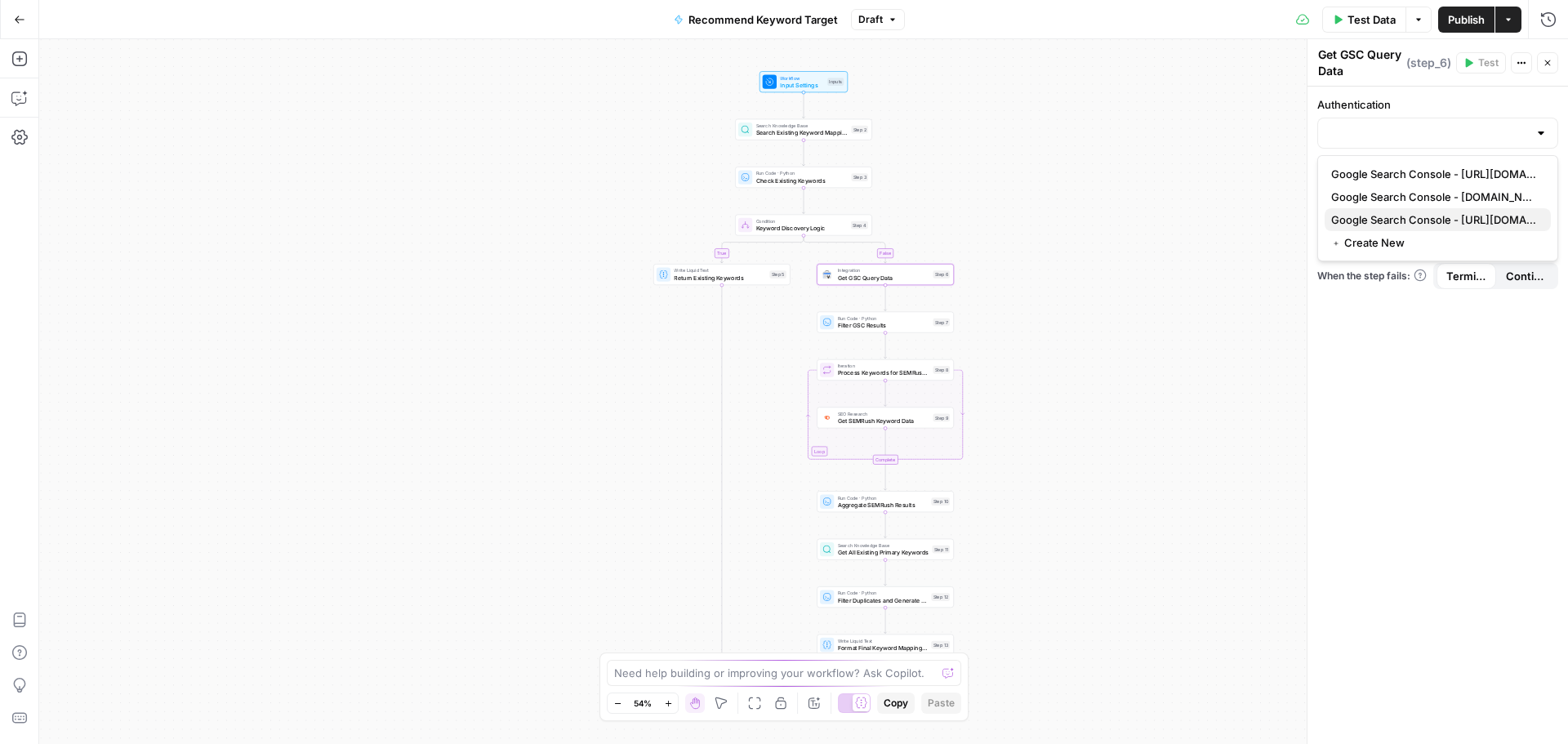
click at [1488, 217] on span "Google Search Console - [URL][DOMAIN_NAME]" at bounding box center [1434, 220] width 206 height 17
type input "Google Search Console - [URL][DOMAIN_NAME]"
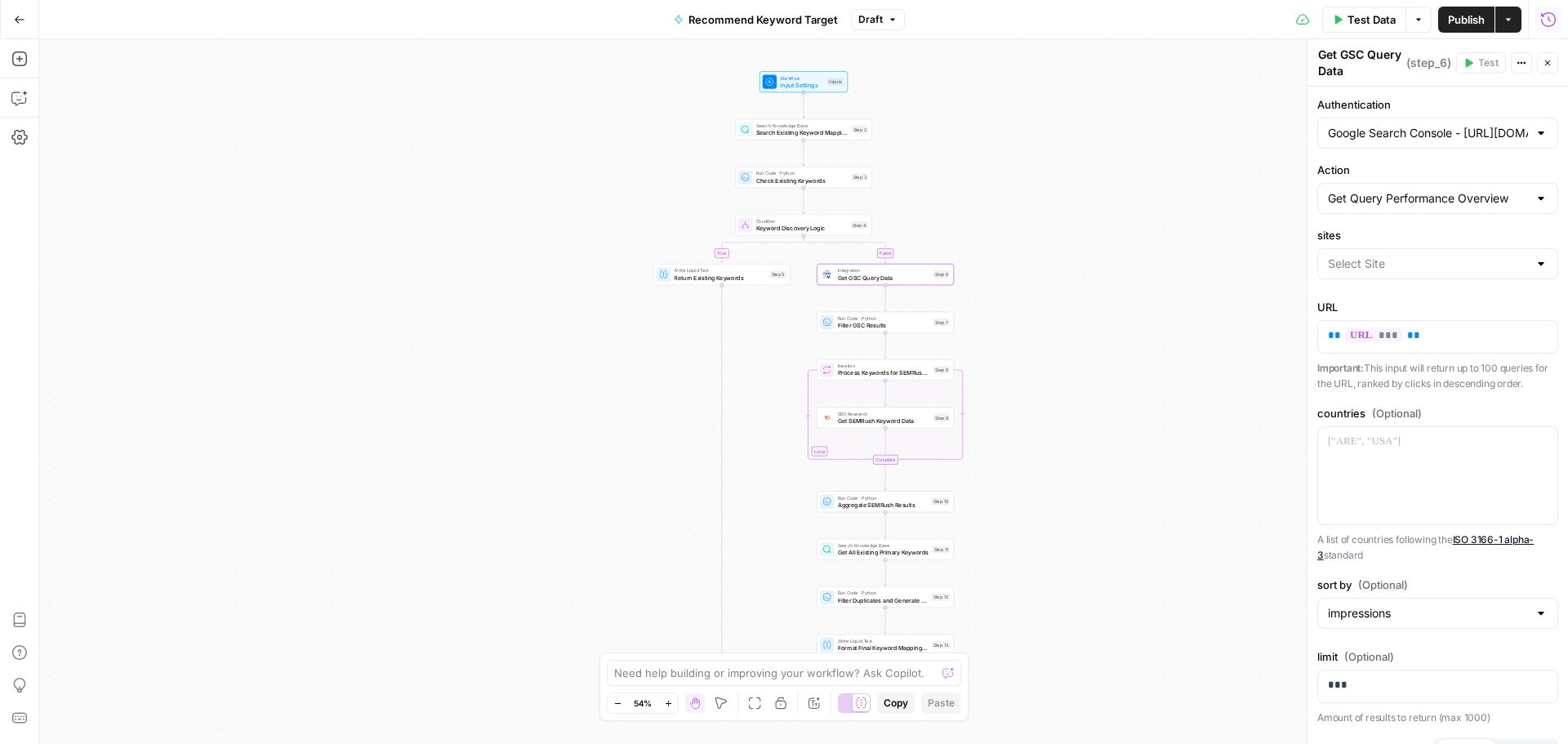
click at [1478, 17] on span "Publish" at bounding box center [1467, 19] width 37 height 17
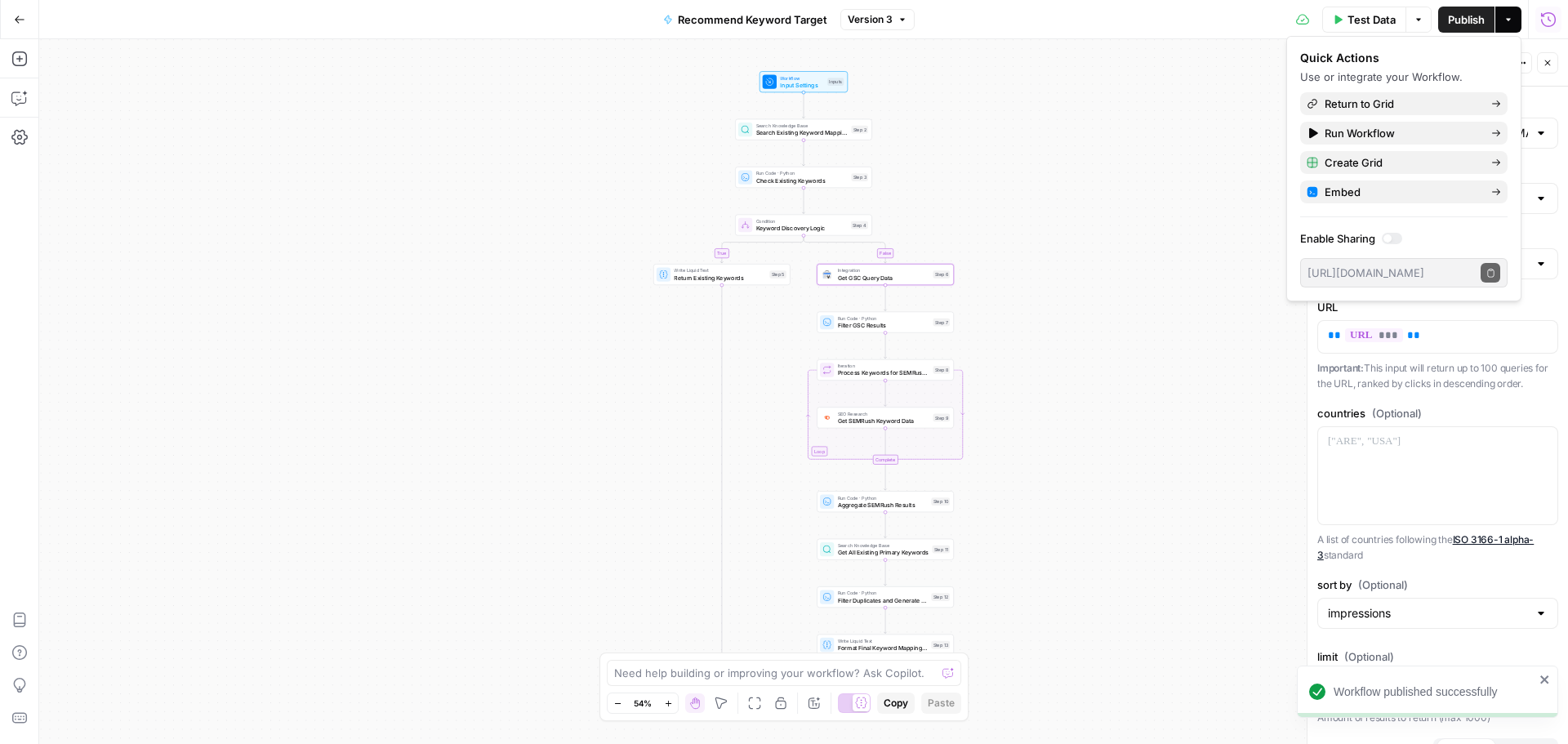
click at [1425, 117] on div "Quick Actions Use or integrate your Workflow. Return to Grid Run Workflow Creat…" at bounding box center [1403, 169] width 207 height 238
click at [1428, 106] on span "Return to Grid" at bounding box center [1401, 104] width 154 height 17
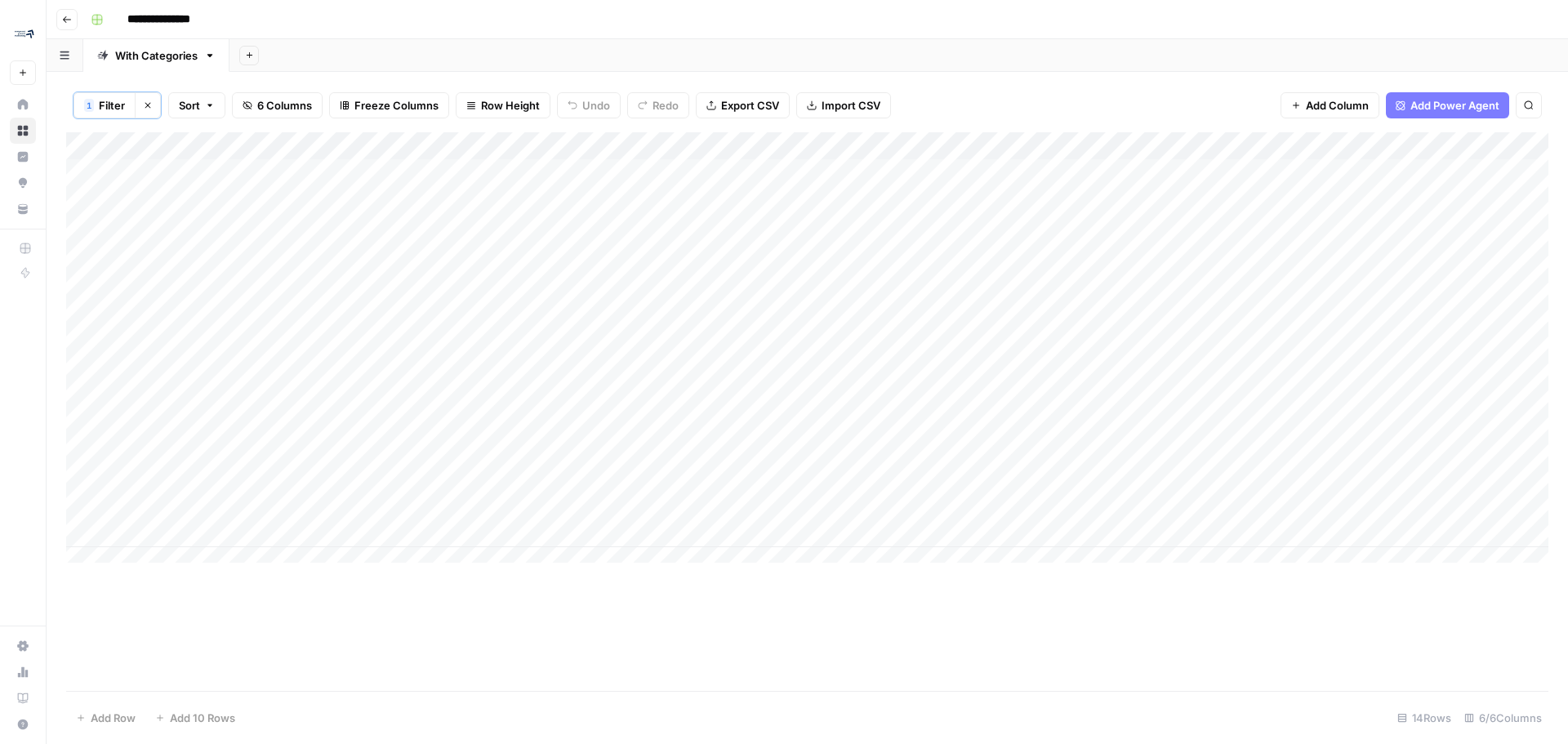
click at [1132, 561] on div "Add Column" at bounding box center [807, 354] width 1482 height 443
click at [1442, 229] on div "Add Column" at bounding box center [807, 354] width 1482 height 443
click at [209, 227] on div "Add Column" at bounding box center [807, 354] width 1482 height 443
click at [233, 252] on div "Add Column" at bounding box center [807, 354] width 1482 height 443
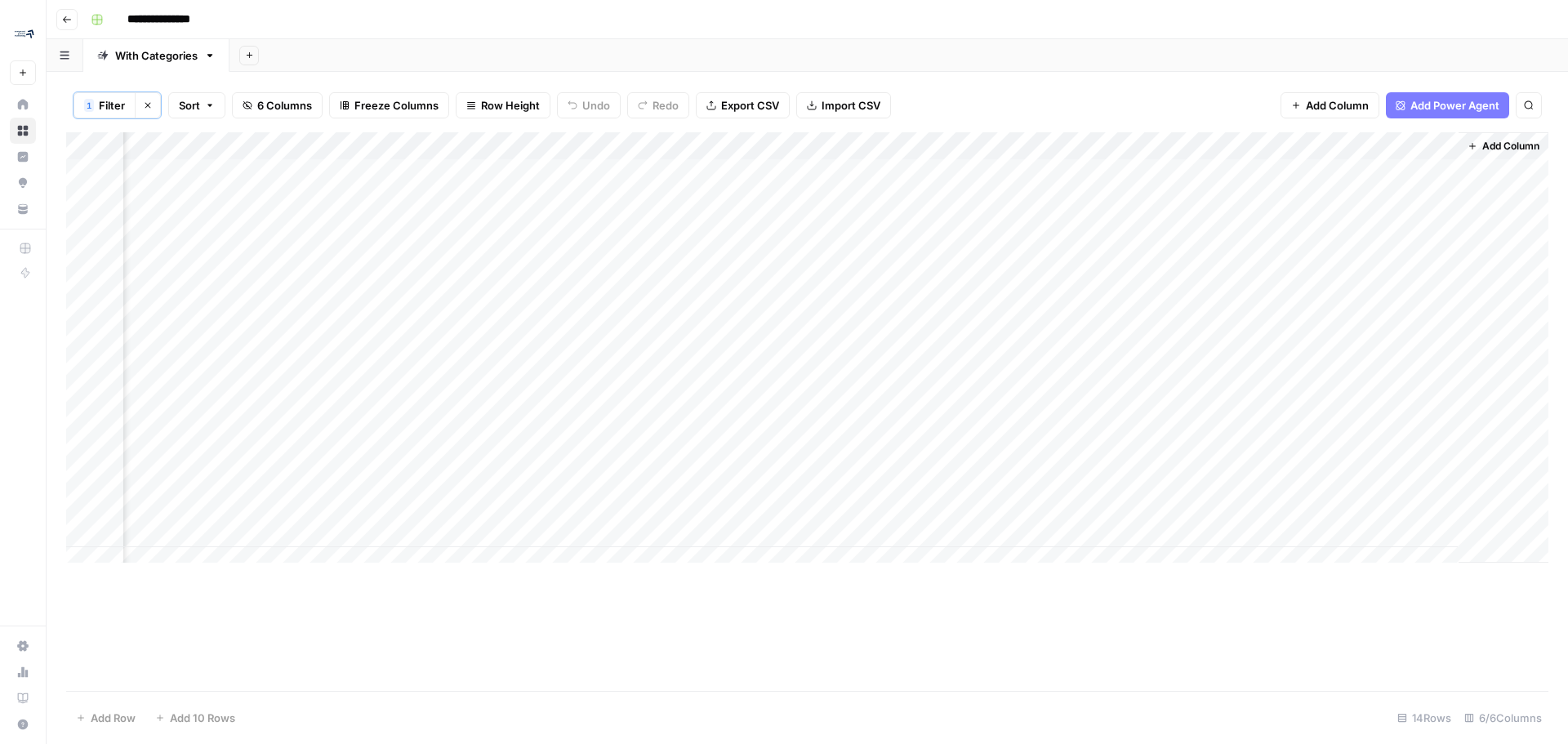
click at [233, 252] on div "Add Column" at bounding box center [807, 354] width 1482 height 443
click at [430, 255] on div "Add Column" at bounding box center [807, 354] width 1482 height 443
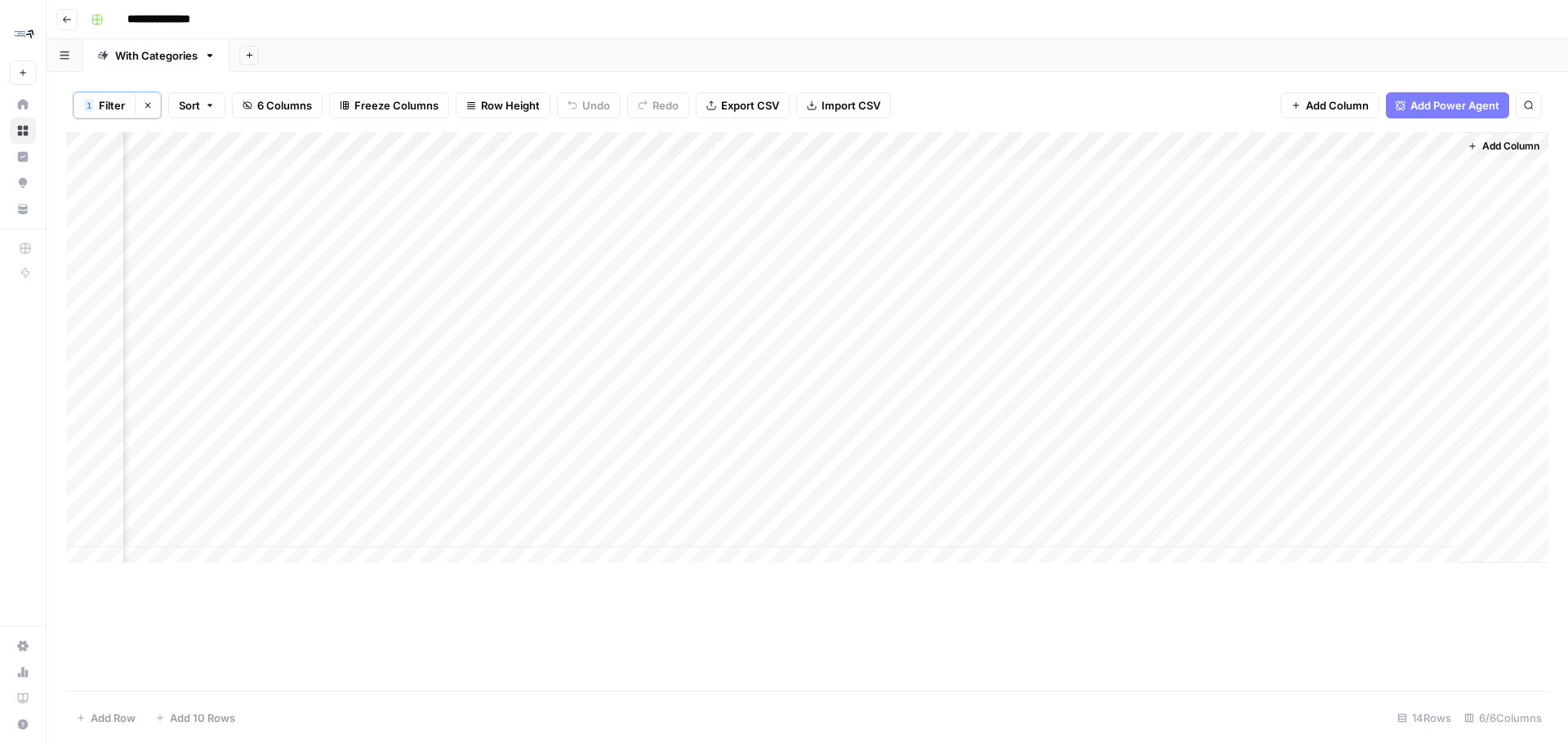
click at [430, 255] on div "Add Column" at bounding box center [807, 354] width 1482 height 443
click at [430, 255] on textarea "**********" at bounding box center [423, 257] width 261 height 23
click at [888, 44] on div "Add Sheet" at bounding box center [899, 55] width 1339 height 32
click at [590, 602] on div "Add Column" at bounding box center [807, 412] width 1482 height 559
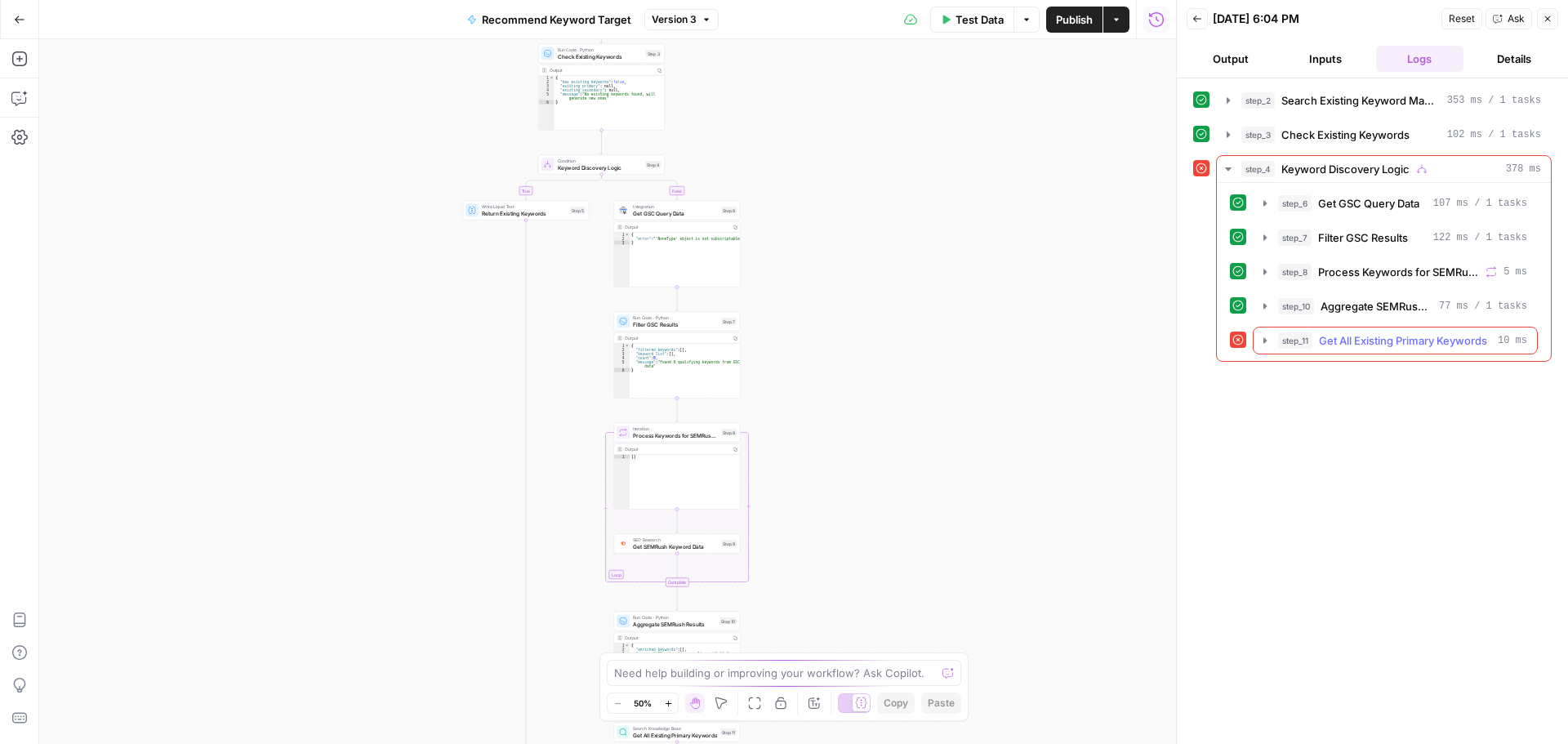
click at [1256, 342] on button "step_11 Get All Existing Primary Keywords 10 ms" at bounding box center [1396, 341] width 284 height 26
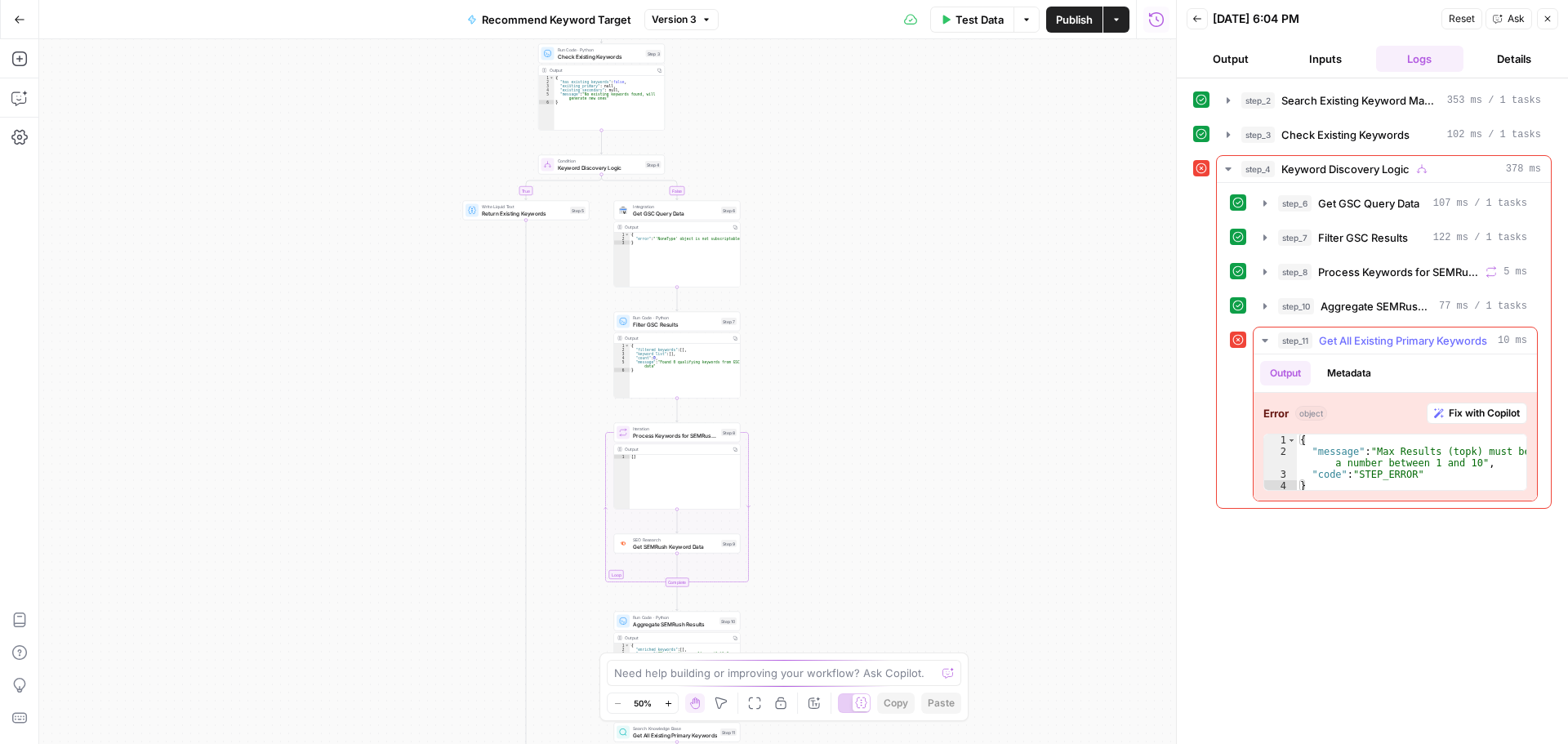
click at [1478, 413] on span "Fix with Copilot" at bounding box center [1484, 413] width 71 height 15
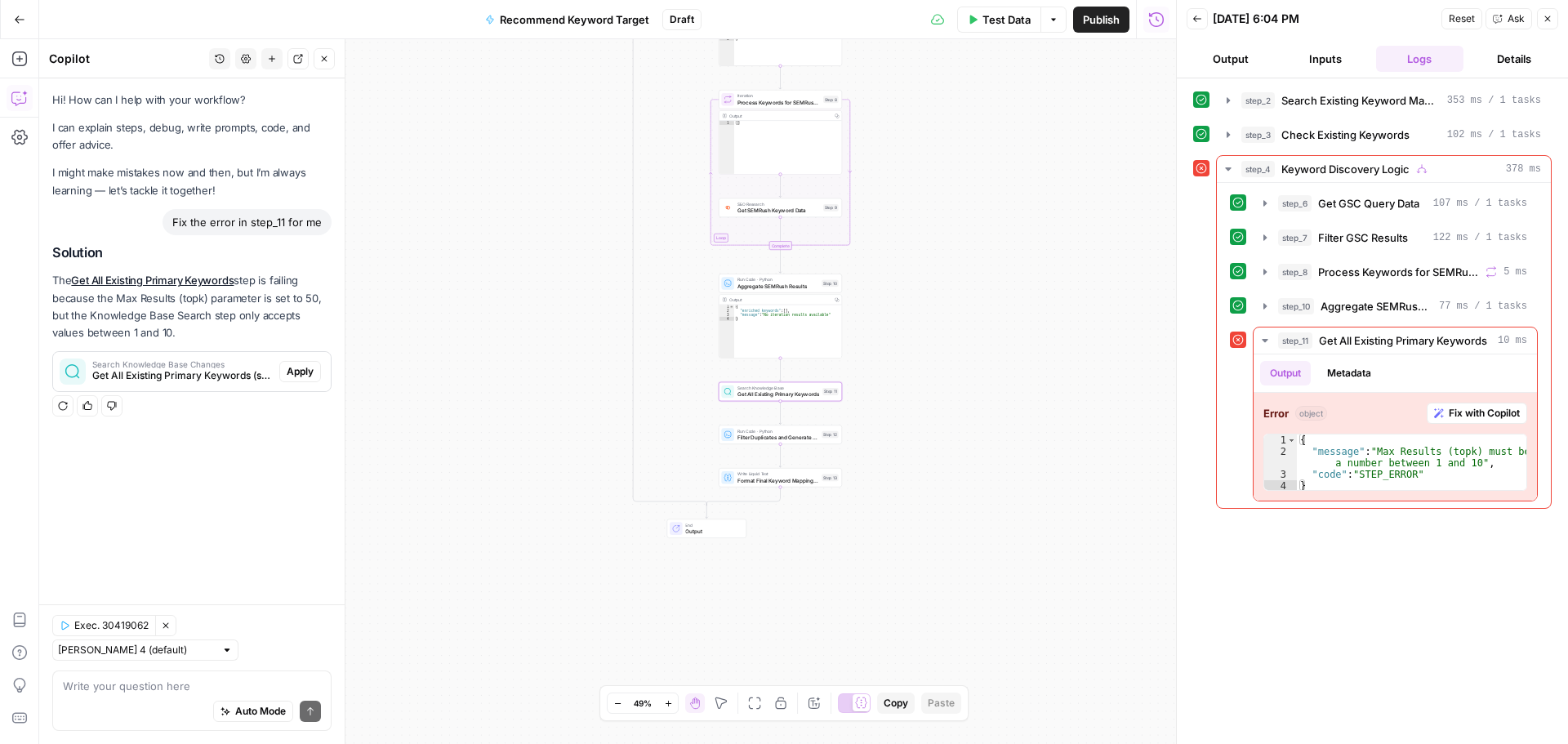
click at [307, 367] on span "Apply" at bounding box center [299, 372] width 27 height 15
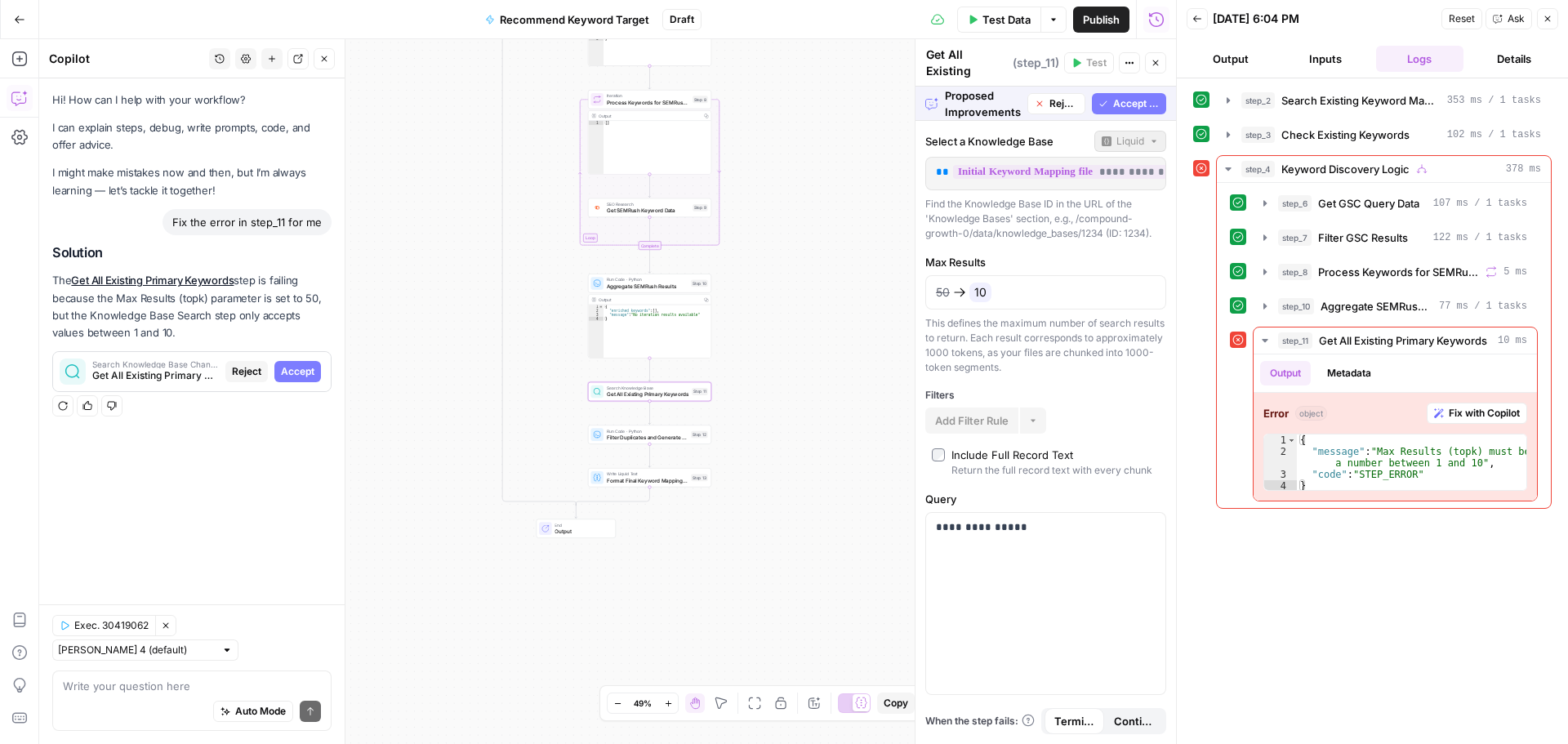
click at [295, 358] on div "Search Knowledge Base Changes Get All Existing Primary Keywords (step_11) Rejec…" at bounding box center [192, 371] width 278 height 26
click at [303, 376] on span "Accept" at bounding box center [297, 372] width 33 height 15
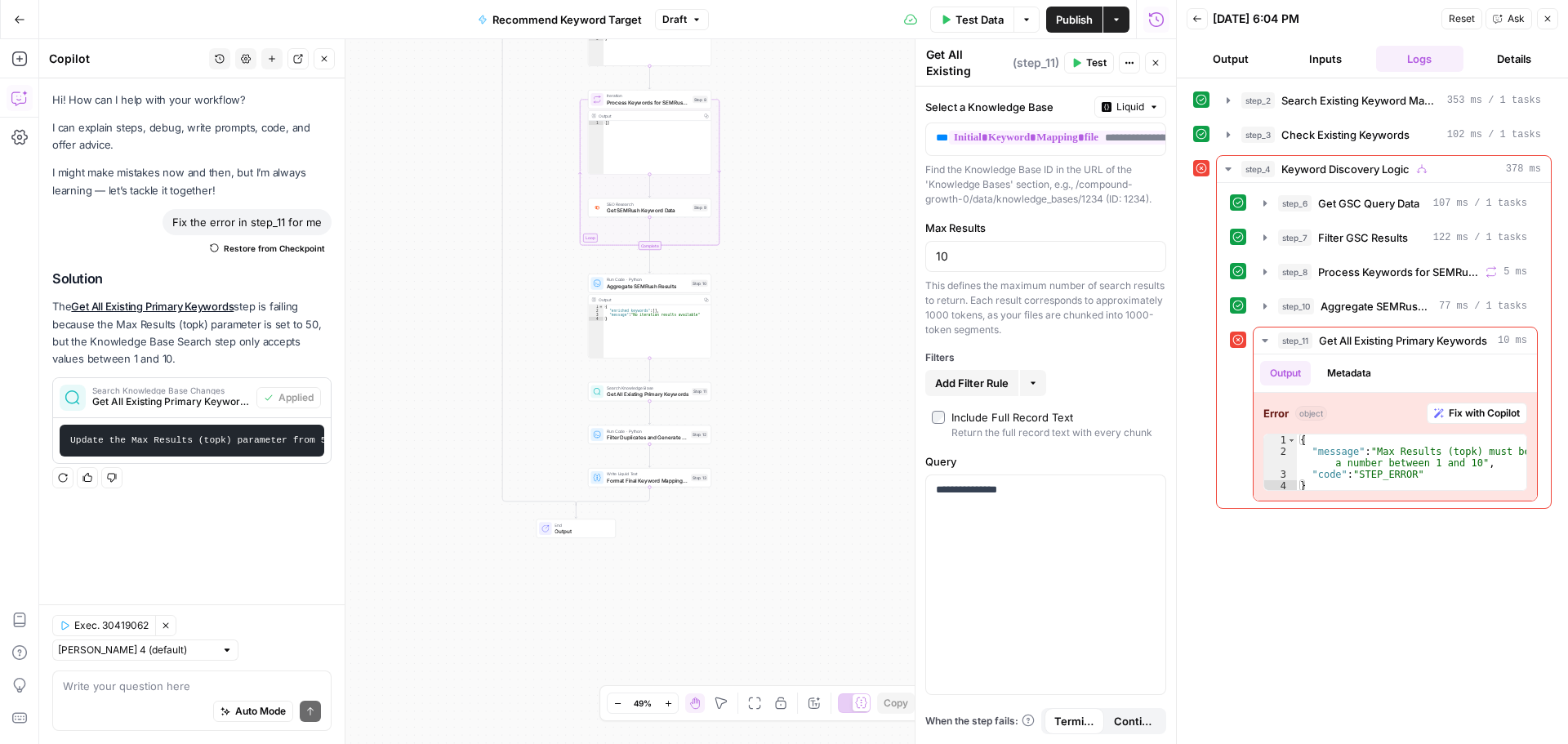
drag, startPoint x: 1554, startPoint y: 16, endPoint x: 1546, endPoint y: 20, distance: 8.9
click at [1554, 17] on button "Close" at bounding box center [1547, 18] width 21 height 21
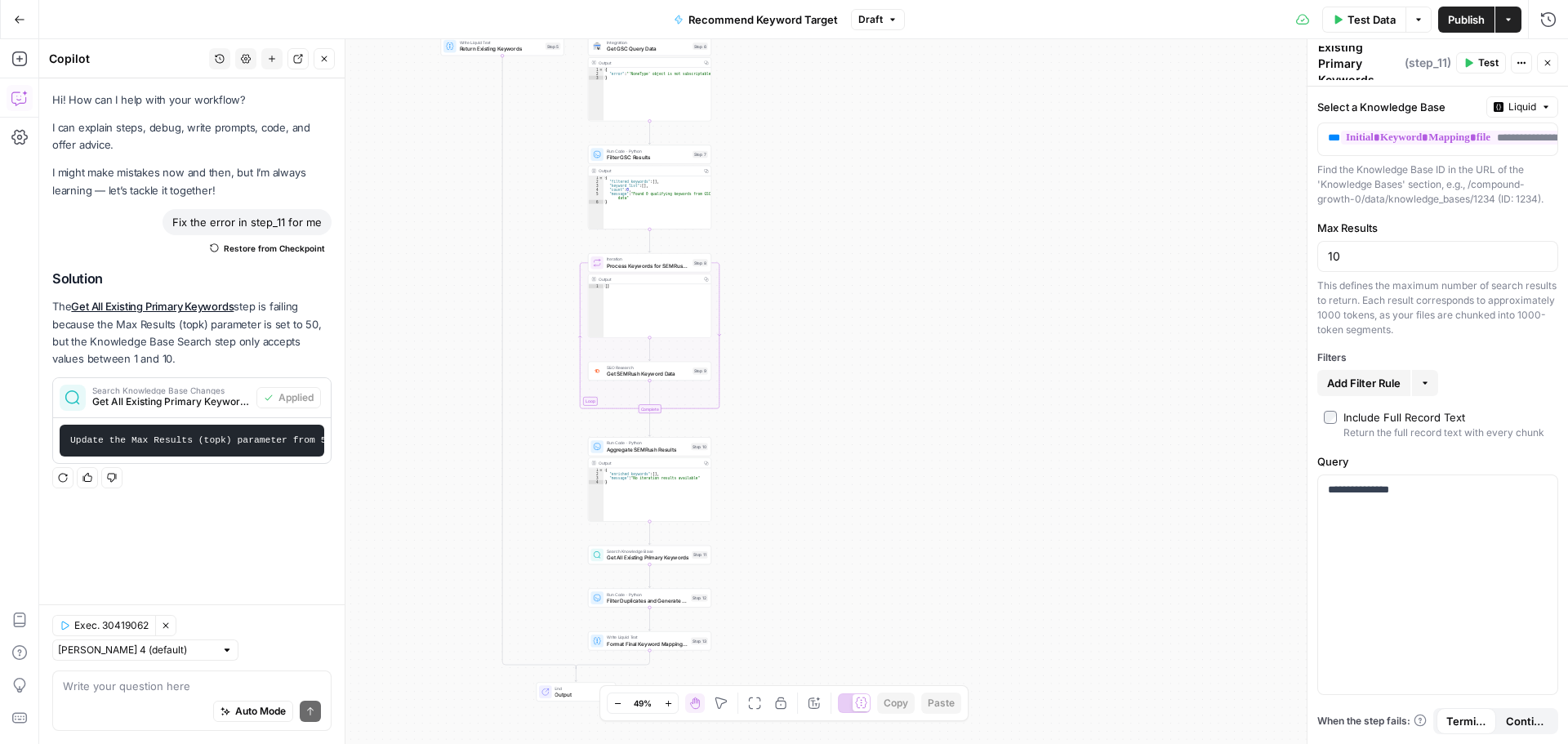
scroll to position [32, 0]
click at [1366, 29] on button "Test Data" at bounding box center [1364, 19] width 84 height 26
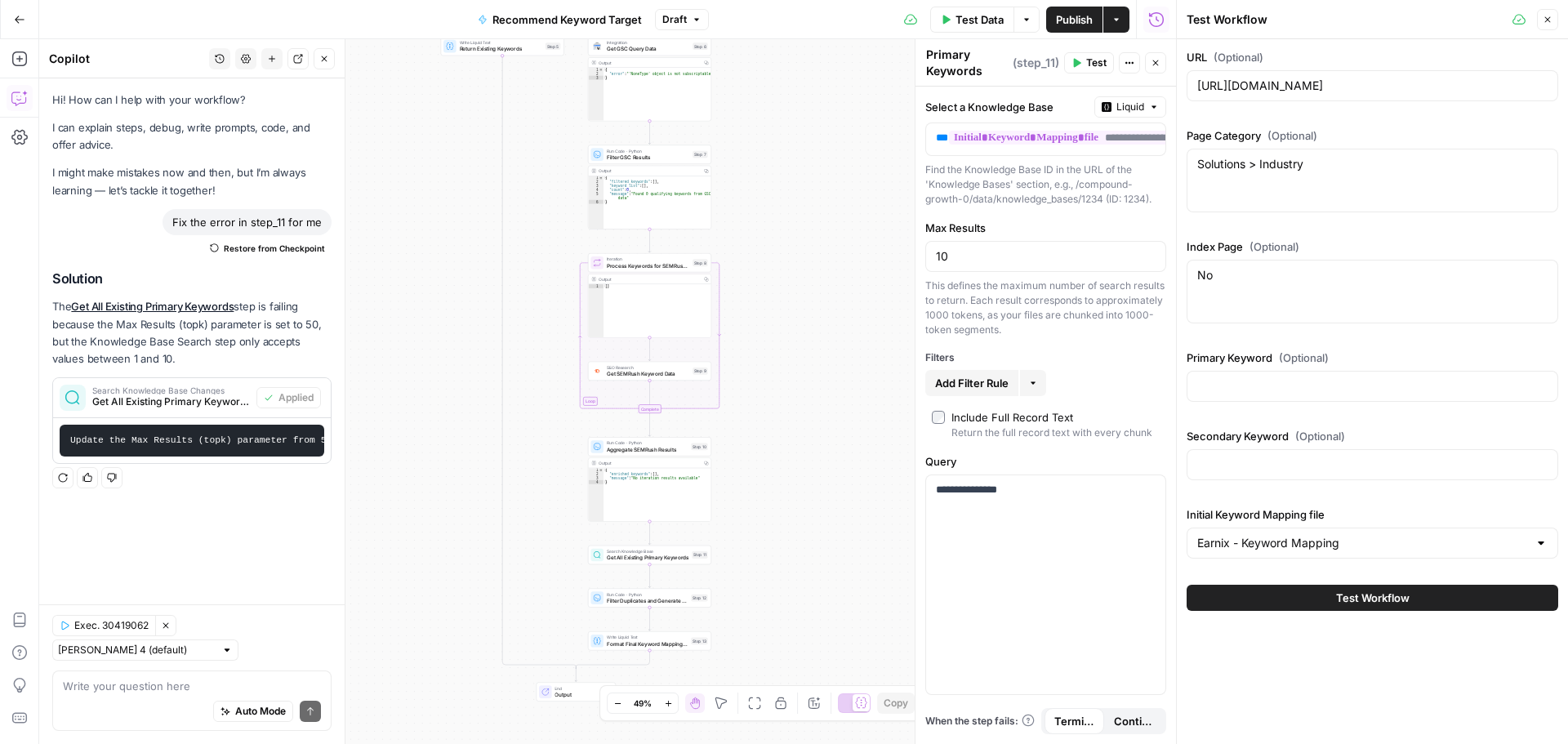
click at [1390, 601] on span "Test Workflow" at bounding box center [1373, 598] width 74 height 17
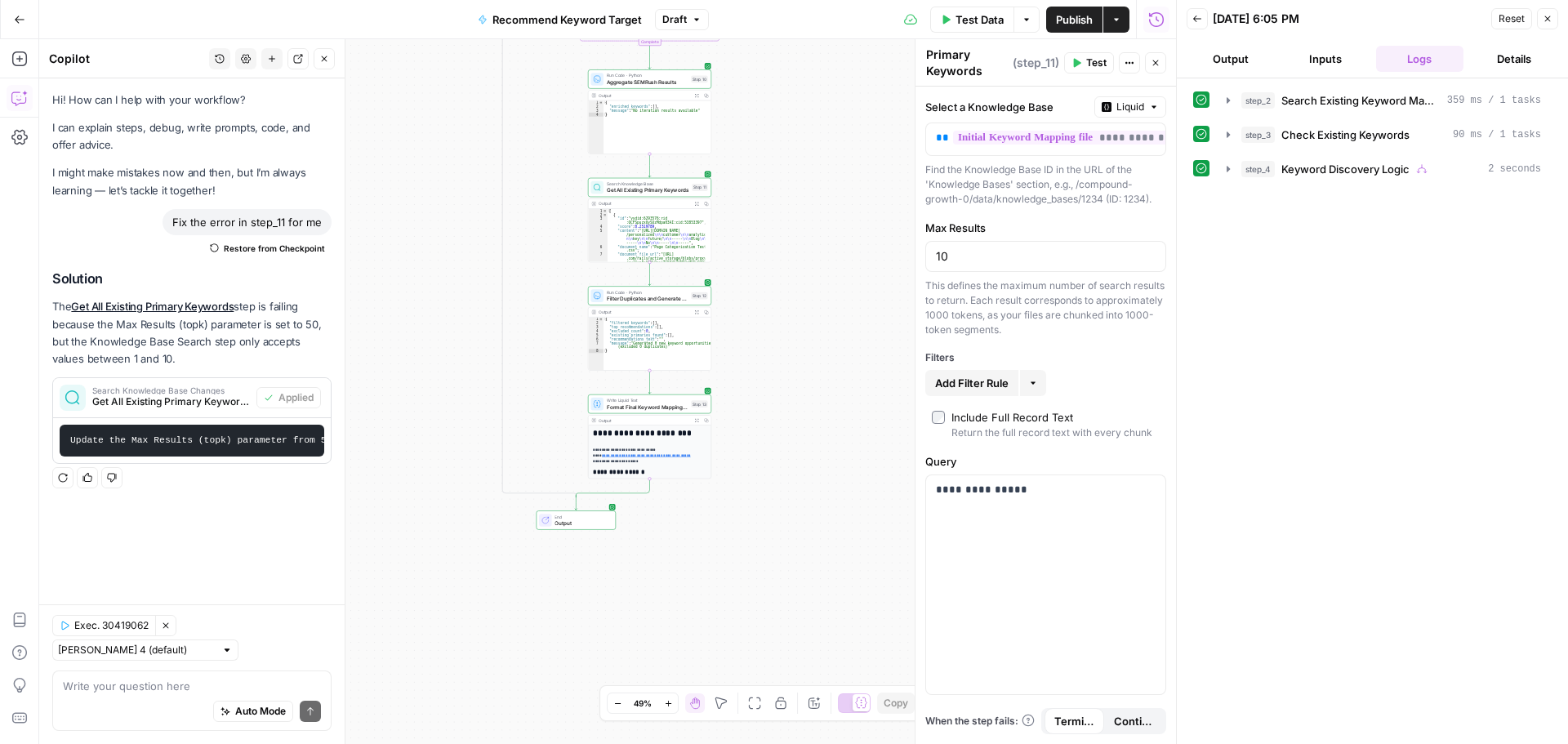
click at [587, 517] on span "End" at bounding box center [581, 517] width 54 height 6
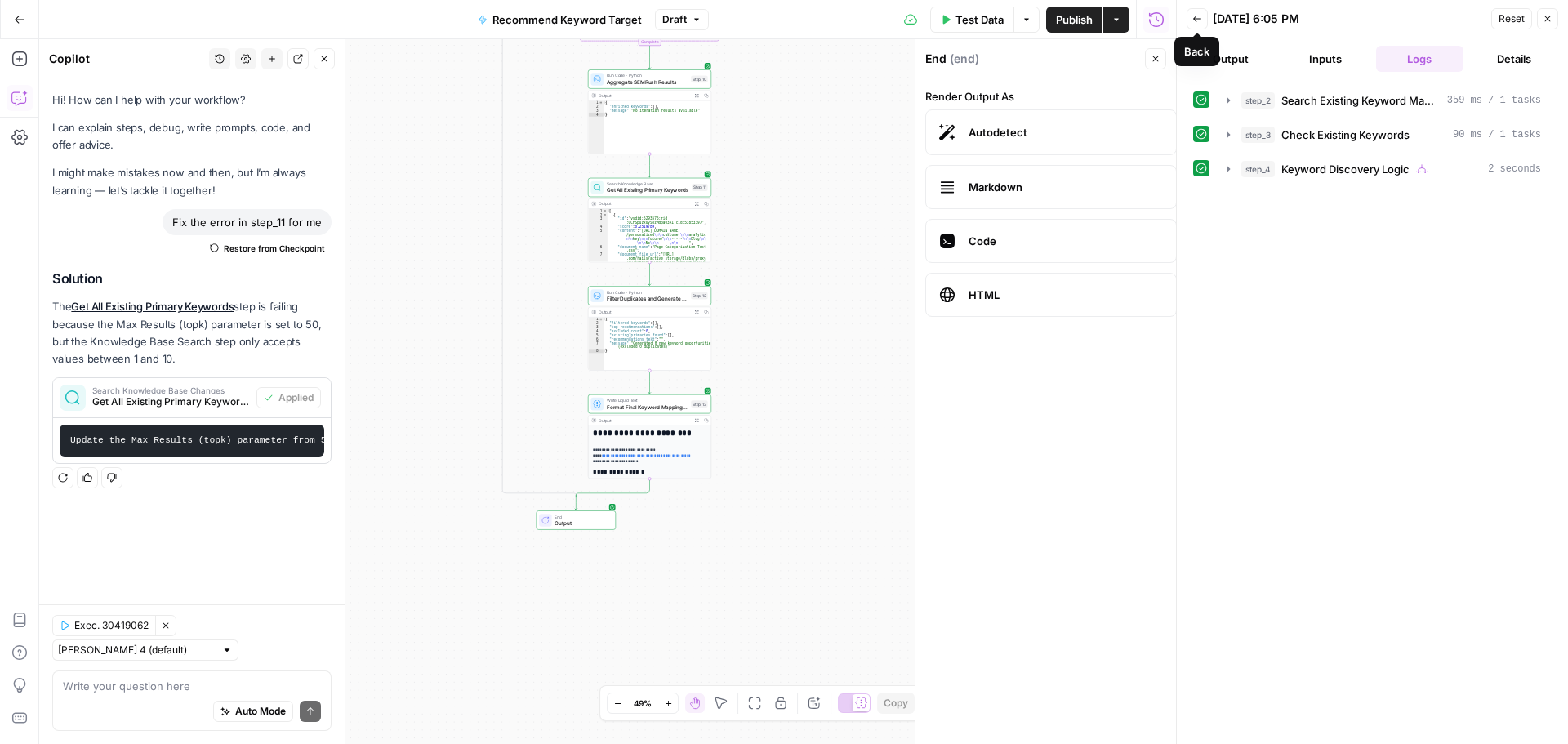
click at [1203, 19] on button "Back" at bounding box center [1197, 18] width 21 height 21
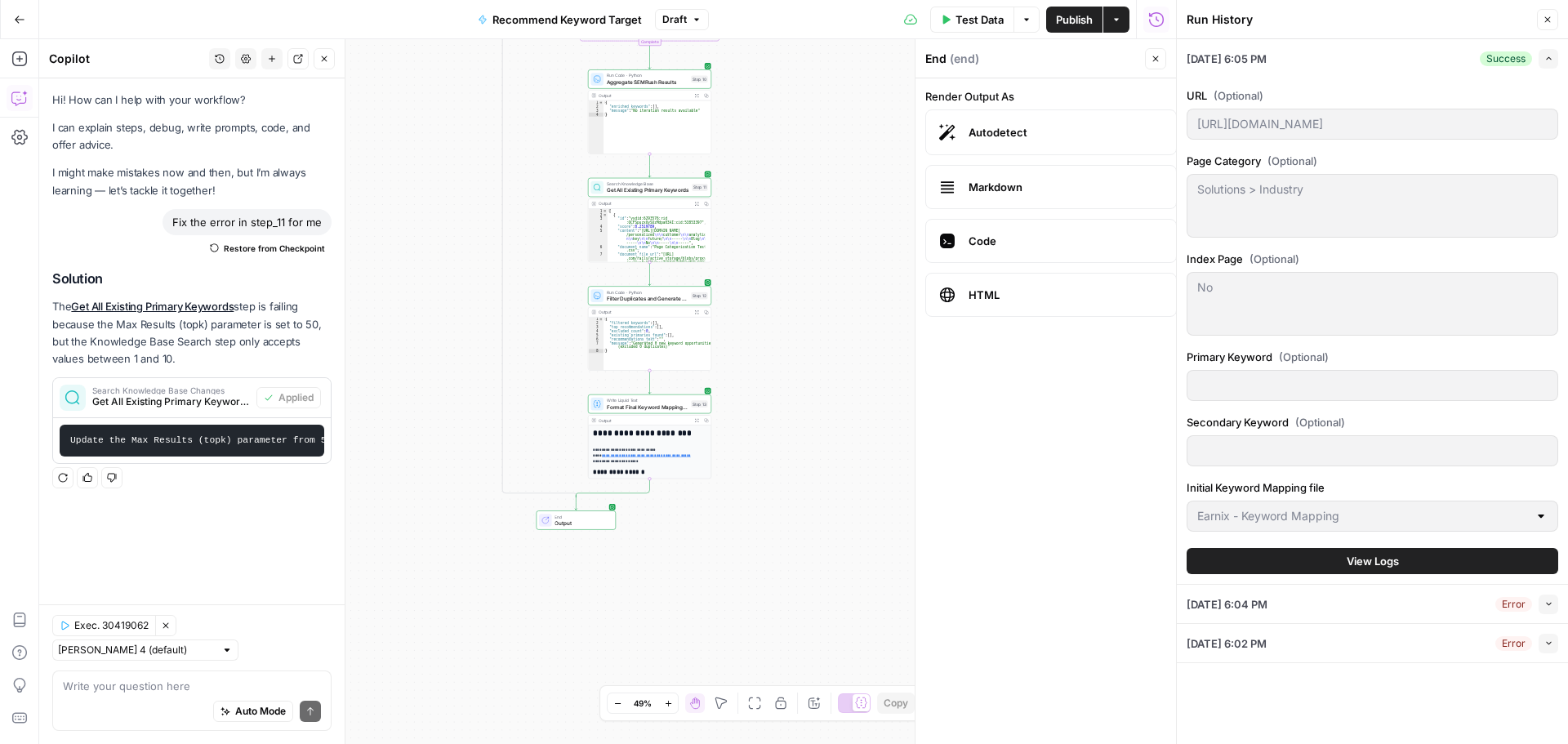
click at [1554, 18] on button "Close" at bounding box center [1547, 19] width 21 height 21
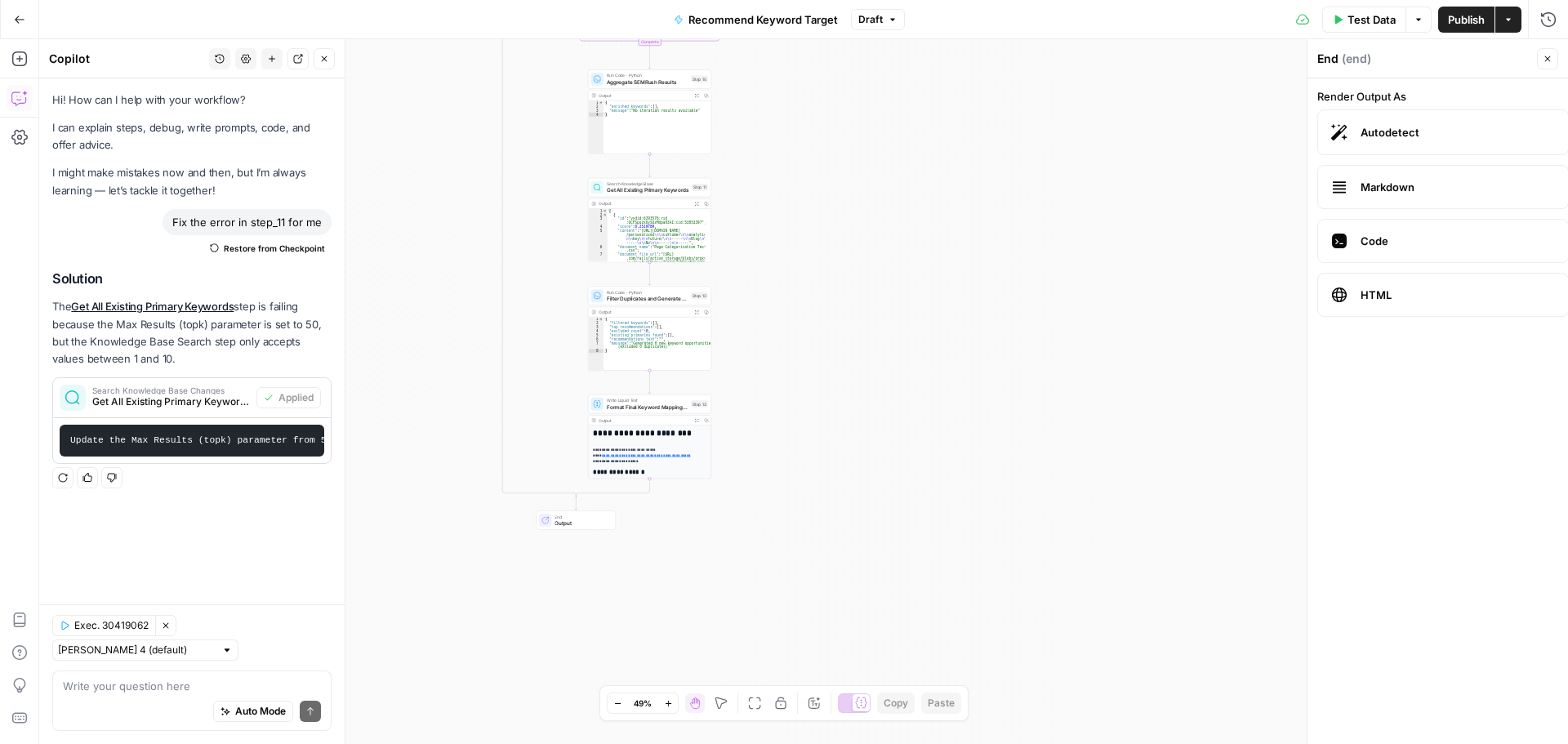
click at [1469, 12] on span "Publish" at bounding box center [1467, 19] width 37 height 17
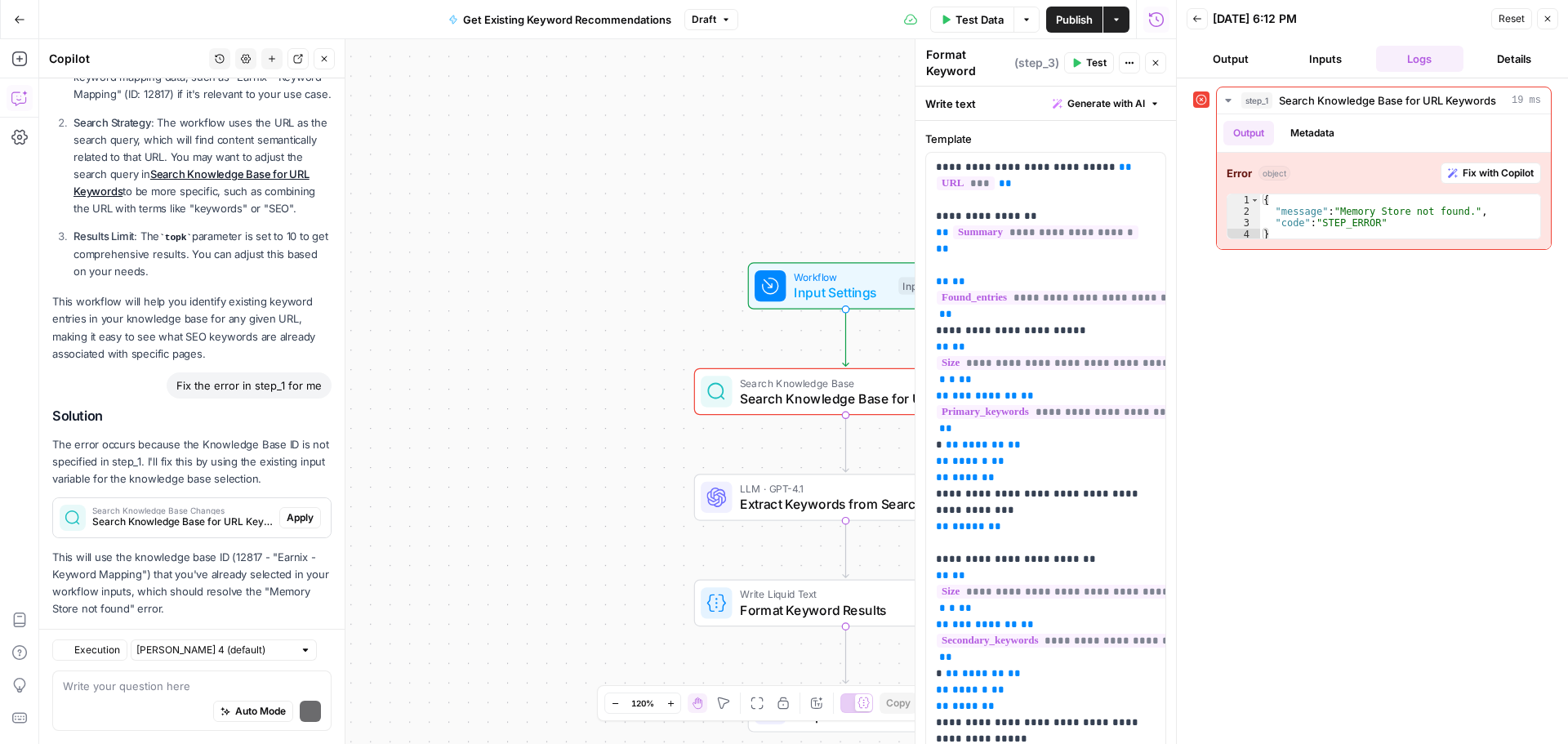
scroll to position [1097, 0]
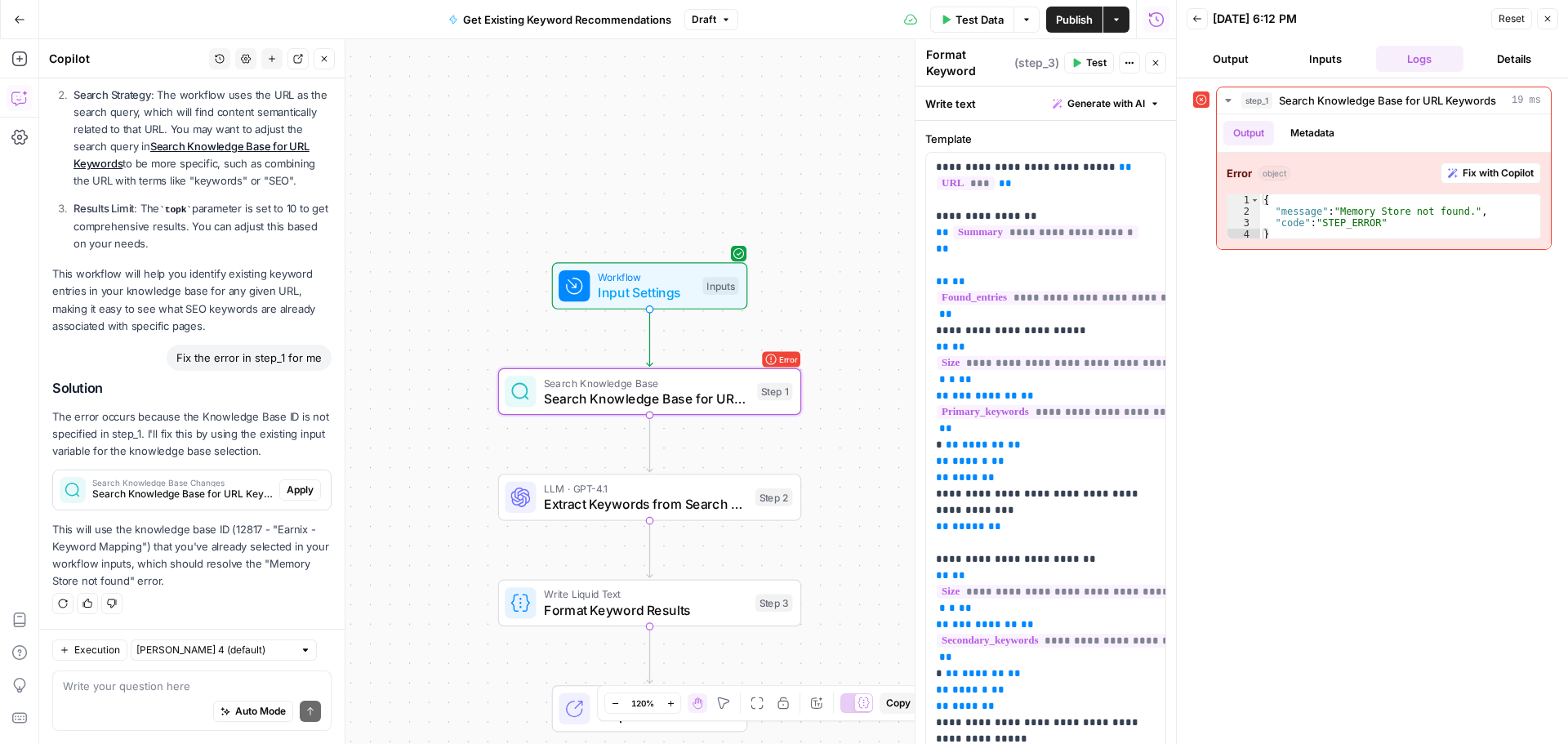
click at [286, 489] on span "Apply" at bounding box center [299, 490] width 27 height 15
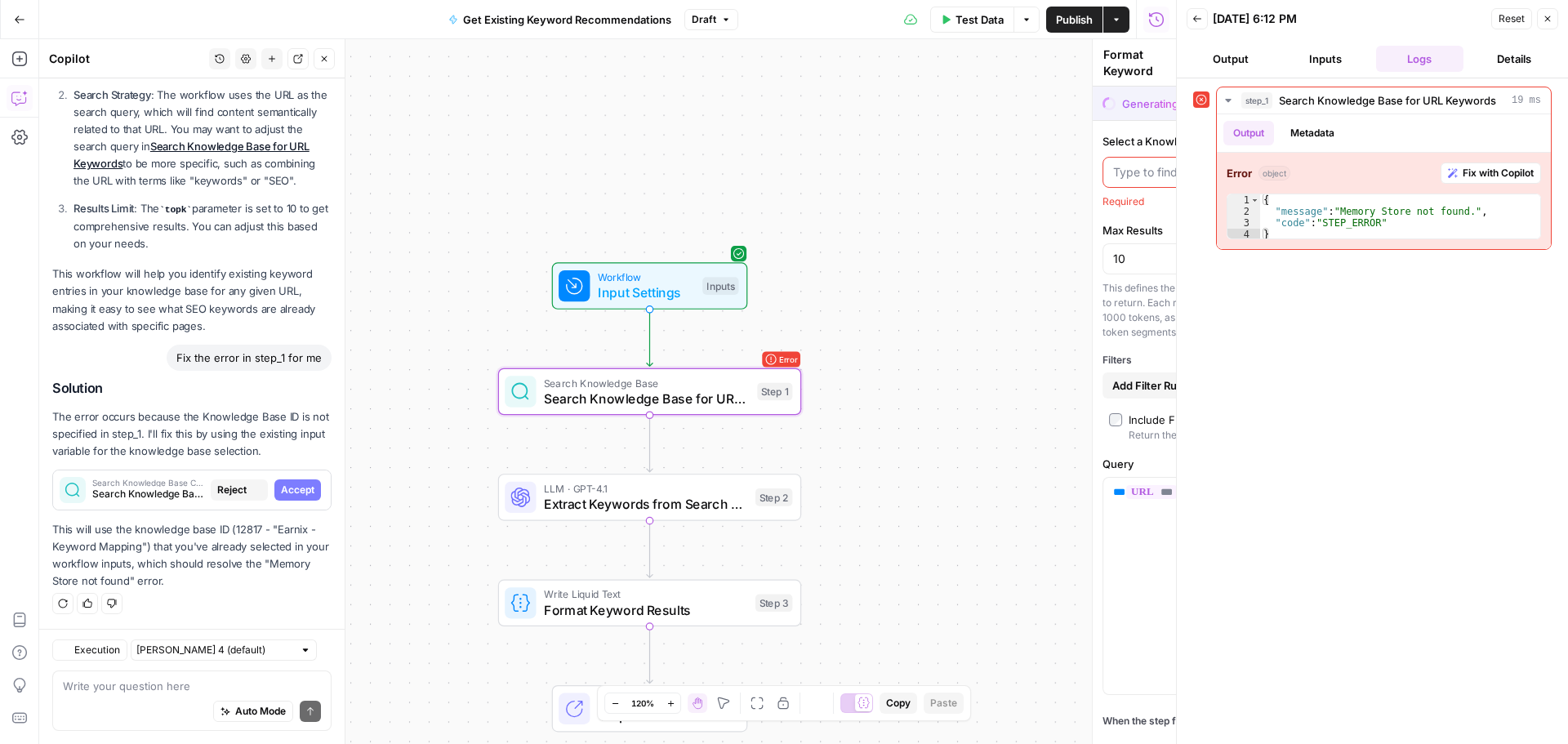
type textarea "Search Knowledge Base for URL Keywords"
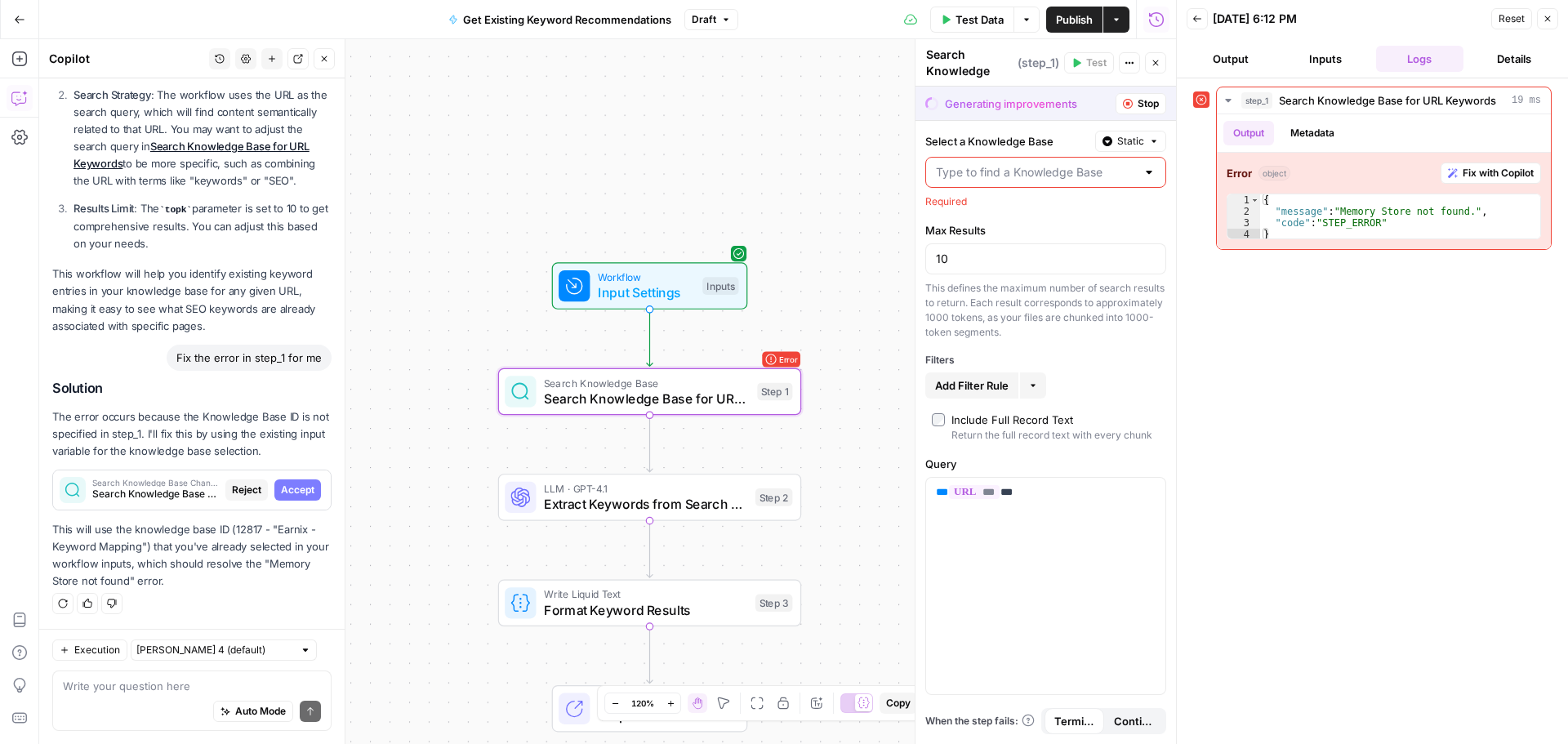
click at [281, 482] on span "Accept" at bounding box center [297, 490] width 33 height 15
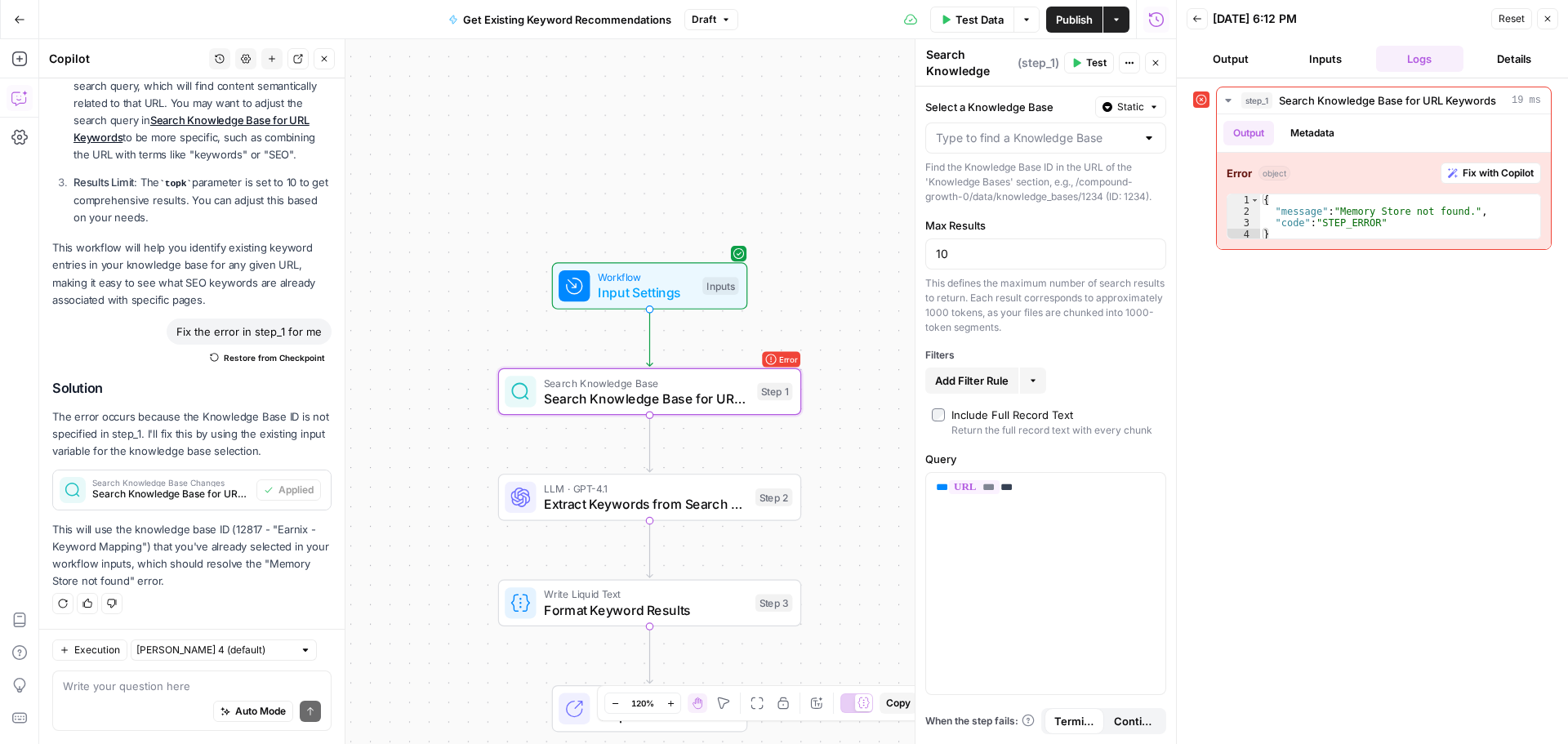
scroll to position [1123, 0]
click at [1151, 131] on div at bounding box center [1149, 138] width 13 height 17
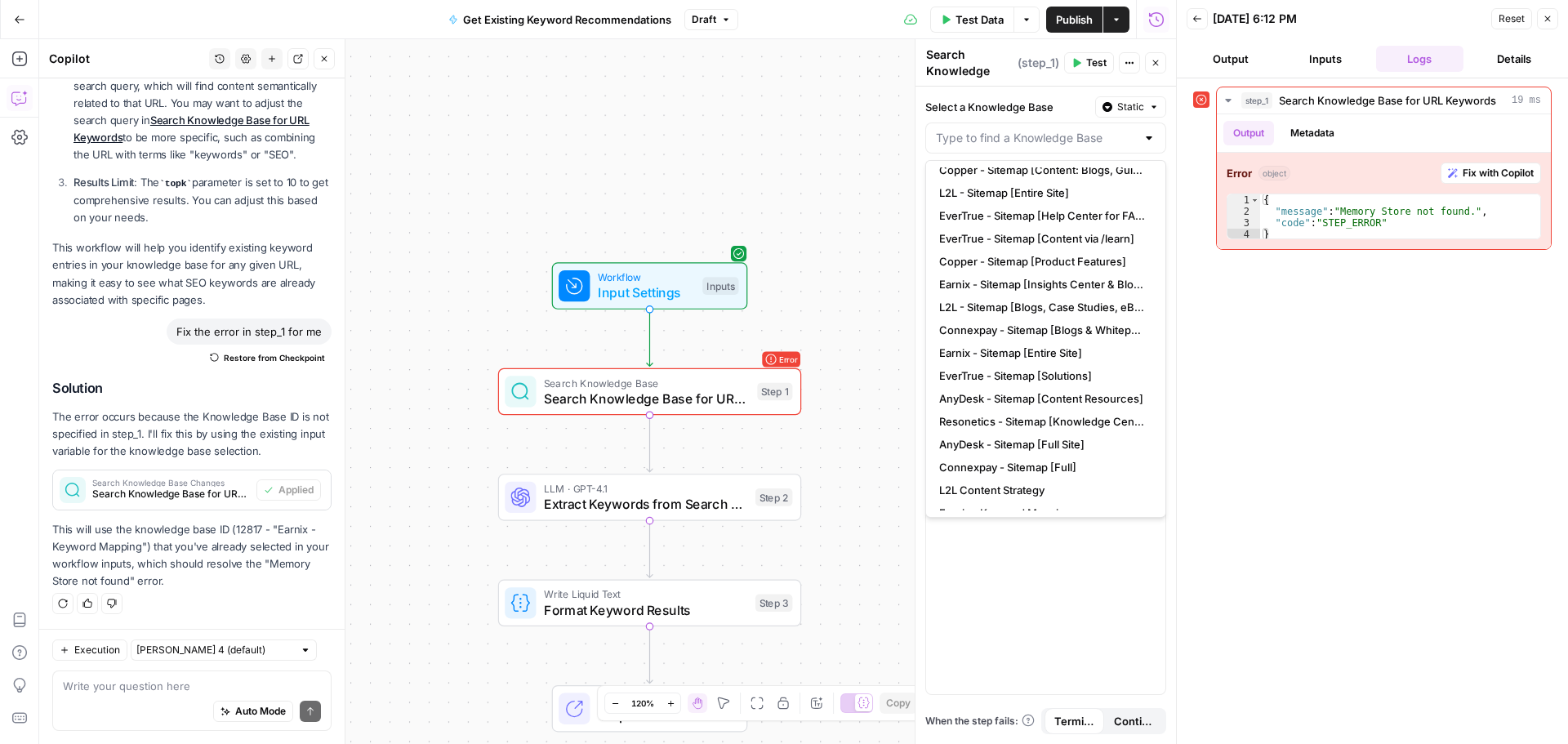
scroll to position [137, 0]
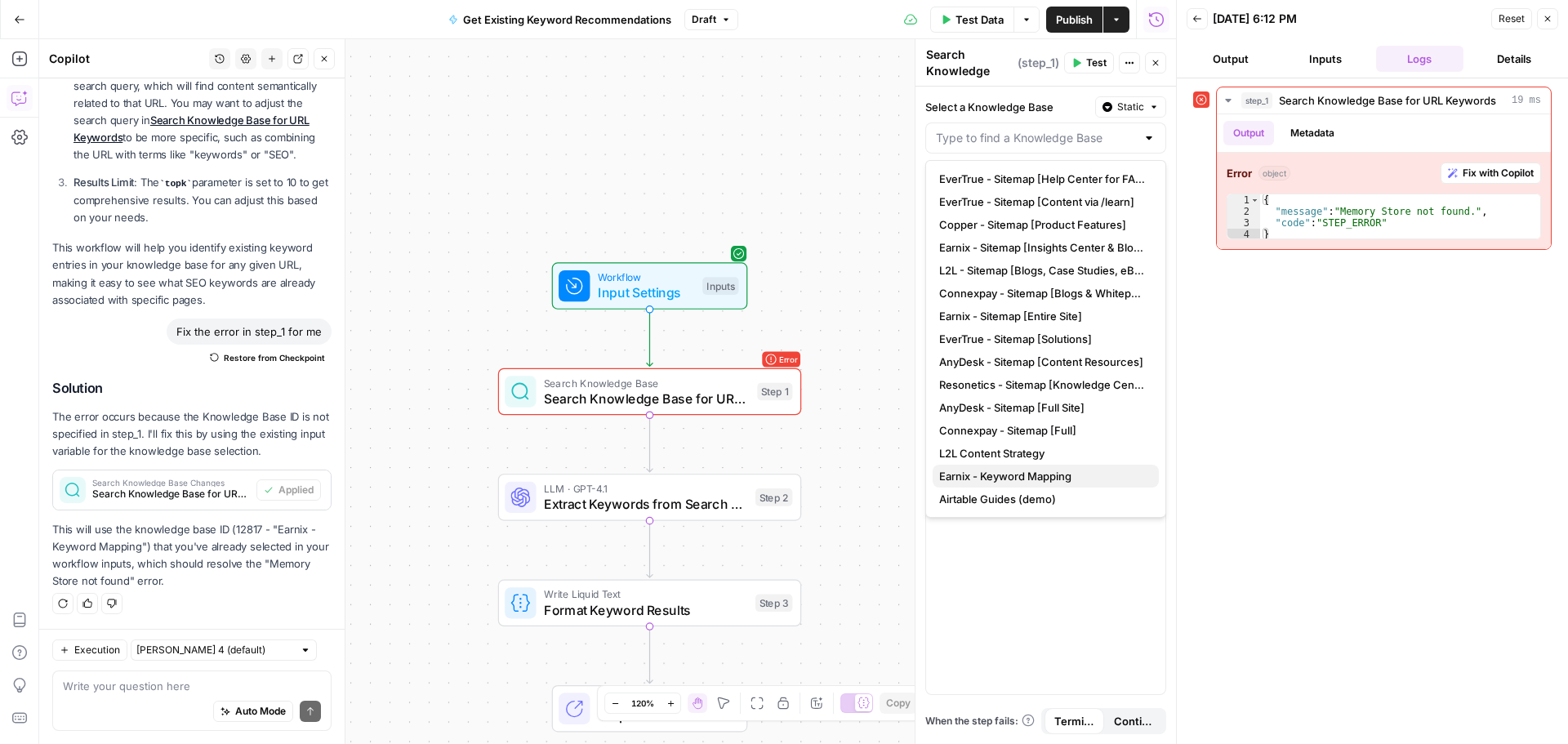
click at [993, 481] on span "Earnix - Keyword Mapping" at bounding box center [1042, 476] width 206 height 17
type input "Earnix - Keyword Mapping"
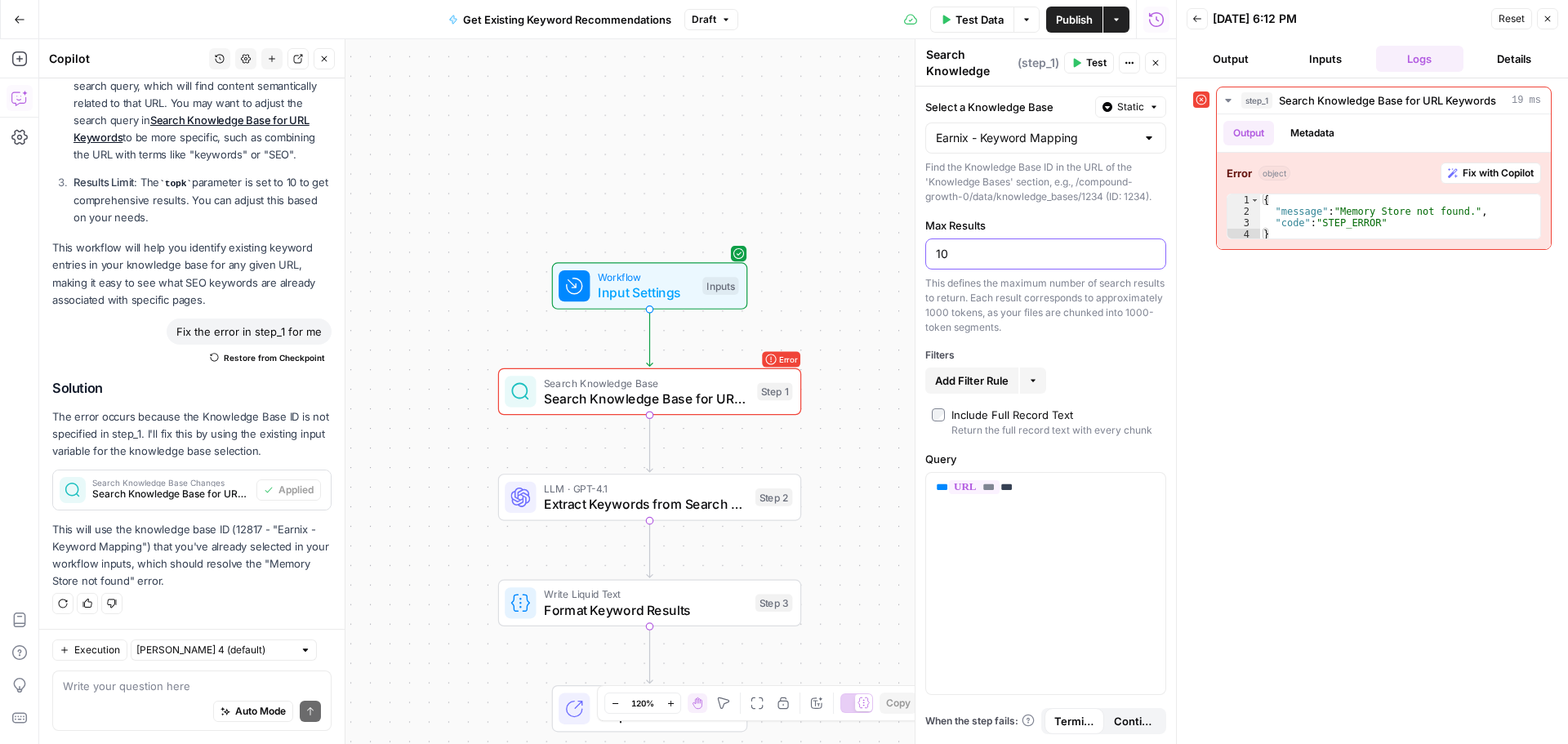
click at [1014, 250] on input "10" at bounding box center [1046, 254] width 220 height 17
type input "1"
click at [1098, 62] on span "Test" at bounding box center [1097, 63] width 20 height 15
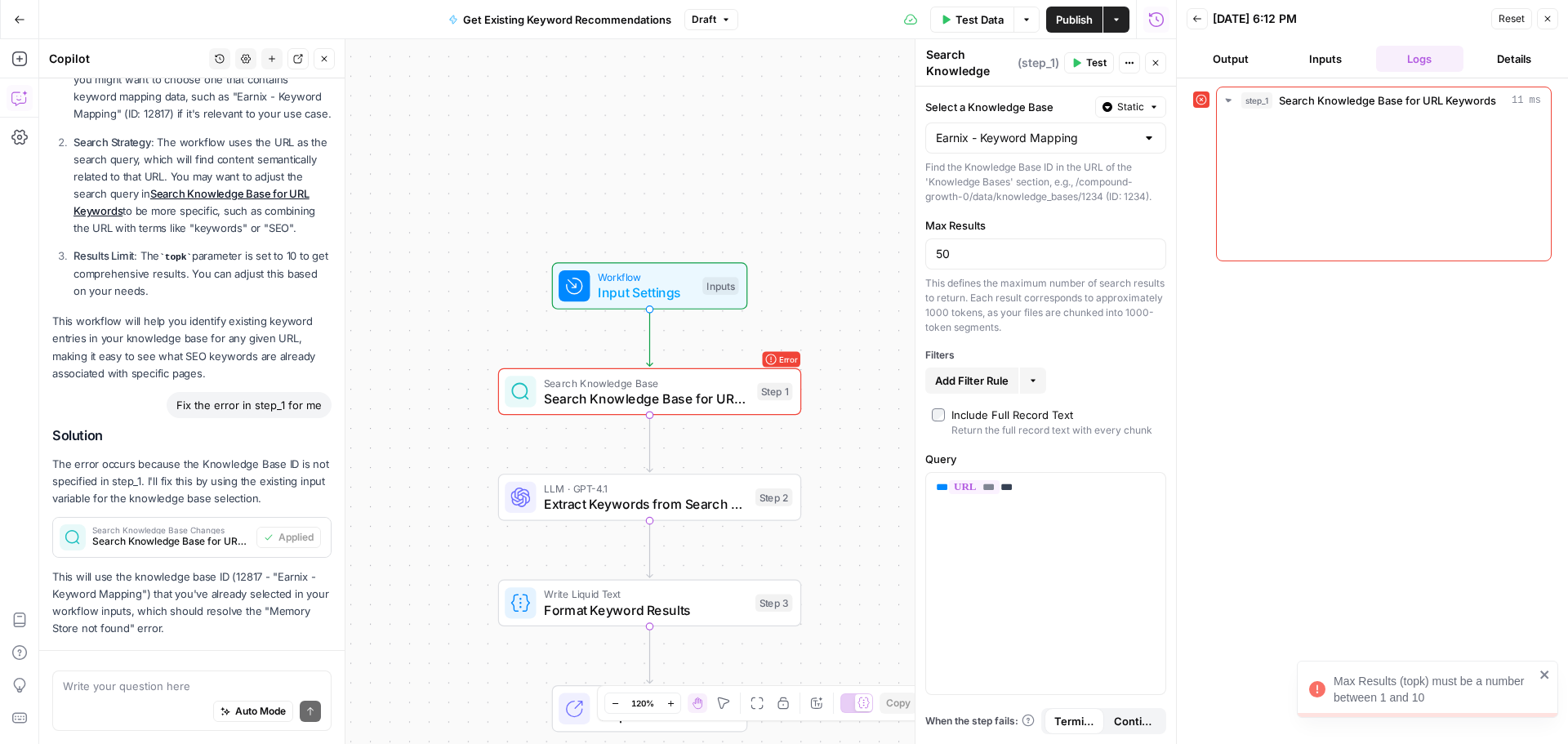
scroll to position [1123, 0]
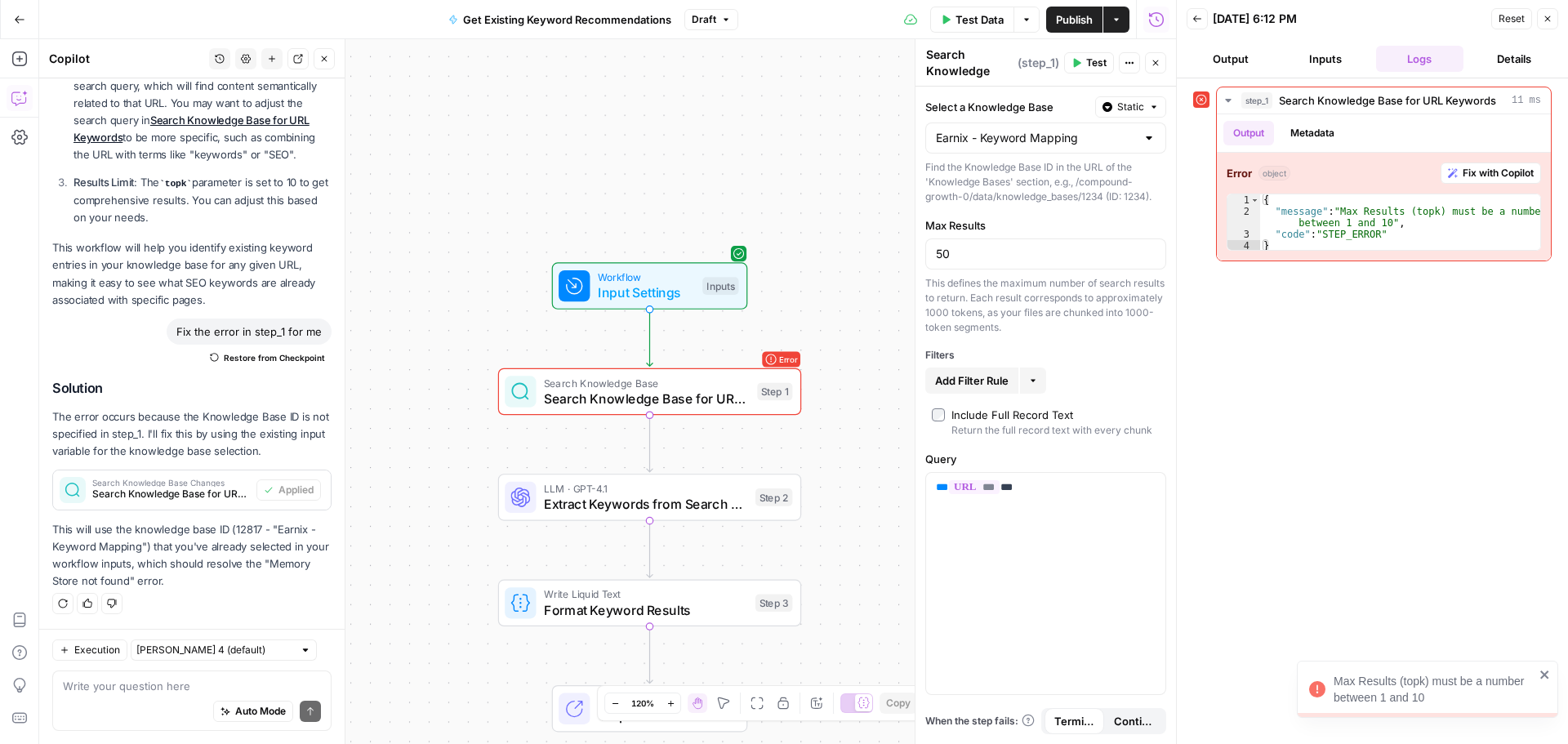
click at [960, 237] on div "Max Results 50 This defines the maximum number of search results to return. Eac…" at bounding box center [1046, 276] width 241 height 118
click at [967, 250] on input "50" at bounding box center [1046, 254] width 220 height 17
type input "5"
type input "1"
click at [1059, 31] on button "Publish" at bounding box center [1074, 19] width 56 height 26
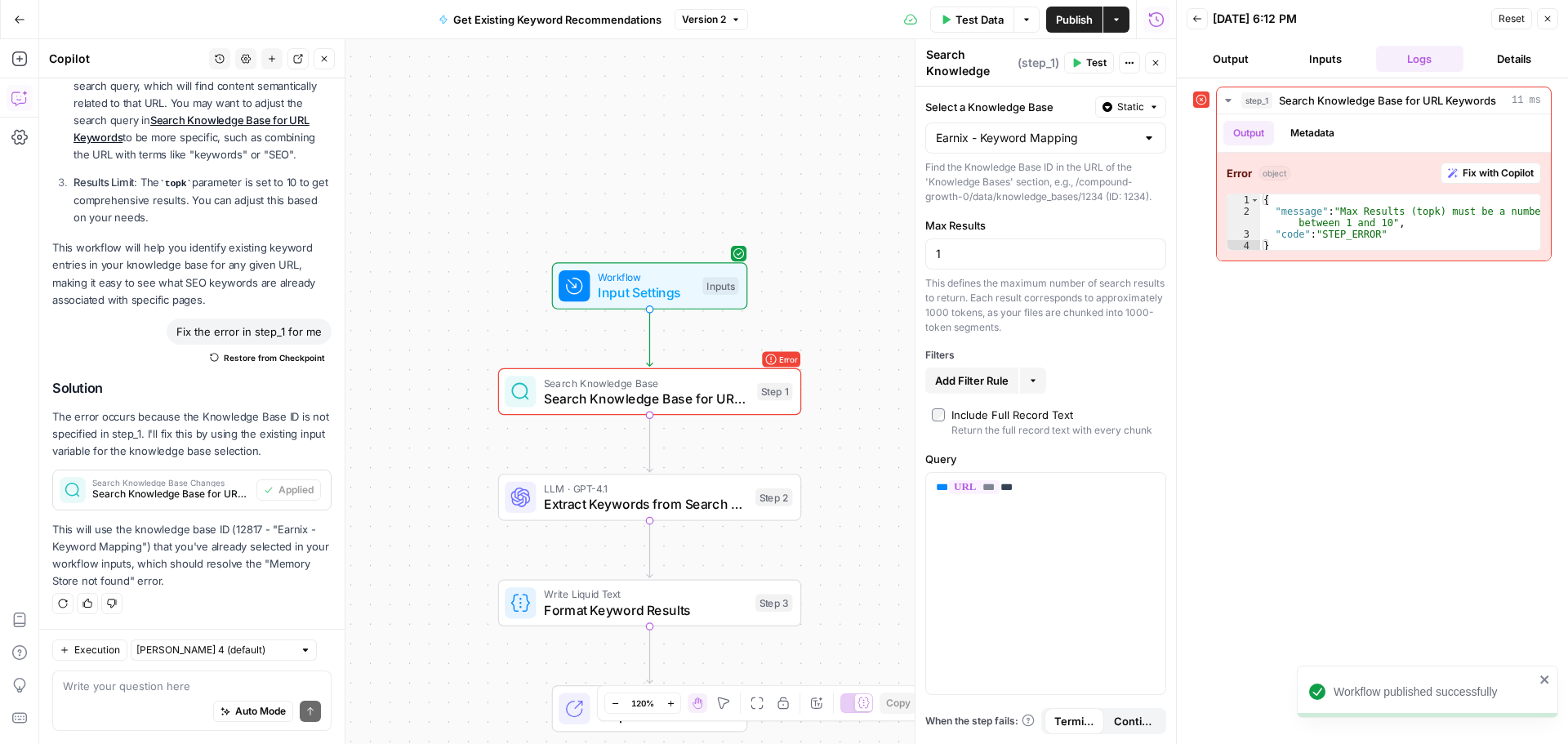
click at [1143, 371] on div "Add Filter Rule More" at bounding box center [1046, 380] width 241 height 26
click at [1090, 60] on span "Test" at bounding box center [1097, 63] width 20 height 15
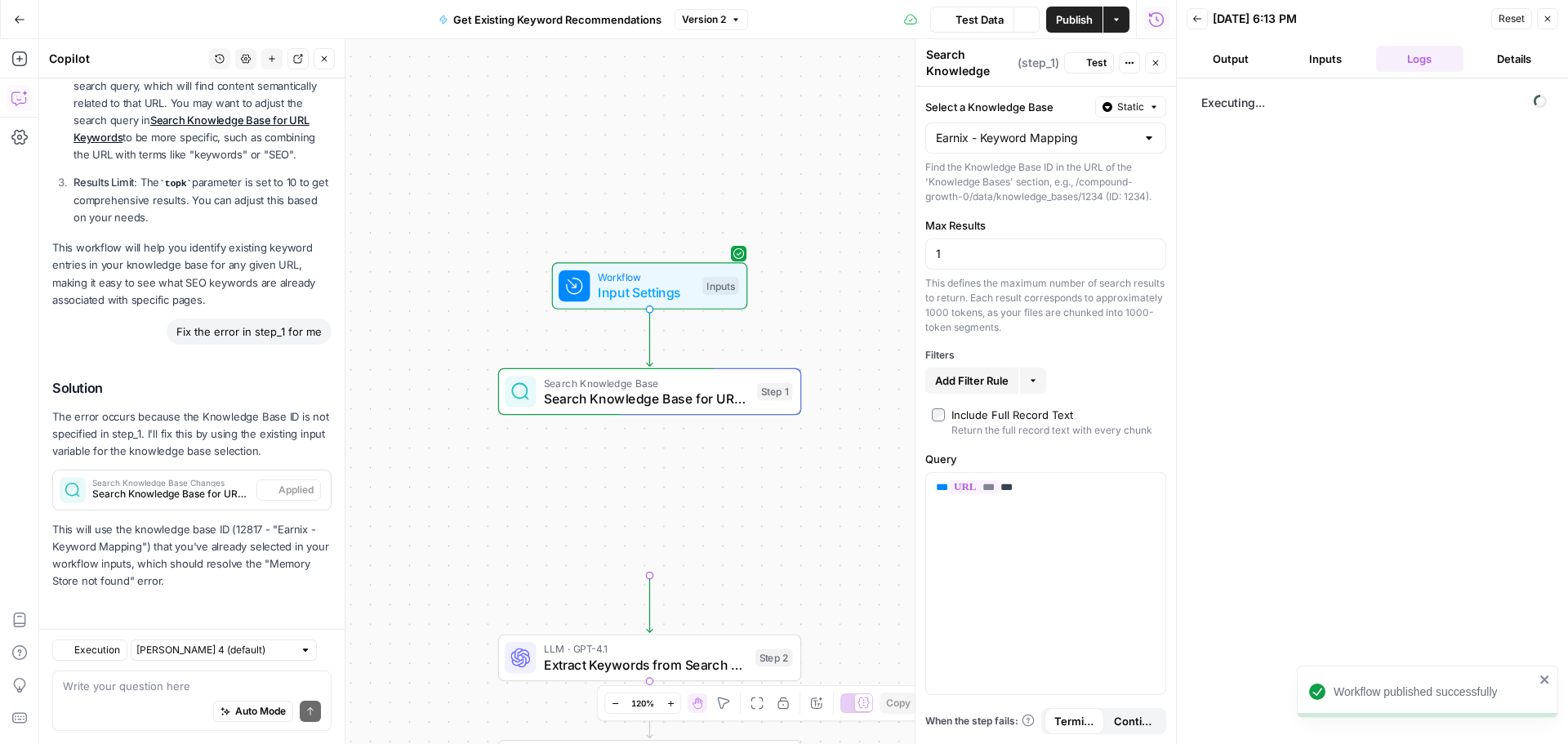
scroll to position [1123, 0]
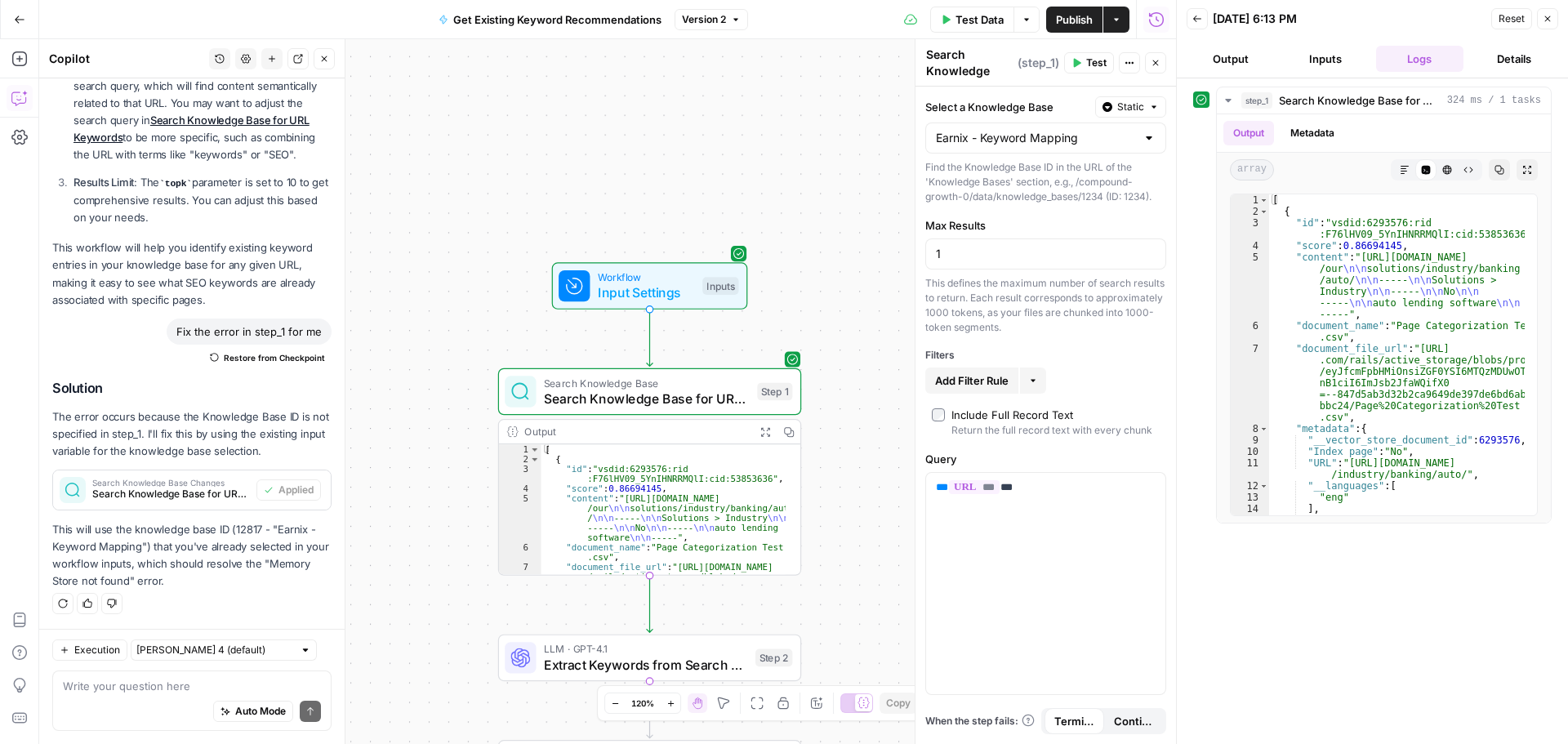
click at [1235, 61] on button "Output" at bounding box center [1231, 59] width 88 height 26
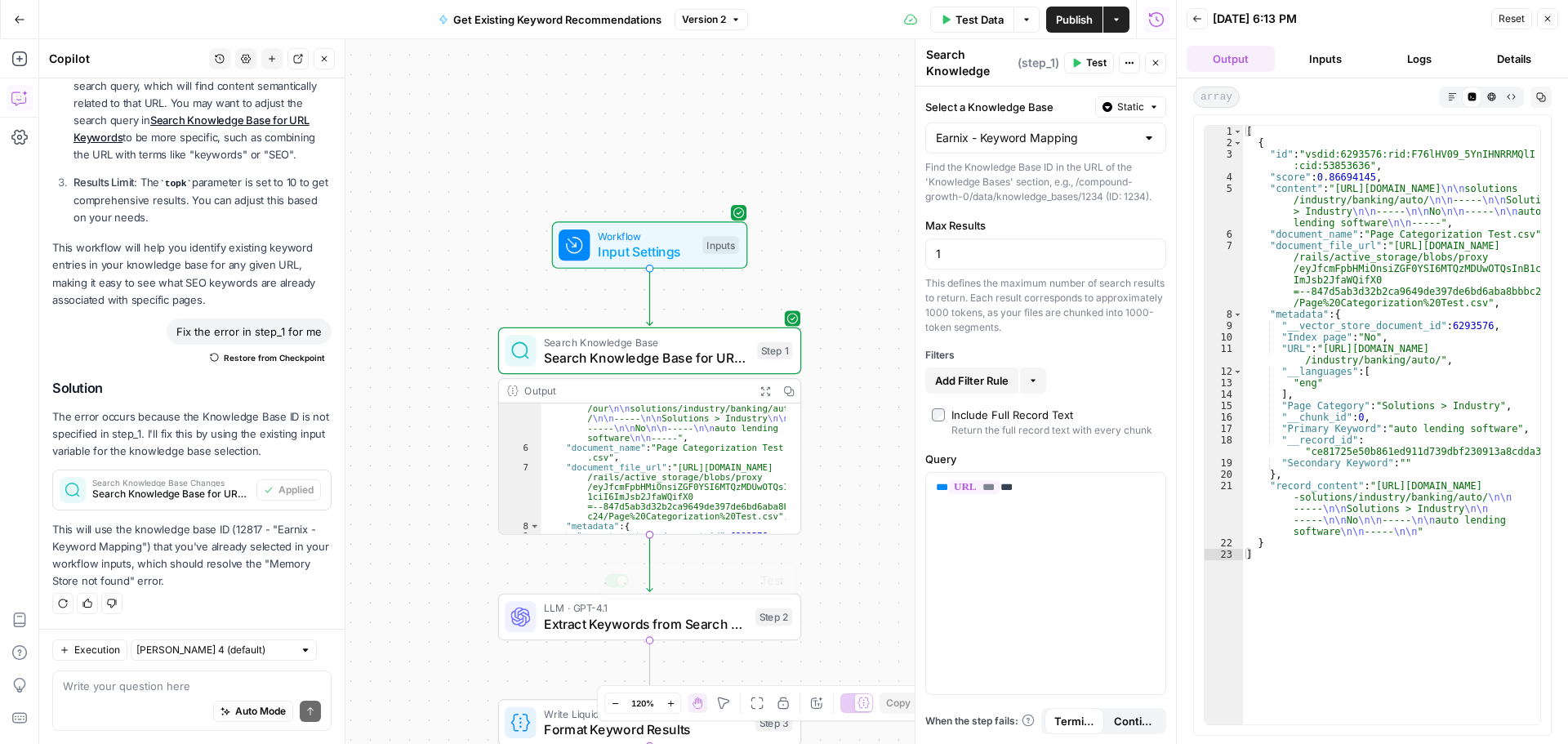
scroll to position [147, 0]
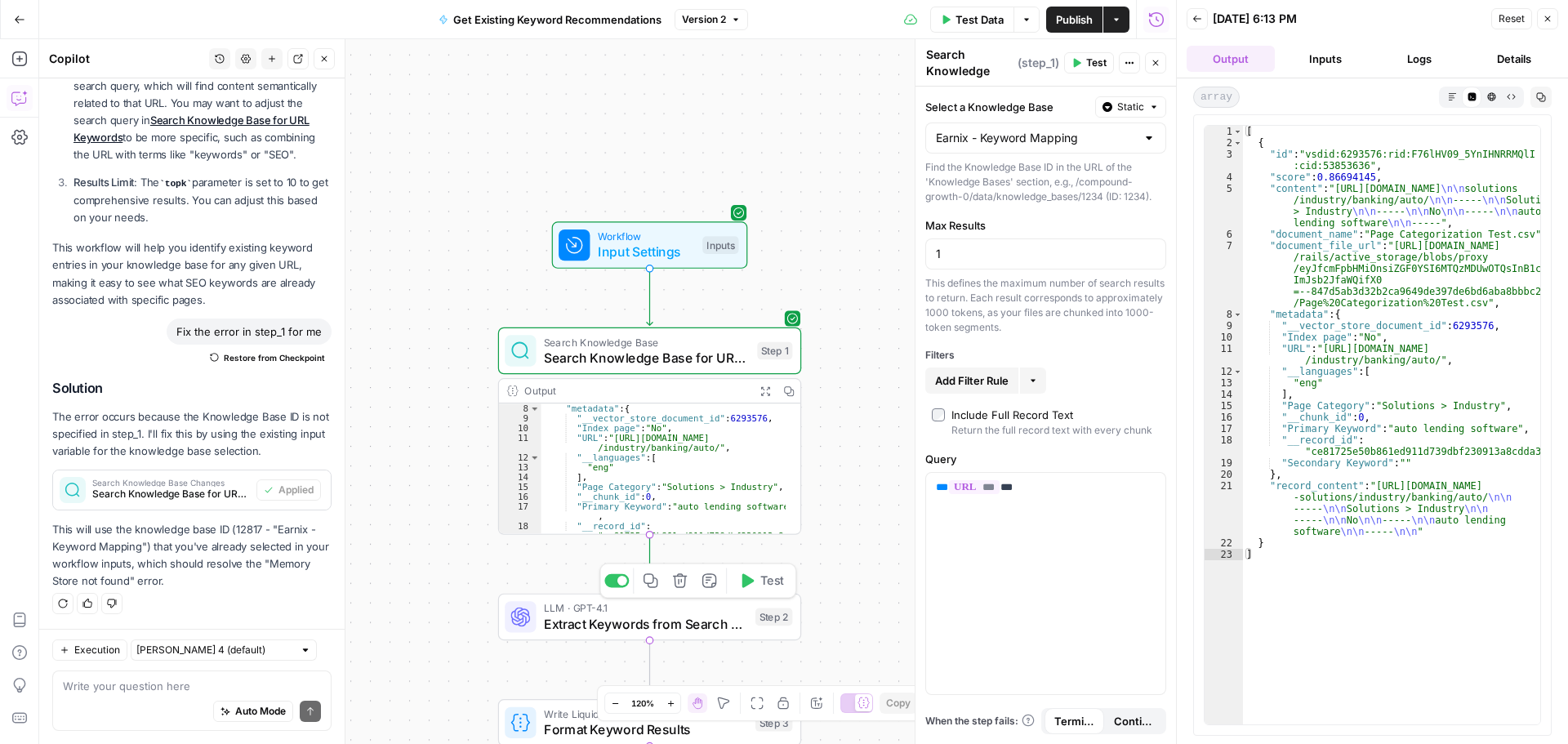
click at [748, 588] on icon "button" at bounding box center [747, 580] width 16 height 16
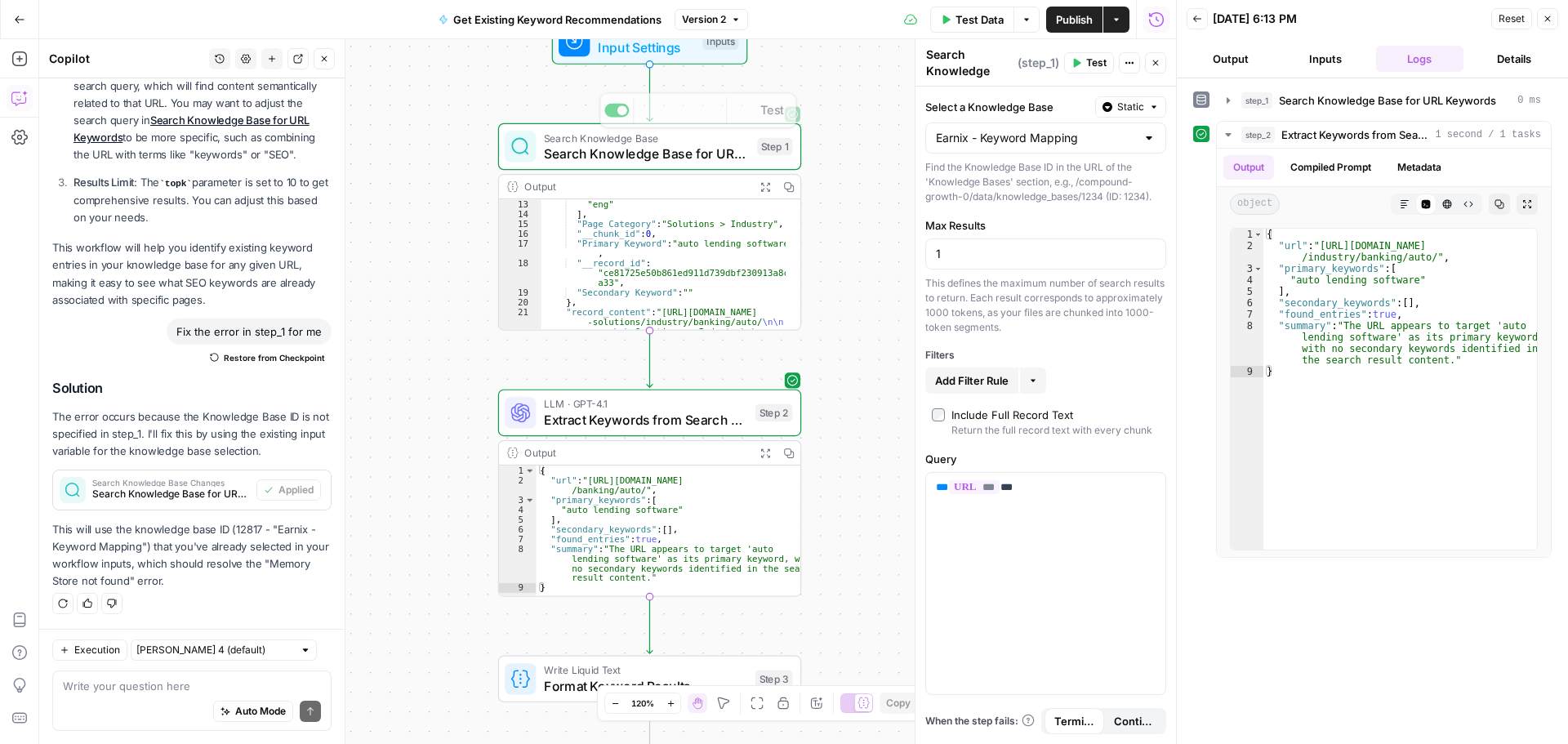
scroll to position [196, 0]
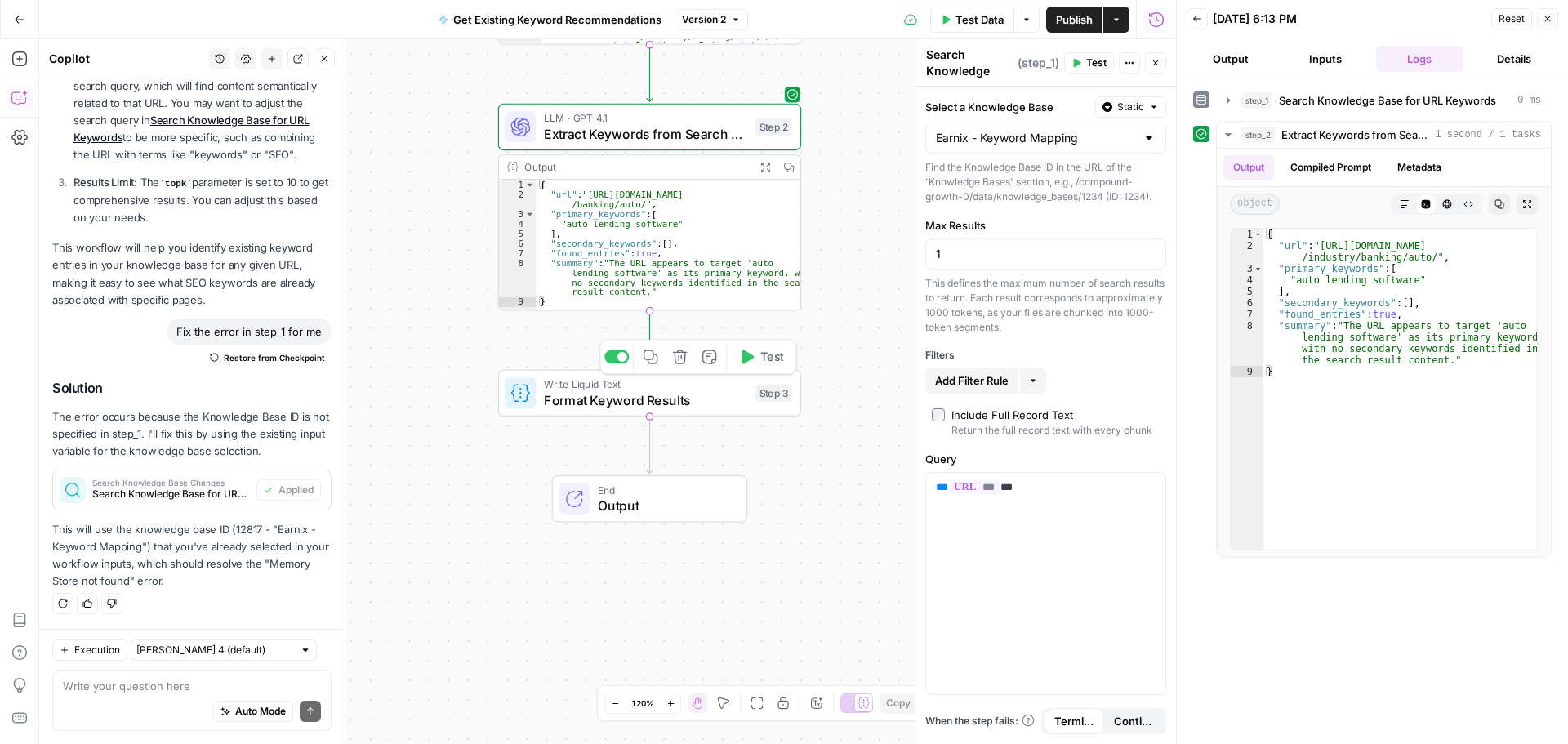
click at [713, 413] on div "Write Liquid Text Format Keyword Results Step 3 Copy step Delete step Add Note …" at bounding box center [649, 393] width 303 height 47
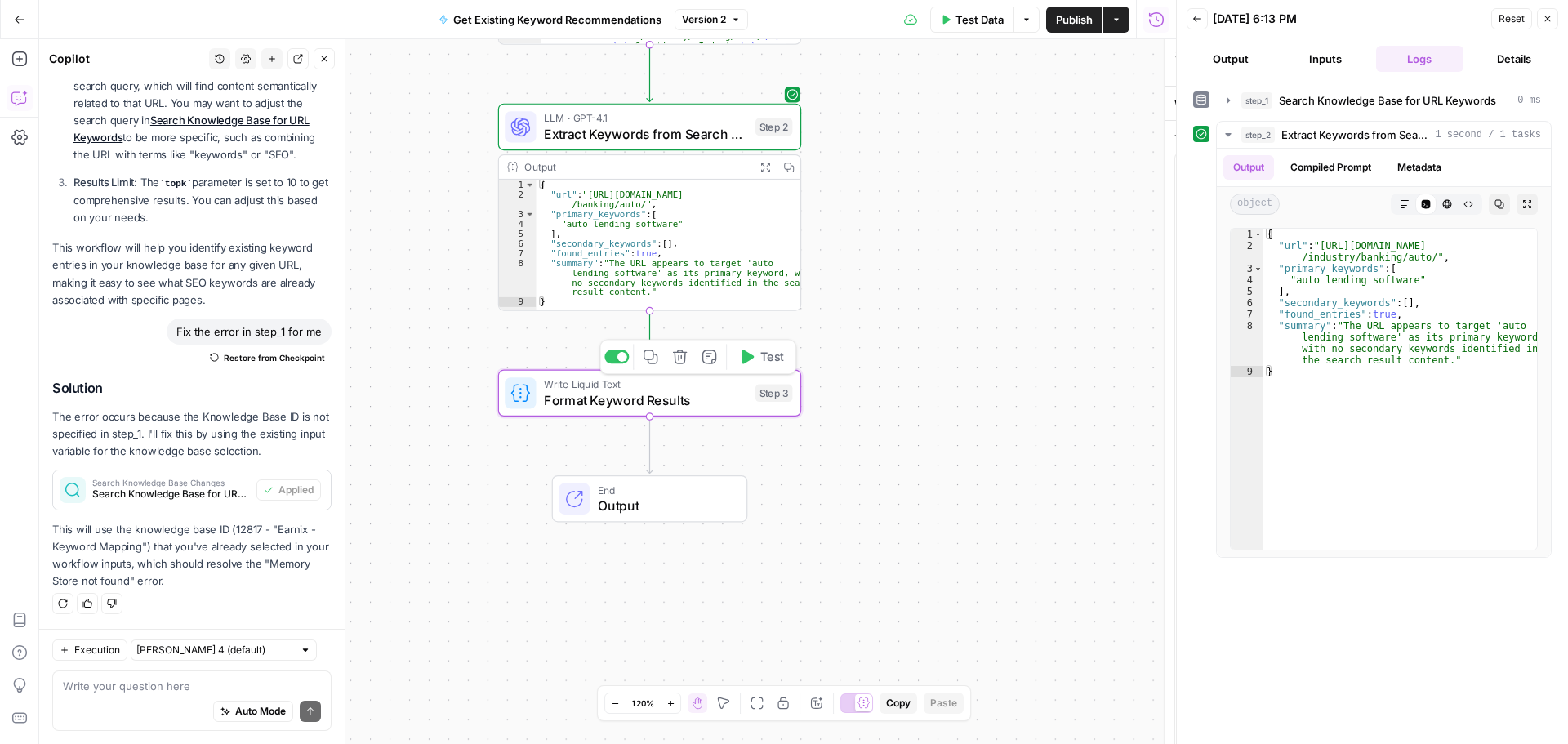
type textarea "Format Keyword Results"
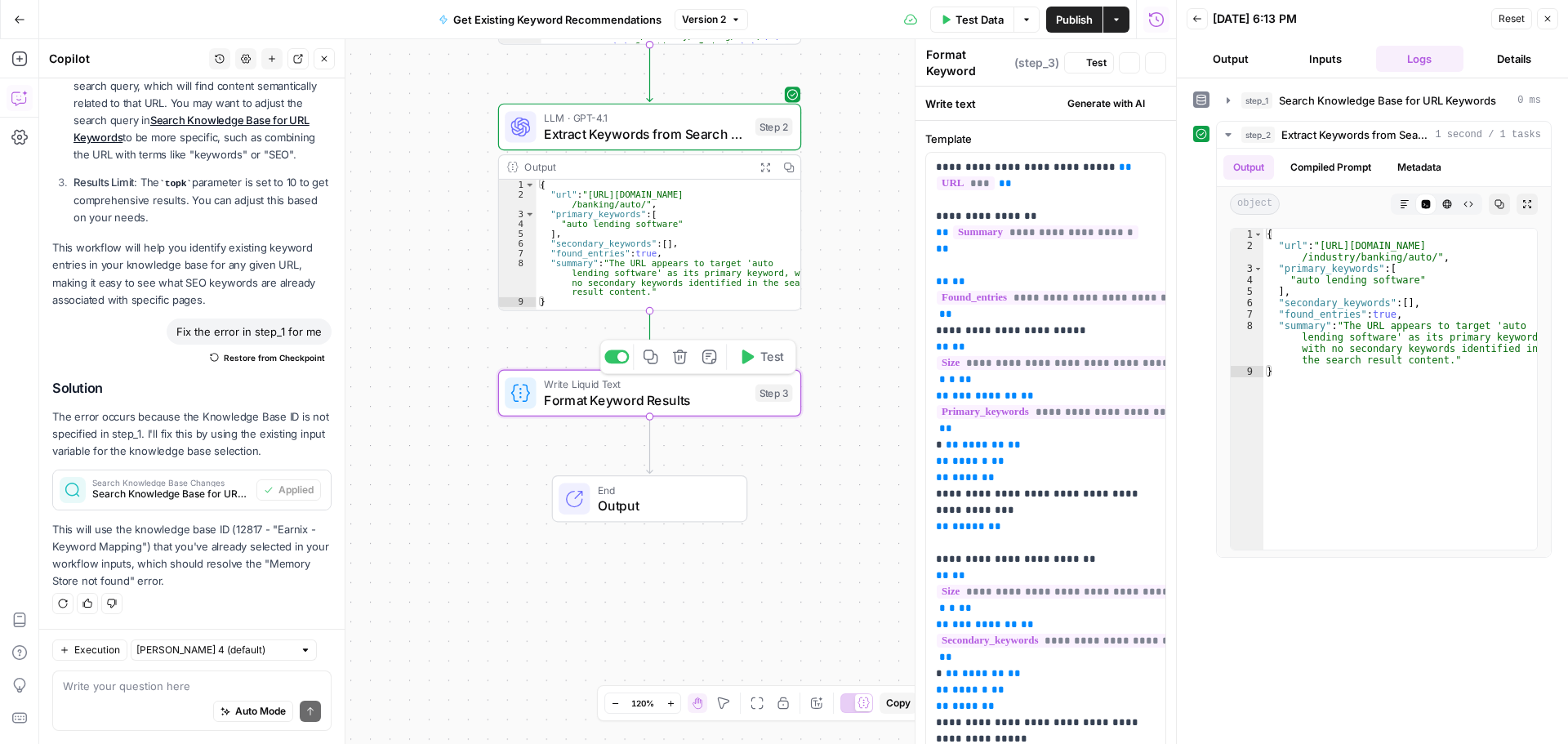
click at [779, 355] on span "Test" at bounding box center [772, 357] width 24 height 18
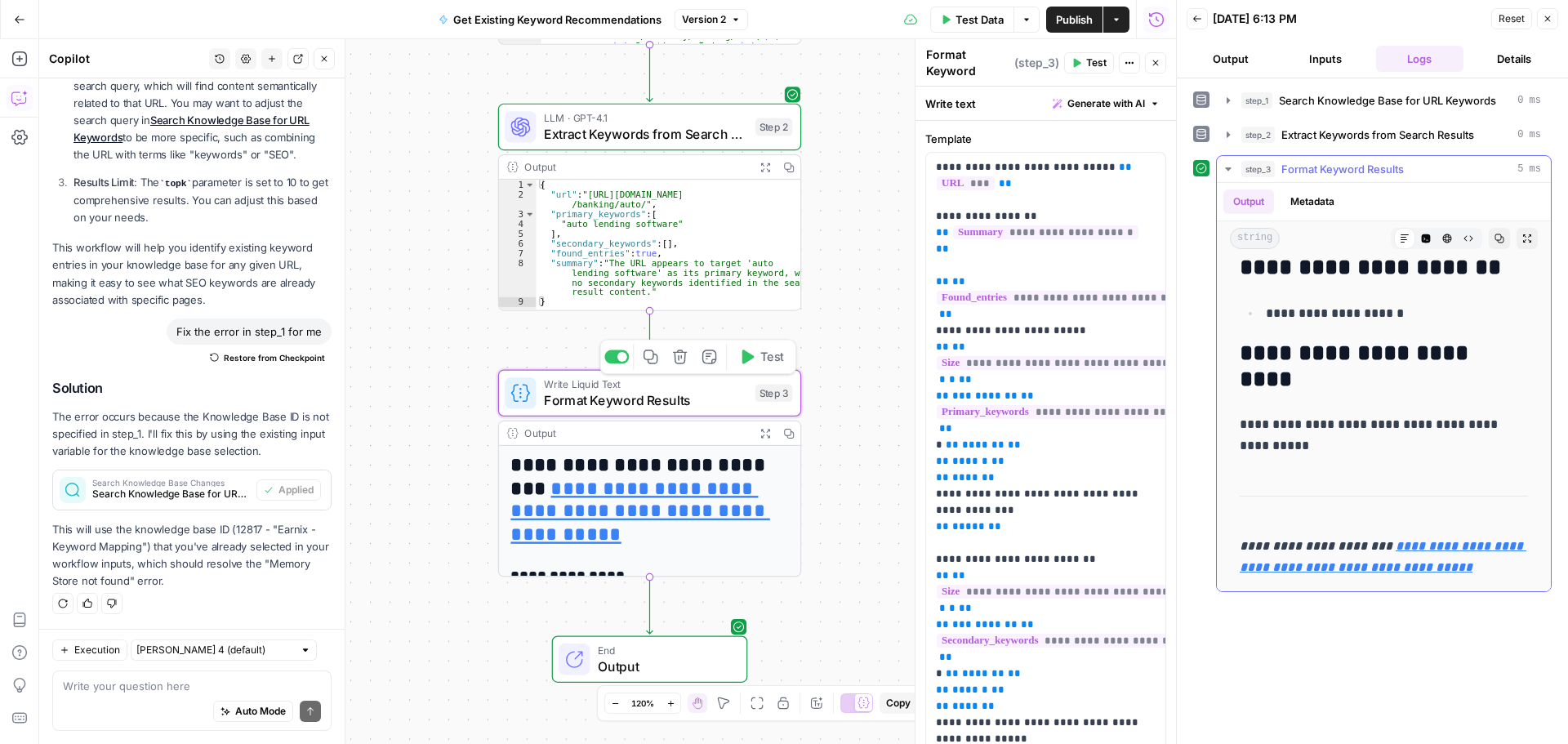
scroll to position [423, 0]
click at [1510, 27] on button "Reset" at bounding box center [1512, 18] width 41 height 21
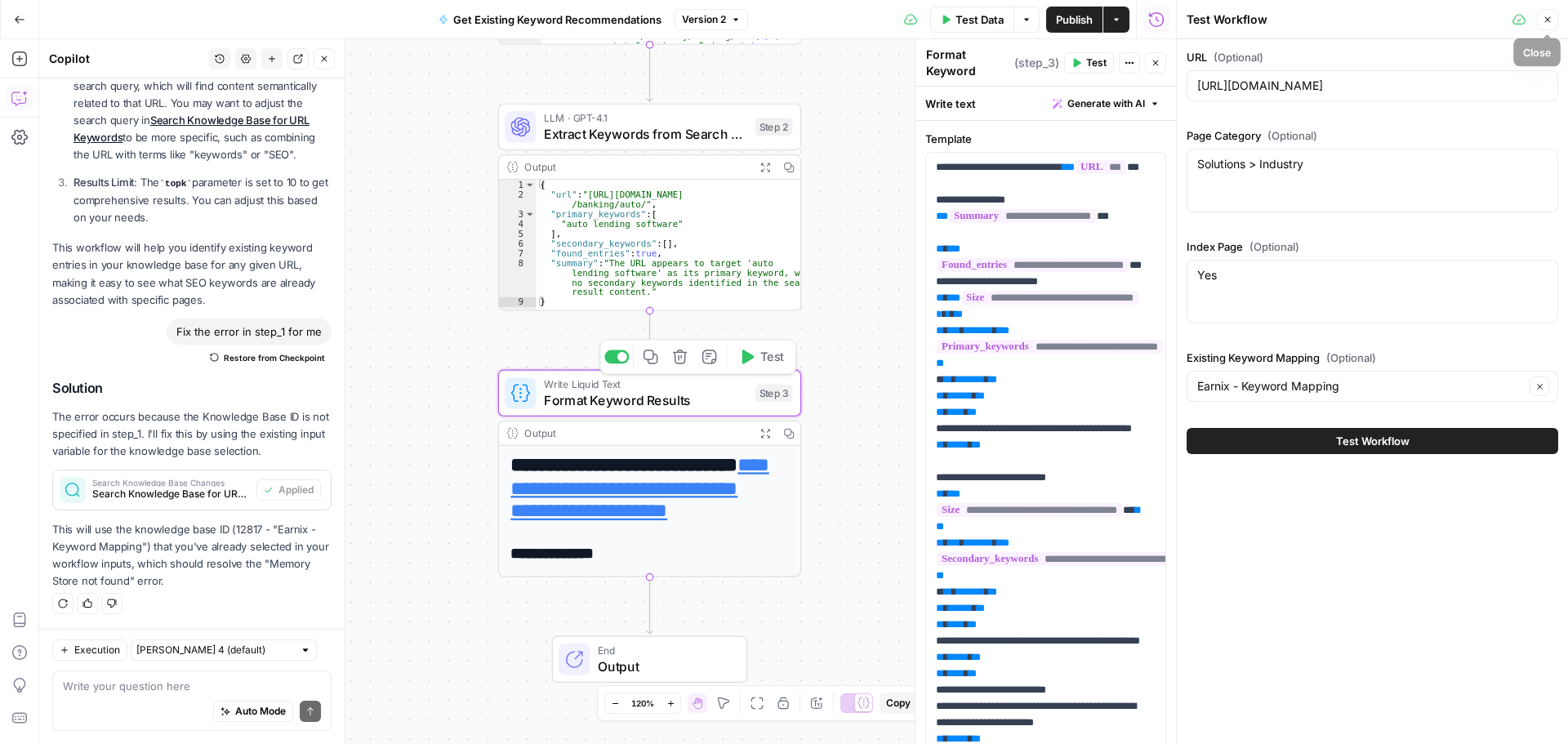
click at [1540, 25] on button "Close" at bounding box center [1547, 19] width 21 height 21
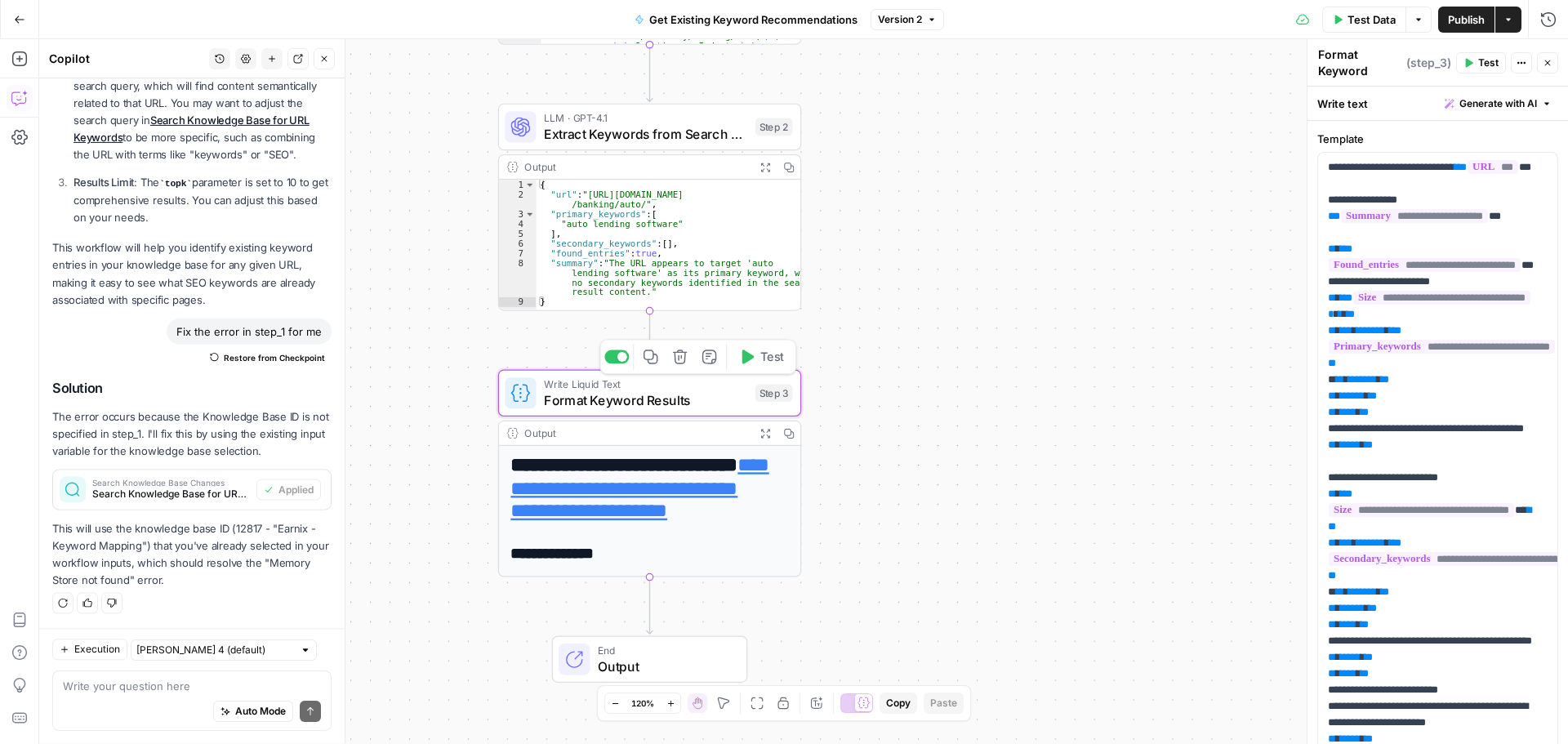
scroll to position [1123, 0]
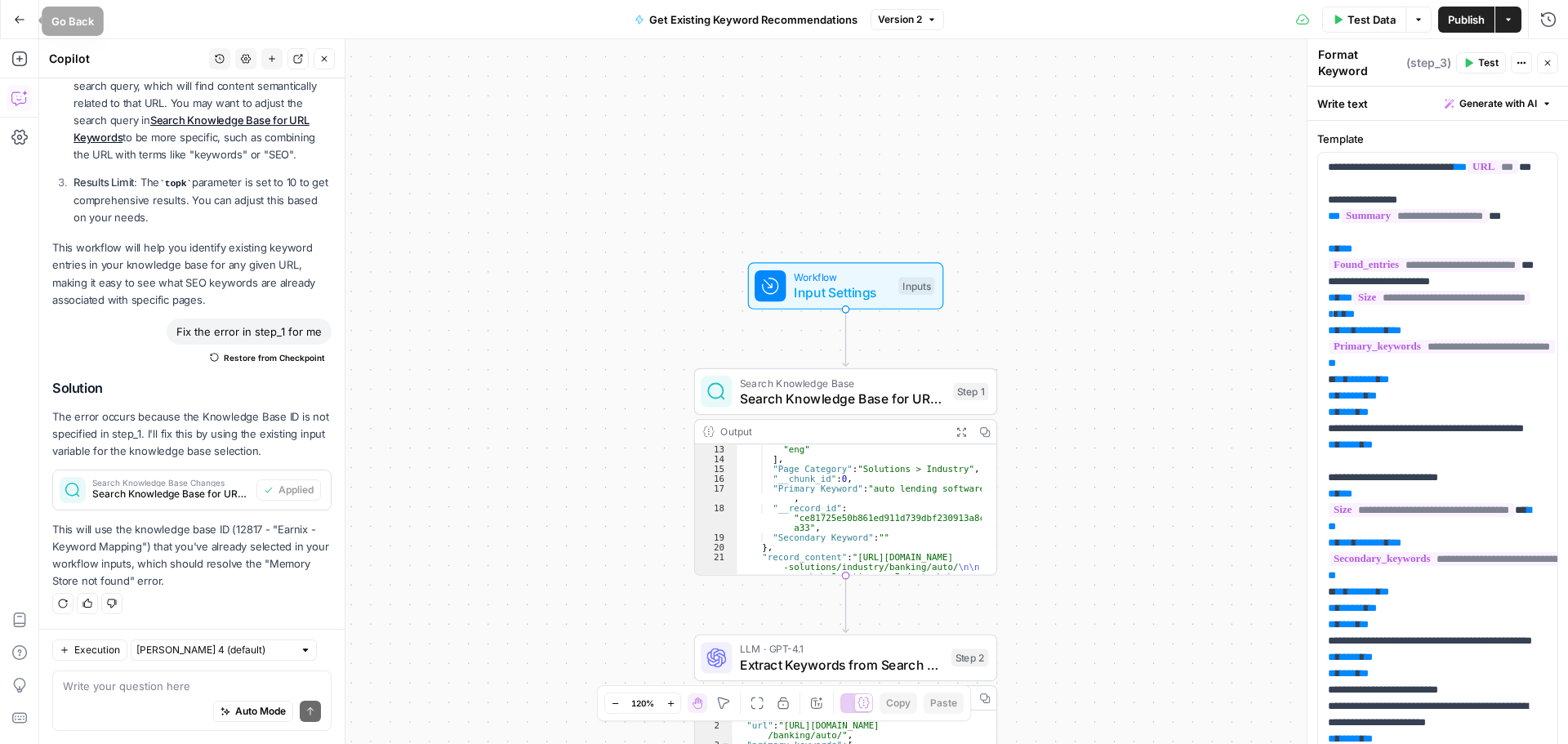
click at [16, 25] on icon "button" at bounding box center [19, 19] width 11 height 11
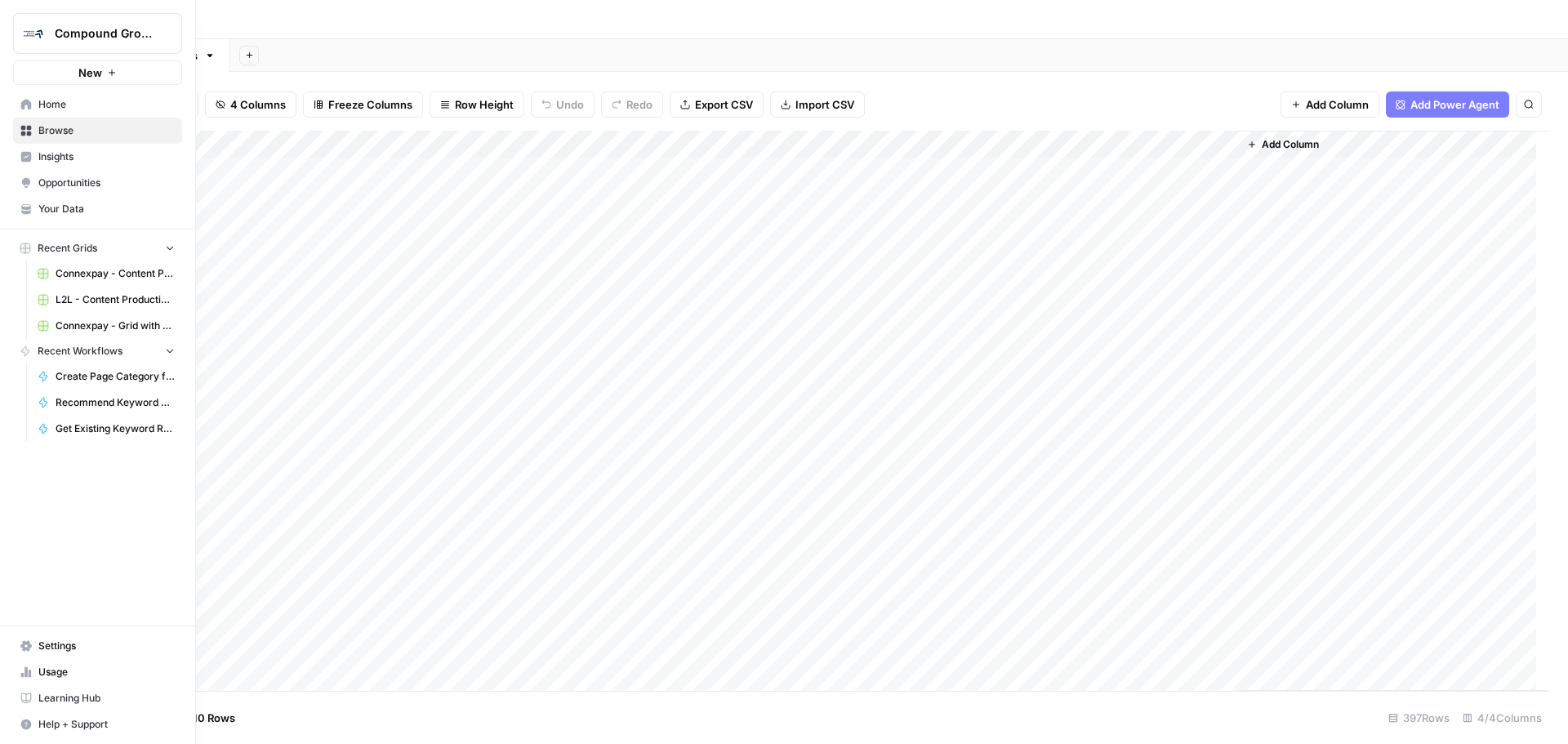
click at [54, 213] on span "Your Data" at bounding box center [107, 209] width 136 height 15
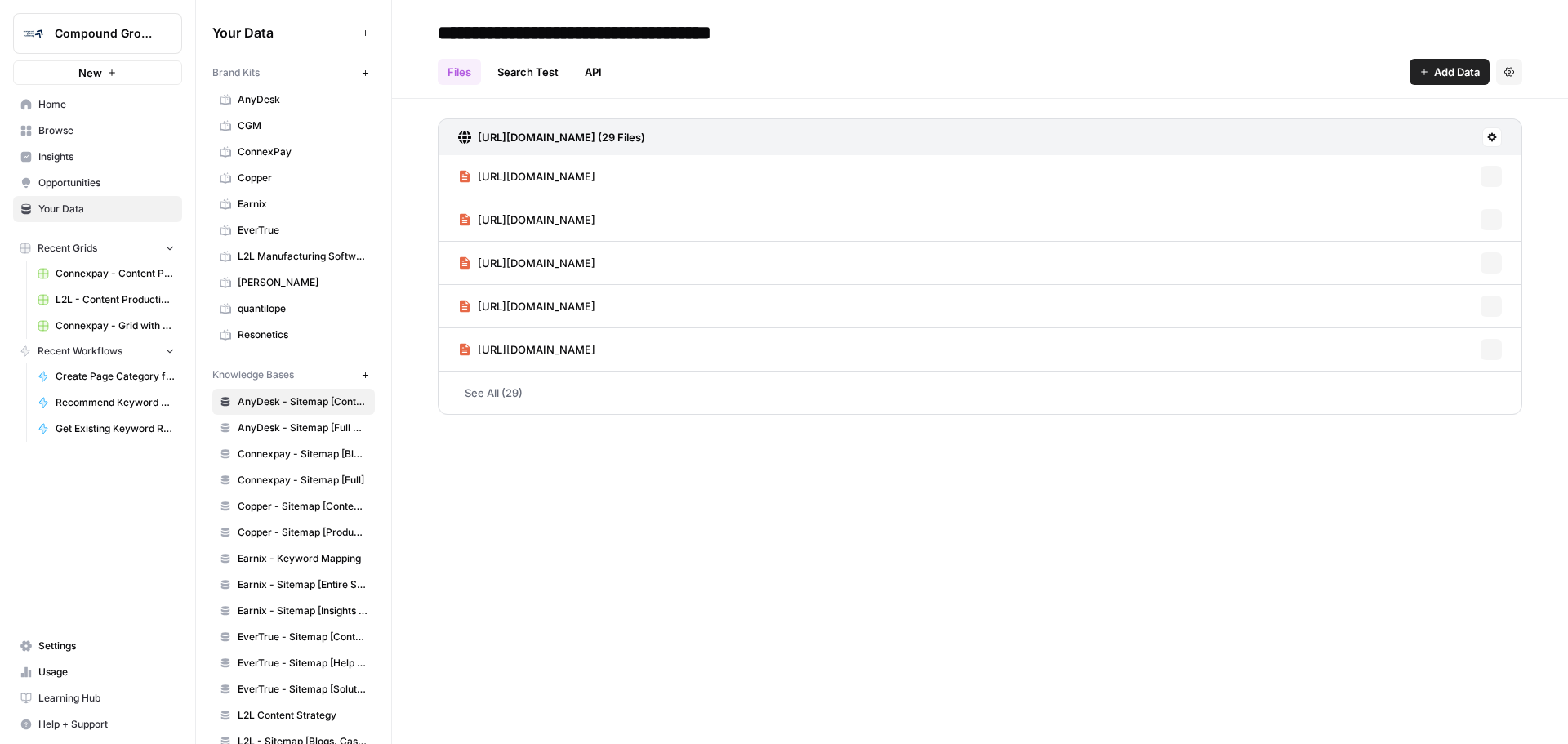
click at [52, 125] on span "Browse" at bounding box center [107, 131] width 136 height 15
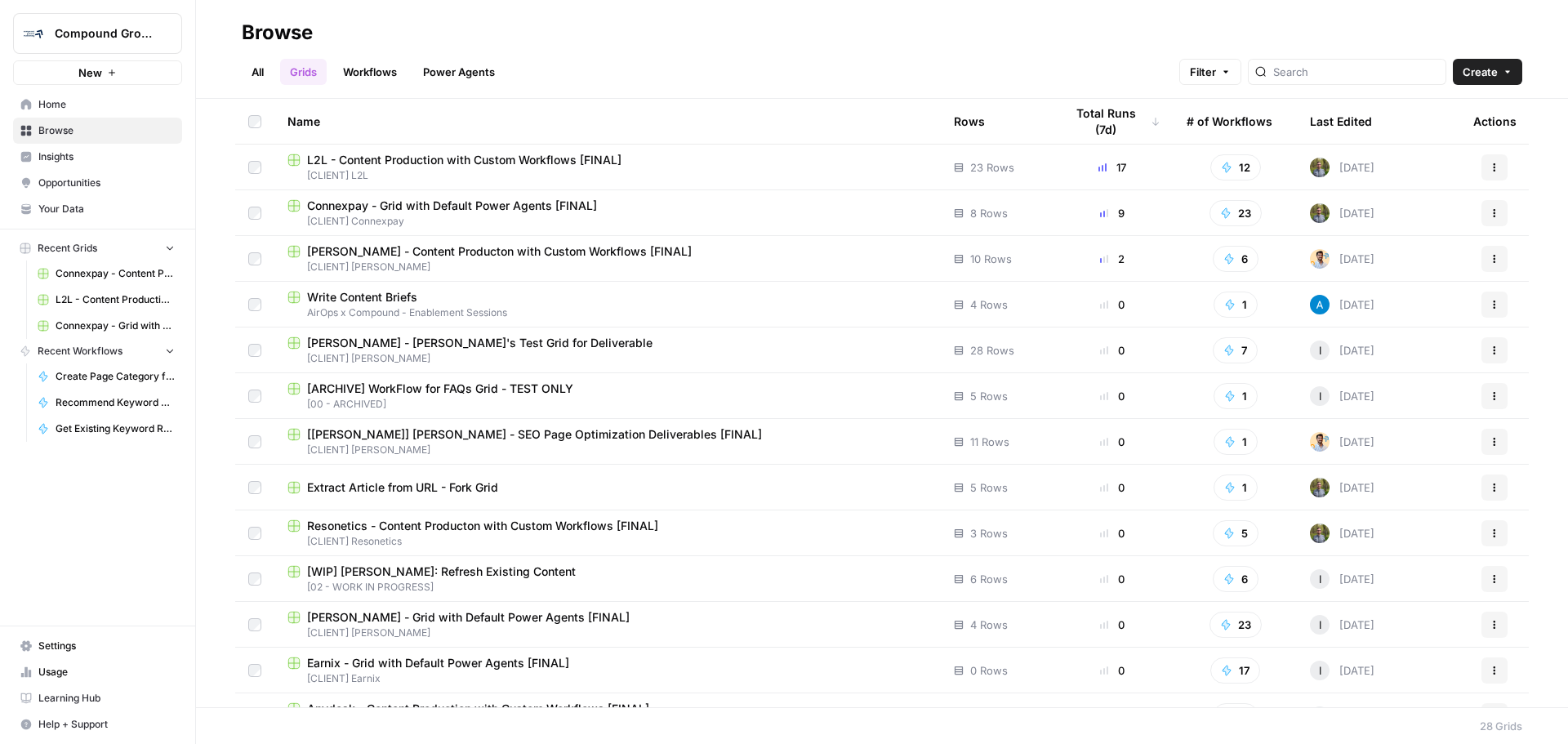
click at [385, 76] on link "Workflows" at bounding box center [370, 72] width 74 height 26
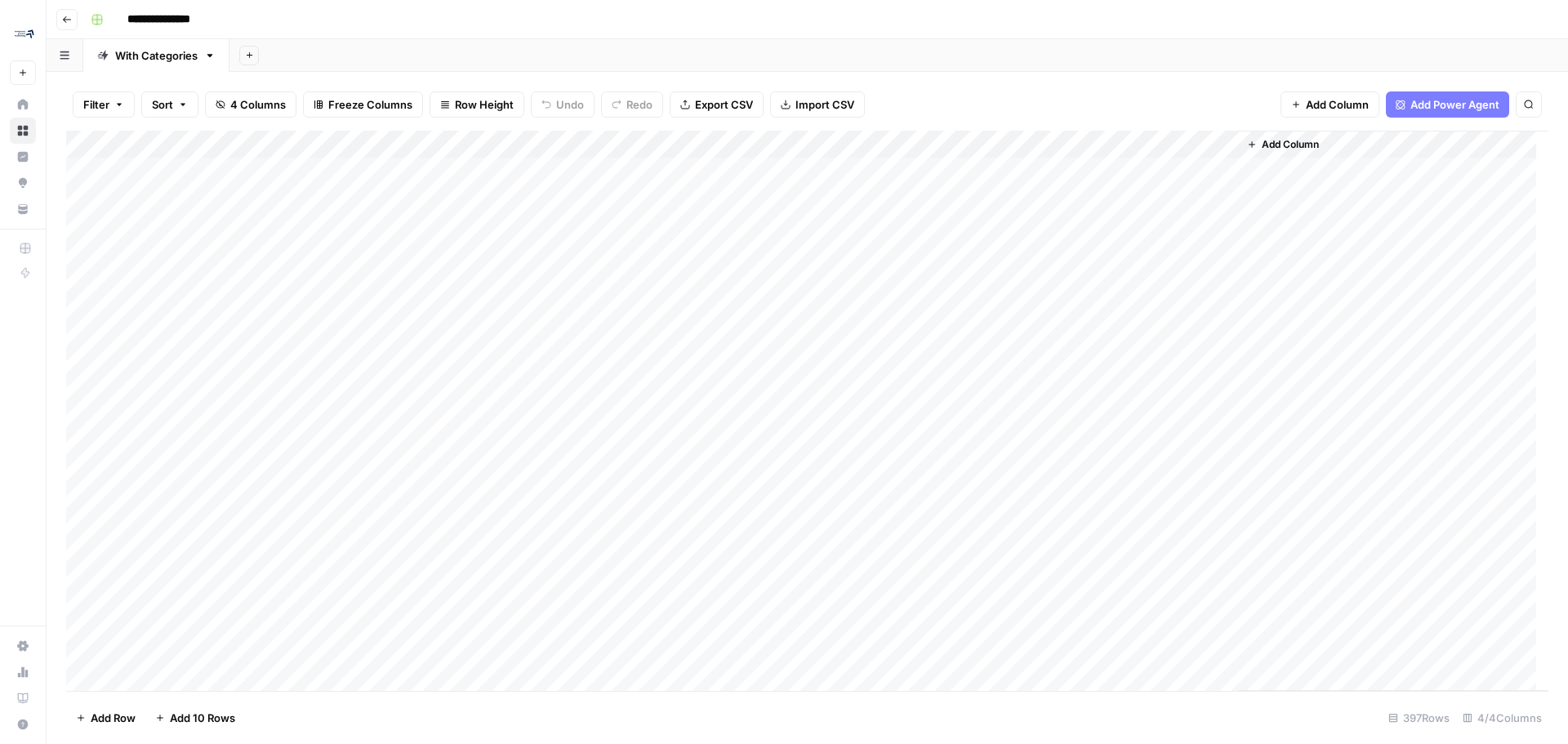
click at [1205, 146] on div "Add Column" at bounding box center [807, 411] width 1482 height 560
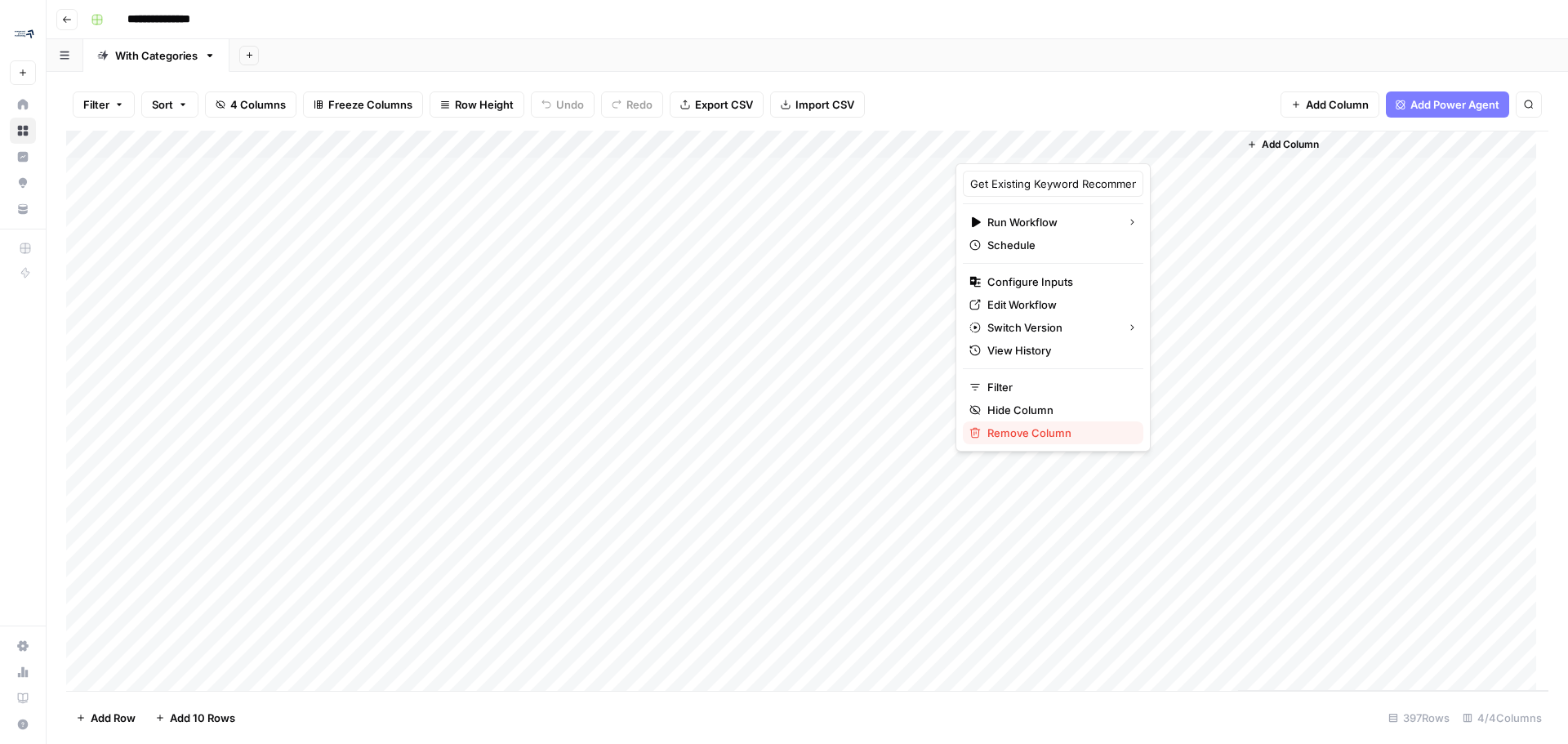
click at [1016, 431] on span "Remove Column" at bounding box center [1058, 433] width 143 height 17
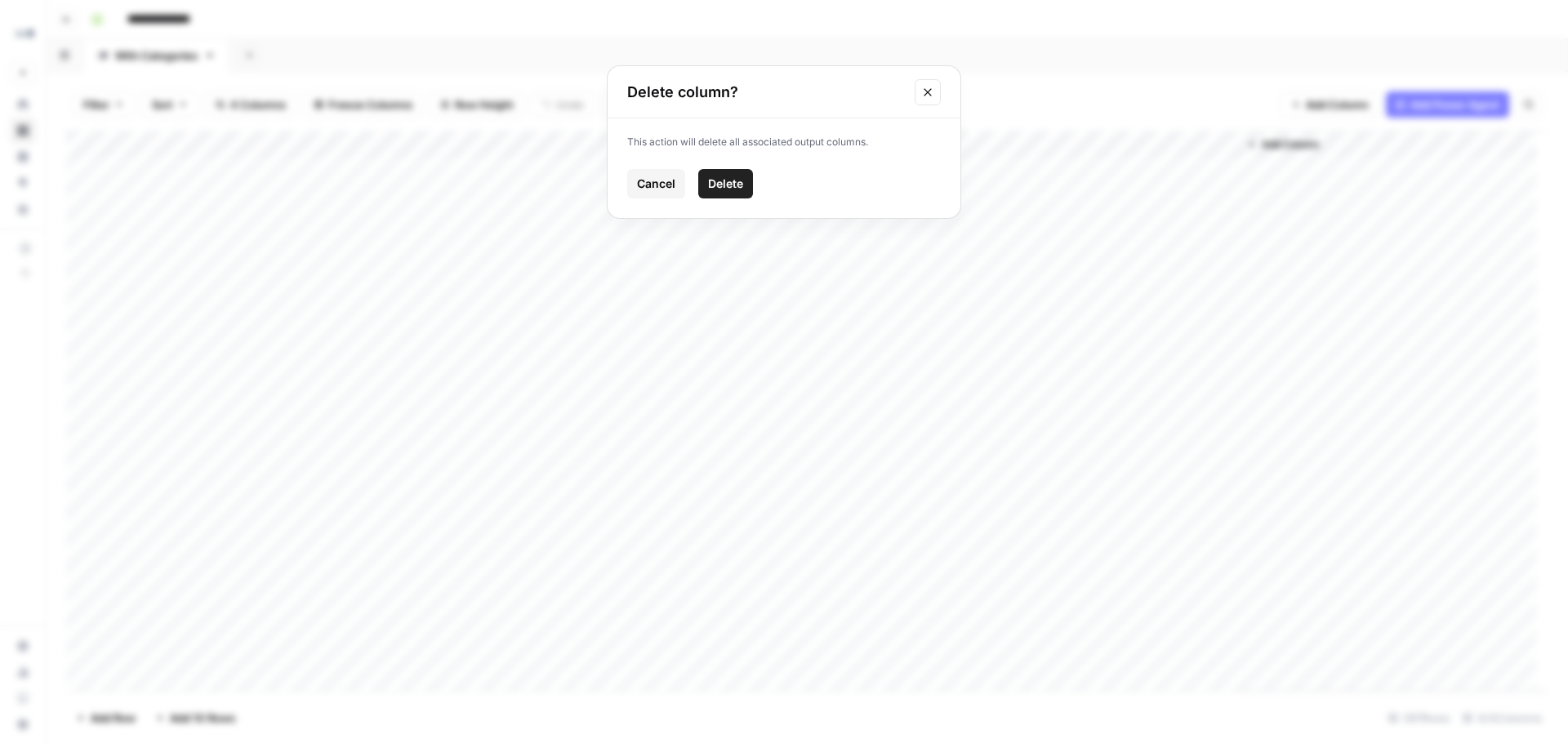
click at [734, 201] on div "This action will delete all associated output columns. Cancel Delete" at bounding box center [784, 169] width 353 height 99
click at [722, 190] on span "Delete" at bounding box center [726, 184] width 35 height 17
click at [1007, 136] on button "Add Column" at bounding box center [1001, 144] width 85 height 21
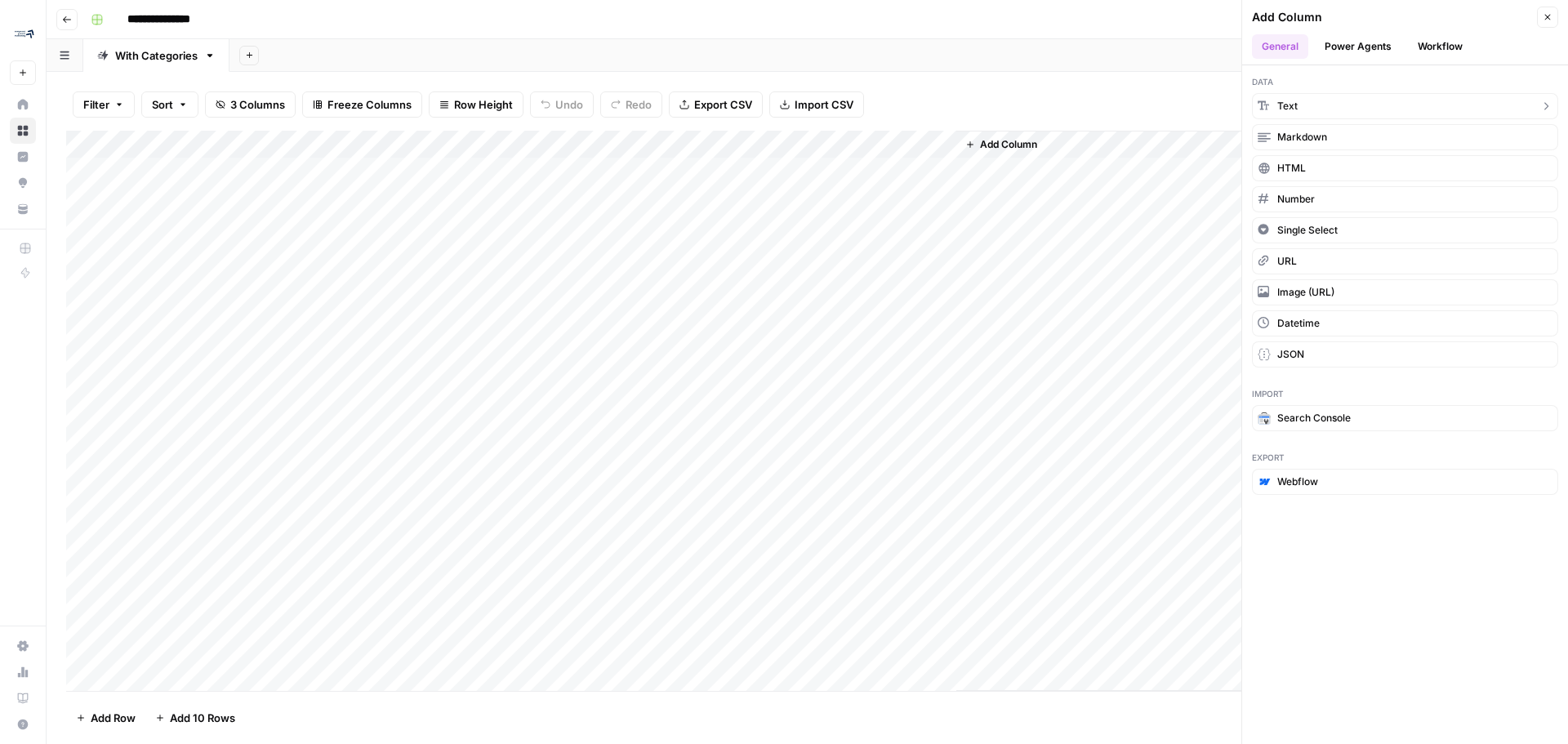
click at [1299, 103] on button "Text" at bounding box center [1405, 106] width 307 height 26
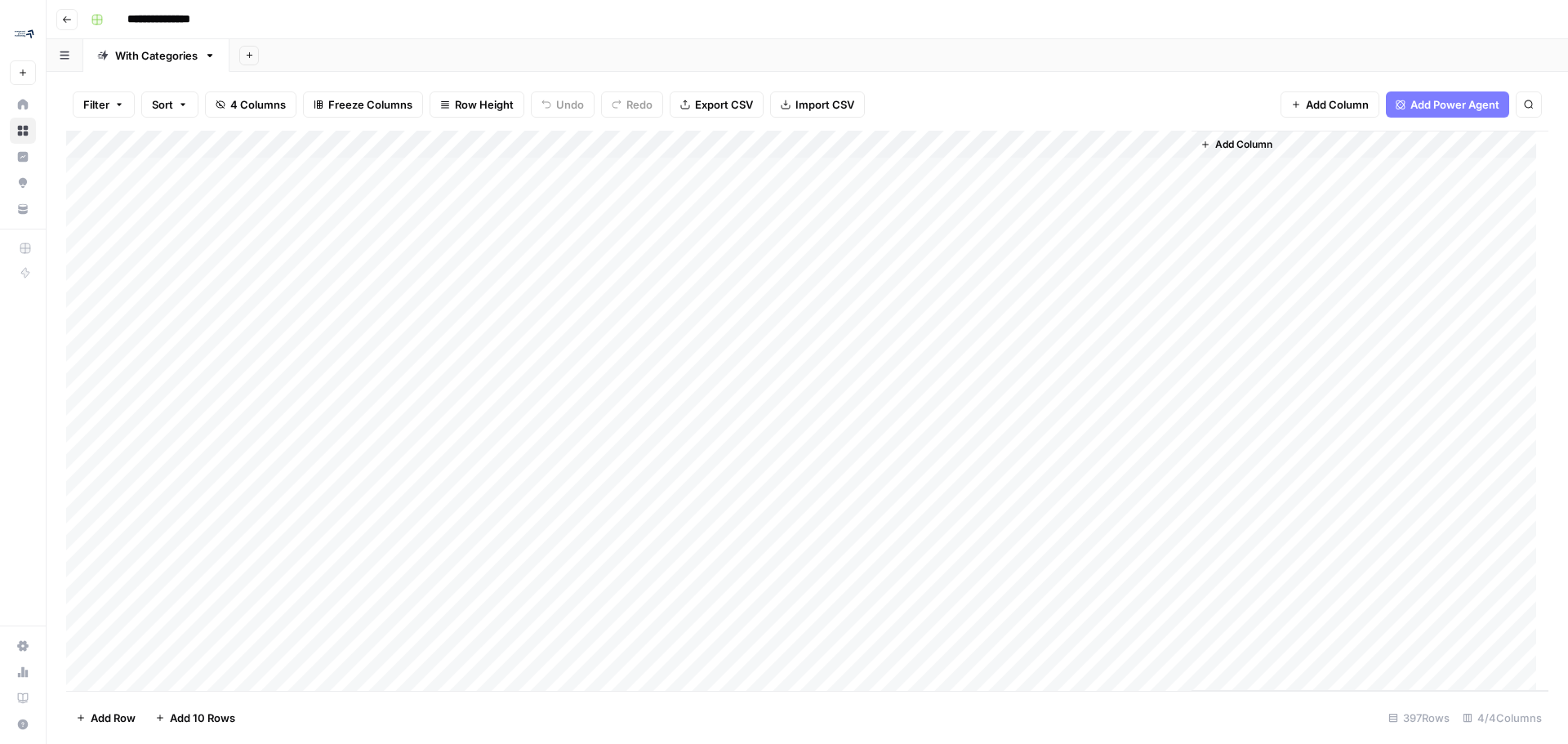
click at [1251, 140] on span "Add Column" at bounding box center [1244, 145] width 57 height 15
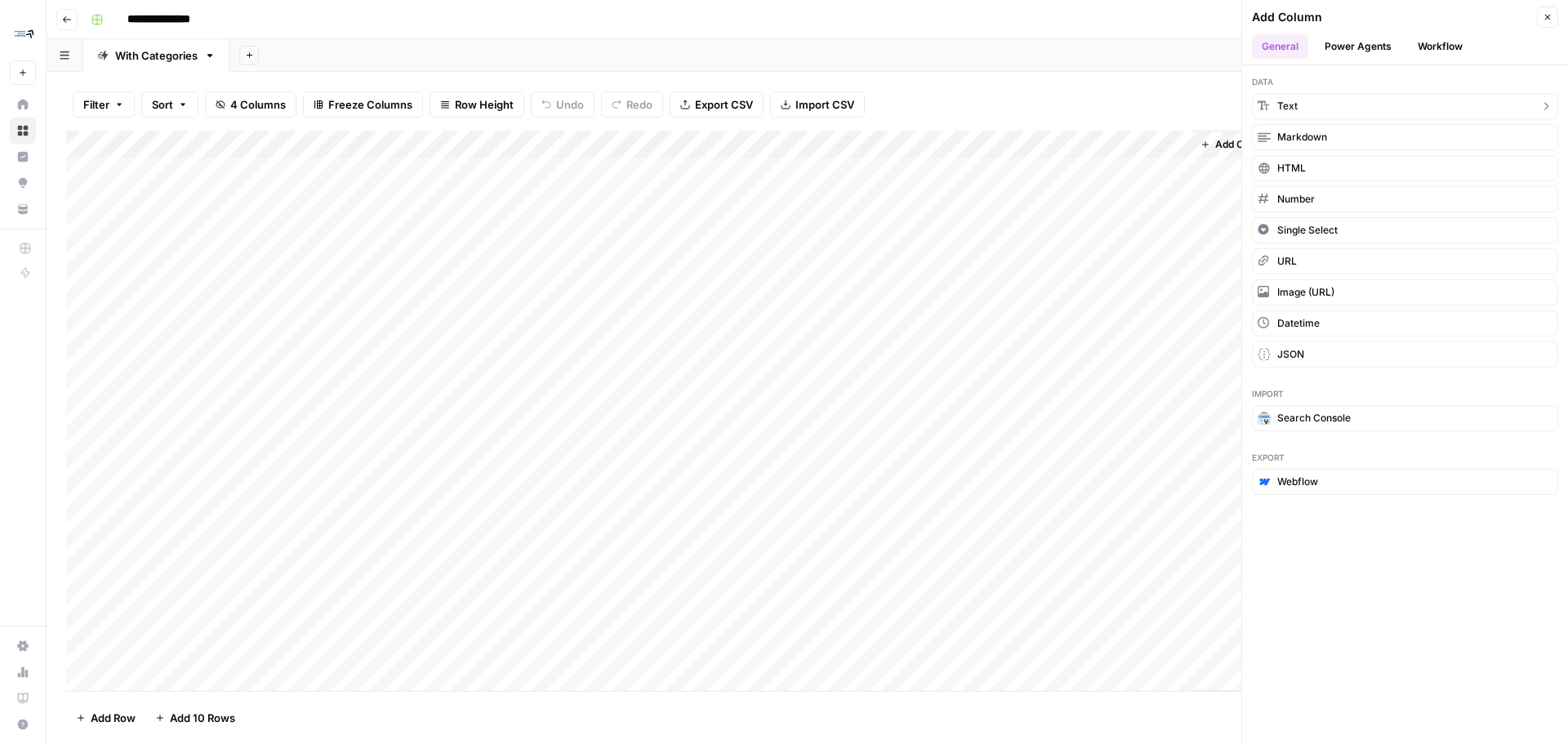
click at [1305, 99] on button "Text" at bounding box center [1405, 106] width 307 height 26
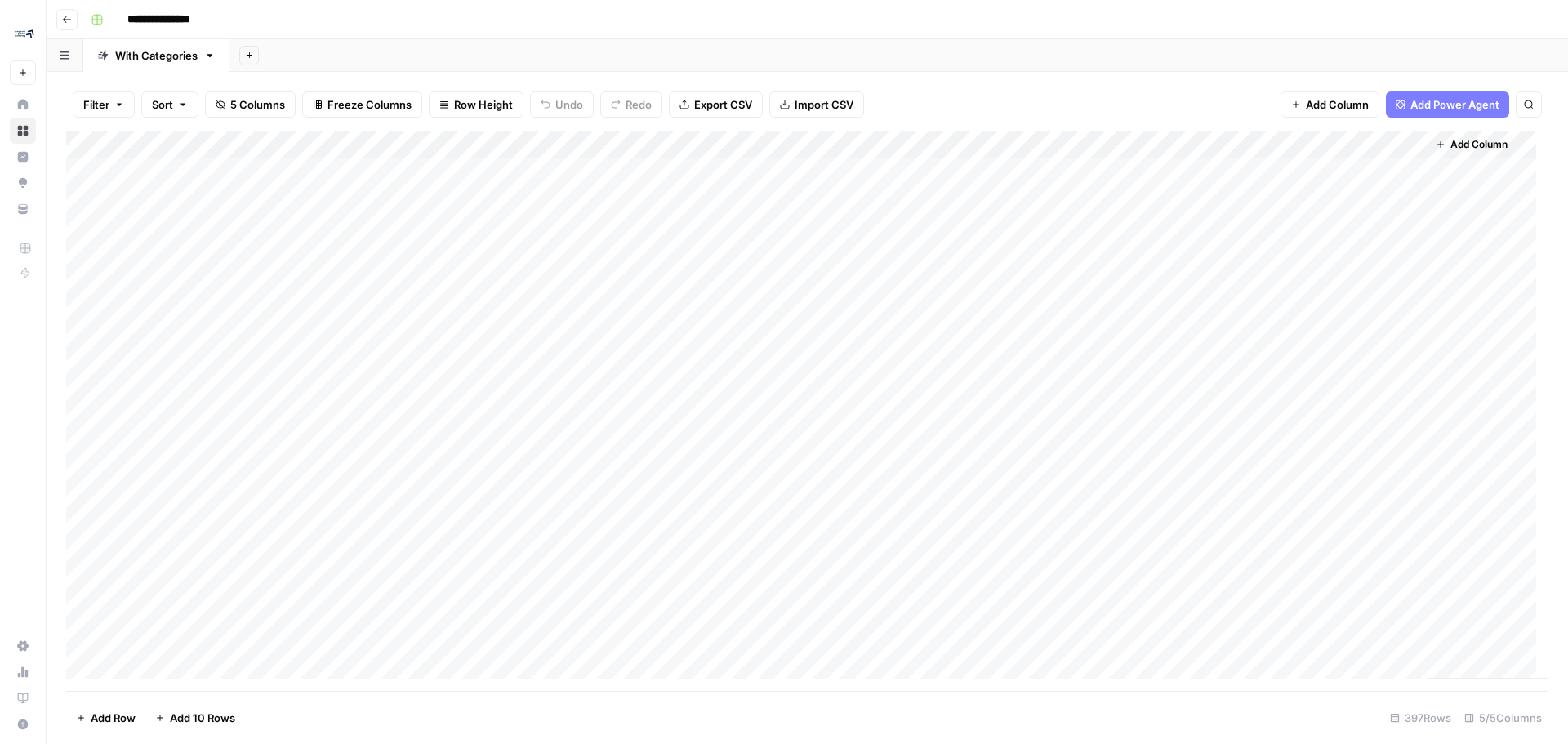
click at [1016, 144] on div "Add Column" at bounding box center [807, 411] width 1482 height 560
click at [96, 141] on div "Add Column" at bounding box center [807, 411] width 1482 height 560
click at [133, 719] on span "Delete 397 Rows" at bounding box center [118, 718] width 85 height 17
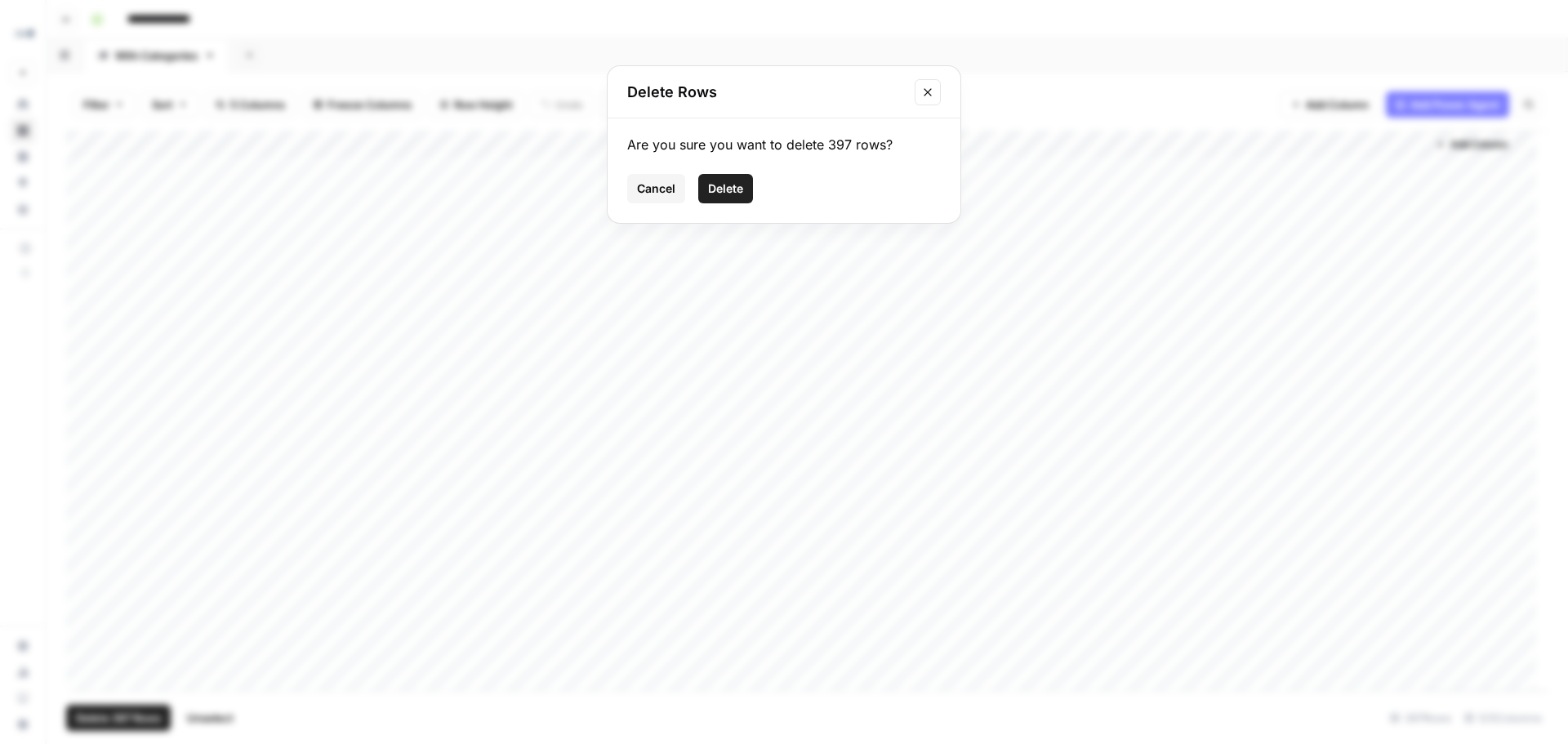
click at [730, 188] on span "Delete" at bounding box center [726, 189] width 35 height 17
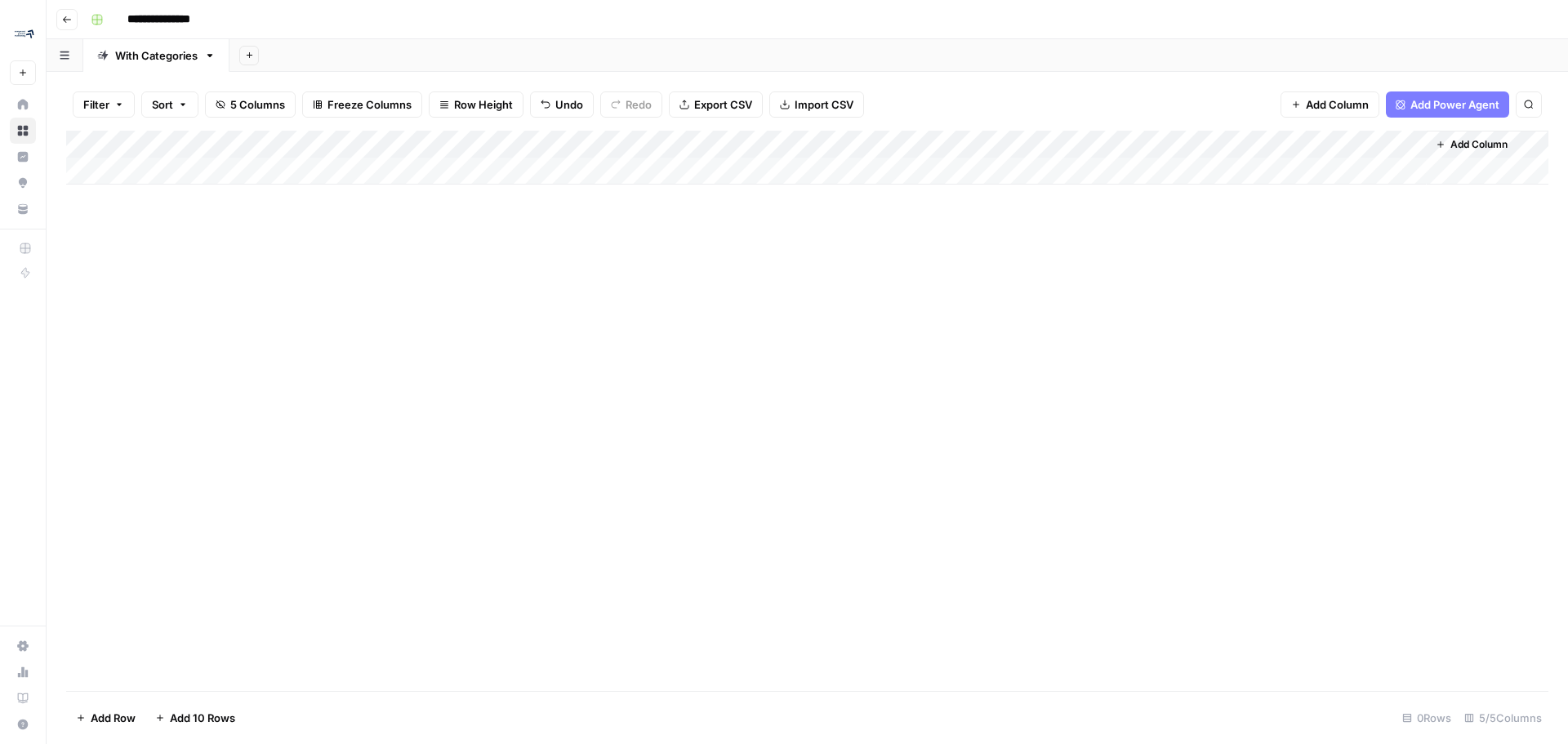
click at [242, 175] on div "Add Column" at bounding box center [807, 157] width 1482 height 54
click at [278, 331] on div "Add Column" at bounding box center [807, 411] width 1482 height 560
click at [86, 168] on div "Add Column" at bounding box center [807, 171] width 1482 height 82
click at [106, 719] on span "Delete 1 Row" at bounding box center [108, 718] width 65 height 17
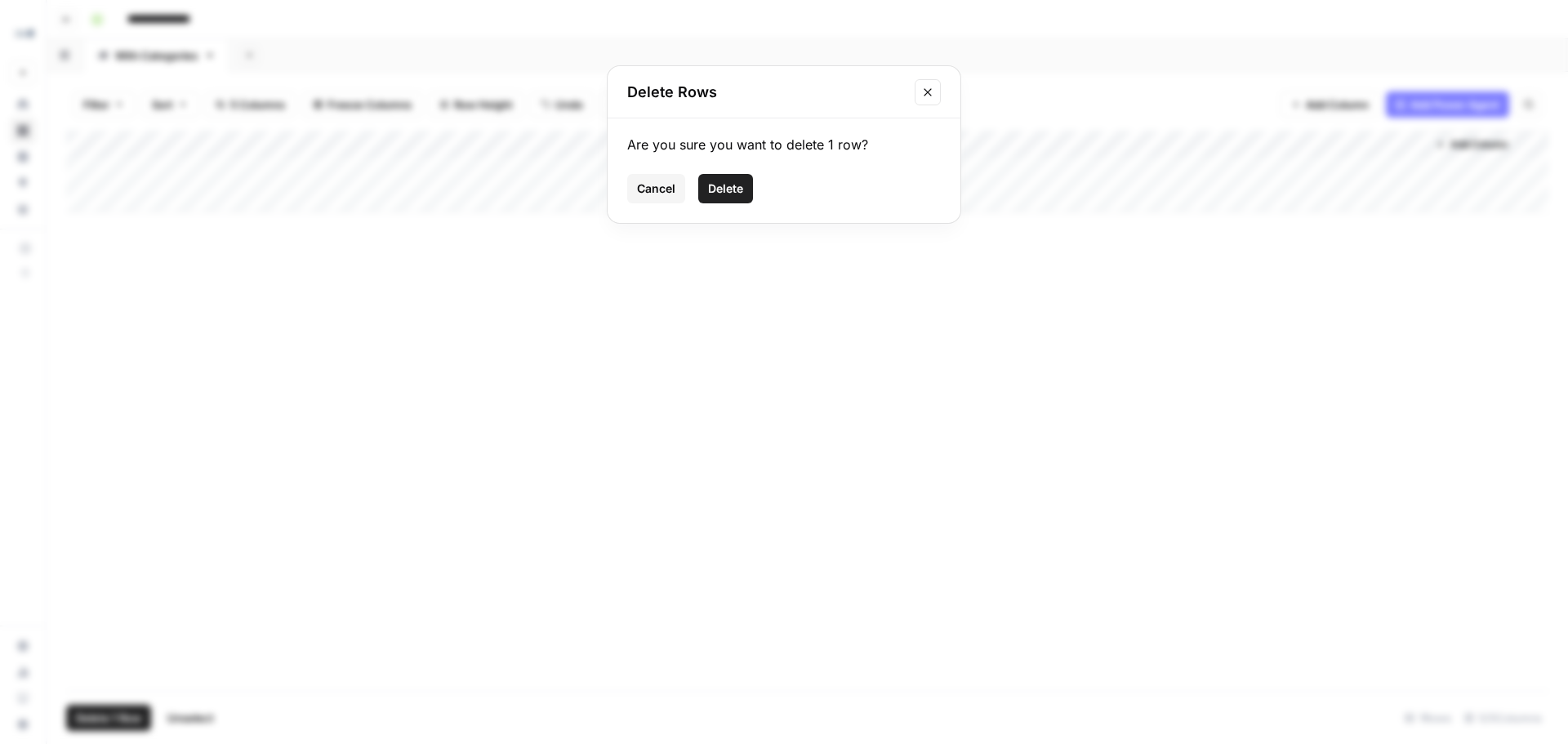
click at [724, 190] on span "Delete" at bounding box center [726, 189] width 35 height 17
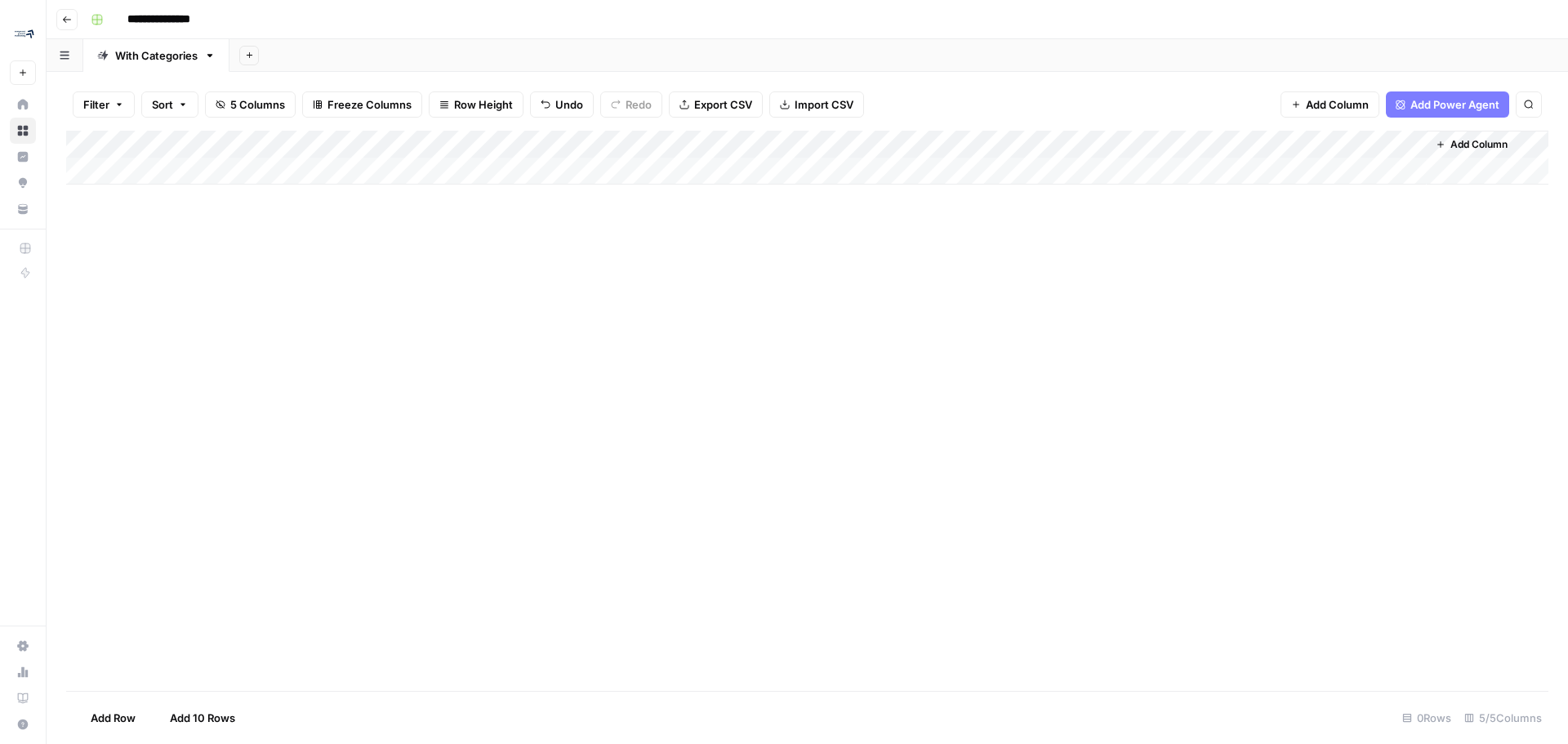
click at [821, 331] on div "Add Column" at bounding box center [807, 411] width 1482 height 560
click at [1038, 148] on div "Add Column" at bounding box center [807, 157] width 1482 height 54
drag, startPoint x: 1051, startPoint y: 183, endPoint x: 944, endPoint y: 188, distance: 107.1
click at [944, 188] on body "**********" at bounding box center [784, 372] width 1568 height 744
click at [1063, 184] on input "New Column" at bounding box center [1053, 184] width 166 height 17
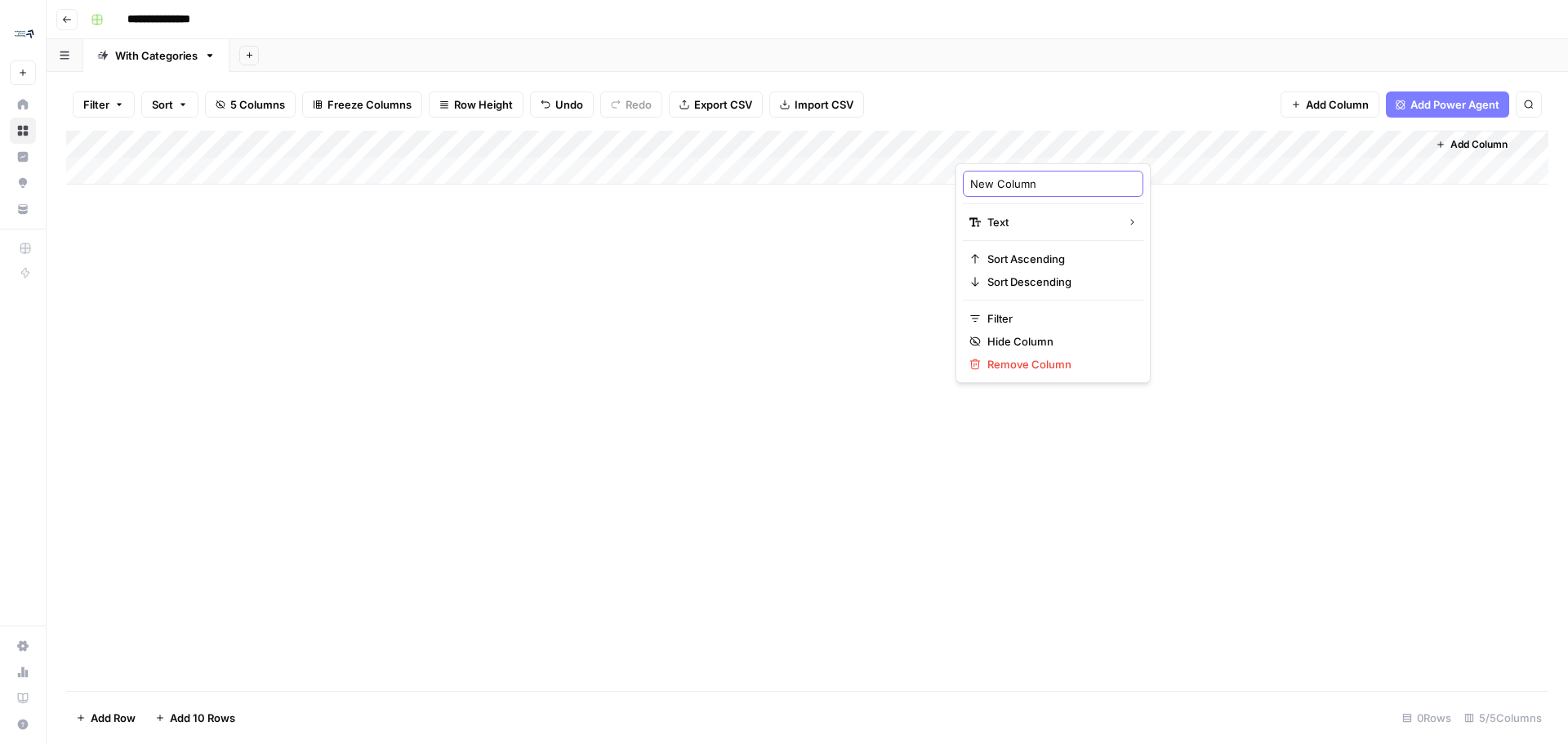
click at [1063, 184] on input "New Column" at bounding box center [1053, 184] width 166 height 17
type input "Existing Primary Keyword"
click at [1224, 145] on div "Add Column" at bounding box center [807, 157] width 1482 height 54
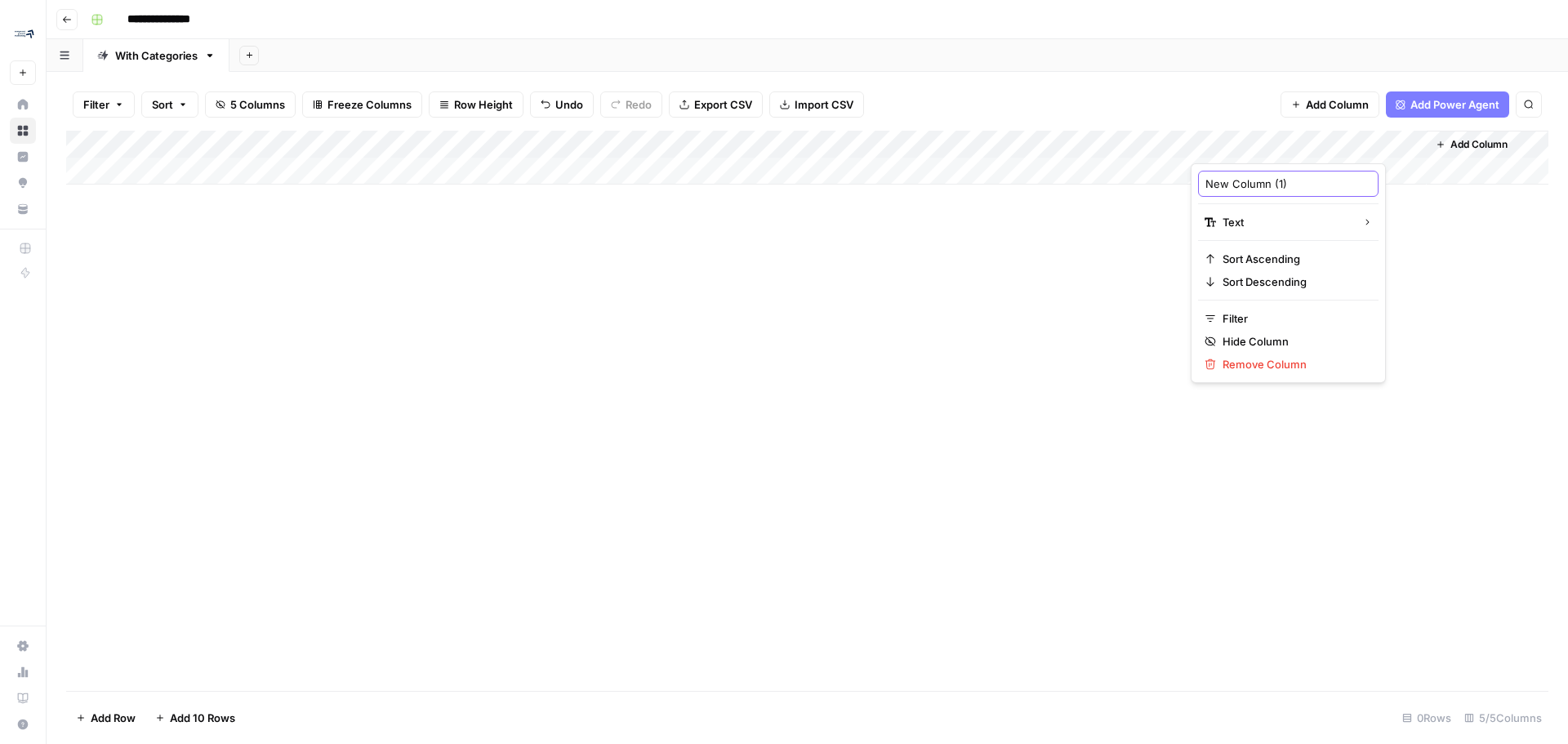
click at [1283, 182] on input "New Column (1)" at bounding box center [1288, 184] width 166 height 17
type input "Existing Secondary Keyword"
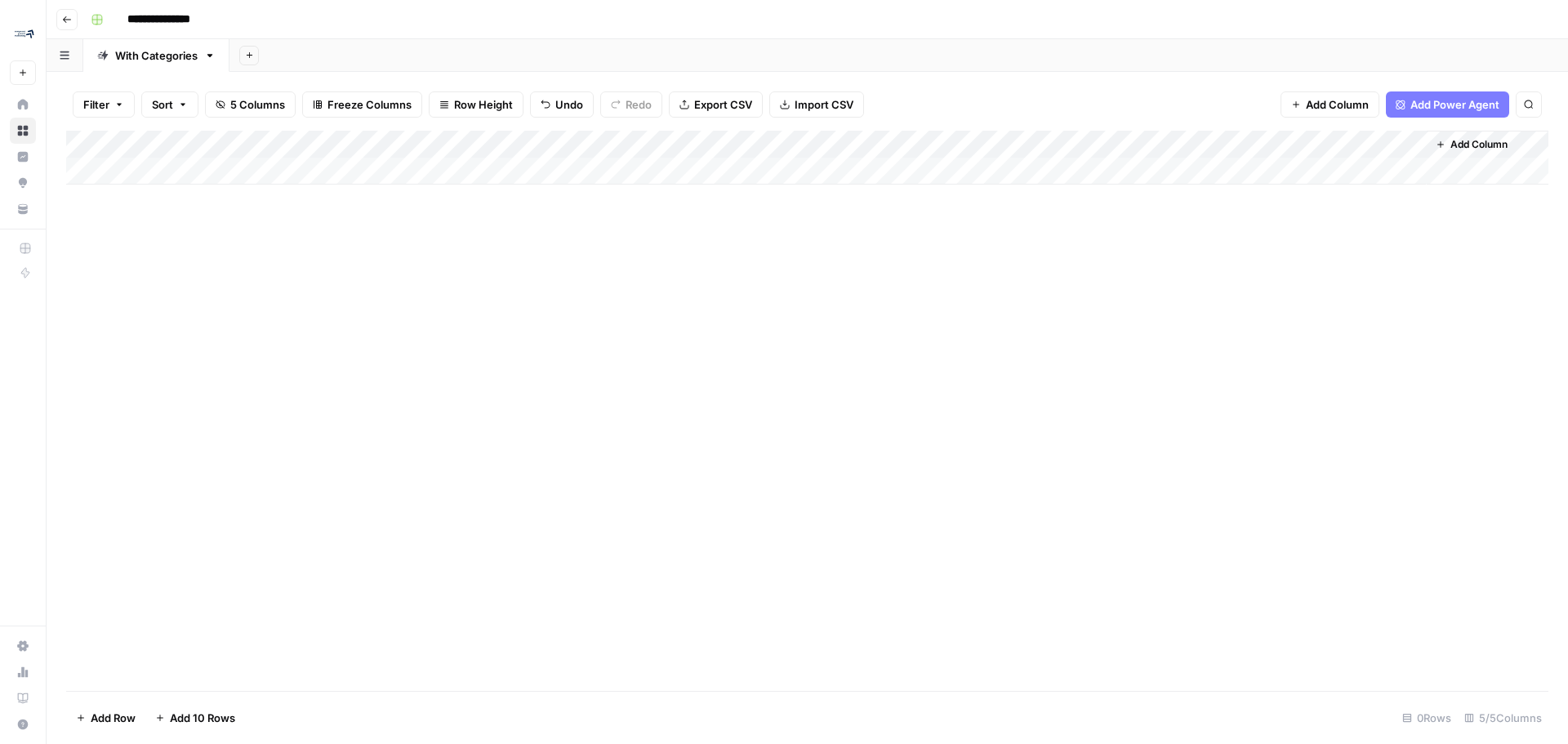
click at [806, 103] on span "Import CSV" at bounding box center [824, 105] width 59 height 17
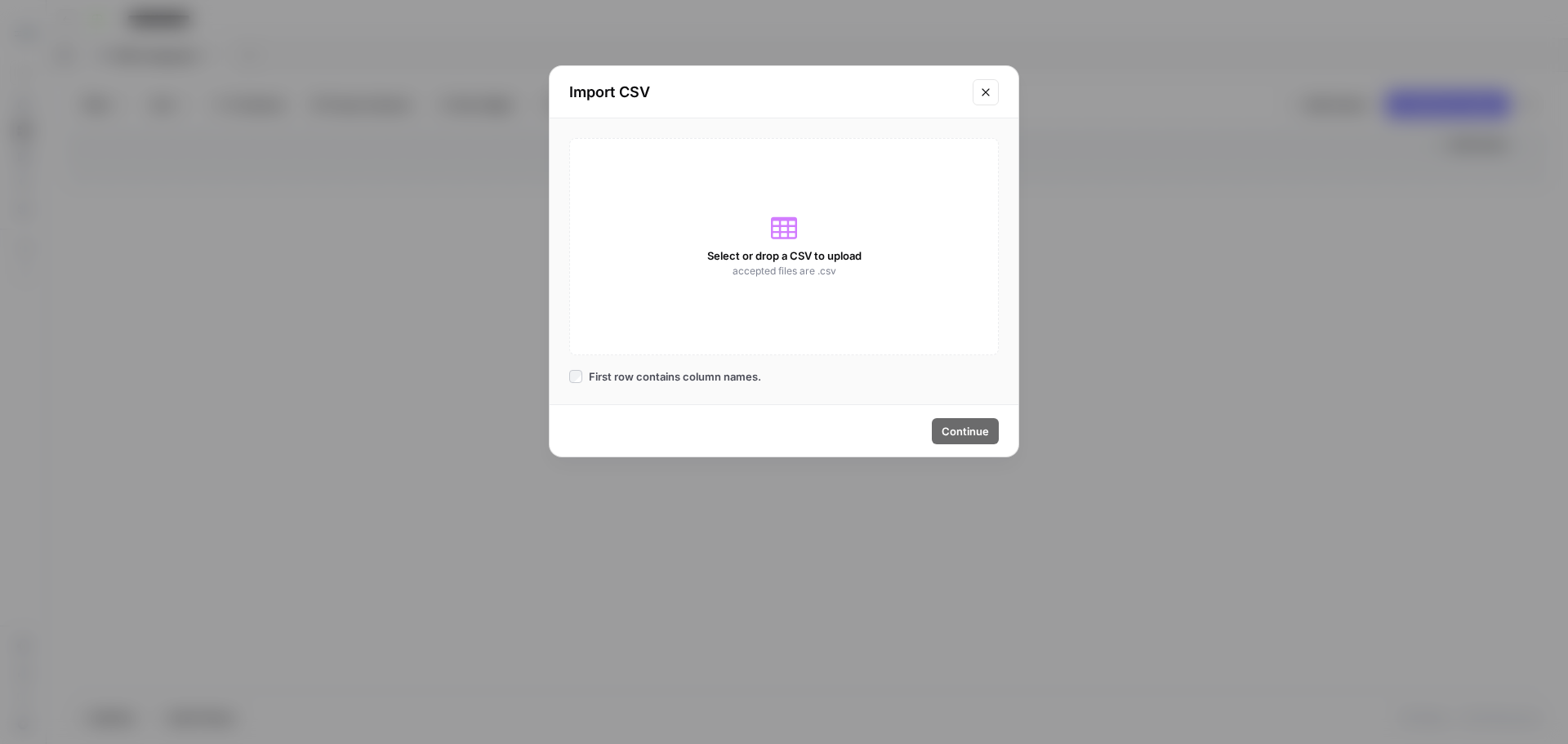
click at [780, 285] on div "Select or drop a CSV to upload accepted files are .csv" at bounding box center [784, 247] width 430 height 217
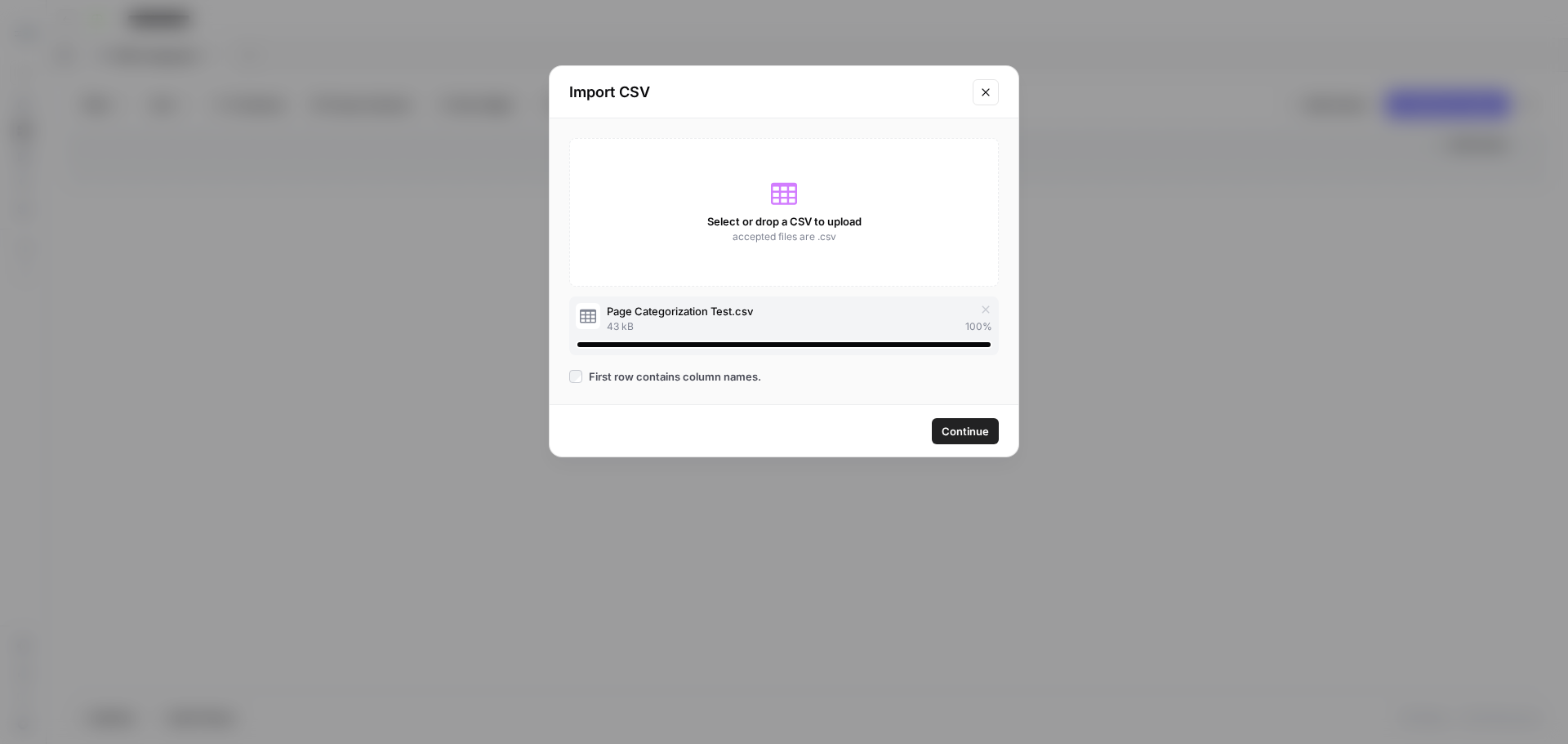
click at [966, 433] on span "Continue" at bounding box center [965, 431] width 47 height 17
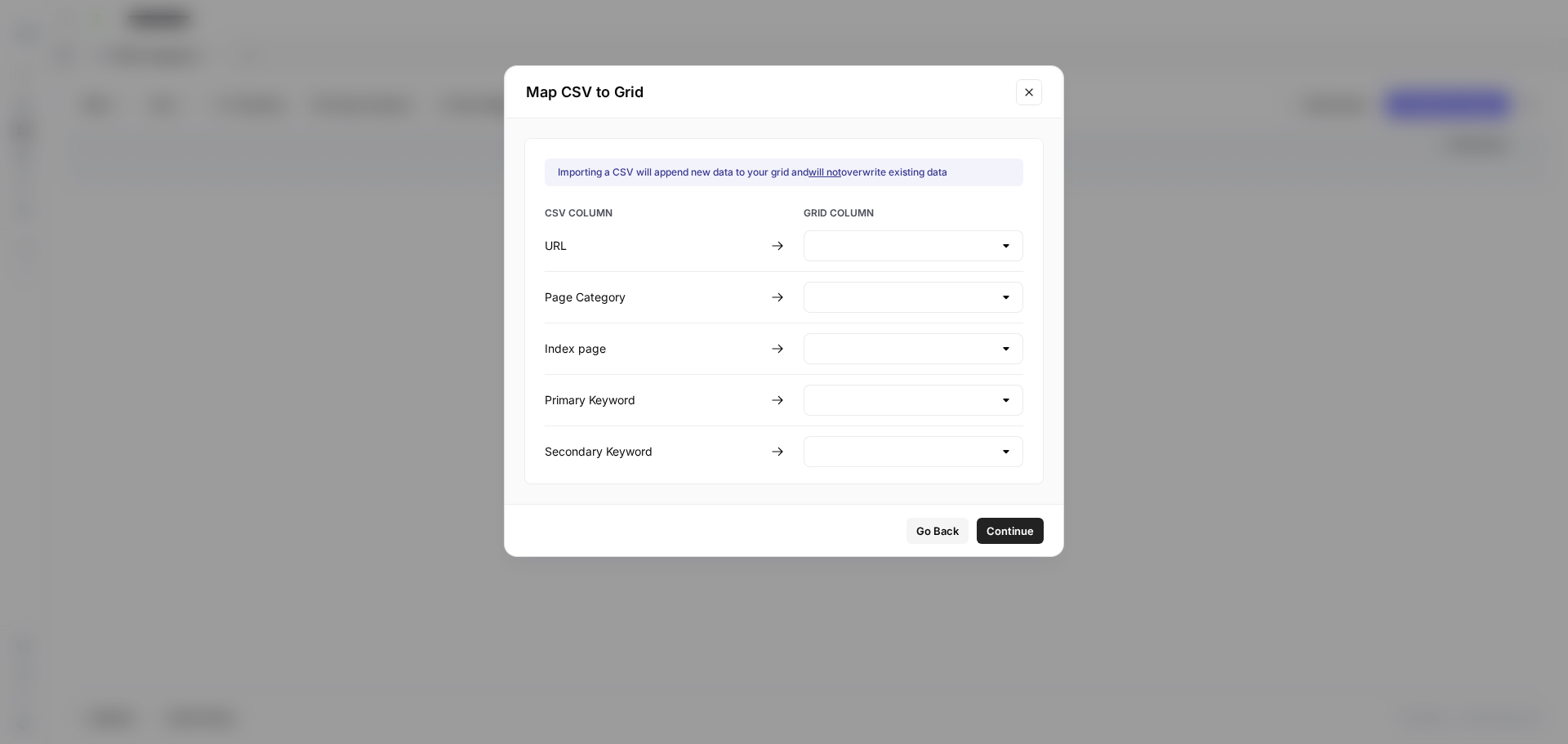
type input "Create new column"
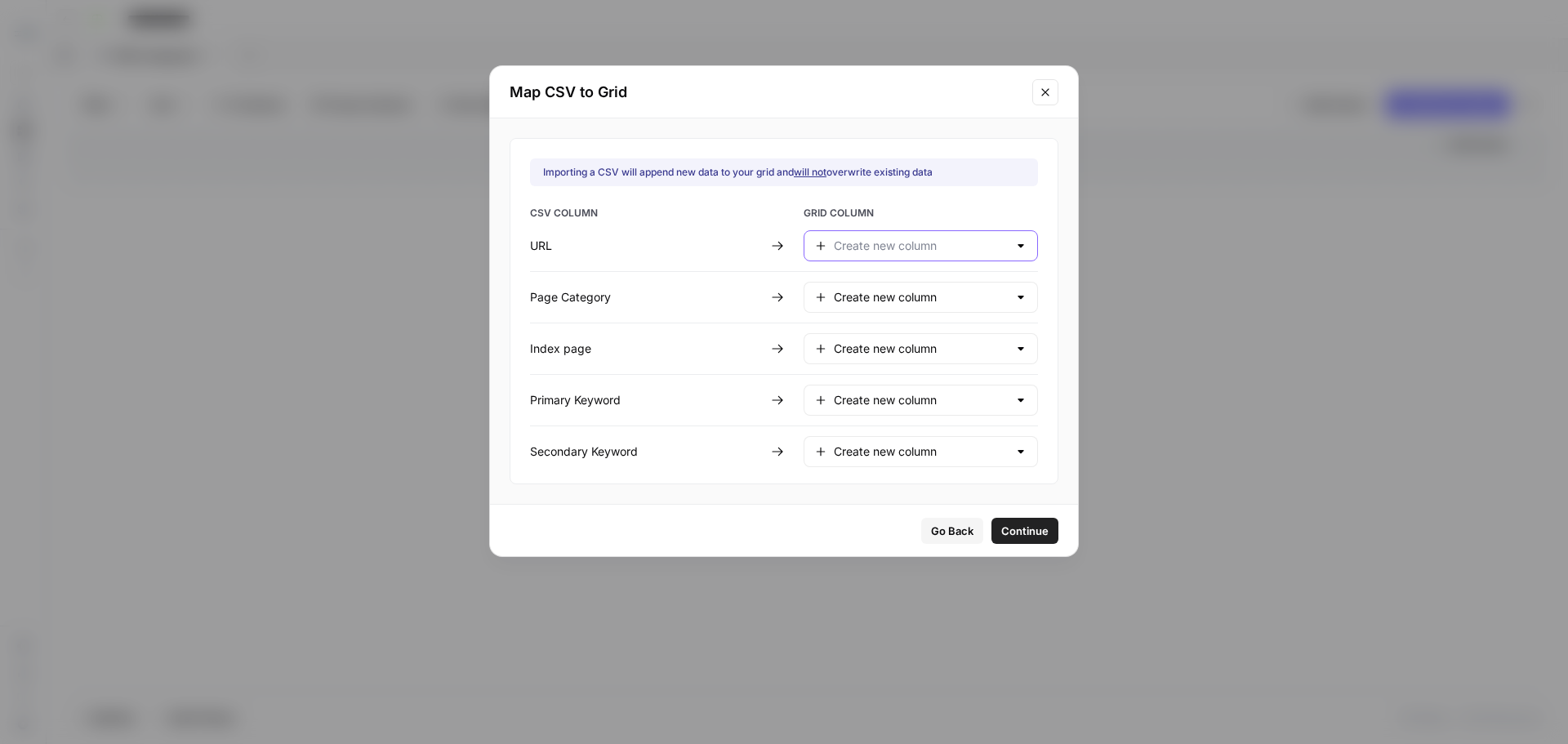
click at [949, 241] on input "text" at bounding box center [921, 246] width 174 height 17
click at [923, 293] on span "URL" at bounding box center [917, 286] width 164 height 17
type input "URL"
click at [980, 302] on input "text" at bounding box center [921, 297] width 174 height 17
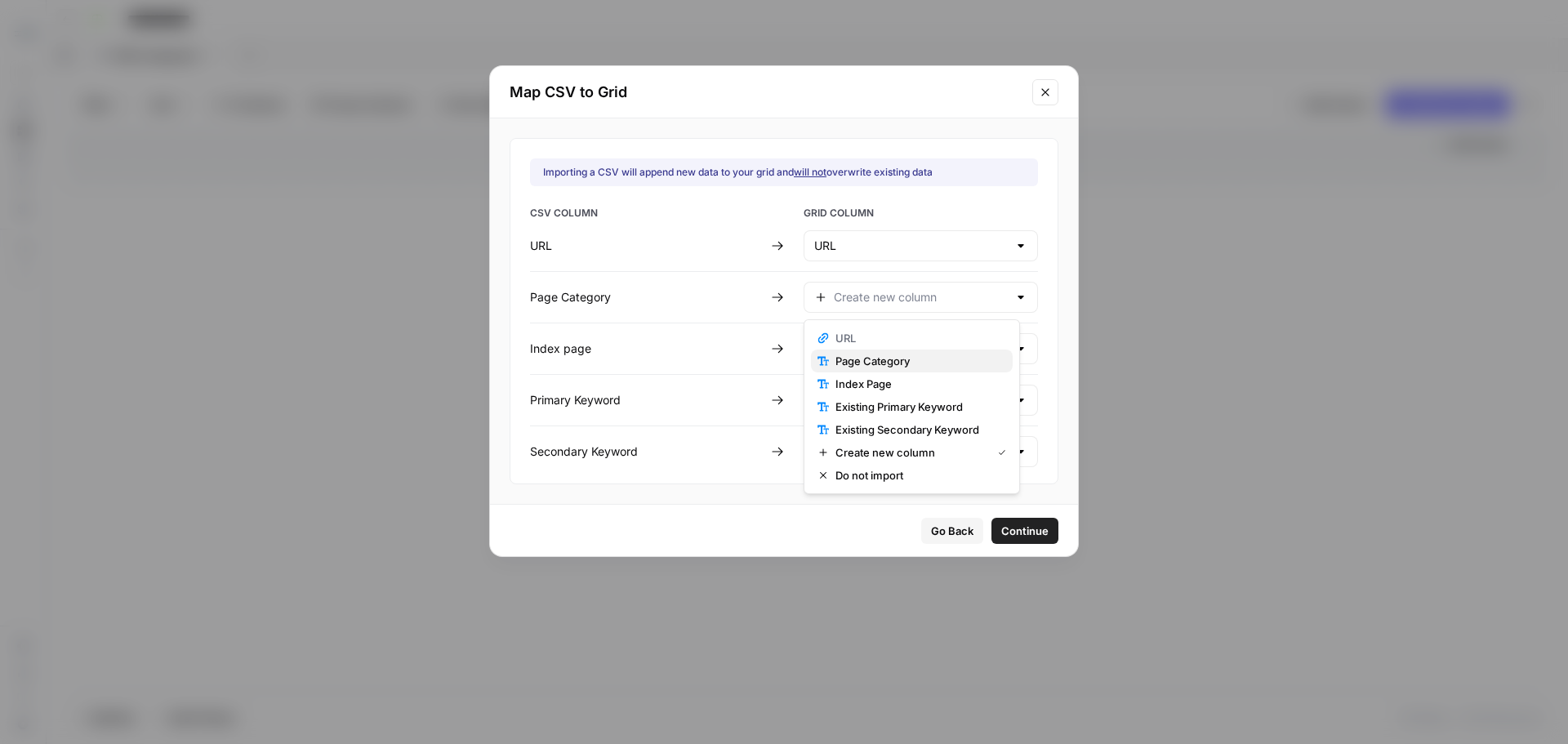
click at [894, 362] on span "Page Category" at bounding box center [917, 361] width 164 height 17
type input "Page Category"
click at [959, 329] on div "CSV COLUMN GRID COLUMN URL URL Page Category Page Category Index page Create ne…" at bounding box center [784, 337] width 508 height 262
click at [945, 345] on input "text" at bounding box center [921, 349] width 174 height 17
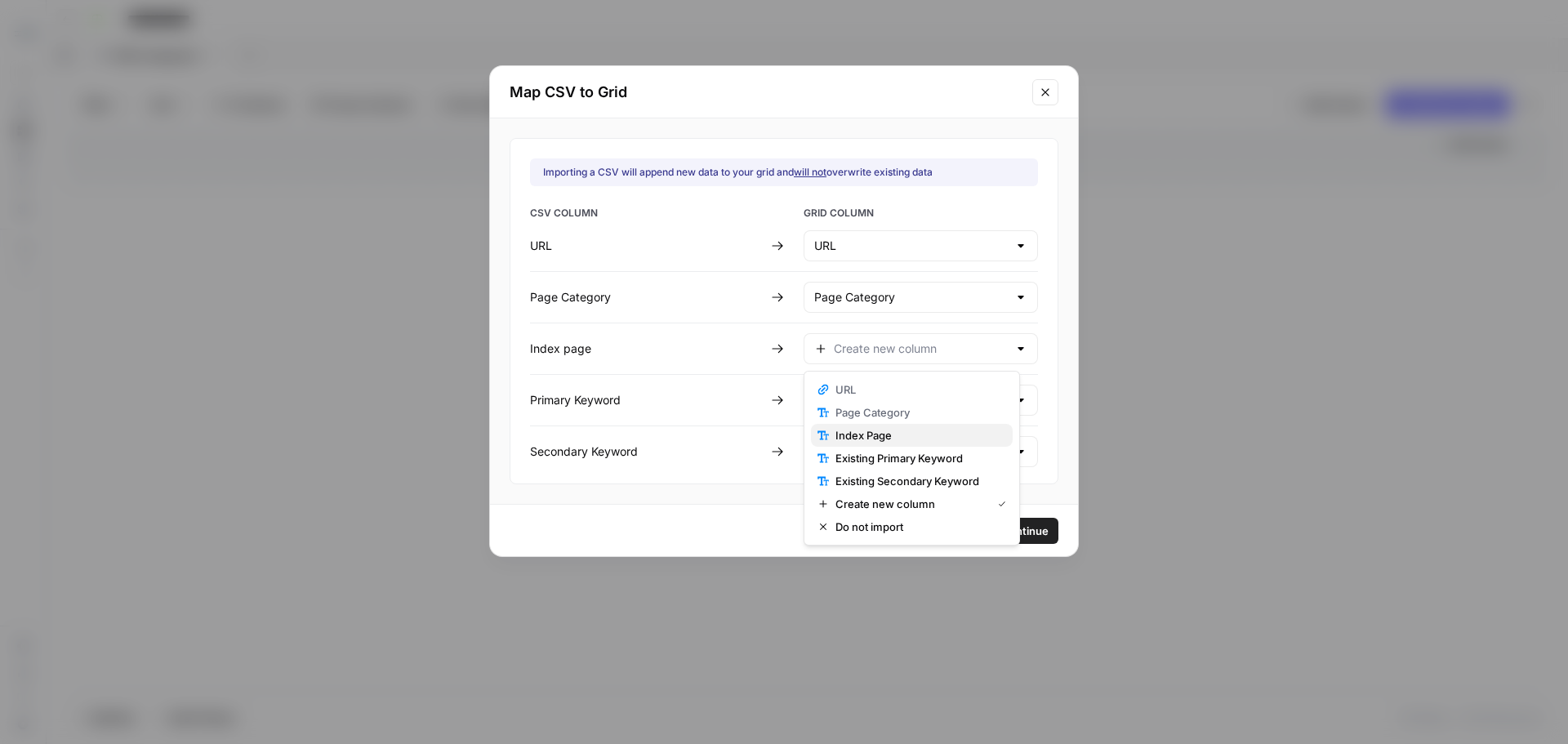
click at [874, 438] on span "Index Page" at bounding box center [917, 436] width 164 height 17
type input "Index Page"
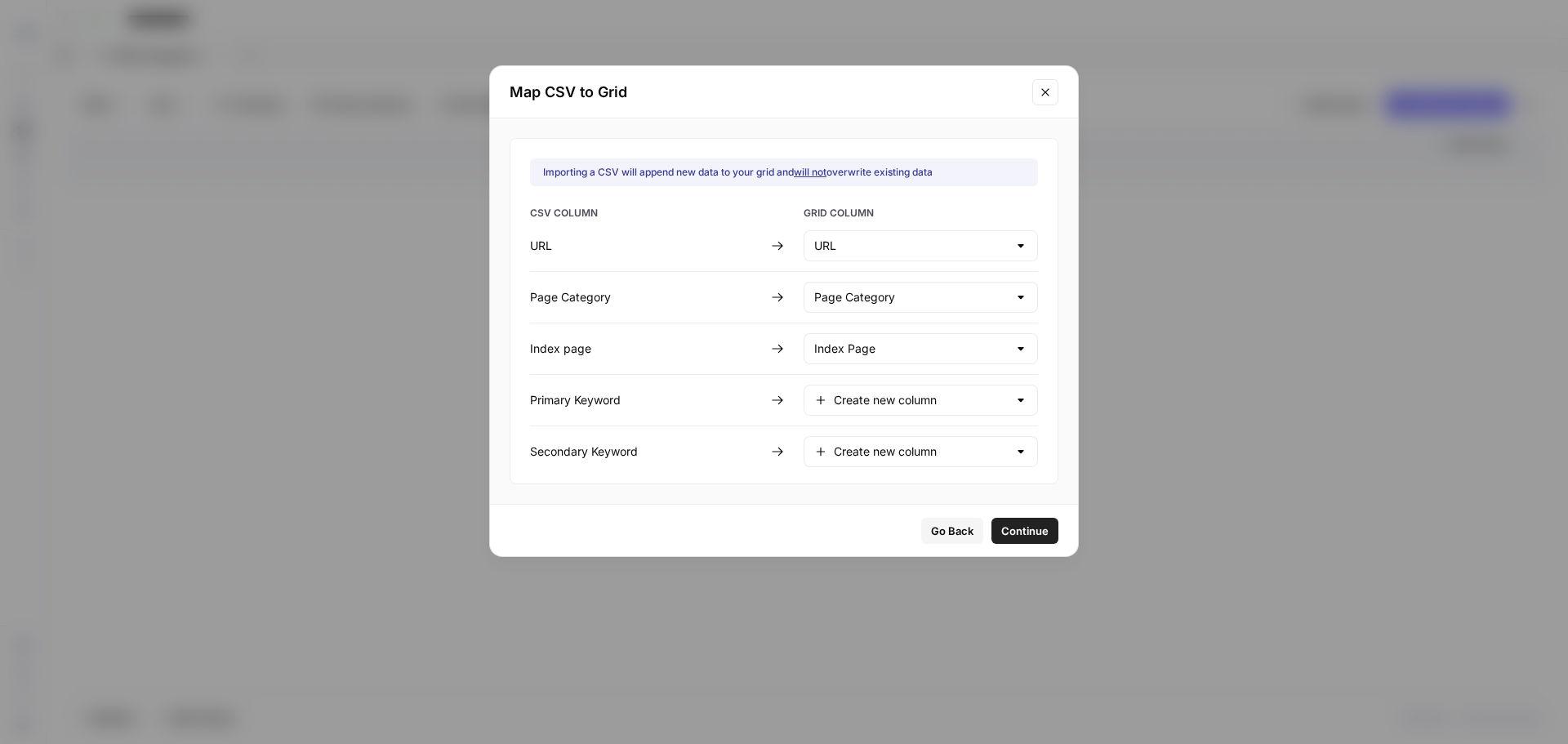
click at [1015, 398] on div at bounding box center [1021, 401] width 13 height 17
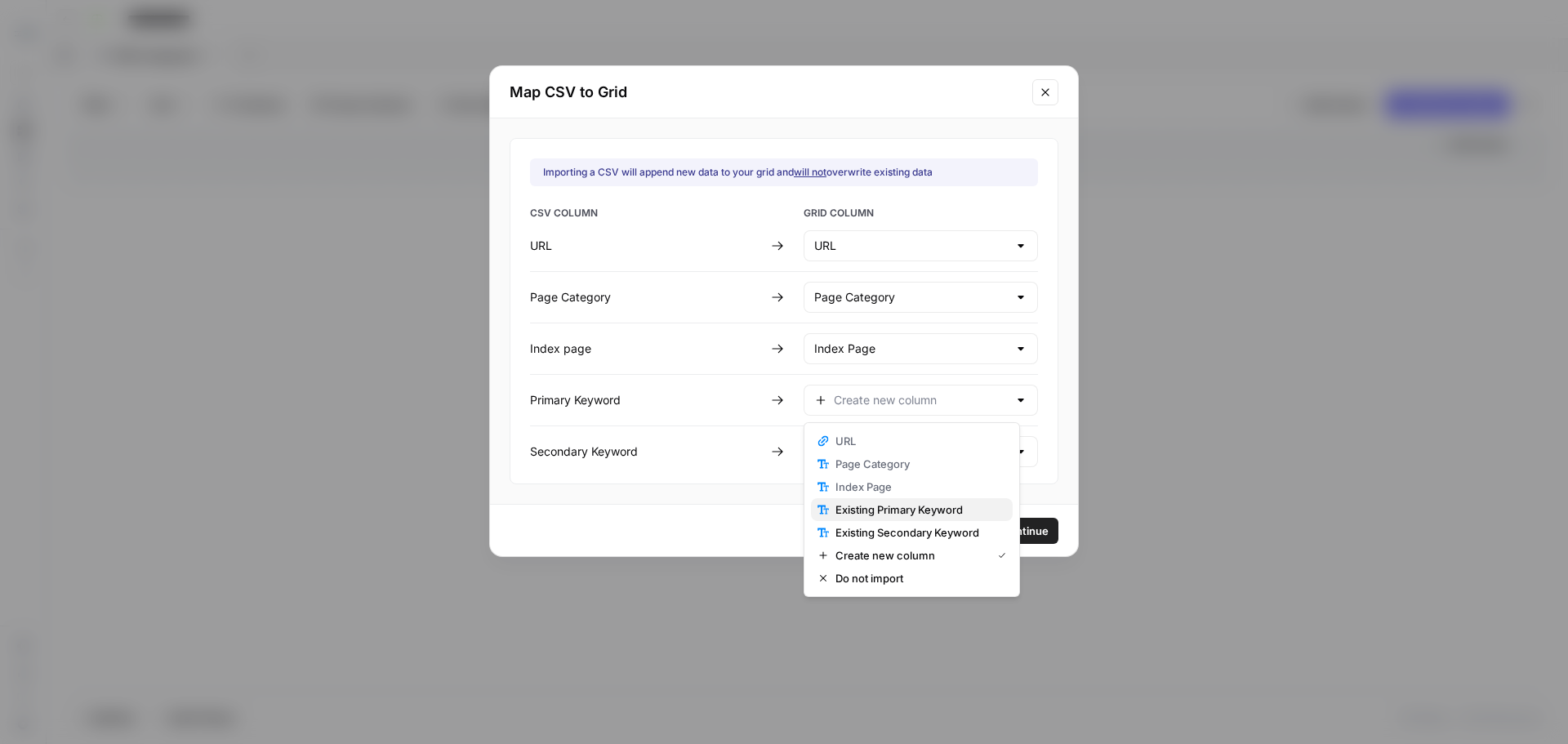
click at [940, 506] on span "Existing Primary Keyword" at bounding box center [917, 510] width 164 height 17
type input "Existing Primary Keyword"
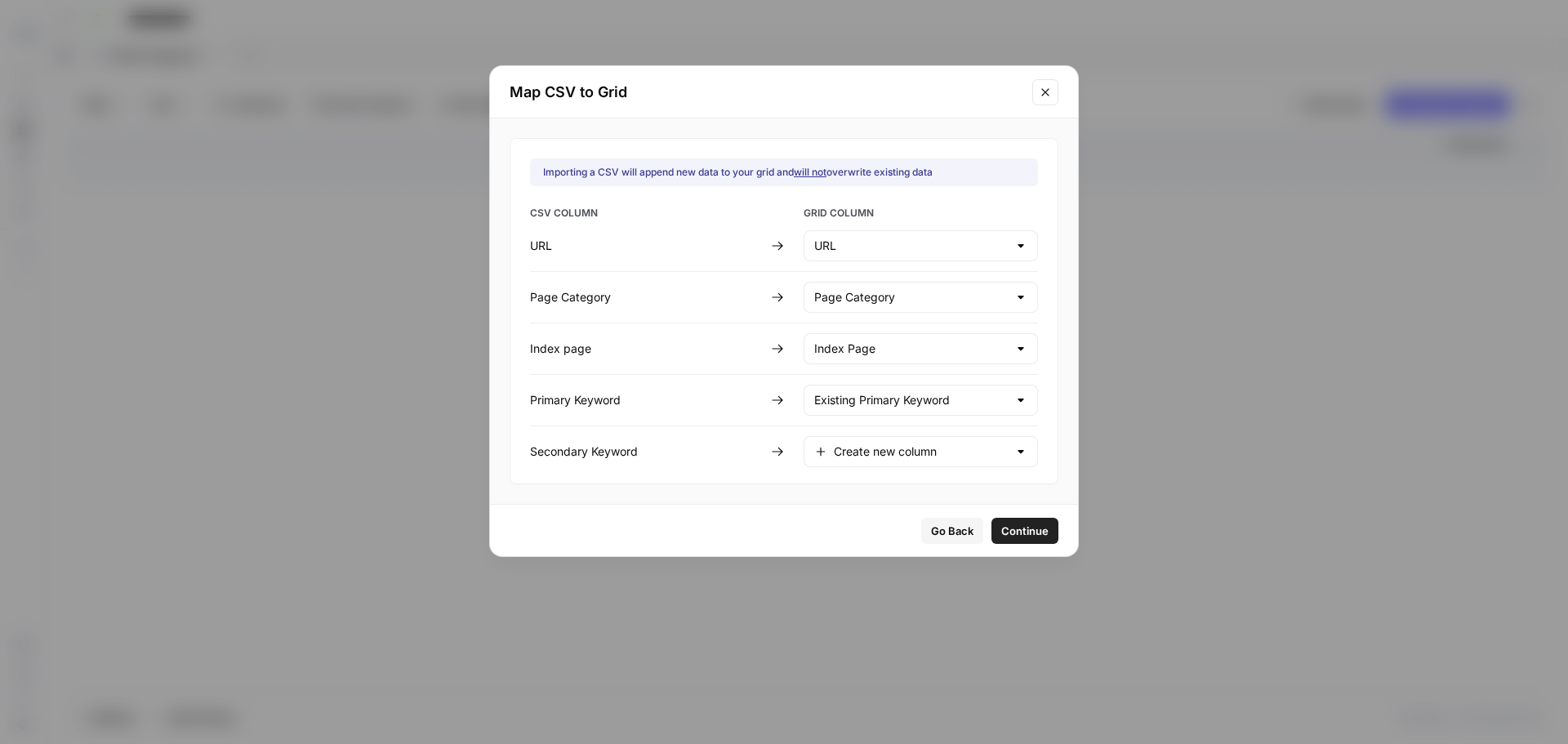
click at [1015, 451] on div at bounding box center [1021, 452] width 13 height 17
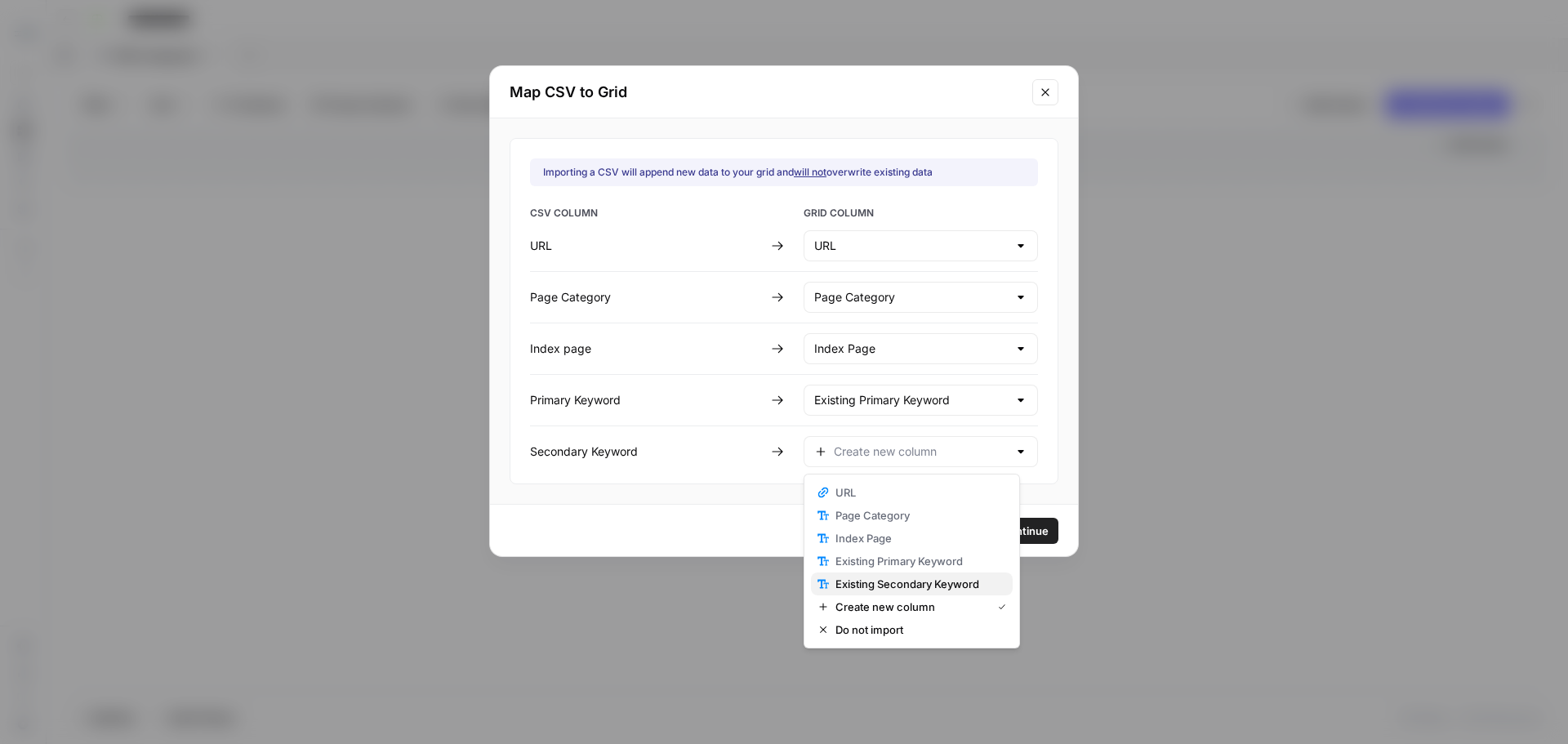
click at [935, 587] on span "Existing Secondary Keyword" at bounding box center [917, 584] width 164 height 17
type input "Existing Secondary Keyword"
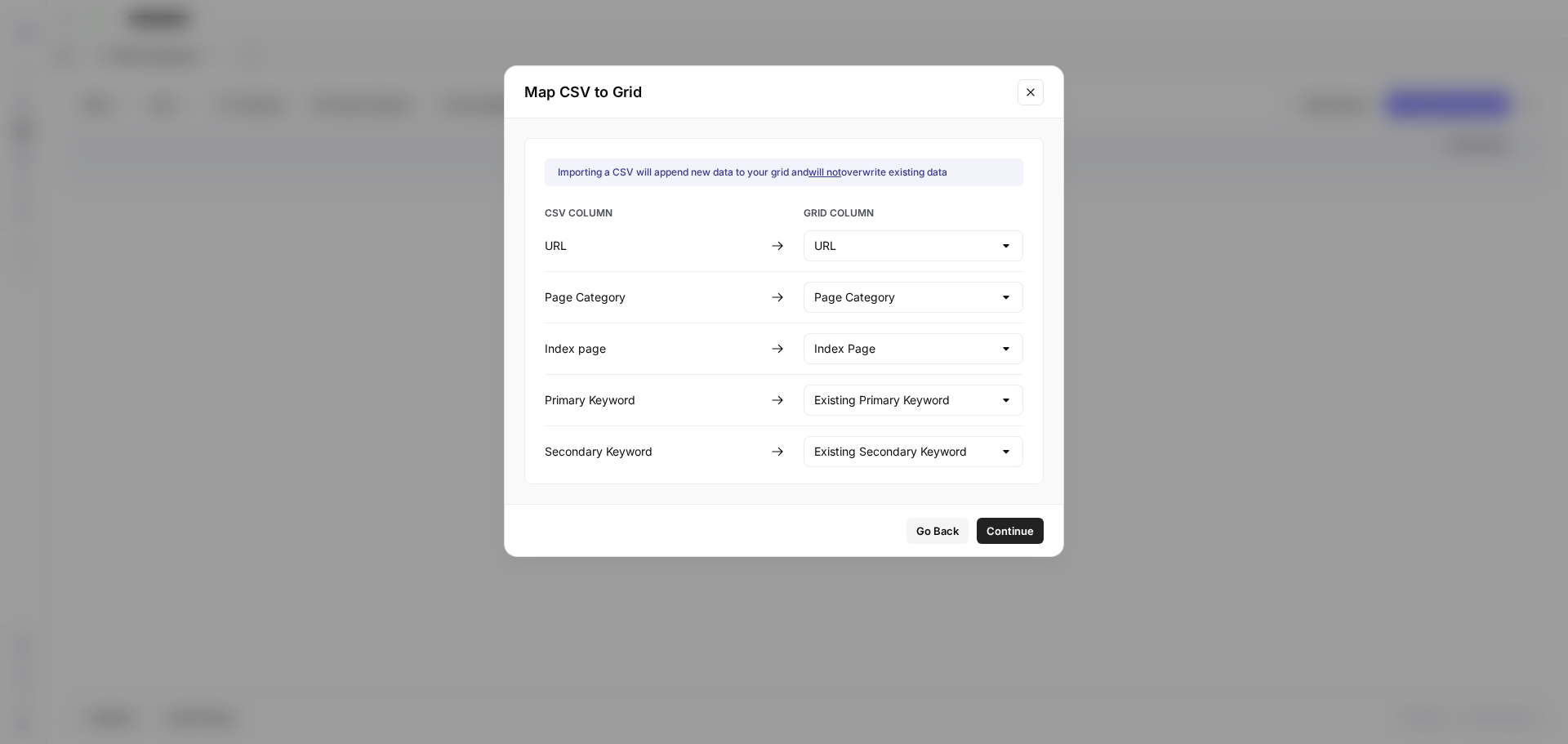
click at [987, 525] on span "Continue" at bounding box center [1010, 531] width 47 height 17
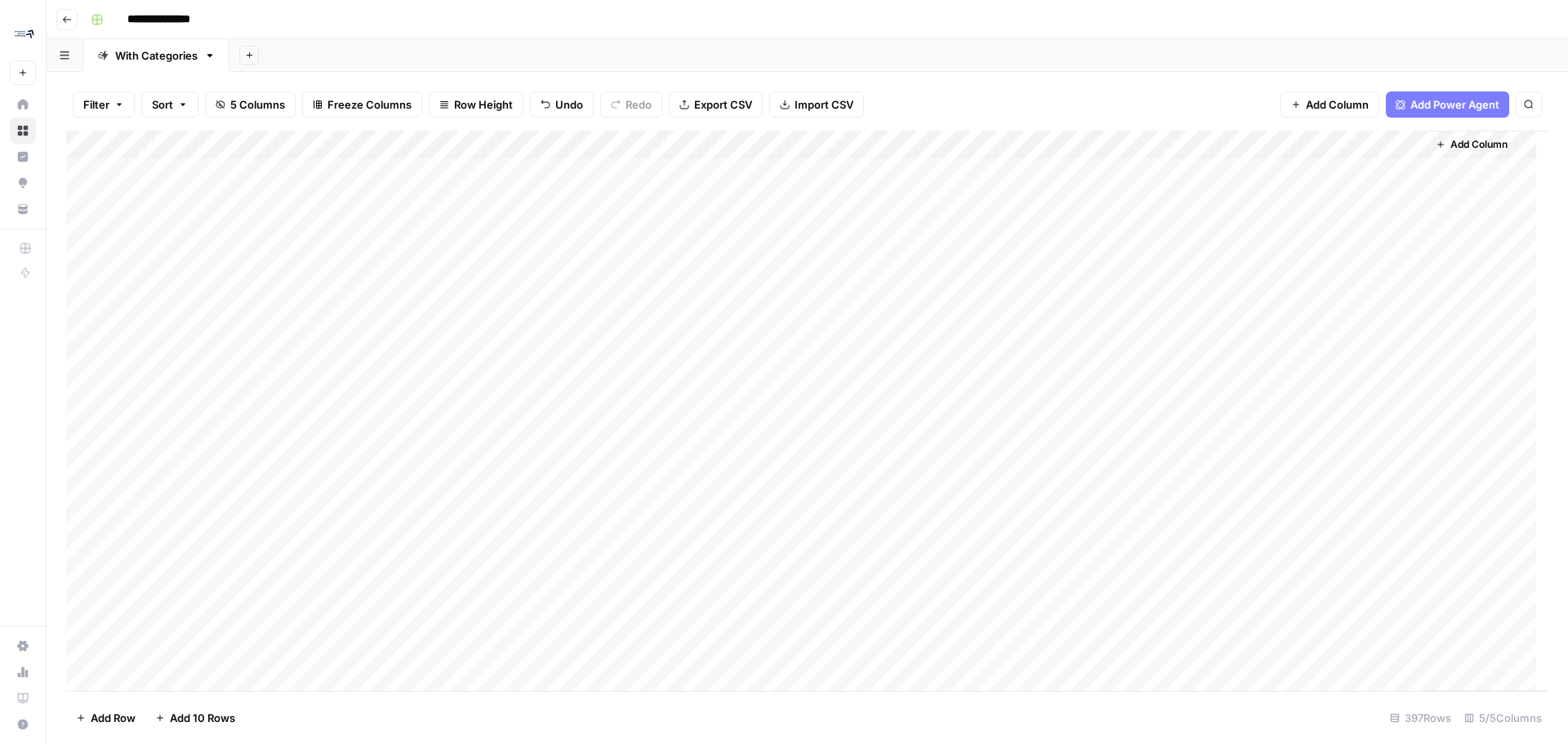
scroll to position [0, 0]
click at [1106, 68] on div "Add Sheet" at bounding box center [899, 55] width 1339 height 32
click at [1130, 74] on div "Filter Sort 5 Columns Freeze Columns Row Height Undo Redo Export CSV Import CSV…" at bounding box center [807, 408] width 1522 height 672
click at [953, 111] on div "Filter Sort 5 Columns Freeze Columns Row Height Undo Redo Export CSV Import CSV…" at bounding box center [807, 104] width 1482 height 52
click at [942, 70] on div "Add Sheet" at bounding box center [899, 55] width 1339 height 32
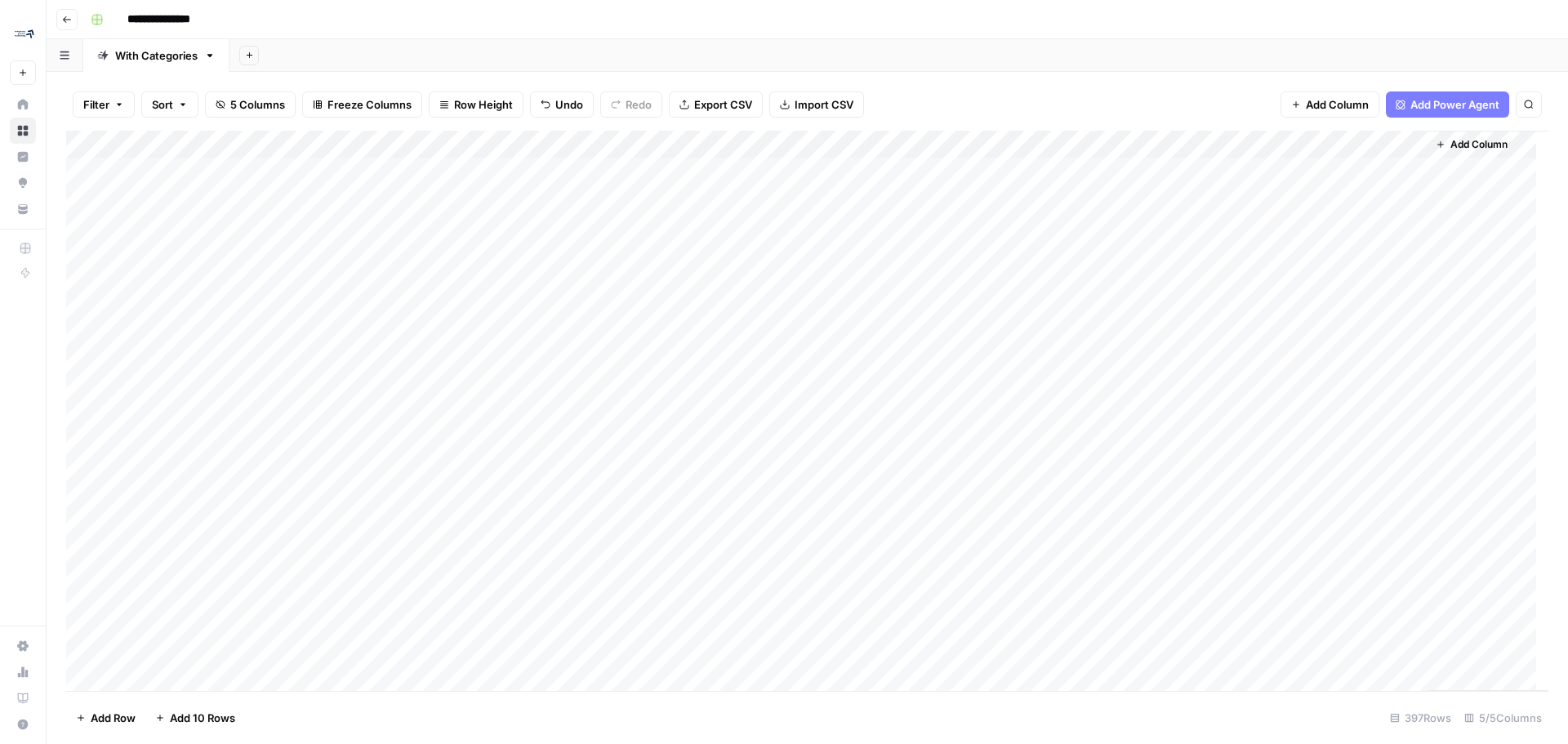
click at [1105, 67] on div "Add Sheet" at bounding box center [899, 55] width 1339 height 32
click at [1464, 148] on span "Add Column" at bounding box center [1479, 145] width 57 height 15
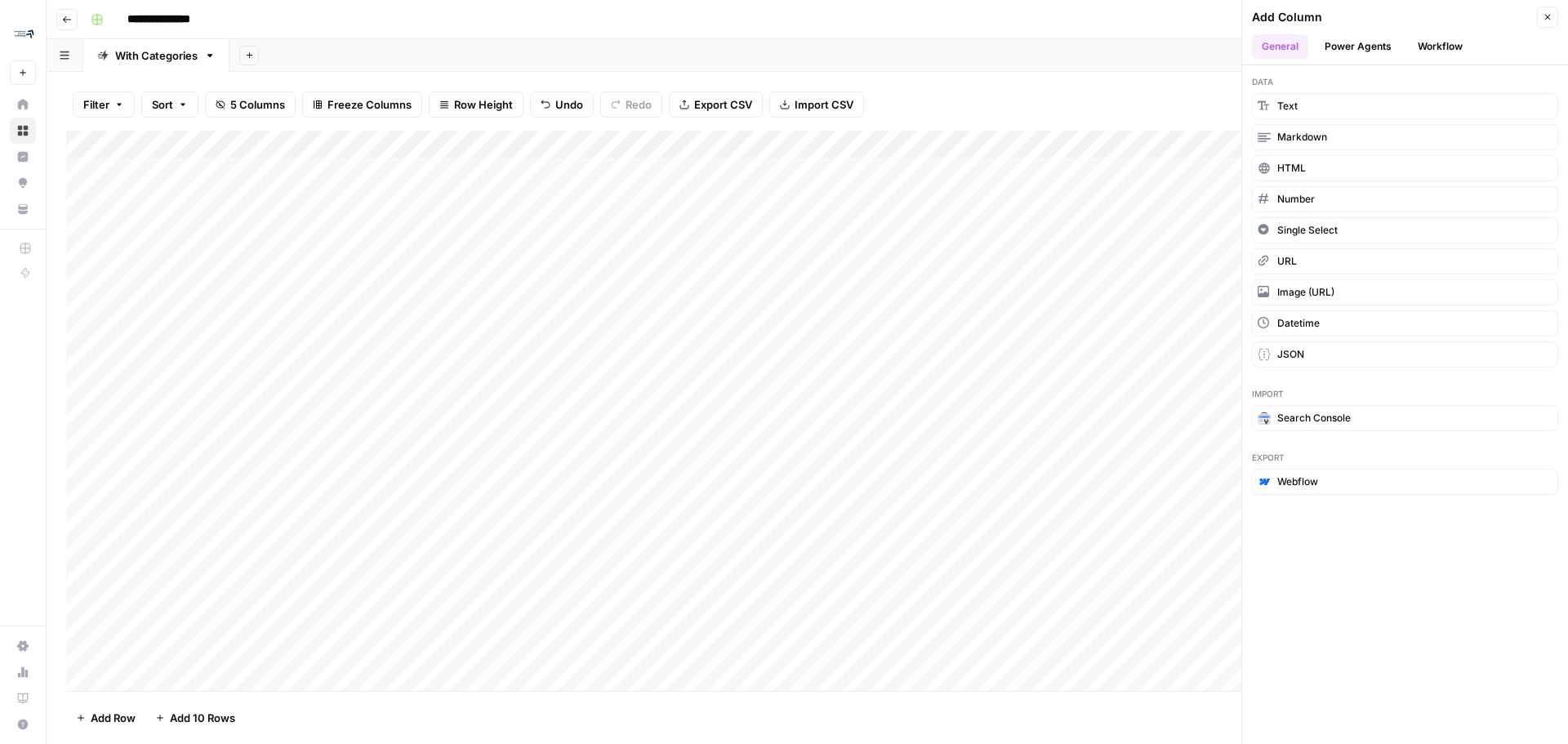
click at [1348, 46] on button "Power Agents" at bounding box center [1358, 46] width 87 height 25
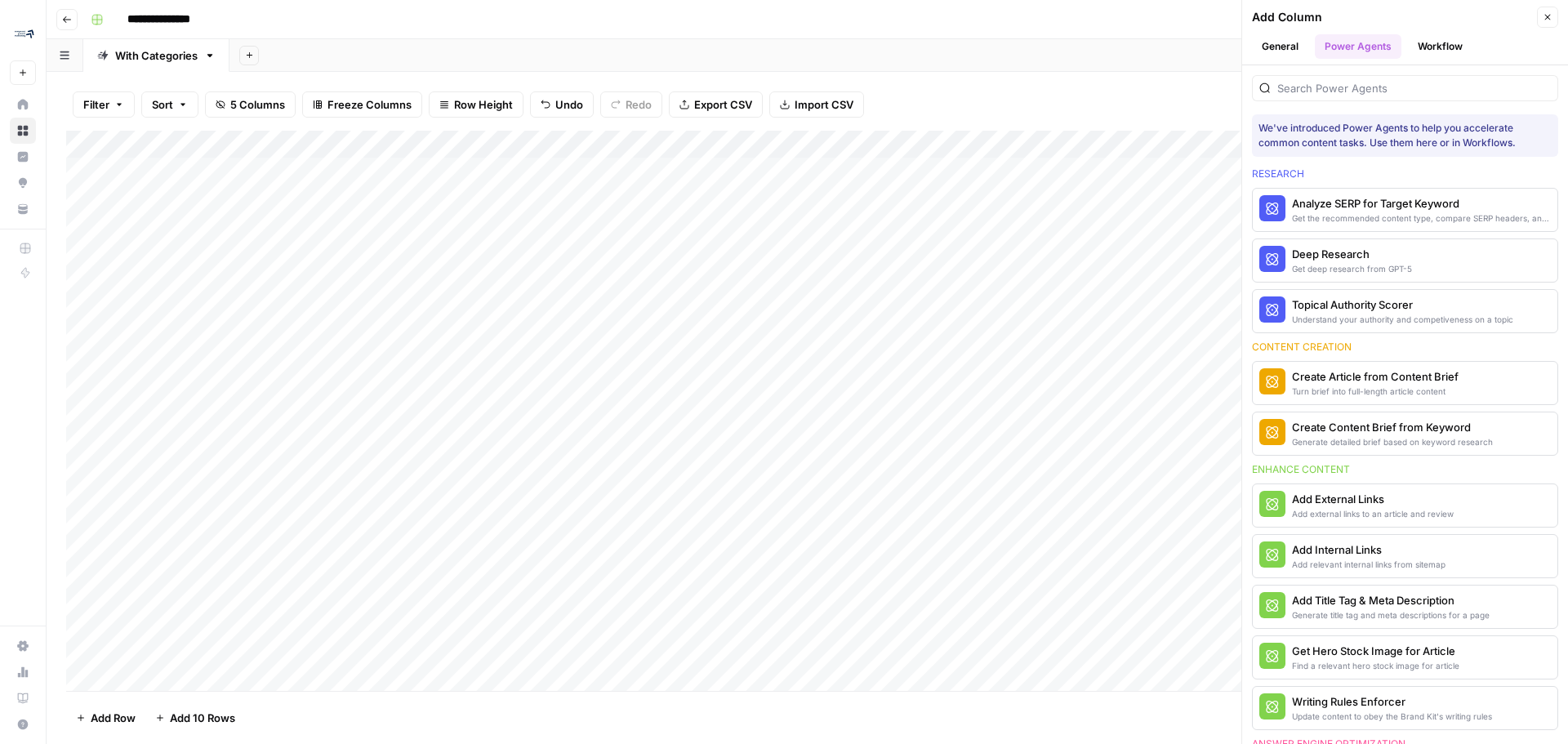
click at [1400, 77] on div at bounding box center [1405, 88] width 307 height 26
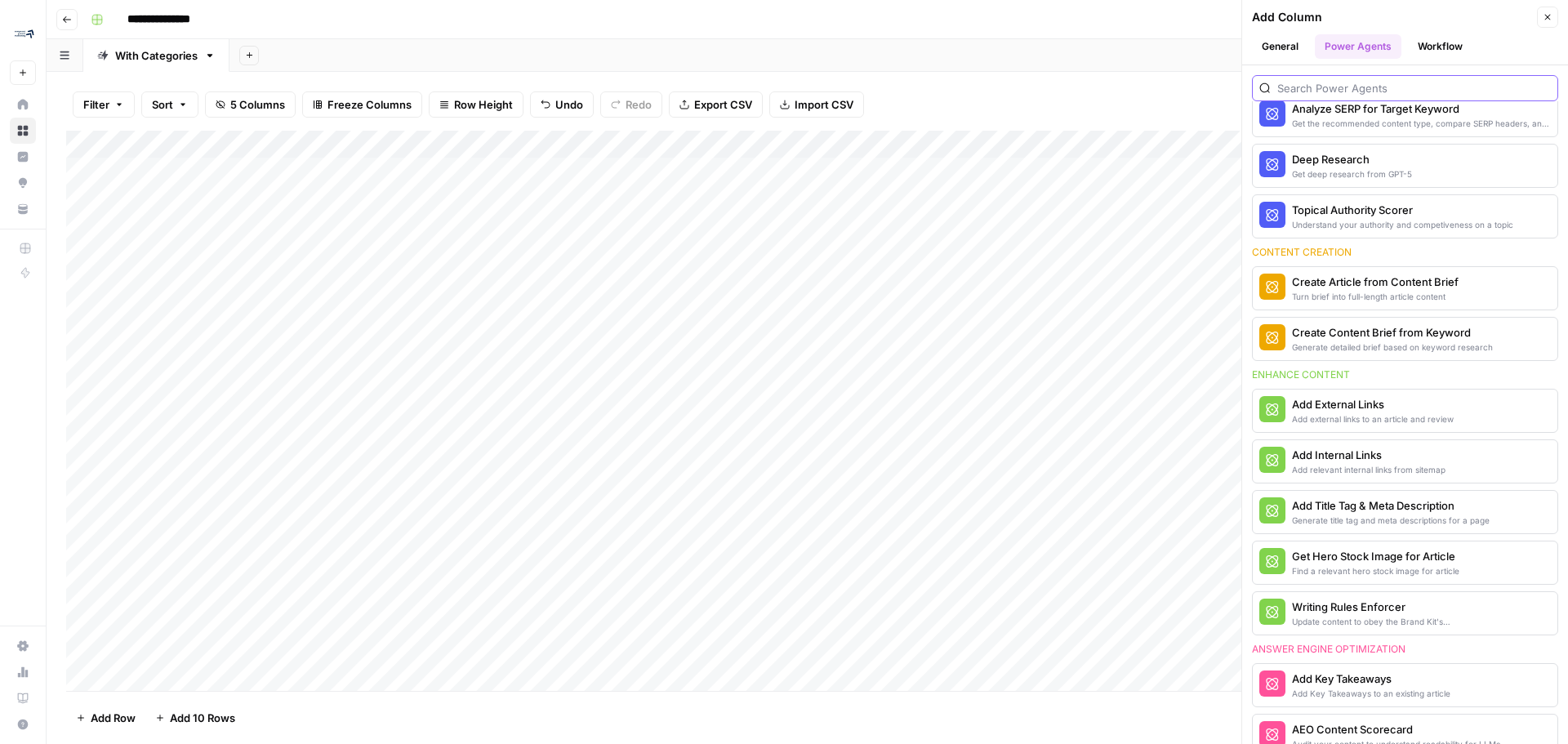
scroll to position [82, 0]
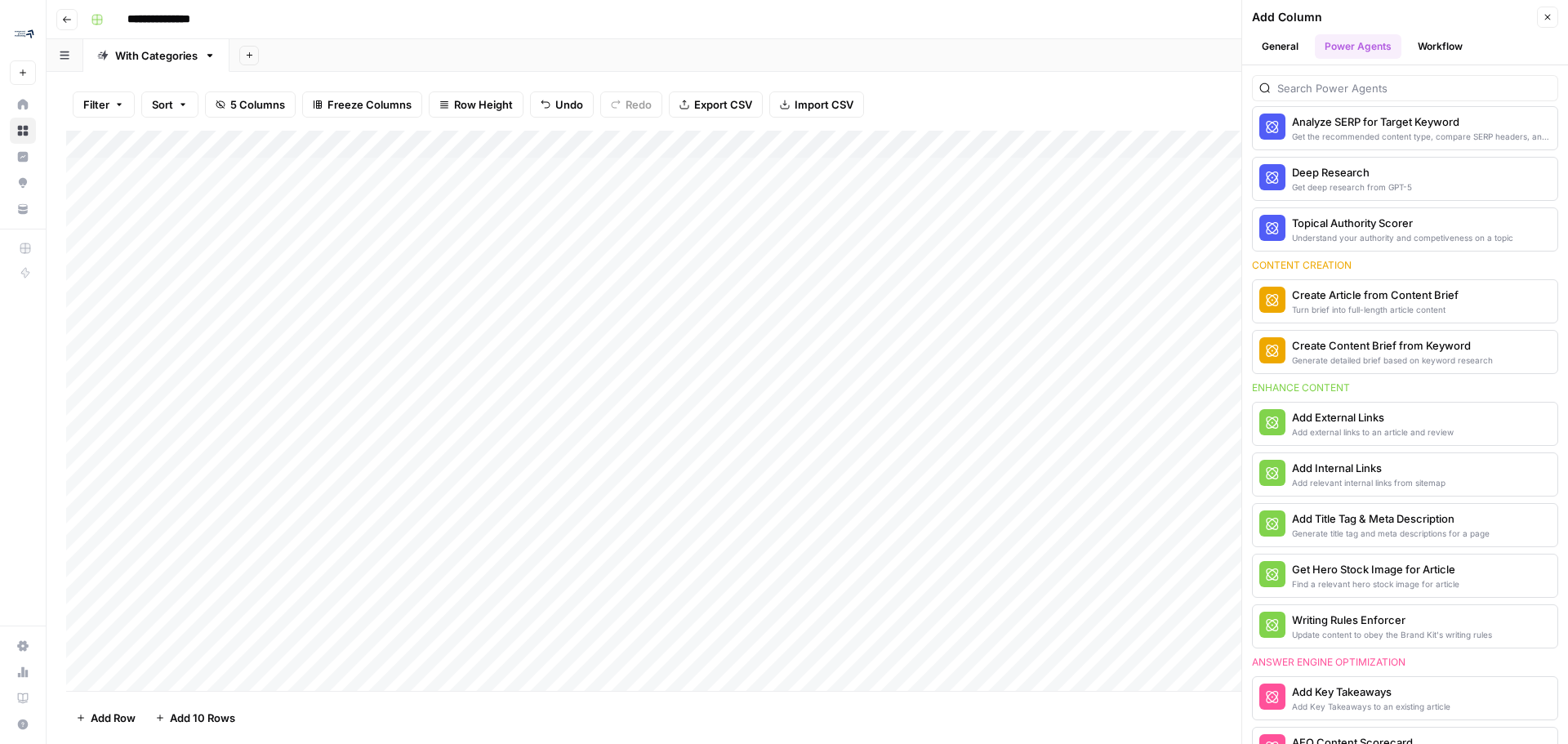
click at [1444, 42] on button "Workflow" at bounding box center [1440, 46] width 64 height 25
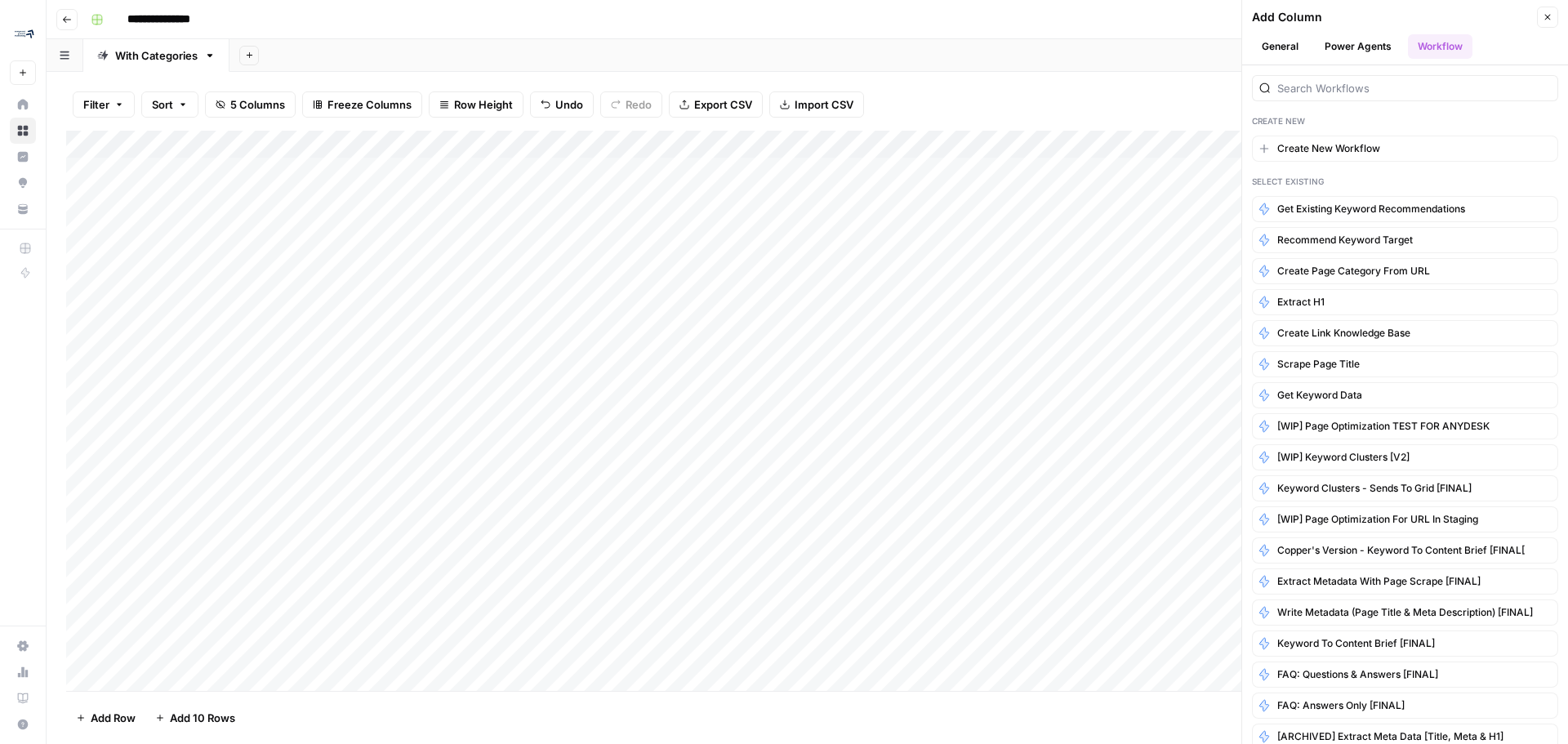
click at [1485, 224] on section "Get Existing Keyword Recommendations Recommend Keyword Target Create Page Categ…" at bounding box center [1405, 555] width 307 height 719
click at [1445, 235] on button "Recommend Keyword Target" at bounding box center [1405, 240] width 307 height 26
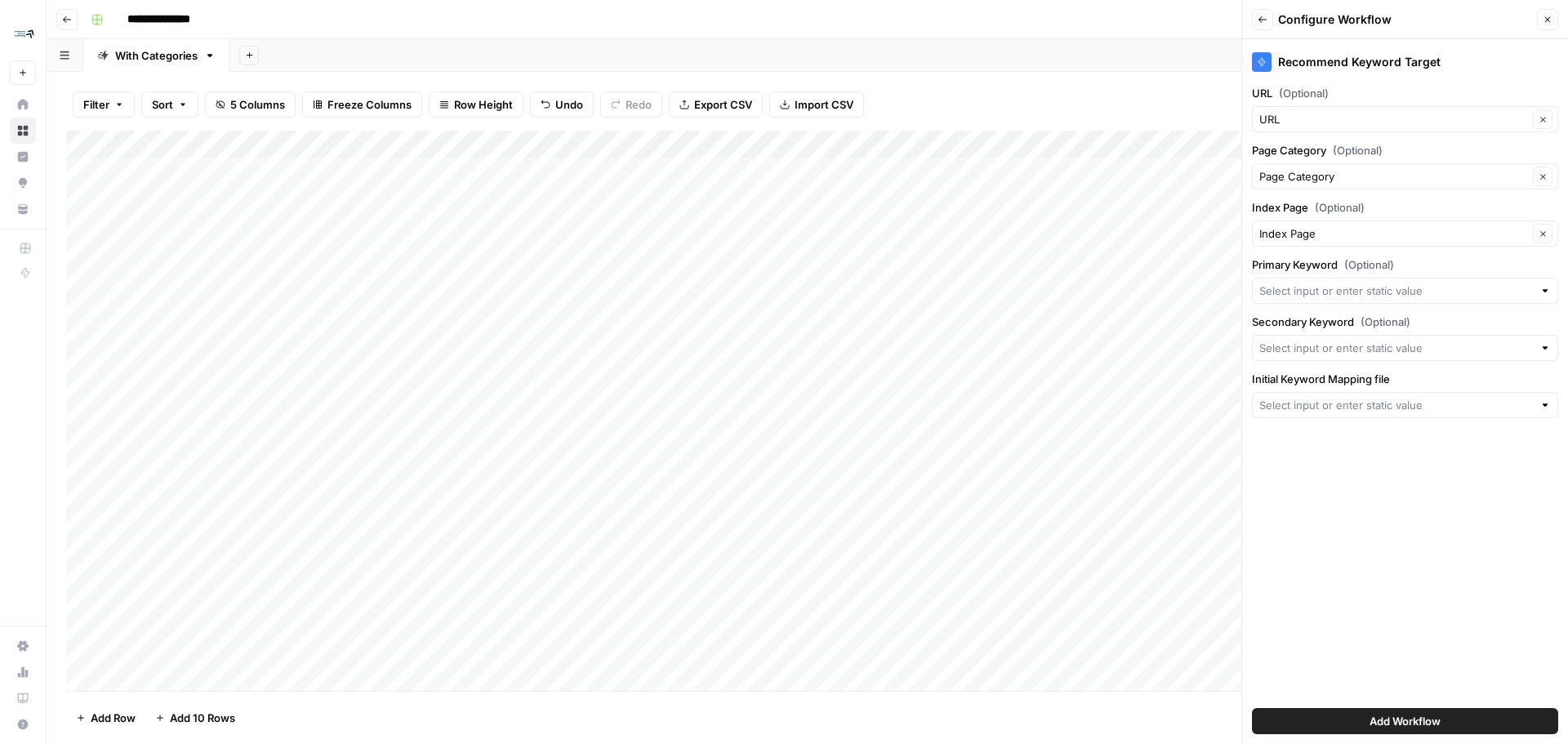
click at [1543, 402] on div at bounding box center [1545, 405] width 11 height 17
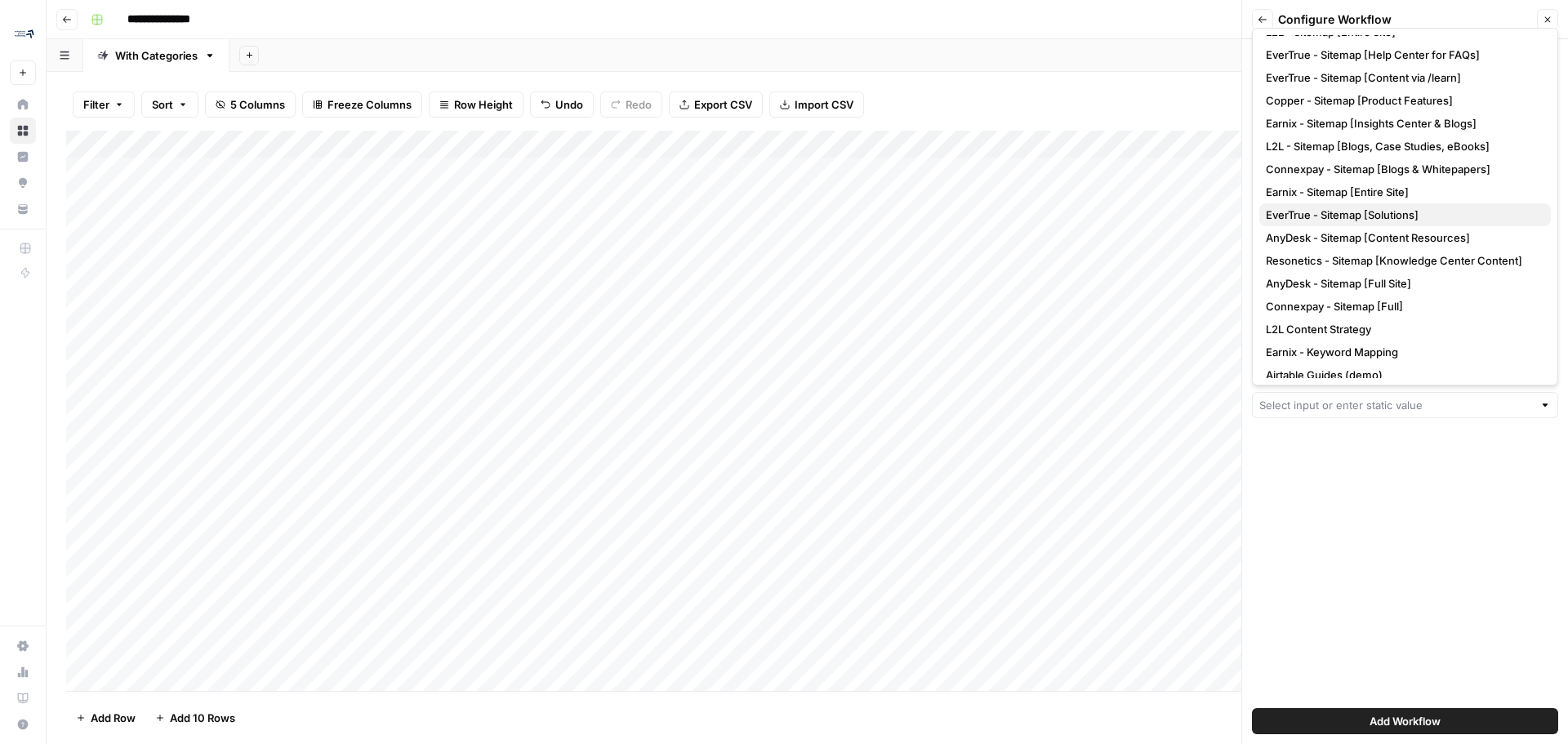
scroll to position [137, 0]
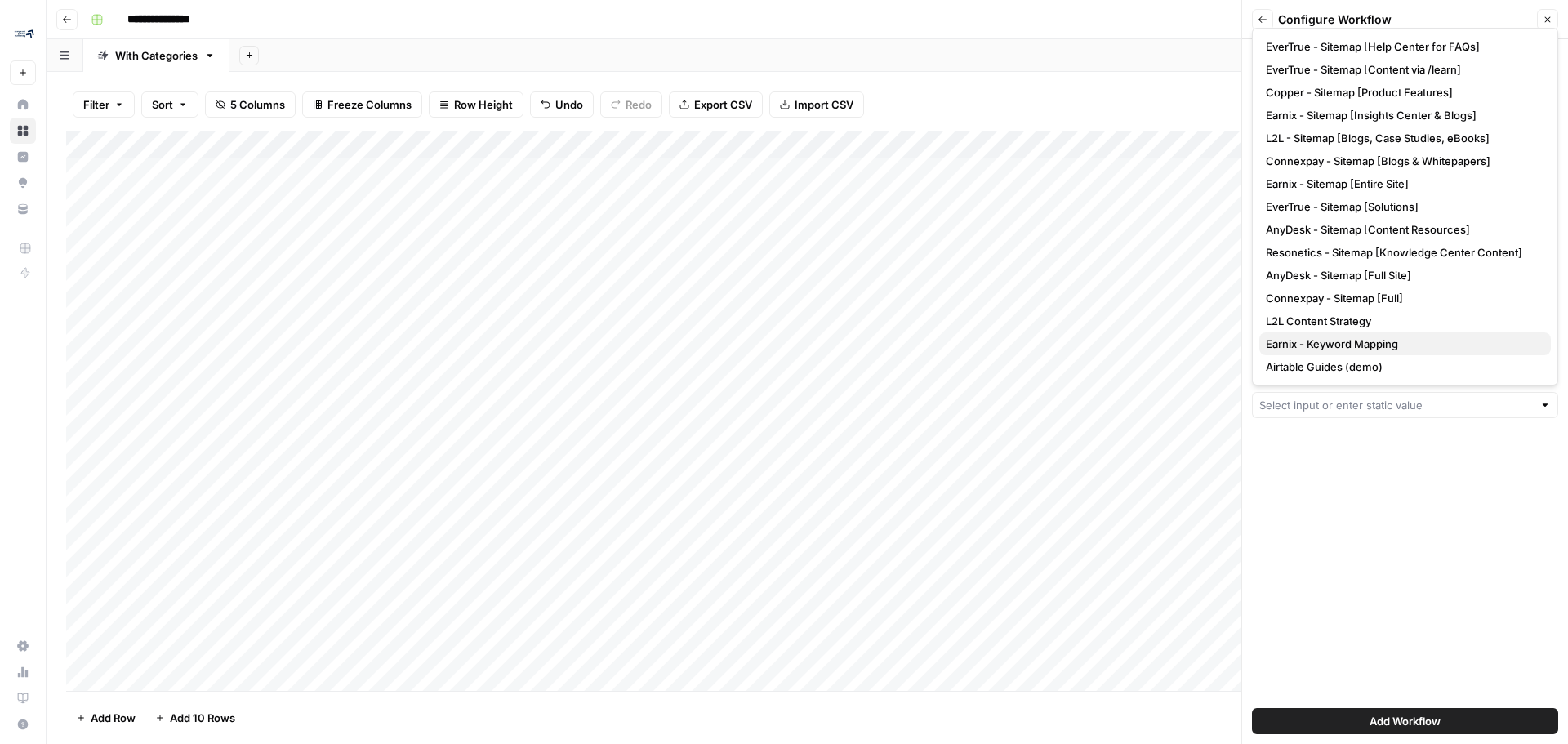
click at [1363, 342] on span "Earnix - Keyword Mapping" at bounding box center [1401, 344] width 272 height 17
type input "Earnix - Keyword Mapping"
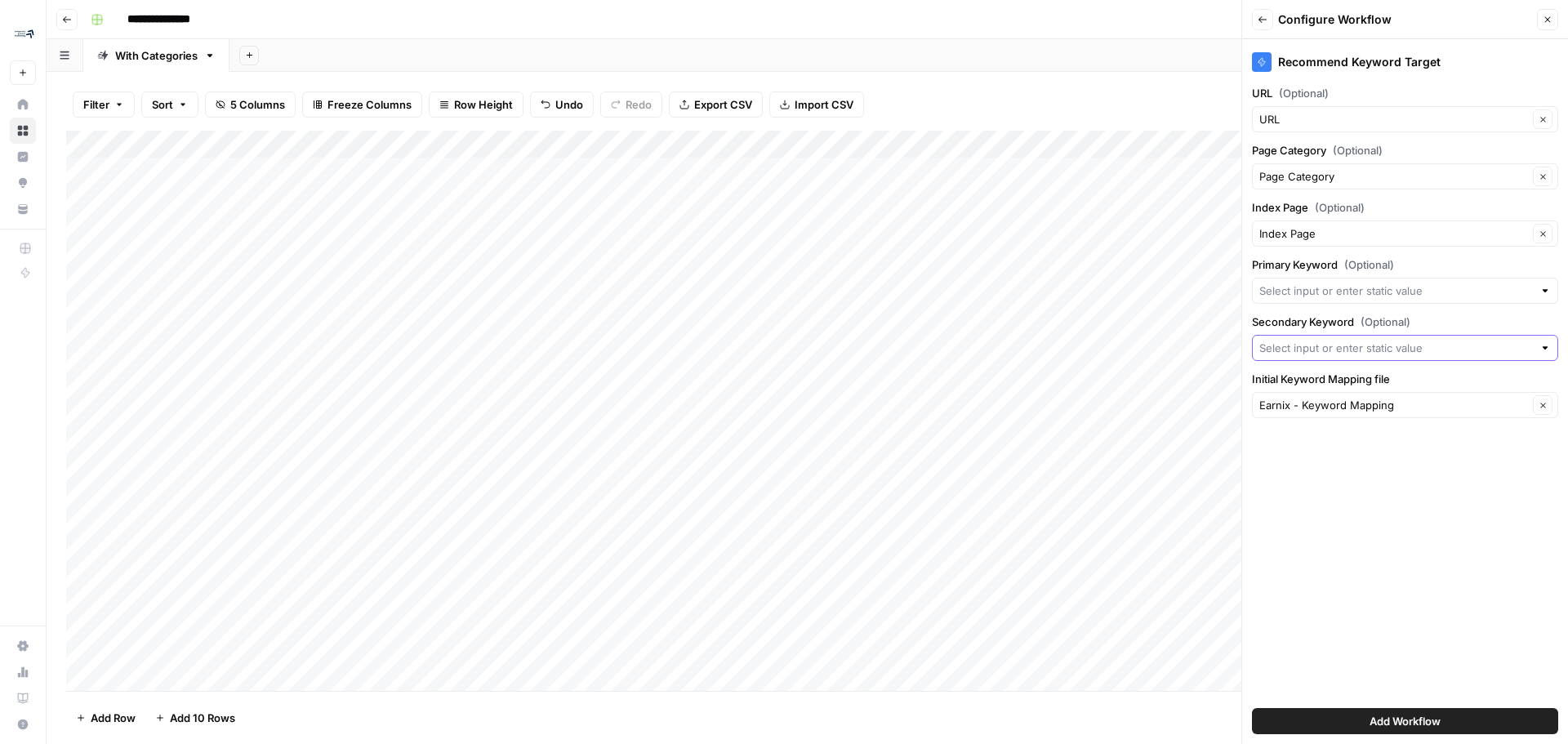
click at [1382, 352] on input "Secondary Keyword (Optional)" at bounding box center [1396, 348] width 273 height 17
click at [1403, 625] on div "Recommend Keyword Target URL (Optional) URL Clear Page Category (Optional) Page…" at bounding box center [1405, 391] width 326 height 704
click at [1421, 292] on input "Primary Keyword (Optional)" at bounding box center [1396, 291] width 273 height 17
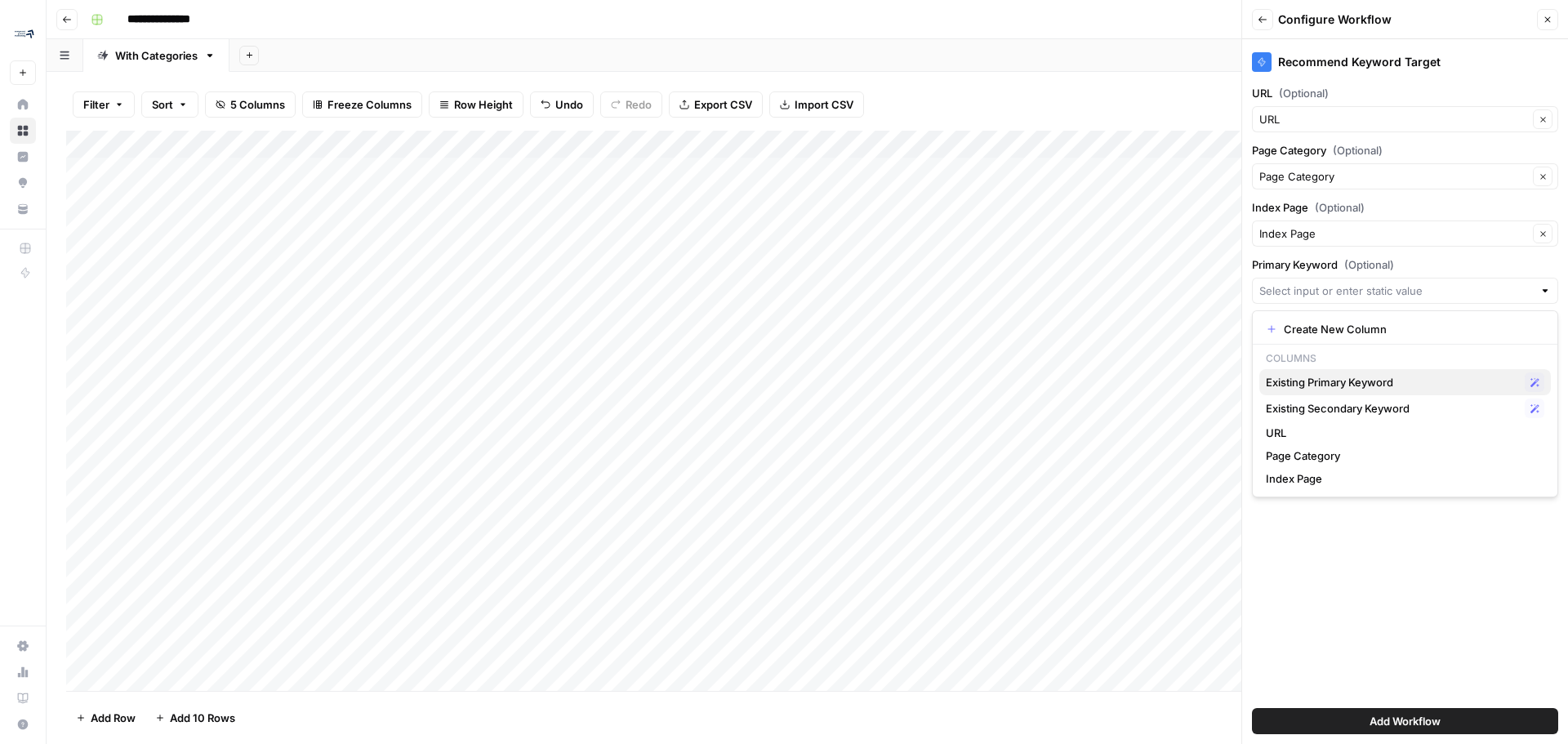
click at [1357, 383] on span "Existing Primary Keyword" at bounding box center [1392, 382] width 252 height 17
type input "Existing Primary Keyword"
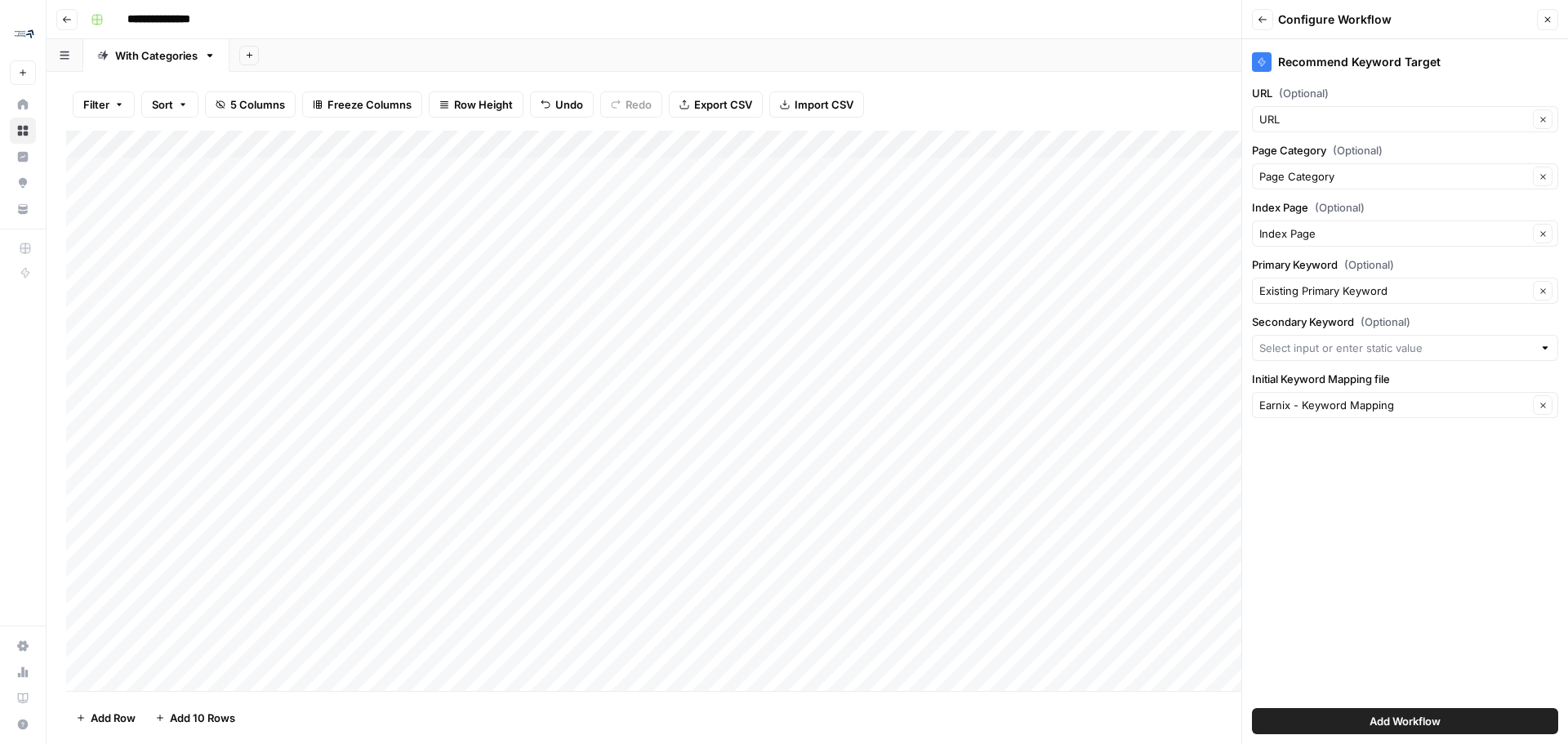
click at [1415, 339] on div at bounding box center [1405, 348] width 307 height 26
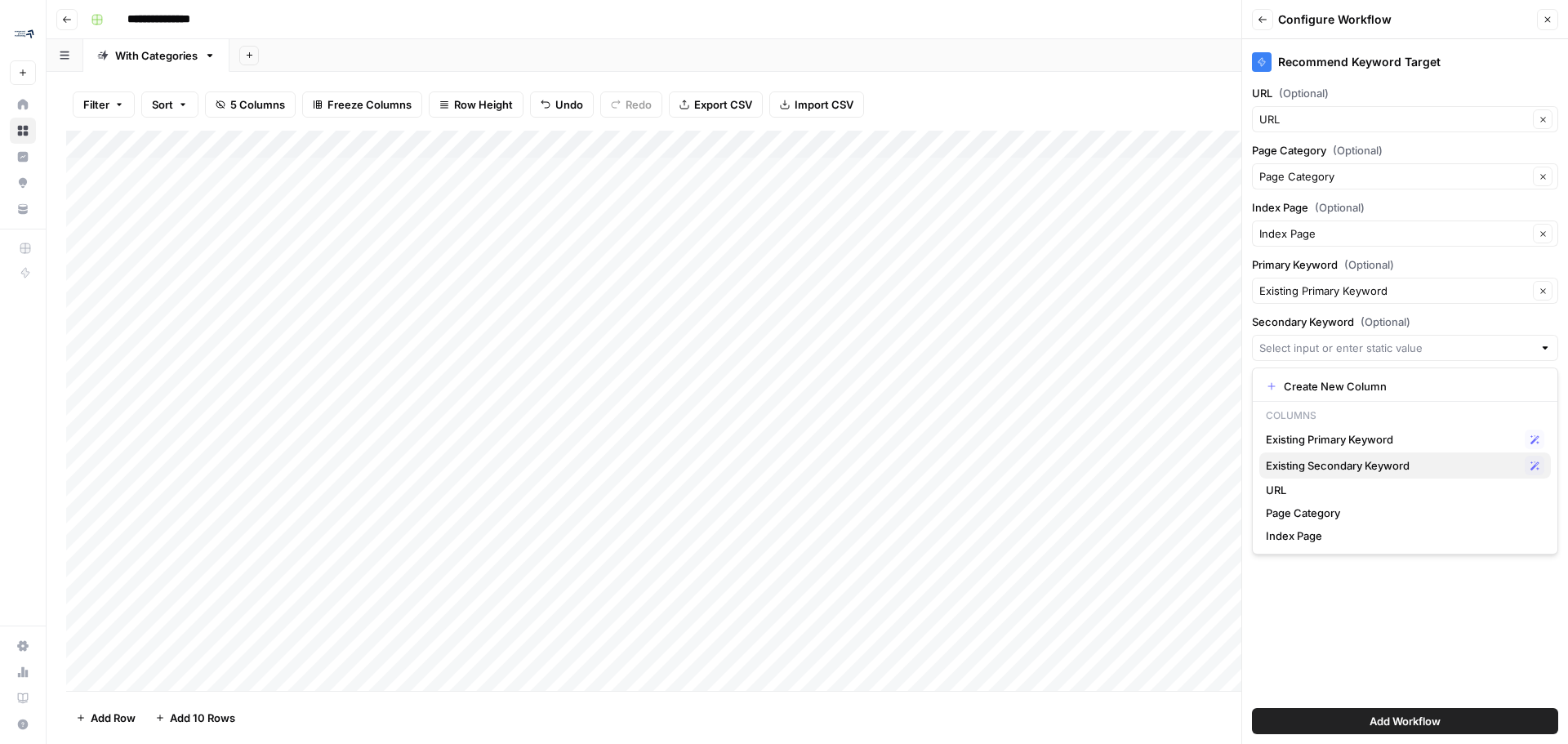
click at [1387, 465] on span "Existing Secondary Keyword" at bounding box center [1392, 466] width 252 height 17
type input "Existing Secondary Keyword"
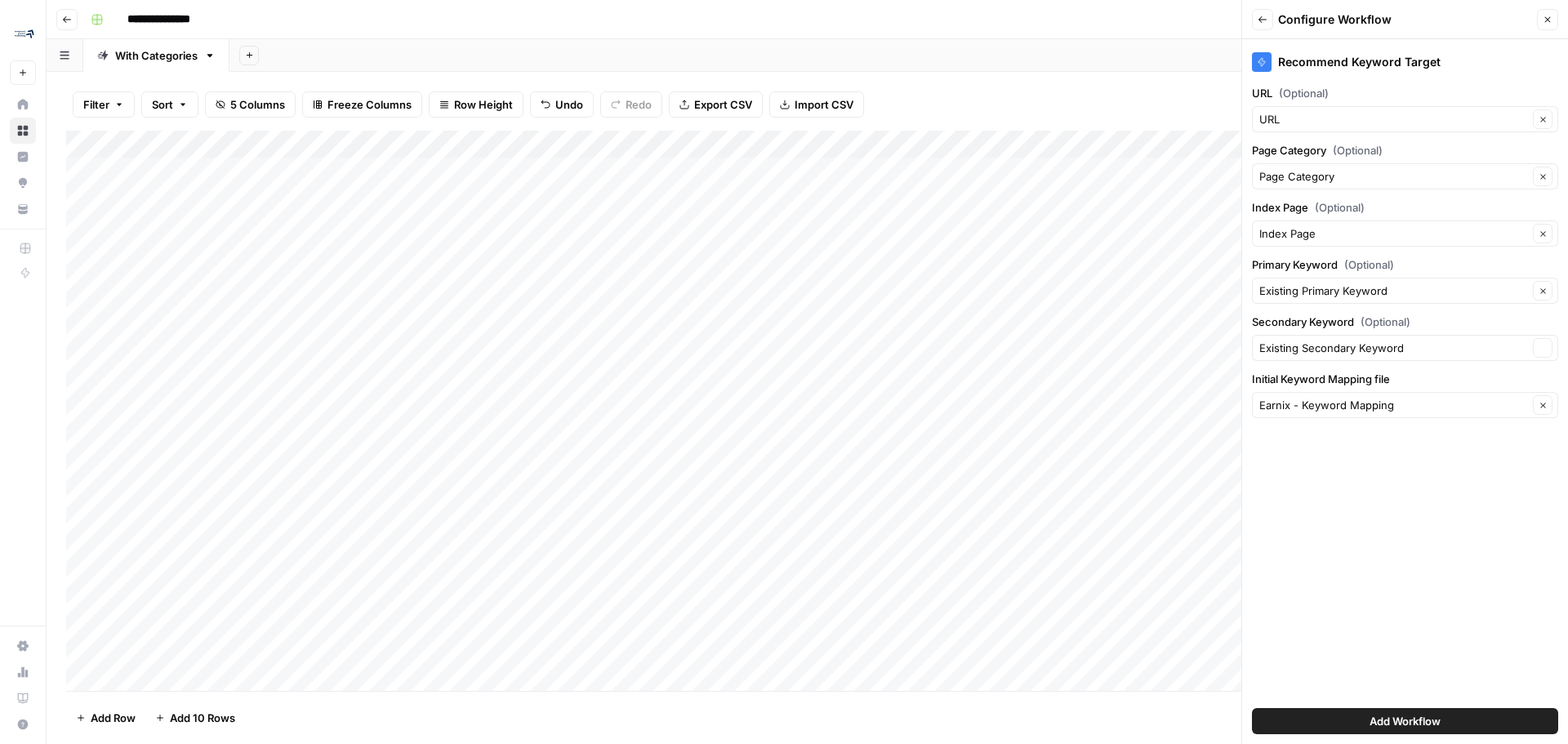
click at [1450, 610] on div "Recommend Keyword Target URL (Optional) URL Clear Page Category (Optional) Page…" at bounding box center [1405, 391] width 326 height 704
click at [1430, 728] on span "Add Workflow" at bounding box center [1405, 721] width 71 height 17
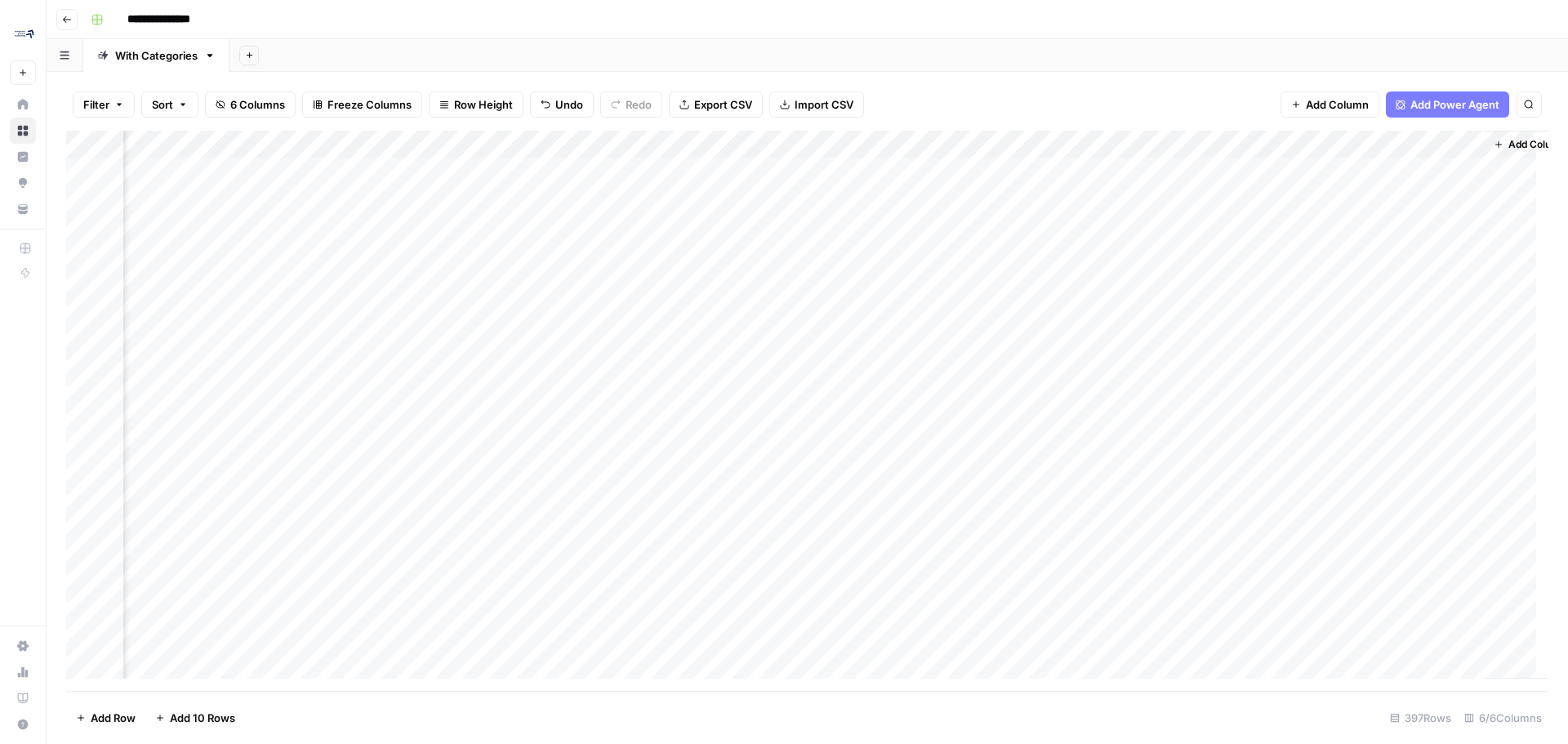
scroll to position [0, 205]
click at [1411, 142] on div "Add Column" at bounding box center [807, 411] width 1482 height 560
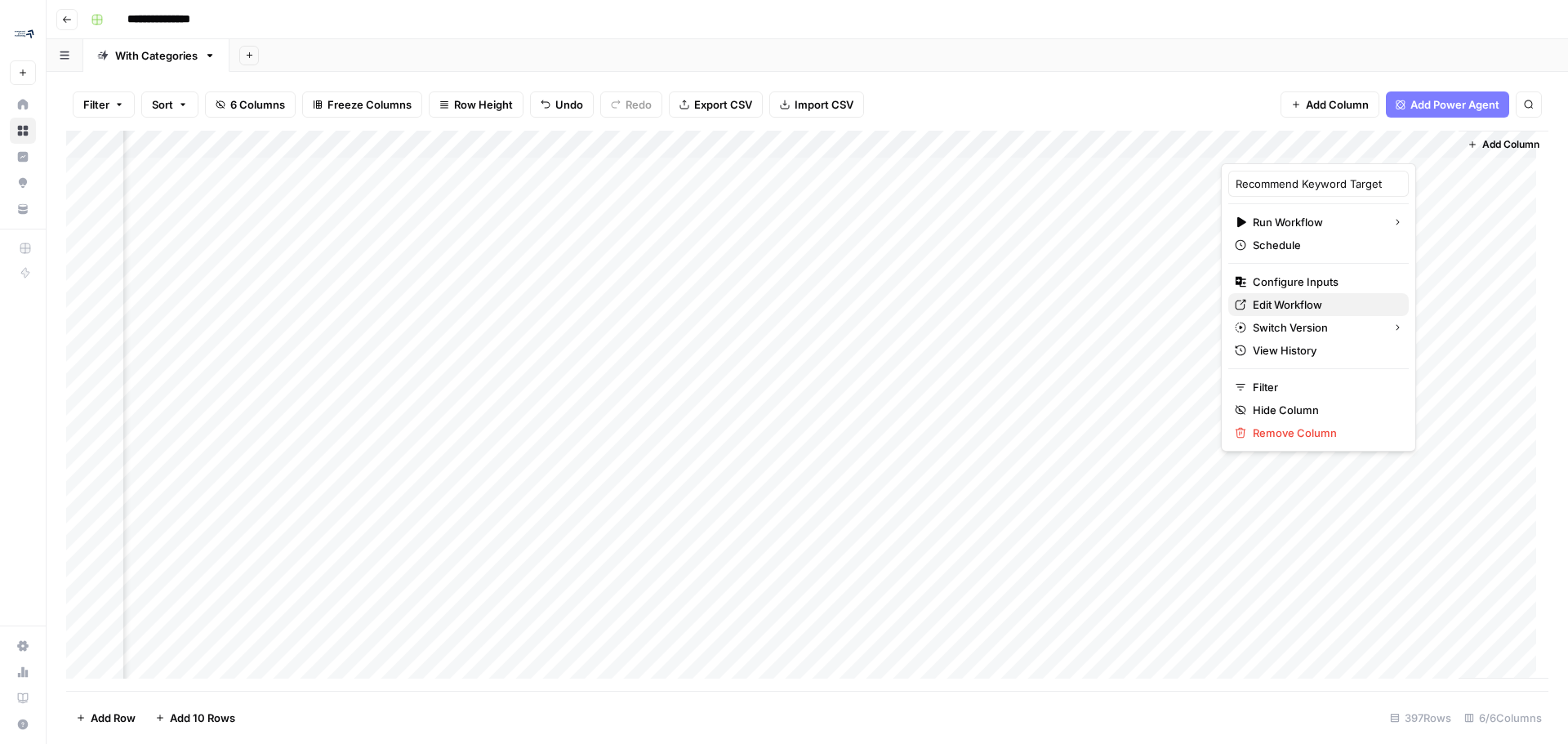
click at [1333, 306] on span "Edit Workflow" at bounding box center [1324, 305] width 143 height 17
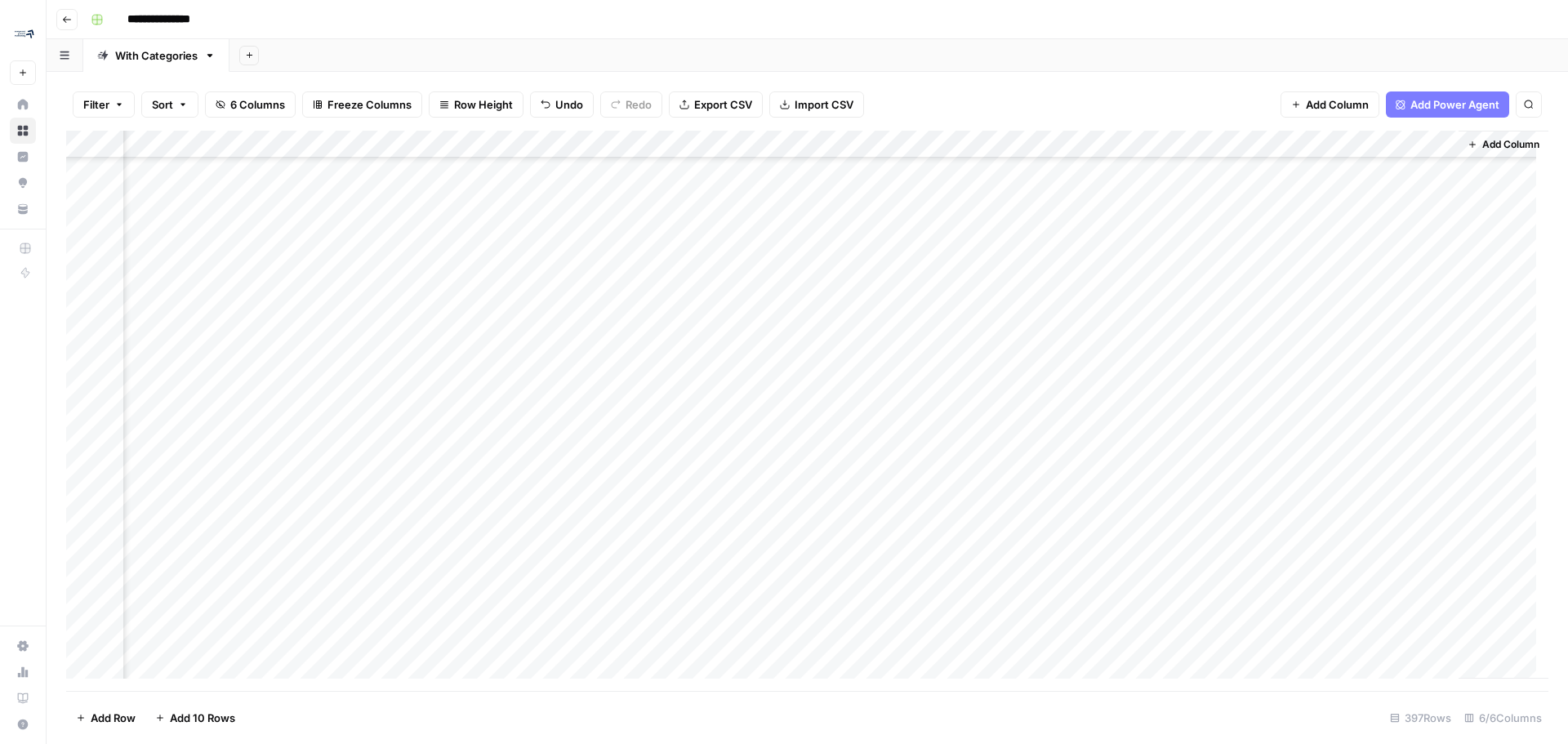
scroll to position [5063, 205]
click at [61, 23] on button "Go back" at bounding box center [66, 19] width 21 height 21
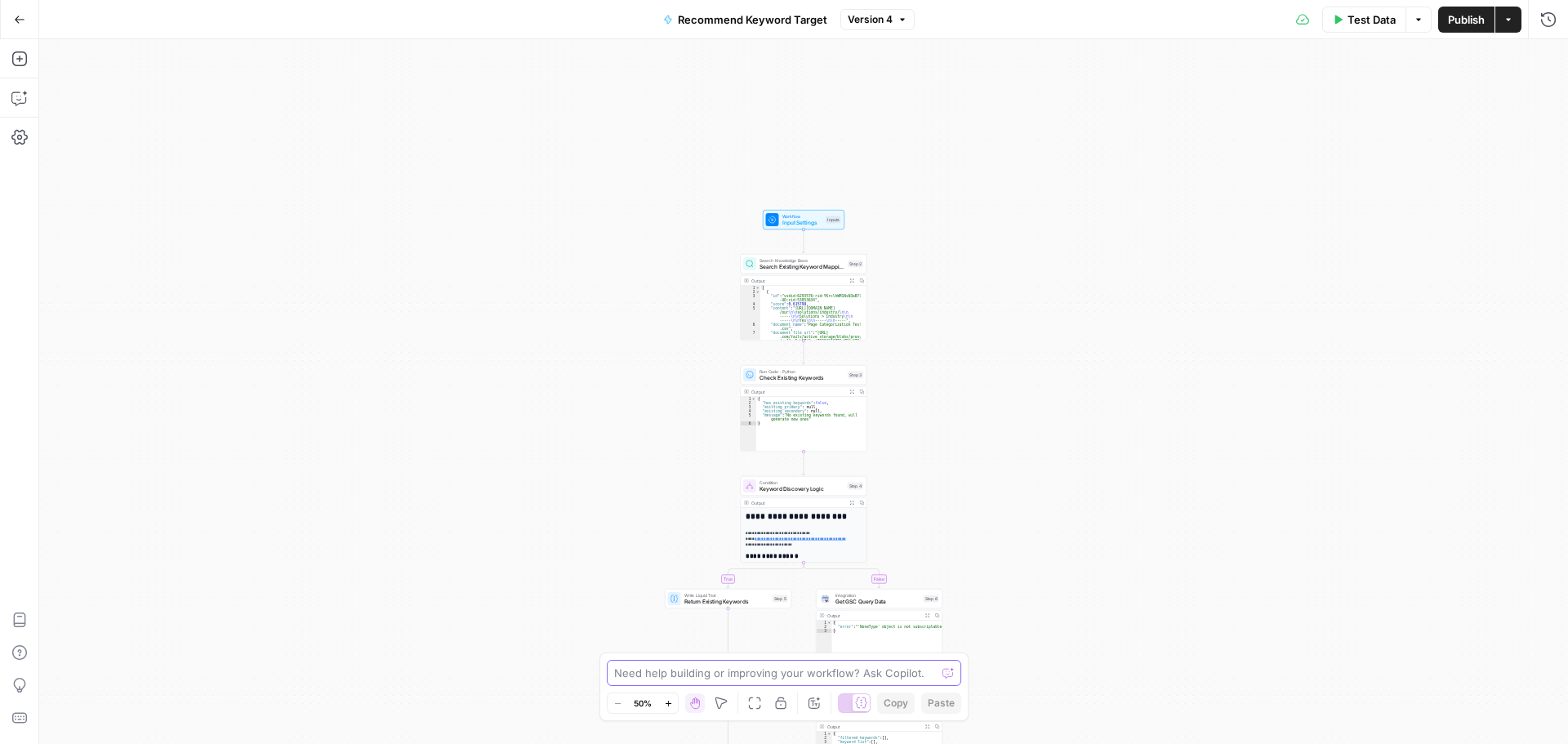
click at [893, 672] on textarea at bounding box center [774, 673] width 321 height 17
type textarea "i"
drag, startPoint x: 893, startPoint y: 670, endPoint x: 1351, endPoint y: 344, distance: 562.2
click at [1351, 344] on div "true false Workflow Input Settings Inputs Search Knowledge Base Search Existing…" at bounding box center [804, 391] width 1528 height 704
click at [820, 265] on span "Search Existing Keyword Mapping" at bounding box center [802, 267] width 85 height 8
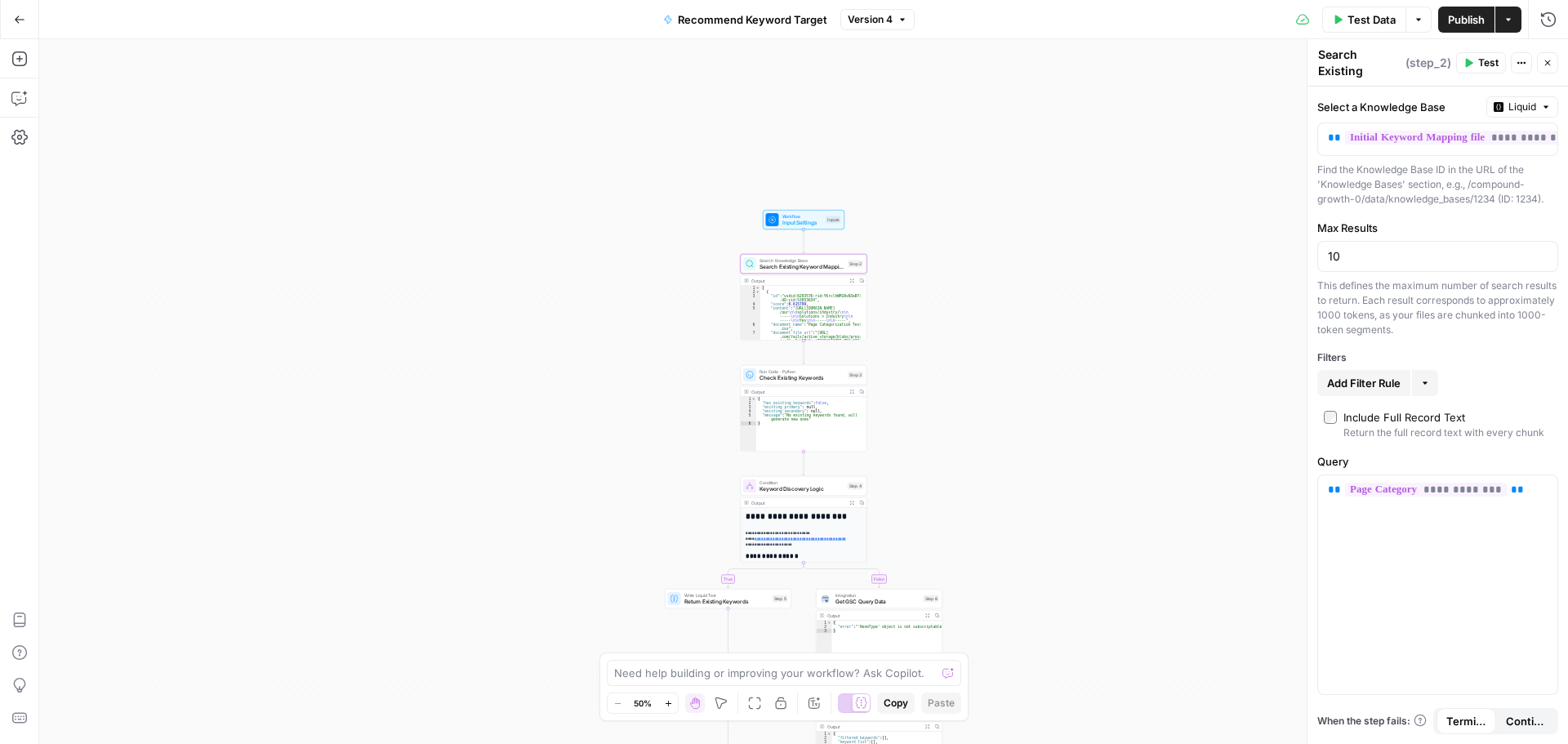
click at [1533, 50] on div "Search Existing Keyword Mapping Search Existing Keyword Mapping ( step_2 ) Test…" at bounding box center [1438, 63] width 241 height 34
click at [1526, 64] on icon "button" at bounding box center [1521, 63] width 10 height 10
click at [1488, 134] on span "Delete Step" at bounding box center [1472, 135] width 78 height 17
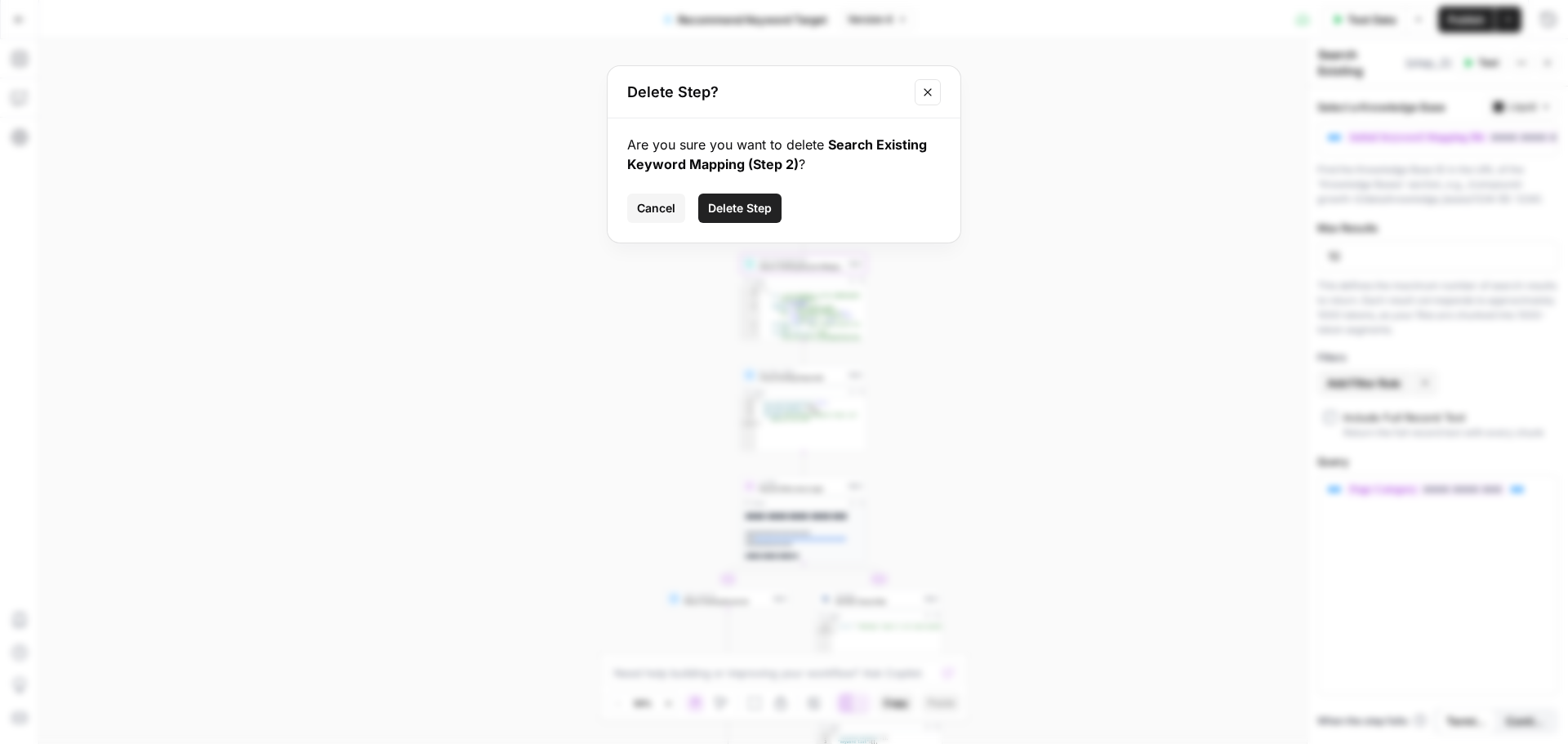
click at [929, 97] on icon "Close modal" at bounding box center [928, 92] width 13 height 13
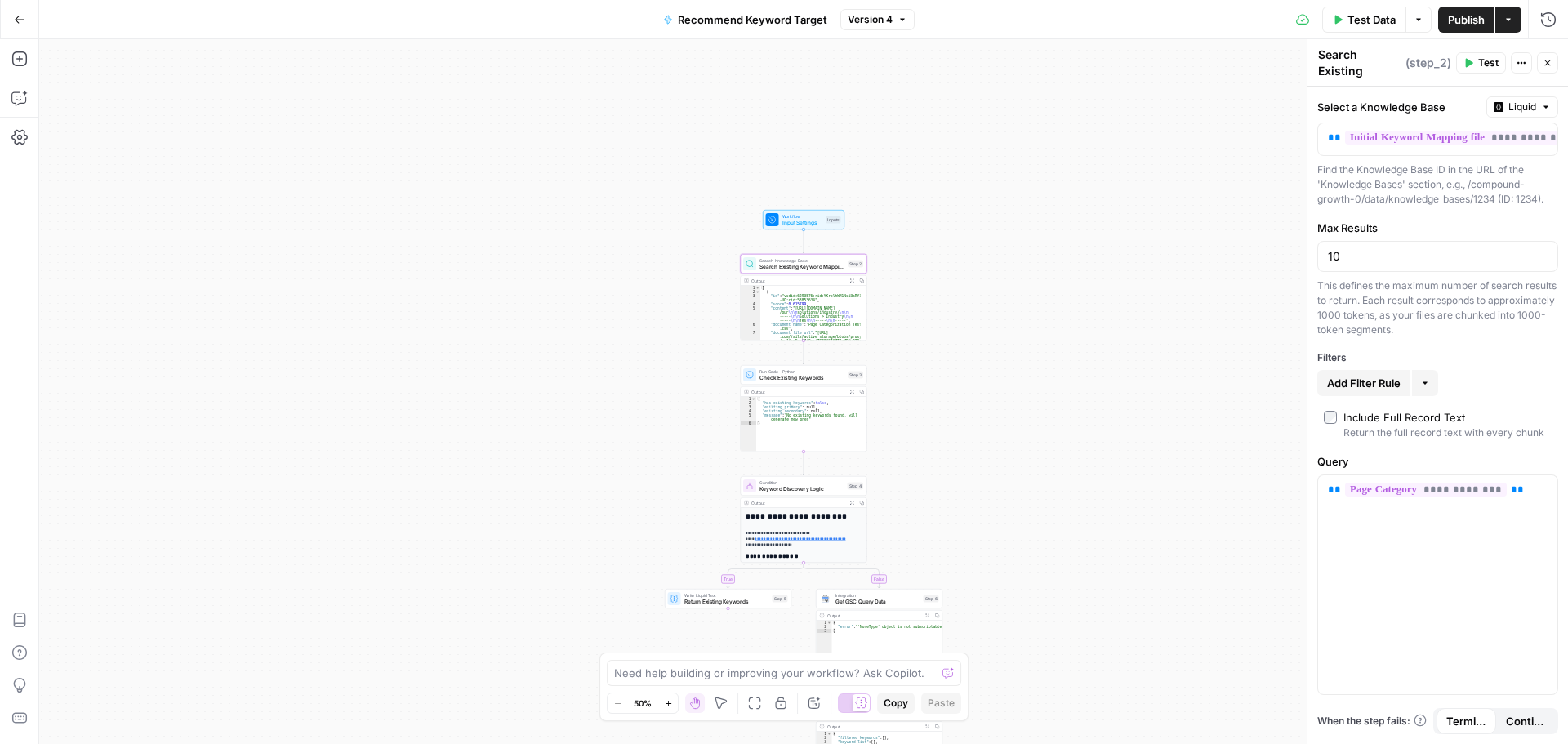
click at [884, 25] on span "Version 4" at bounding box center [870, 19] width 45 height 15
click at [1008, 389] on div "true false Workflow Input Settings Inputs Search Knowledge Base Search Existing…" at bounding box center [804, 391] width 1528 height 704
click at [681, 672] on textarea at bounding box center [774, 673] width 321 height 17
type textarea "d"
type textarea "I"
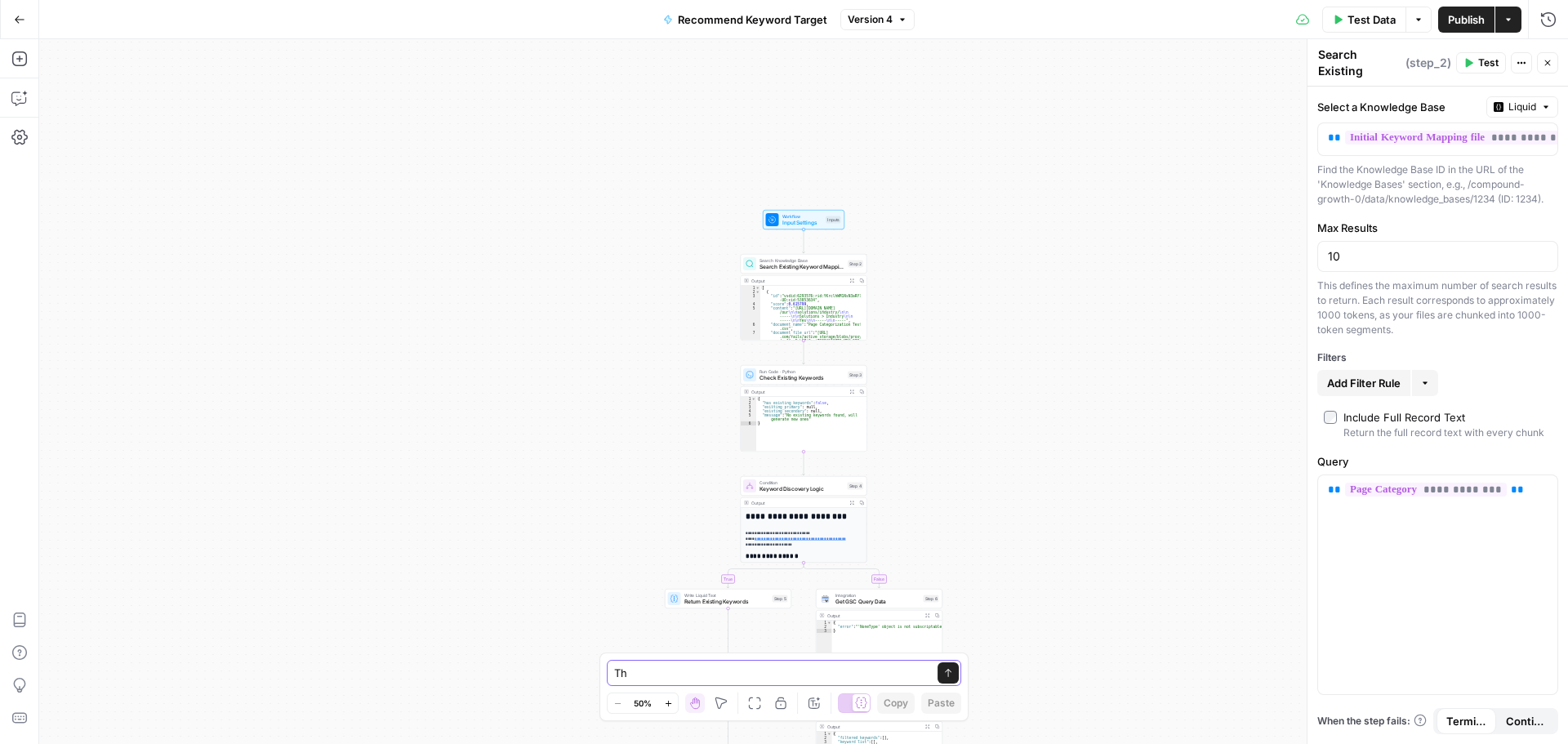
type textarea "T"
click at [702, 669] on textarea at bounding box center [774, 673] width 321 height 17
click at [824, 269] on span "Search Existing Keyword Mapping" at bounding box center [802, 267] width 85 height 8
drag, startPoint x: 846, startPoint y: 271, endPoint x: 847, endPoint y: 259, distance: 12.0
click at [835, 264] on span "Search Existing Keyword Mapping" at bounding box center [802, 267] width 85 height 8
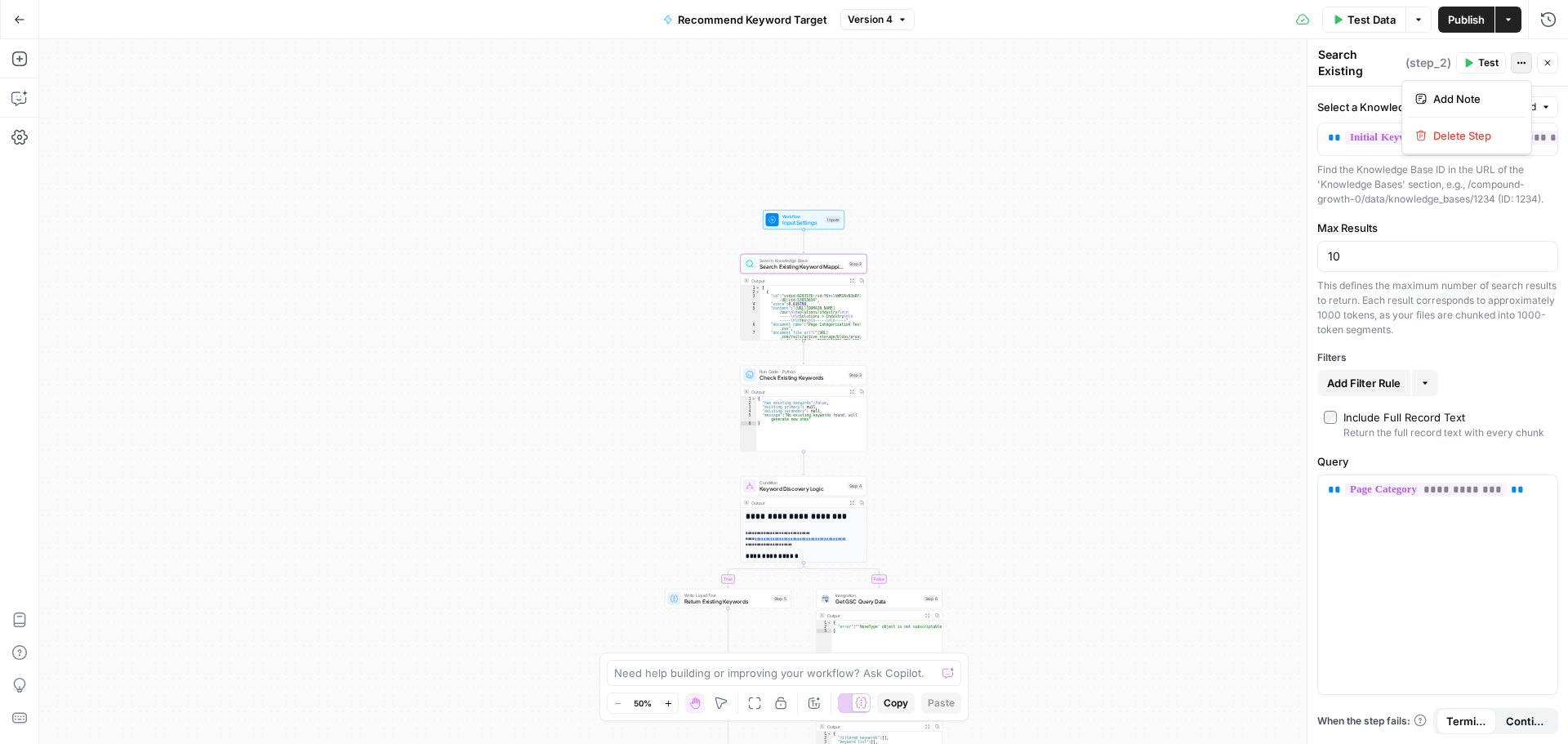
click at [1528, 59] on button "Actions" at bounding box center [1521, 63] width 21 height 21
click at [1476, 133] on span "Delete Step" at bounding box center [1472, 135] width 78 height 17
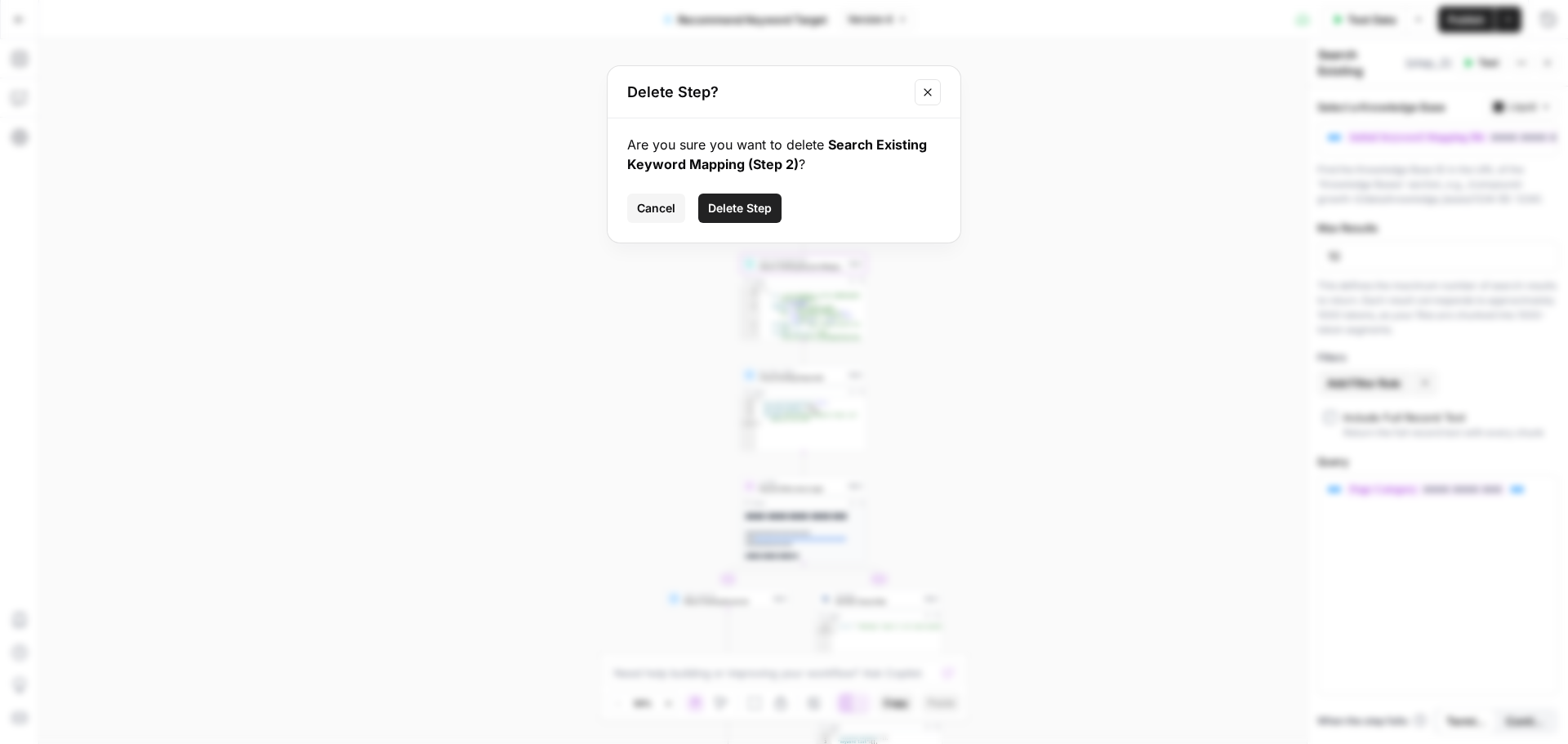
click at [746, 199] on button "Delete Step" at bounding box center [739, 208] width 83 height 29
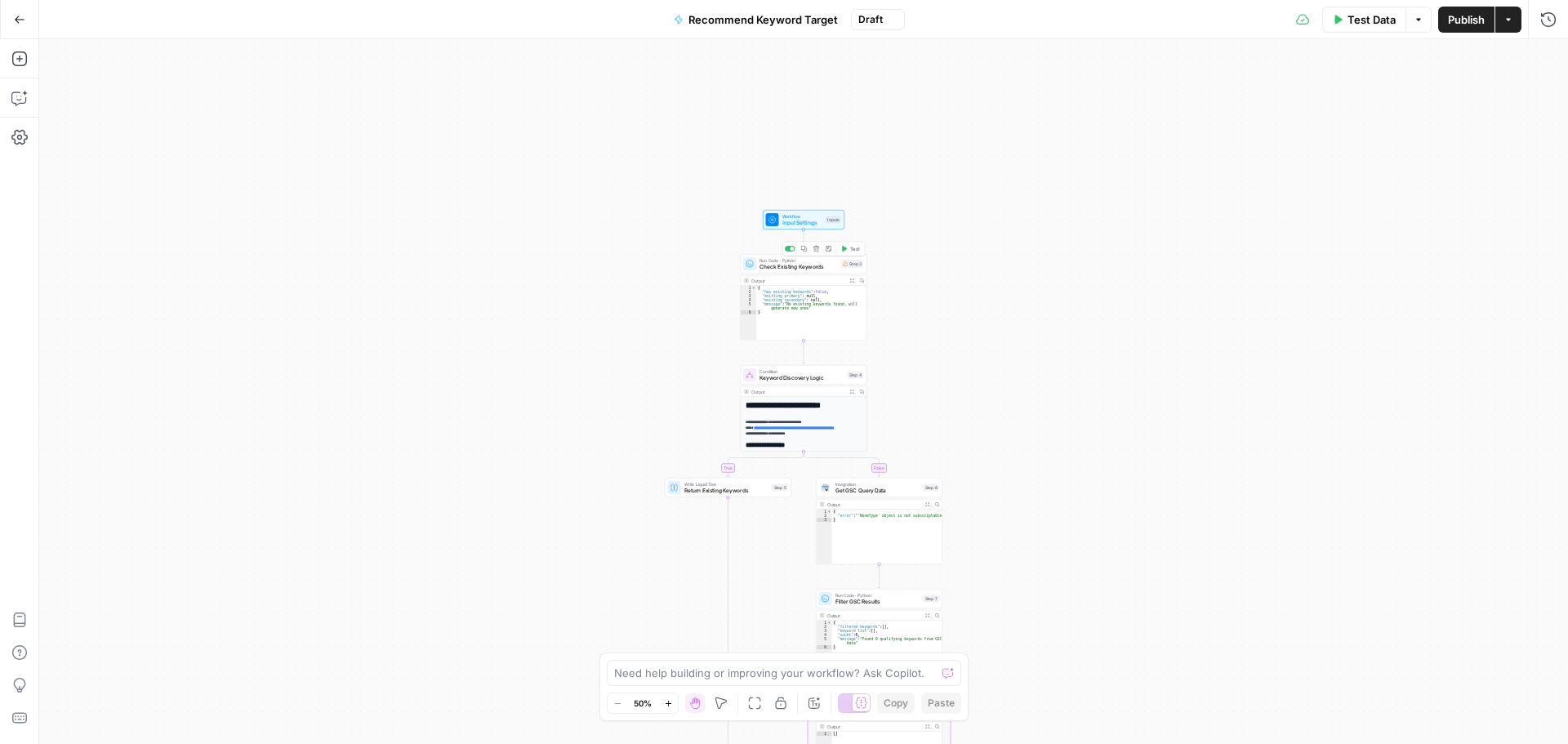
click at [813, 263] on span "Check Existing Keywords" at bounding box center [798, 267] width 78 height 8
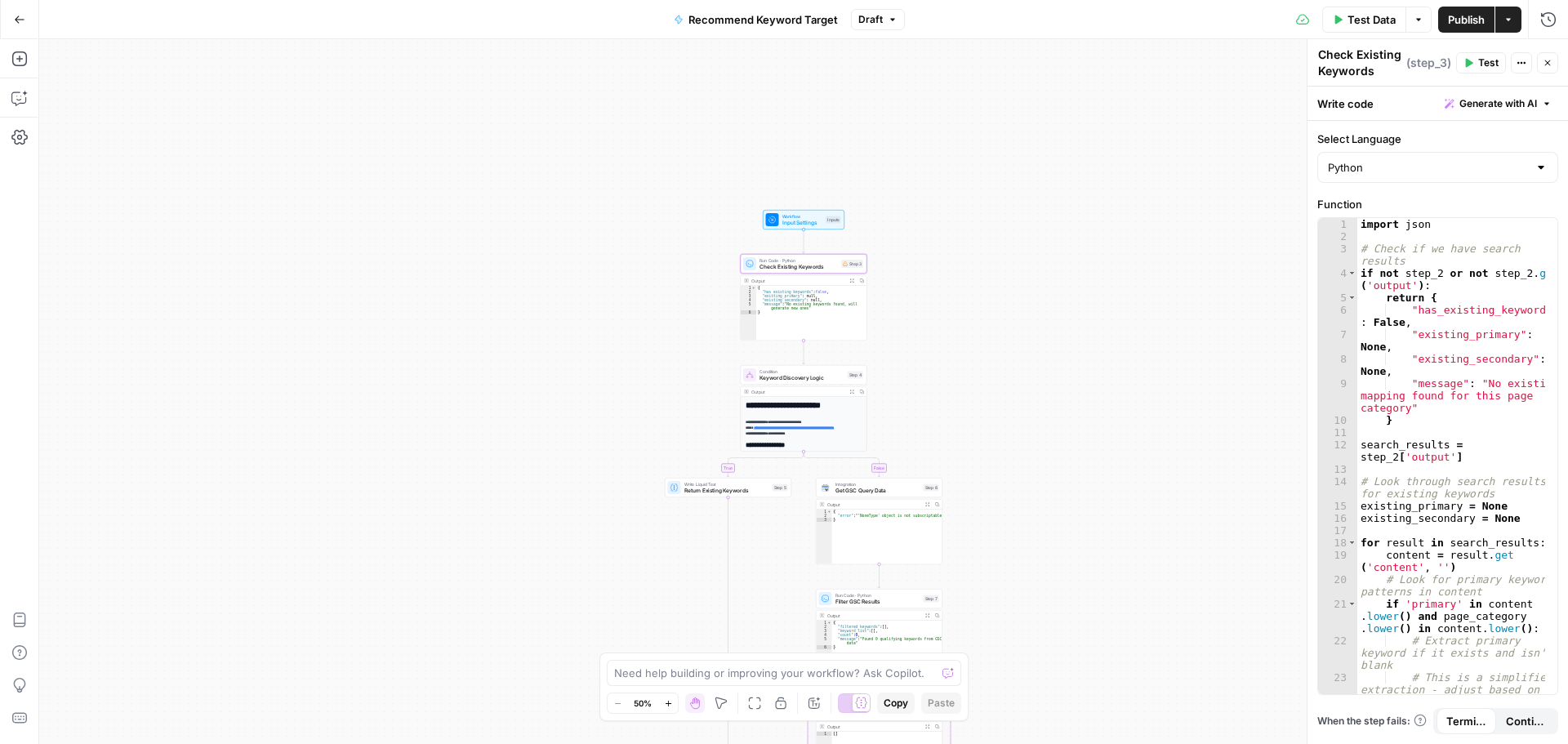
click at [1523, 66] on icon "button" at bounding box center [1521, 63] width 10 height 10
click at [1459, 148] on div "Add Note Delete Step" at bounding box center [1467, 117] width 131 height 75
click at [1467, 134] on span "Delete Step" at bounding box center [1472, 135] width 78 height 17
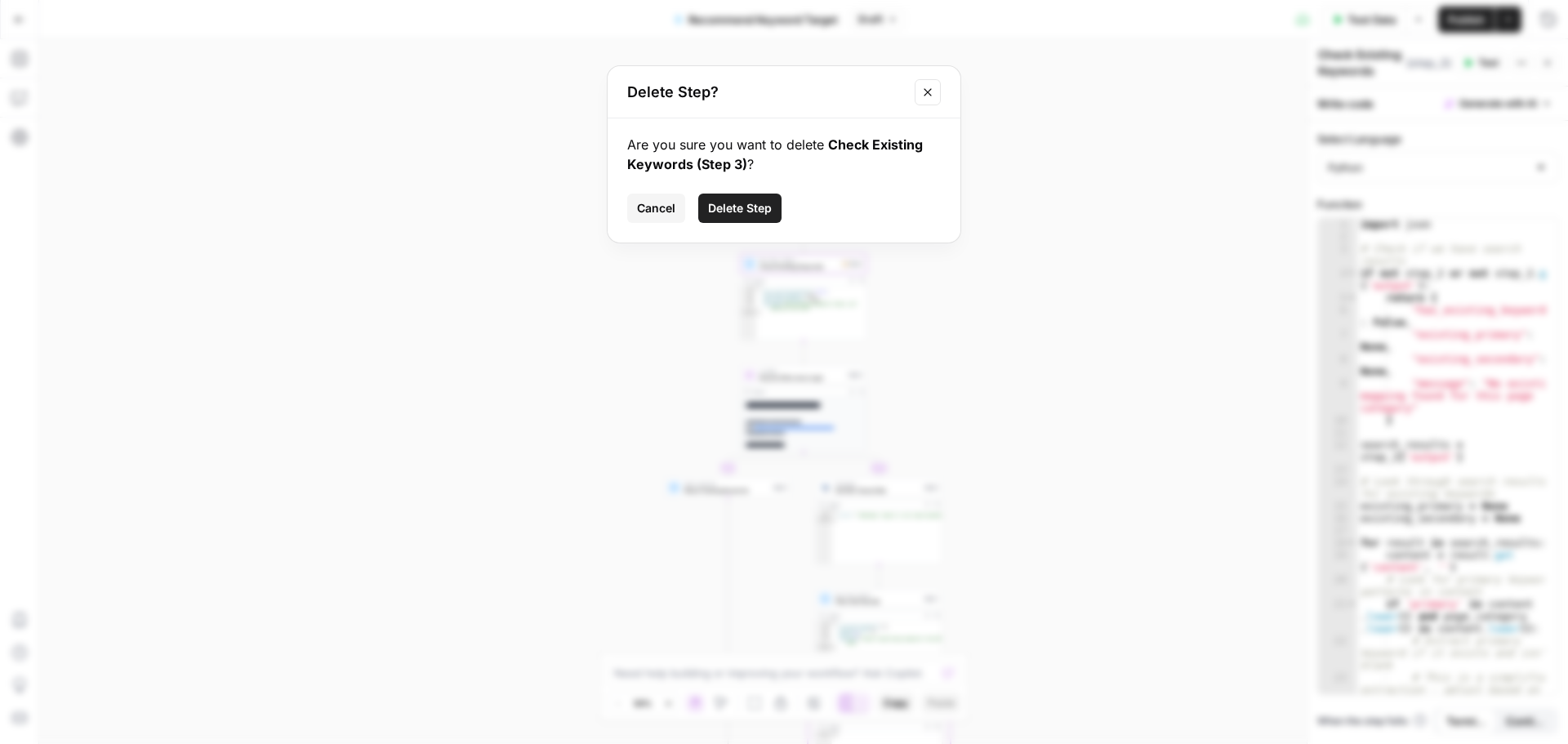
click at [775, 201] on button "Delete Step" at bounding box center [739, 208] width 83 height 29
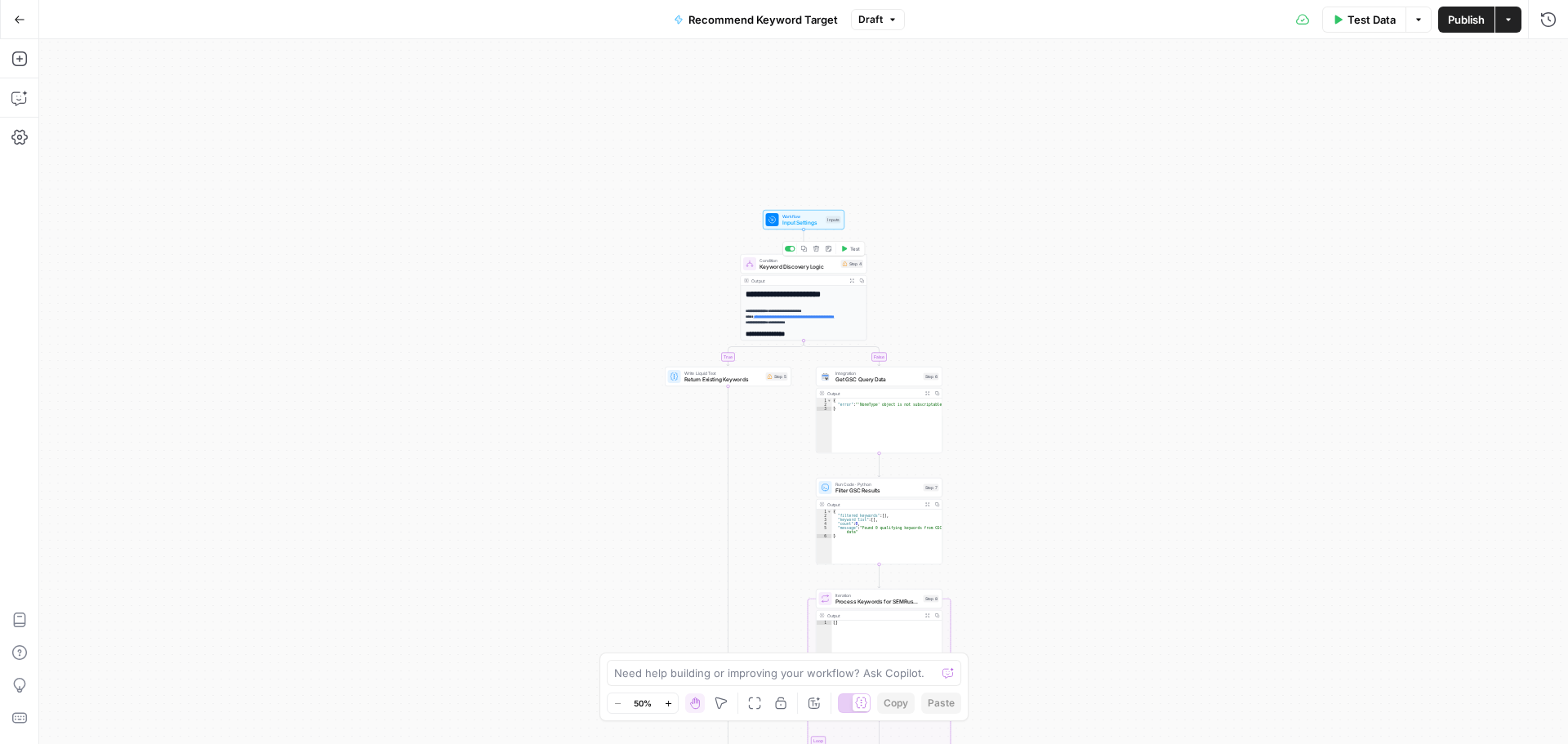
click at [837, 268] on span "Keyword Discovery Logic" at bounding box center [798, 267] width 78 height 8
click at [1529, 59] on button "Actions" at bounding box center [1521, 63] width 21 height 21
click at [1459, 136] on span "Delete Step" at bounding box center [1472, 135] width 78 height 17
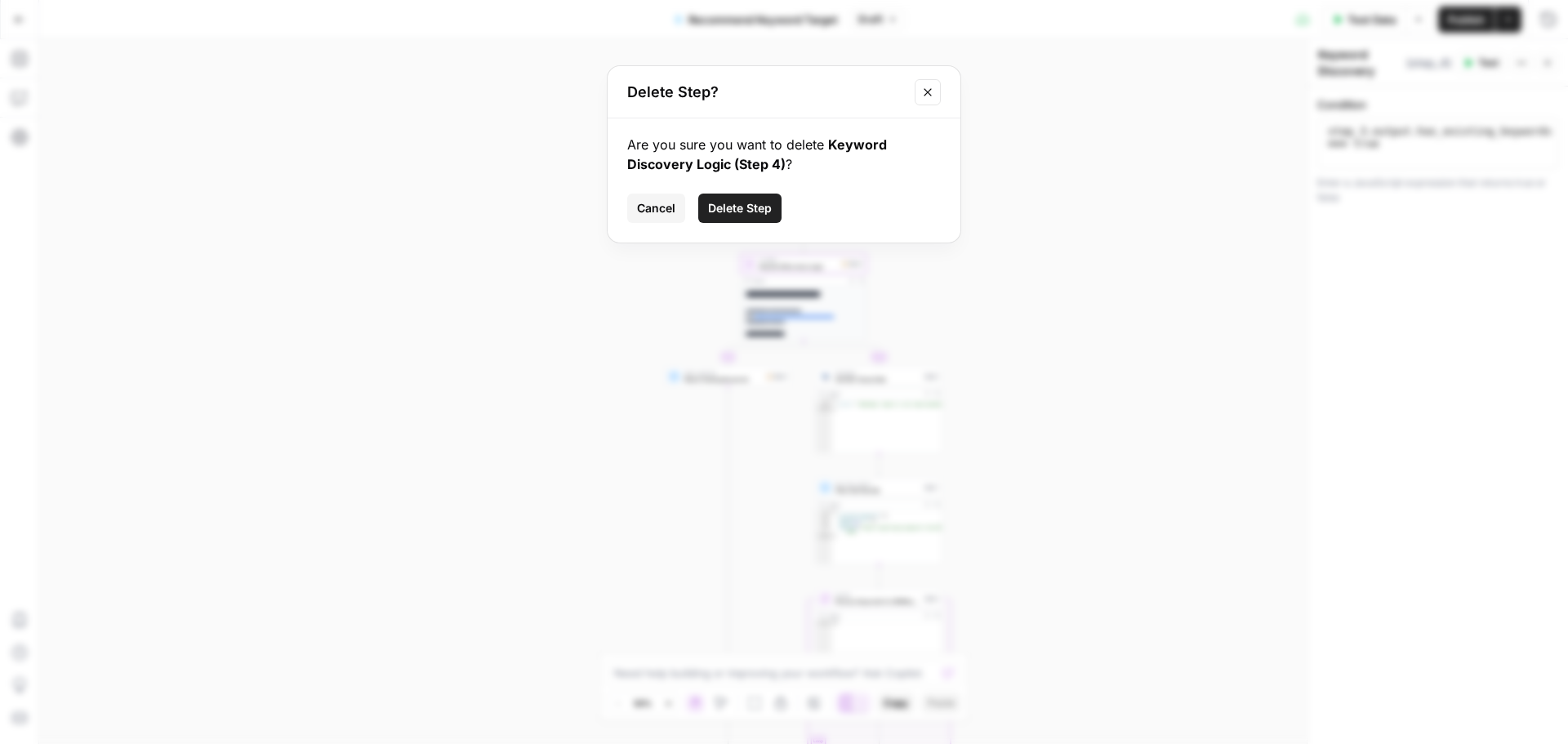
click at [757, 203] on span "Delete Step" at bounding box center [739, 208] width 64 height 17
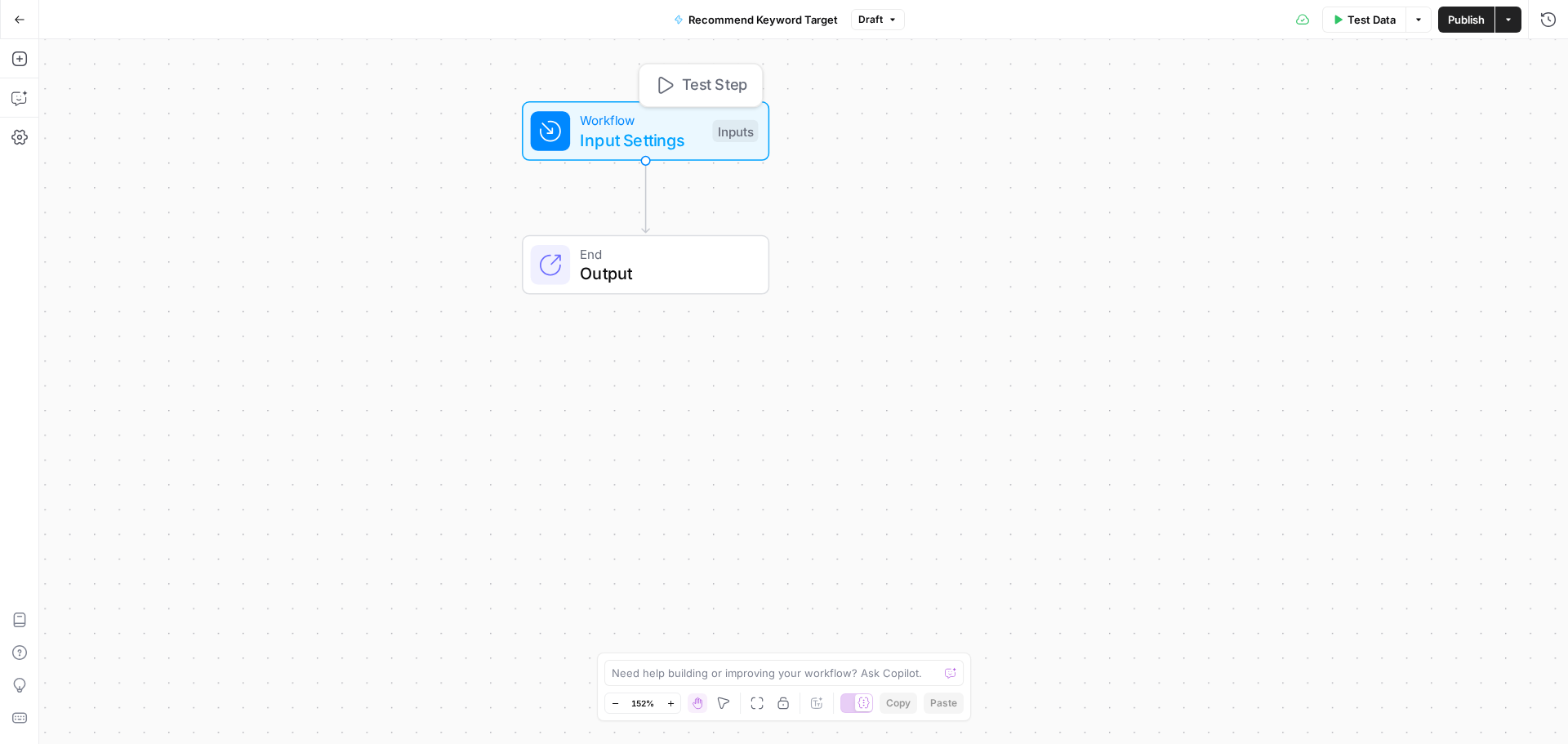
click at [678, 111] on span "Workflow" at bounding box center [641, 120] width 122 height 19
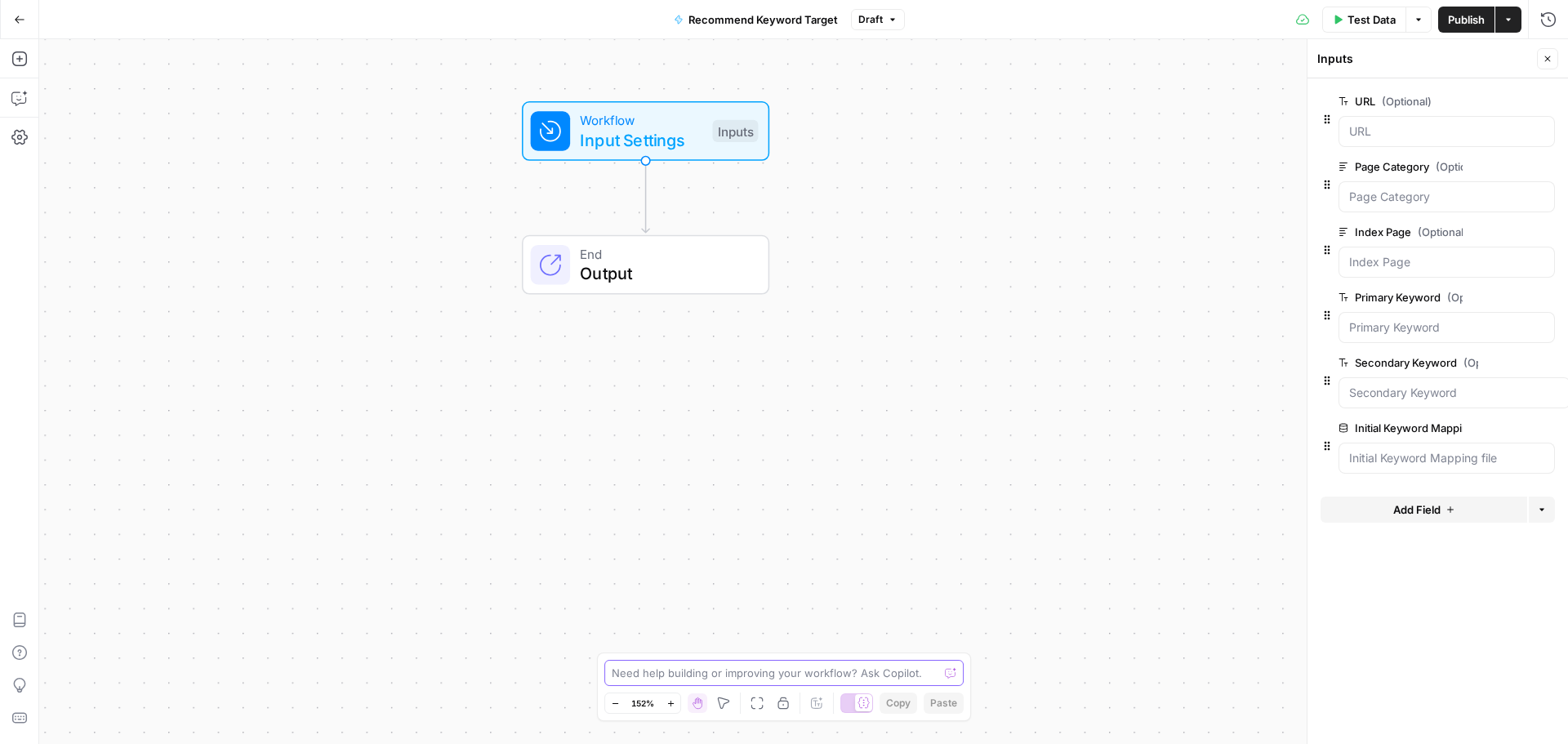
click at [695, 675] on textarea at bounding box center [774, 673] width 327 height 17
click at [812, 22] on span "Recommend Keyword Target" at bounding box center [763, 19] width 149 height 17
drag, startPoint x: 236, startPoint y: 121, endPoint x: 39, endPoint y: 130, distance: 197.2
click at [39, 130] on body "Compound Growth New Home Browse Insights Opportunities Your Data Recent Grids C…" at bounding box center [784, 372] width 1568 height 744
click at [182, 107] on div "Name Recommend Keyword Target" at bounding box center [192, 111] width 285 height 47
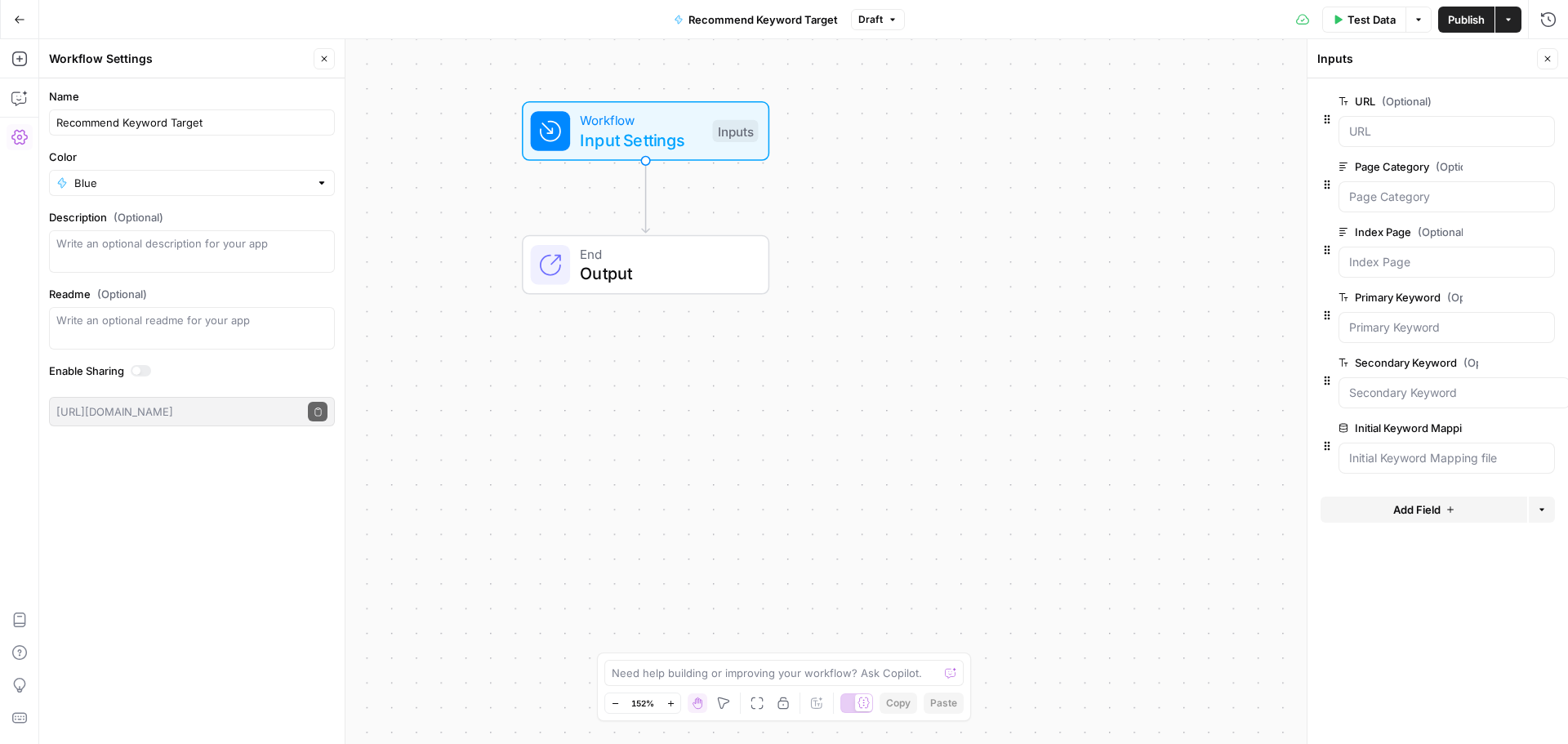
click at [182, 107] on div "Name Recommend Keyword Target" at bounding box center [192, 111] width 285 height 47
click at [186, 115] on input "Recommend Keyword Target" at bounding box center [192, 122] width 271 height 17
type input "Create Keyword Mapping Logic"
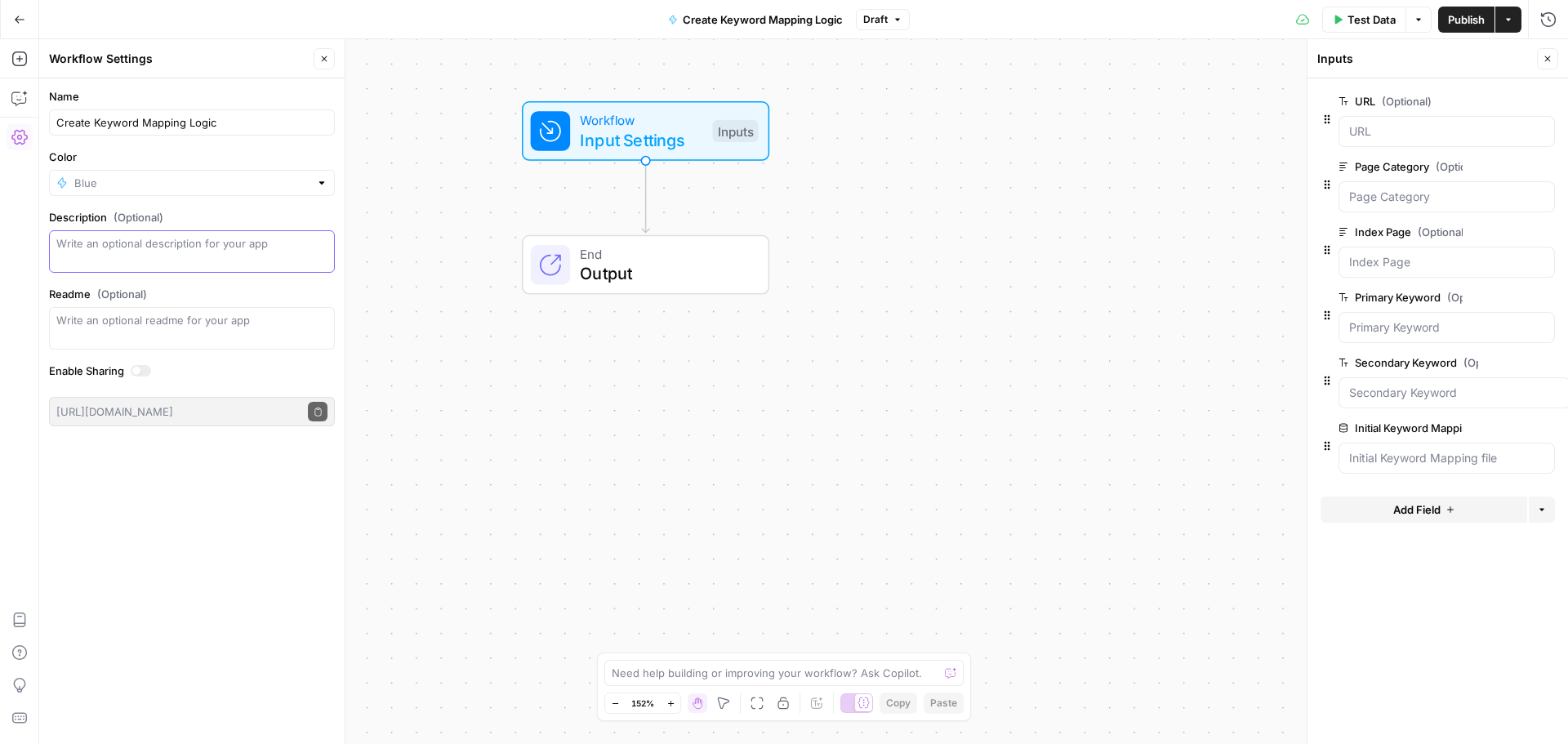
type input "Blue"
type textarea "The outcome is a logic that can be used to apply to any URLs without any existi…"
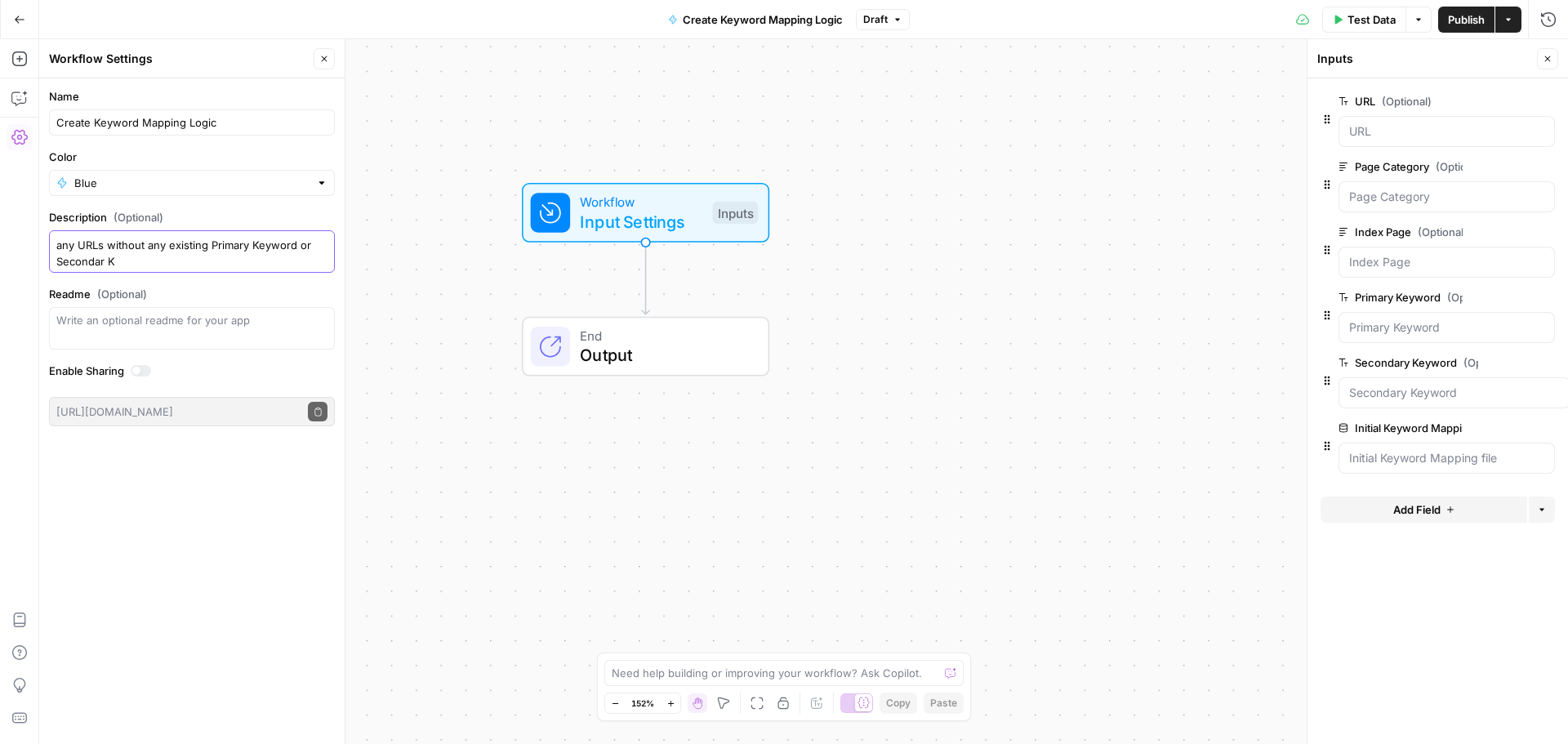
scroll to position [0, 0]
drag, startPoint x: 124, startPoint y: 259, endPoint x: 64, endPoint y: 230, distance: 66.6
click at [50, 218] on div "Description (Optional) The outcome is a logic that can be used to apply to any …" at bounding box center [192, 240] width 285 height 64
type textarea "Create a keyword mapping logic for one specifc page group"
click at [1066, 343] on div "Workflow Input Settings Inputs End Output" at bounding box center [804, 391] width 1528 height 704
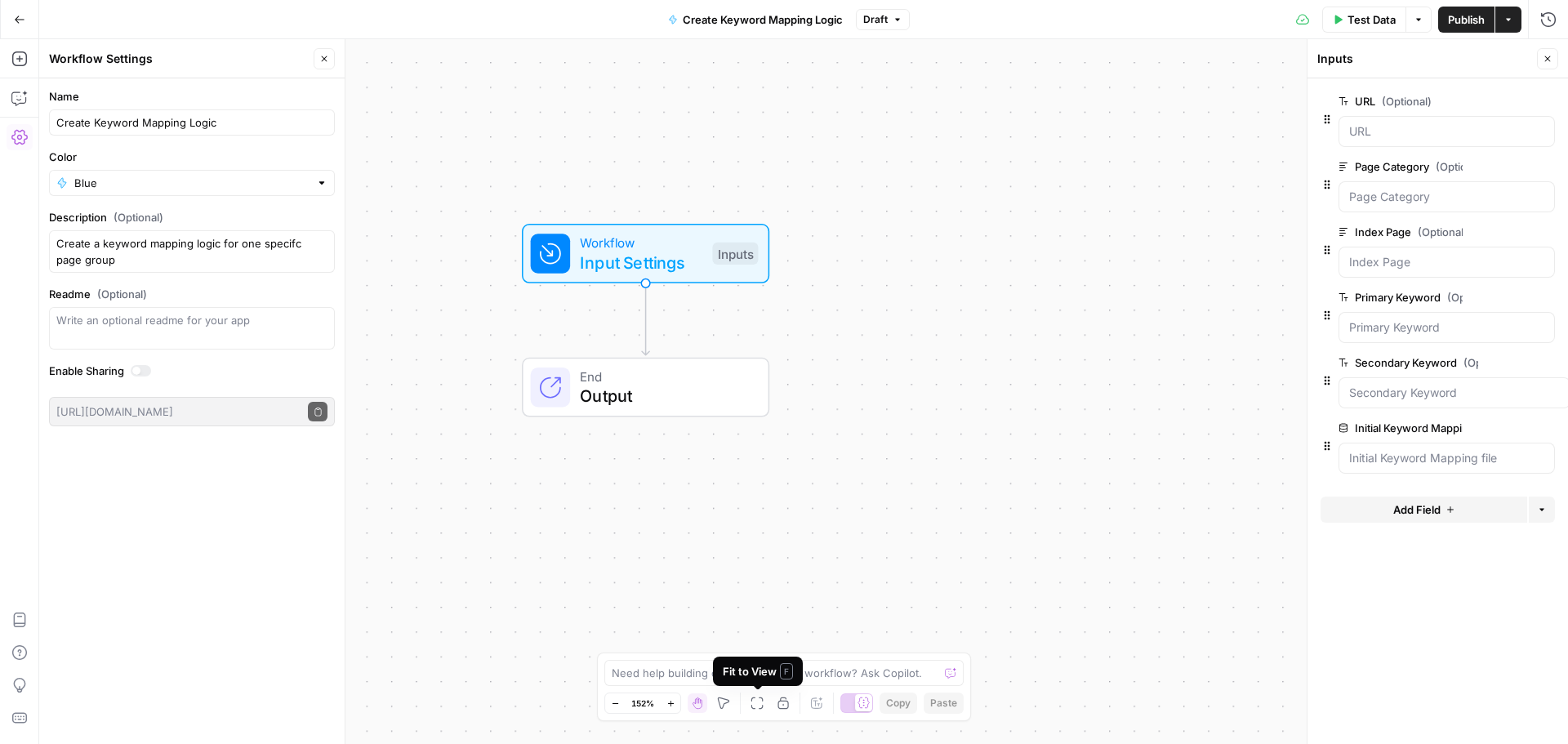
click at [772, 678] on div "Fit to View F" at bounding box center [758, 671] width 70 height 17
click at [1516, 162] on button "edit field" at bounding box center [1501, 166] width 63 height 19
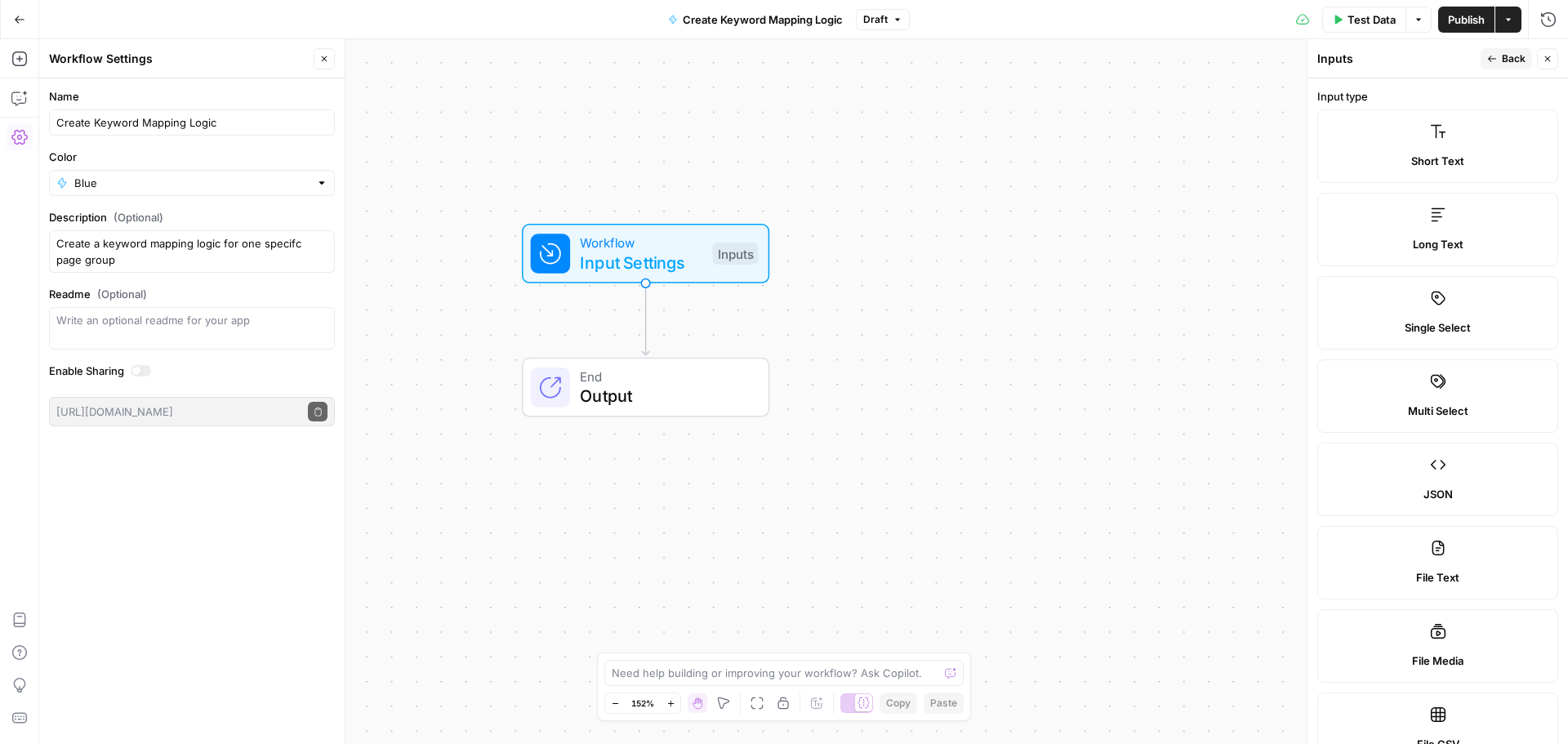
scroll to position [163, 0]
click at [1461, 237] on label "Multi Select" at bounding box center [1438, 233] width 241 height 74
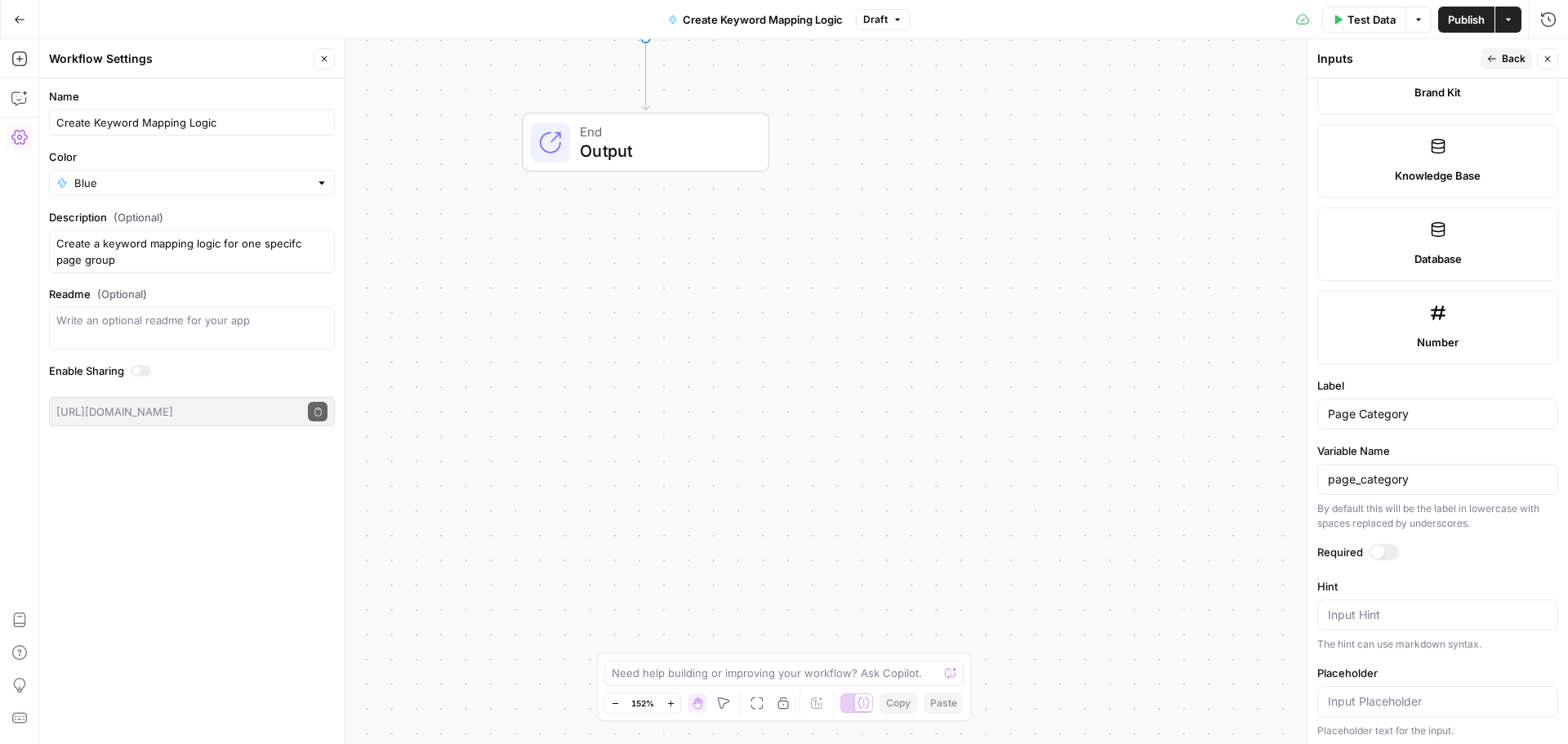
scroll to position [893, 0]
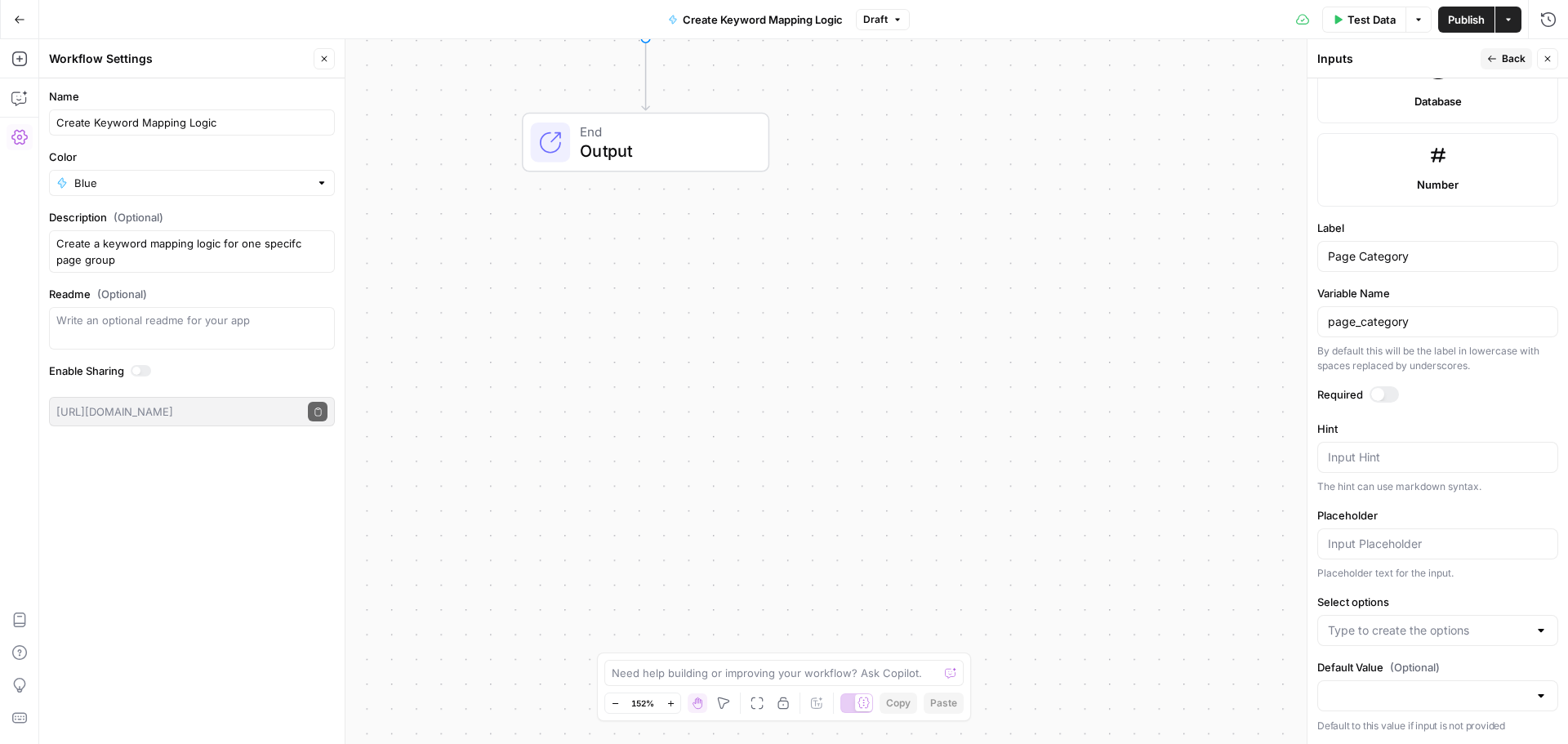
click at [1535, 638] on div at bounding box center [1541, 631] width 13 height 17
click at [1237, 565] on div "Workflow Input Settings Inputs End Output" at bounding box center [804, 391] width 1528 height 704
click at [1535, 692] on div at bounding box center [1541, 696] width 13 height 17
drag, startPoint x: 1216, startPoint y: 495, endPoint x: 1208, endPoint y: 494, distance: 8.1
click at [1208, 494] on div "Workflow Input Settings Inputs End Output" at bounding box center [804, 391] width 1528 height 704
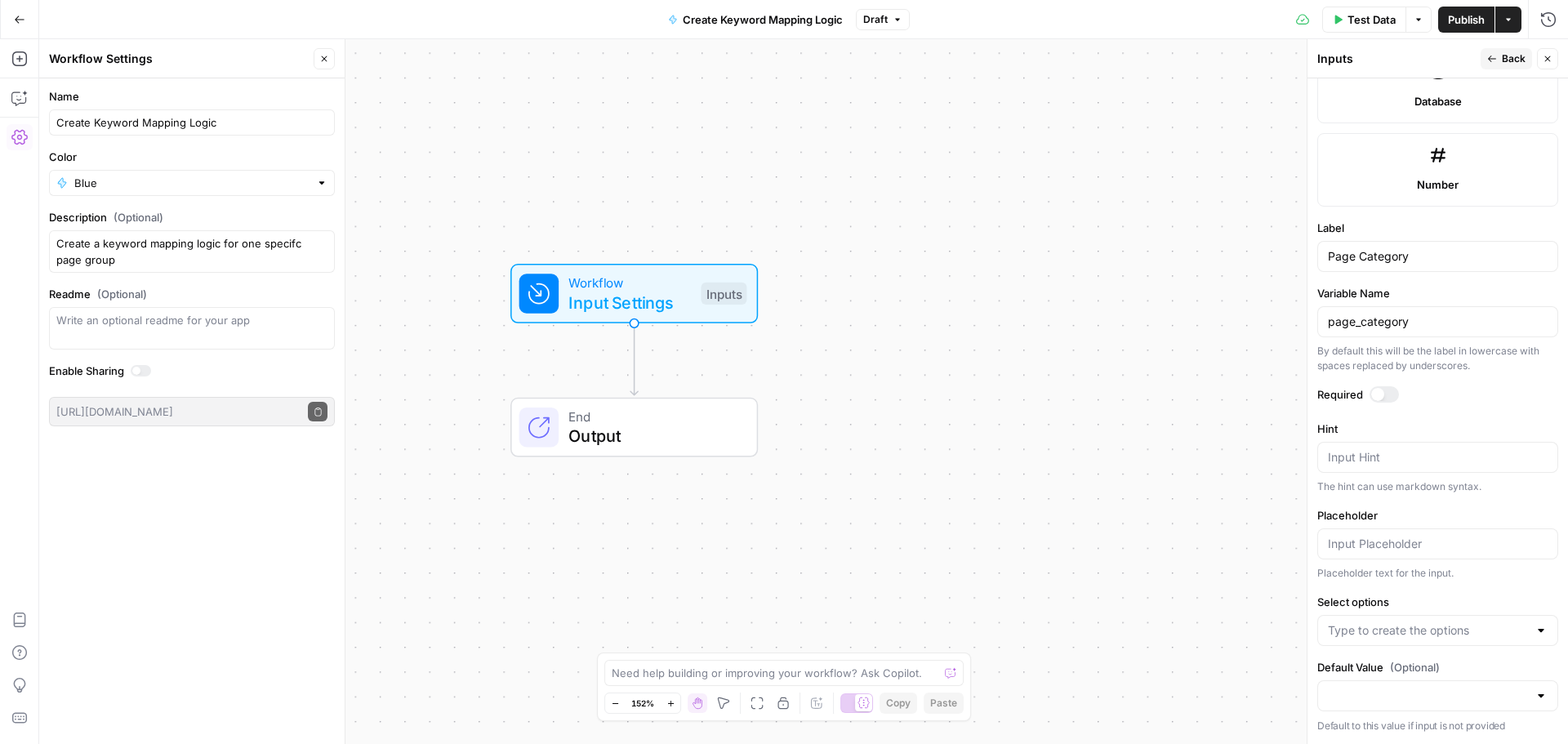
click at [1508, 64] on span "Back" at bounding box center [1514, 59] width 24 height 15
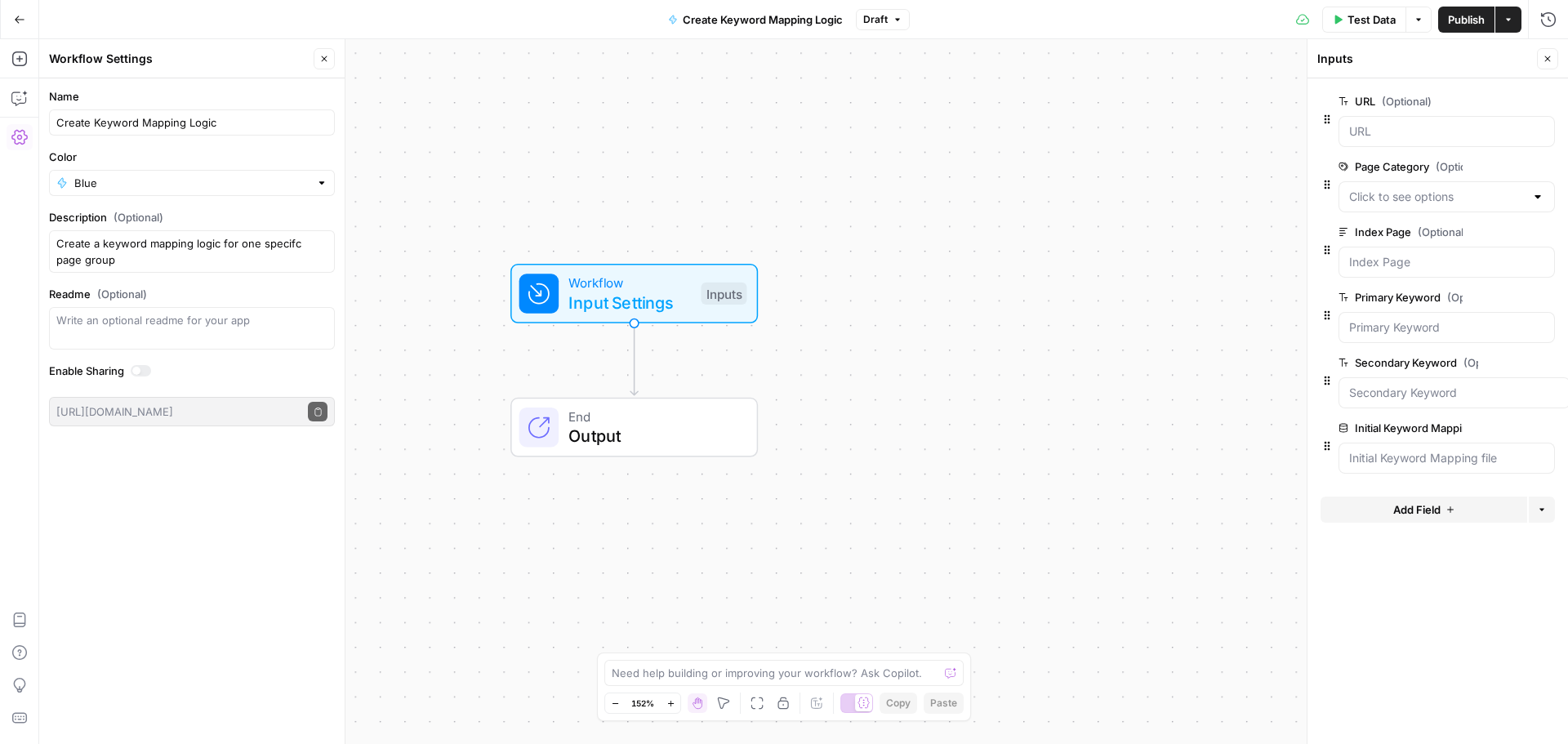
click at [1537, 197] on div at bounding box center [1538, 197] width 13 height 17
click at [1500, 164] on span "edit field" at bounding box center [1493, 167] width 36 height 13
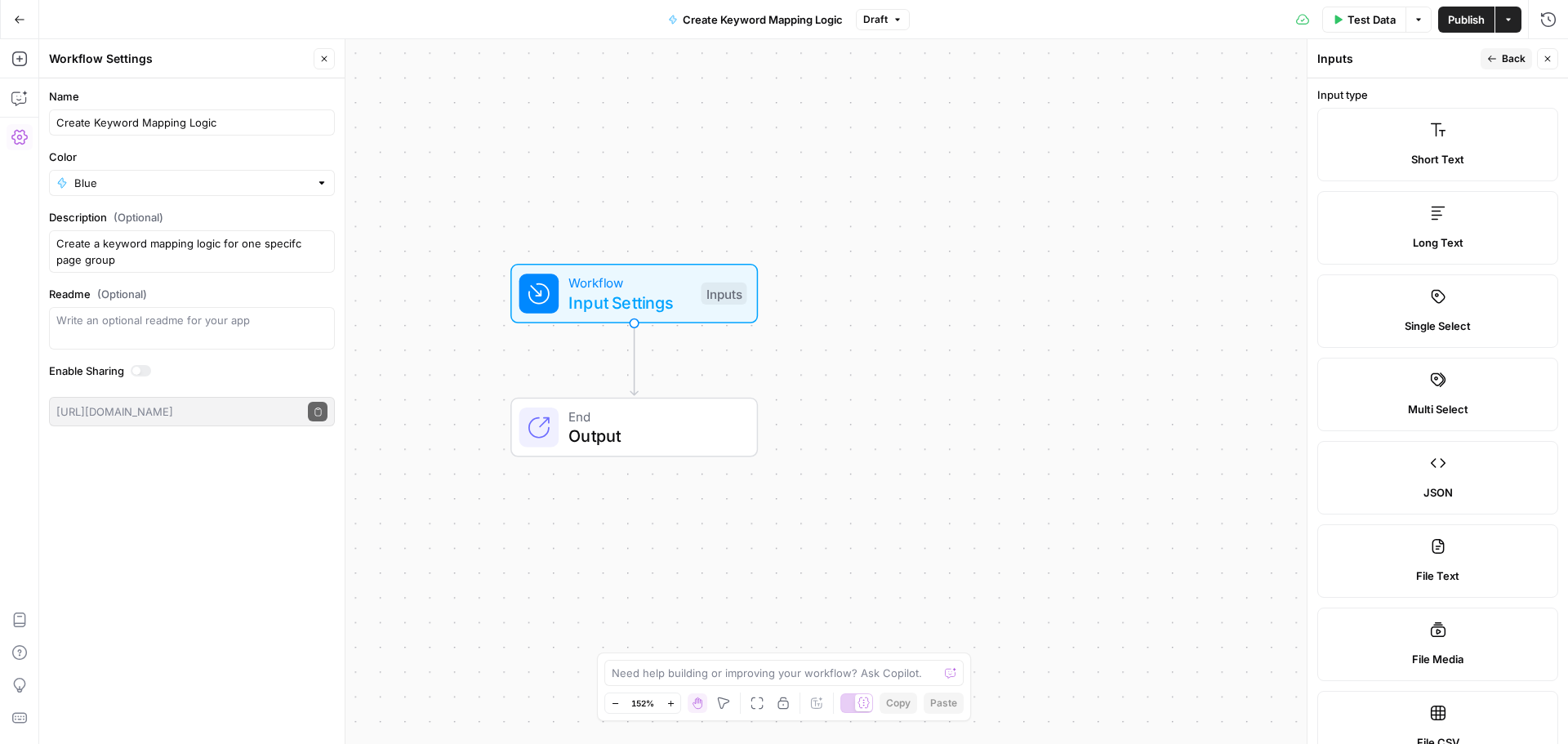
scroll to position [0, 0]
click at [1505, 66] on button "Back" at bounding box center [1506, 58] width 52 height 21
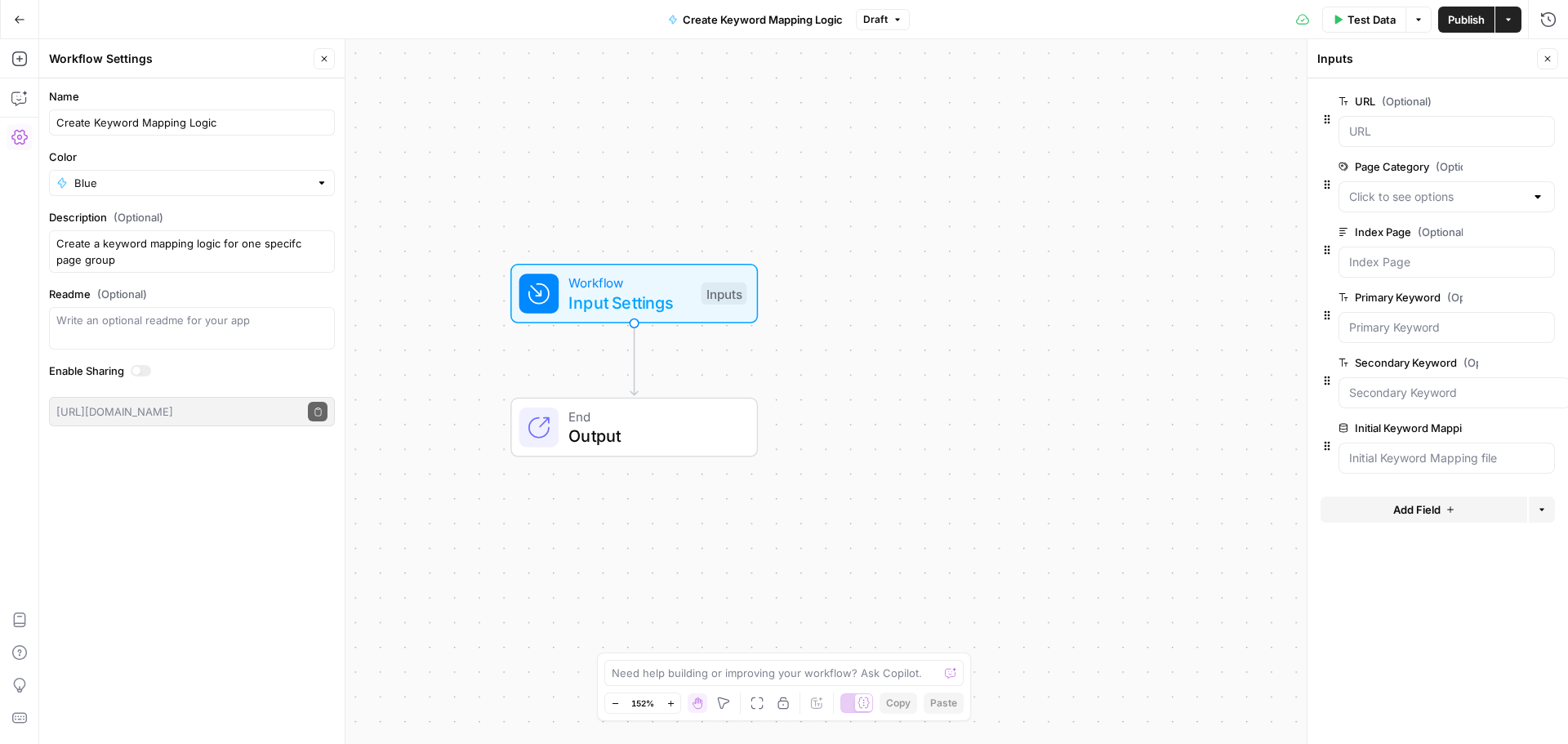
click at [1516, 165] on button "edit field" at bounding box center [1501, 166] width 63 height 19
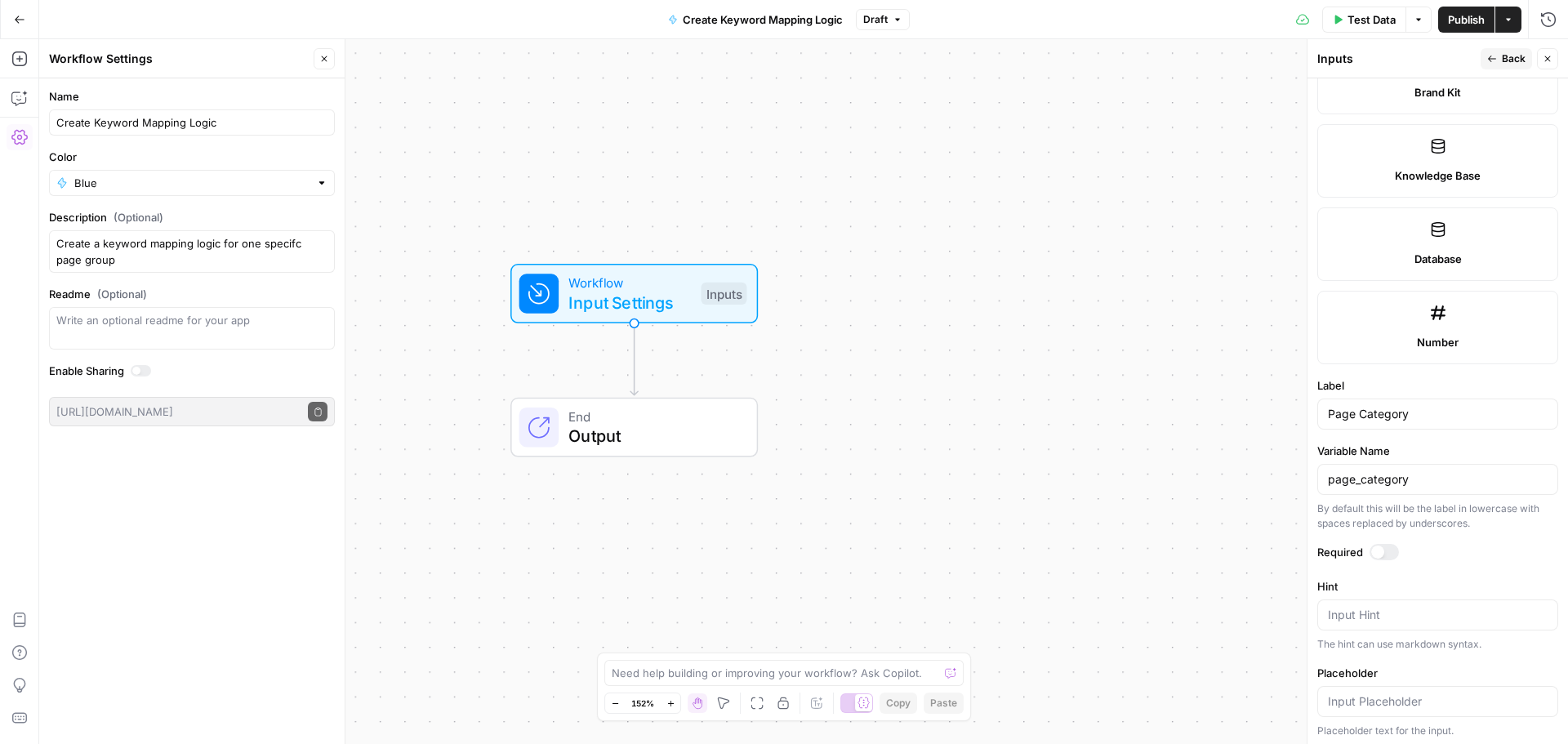
scroll to position [817, 0]
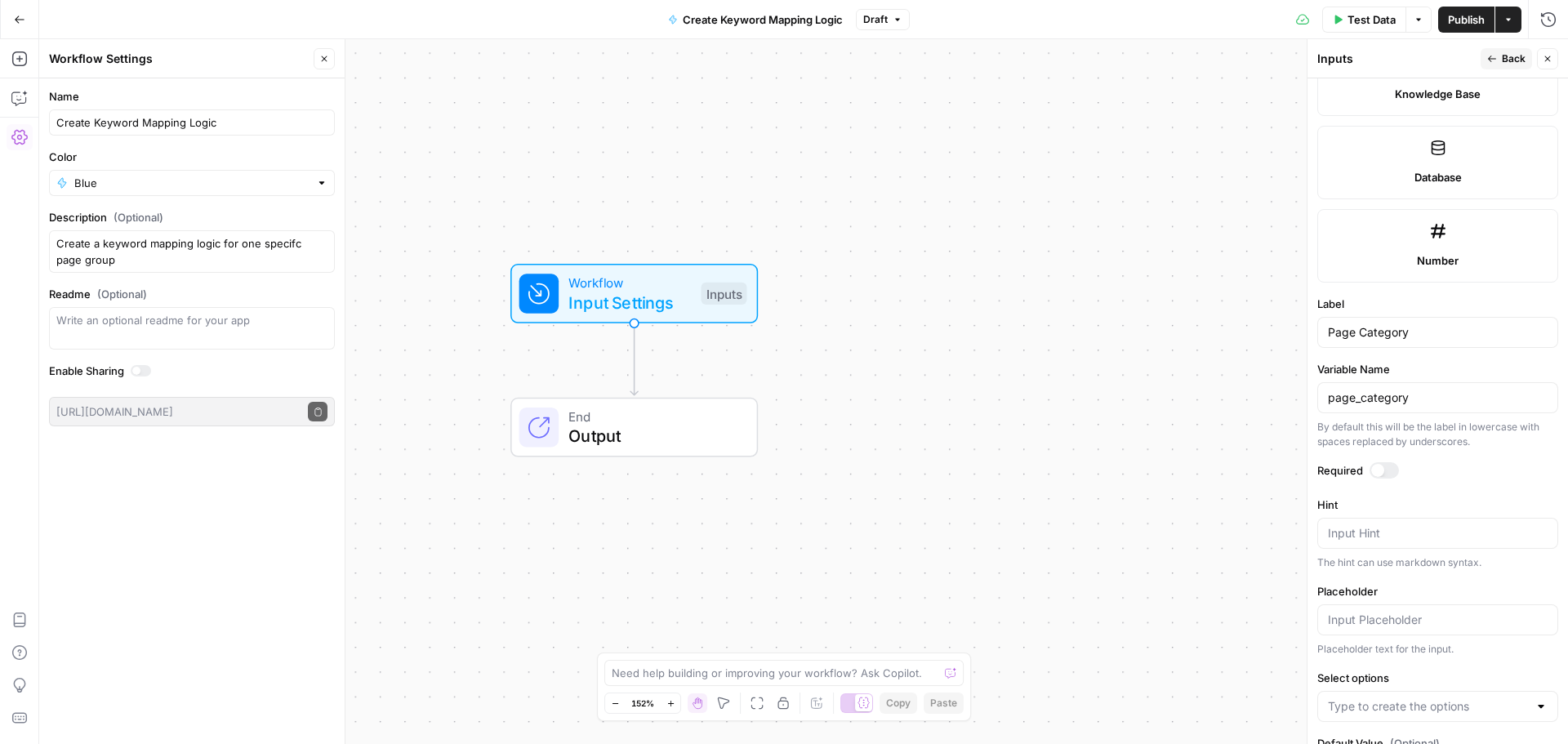
click at [1388, 478] on div at bounding box center [1385, 471] width 29 height 17
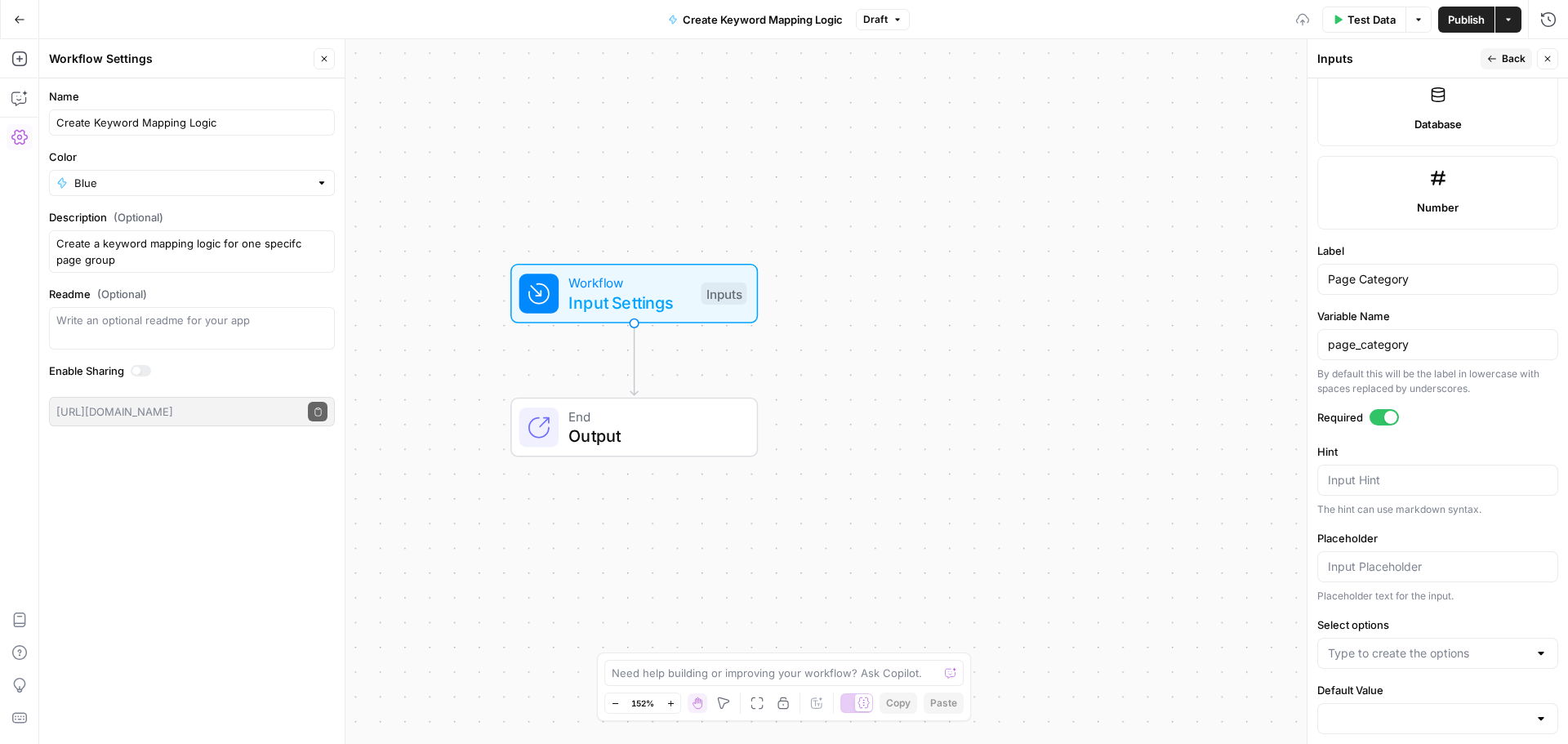
scroll to position [893, 0]
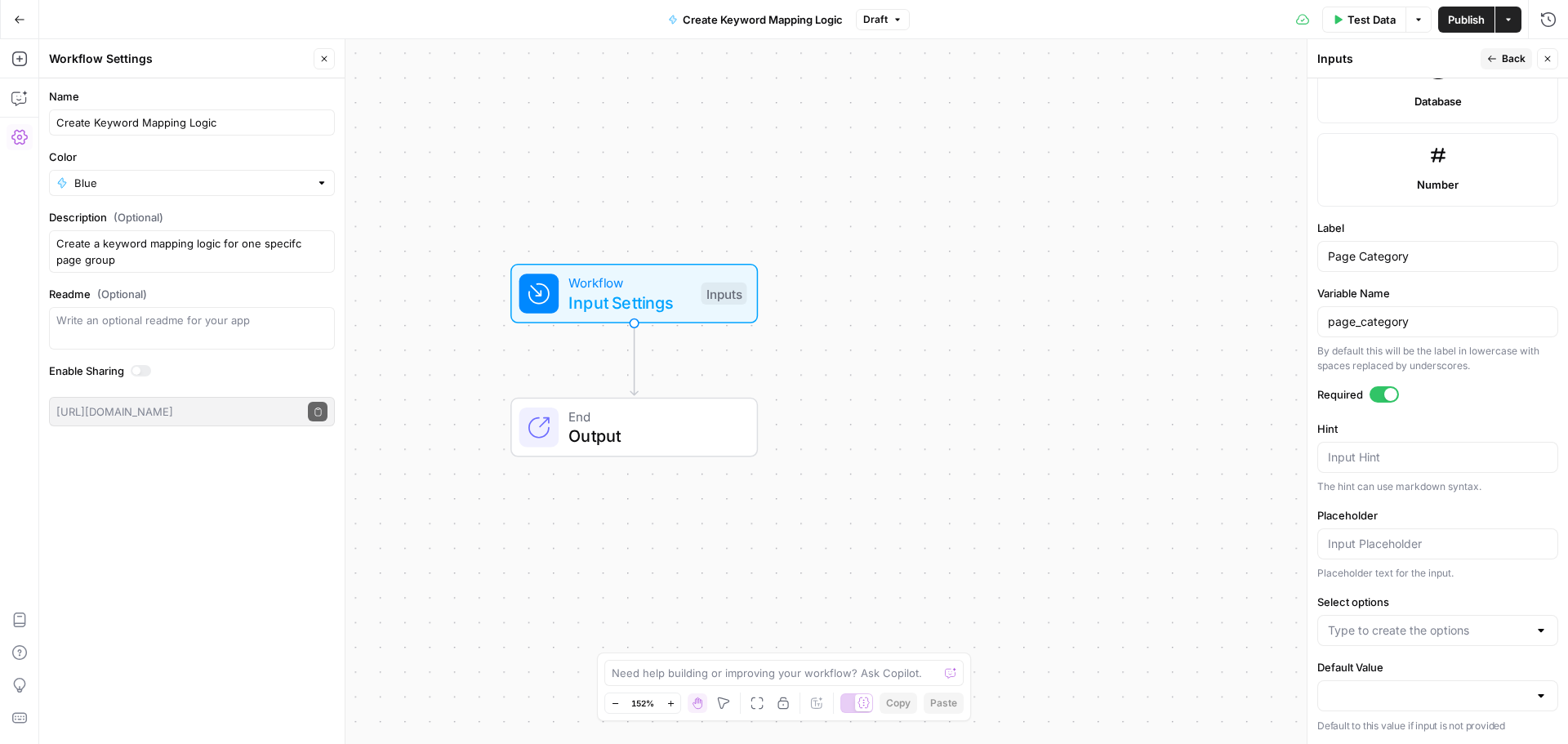
click at [1450, 531] on div at bounding box center [1438, 544] width 241 height 31
click at [1536, 619] on div at bounding box center [1438, 631] width 241 height 31
click at [1504, 576] on div "Placeholder text for the input." at bounding box center [1438, 574] width 241 height 15
click at [1500, 56] on button "Back" at bounding box center [1506, 58] width 52 height 21
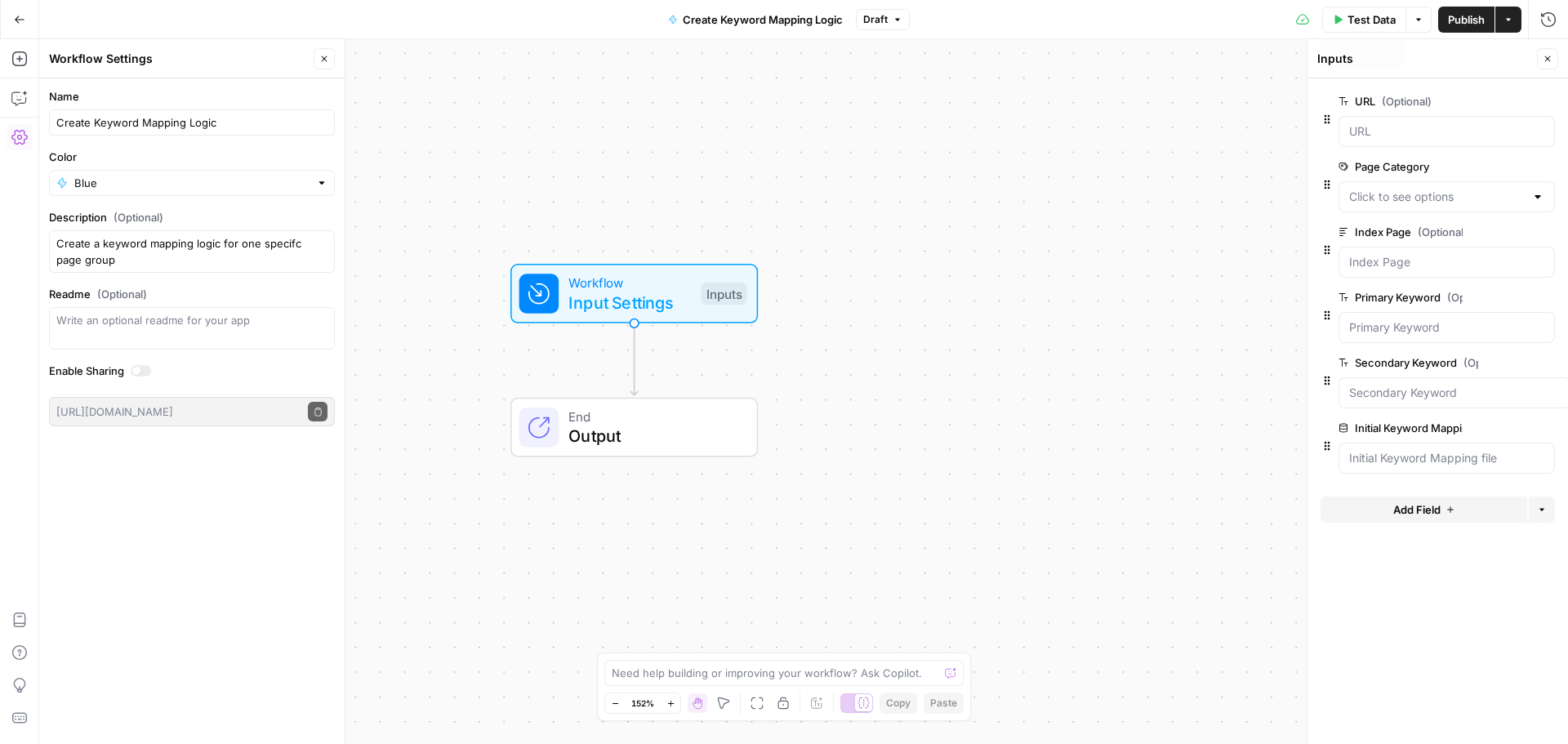
click at [1363, 20] on span "Test Data" at bounding box center [1372, 19] width 48 height 17
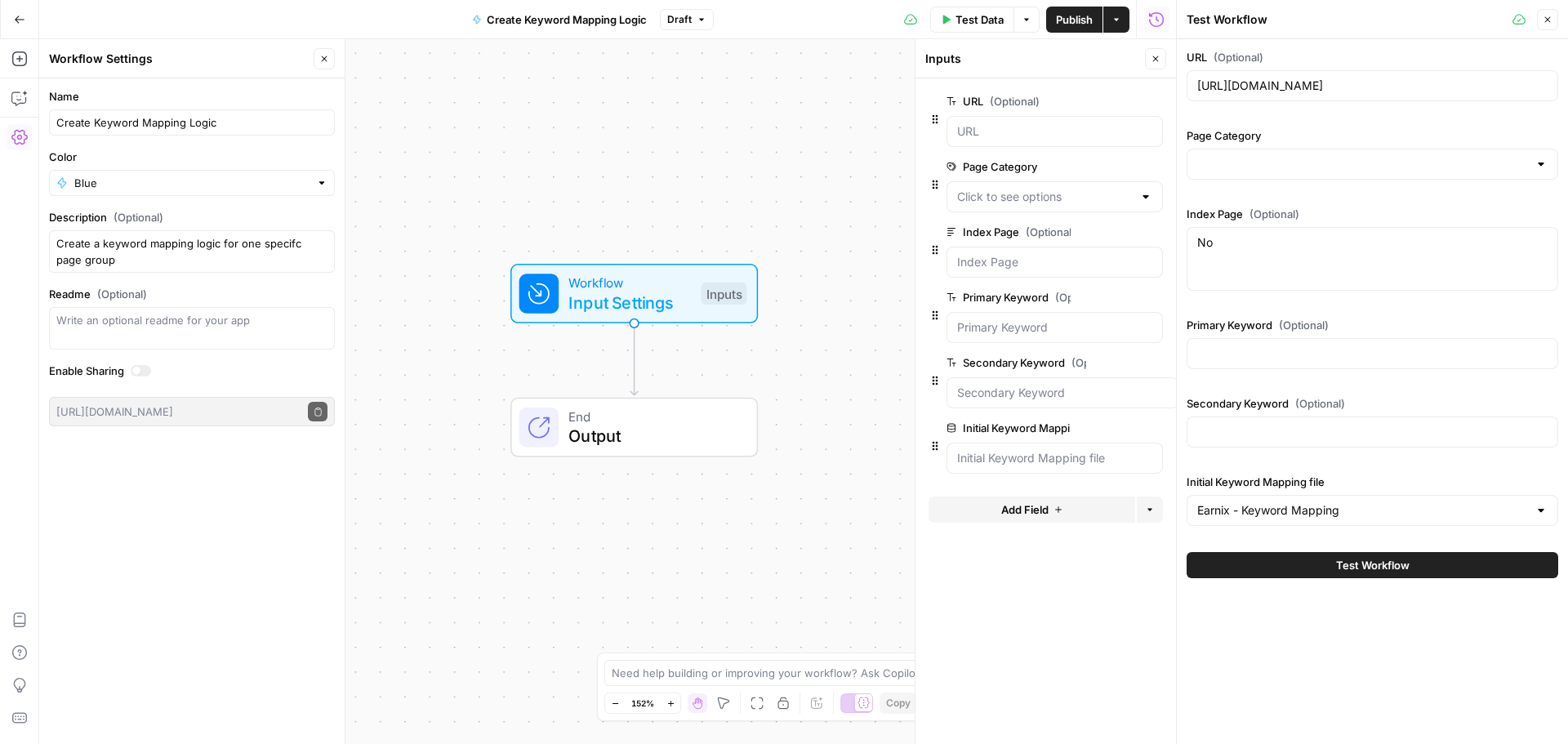
drag, startPoint x: 1529, startPoint y: 163, endPoint x: 1545, endPoint y: 163, distance: 16.0
click at [1531, 163] on div at bounding box center [1373, 164] width 372 height 31
click at [1547, 163] on div at bounding box center [1541, 164] width 13 height 17
click at [1553, 21] on button "Close" at bounding box center [1547, 19] width 21 height 21
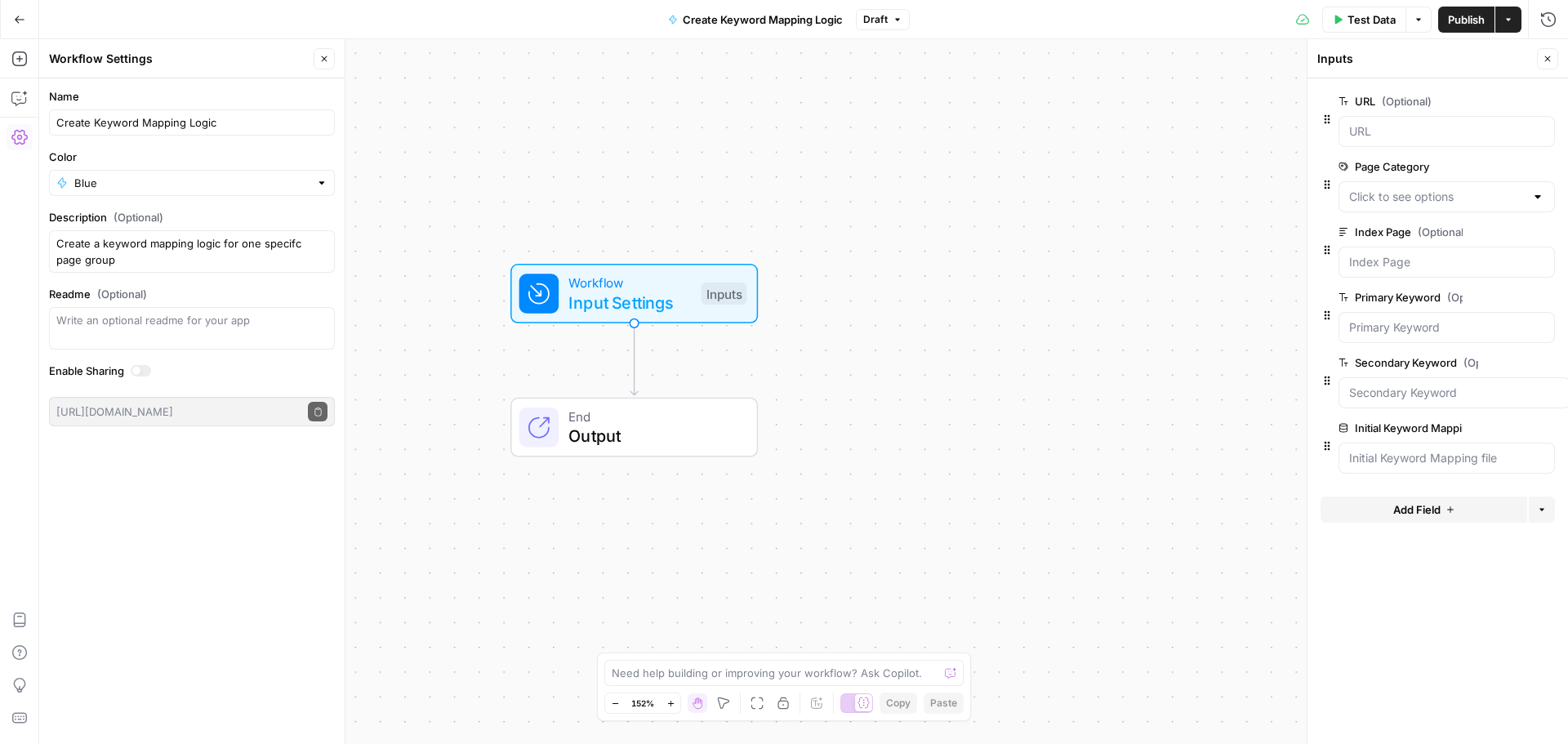
click at [1536, 194] on div at bounding box center [1538, 197] width 13 height 17
click at [1516, 161] on button "edit field" at bounding box center [1501, 166] width 63 height 19
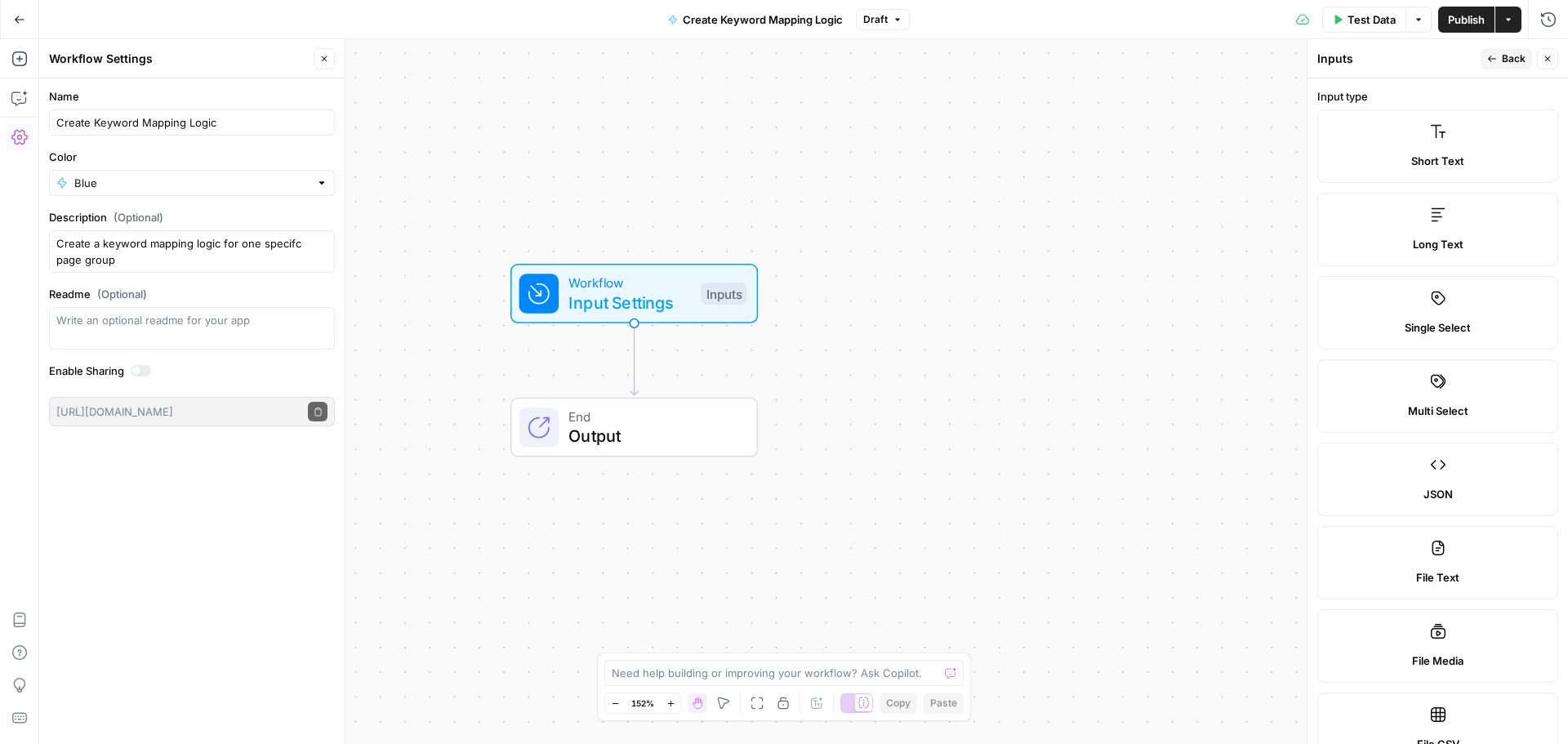
click at [1474, 150] on label "Short Text" at bounding box center [1438, 146] width 241 height 74
click at [1501, 52] on button "Back" at bounding box center [1506, 58] width 52 height 21
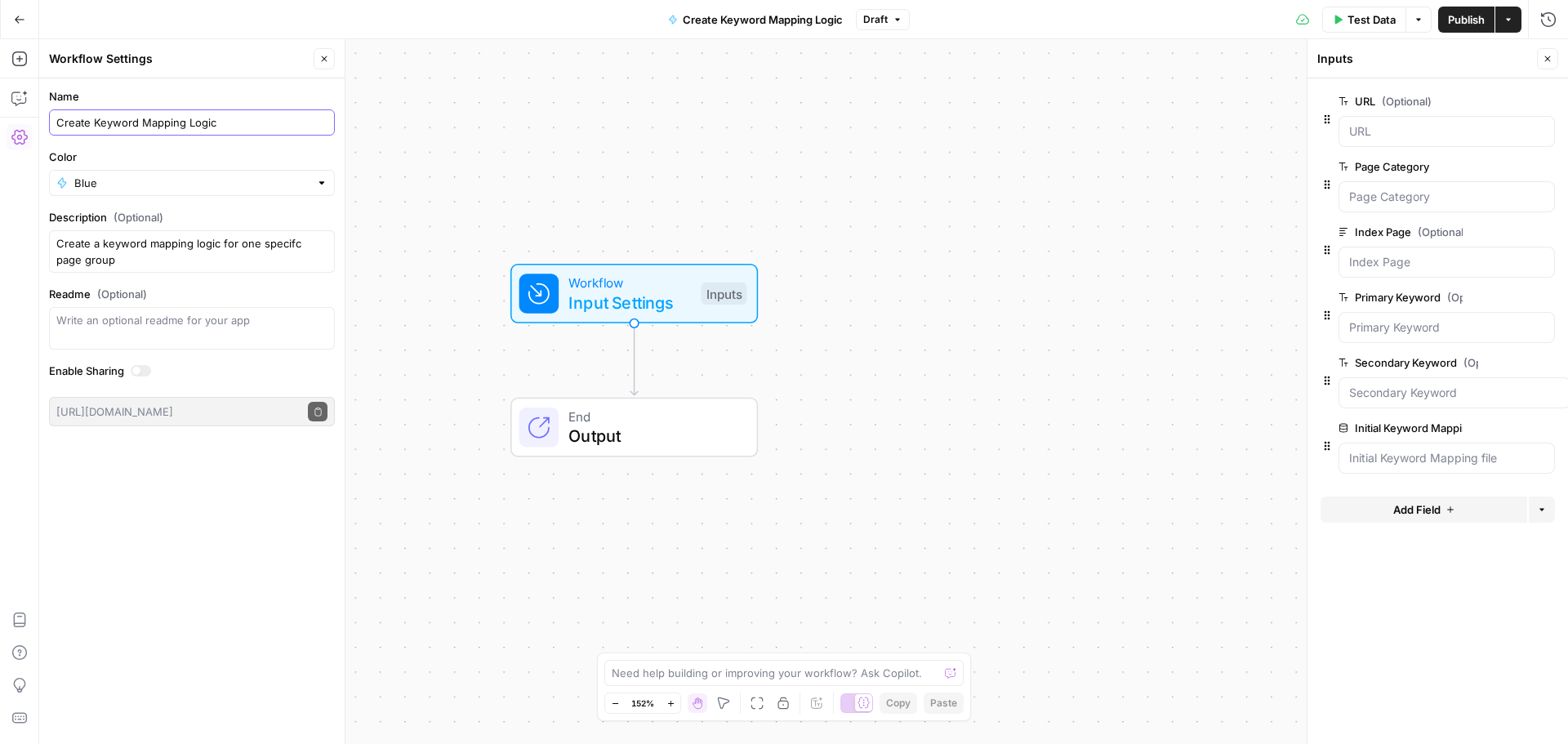
click at [238, 123] on input "Create Keyword Mapping Logic" at bounding box center [192, 122] width 271 height 17
type input "Create Keyword Mapping Logic for Page Group"
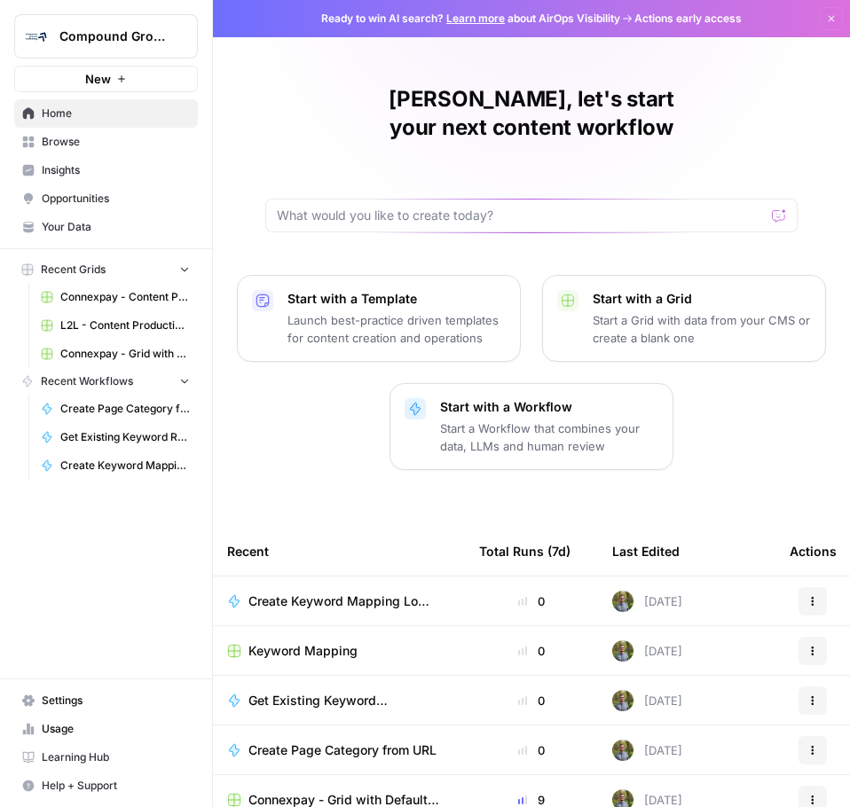
click at [310, 642] on span "Keyword Mapping" at bounding box center [302, 651] width 109 height 18
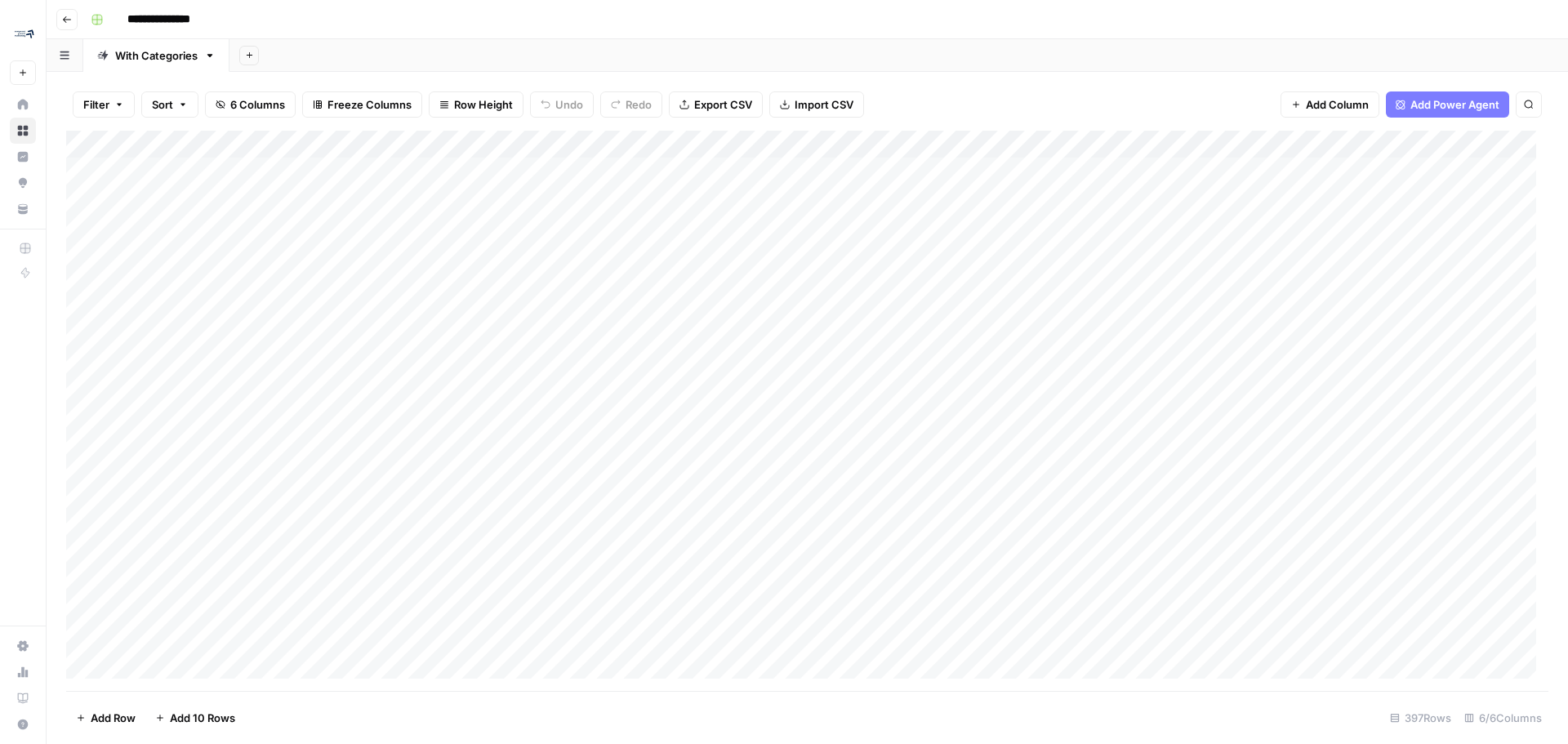
click at [676, 53] on div "Add Sheet" at bounding box center [899, 55] width 1339 height 32
click at [782, 141] on div "Add Column" at bounding box center [807, 411] width 1482 height 560
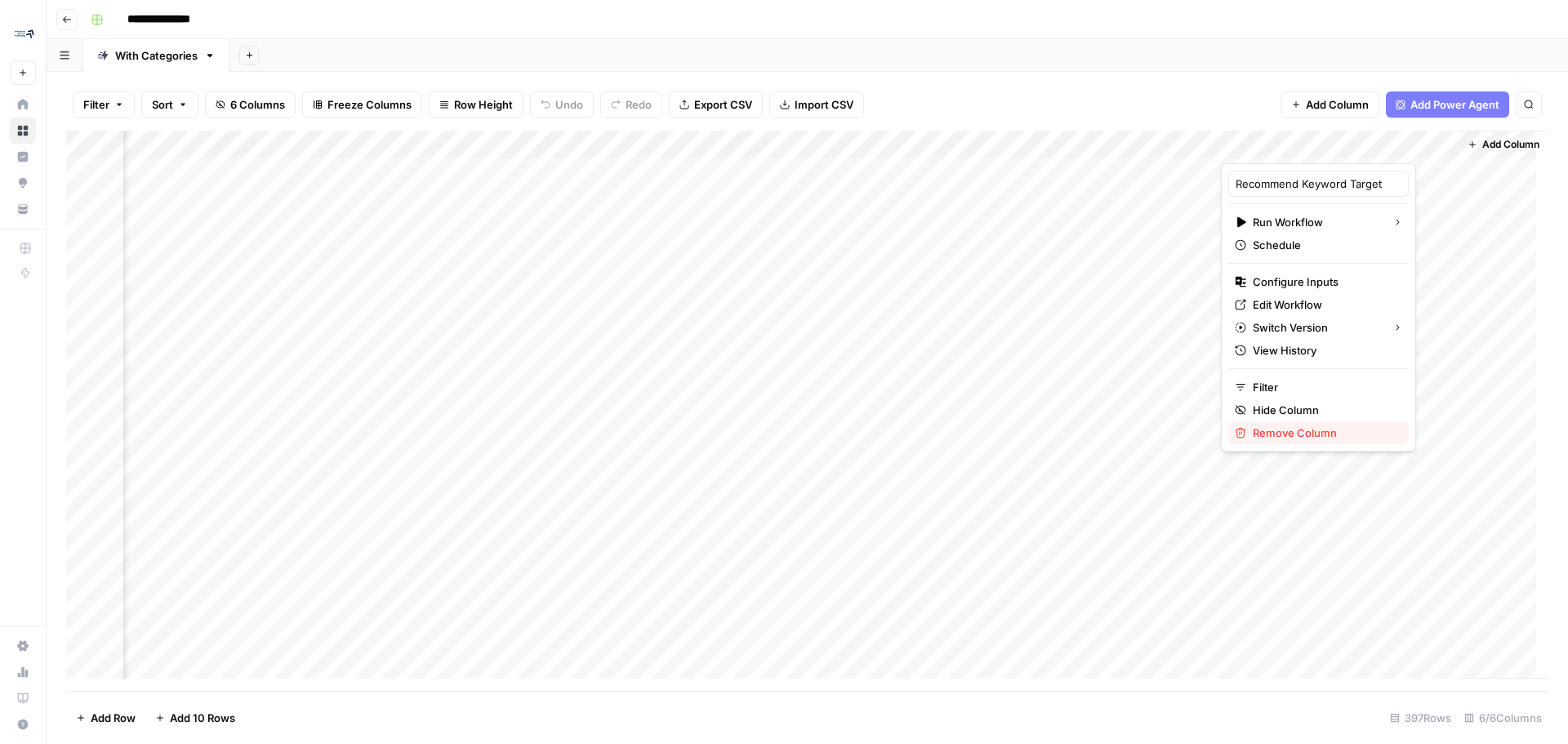
click at [782, 428] on span "Remove Column" at bounding box center [1324, 433] width 143 height 17
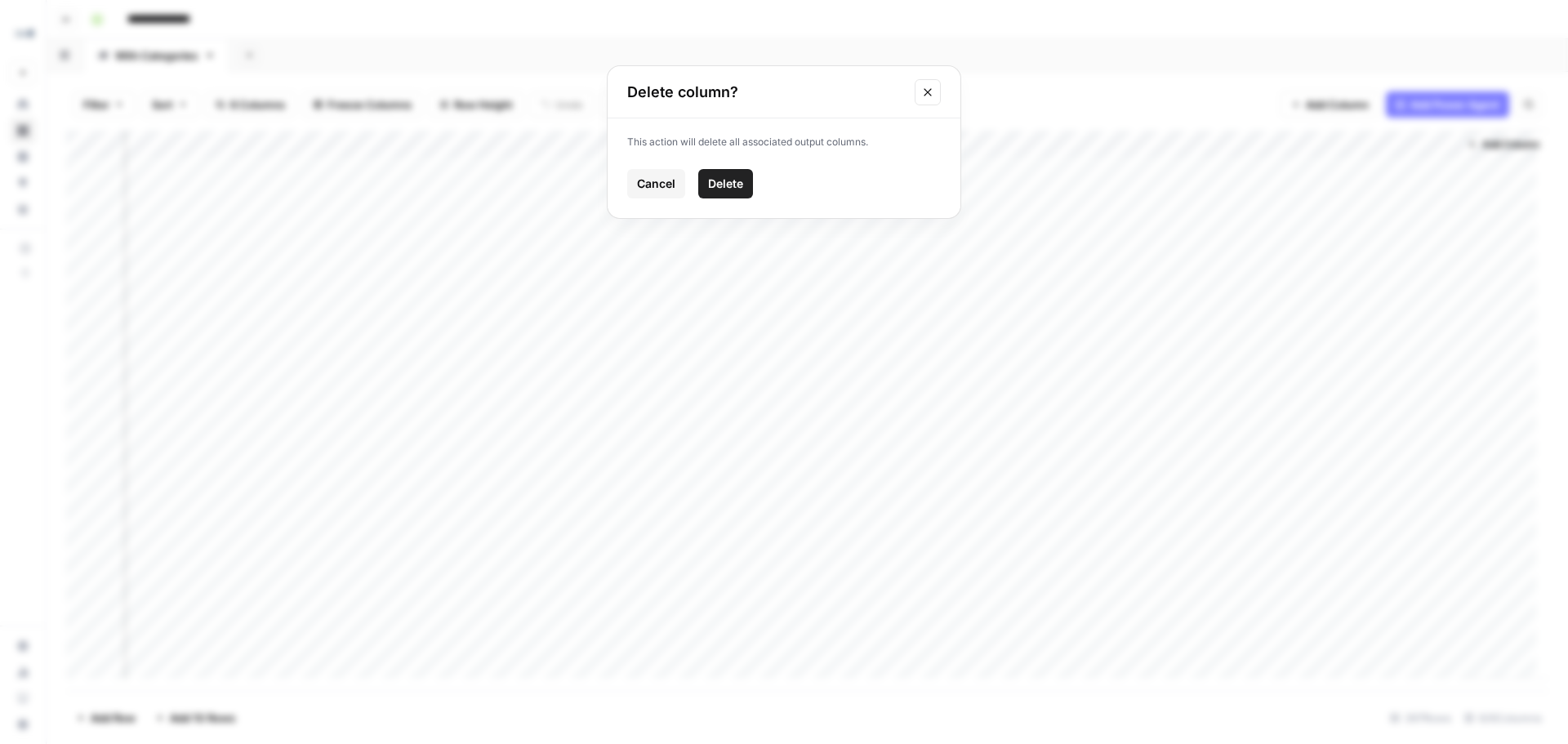
click at [728, 185] on span "Delete" at bounding box center [726, 184] width 35 height 17
click at [782, 145] on span "Add Column" at bounding box center [1479, 145] width 57 height 15
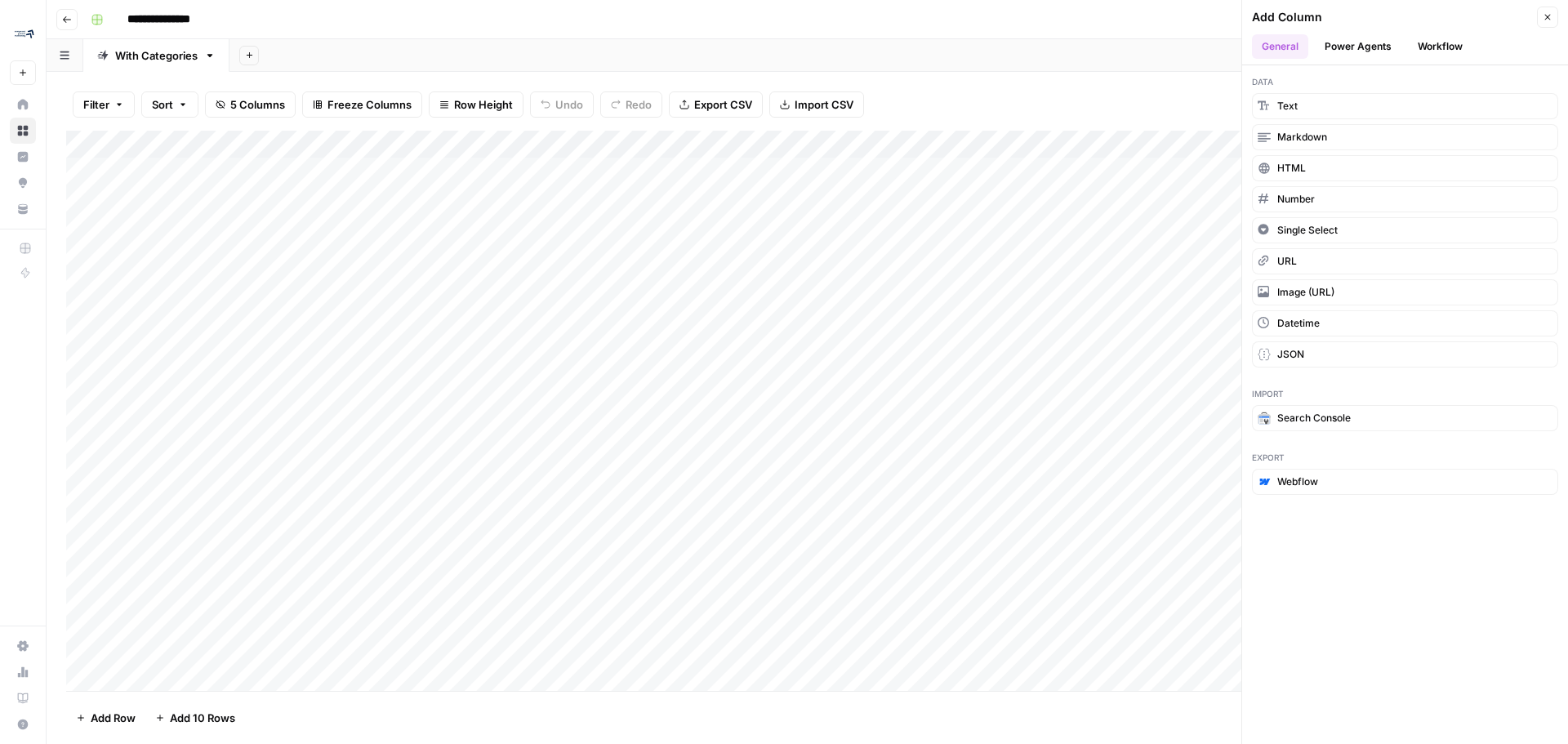
click at [782, 40] on button "Power Agents" at bounding box center [1358, 46] width 87 height 25
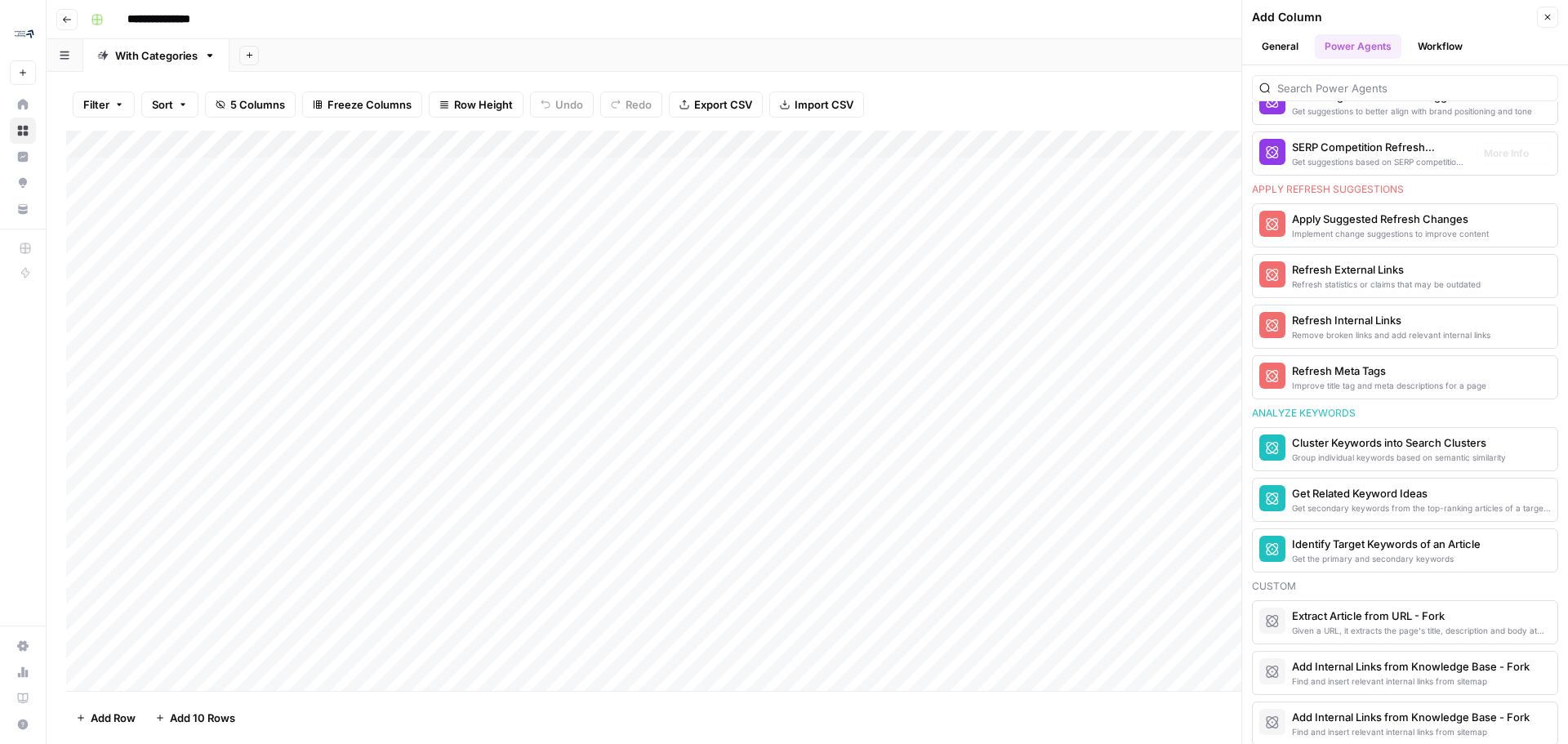
scroll to position [1062, 0]
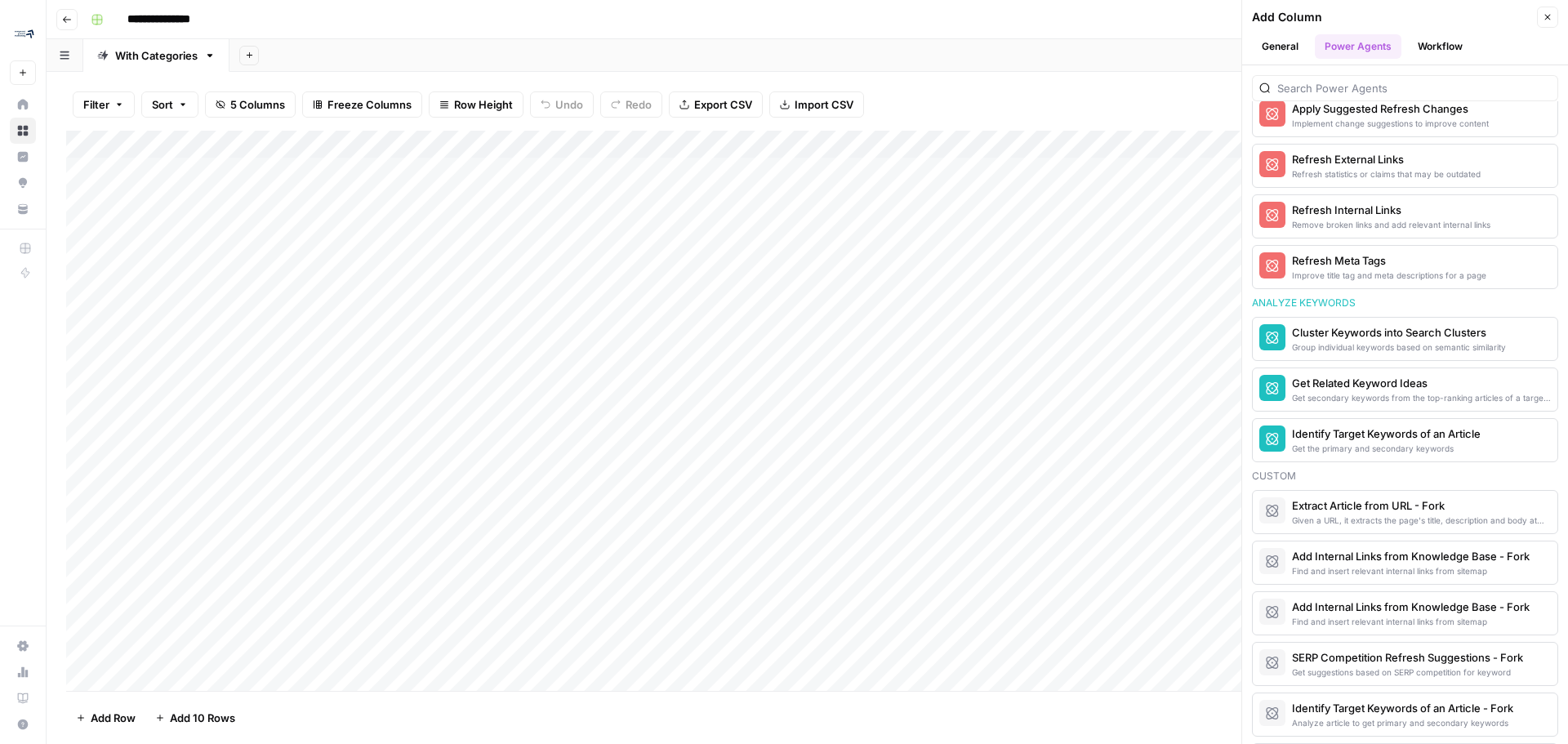
click at [782, 44] on button "Workflow" at bounding box center [1440, 46] width 64 height 25
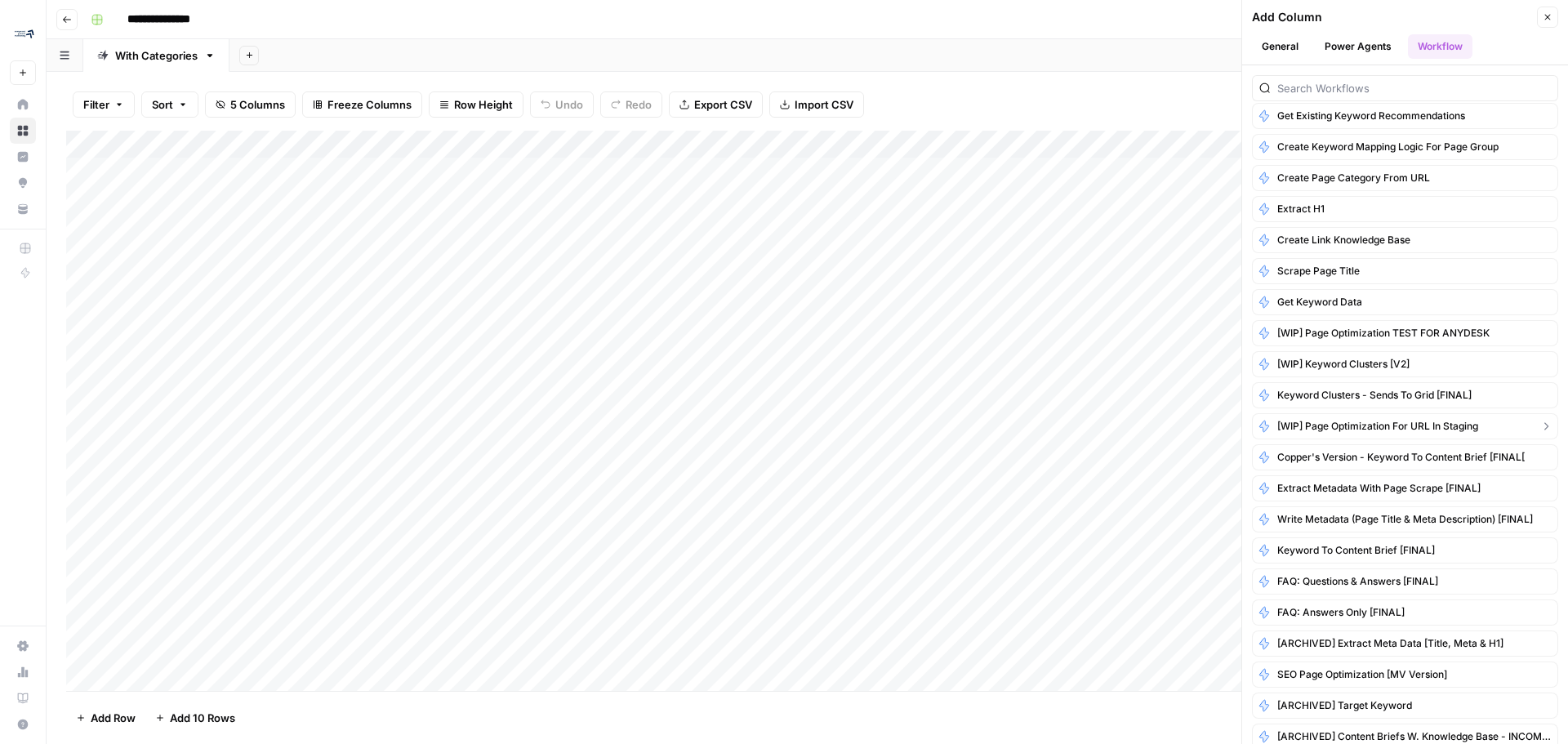
scroll to position [0, 0]
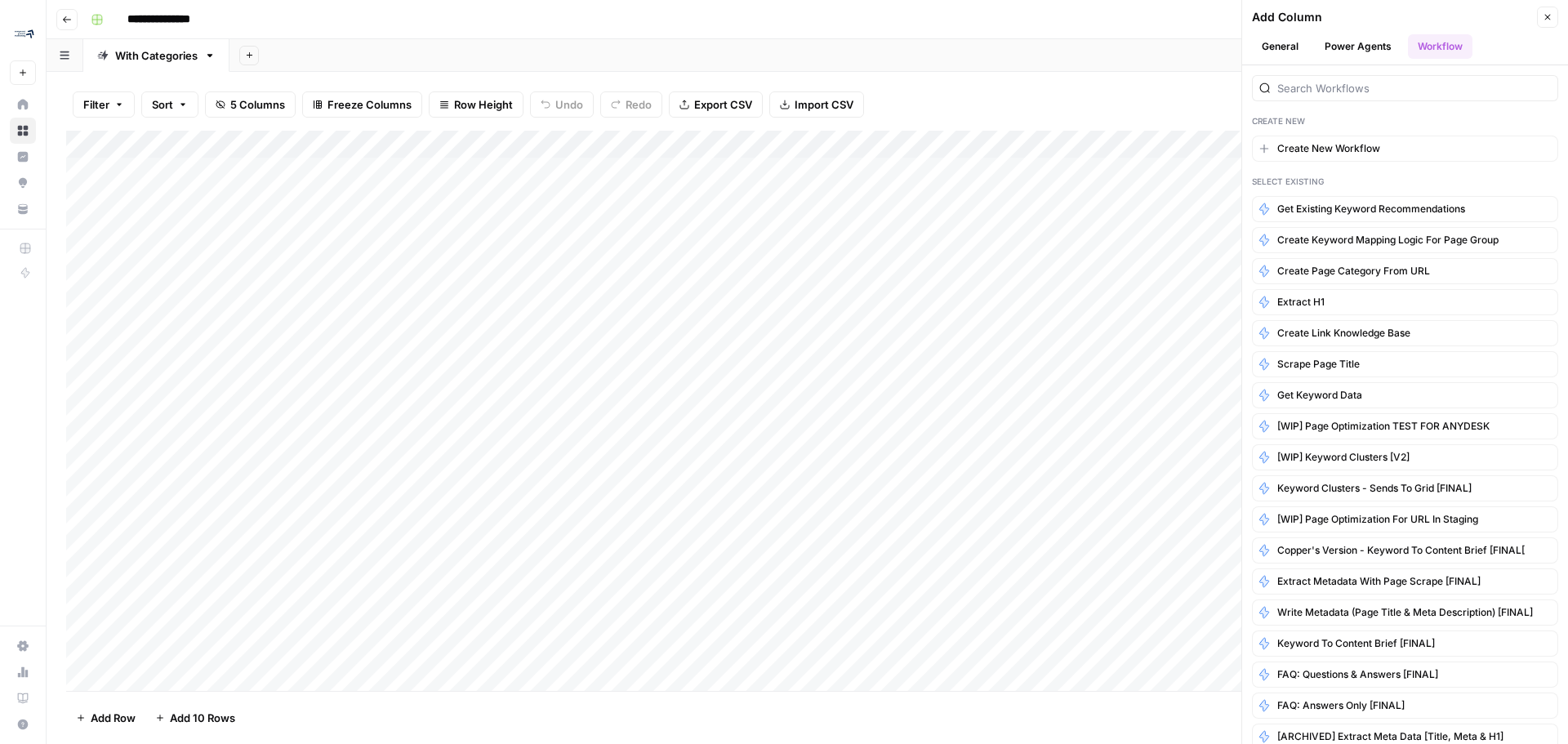
click at [782, 40] on button "Power Agents" at bounding box center [1358, 46] width 87 height 25
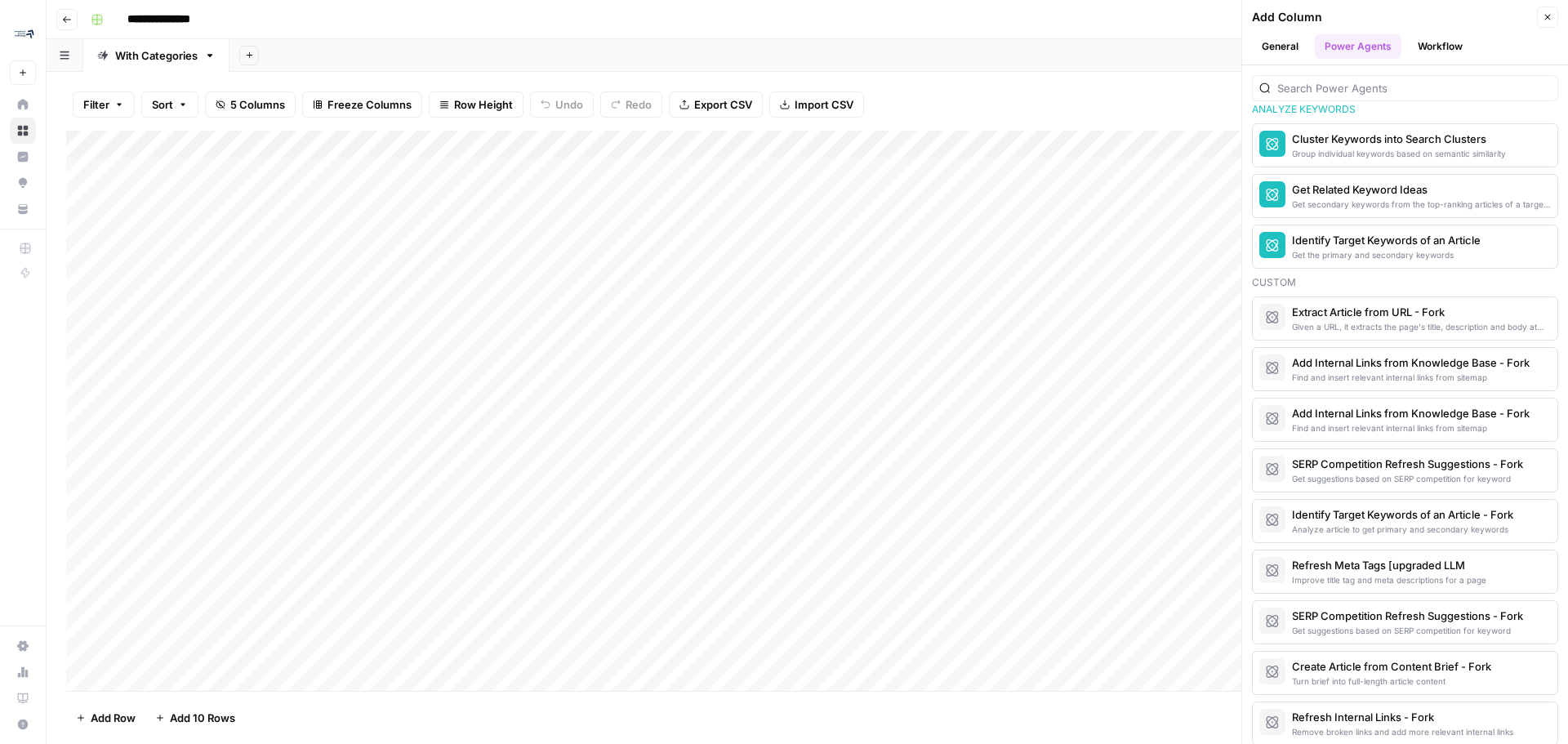
scroll to position [1174, 0]
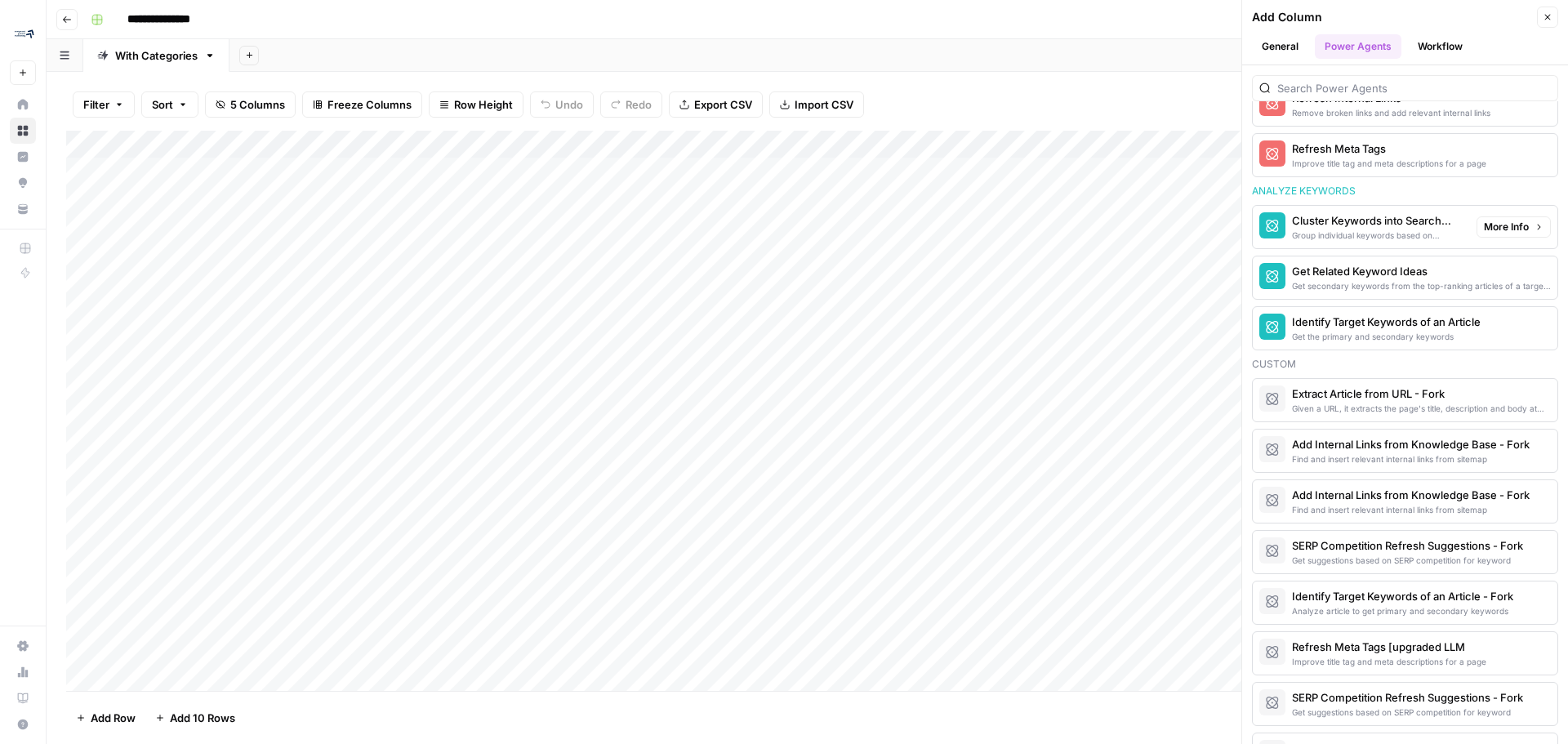
click at [782, 221] on span "More Info" at bounding box center [1506, 227] width 45 height 15
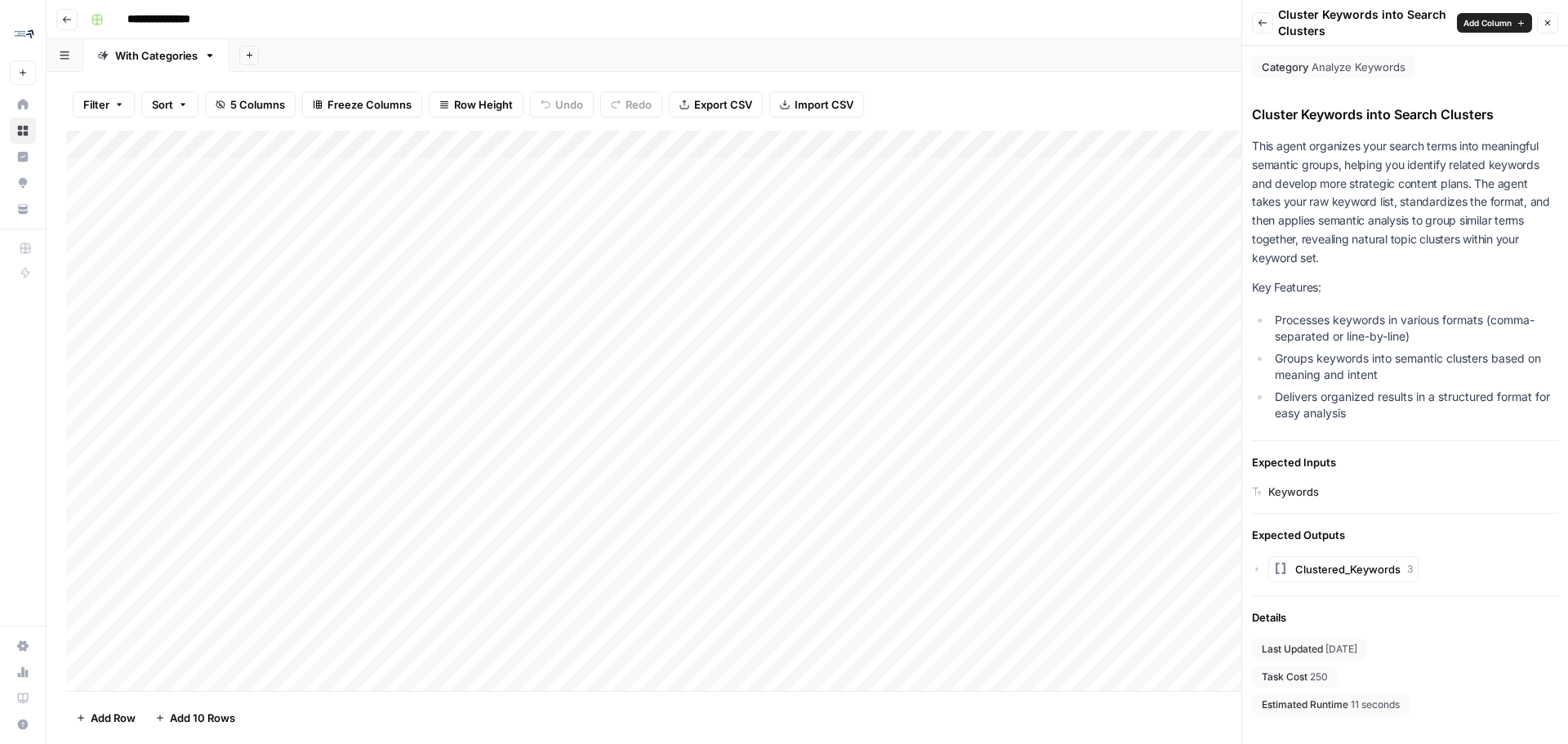
click at [782, 25] on icon "button" at bounding box center [1262, 22] width 8 height 6
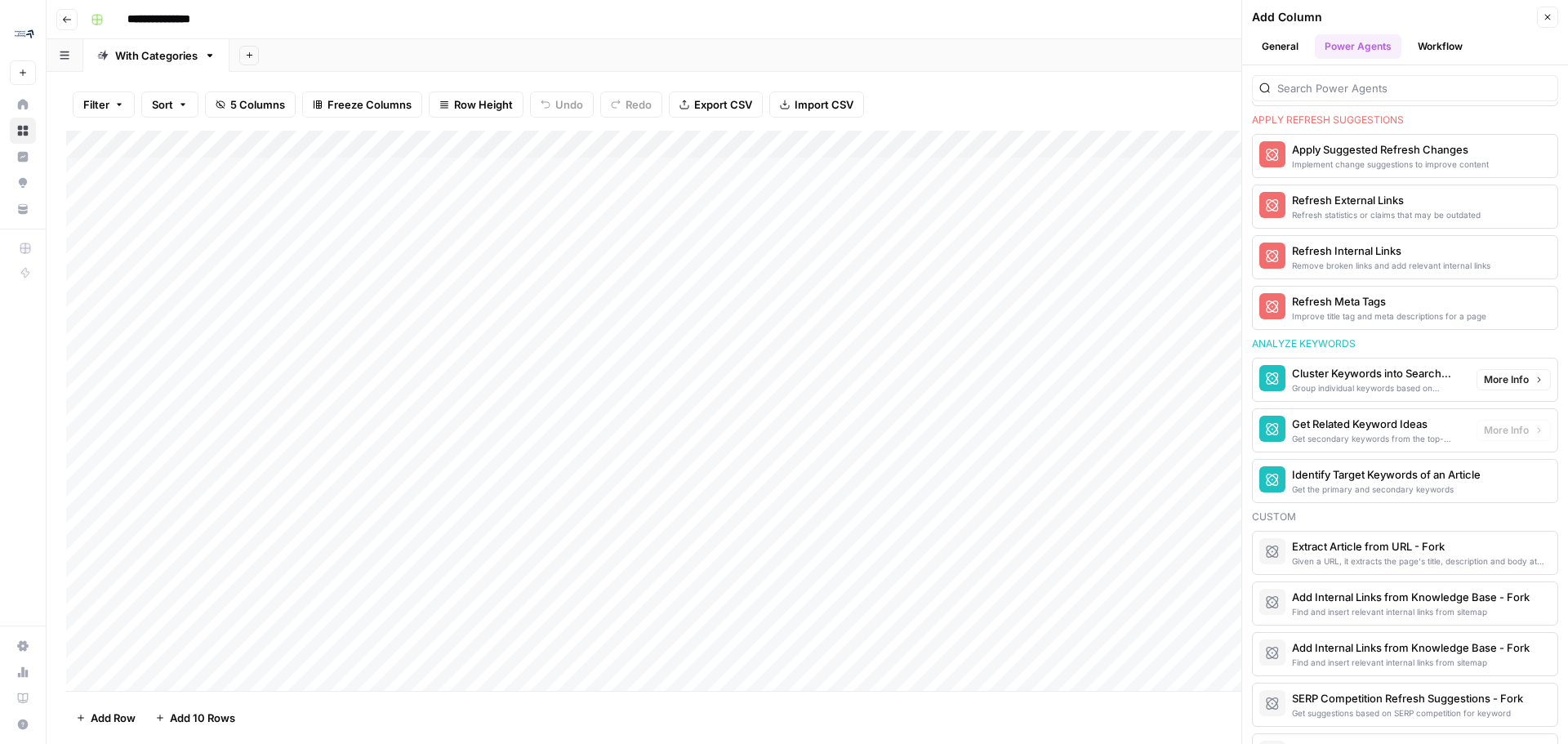
scroll to position [929, 0]
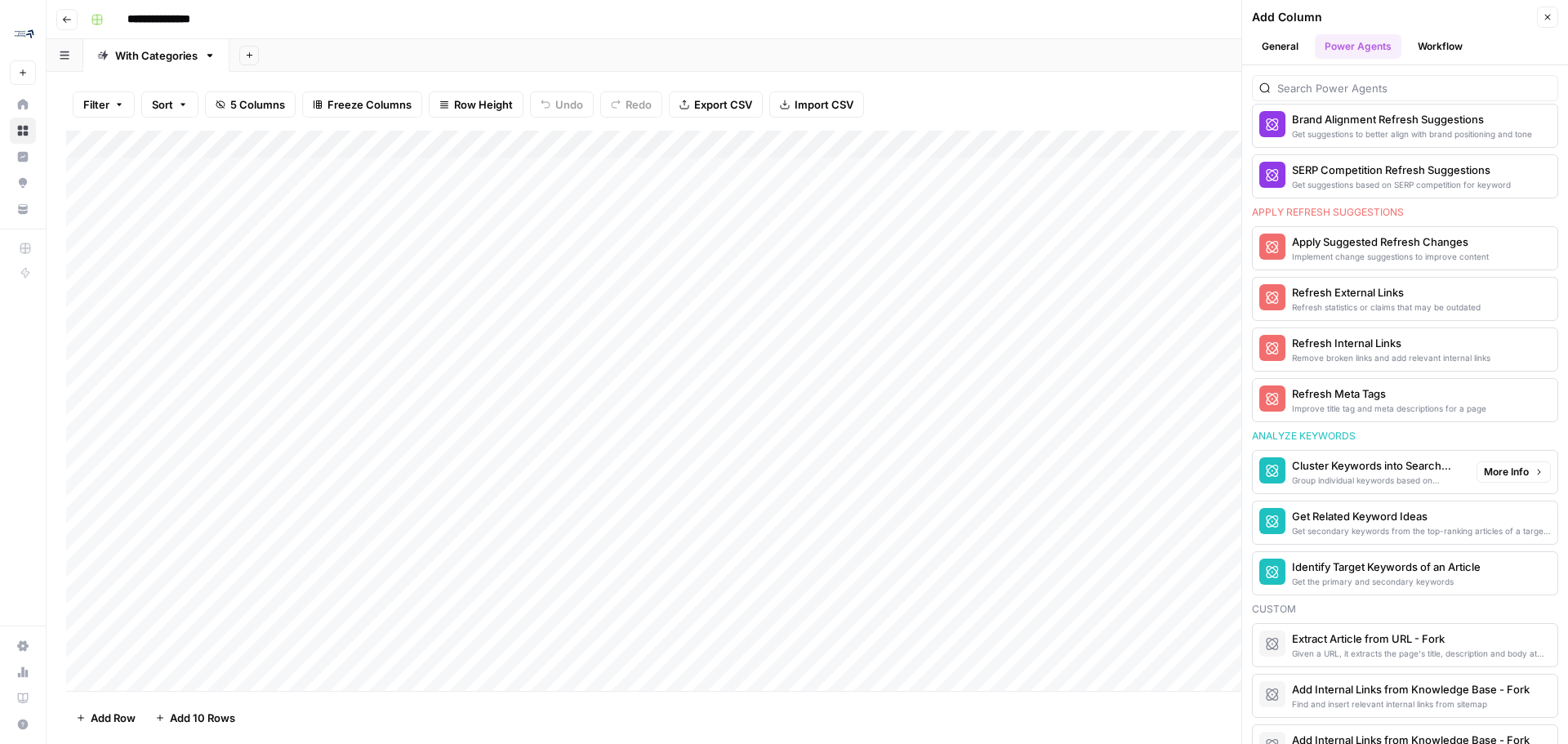
click at [782, 471] on div "Cluster Keywords into Search Clusters" at bounding box center [1377, 466] width 171 height 17
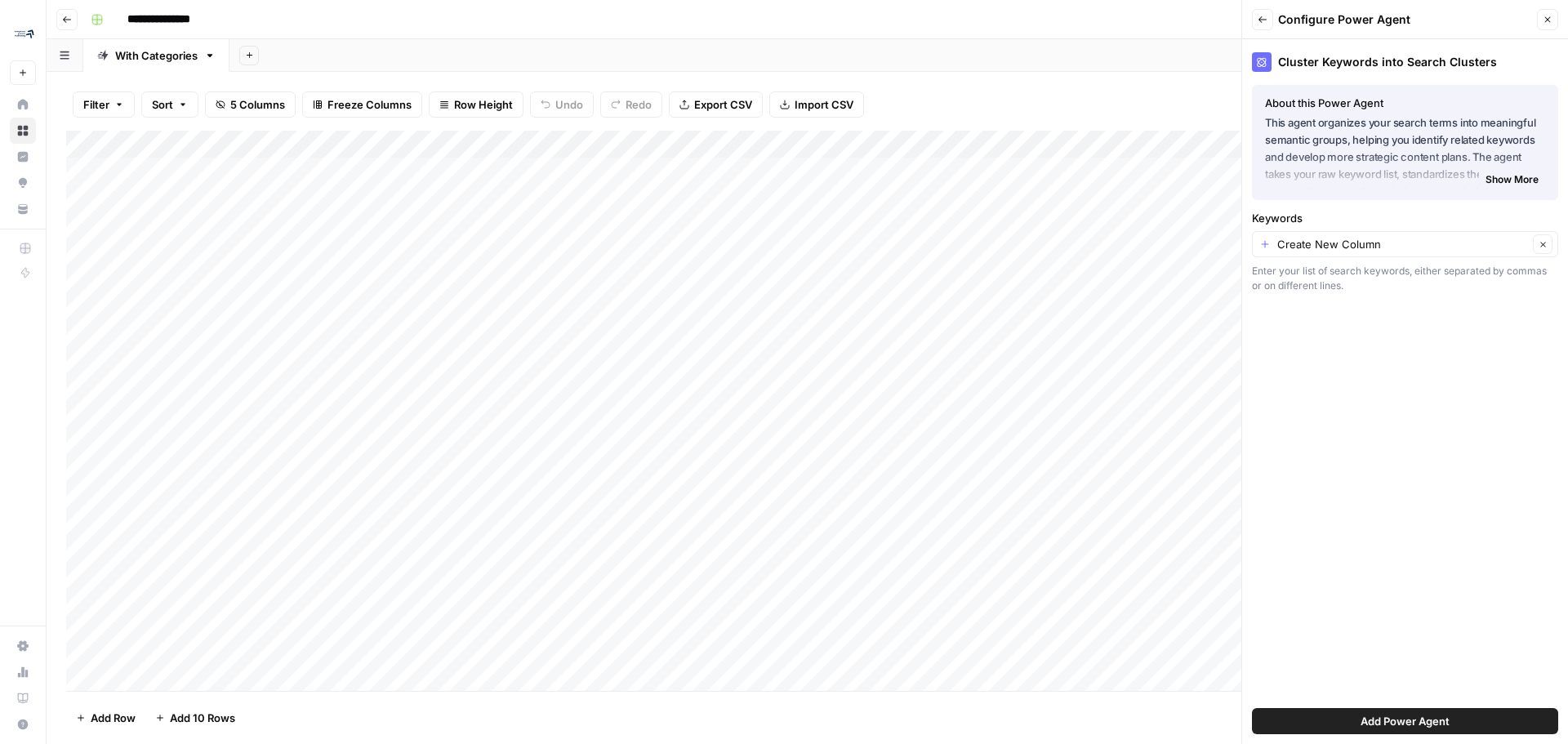
click at [782, 15] on icon "button" at bounding box center [1262, 19] width 10 height 10
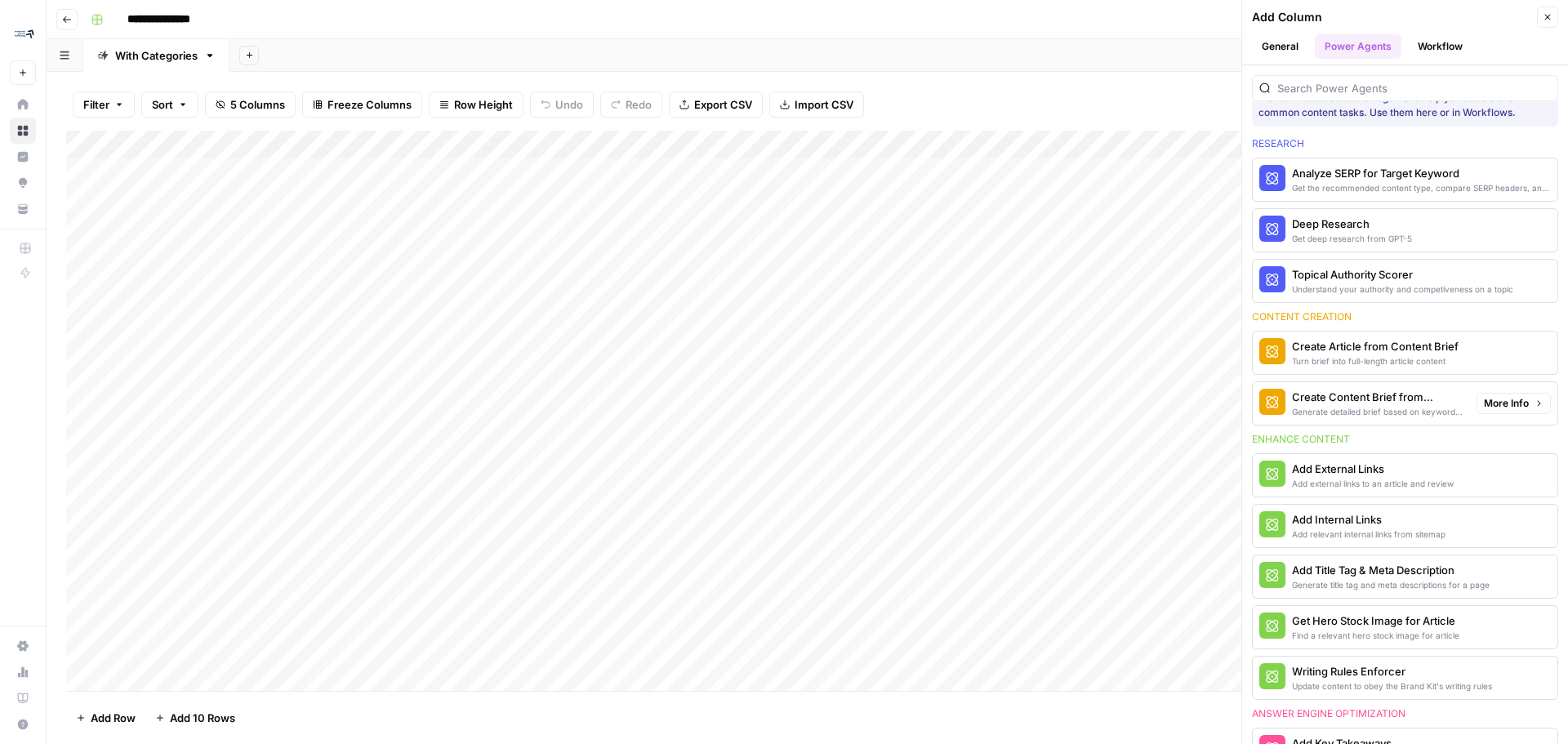
scroll to position [0, 0]
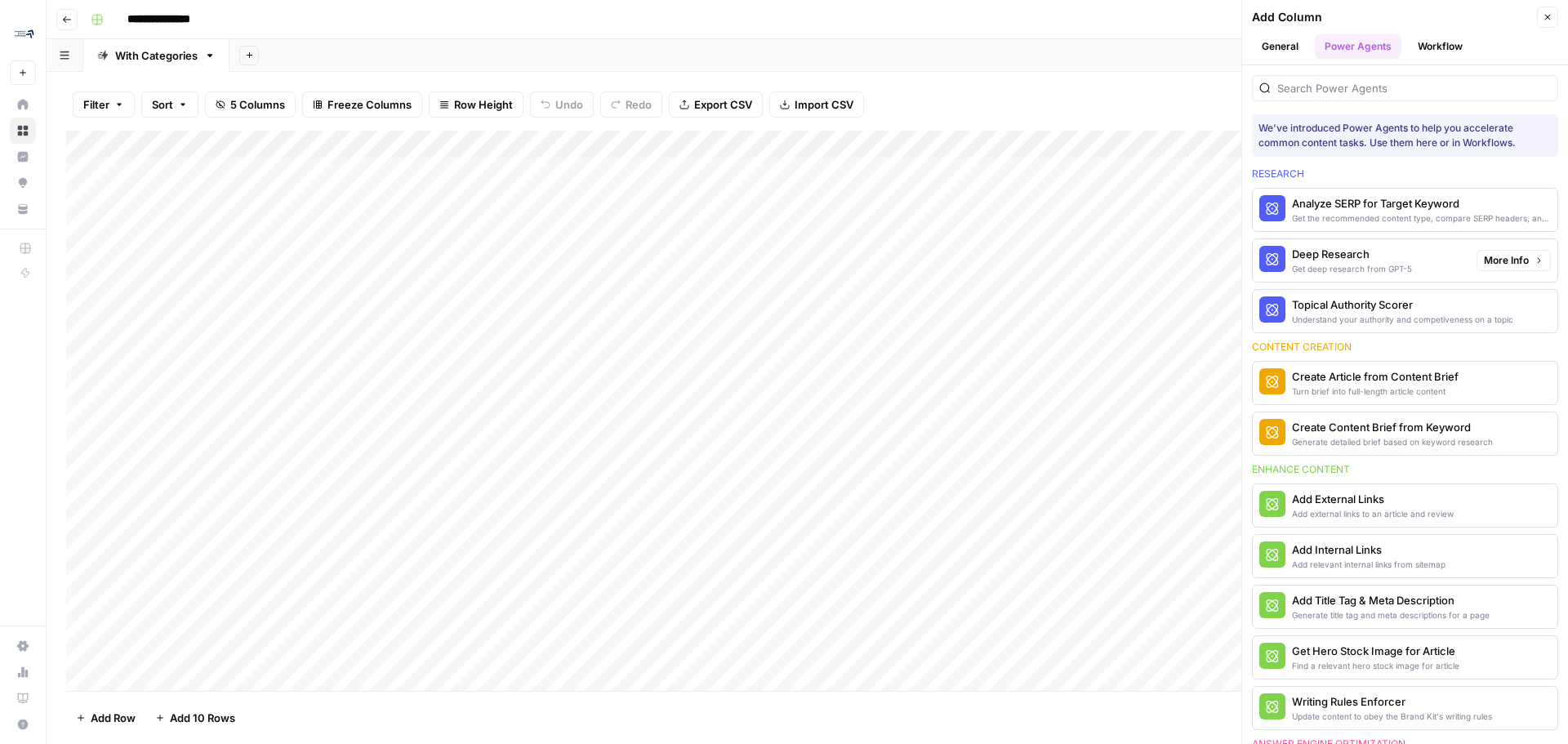
click at [782, 258] on div "Deep Research" at bounding box center [1352, 254] width 120 height 17
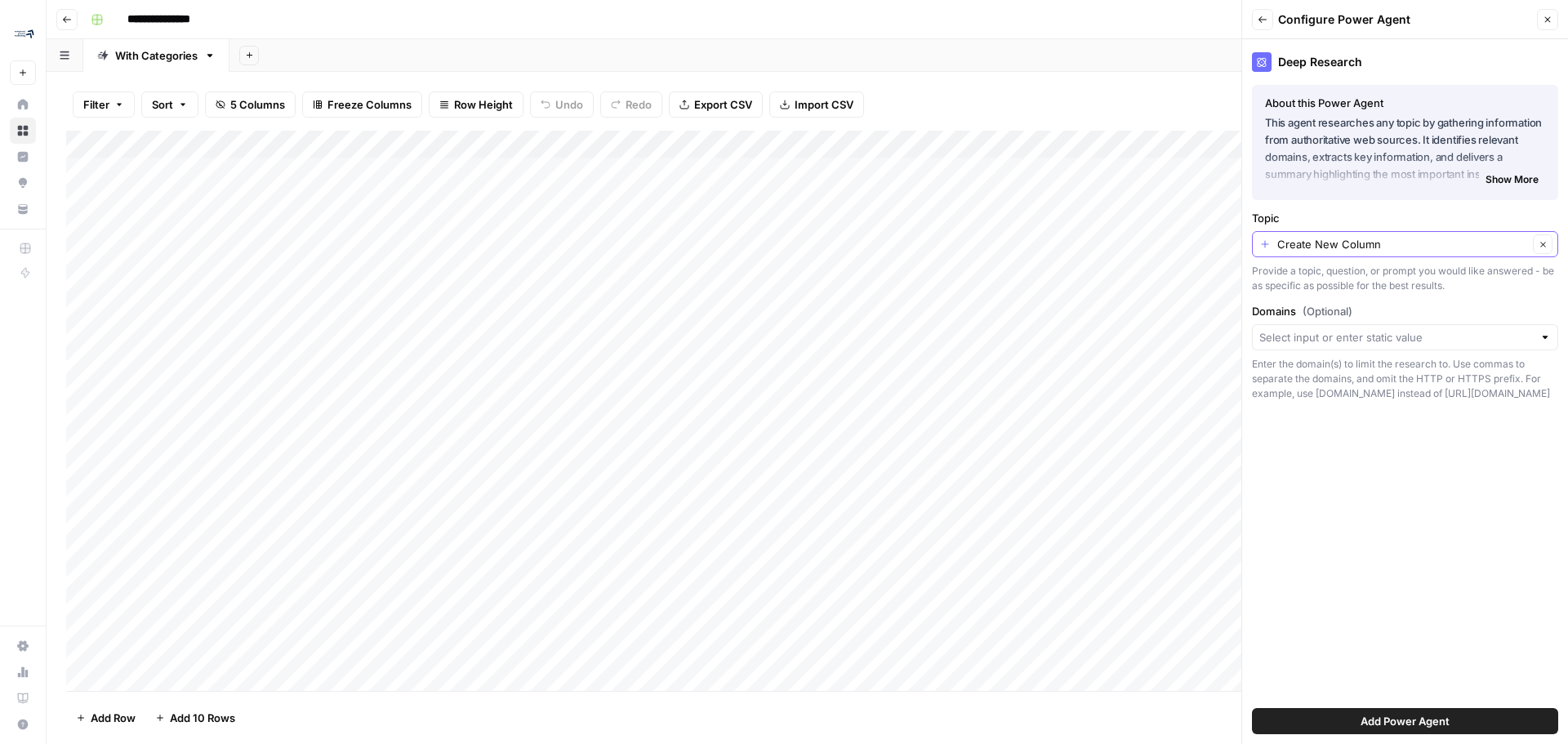
drag, startPoint x: 1540, startPoint y: 235, endPoint x: 1377, endPoint y: 274, distance: 167.6
click at [782, 352] on div "Deep Research About this Power Agent This agent researches any topic by gatheri…" at bounding box center [1405, 391] width 326 height 704
click at [782, 334] on div "Deep Research About this Power Agent This agent researches any topic by gatheri…" at bounding box center [1405, 391] width 326 height 704
click at [782, 342] on div at bounding box center [1545, 337] width 11 height 17
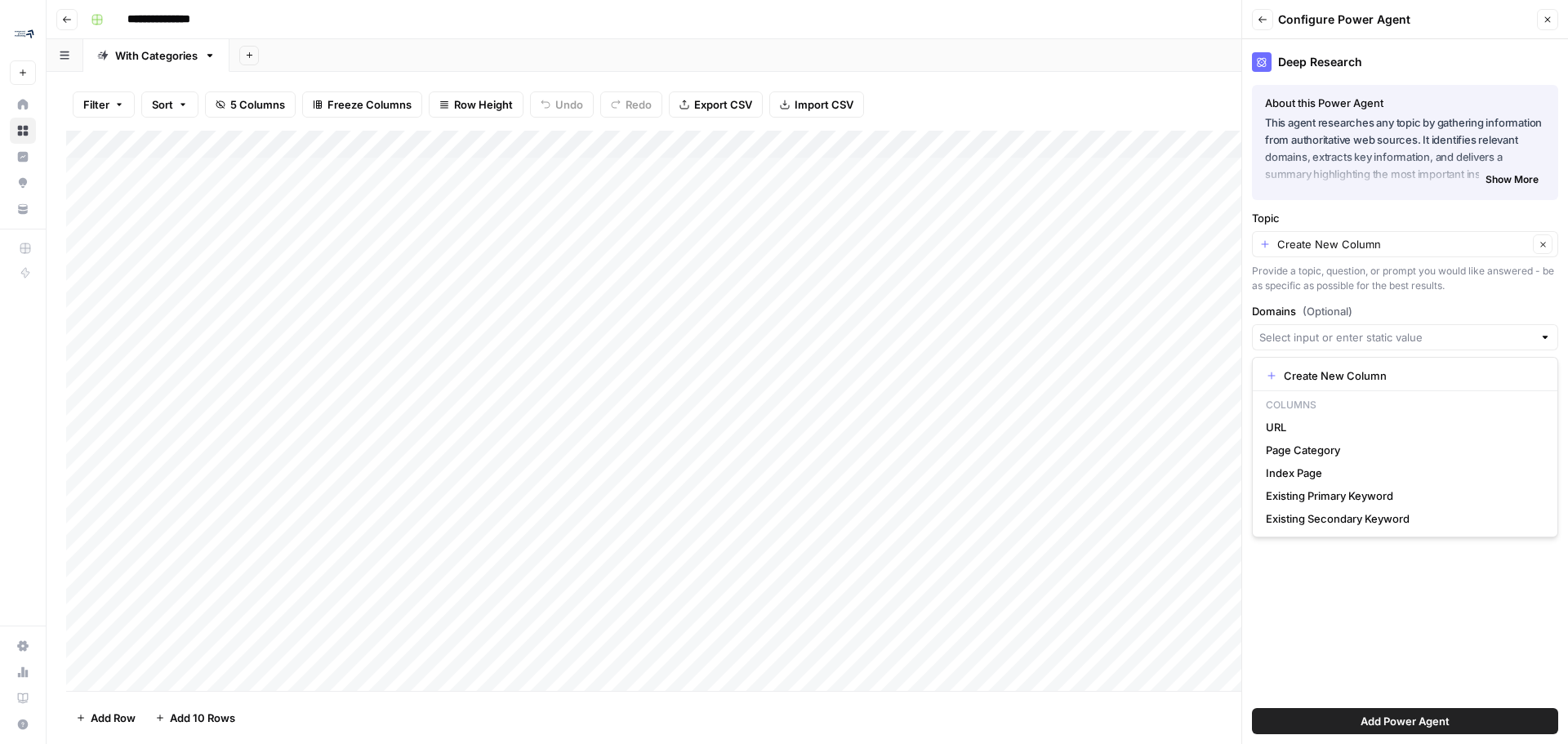
click at [782, 615] on div "Deep Research About this Power Agent This agent researches any topic by gatheri…" at bounding box center [1405, 391] width 326 height 704
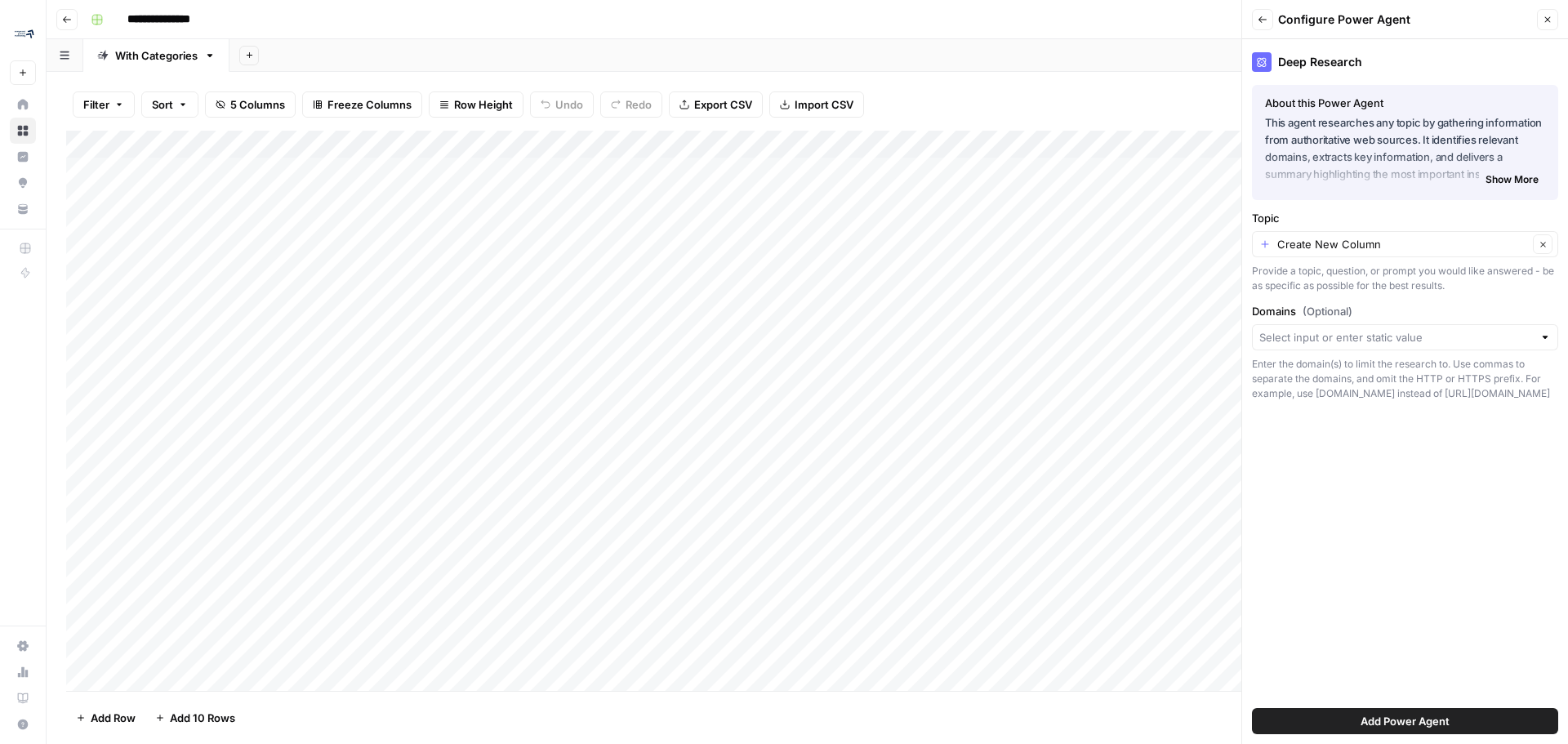
click at [782, 19] on icon "button" at bounding box center [1262, 19] width 10 height 10
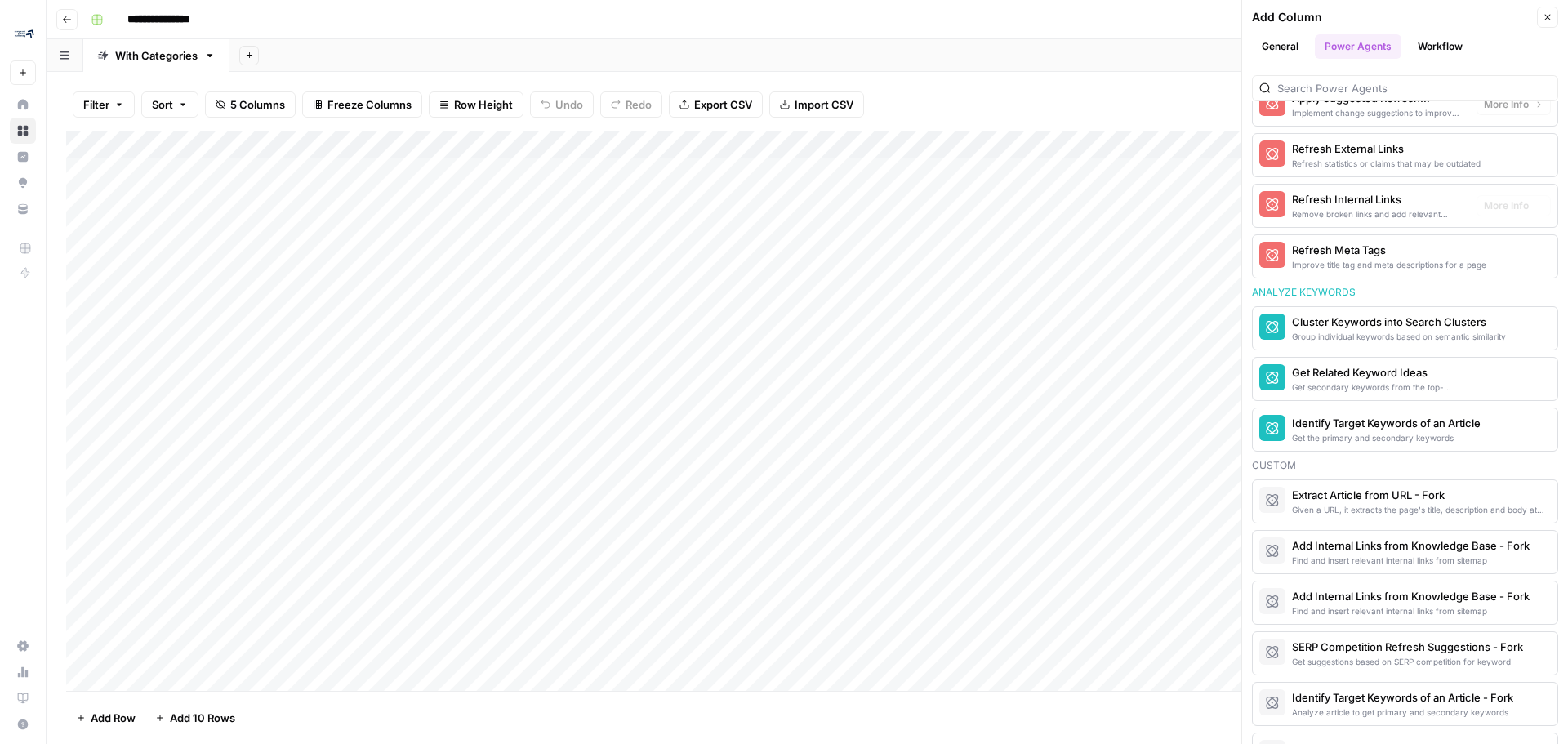
scroll to position [1144, 0]
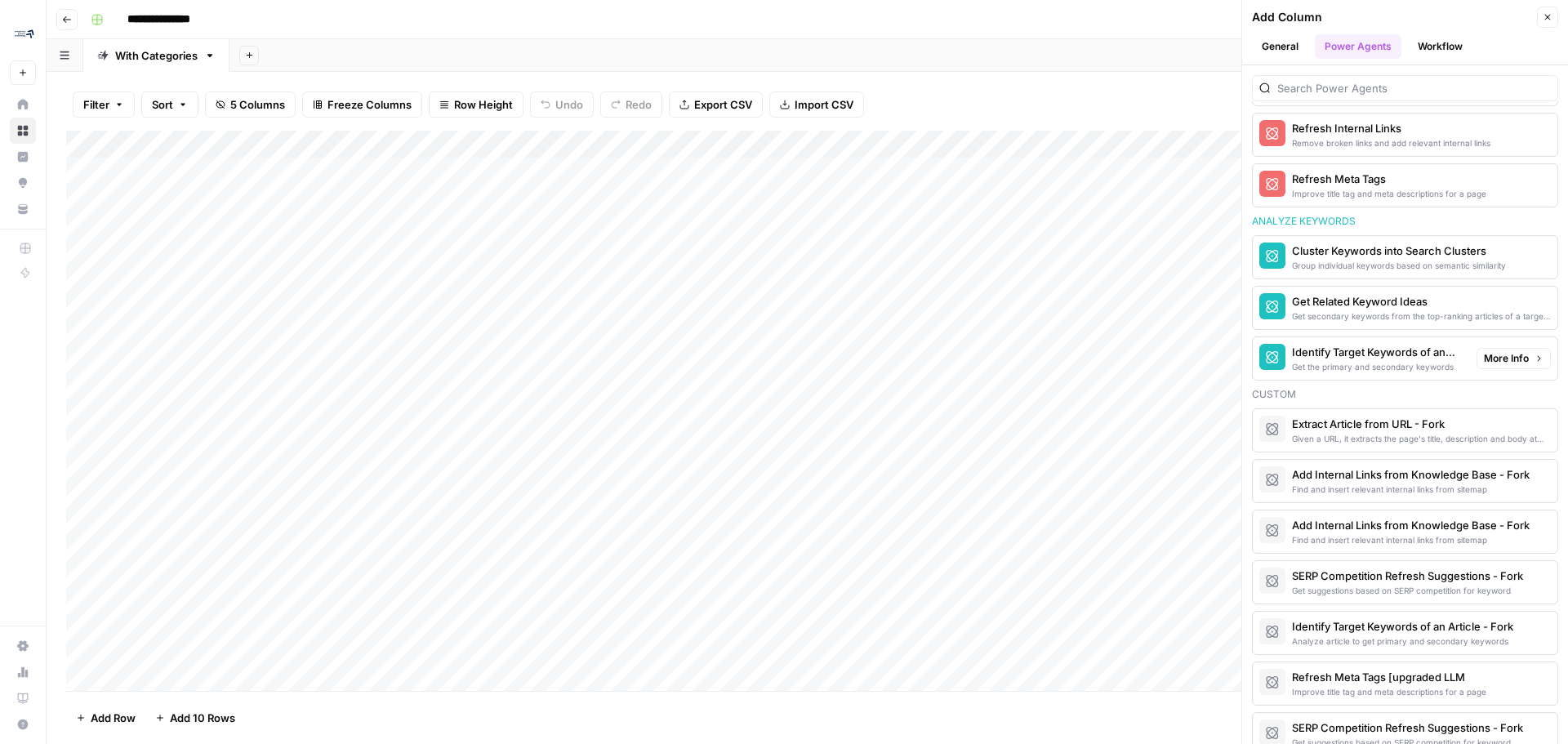
click at [782, 369] on div "Get the primary and secondary keywords" at bounding box center [1377, 366] width 171 height 13
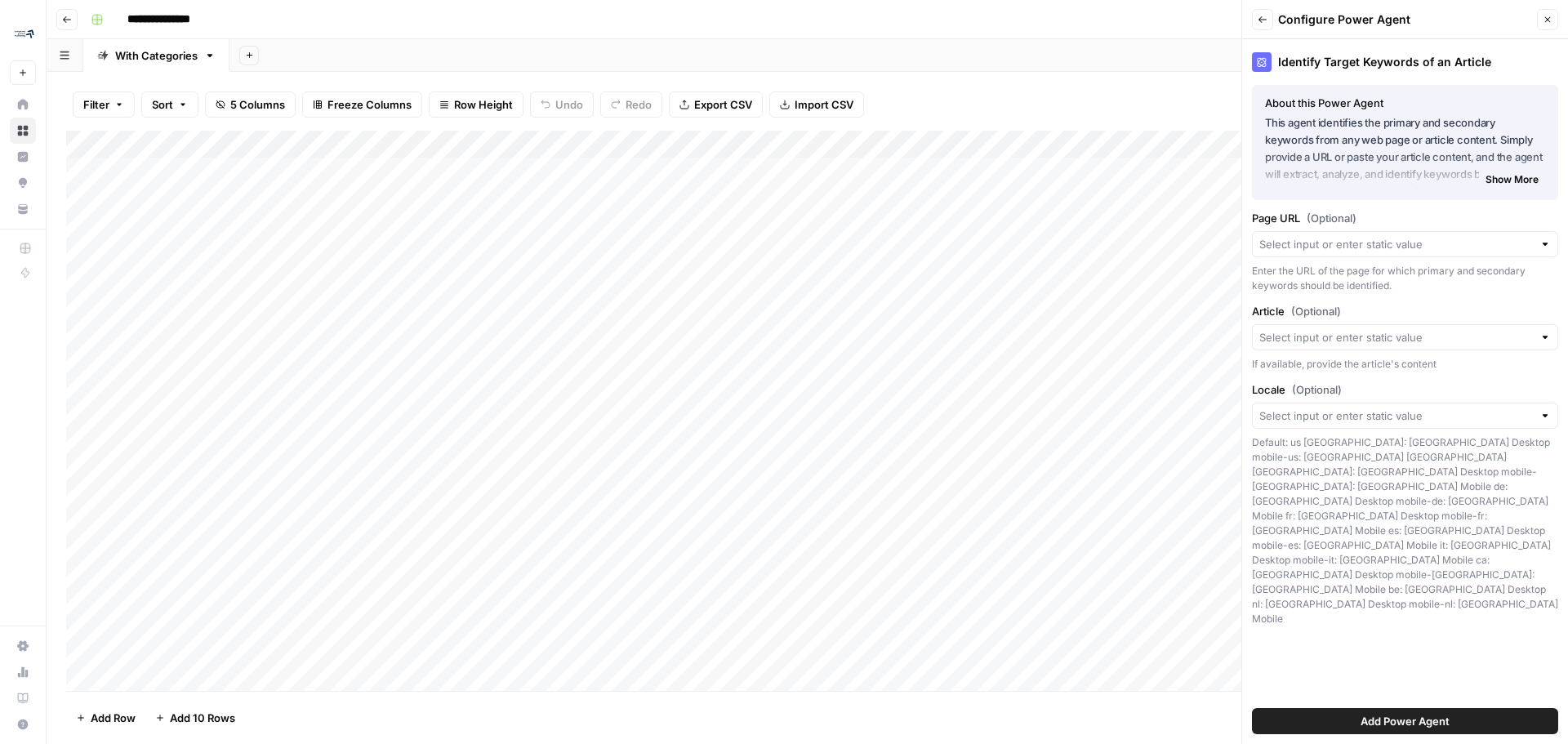
click at [782, 177] on span "Show More" at bounding box center [1512, 180] width 53 height 15
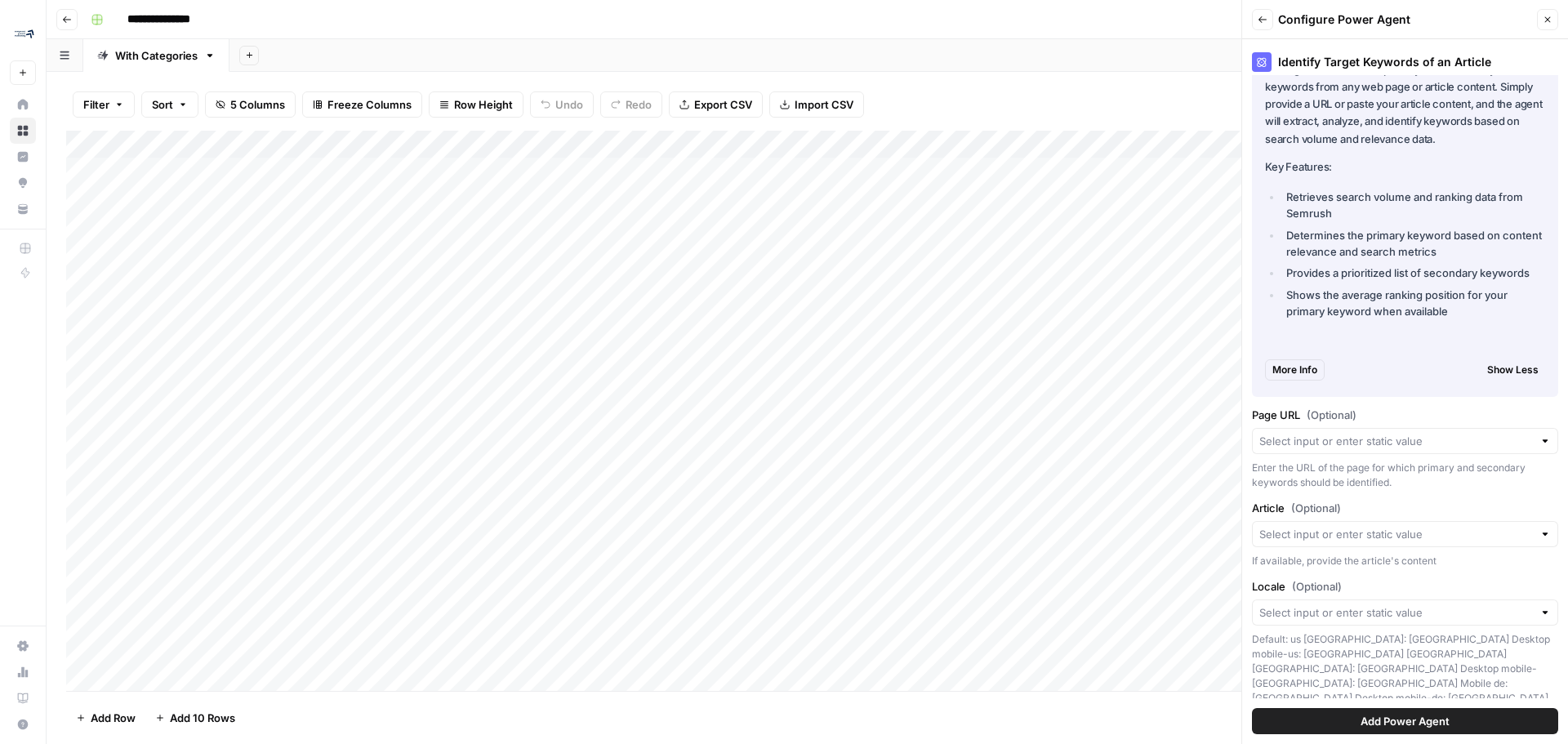
scroll to position [82, 0]
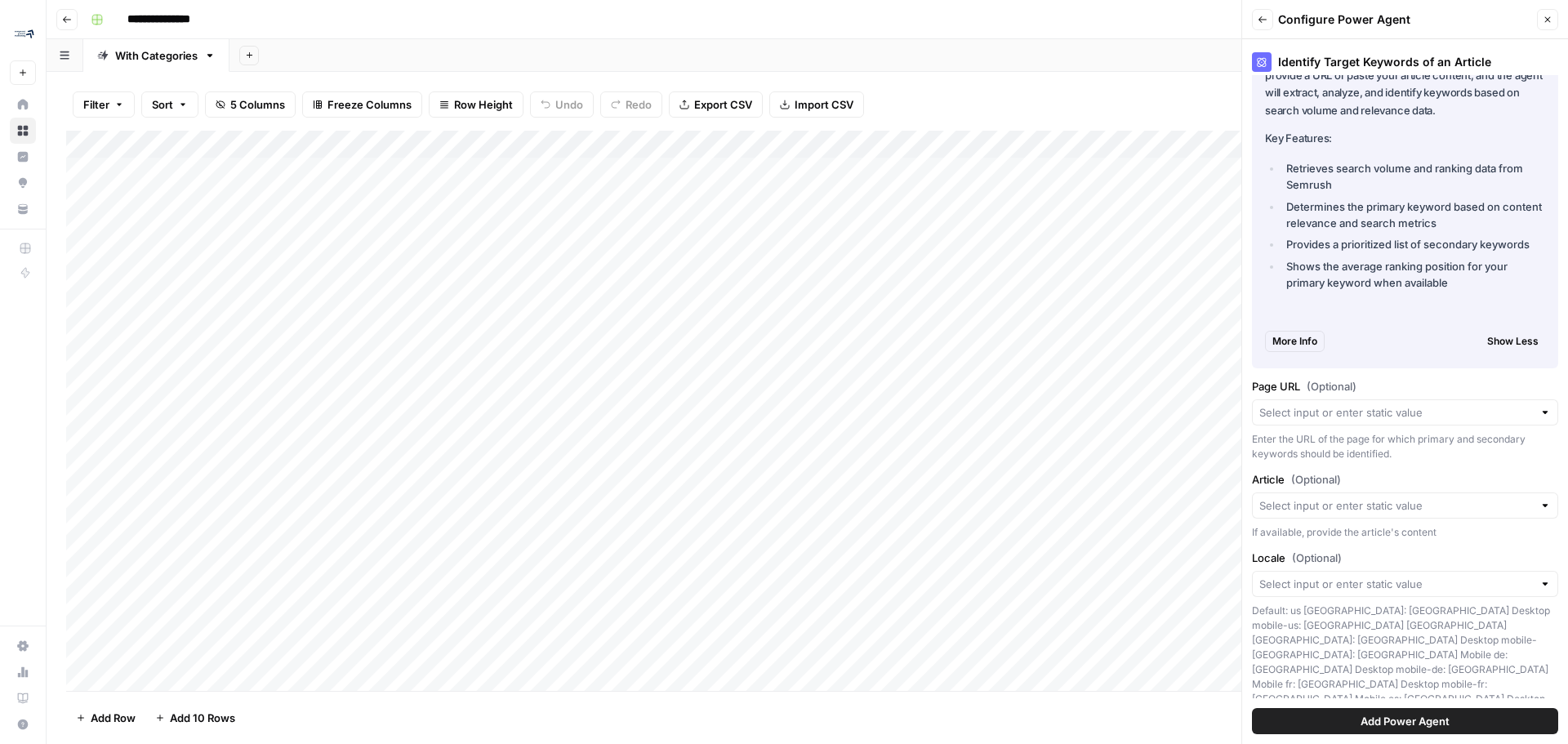
click at [782, 418] on div at bounding box center [1545, 413] width 11 height 17
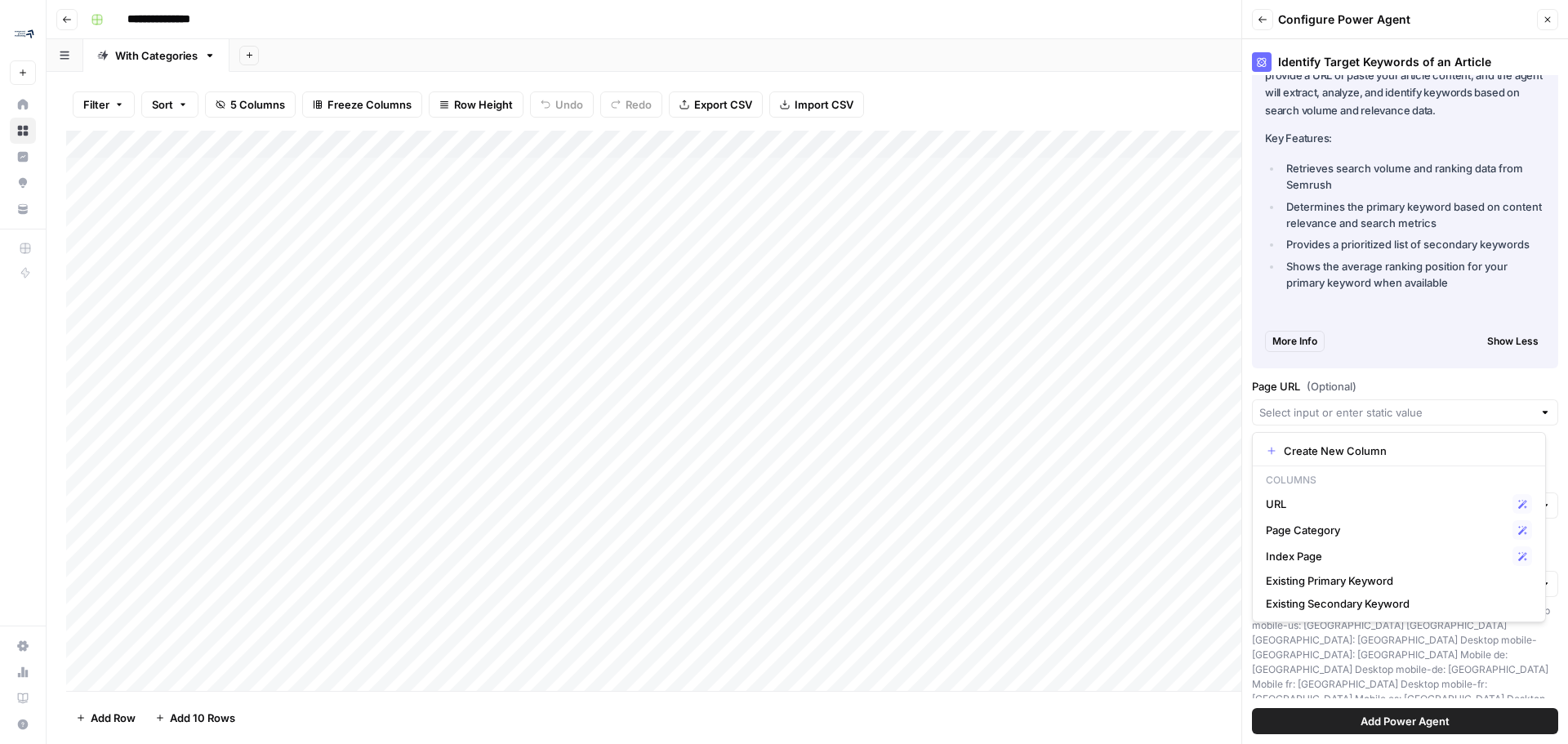
click at [782, 418] on div at bounding box center [1545, 413] width 11 height 17
click at [782, 21] on icon "button" at bounding box center [1262, 19] width 8 height 6
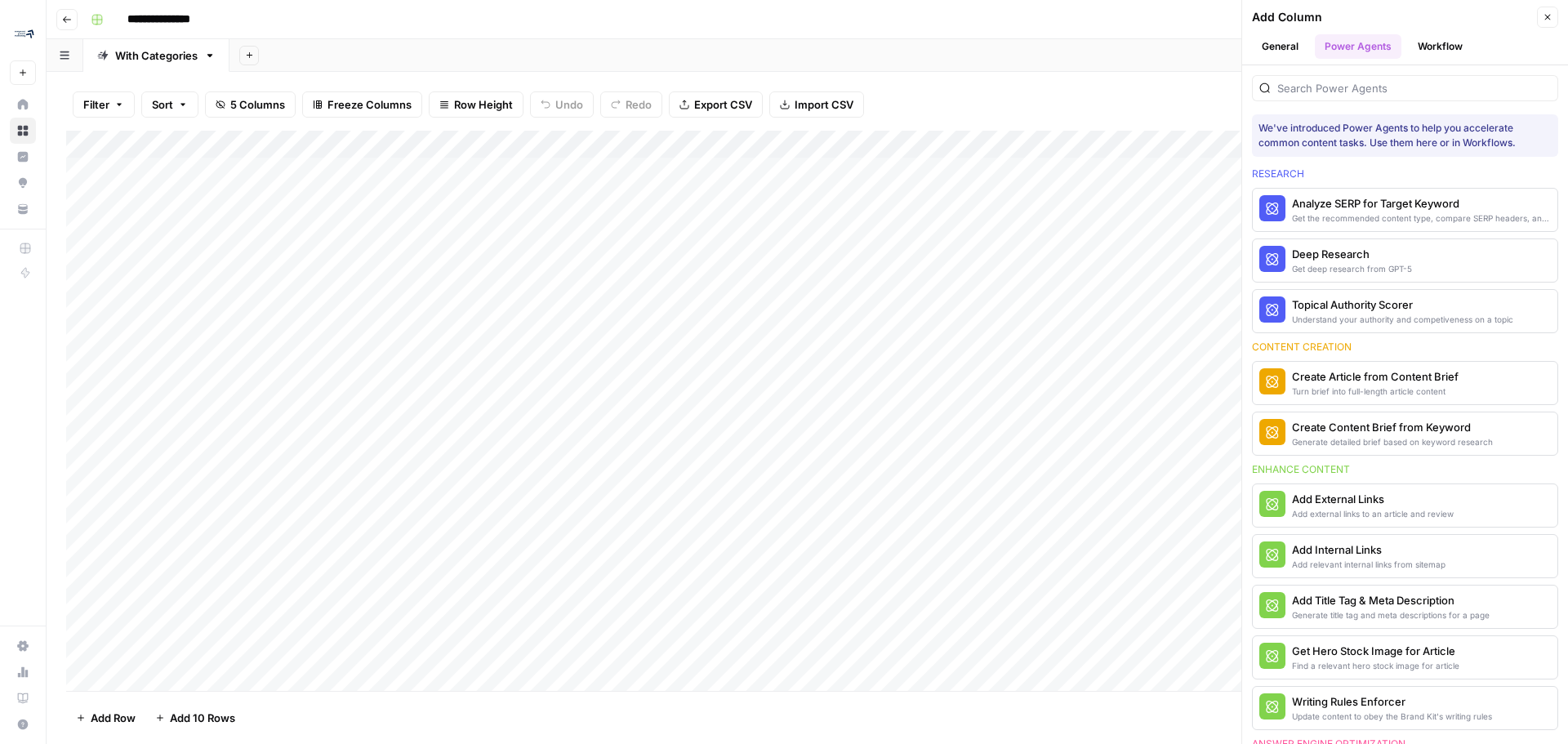
scroll to position [1144, 0]
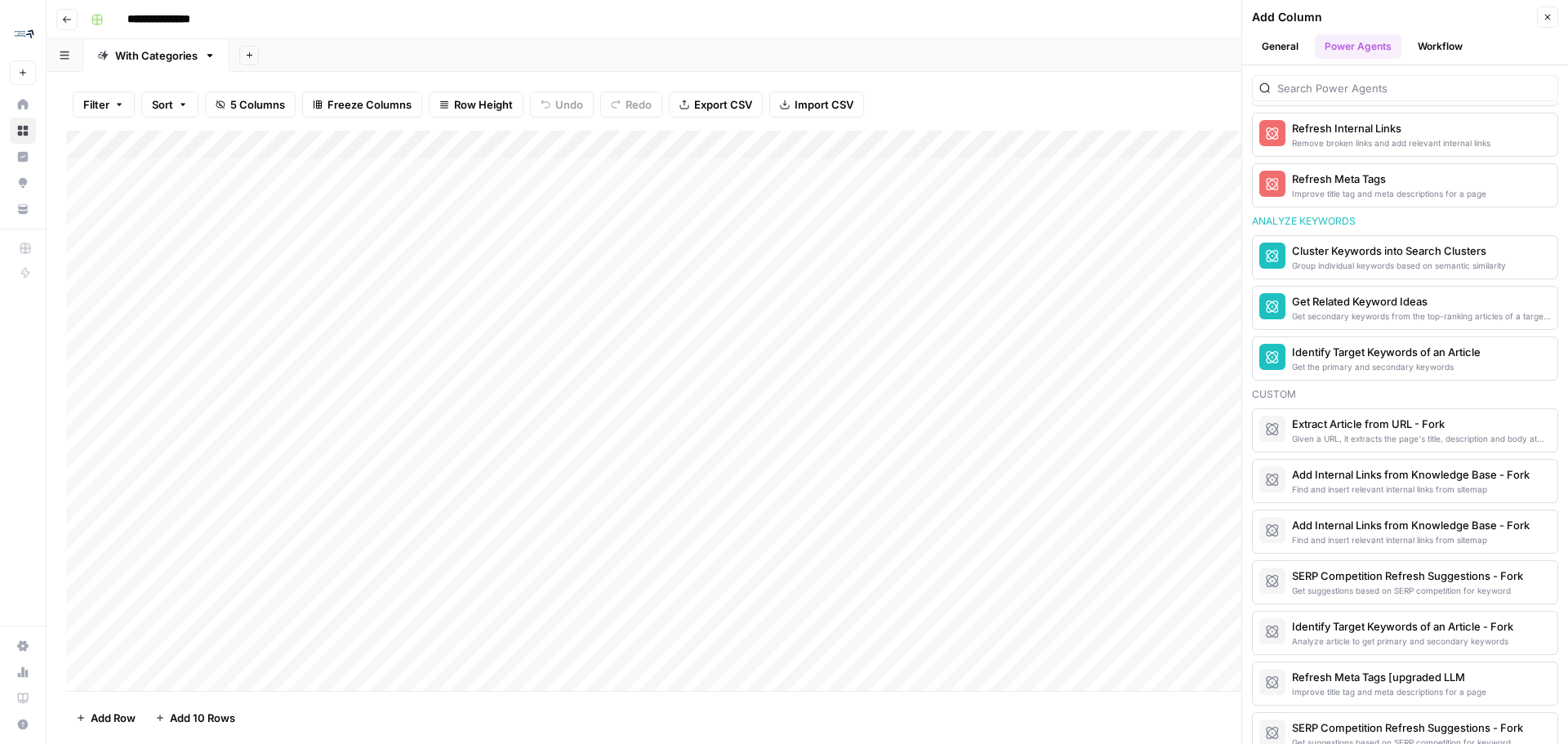
click at [782, 52] on button "Workflow" at bounding box center [1440, 46] width 64 height 25
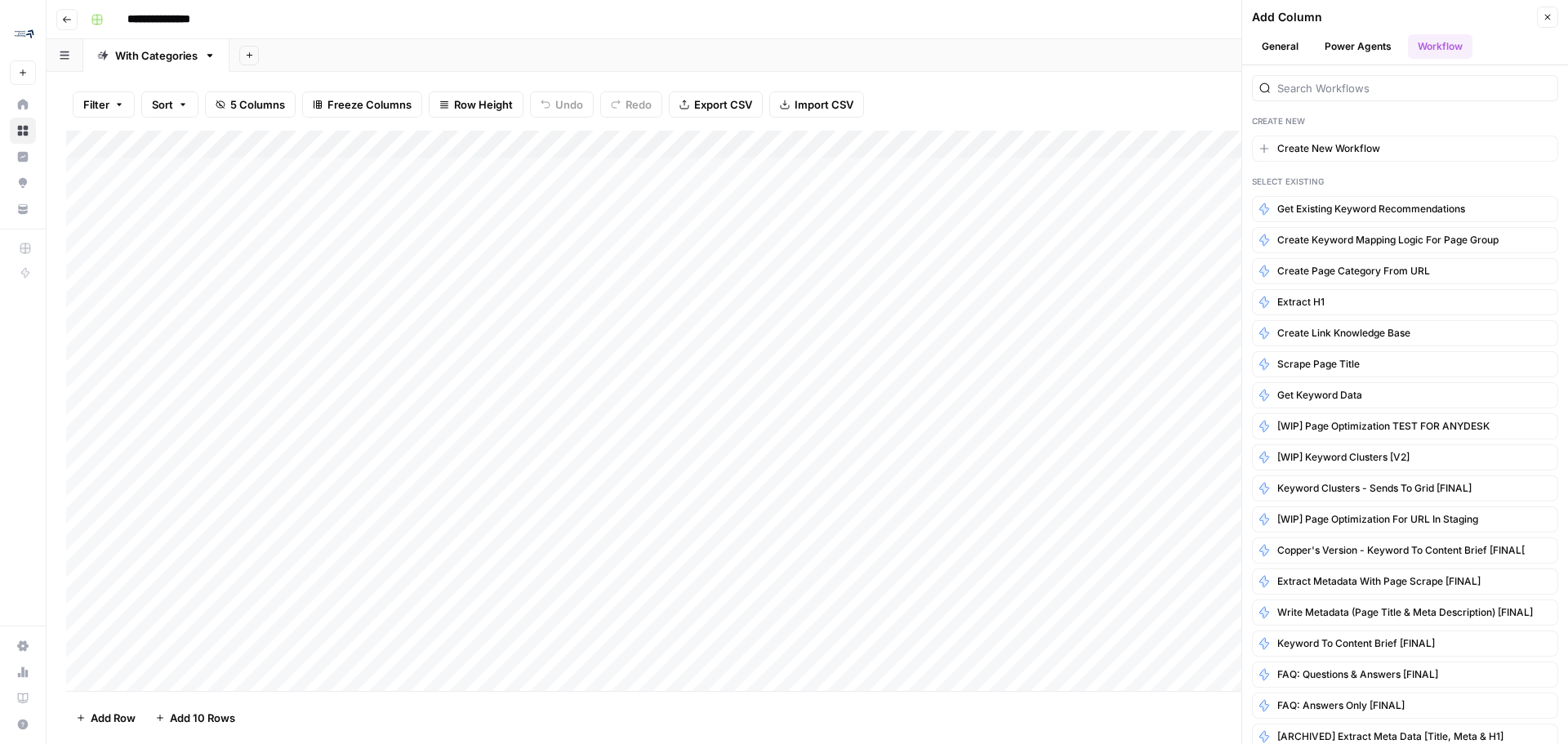
scroll to position [170, 0]
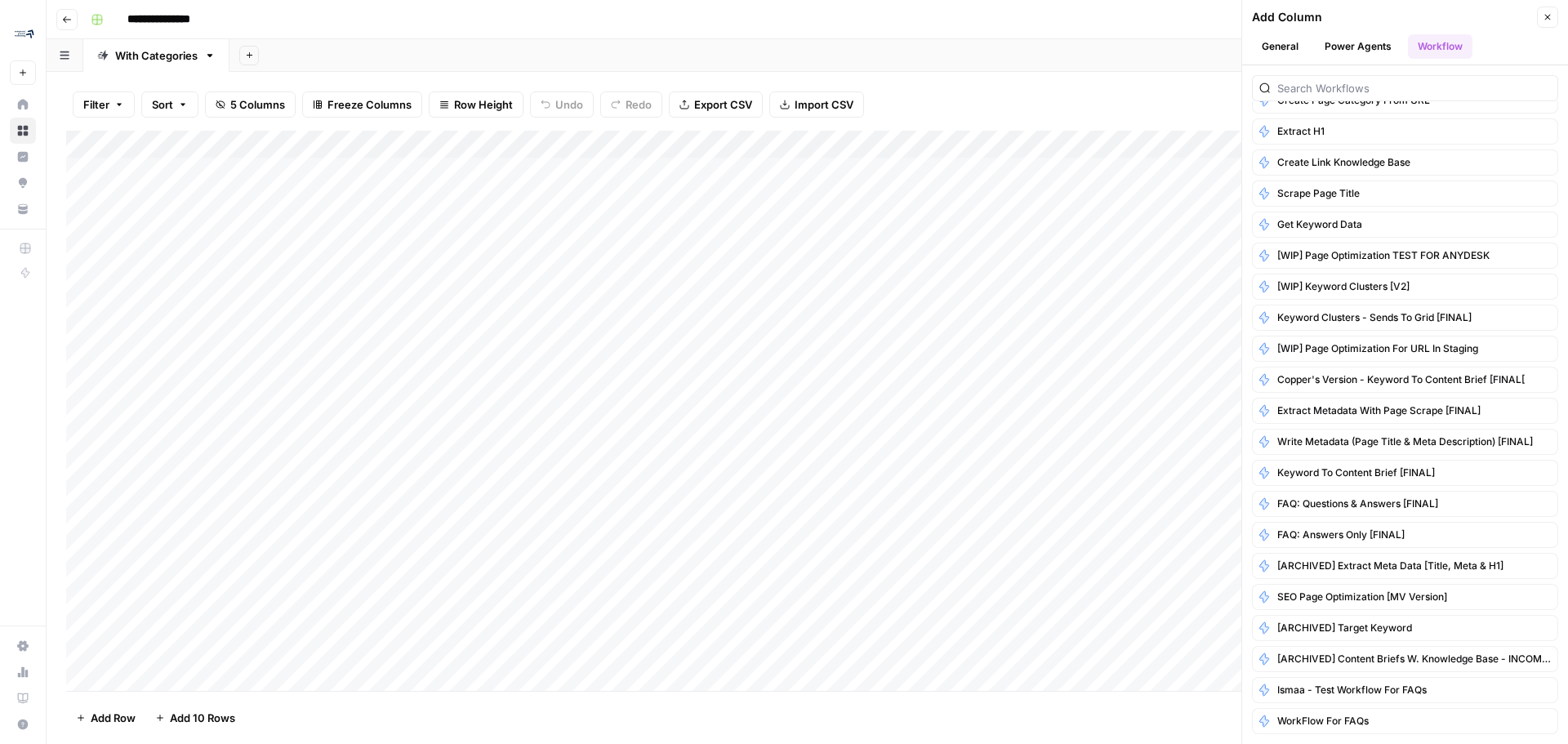
click at [782, 87] on div "Filter Sort 5 Columns Freeze Columns Row Height Undo Redo Export CSV Import CSV…" at bounding box center [807, 104] width 1482 height 52
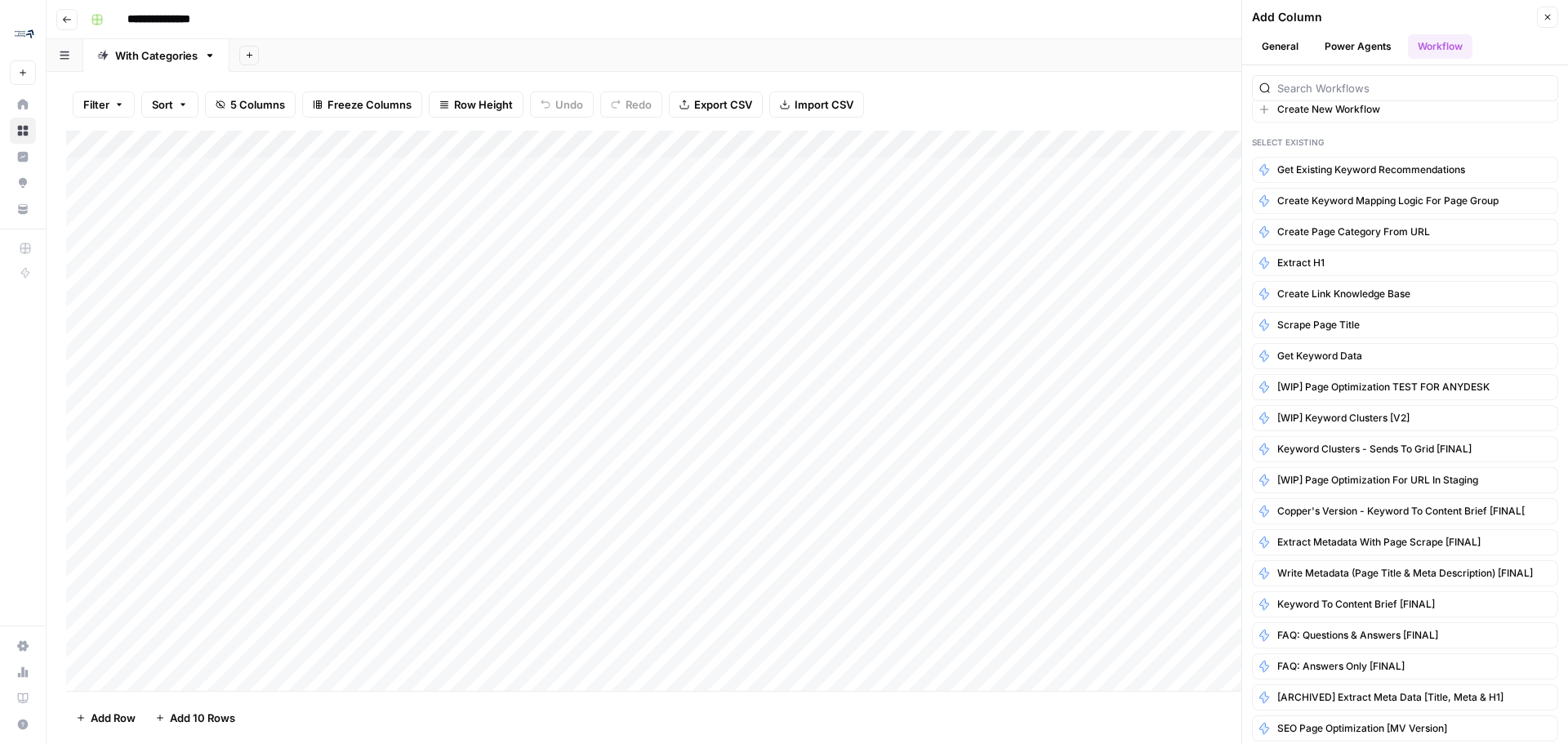
scroll to position [0, 0]
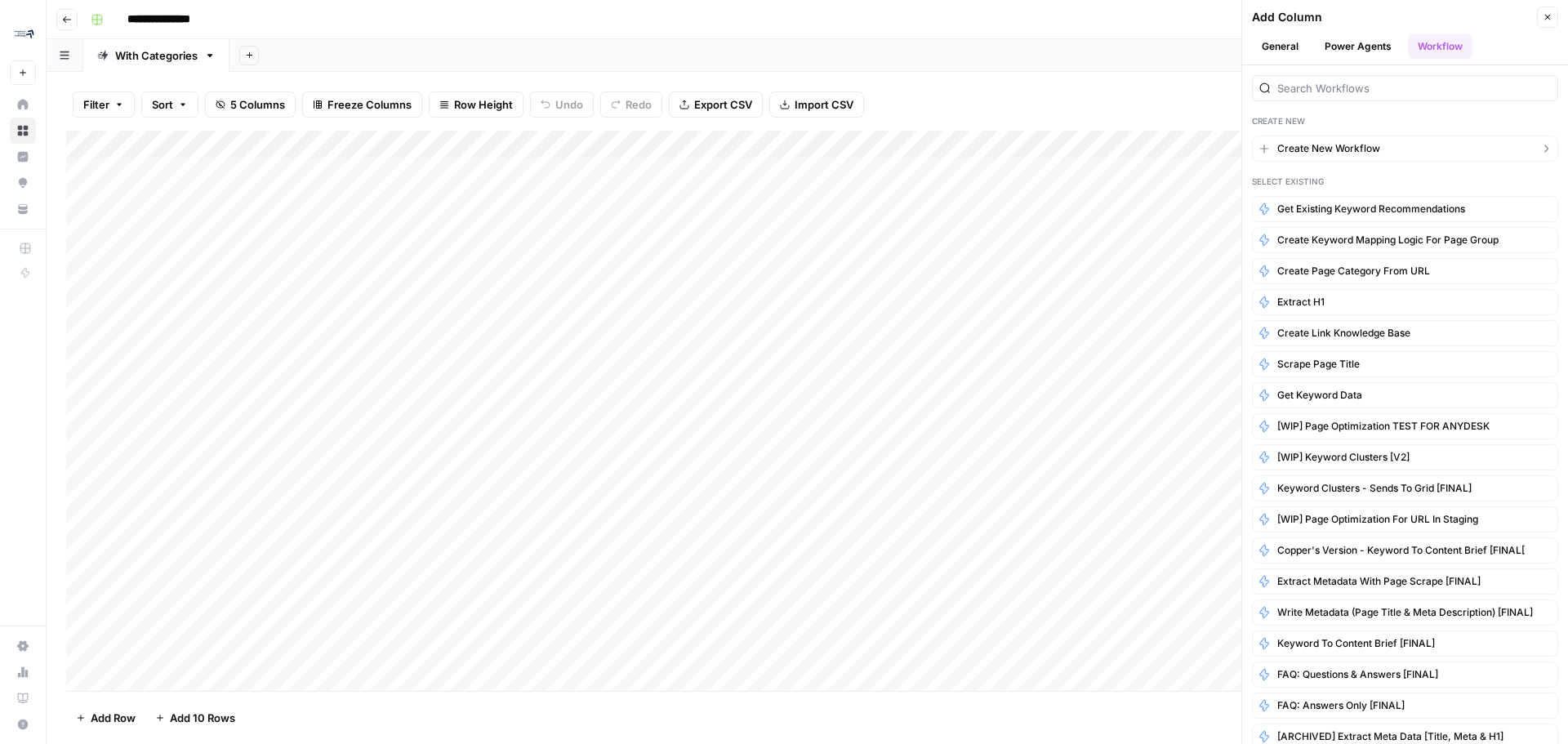
click at [782, 155] on span "Create New Workflow" at bounding box center [1329, 148] width 103 height 15
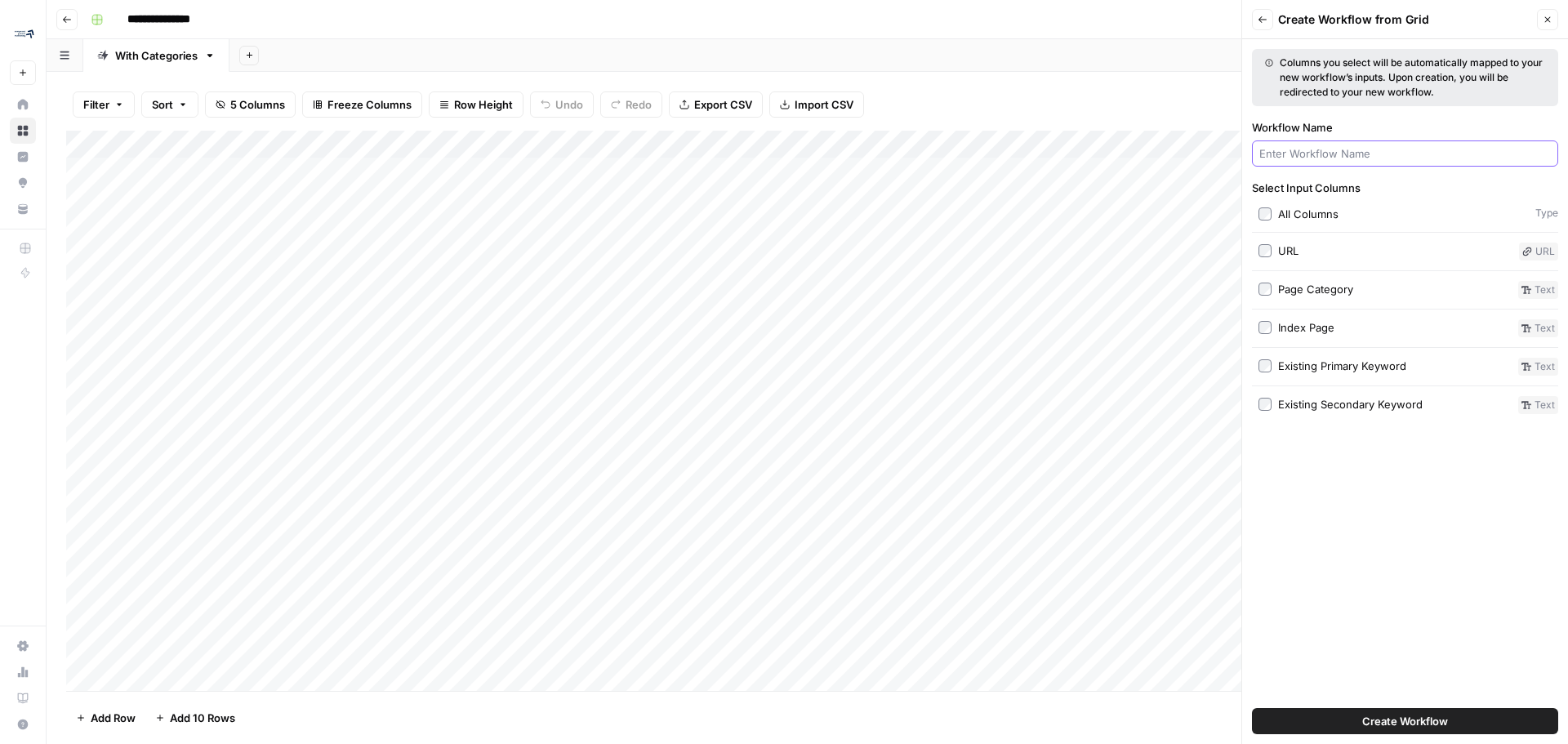
click at [782, 152] on input "Workflow Name" at bounding box center [1405, 154] width 292 height 17
click at [782, 18] on button "Back" at bounding box center [1262, 19] width 21 height 21
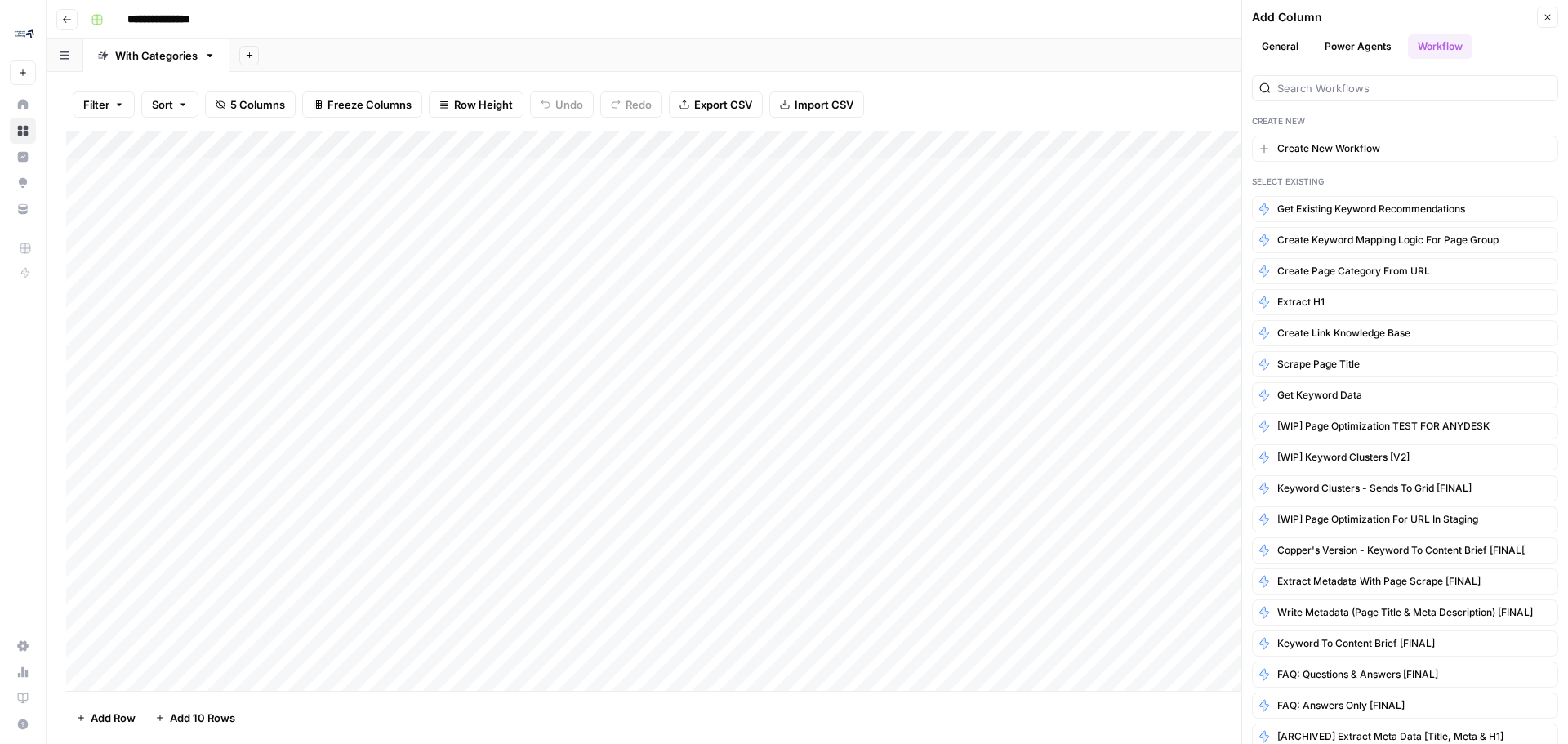
click at [782, 11] on button "Close" at bounding box center [1547, 17] width 21 height 21
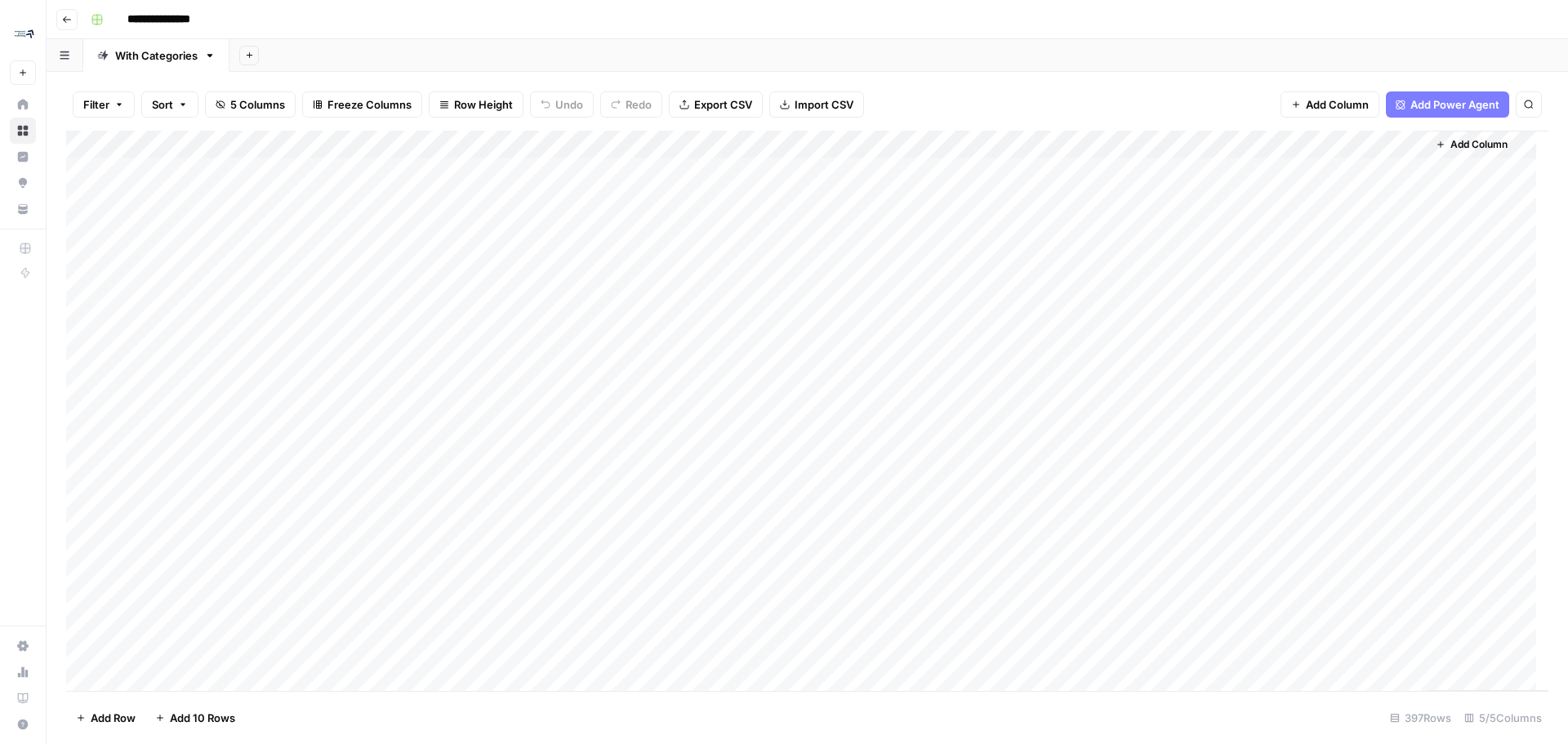
click at [782, 91] on button "Add Column" at bounding box center [1330, 104] width 99 height 26
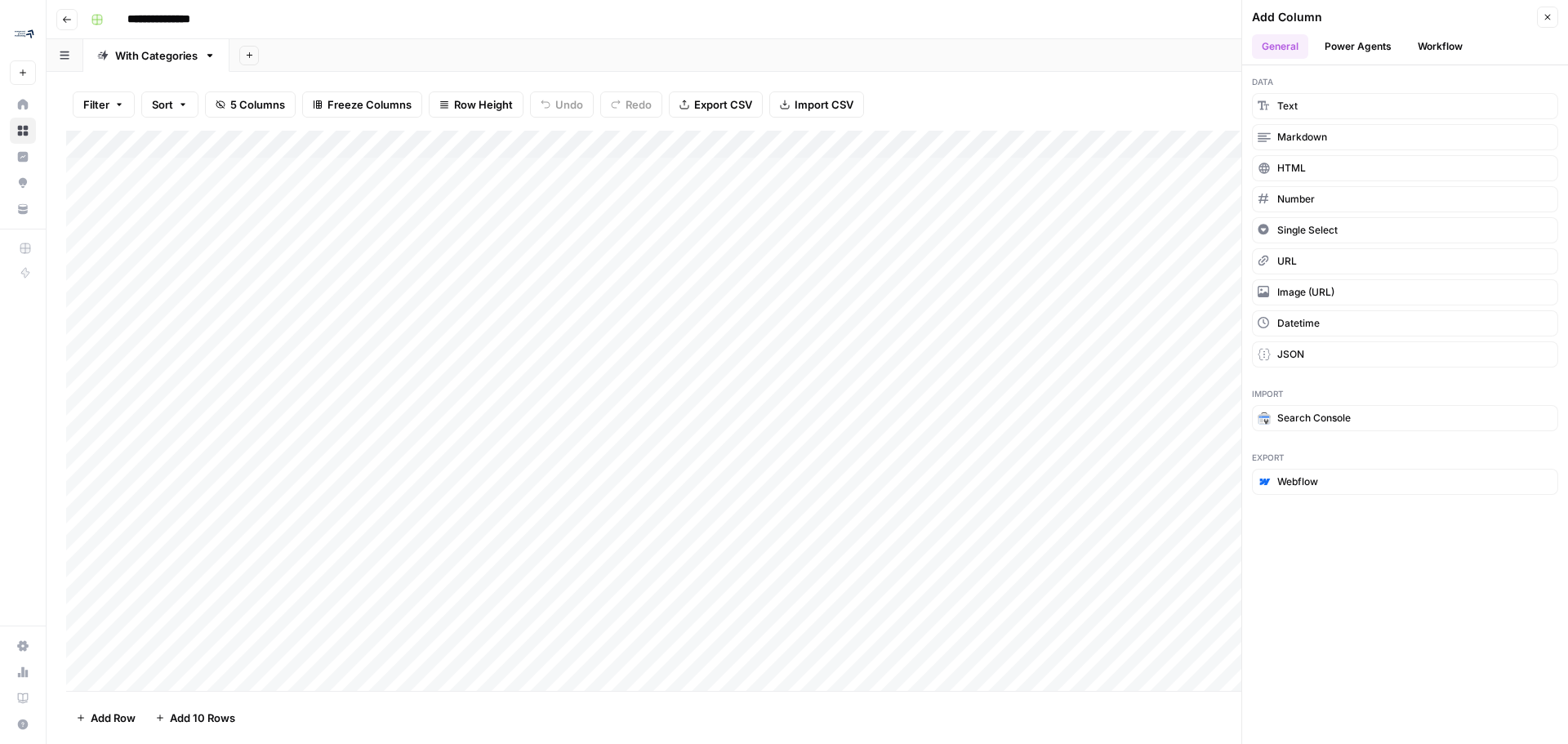
click at [782, 52] on button "Power Agents" at bounding box center [1358, 46] width 87 height 25
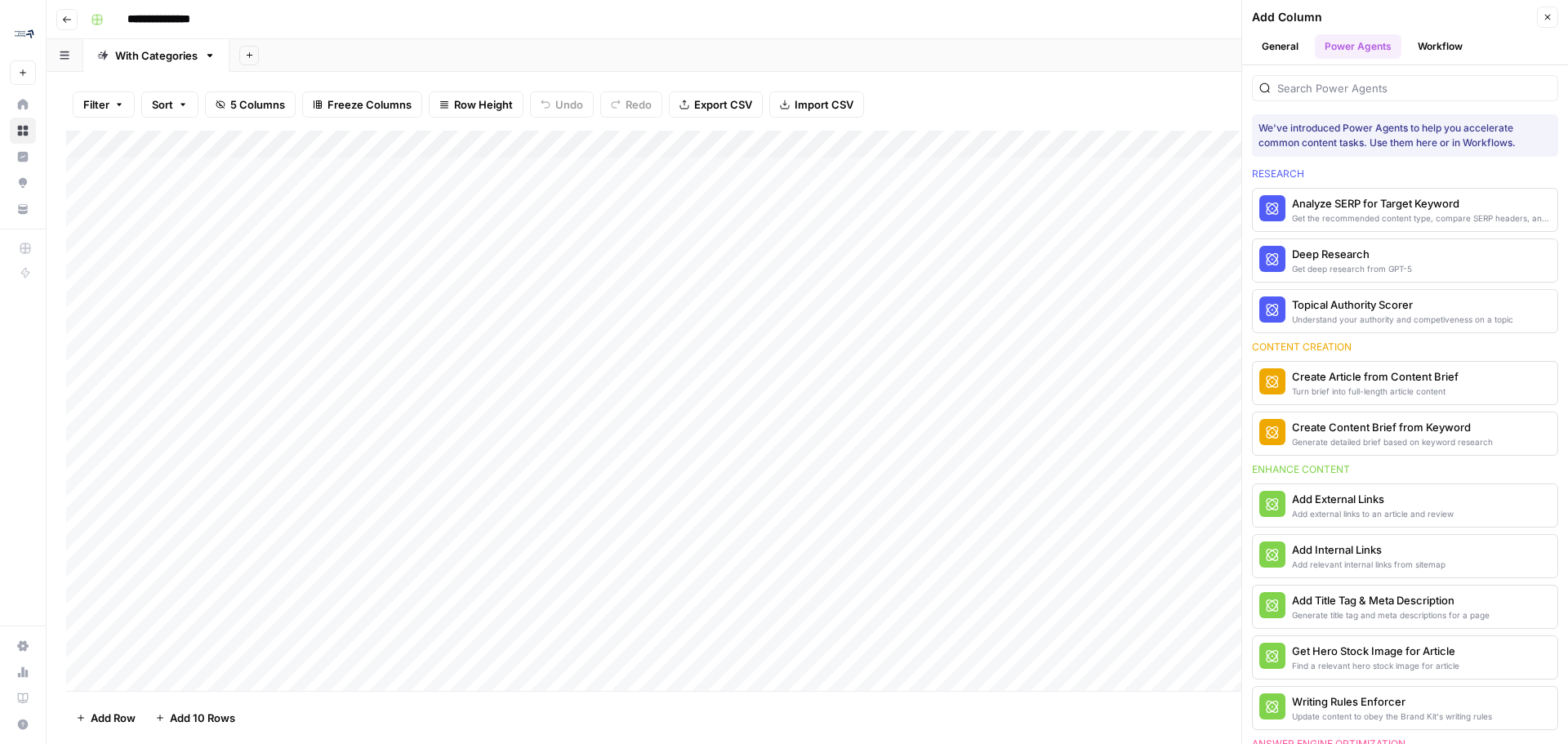
click at [782, 46] on button "Workflow" at bounding box center [1440, 46] width 64 height 25
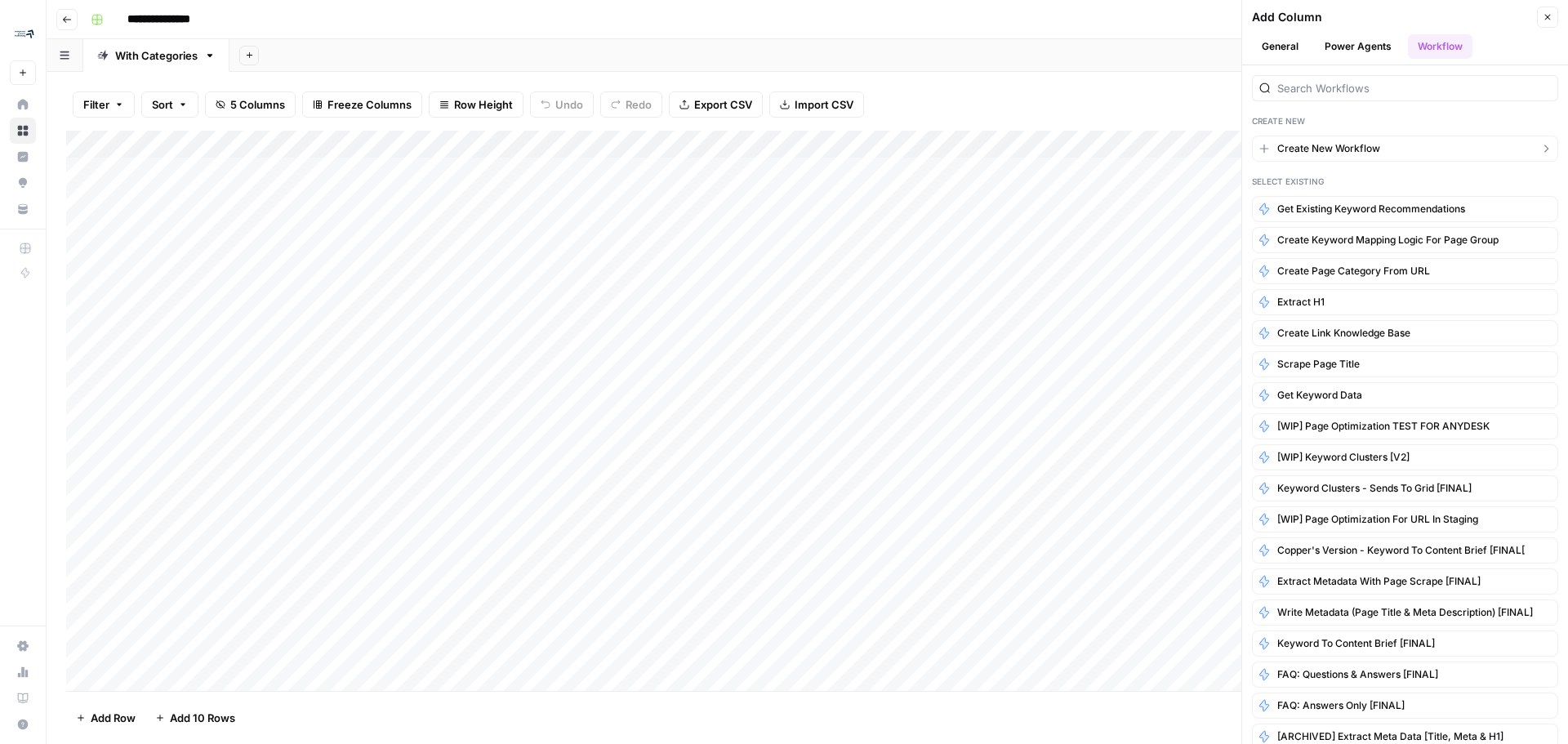
click at [782, 148] on icon "button" at bounding box center [1546, 148] width 4 height 7
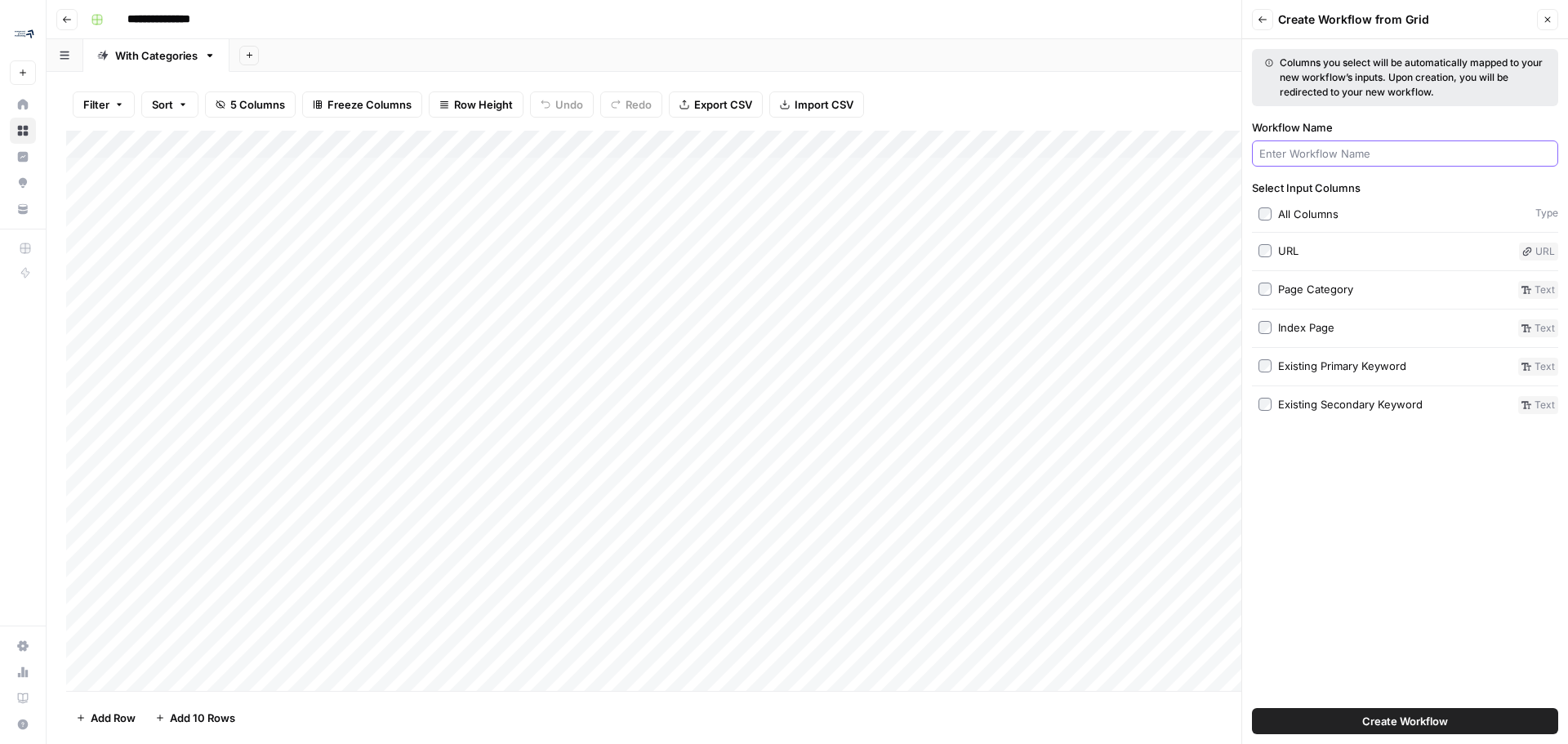
click at [782, 157] on input "Workflow Name" at bounding box center [1405, 154] width 292 height 17
type input "Get Keyword Ideas"
click at [782, 716] on span "Create Workflow" at bounding box center [1405, 721] width 86 height 17
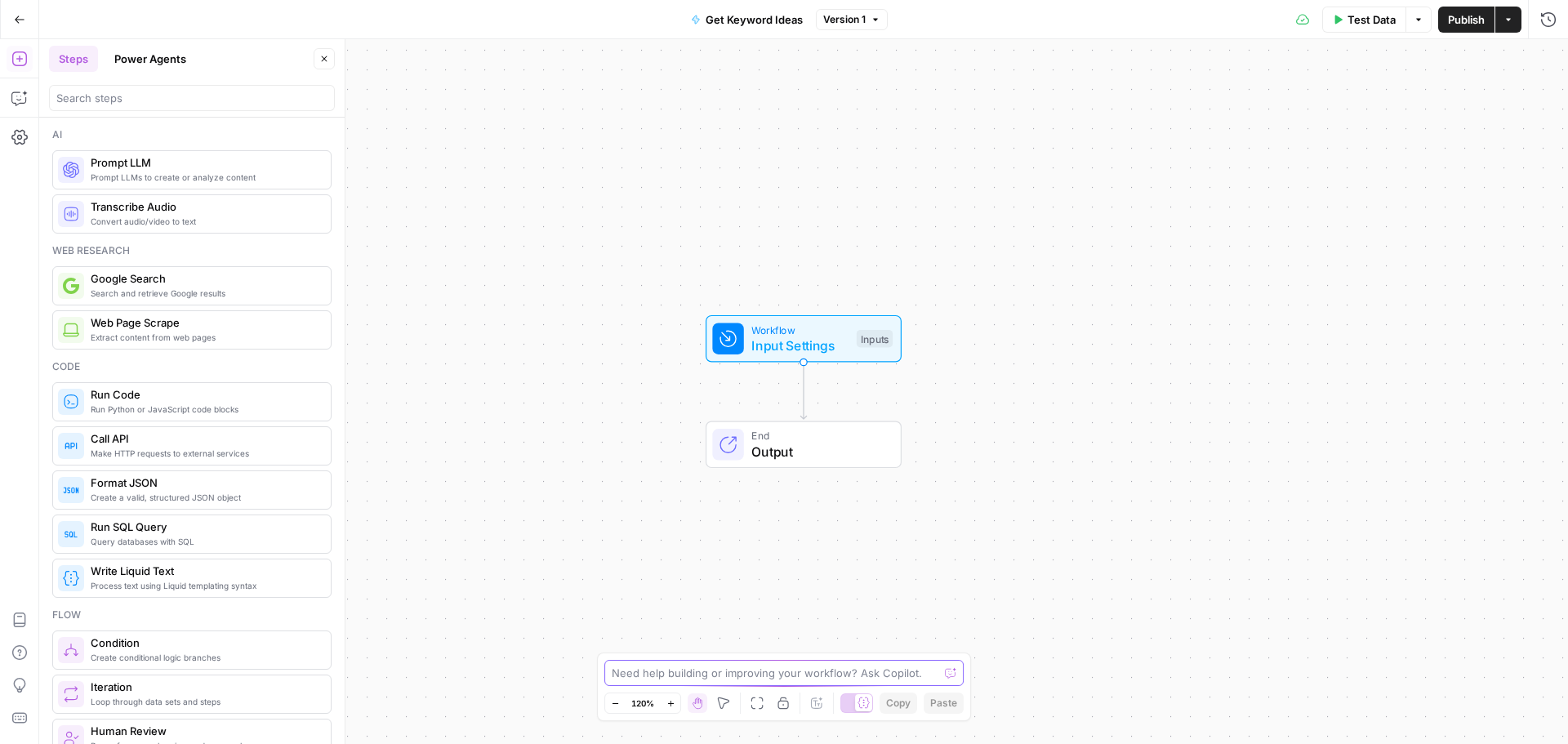
click at [782, 672] on textarea at bounding box center [774, 673] width 327 height 17
type textarea "B"
click at [714, 667] on textarea "Get a list of keyword ideas from a given URL. This should be displayed in a tab…" at bounding box center [767, 657] width 314 height 49
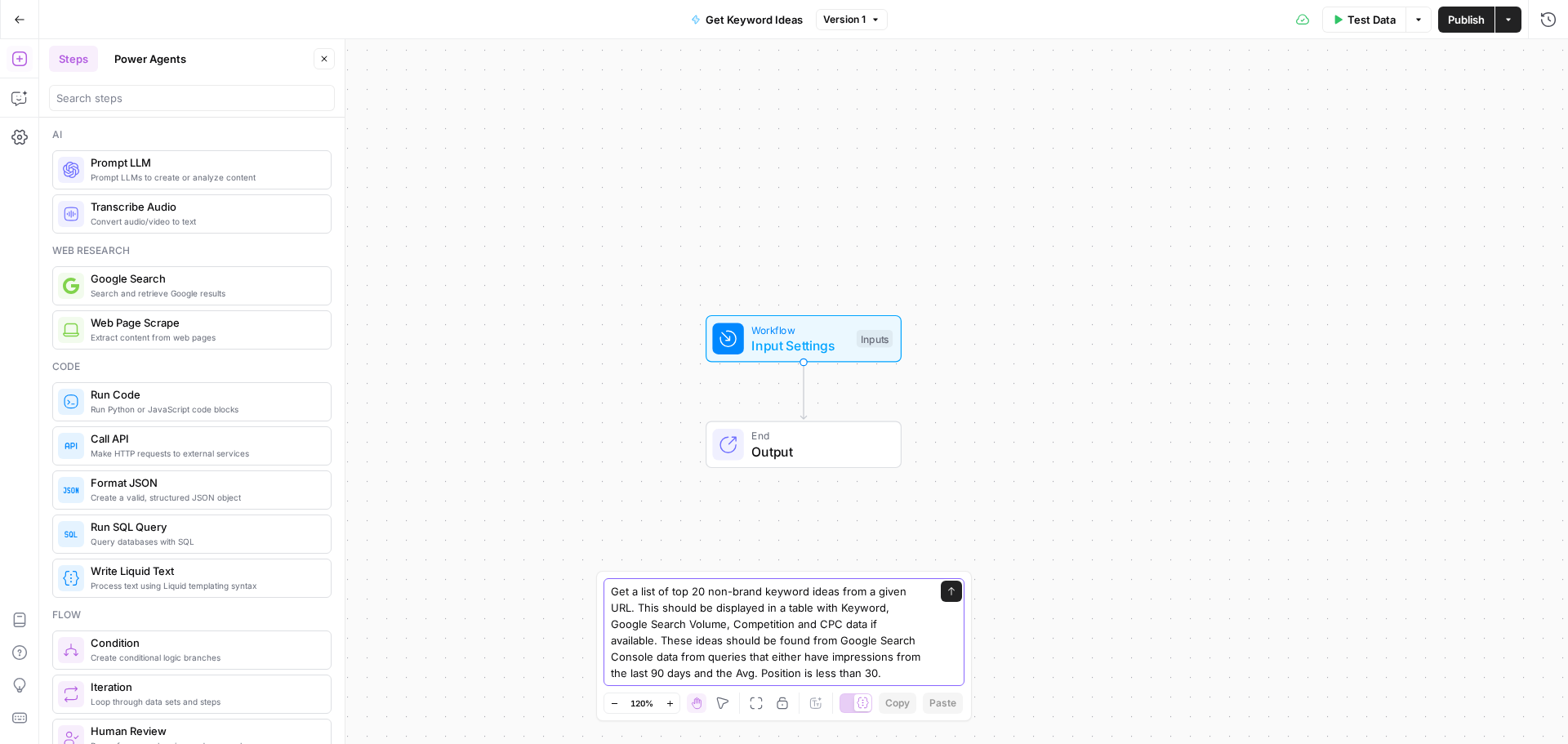
type textarea "Get a list of top 20 non-brand keyword ideas from a given URL. This should be d…"
